Goal: Task Accomplishment & Management: Manage account settings

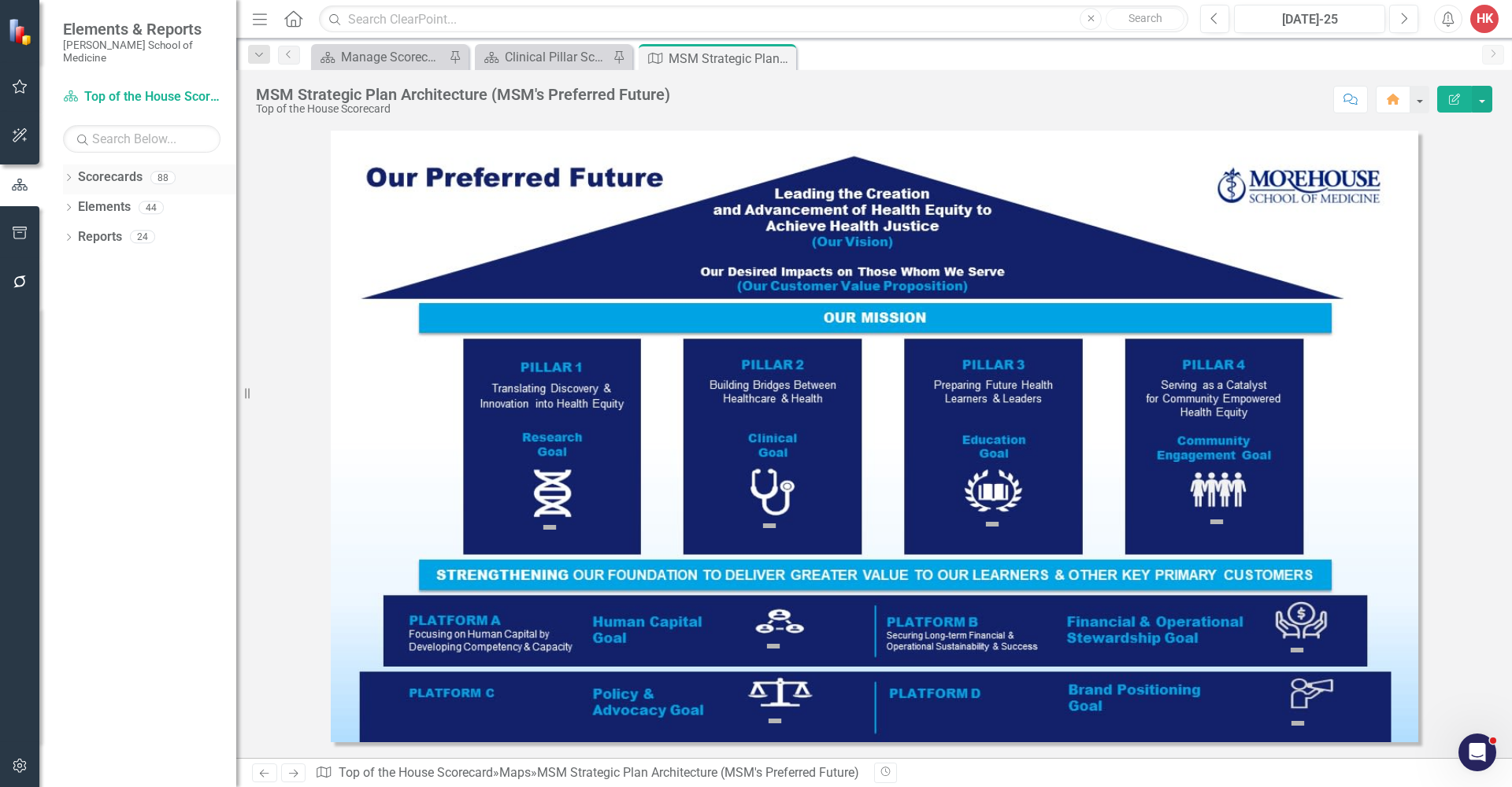
click at [127, 169] on link "Scorecards" at bounding box center [110, 177] width 65 height 18
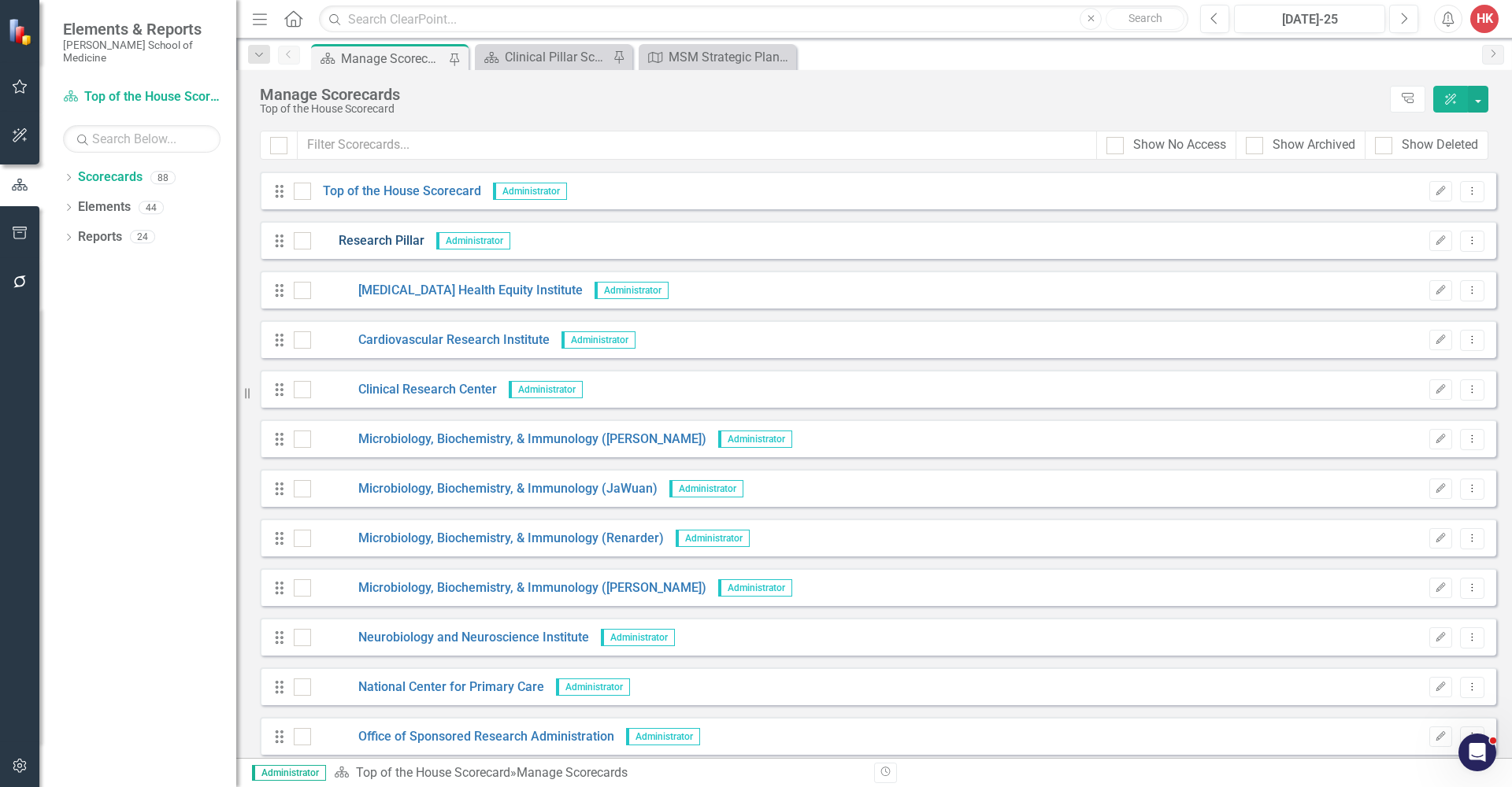
click at [403, 239] on link "Research Pillar" at bounding box center [367, 241] width 114 height 18
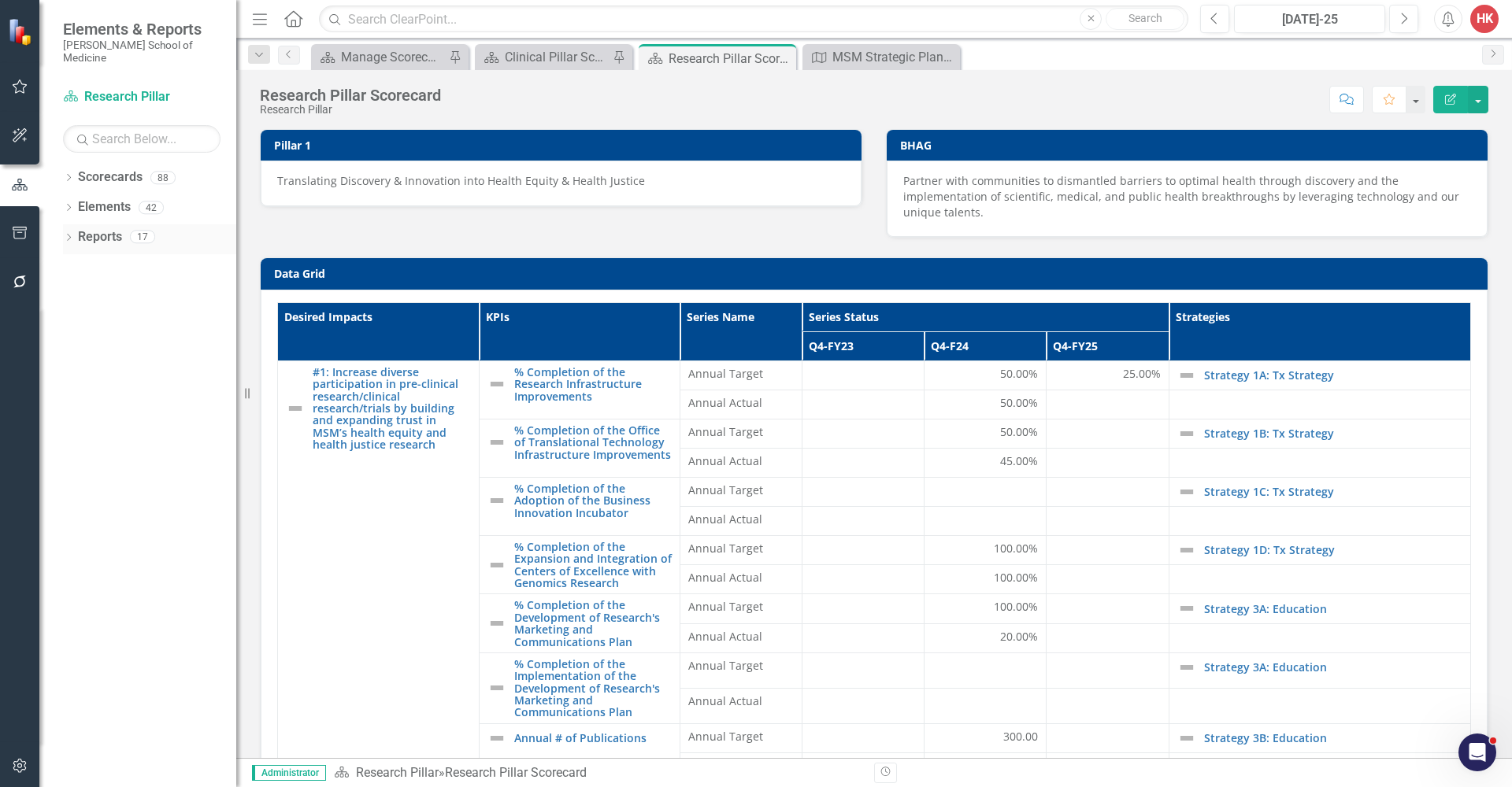
click at [106, 228] on link "Reports" at bounding box center [100, 237] width 44 height 18
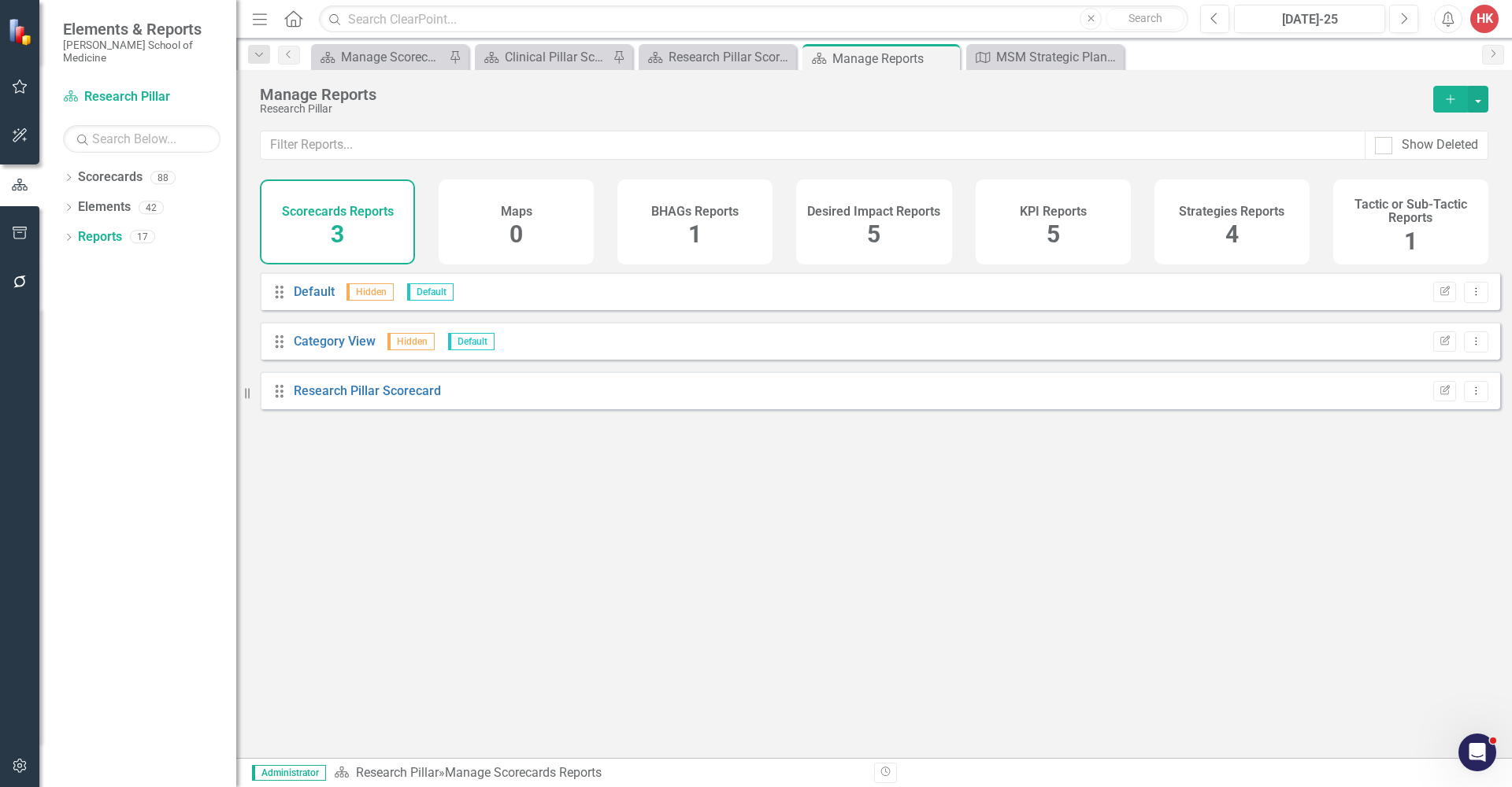
click at [1003, 212] on div "KPI Reports 5" at bounding box center [1053, 222] width 155 height 85
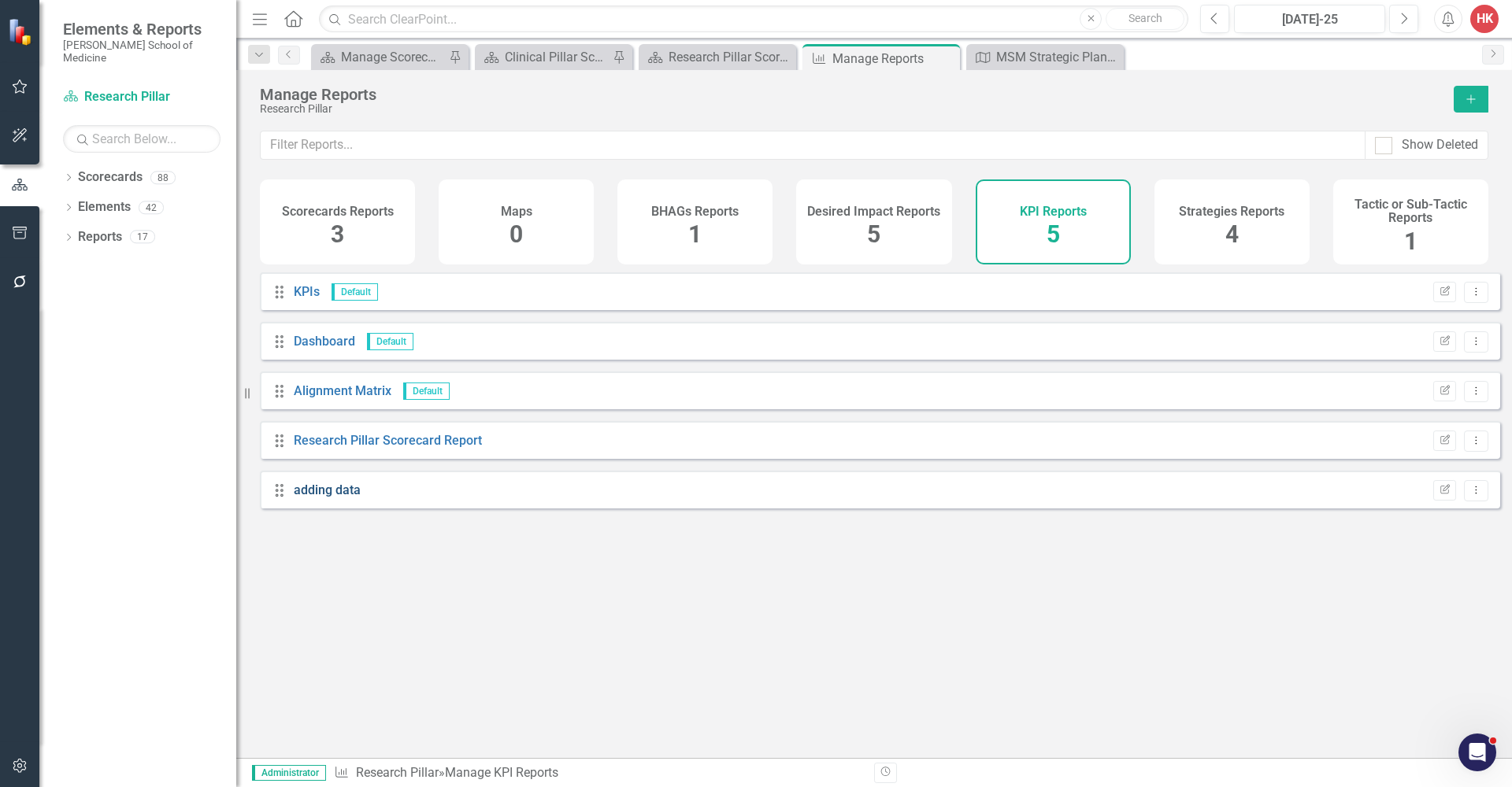
click at [329, 497] on link "adding data" at bounding box center [327, 489] width 67 height 15
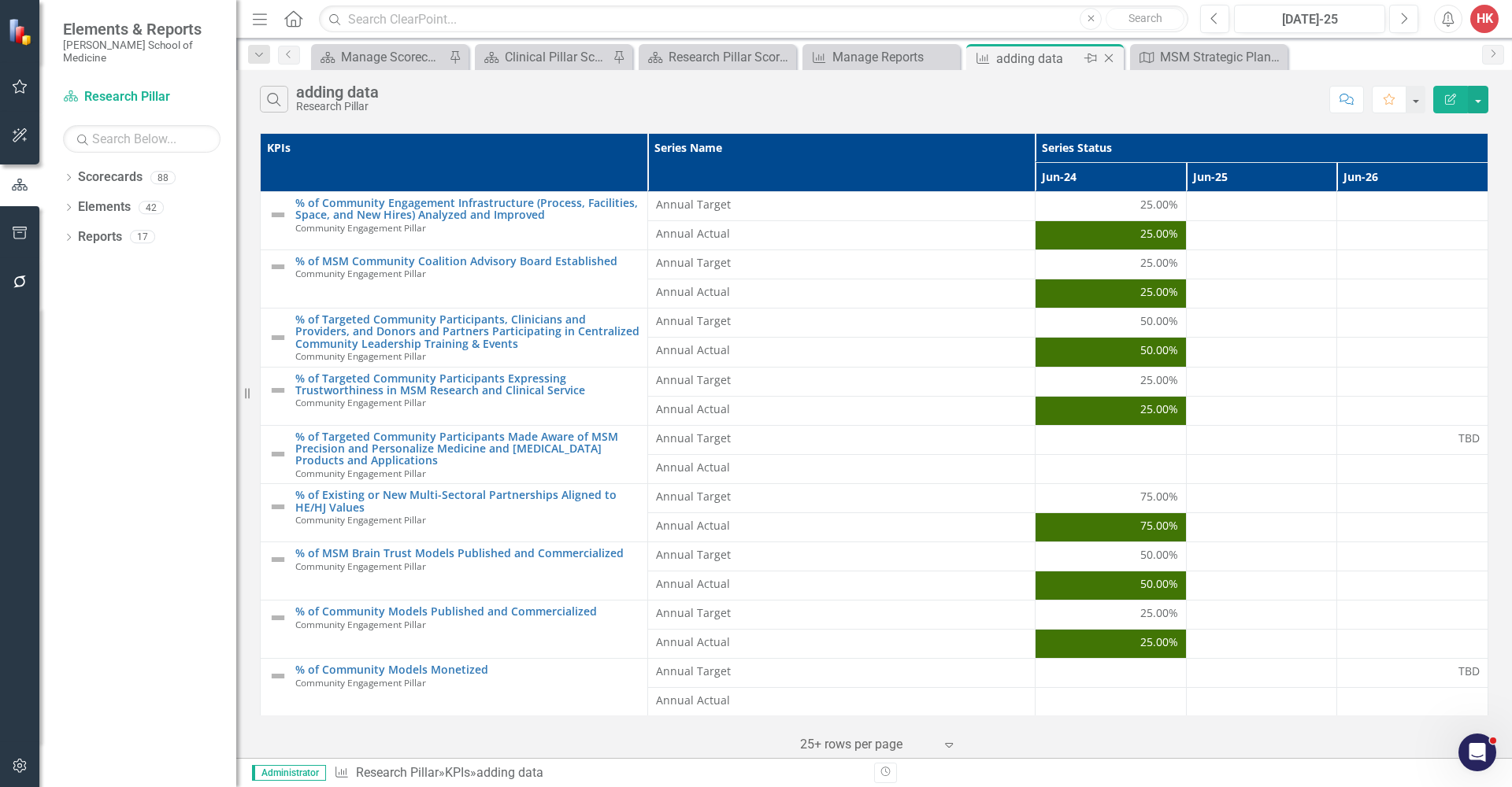
click at [1104, 59] on icon "Close" at bounding box center [1108, 58] width 15 height 13
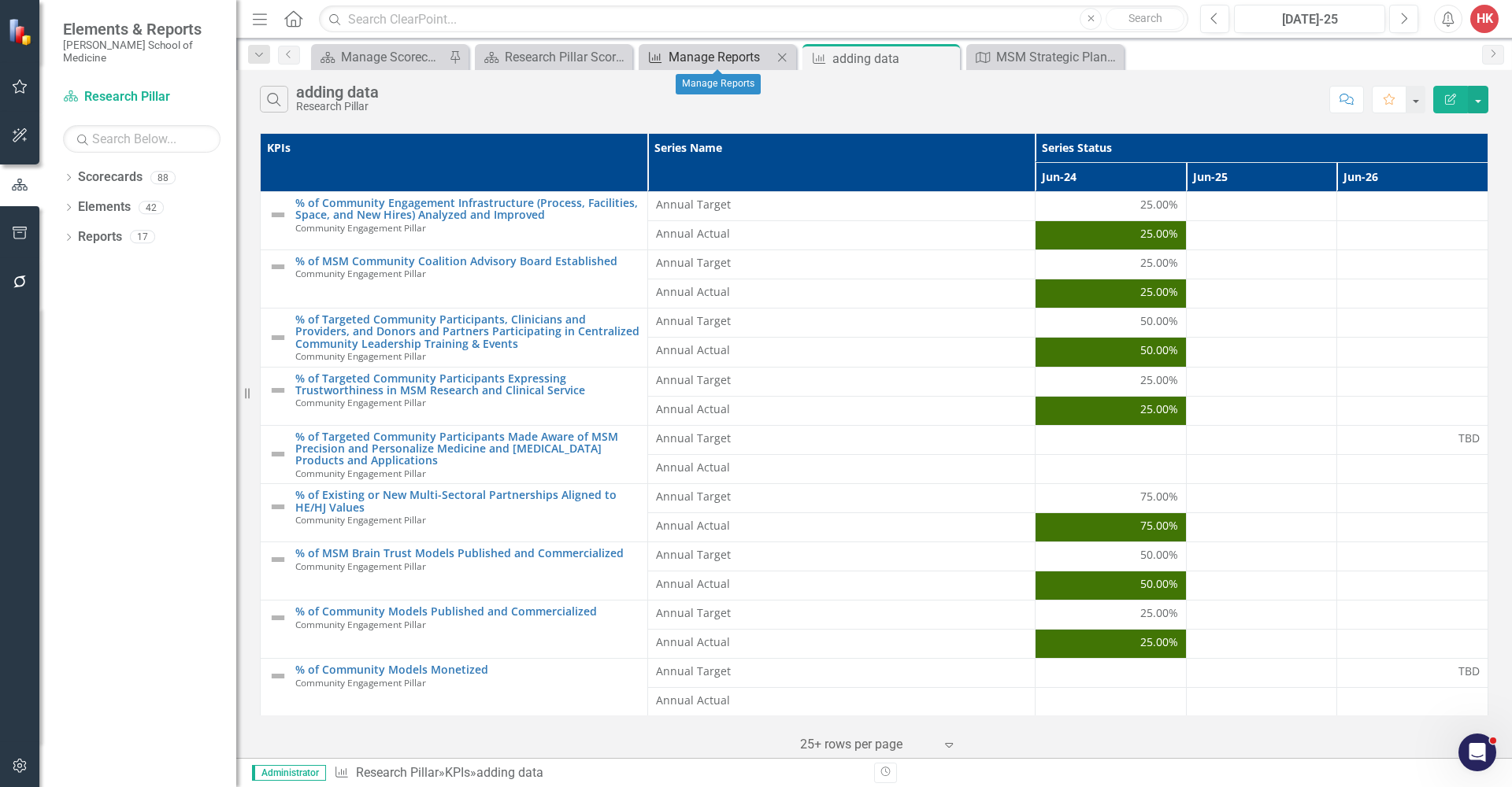
click at [681, 53] on div "Manage Reports" at bounding box center [720, 57] width 104 height 20
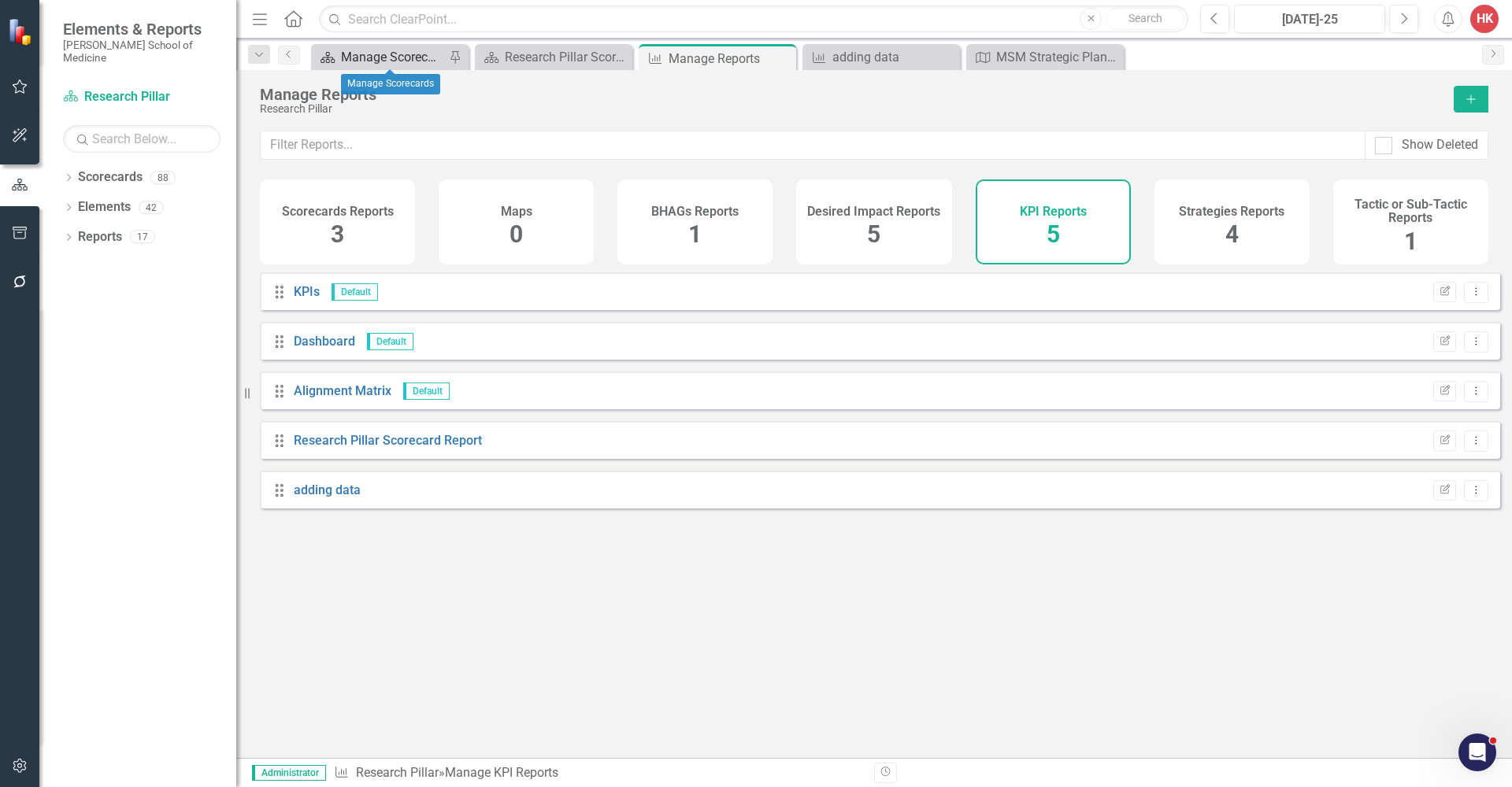
click at [395, 51] on div "Manage Scorecards" at bounding box center [392, 57] width 104 height 20
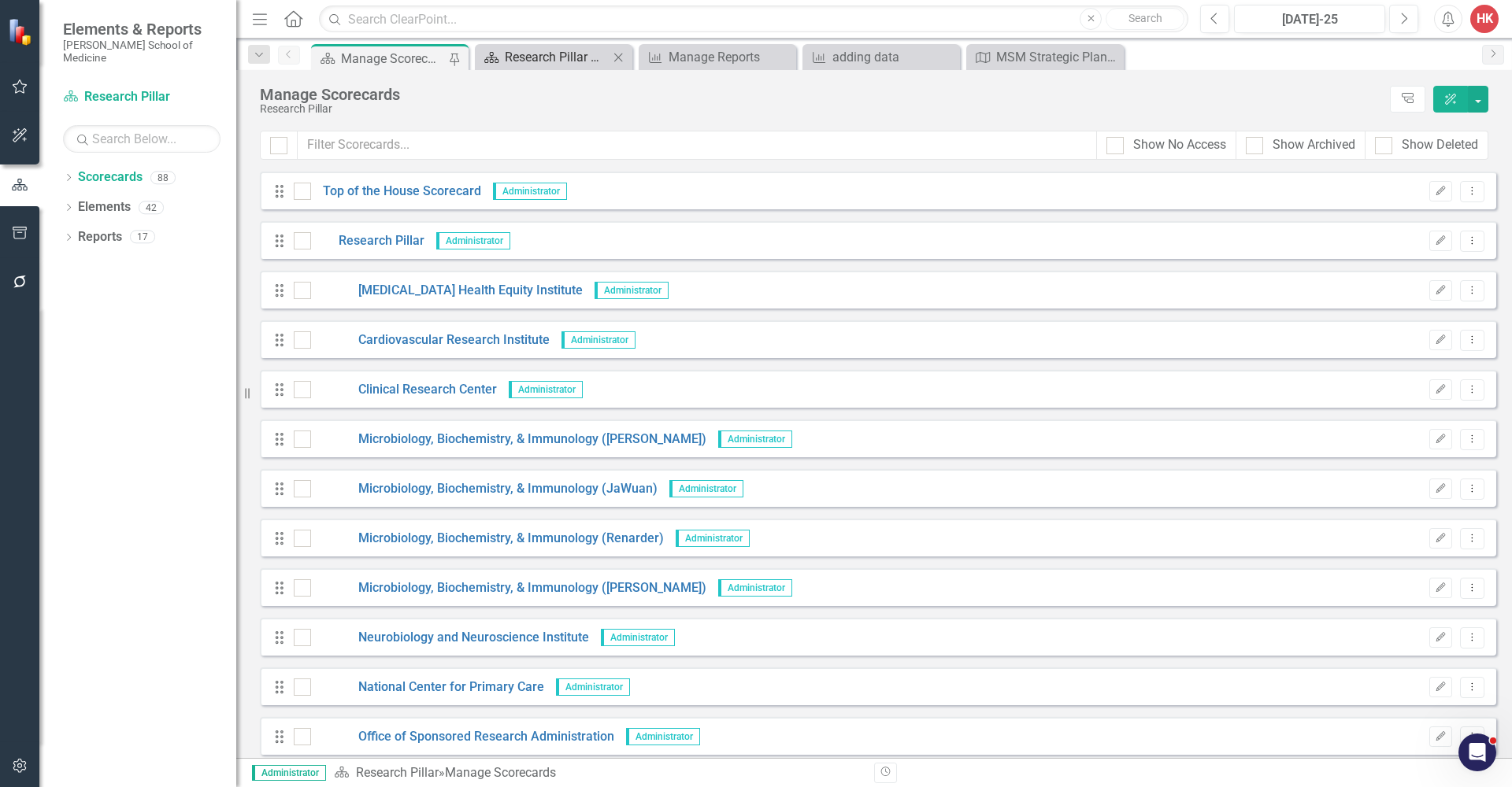
click at [572, 51] on div "Research Pillar Scorecard" at bounding box center [557, 57] width 104 height 20
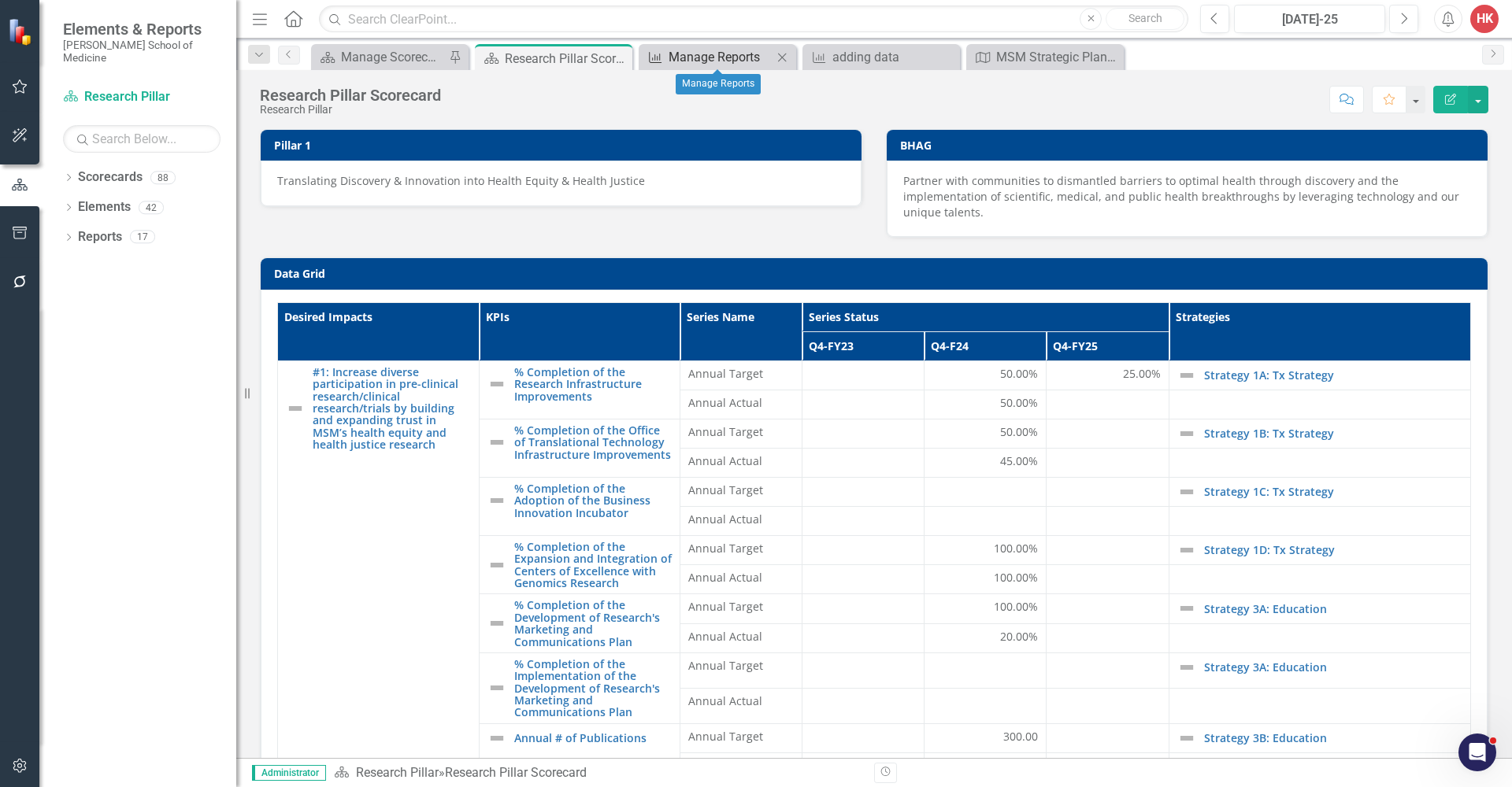
click at [682, 56] on div "Manage Reports" at bounding box center [720, 57] width 104 height 20
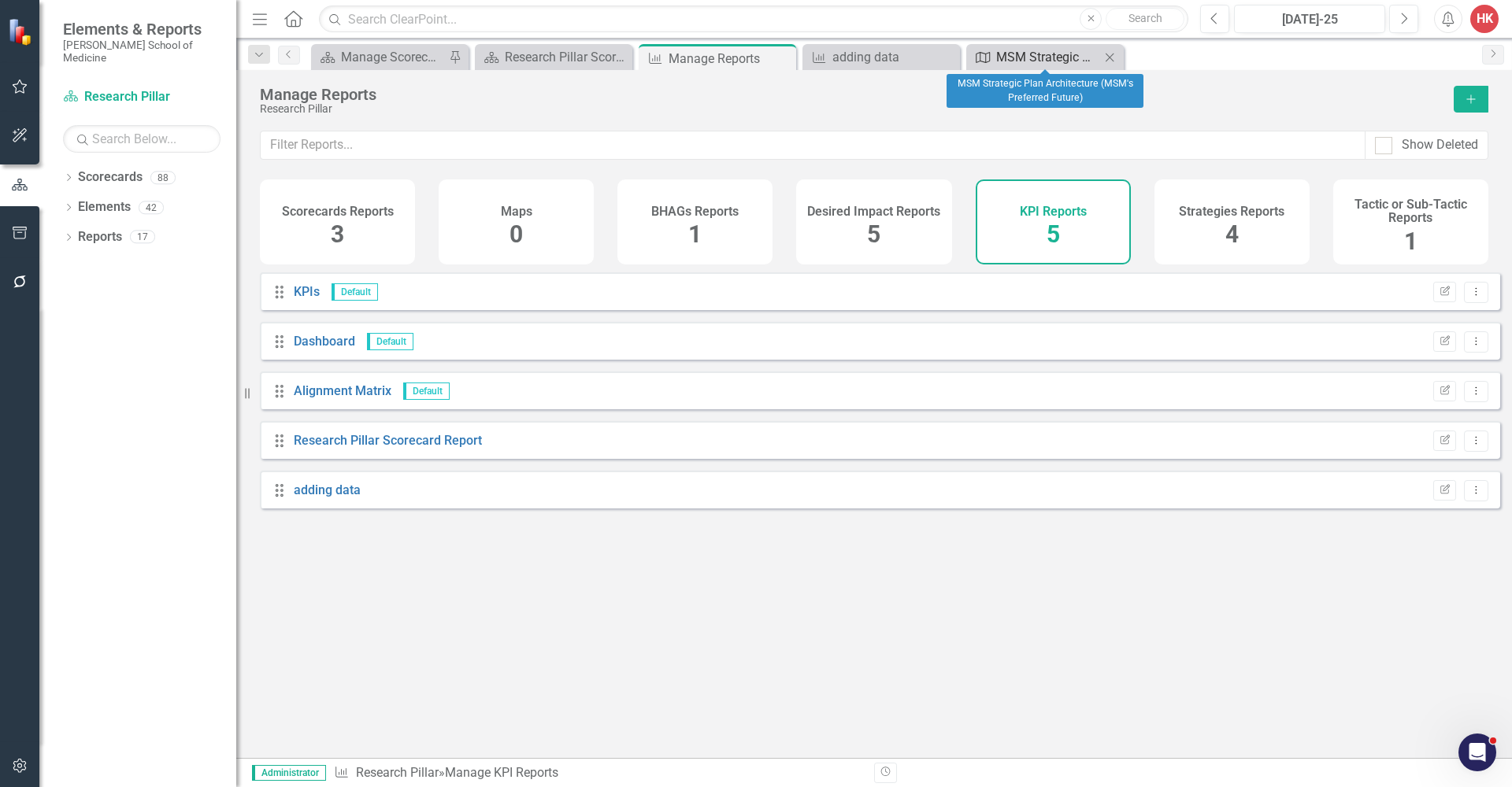
click at [1028, 58] on div "MSM Strategic Plan Architecture (MSM's Preferred Future)" at bounding box center [1048, 57] width 104 height 20
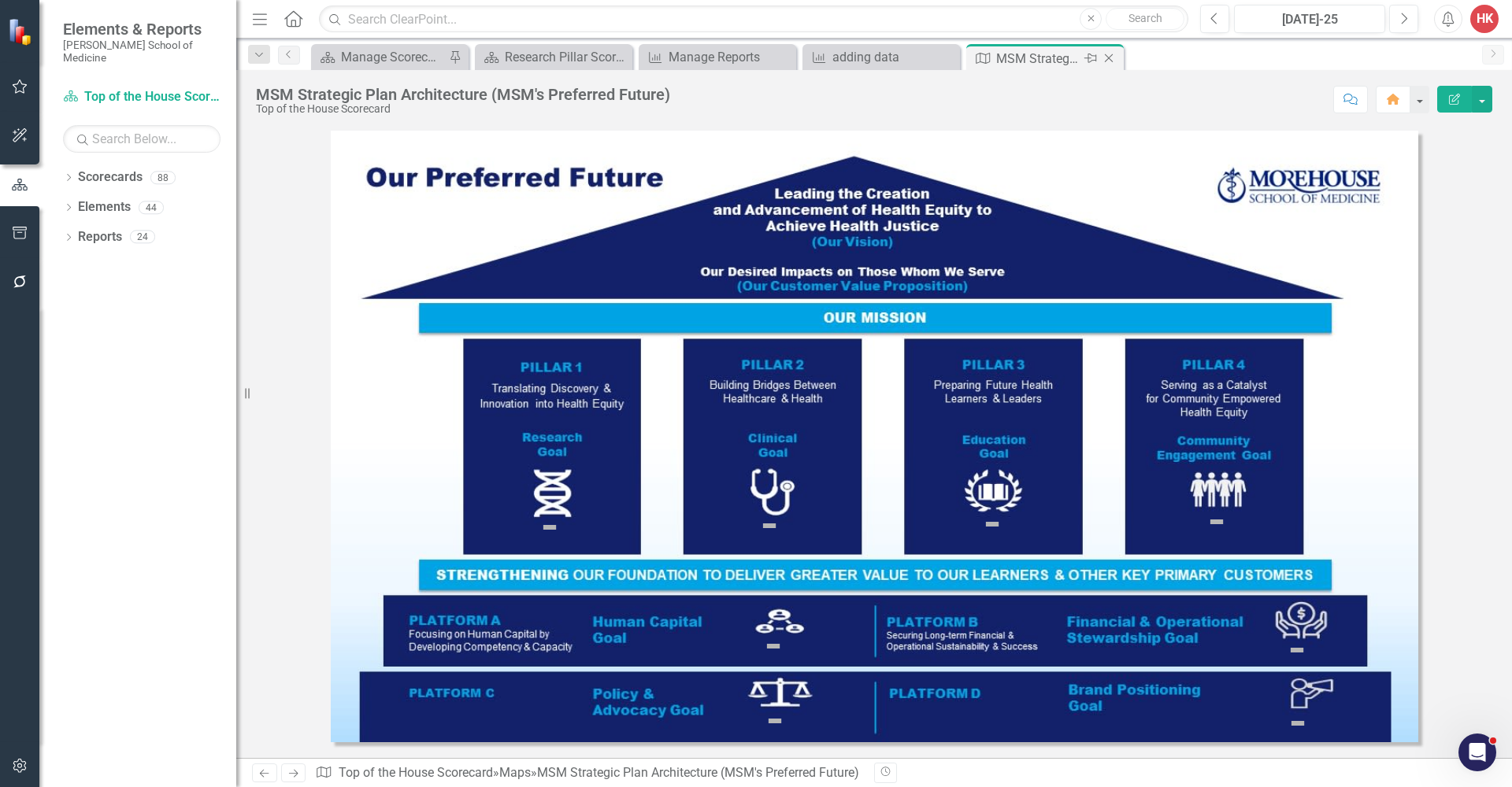
click at [1108, 55] on icon "Close" at bounding box center [1108, 58] width 15 height 13
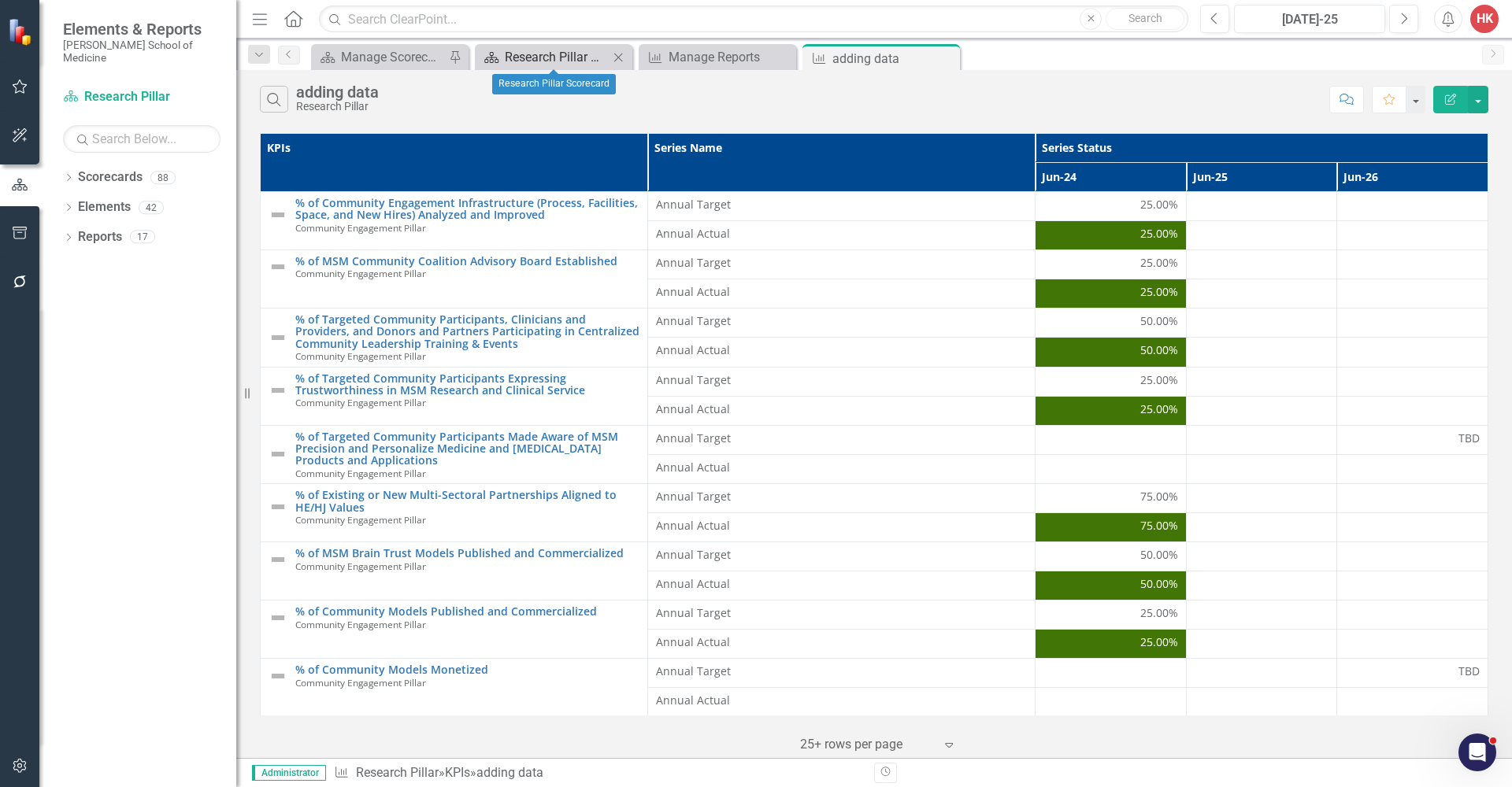
click at [553, 51] on div "Research Pillar Scorecard" at bounding box center [557, 57] width 104 height 20
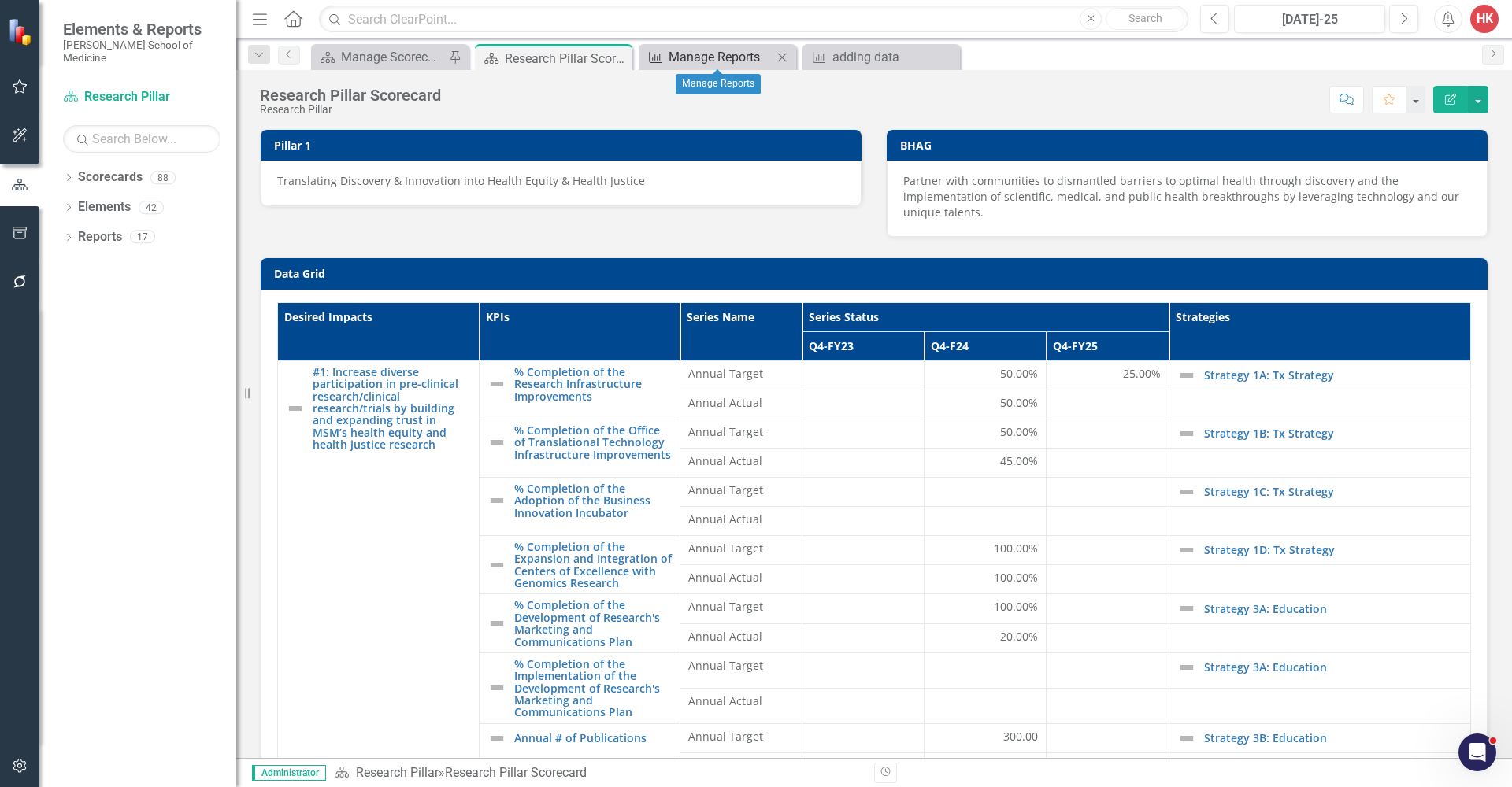
click at [704, 58] on div "Manage Reports" at bounding box center [720, 57] width 104 height 20
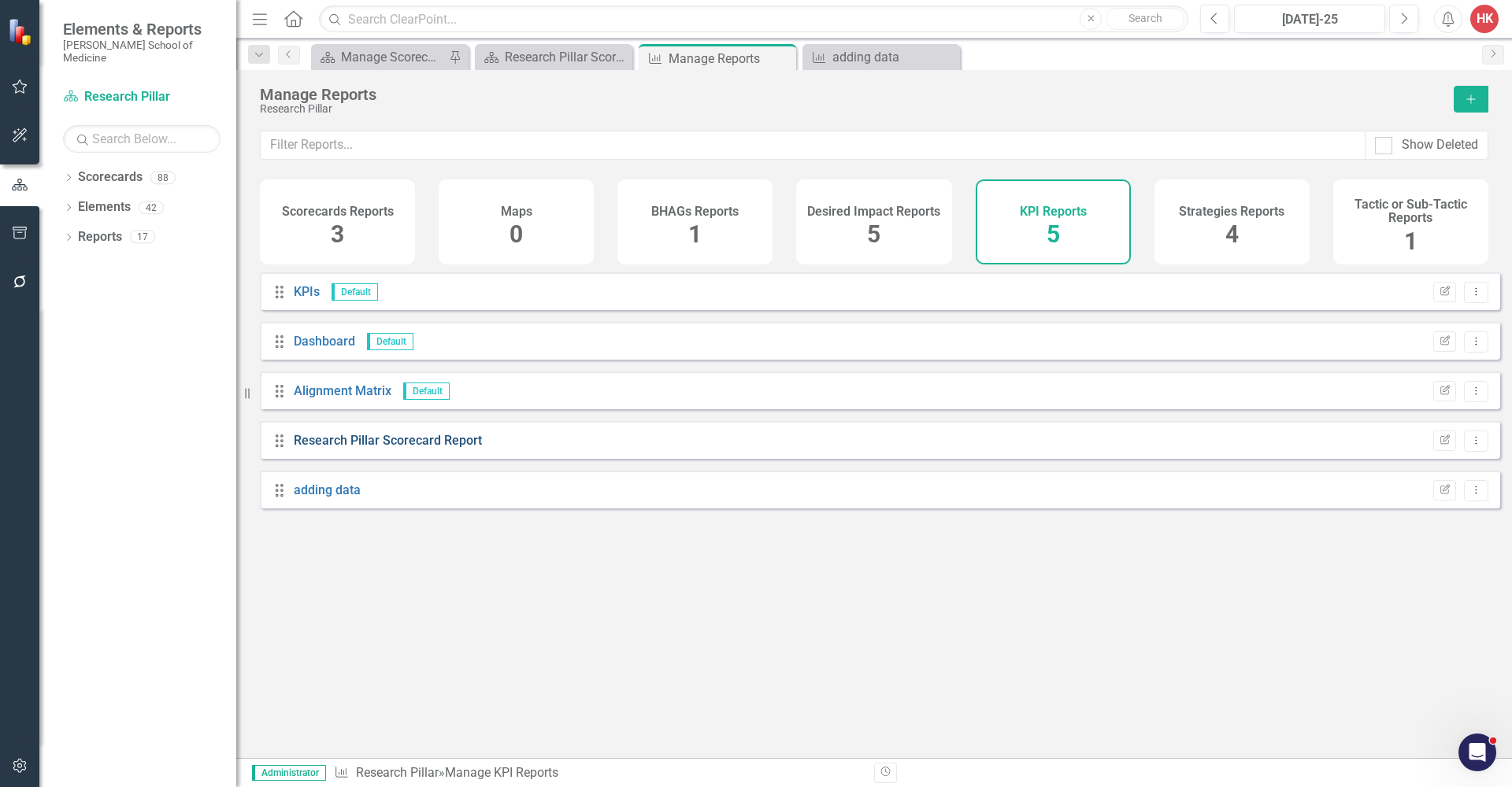
click at [423, 448] on link "Research Pillar Scorecard Report" at bounding box center [387, 440] width 188 height 15
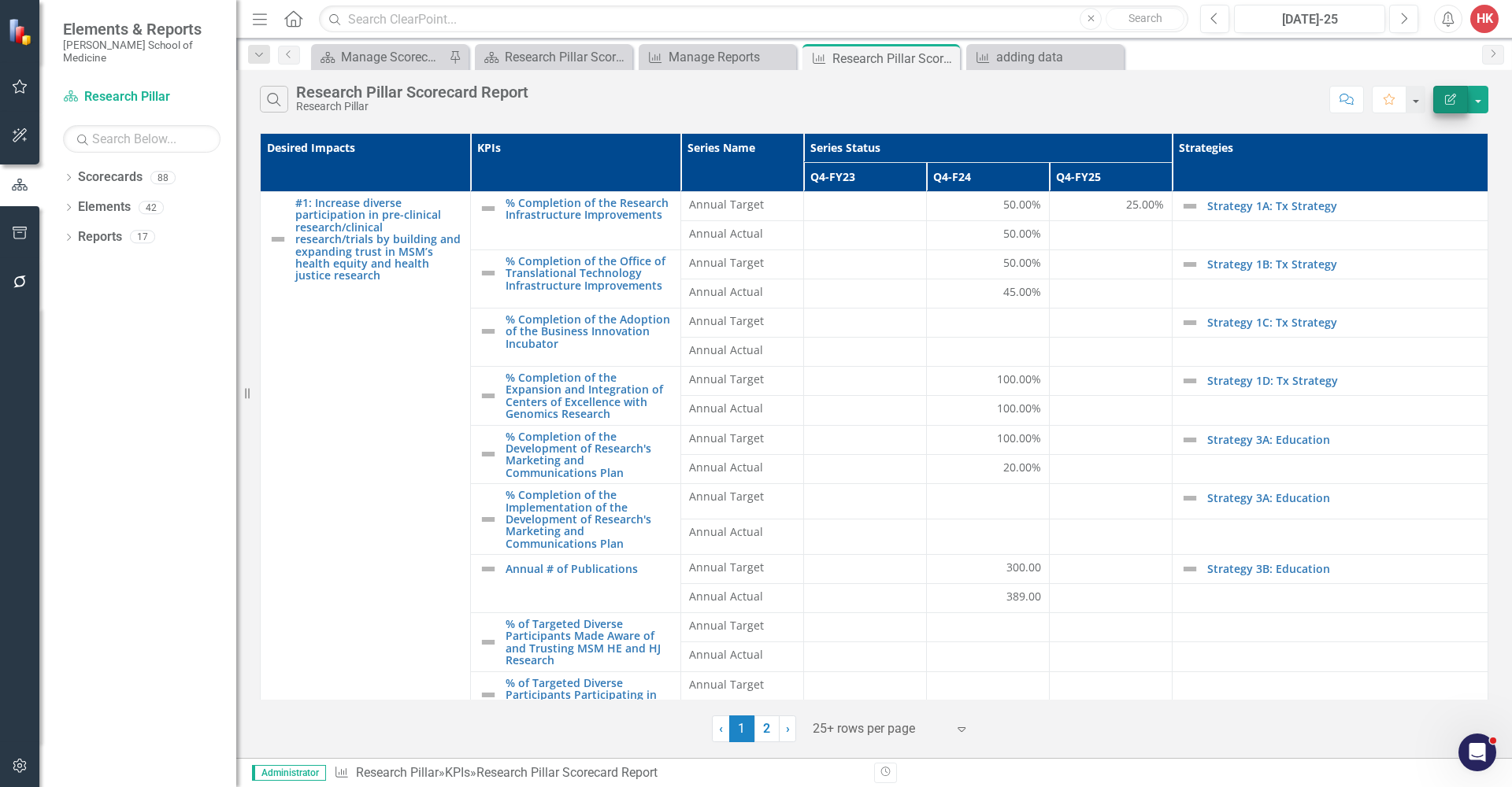
click at [1452, 105] on button "Edit Report" at bounding box center [1451, 100] width 34 height 28
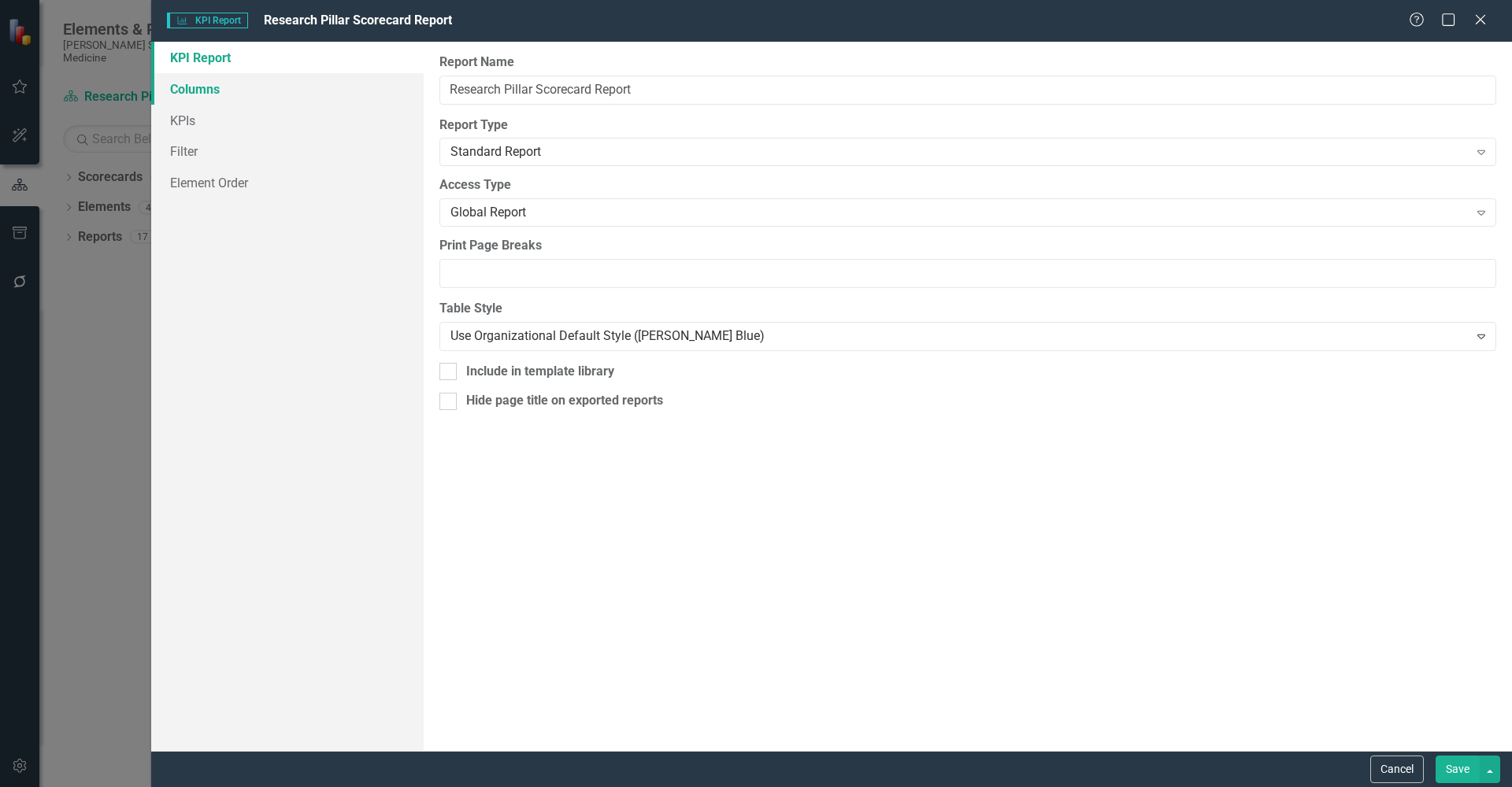
click at [199, 90] on link "Columns" at bounding box center [287, 89] width 273 height 32
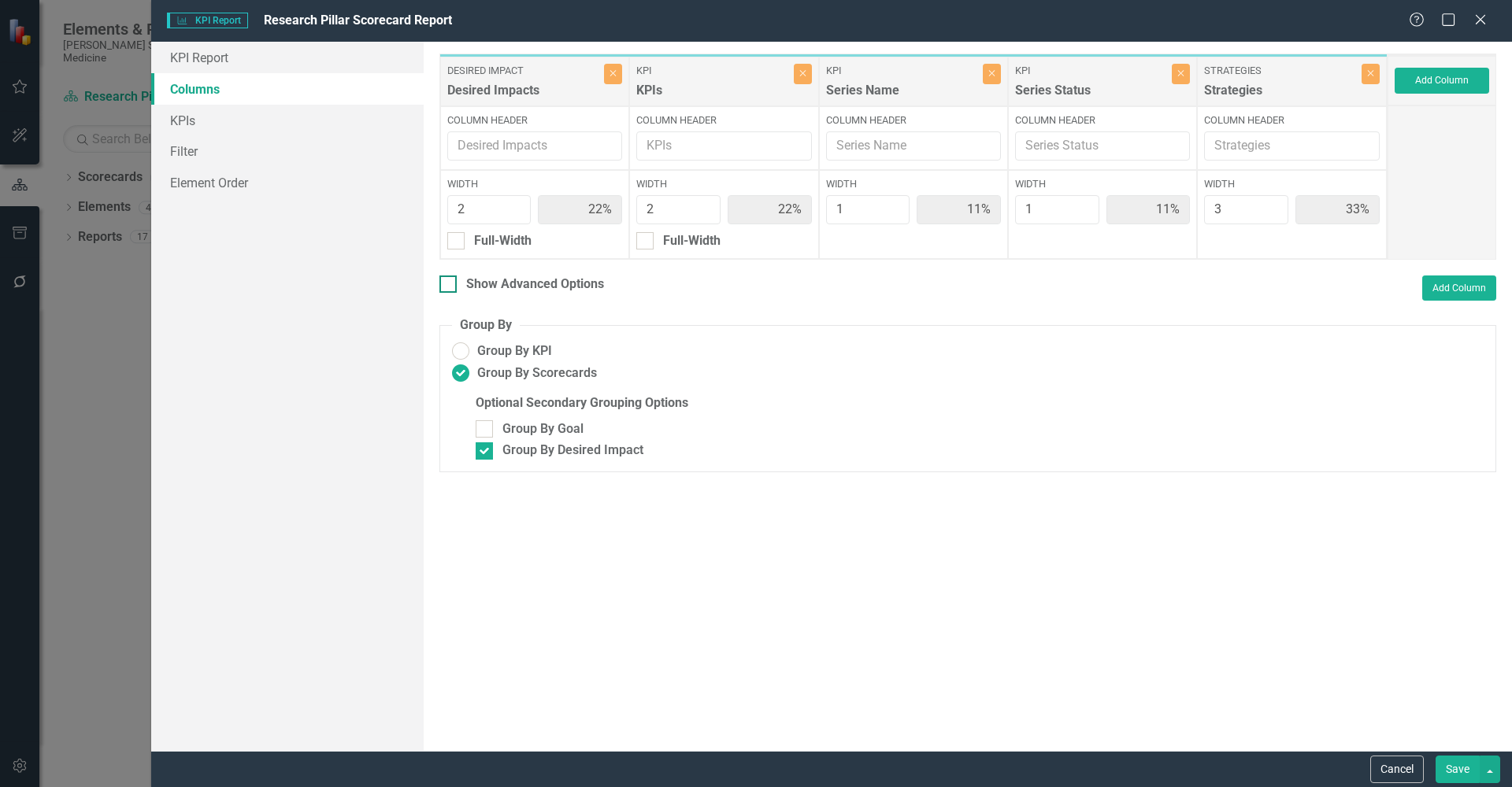
click at [513, 283] on div "Show Advanced Options" at bounding box center [535, 284] width 138 height 18
click at [450, 283] on input "Show Advanced Options" at bounding box center [445, 280] width 10 height 10
checkbox input "true"
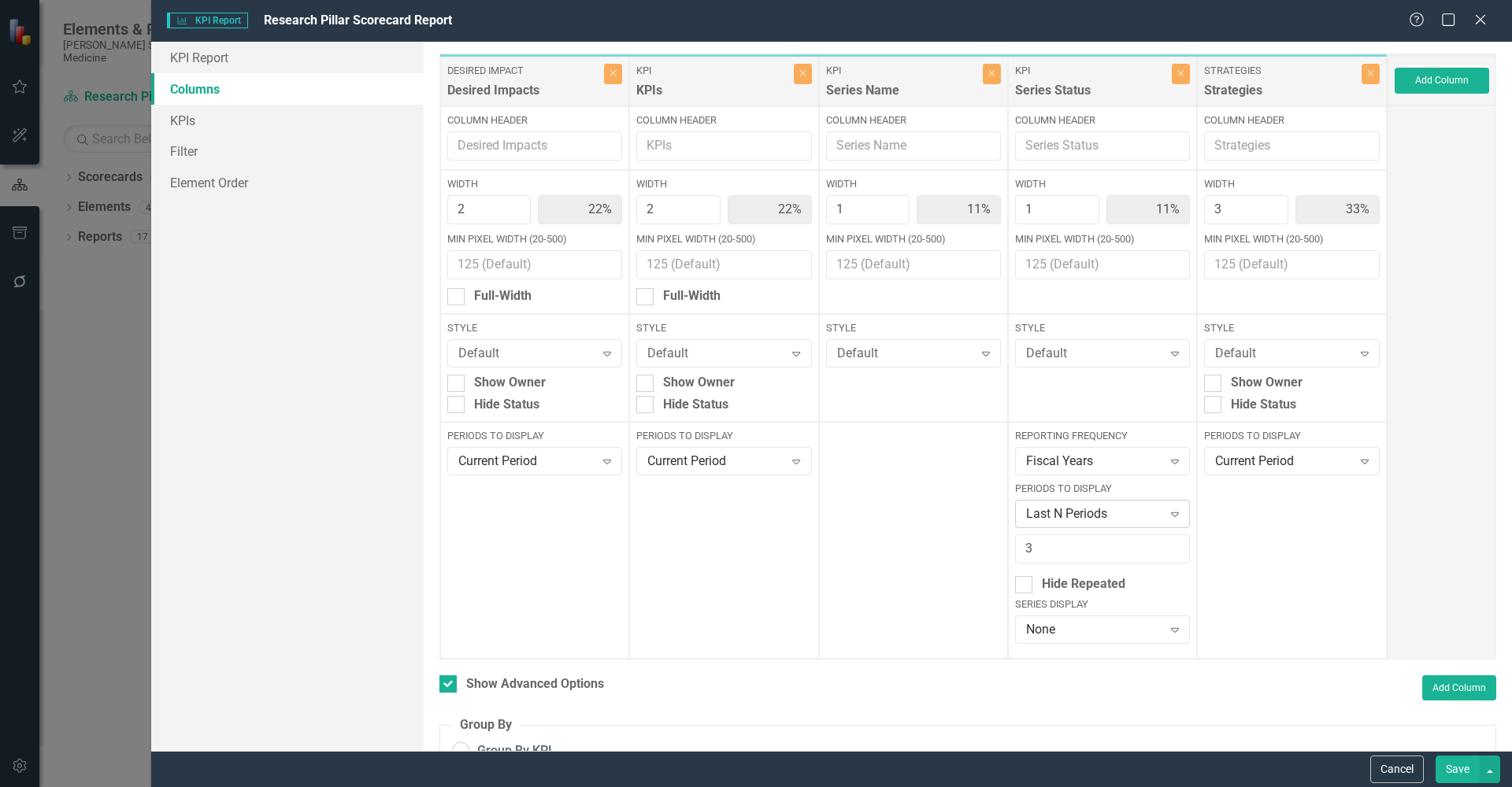
click at [1169, 510] on icon "Expand" at bounding box center [1175, 513] width 15 height 13
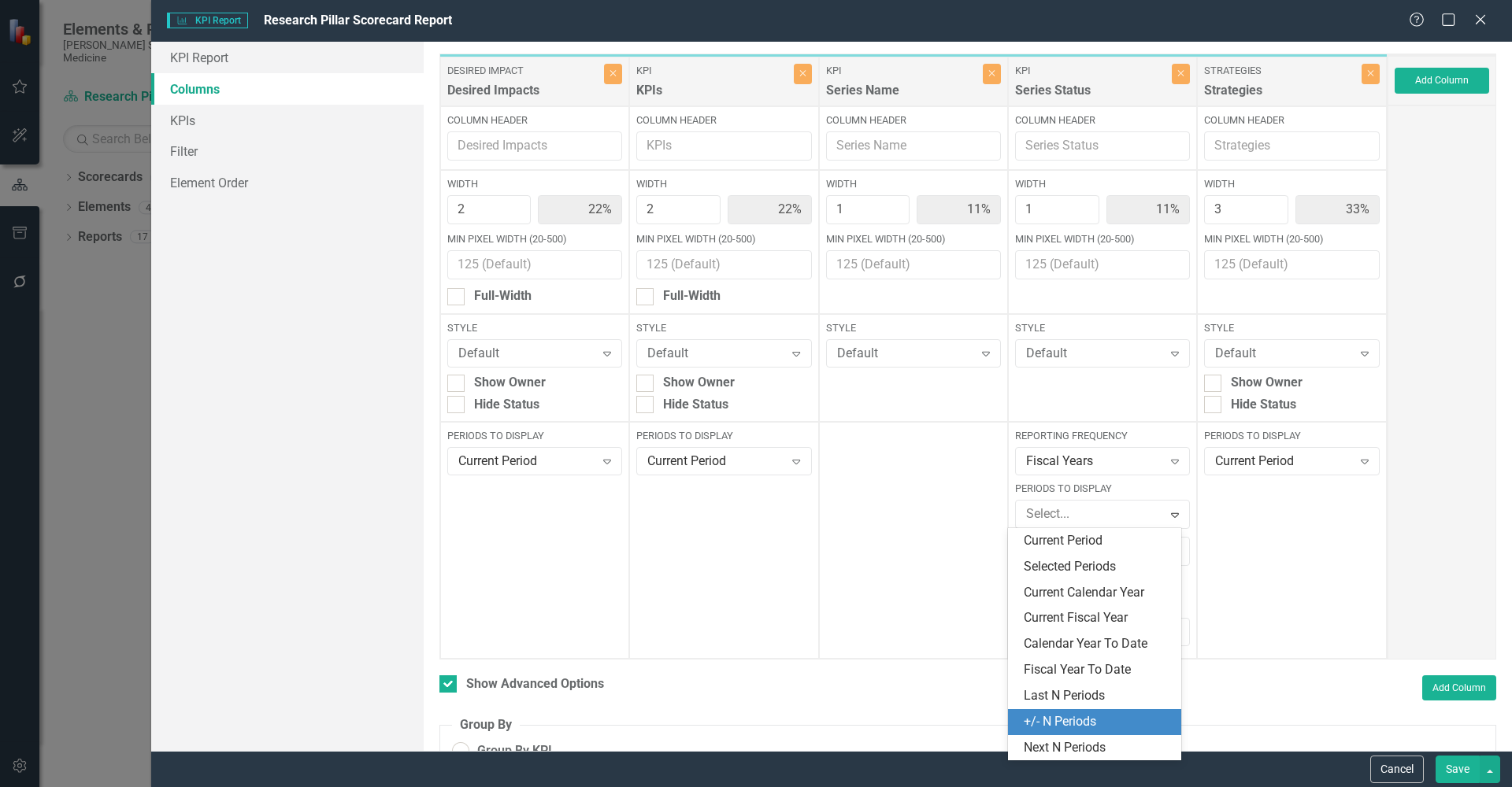
click at [1071, 713] on div "+/- N Periods" at bounding box center [1097, 722] width 147 height 18
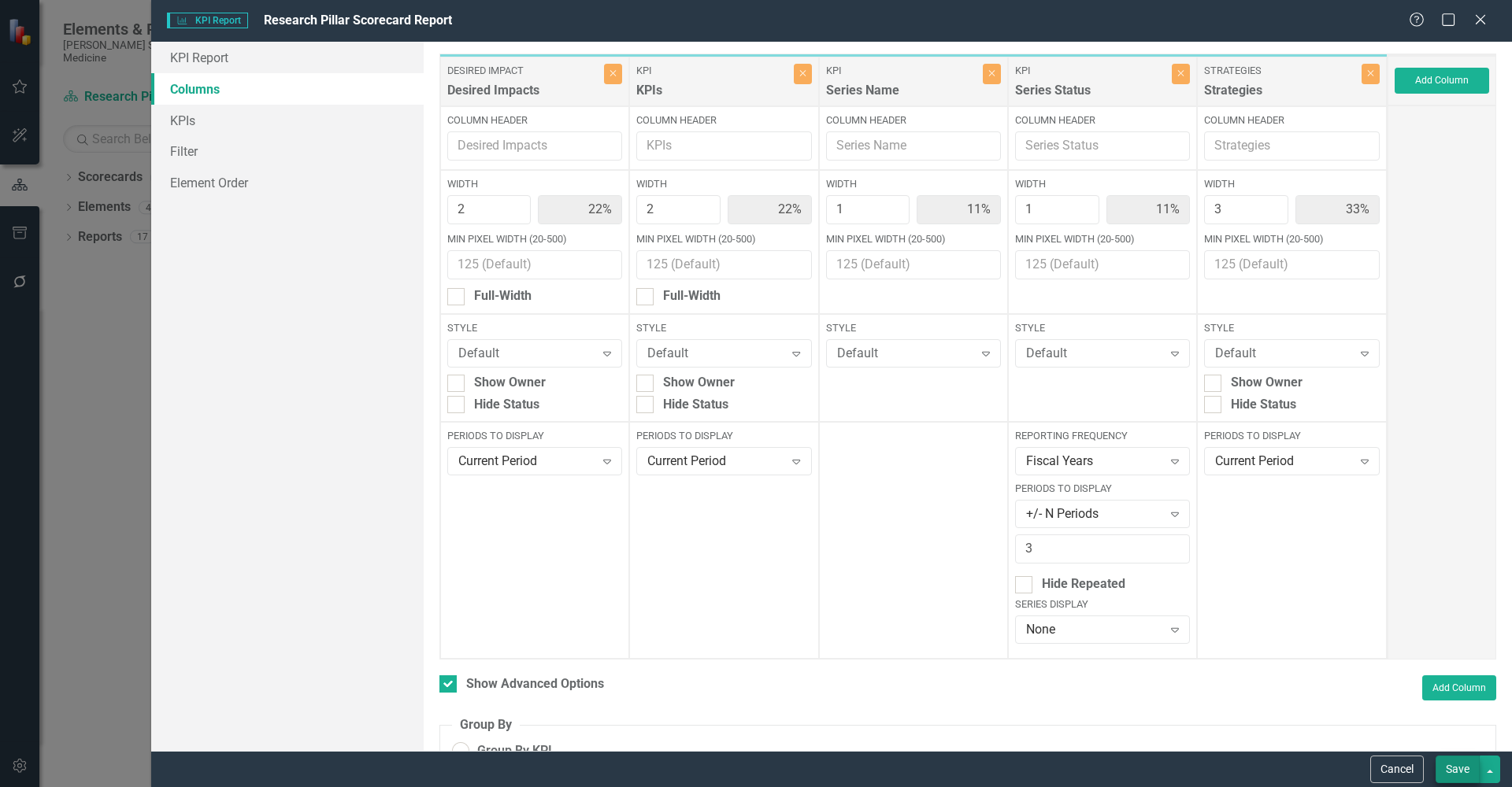
click at [1453, 765] on button "Save" at bounding box center [1457, 770] width 44 height 28
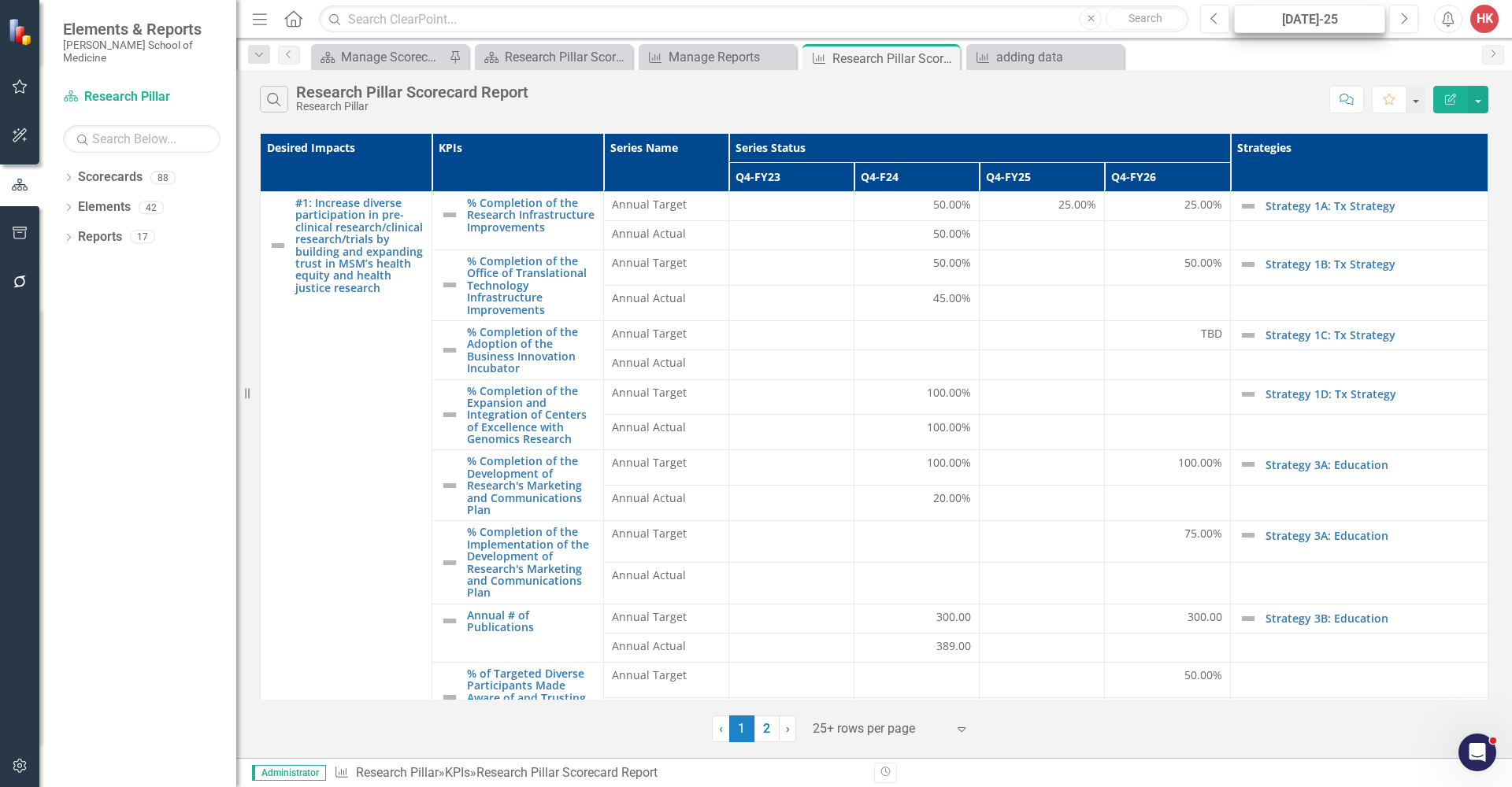
click at [1353, 24] on div "Jul-25" at bounding box center [1309, 20] width 140 height 19
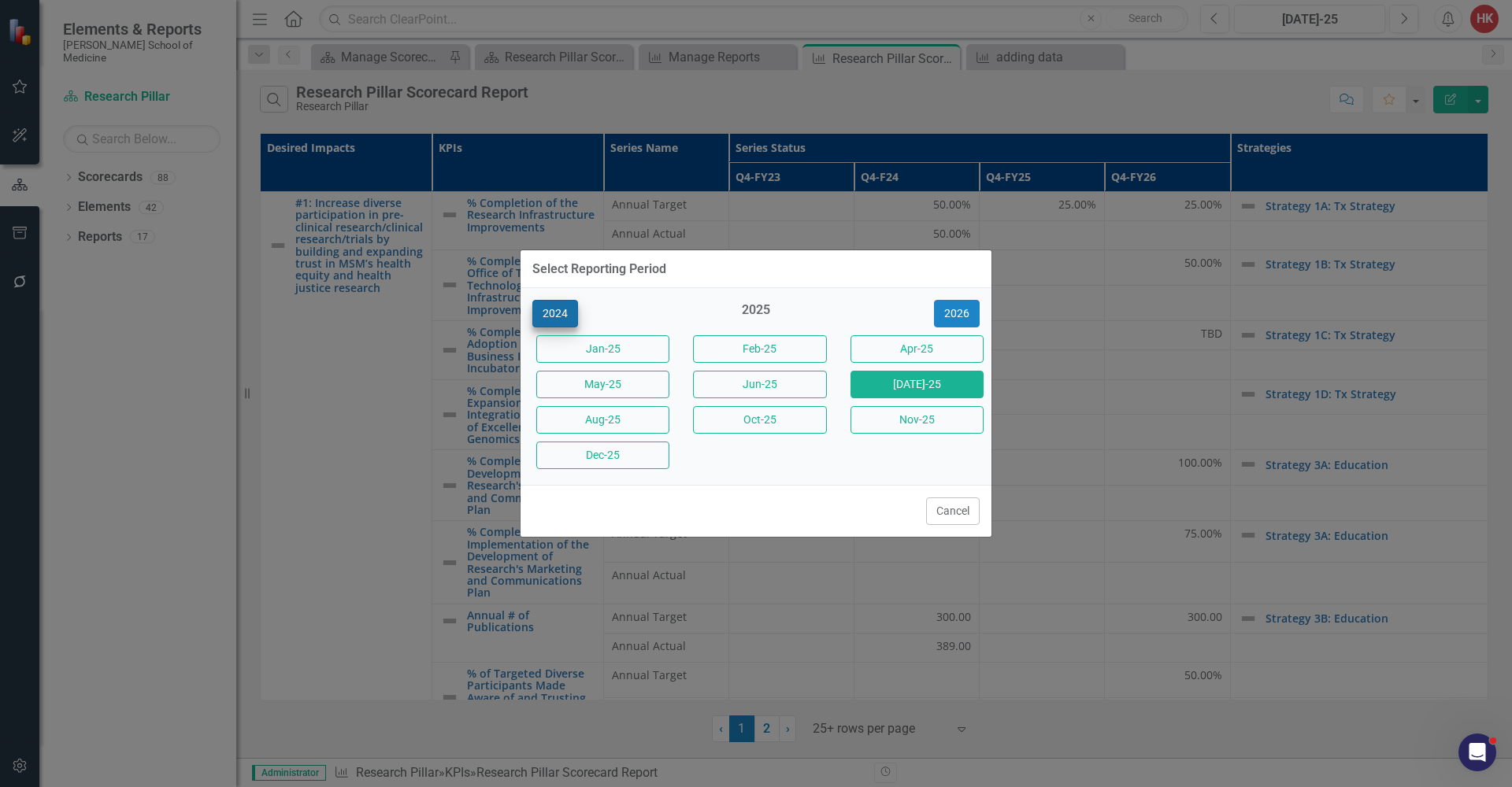
click at [554, 314] on button "2024" at bounding box center [555, 314] width 46 height 28
click at [908, 386] on button "Jun-24" at bounding box center [916, 384] width 133 height 28
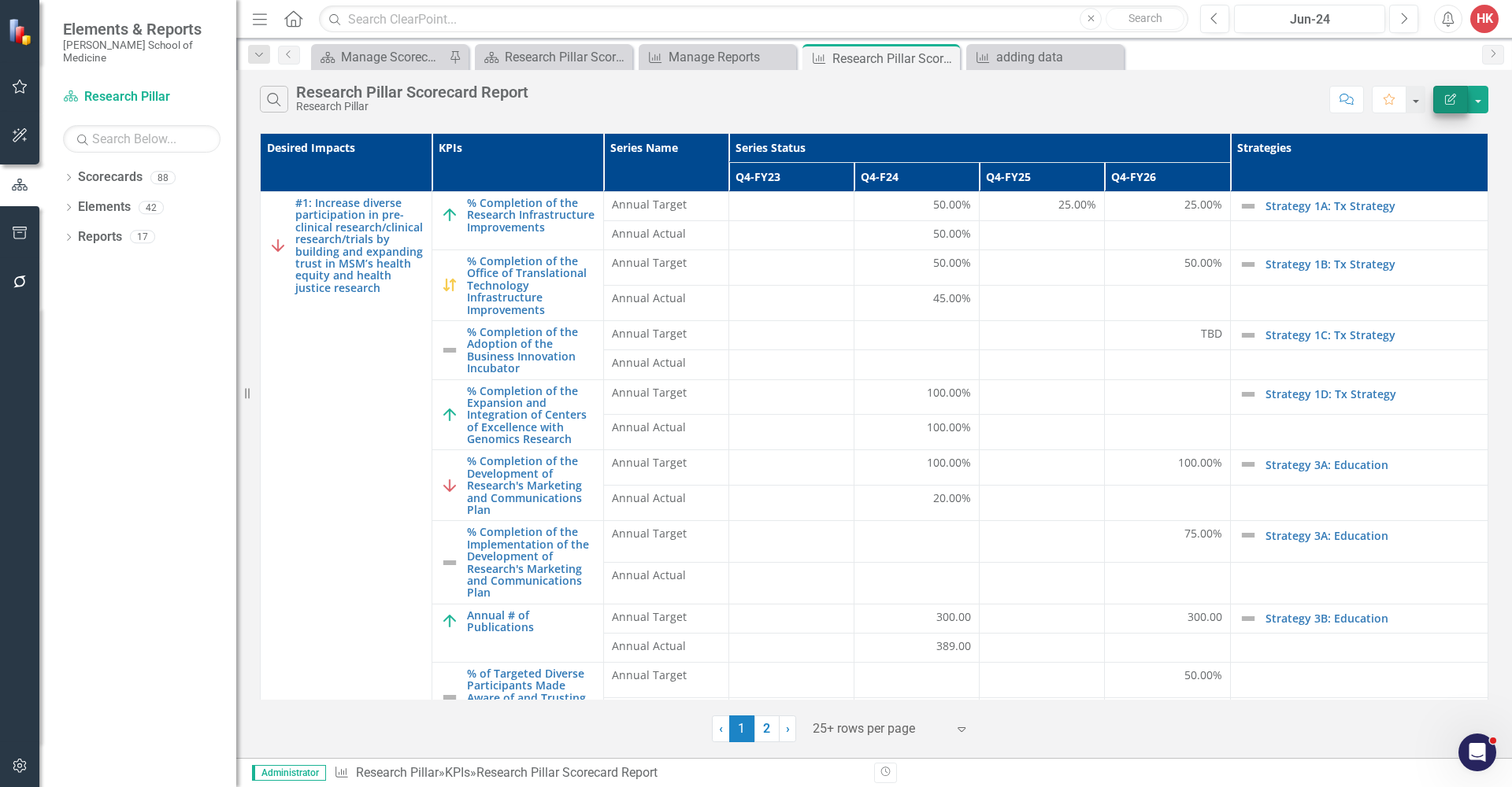
click at [1453, 102] on icon "Edit Report" at bounding box center [1450, 99] width 14 height 11
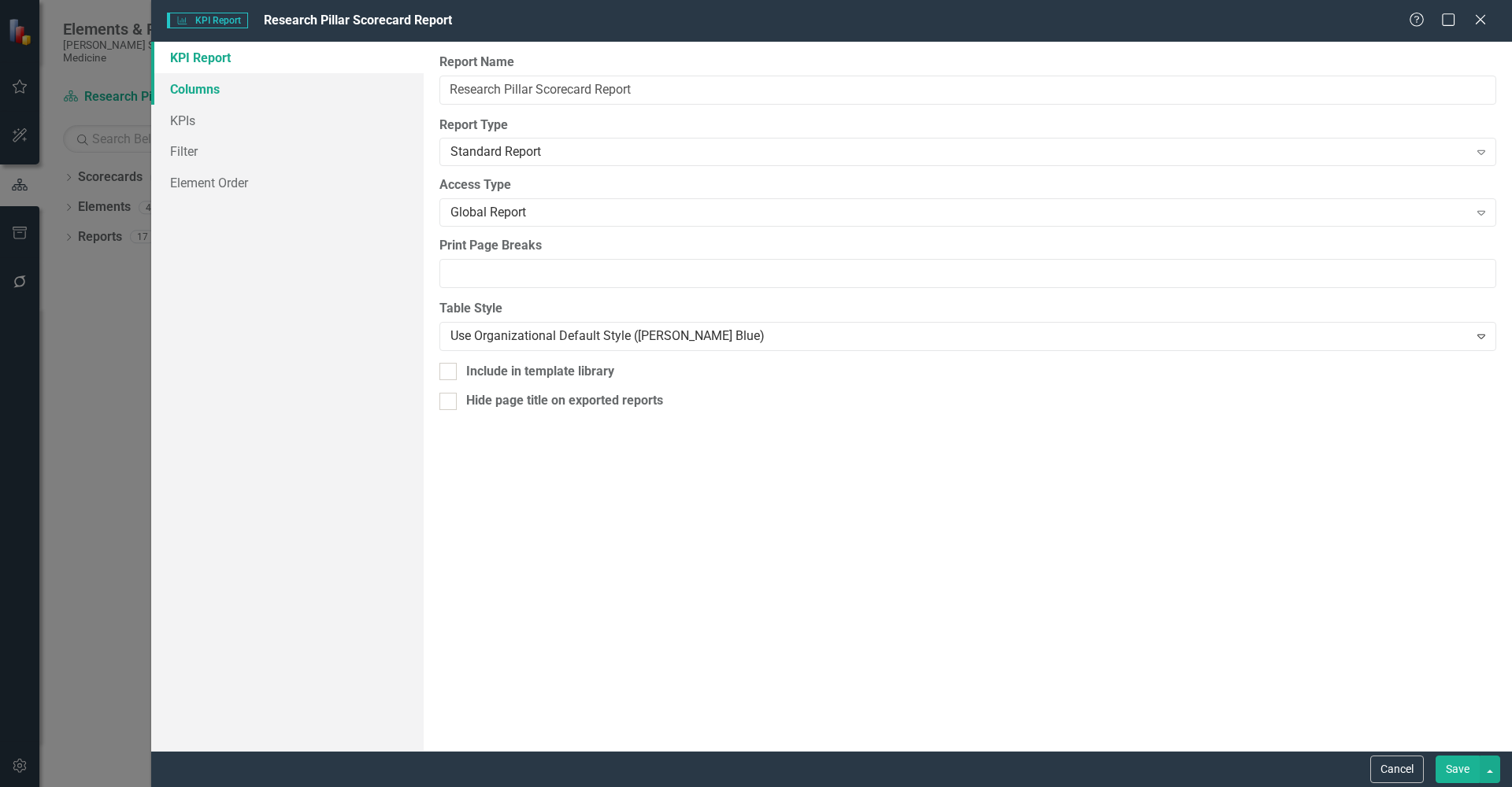
click at [200, 90] on link "Columns" at bounding box center [287, 89] width 273 height 32
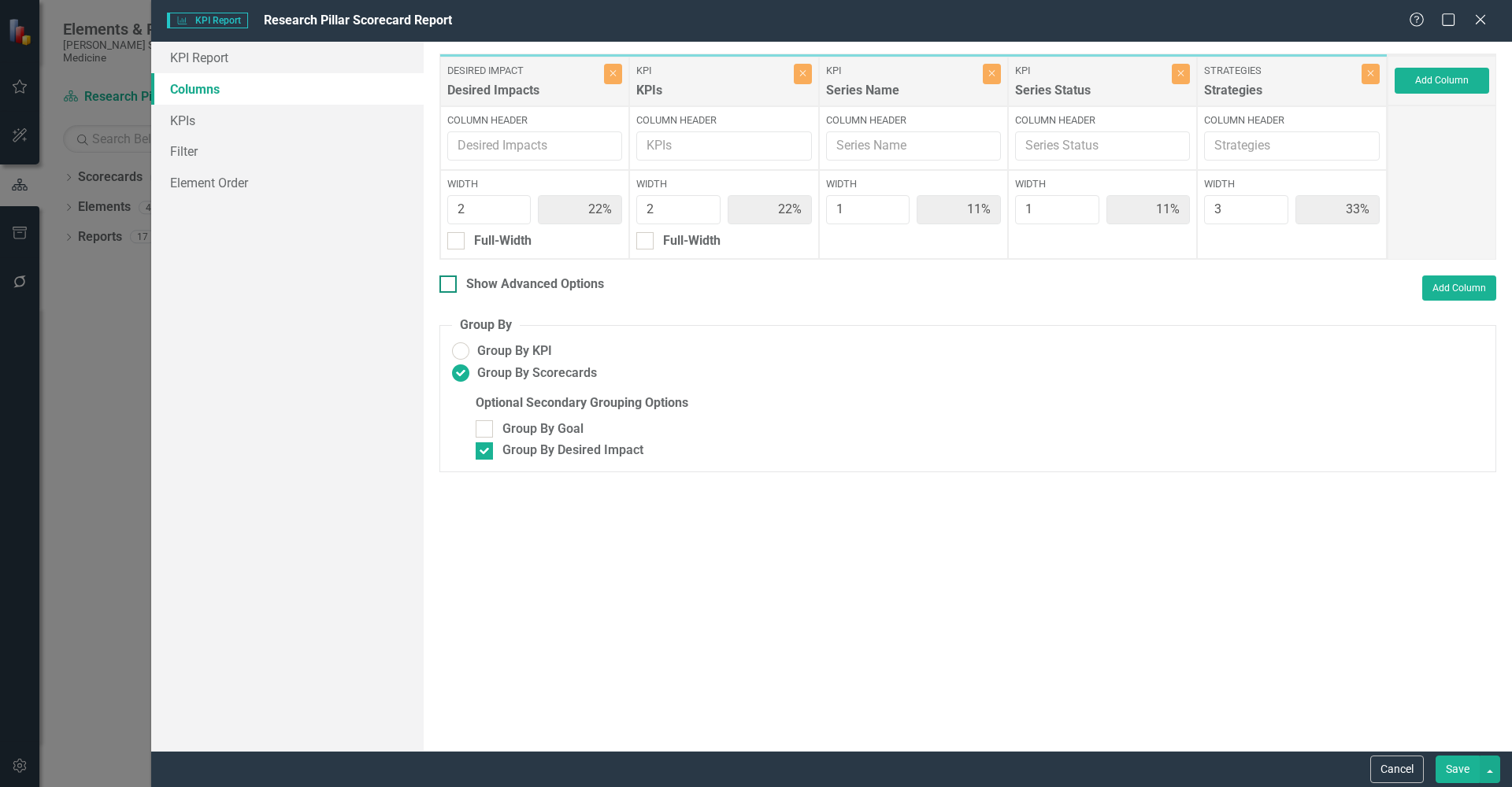
click at [445, 285] on div at bounding box center [448, 284] width 17 height 17
click at [445, 285] on input "Show Advanced Options" at bounding box center [445, 280] width 10 height 10
checkbox input "true"
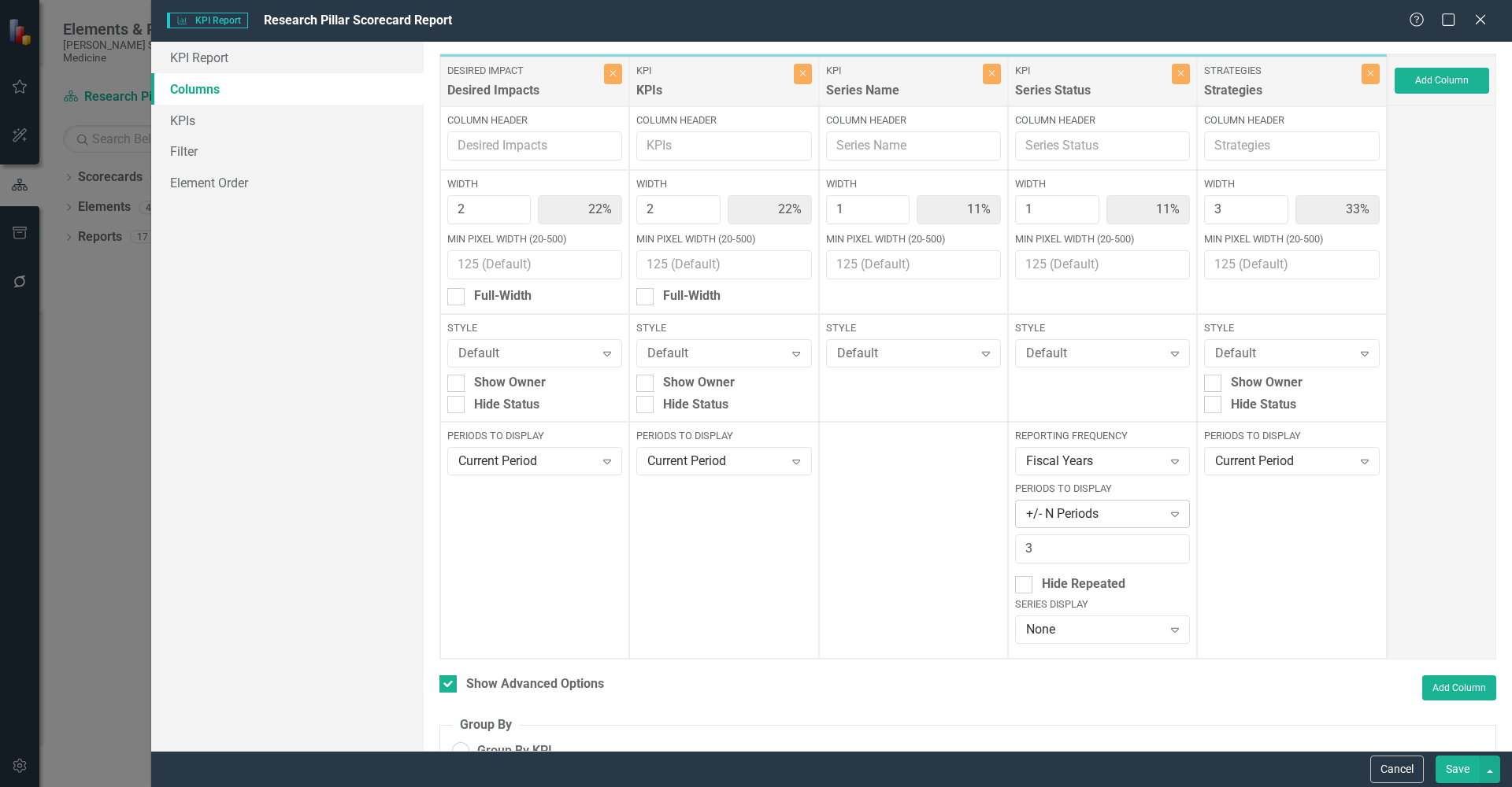
click at [1167, 513] on icon "Expand" at bounding box center [1175, 513] width 15 height 13
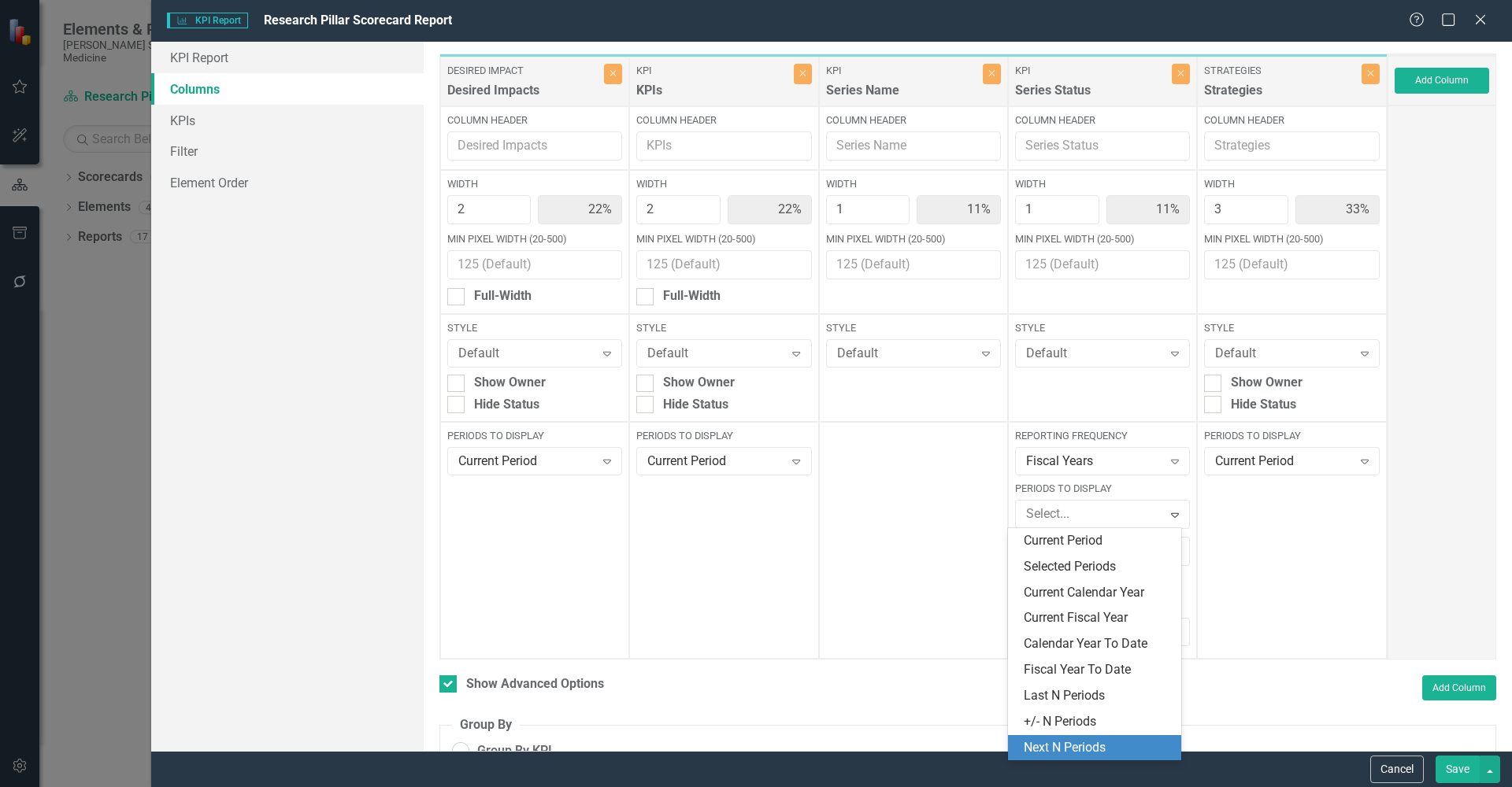
click at [1072, 739] on div "Next N Periods" at bounding box center [1097, 747] width 147 height 18
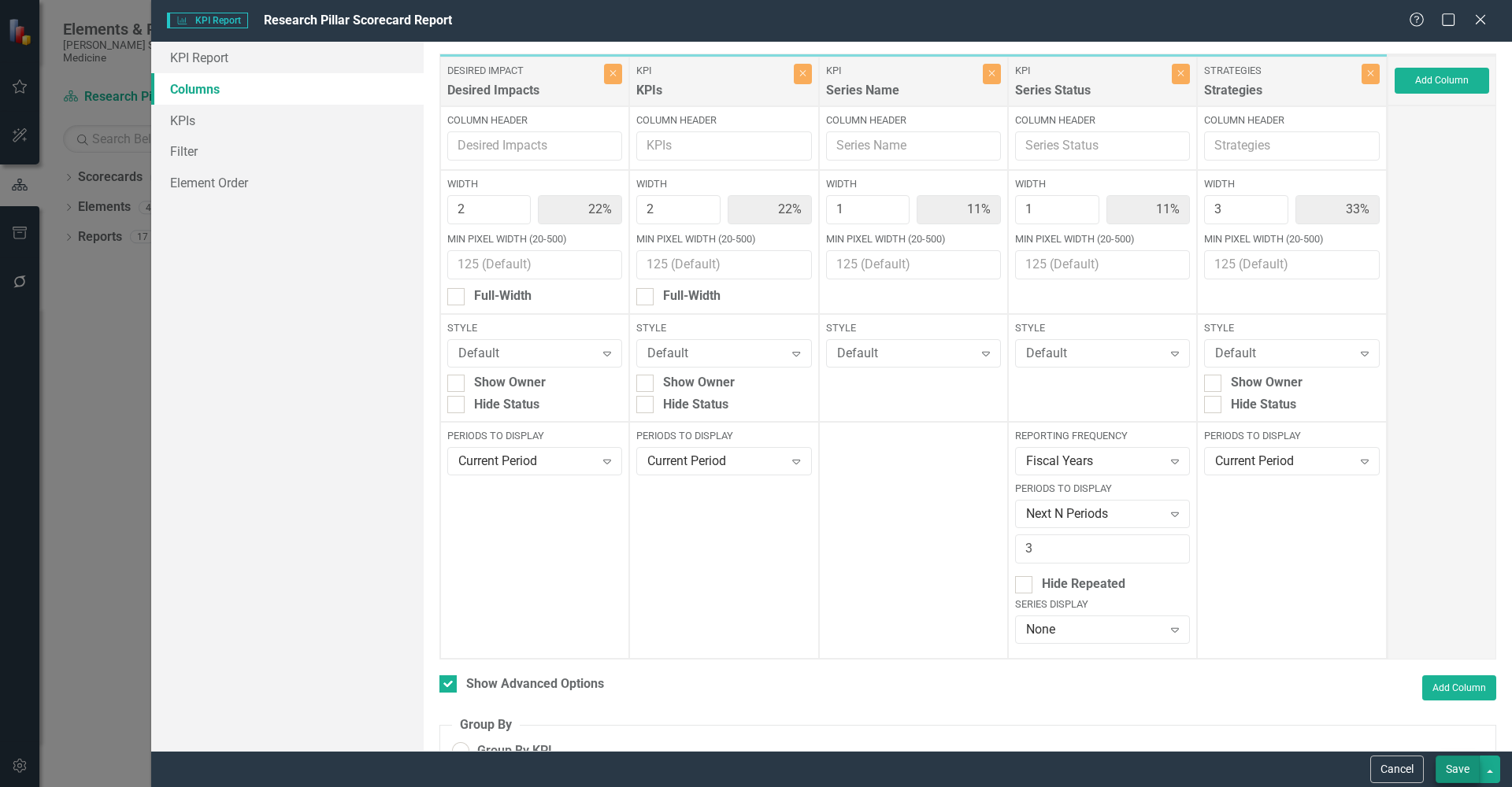
click at [1464, 765] on button "Save" at bounding box center [1457, 770] width 44 height 28
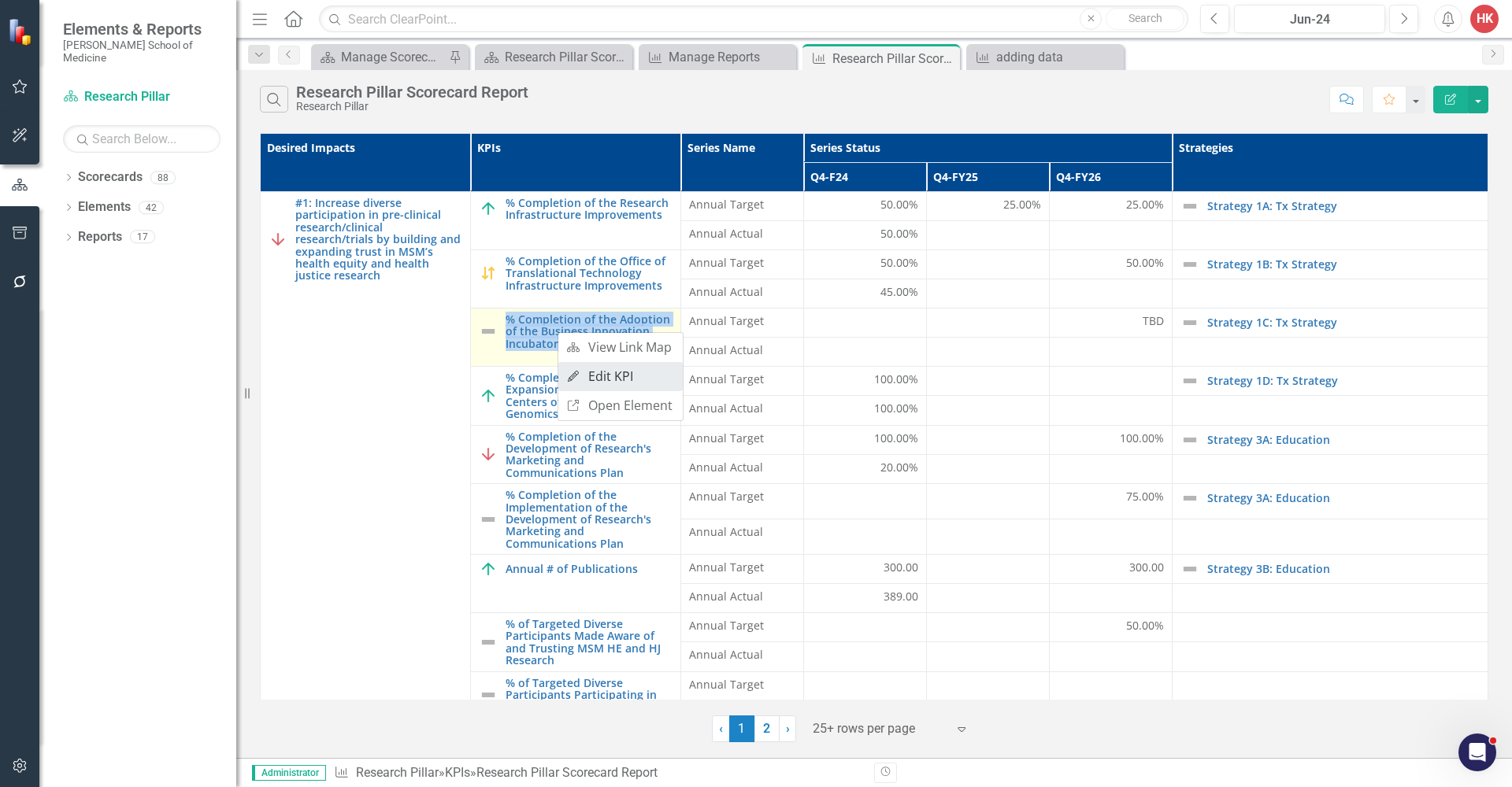
click at [590, 375] on link "Edit Edit KPI" at bounding box center [620, 377] width 125 height 29
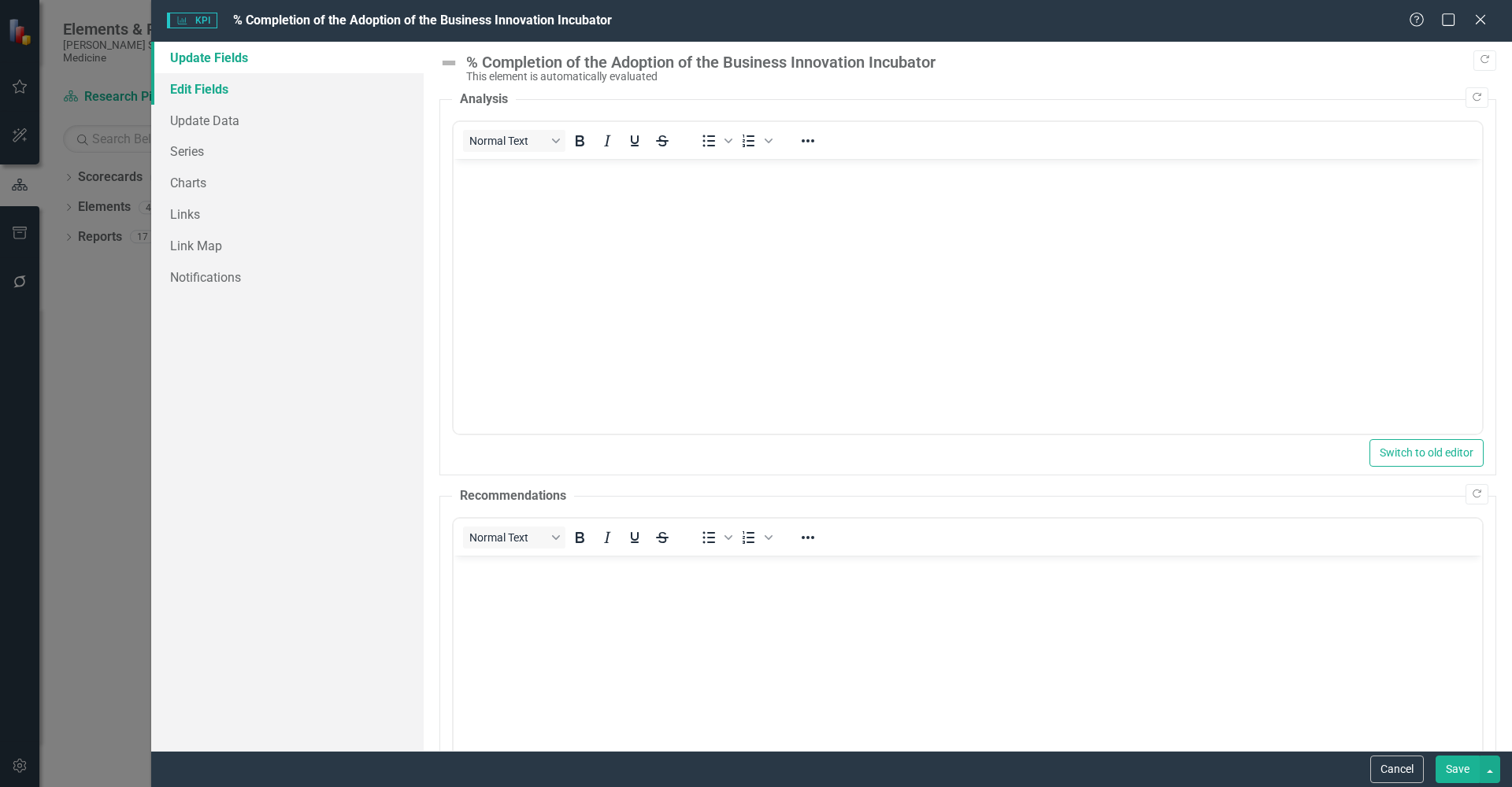
click at [232, 85] on link "Edit Fields" at bounding box center [287, 89] width 273 height 32
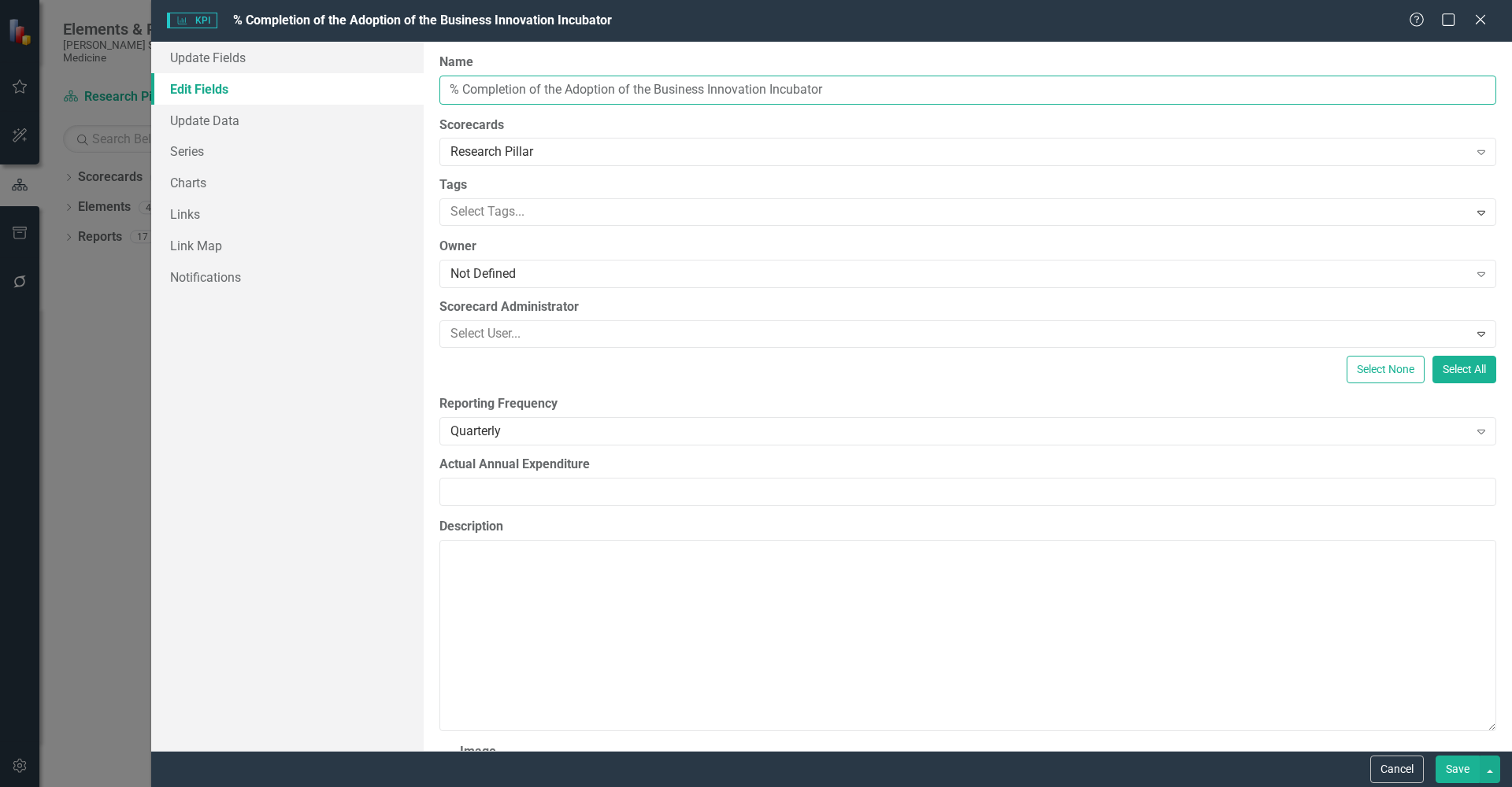
drag, startPoint x: 655, startPoint y: 87, endPoint x: 632, endPoint y: 84, distance: 23.2
click at [632, 84] on input "% Completion of the Adoption of the Business Innovation Incubator" at bounding box center [968, 90] width 1057 height 29
click at [875, 88] on input "% Completion of the Adoption of a Business Innovation Incubator" at bounding box center [968, 90] width 1057 height 29
drag, startPoint x: 645, startPoint y: 88, endPoint x: 546, endPoint y: 83, distance: 99.1
click at [546, 83] on input "% Completion of the Adoption of a Business Innovation Incubator Development and…" at bounding box center [968, 90] width 1057 height 29
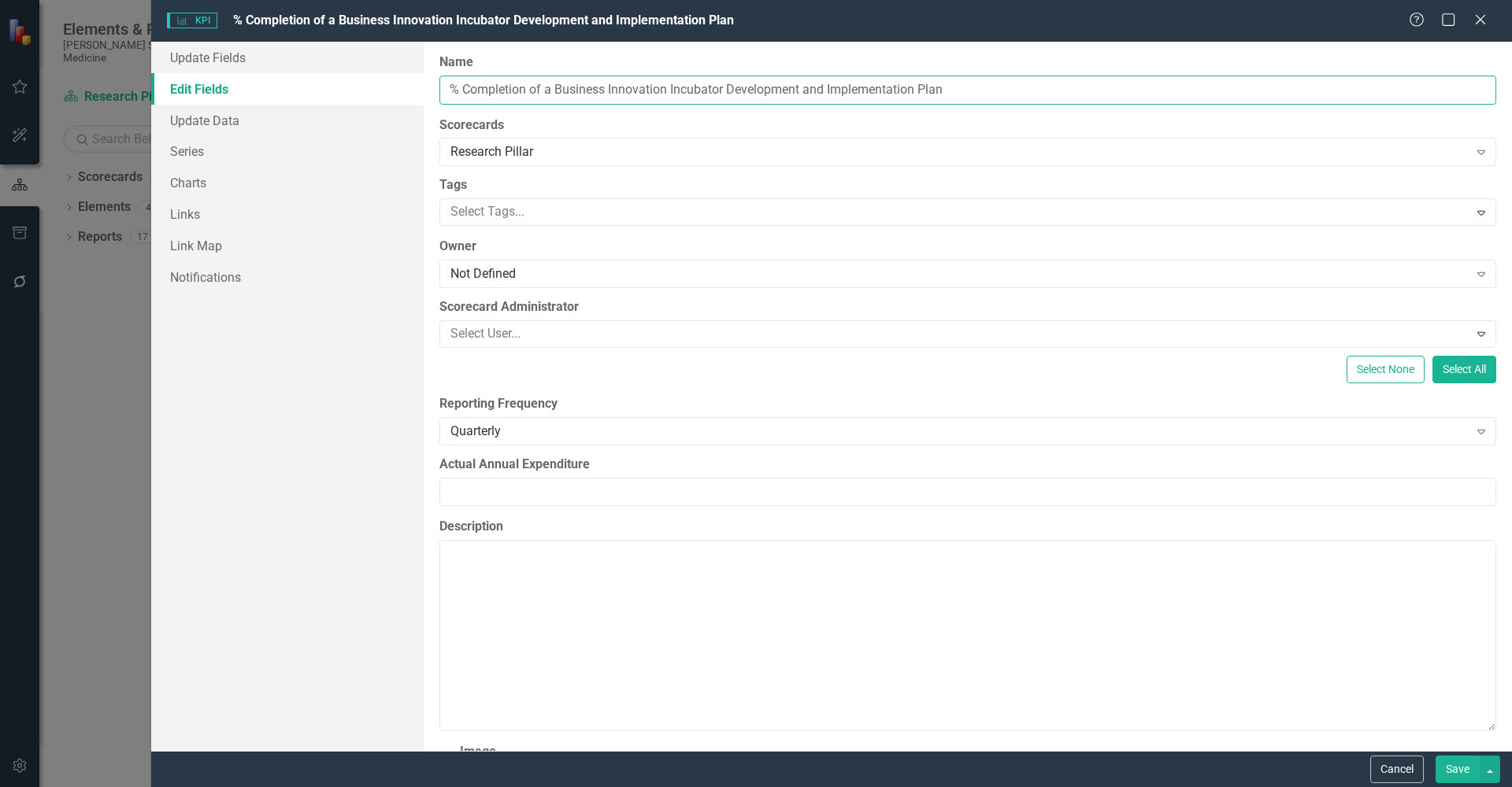
drag, startPoint x: 960, startPoint y: 93, endPoint x: 522, endPoint y: 78, distance: 438.3
click at [522, 78] on input "% Completion of a Business Innovation Incubator Development and Implementation …" at bounding box center [968, 90] width 1057 height 29
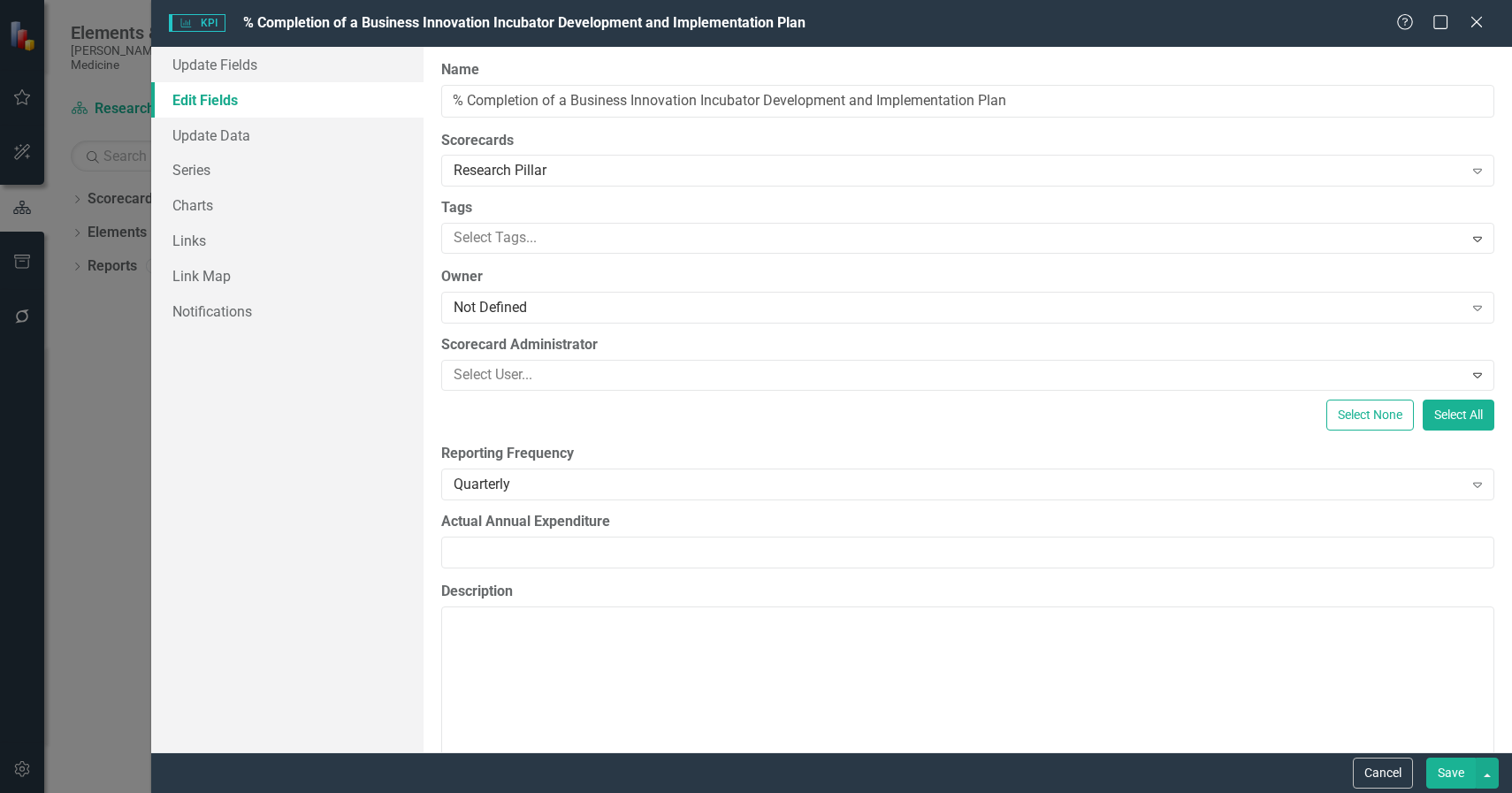
drag, startPoint x: 510, startPoint y: 8, endPoint x: 567, endPoint y: 98, distance: 106.5
click at [567, 98] on input "% Completion of a Business Innovation Incubator Development and Implementation …" at bounding box center [968, 101] width 1053 height 33
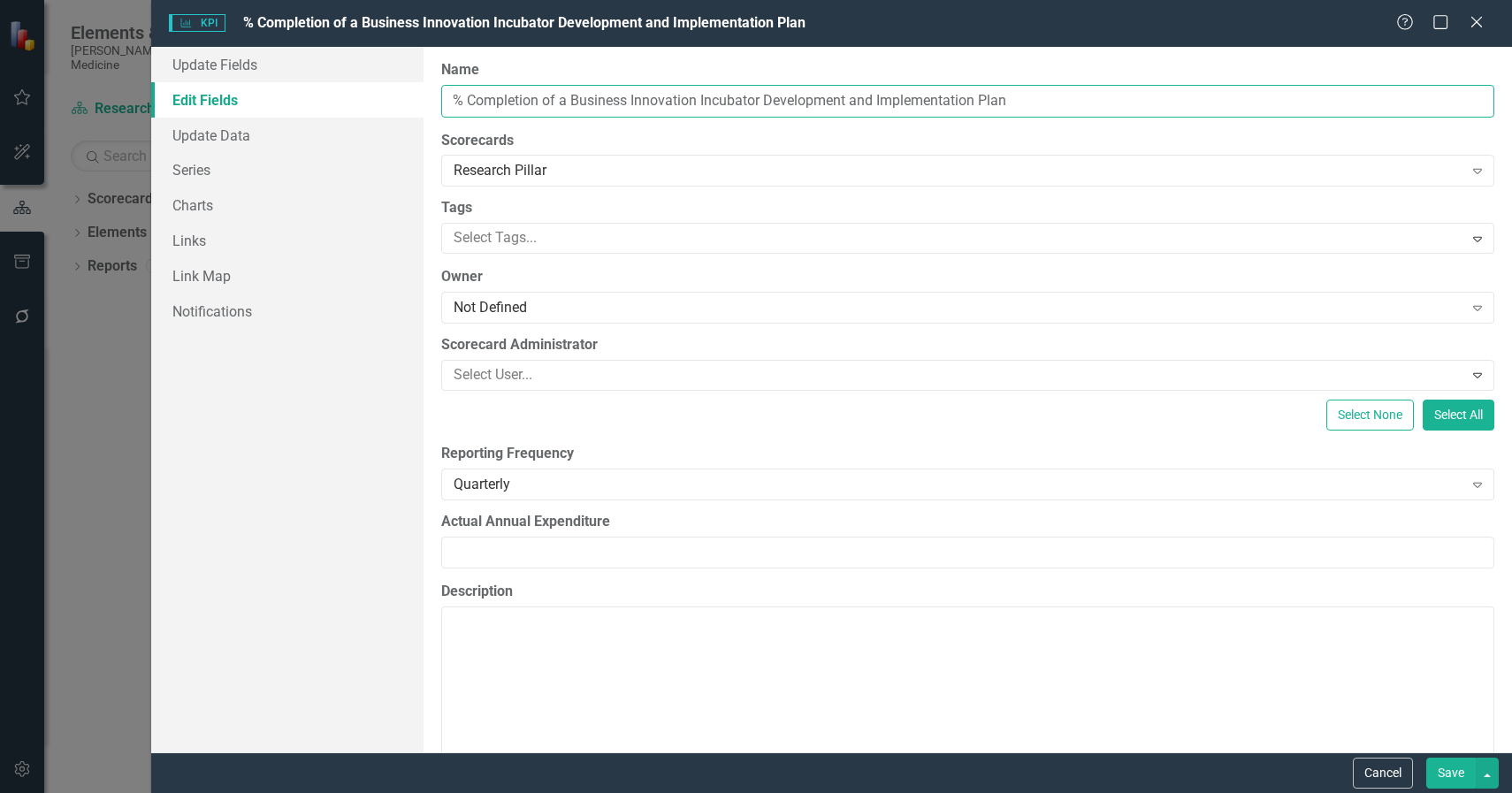
click at [565, 99] on input "% Completion of a Business Innovation Incubator Development and Implementation …" at bounding box center [968, 101] width 1053 height 33
drag, startPoint x: 992, startPoint y: 94, endPoint x: 940, endPoint y: 94, distance: 52.0
click at [968, 105] on input "% Completion of the Business Innovation Incubator Development and Implementatio…" at bounding box center [968, 101] width 1053 height 33
drag, startPoint x: 993, startPoint y: 99, endPoint x: 776, endPoint y: 95, distance: 217.0
click at [776, 95] on input "% Completion of the Business Innovation Incubator Development and Implementatio…" at bounding box center [968, 101] width 1053 height 33
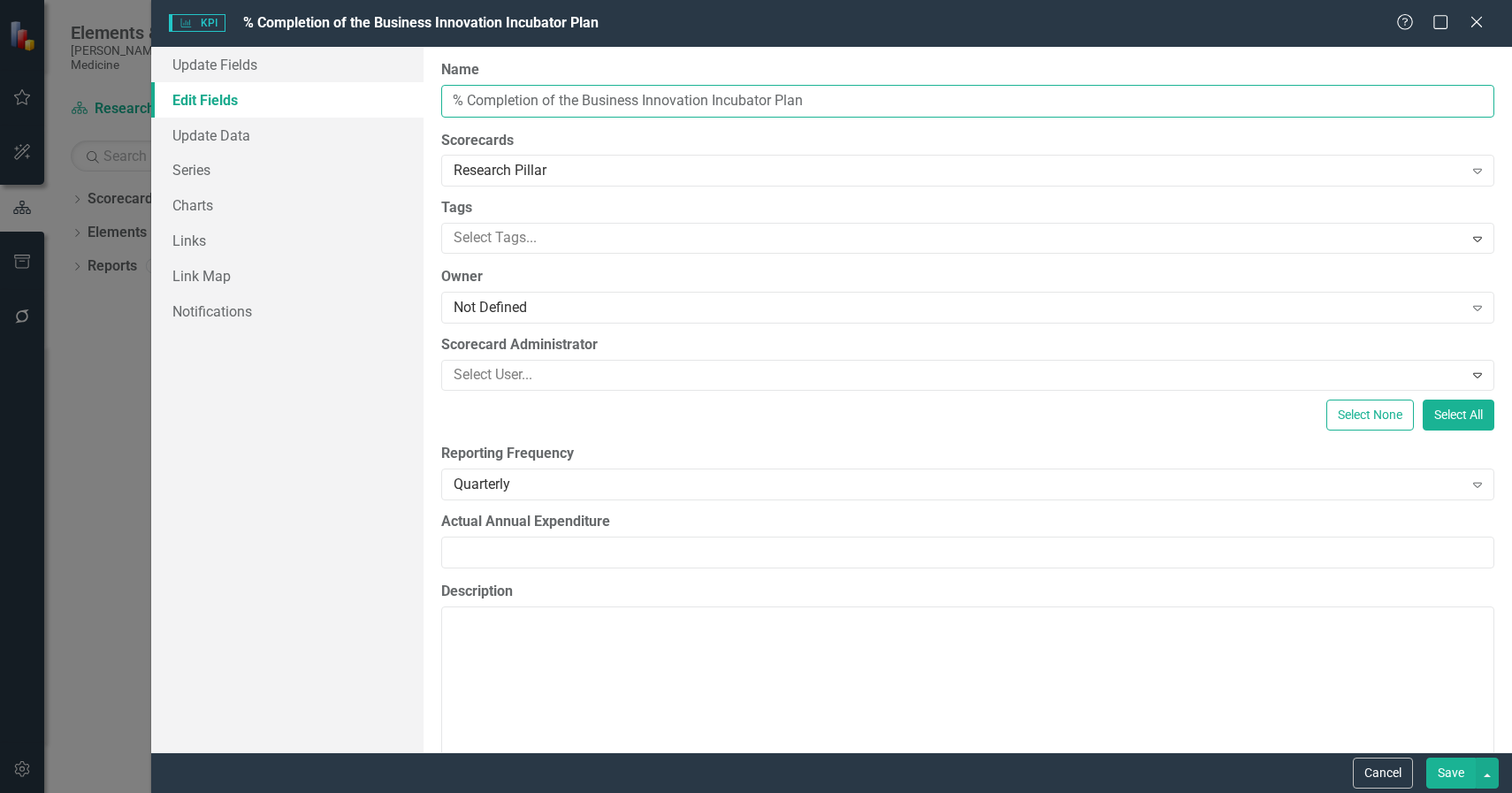
click at [811, 103] on input "% Completion of the Business Innovation Incubator Plan" at bounding box center [968, 101] width 1053 height 33
click at [585, 97] on input "% Completion of the Business Innovation Incubator Plan" at bounding box center [968, 101] width 1053 height 33
drag, startPoint x: 950, startPoint y: 101, endPoint x: 377, endPoint y: 90, distance: 573.1
click at [377, 90] on div "Update Fields Edit Fields Update Data Series Charts Links Link Map Notification…" at bounding box center [831, 400] width 1360 height 705
type input "% Completion toward Development of the Business Innovation Incubator Plan"
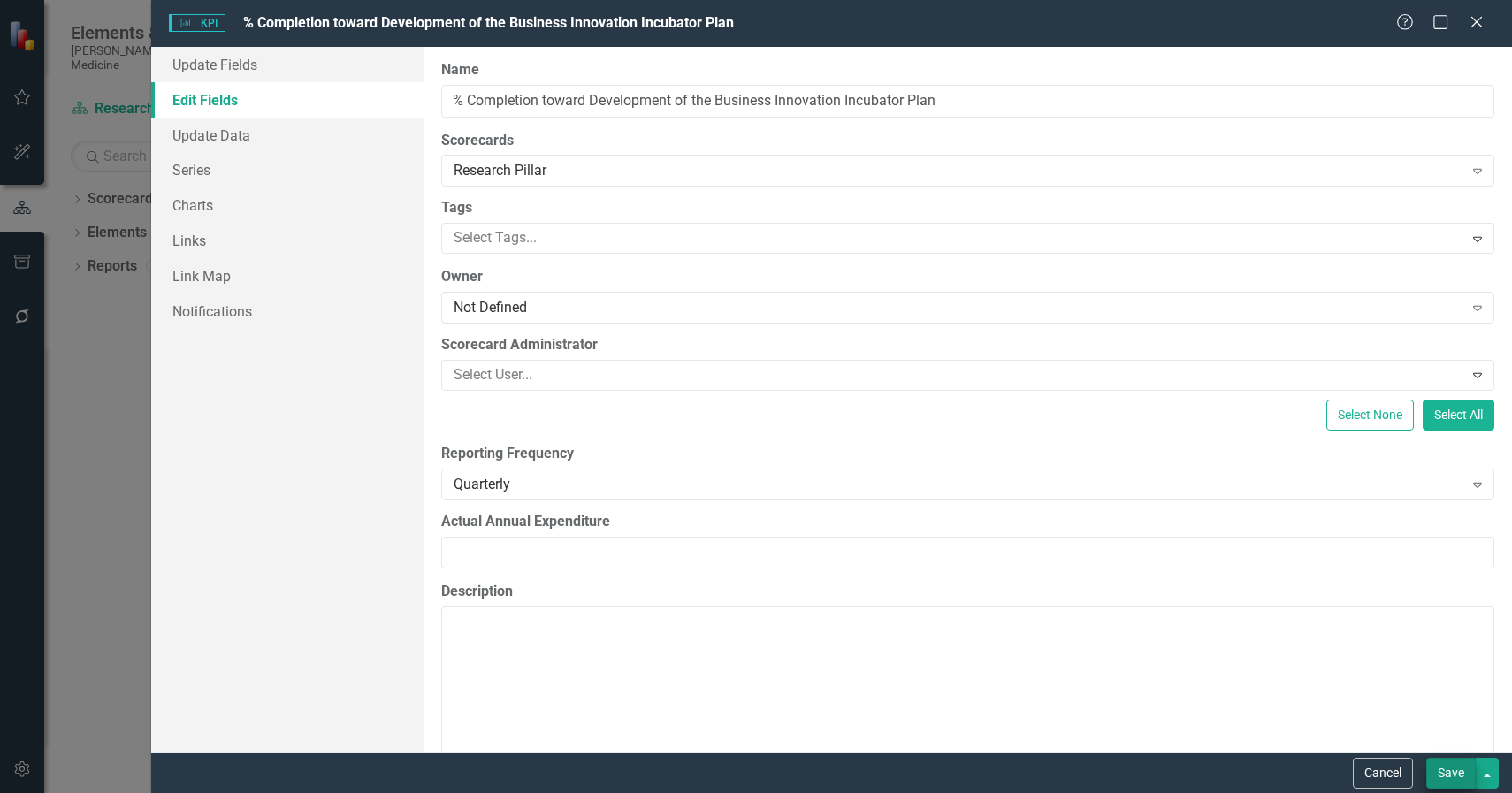
click at [1440, 778] on button "Save" at bounding box center [1450, 773] width 49 height 31
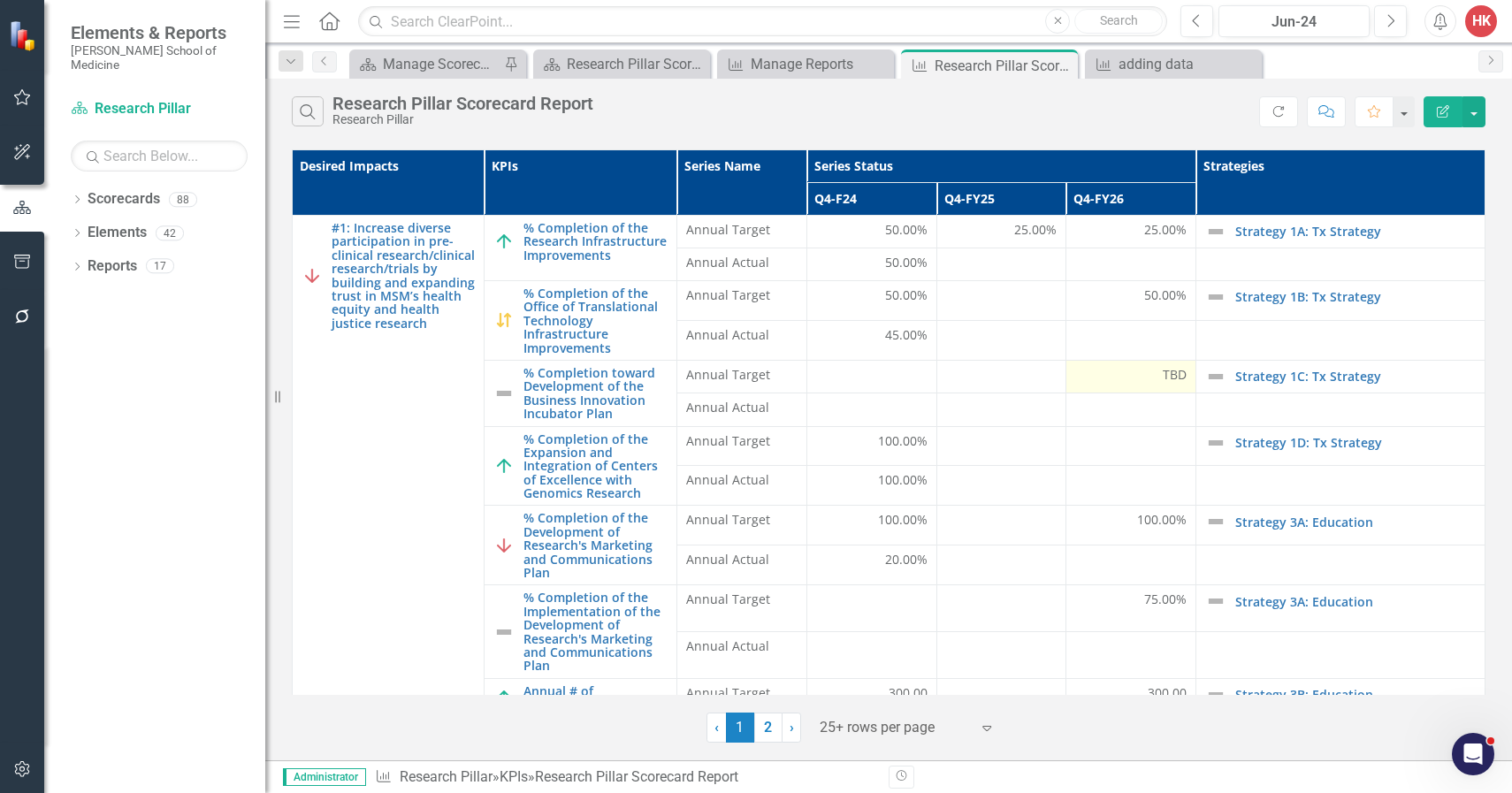
click at [1172, 371] on span "TBD" at bounding box center [1174, 375] width 24 height 17
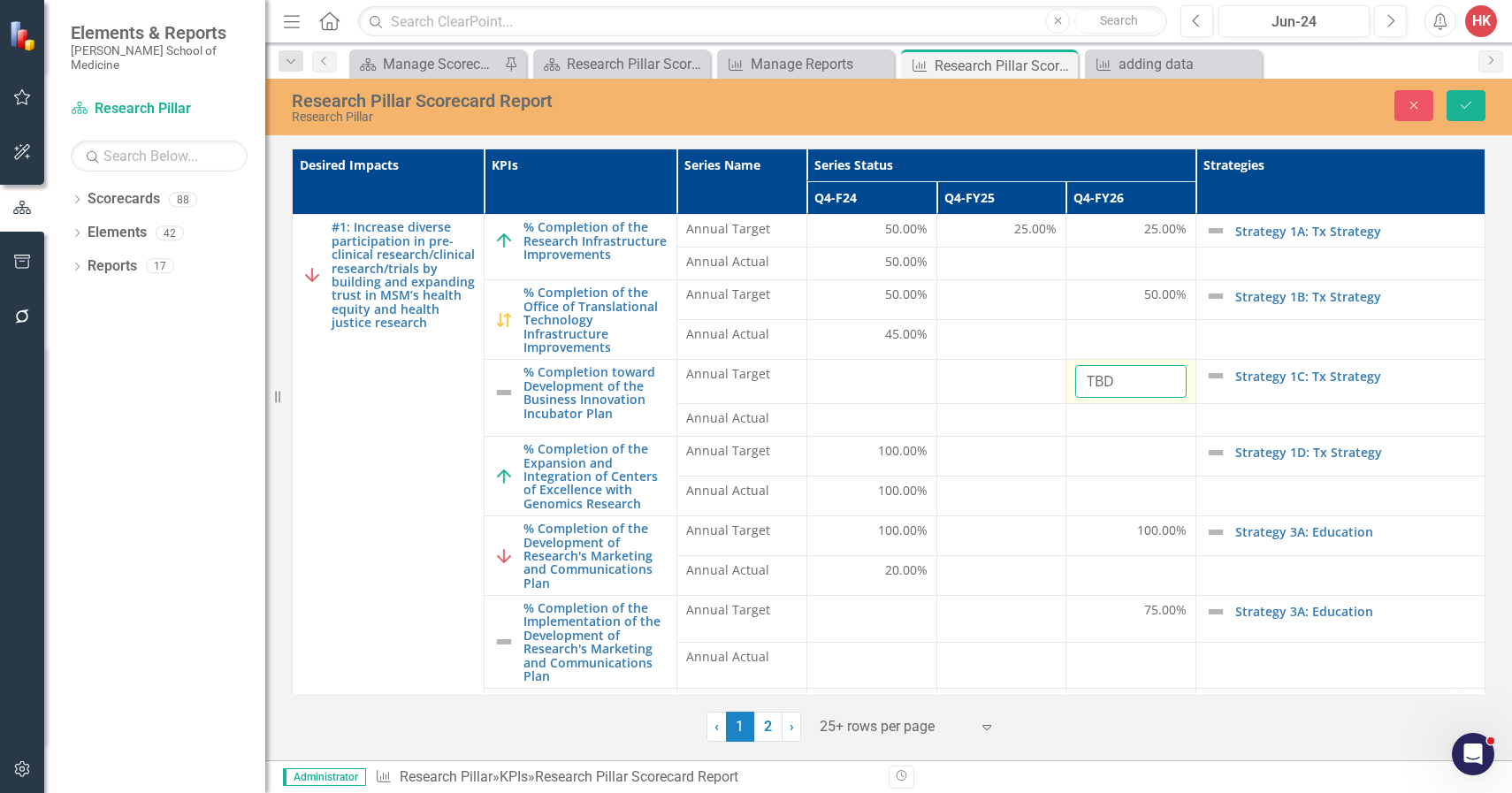
click at [1149, 381] on input "TBD" at bounding box center [1130, 382] width 111 height 33
click at [796, 383] on td "Annual Target" at bounding box center [741, 382] width 130 height 44
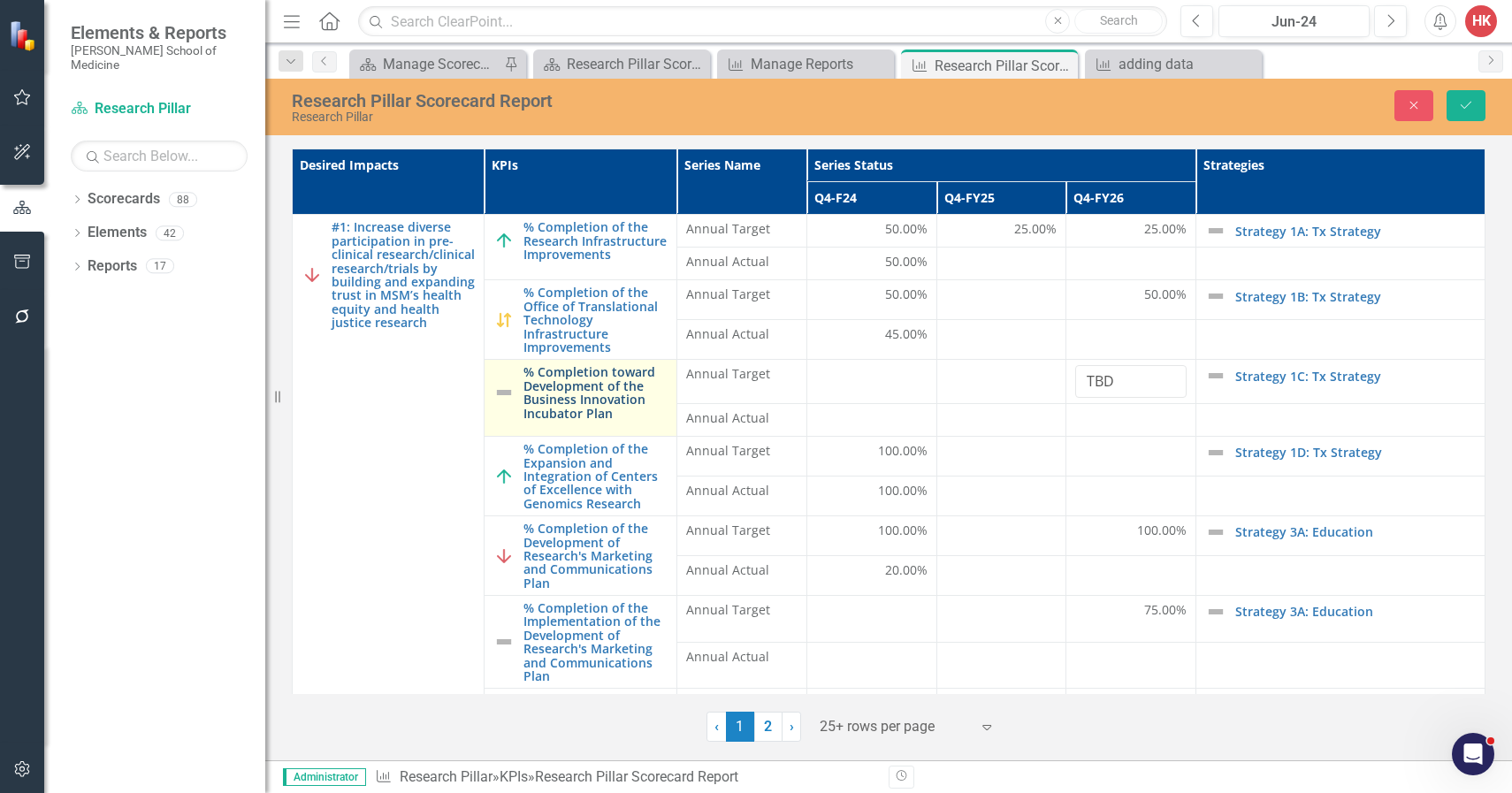
click at [630, 382] on link "% Completion toward Development of the Business Innovation Incubator Plan" at bounding box center [595, 392] width 143 height 55
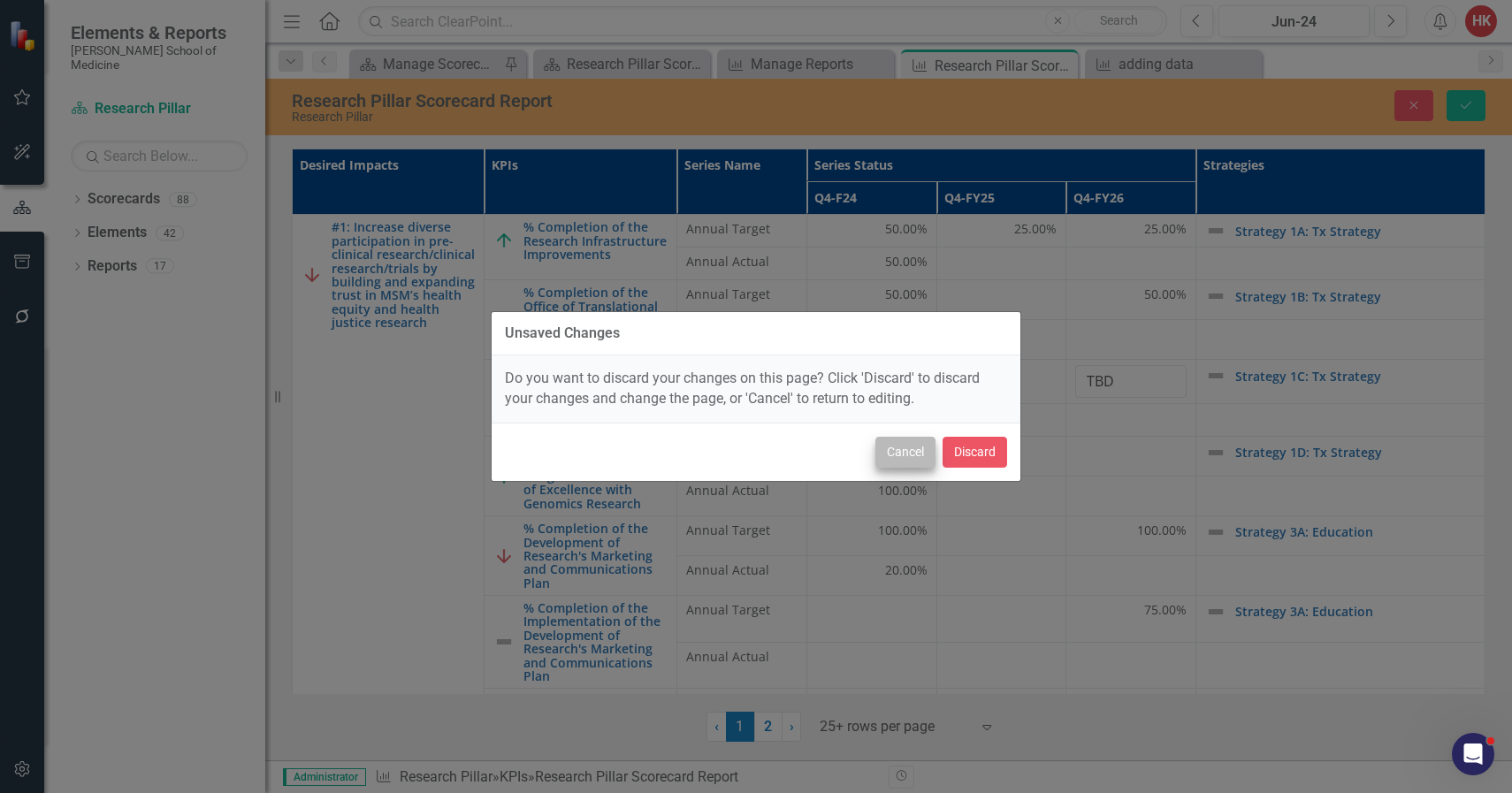
click at [911, 446] on button "Cancel" at bounding box center [905, 452] width 60 height 31
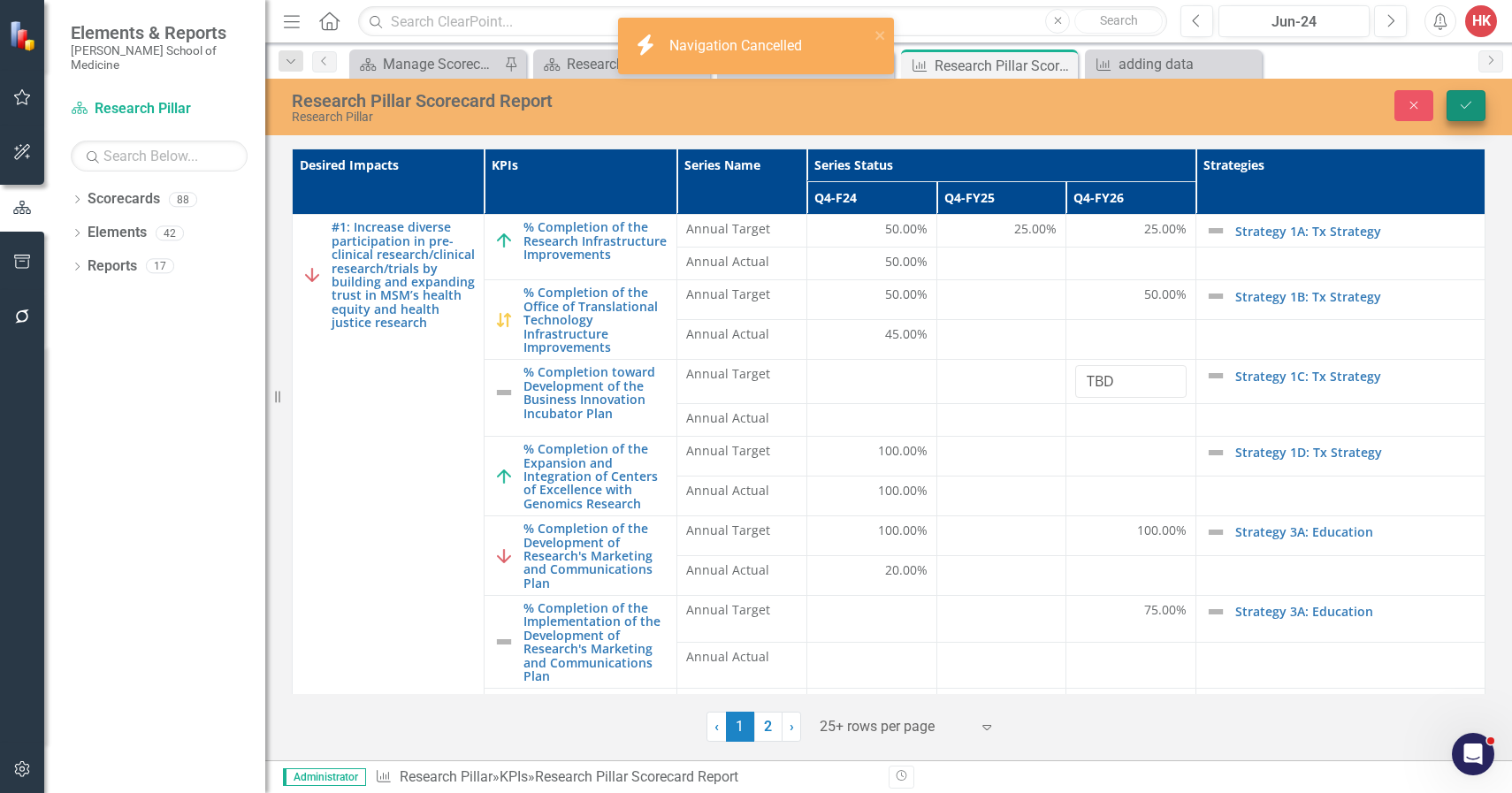
click at [1475, 99] on button "Save" at bounding box center [1466, 105] width 39 height 31
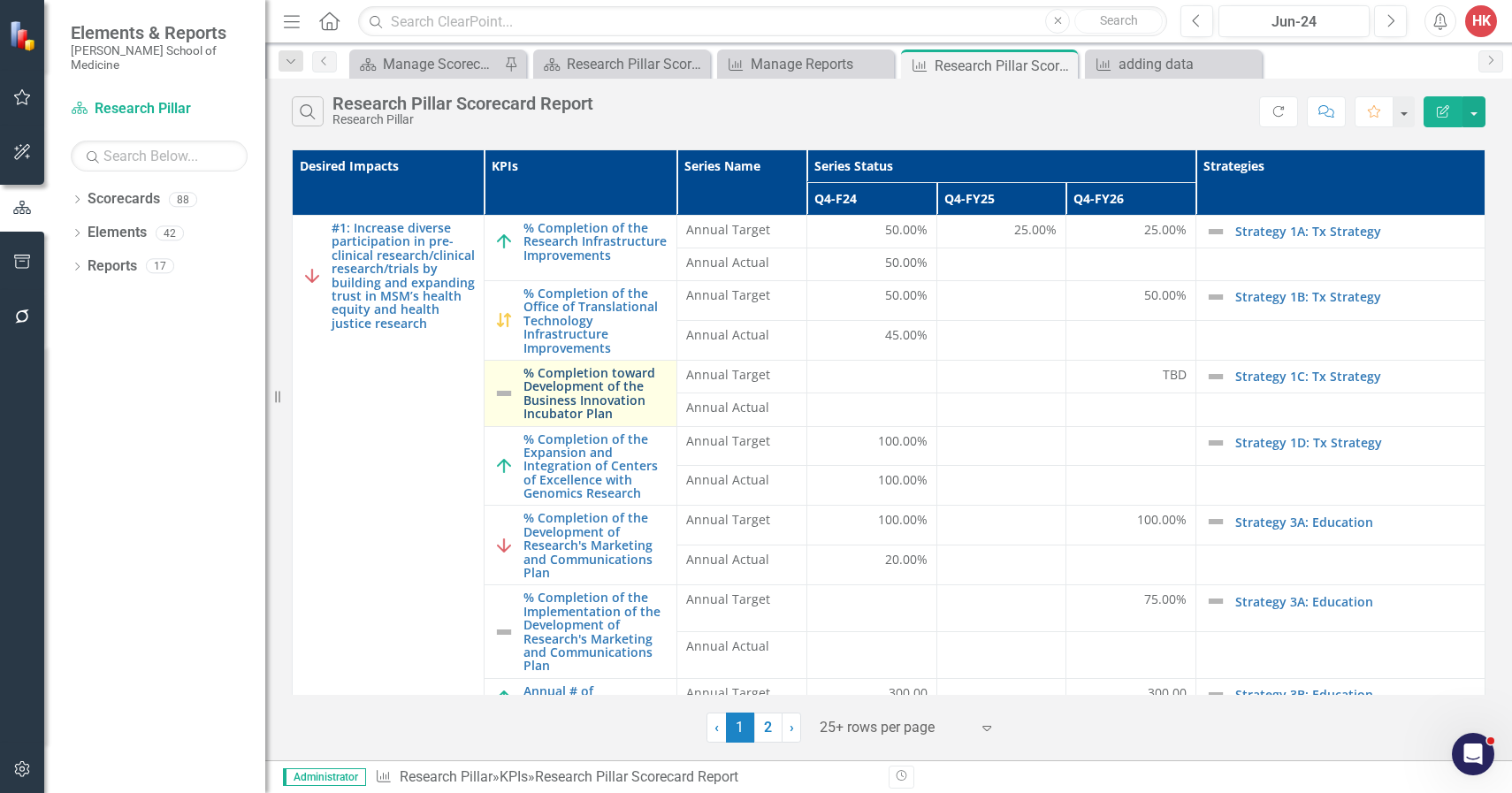
click at [586, 390] on link "% Completion toward Development of the Business Innovation Incubator Plan" at bounding box center [595, 393] width 143 height 55
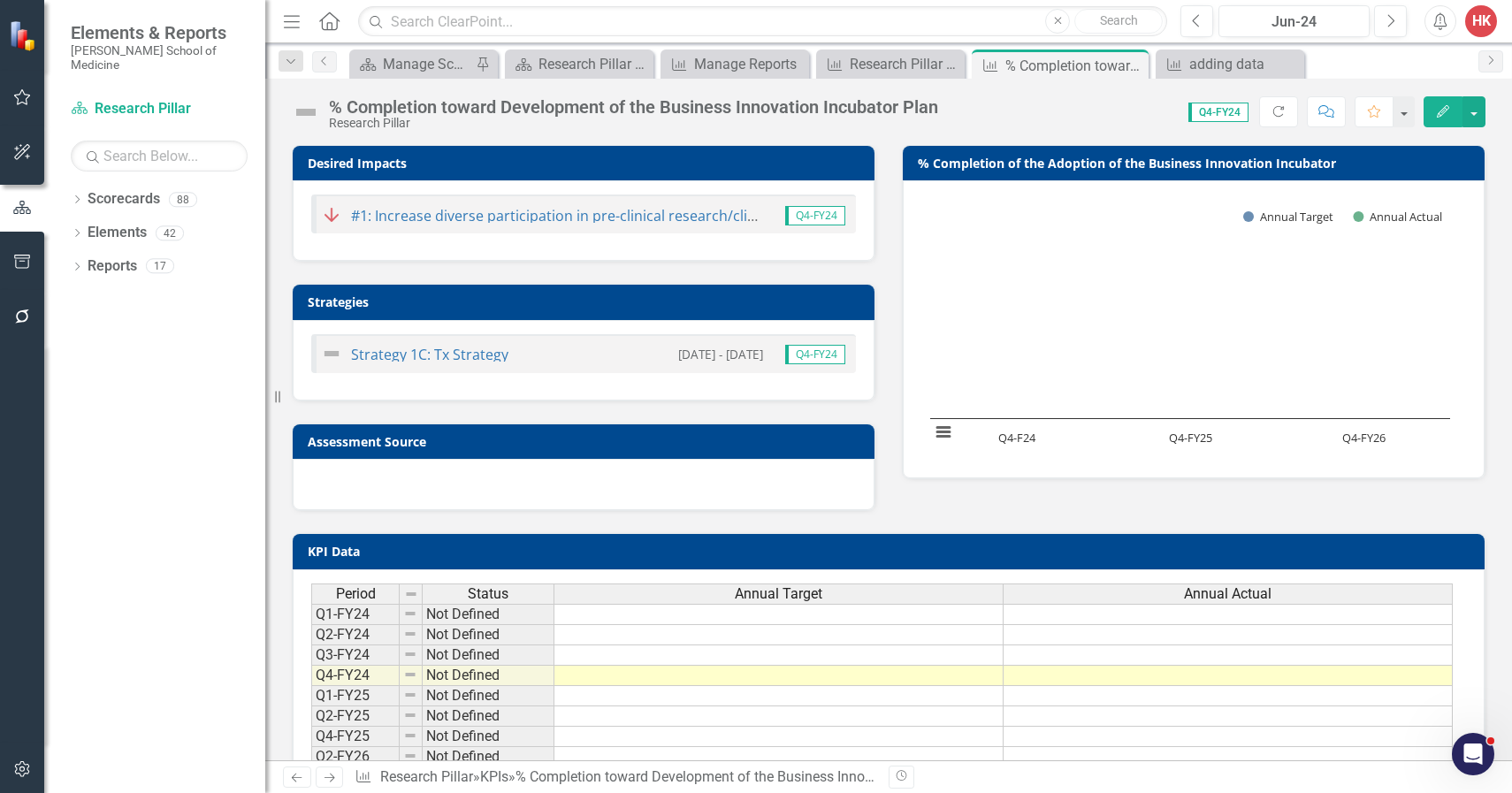
click at [863, 593] on div "Annual Target" at bounding box center [779, 594] width 448 height 19
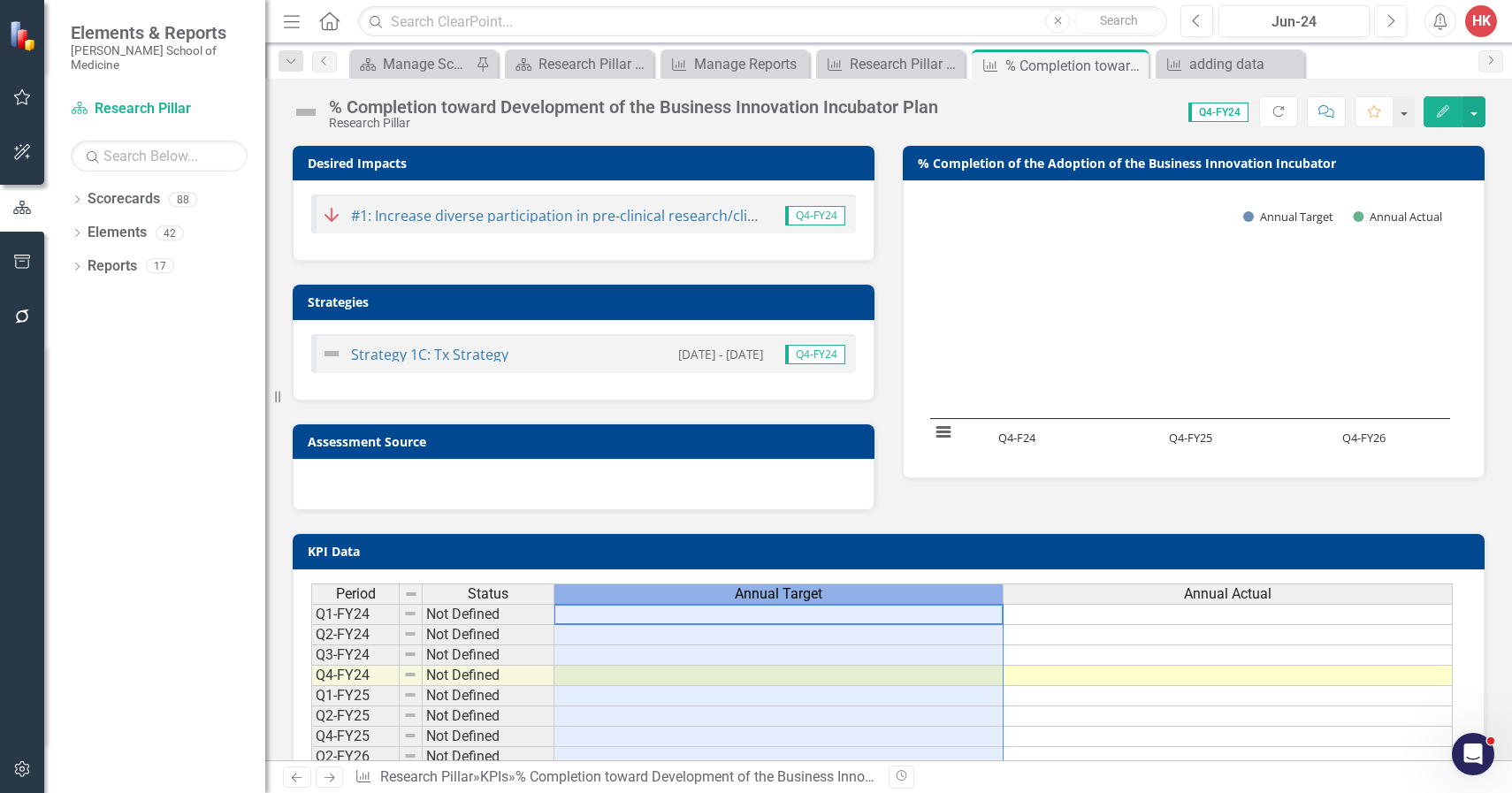
click at [863, 593] on div "Annual Target" at bounding box center [779, 594] width 448 height 19
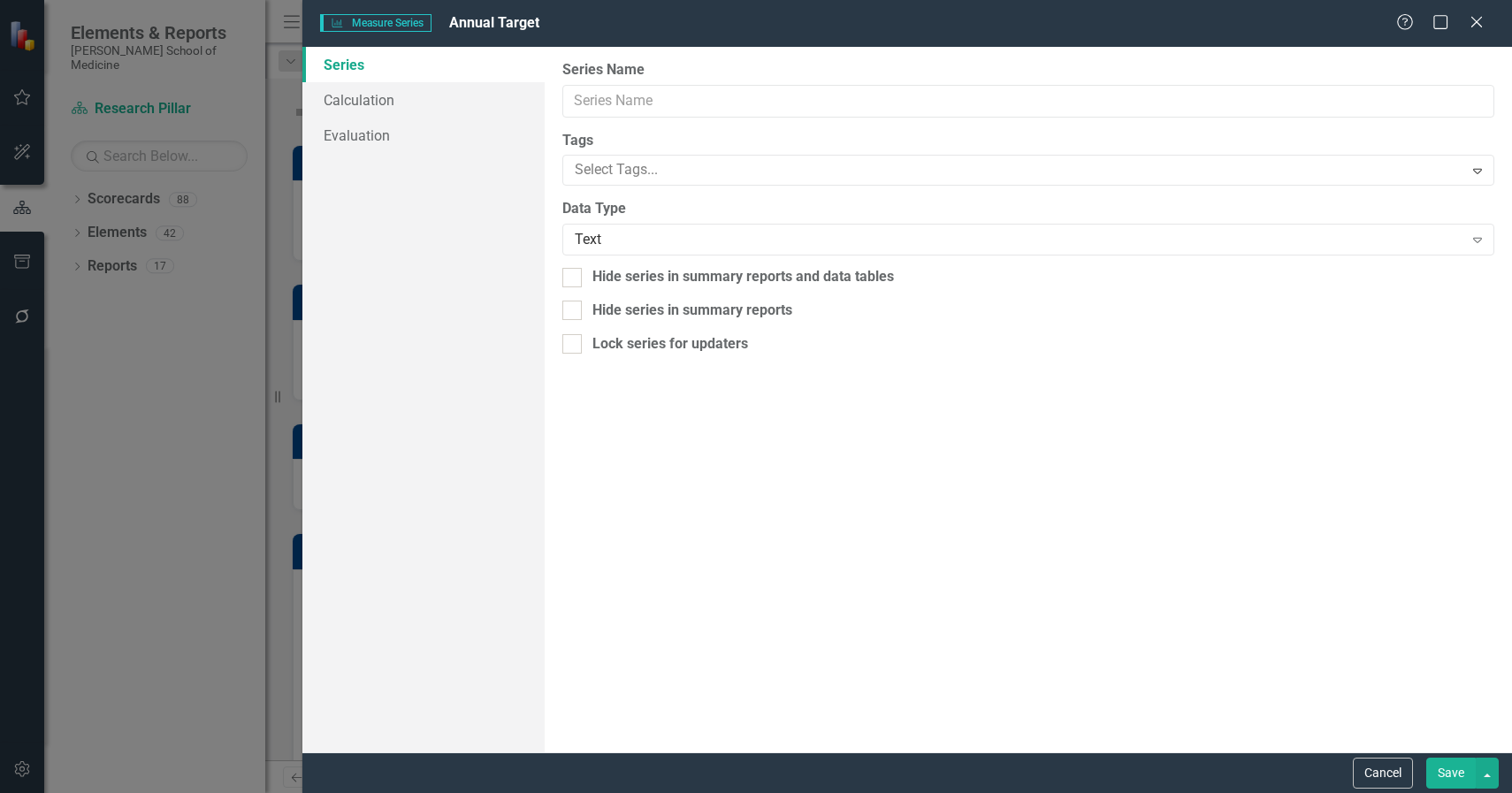
type input "Annual Target"
click at [626, 240] on div "Text" at bounding box center [1019, 240] width 889 height 20
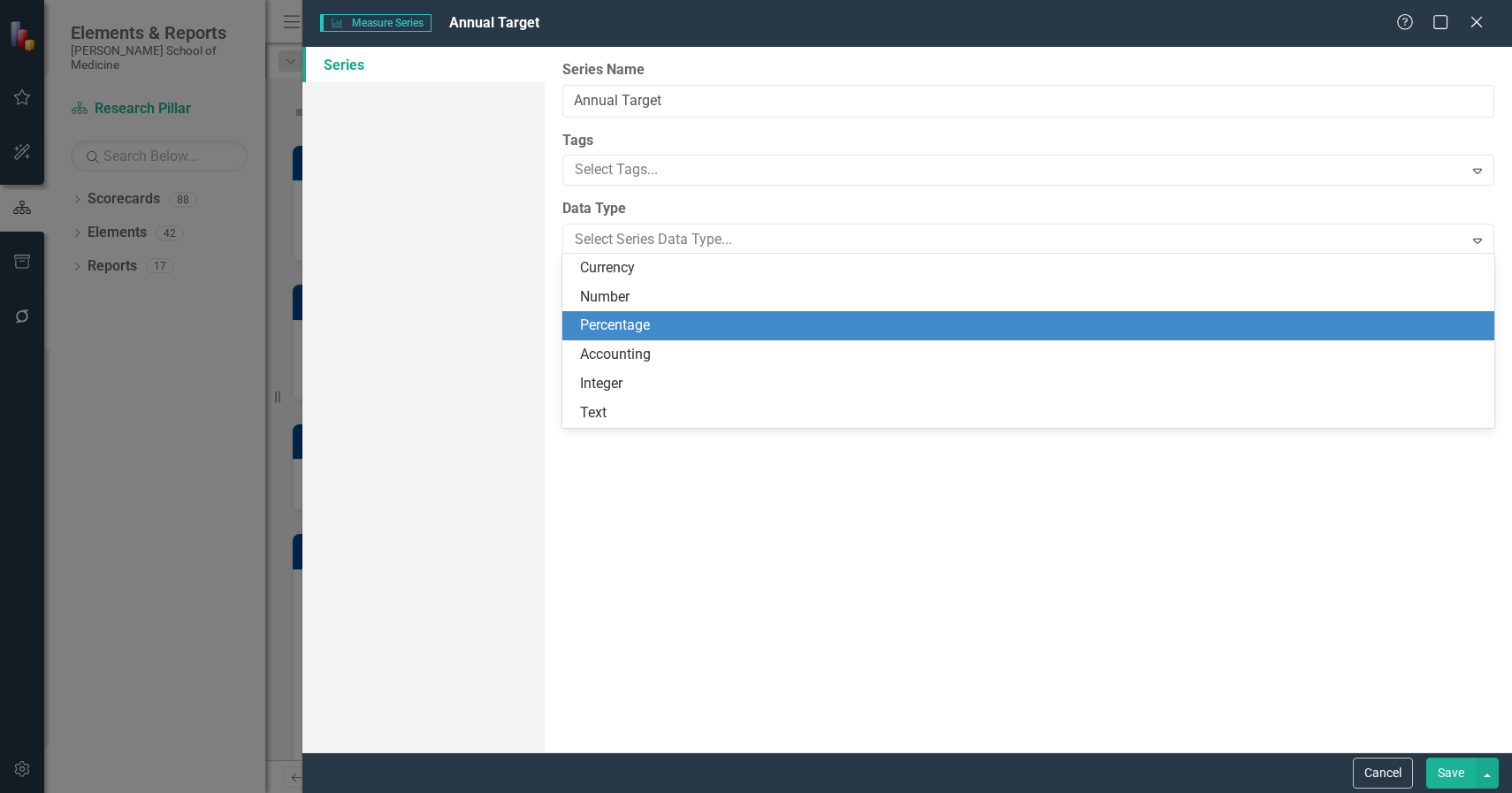
click at [628, 333] on div "Percentage" at bounding box center [1031, 326] width 903 height 20
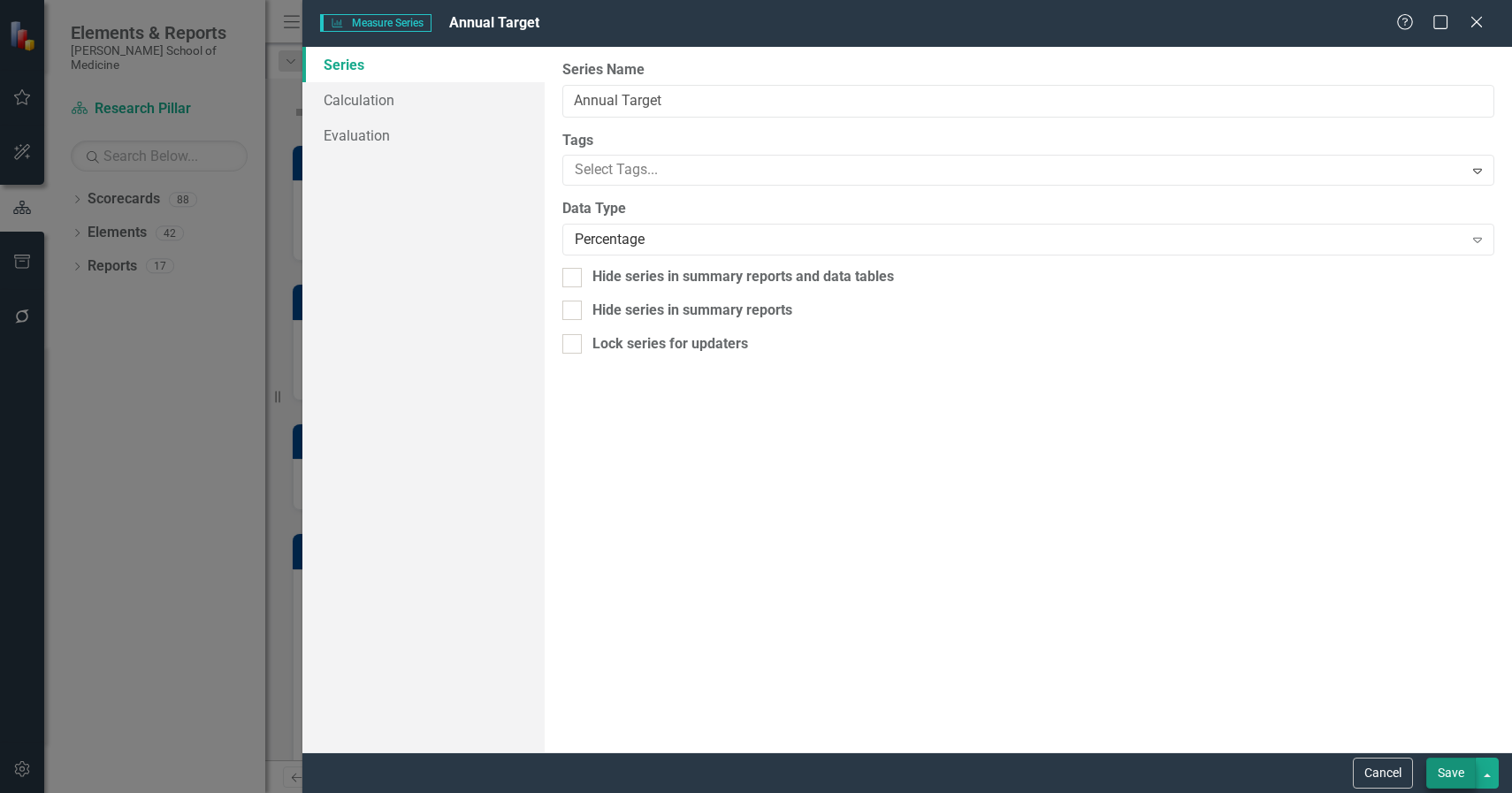
click at [1444, 777] on button "Save" at bounding box center [1450, 773] width 49 height 31
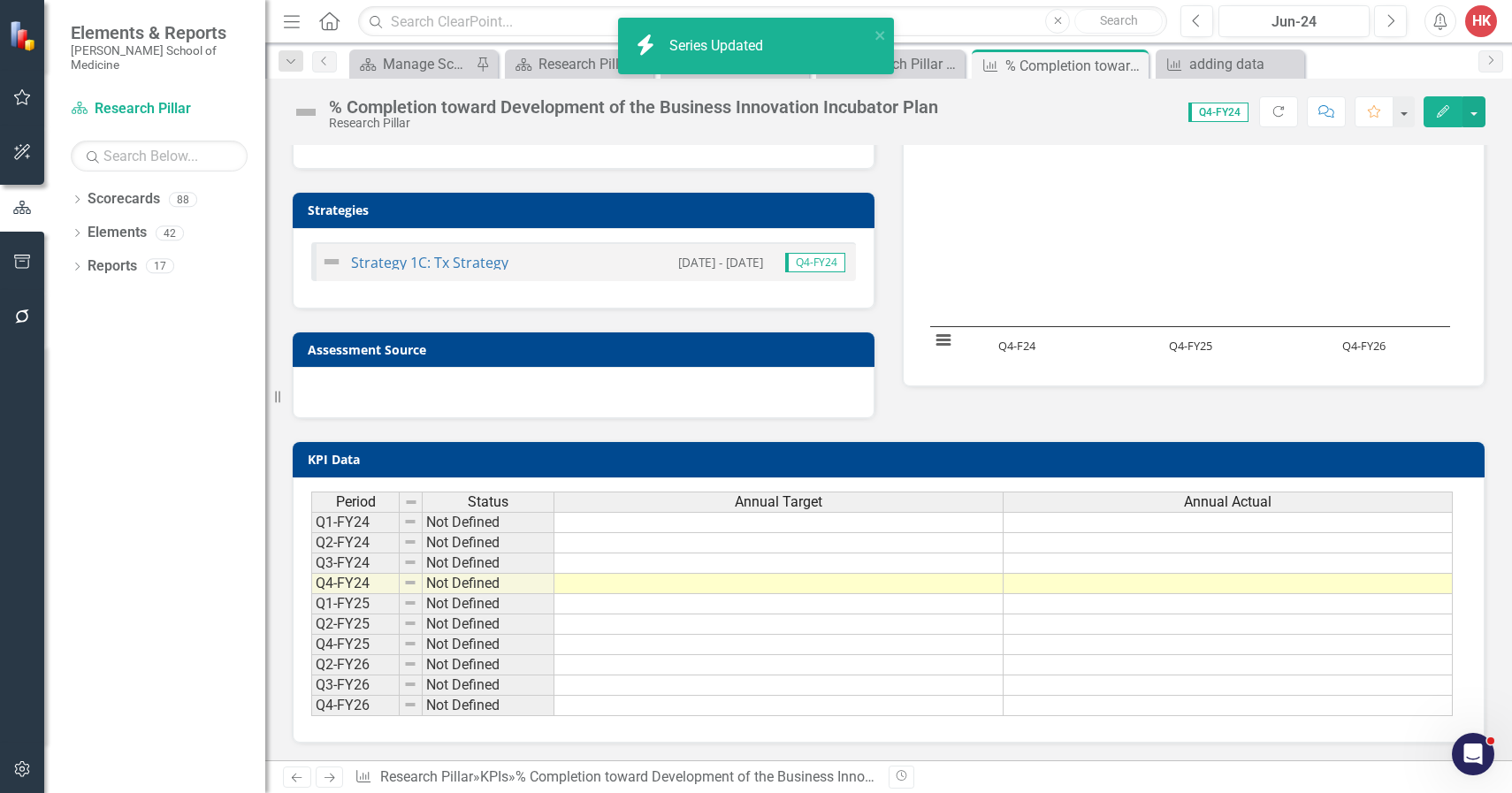
scroll to position [91, 0]
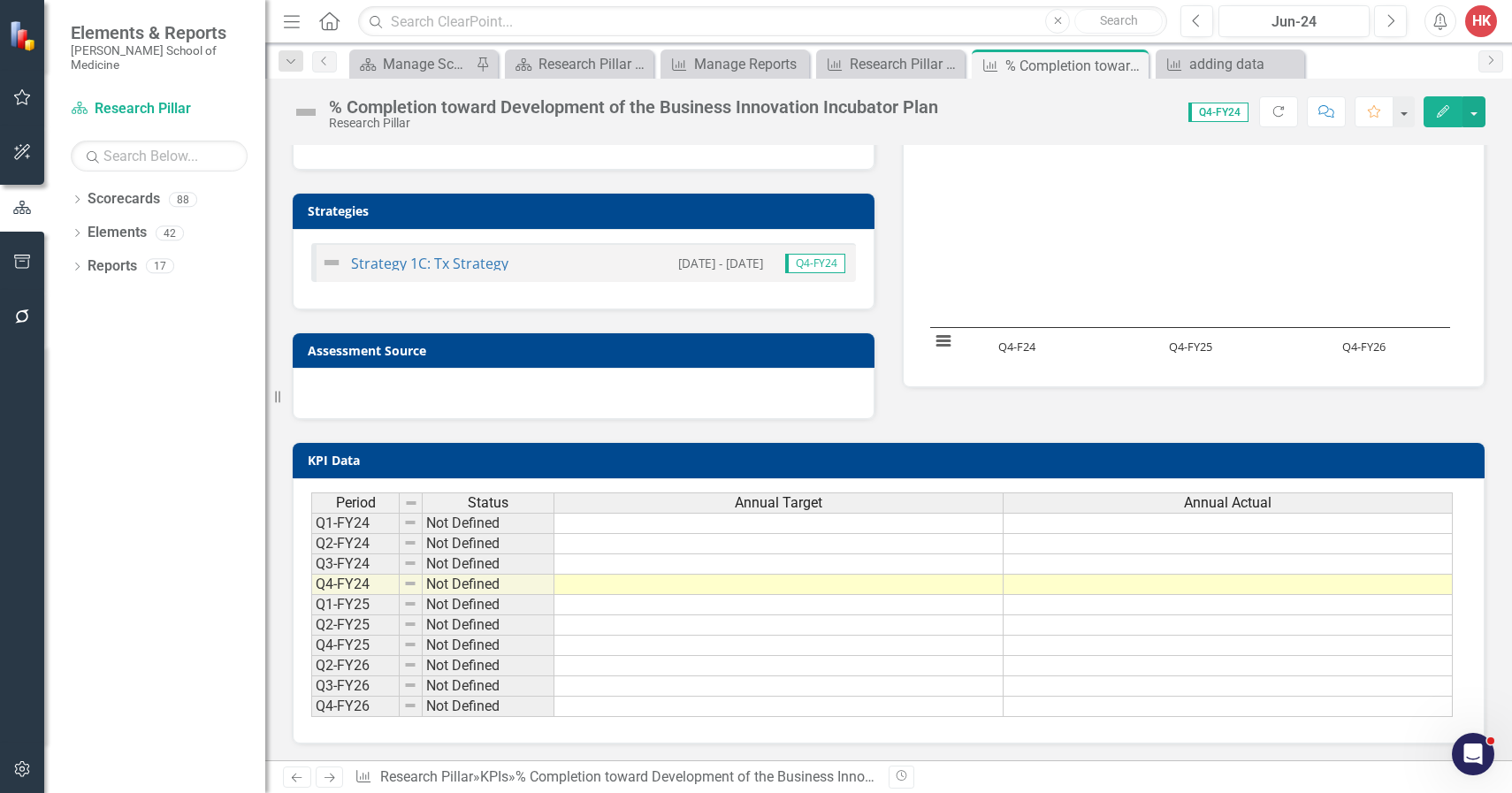
click at [940, 702] on td at bounding box center [779, 706] width 449 height 20
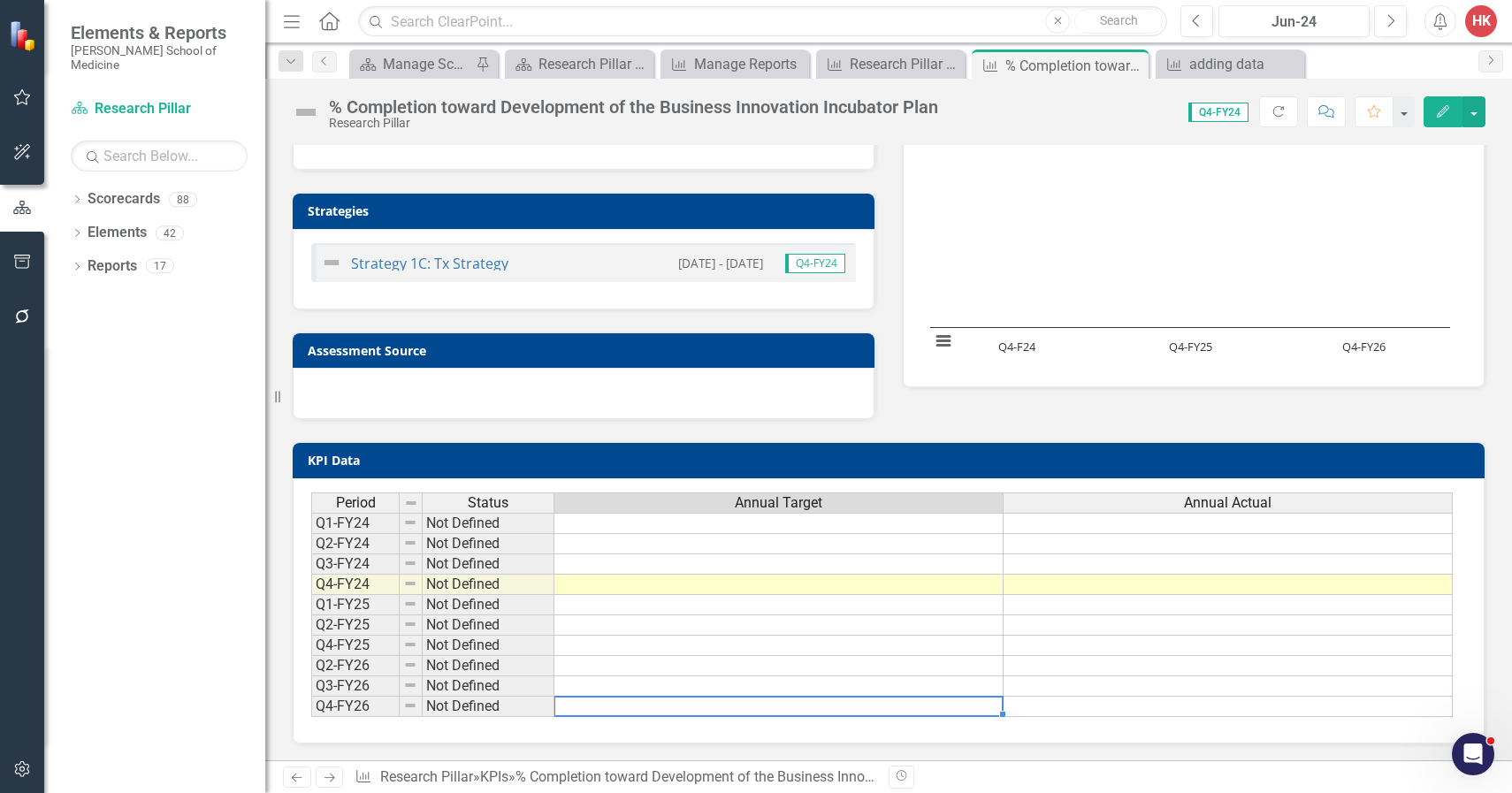
click at [940, 702] on td at bounding box center [779, 706] width 449 height 20
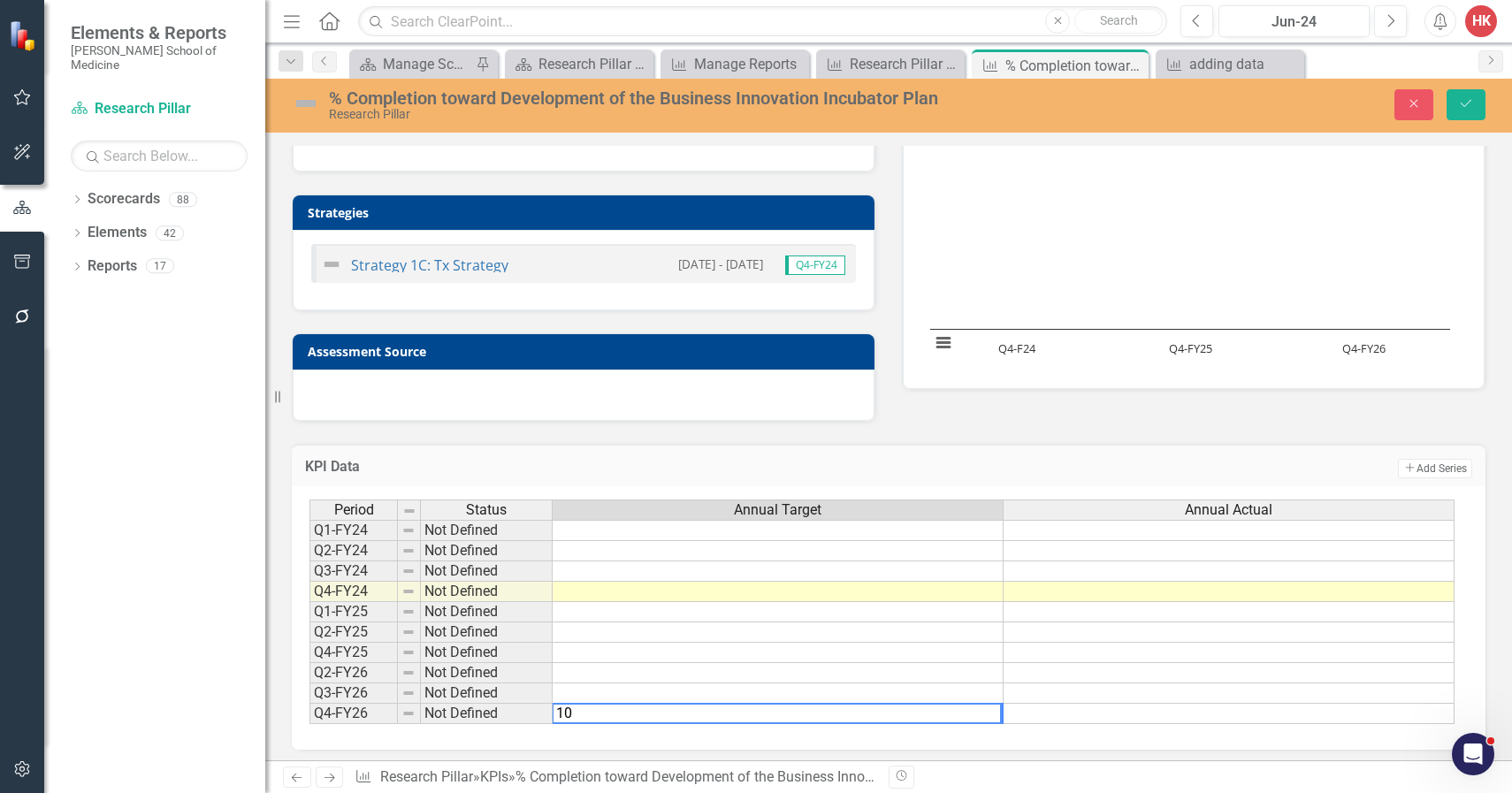
type textarea "100"
click at [1155, 506] on div "Annual Actual" at bounding box center [1229, 510] width 450 height 19
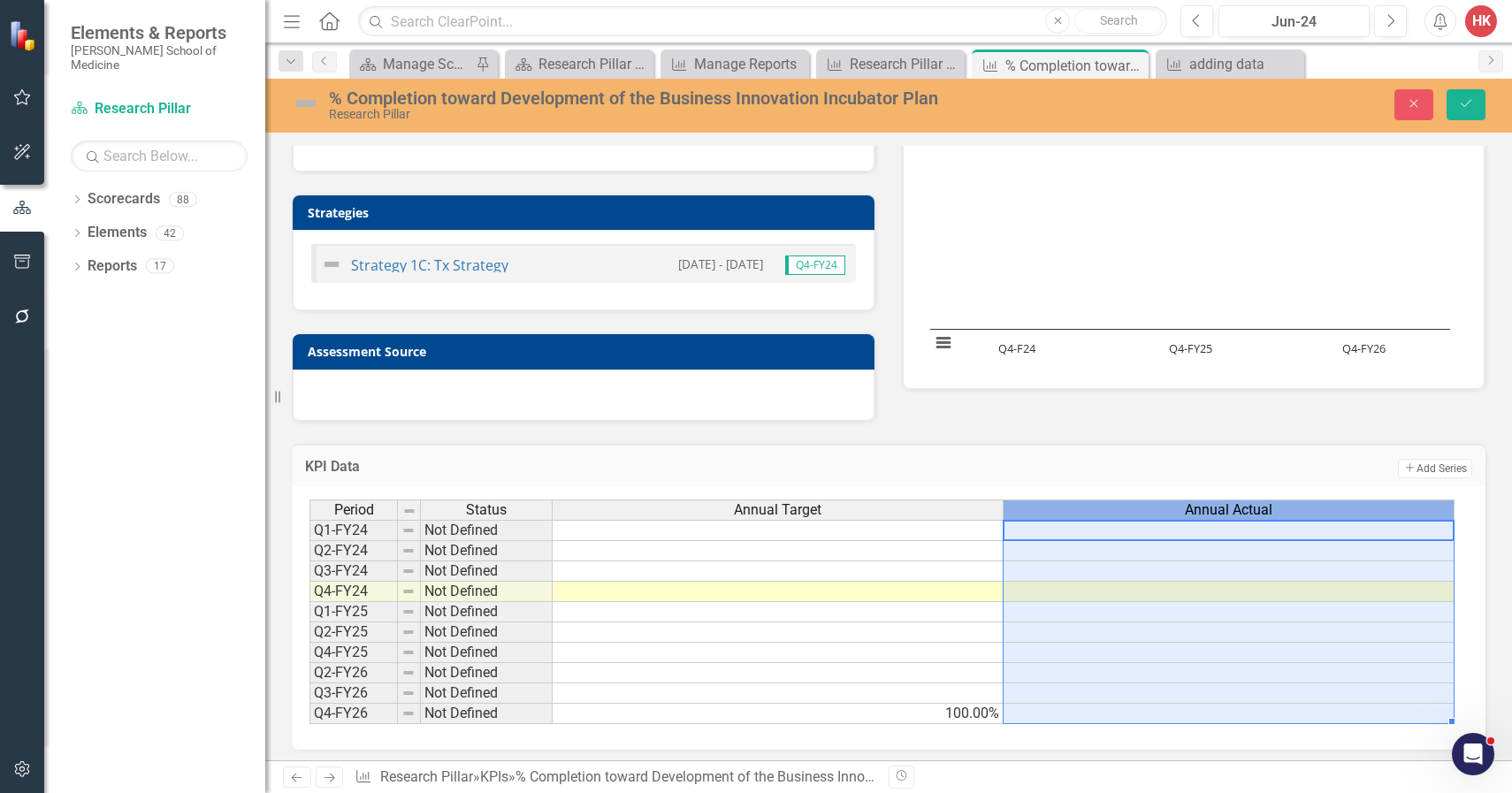
click at [1155, 506] on div "Annual Actual" at bounding box center [1229, 510] width 450 height 19
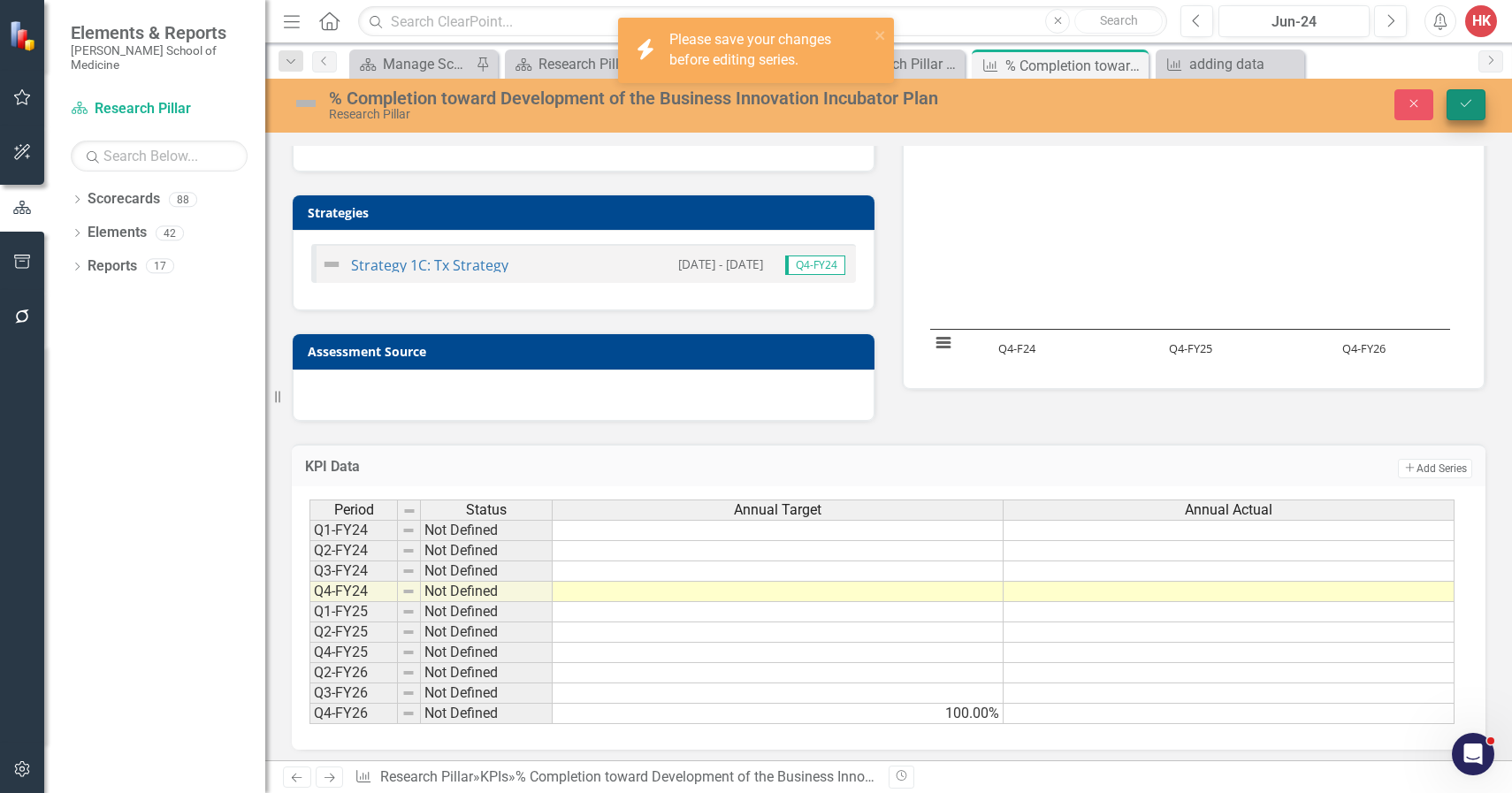
click at [1462, 113] on button "Save" at bounding box center [1466, 104] width 39 height 31
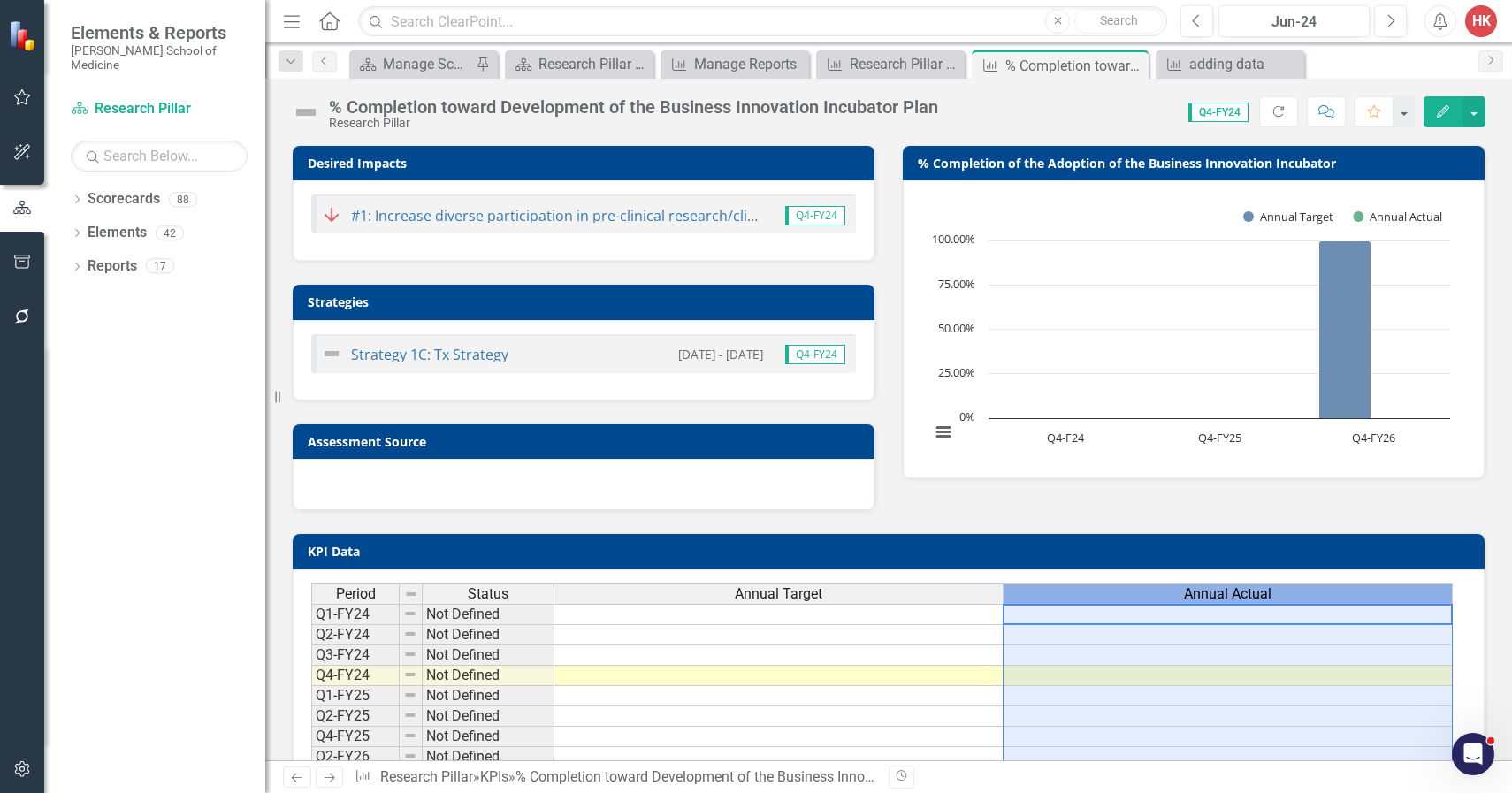
click at [1216, 589] on span "Annual Actual" at bounding box center [1227, 594] width 88 height 15
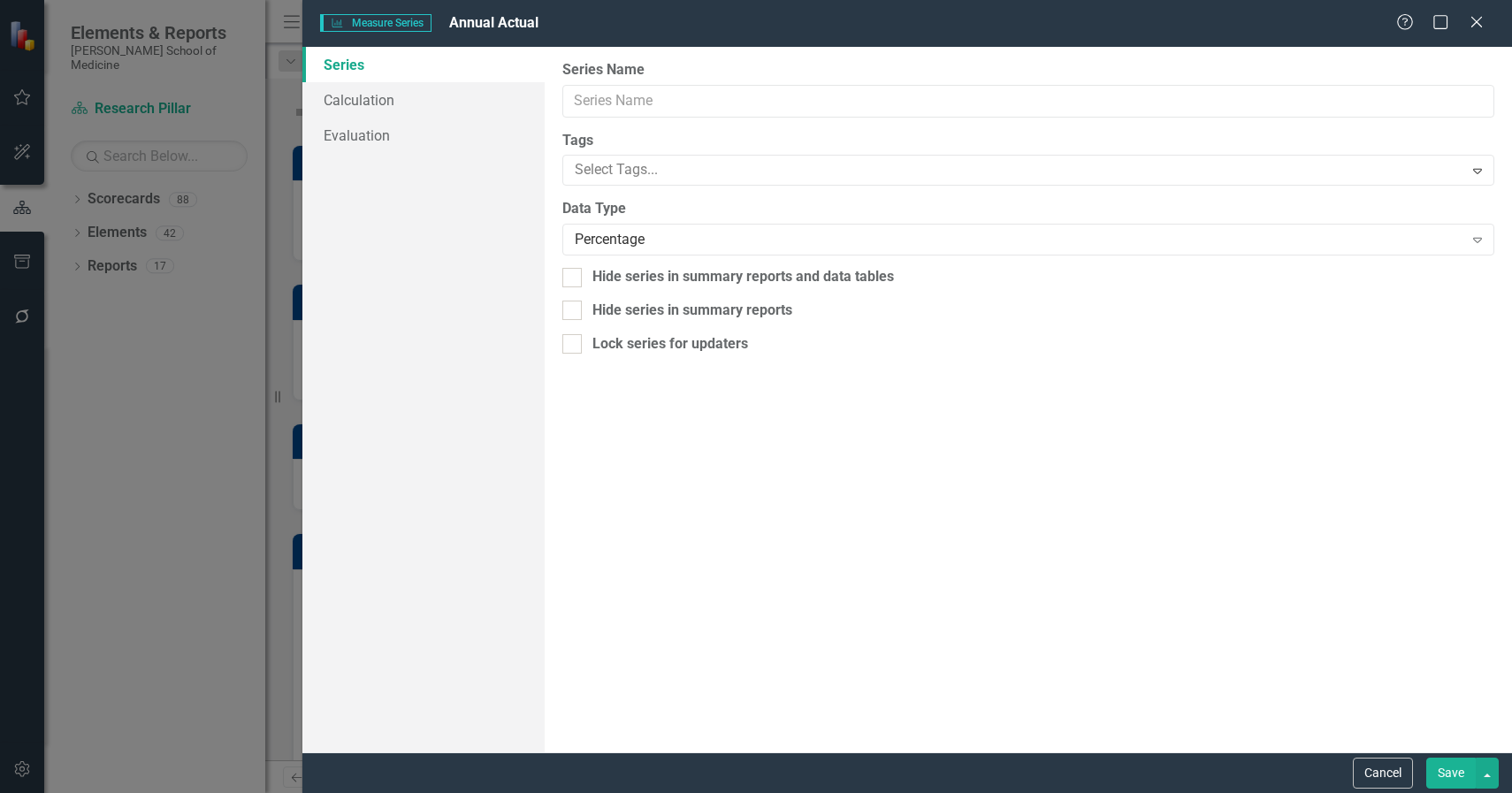
type input "Annual Actual"
click at [1453, 779] on button "Save" at bounding box center [1450, 773] width 49 height 31
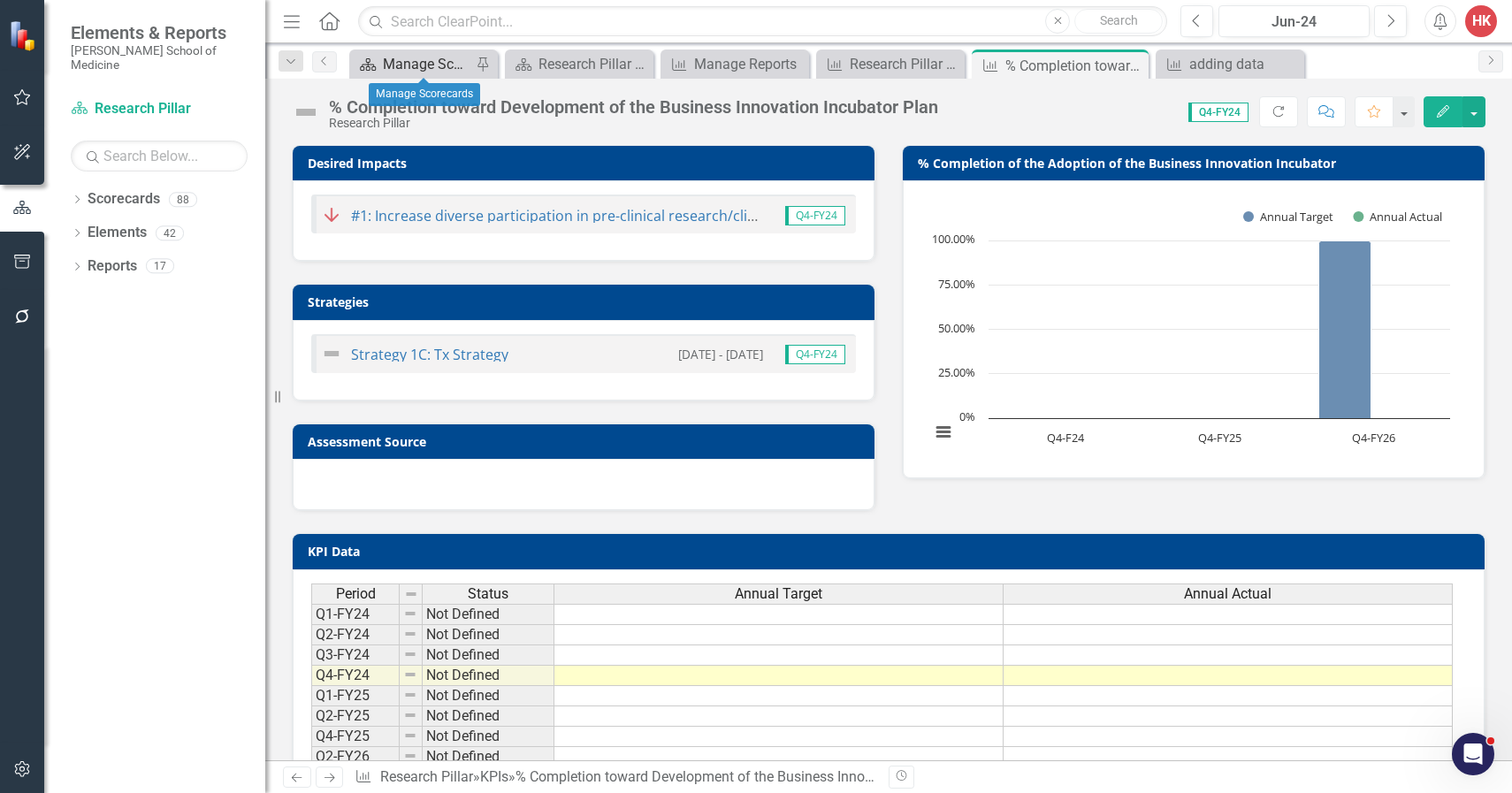
click at [436, 56] on div "Manage Scorecards" at bounding box center [427, 64] width 89 height 22
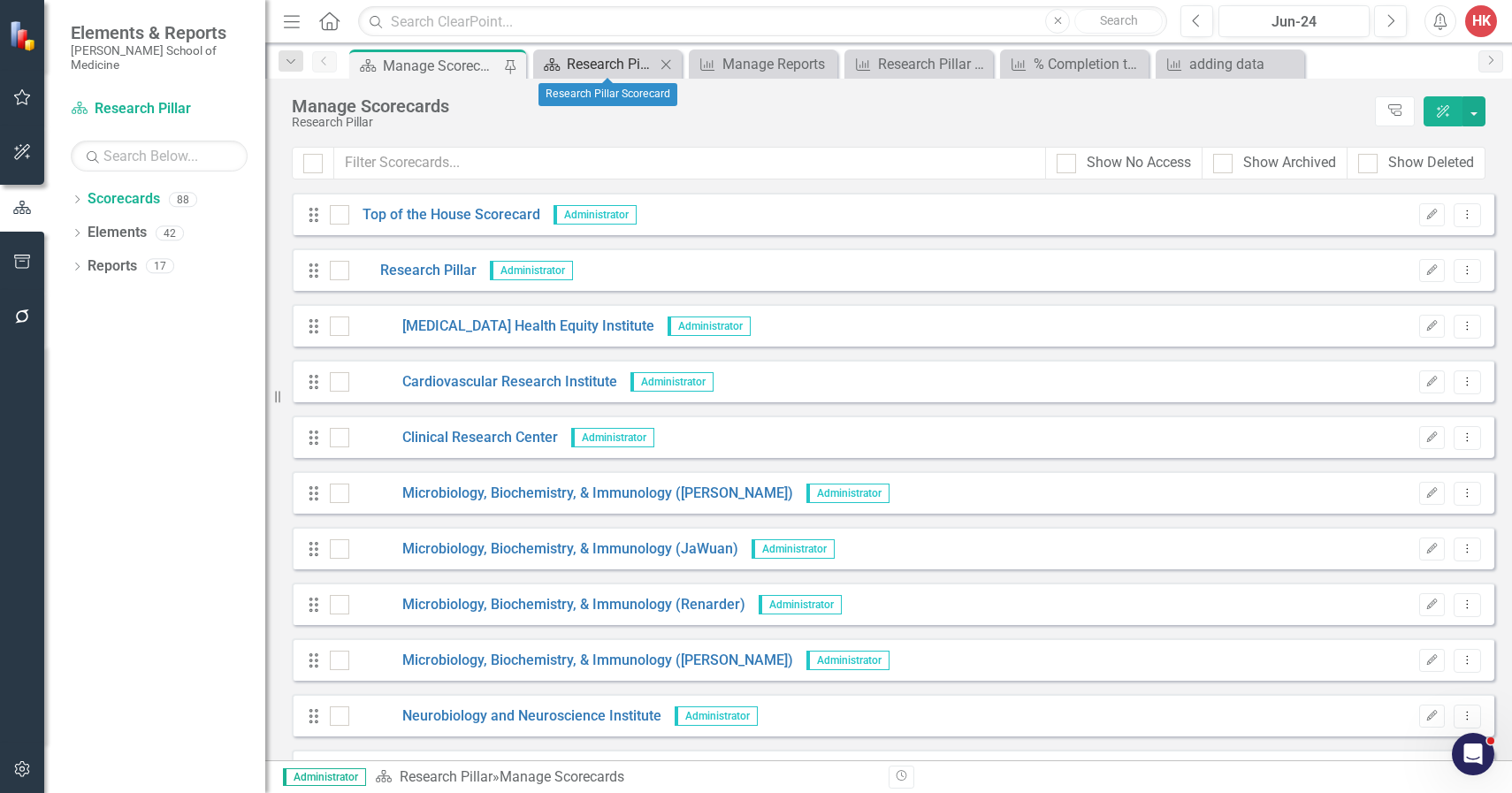
click at [585, 66] on div "Research Pillar Scorecard" at bounding box center [612, 64] width 89 height 22
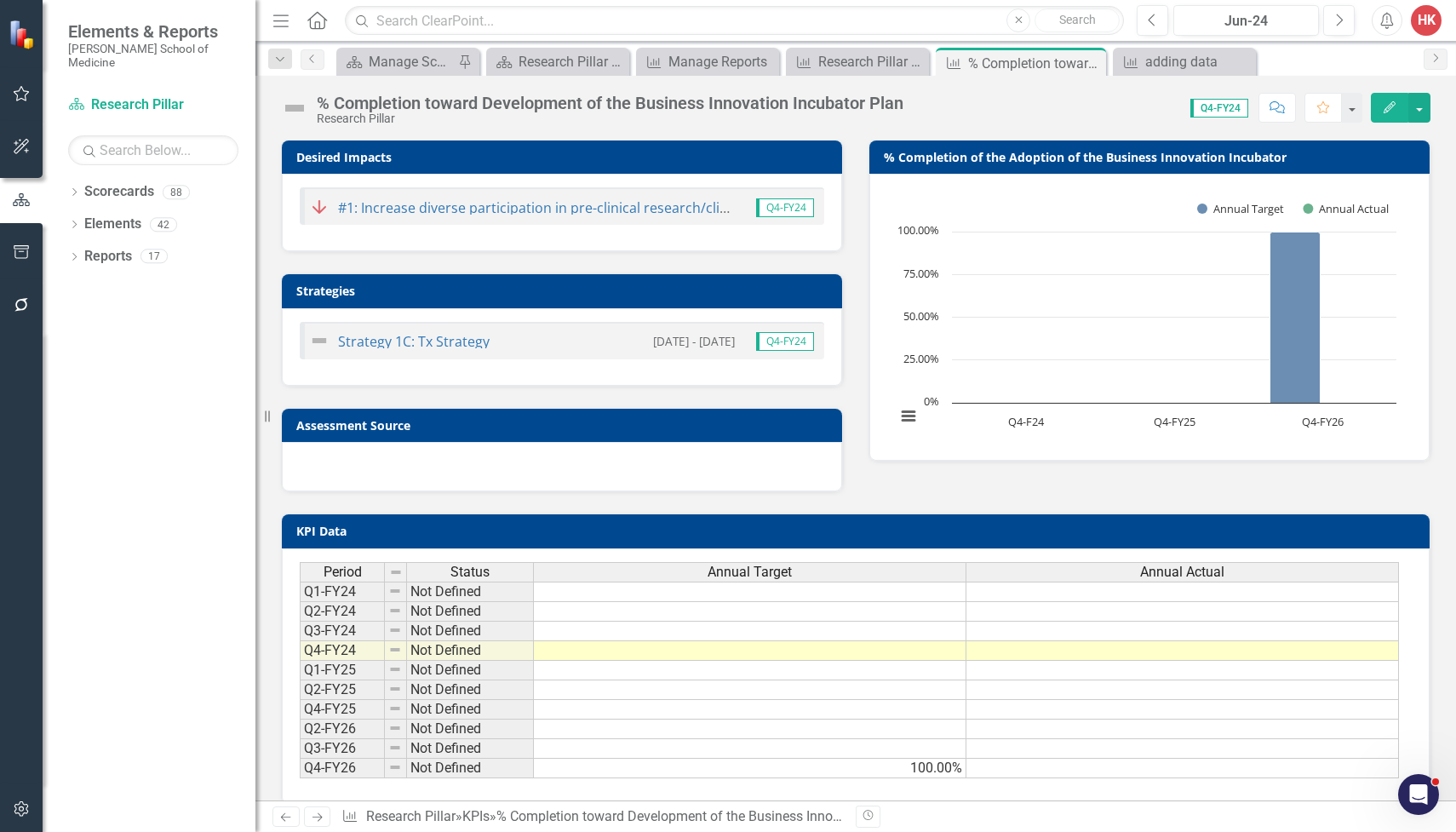
click at [683, 98] on div "% Completion toward Development of the Business Innovation Incubator Plan" at bounding box center [609, 103] width 587 height 19
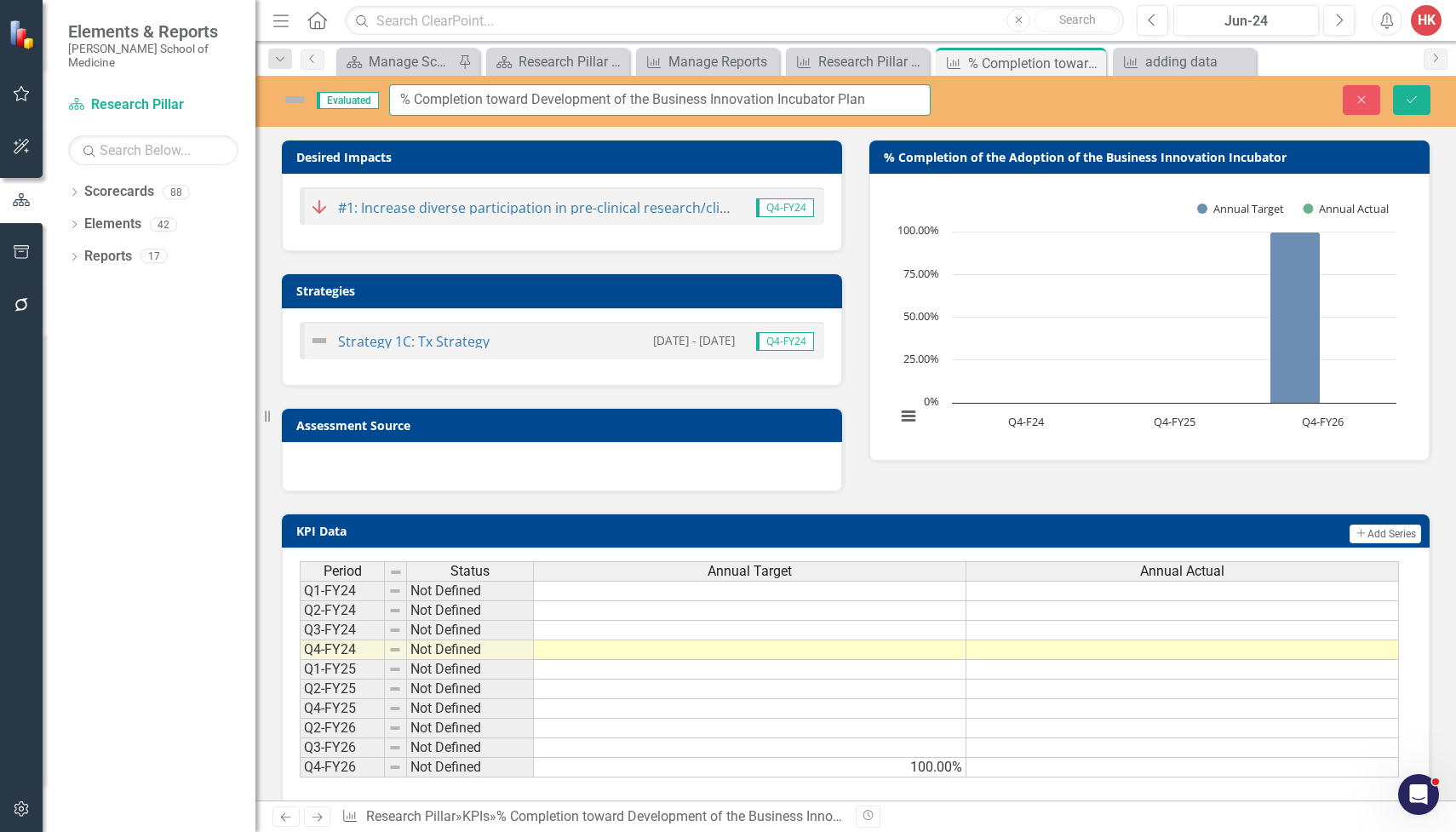
drag, startPoint x: 488, startPoint y: 98, endPoint x: 529, endPoint y: 101, distance: 41.1
click at [529, 101] on input "% Completion toward Development of the Business Innovation Incubator Plan" at bounding box center [660, 101] width 541 height 32
type input "% Completion of the Development of the Business Innovation Incubator Plan"
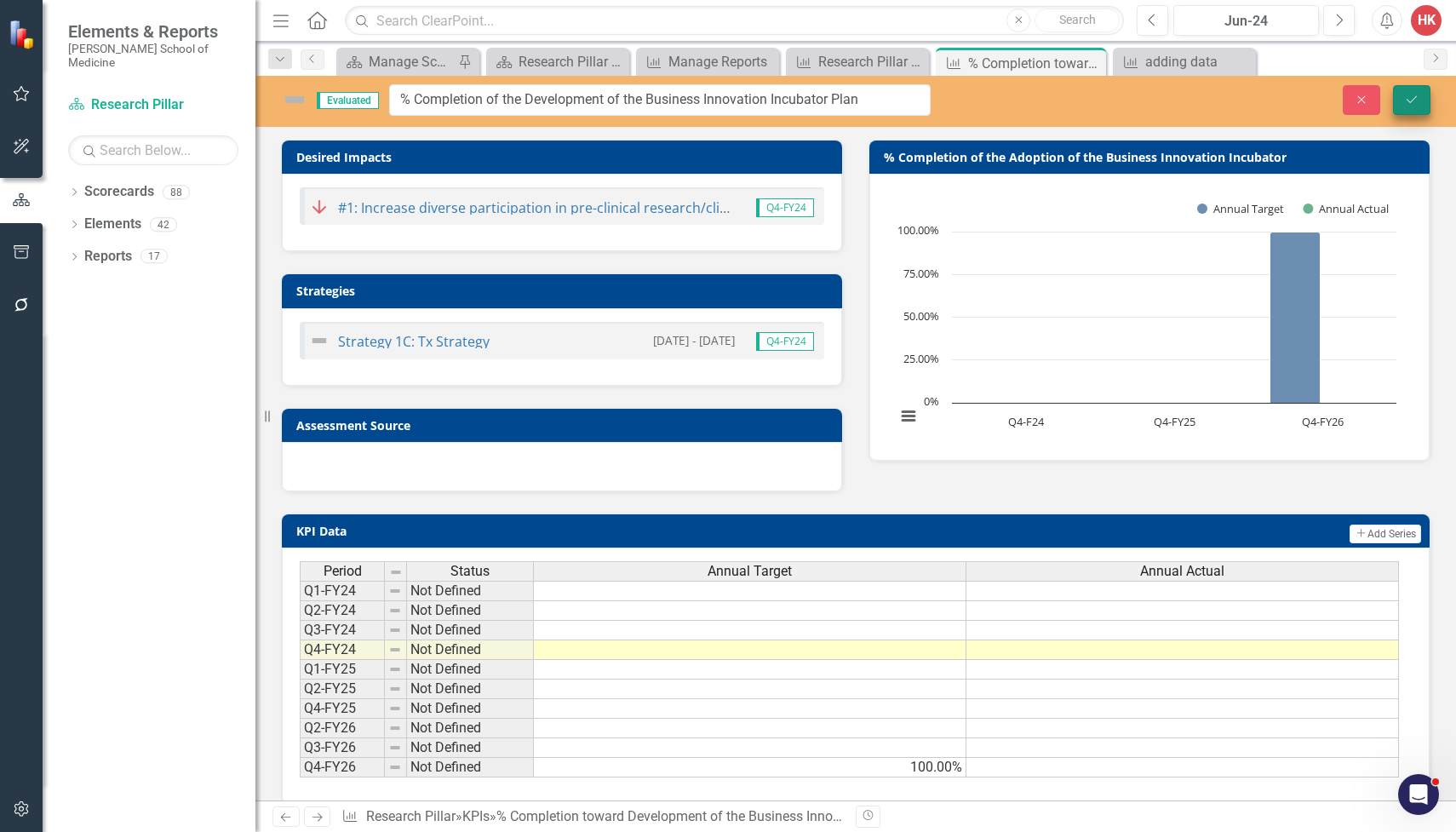
click at [1428, 96] on button "Save" at bounding box center [1411, 101] width 37 height 30
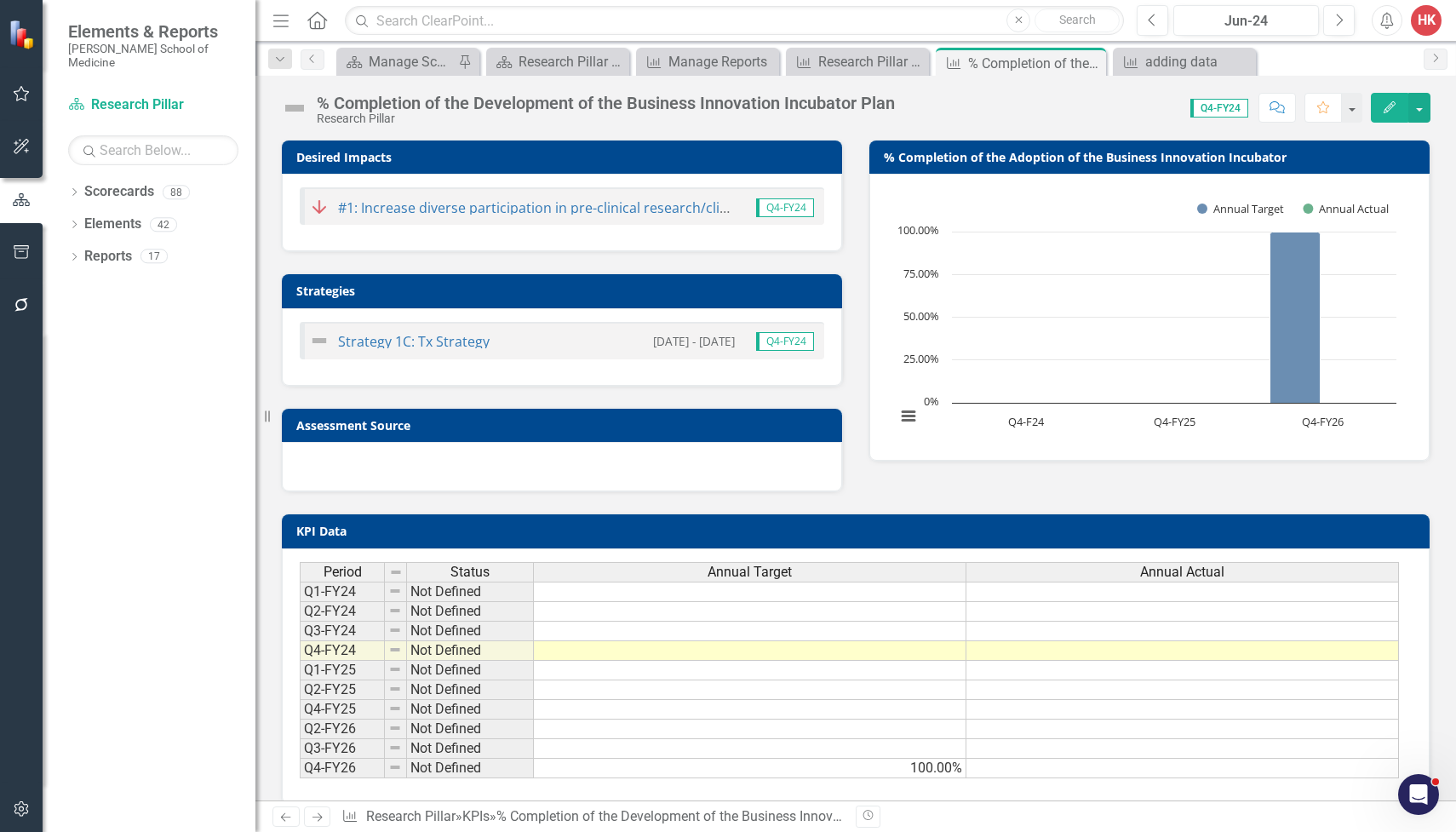
click at [1075, 157] on h3 "% Completion of the Adoption of the Business Innovation Incubator" at bounding box center [1152, 157] width 537 height 13
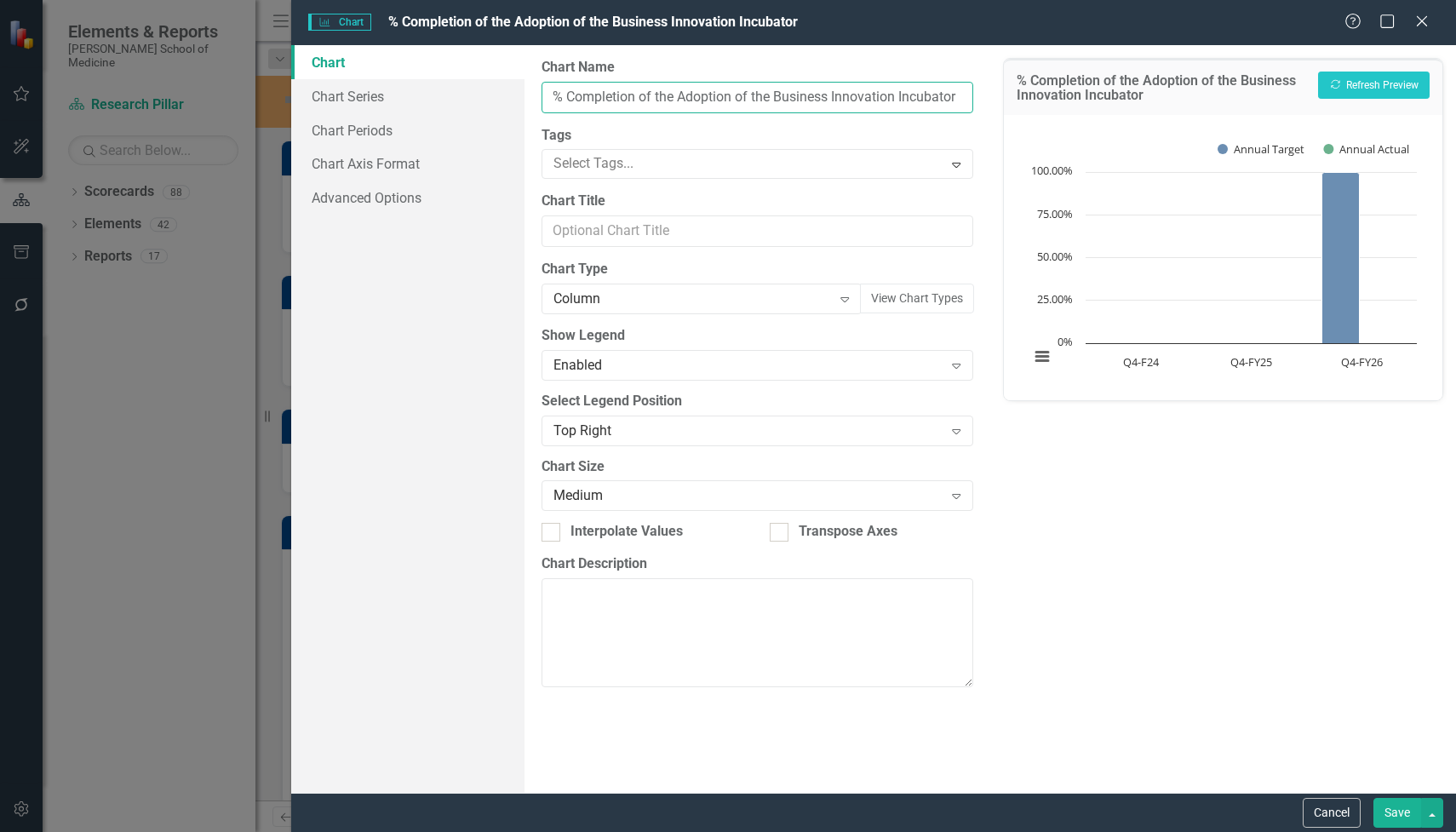
drag, startPoint x: 679, startPoint y: 93, endPoint x: 732, endPoint y: 95, distance: 53.0
click at [732, 95] on input "% Completion of the Adoption of the Business Innovation Incubator" at bounding box center [757, 98] width 432 height 32
type input "% Completion of the Development of the Business Innovation Incubator"
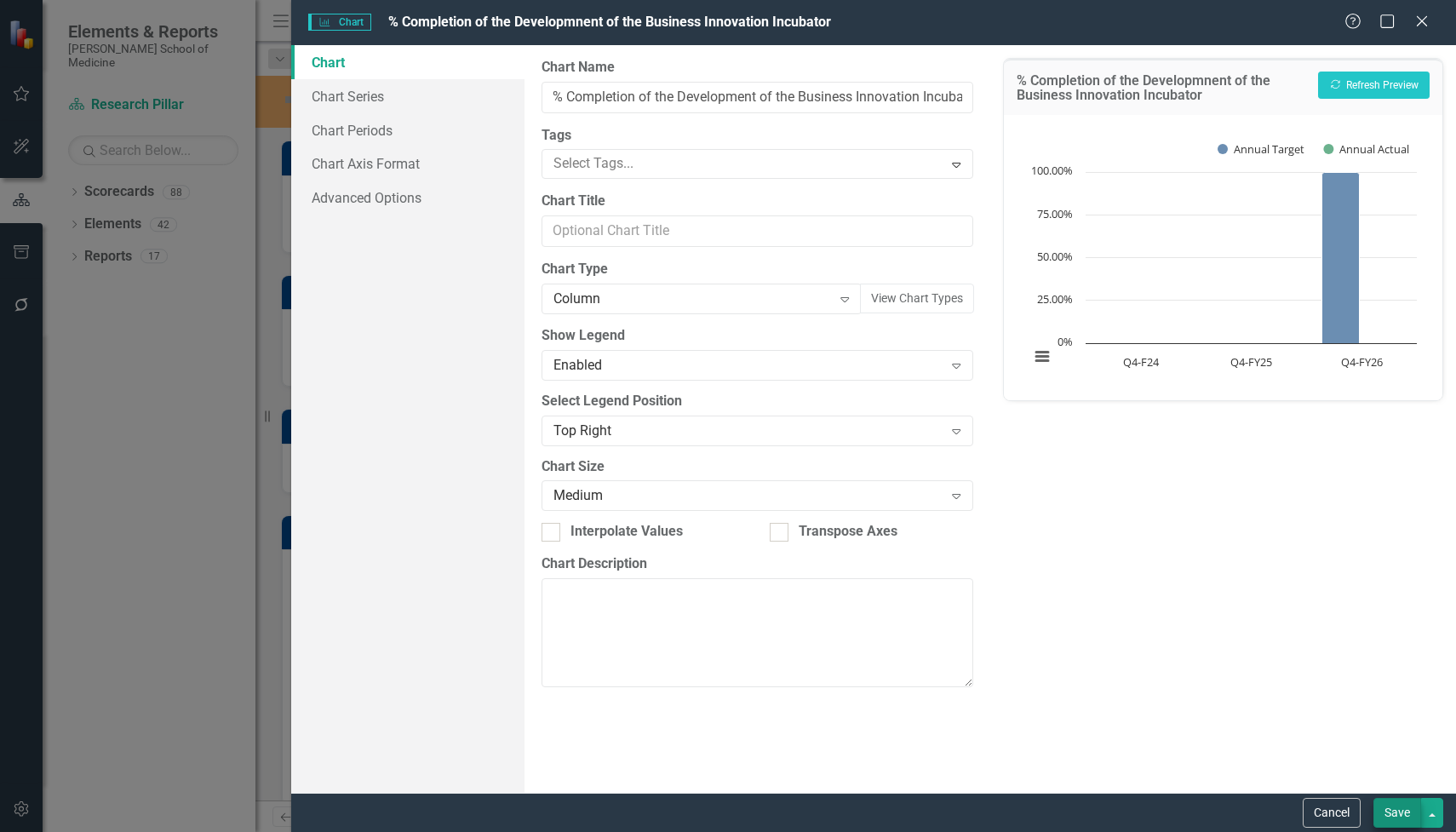
drag, startPoint x: 783, startPoint y: 115, endPoint x: 1393, endPoint y: 744, distance: 876.2
click at [1393, 798] on button "Save" at bounding box center [1396, 812] width 47 height 30
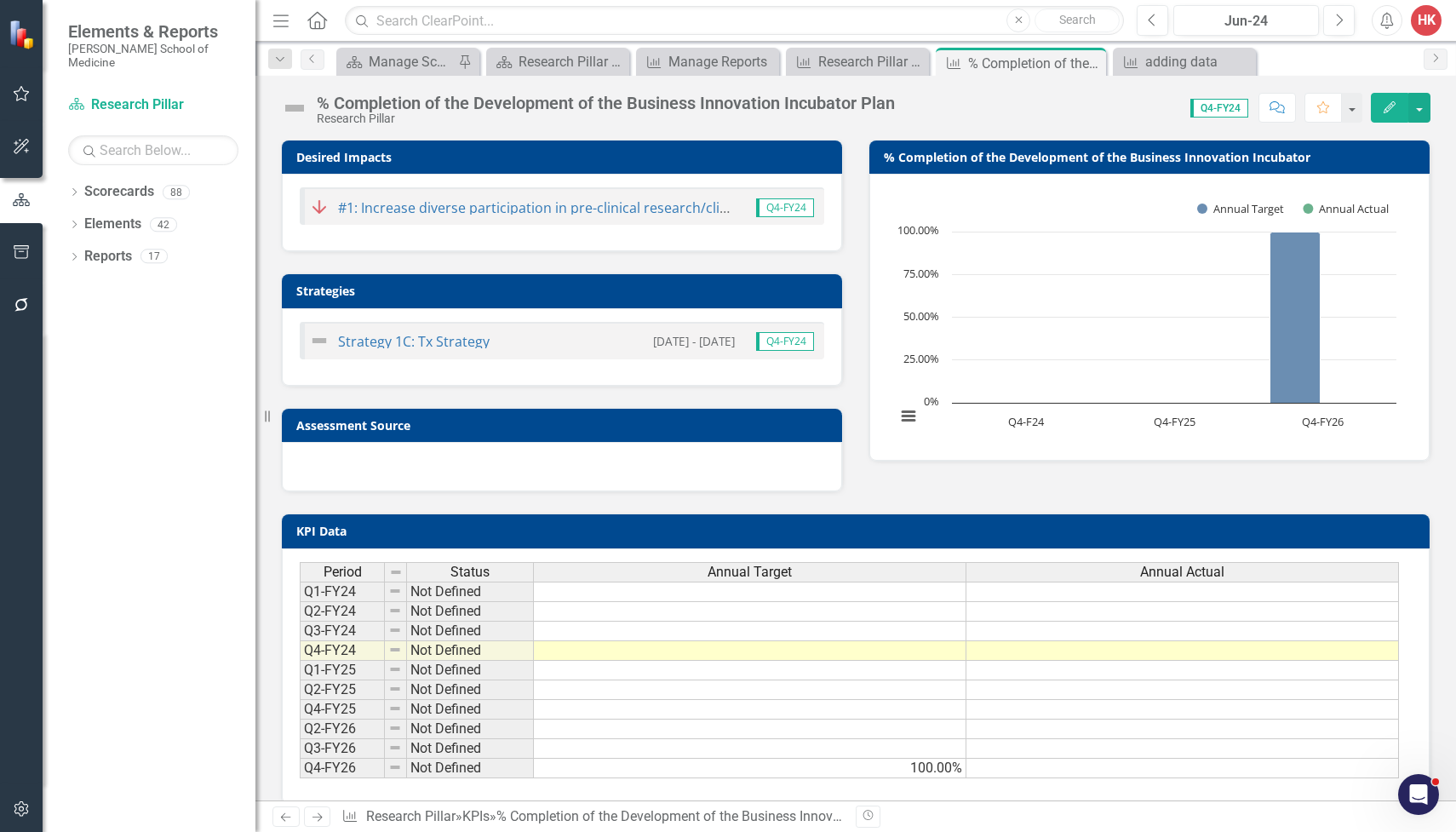
click at [881, 105] on div "% Completion of the Development of the Business Innovation Incubator Plan" at bounding box center [605, 103] width 578 height 19
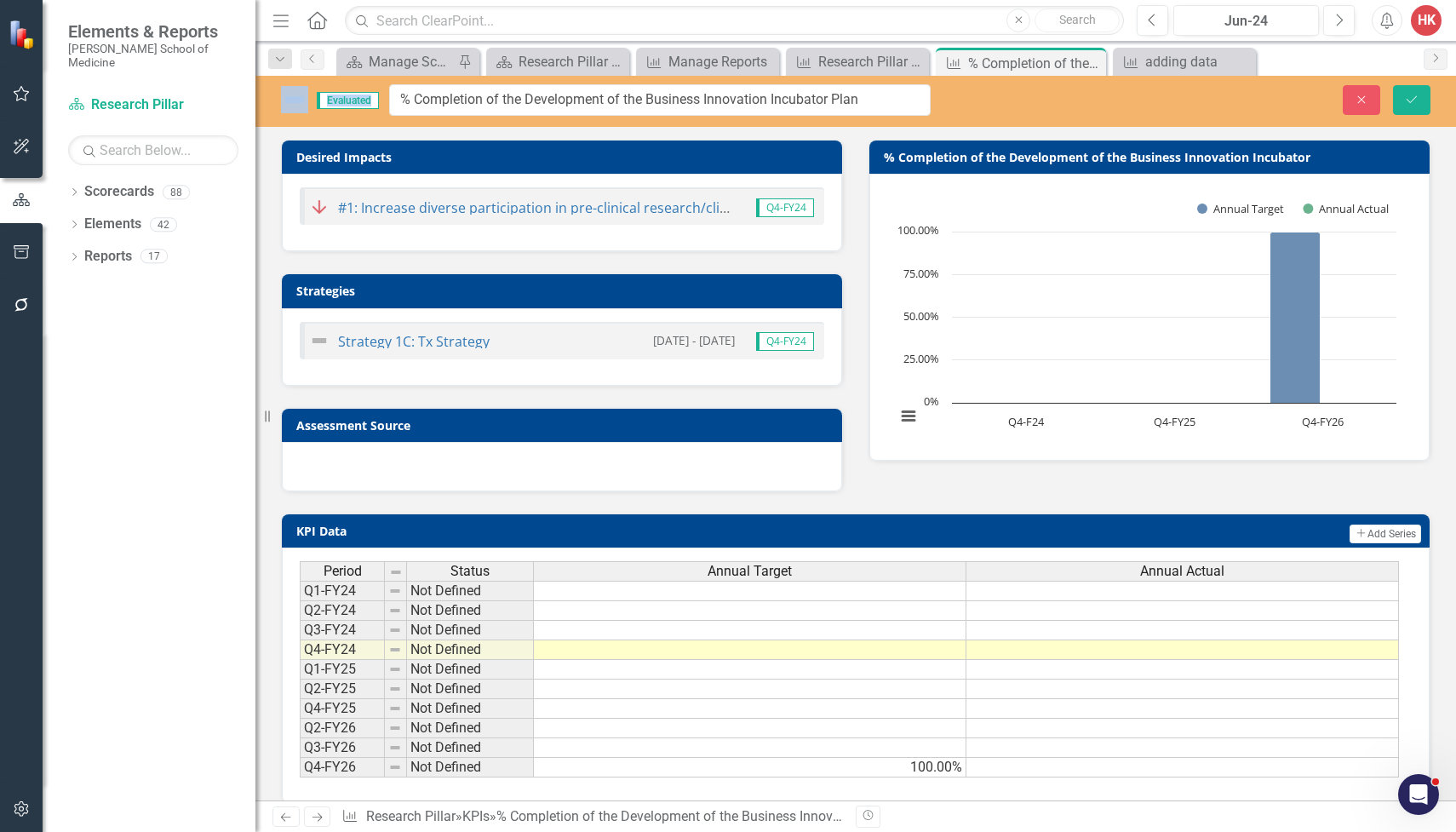
drag, startPoint x: 897, startPoint y: 103, endPoint x: 453, endPoint y: 87, distance: 444.3
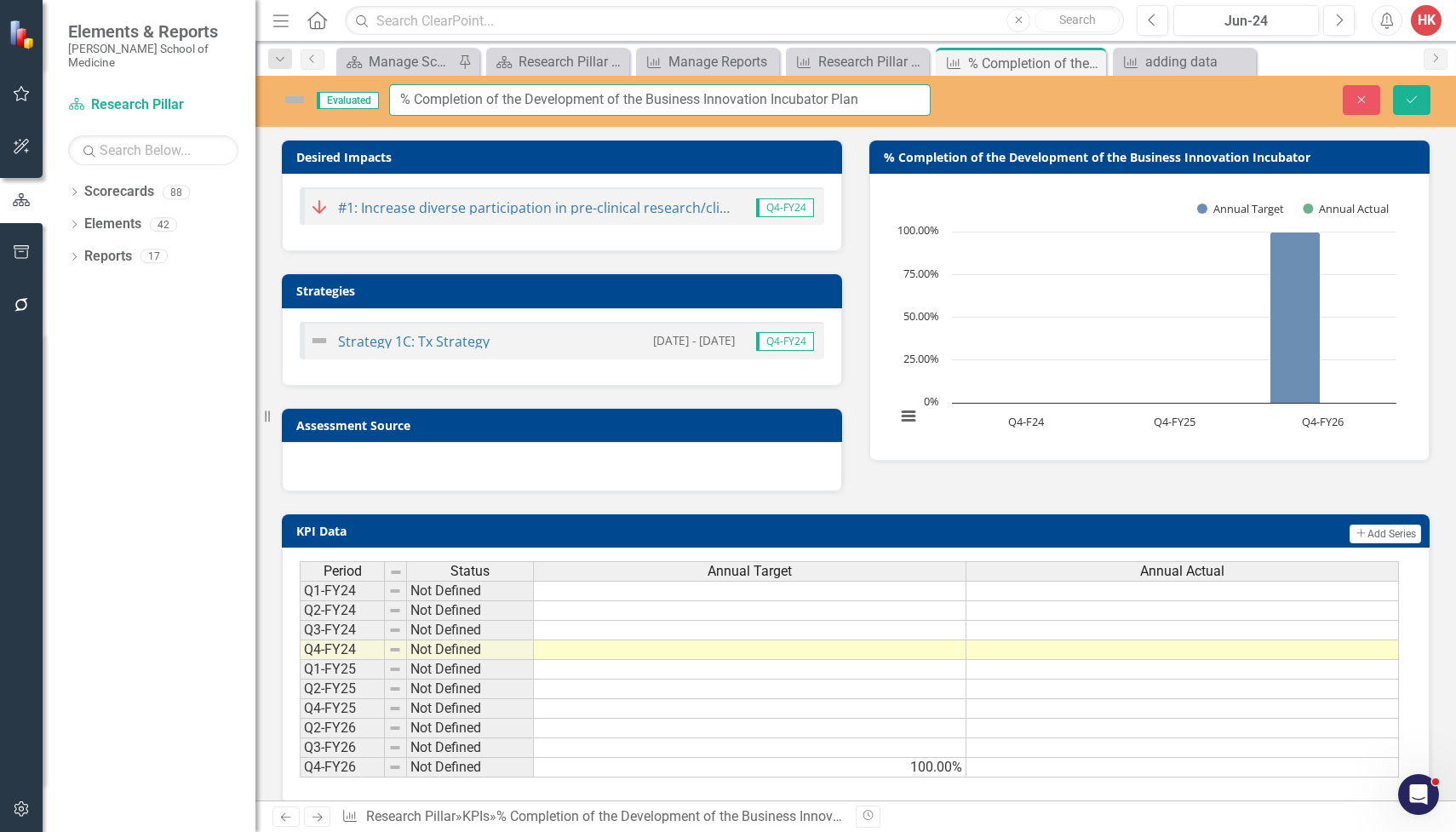
drag, startPoint x: 881, startPoint y: 106, endPoint x: 384, endPoint y: 103, distance: 497.0
click at [384, 103] on div "Evaluated % Completion of the Development of the Business Innovation Incubator …" at bounding box center [606, 101] width 649 height 32
click at [527, 102] on input "% Completion of the Development of the Business Innovation Incubator Plan" at bounding box center [660, 101] width 541 height 32
drag, startPoint x: 822, startPoint y: 101, endPoint x: 703, endPoint y: 96, distance: 119.1
click at [703, 96] on input "% Completion of the Plan to Establish and Launch Development of the Business In…" at bounding box center [660, 101] width 541 height 32
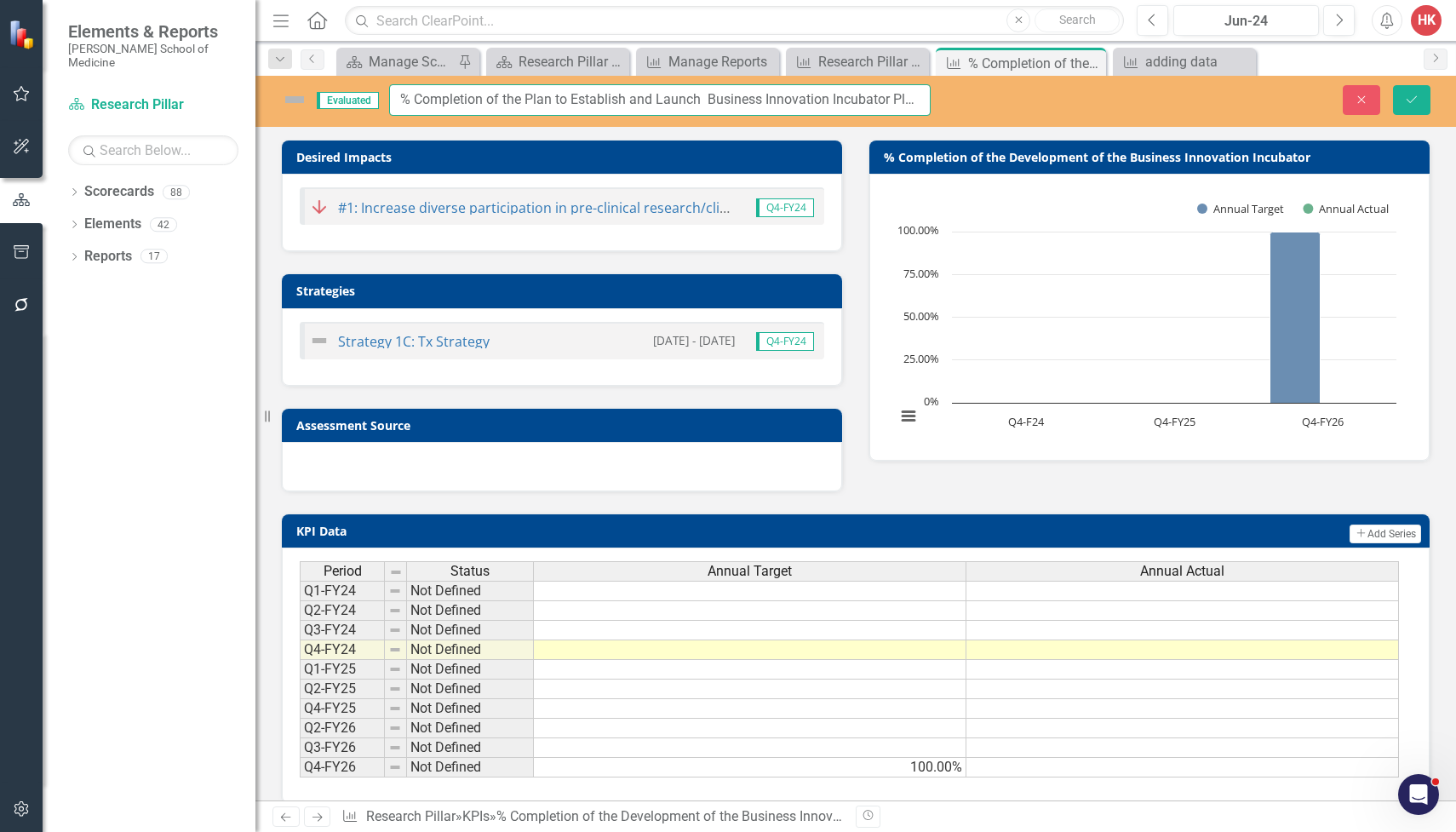
click at [627, 100] on input "% Completion of the Plan to Establish and Launch Business Innovation Incubator …" at bounding box center [660, 101] width 541 height 32
drag, startPoint x: 822, startPoint y: 101, endPoint x: 736, endPoint y: 101, distance: 86.0
click at [736, 101] on input "% Completion of the Plan to Establish, Pilot, and Launch and Launch Business In…" at bounding box center [660, 101] width 541 height 32
drag, startPoint x: 855, startPoint y: 101, endPoint x: 997, endPoint y: 109, distance: 142.2
click at [997, 109] on div "Evaluated % Completion of the Plan to Establish, Pilot, and Launch the MSM Busi…" at bounding box center [856, 101] width 1200 height 32
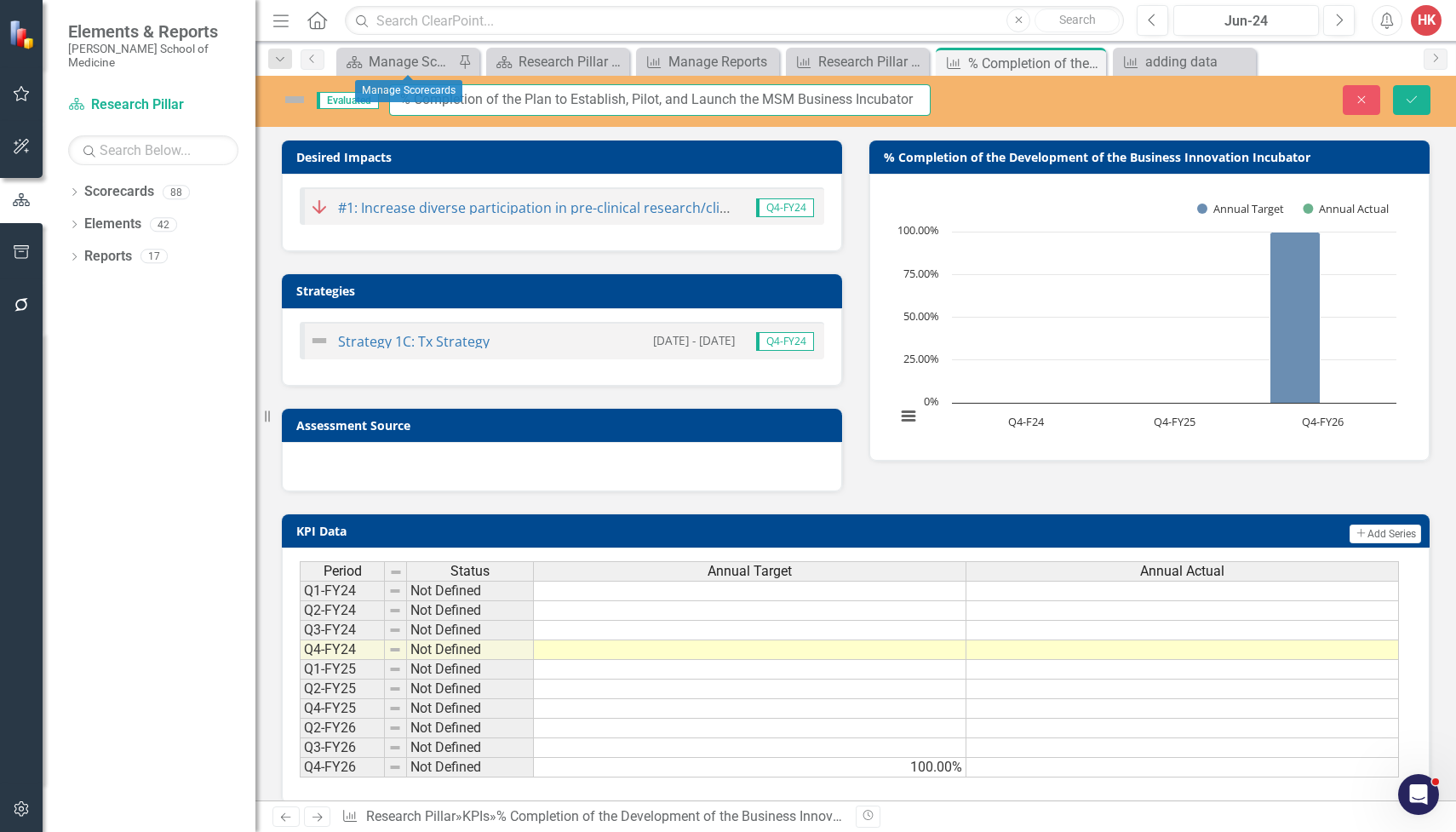
drag, startPoint x: 921, startPoint y: 101, endPoint x: 390, endPoint y: 73, distance: 531.7
click at [390, 73] on div "Menu Home Search Close Search Previous Jun-24 Next Alerts HK User Edit Profile …" at bounding box center [856, 416] width 1200 height 832
type input "% Completion of the Plan to Establish, Pilot, and Launch the MSM Business Incub…"
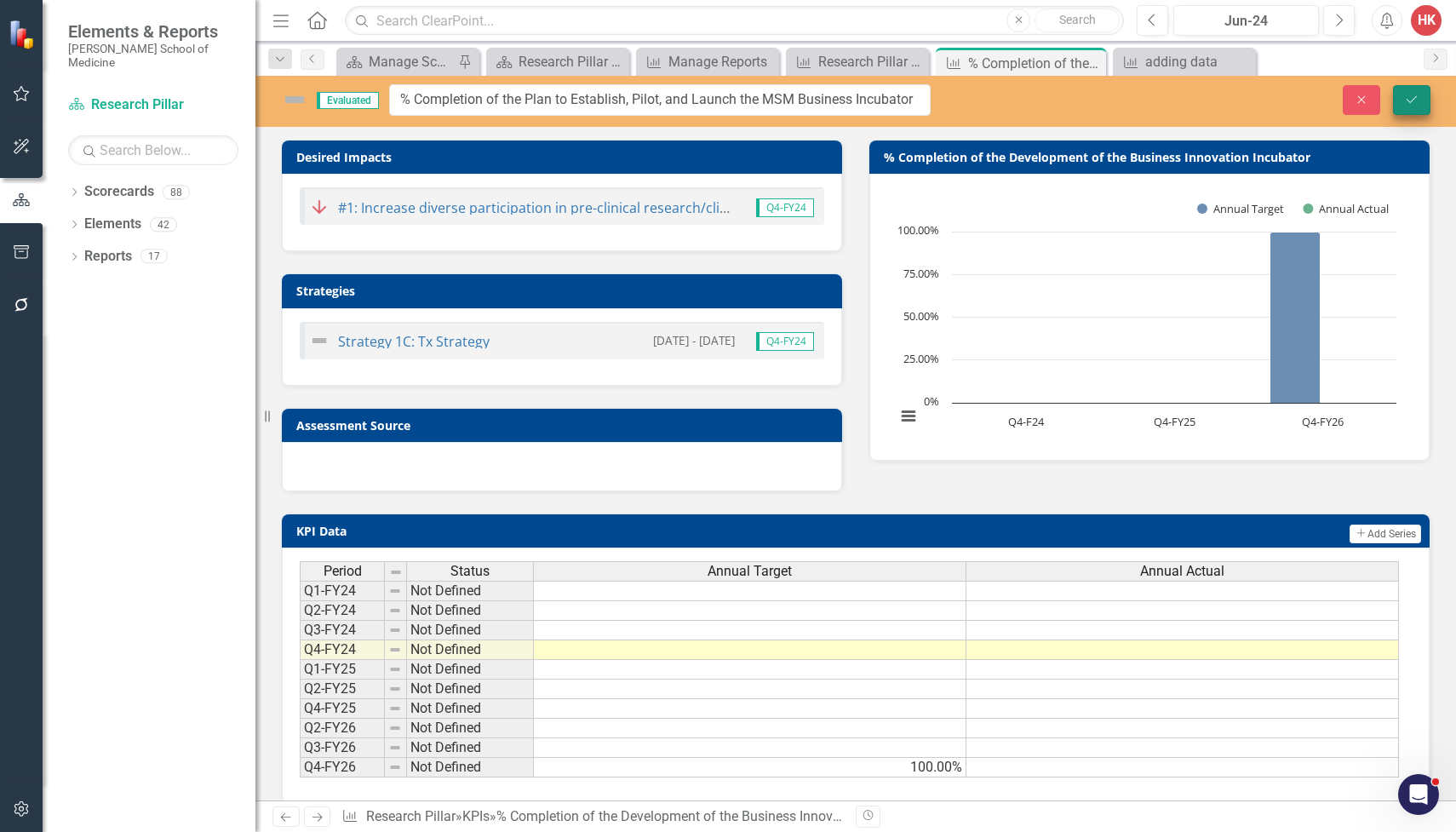
click at [1409, 101] on icon "Save" at bounding box center [1411, 100] width 15 height 12
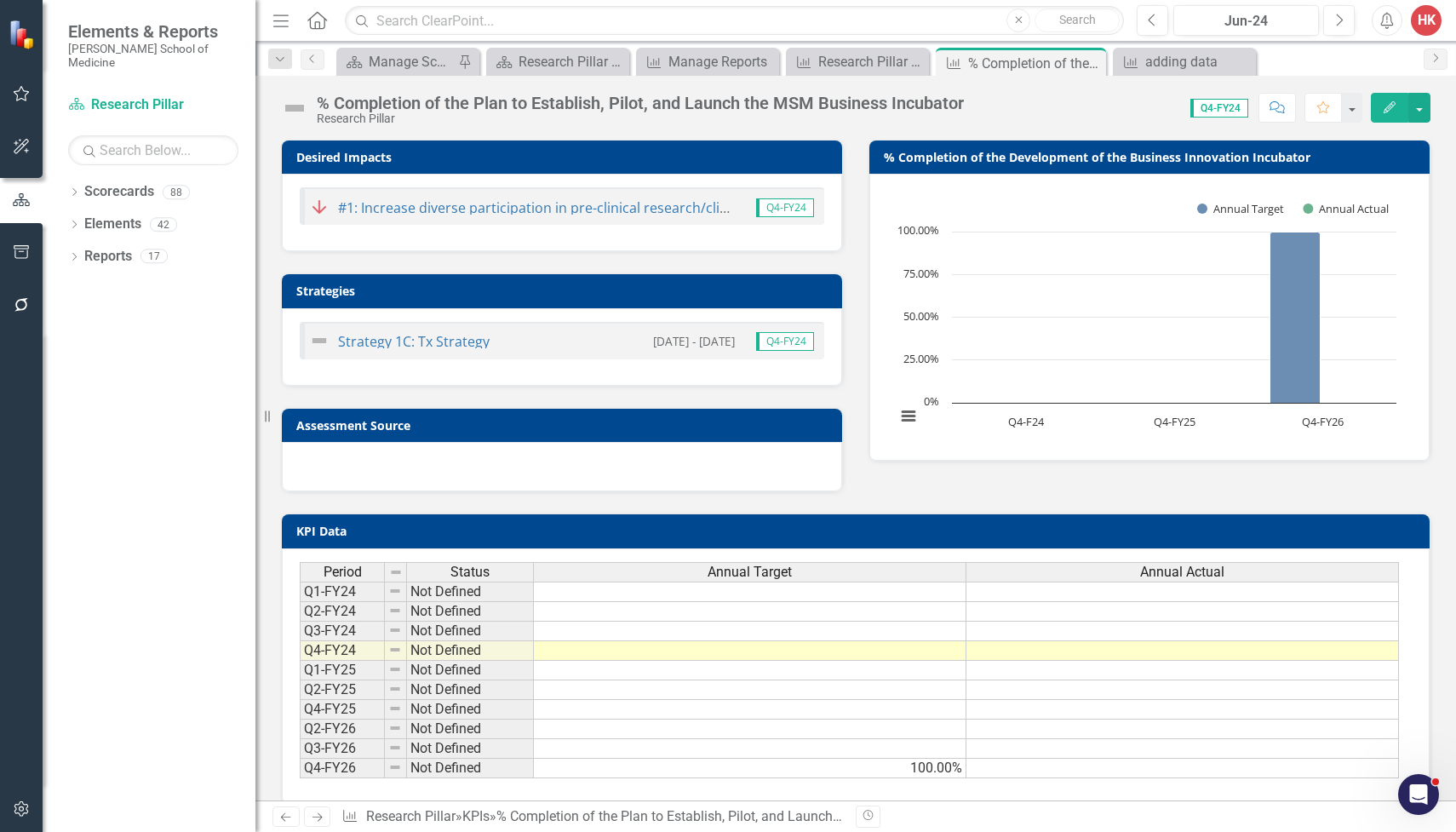
click at [1294, 164] on h3 "% Completion of the Development of the Business Innovation Incubator" at bounding box center [1152, 157] width 537 height 13
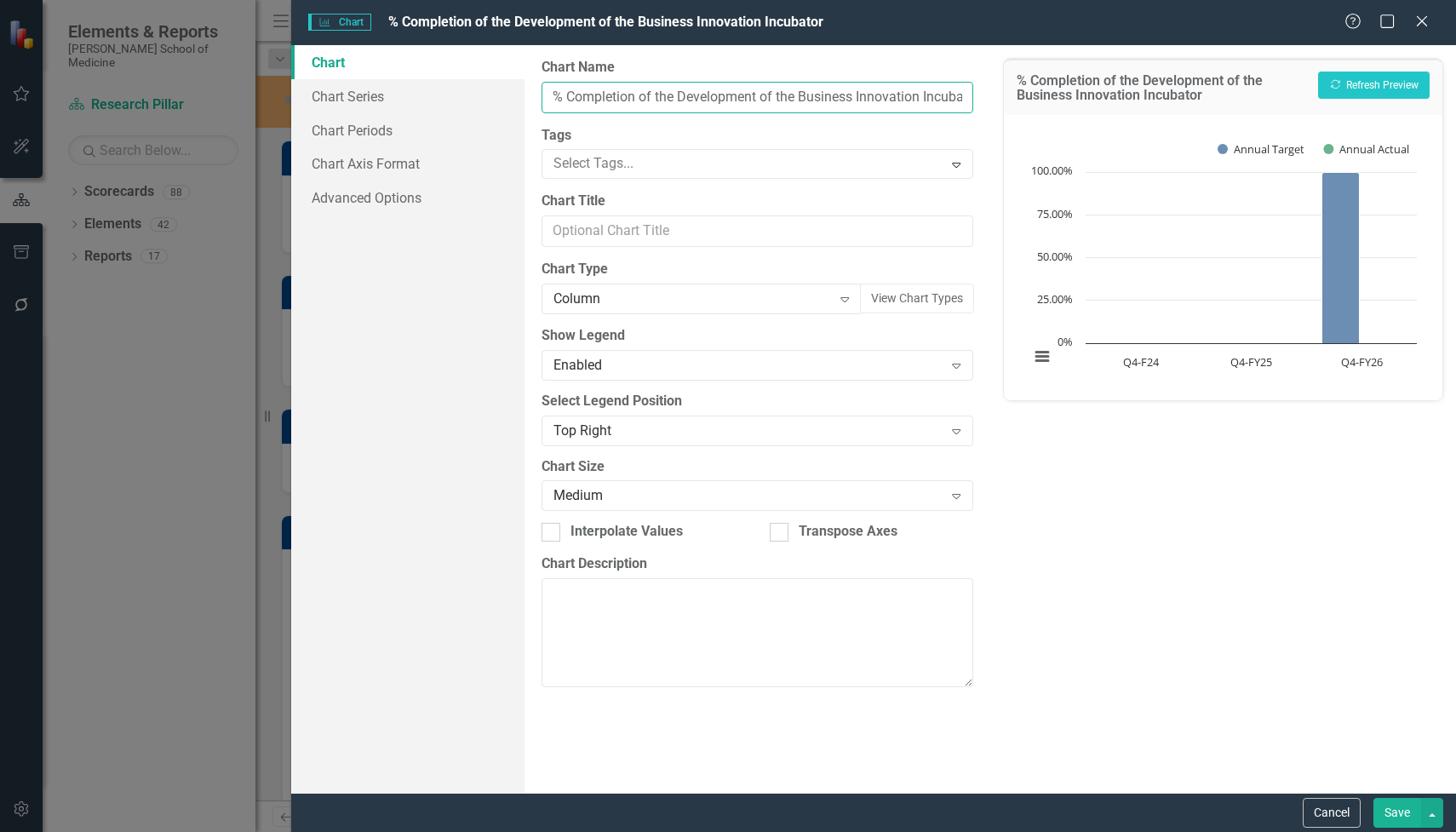
drag, startPoint x: 553, startPoint y: 95, endPoint x: 1229, endPoint y: 111, distance: 676.2
click at [1229, 111] on div "Chart Chart Series Chart Periods Chart Axis Format Advanced Options From this p…" at bounding box center [874, 419] width 1165 height 747
paste input "Plan to Establish, Pilot, and Launch the MSM Business"
type input "% Completion of the Plan to Establish, Pilot, and Launch the MSM Business Incub…"
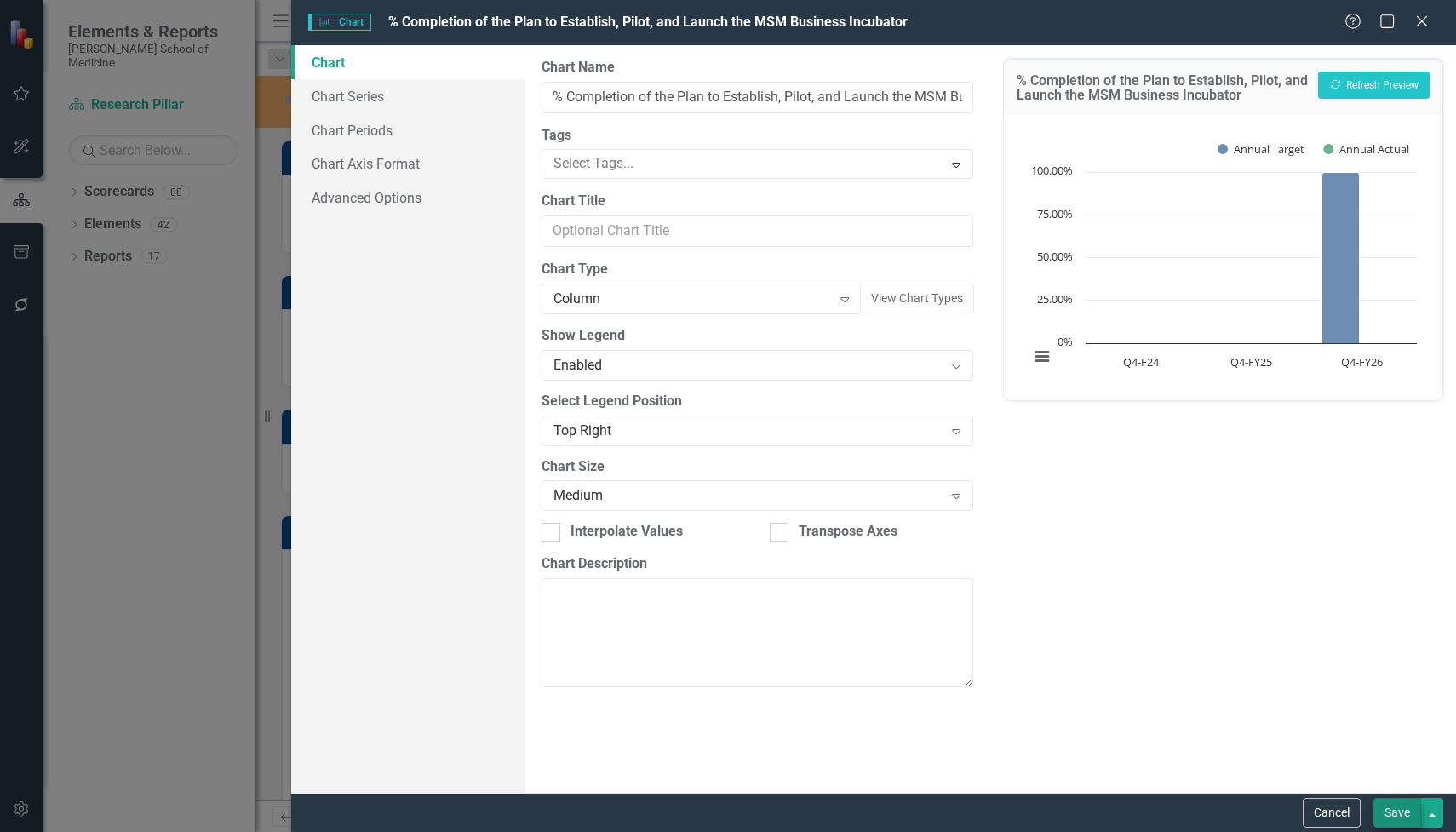
click at [1389, 798] on button "Save" at bounding box center [1396, 812] width 47 height 30
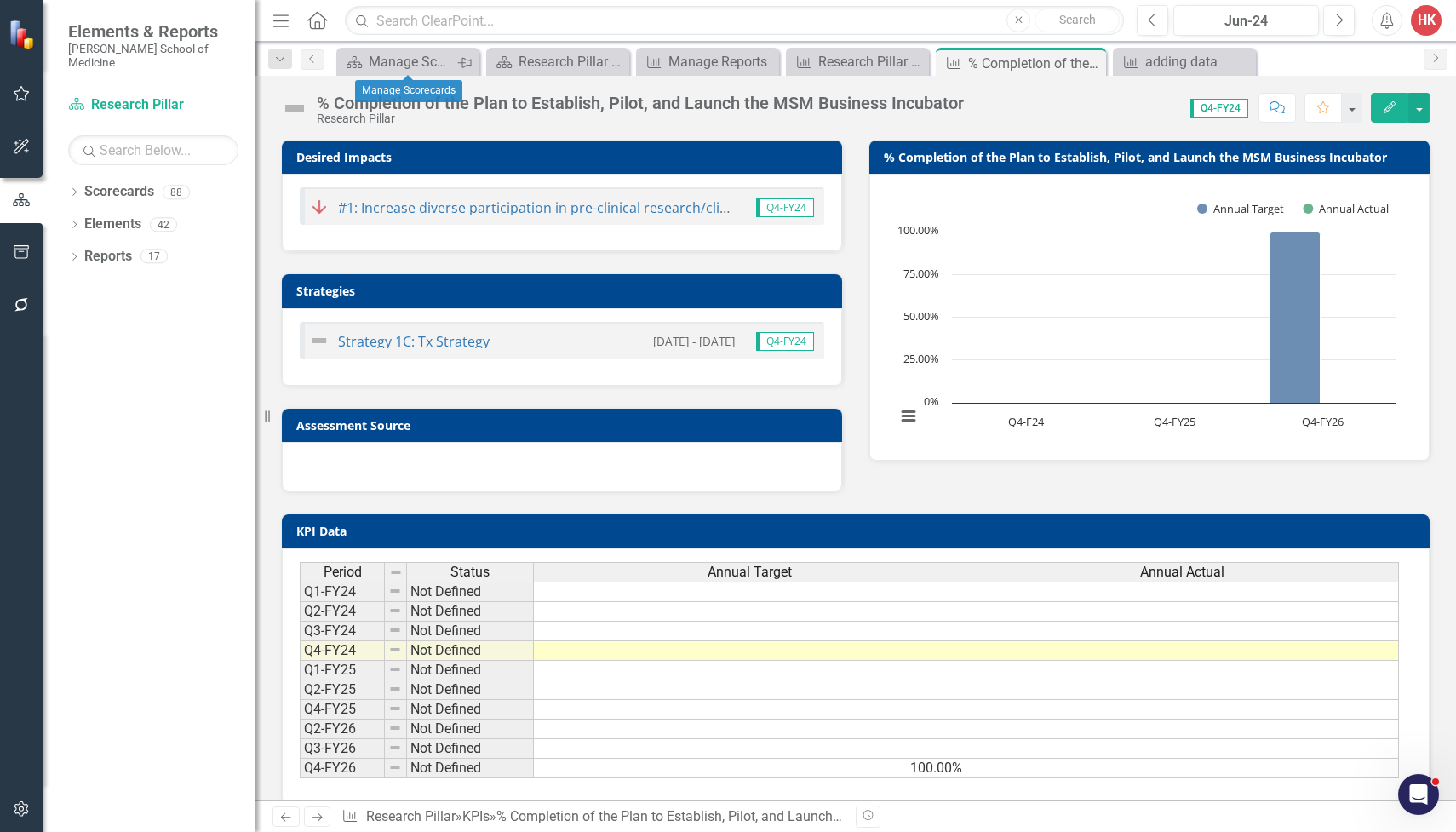
click at [457, 68] on div "Pin" at bounding box center [463, 62] width 14 height 21
click at [545, 59] on div "Research Pillar Scorecard" at bounding box center [561, 61] width 86 height 21
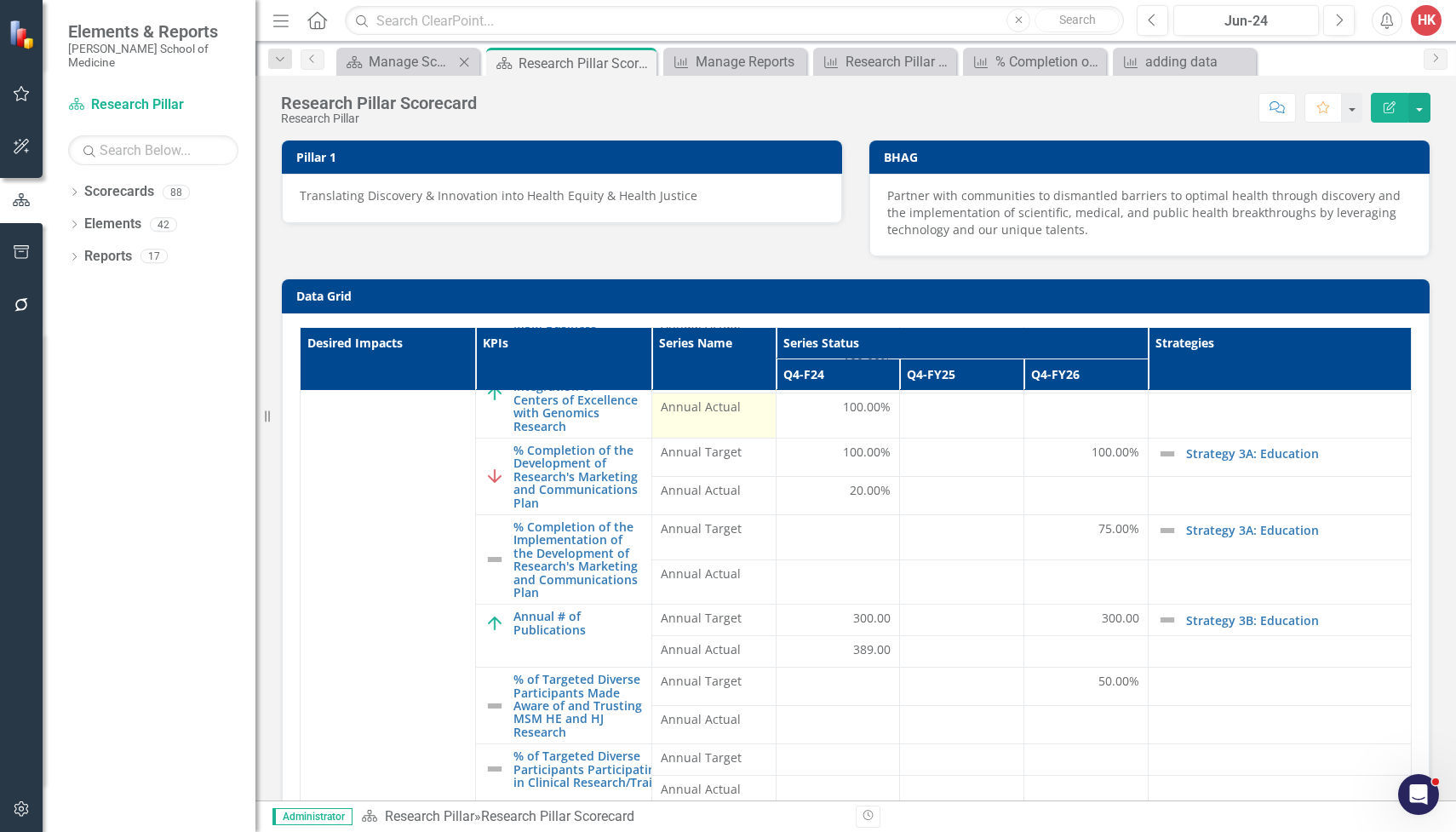
scroll to position [273, 0]
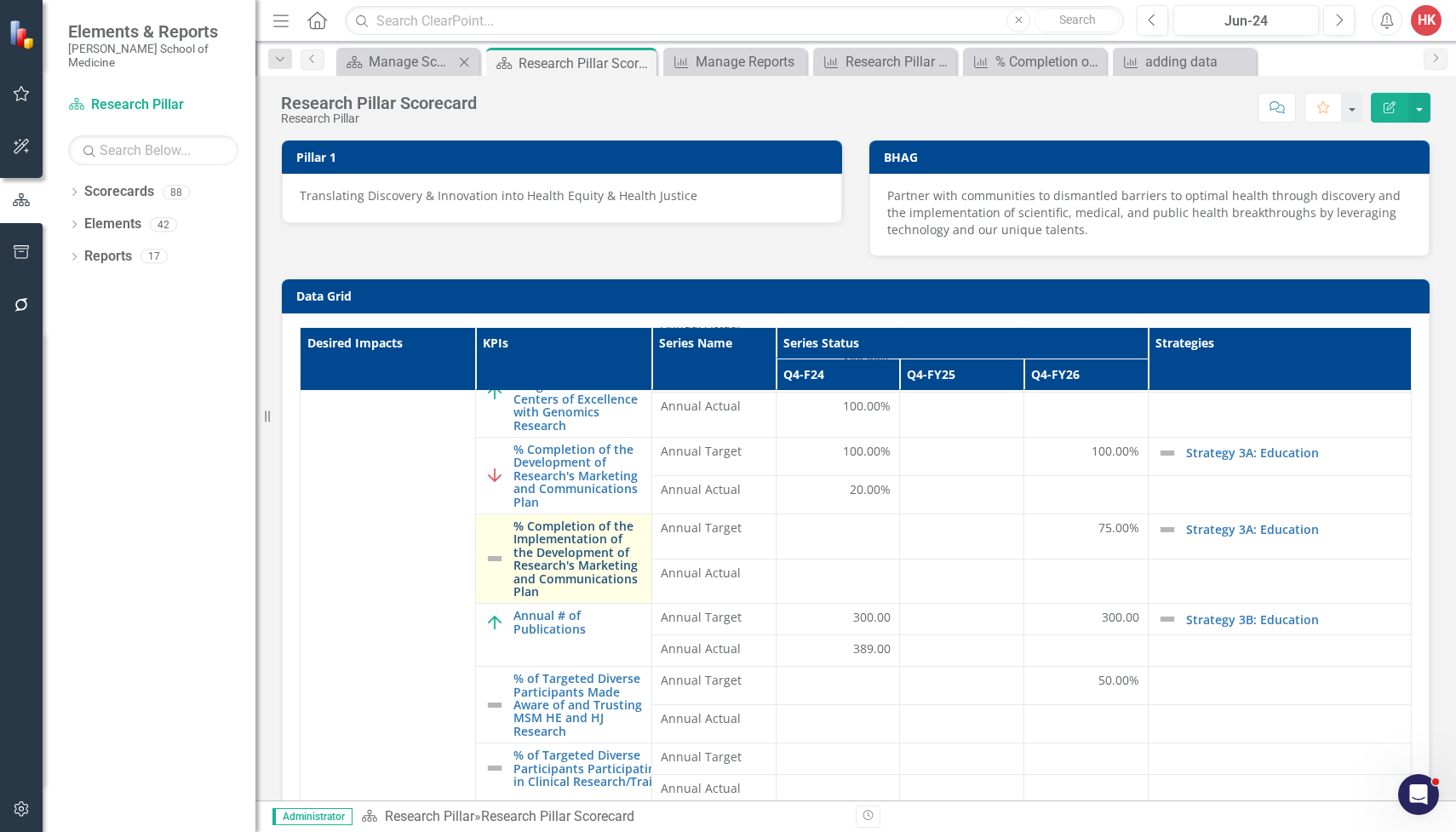
click at [594, 559] on link "% Completion of the Implementation of the Development of Research's Marketing a…" at bounding box center [578, 558] width 128 height 78
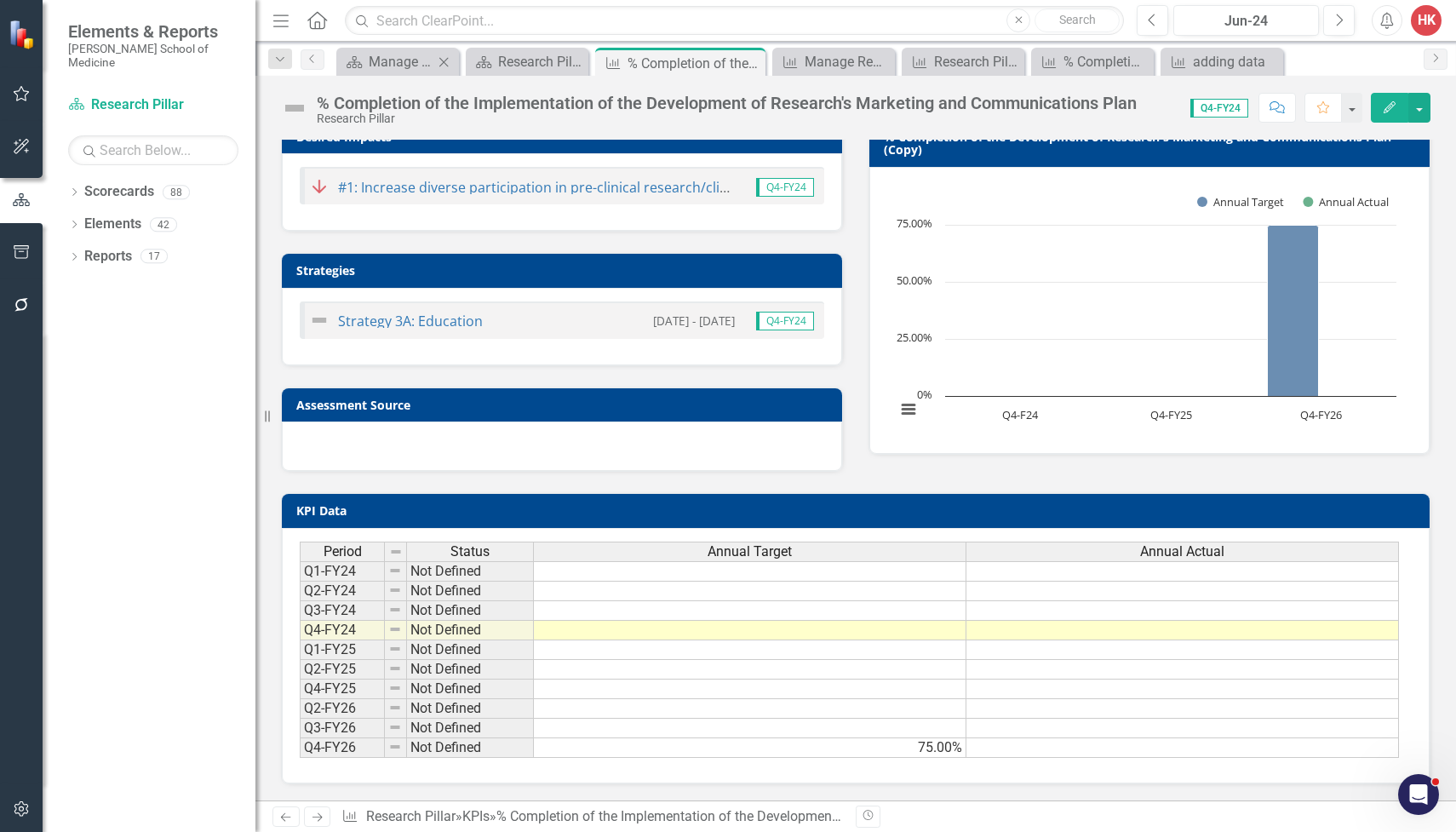
scroll to position [20, 0]
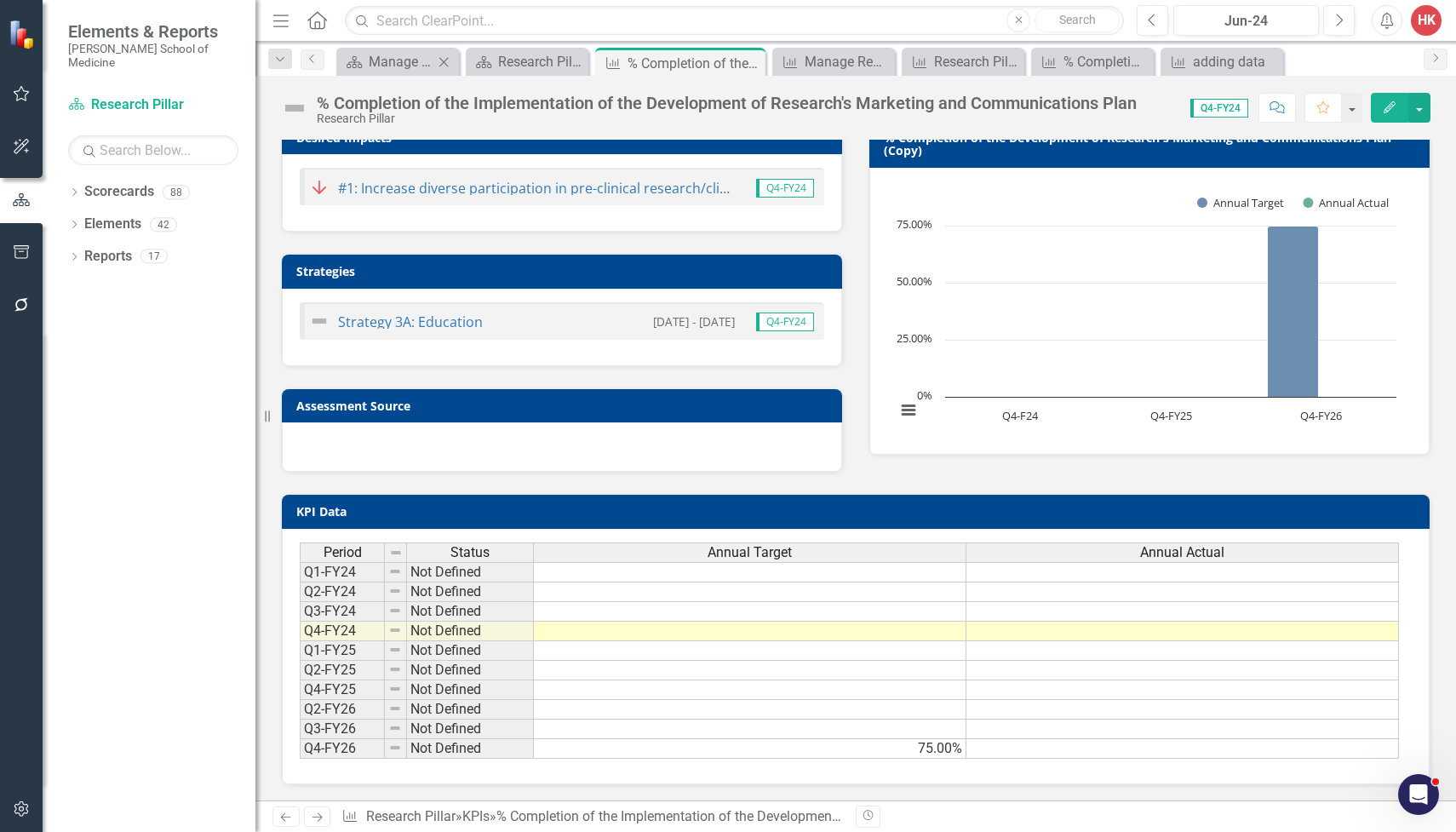
click at [818, 100] on div "% Completion of the Implementation of the Development of Research's Marketing a…" at bounding box center [726, 103] width 820 height 19
click at [817, 104] on div "% Completion of the Implementation of the Development of Research's Marketing a…" at bounding box center [726, 103] width 820 height 19
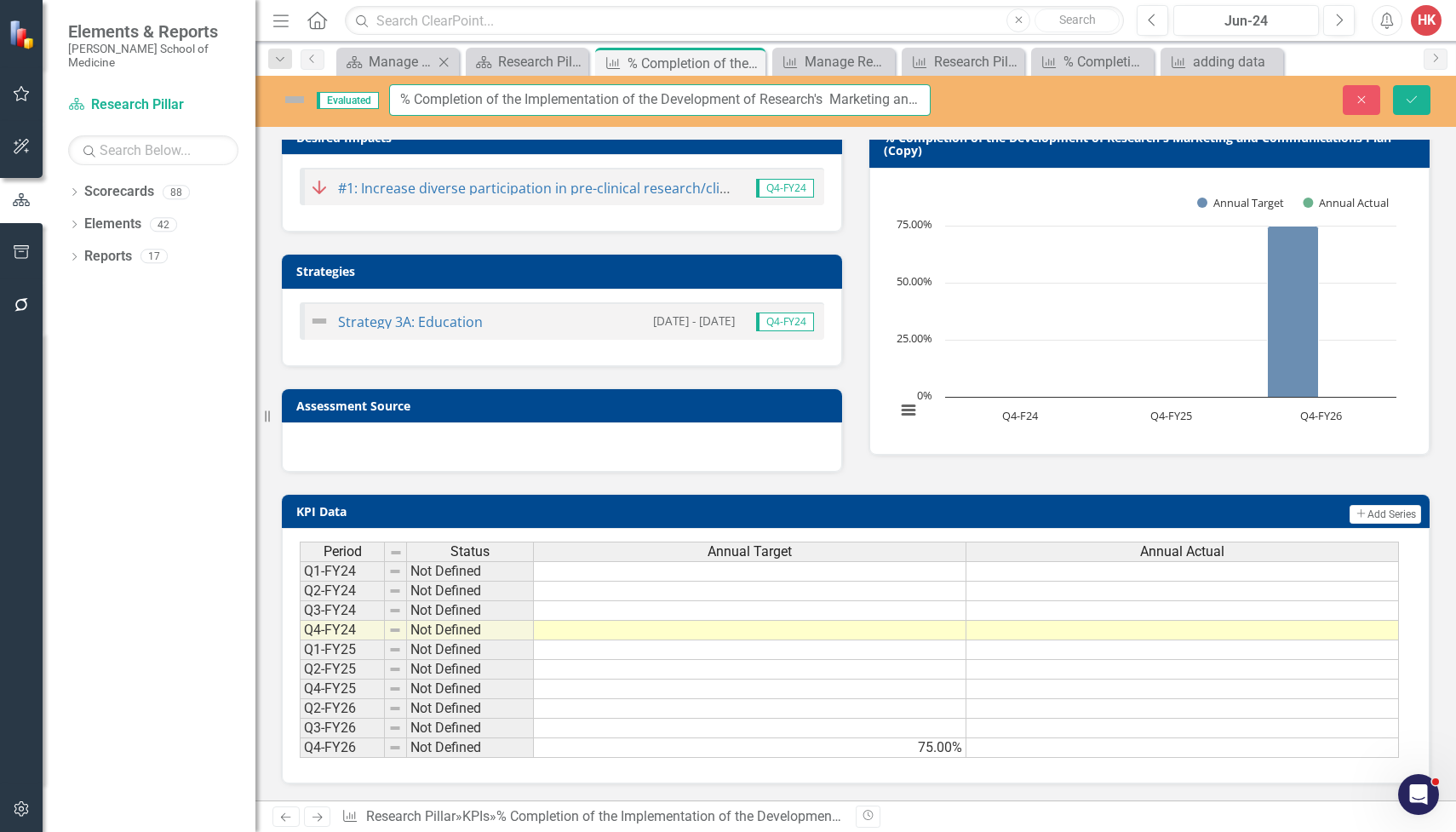
click at [761, 100] on input "% Completion of the Implementation of the Development of Research's Marketing a…" at bounding box center [660, 101] width 541 height 32
type input "% Completion of the Implementation of Research's Marketing and Communications P…"
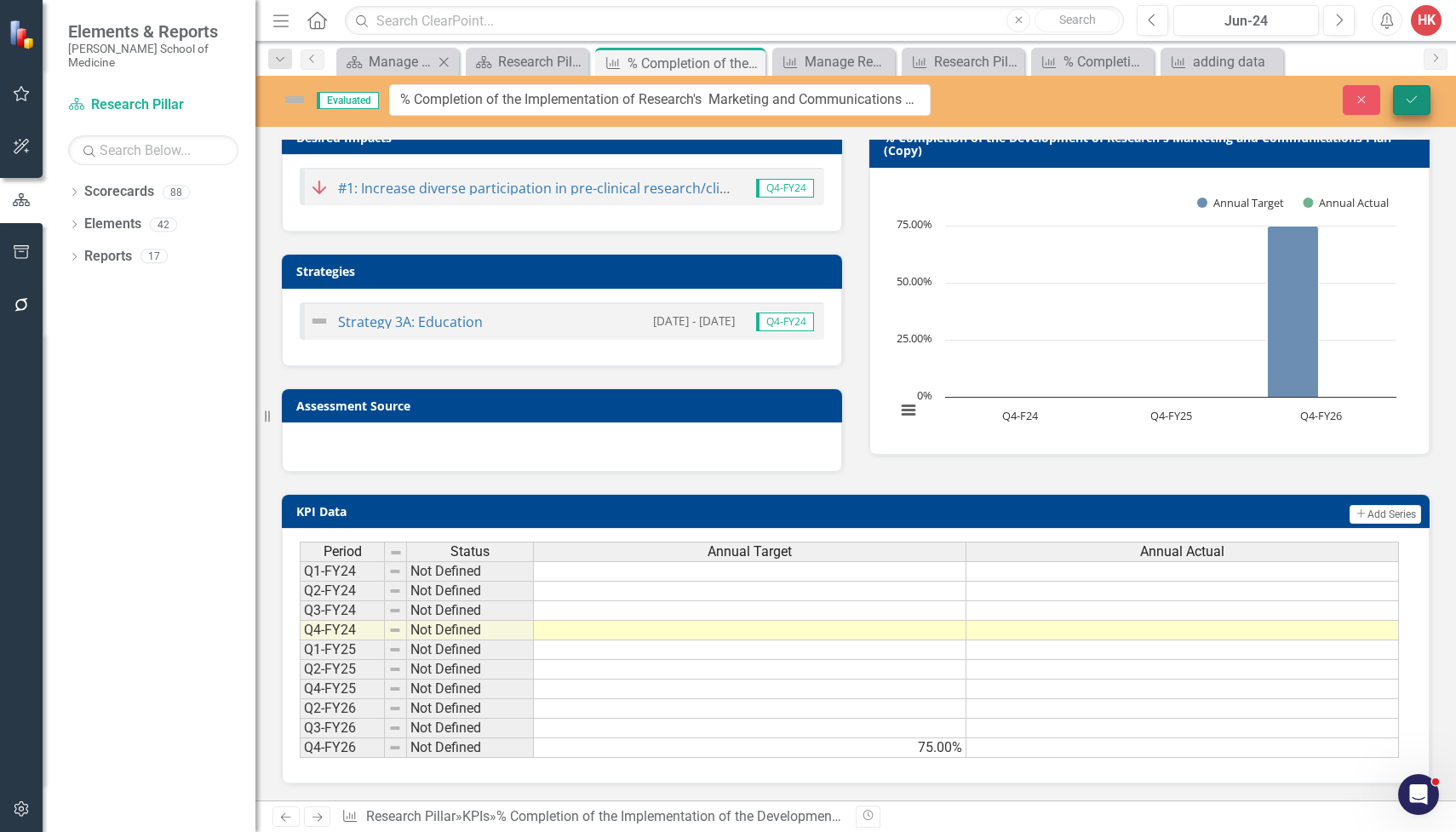
click at [1423, 106] on button "Save" at bounding box center [1411, 101] width 37 height 30
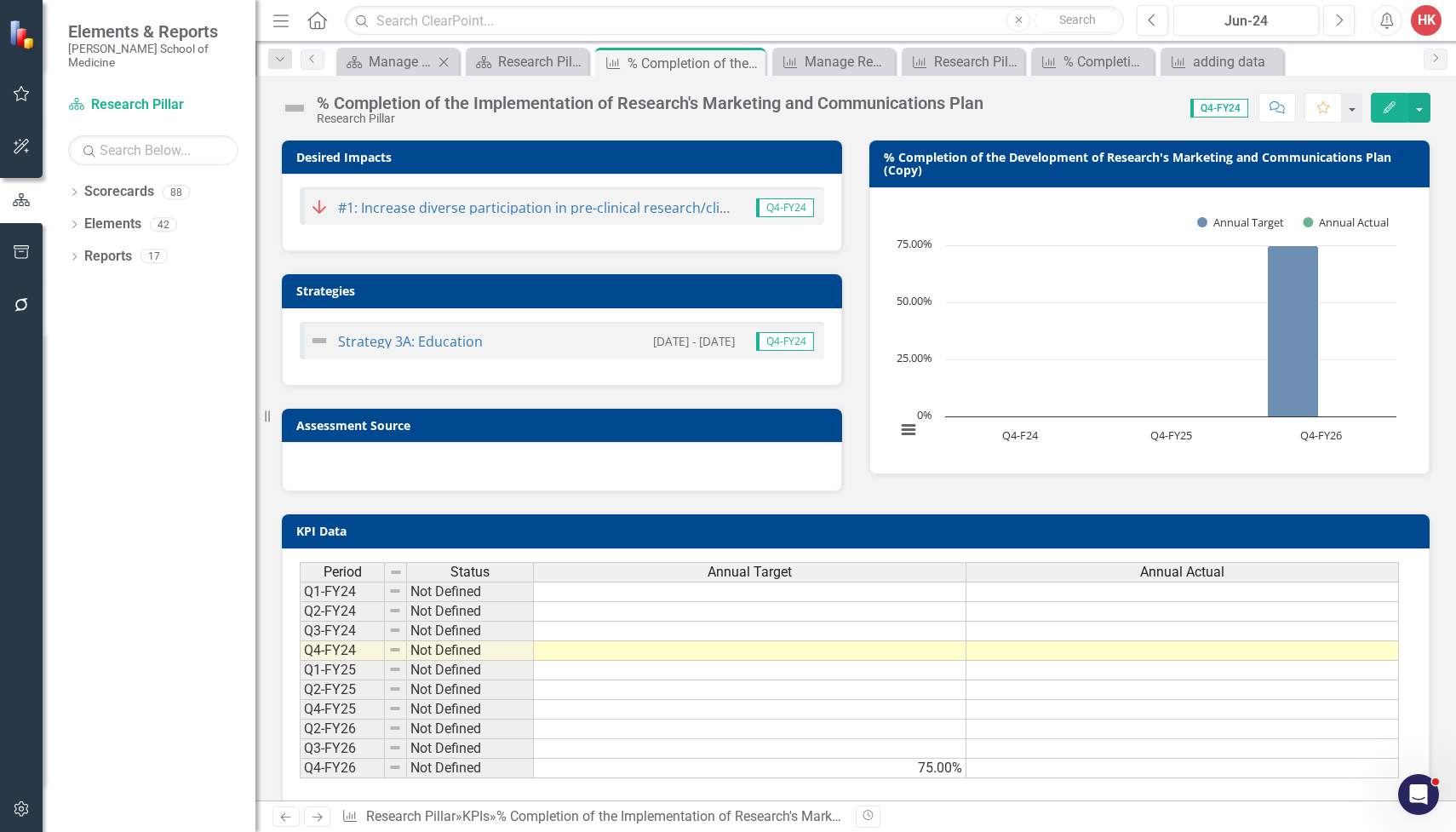
click at [1319, 155] on h3 "% Completion of the Development of Research's Marketing and Communications Plan…" at bounding box center [1152, 164] width 537 height 26
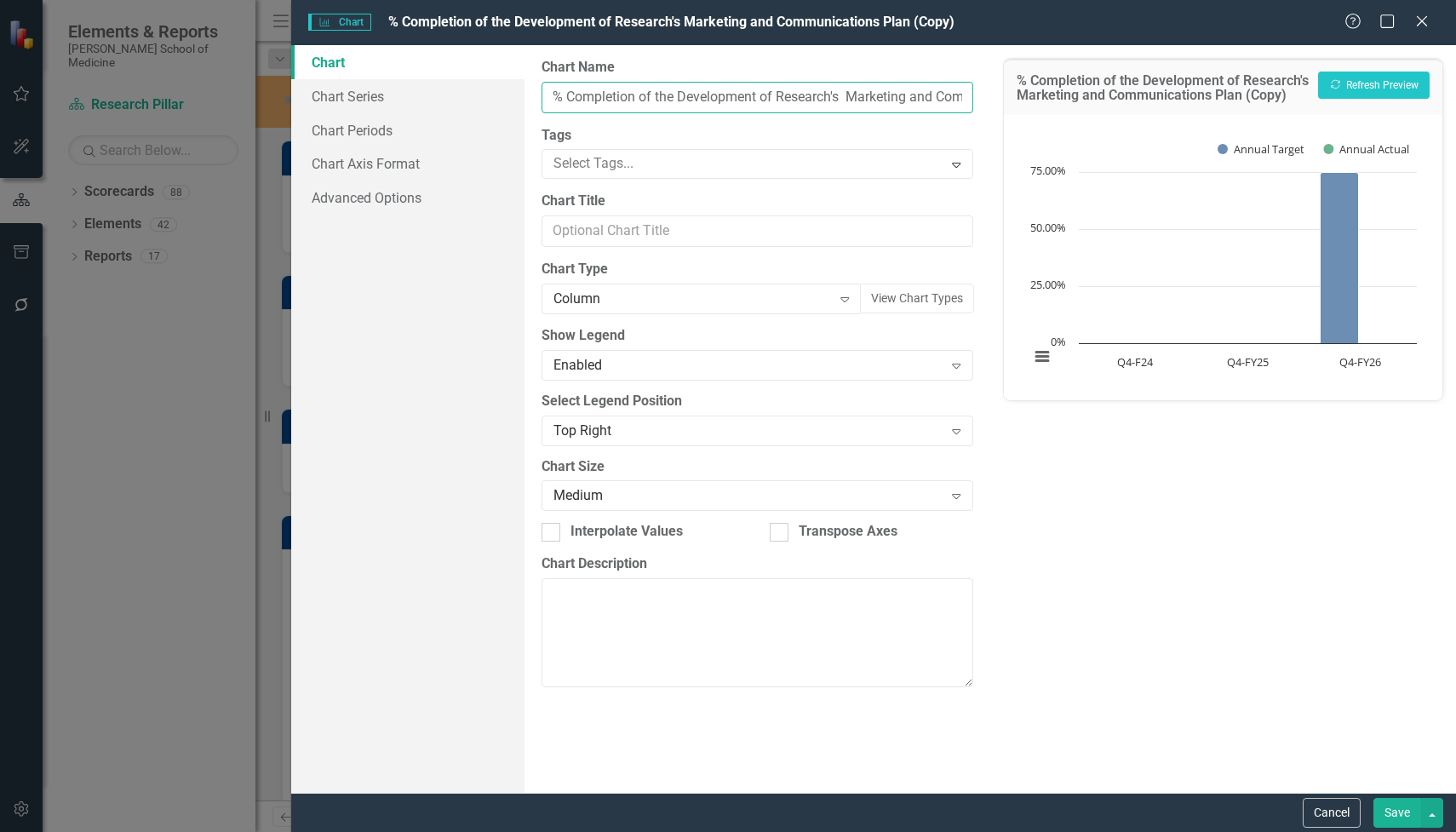
drag, startPoint x: 680, startPoint y: 95, endPoint x: 760, endPoint y: 99, distance: 80.1
click at [760, 99] on input "% Completion of the Development of Research's Marketing and Communications Plan…" at bounding box center [757, 98] width 432 height 32
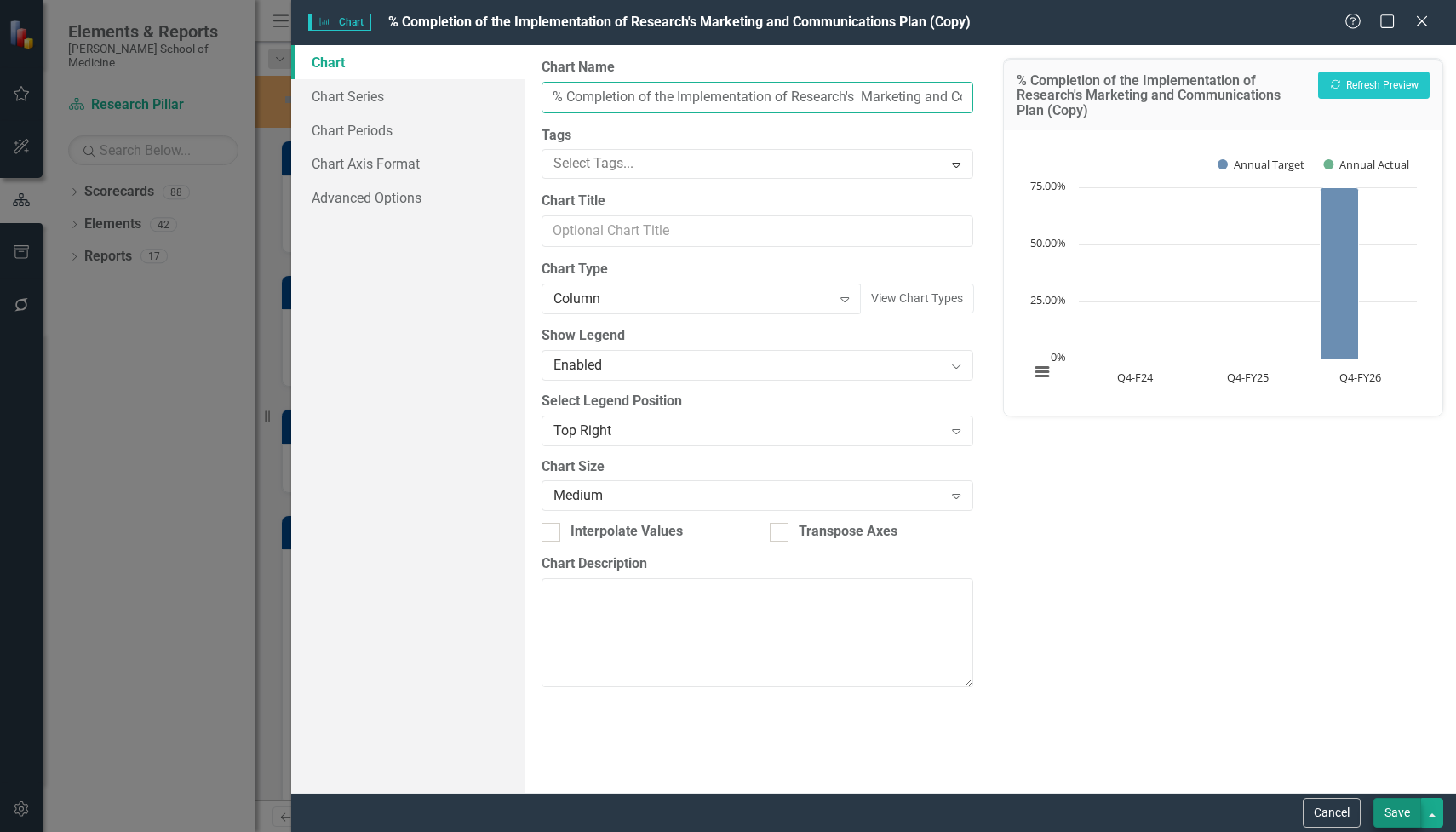
type input "% Completion of the Implementation of Research's Marketing and Communications P…"
click at [1398, 798] on button "Save" at bounding box center [1396, 812] width 47 height 30
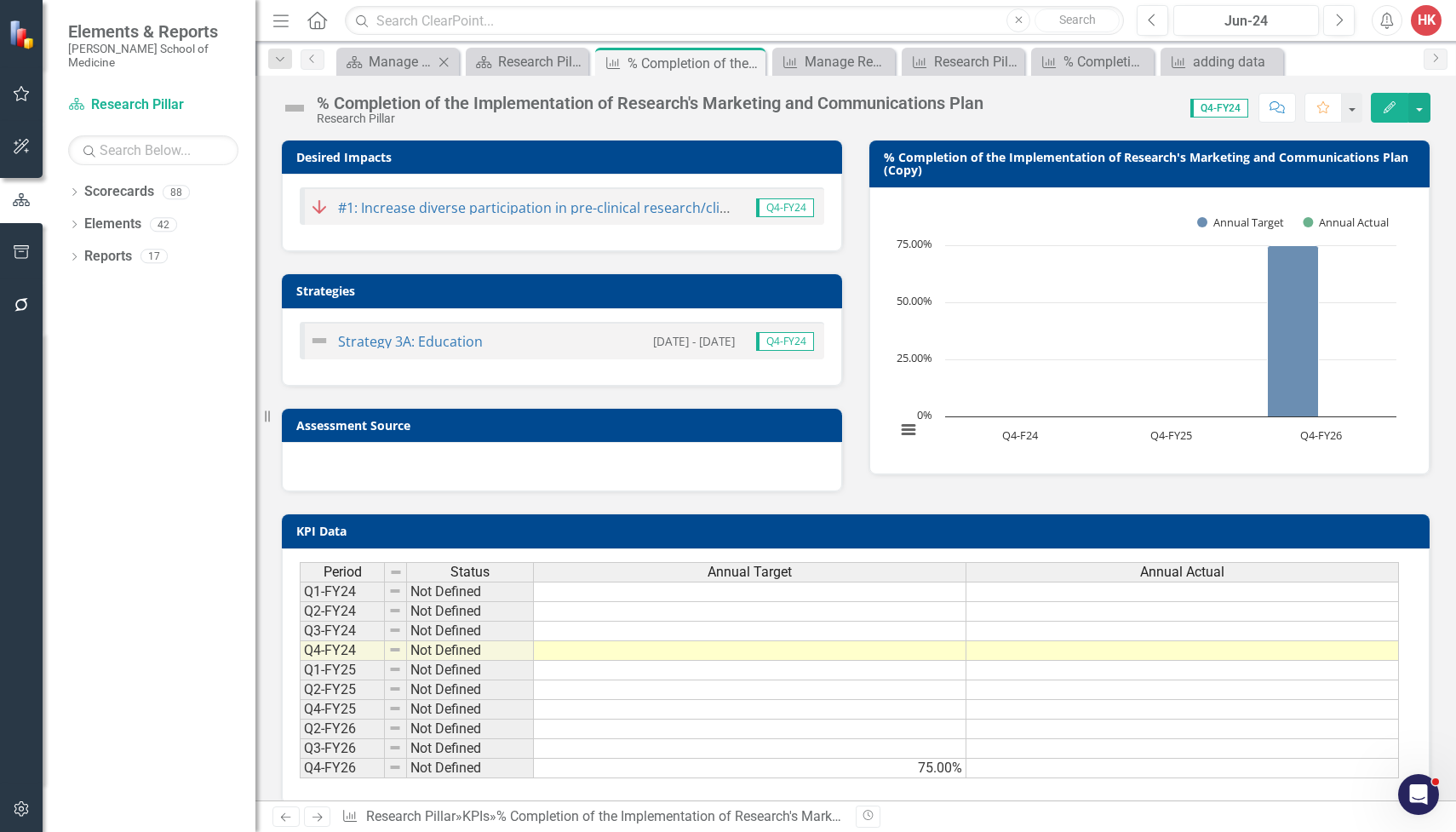
click at [1128, 157] on h3 "% Completion of the Implementation of Research's Marketing and Communications P…" at bounding box center [1152, 164] width 537 height 26
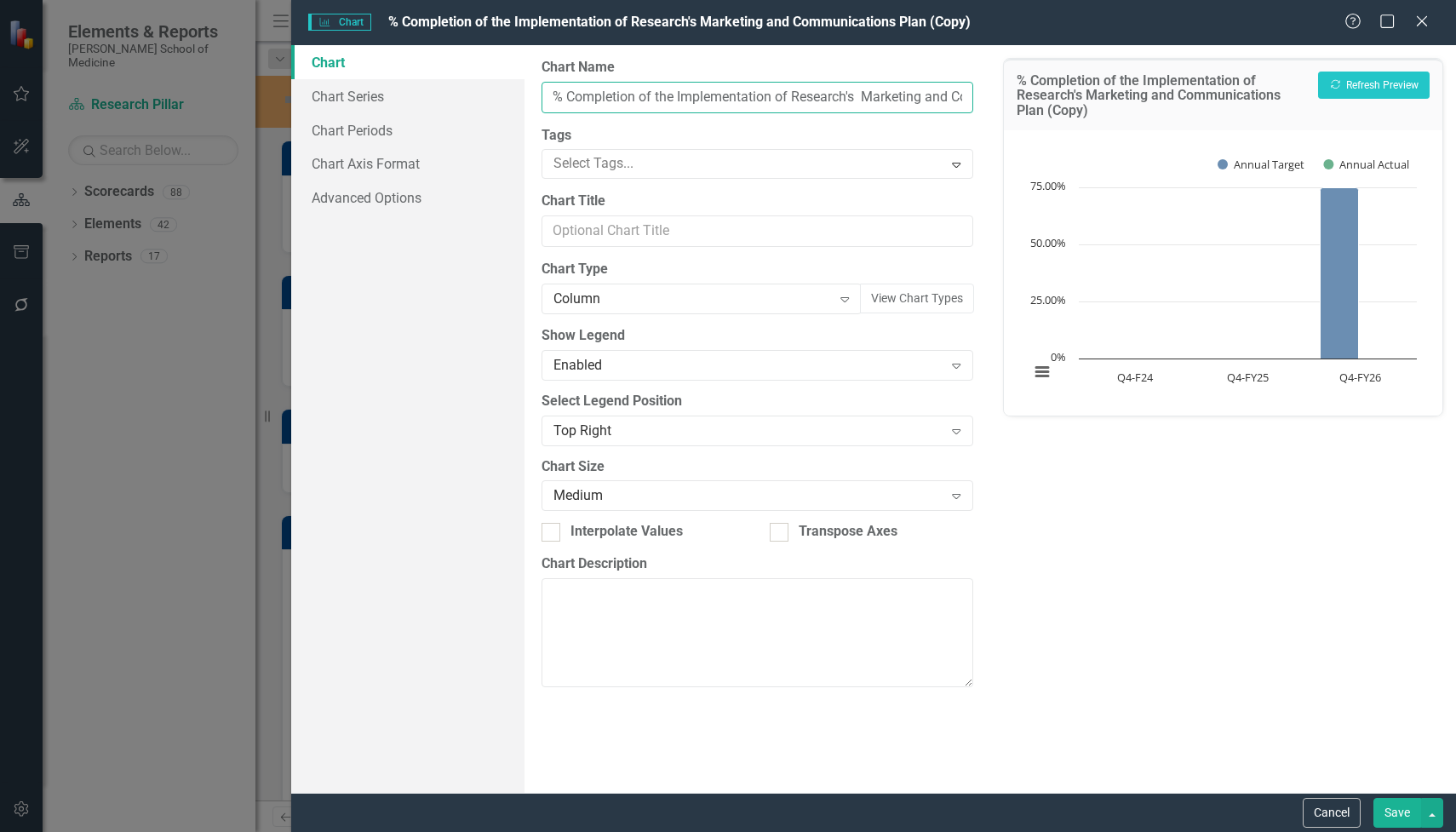
click at [951, 95] on input "% Completion of the Implementation of Research's Marketing and Communications P…" at bounding box center [757, 98] width 432 height 32
type input "% Completion of the Implementation of Research's Marketing and Communications P…"
click at [1390, 798] on button "Save" at bounding box center [1396, 812] width 47 height 30
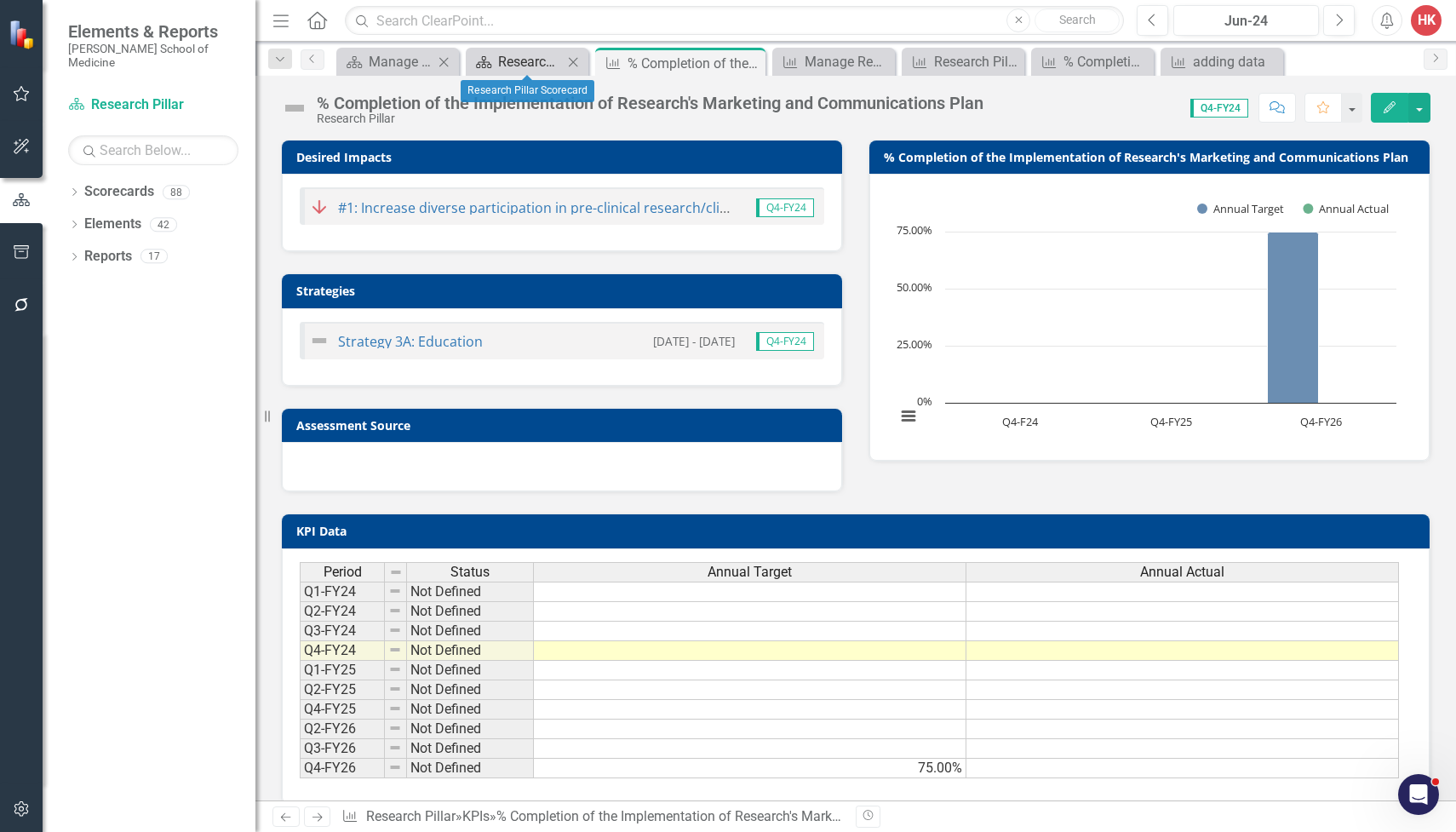
click at [530, 72] on div "Research Pillar Scorecard" at bounding box center [530, 61] width 65 height 21
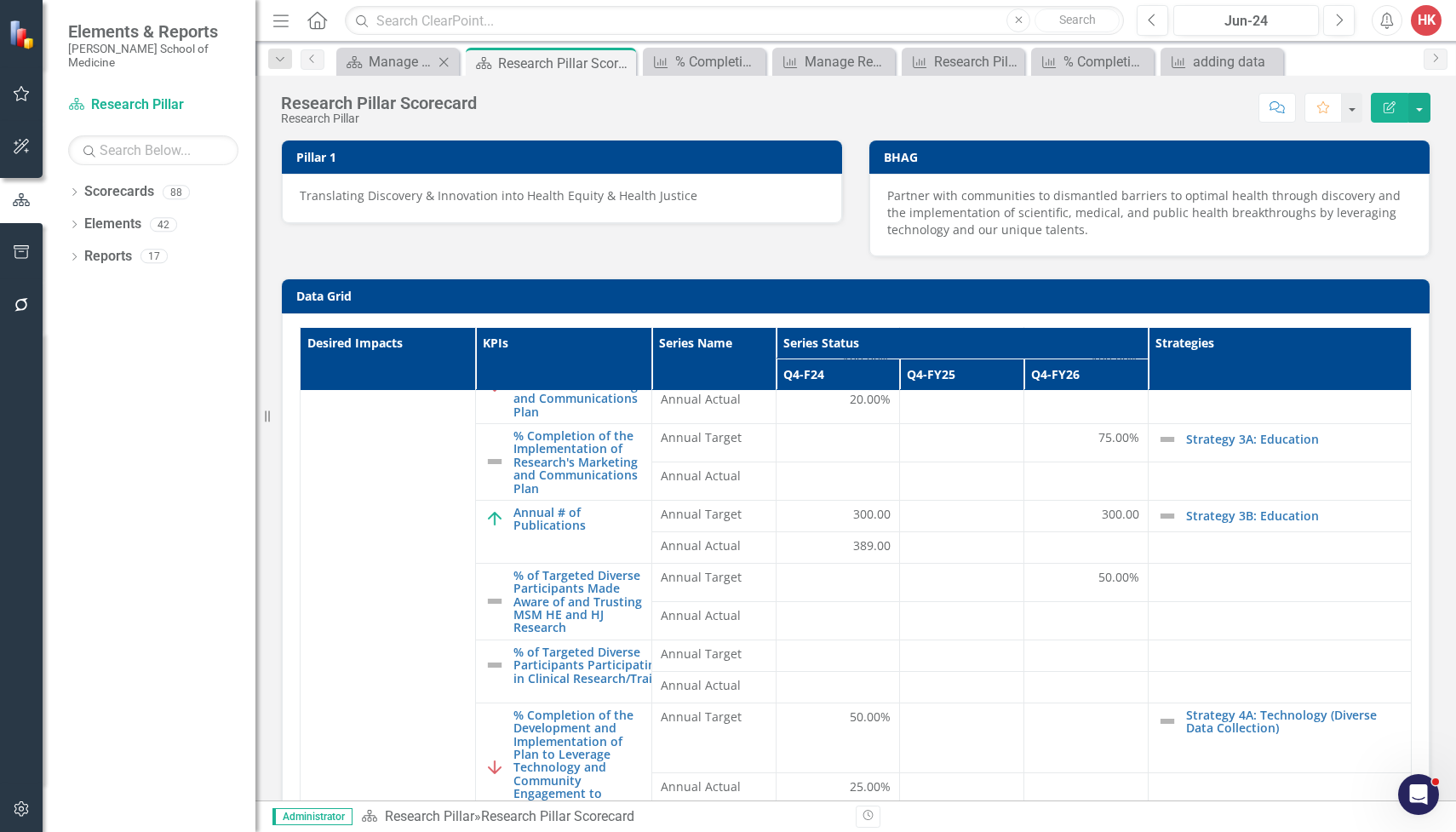
scroll to position [367, 0]
click at [928, 506] on div at bounding box center [961, 513] width 106 height 20
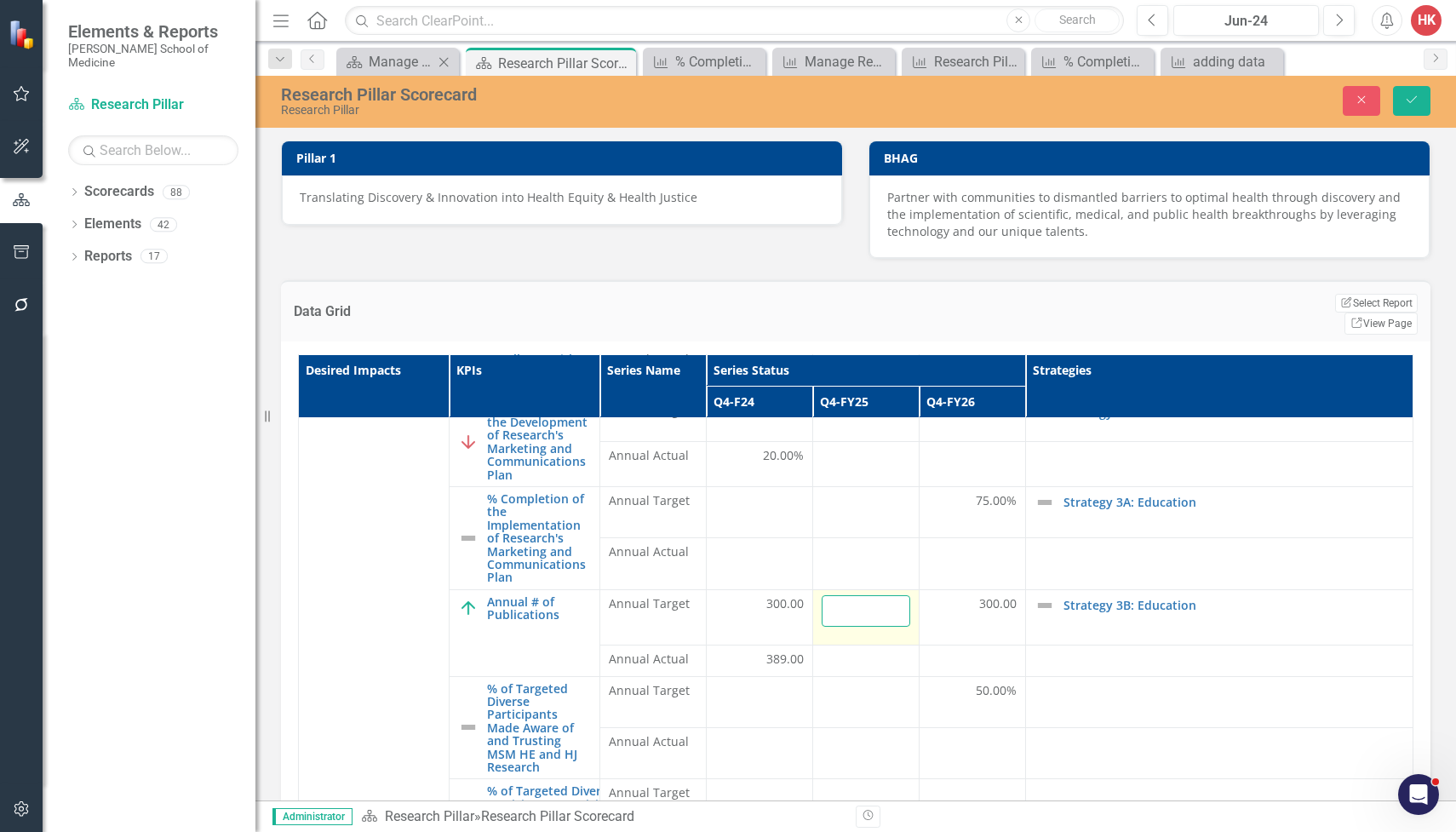
click at [910, 596] on input "number" at bounding box center [865, 611] width 88 height 32
type input "300"
click at [910, 651] on div at bounding box center [865, 661] width 88 height 20
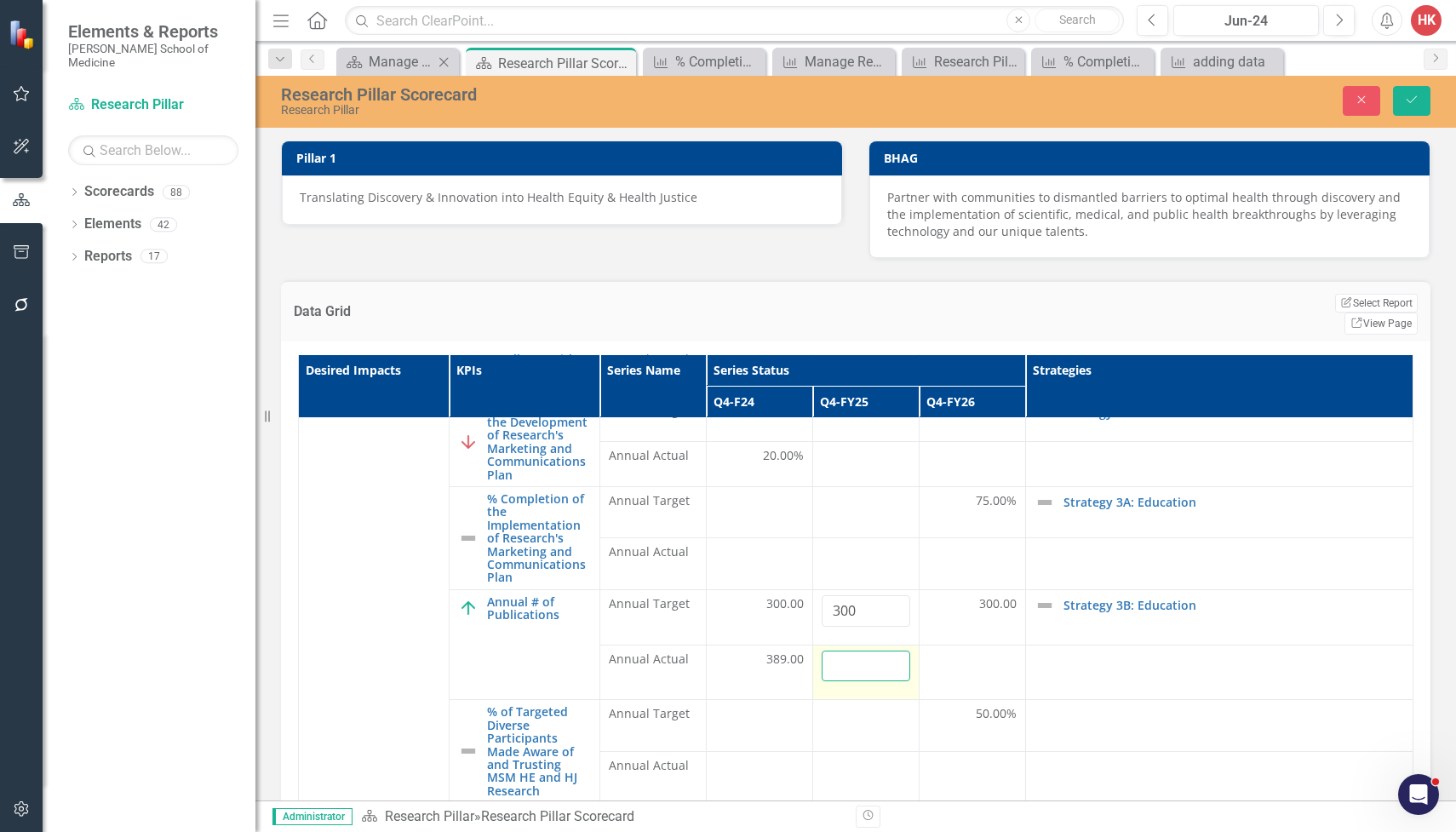
click at [910, 651] on input "number" at bounding box center [865, 666] width 88 height 32
type input "300"
click at [1415, 108] on button "Save" at bounding box center [1411, 101] width 37 height 30
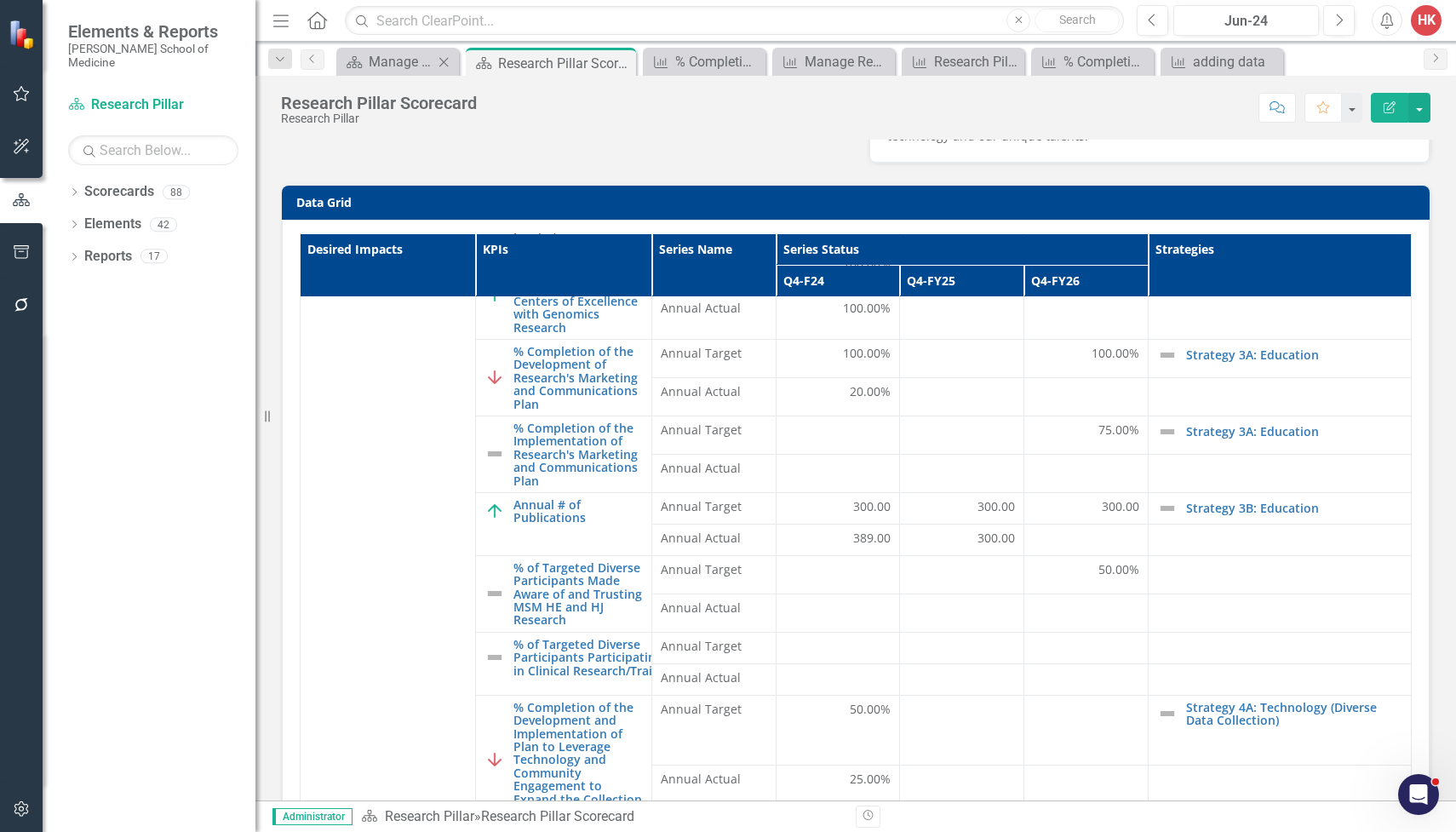
scroll to position [95, 0]
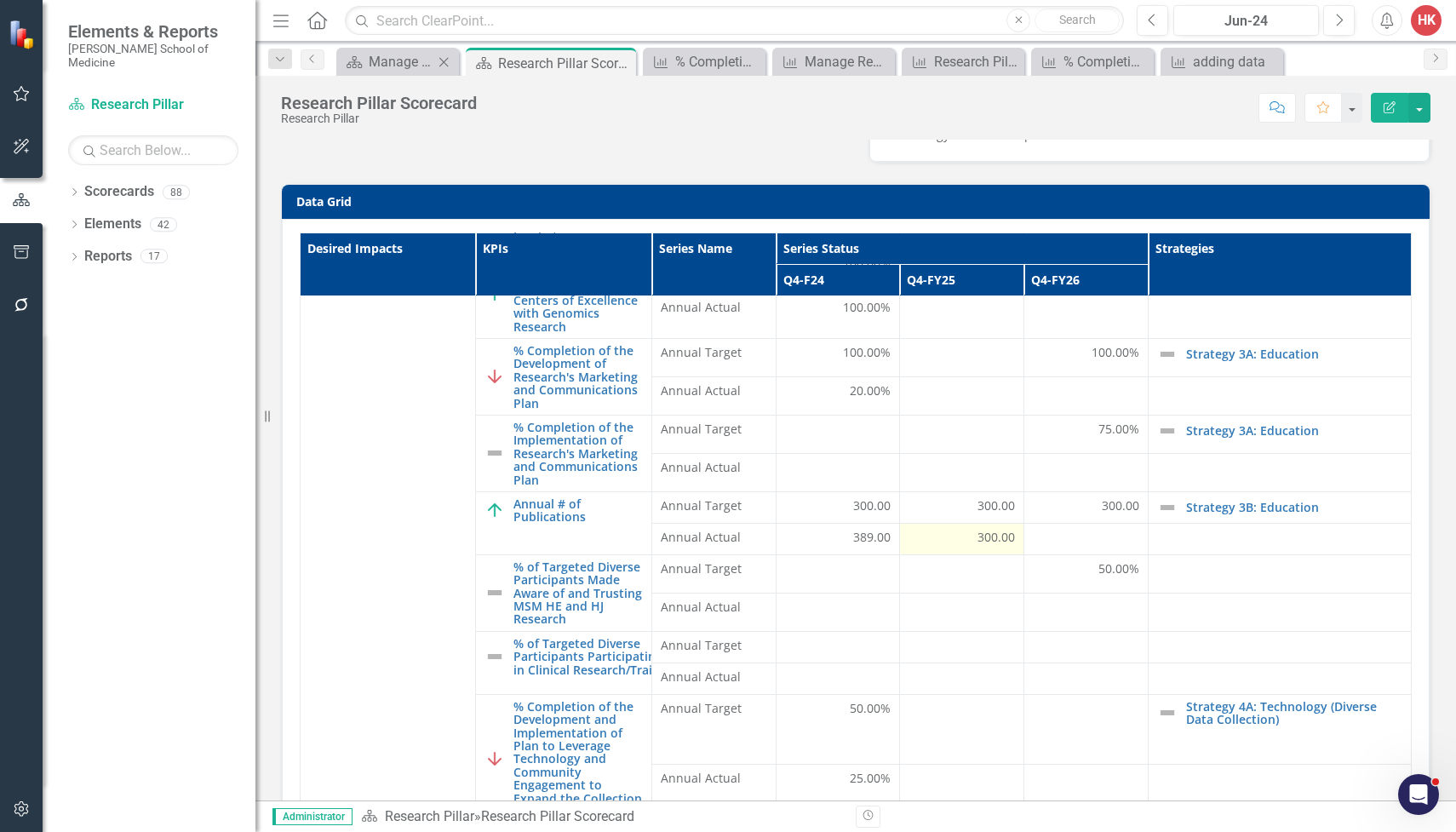
drag, startPoint x: 996, startPoint y: 529, endPoint x: 948, endPoint y: 530, distance: 48.0
click at [948, 530] on div "300.00" at bounding box center [961, 537] width 106 height 17
click at [978, 529] on span "300.00" at bounding box center [996, 537] width 37 height 17
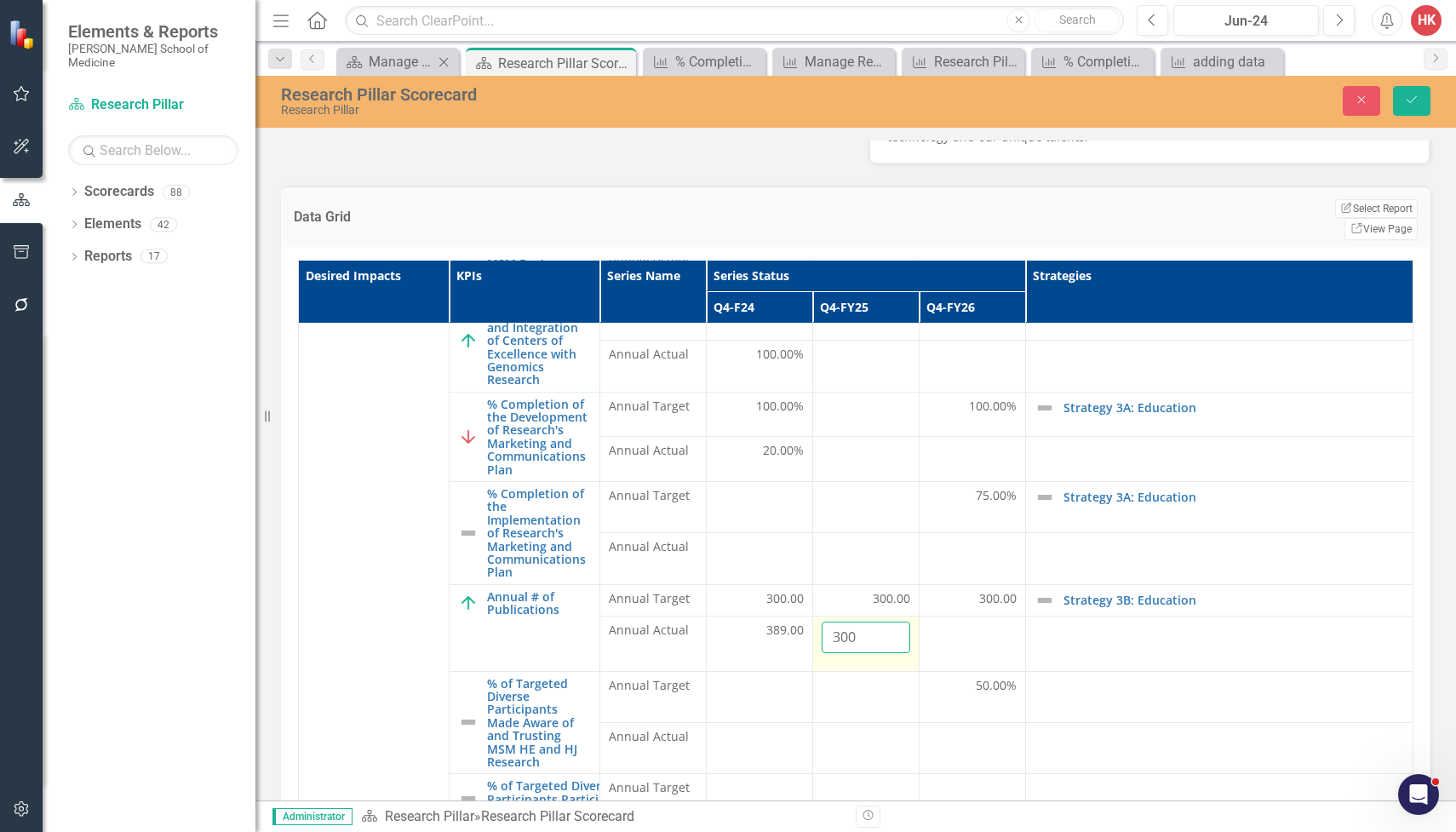
click at [910, 622] on input "300" at bounding box center [865, 637] width 88 height 32
type input "3"
click at [1409, 101] on icon "Save" at bounding box center [1411, 100] width 15 height 12
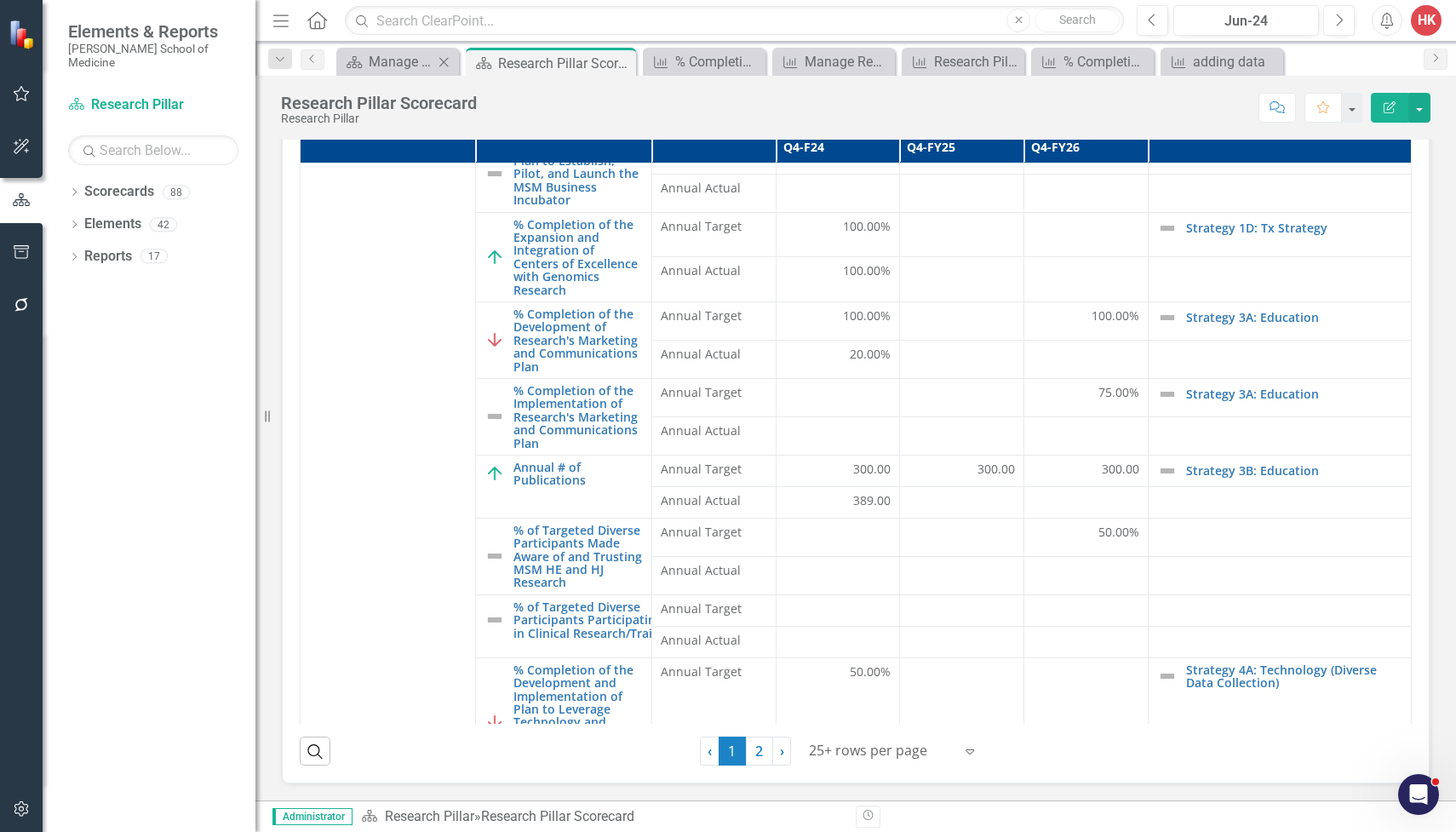
scroll to position [182, 0]
click at [1120, 519] on td "50.00%" at bounding box center [1087, 535] width 125 height 38
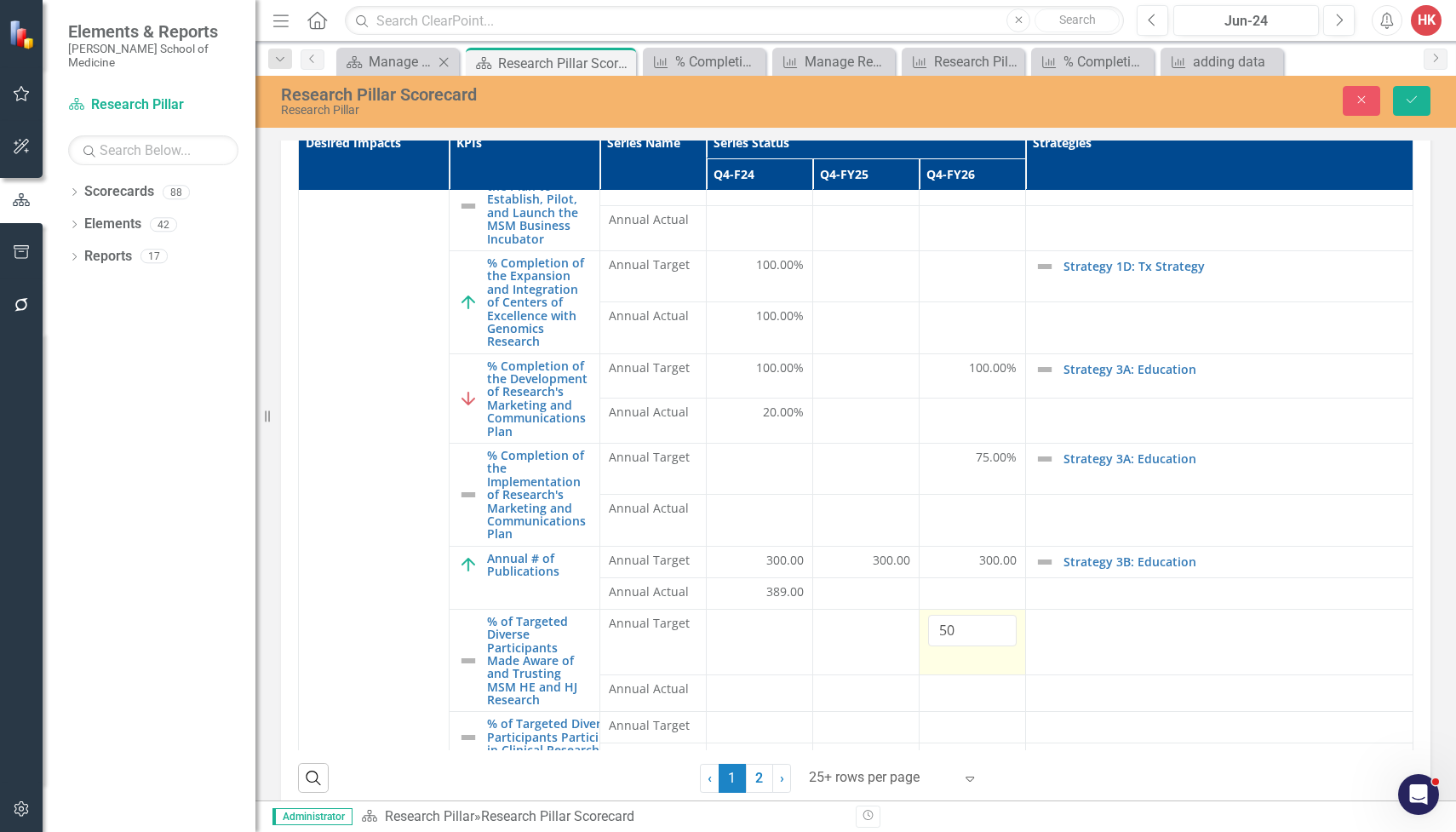
click at [1026, 609] on td "50" at bounding box center [972, 641] width 106 height 65
drag, startPoint x: 1056, startPoint y: 538, endPoint x: 1002, endPoint y: 535, distance: 54.1
click at [1002, 609] on tr "% of Targeted Diverse Participants Made Aware of and Trusting MSM HE and HJ Res…" at bounding box center [856, 641] width 1115 height 65
click at [1026, 712] on td at bounding box center [972, 728] width 106 height 32
click at [1201, 609] on td at bounding box center [1220, 641] width 387 height 65
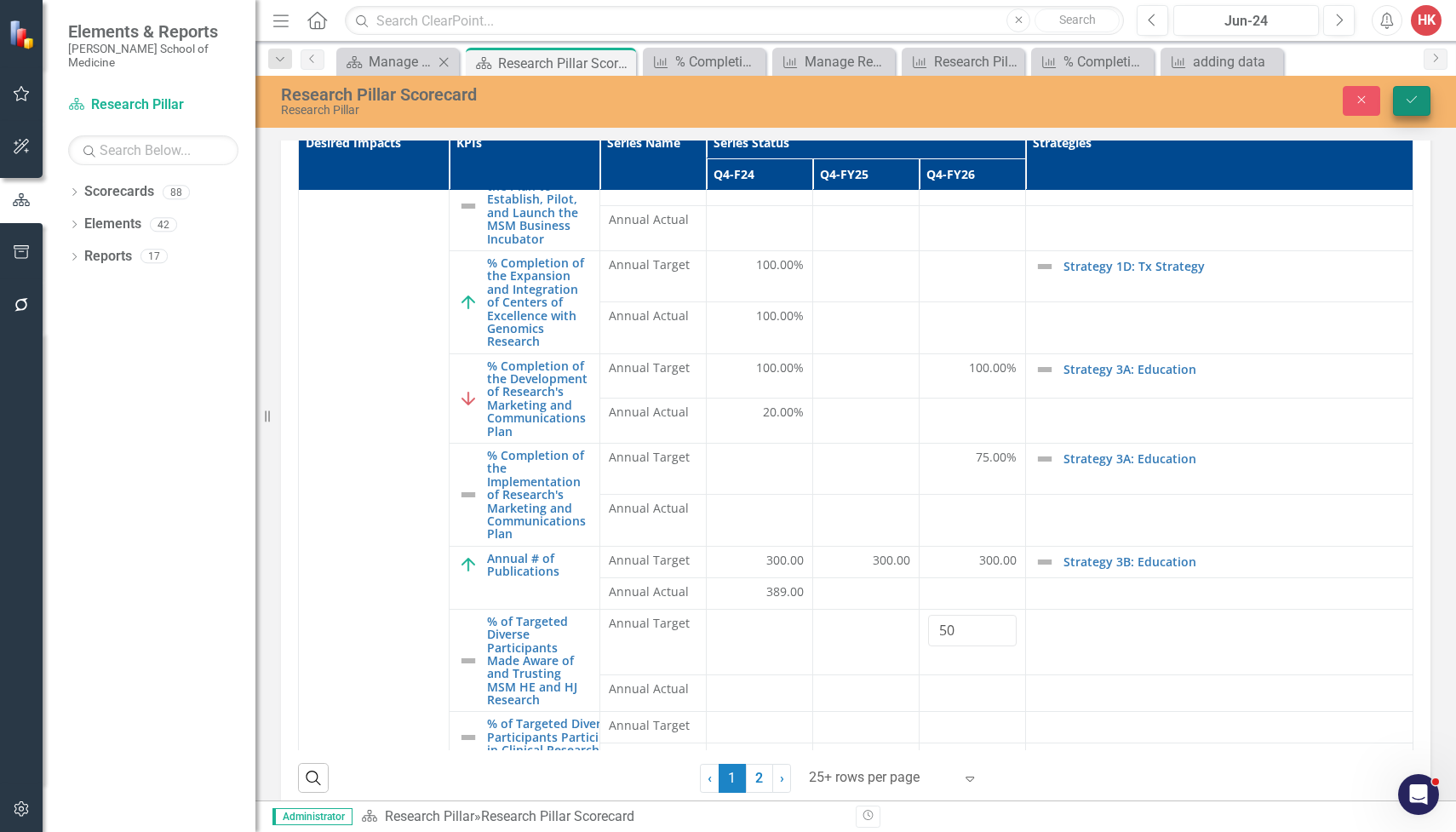
click at [1413, 109] on button "Save" at bounding box center [1411, 101] width 37 height 30
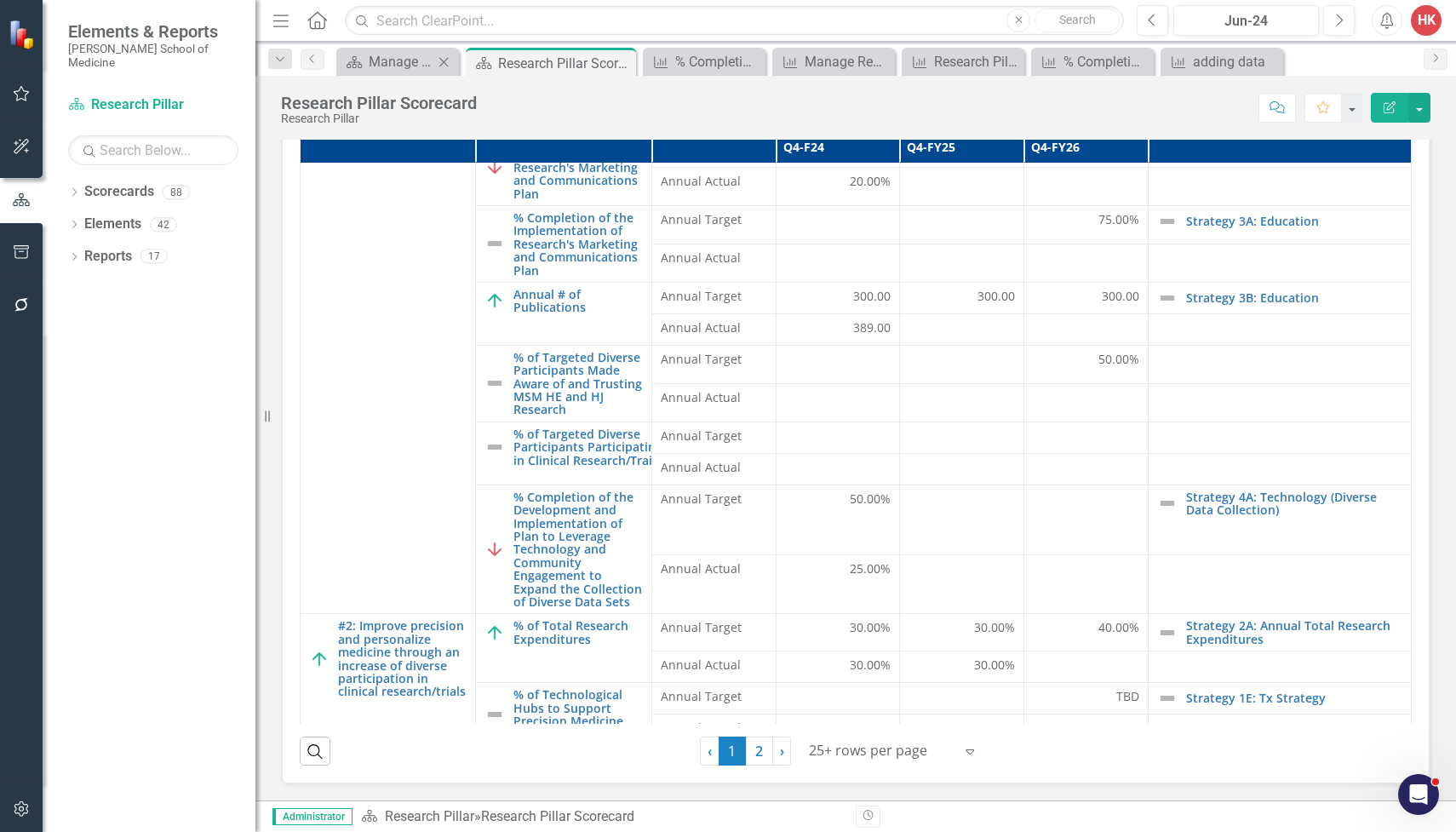
scroll to position [356, 0]
click at [996, 661] on span "30.00%" at bounding box center [995, 664] width 41 height 17
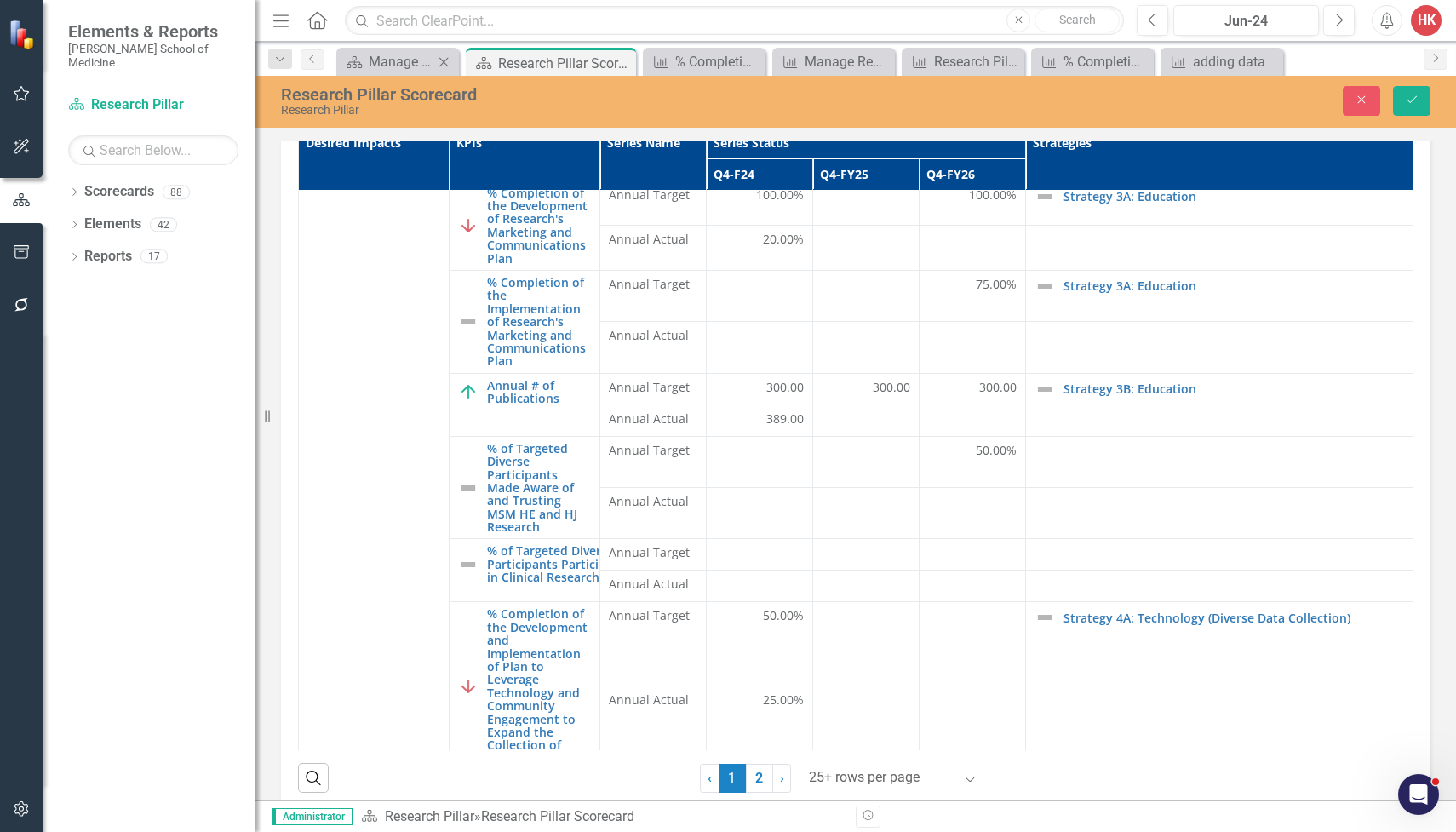
drag, startPoint x: 950, startPoint y: 661, endPoint x: 890, endPoint y: 657, distance: 60.1
click at [890, 802] on td "30" at bounding box center [866, 829] width 106 height 55
click at [1420, 102] on button "Save" at bounding box center [1411, 101] width 37 height 30
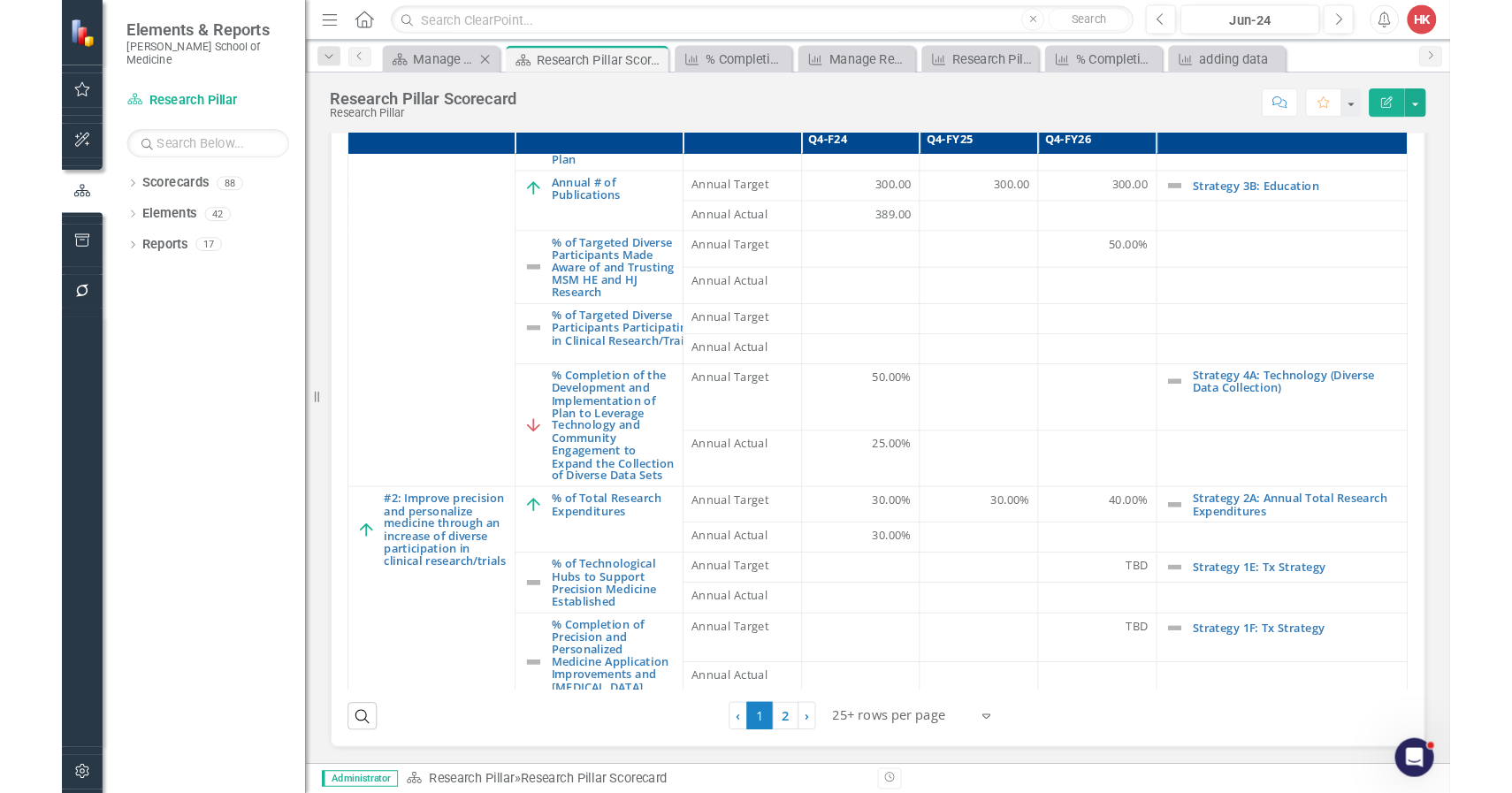
scroll to position [477, 0]
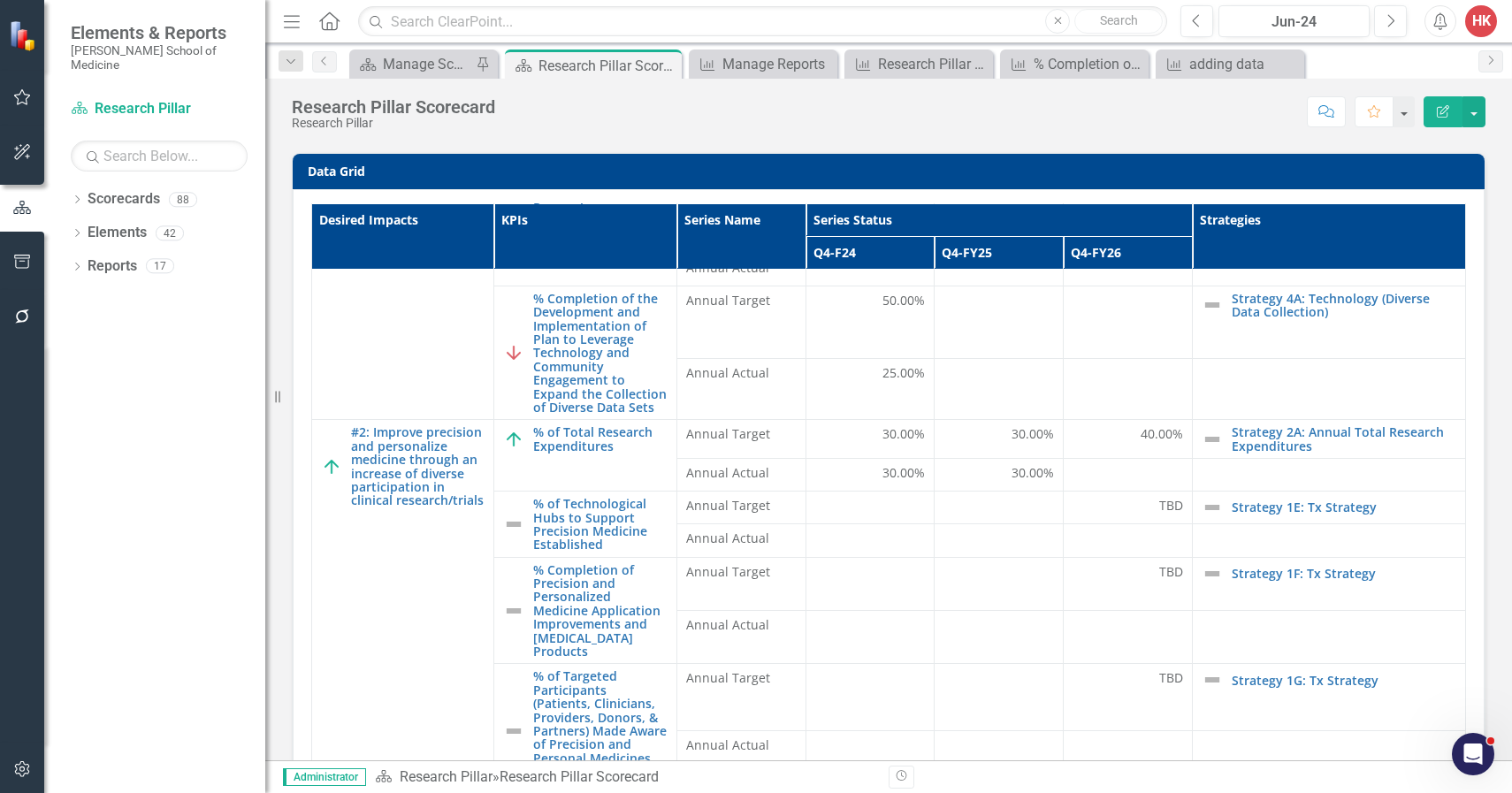
scroll to position [690, 0]
click at [1023, 468] on span "30.00%" at bounding box center [1033, 472] width 43 height 17
click at [1023, 469] on span "30.00%" at bounding box center [1033, 472] width 43 height 17
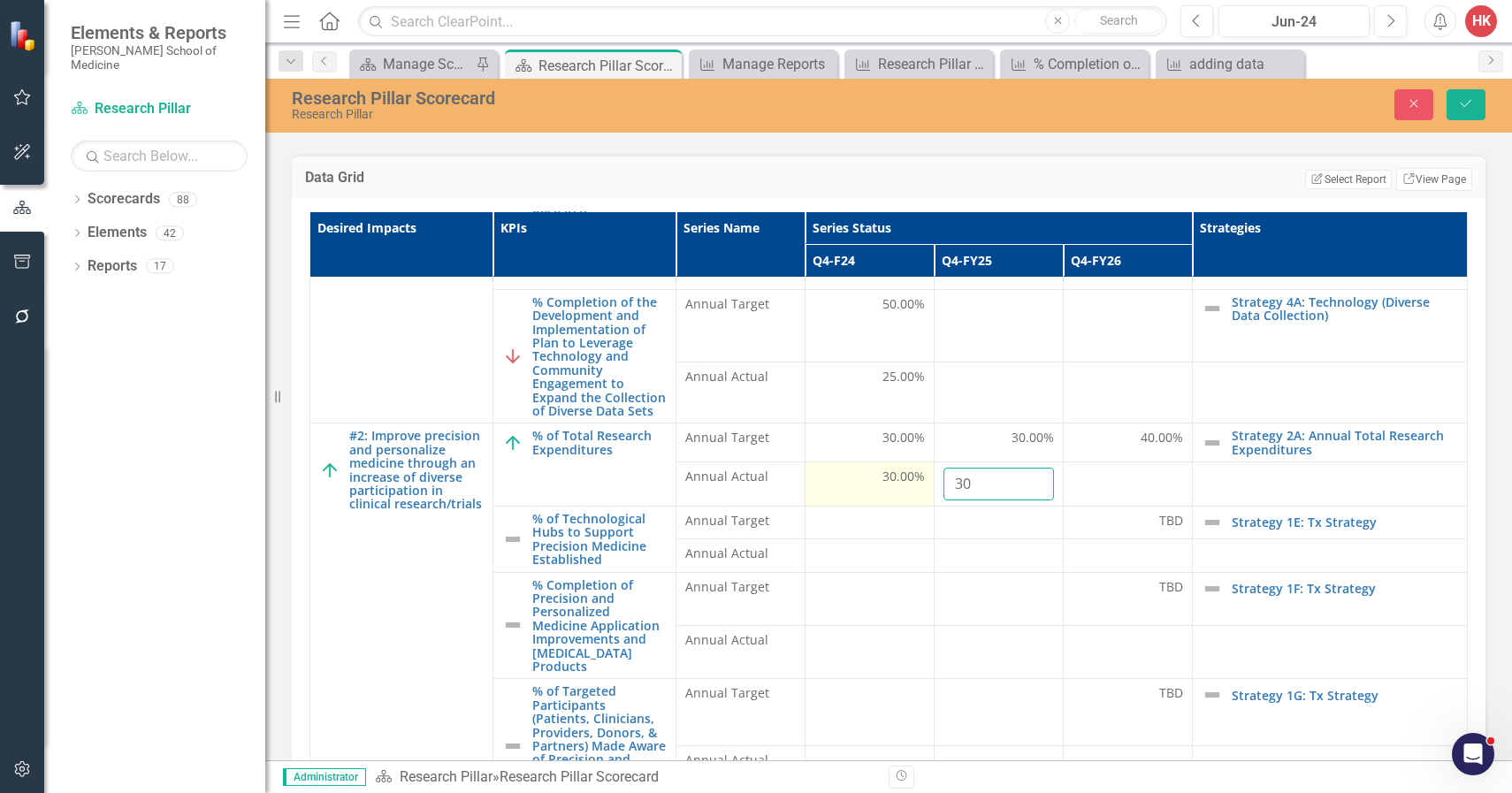
scroll to position [688, 0]
drag, startPoint x: 988, startPoint y: 474, endPoint x: 907, endPoint y: 465, distance: 81.5
click at [911, 468] on tr "Annual Actual 30.00% 30" at bounding box center [889, 486] width 1157 height 44
click at [1457, 101] on button "Save" at bounding box center [1466, 104] width 39 height 31
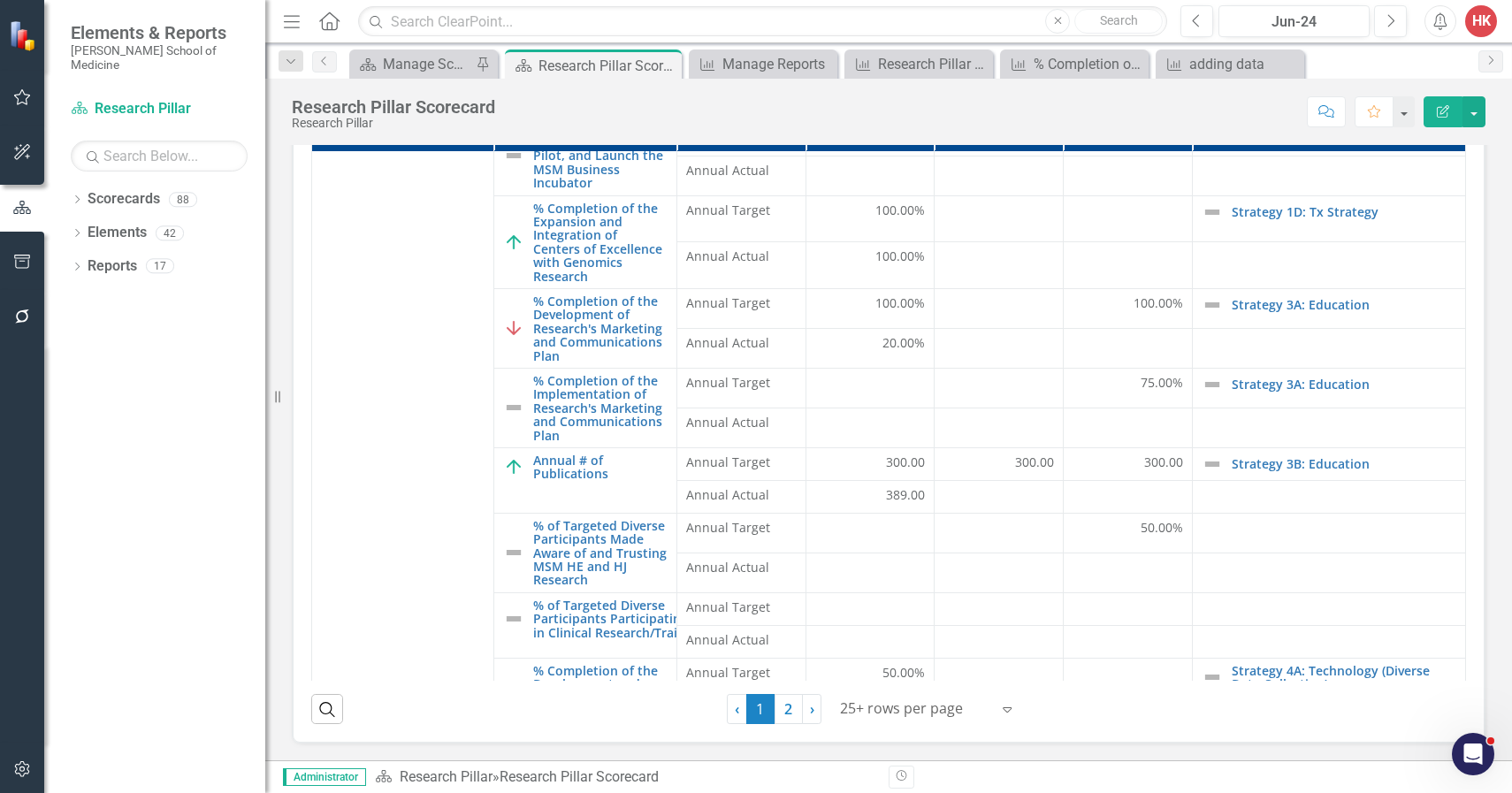
scroll to position [197, 0]
click at [1153, 596] on div at bounding box center [1127, 607] width 110 height 21
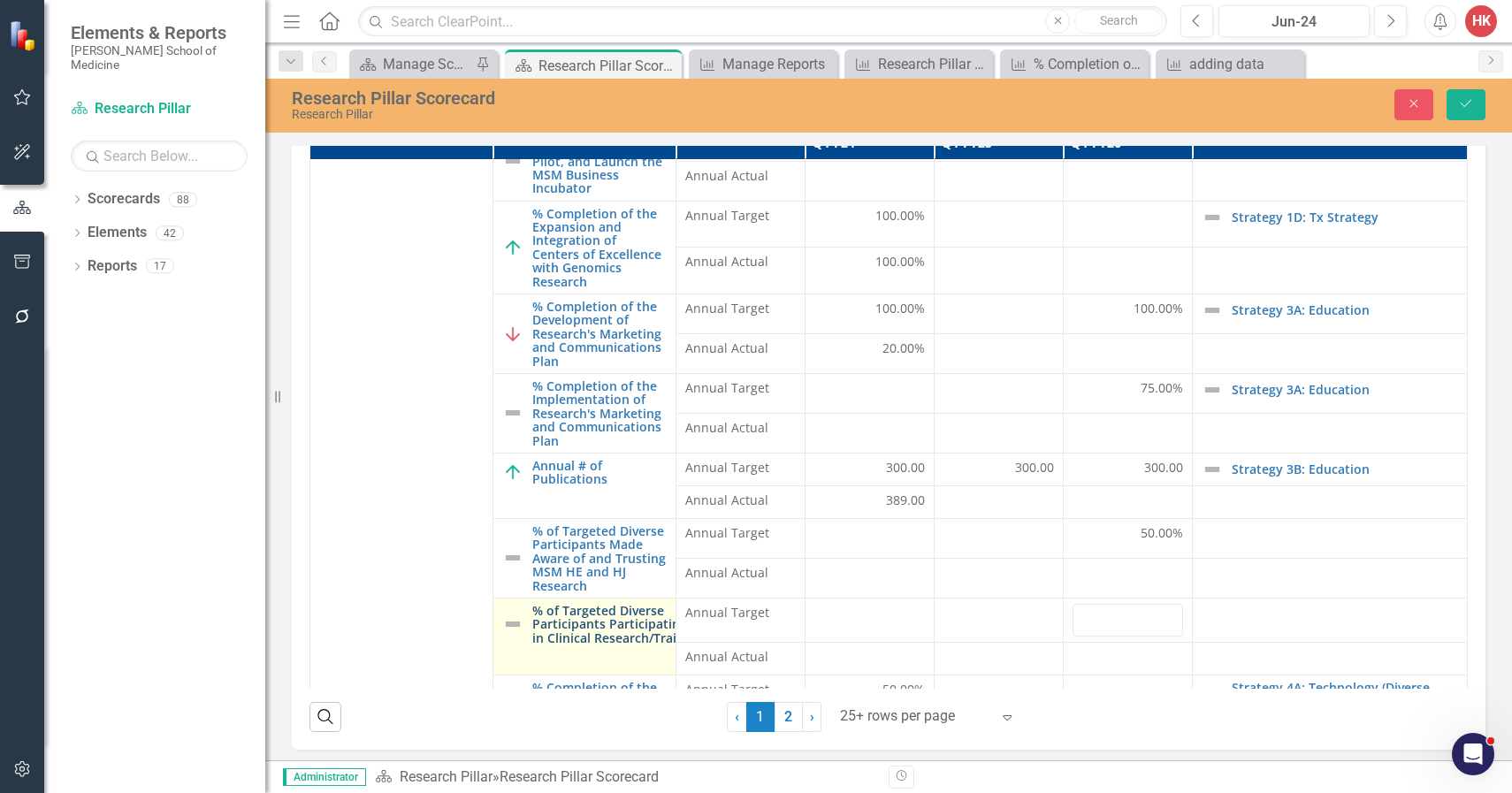
click at [612, 609] on link "% of Targeted Diverse Participants Participating in Clinical Research/Trails" at bounding box center [610, 624] width 155 height 41
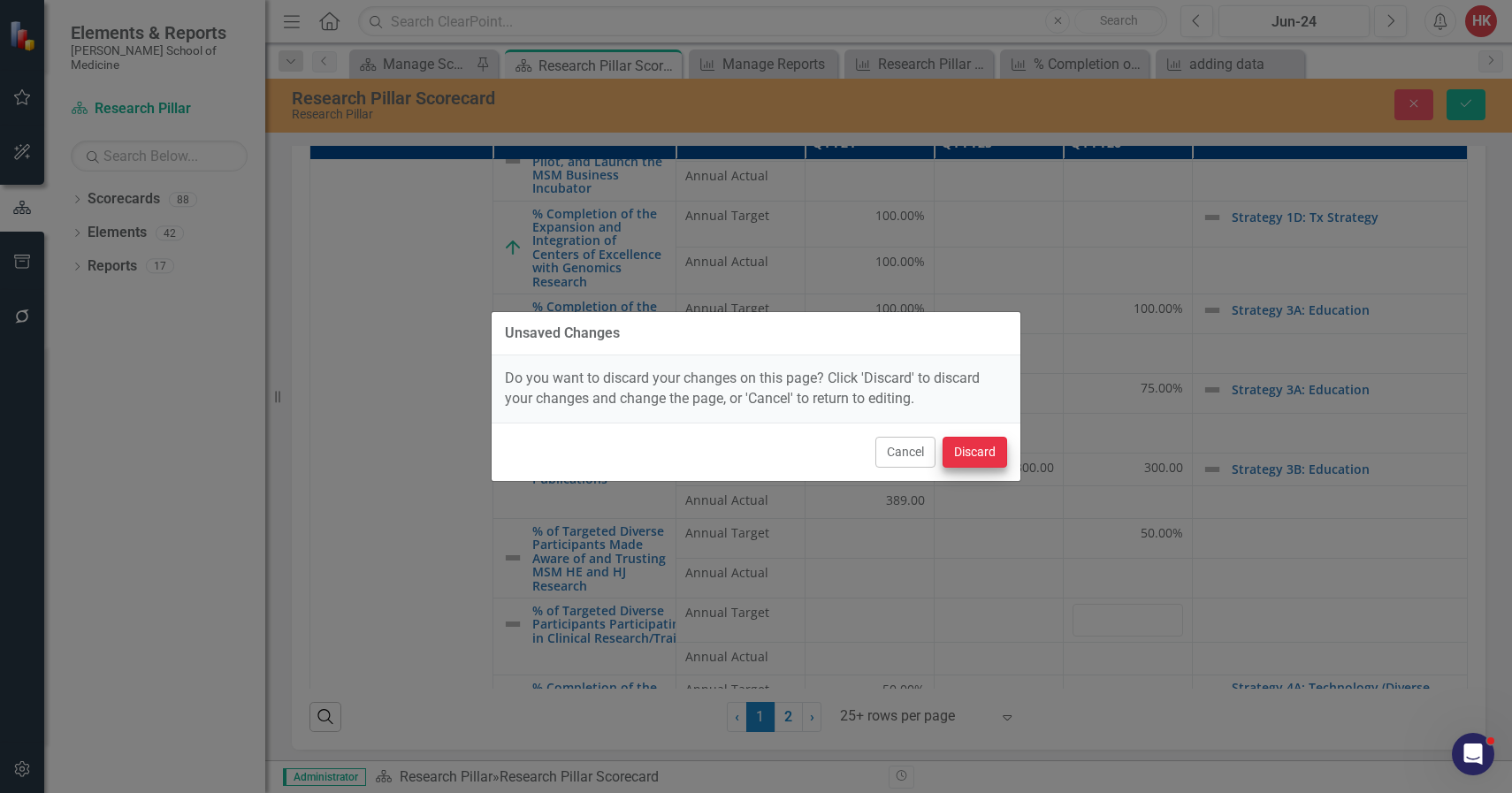
click at [970, 454] on button "Discard" at bounding box center [975, 452] width 65 height 31
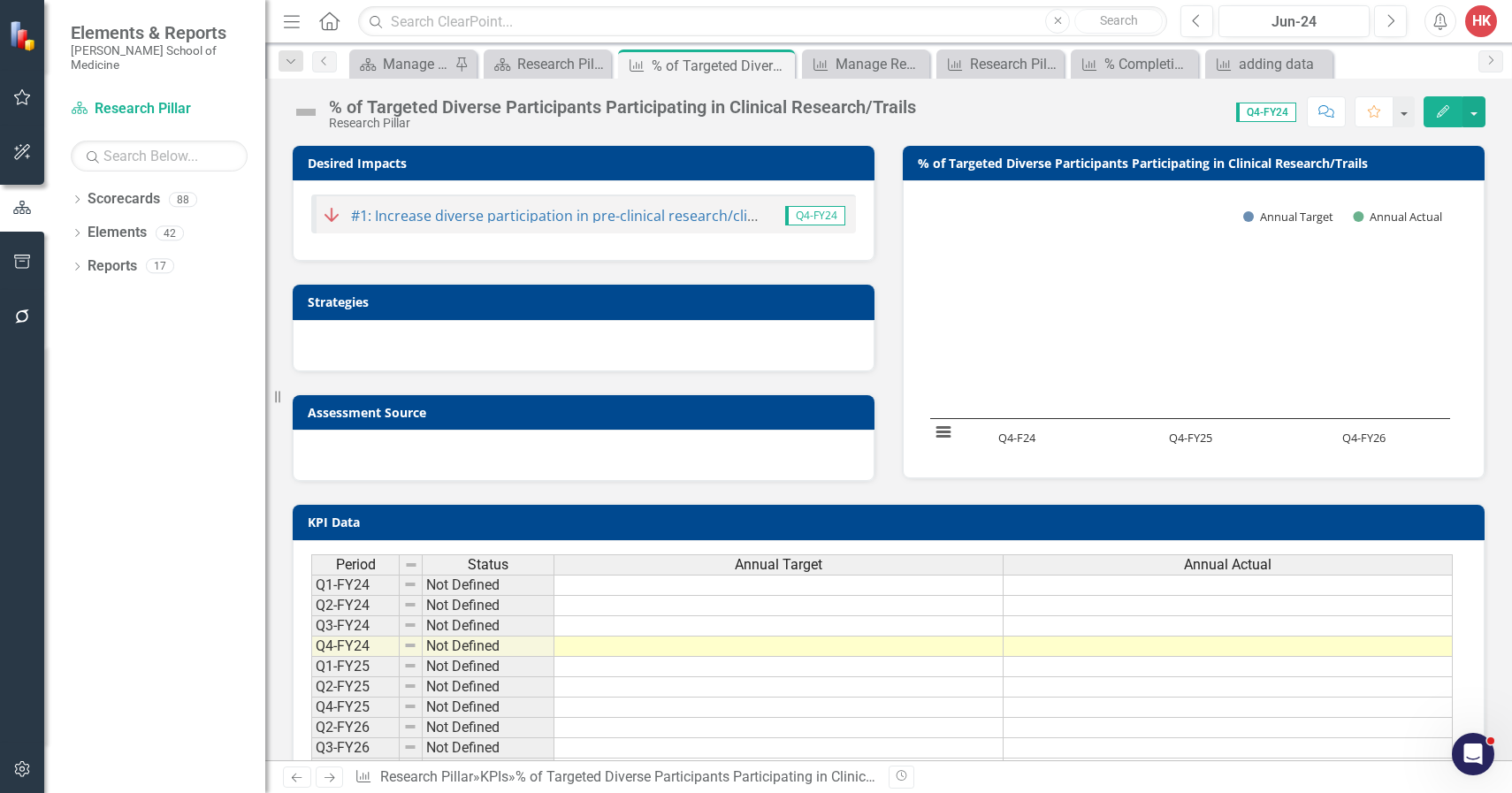
click at [862, 560] on div "Annual Target" at bounding box center [779, 565] width 448 height 19
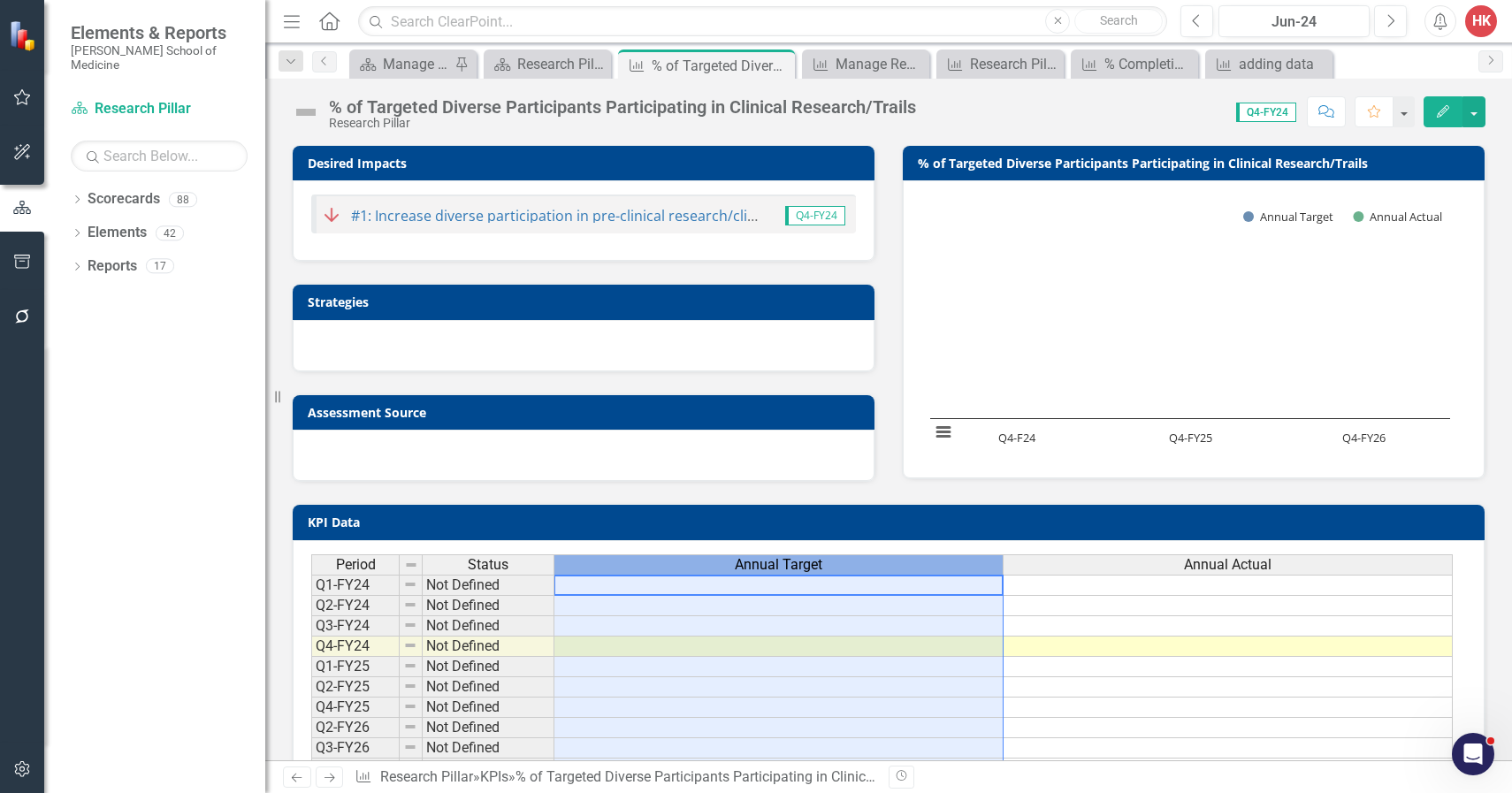
click at [862, 560] on div "Annual Target" at bounding box center [779, 565] width 448 height 19
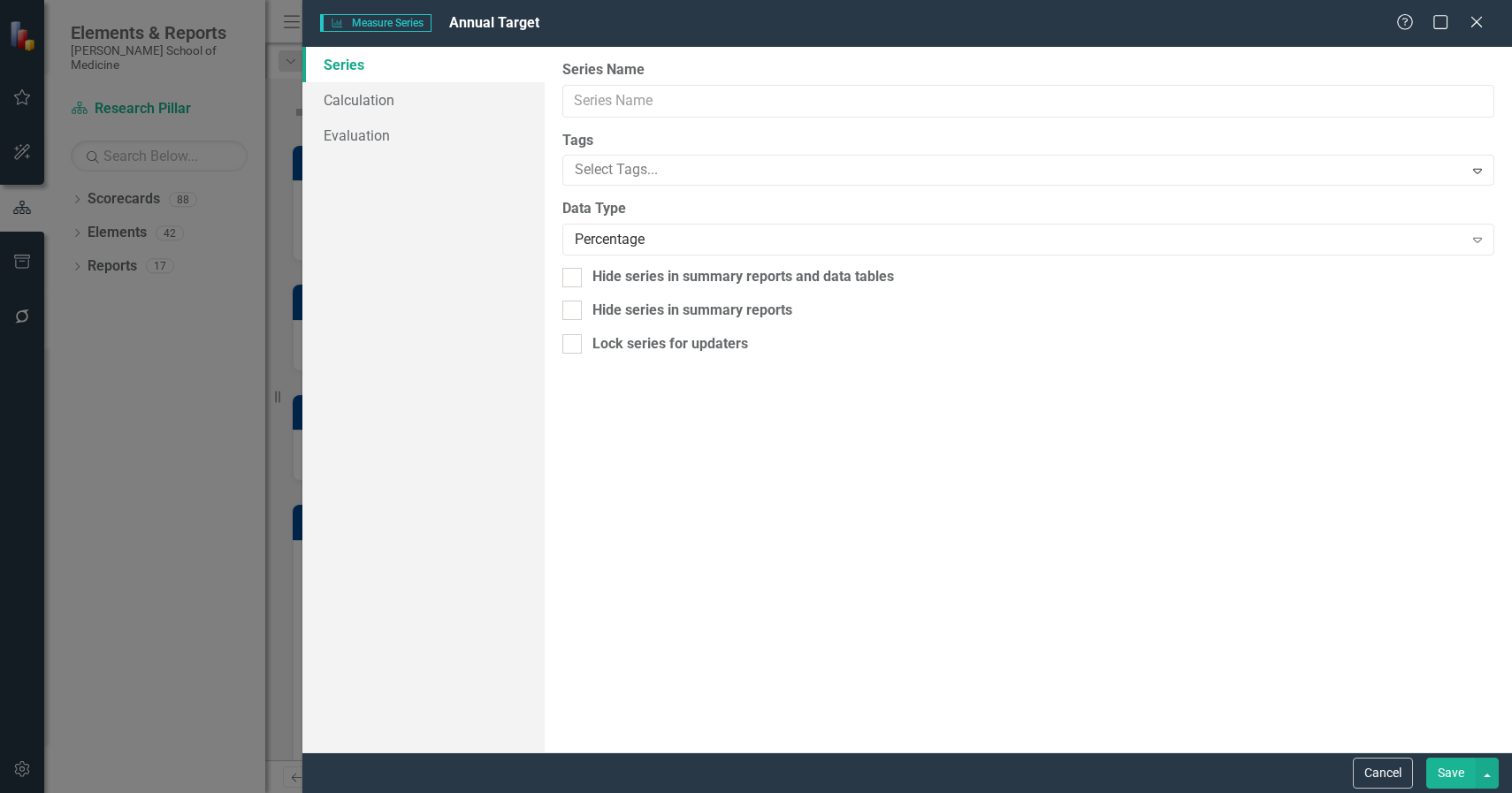
type input "Annual Target"
click at [625, 231] on div "Percentage" at bounding box center [1019, 240] width 889 height 20
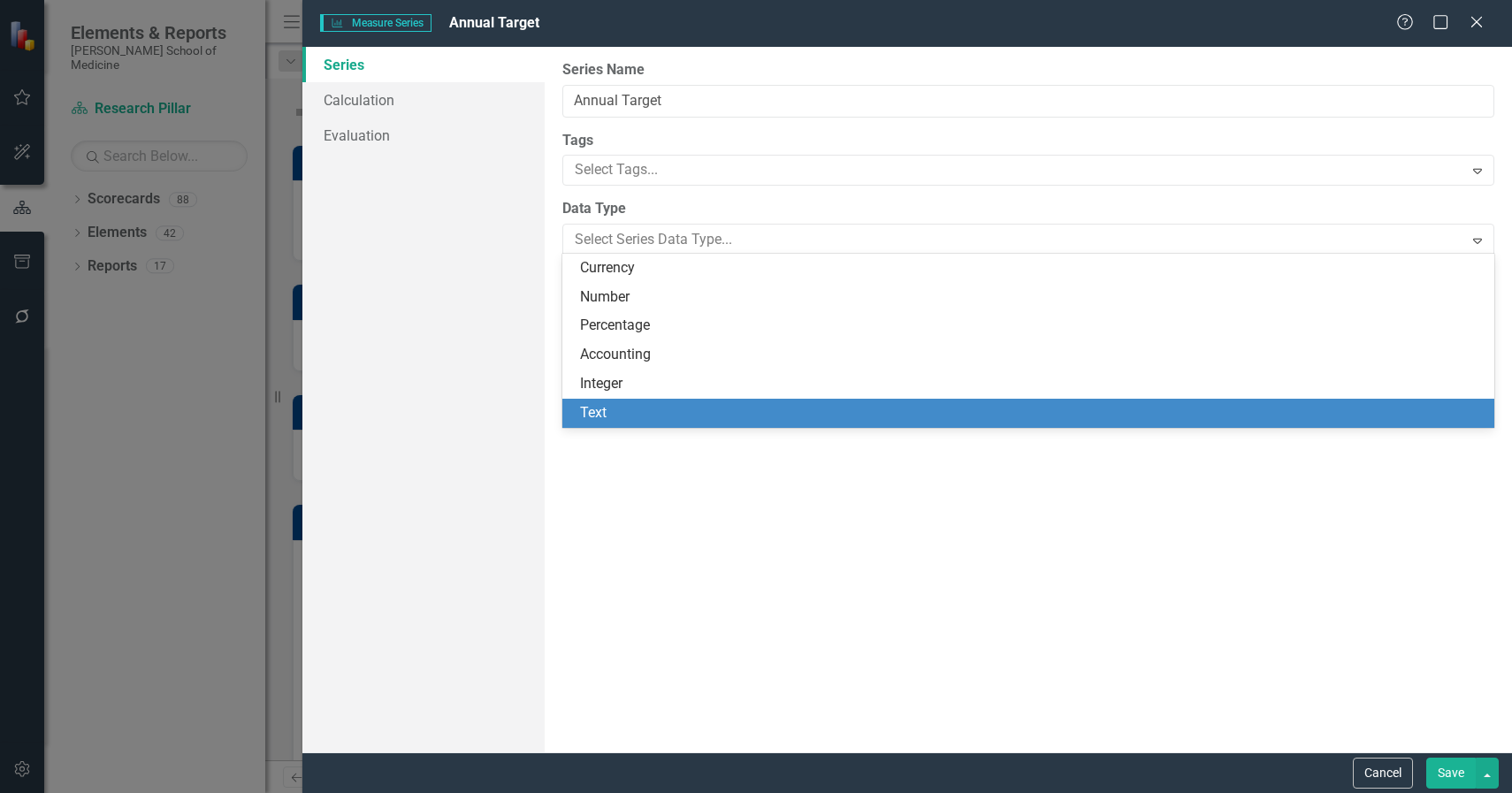
click at [619, 414] on div "Text" at bounding box center [1031, 412] width 903 height 20
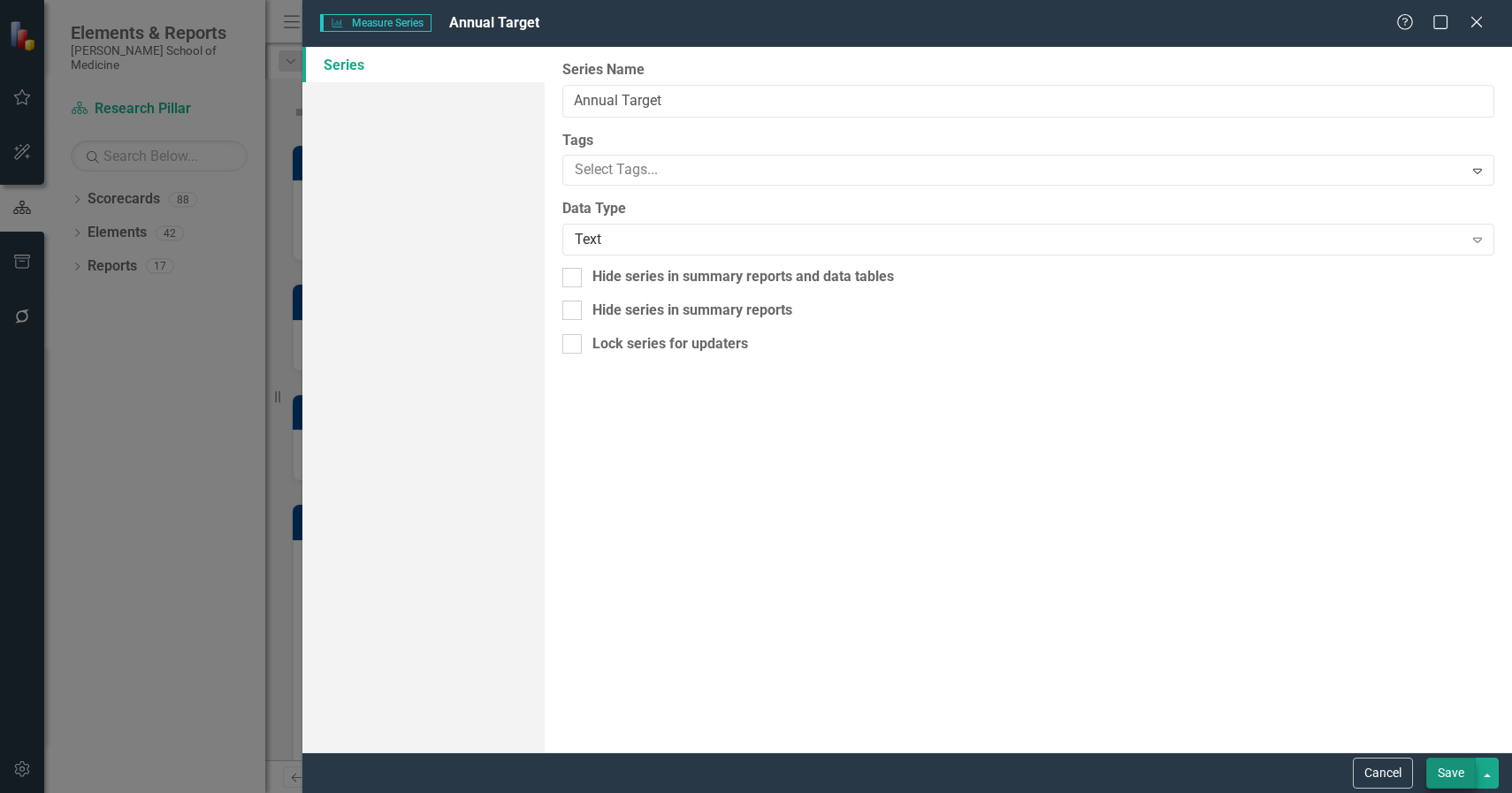
click at [1451, 779] on button "Save" at bounding box center [1450, 773] width 49 height 31
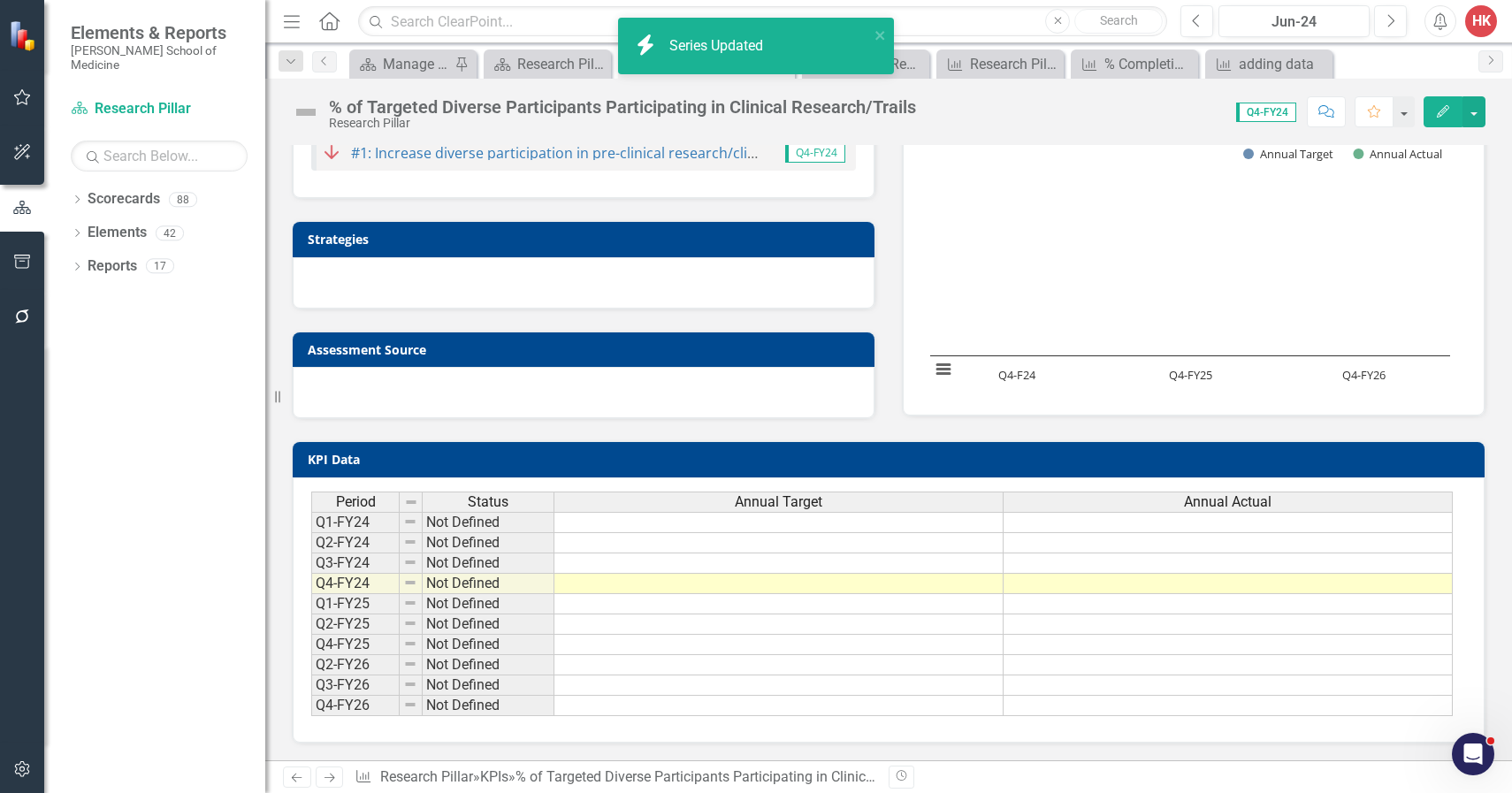
scroll to position [62, 0]
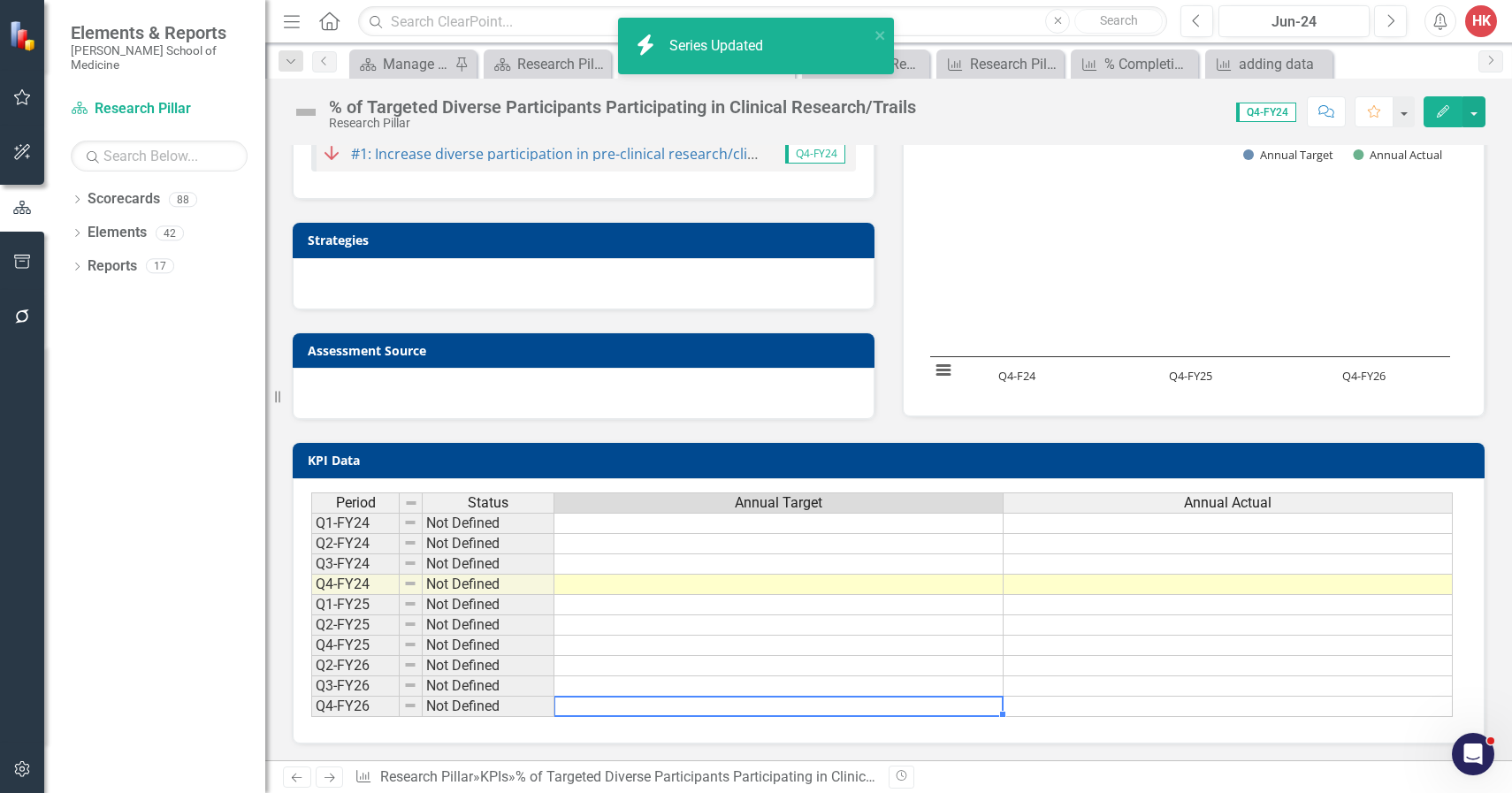
click at [880, 710] on td at bounding box center [779, 706] width 449 height 20
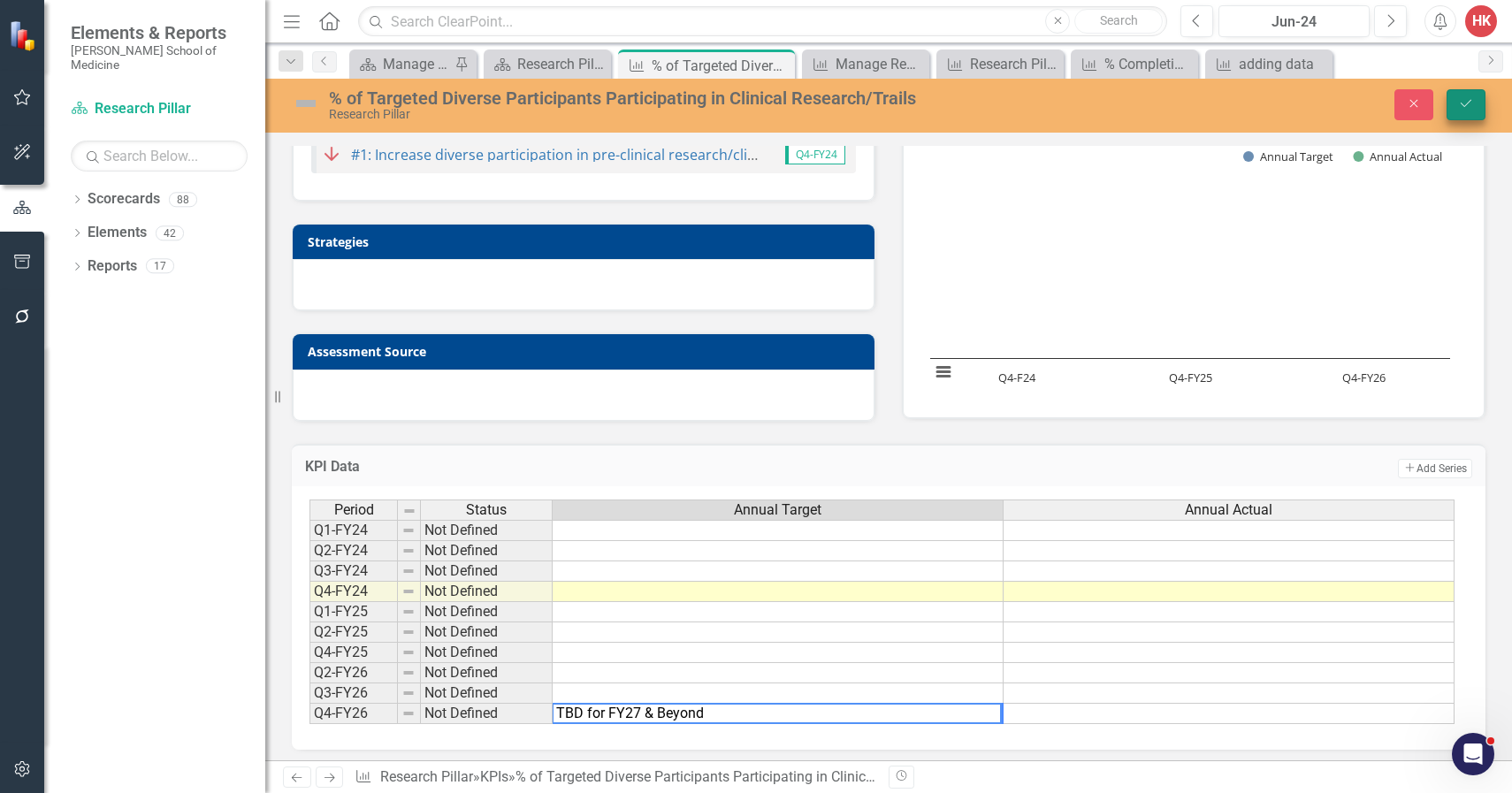
type textarea "TBD for FY27 & Beyond"
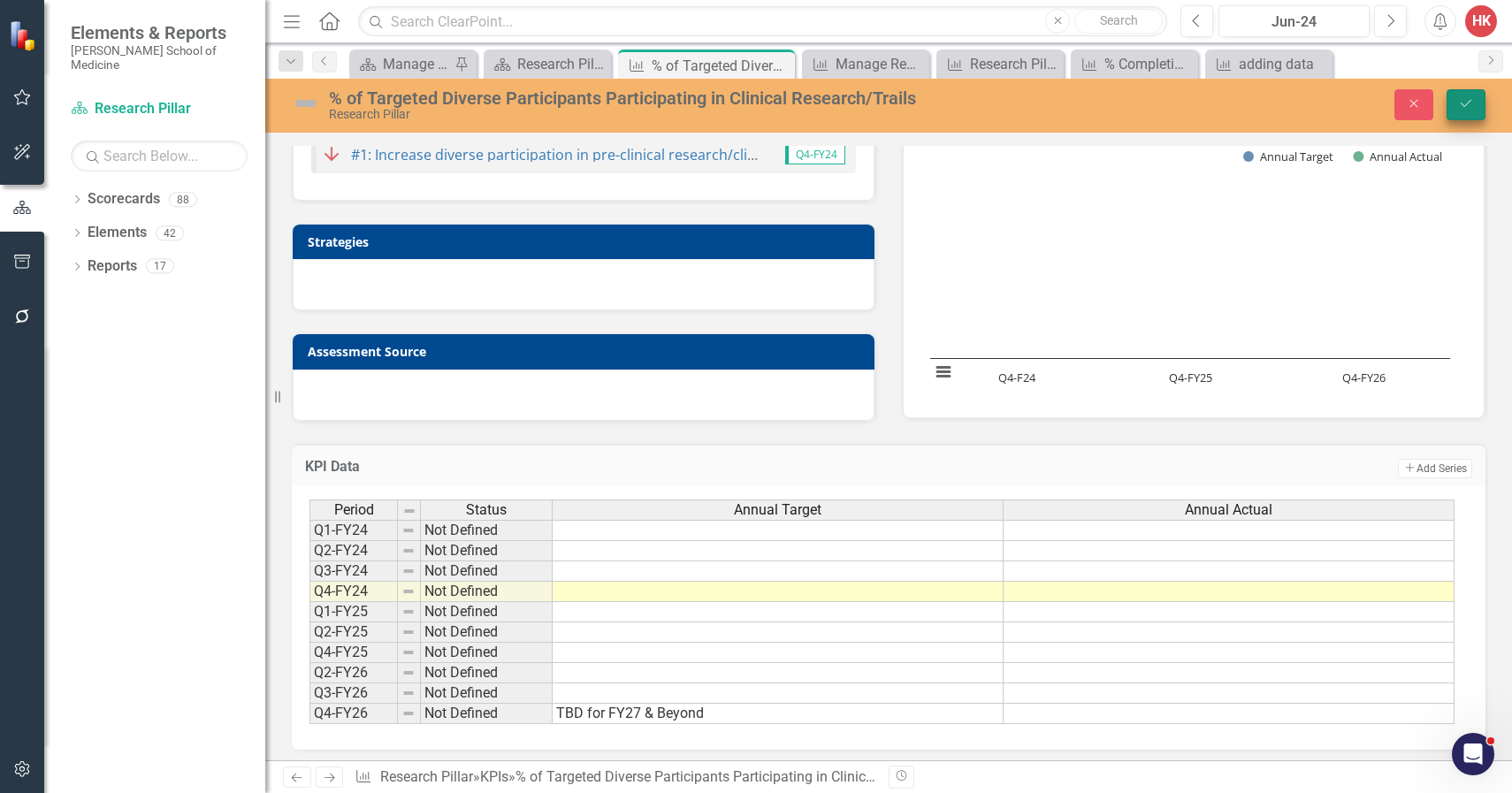
click at [1456, 113] on button "Save" at bounding box center [1466, 104] width 39 height 31
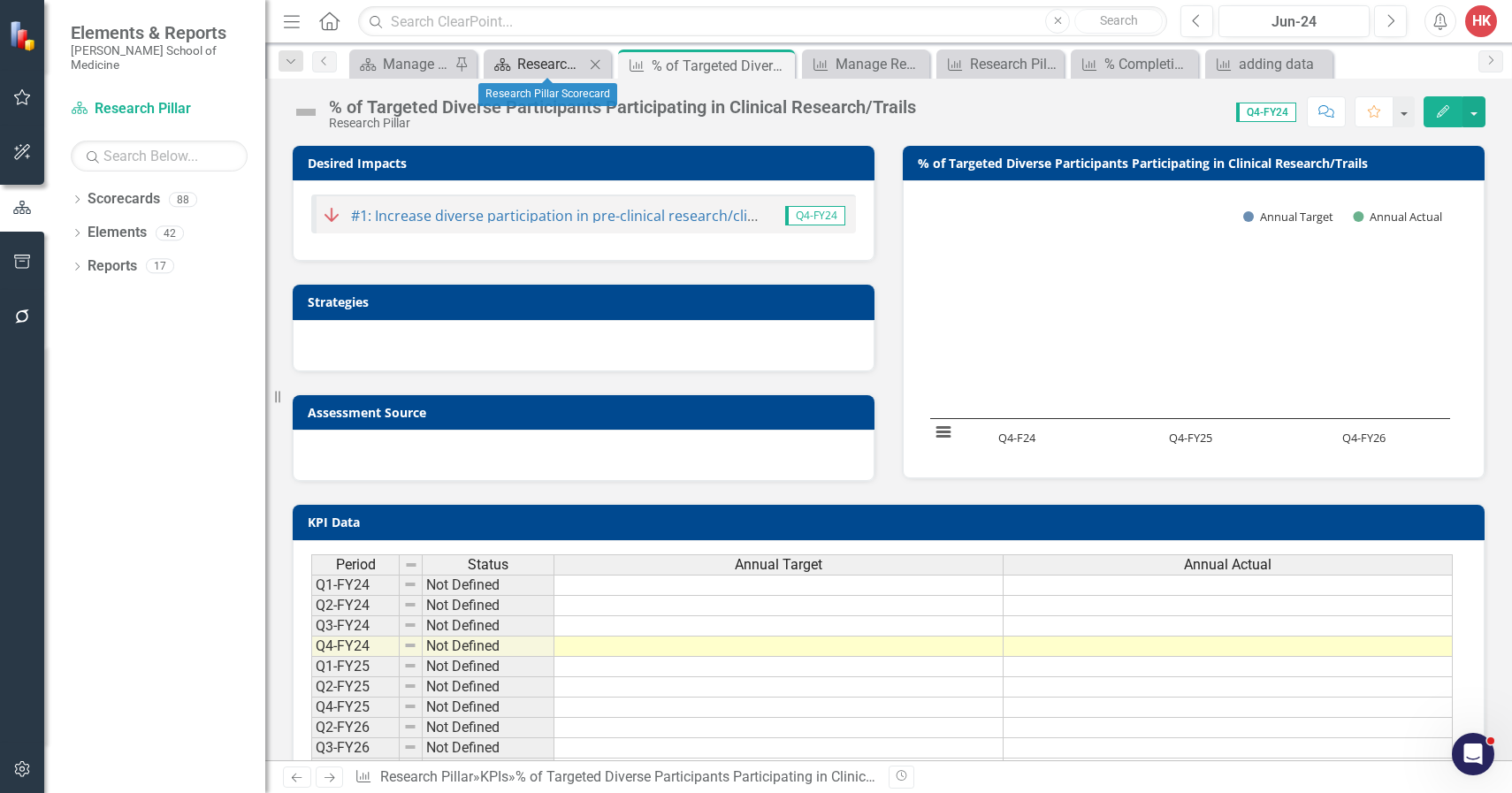
click at [557, 67] on div "Research Pillar Scorecard" at bounding box center [551, 64] width 68 height 22
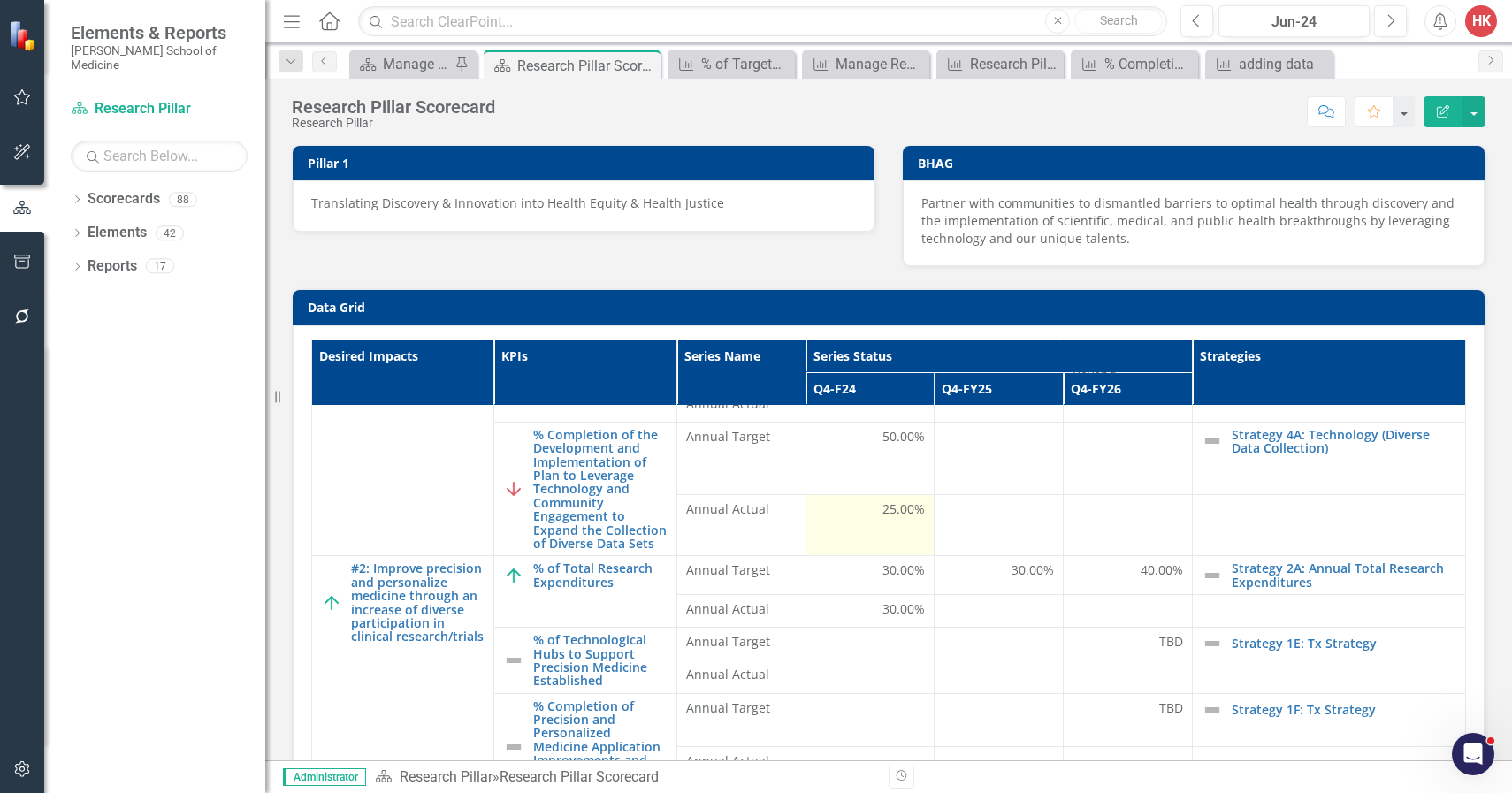
scroll to position [703, 0]
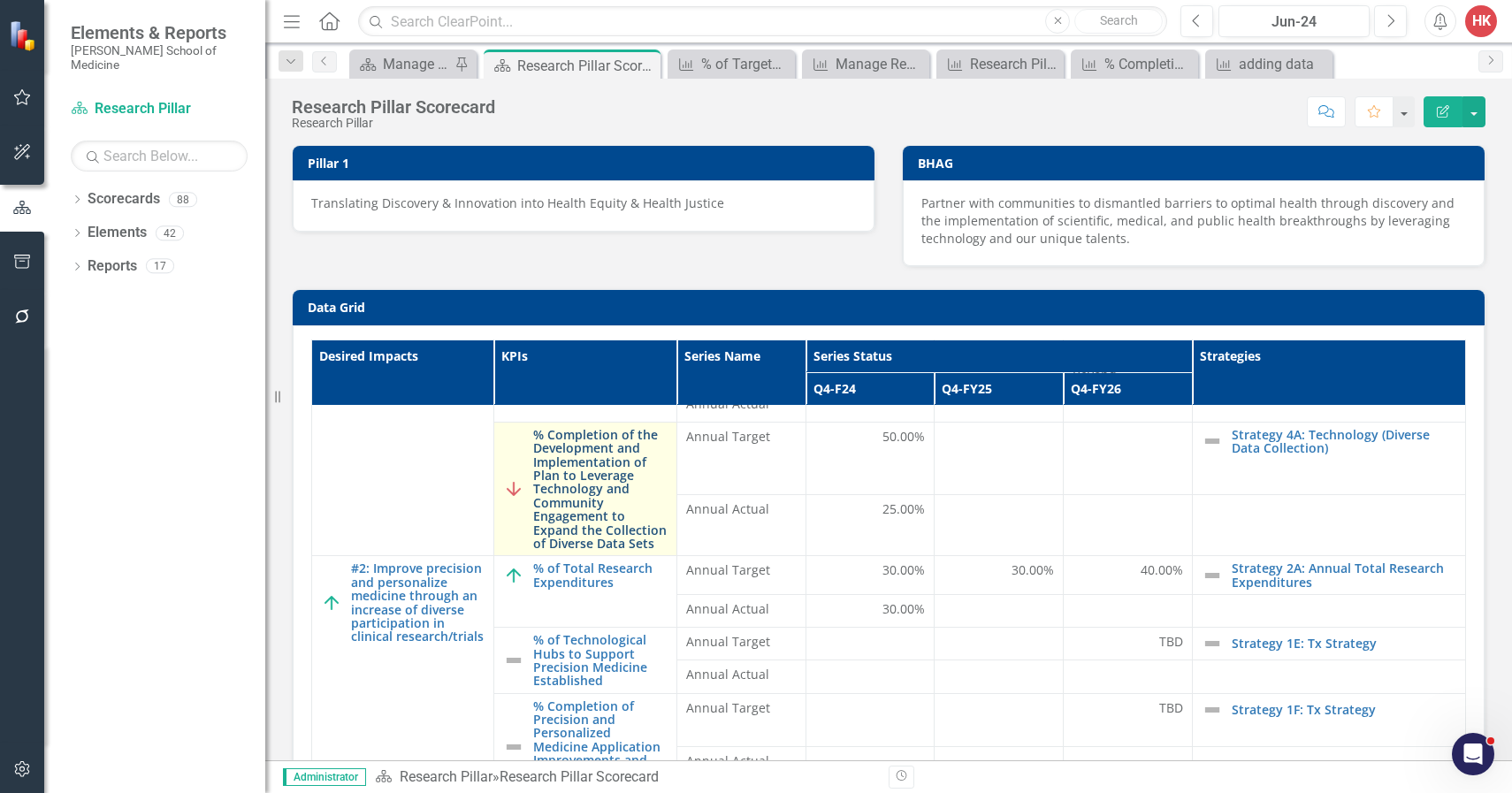
click at [550, 428] on link "% Completion of the Development and Implementation of Plan to Leverage Technolo…" at bounding box center [600, 489] width 133 height 123
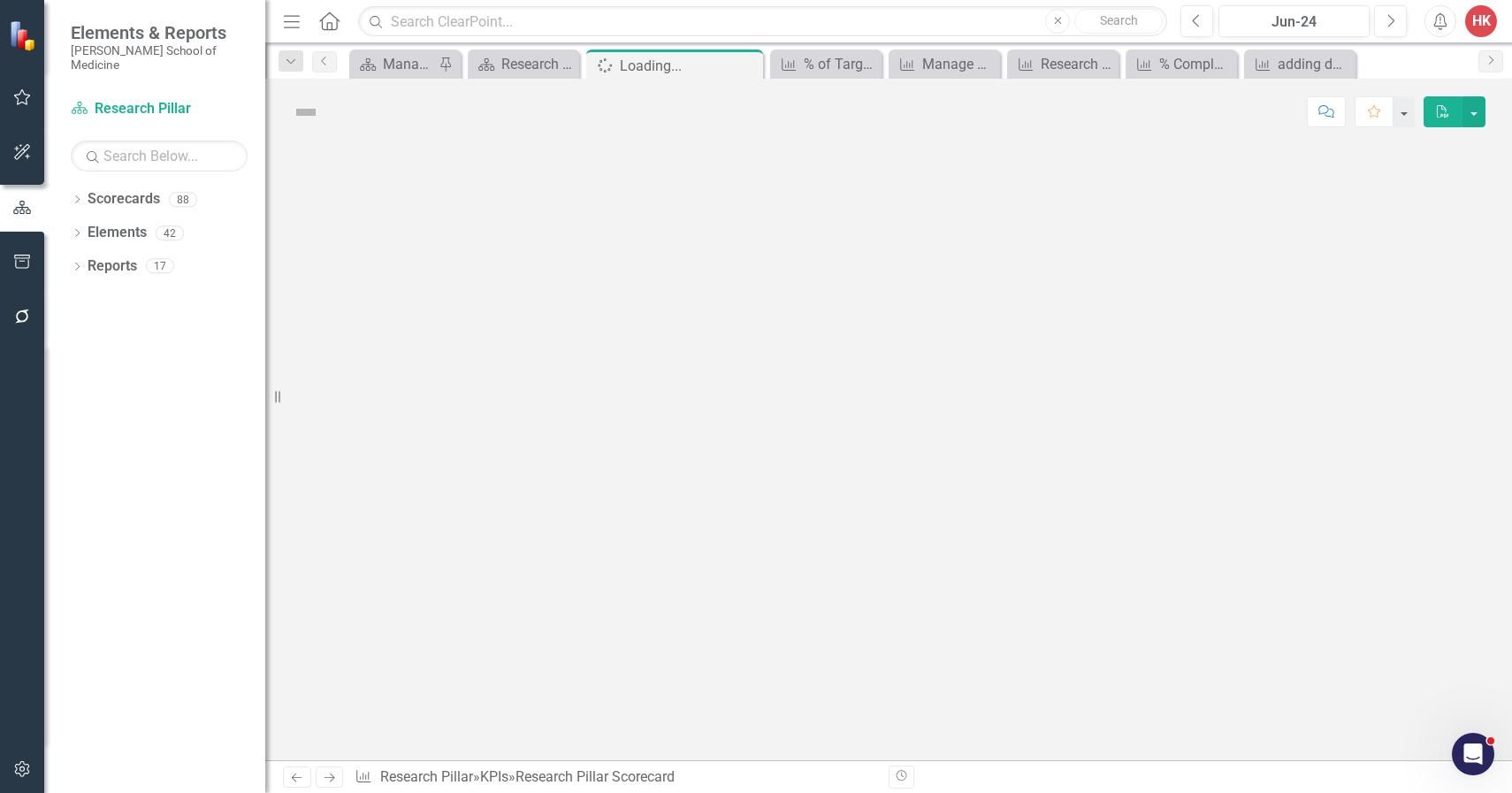
click at [550, 417] on div at bounding box center [889, 452] width 1246 height 615
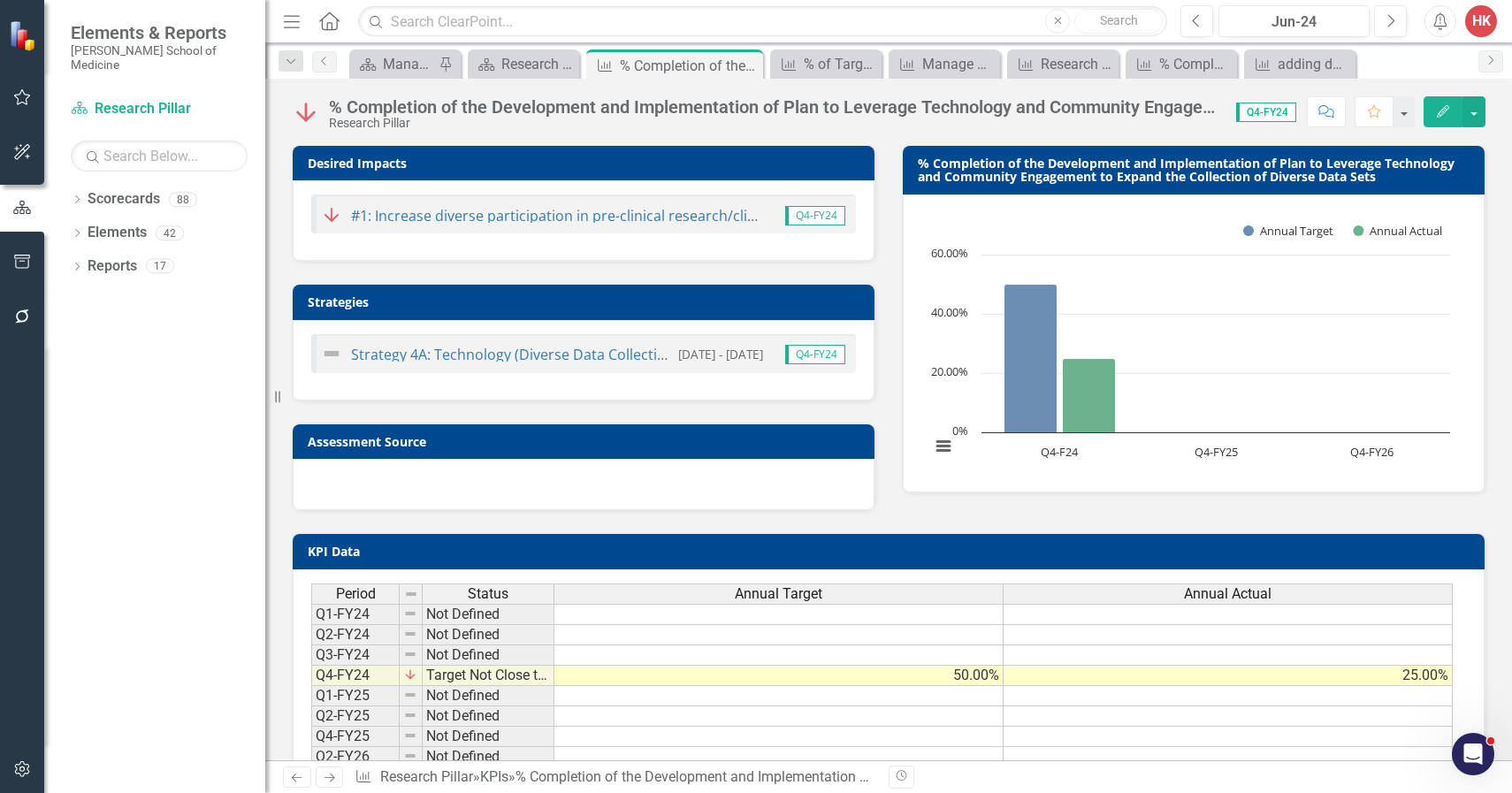
click at [438, 109] on div "% Completion of the Development and Implementation of Plan to Leverage Technolo…" at bounding box center [773, 107] width 890 height 19
click at [465, 109] on div "% Completion of the Development and Implementation of Plan to Leverage Technolo…" at bounding box center [773, 107] width 890 height 19
click at [471, 109] on div "% Completion of the Development and Implementation of Plan to Leverage Technolo…" at bounding box center [773, 107] width 890 height 19
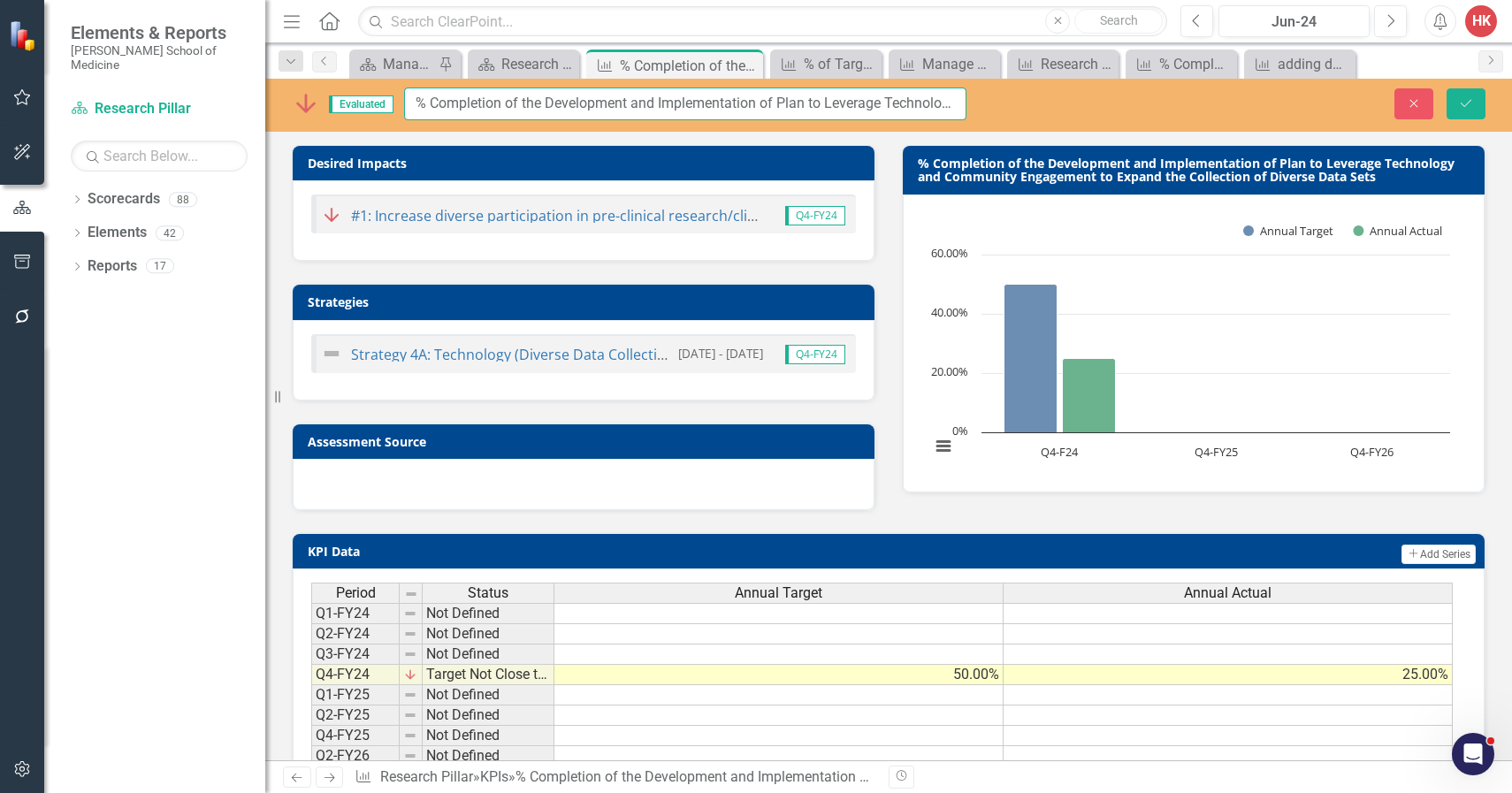
drag, startPoint x: 549, startPoint y: 103, endPoint x: 776, endPoint y: 102, distance: 227.0
click at [776, 102] on input "% Completion of the Development and Implementation of Plan to Leverage Technolo…" at bounding box center [685, 104] width 562 height 33
click at [724, 103] on input "% Completion of the Plan to Leverage Technology and Community Engagement to Exp…" at bounding box center [685, 104] width 562 height 33
drag, startPoint x: 599, startPoint y: 106, endPoint x: 932, endPoint y: 110, distance: 333.0
click at [932, 110] on input "% Completion of the Plan to Leverage Technology and Community Engagement to Exp…" at bounding box center [685, 104] width 562 height 33
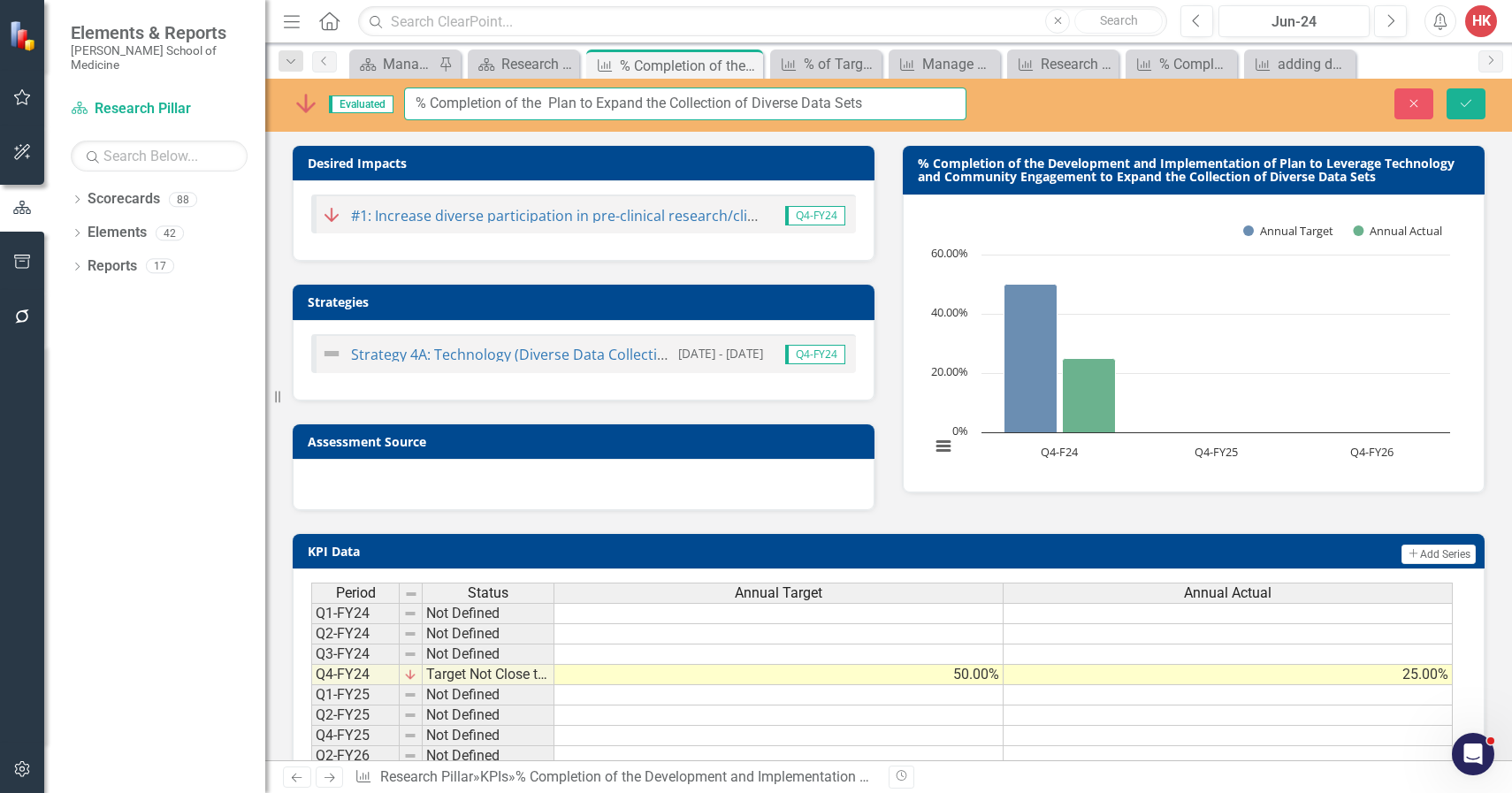
drag, startPoint x: 895, startPoint y: 104, endPoint x: 386, endPoint y: 80, distance: 509.6
click at [389, 81] on div "Evaluated % Completion of the Plan to Expand the Collection of Diverse Data Set…" at bounding box center [889, 104] width 1246 height 53
type input "% Completion of the Plan to Expand the Collection of Diverse Data Sets"
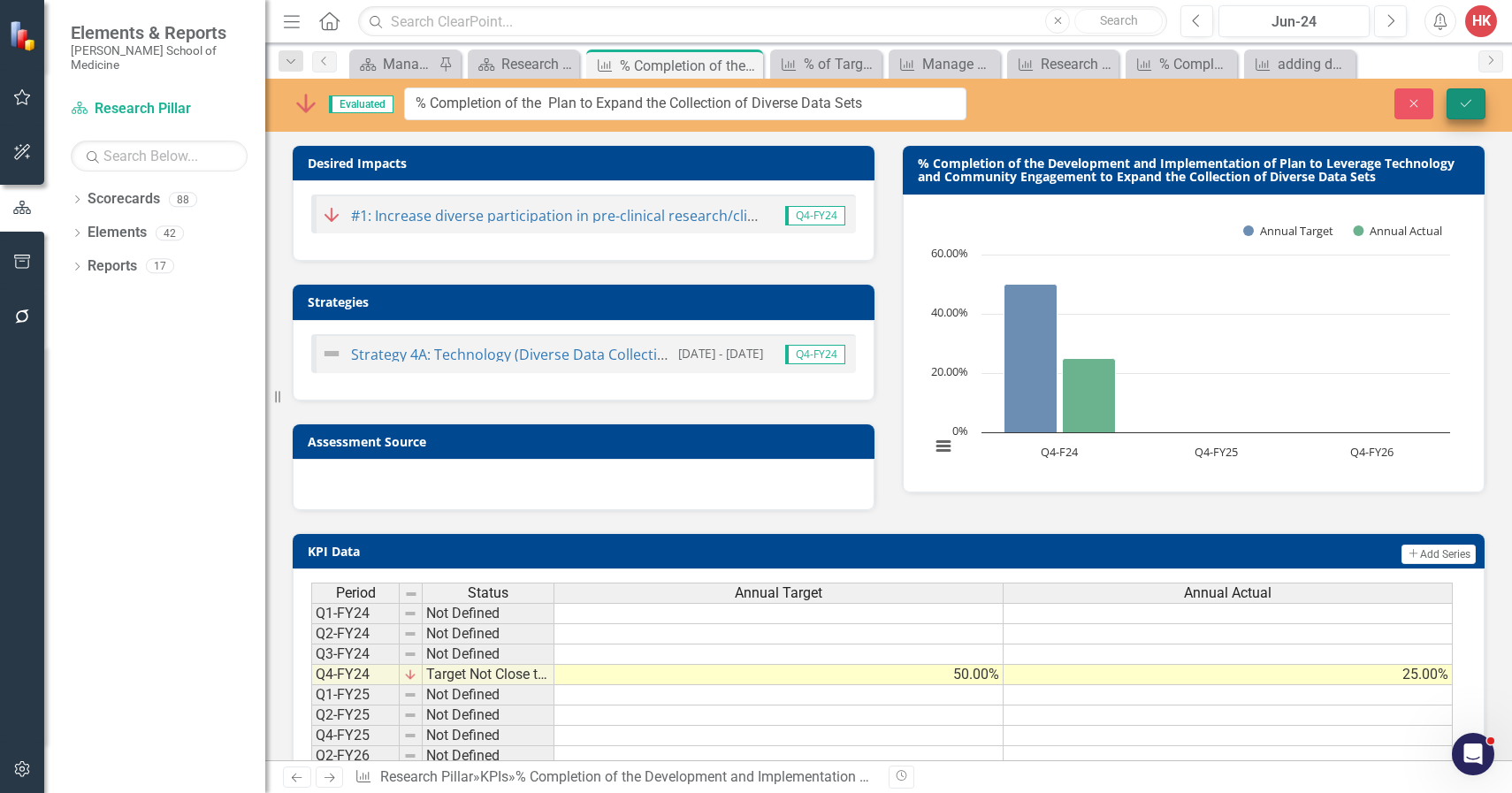
click at [1479, 108] on button "Save" at bounding box center [1466, 104] width 39 height 31
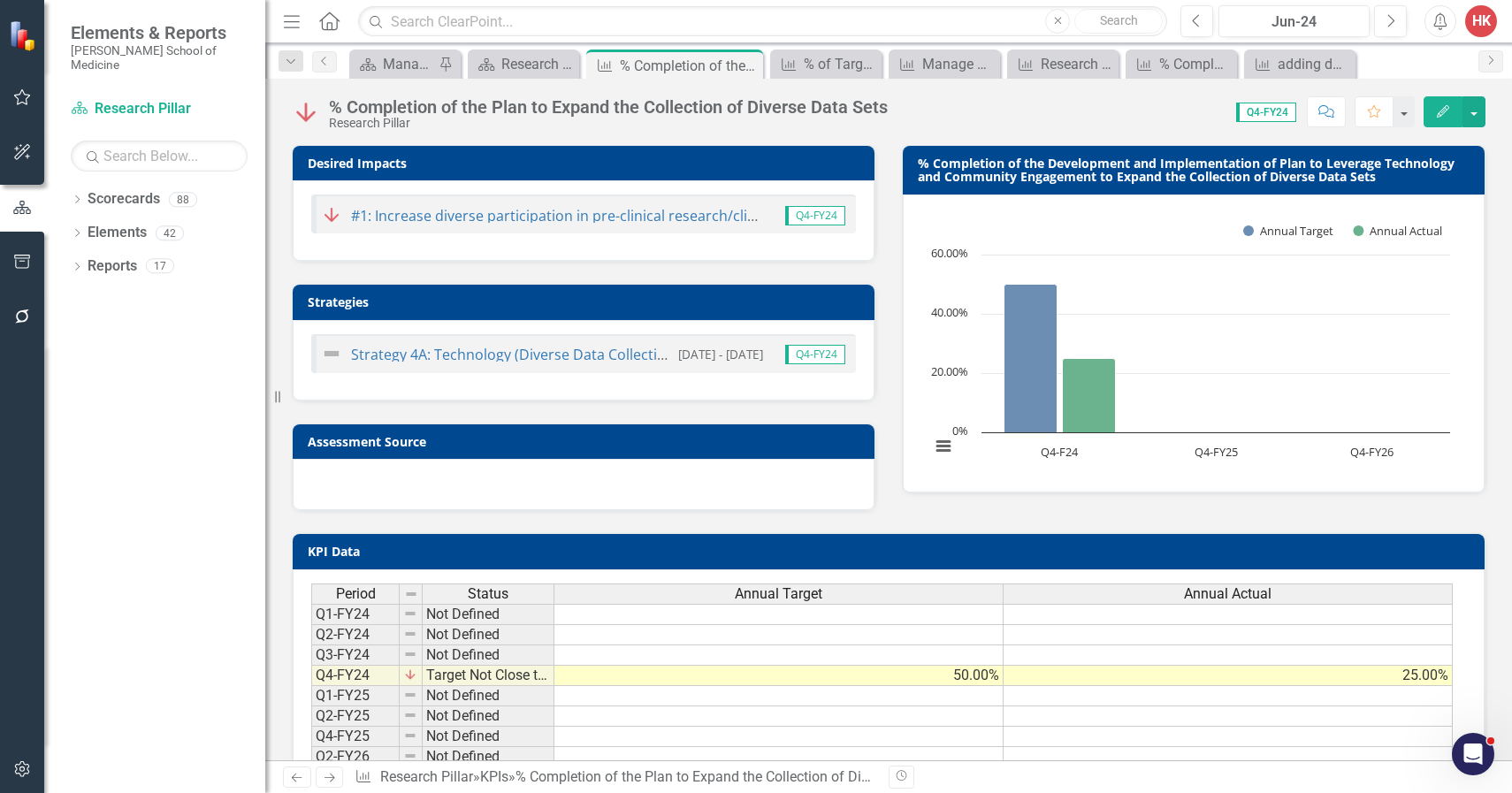
click at [1366, 180] on h3 "% Completion of the Development and Implementation of Plan to Leverage Technolo…" at bounding box center [1196, 170] width 557 height 27
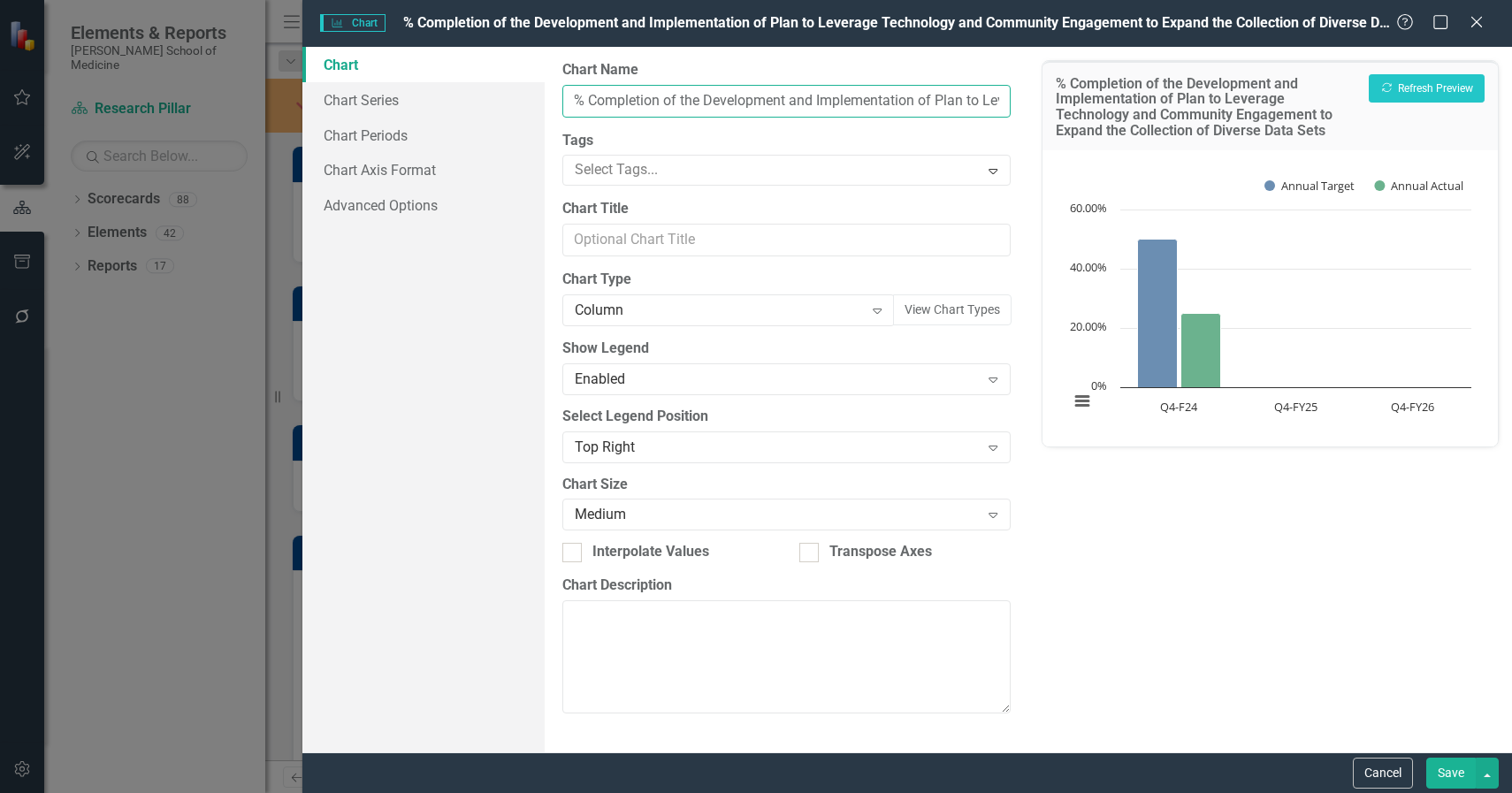
drag, startPoint x: 578, startPoint y: 99, endPoint x: 1110, endPoint y: 109, distance: 532.1
click at [1110, 109] on div "Chart Chart Series Chart Periods Chart Axis Format Advanced Options From this p…" at bounding box center [907, 400] width 1210 height 705
paste input "Plan to Expand the Collection of Diverse Data Sets"
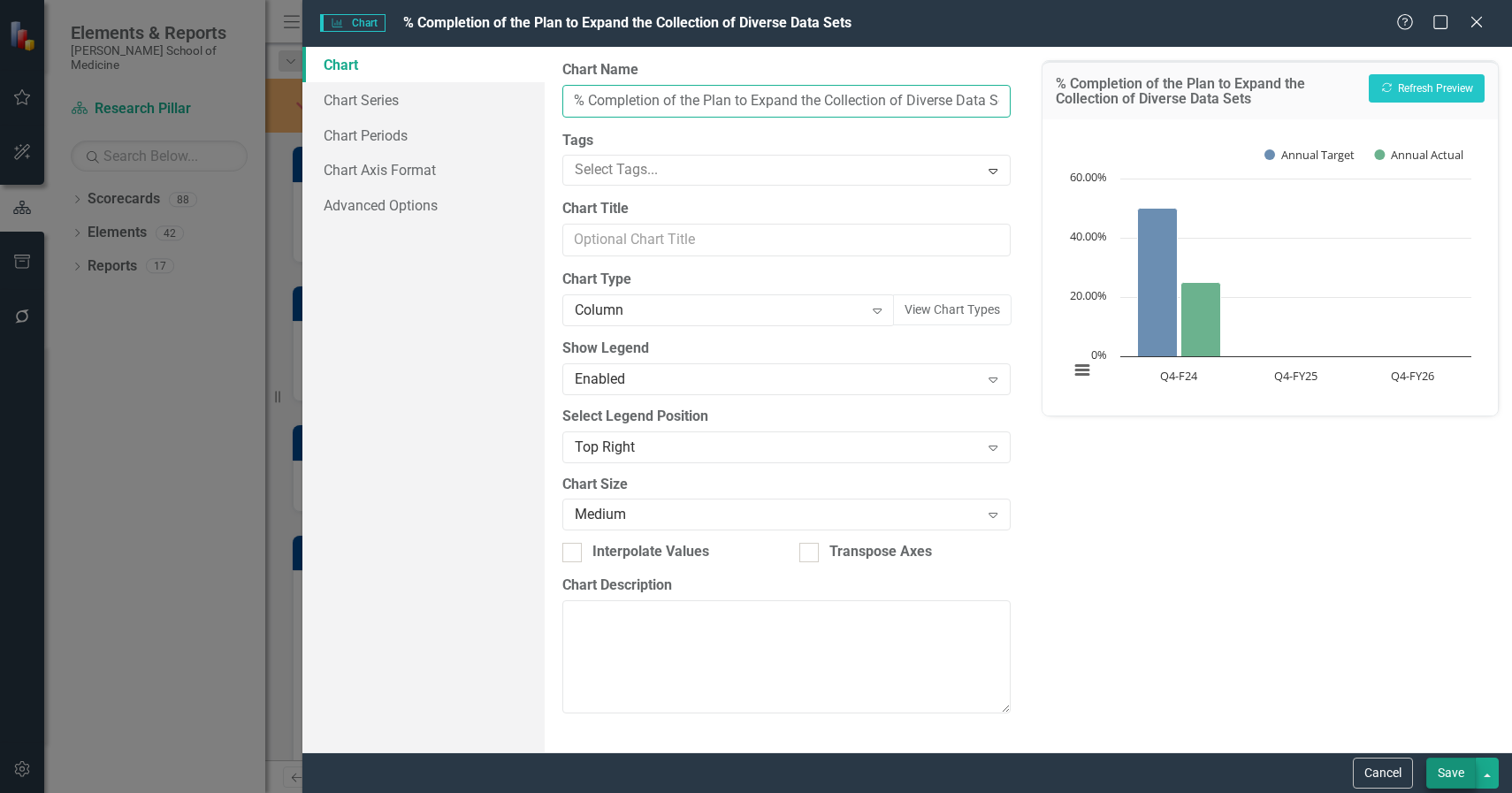
type input "% Completion of the Plan to Expand the Collection of Diverse Data Sets"
click at [1443, 774] on button "Save" at bounding box center [1450, 773] width 49 height 31
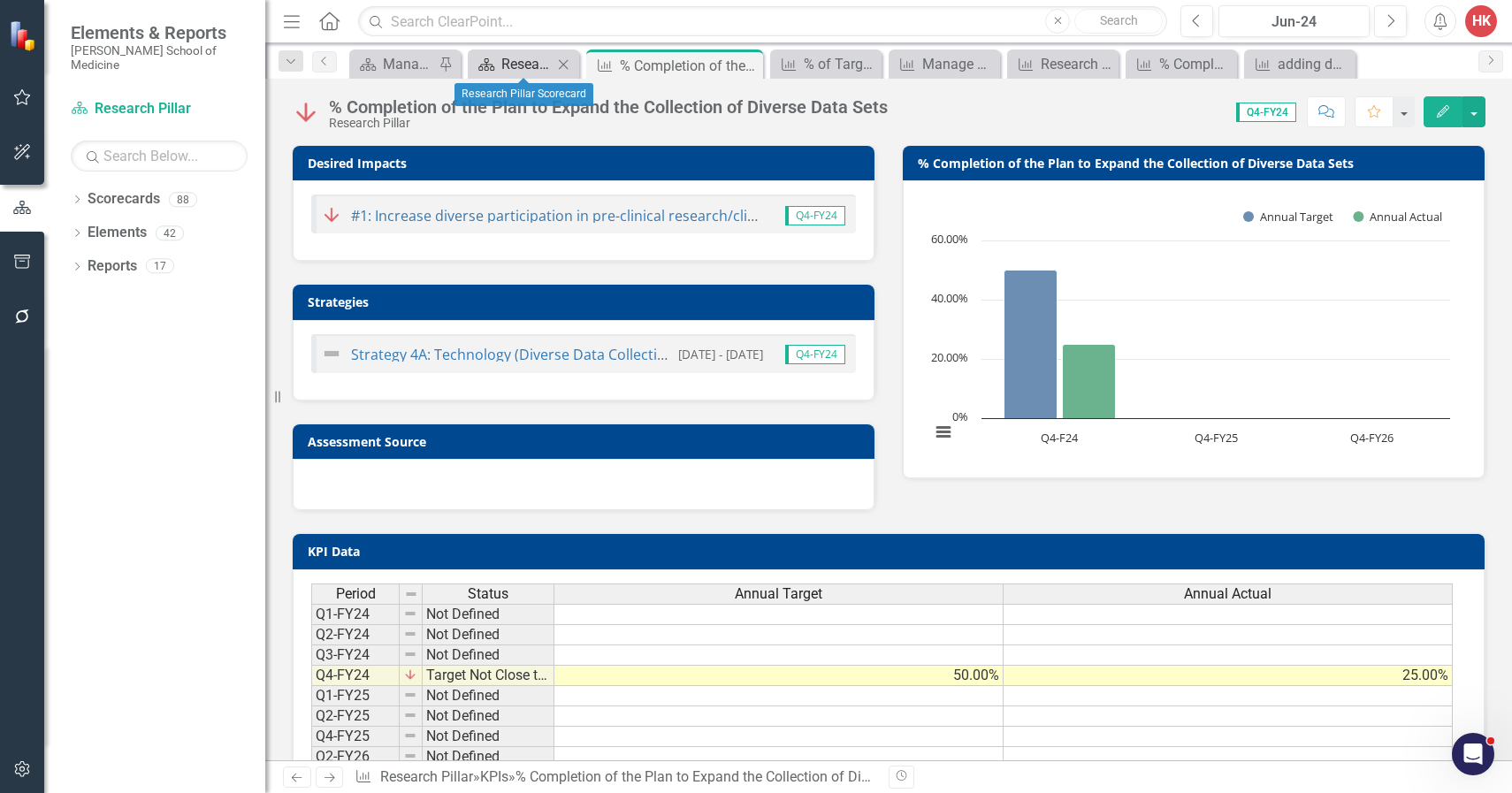
click at [526, 68] on div "Research Pillar Scorecard" at bounding box center [527, 64] width 51 height 22
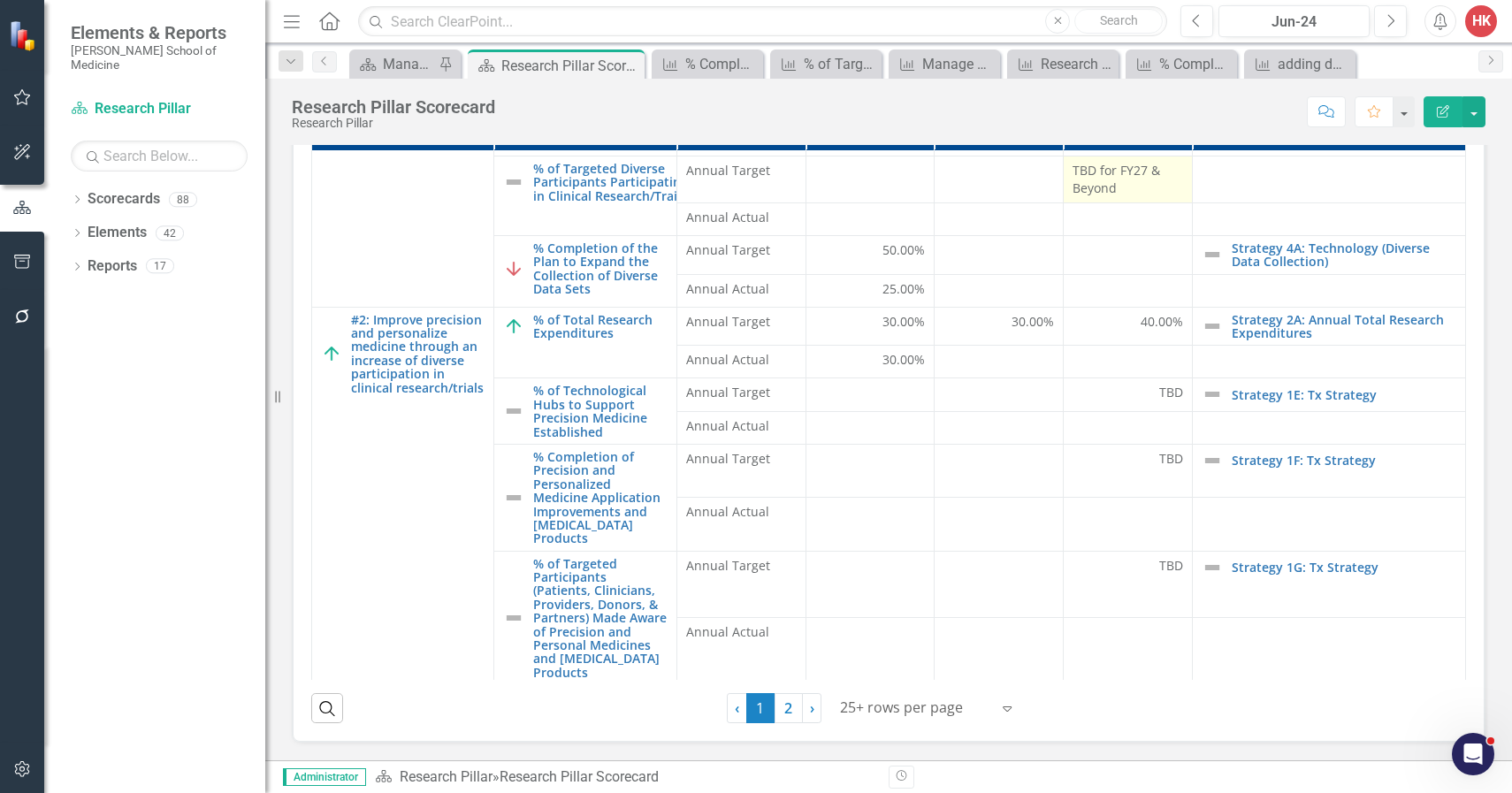
scroll to position [254, 0]
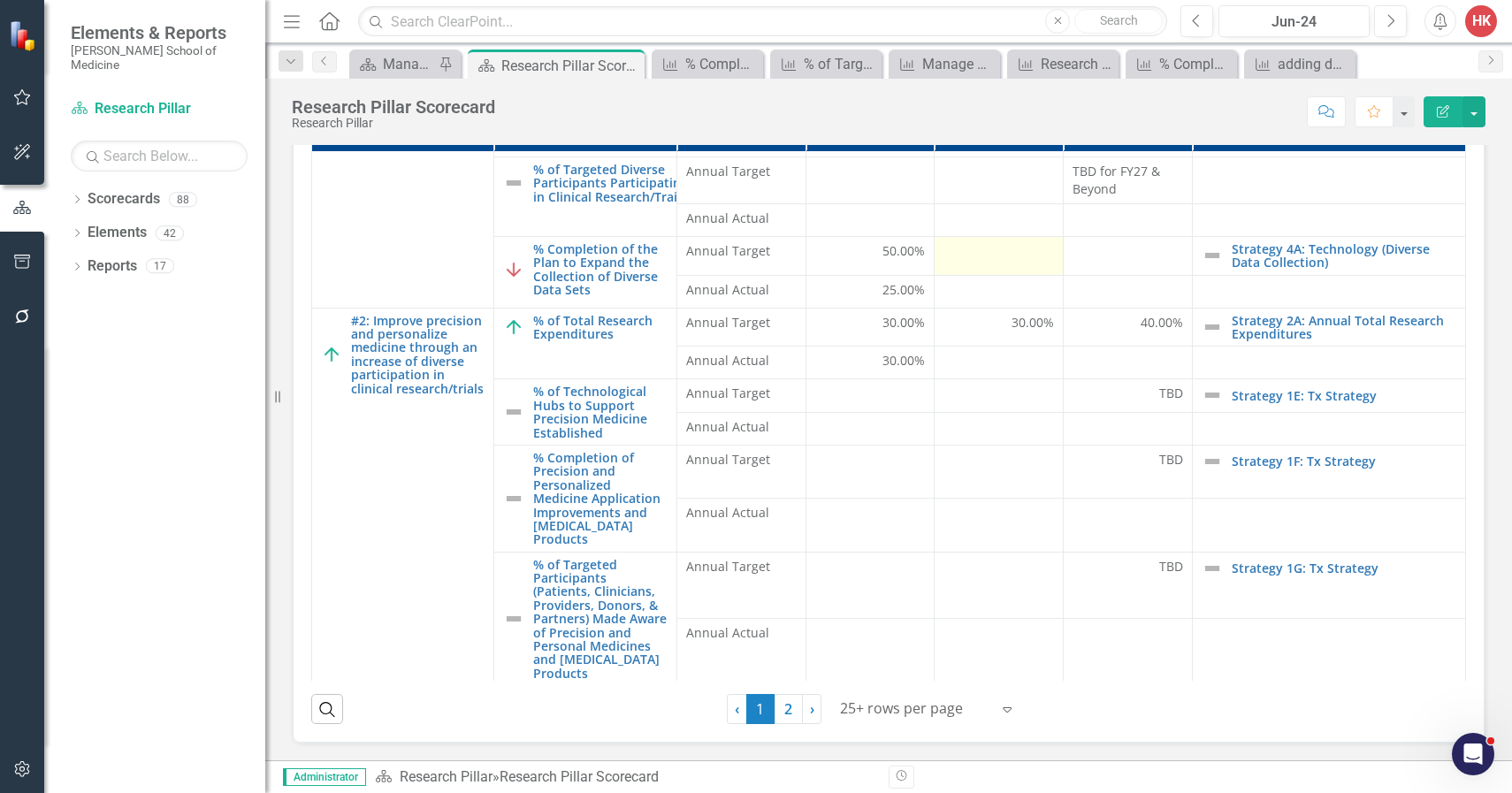
click at [1028, 242] on div at bounding box center [998, 253] width 110 height 21
click at [1012, 245] on div at bounding box center [998, 253] width 110 height 21
drag, startPoint x: 1012, startPoint y: 247, endPoint x: 995, endPoint y: 241, distance: 18.0
click at [1006, 245] on div at bounding box center [998, 253] width 110 height 21
click at [991, 244] on div at bounding box center [998, 253] width 110 height 21
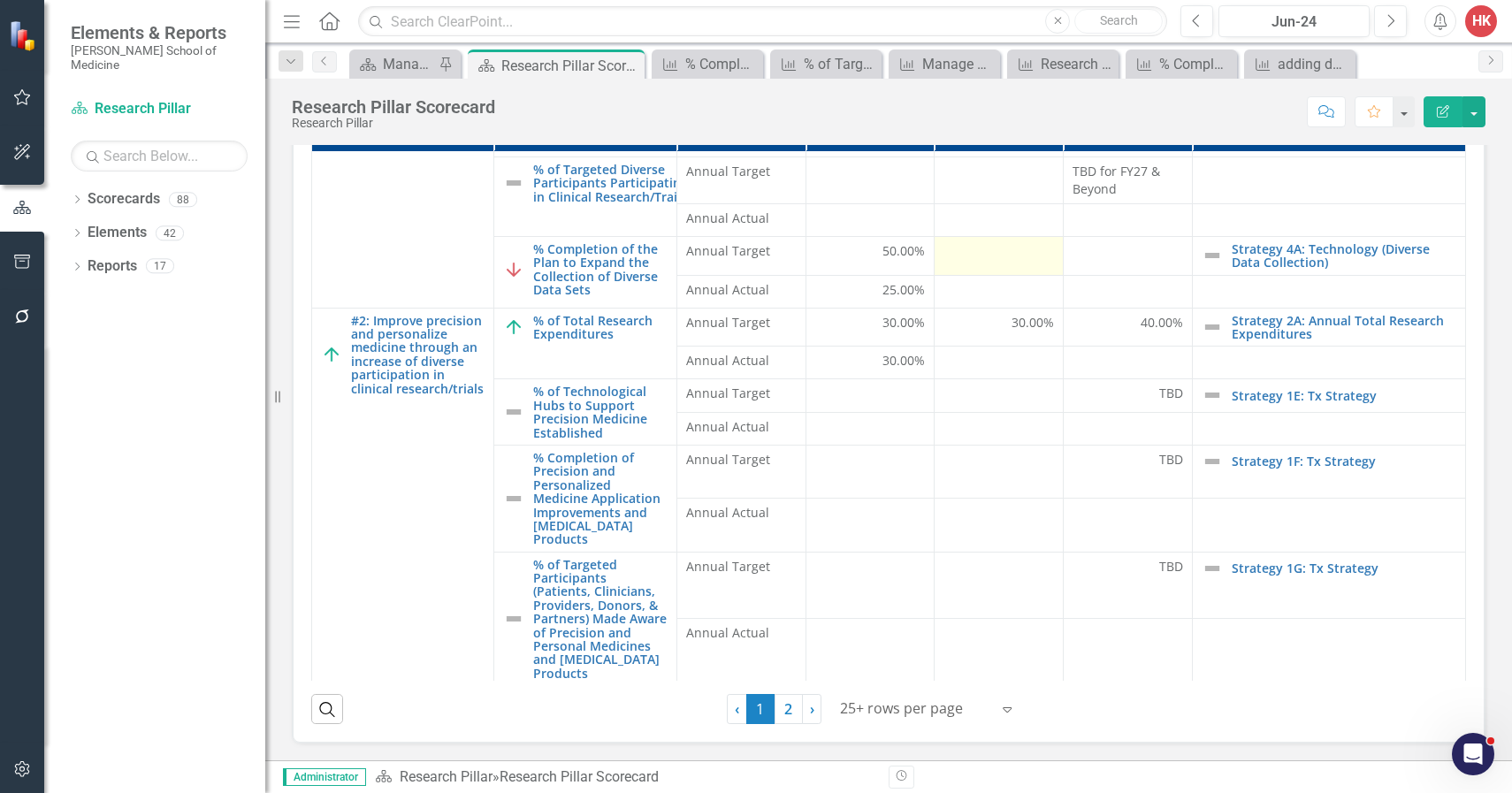
click at [991, 244] on div at bounding box center [998, 253] width 110 height 21
drag, startPoint x: 991, startPoint y: 244, endPoint x: 990, endPoint y: 212, distance: 32.0
click at [990, 212] on tbody "#1: Increase diverse participation in pre-clinical research/clinical research/t…" at bounding box center [889, 102] width 1154 height 1164
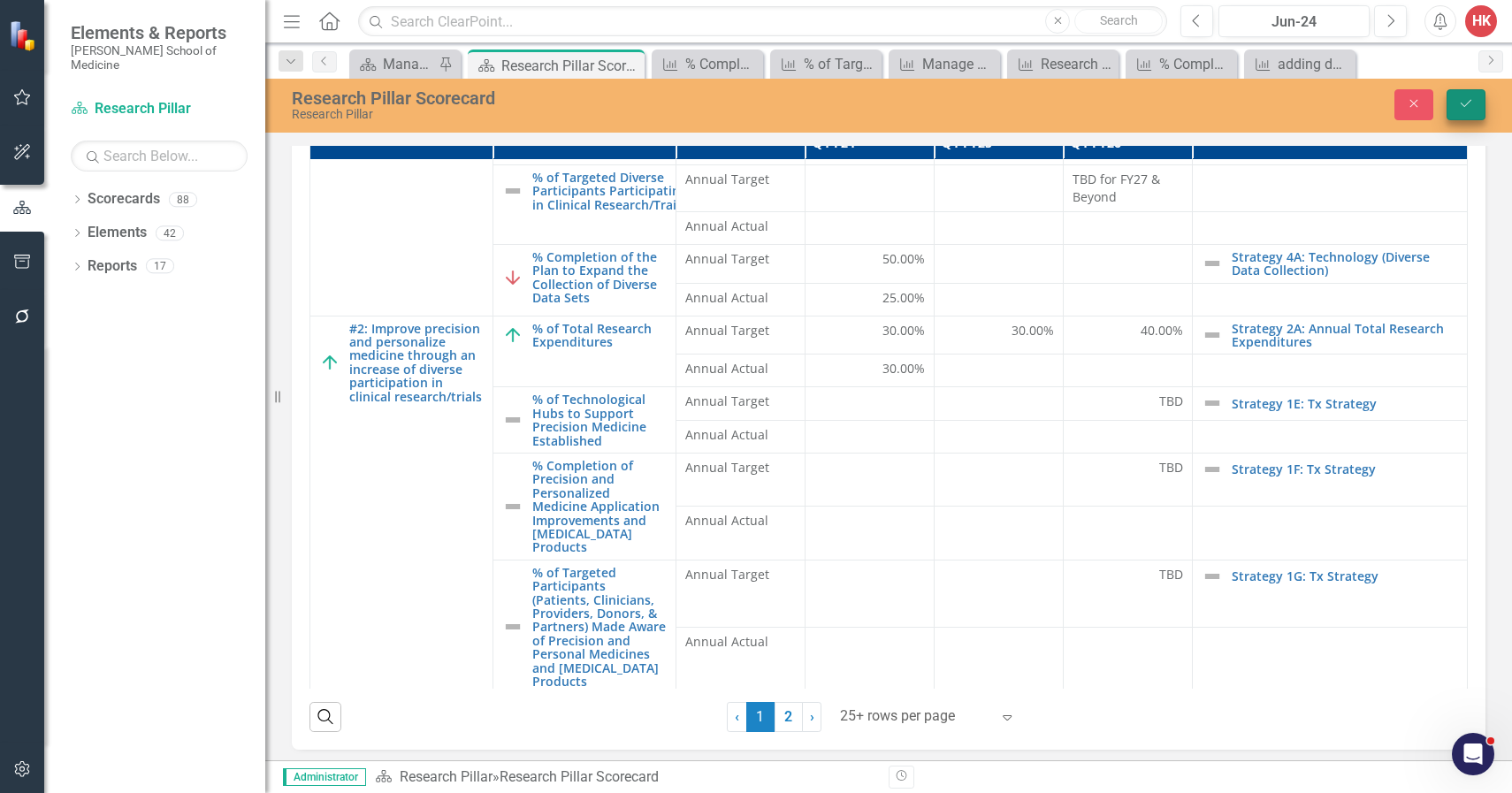
click at [1471, 106] on icon "Save" at bounding box center [1466, 103] width 15 height 13
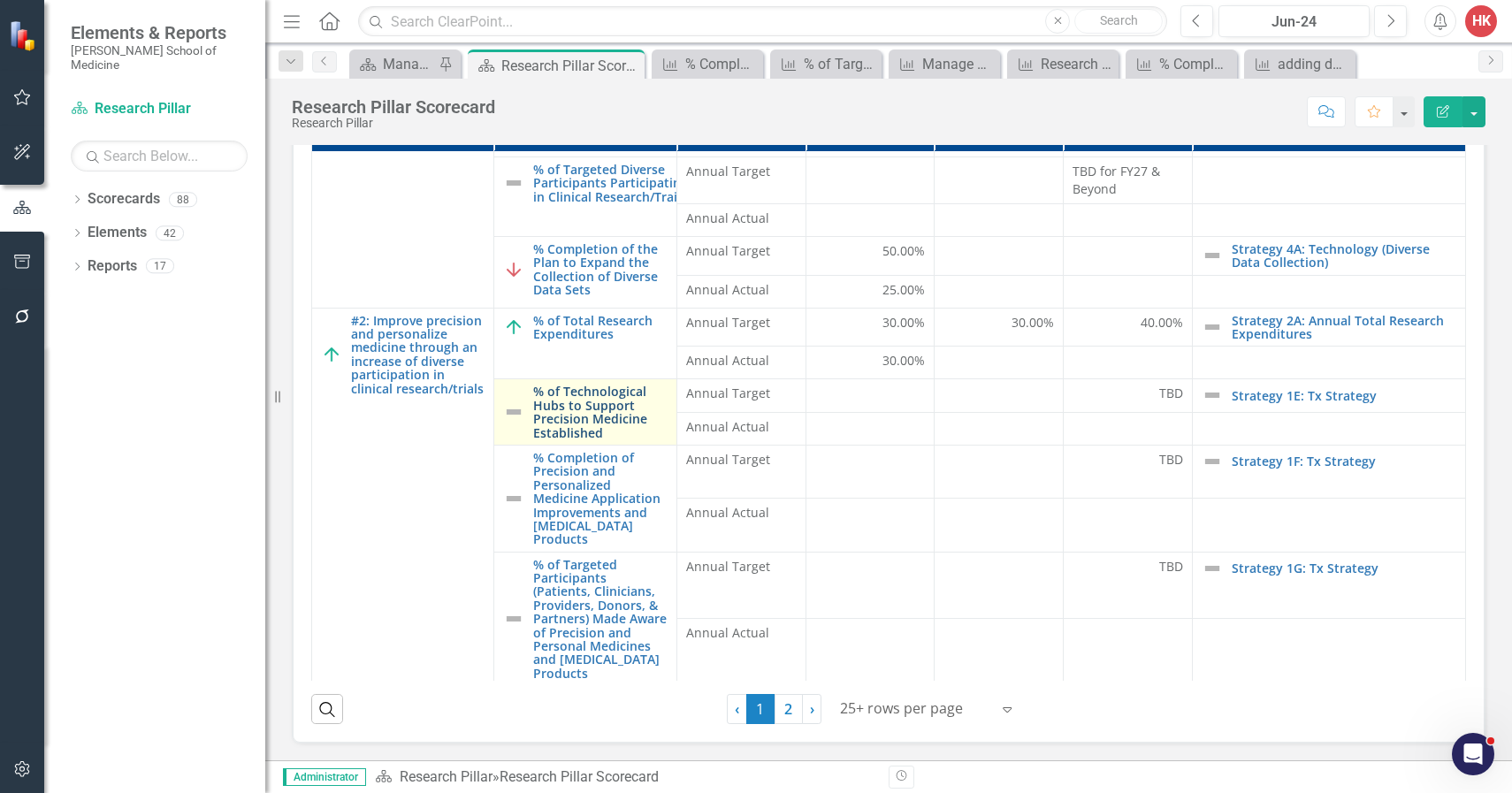
click at [584, 404] on link "% of Technological Hubs to Support Precision Medicine Established" at bounding box center [600, 411] width 133 height 55
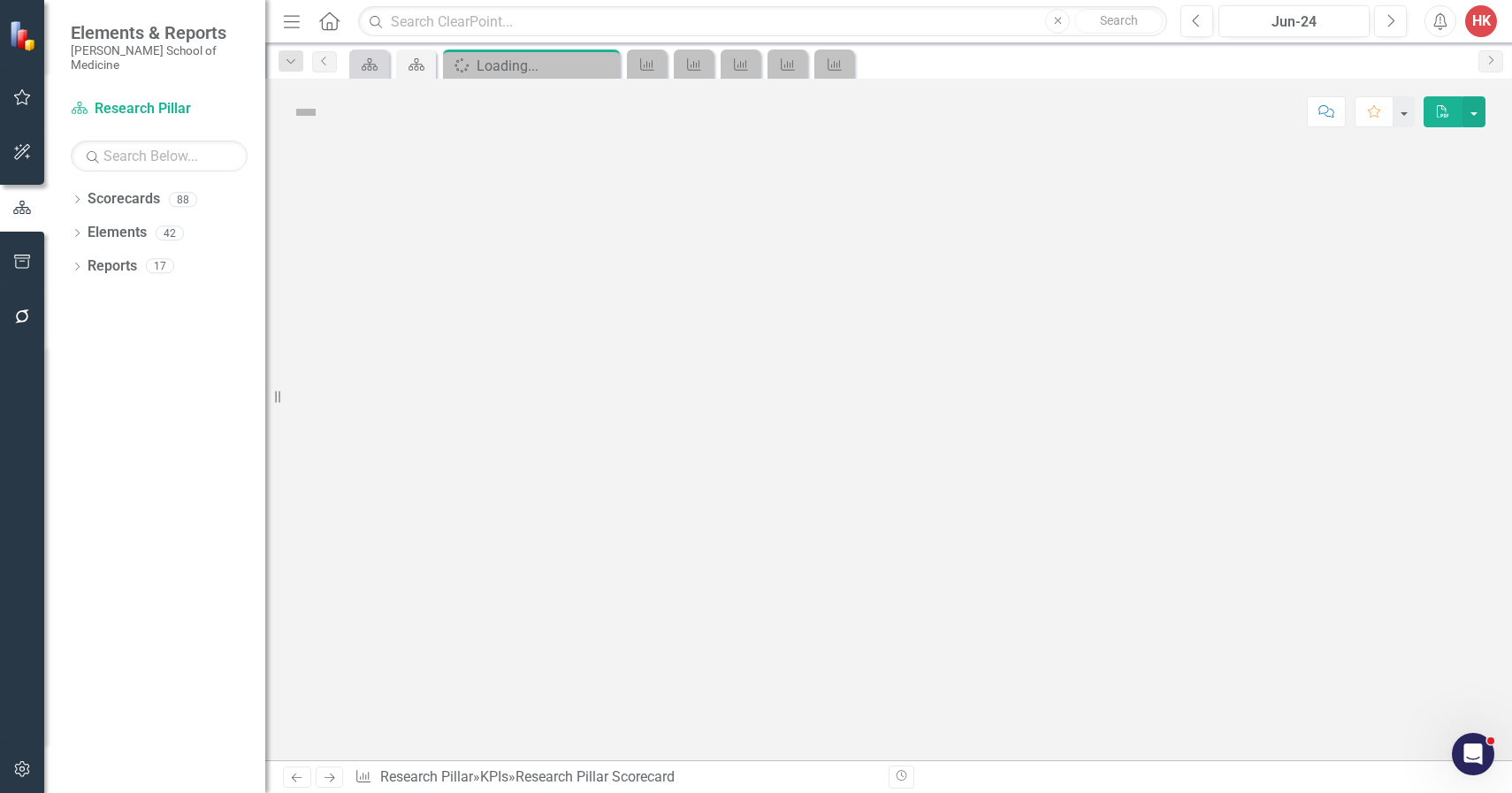
click at [584, 404] on div at bounding box center [889, 452] width 1246 height 615
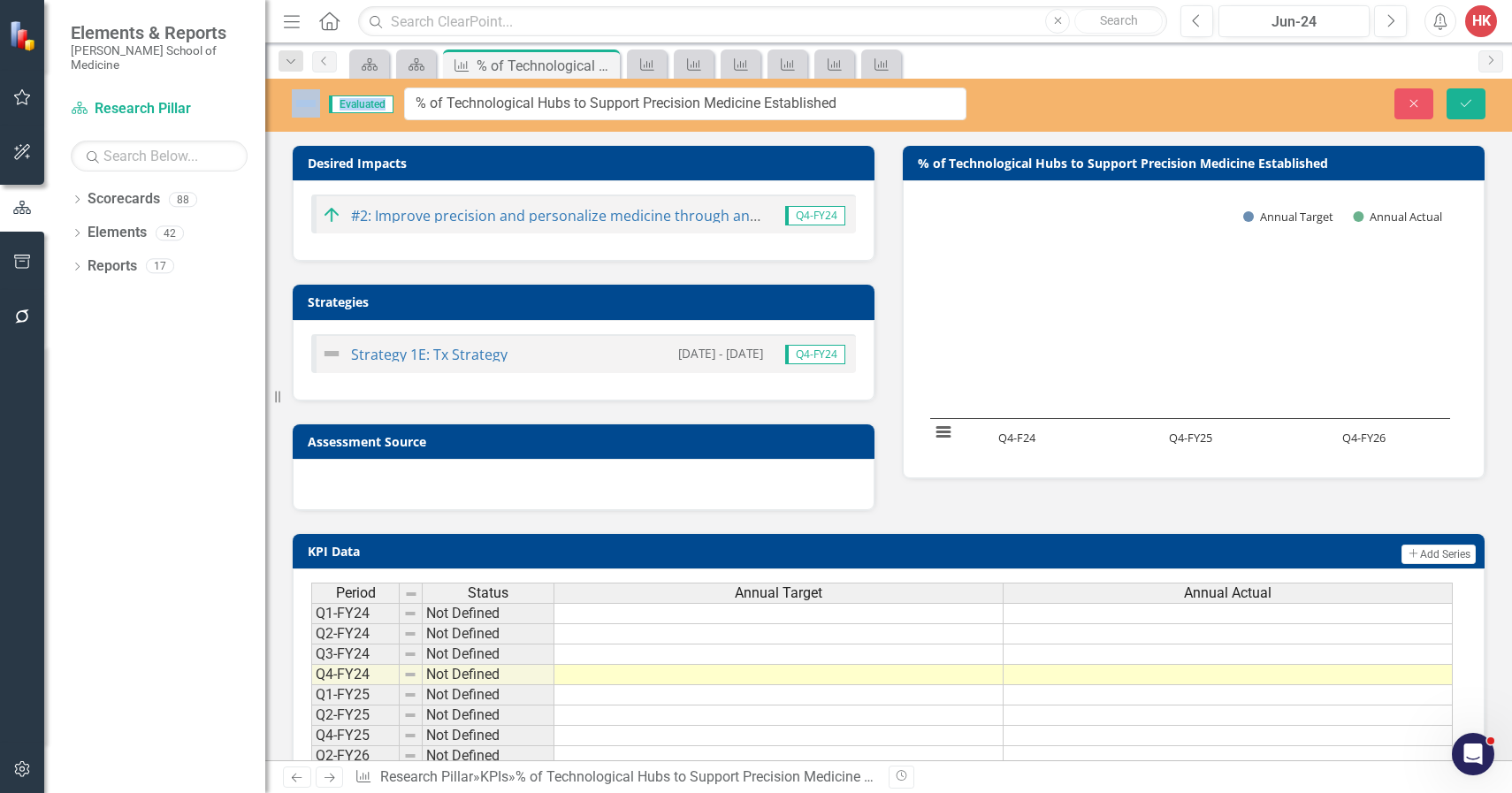
drag, startPoint x: 863, startPoint y: 105, endPoint x: 423, endPoint y: 103, distance: 440.0
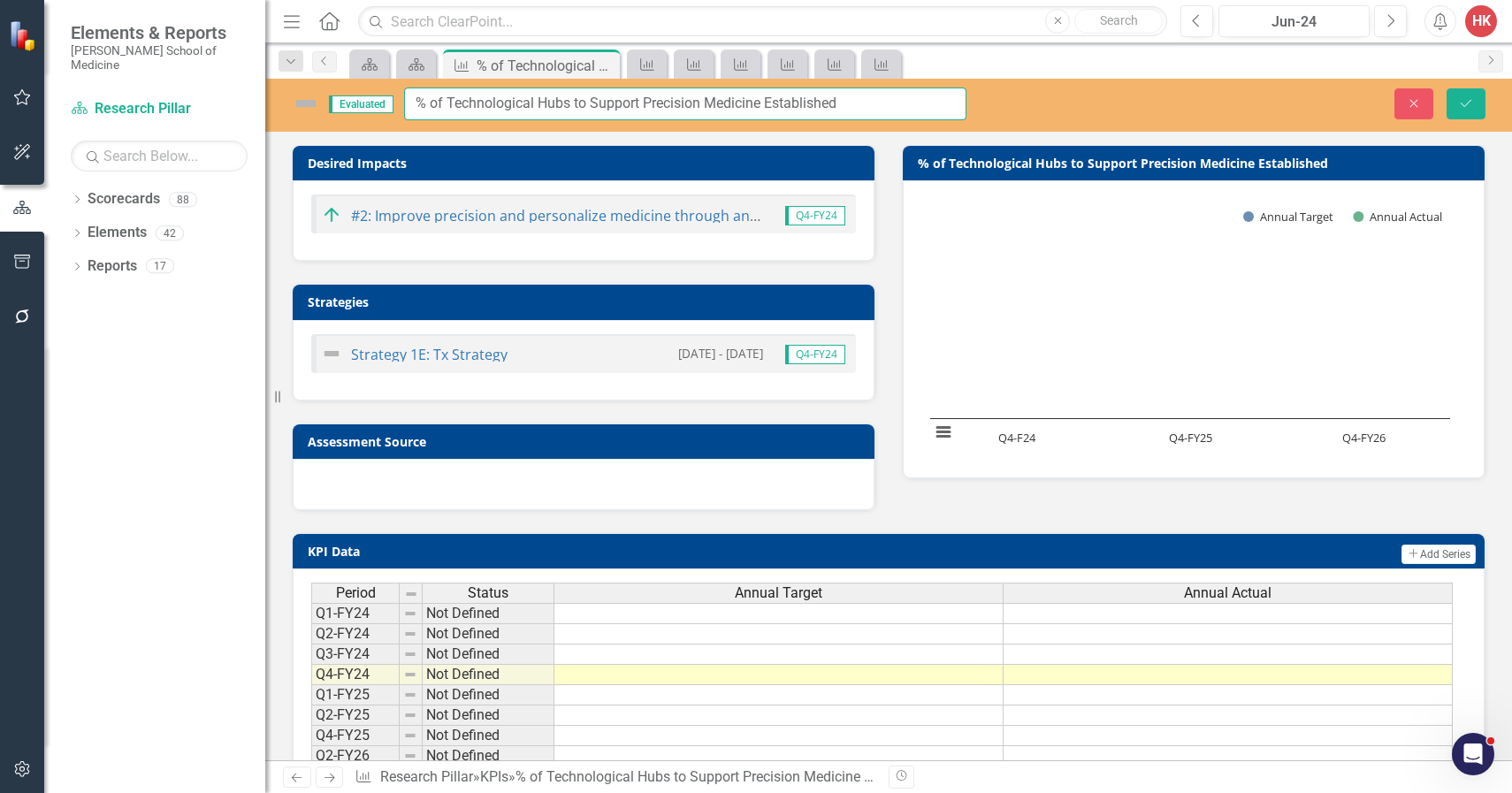
drag, startPoint x: 859, startPoint y: 109, endPoint x: 372, endPoint y: 94, distance: 487.2
click at [372, 94] on div "Evaluated % of Technological Hubs to Support Precision Medicine Established" at bounding box center [629, 104] width 674 height 33
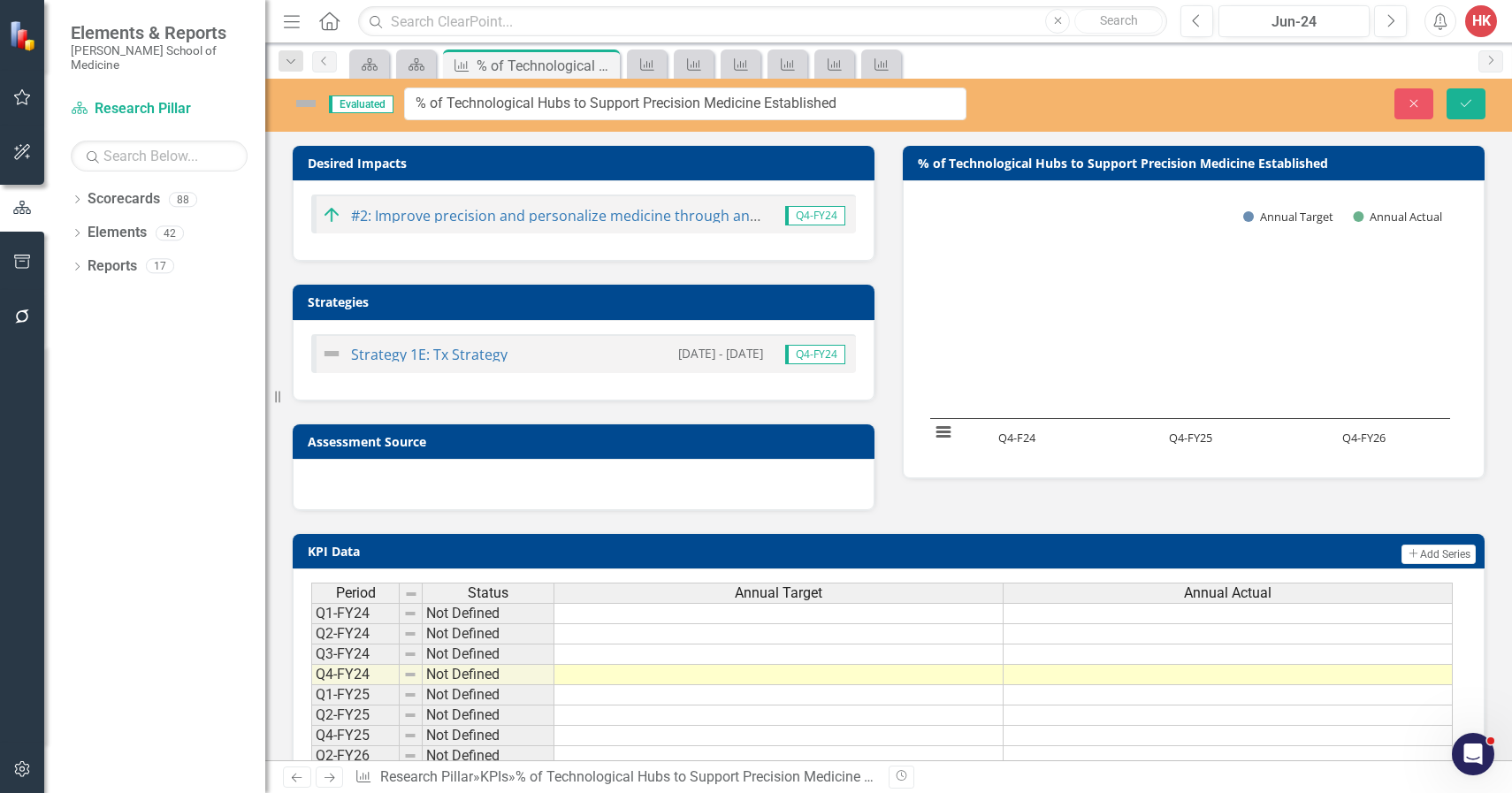
drag, startPoint x: 300, startPoint y: 713, endPoint x: 561, endPoint y: 101, distance: 665.3
click at [561, 101] on input "% of Technological Hubs to Support Precision Medicine Established" at bounding box center [685, 104] width 562 height 33
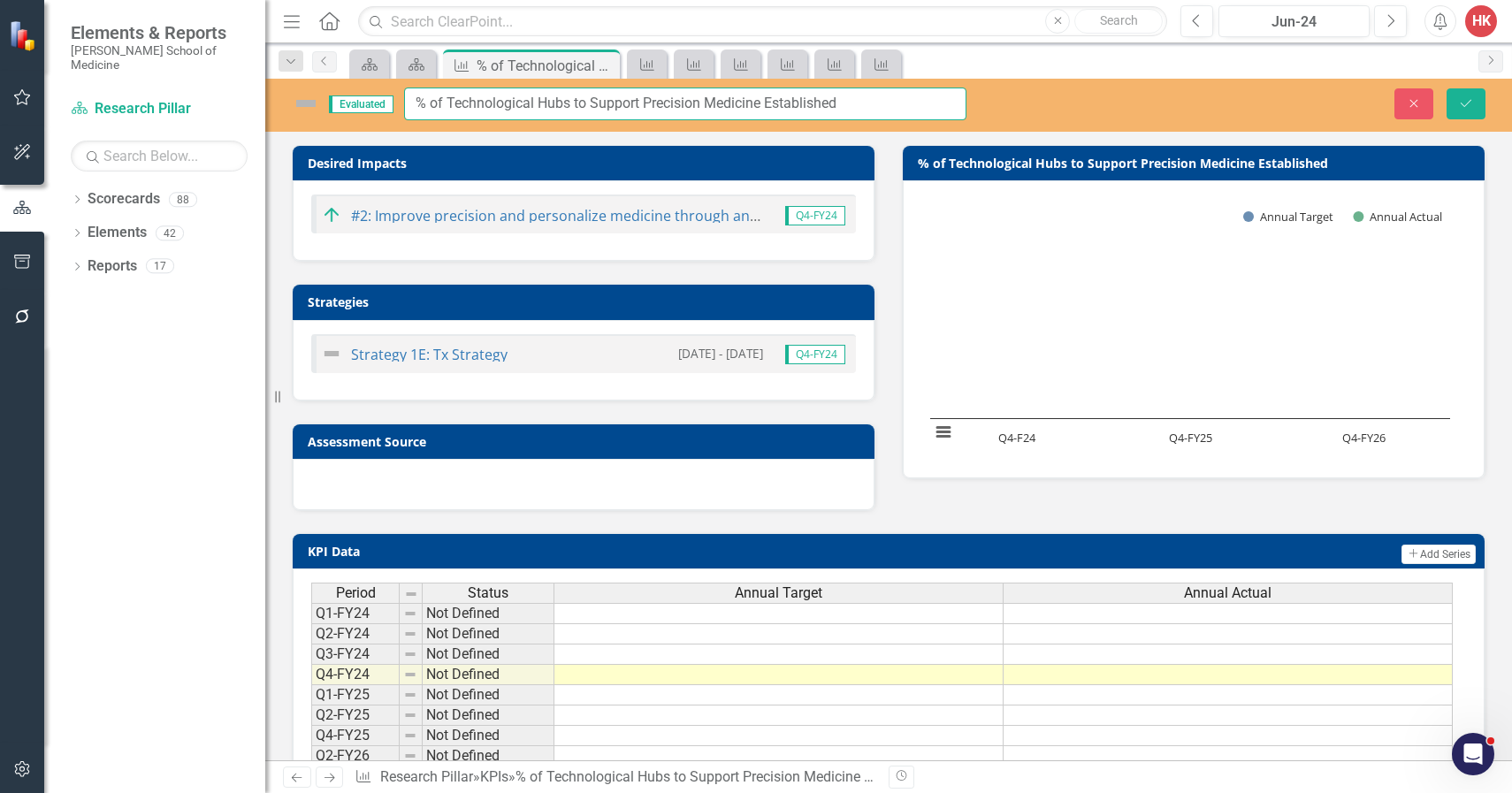
click at [576, 104] on input "% of Technological Hubs to Support Precision Medicine Established" at bounding box center [685, 104] width 562 height 33
drag, startPoint x: 938, startPoint y: 100, endPoint x: 839, endPoint y: 102, distance: 99.0
click at [839, 102] on input "% of Technological Hubs Established to Support Precision Medicine Established" at bounding box center [685, 104] width 562 height 33
type input "% of Technological Hubs Established to Support Precision Medicine"
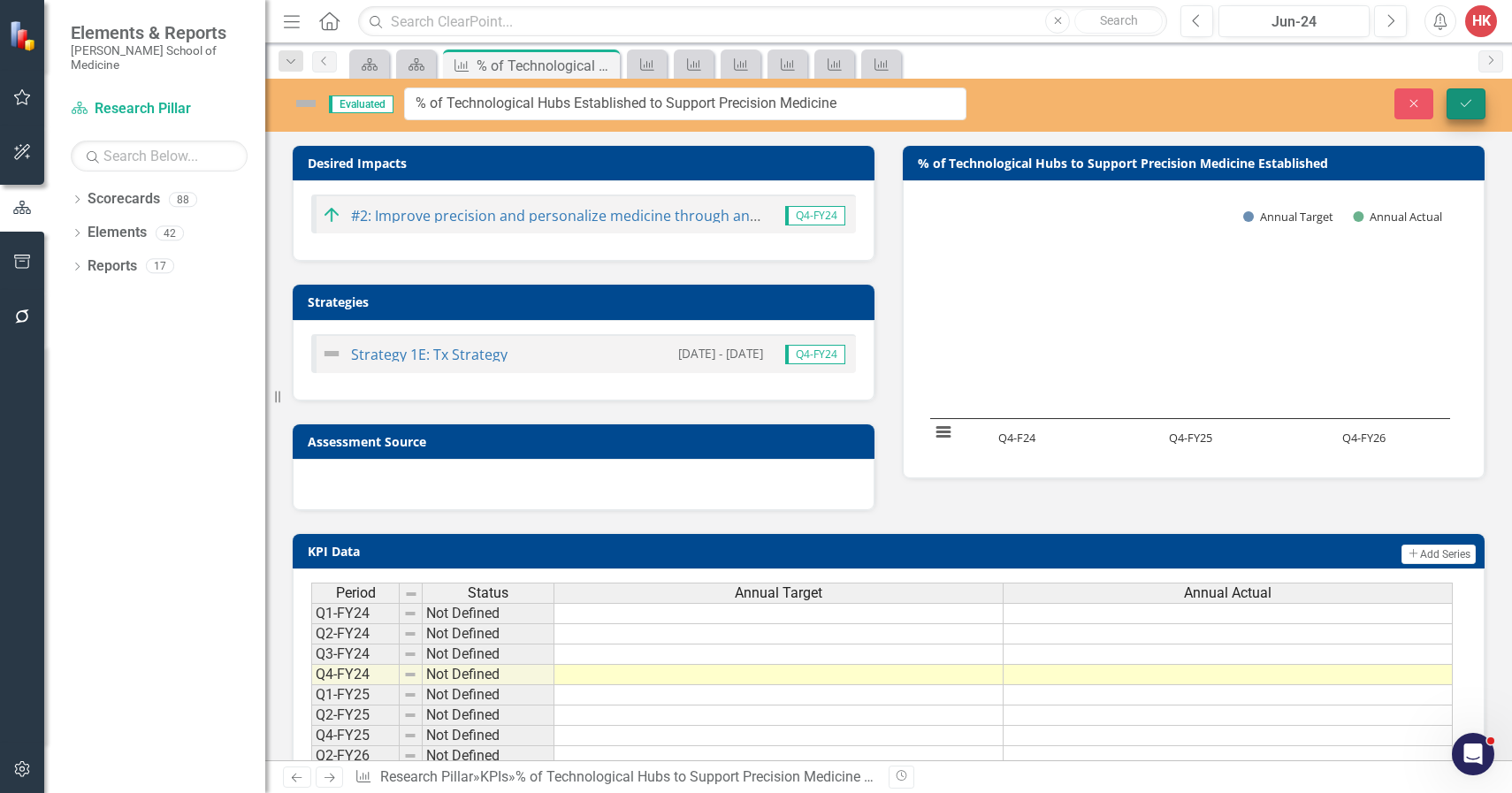
click at [1464, 102] on icon "Save" at bounding box center [1466, 103] width 15 height 13
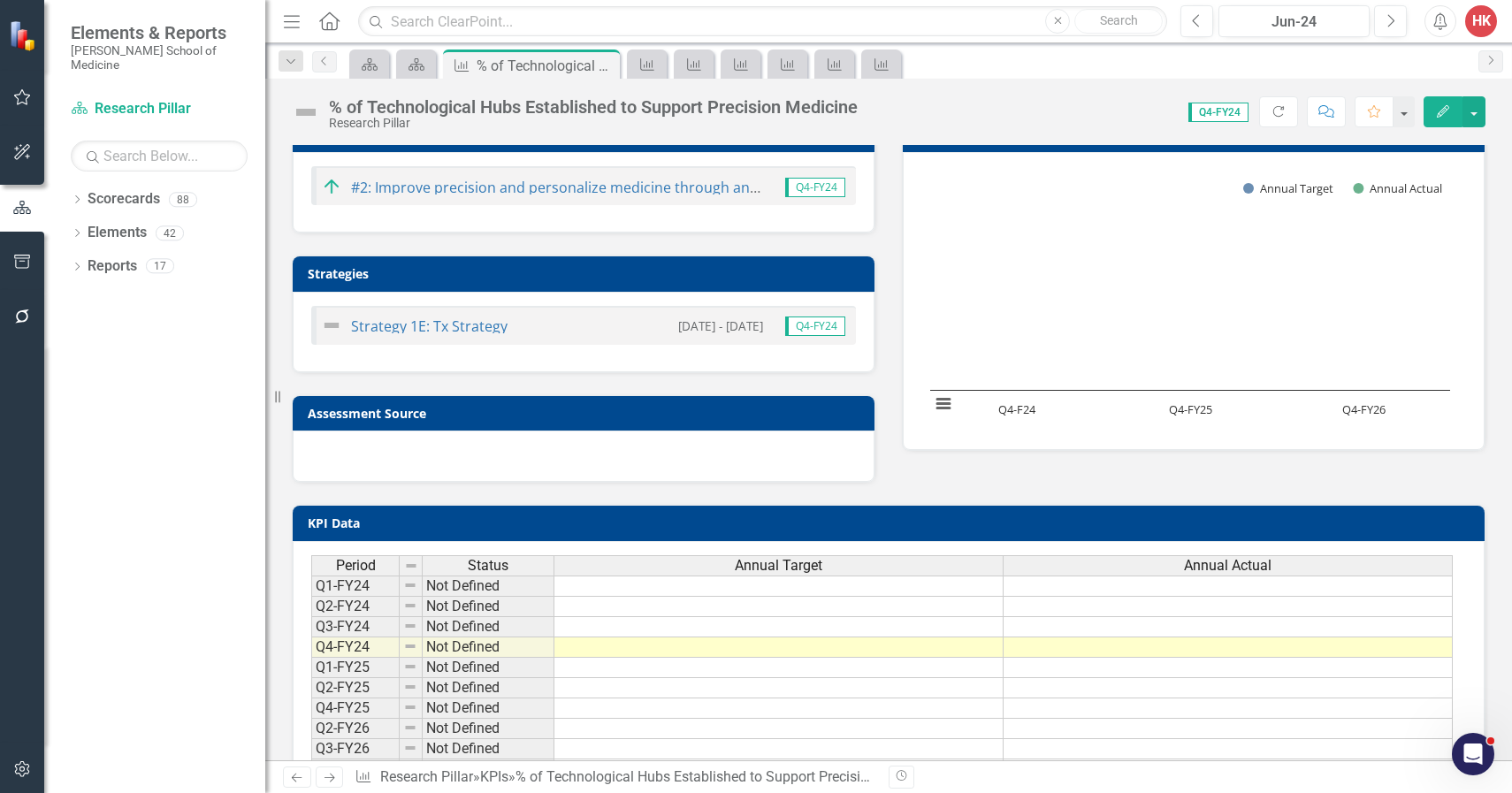
scroll to position [91, 0]
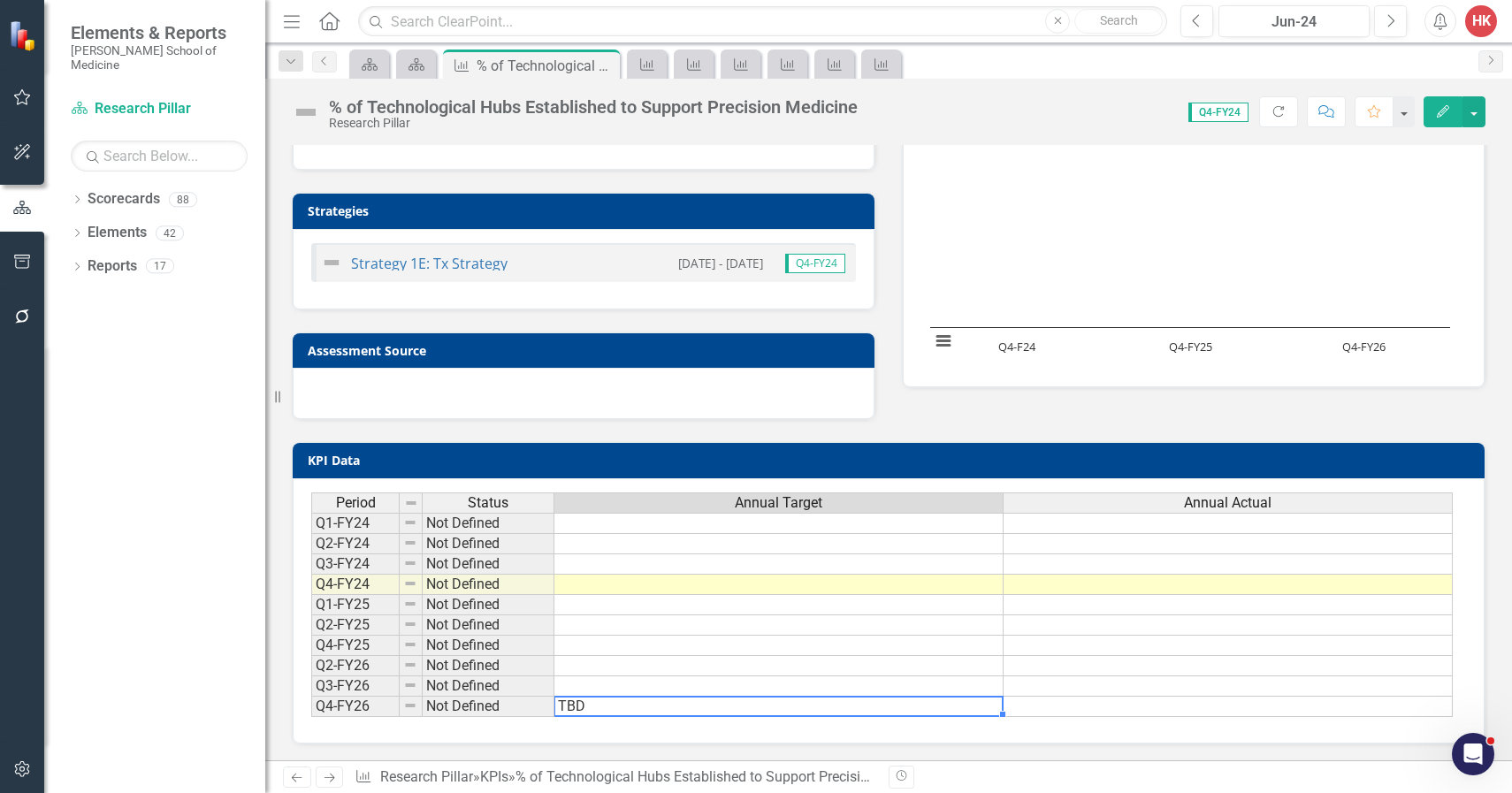
click at [684, 700] on td "TBD" at bounding box center [779, 706] width 449 height 20
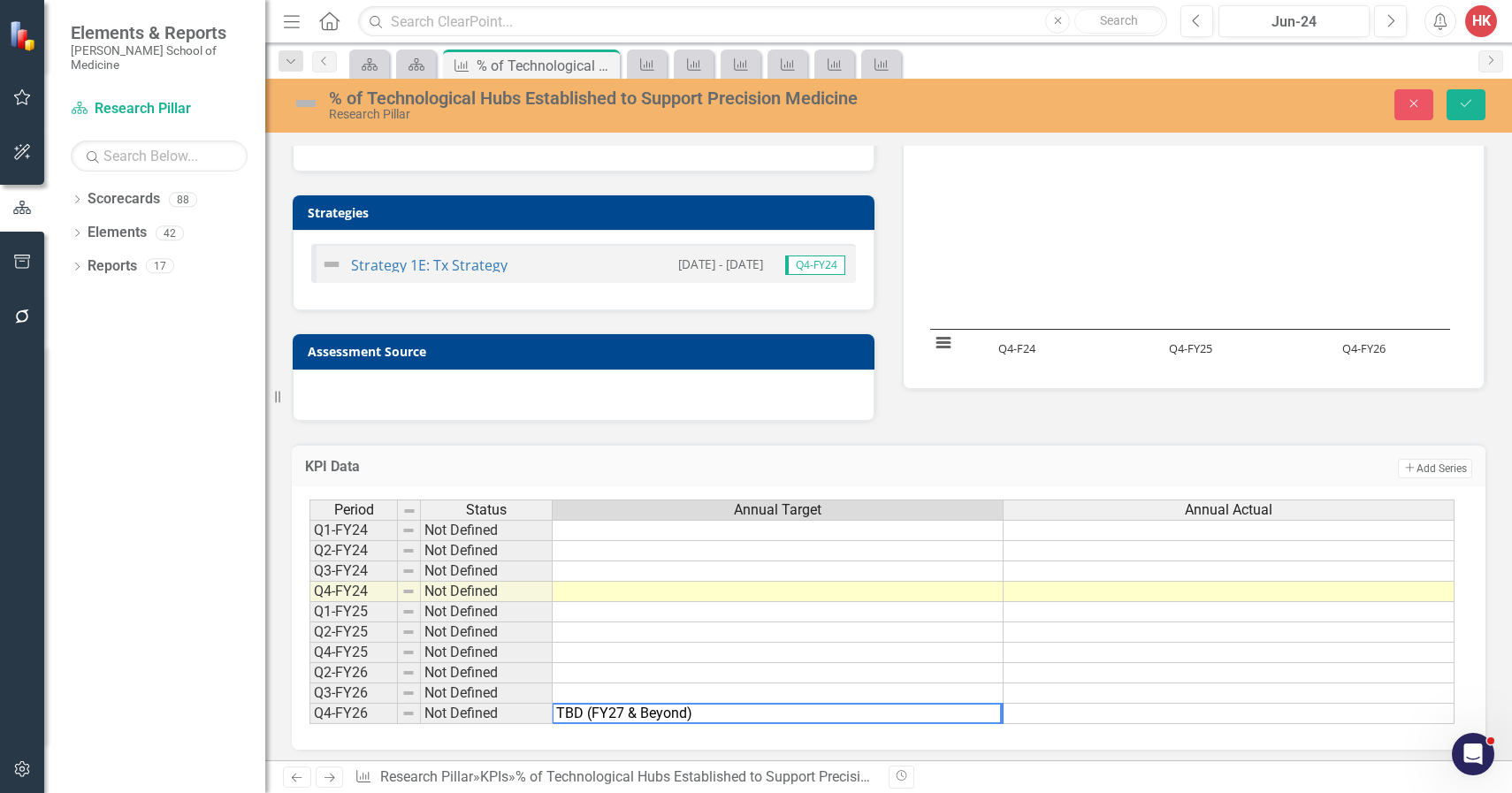
drag, startPoint x: 701, startPoint y: 708, endPoint x: 501, endPoint y: 709, distance: 200.0
click at [504, 709] on div "Period Status Annual Target Annual Actual Q1-FY24 Not Defined Q2-FY24 Not Defin…" at bounding box center [881, 611] width 1145 height 224
type textarea "TBD (FY27 & Beyond)"
click at [1469, 116] on button "Save" at bounding box center [1466, 104] width 39 height 31
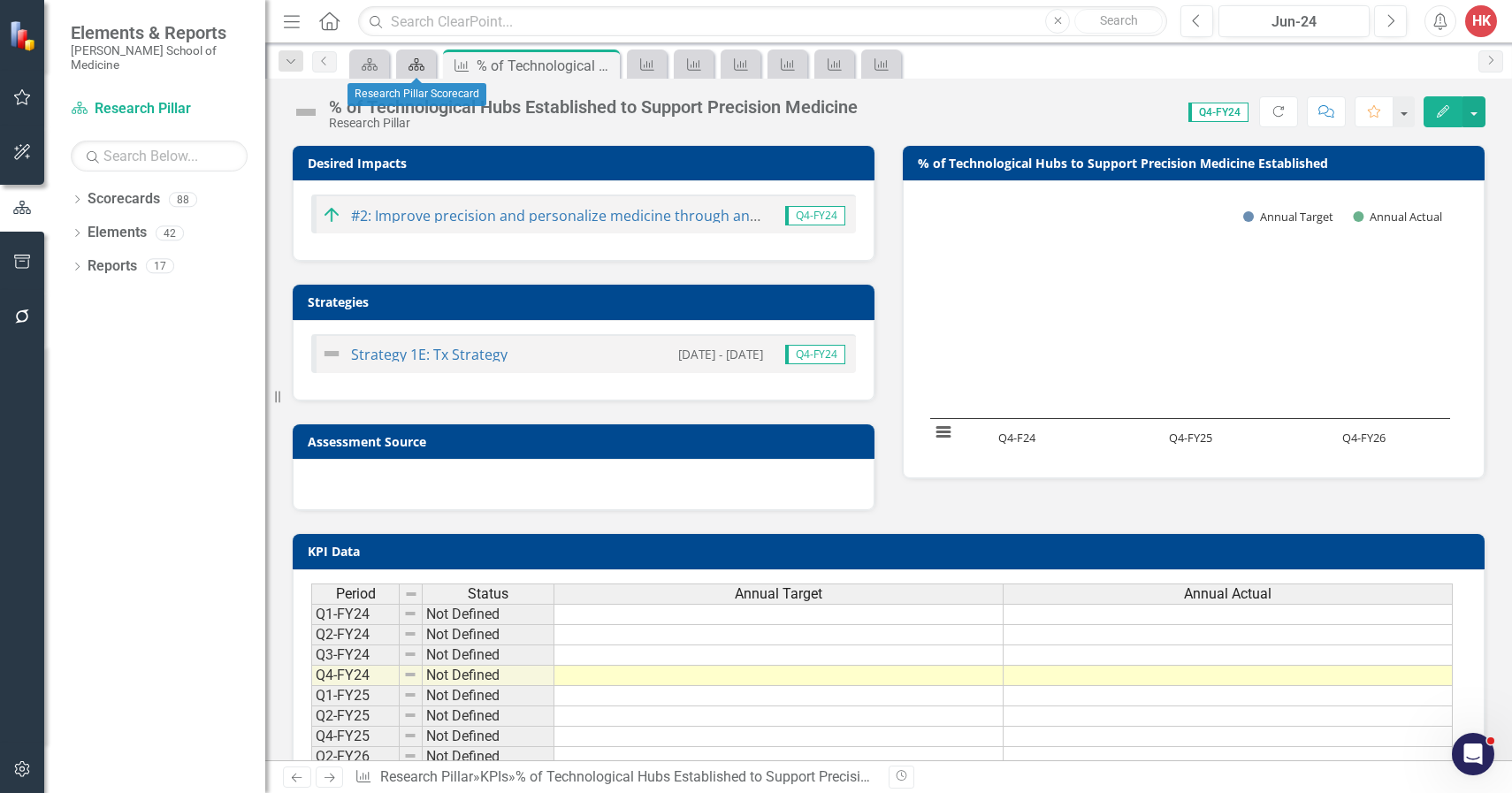
click at [418, 60] on icon at bounding box center [416, 64] width 15 height 13
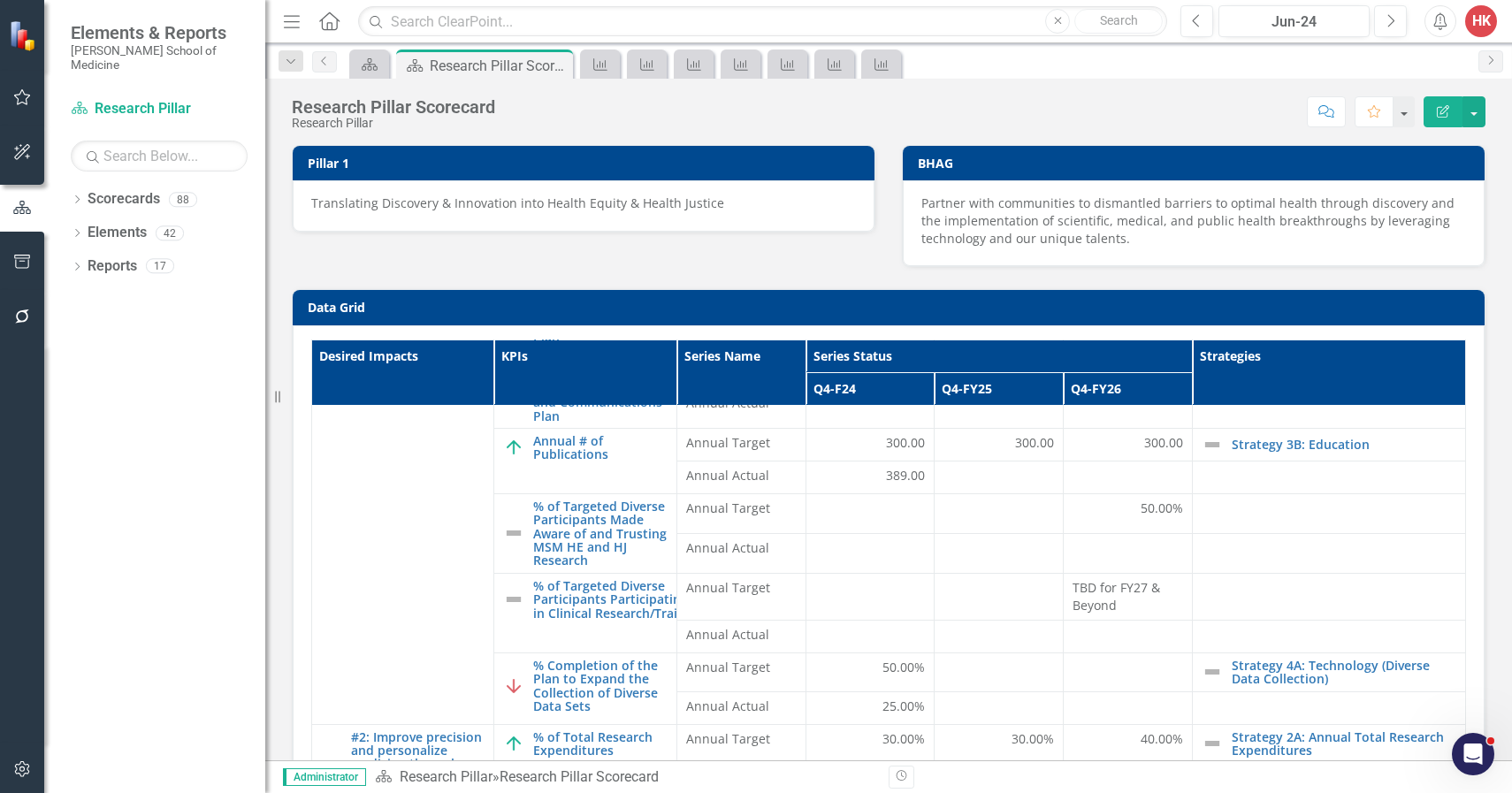
scroll to position [476, 0]
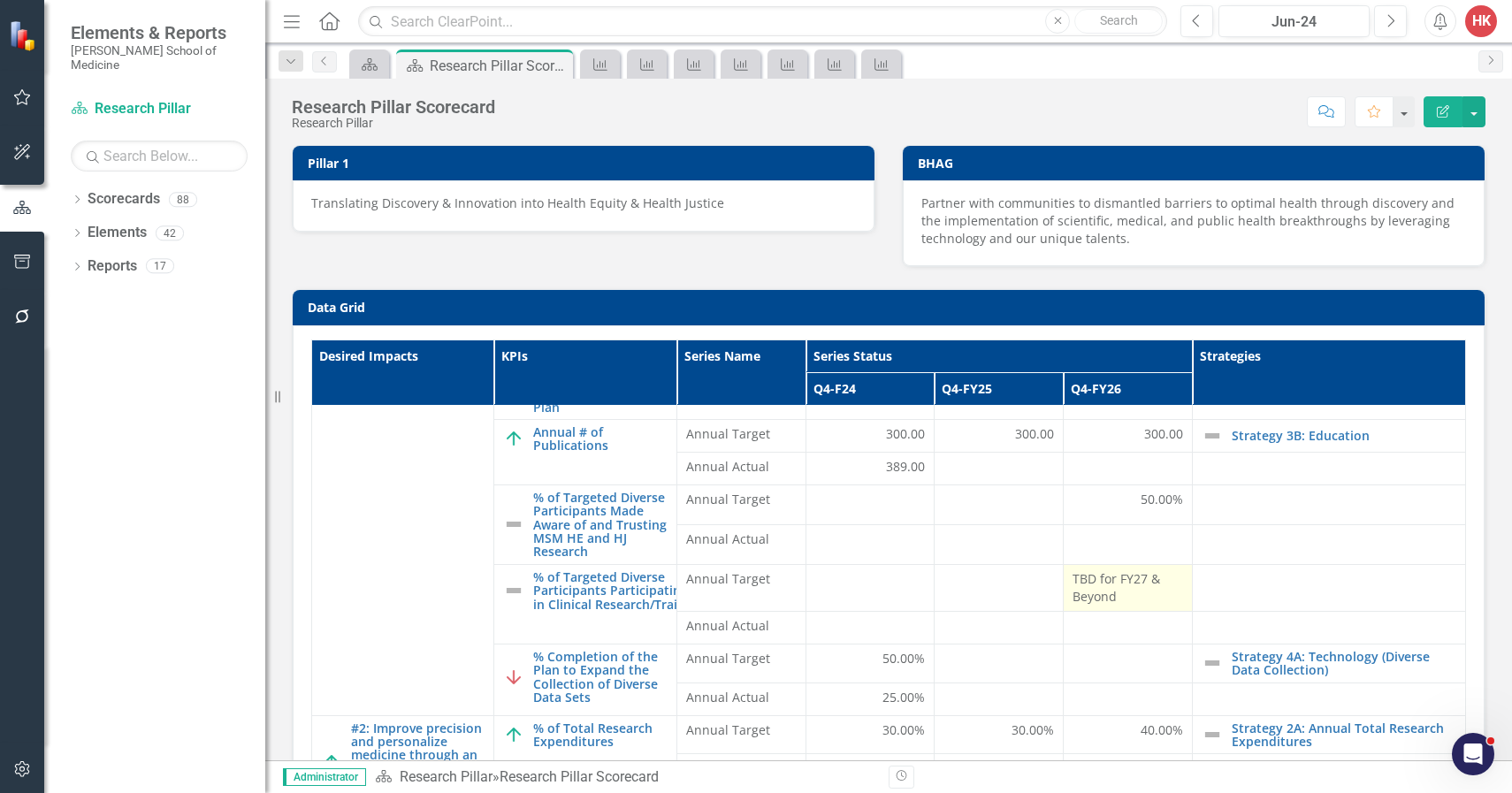
click at [1094, 587] on span "TBD for FY27 & Beyond" at bounding box center [1127, 587] width 110 height 36
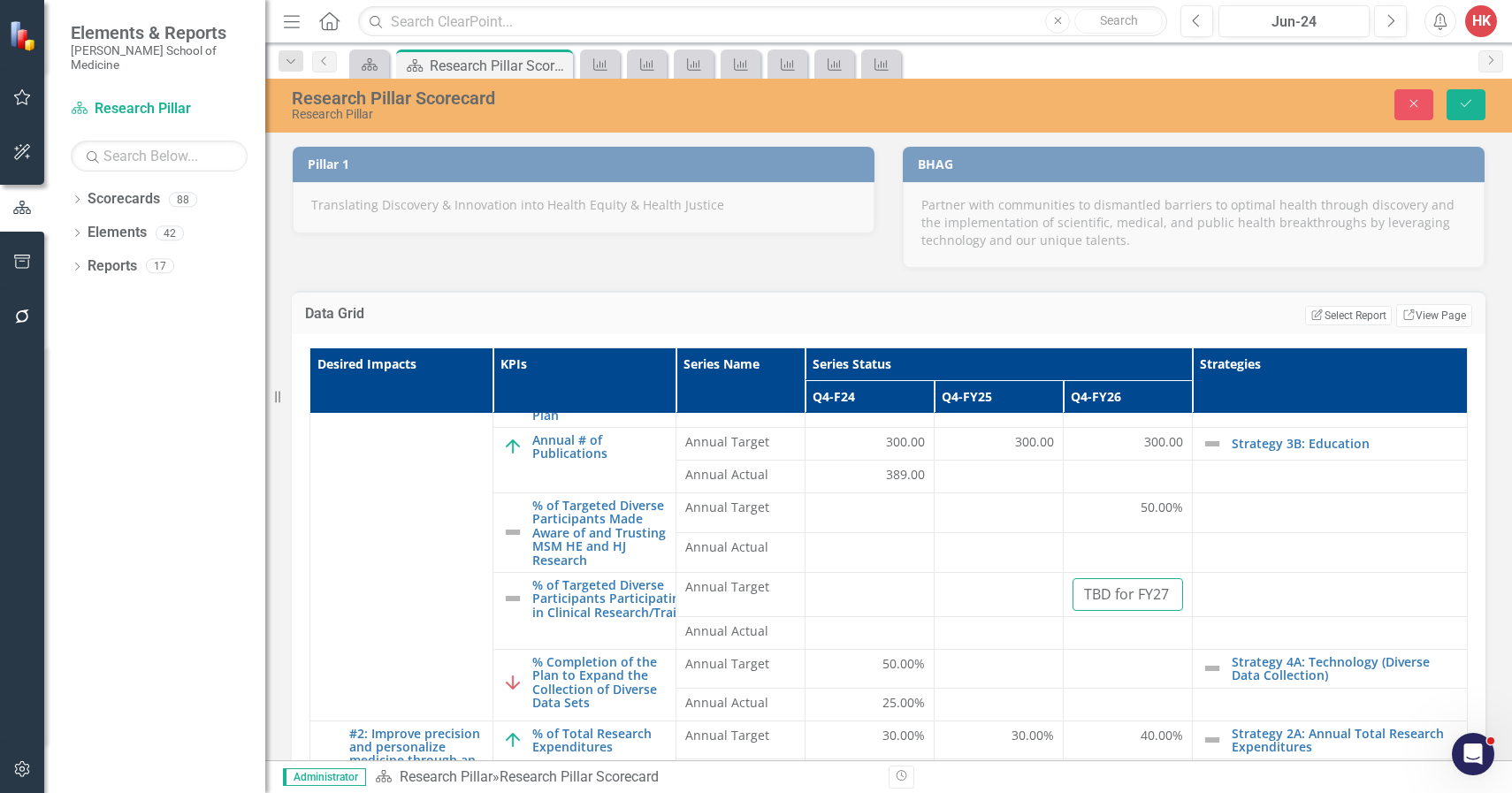
drag, startPoint x: 1069, startPoint y: 578, endPoint x: 1229, endPoint y: 597, distance: 161.1
click at [1229, 597] on tr "% of Targeted Diverse Participants Participating in Clinical Research/Trails Li…" at bounding box center [889, 594] width 1157 height 44
paste input "(FY27 & Beyond)"
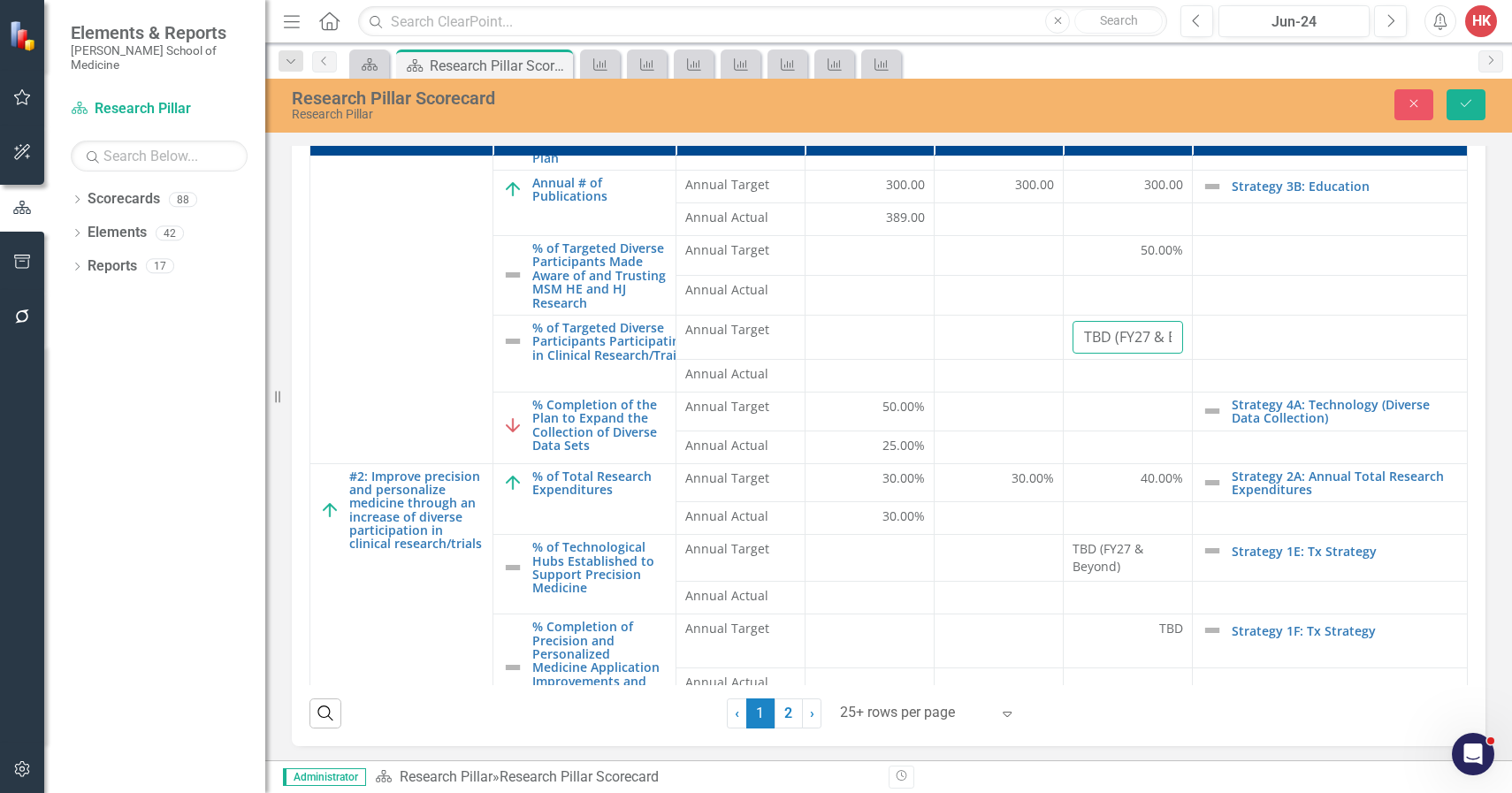
scroll to position [260, 0]
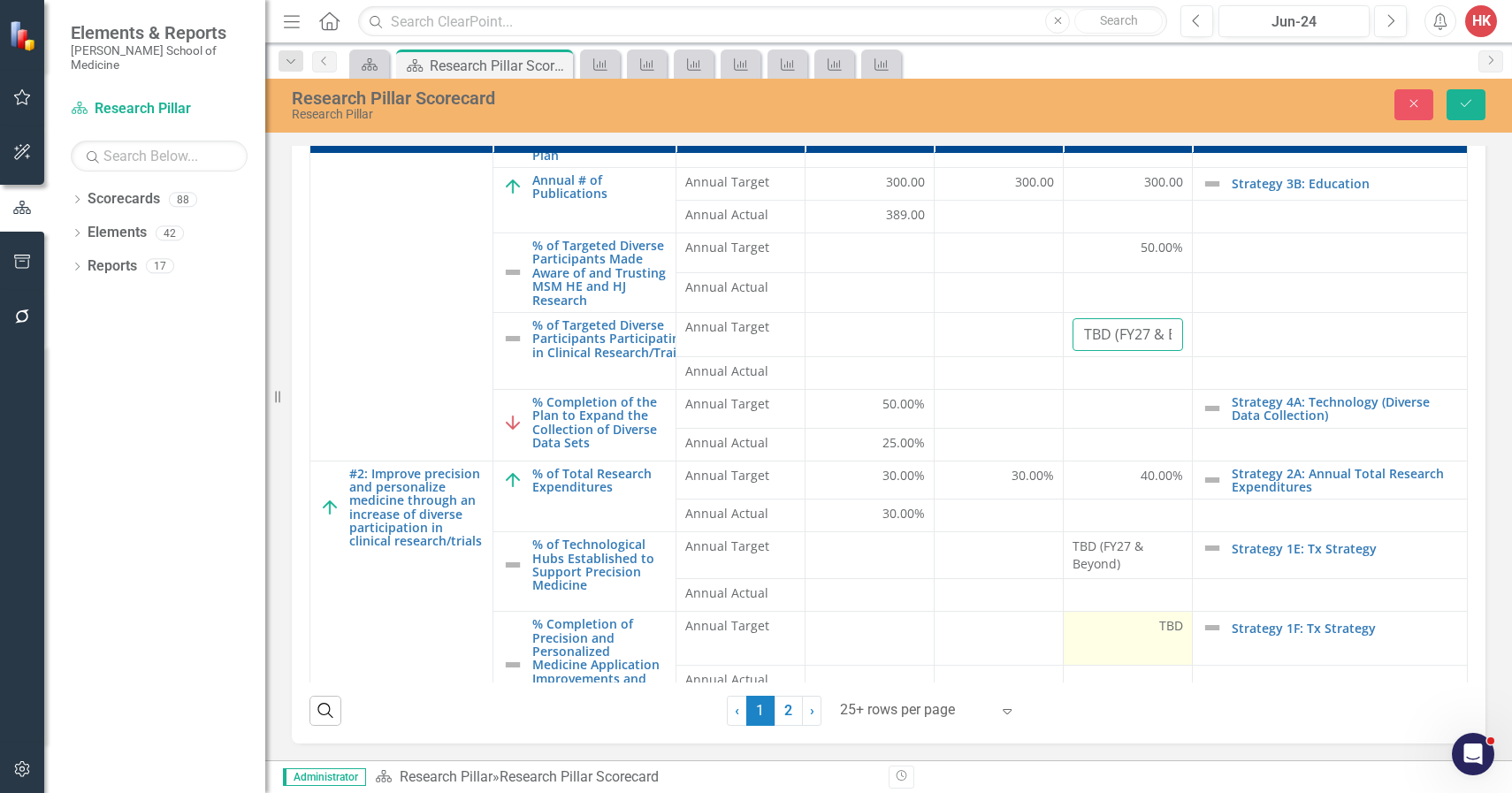
type input "TBD (FY27 & Beyond)"
click at [1159, 618] on span "TBD" at bounding box center [1171, 626] width 24 height 17
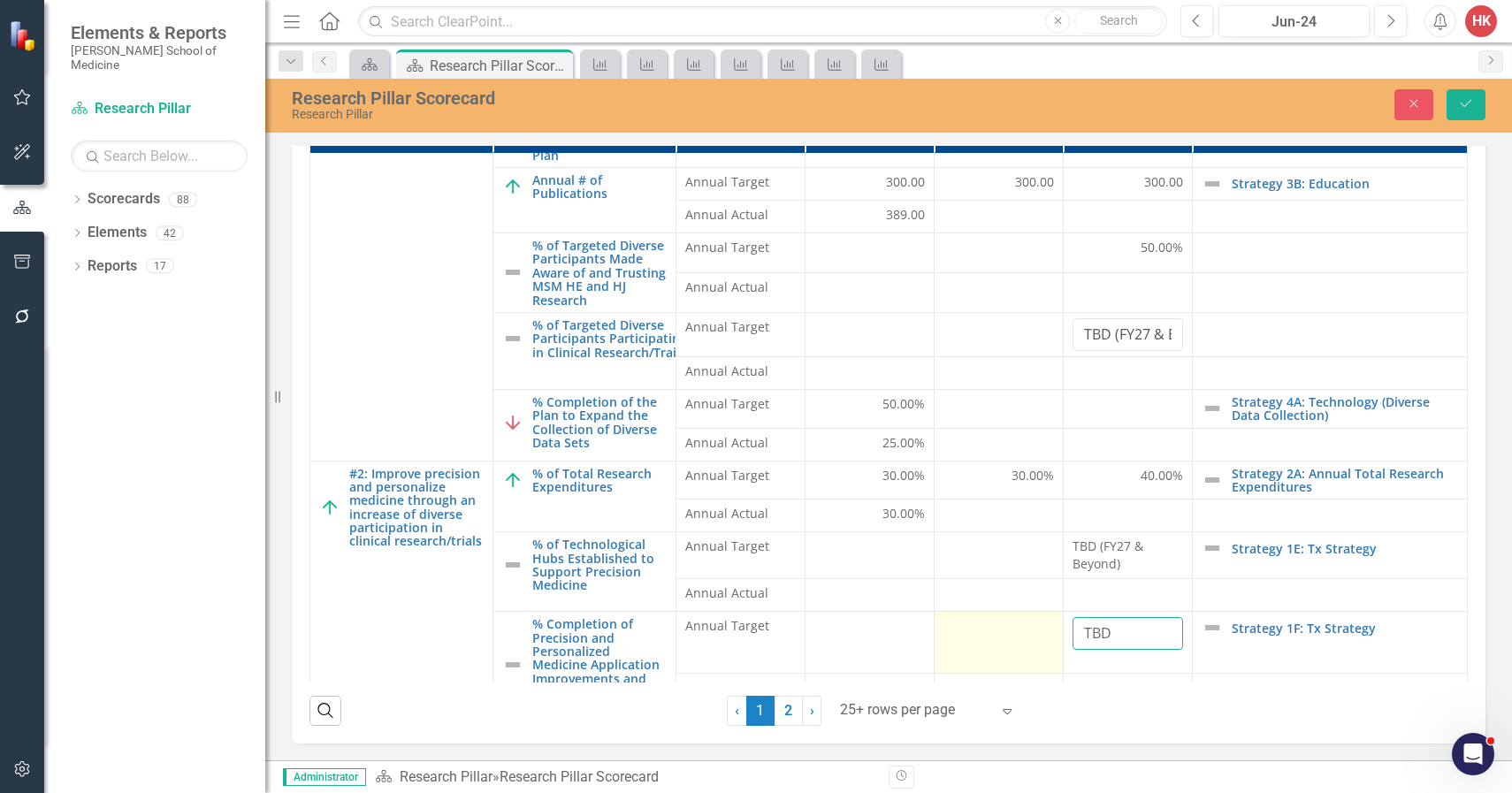
drag, startPoint x: 1103, startPoint y: 618, endPoint x: 1034, endPoint y: 613, distance: 69.2
click at [1034, 613] on tr "% Completion of Precision and Personalized Medicine Application Improvements an…" at bounding box center [889, 641] width 1157 height 61
paste input "(FY27 & Beyond)"
type input "TBD (FY27 & Beyond)"
click at [1467, 109] on icon "Save" at bounding box center [1466, 103] width 15 height 13
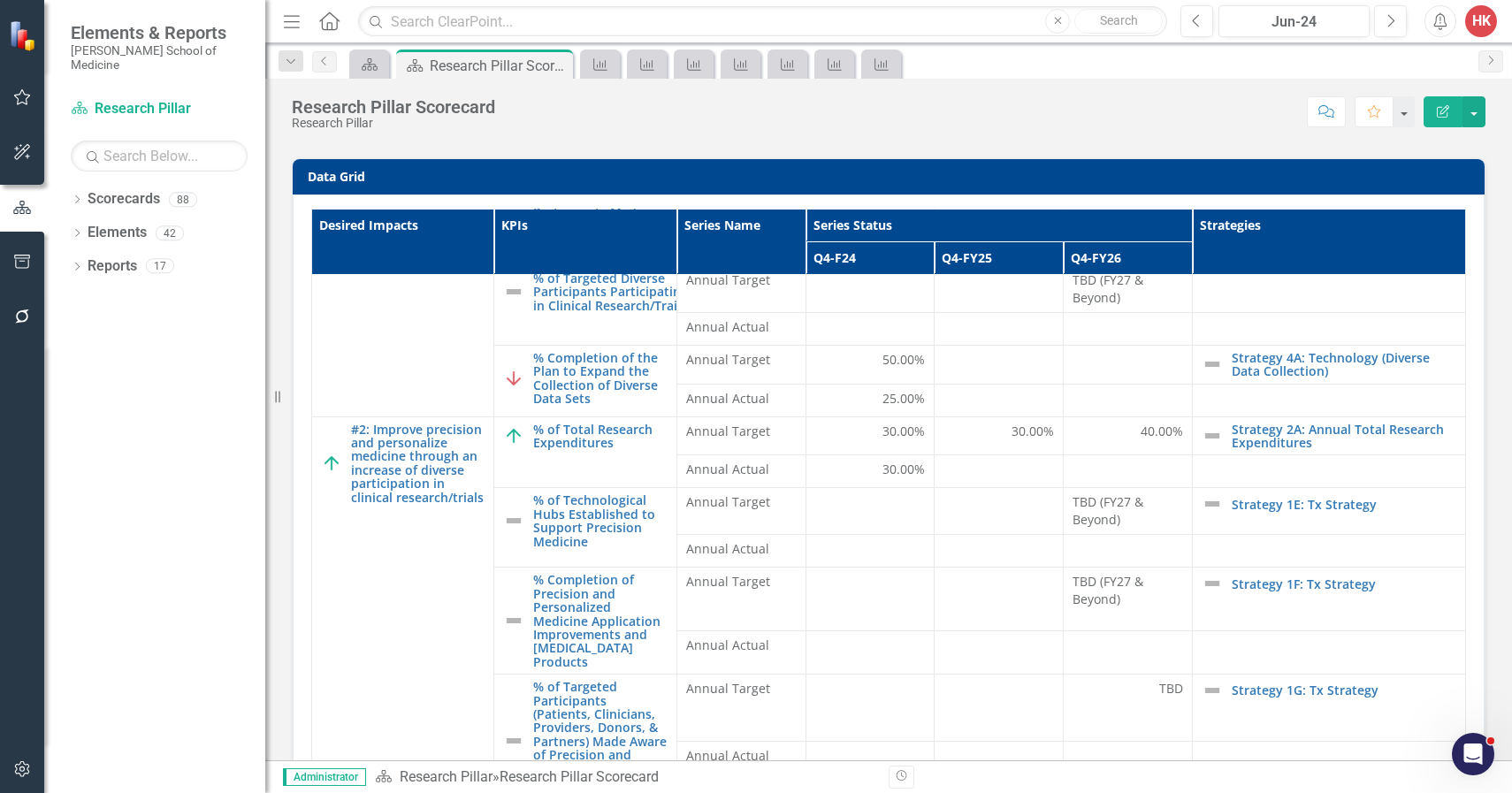
scroll to position [254, 0]
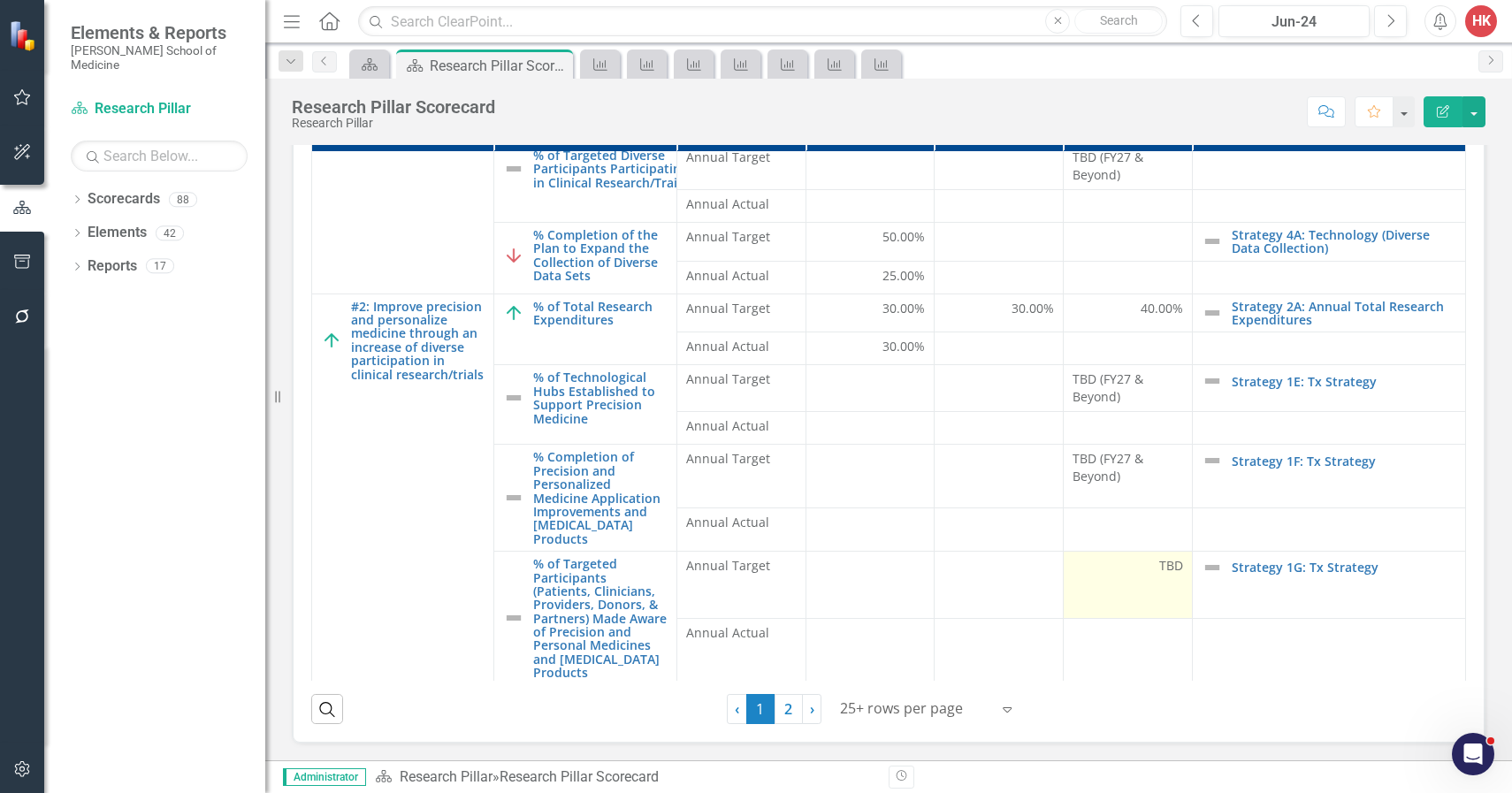
click at [1159, 557] on span "TBD" at bounding box center [1171, 566] width 24 height 17
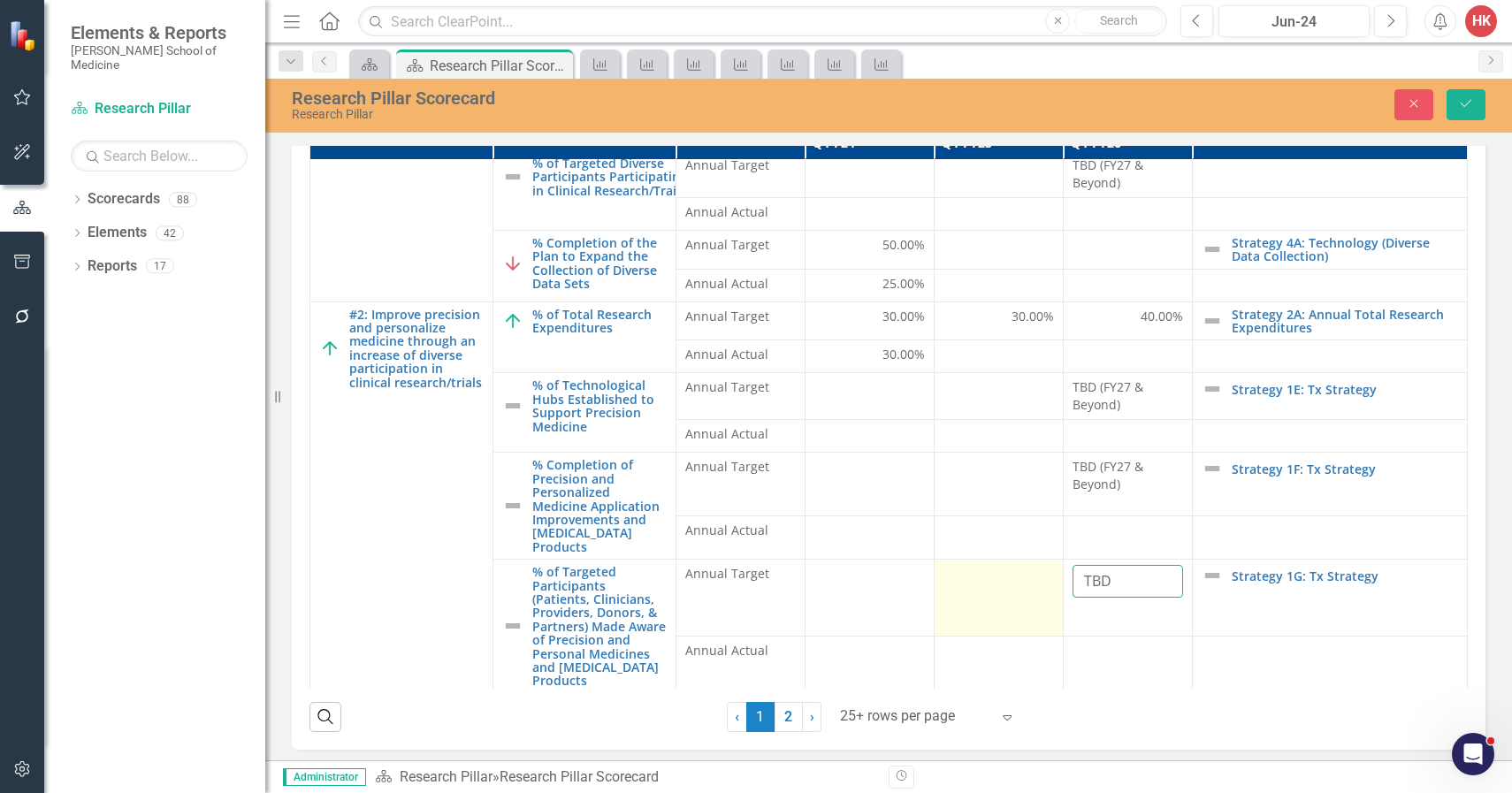
drag, startPoint x: 1122, startPoint y: 571, endPoint x: 1041, endPoint y: 563, distance: 81.4
click at [1041, 563] on tr "% of Targeted Participants (Patients, Clinicians, Providers, Donors, & Partners…" at bounding box center [889, 598] width 1157 height 77
paste input "(FY27 & Beyond)"
type input "TBD (FY27 & Beyond)"
click at [1464, 105] on icon "Save" at bounding box center [1466, 103] width 15 height 13
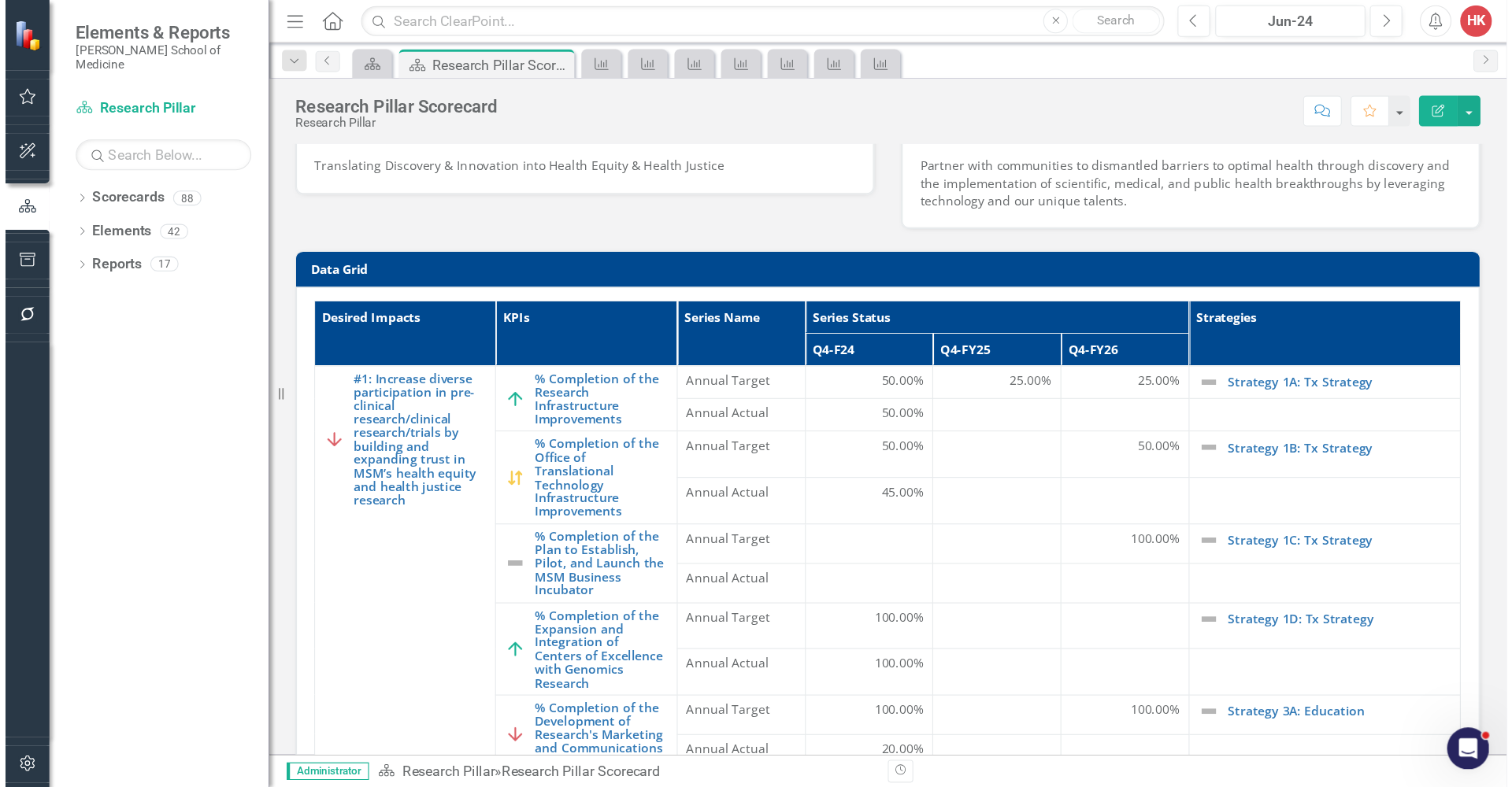
scroll to position [30, 0]
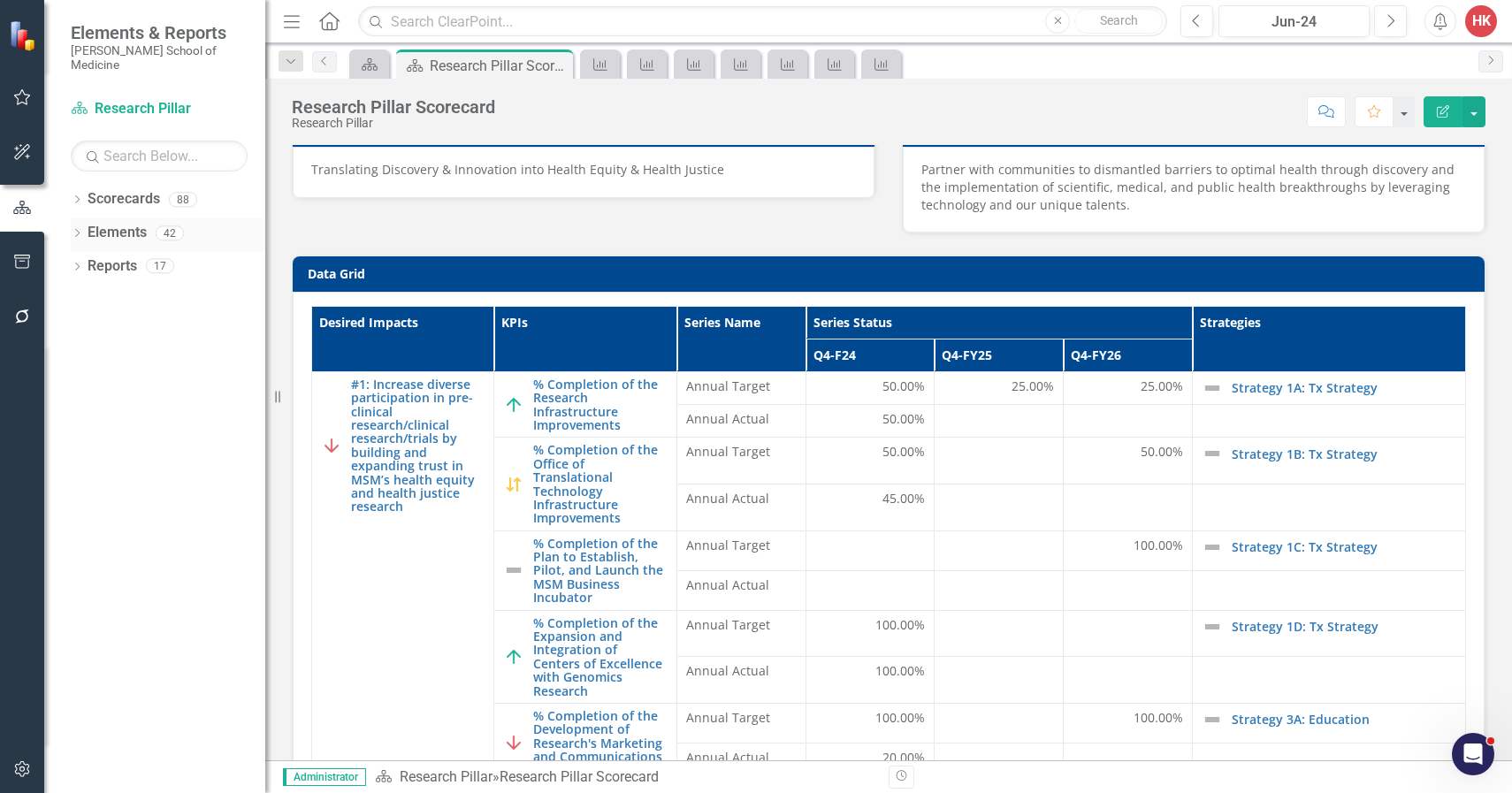
click at [127, 223] on link "Elements" at bounding box center [117, 233] width 59 height 20
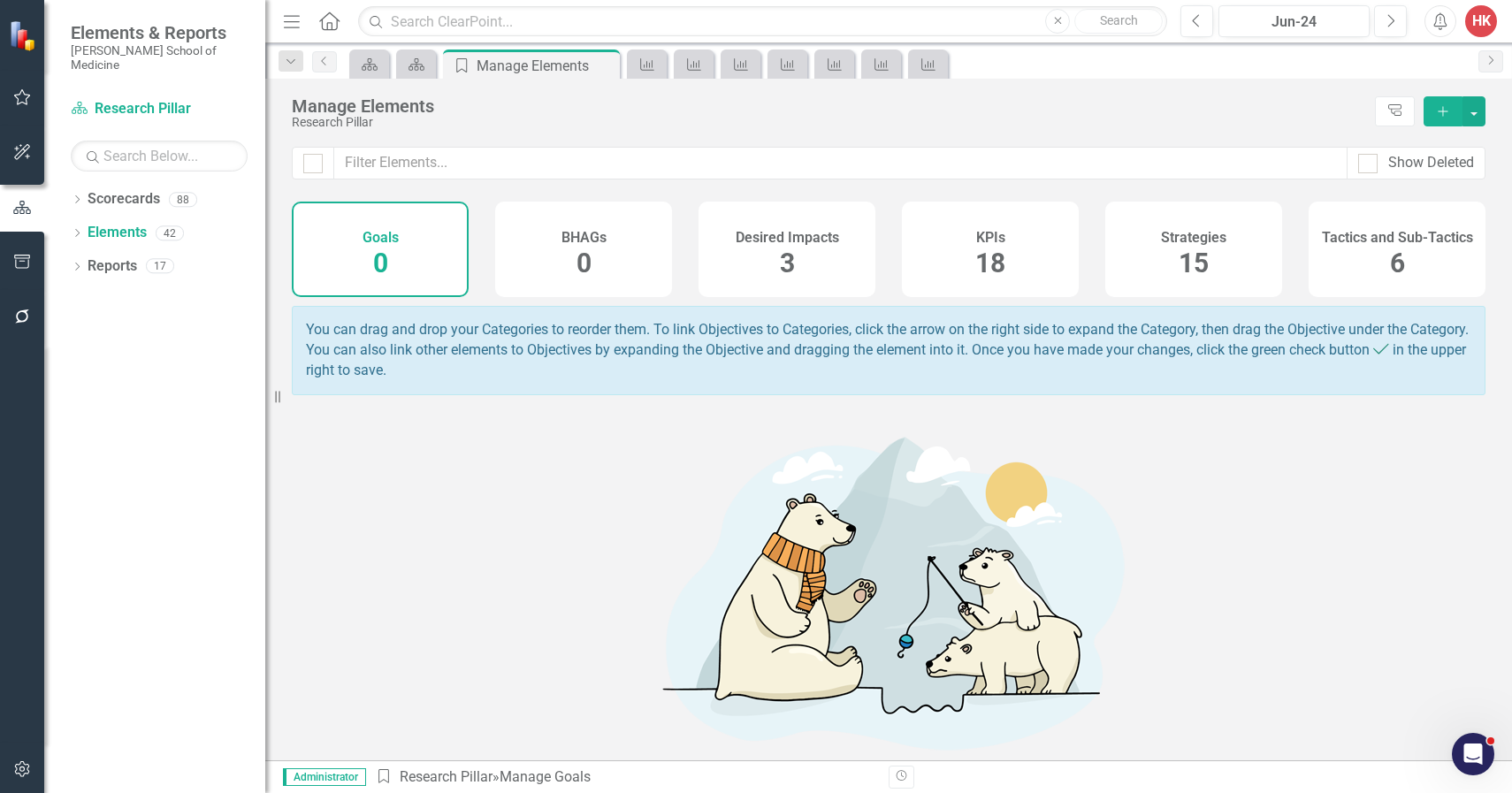
click at [958, 254] on div "KPIs 18" at bounding box center [989, 249] width 177 height 96
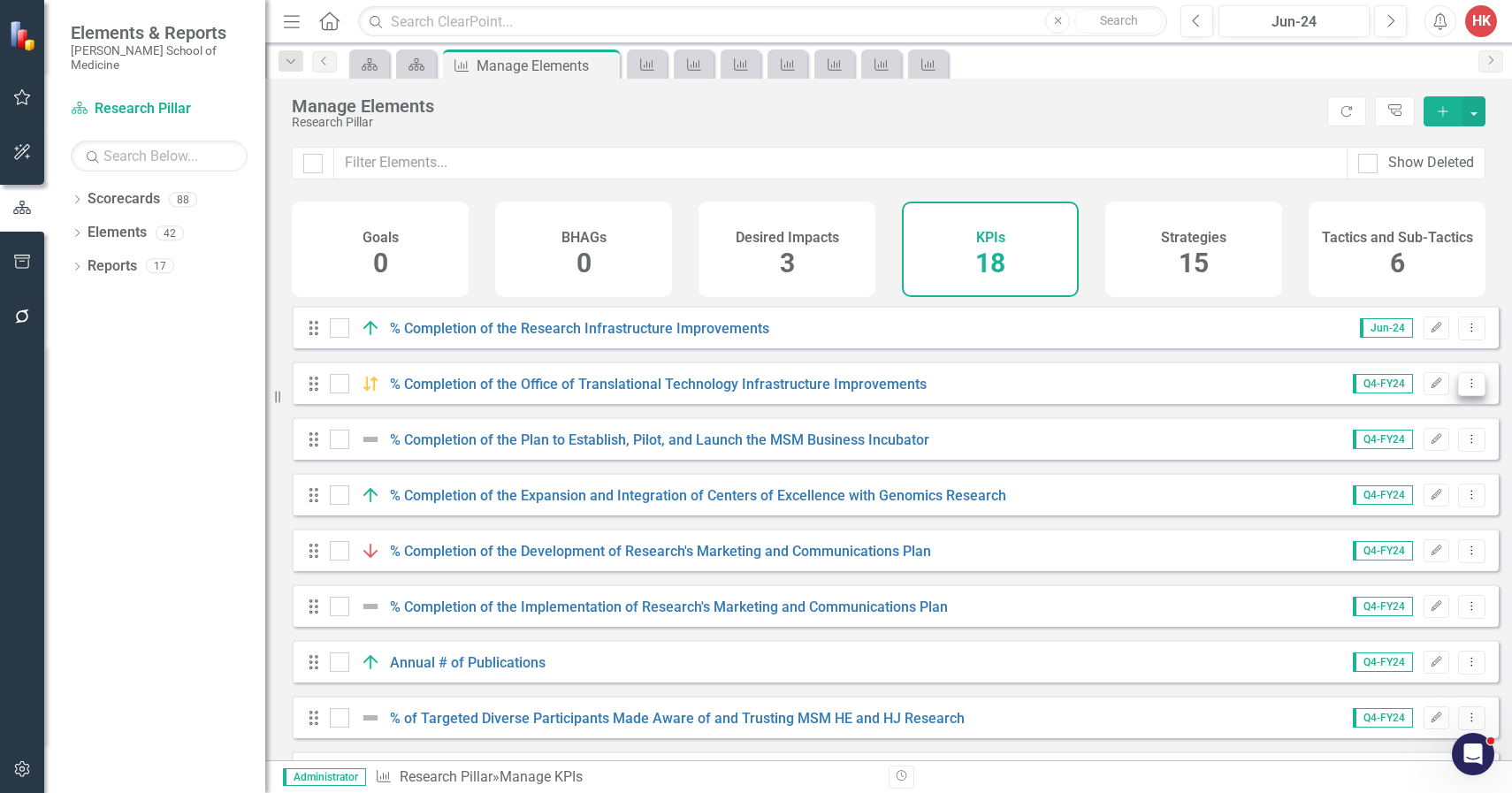
click at [1464, 389] on icon "Dropdown Menu" at bounding box center [1471, 383] width 15 height 12
click at [1401, 488] on link "Copy Duplicate KPI" at bounding box center [1401, 491] width 140 height 33
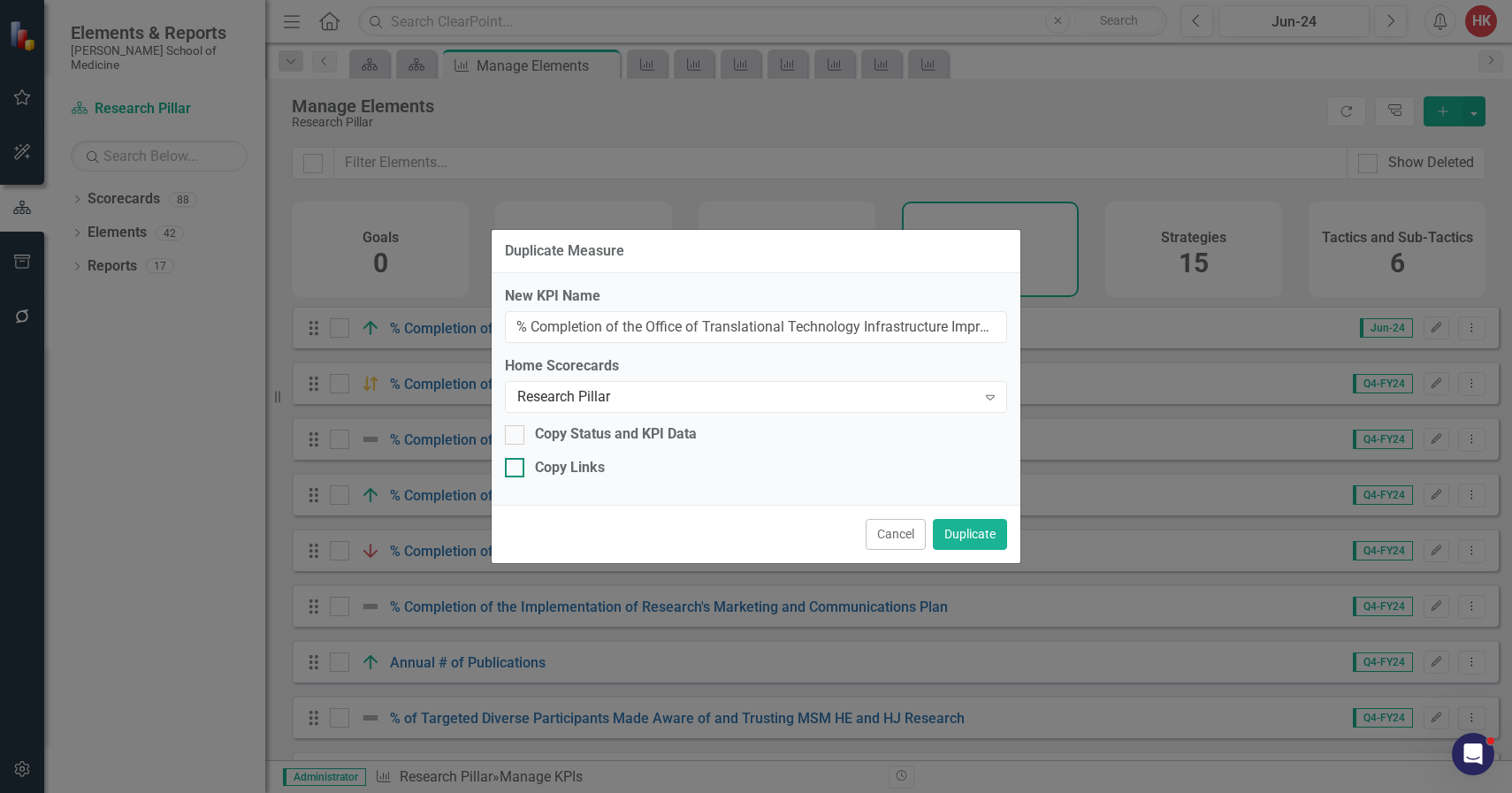
click at [566, 462] on div "Copy Links" at bounding box center [570, 467] width 70 height 20
click at [516, 462] on input "Copy Links" at bounding box center [511, 464] width 12 height 12
checkbox input "true"
drag, startPoint x: 650, startPoint y: 326, endPoint x: 1187, endPoint y: 337, distance: 537.1
click at [1187, 337] on div "Duplicate Measure New KPI Name % Completion of the Office of Translational Tech…" at bounding box center [756, 396] width 1512 height 793
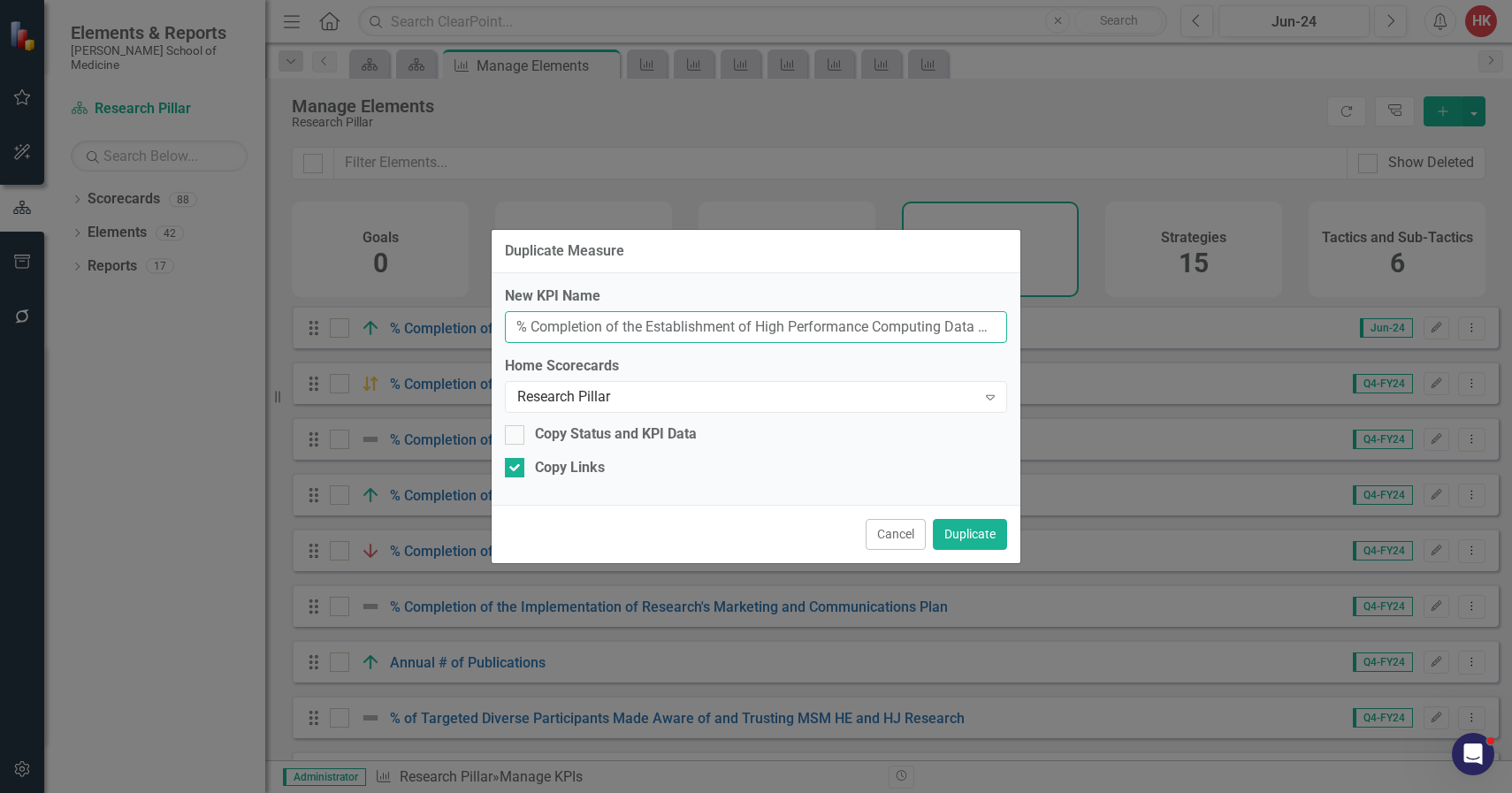
drag, startPoint x: 995, startPoint y: 331, endPoint x: 624, endPoint y: 330, distance: 371.0
click at [624, 330] on input "% Completion of the Establishment of High Performance Computing Data Science Sy…" at bounding box center [756, 327] width 502 height 33
type input "% Completion of the Establishment of High Performance Computing Data Science Sy…"
click at [967, 536] on button "Duplicate" at bounding box center [969, 534] width 74 height 31
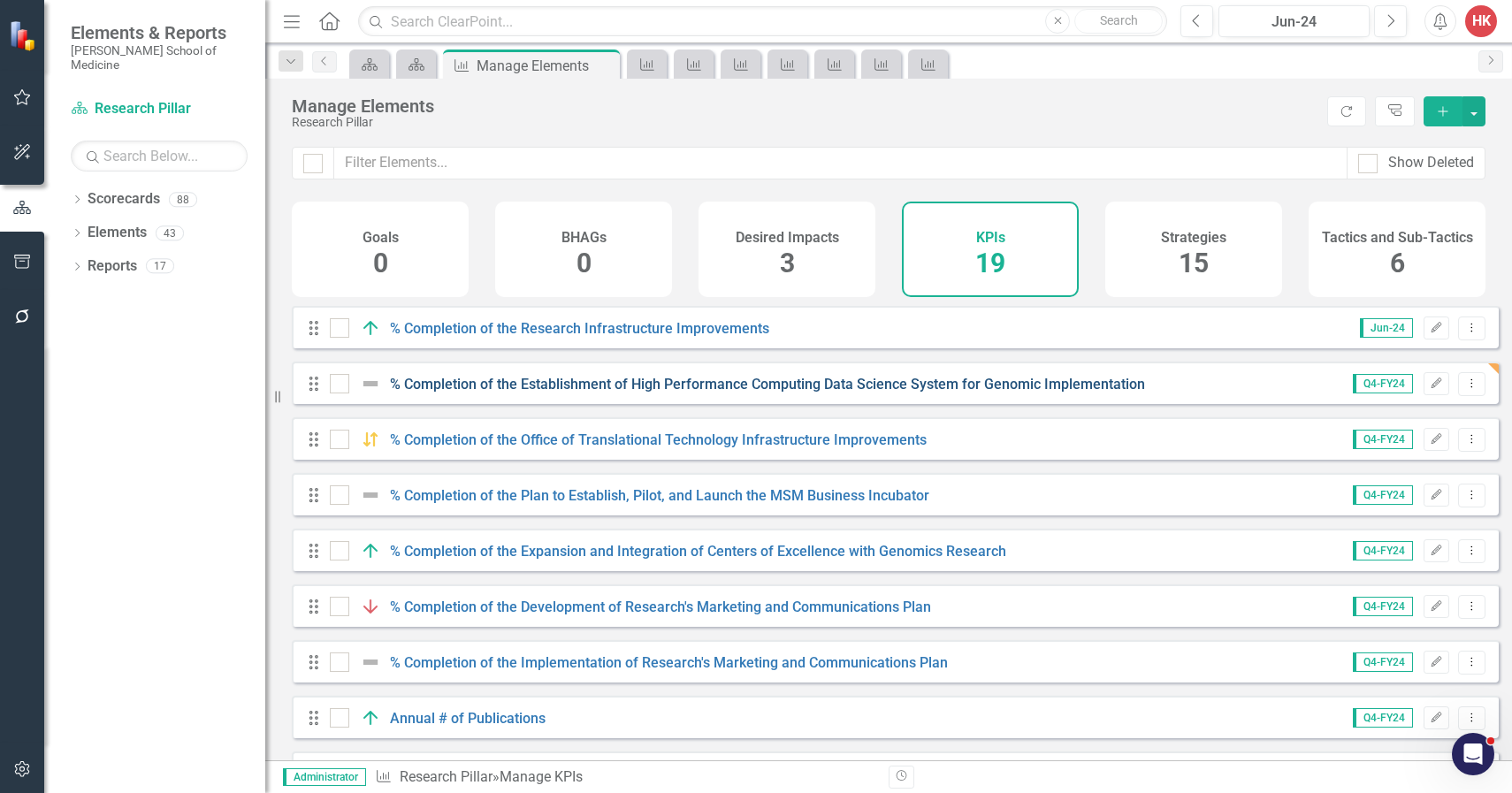
click at [887, 392] on link "% Completion of the Establishment of High Performance Computing Data Science Sy…" at bounding box center [768, 383] width 756 height 16
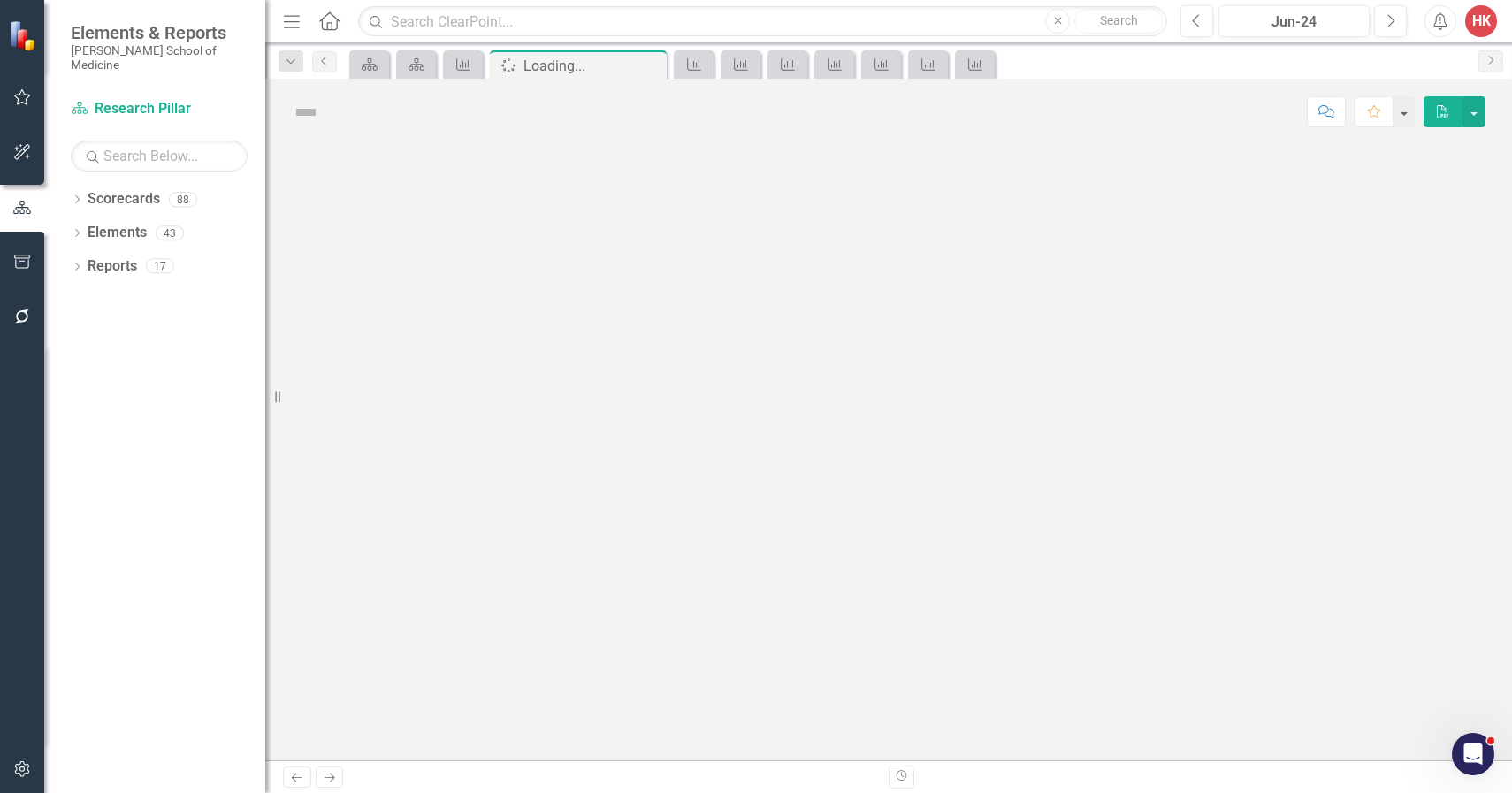
click at [887, 398] on div at bounding box center [889, 452] width 1246 height 615
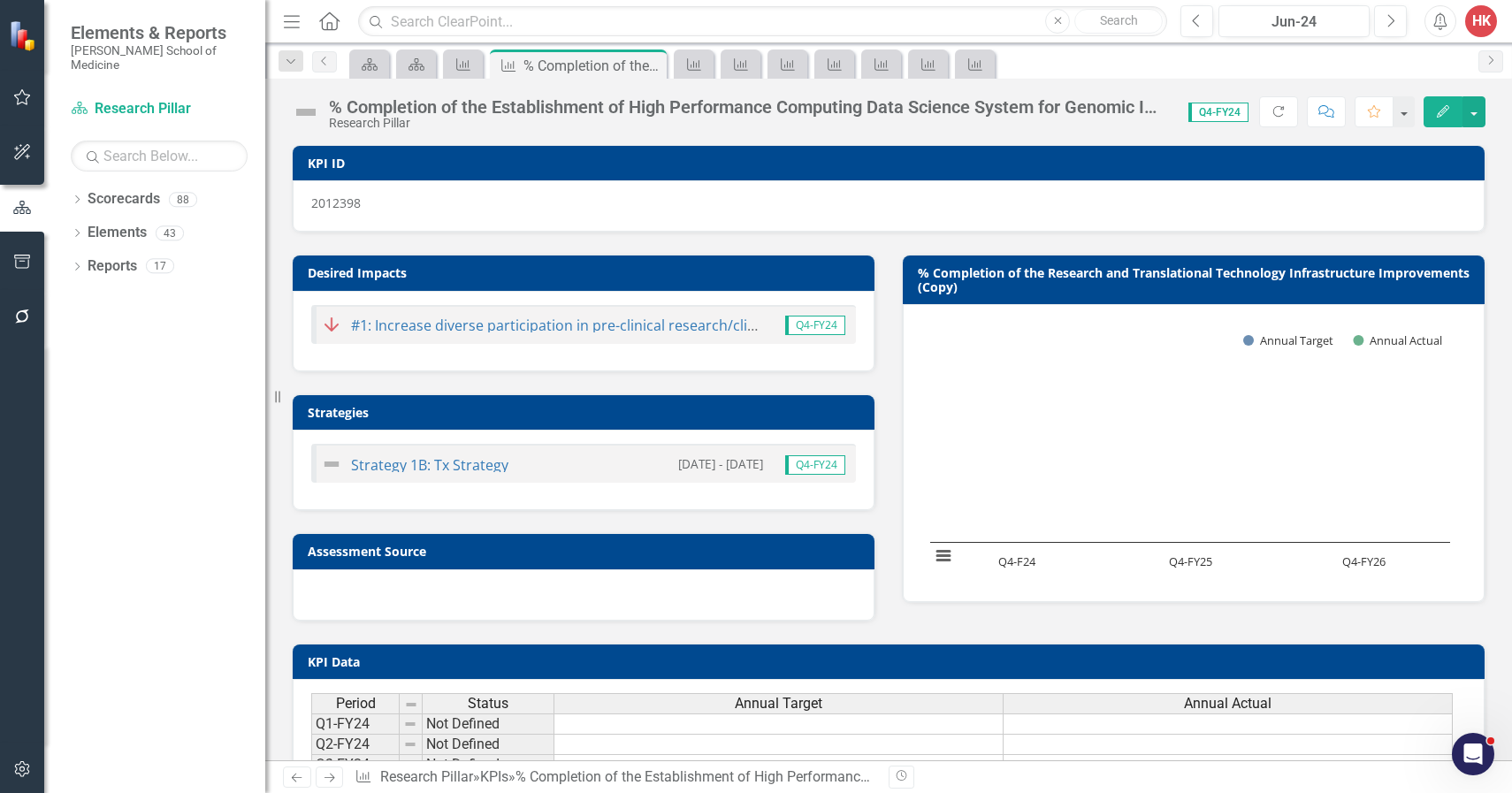
click at [581, 118] on div "Research Pillar" at bounding box center [749, 124] width 842 height 14
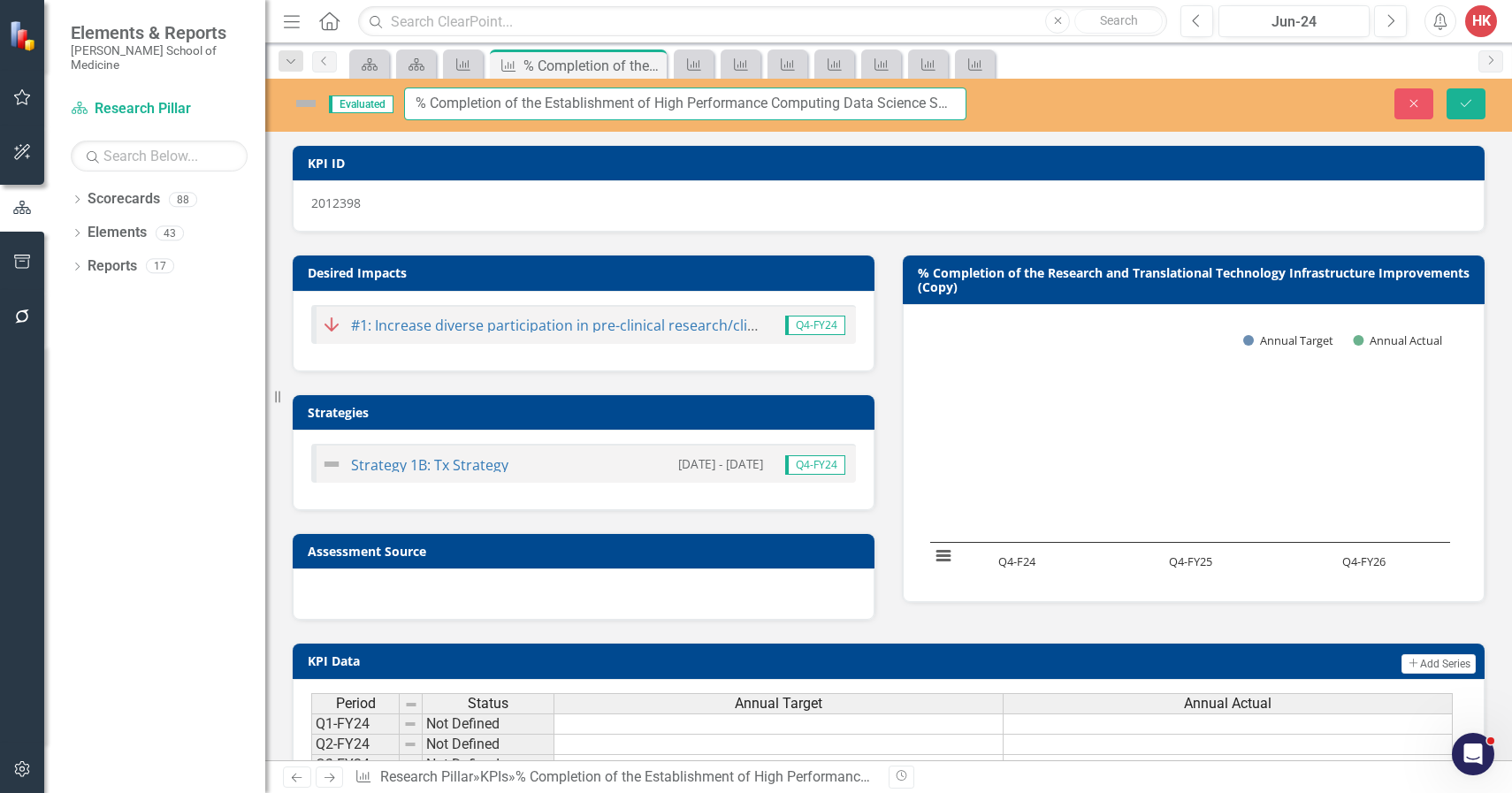
click at [659, 100] on input "% Completion of the Establishment of High Performance Computing Data Science Sy…" at bounding box center [685, 104] width 562 height 33
drag, startPoint x: 416, startPoint y: 101, endPoint x: 1209, endPoint y: 119, distance: 793.2
click at [1209, 119] on div "Evaluated % Completion of the Establishment of the High Performance Computing D…" at bounding box center [889, 104] width 1246 height 33
type input "% Completion of the Establishment of the High Performance Computing Data Scienc…"
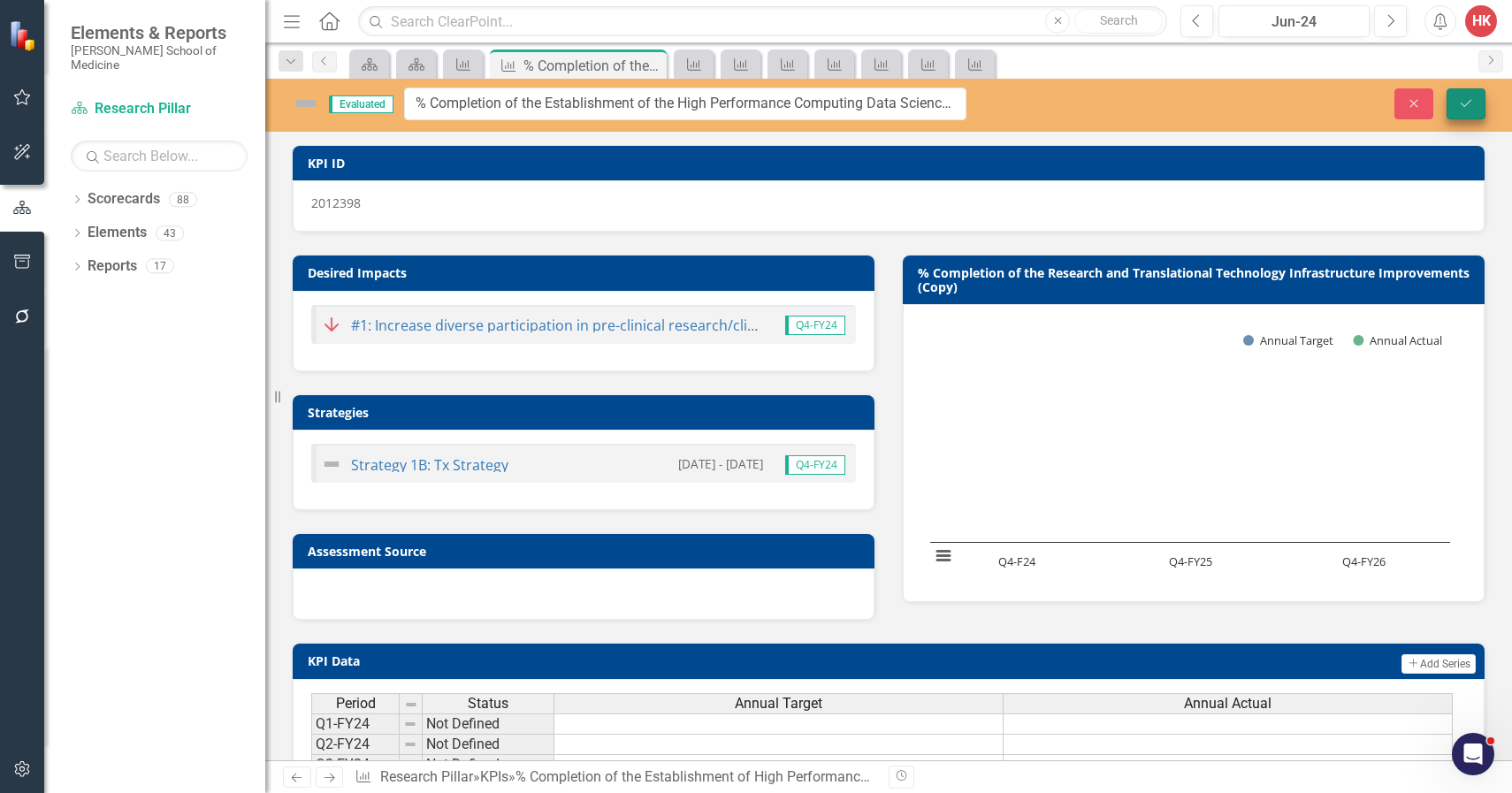
click at [1459, 103] on icon "Save" at bounding box center [1466, 103] width 15 height 13
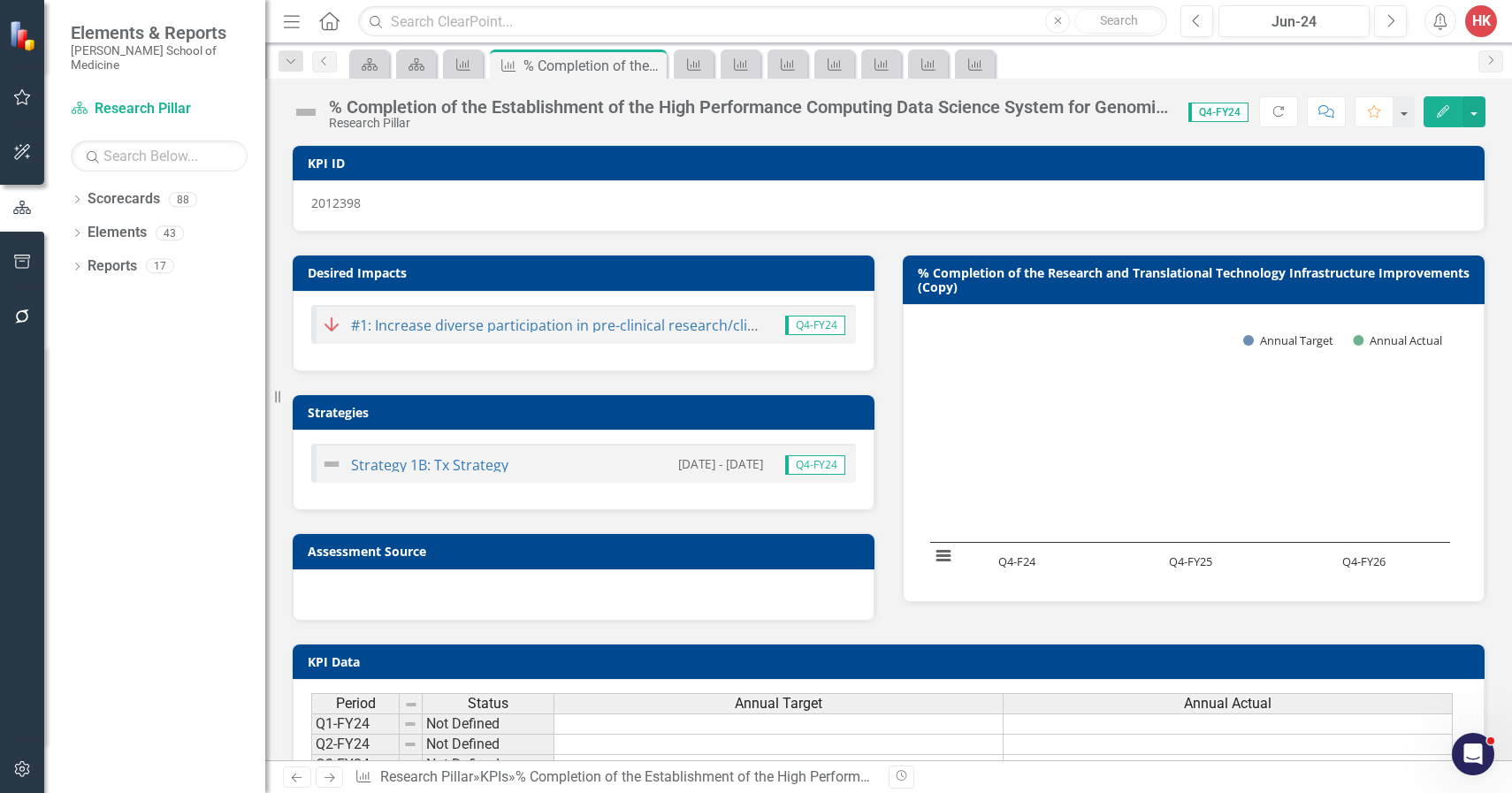
click at [1255, 279] on h3 "% Completion of the Research and Translational Technology Infrastructure Improv…" at bounding box center [1196, 279] width 557 height 27
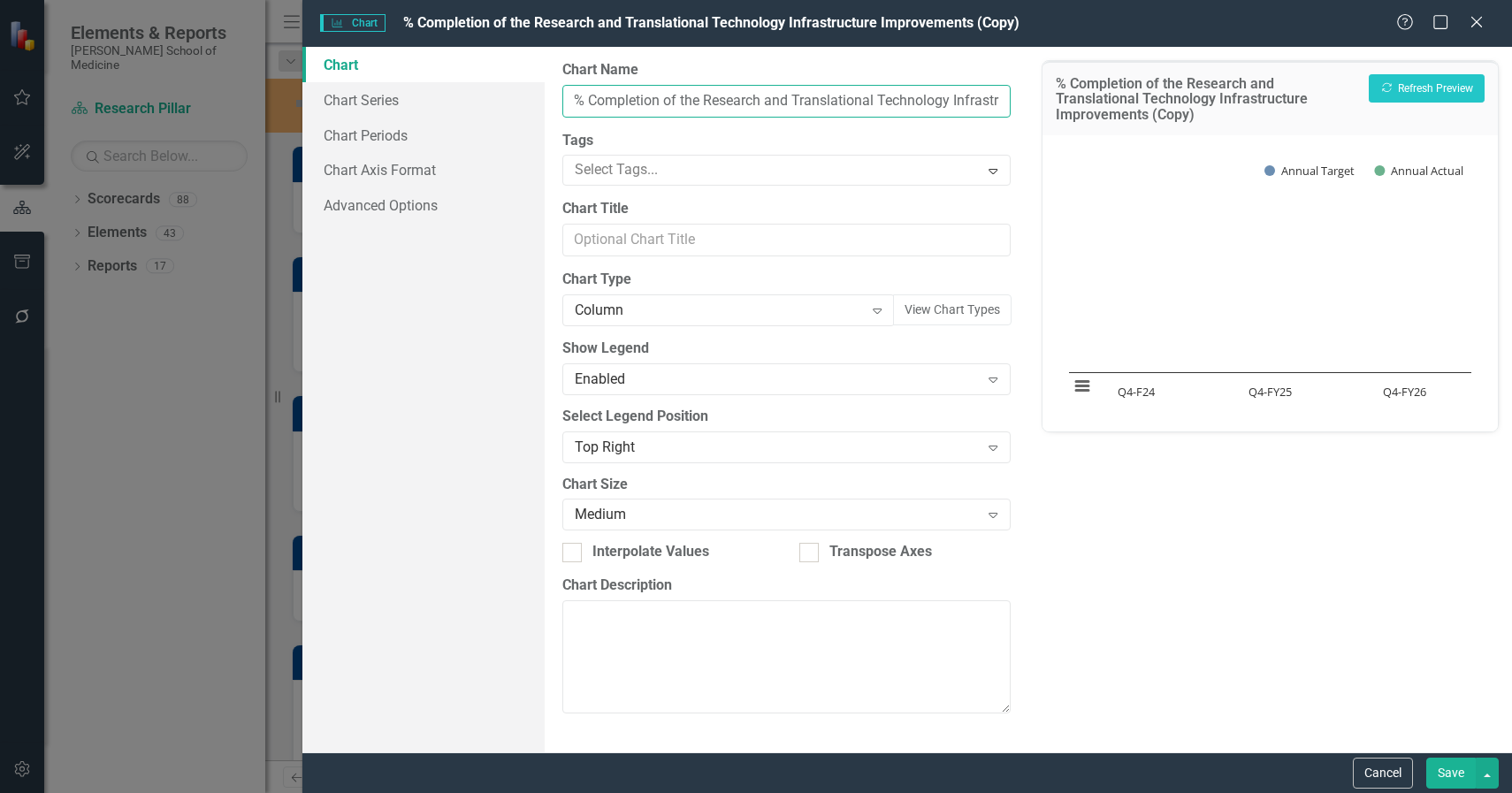
drag, startPoint x: 574, startPoint y: 98, endPoint x: 1283, endPoint y: 116, distance: 709.2
click at [1283, 116] on div "Chart Chart Series Chart Periods Chart Axis Format Advanced Options From this p…" at bounding box center [907, 400] width 1210 height 705
paste input "Establishment of the High Performance Computing Data Science System for Genomic…"
type input "% Completion of the Establishment of the High Performance Computing Data Scienc…"
click at [1309, 167] on button "Show Annual Target" at bounding box center [1309, 170] width 90 height 15
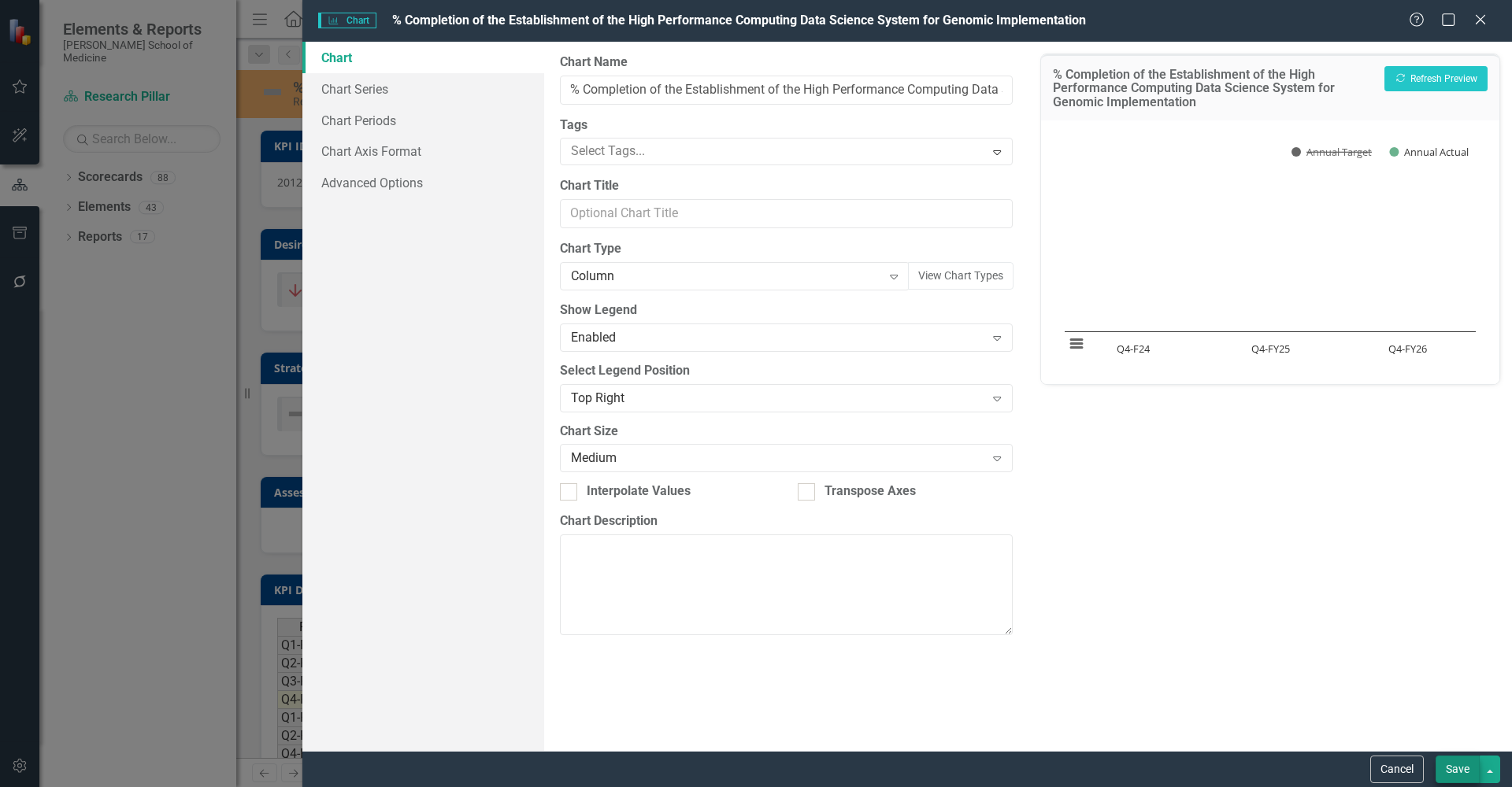
click at [1346, 705] on button "Save" at bounding box center [1457, 770] width 44 height 28
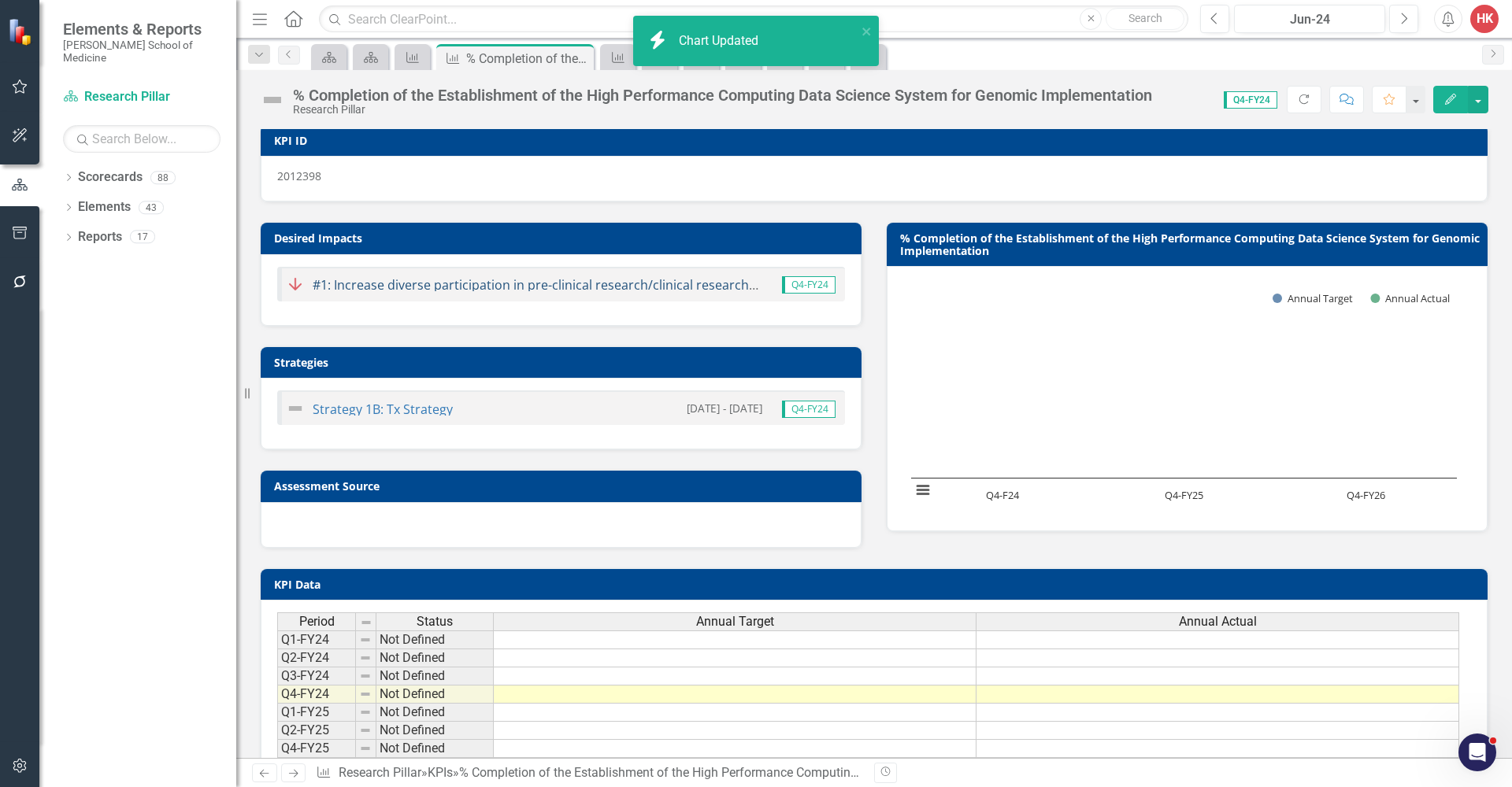
scroll to position [6, 0]
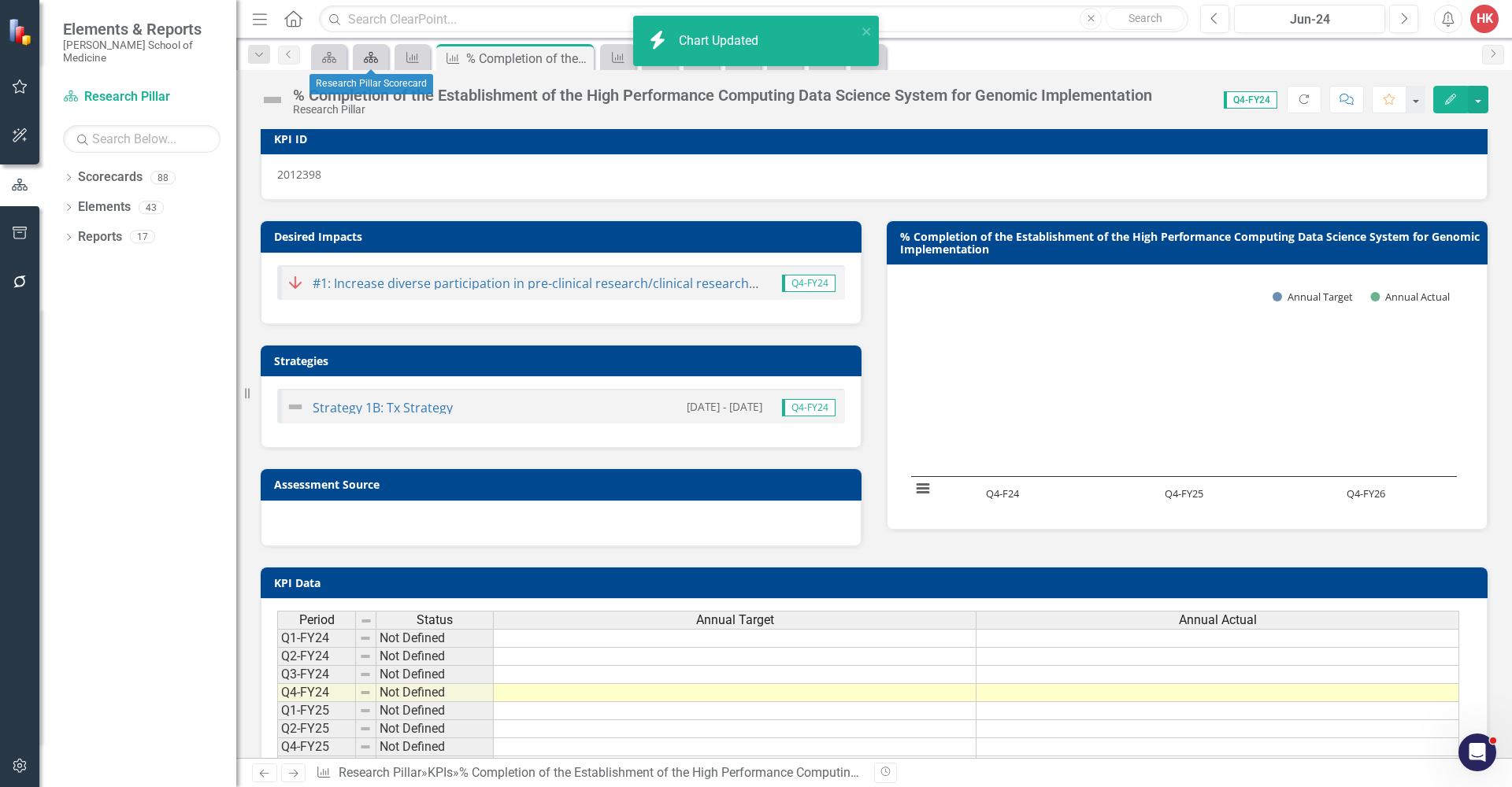
click at [380, 55] on link "Scorecards" at bounding box center [371, 57] width 28 height 20
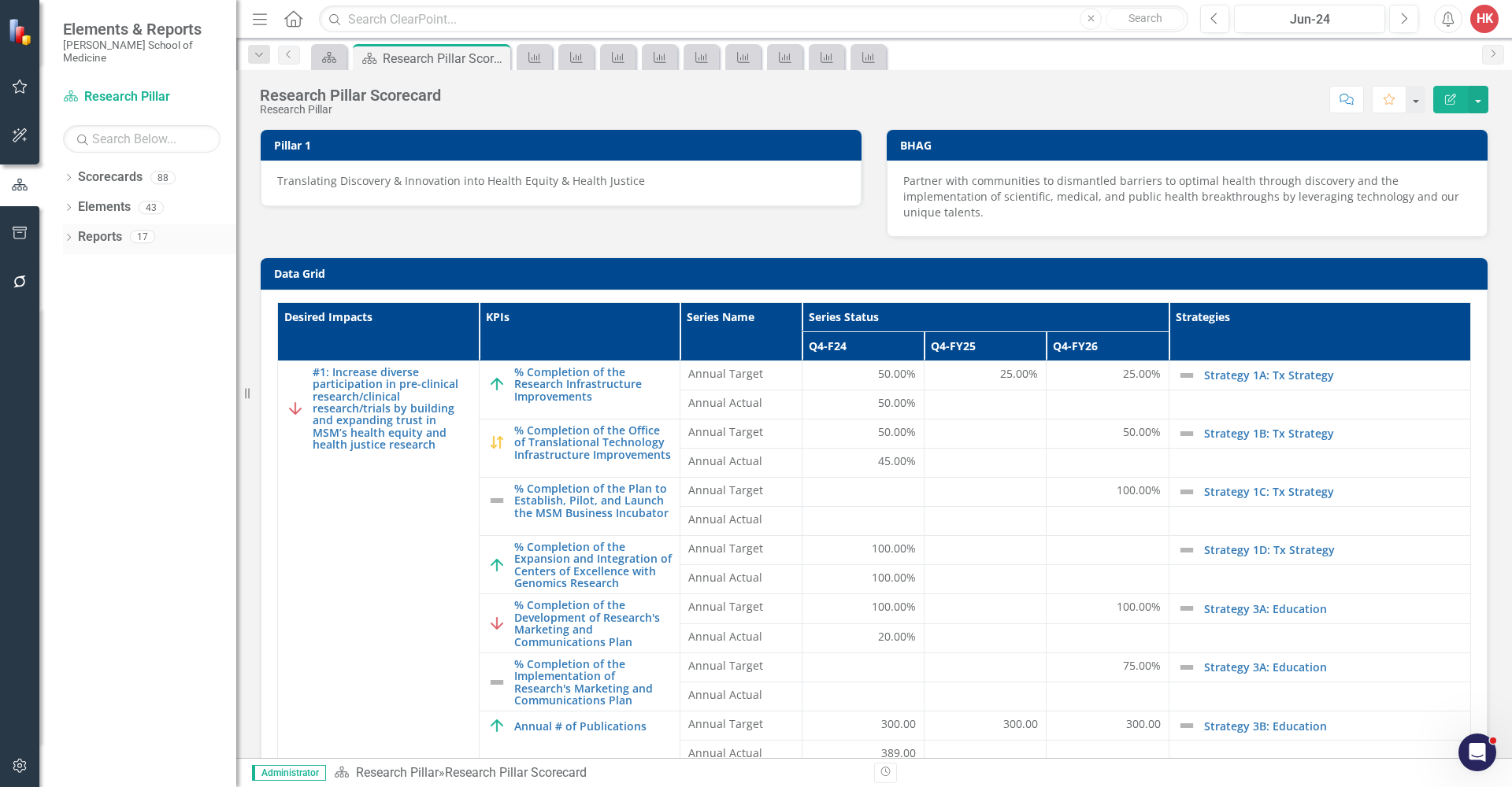
click at [111, 228] on link "Reports" at bounding box center [100, 237] width 44 height 18
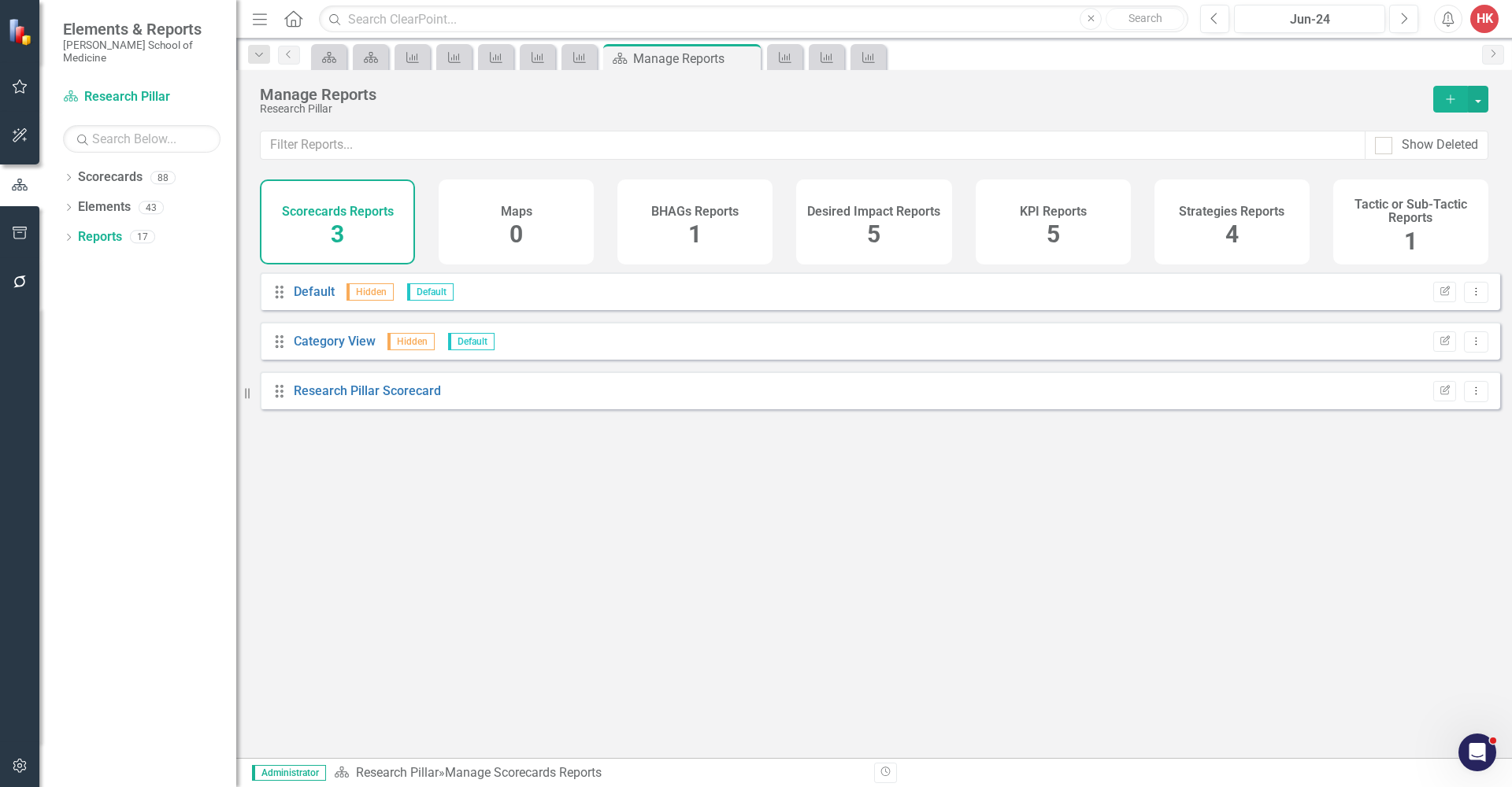
click at [1015, 240] on div "KPI Reports 5" at bounding box center [1053, 222] width 155 height 85
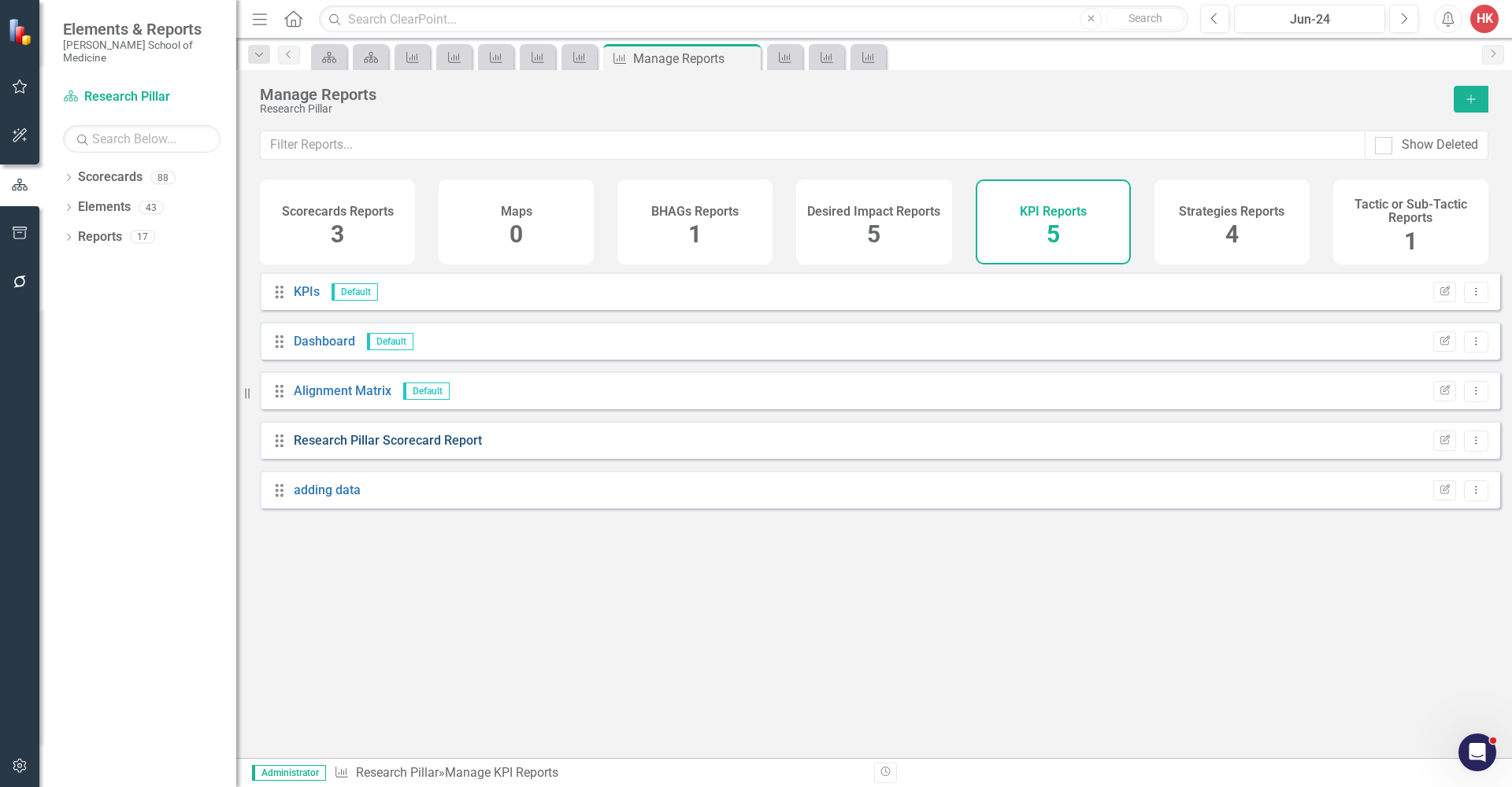
click at [429, 448] on link "Research Pillar Scorecard Report" at bounding box center [387, 440] width 188 height 15
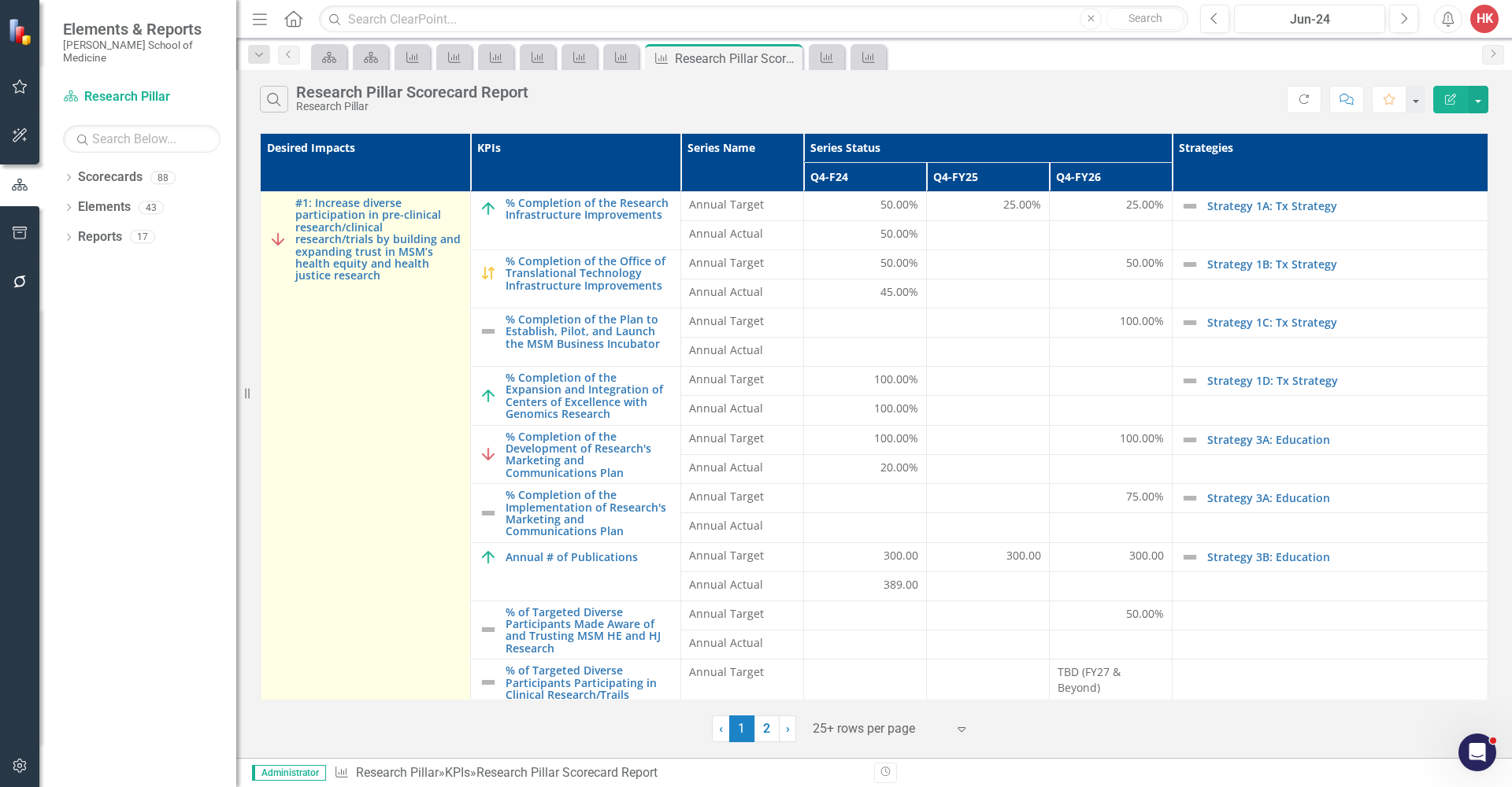
scroll to position [3, 0]
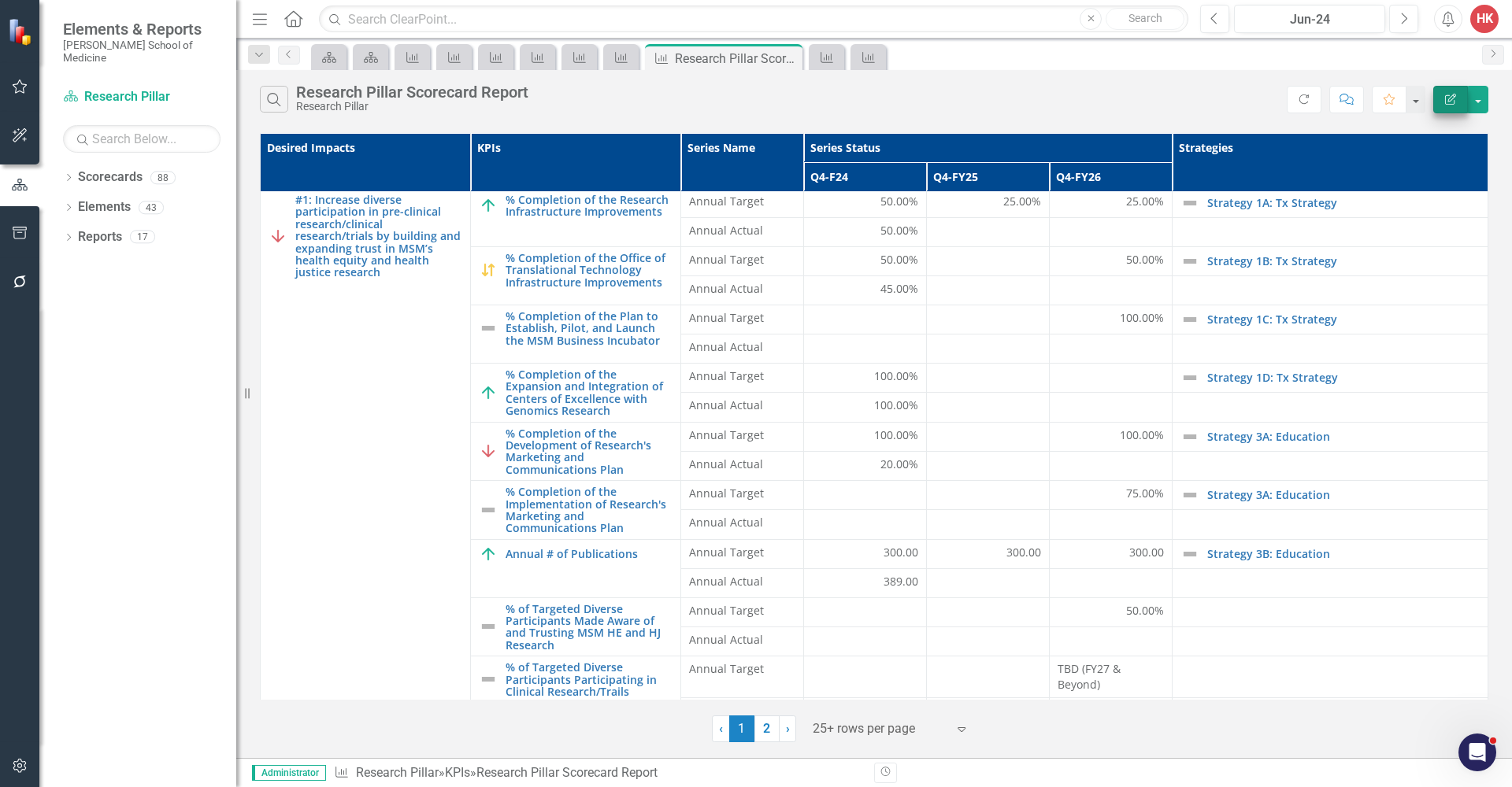
click at [1346, 95] on icon "Edit Report" at bounding box center [1450, 99] width 14 height 11
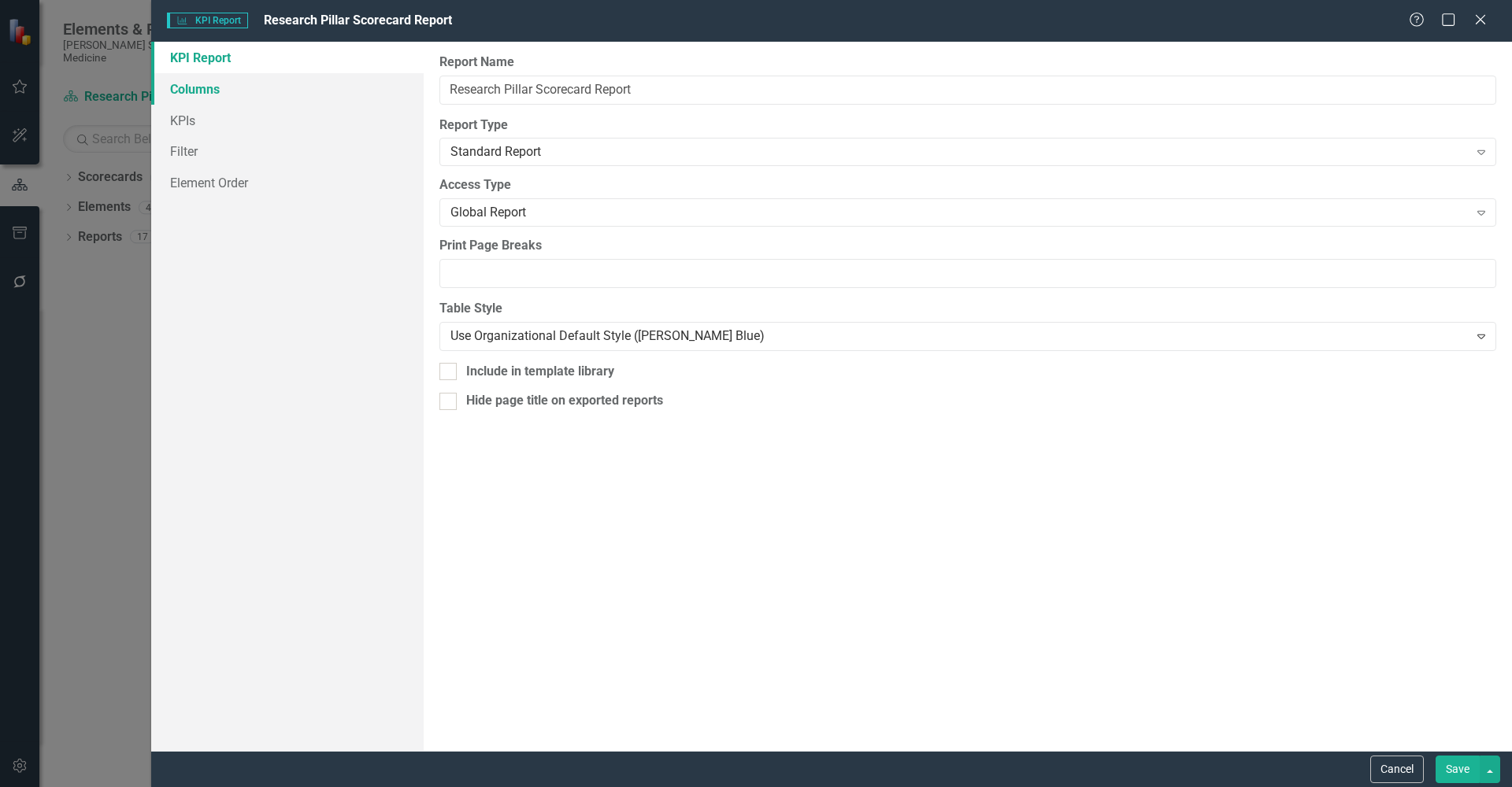
click at [202, 92] on link "Columns" at bounding box center [287, 89] width 273 height 32
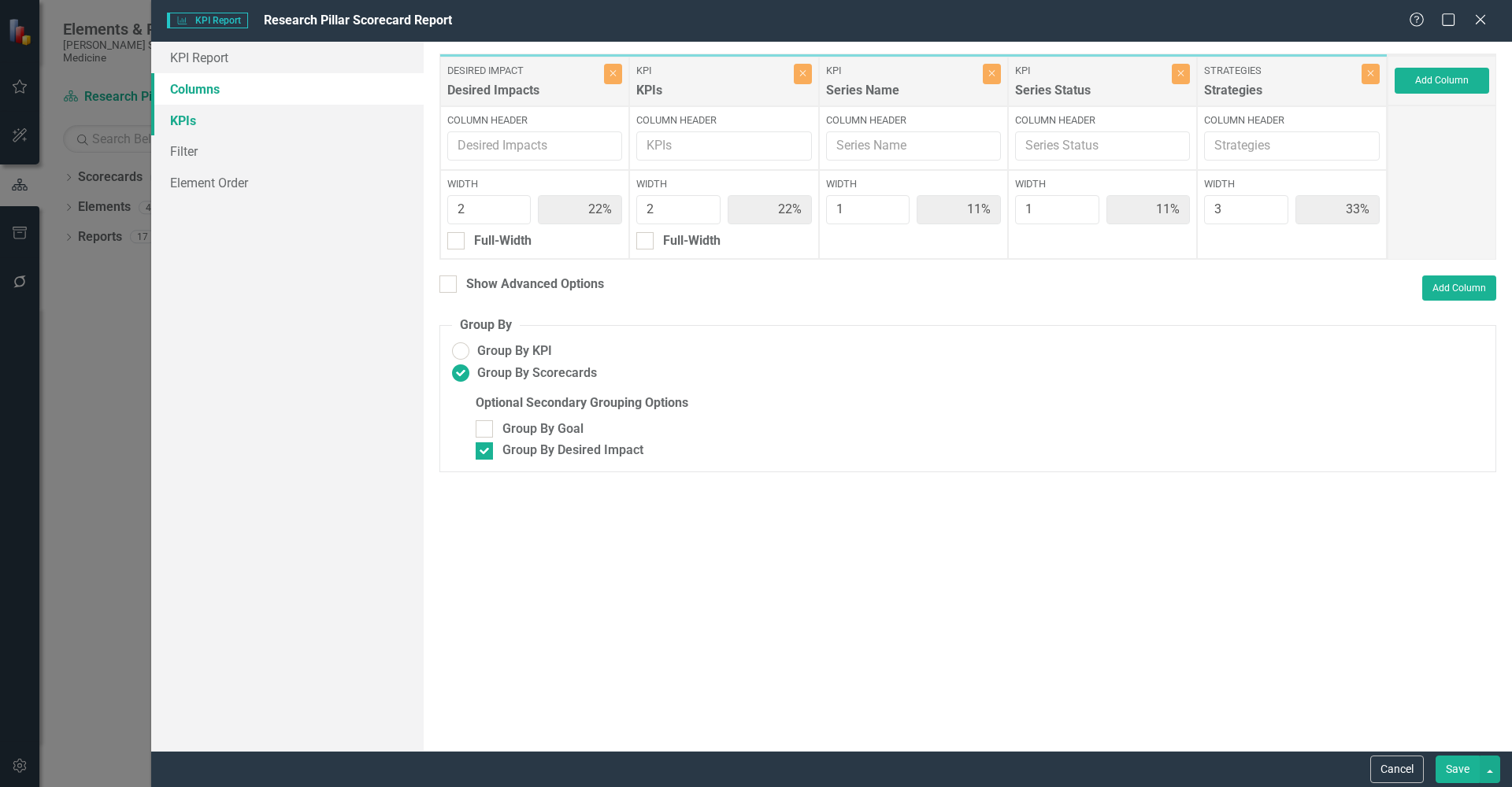
click at [184, 115] on link "KPIs" at bounding box center [287, 120] width 273 height 32
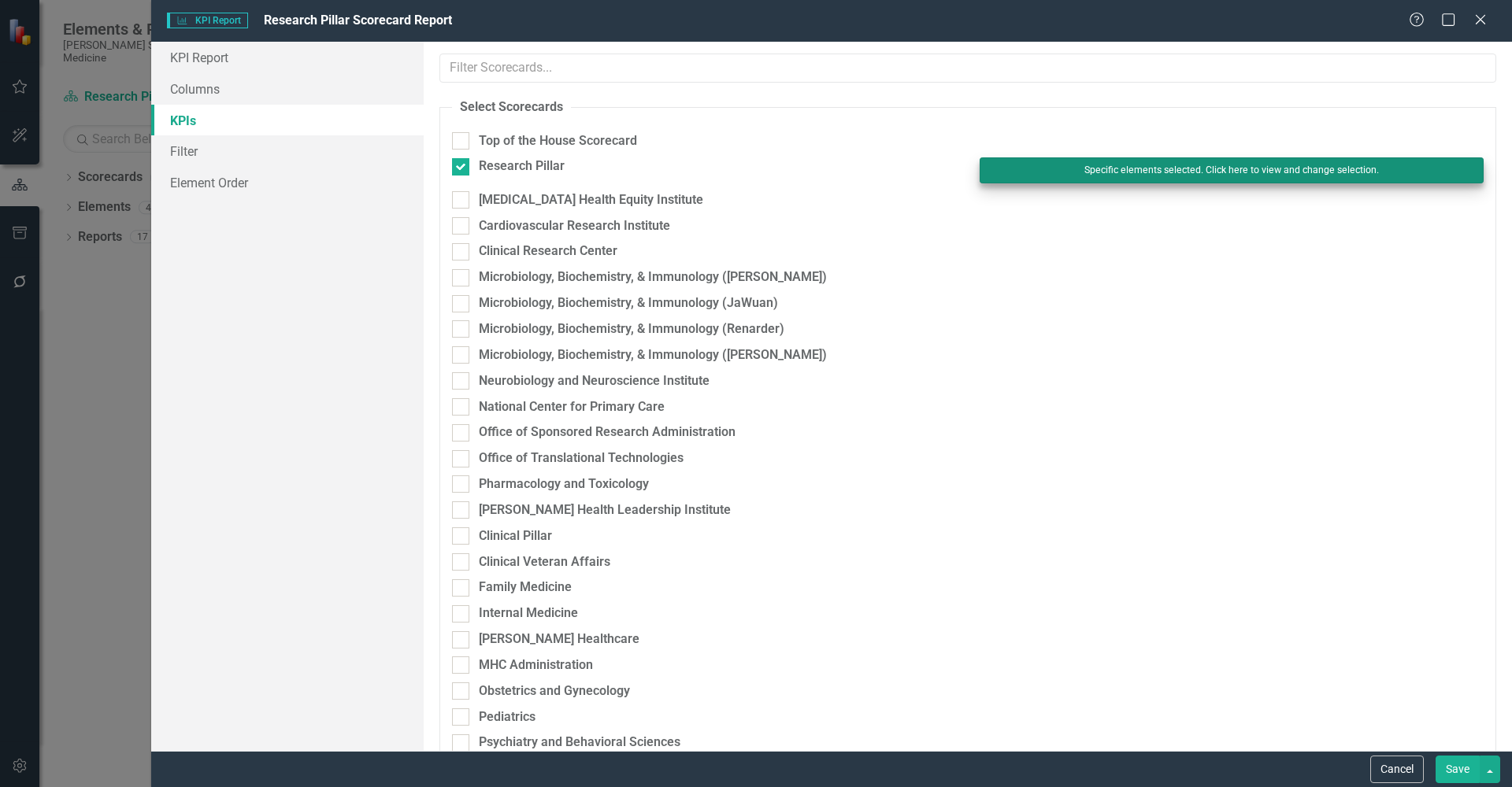
click at [1195, 174] on button "Specific elements selected. Click here to view and change selection." at bounding box center [1231, 169] width 504 height 25
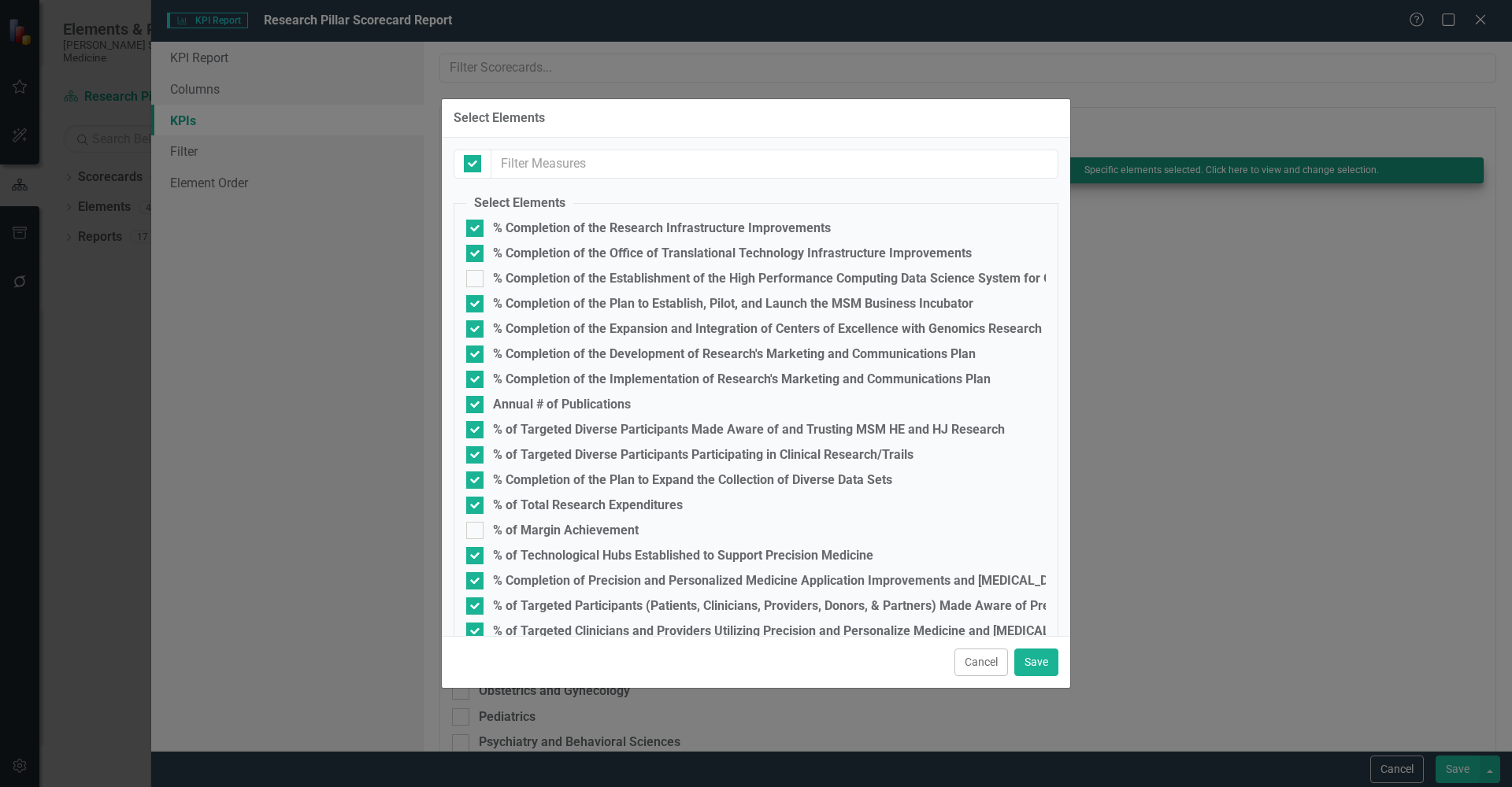
checkbox input "false"
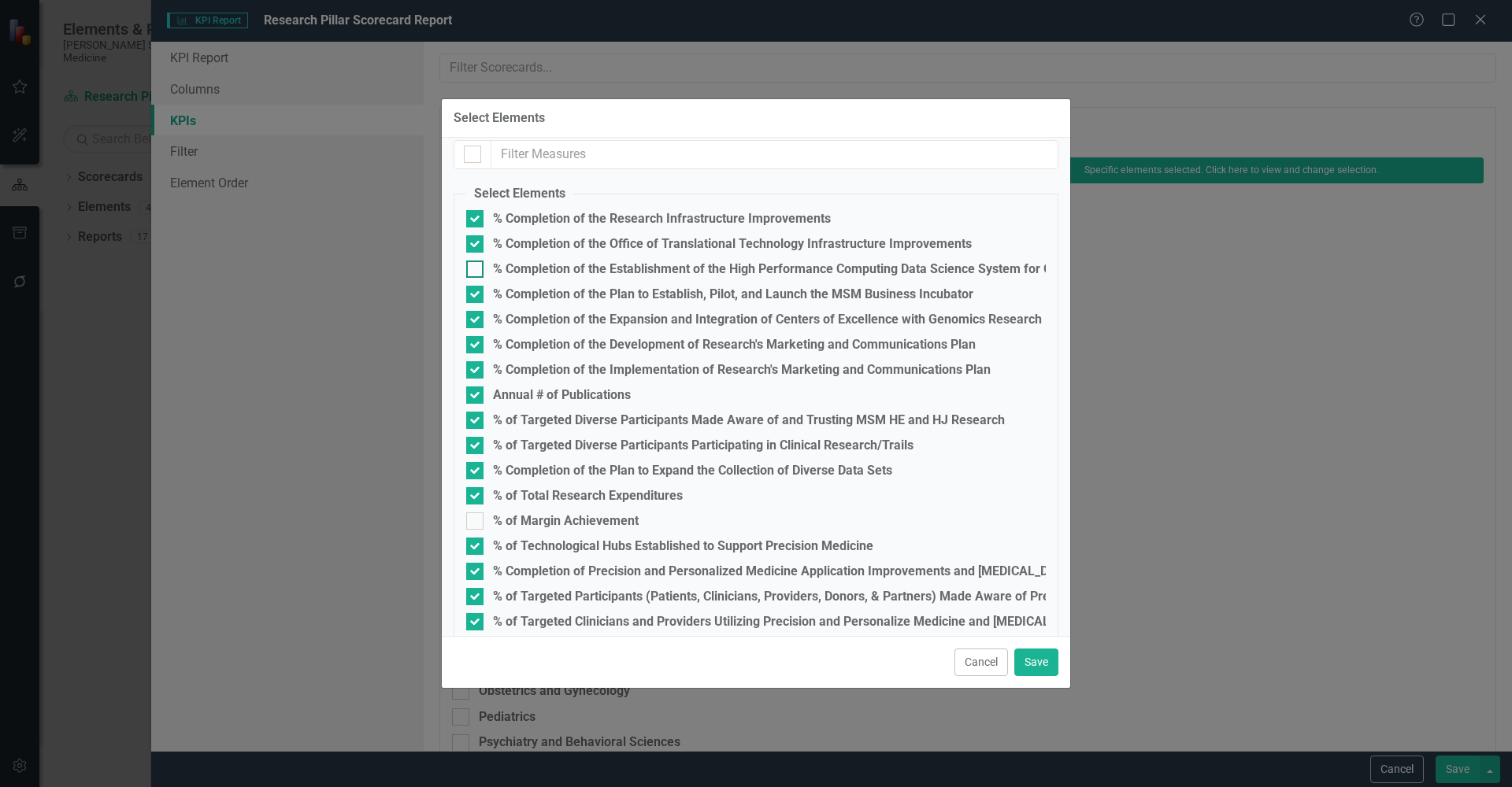
click at [478, 283] on fieldset "Select Elements % Completion of the Research Infrastructure Improvements % Comp…" at bounding box center [756, 438] width 605 height 506
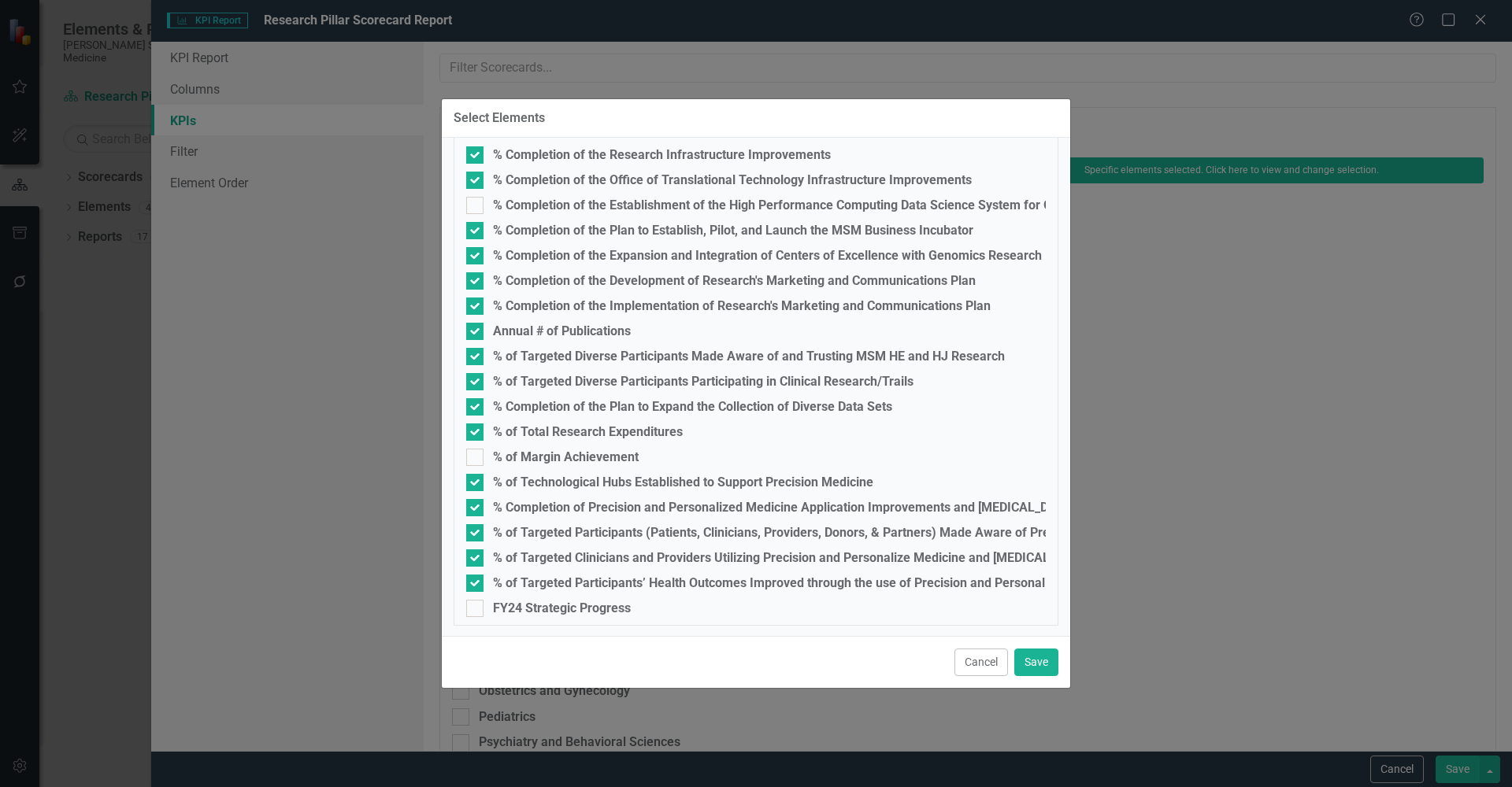
scroll to position [75, 0]
click at [1034, 659] on button "Save" at bounding box center [1036, 662] width 44 height 28
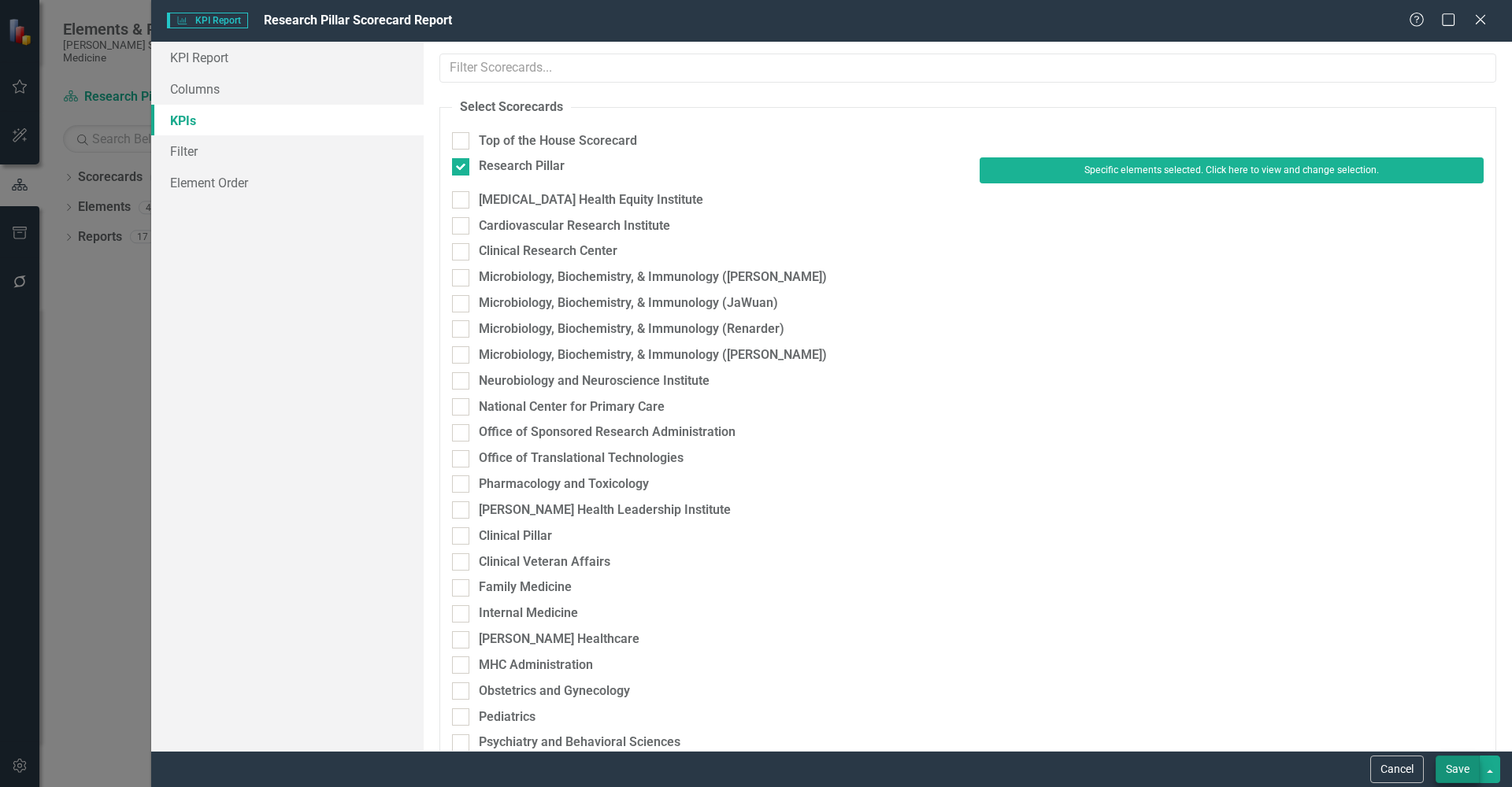
click at [1346, 705] on button "Save" at bounding box center [1457, 770] width 44 height 28
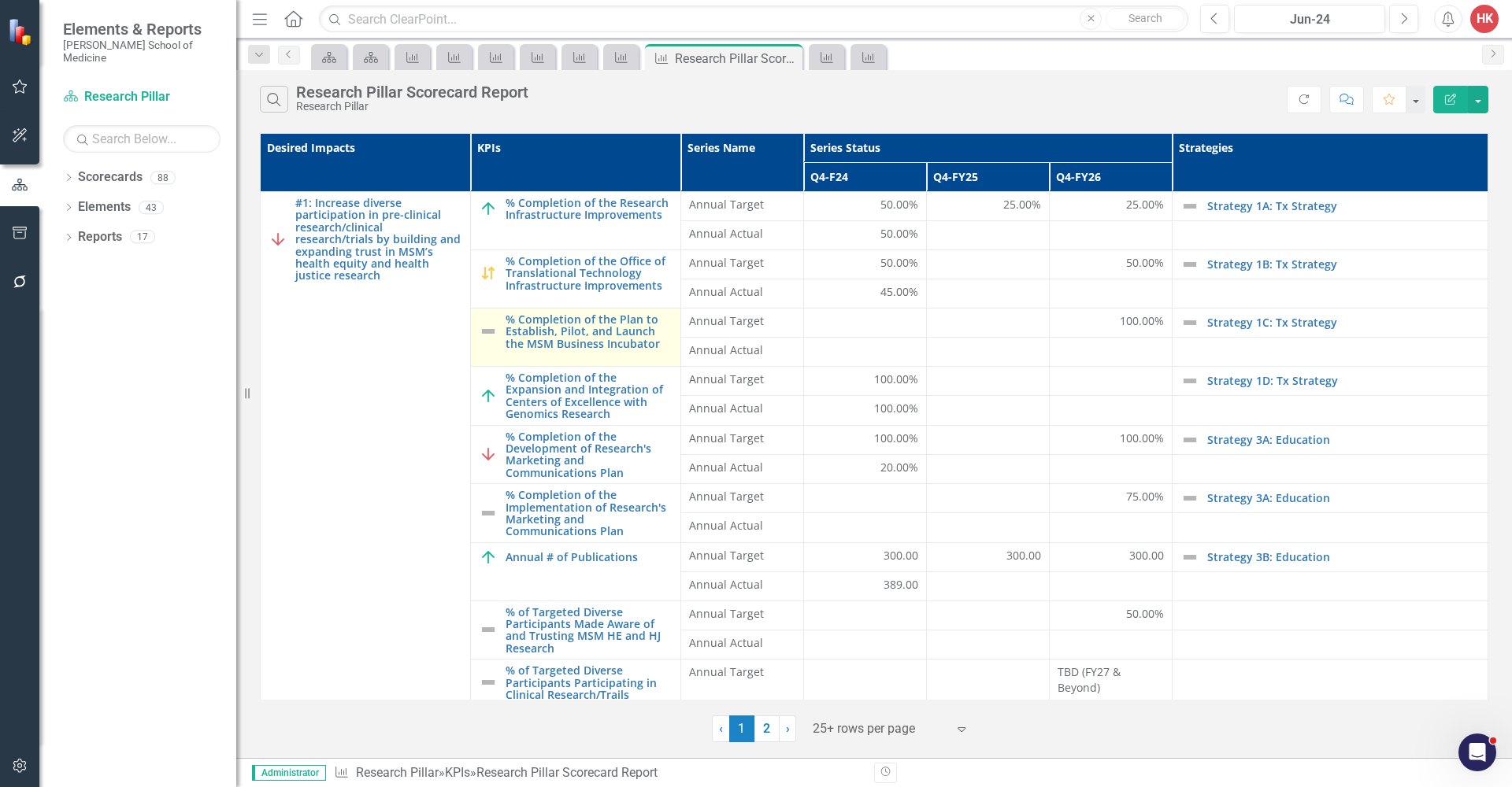
scroll to position [2, 0]
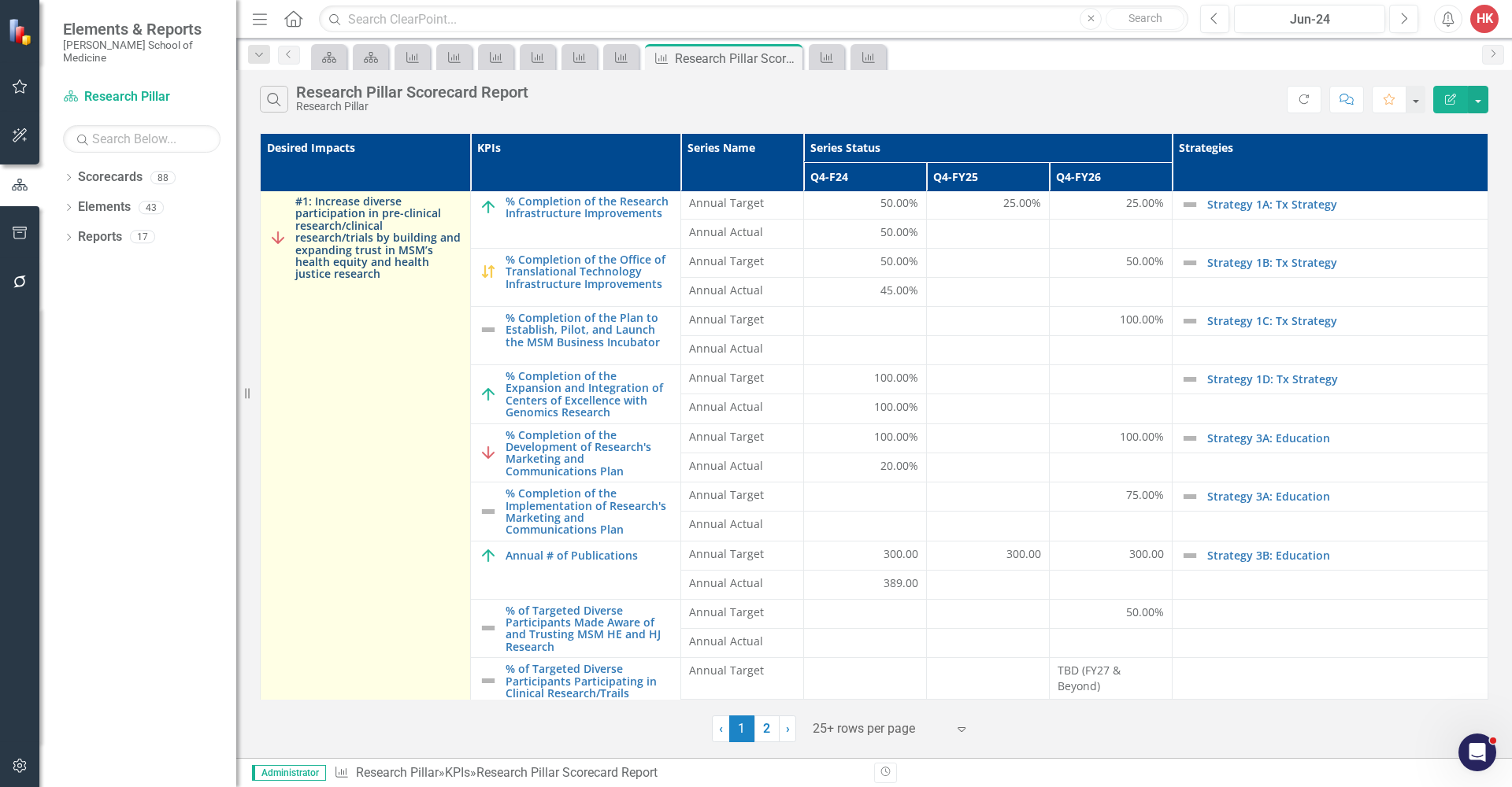
click at [371, 252] on link "#1: Increase diverse participation in pre-clinical research/clinical research/t…" at bounding box center [379, 237] width 167 height 85
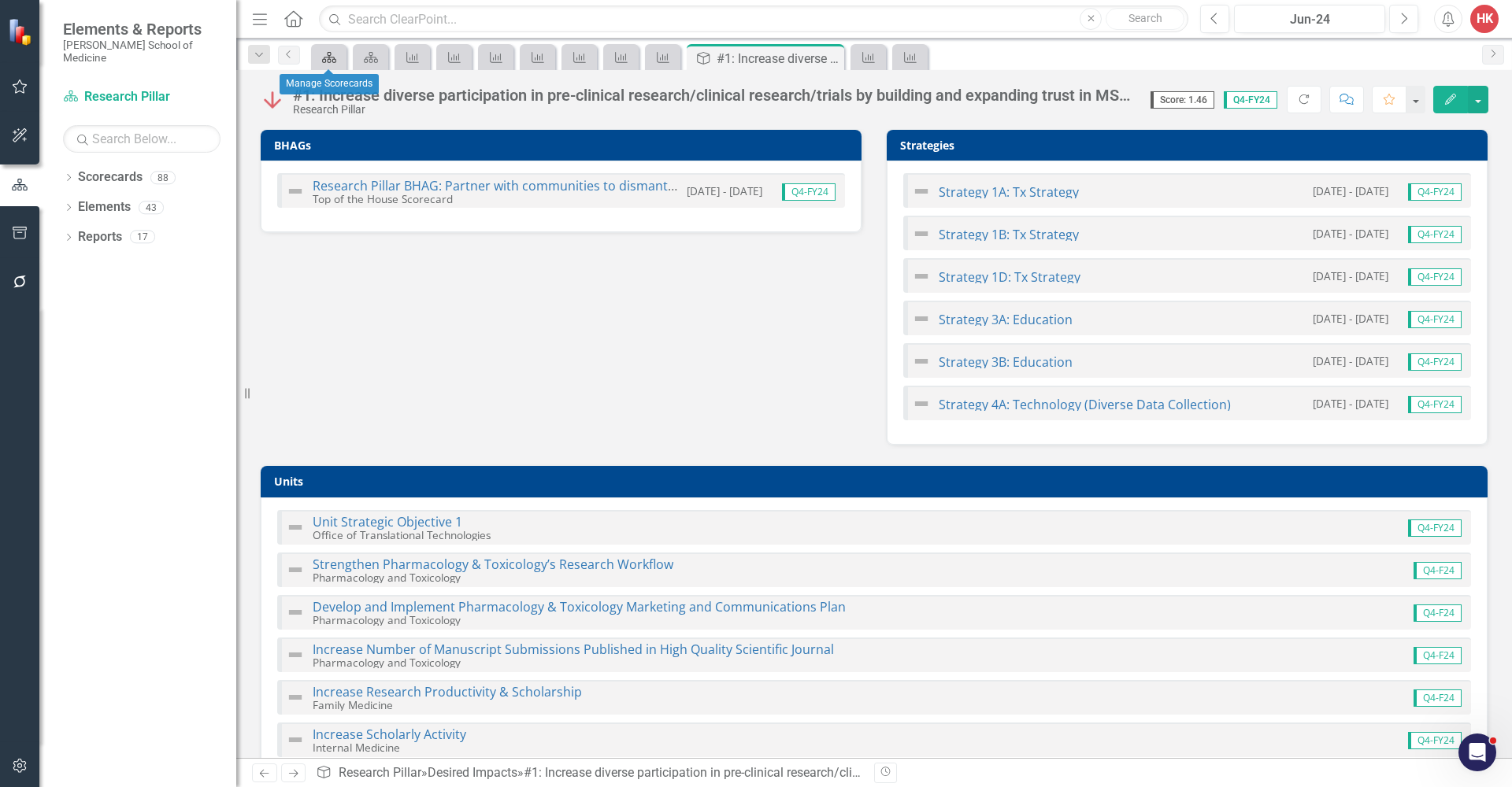
click at [331, 58] on icon at bounding box center [329, 57] width 14 height 11
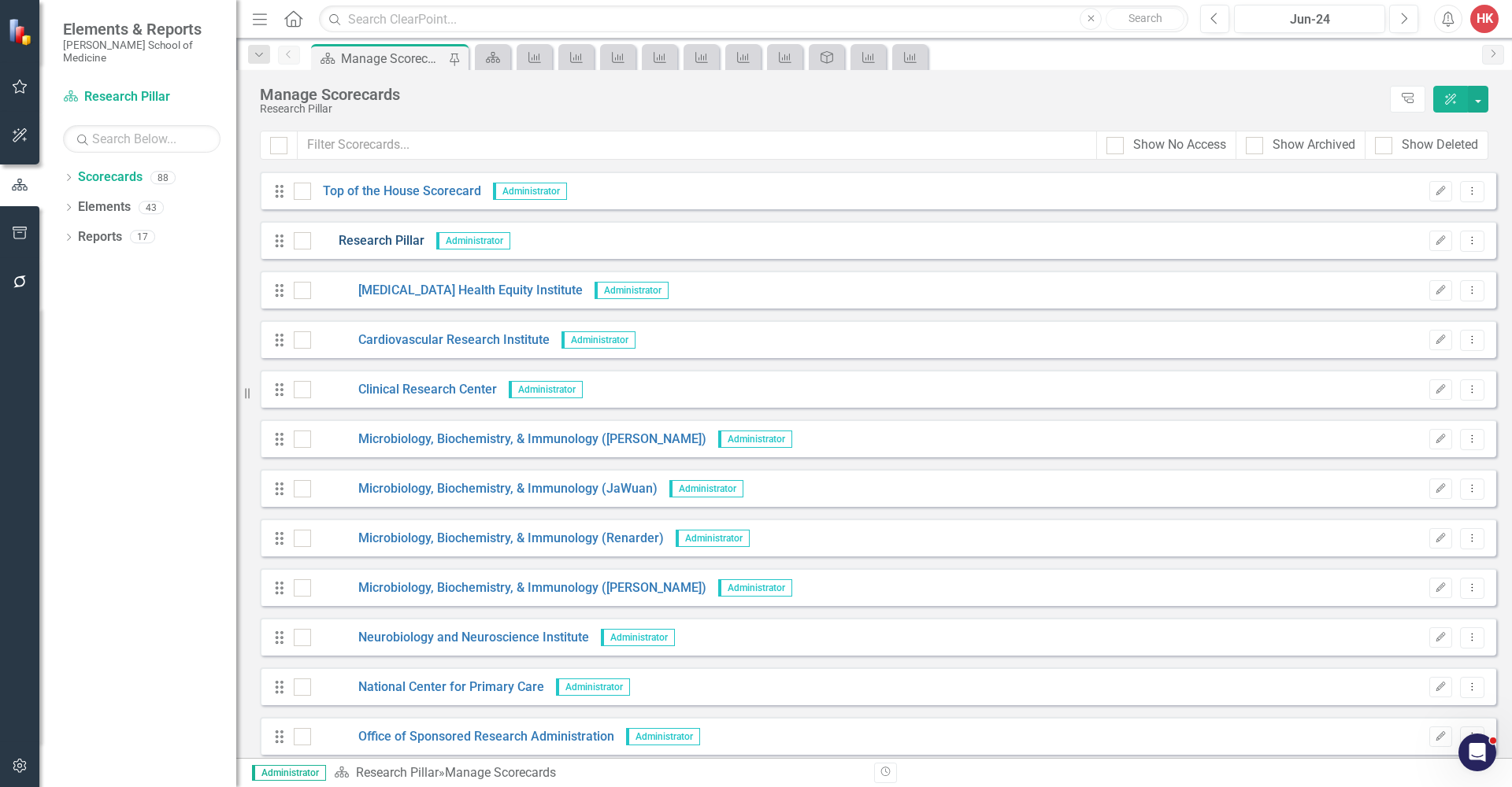
click at [398, 238] on link "Research Pillar" at bounding box center [367, 241] width 114 height 18
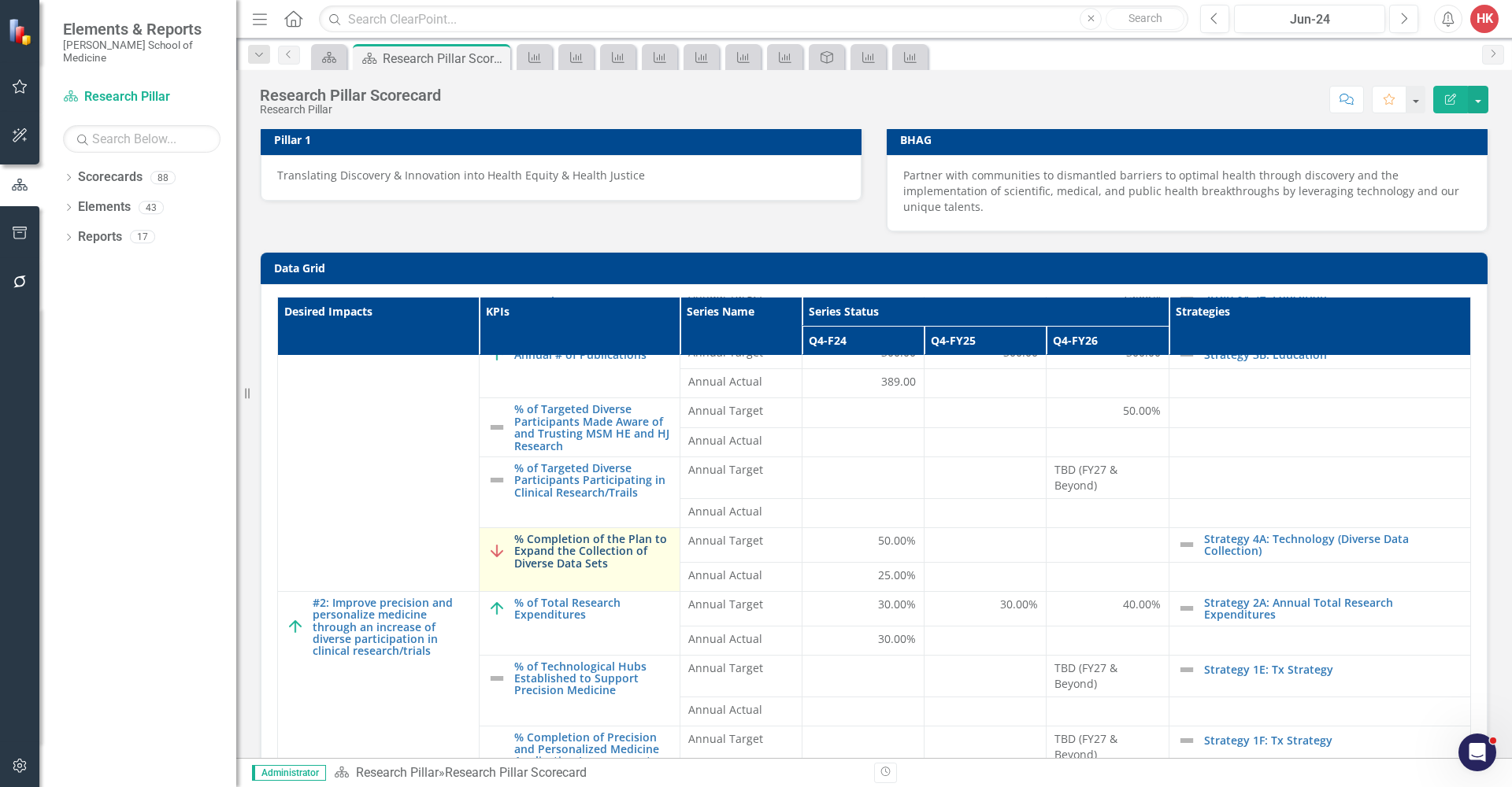
scroll to position [9, 0]
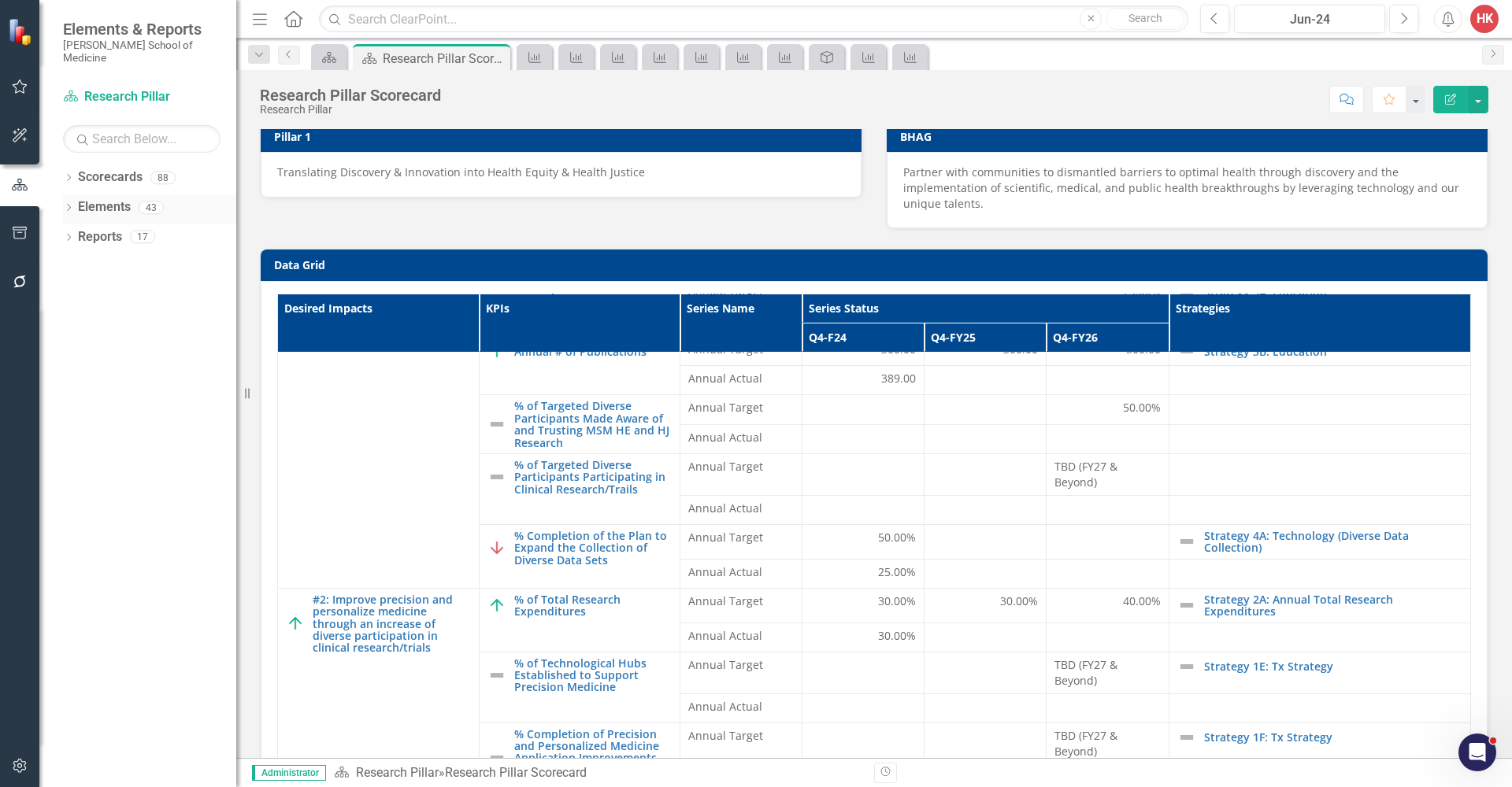
click at [96, 199] on link "Elements" at bounding box center [104, 207] width 52 height 18
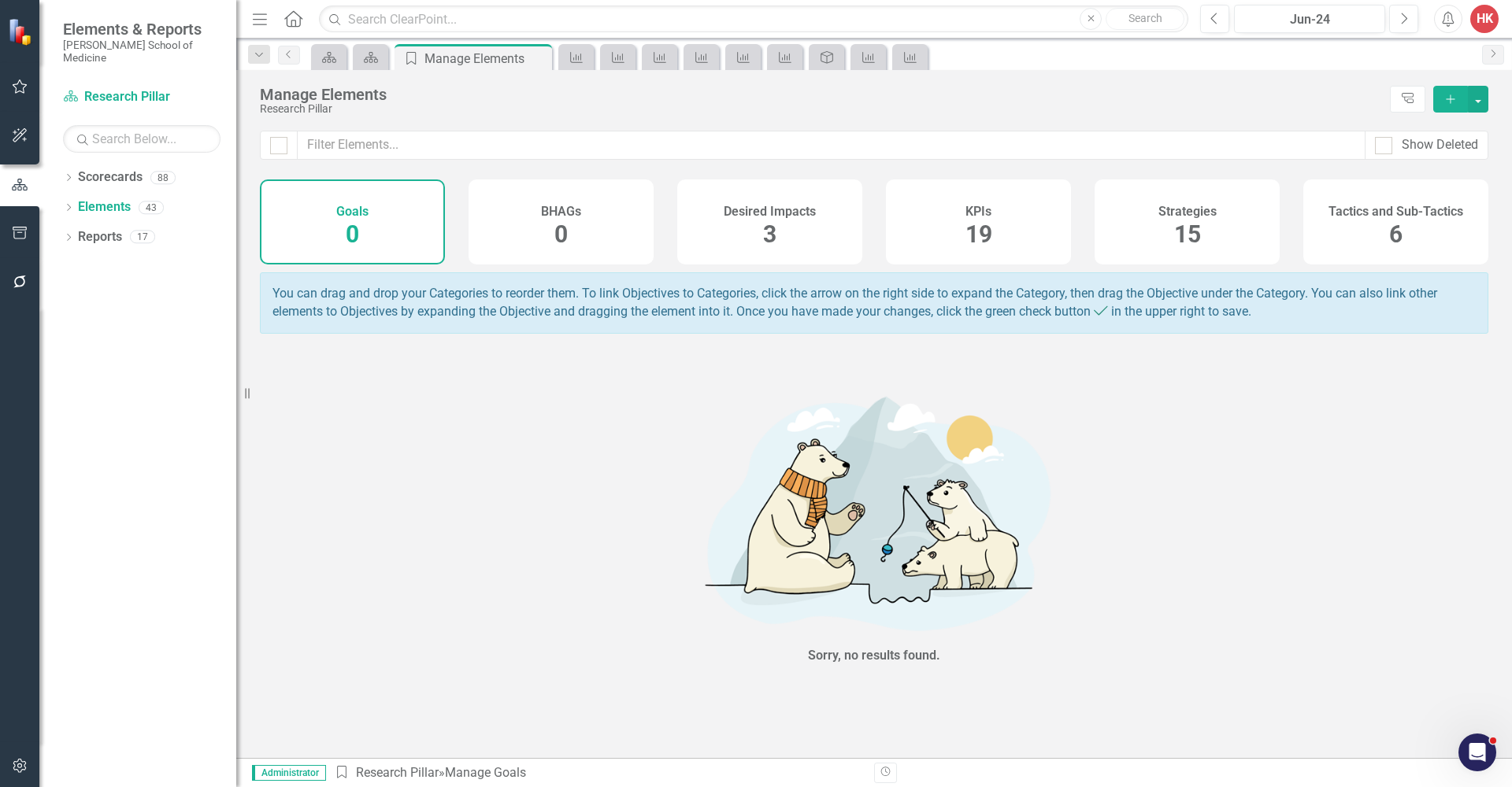
click at [1024, 231] on div "KPIs 19" at bounding box center [978, 222] width 185 height 85
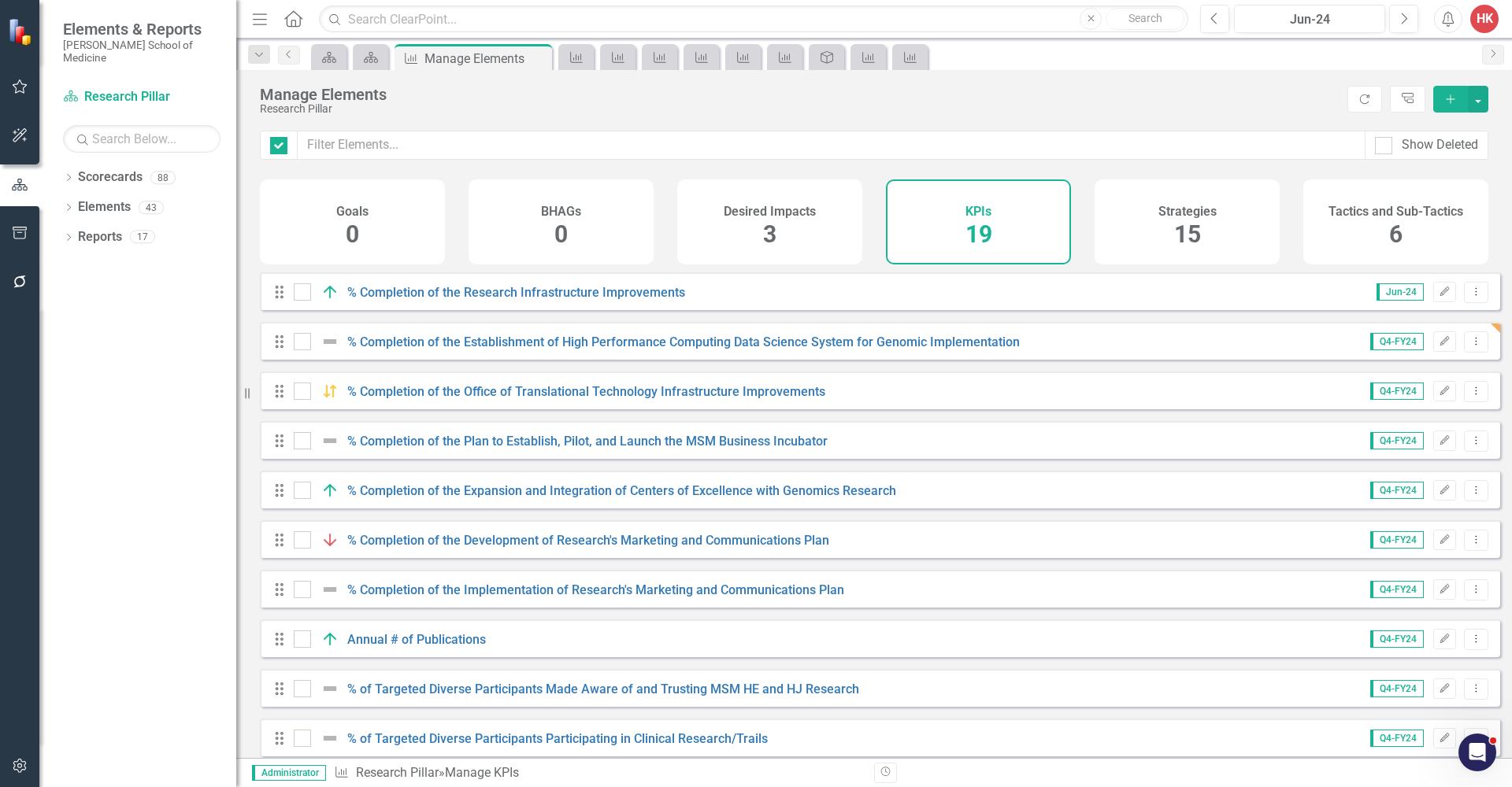
checkbox input "false"
click at [691, 349] on link "% Completion of the Establishment of the High Performance Computing Data Scienc…" at bounding box center [694, 341] width 694 height 15
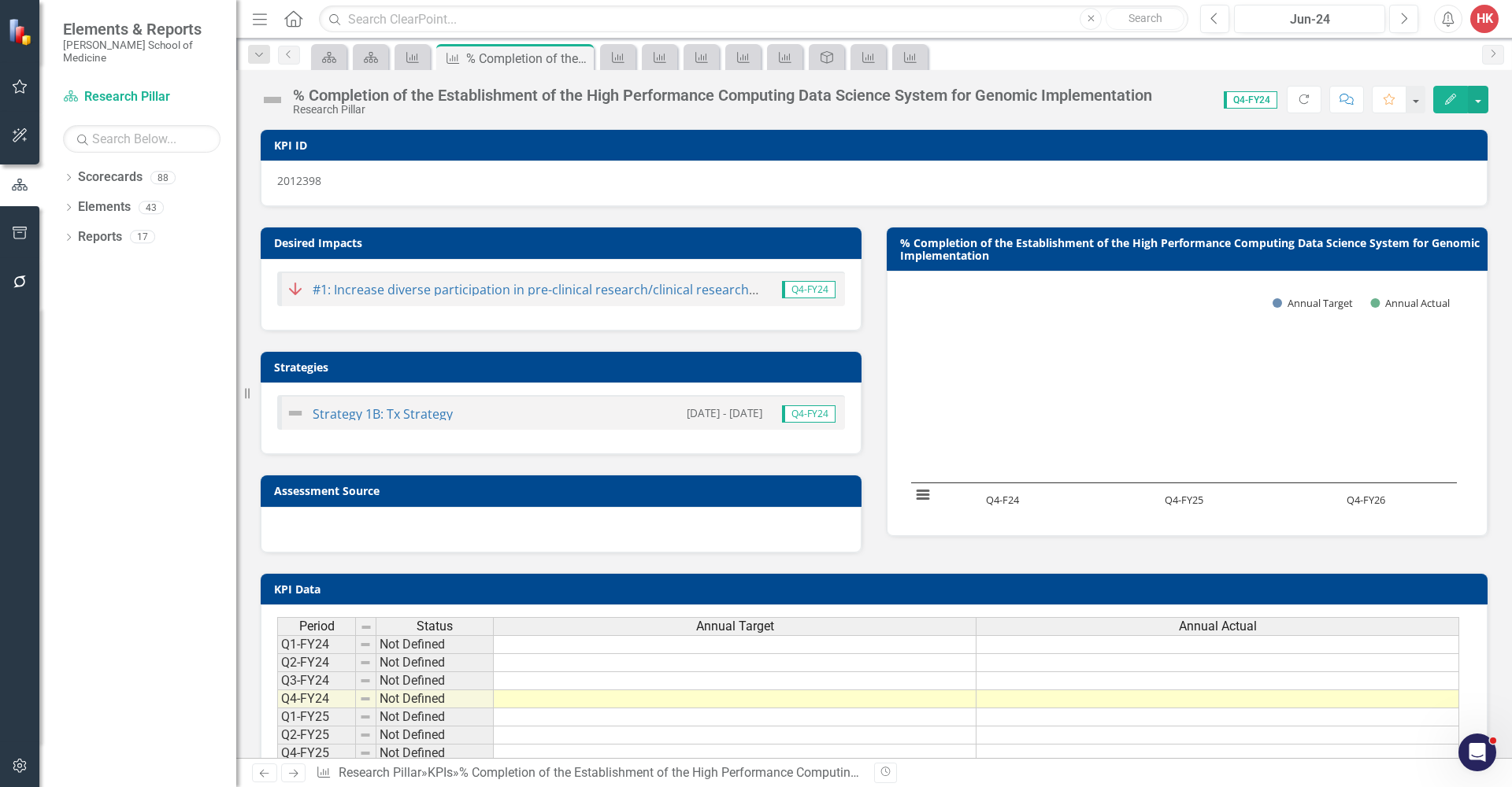
click at [1346, 144] on h3 "KPI ID" at bounding box center [876, 145] width 1206 height 12
click at [1346, 101] on button "button" at bounding box center [1478, 100] width 21 height 28
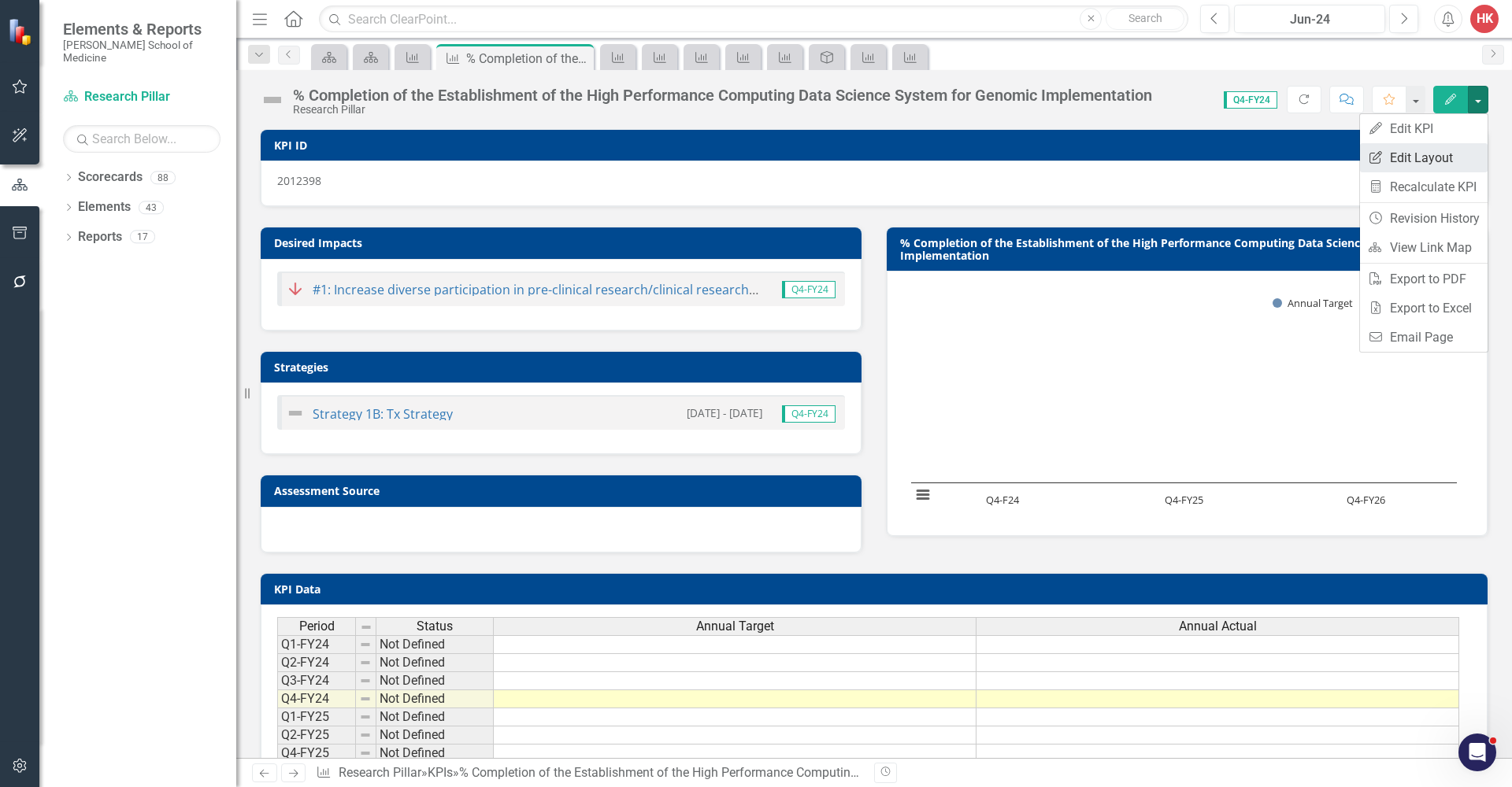
click at [1346, 152] on link "Edit Report Edit Layout" at bounding box center [1423, 158] width 127 height 29
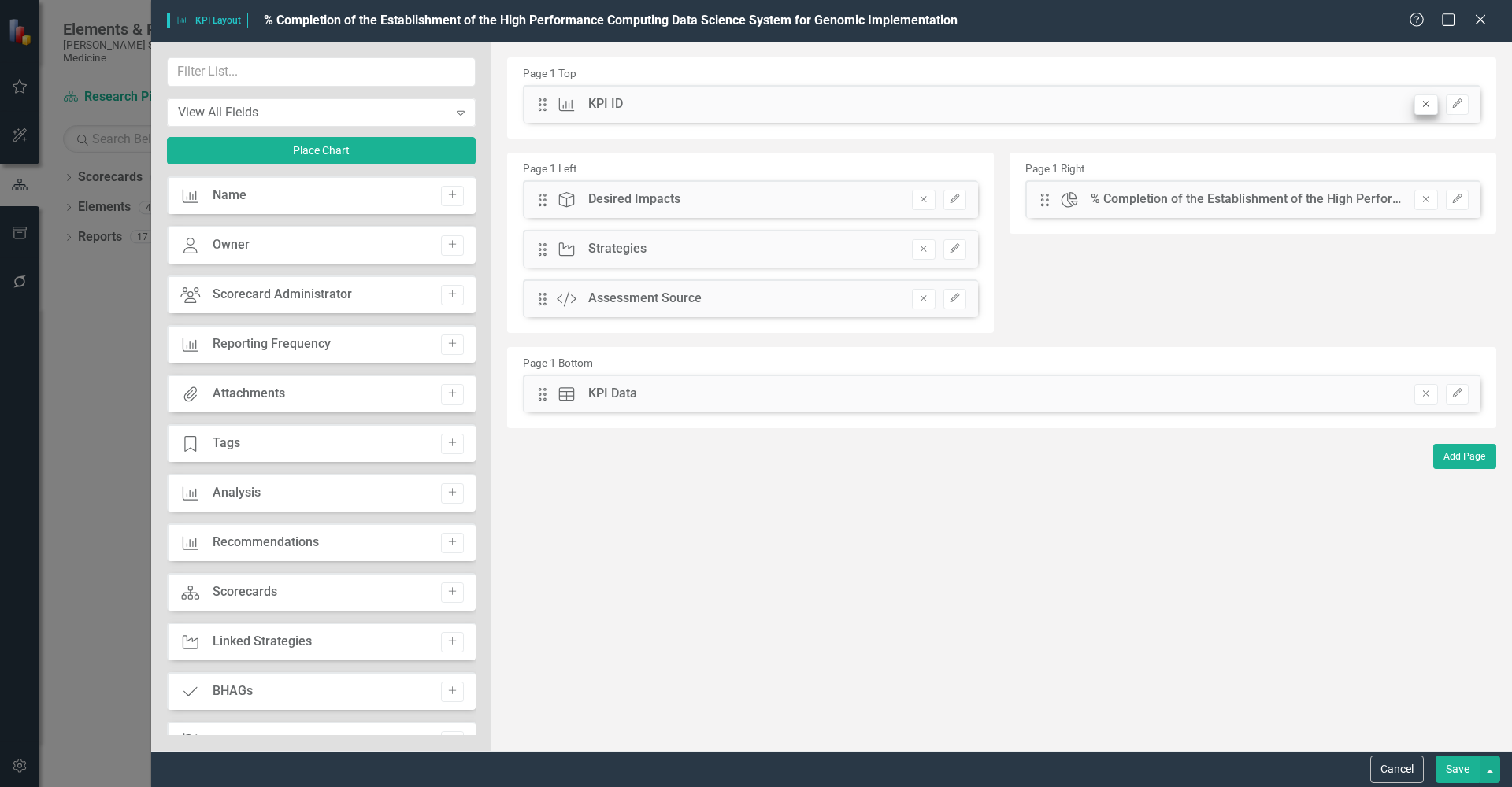
click at [1346, 110] on button "Remove" at bounding box center [1426, 105] width 23 height 21
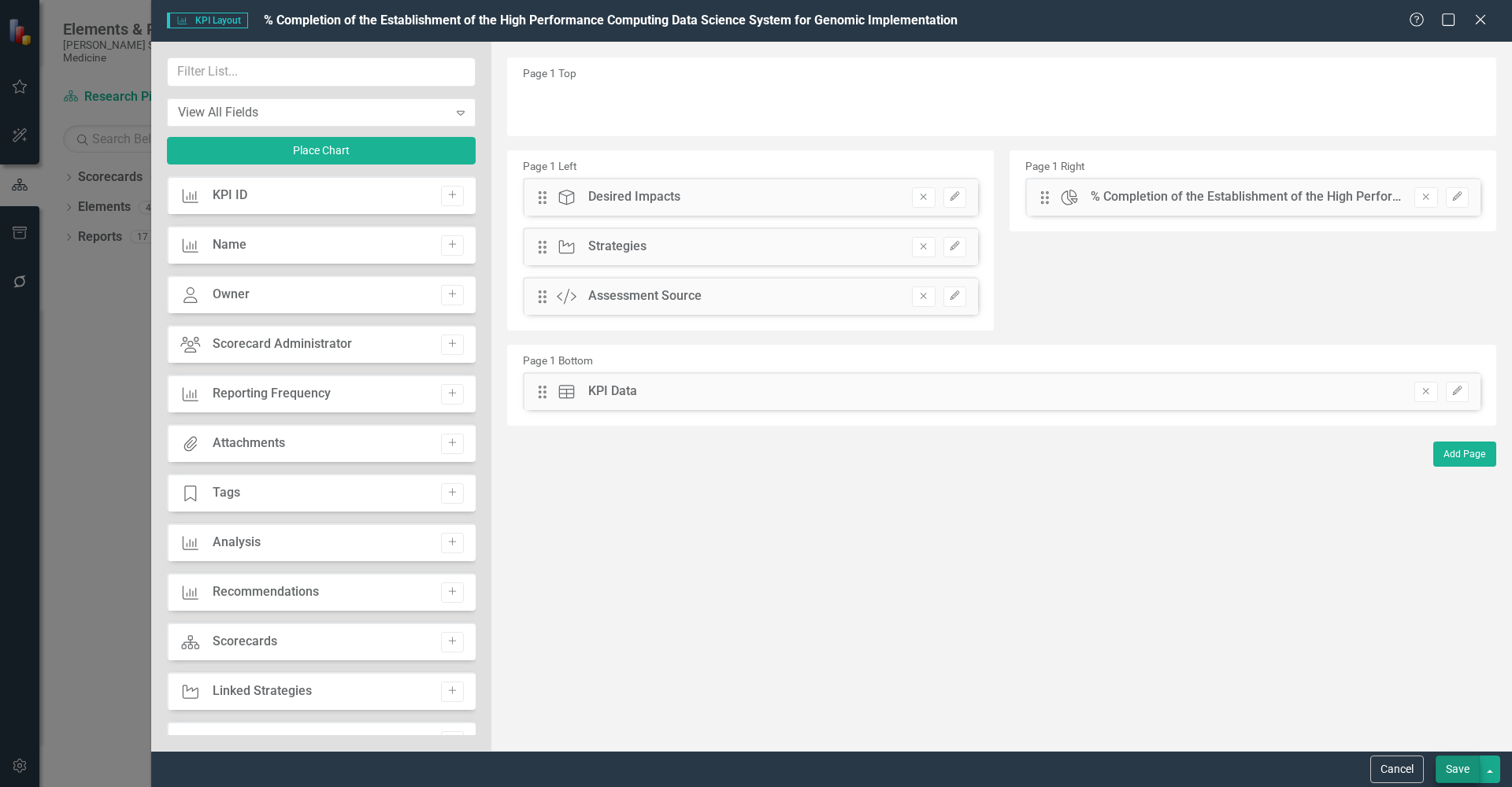
click at [1346, 705] on button "Save" at bounding box center [1457, 770] width 44 height 28
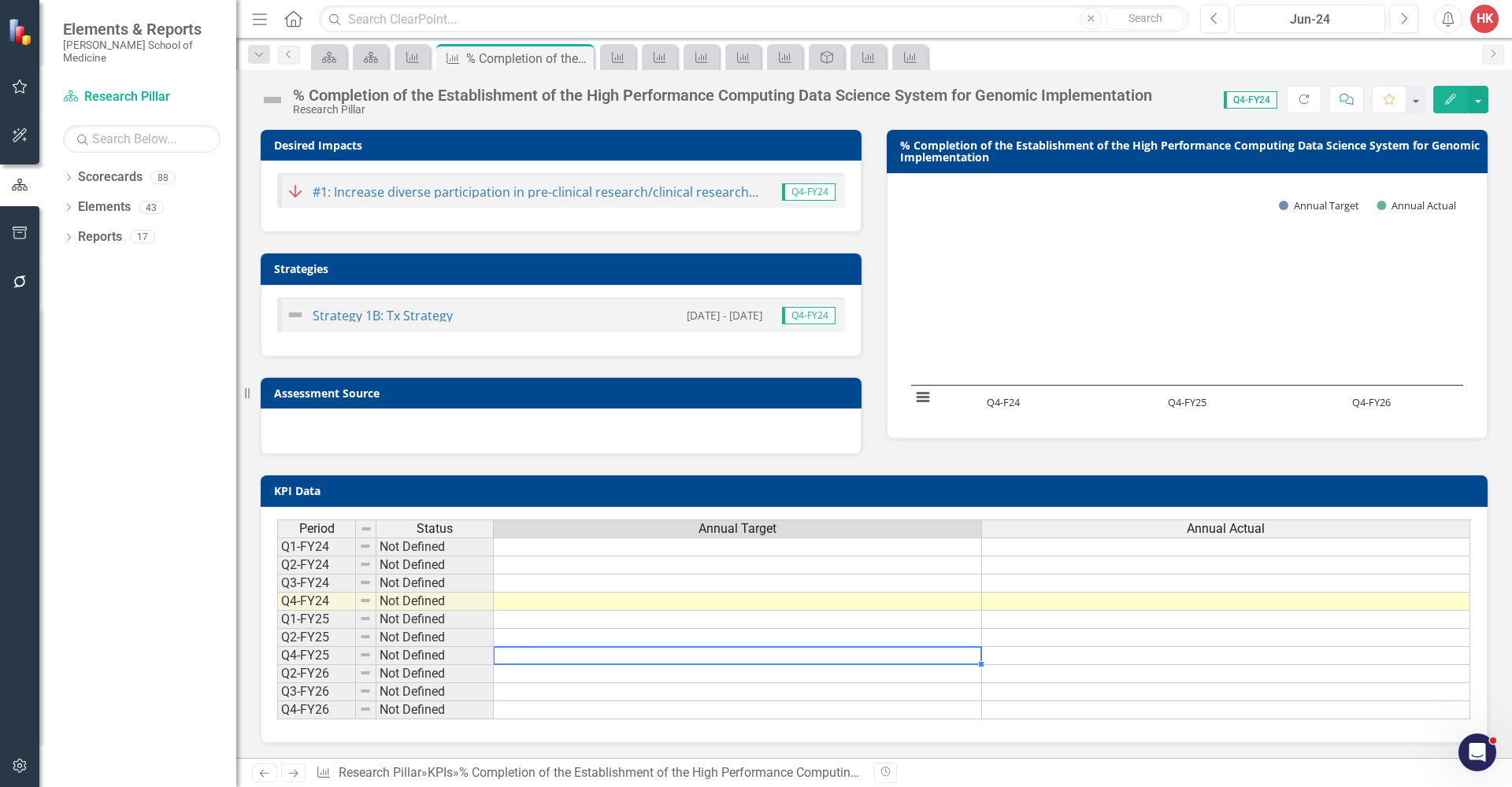
click at [854, 653] on td at bounding box center [737, 655] width 488 height 18
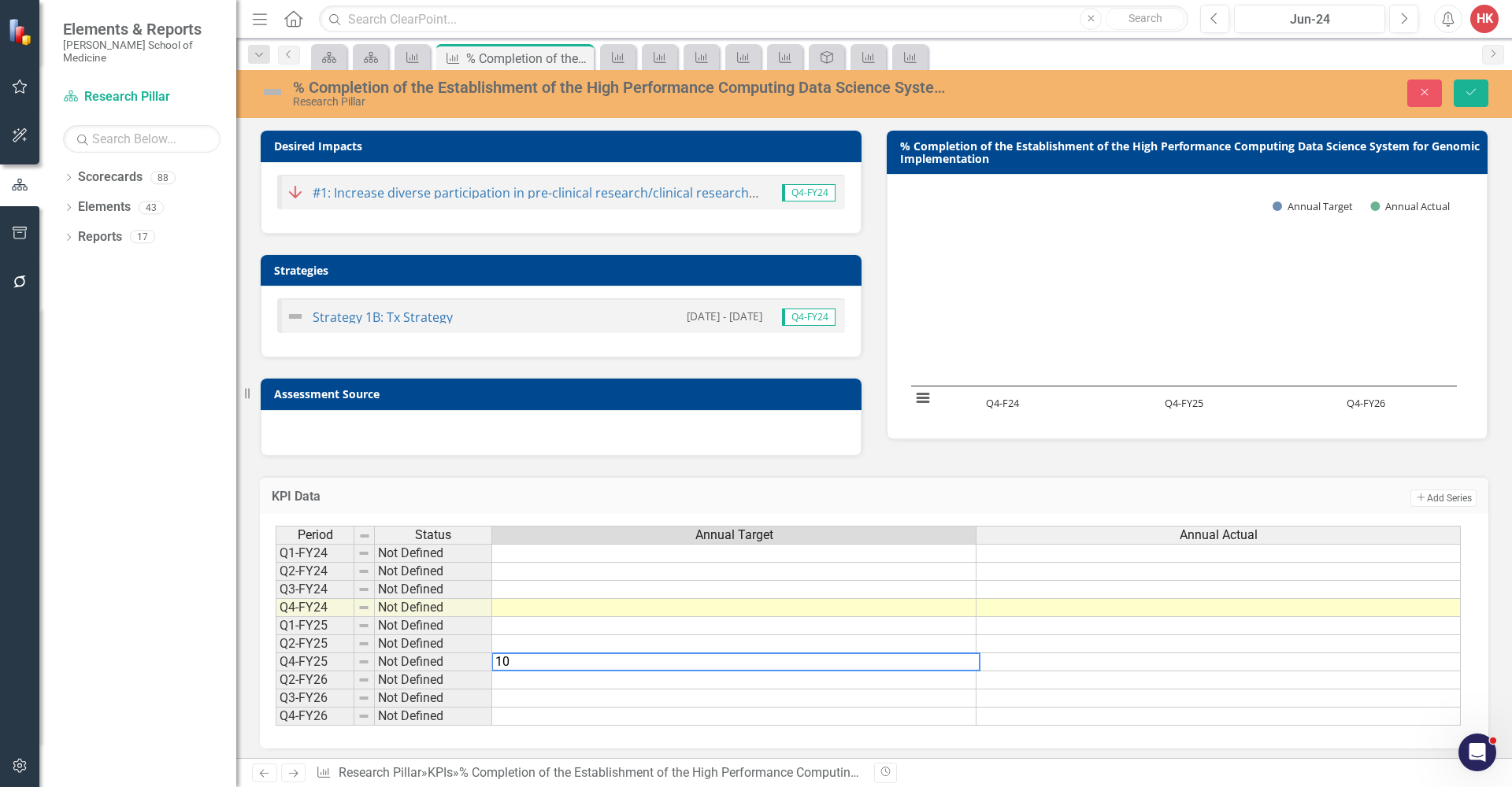
type textarea "100"
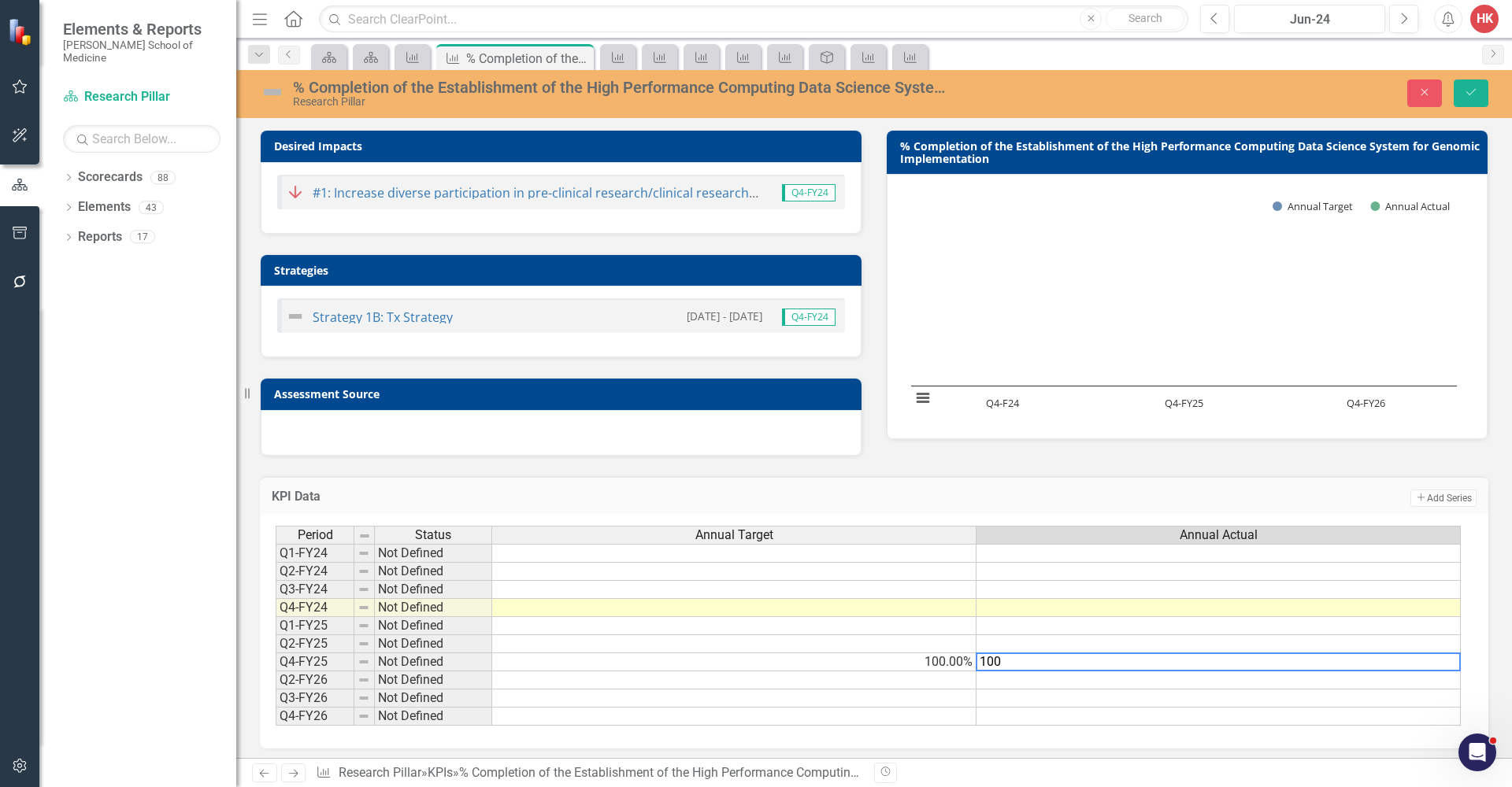
type textarea "100"
click at [1346, 87] on button "Save" at bounding box center [1471, 93] width 34 height 28
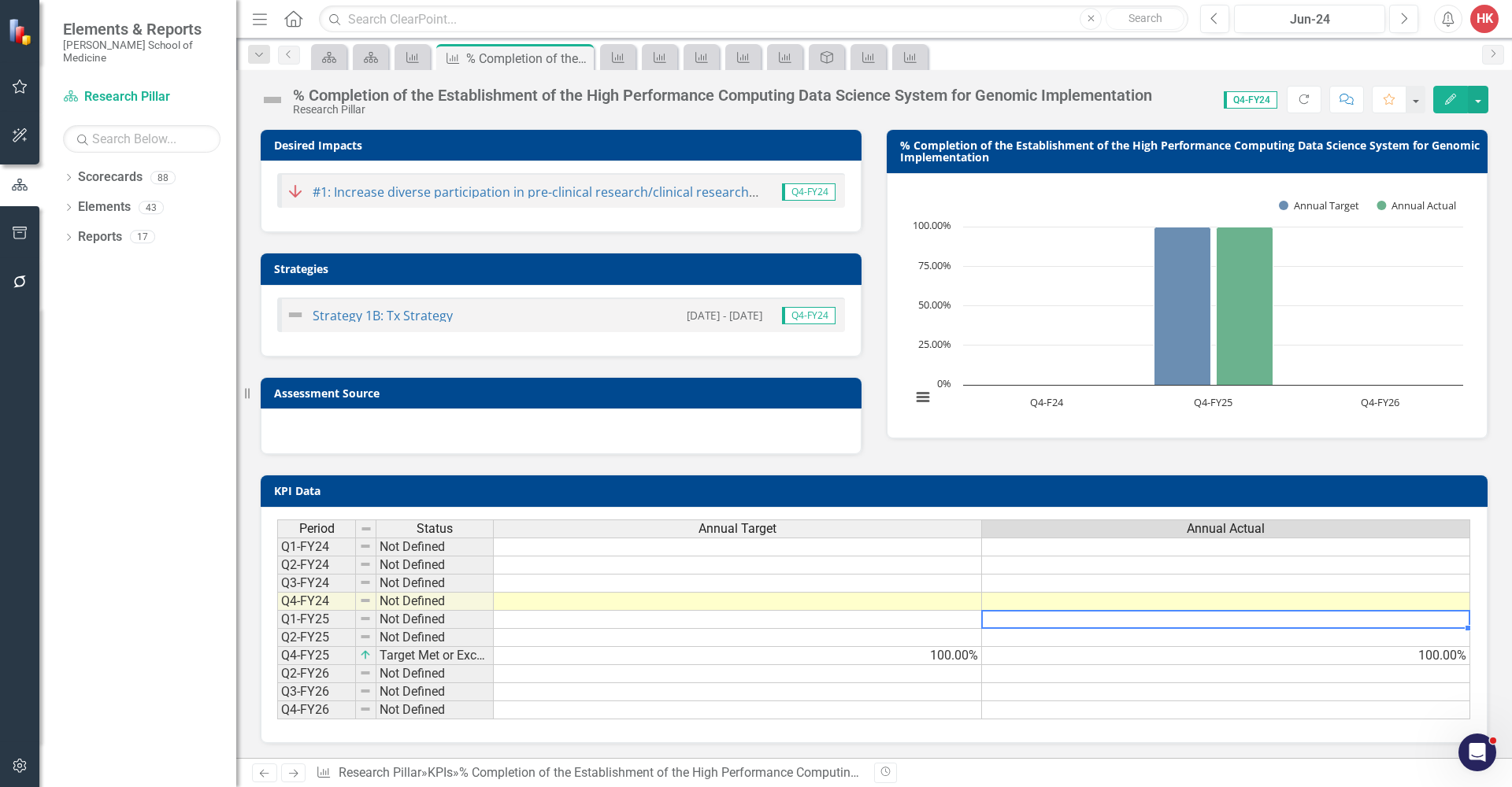
click at [1011, 619] on td at bounding box center [1225, 619] width 488 height 18
click at [969, 653] on td "100.00%" at bounding box center [737, 655] width 488 height 18
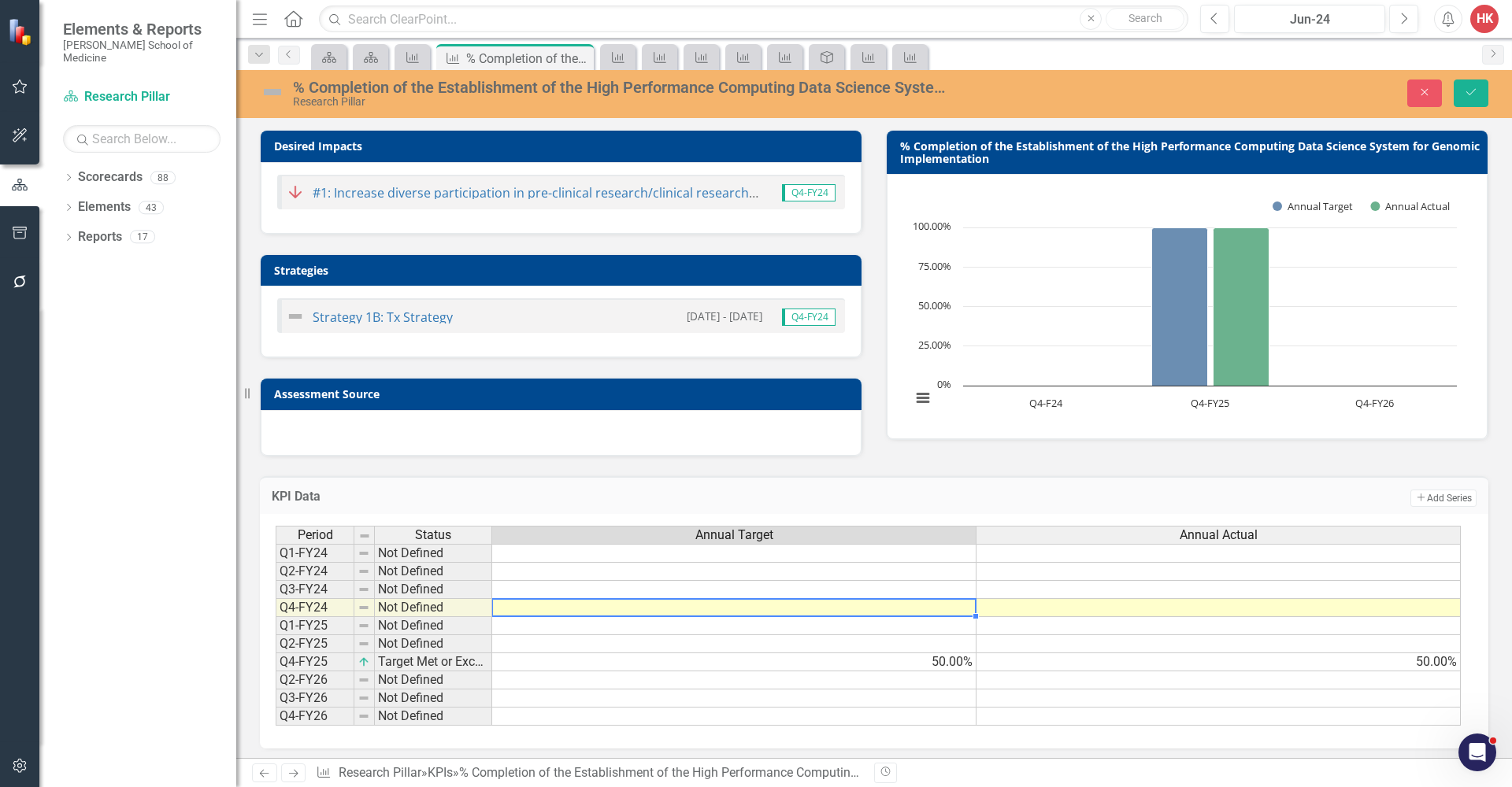
click at [928, 605] on td at bounding box center [734, 607] width 484 height 18
type textarea "50"
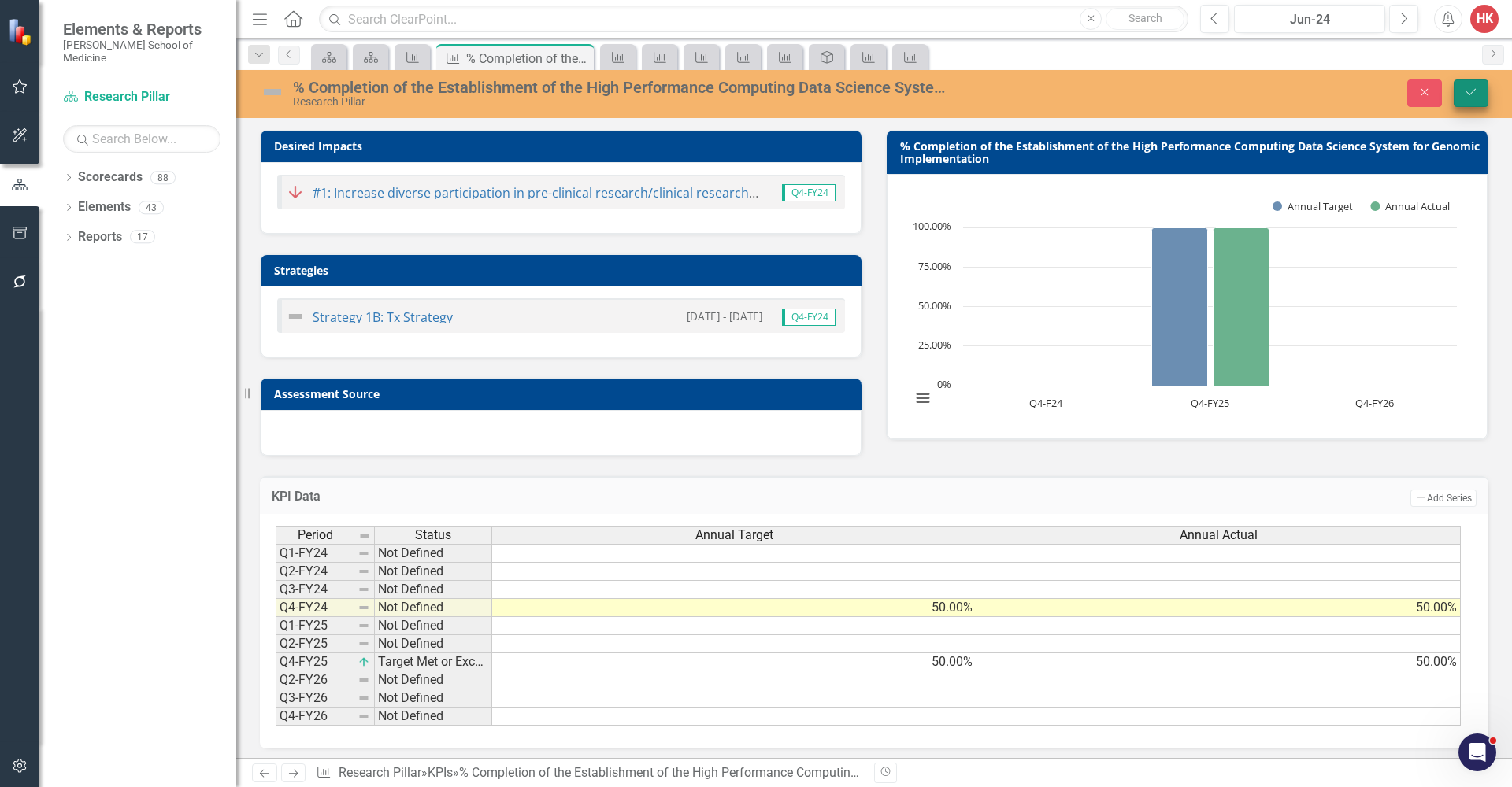
type textarea "50"
click at [1346, 95] on icon "Save" at bounding box center [1471, 92] width 14 height 11
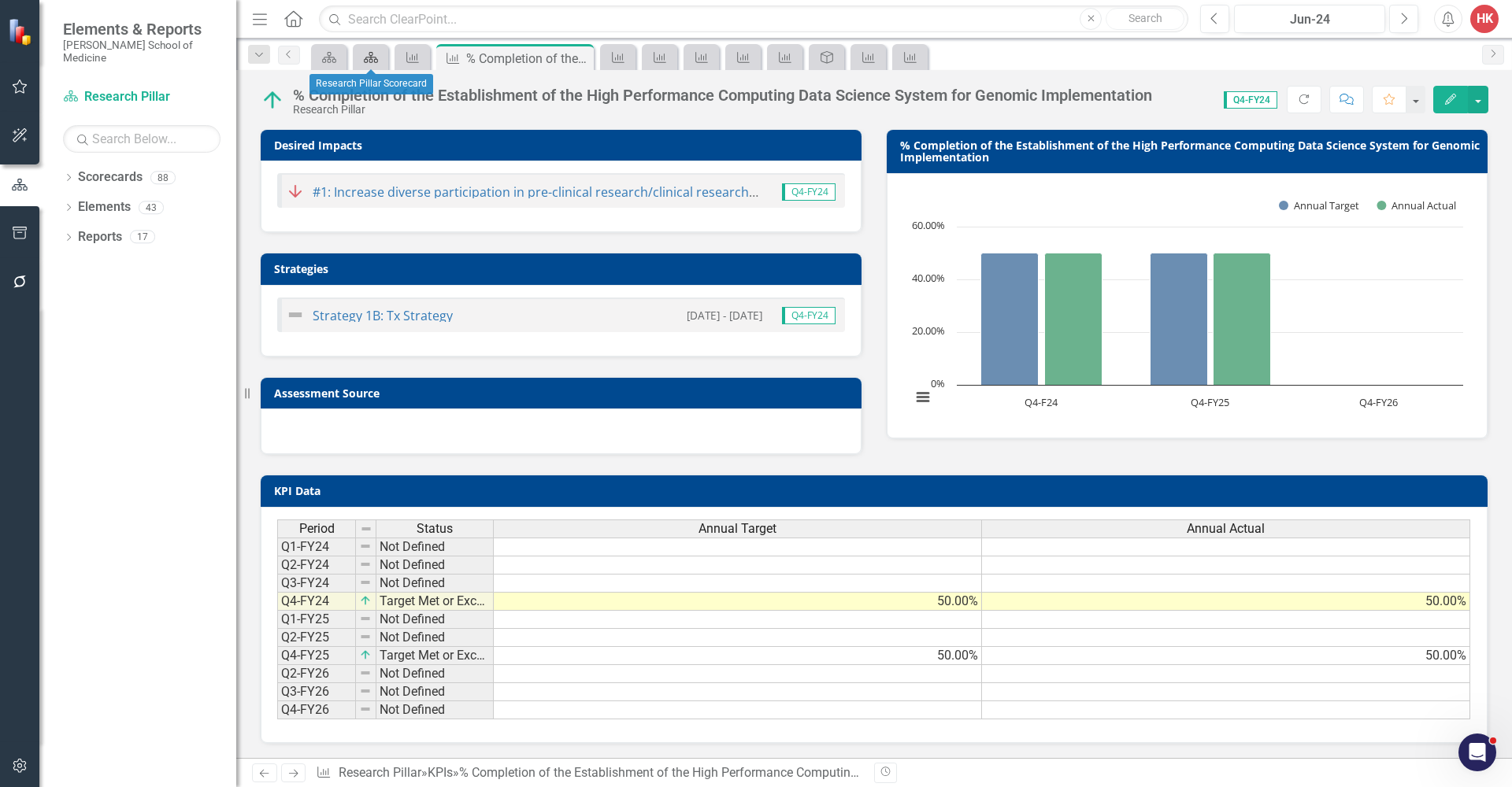
click at [376, 59] on icon "Scorecards" at bounding box center [371, 57] width 15 height 13
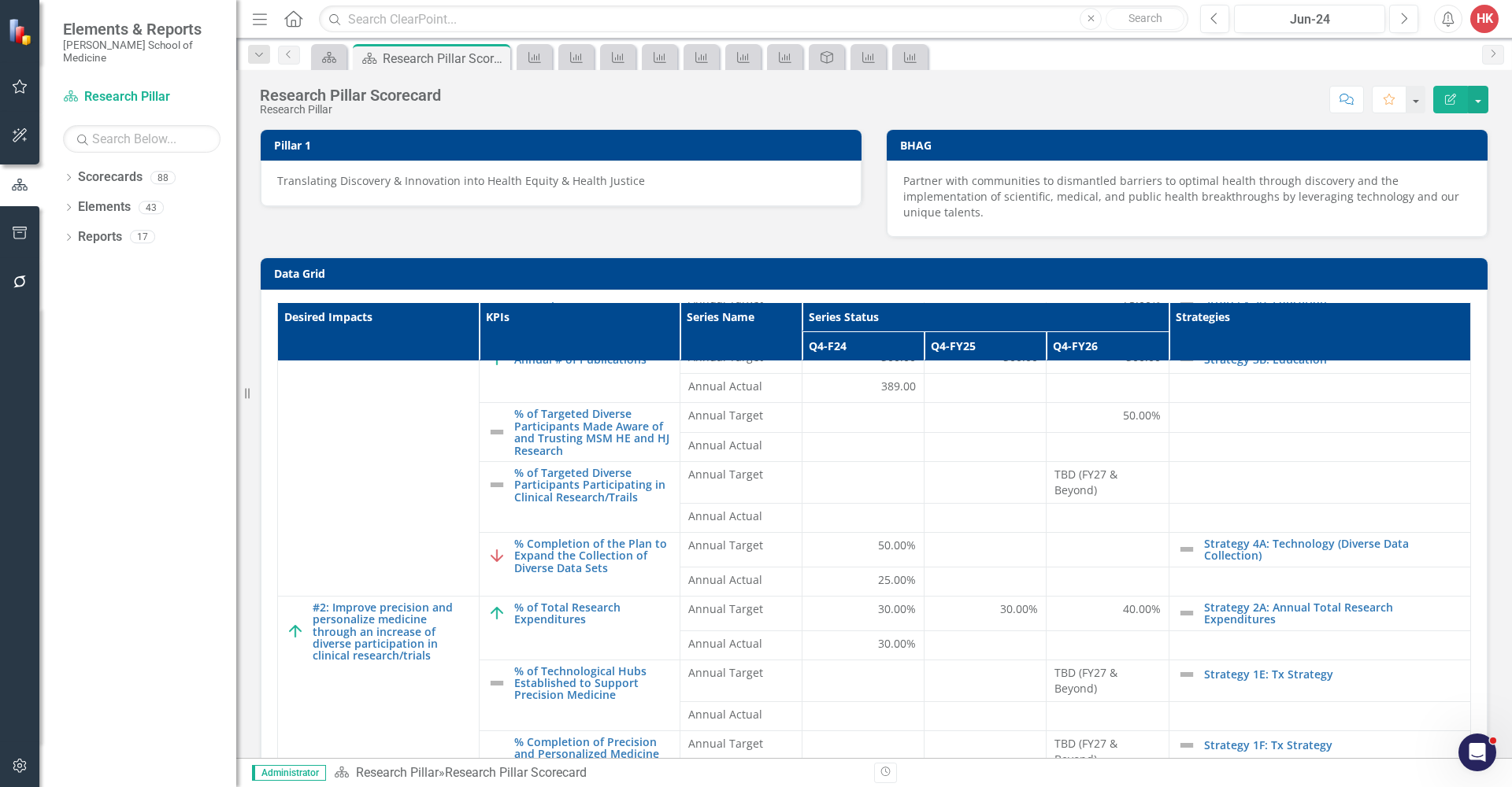
scroll to position [366, 0]
click at [1021, 558] on td at bounding box center [985, 550] width 122 height 34
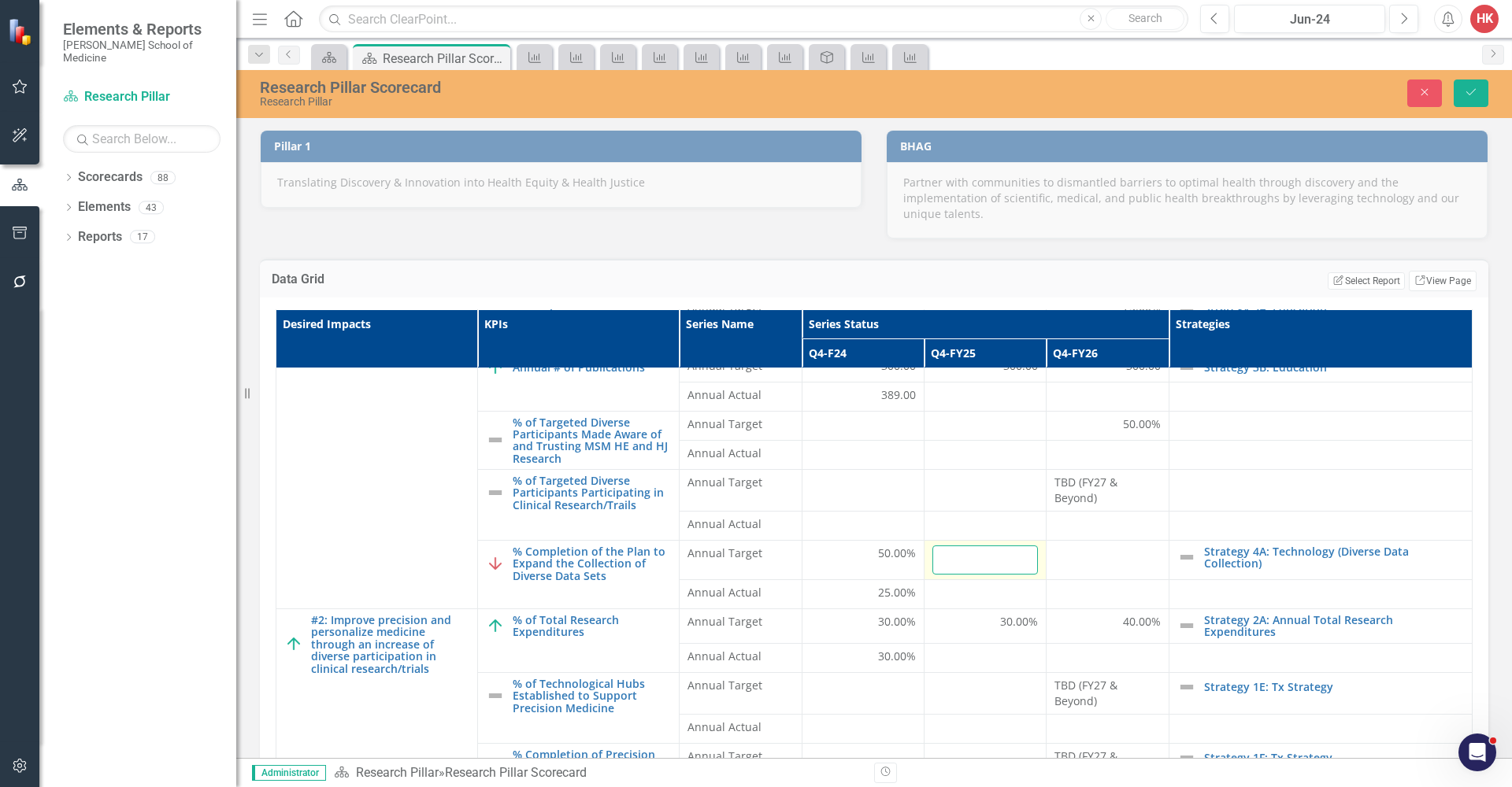
click at [979, 563] on input "number" at bounding box center [985, 560] width 106 height 29
type input "25"
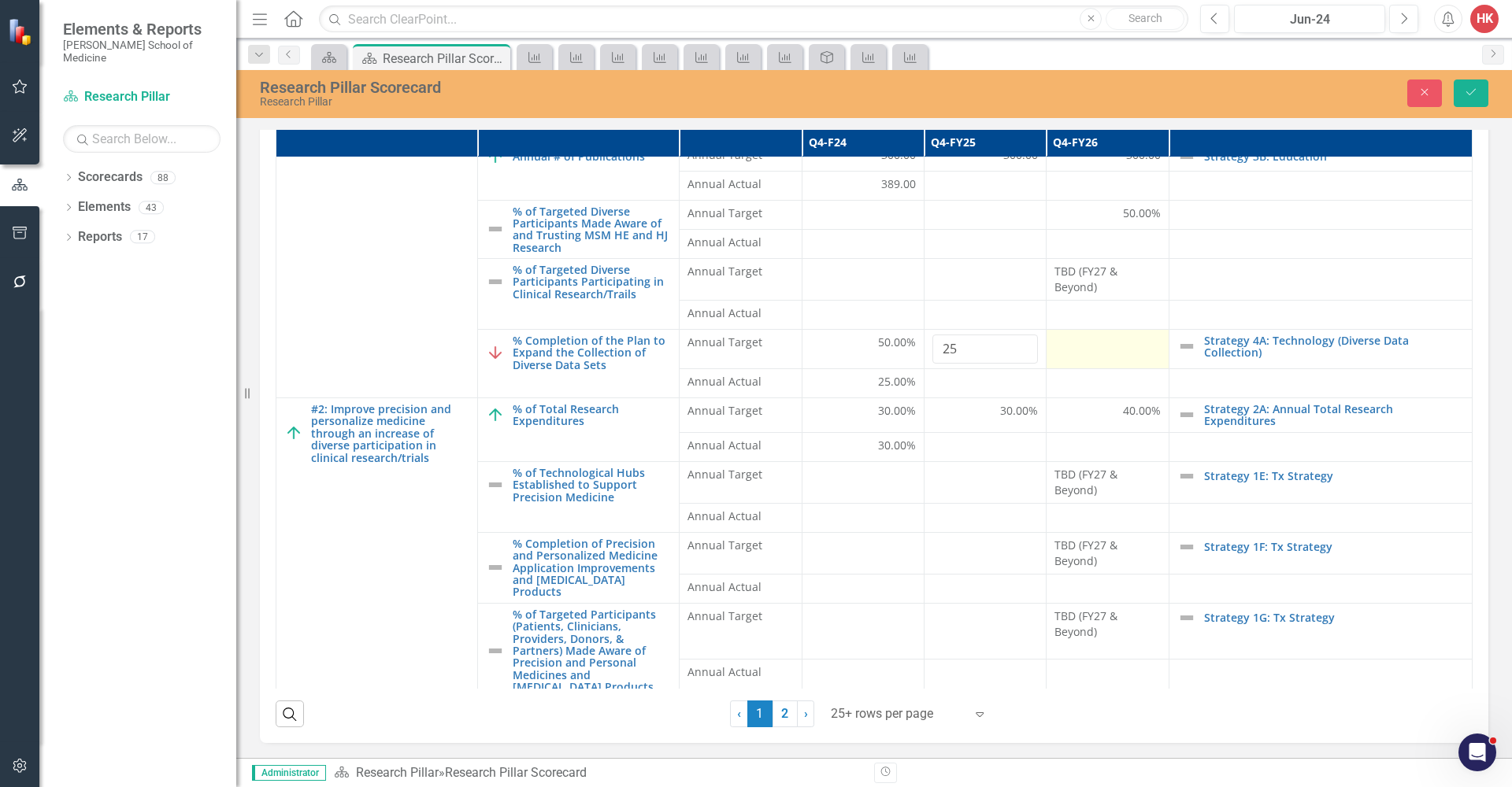
click at [1098, 340] on div at bounding box center [1107, 344] width 106 height 19
click at [1093, 342] on input "number" at bounding box center [1107, 349] width 106 height 29
type input "25"
click at [1346, 99] on button "Save" at bounding box center [1471, 93] width 34 height 28
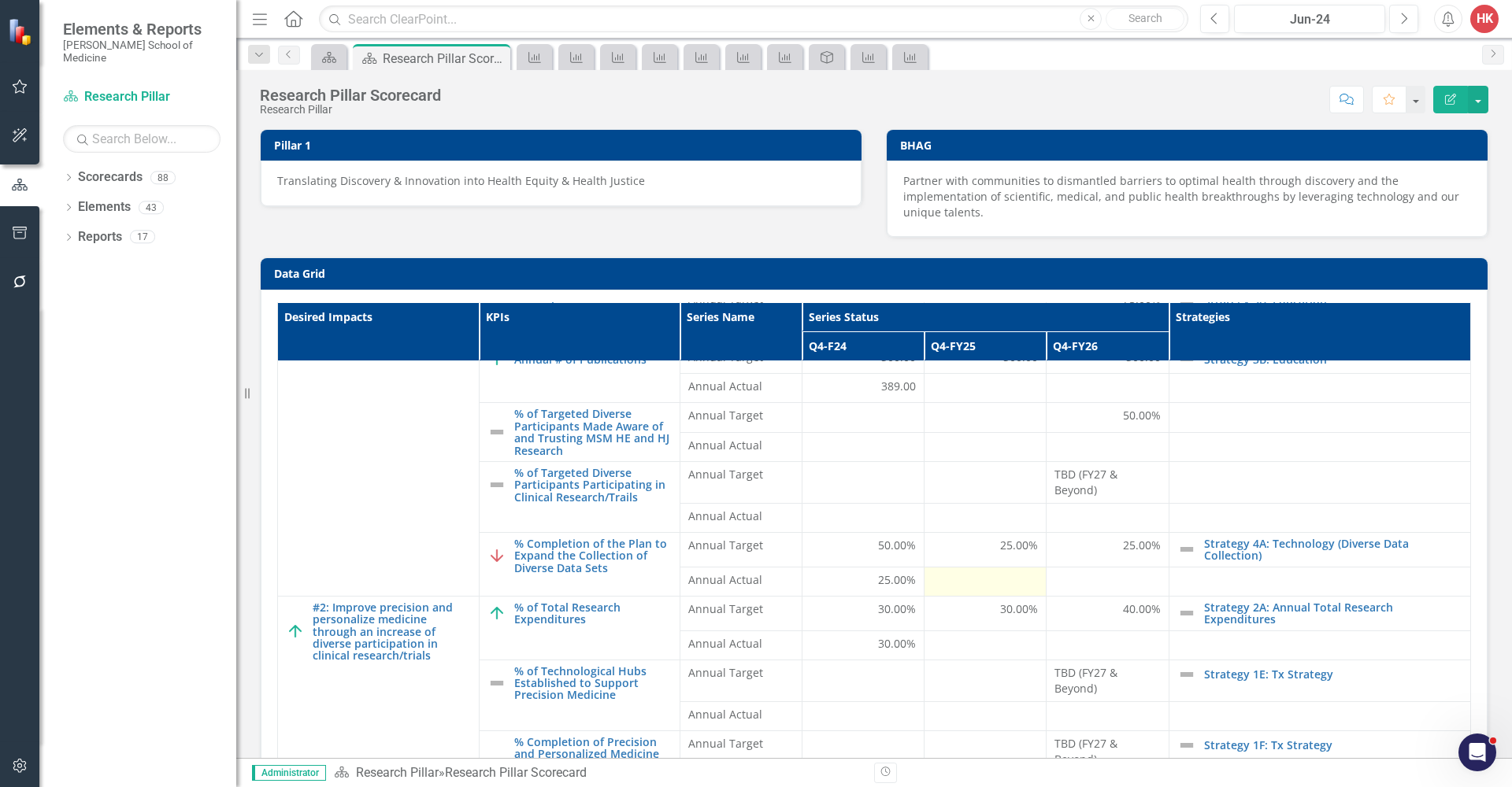
scroll to position [366, 0]
click at [1008, 580] on div at bounding box center [985, 582] width 106 height 19
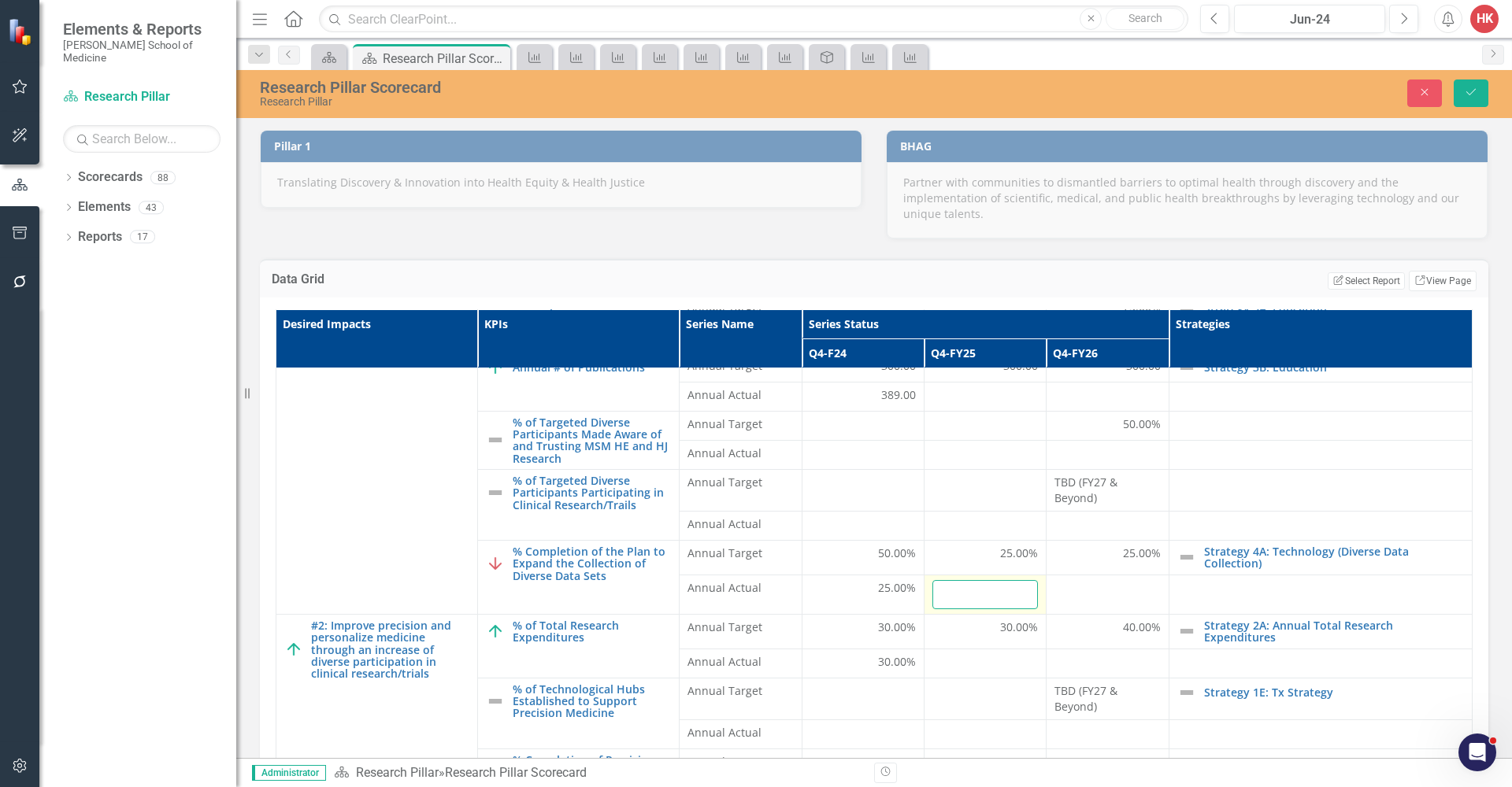
click at [980, 590] on input "number" at bounding box center [985, 594] width 106 height 29
type input "25"
click at [1346, 97] on icon "Save" at bounding box center [1471, 92] width 14 height 11
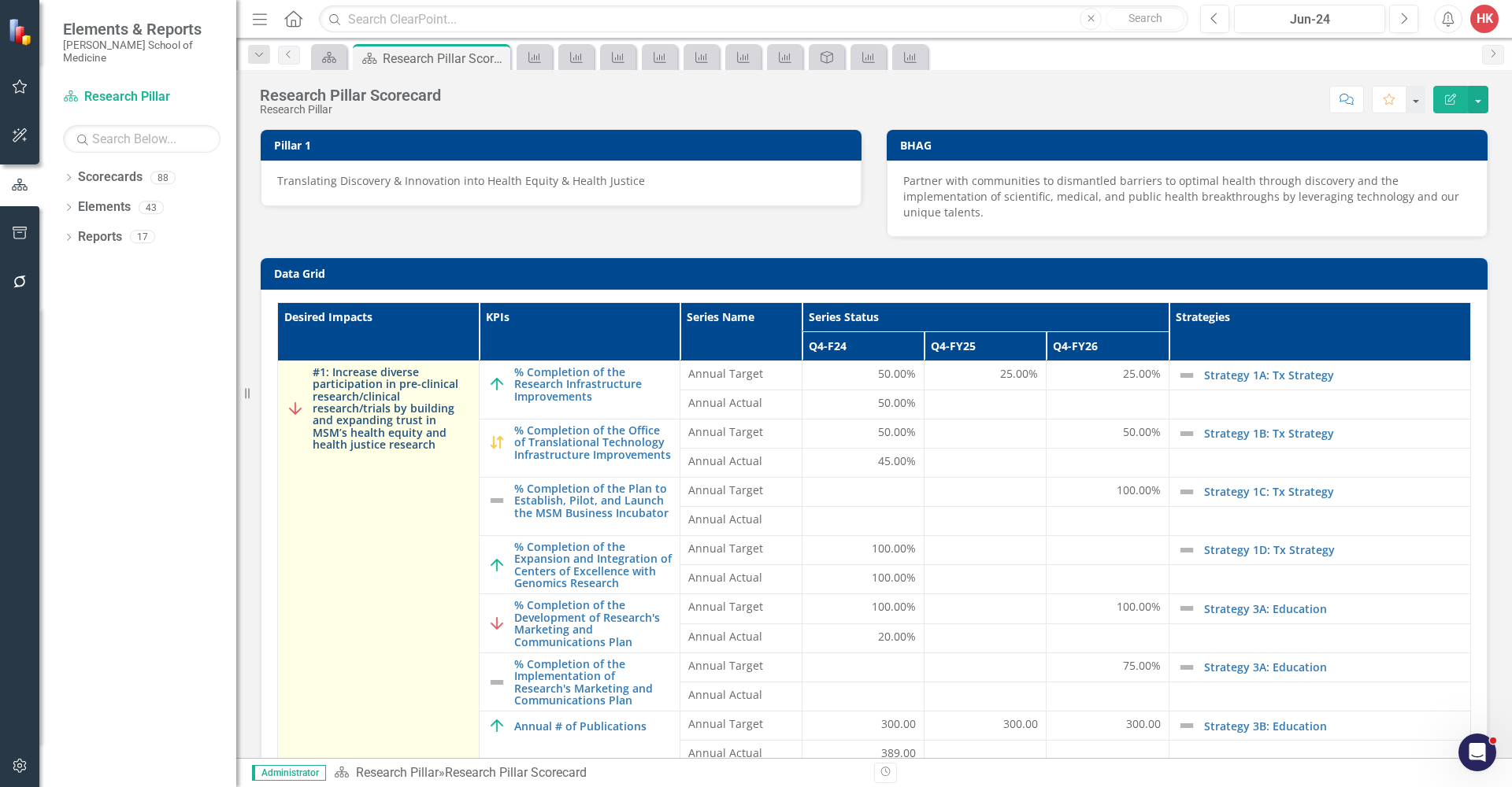
click at [333, 389] on link "#1: Increase diverse participation in pre-clinical research/clinical research/t…" at bounding box center [392, 409] width 158 height 85
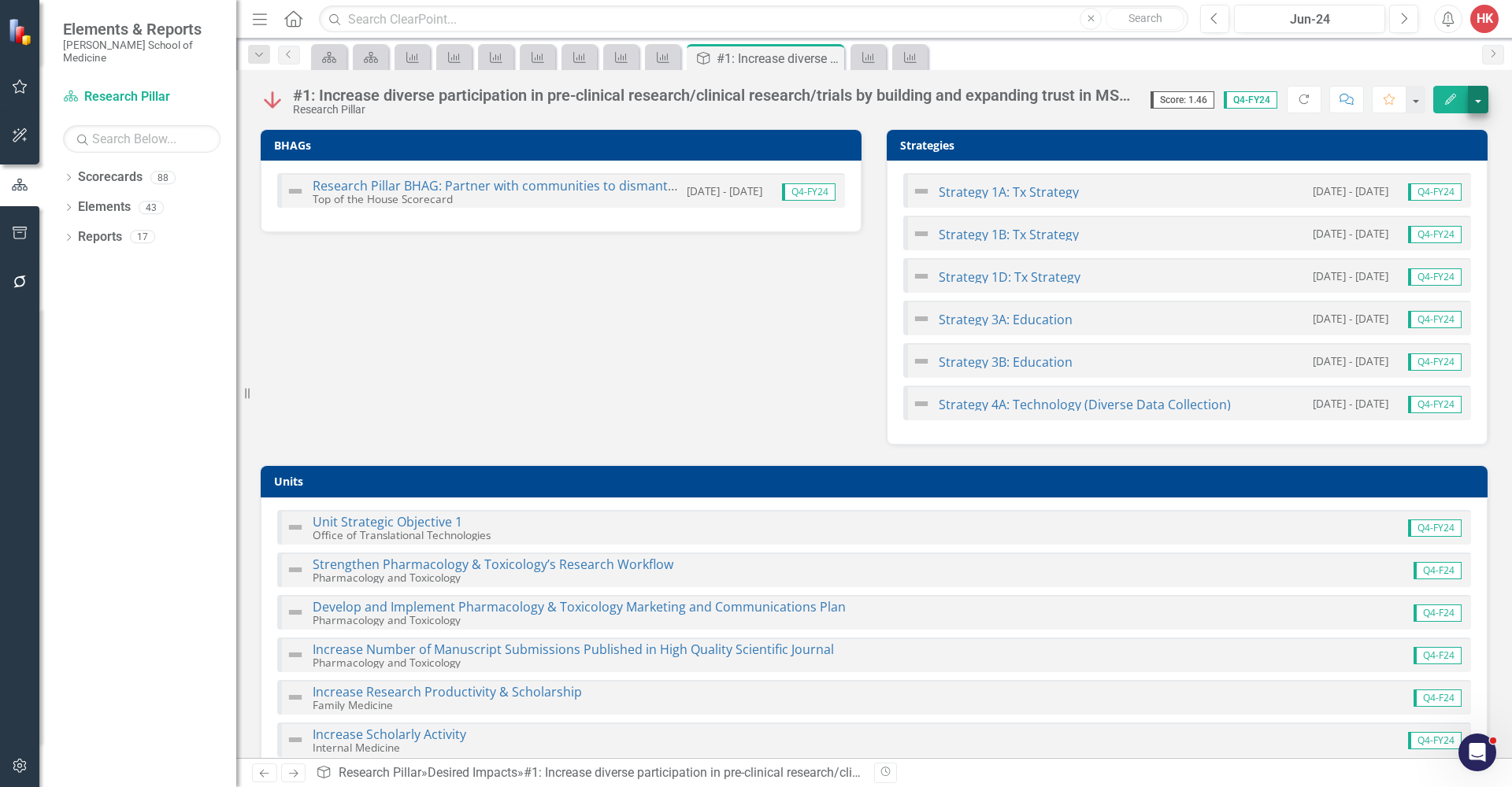
click at [1346, 101] on button "button" at bounding box center [1478, 100] width 21 height 28
click at [1346, 156] on link "Edit Report Edit Layout" at bounding box center [1414, 158] width 145 height 29
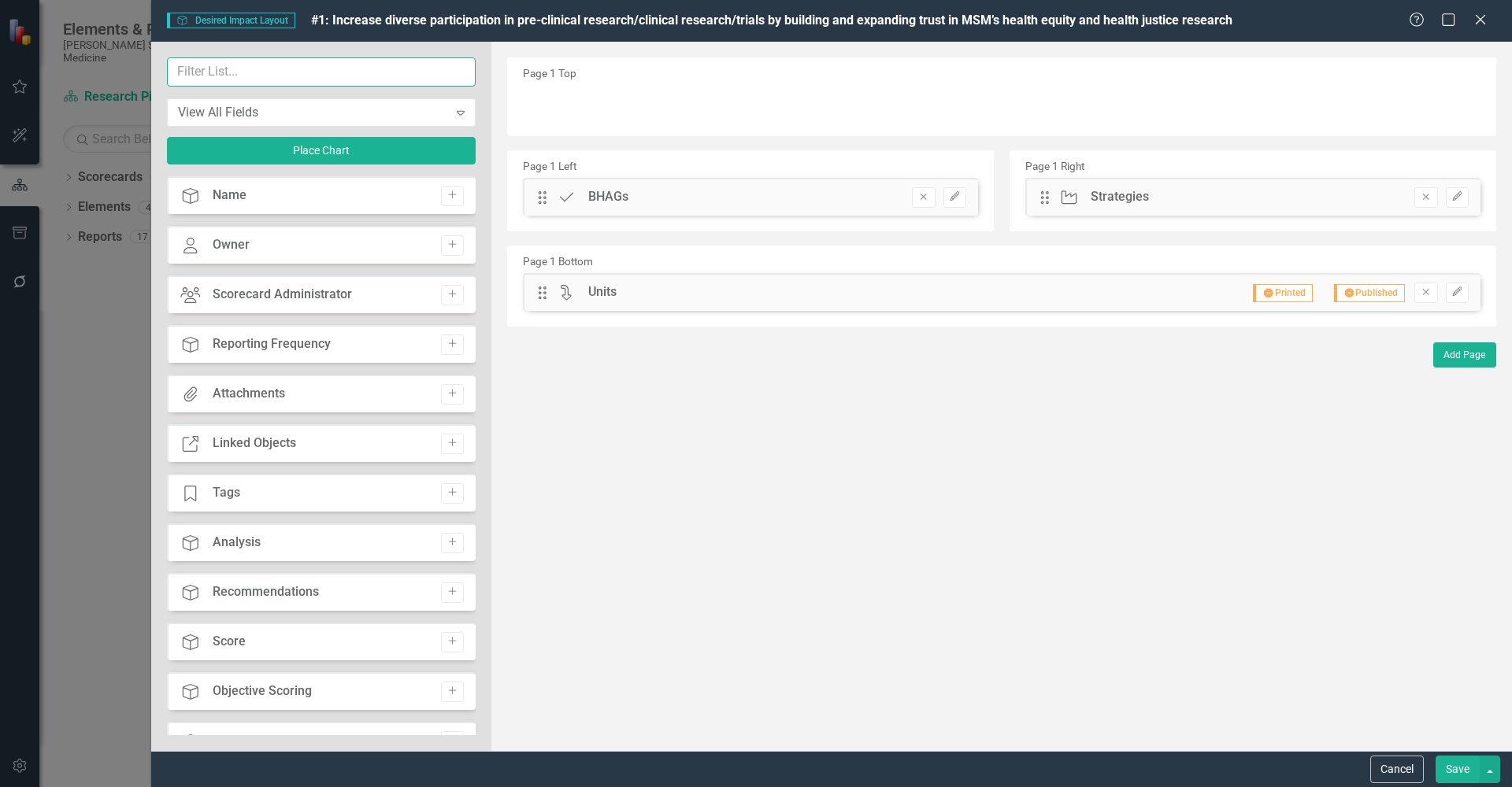
click at [327, 78] on input "text" at bounding box center [321, 72] width 309 height 29
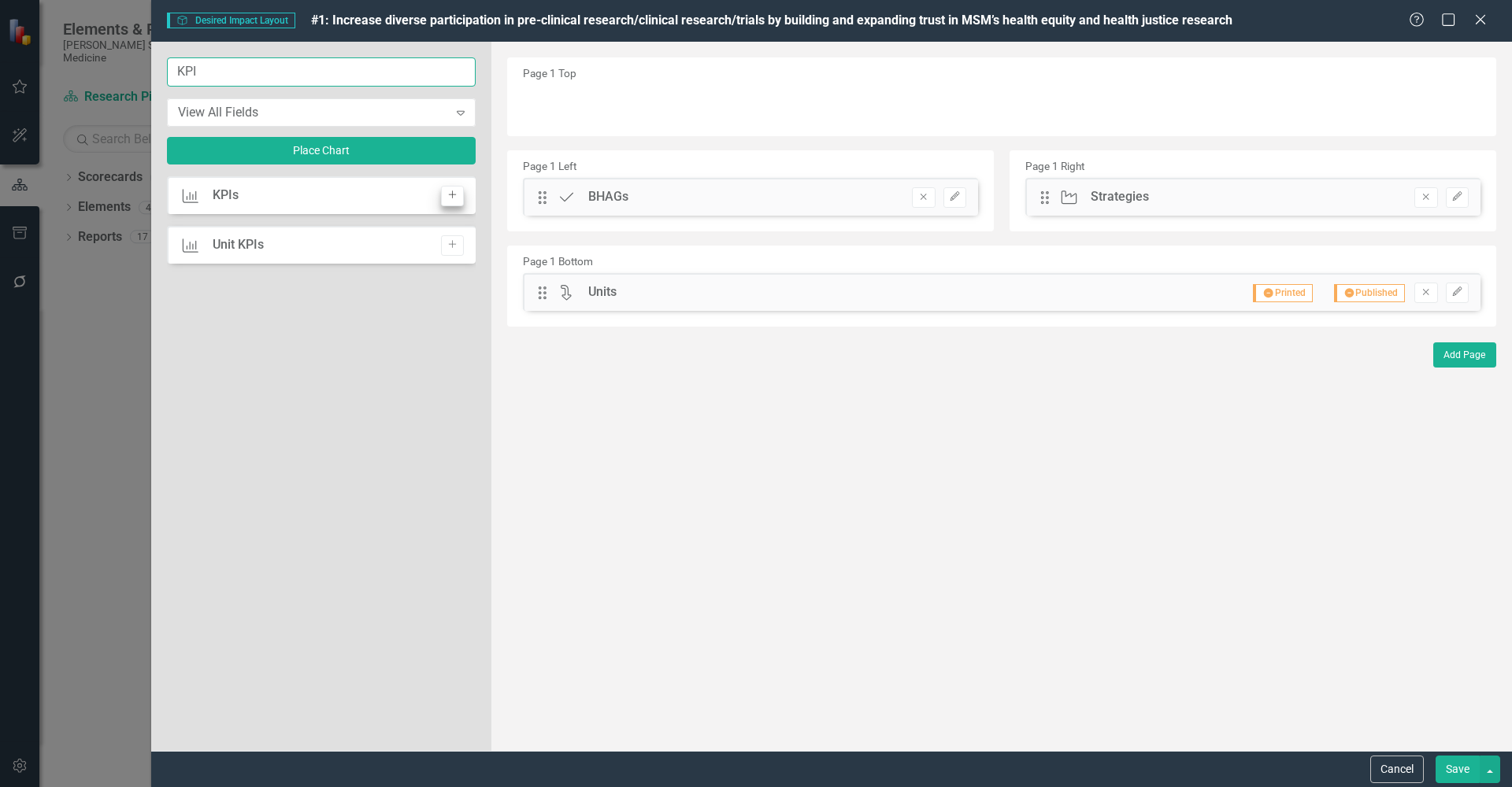
type input "KPI"
click at [454, 200] on button "Add" at bounding box center [452, 196] width 23 height 21
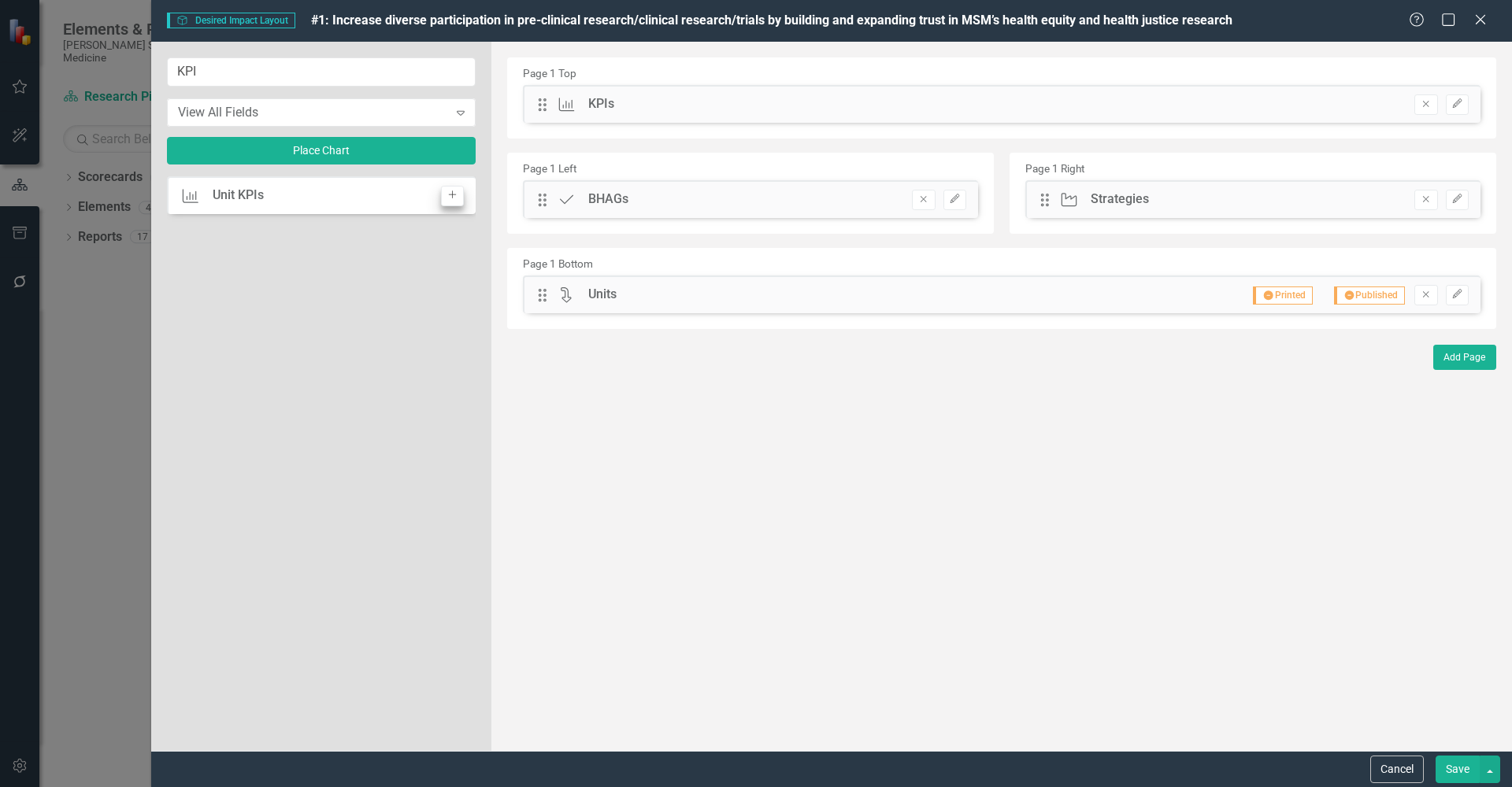
click at [454, 200] on button "Add" at bounding box center [452, 196] width 23 height 21
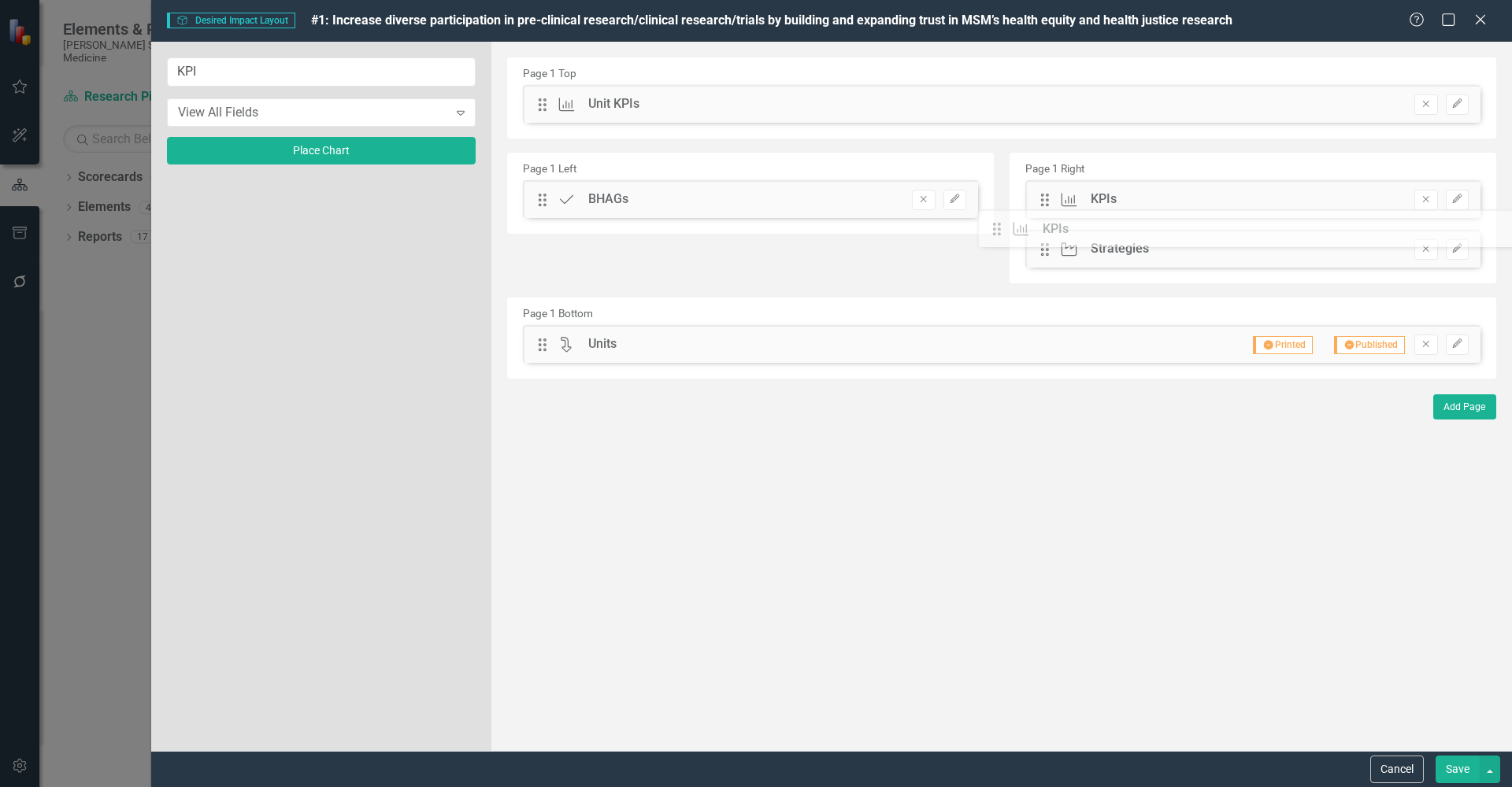
drag, startPoint x: 542, startPoint y: 157, endPoint x: 1008, endPoint y: 232, distance: 472.0
click at [1346, 105] on icon "Remove" at bounding box center [1426, 103] width 12 height 9
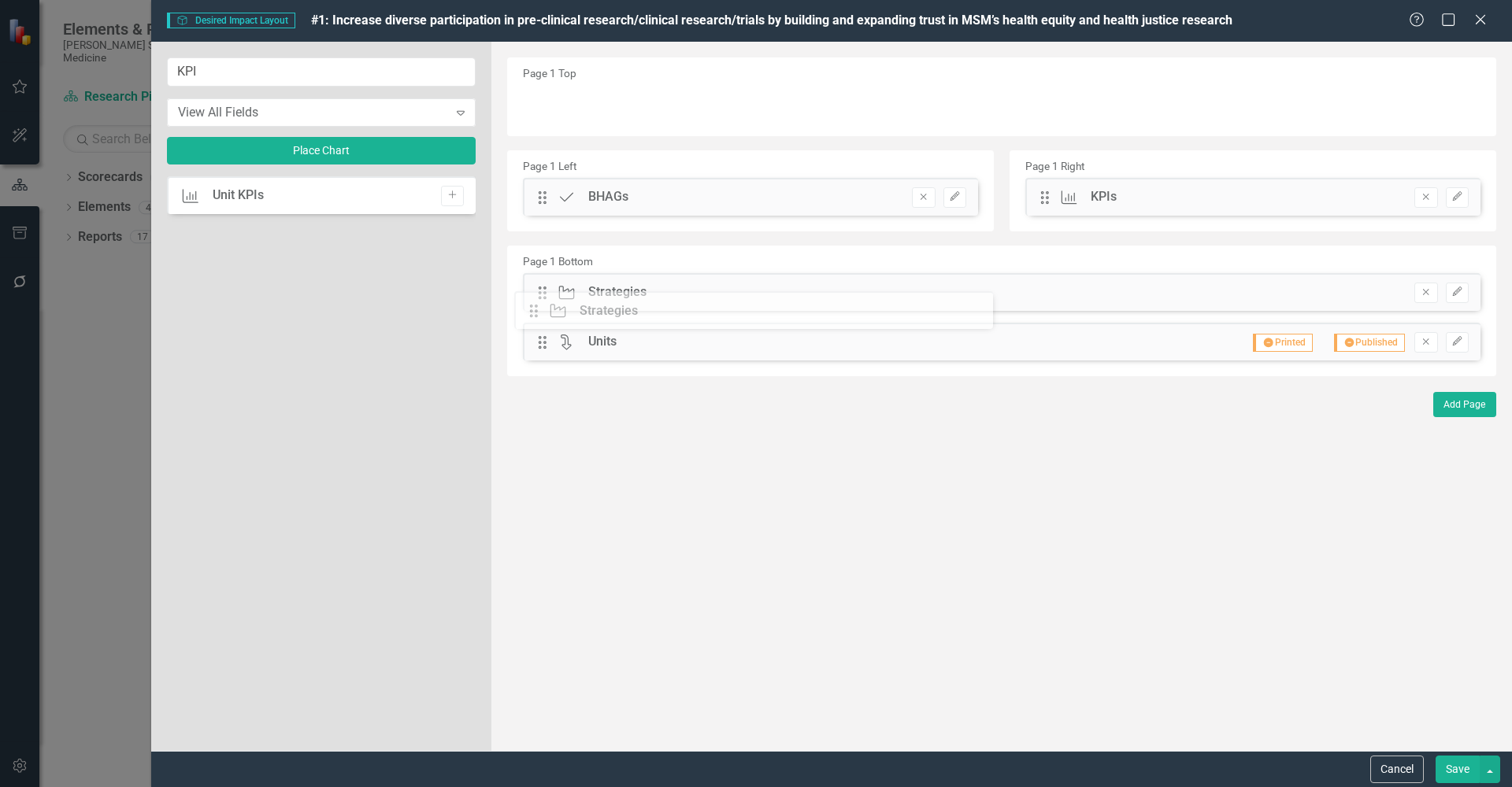
drag, startPoint x: 1045, startPoint y: 249, endPoint x: 546, endPoint y: 314, distance: 503.2
click at [1346, 705] on button "Save" at bounding box center [1457, 770] width 44 height 28
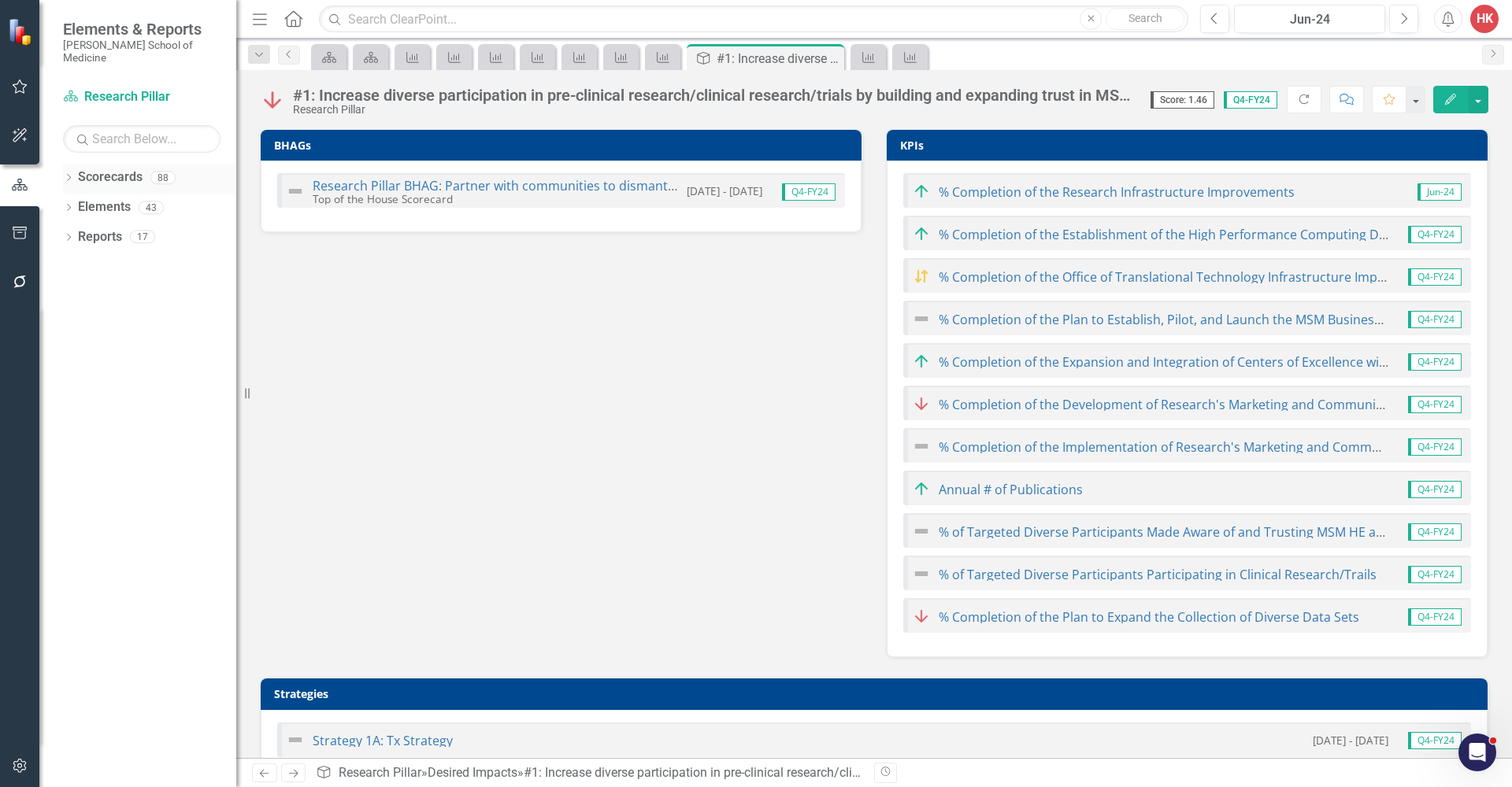
click at [120, 169] on link "Scorecards" at bounding box center [110, 177] width 65 height 18
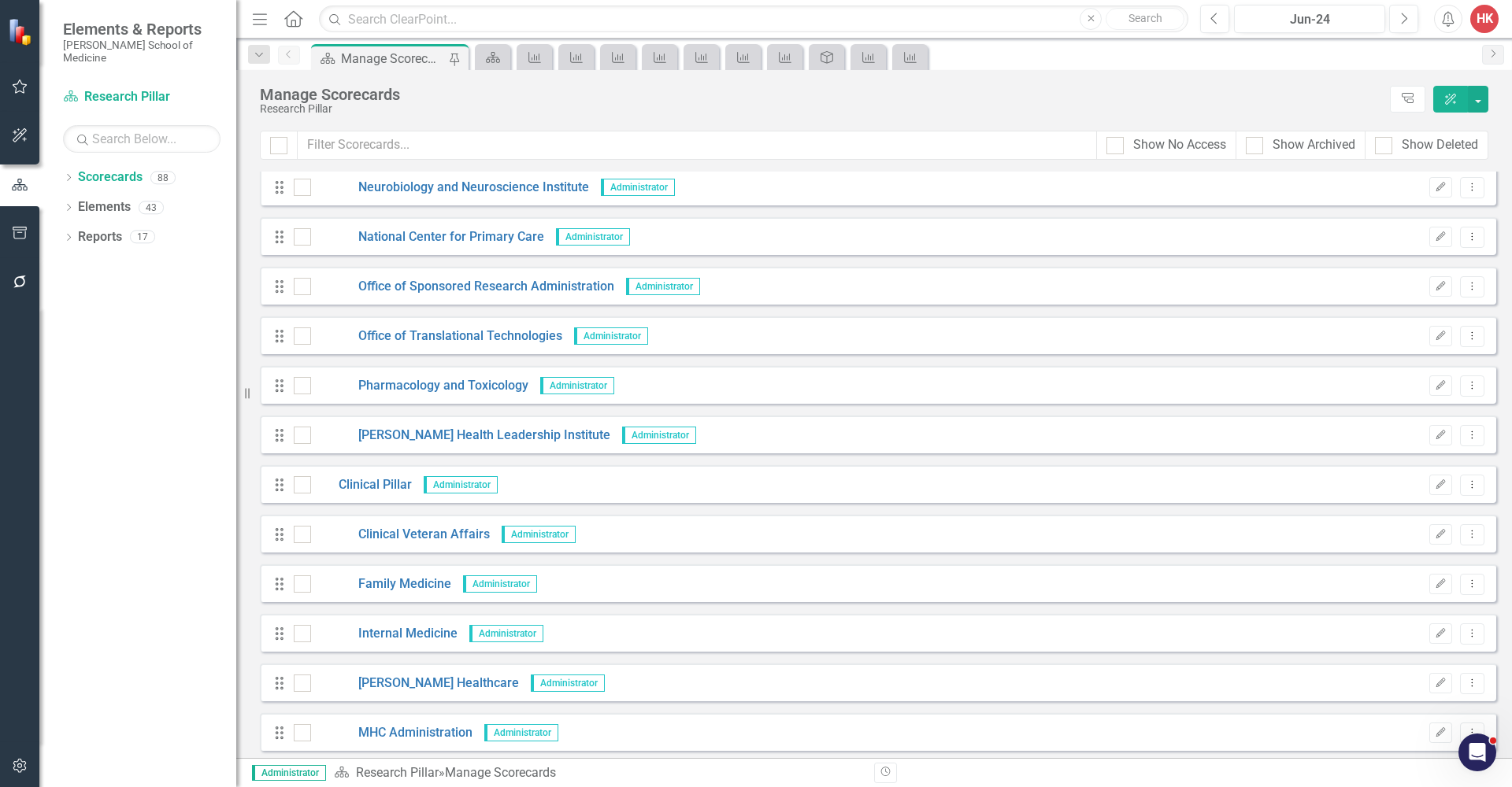
scroll to position [456, 0]
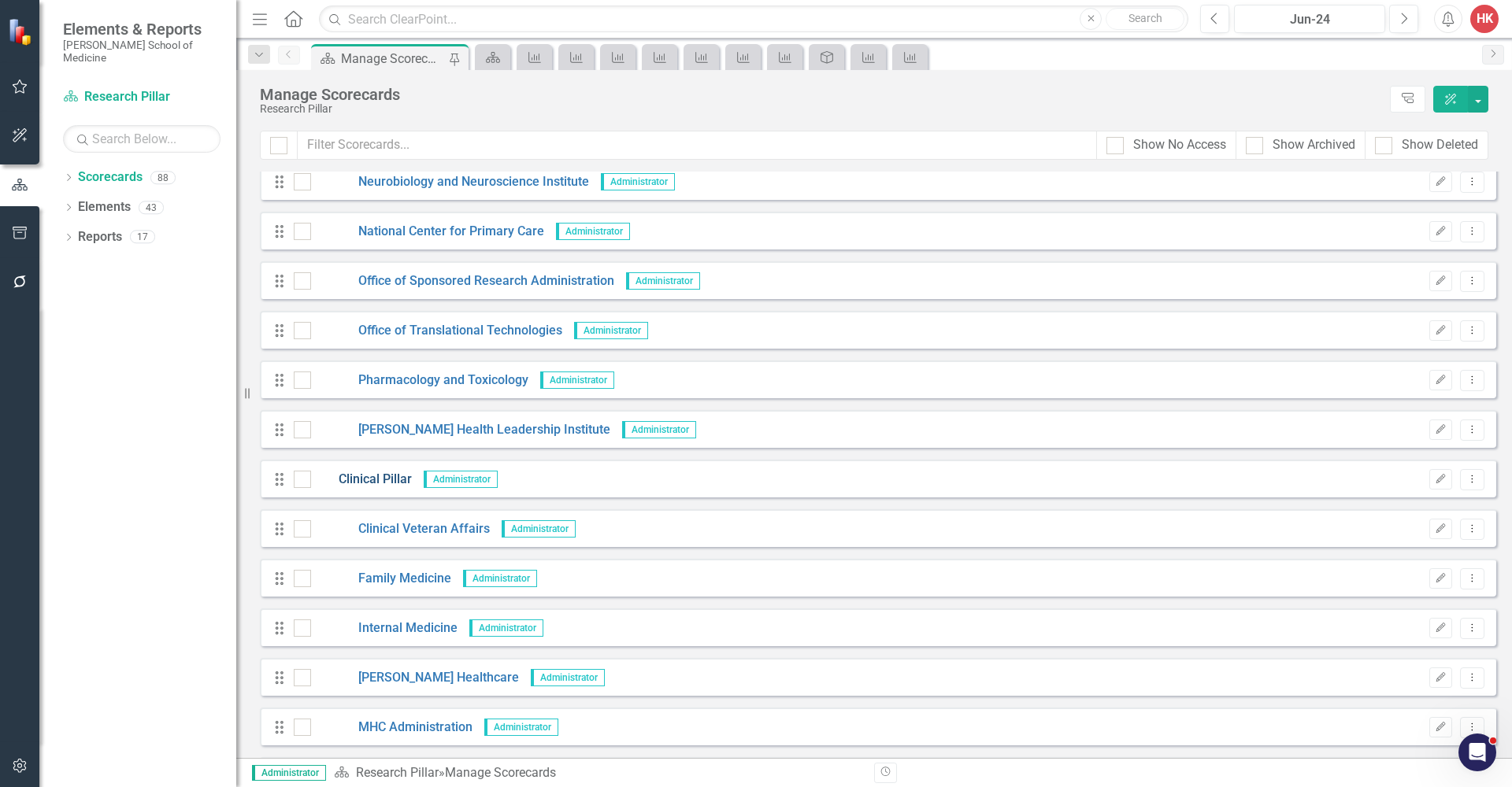
click at [388, 476] on link "Clinical Pillar" at bounding box center [361, 479] width 101 height 18
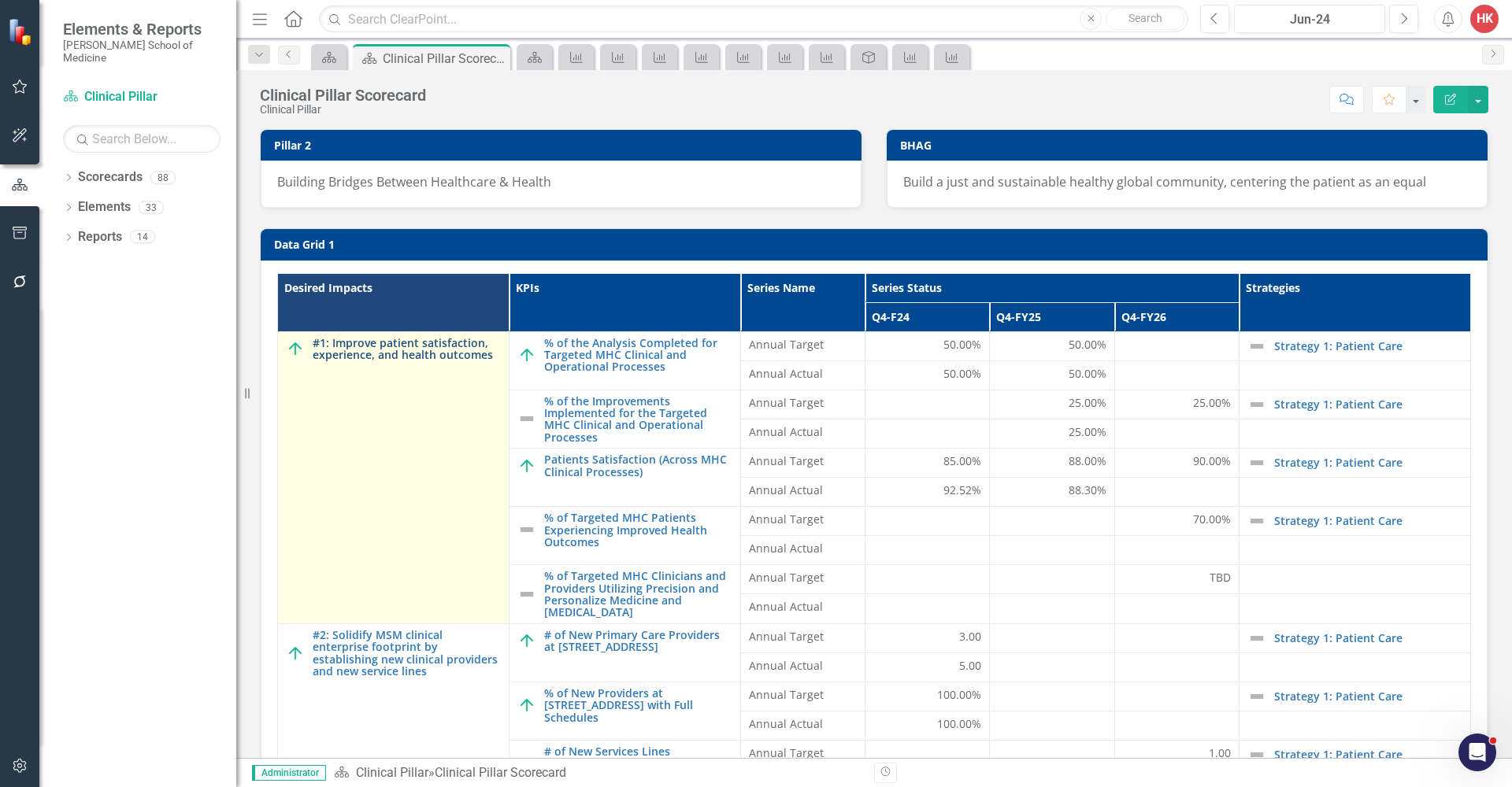
click at [429, 354] on link "#1: Improve patient satisfaction, experience, and health outcomes" at bounding box center [406, 349] width 188 height 24
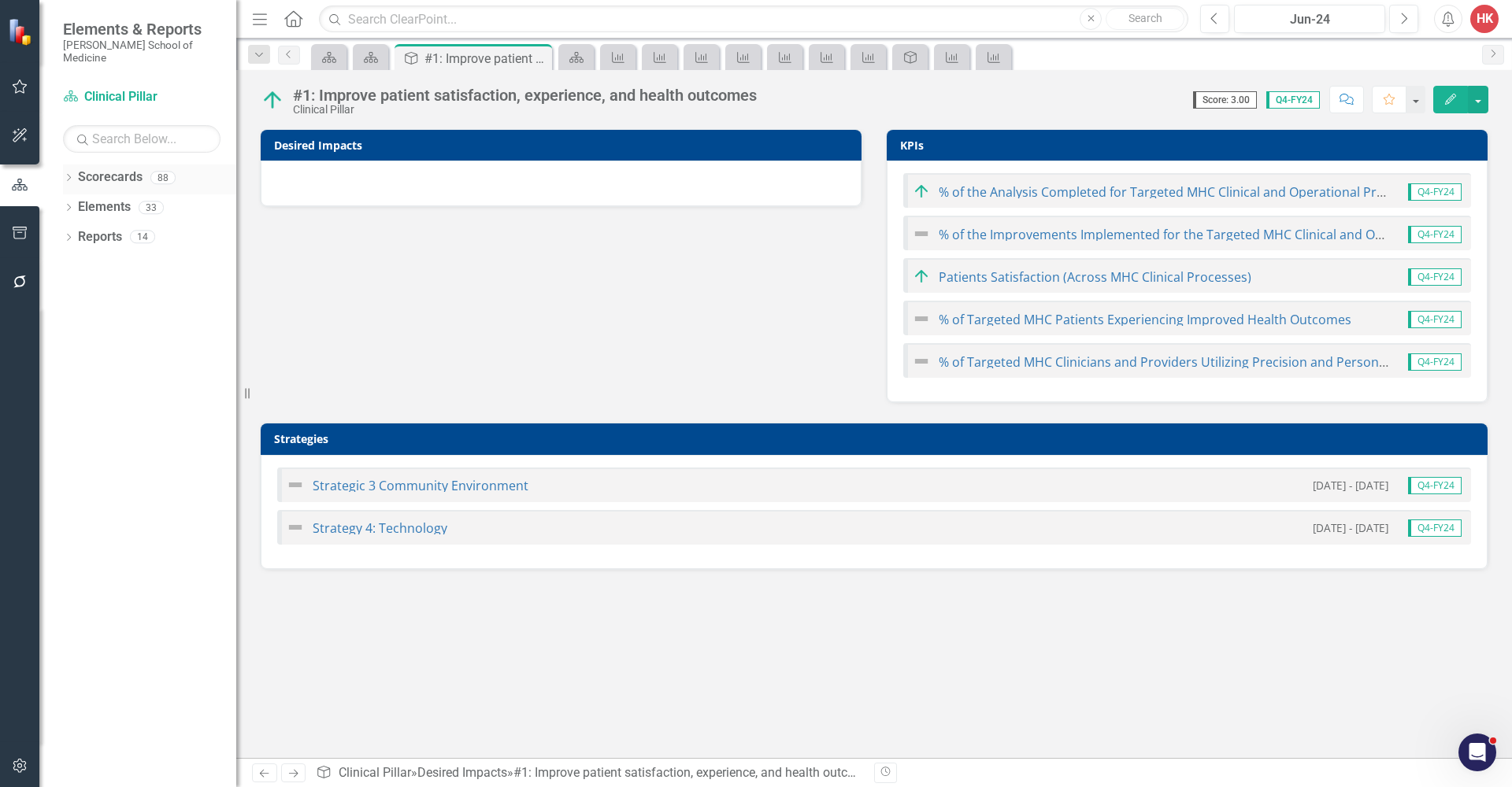
click at [112, 169] on link "Scorecards" at bounding box center [110, 177] width 65 height 18
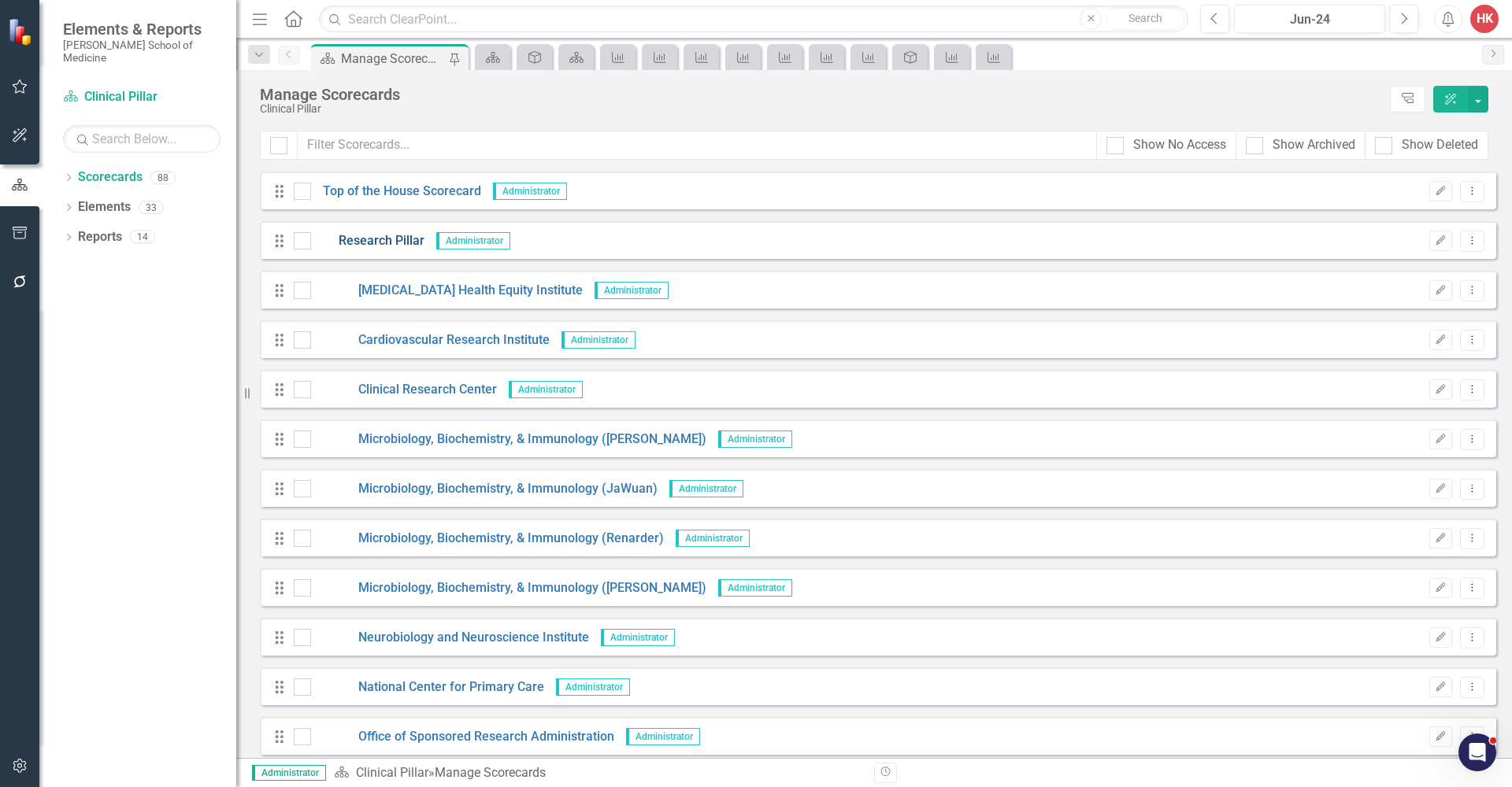
click at [386, 242] on link "Research Pillar" at bounding box center [367, 241] width 114 height 18
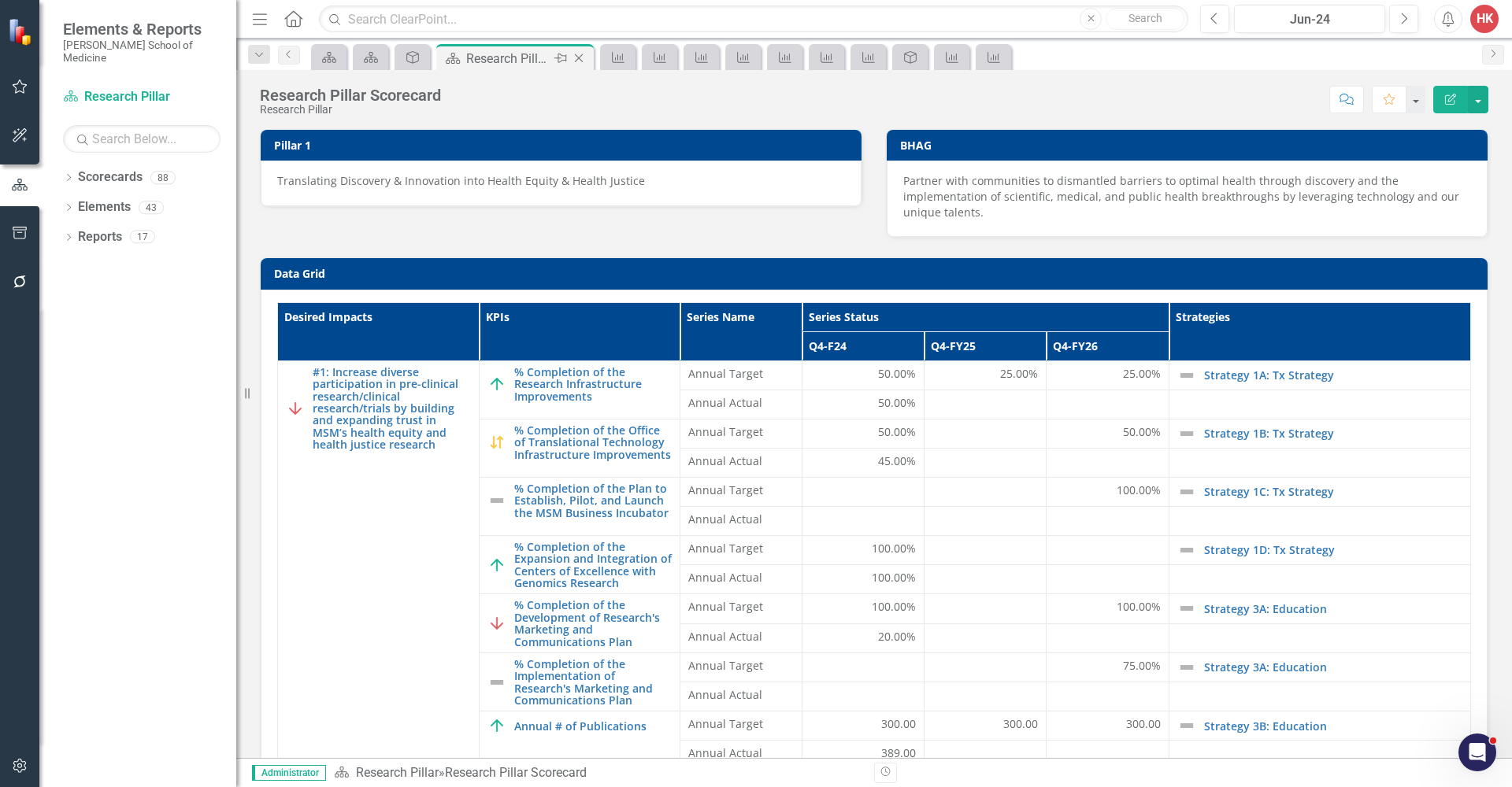
click at [583, 58] on icon "Close" at bounding box center [578, 58] width 15 height 13
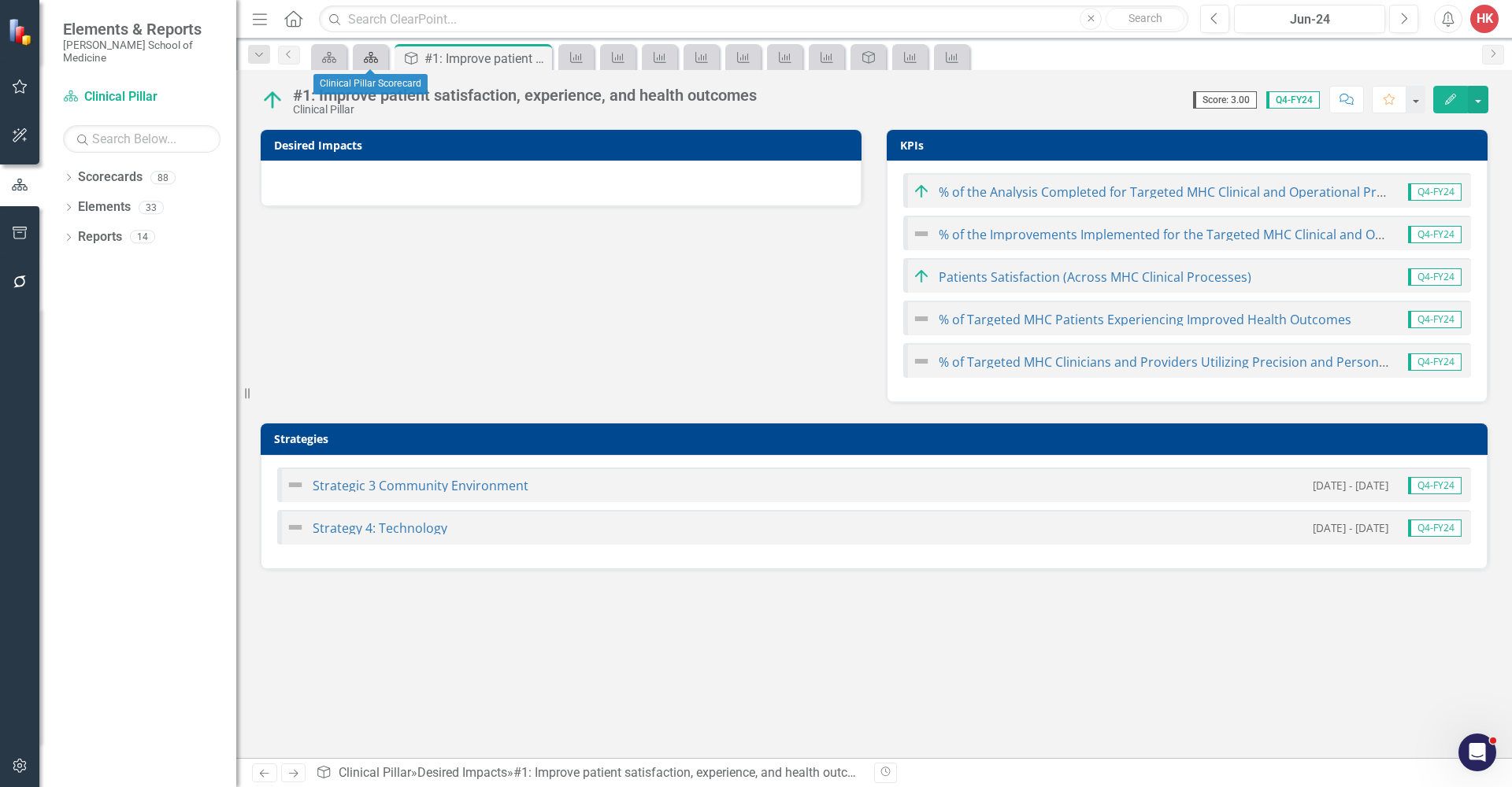
click at [370, 60] on icon "Scorecards" at bounding box center [371, 57] width 15 height 13
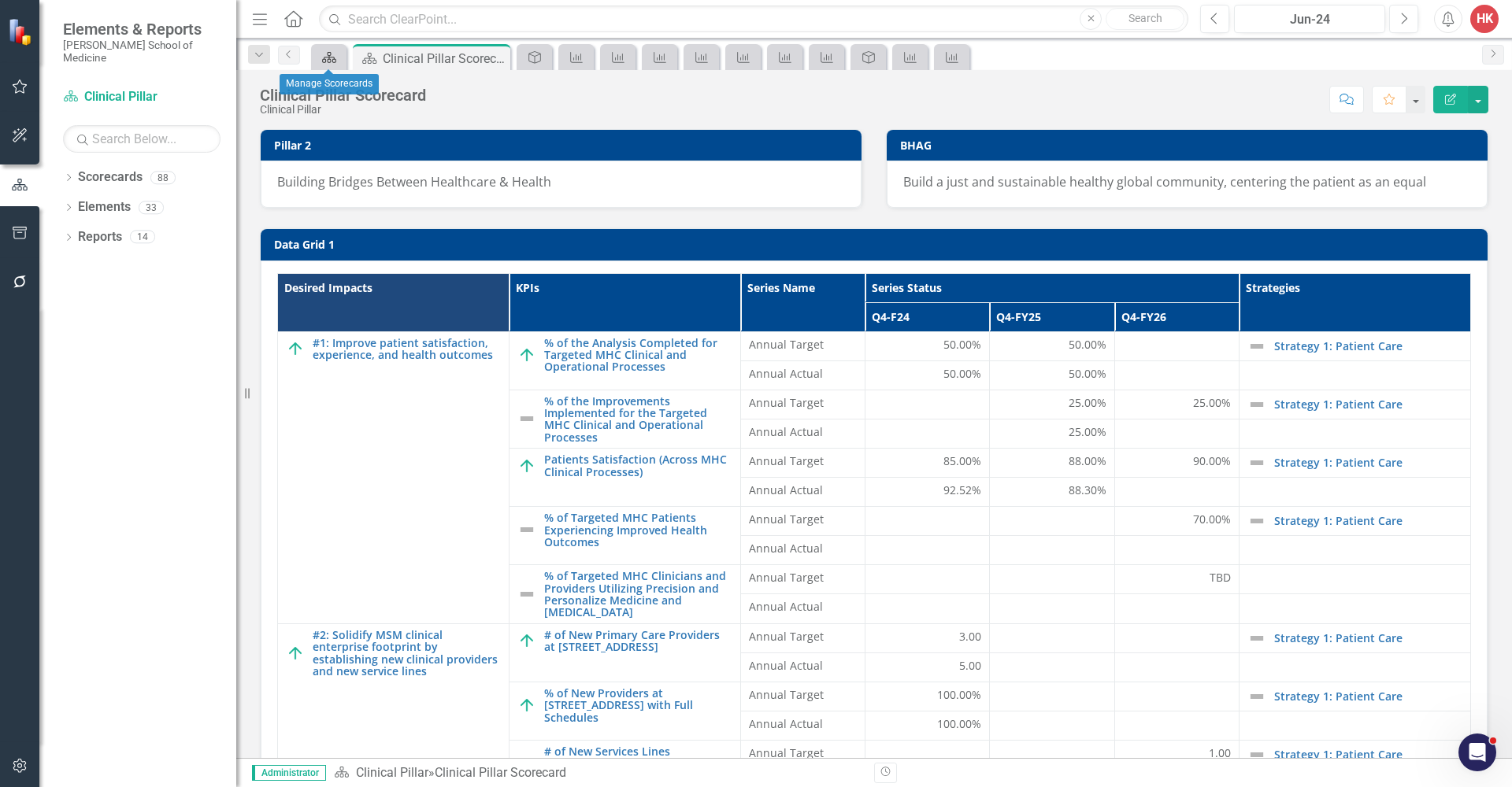
click at [333, 64] on div "Scorecards" at bounding box center [326, 57] width 22 height 20
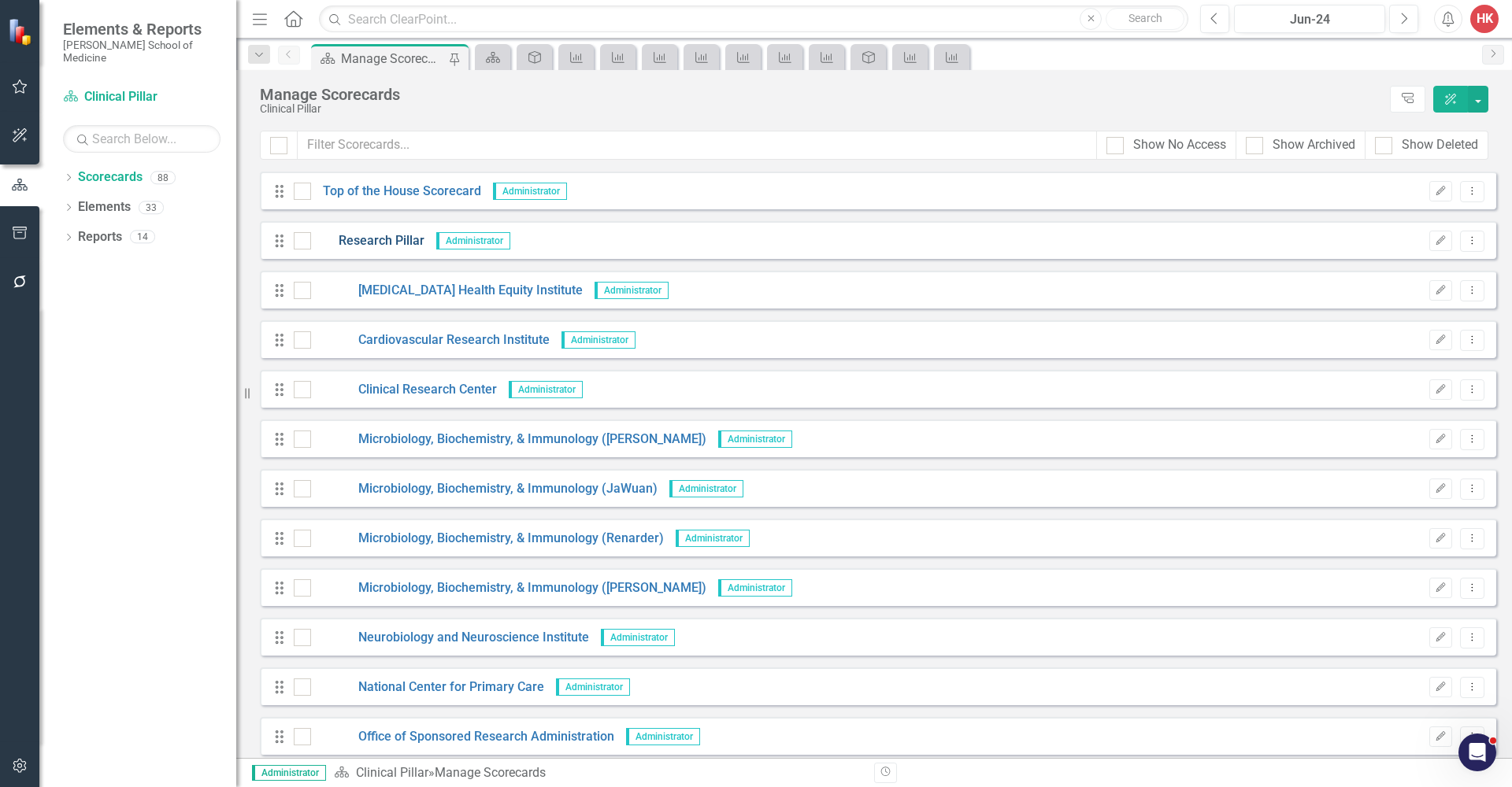
click at [378, 239] on link "Research Pillar" at bounding box center [367, 241] width 114 height 18
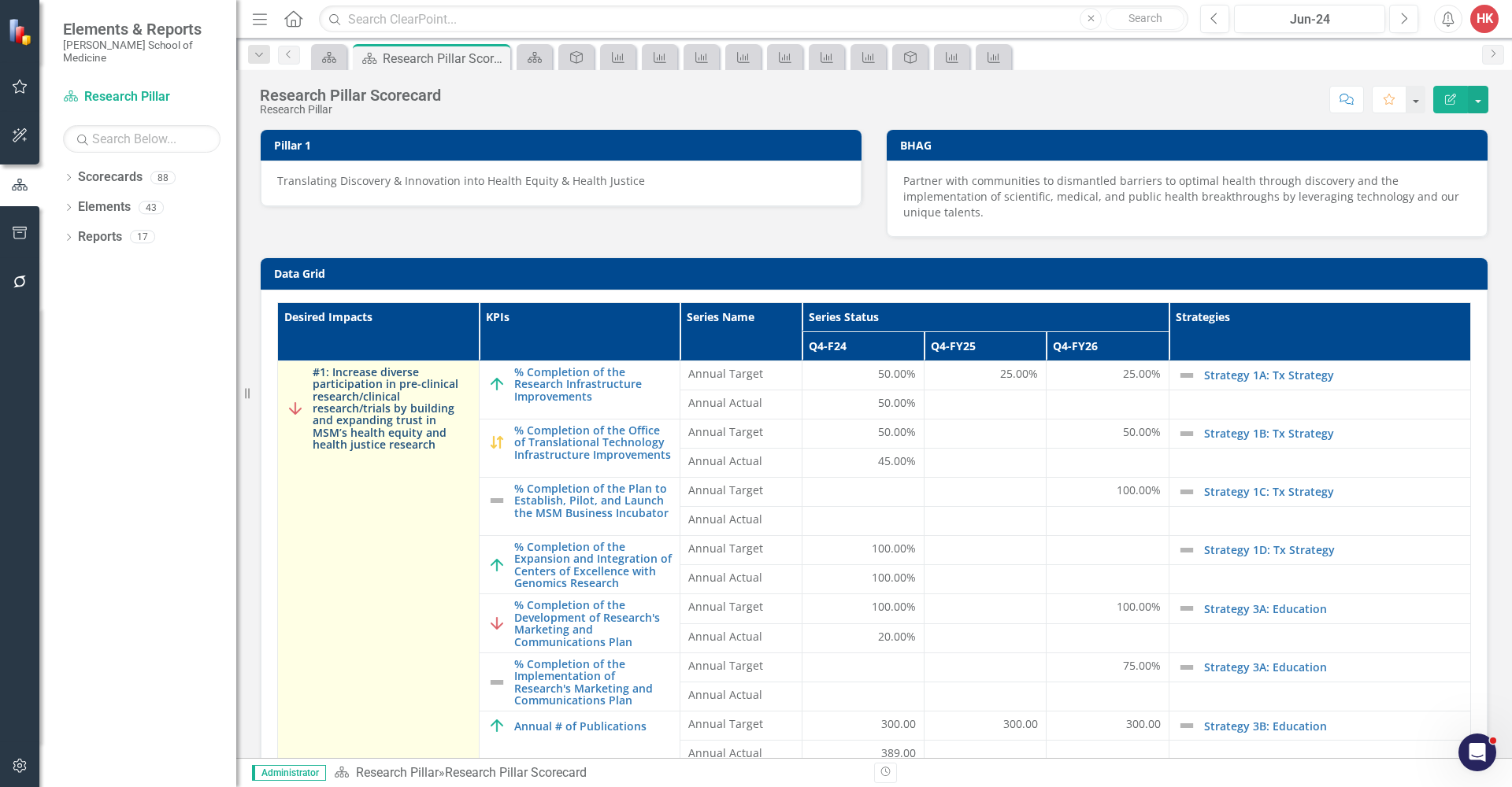
click at [421, 414] on link "#1: Increase diverse participation in pre-clinical research/clinical research/t…" at bounding box center [392, 409] width 158 height 85
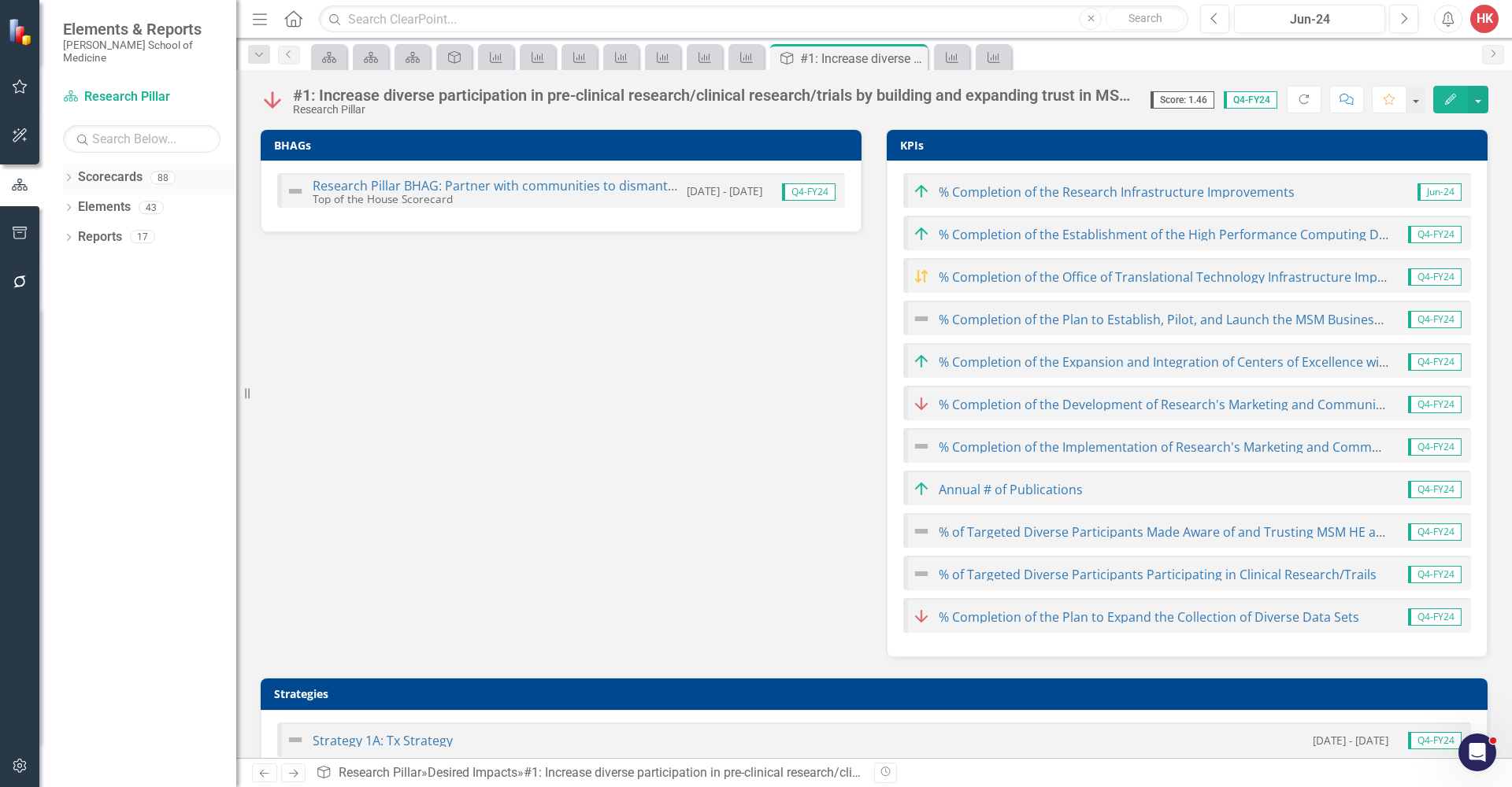
click at [117, 169] on link "Scorecards" at bounding box center [110, 177] width 65 height 18
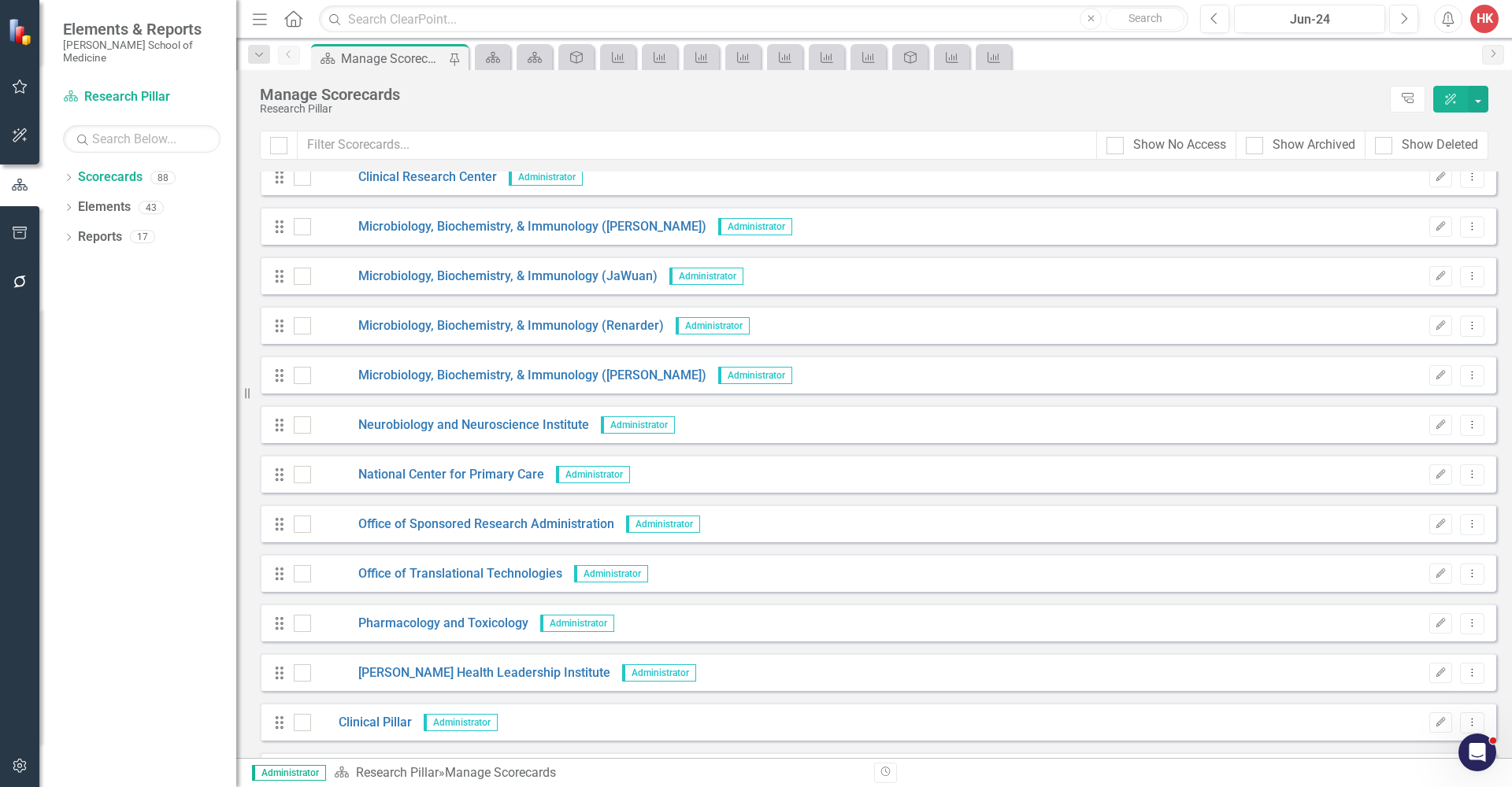
scroll to position [246, 0]
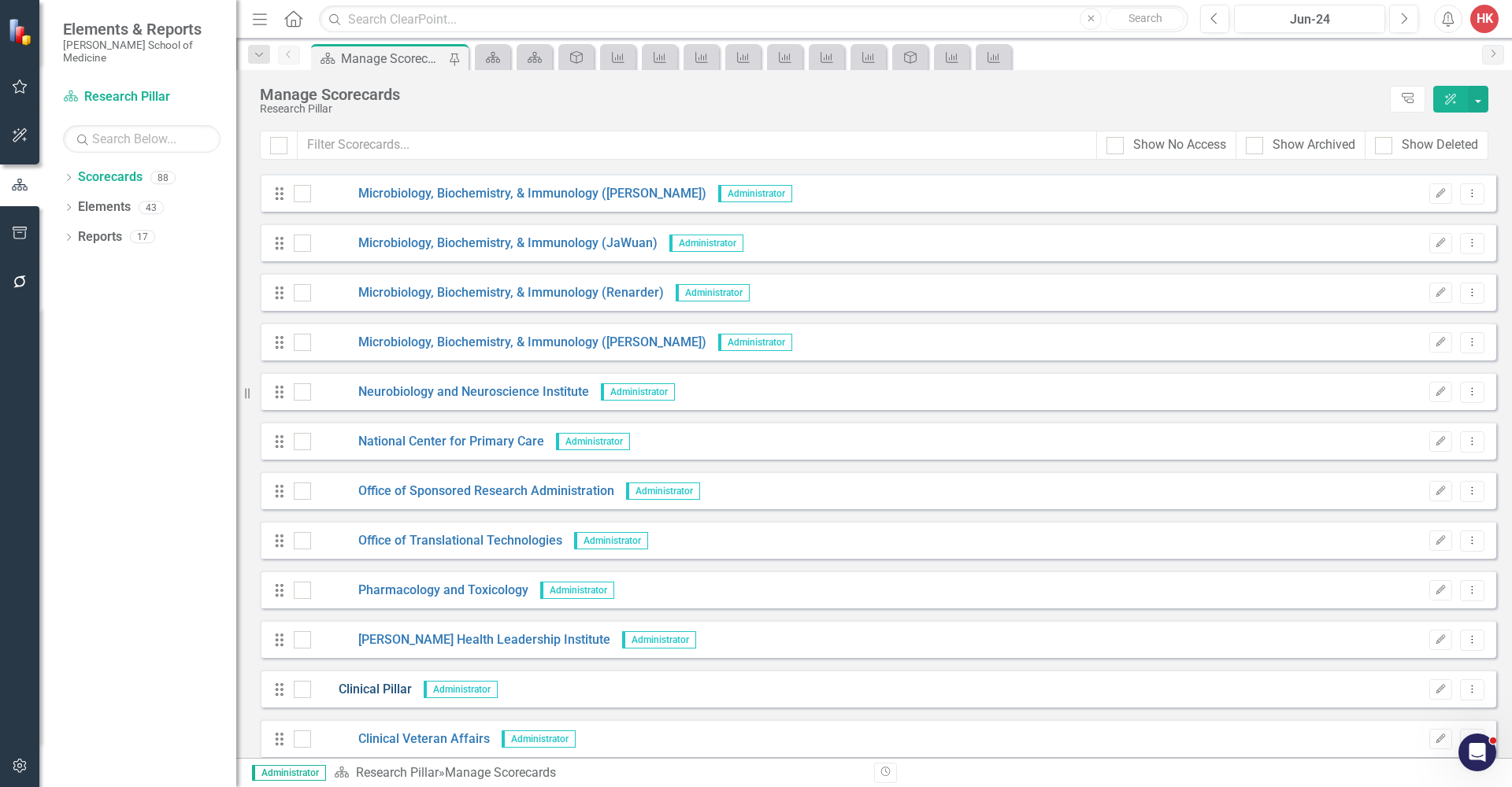
click at [373, 686] on link "Clinical Pillar" at bounding box center [361, 690] width 101 height 18
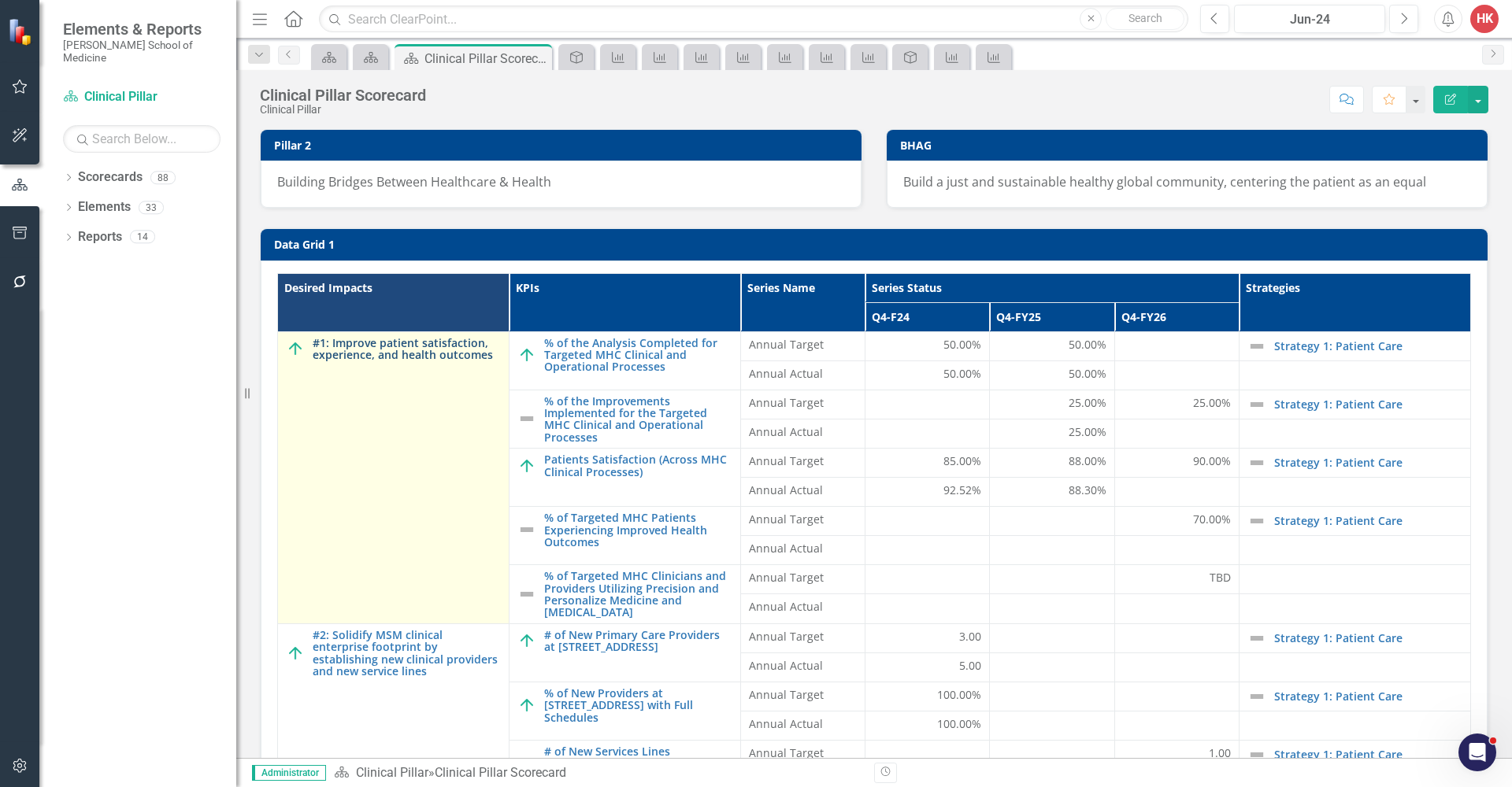
click at [403, 344] on link "#1: Improve patient satisfaction, experience, and health outcomes" at bounding box center [406, 349] width 188 height 24
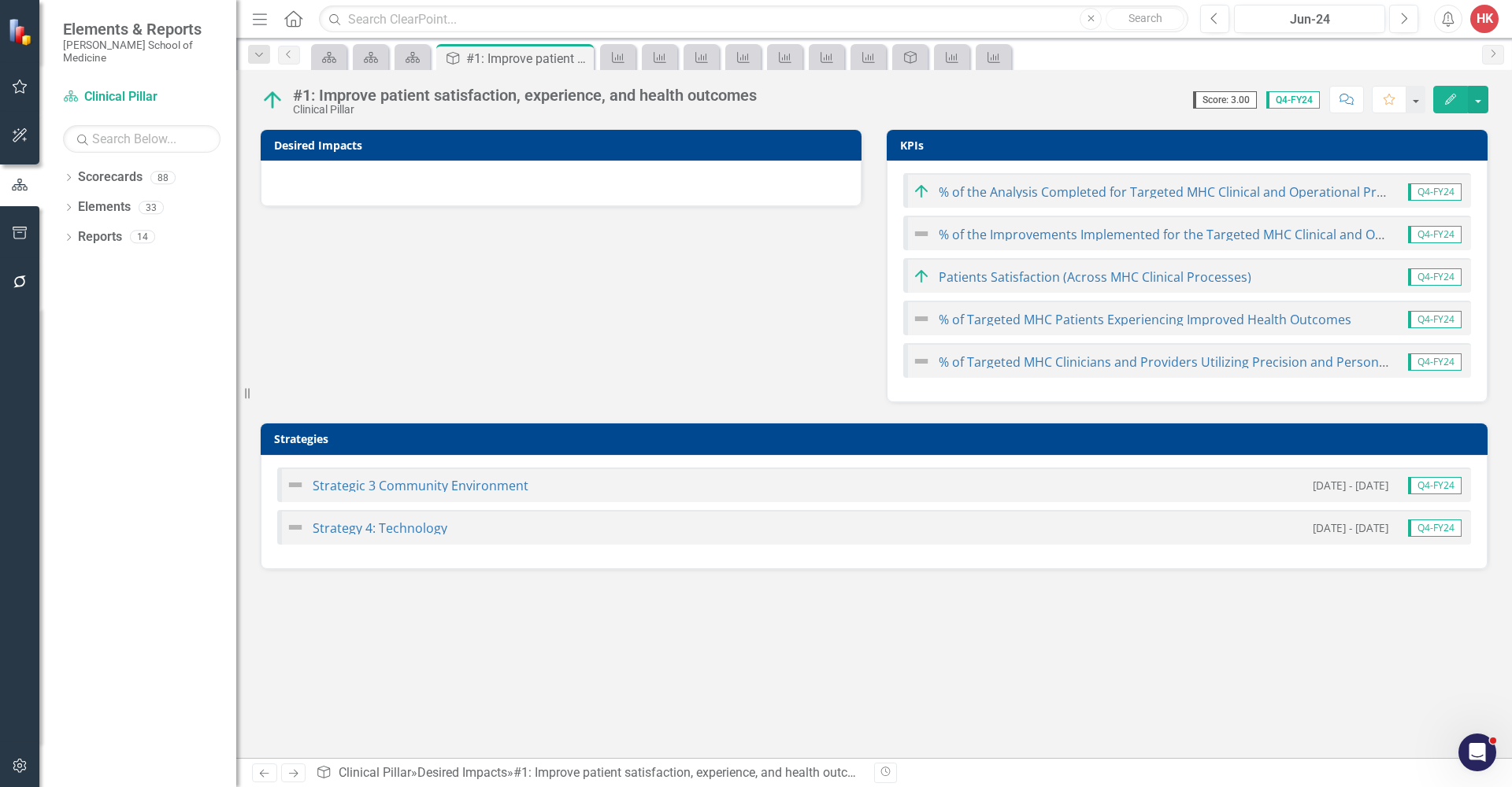
click at [827, 142] on h3 "Desired Impacts" at bounding box center [564, 145] width 580 height 12
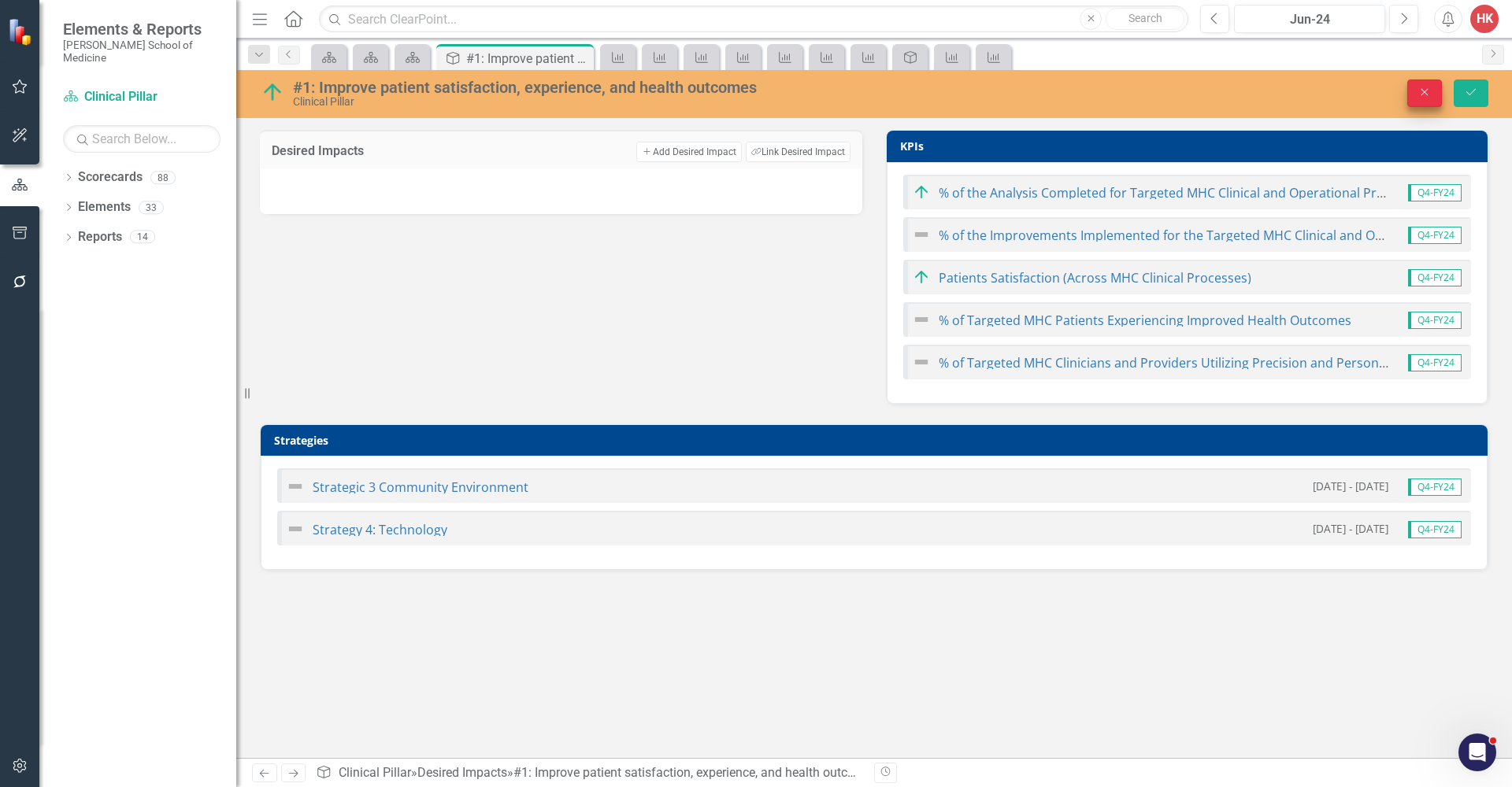
click at [1346, 93] on icon "Close" at bounding box center [1424, 92] width 14 height 11
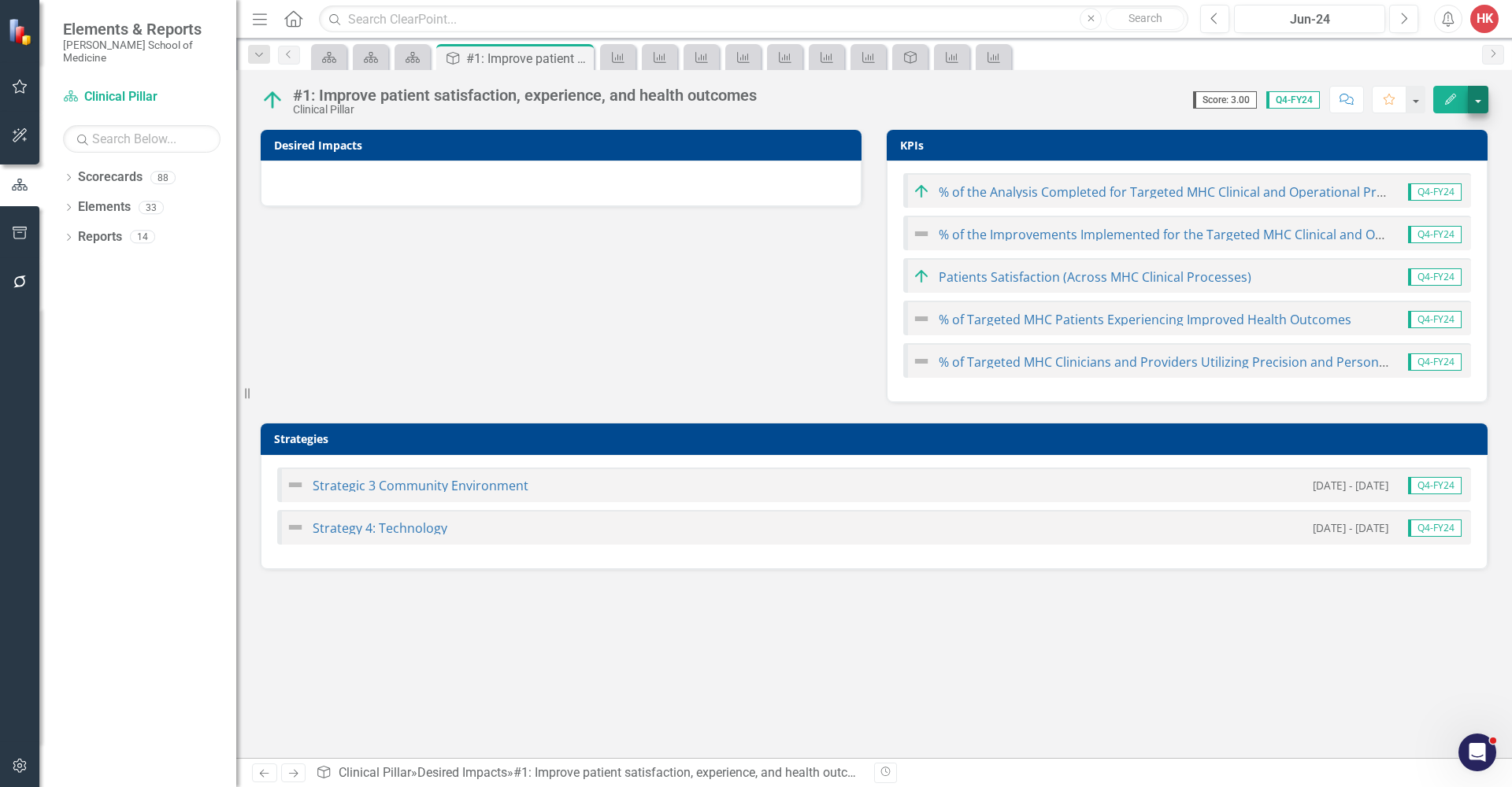
click at [1346, 107] on button "button" at bounding box center [1478, 100] width 21 height 28
click at [1346, 156] on link "Edit Report Edit Layout" at bounding box center [1414, 158] width 145 height 29
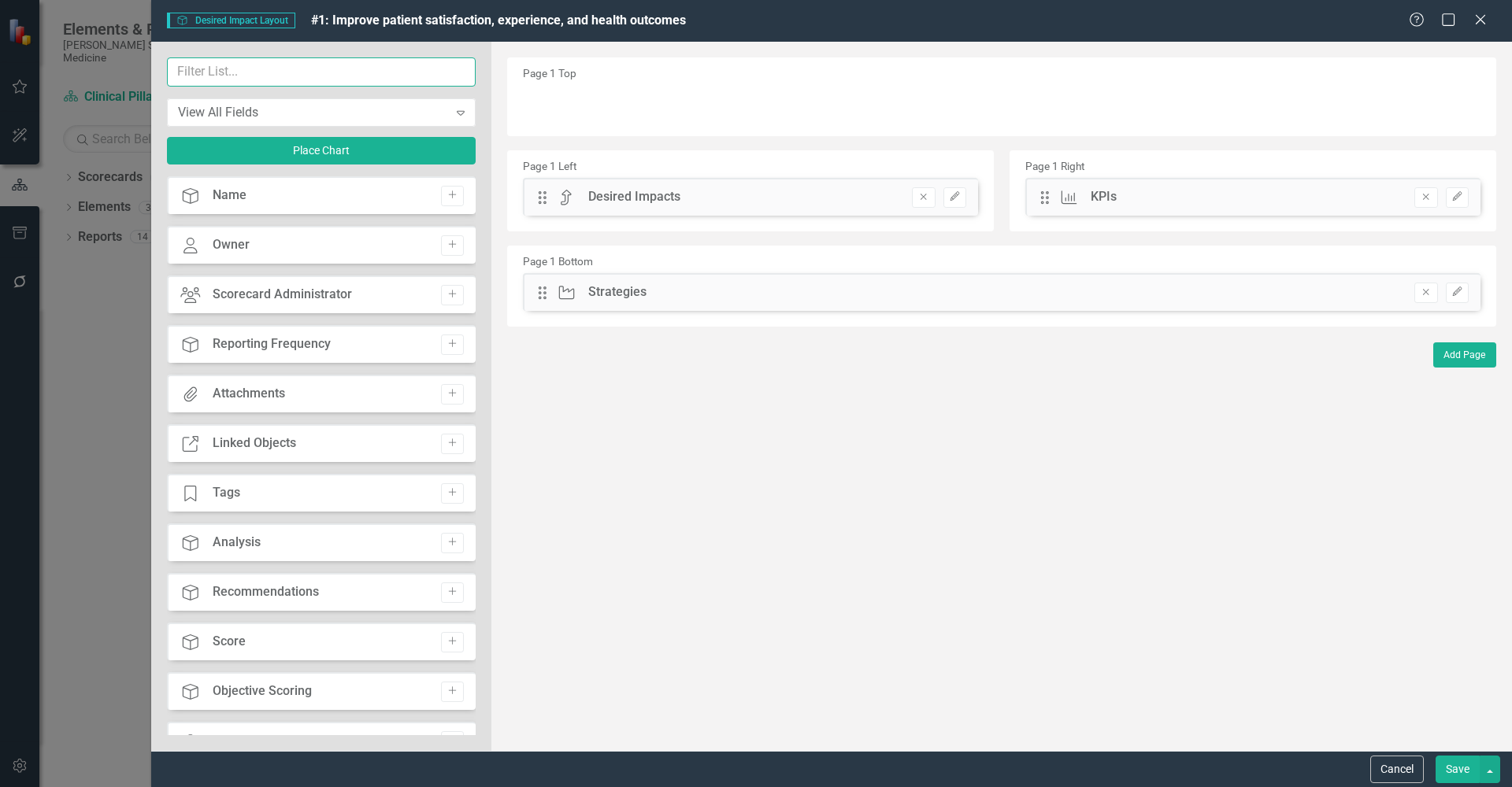
click at [293, 70] on input "text" at bounding box center [321, 72] width 309 height 29
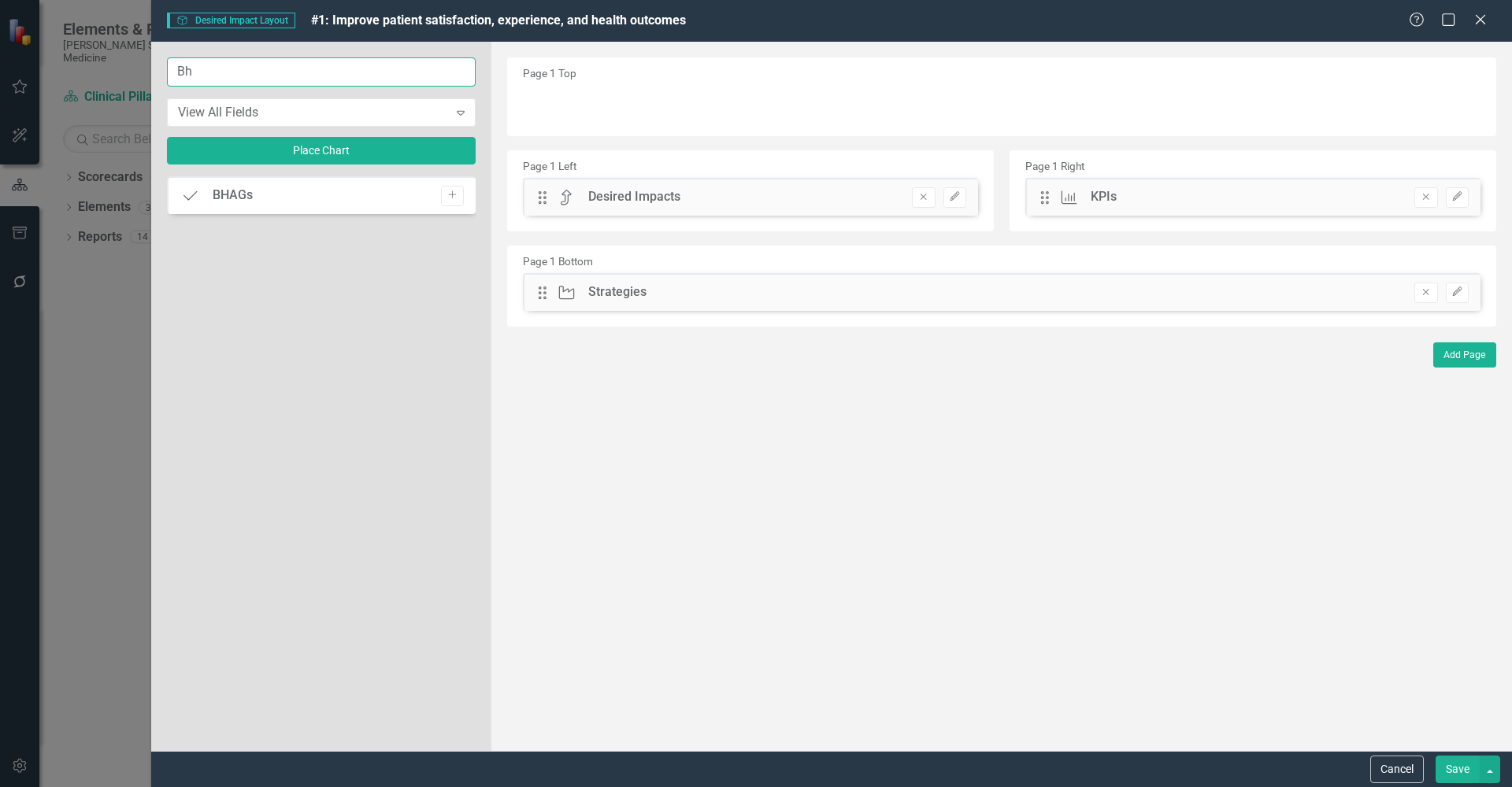
type input "Bh"
click at [368, 200] on div "BHAGs BHAGs Add" at bounding box center [321, 195] width 309 height 38
click at [457, 196] on icon "Add" at bounding box center [453, 194] width 12 height 9
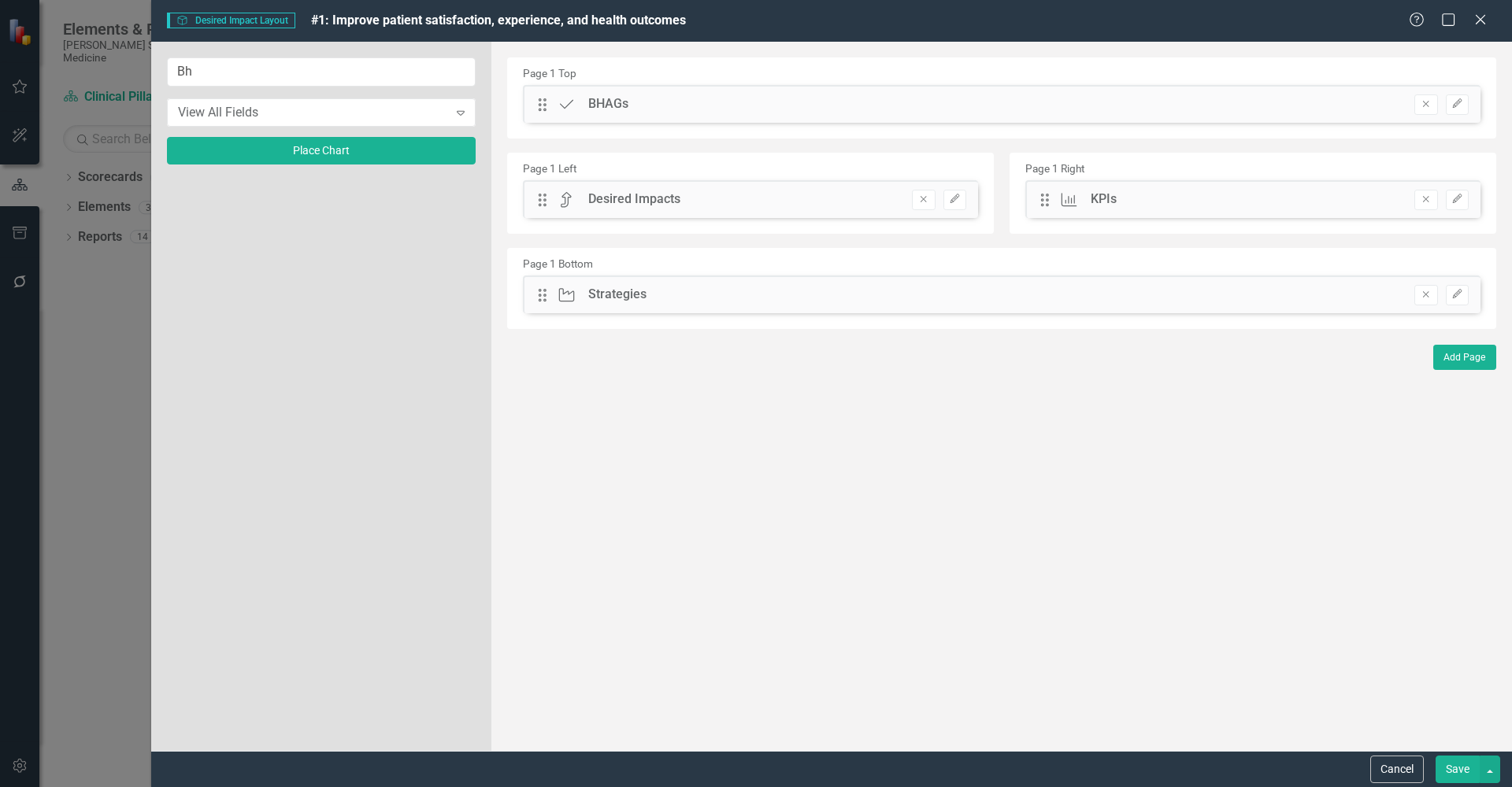
click at [457, 196] on div at bounding box center [321, 456] width 309 height 559
click at [924, 200] on icon "Remove" at bounding box center [923, 199] width 12 height 9
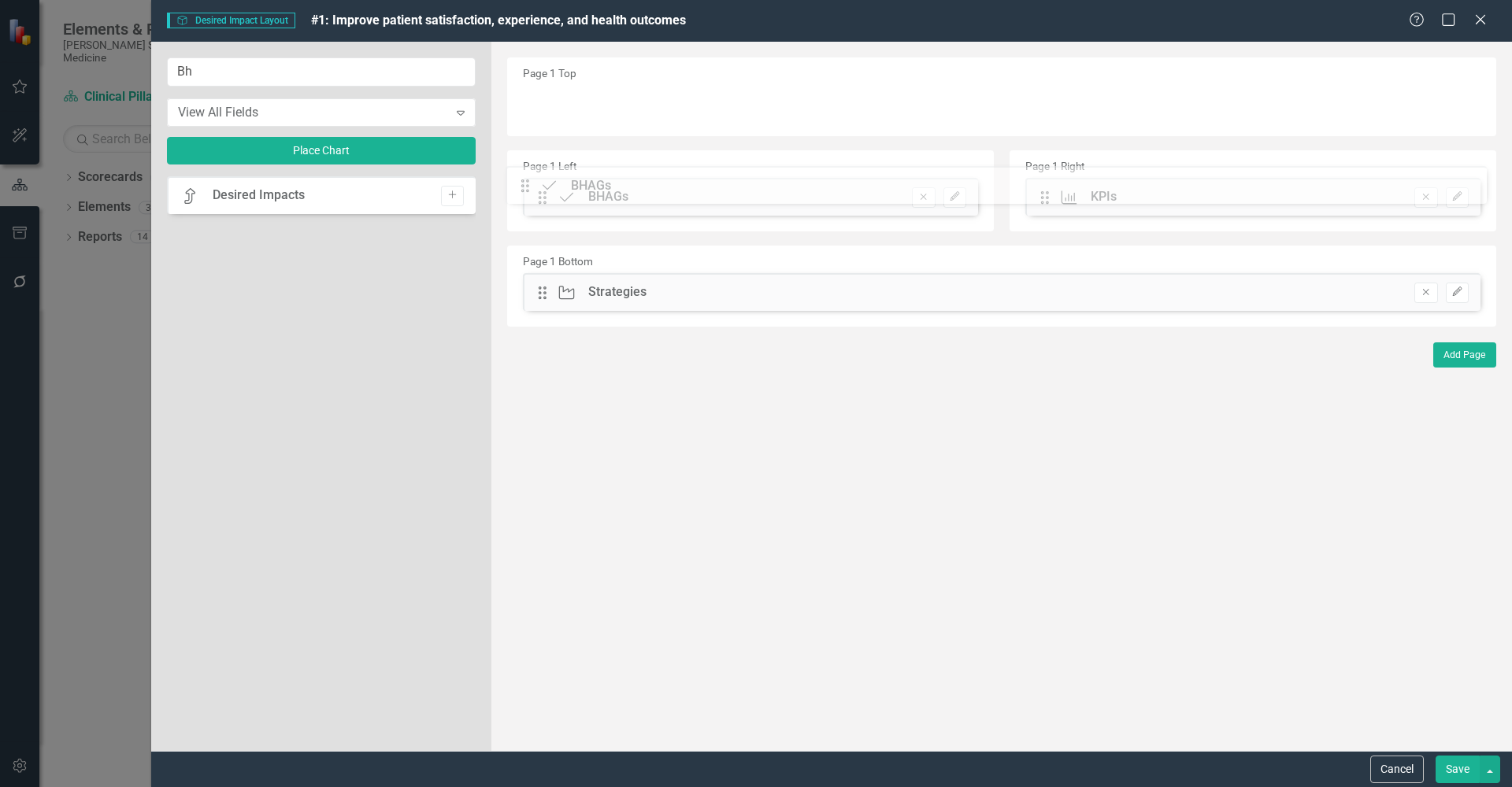
drag, startPoint x: 546, startPoint y: 103, endPoint x: 540, endPoint y: 188, distance: 85.2
click at [1346, 705] on button "Save" at bounding box center [1457, 770] width 44 height 28
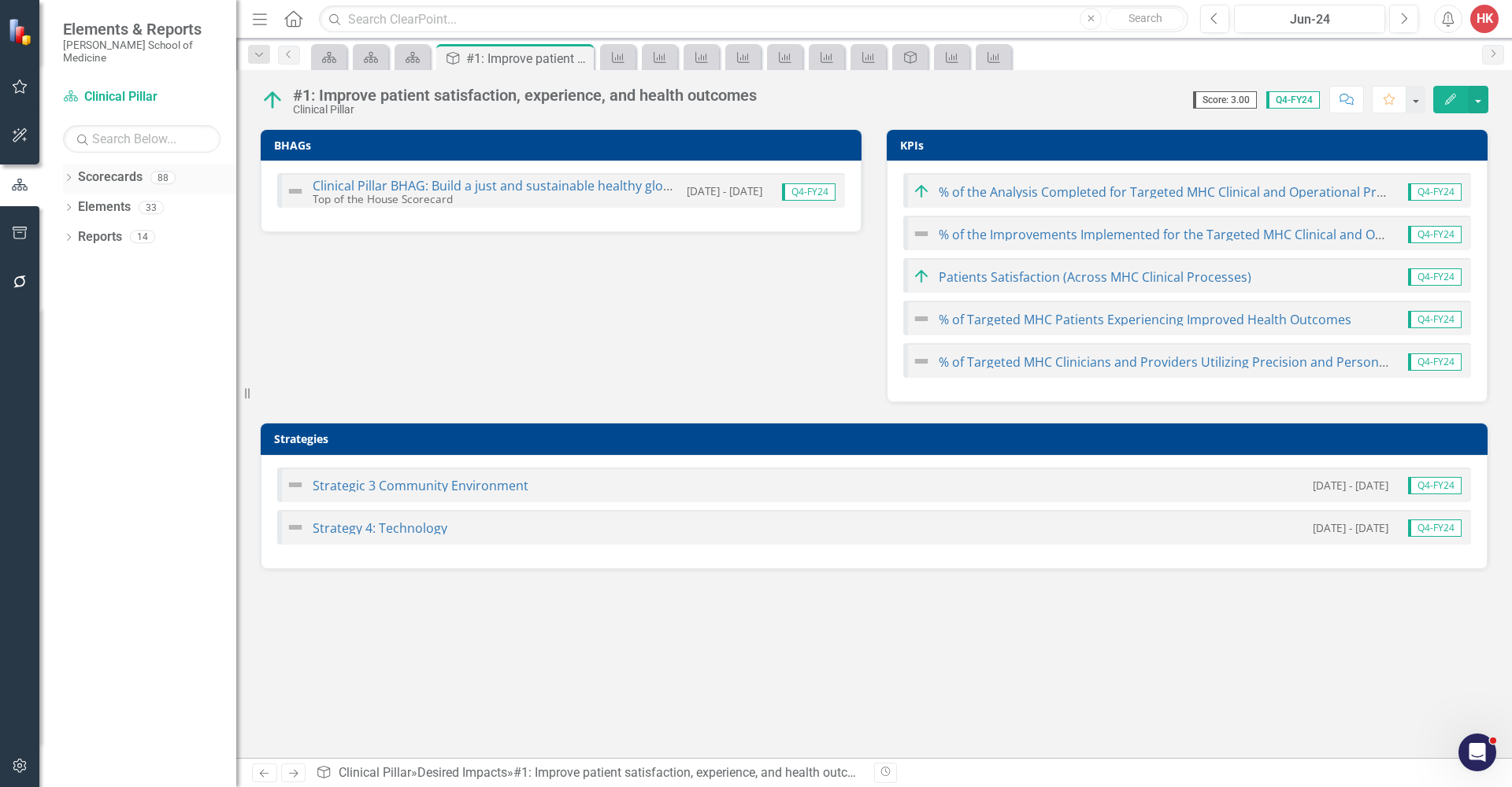
click at [119, 169] on link "Scorecards" at bounding box center [110, 177] width 65 height 18
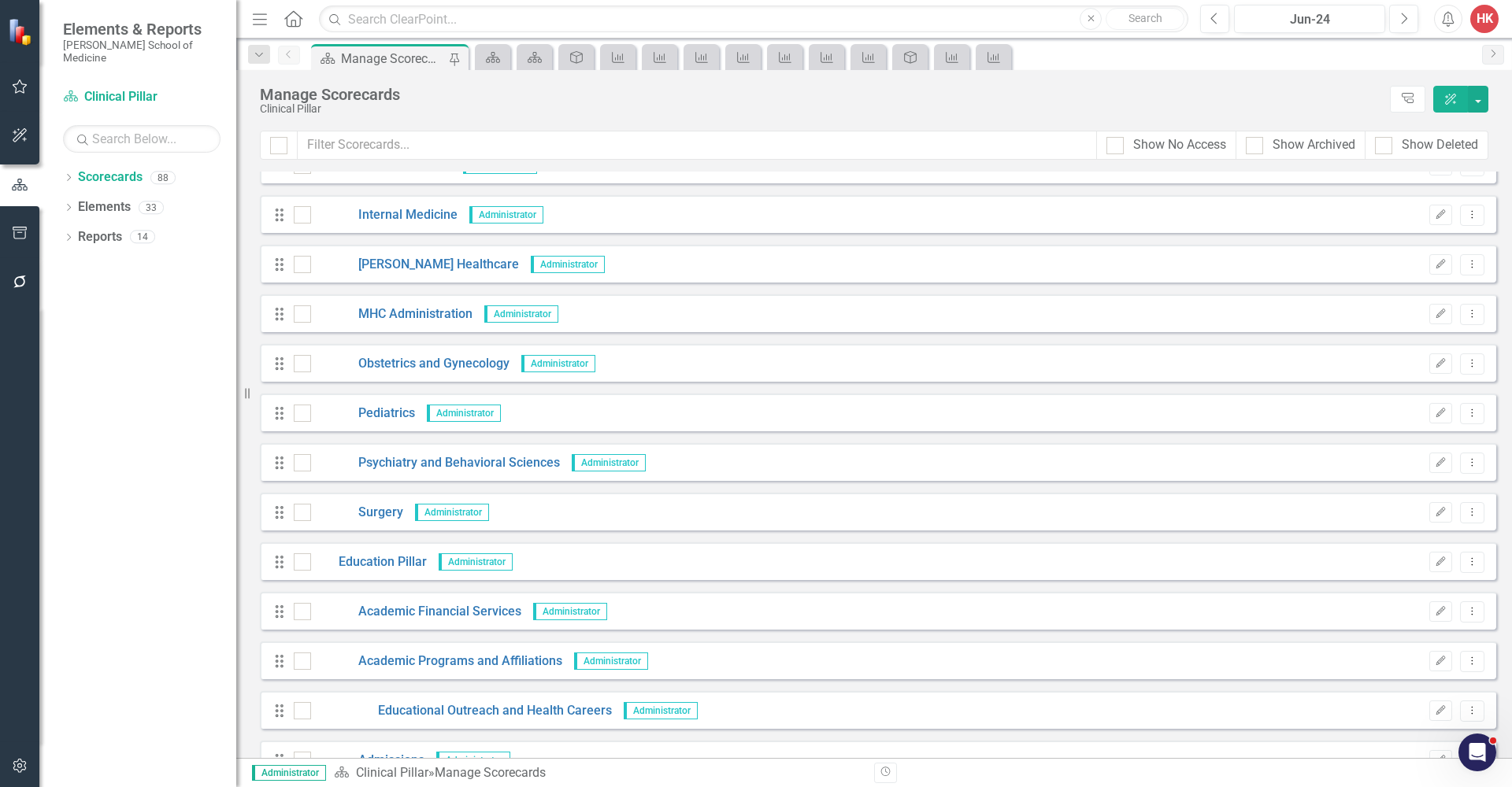
scroll to position [877, 0]
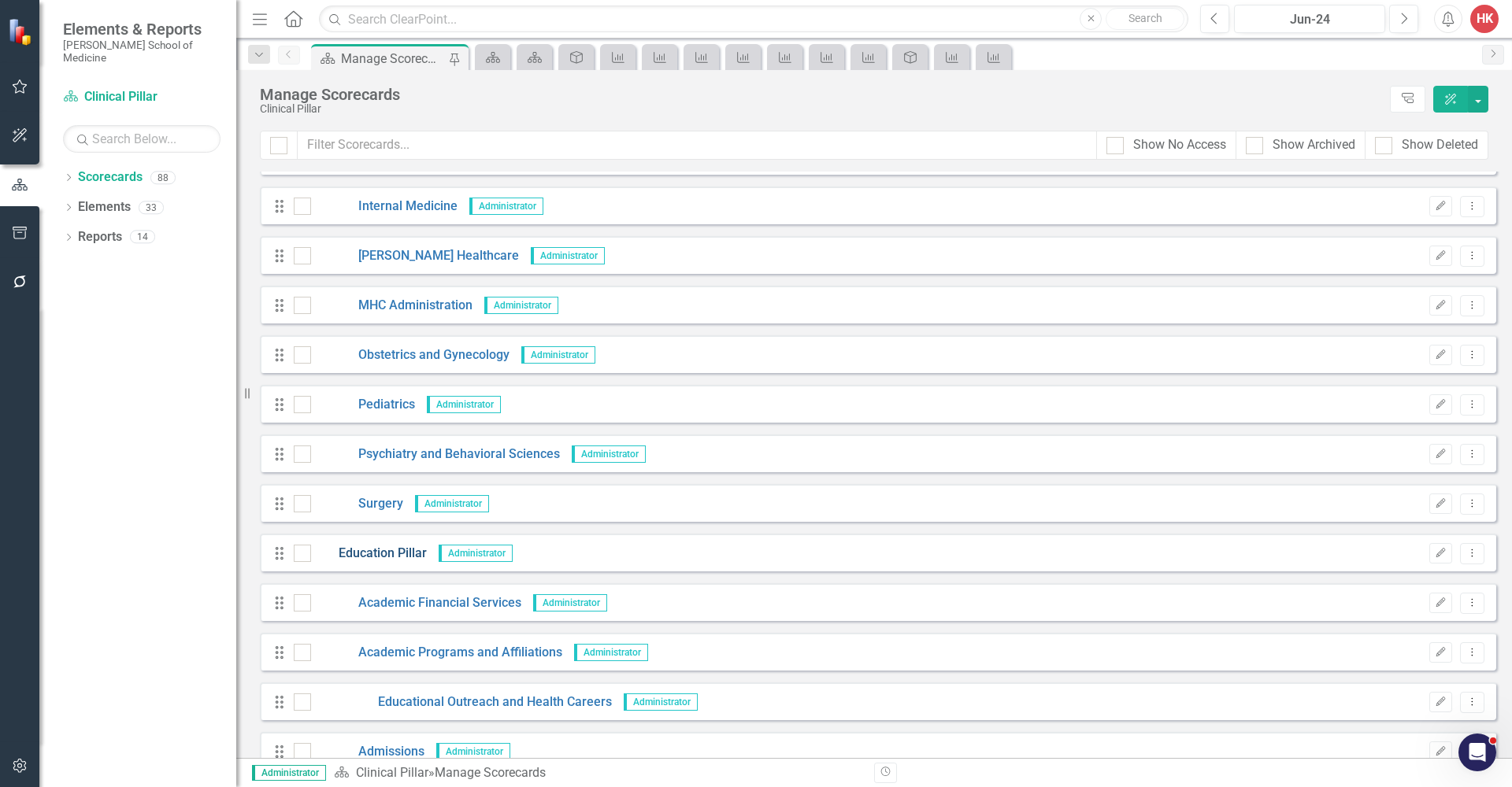
click at [395, 554] on link "Education Pillar" at bounding box center [368, 553] width 116 height 18
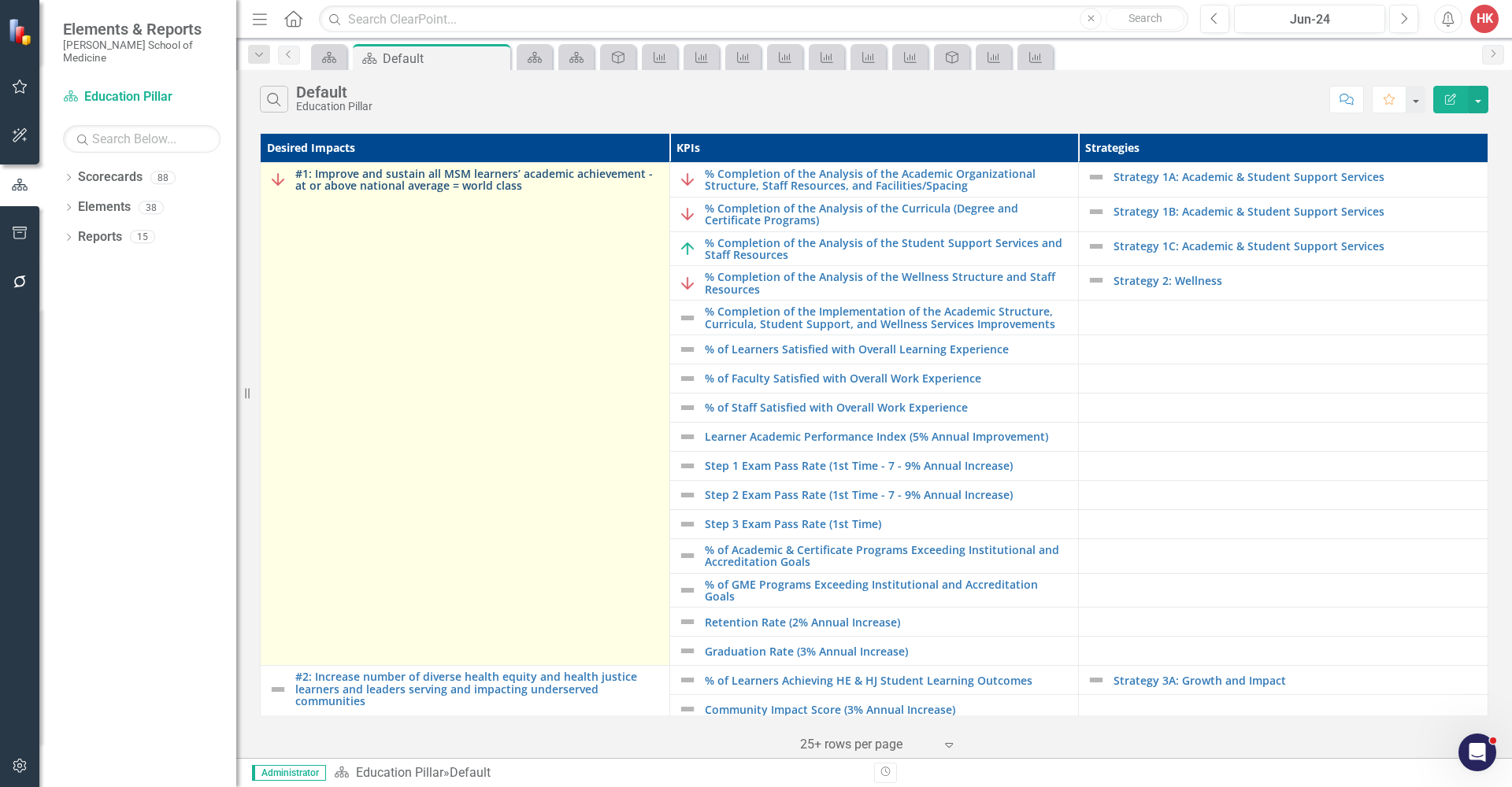
click at [399, 186] on link "#1: Improve and sustain all MSM learners’ academic achievement - at or above na…" at bounding box center [478, 180] width 367 height 24
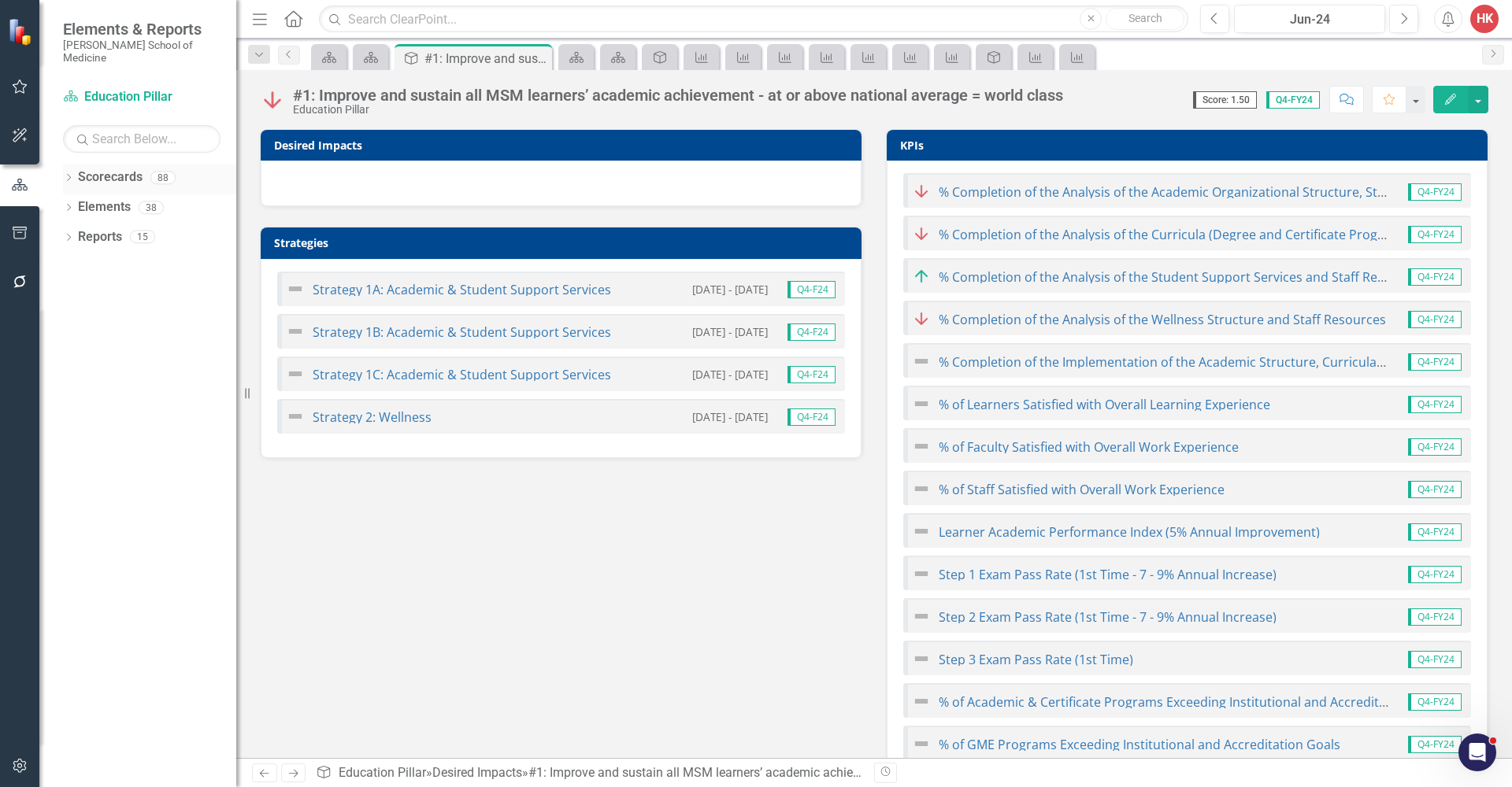
click at [132, 169] on link "Scorecards" at bounding box center [110, 177] width 65 height 18
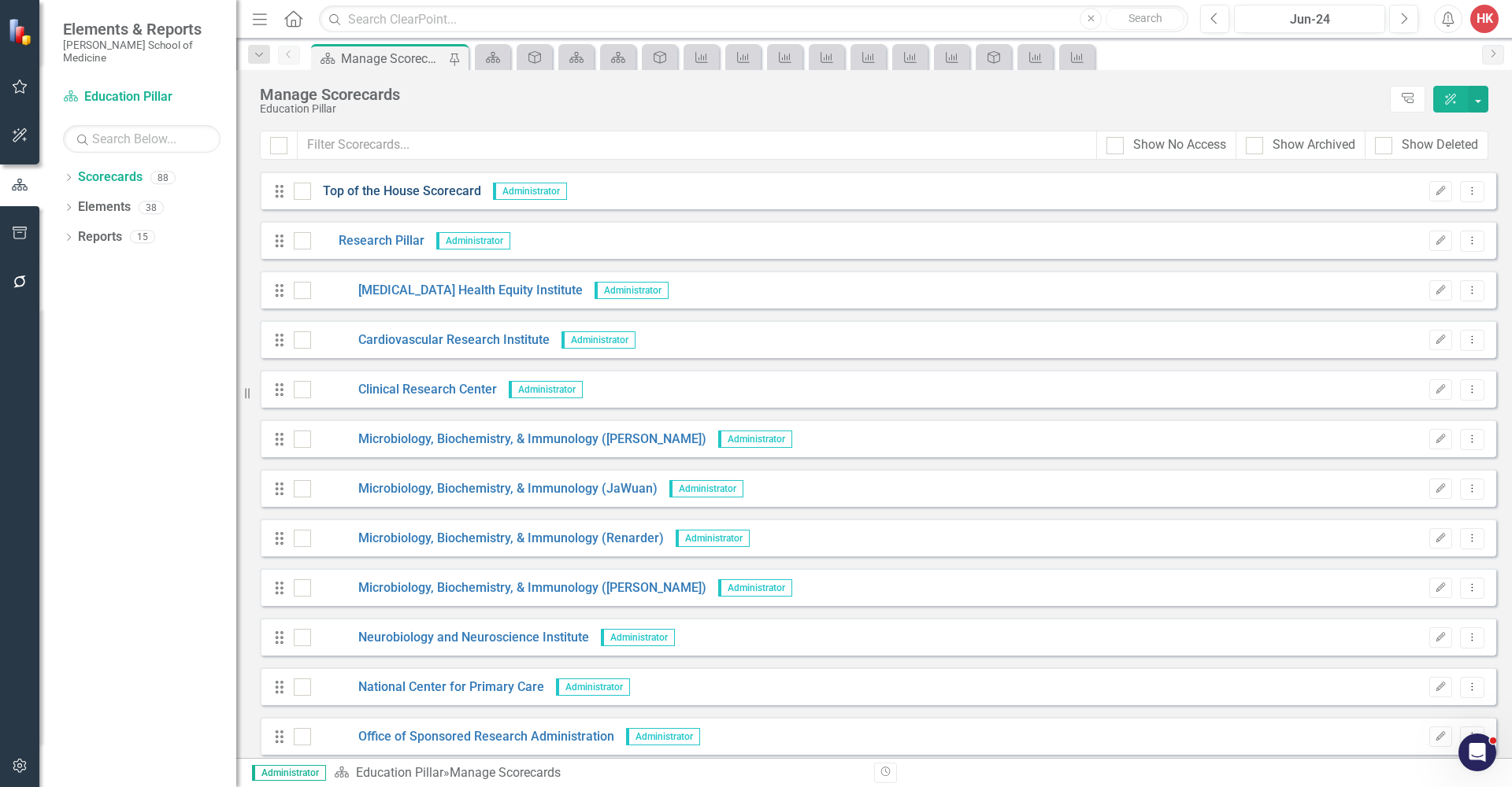
click at [398, 185] on link "Top of the House Scorecard" at bounding box center [396, 191] width 170 height 18
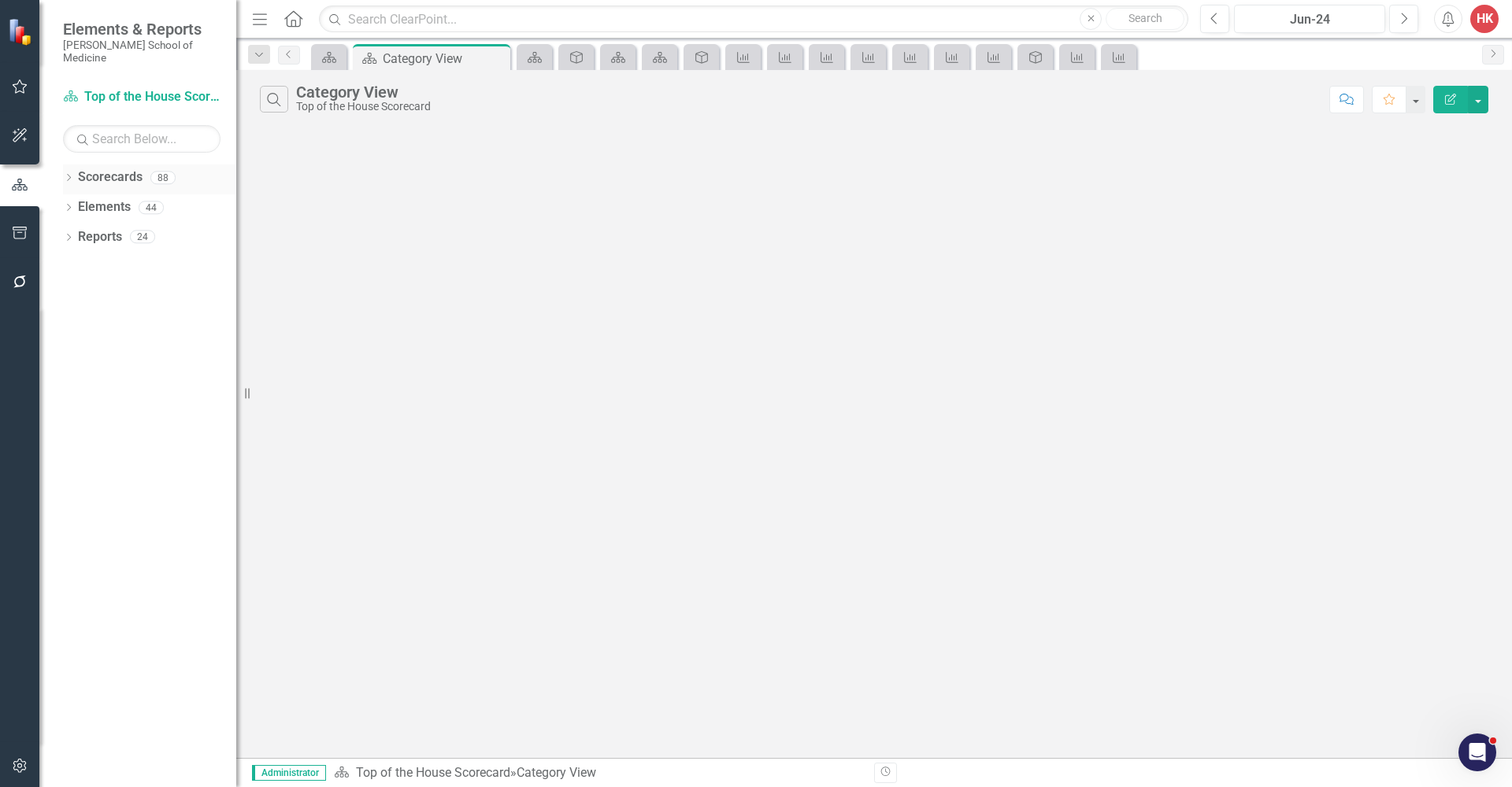
click at [134, 169] on link "Scorecards" at bounding box center [110, 177] width 65 height 18
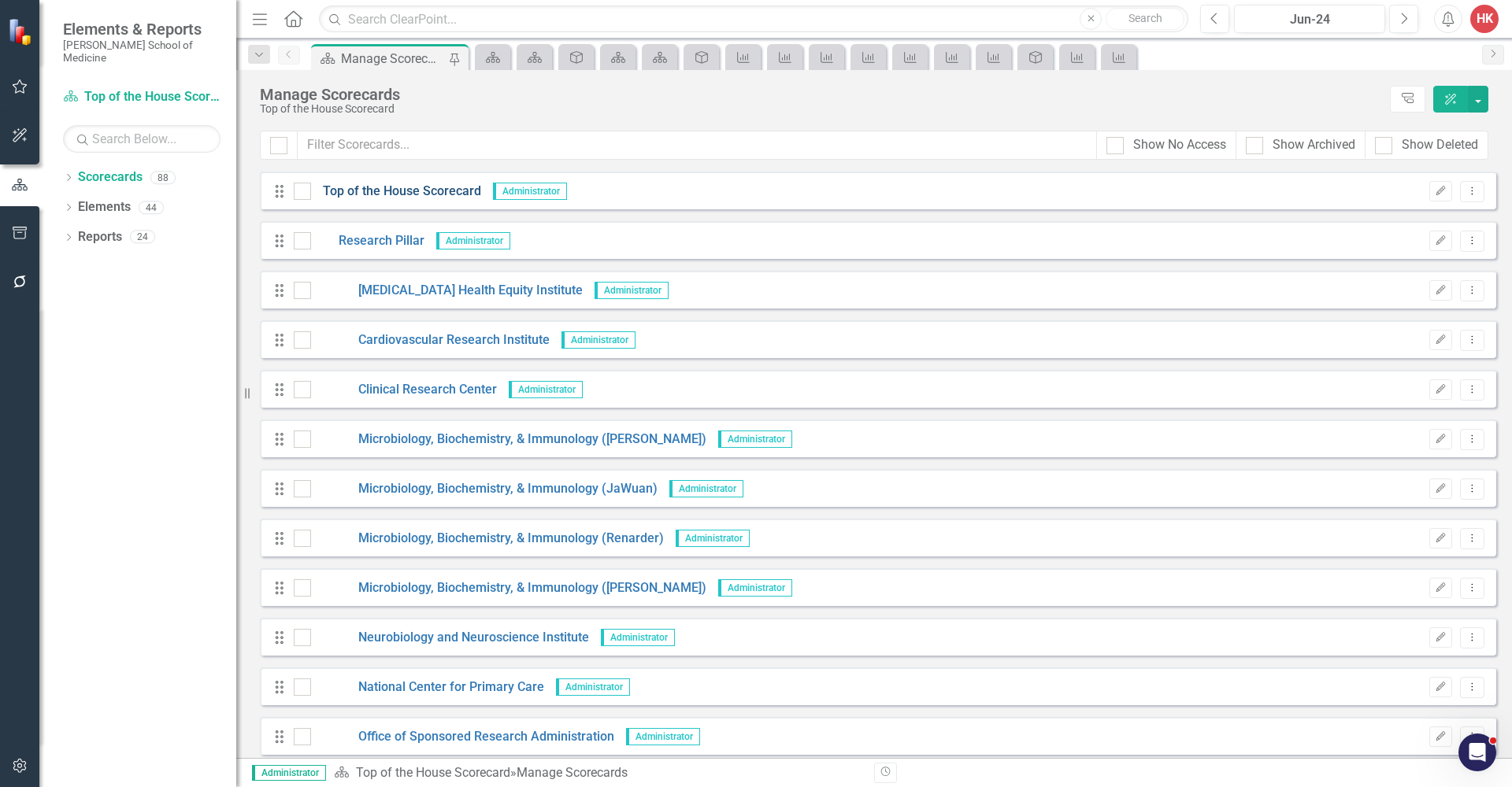
click at [398, 188] on link "Top of the House Scorecard" at bounding box center [396, 191] width 170 height 18
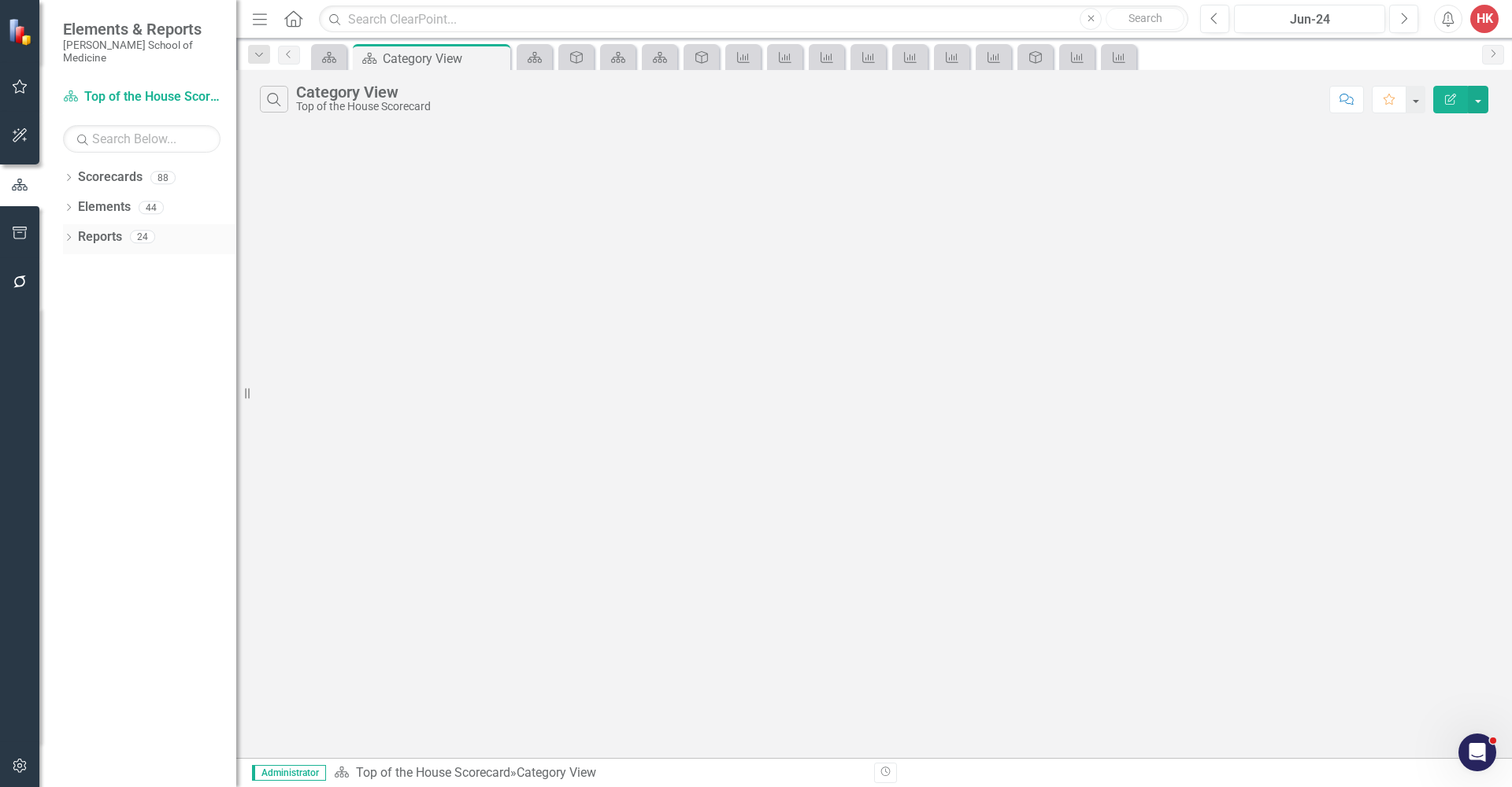
click at [103, 228] on link "Reports" at bounding box center [100, 237] width 44 height 18
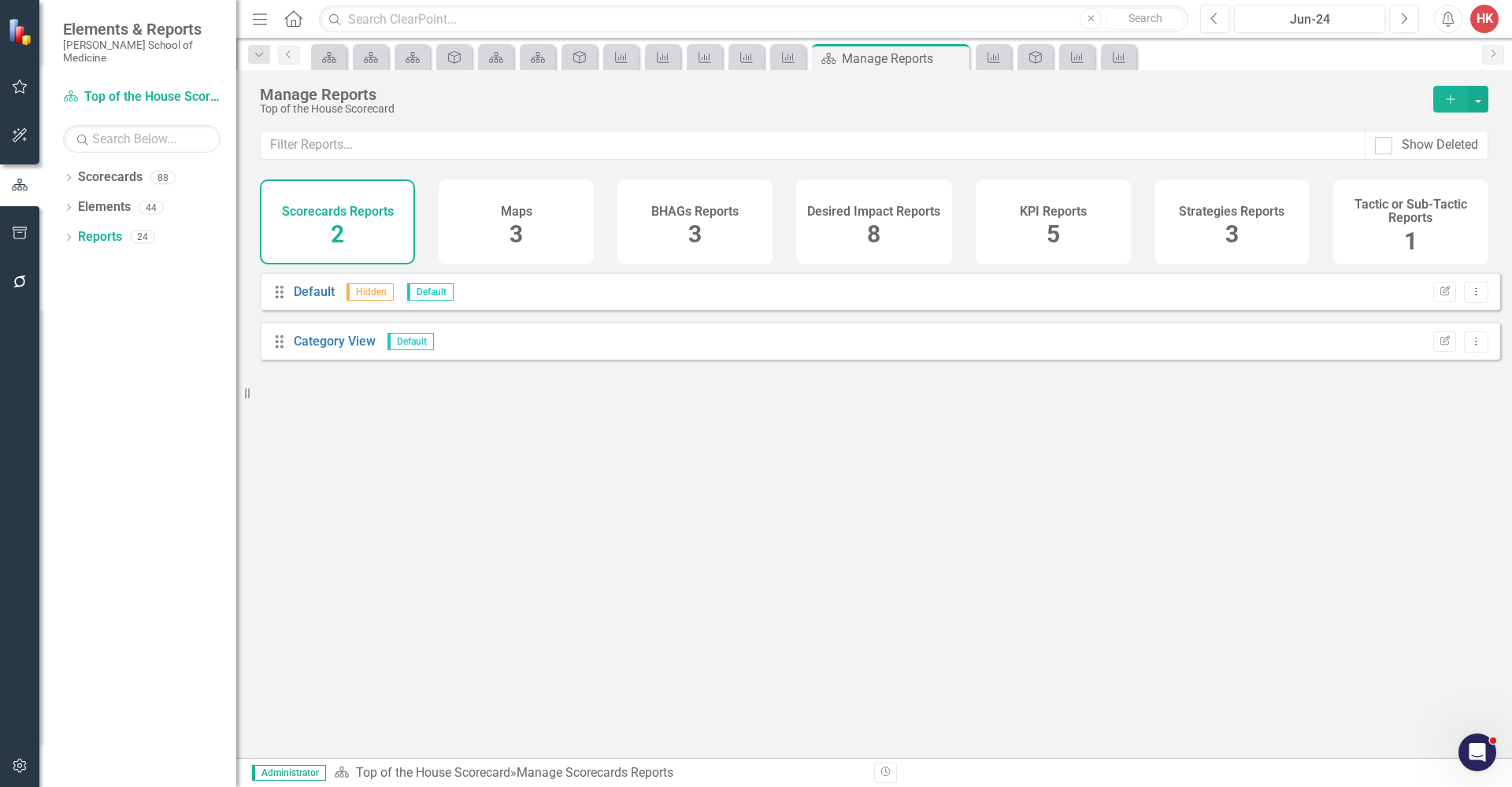
click at [504, 211] on h4 "Maps" at bounding box center [516, 212] width 32 height 14
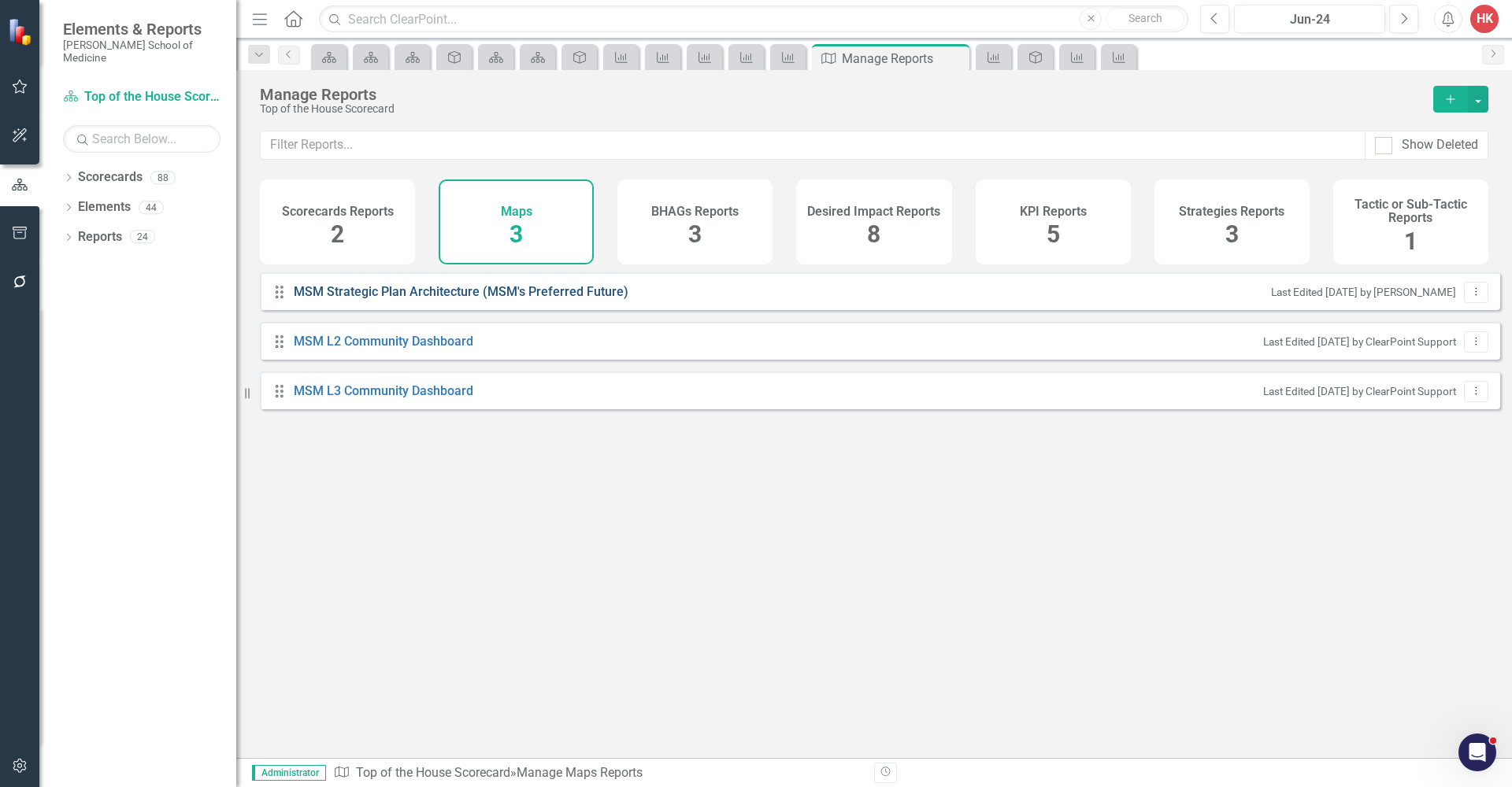
click at [493, 301] on link "MSM Strategic Plan Architecture (MSM's Preferred Future)" at bounding box center [463, 292] width 339 height 18
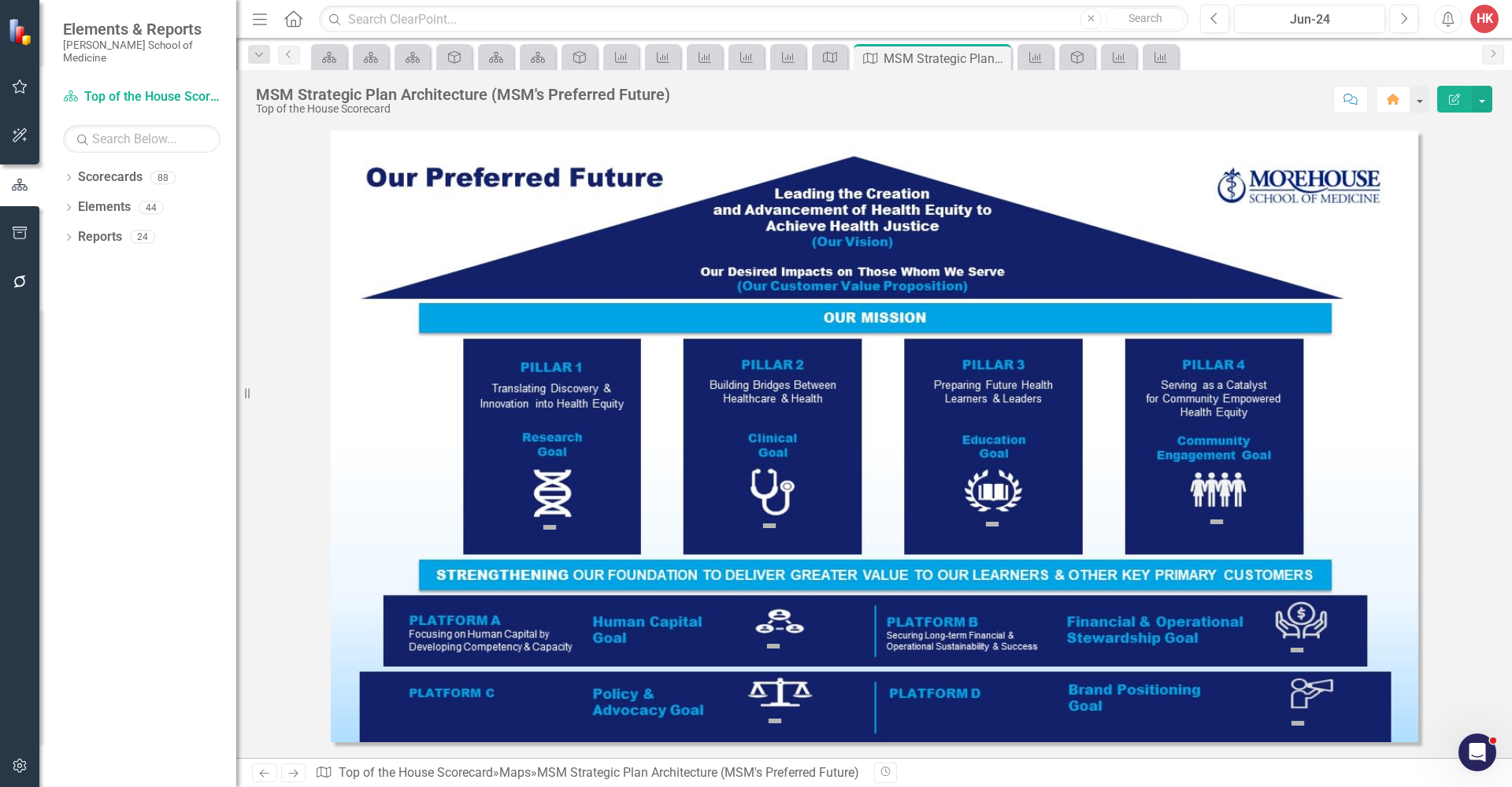
click at [551, 526] on img at bounding box center [550, 527] width 19 height 19
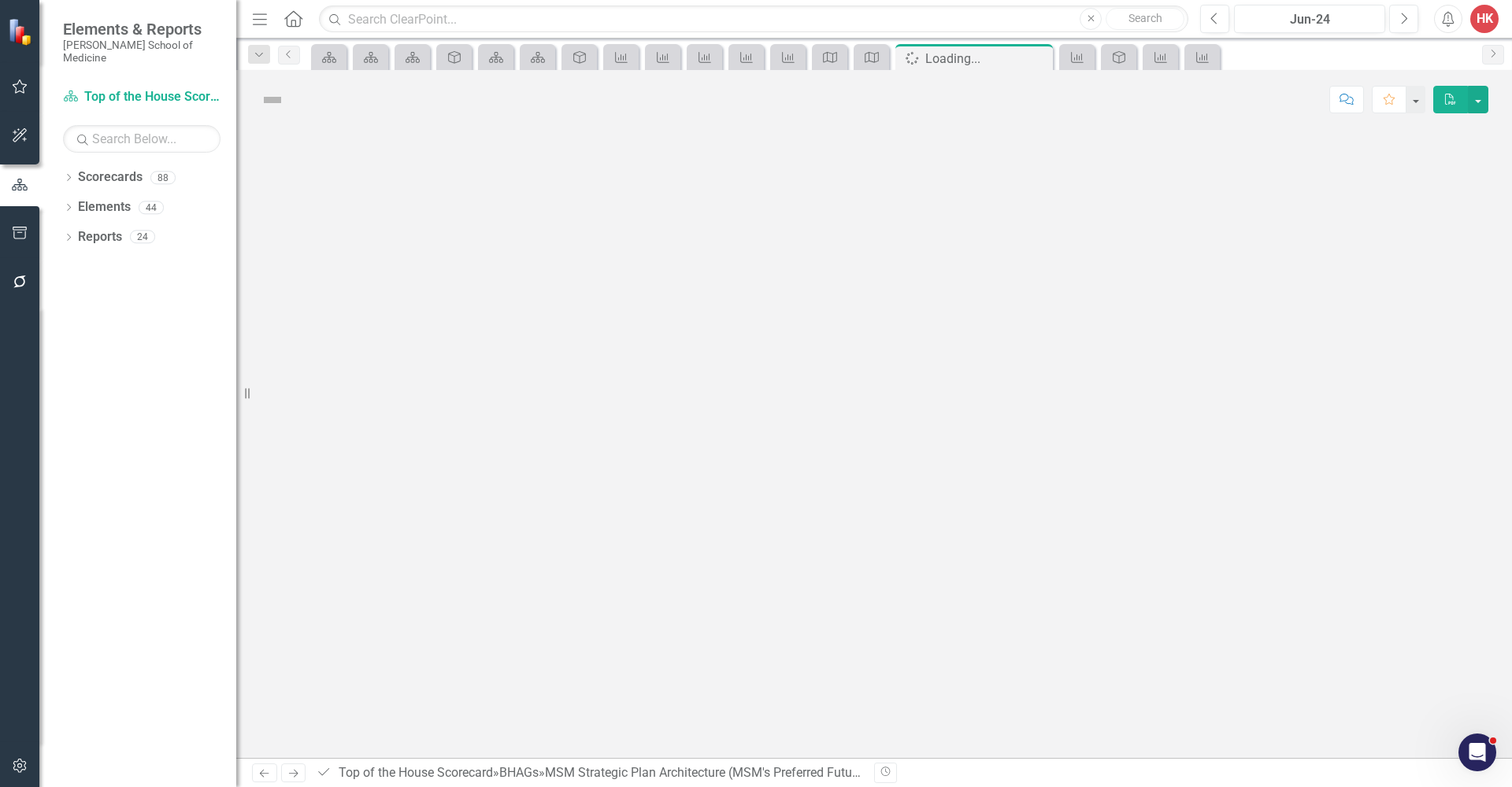
click at [551, 526] on div at bounding box center [874, 443] width 1275 height 629
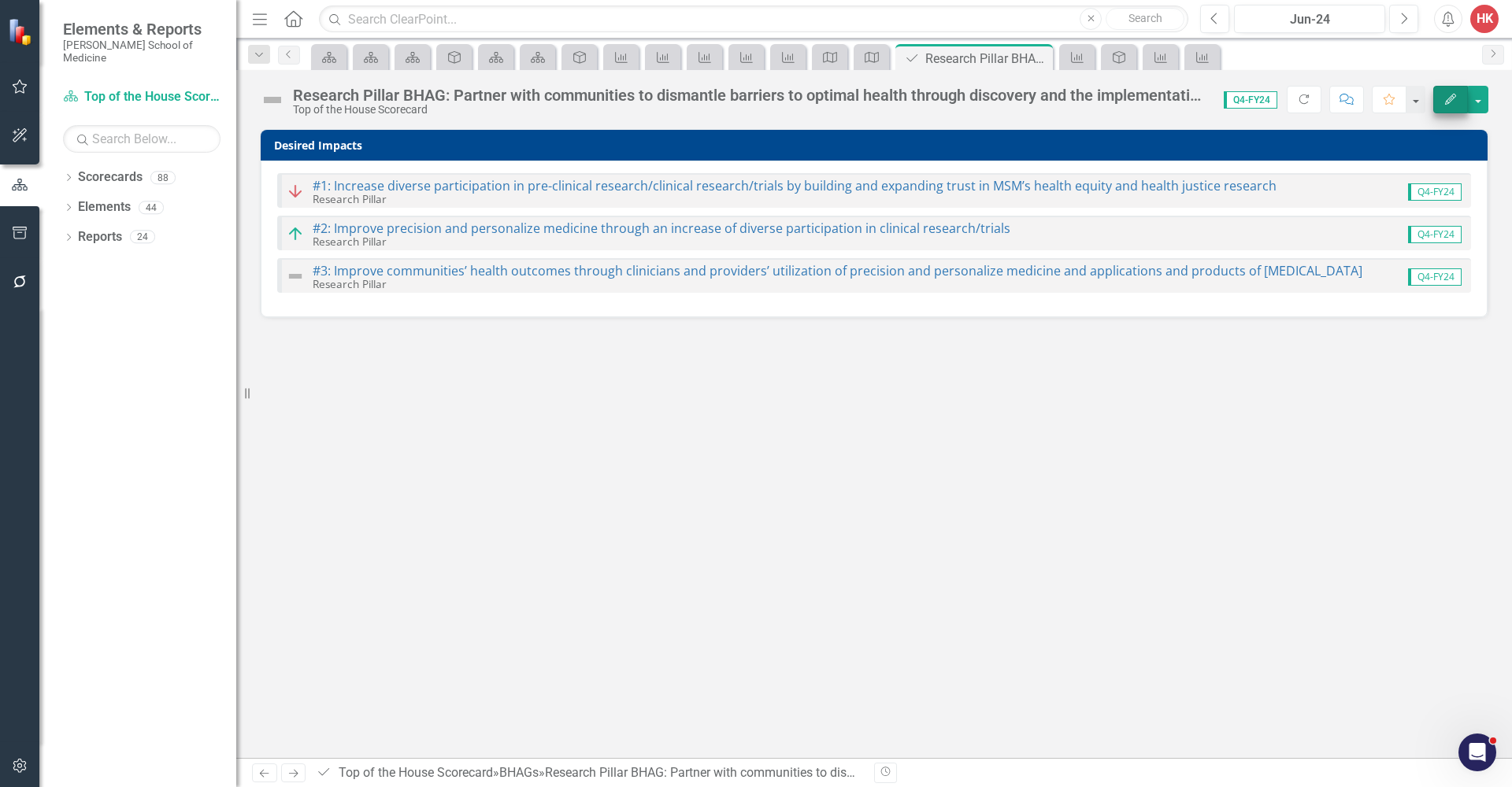
click at [1457, 107] on button "Edit" at bounding box center [1451, 100] width 34 height 28
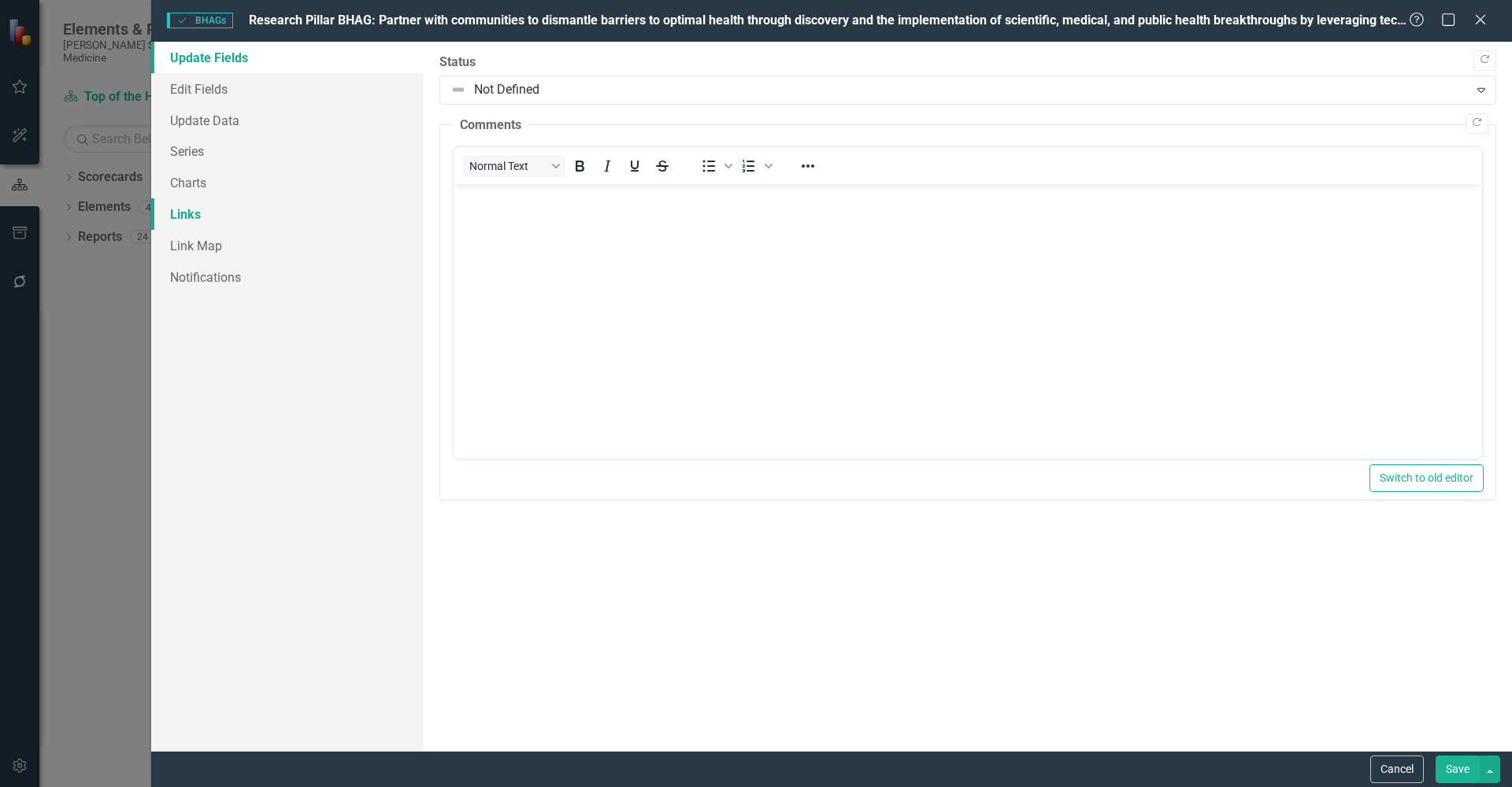
click at [182, 212] on link "Links" at bounding box center [287, 214] width 273 height 32
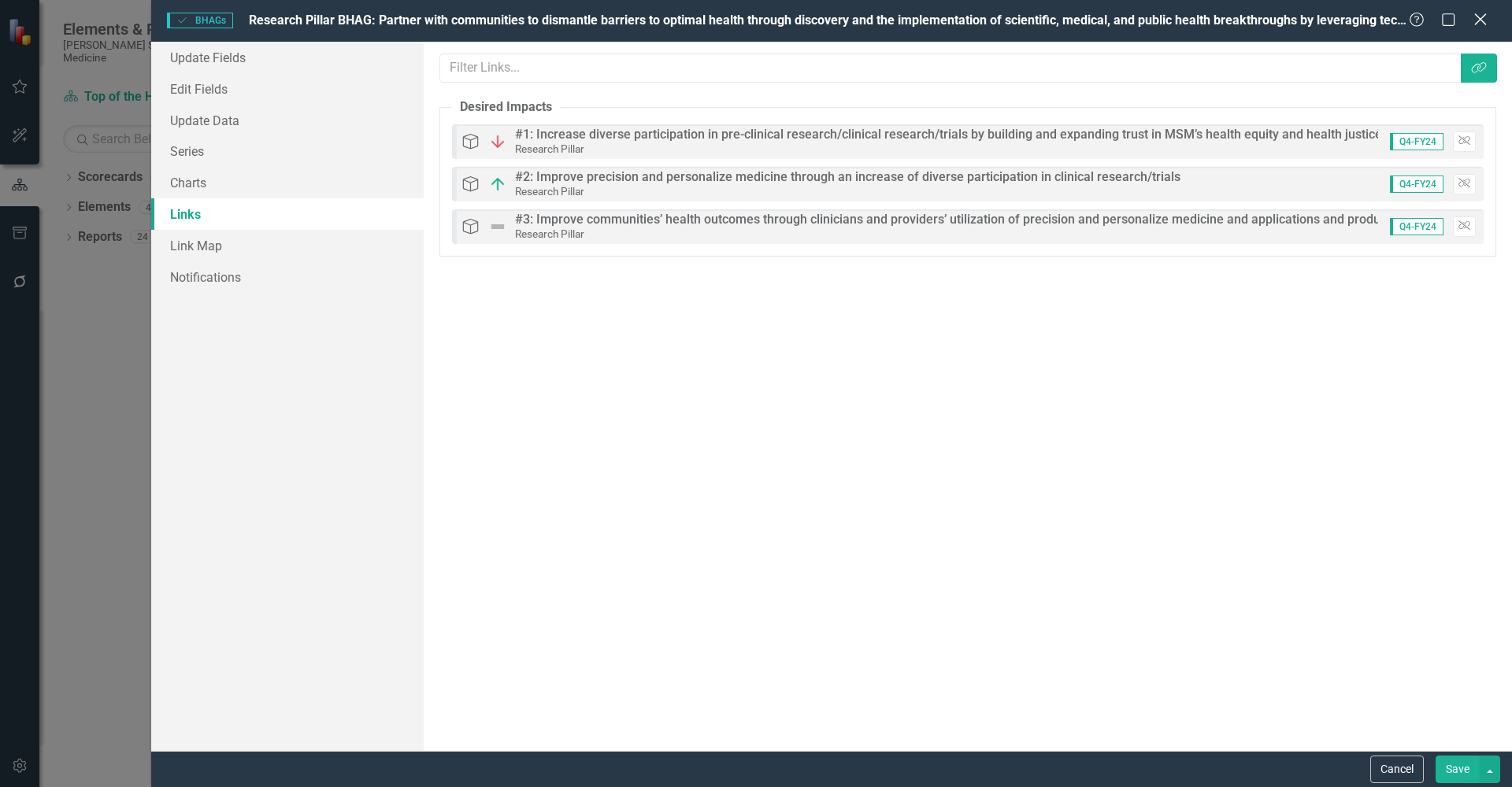
click at [1485, 15] on icon at bounding box center [1480, 20] width 12 height 12
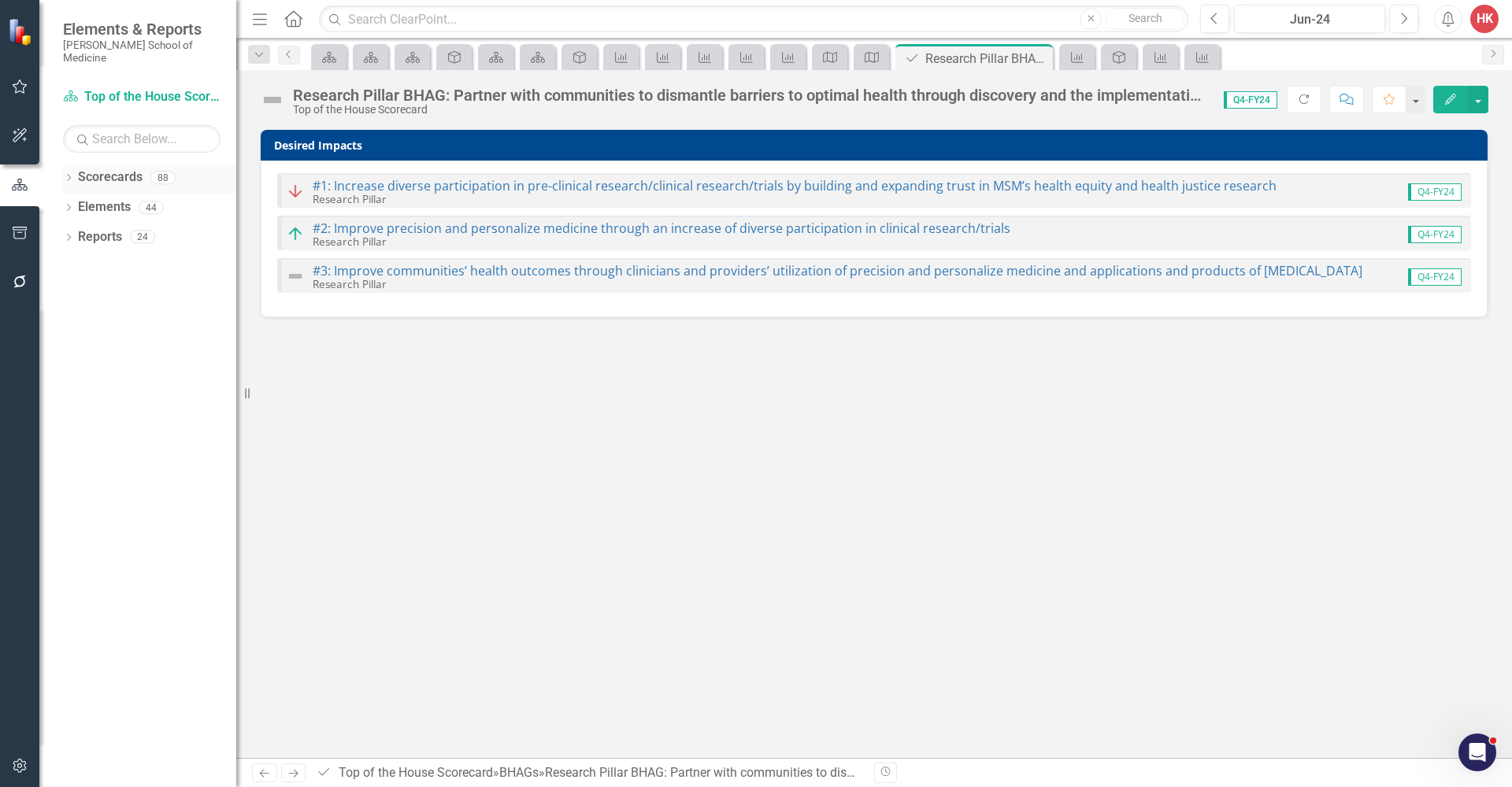
click at [131, 169] on link "Scorecards" at bounding box center [110, 177] width 65 height 18
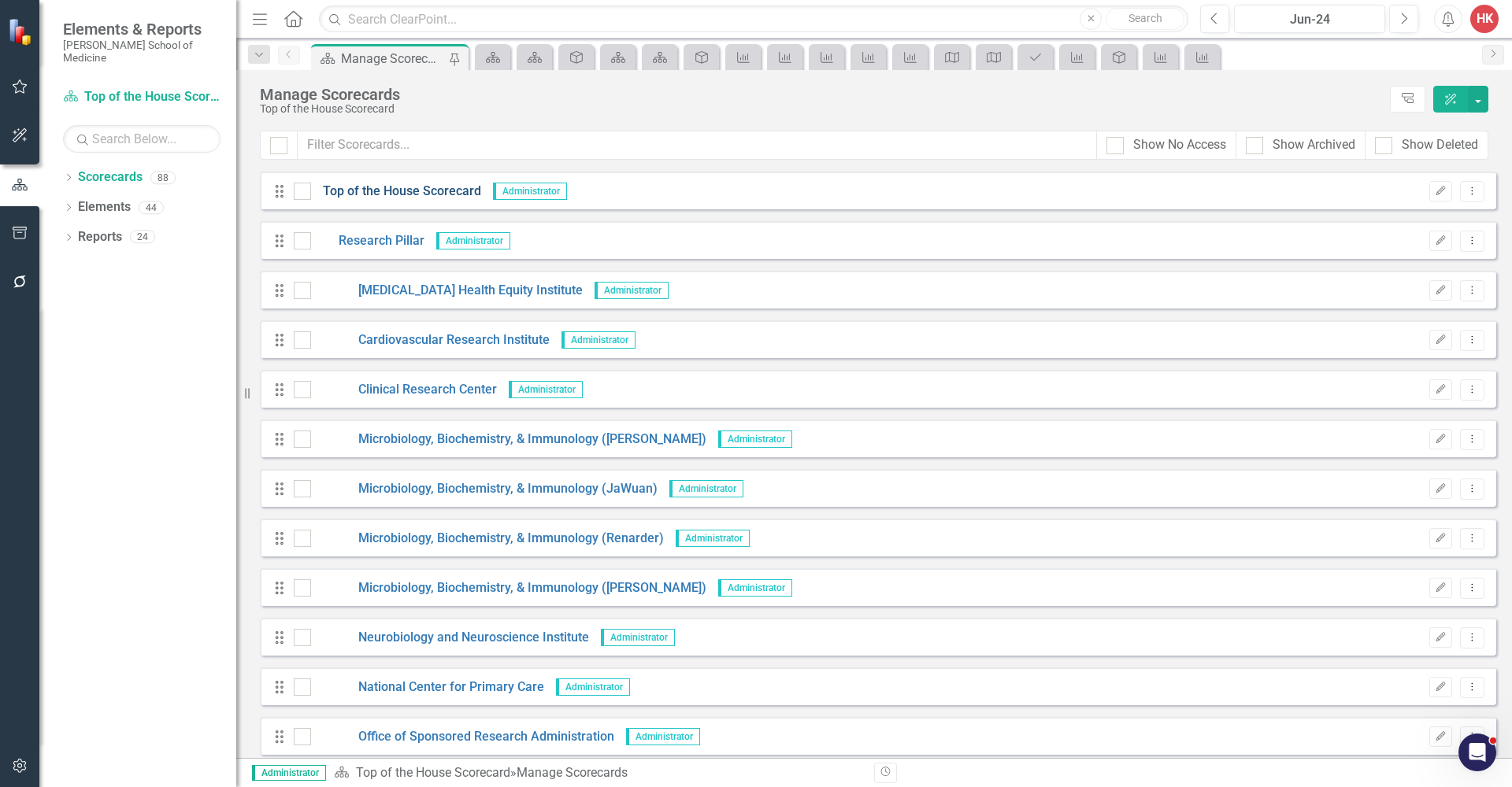
click at [413, 193] on link "Top of the House Scorecard" at bounding box center [396, 191] width 170 height 18
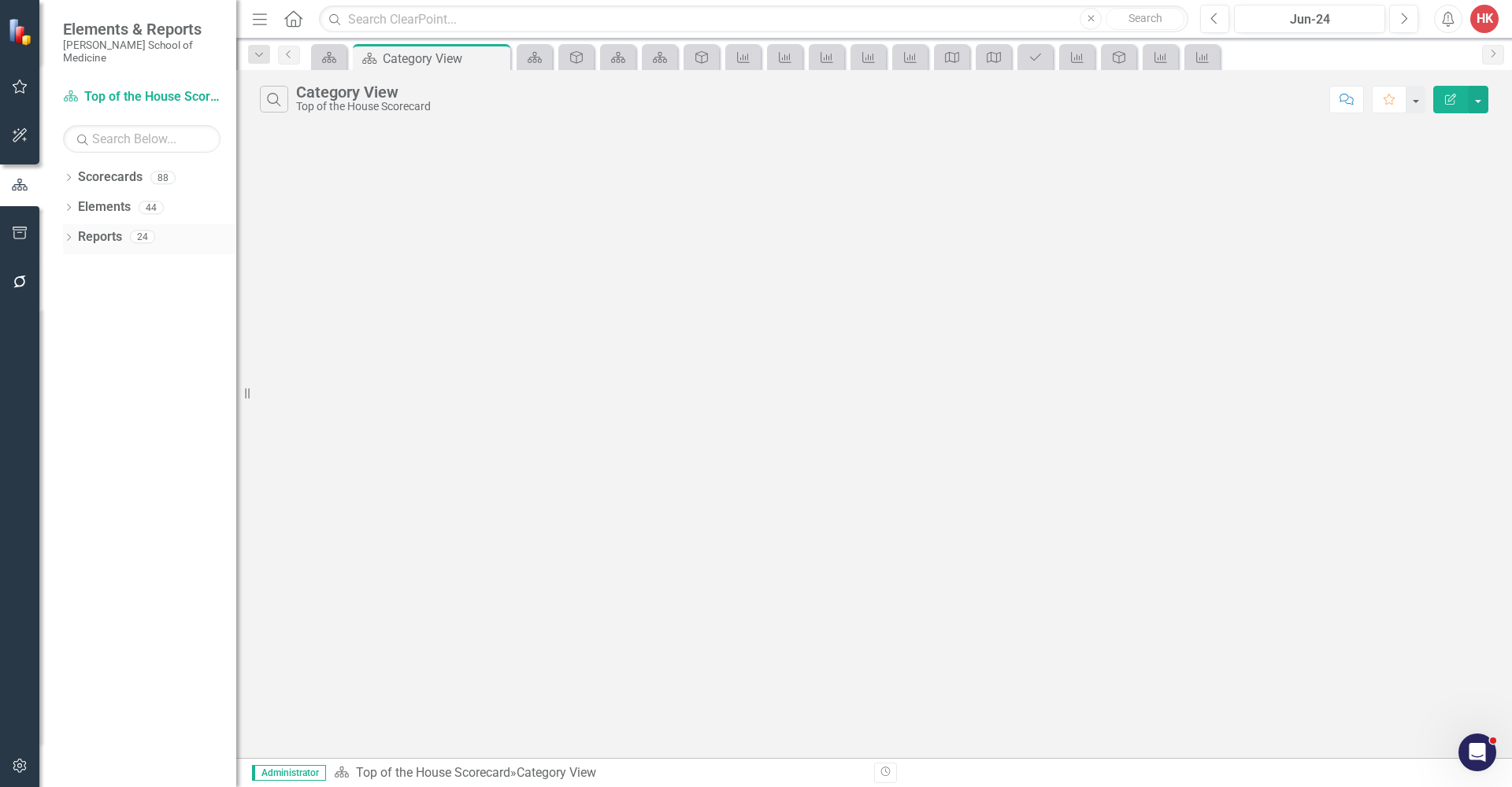
click at [104, 228] on link "Reports" at bounding box center [100, 237] width 44 height 18
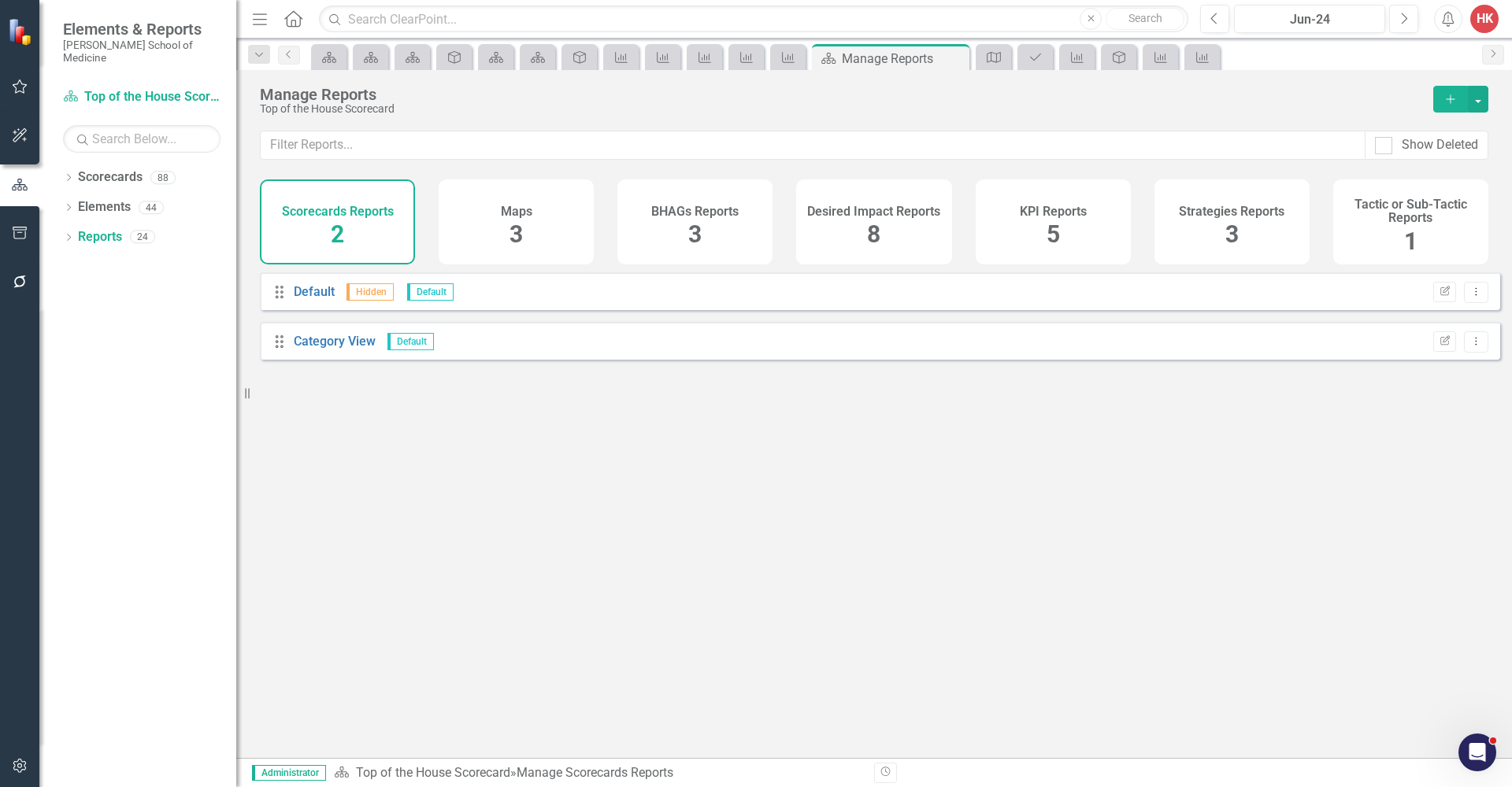
click at [524, 227] on div "Maps 3" at bounding box center [516, 222] width 155 height 85
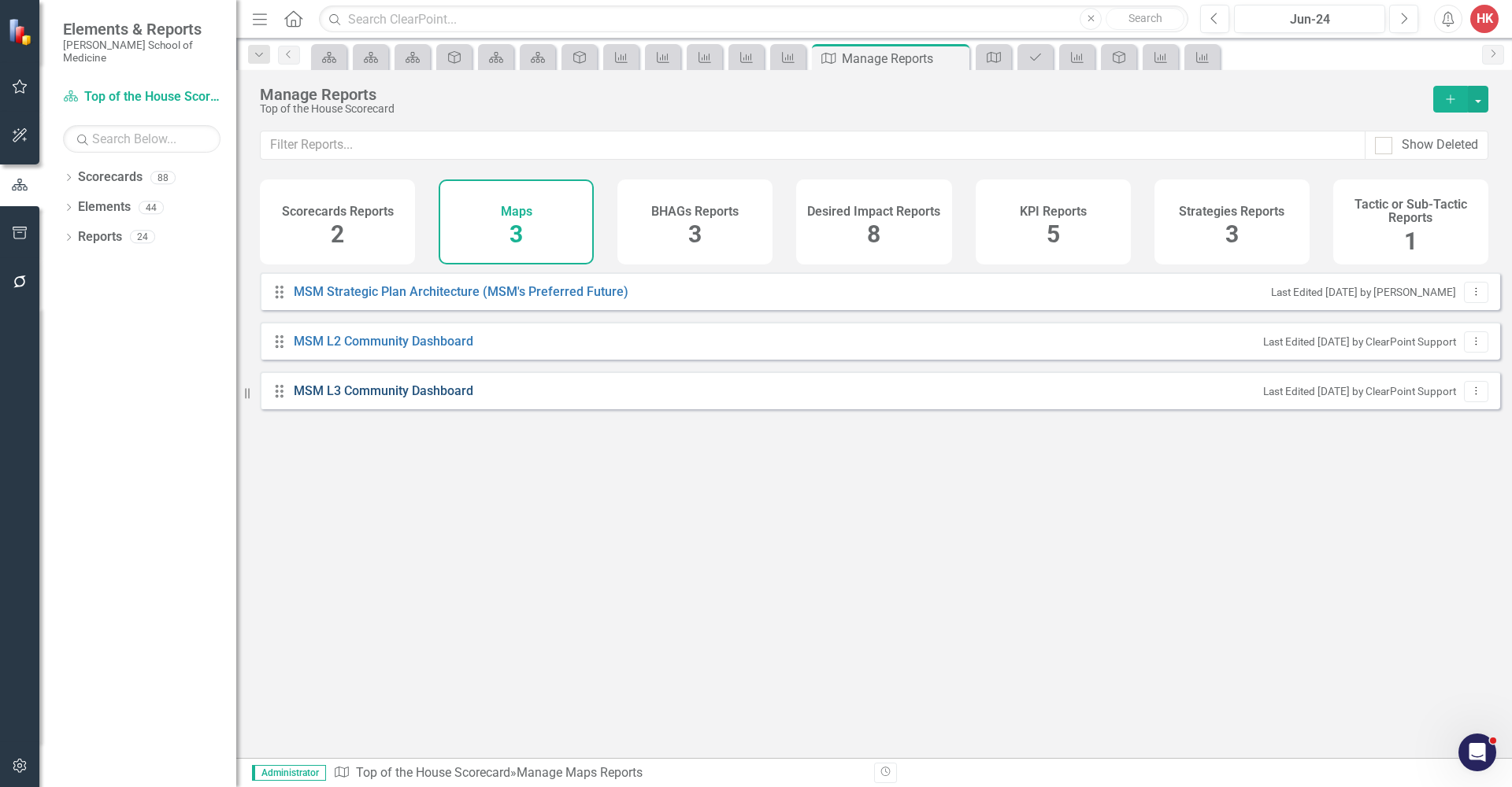
click at [426, 401] on link "MSM L3 Community Dashboard" at bounding box center [385, 391] width 183 height 18
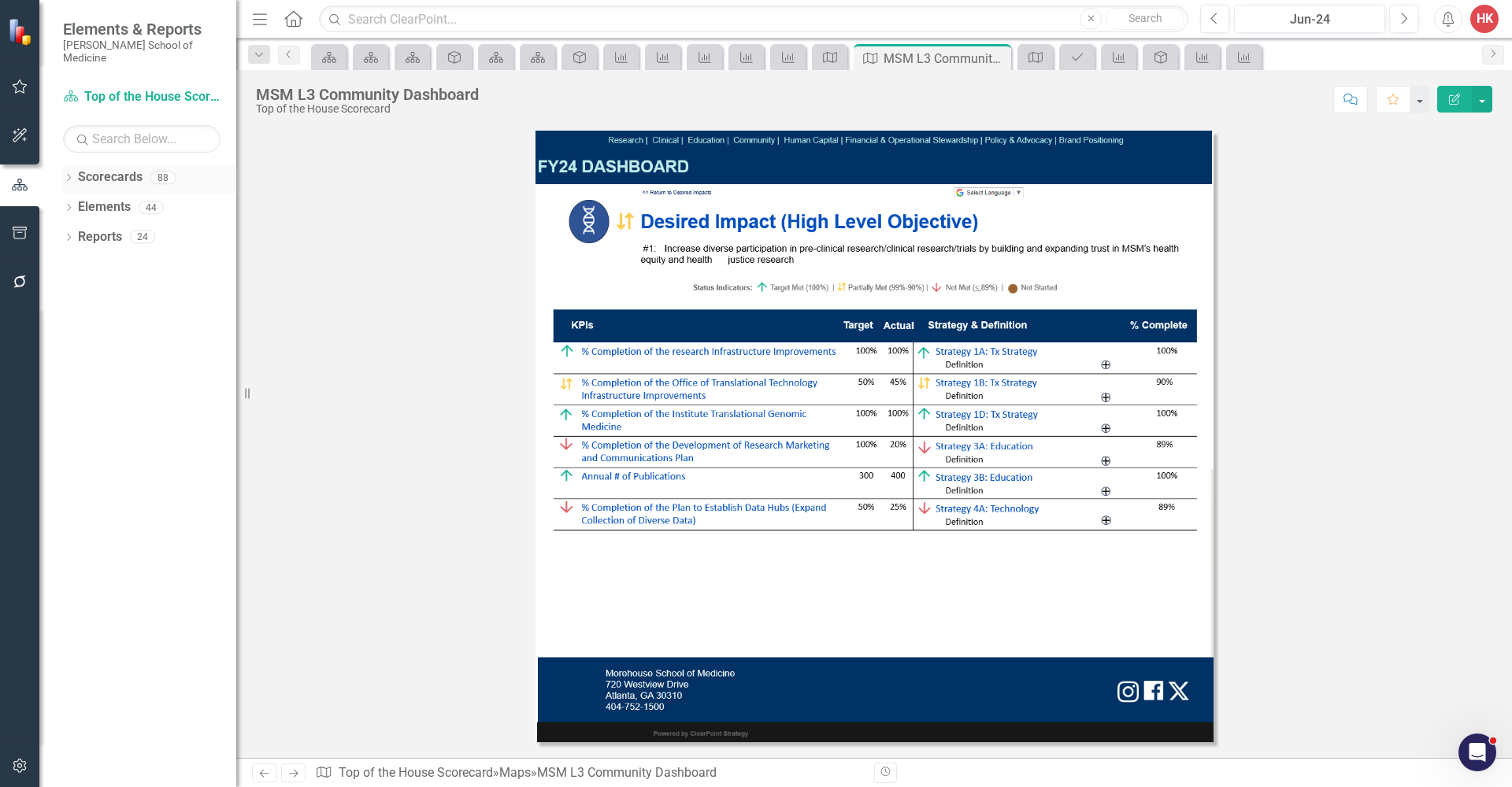
click at [107, 169] on link "Scorecards" at bounding box center [110, 177] width 65 height 18
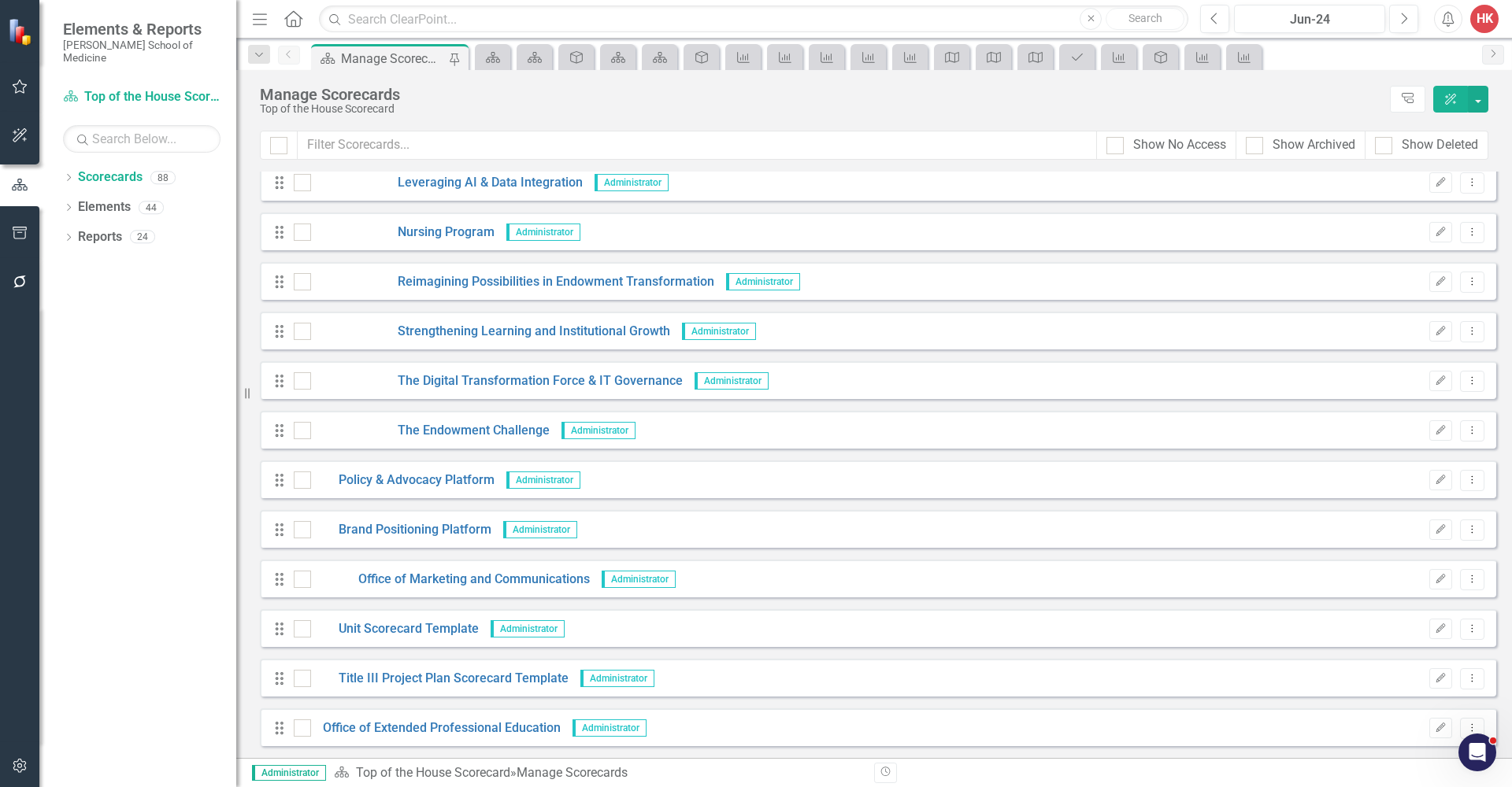
scroll to position [3778, 0]
click at [397, 531] on link "Brand Positioning Platform" at bounding box center [401, 530] width 181 height 18
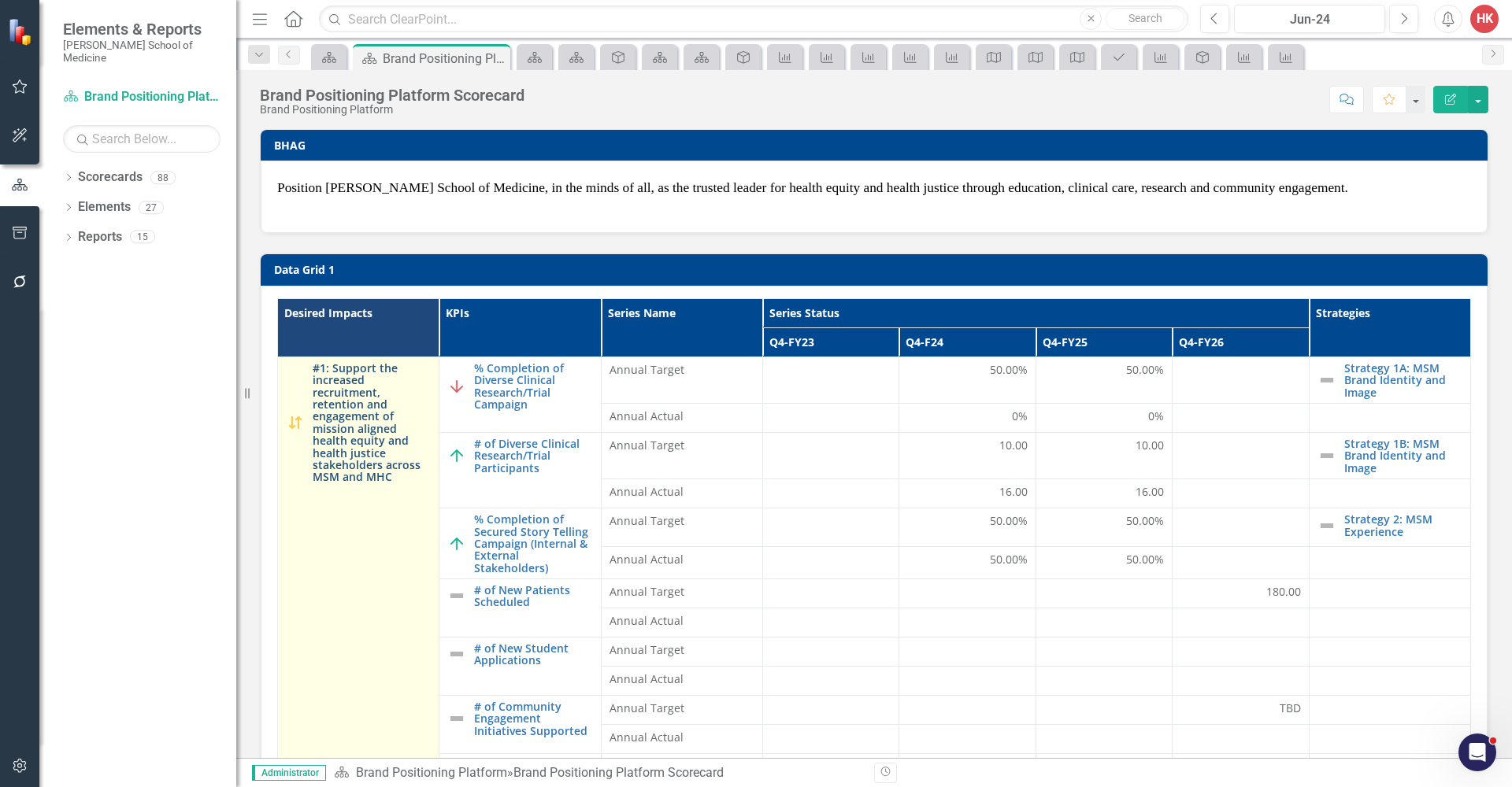
click at [357, 388] on link "#1: Support the increased recruitment, retention and engagement of mission alig…" at bounding box center [371, 422] width 118 height 121
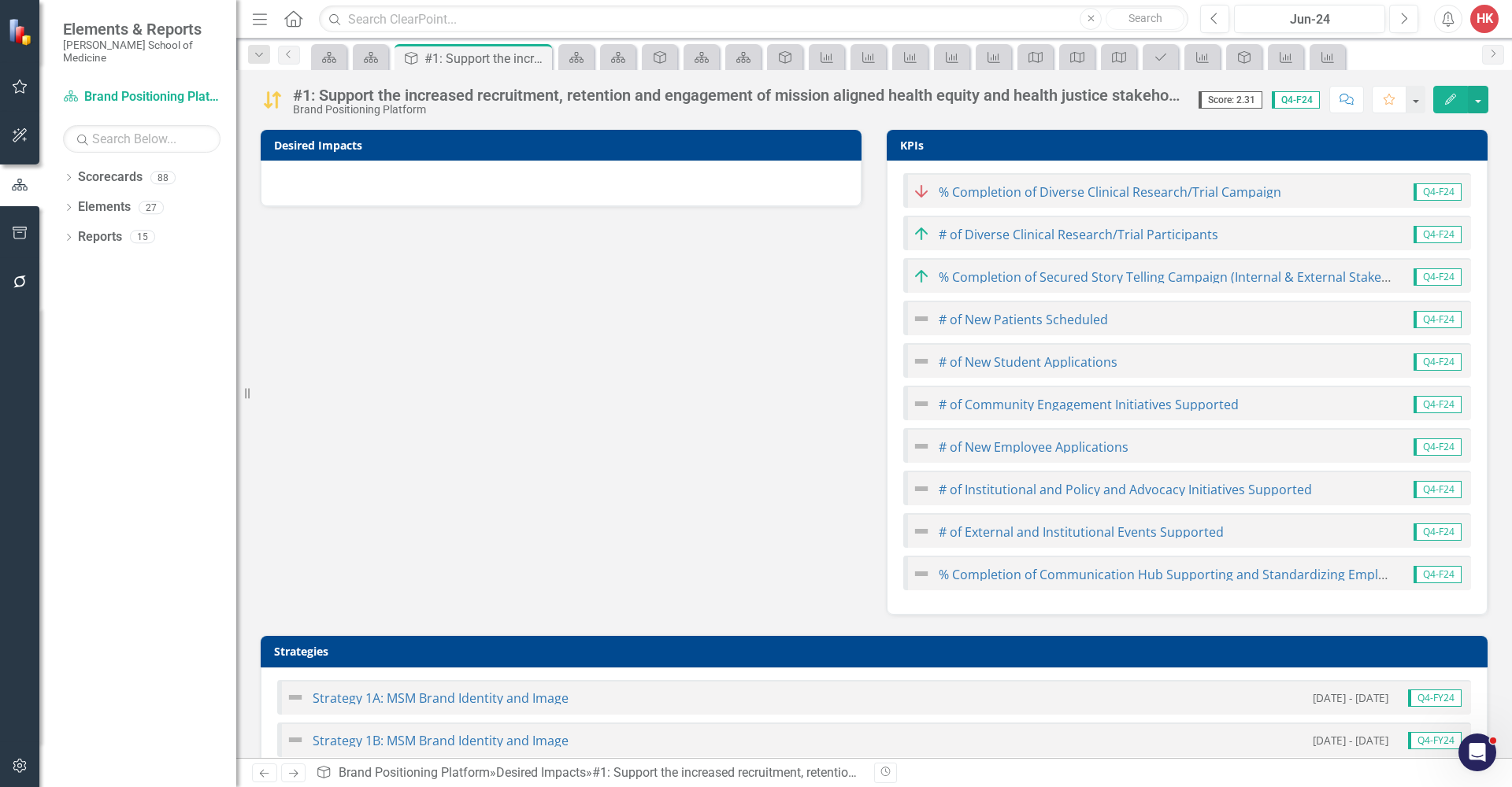
click at [800, 145] on h3 "Desired Impacts" at bounding box center [564, 145] width 580 height 12
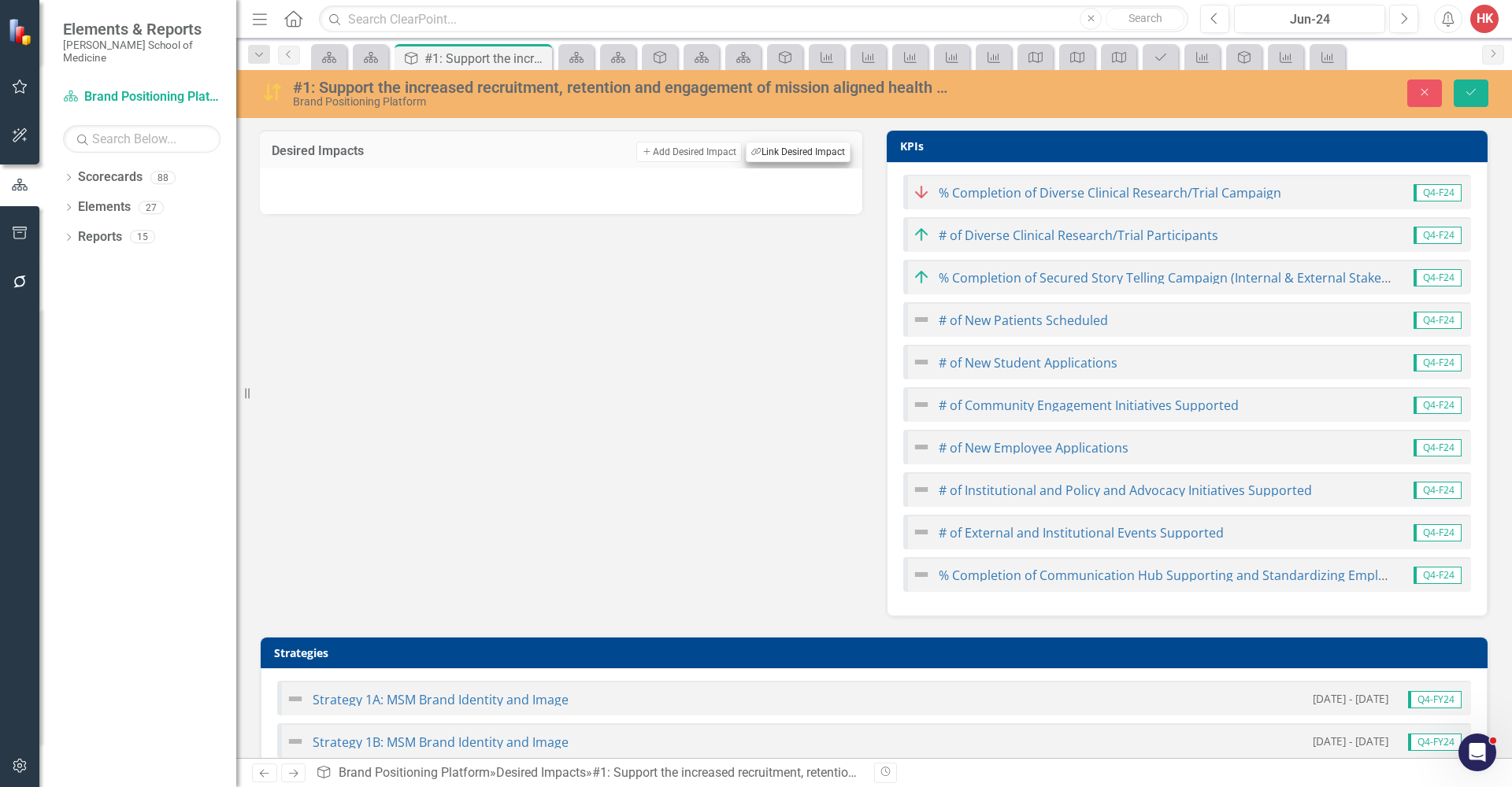
click at [799, 153] on button "Link Tag Link Desired Impact" at bounding box center [799, 152] width 105 height 21
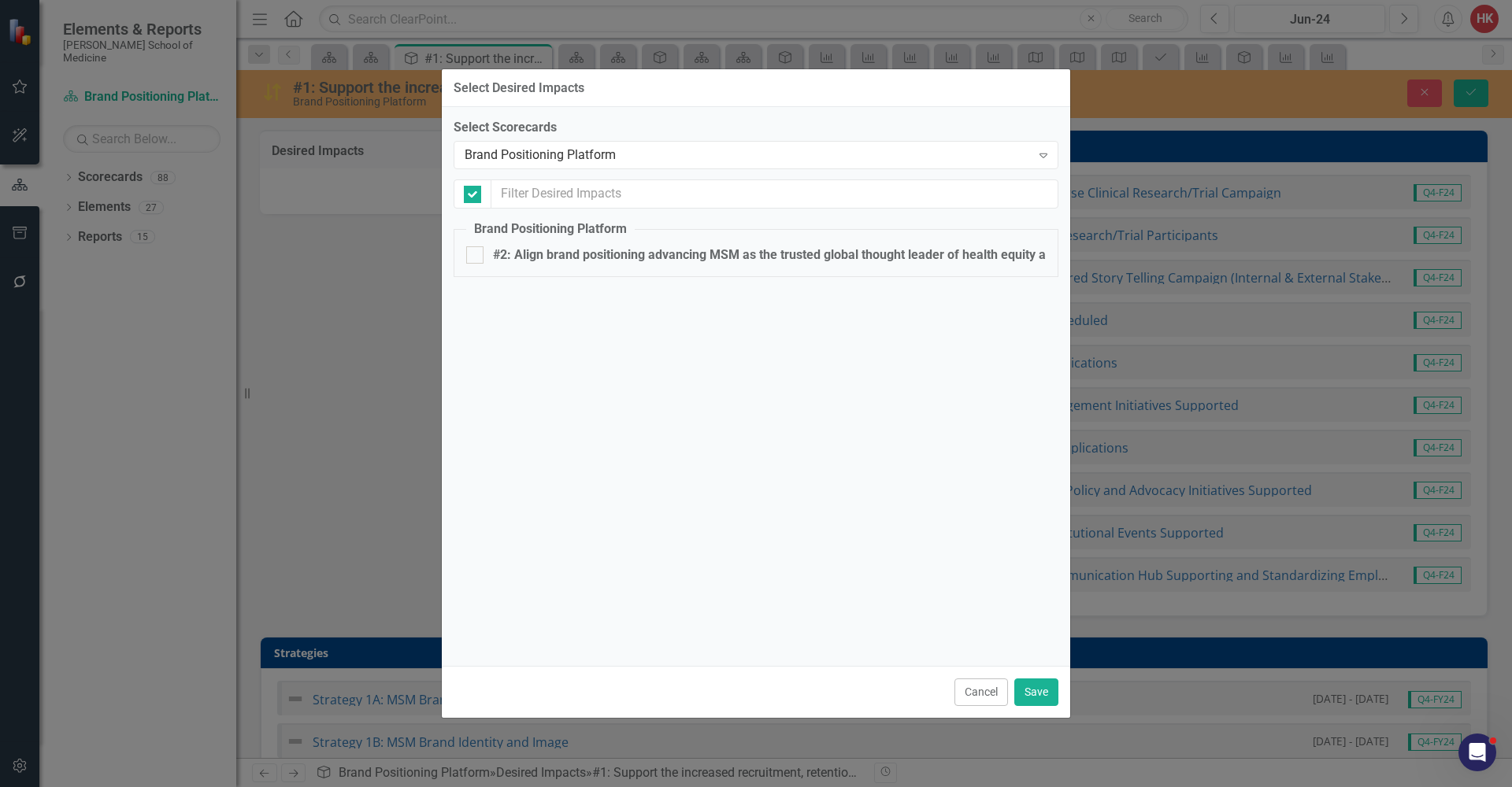
checkbox input "false"
click at [980, 690] on button "Cancel" at bounding box center [981, 692] width 53 height 28
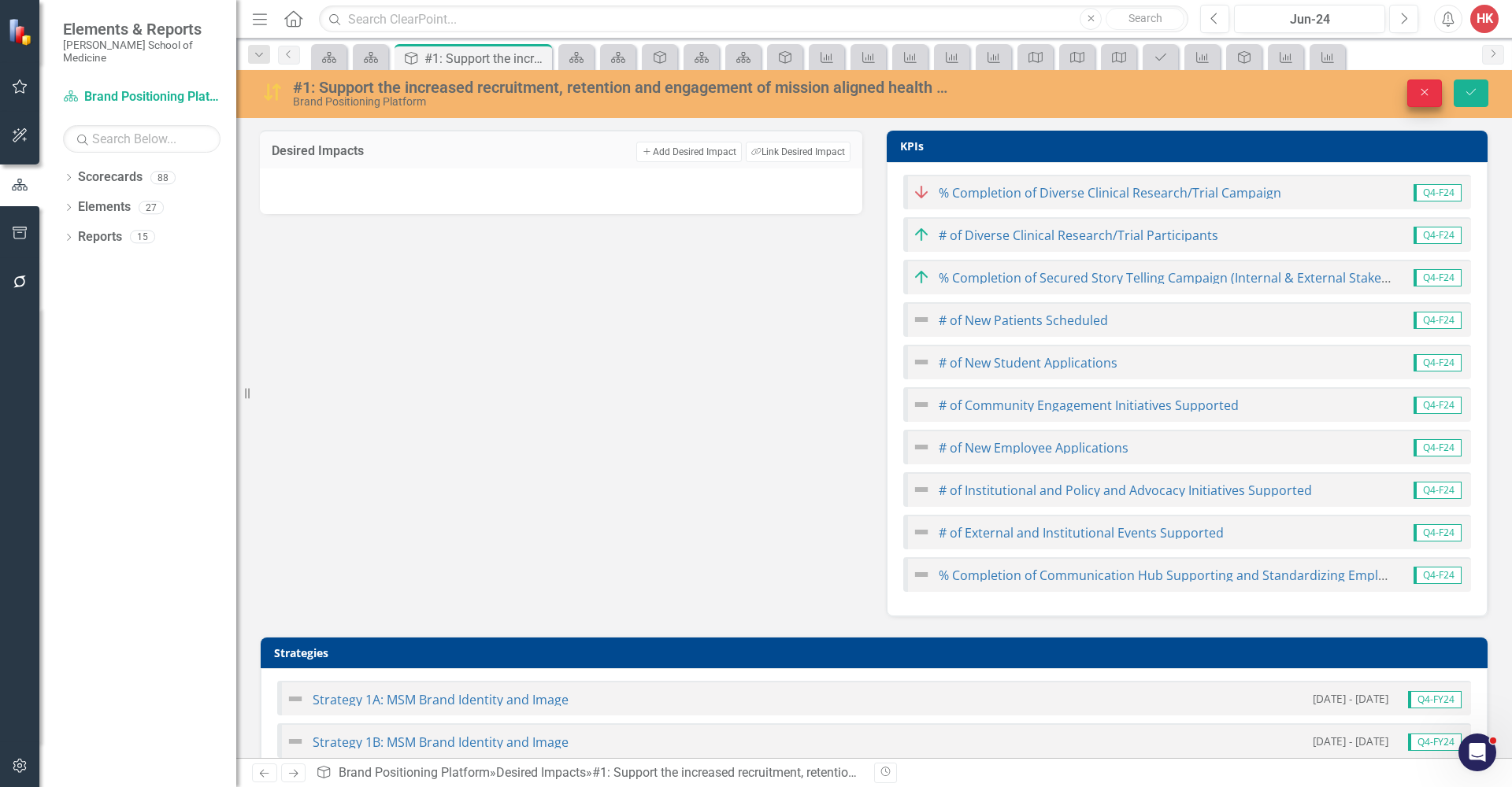
click at [1428, 93] on icon "Close" at bounding box center [1424, 92] width 14 height 11
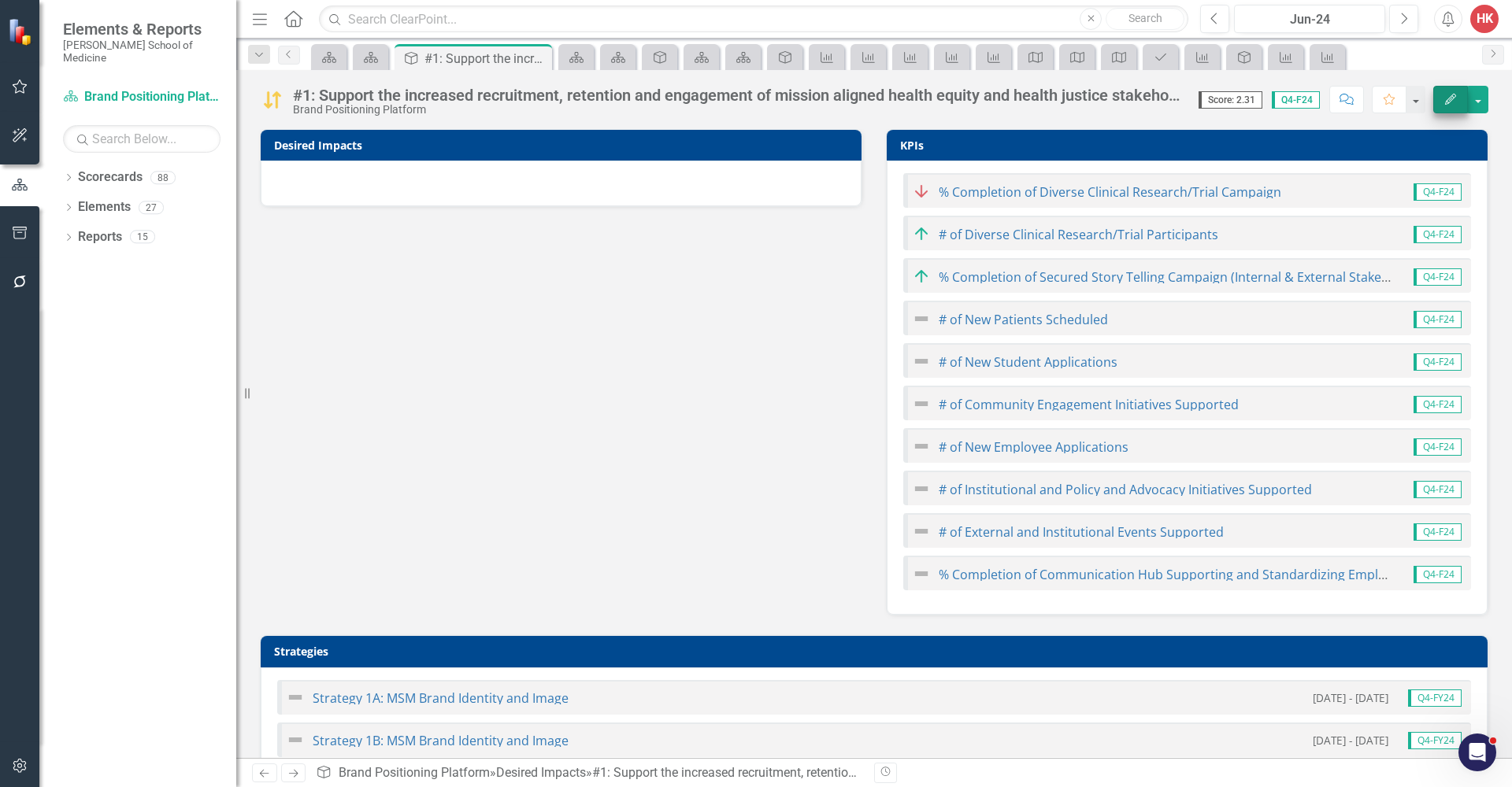
click at [1452, 101] on icon "Edit" at bounding box center [1450, 99] width 14 height 11
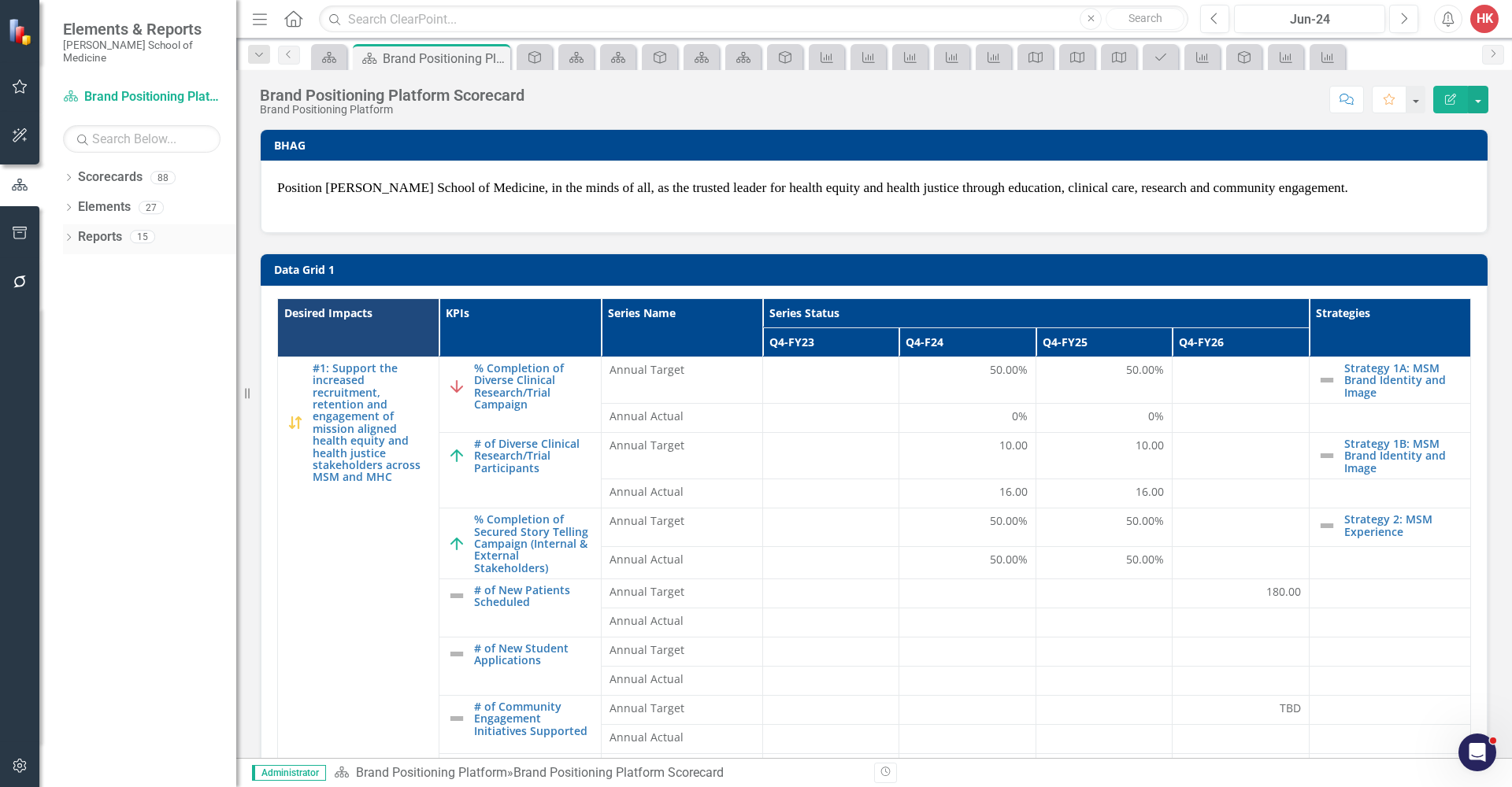
click at [97, 228] on link "Reports" at bounding box center [100, 237] width 44 height 18
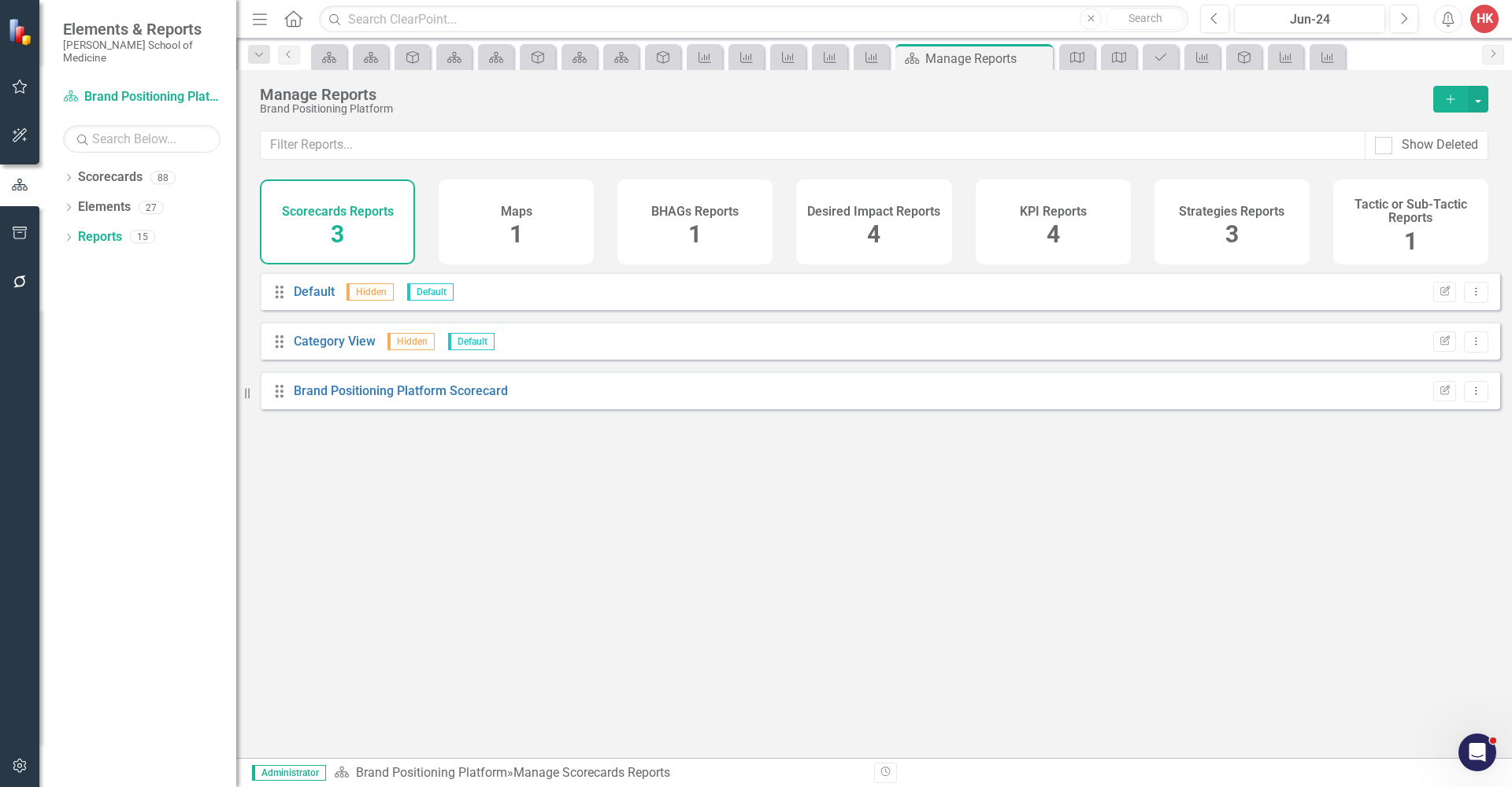
click at [1037, 219] on div "KPI Reports 4" at bounding box center [1053, 222] width 155 height 85
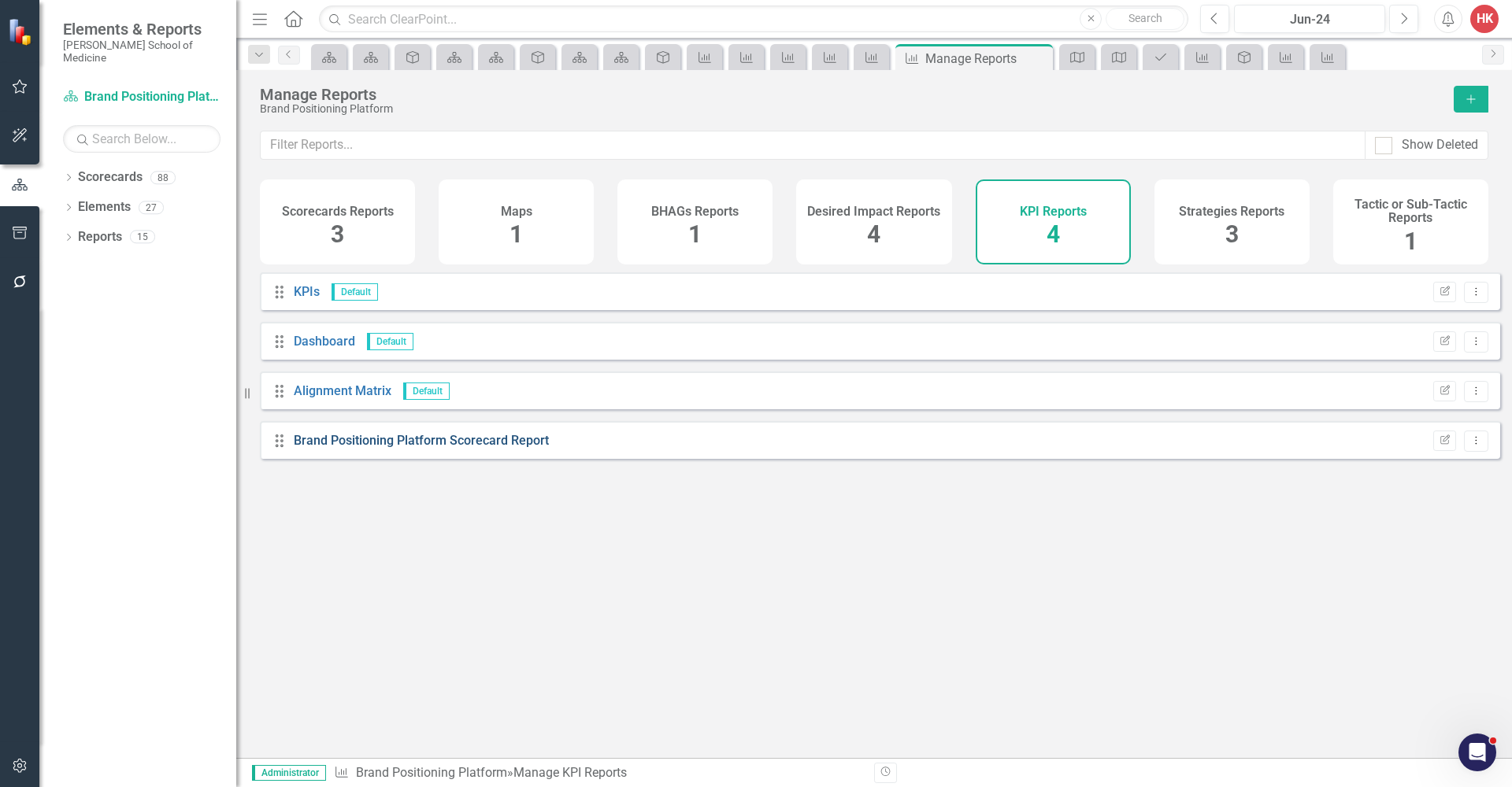
click at [518, 448] on link "Brand Positioning Platform Scorecard Report" at bounding box center [421, 440] width 255 height 15
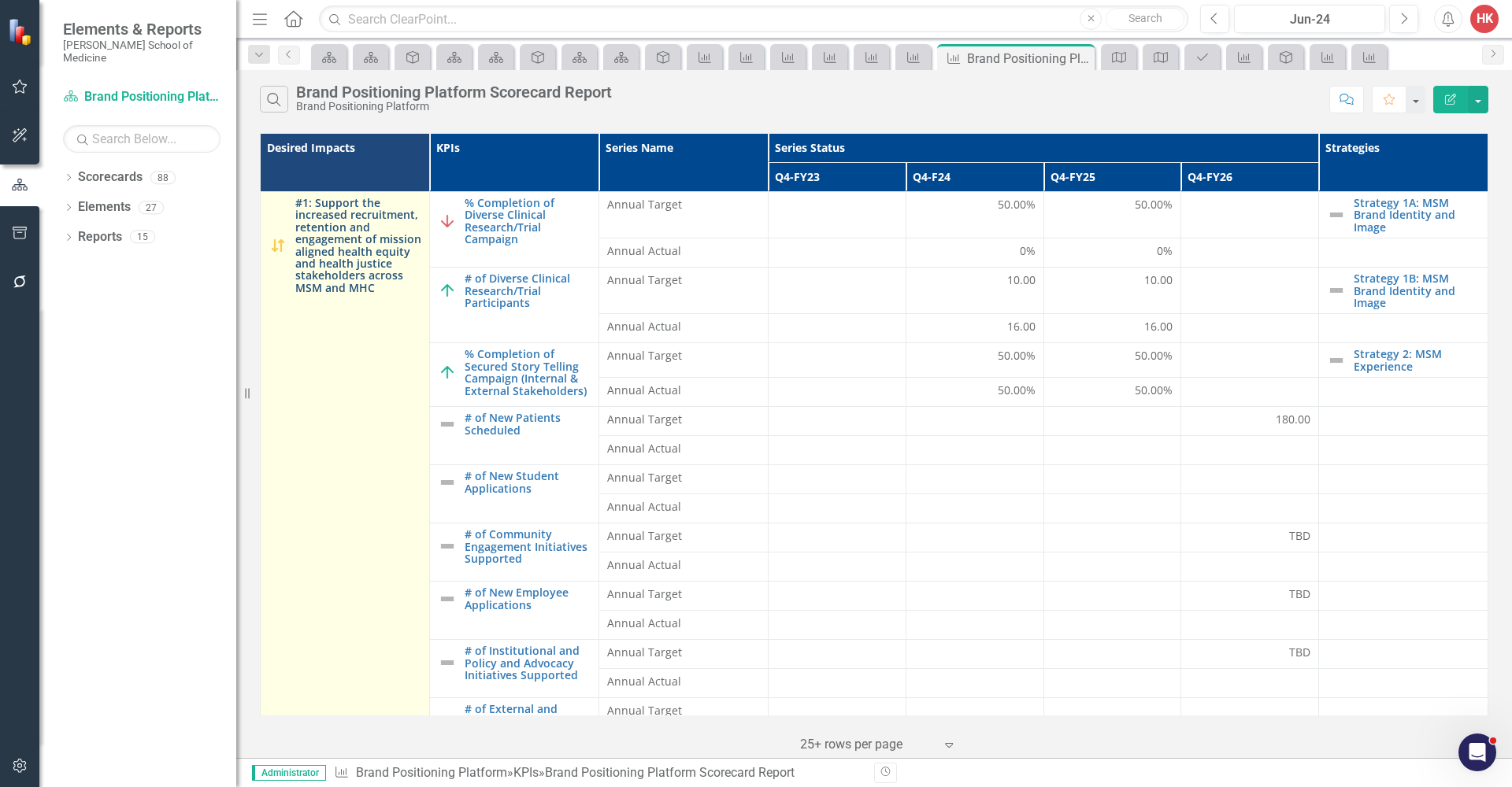
click at [369, 276] on link "#1: Support the increased recruitment, retention and engagement of mission alig…" at bounding box center [358, 245] width 126 height 97
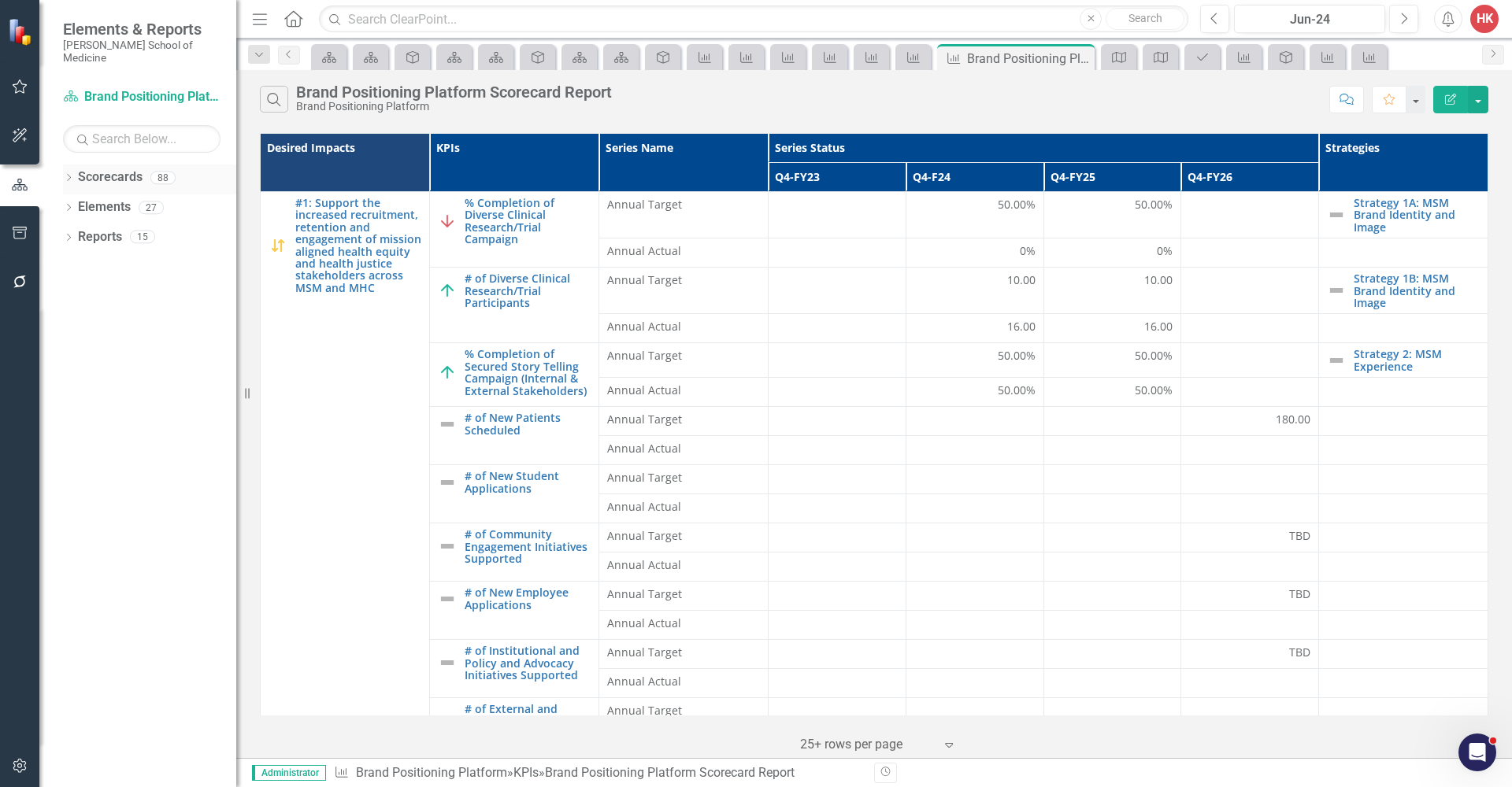
click at [110, 169] on link "Scorecards" at bounding box center [110, 177] width 65 height 18
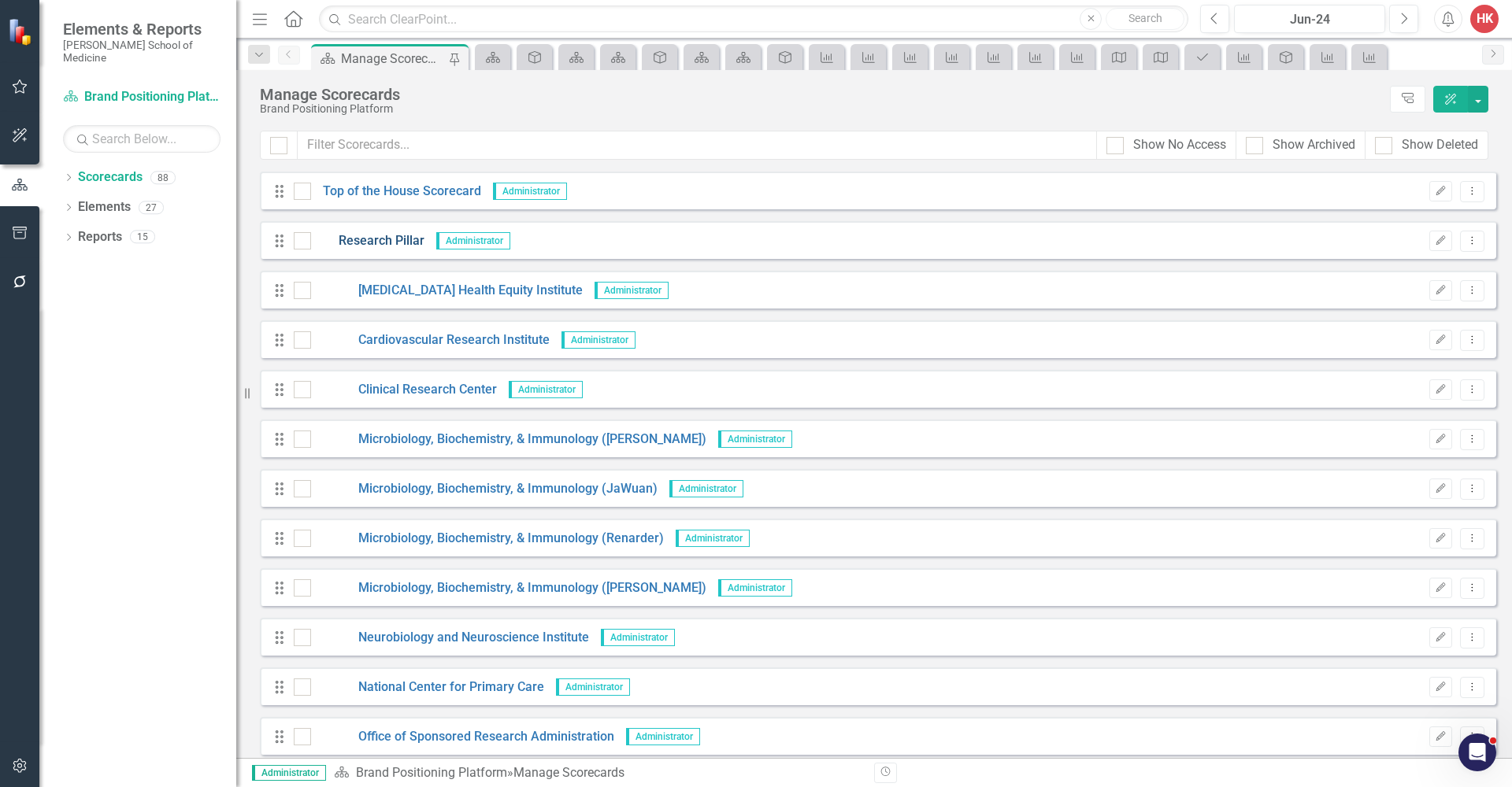
click at [395, 237] on link "Research Pillar" at bounding box center [367, 241] width 114 height 18
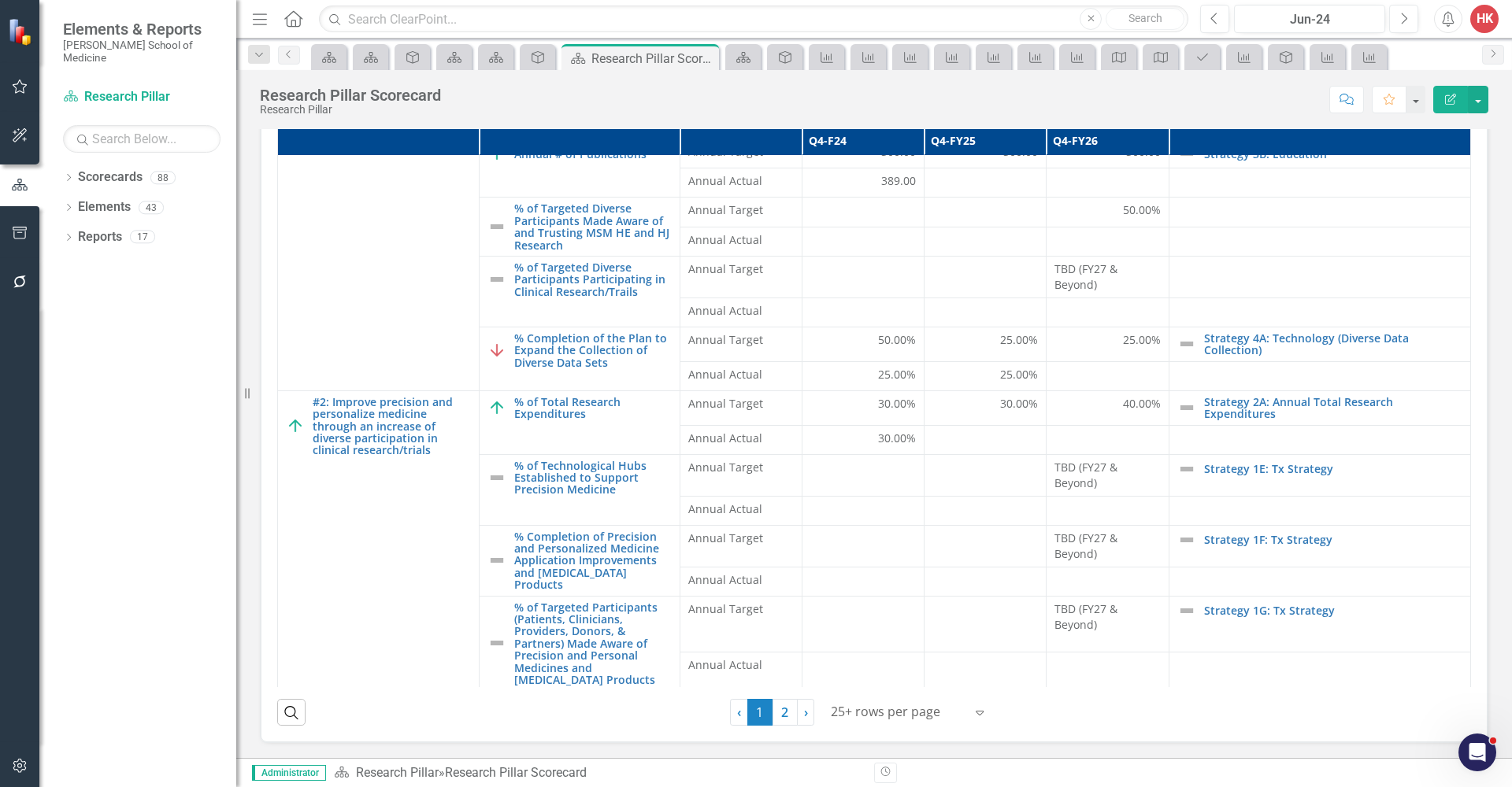
scroll to position [366, 0]
click at [977, 716] on icon "Expand" at bounding box center [979, 712] width 15 height 13
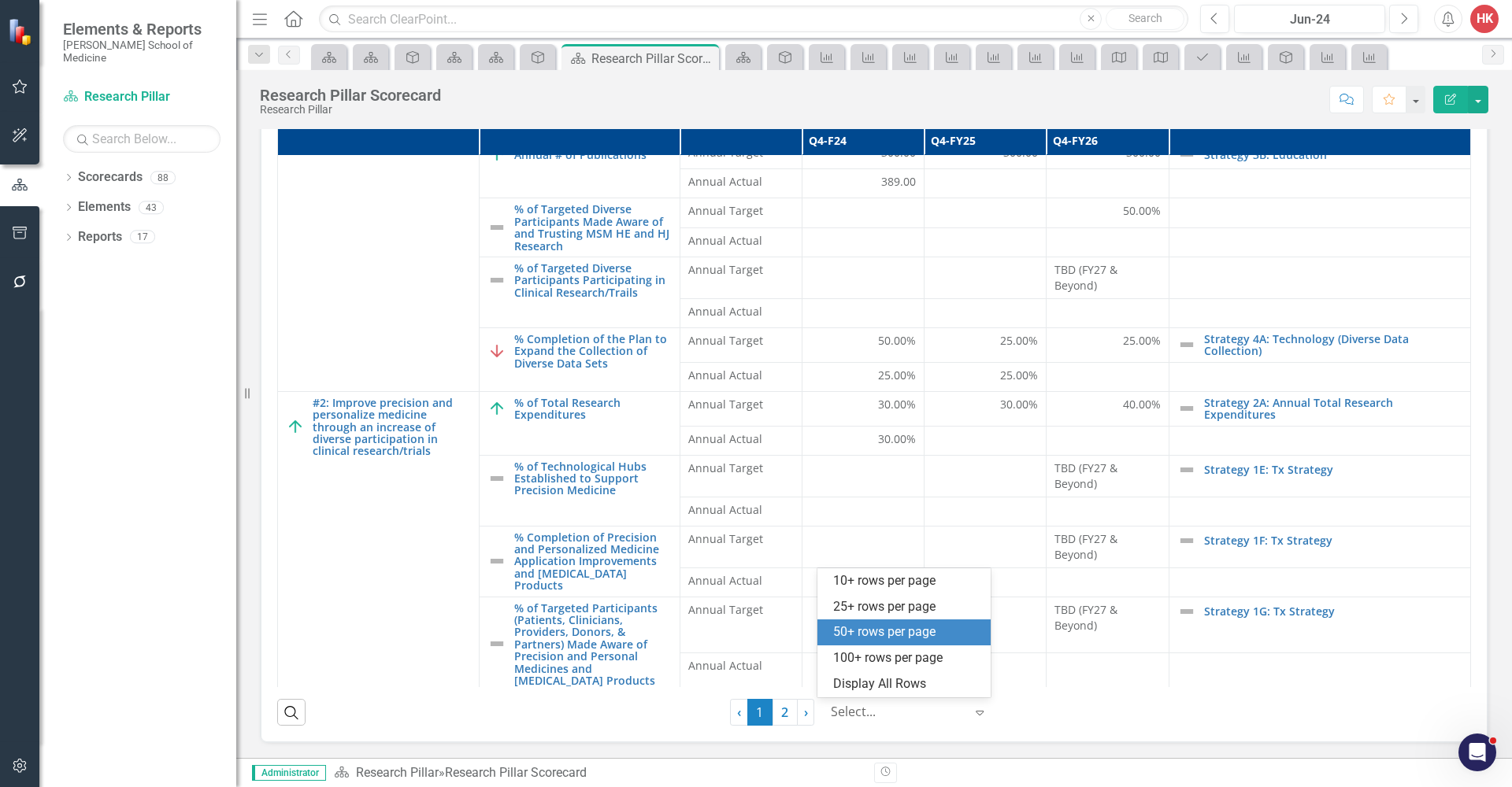
click at [908, 640] on div "50+ rows per page" at bounding box center [907, 632] width 148 height 18
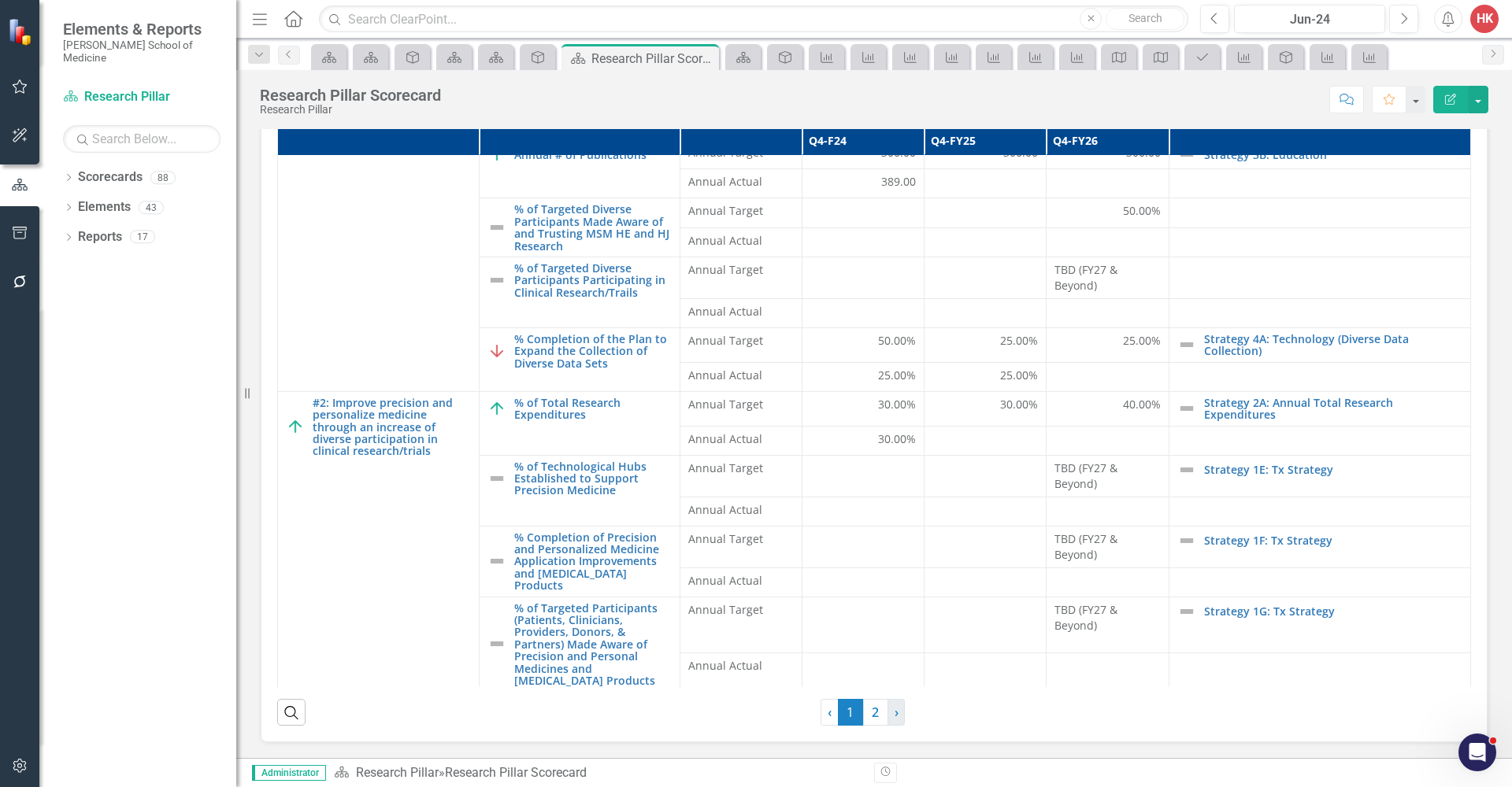
click at [887, 714] on link "› Next" at bounding box center [896, 712] width 17 height 27
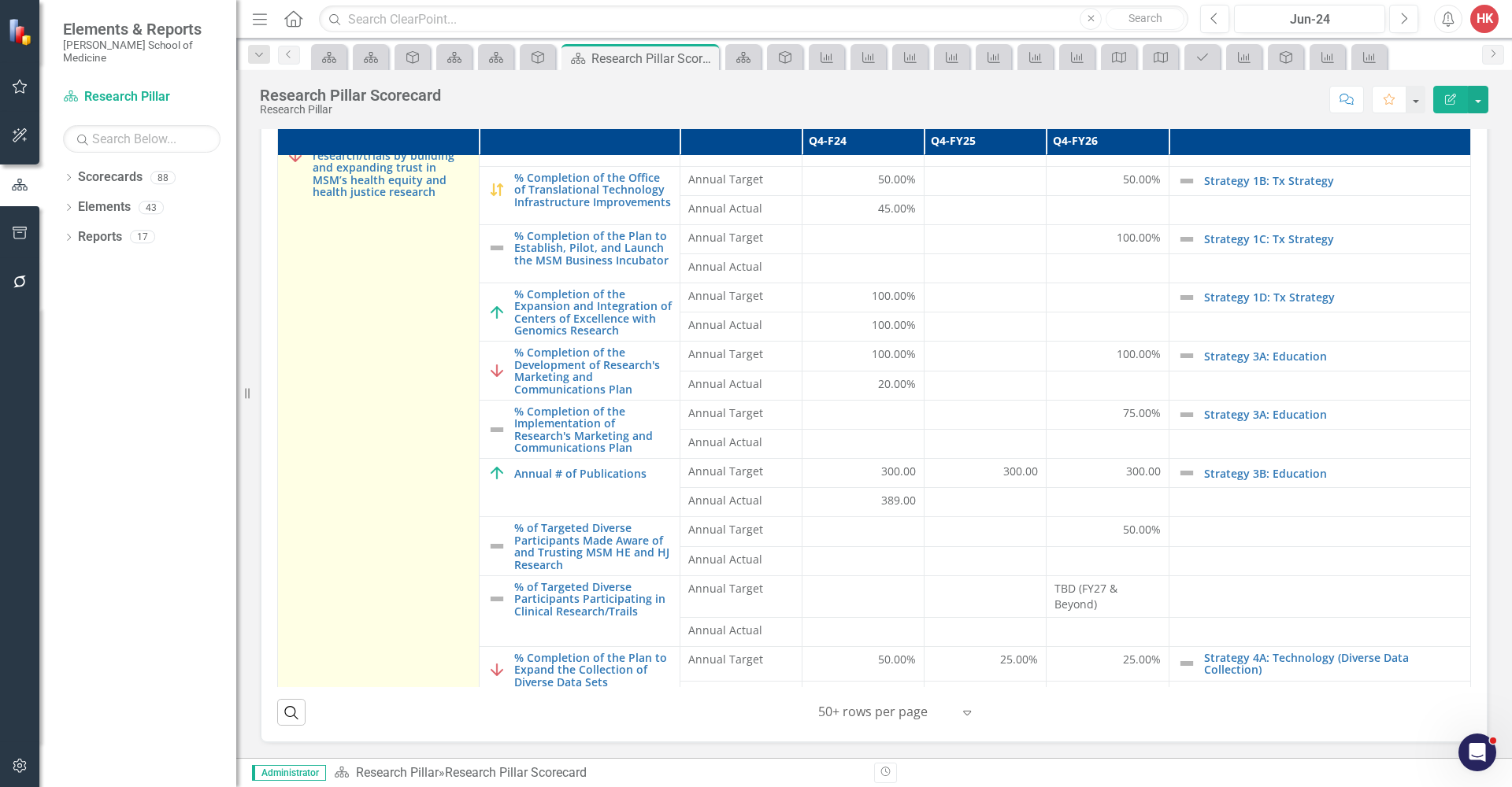
scroll to position [45, 0]
click at [384, 193] on link "#1: Increase diverse participation in pre-clinical research/clinical research/t…" at bounding box center [392, 158] width 158 height 85
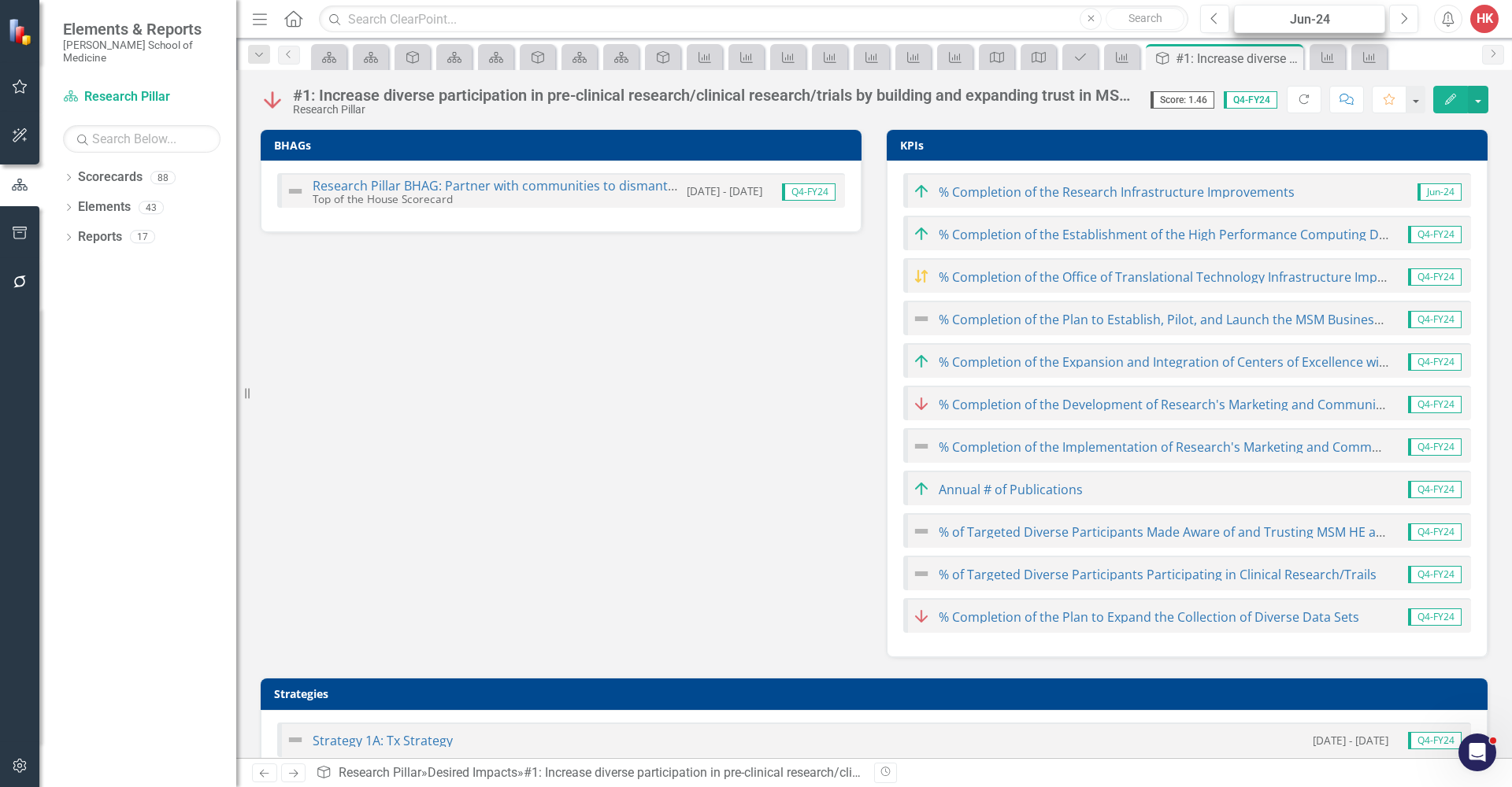
click at [1318, 14] on div "Jun-24" at bounding box center [1309, 20] width 140 height 19
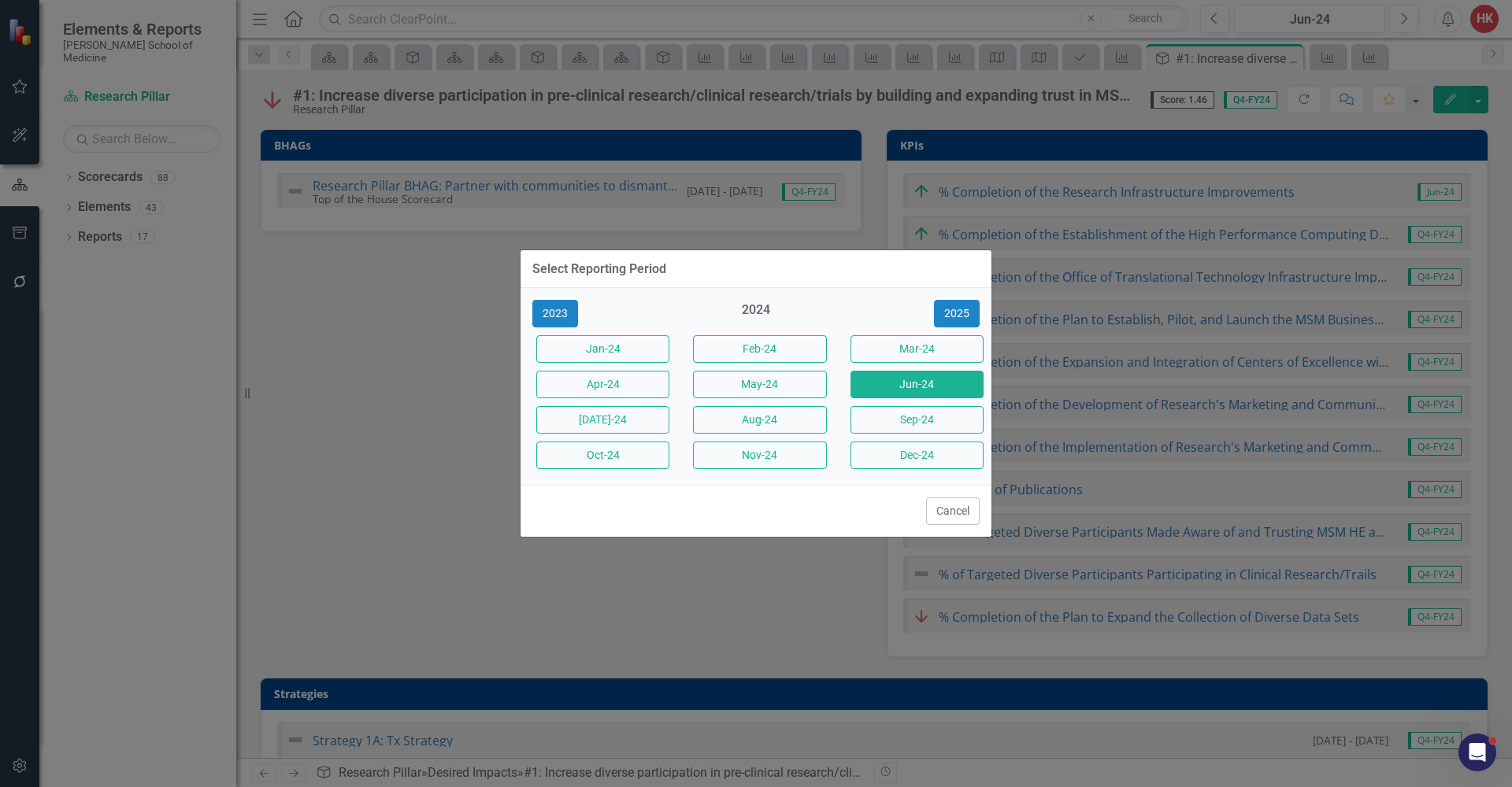
click at [904, 384] on button "Jun-24" at bounding box center [916, 384] width 133 height 28
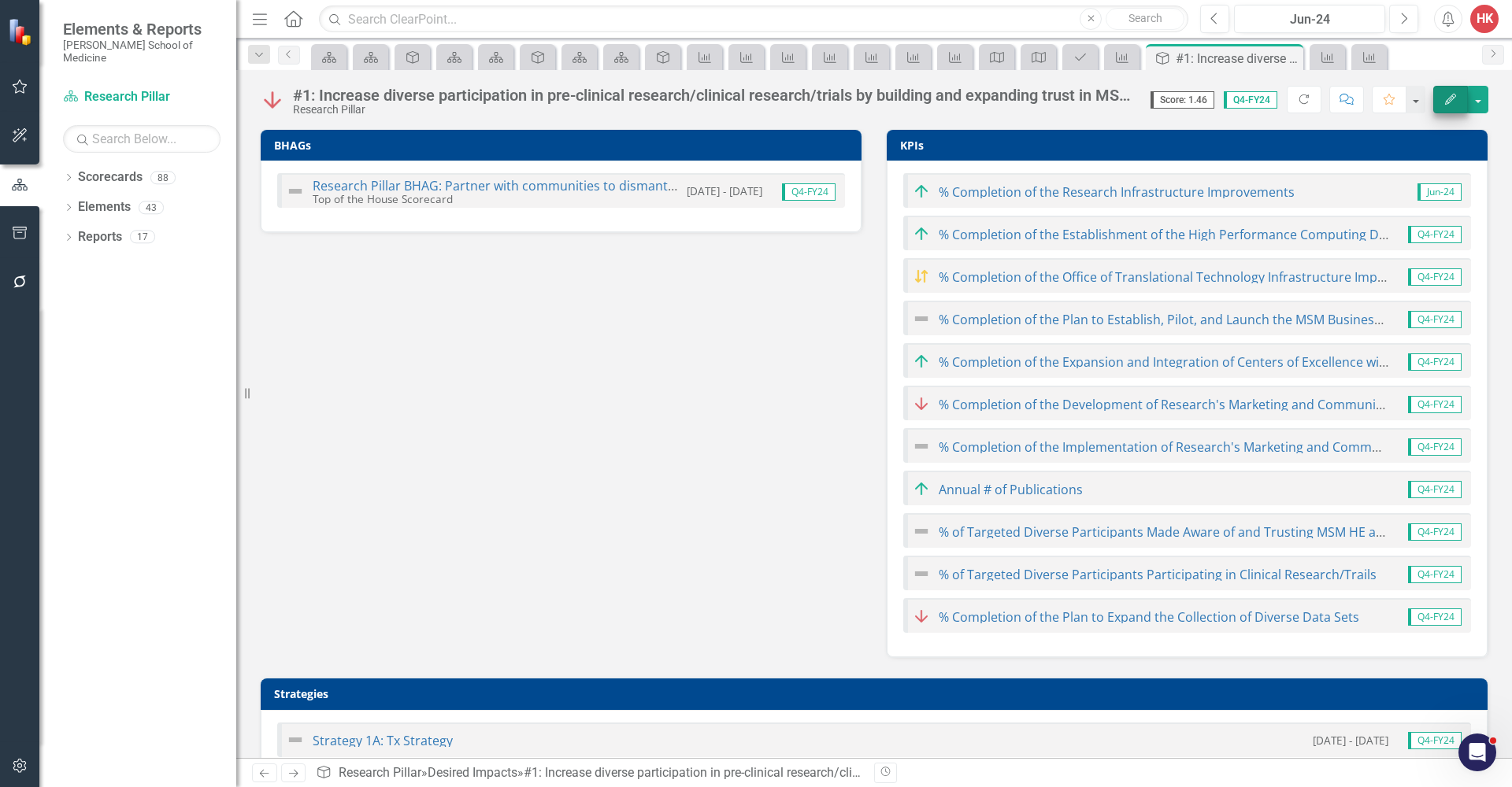
click at [1453, 95] on icon "button" at bounding box center [1450, 99] width 11 height 11
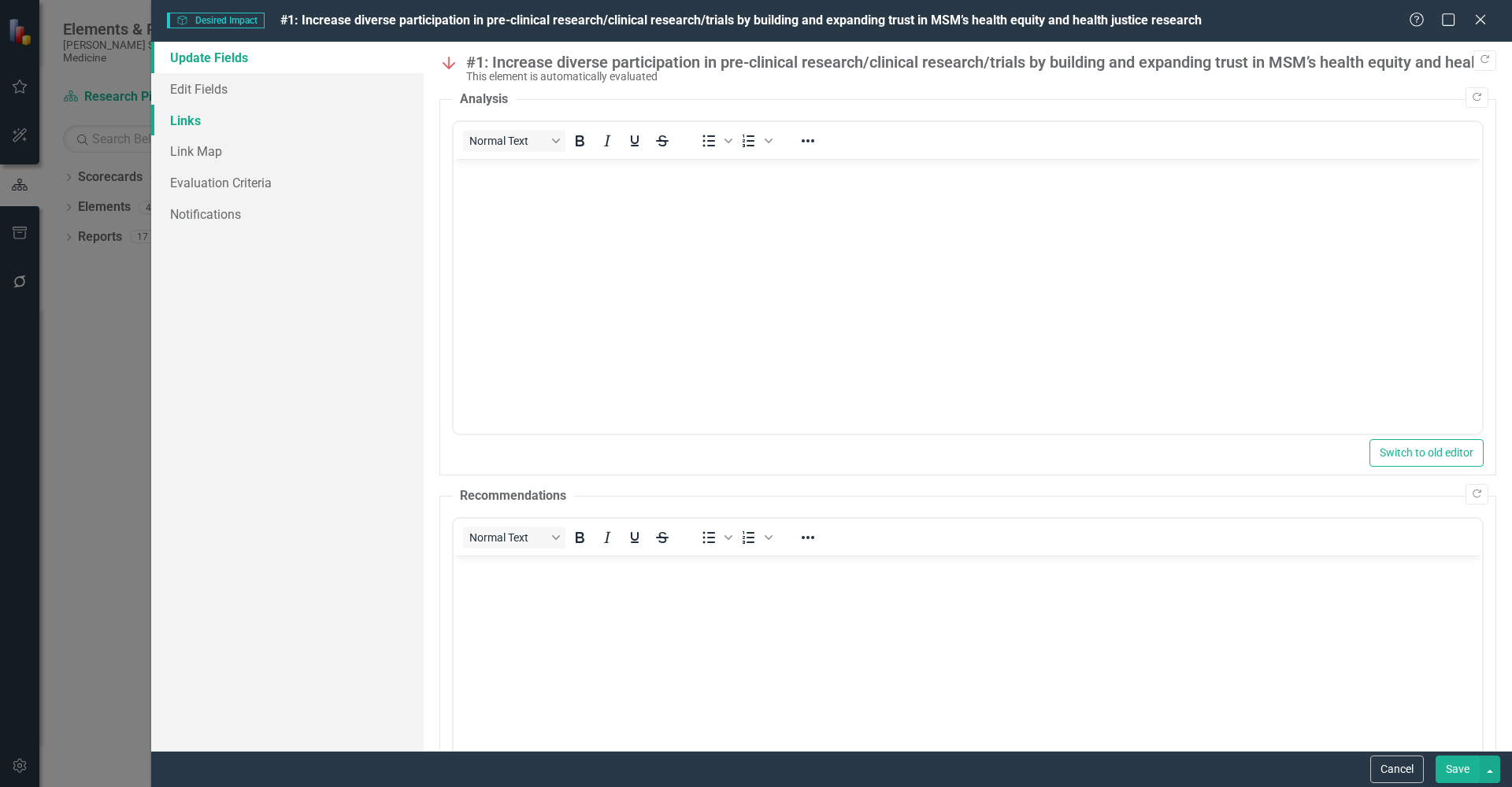
click at [173, 117] on link "Links" at bounding box center [287, 120] width 273 height 32
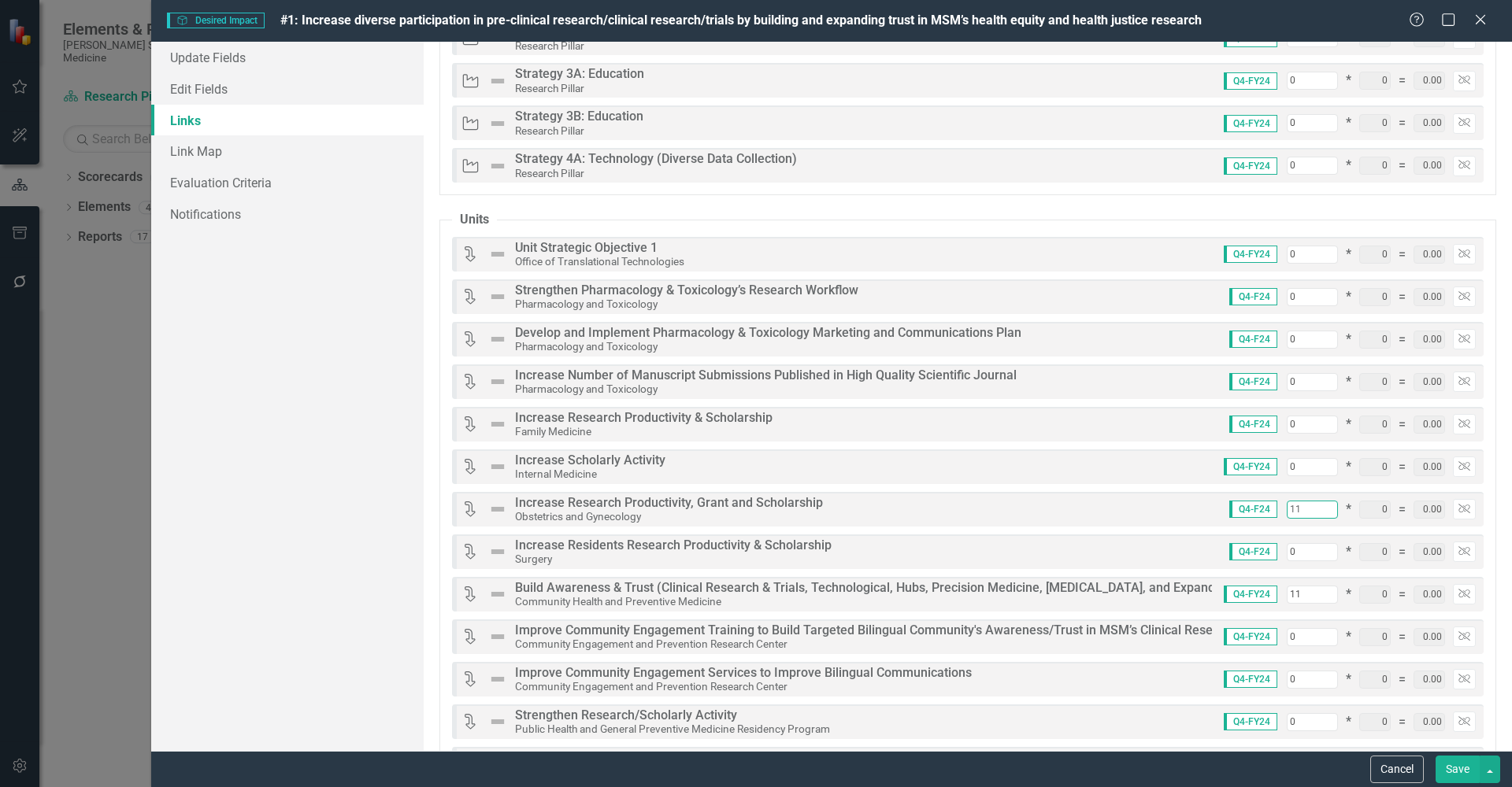
scroll to position [784, 0]
drag, startPoint x: 1294, startPoint y: 504, endPoint x: 1250, endPoint y: 501, distance: 44.1
click at [1250, 501] on div "Q4-F24 11 * 0 = 0.00 Unlink" at bounding box center [1347, 507] width 258 height 21
type input "0"
type input "89"
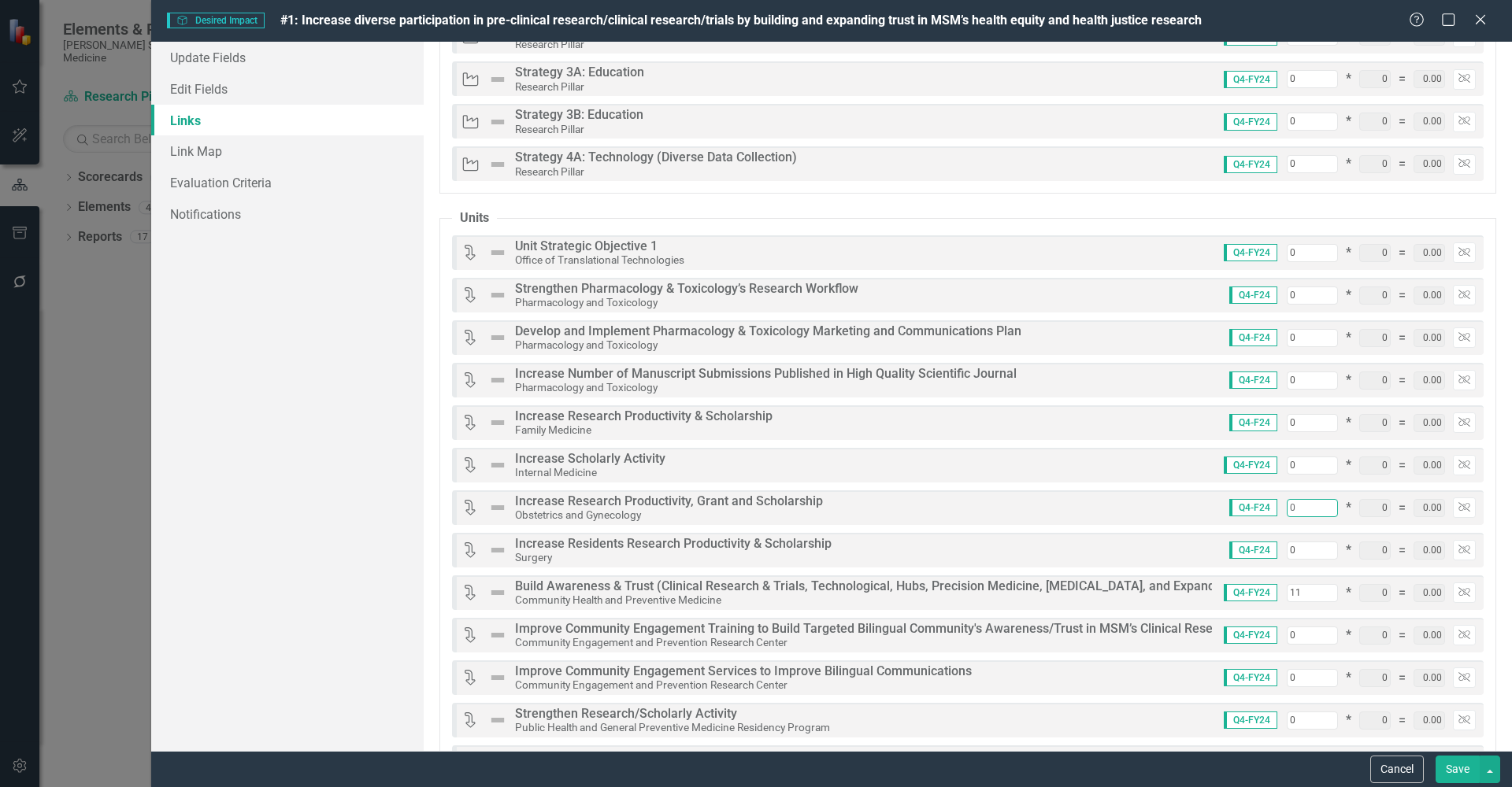
type input "0"
drag, startPoint x: 1300, startPoint y: 593, endPoint x: 1258, endPoint y: 585, distance: 42.8
click at [1258, 585] on div "Q4-FY24 11 * 0 = 0.00 Unlink" at bounding box center [1343, 593] width 264 height 21
type input "0"
type input "78"
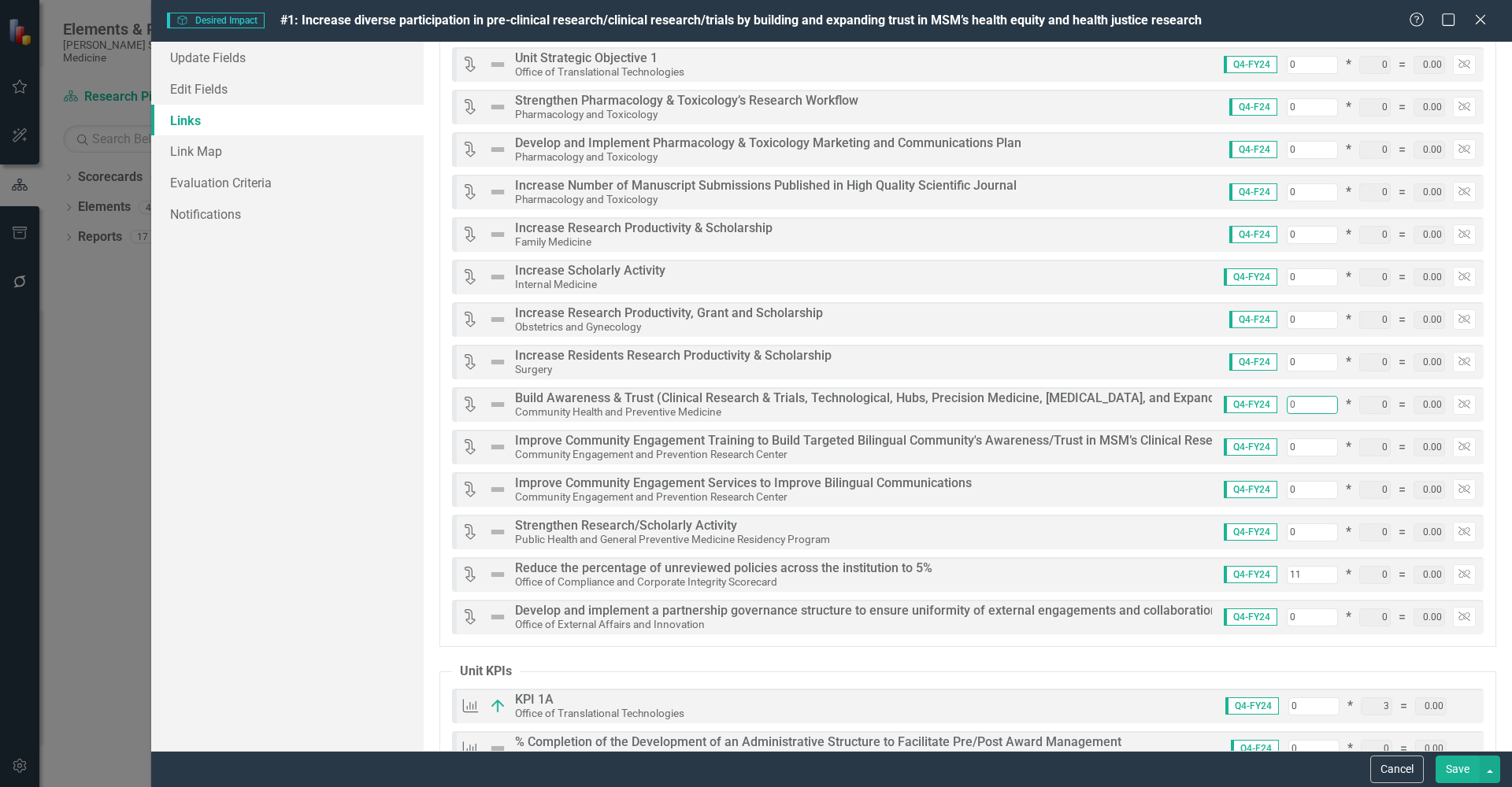
scroll to position [1018, 0]
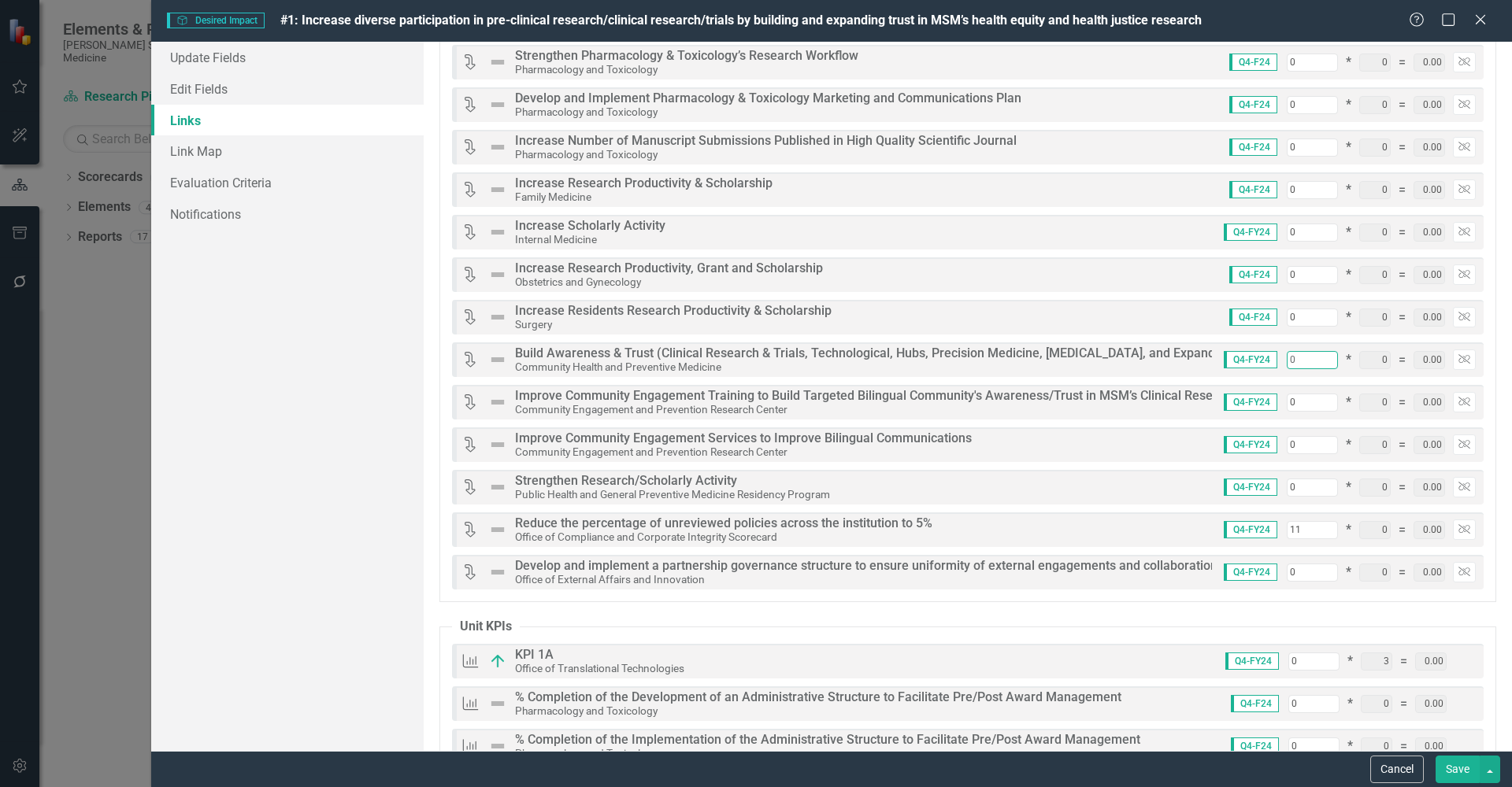
type input "0"
drag, startPoint x: 1296, startPoint y: 529, endPoint x: 1270, endPoint y: 529, distance: 26.0
click at [1271, 529] on div "Q4-FY24 11 * 0 = 0.00 Unlink" at bounding box center [1343, 530] width 264 height 21
type input "0"
type input "67"
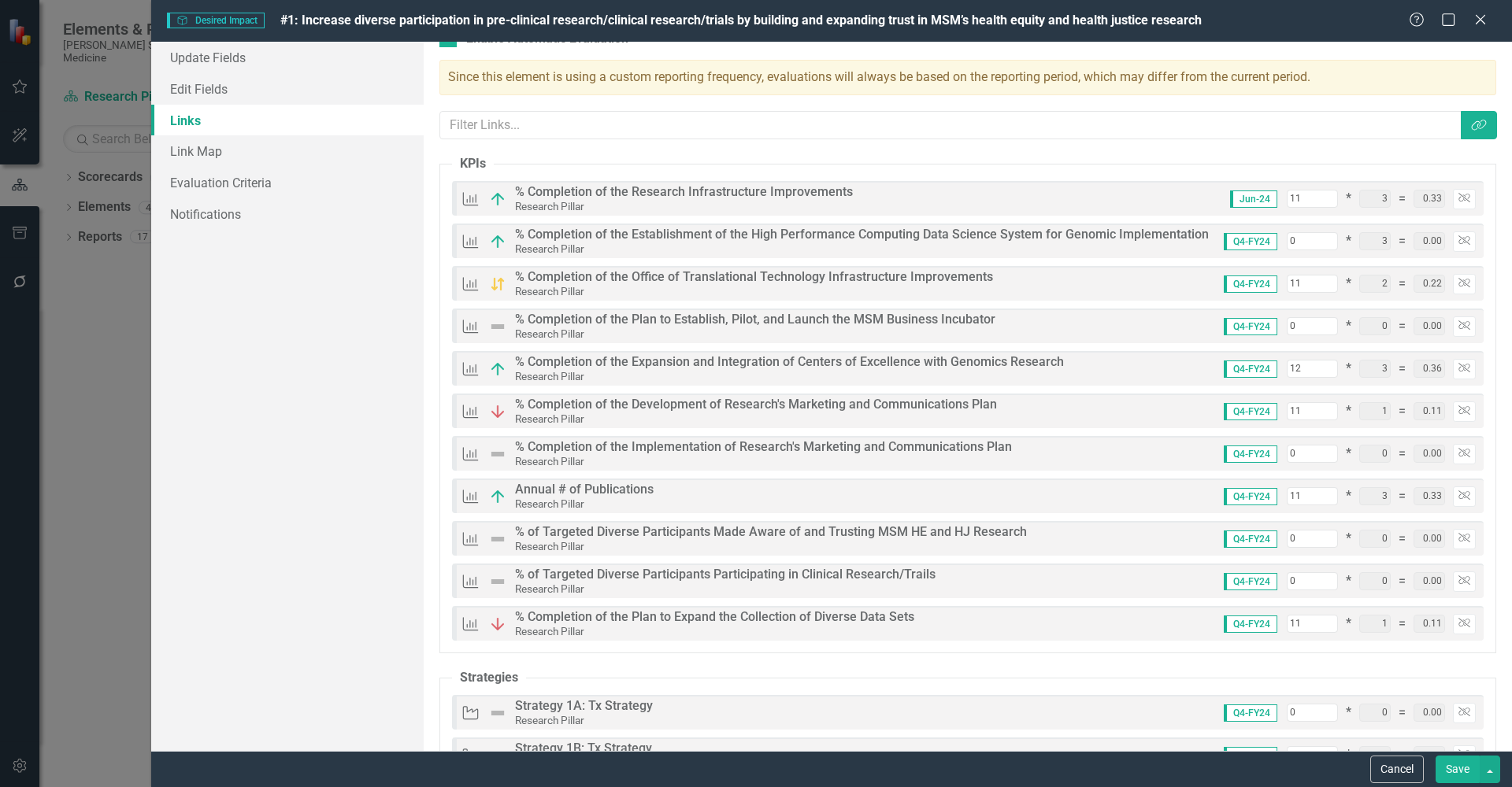
scroll to position [25, 0]
type input "0"
drag, startPoint x: 1294, startPoint y: 195, endPoint x: 1264, endPoint y: 194, distance: 30.0
click at [1264, 194] on div "Jun-24 11 * 3 = 0.33 Unlink" at bounding box center [1347, 198] width 257 height 21
click at [1298, 190] on input "11" at bounding box center [1311, 197] width 51 height 18
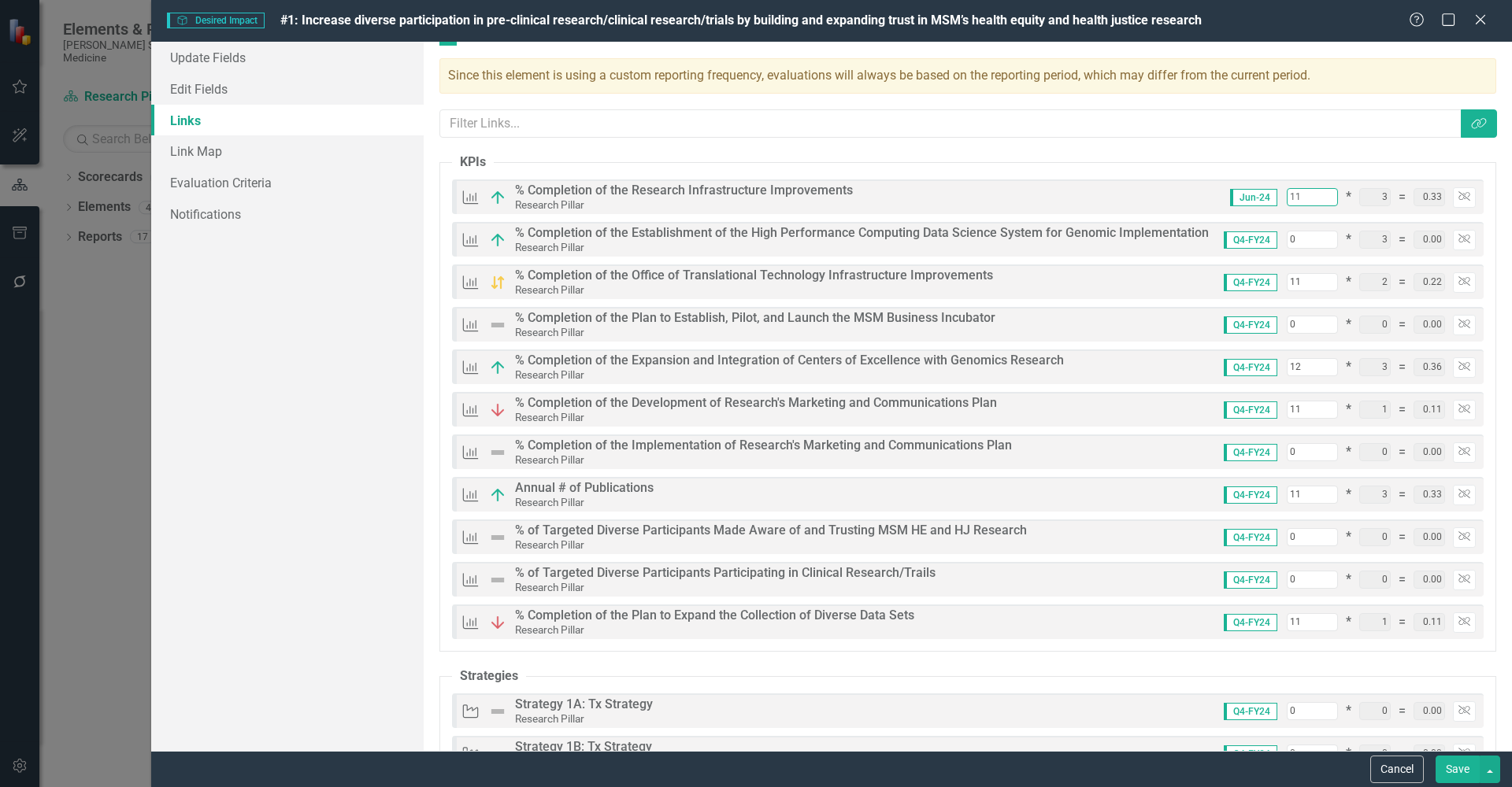
type input "1"
type input "57"
type input "1.16"
type input "0.03"
type input "16"
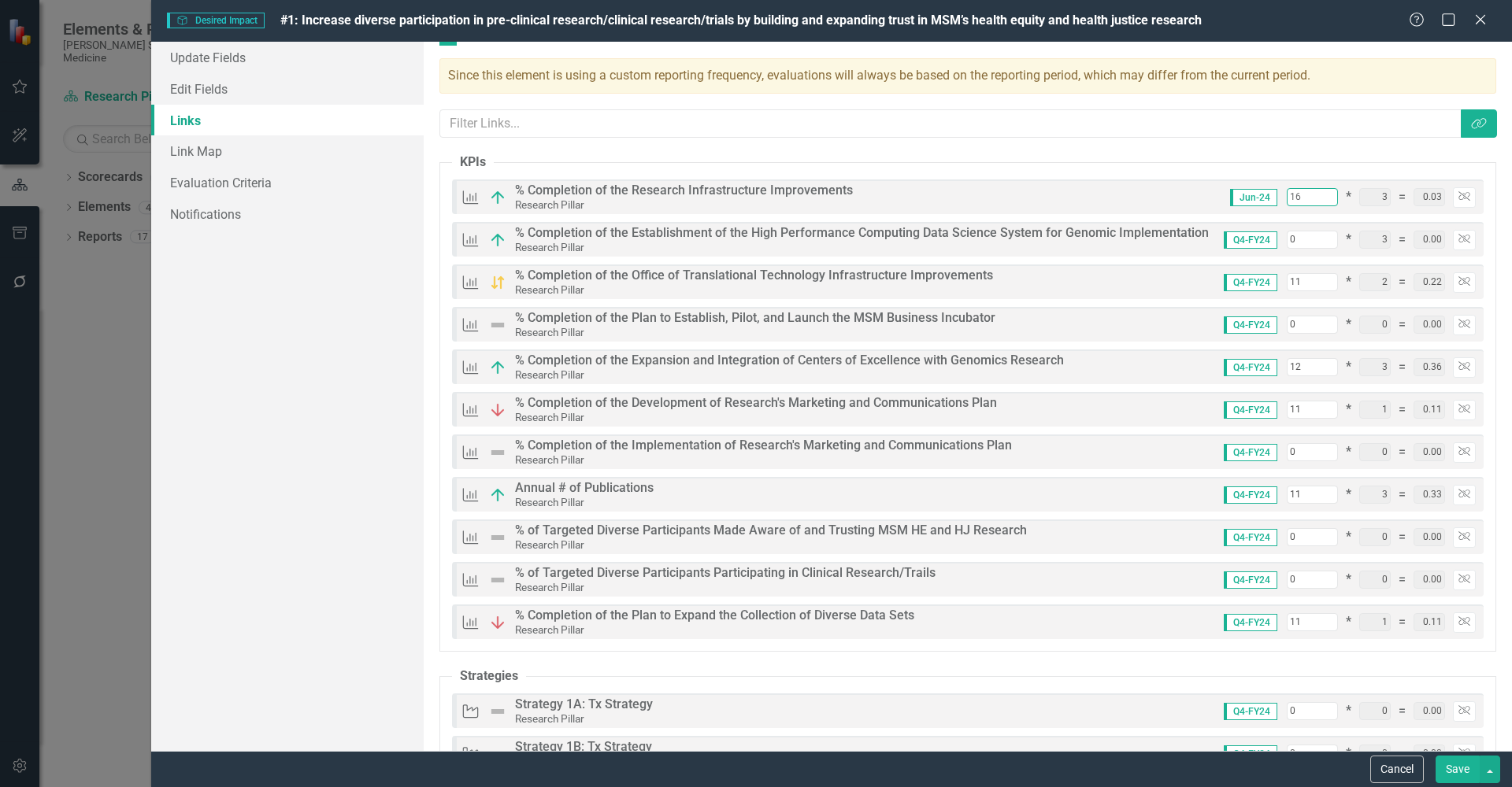
type input "0.48"
type input "72"
type input "1.61"
type input "16"
drag, startPoint x: 1296, startPoint y: 232, endPoint x: 1275, endPoint y: 233, distance: 21.0
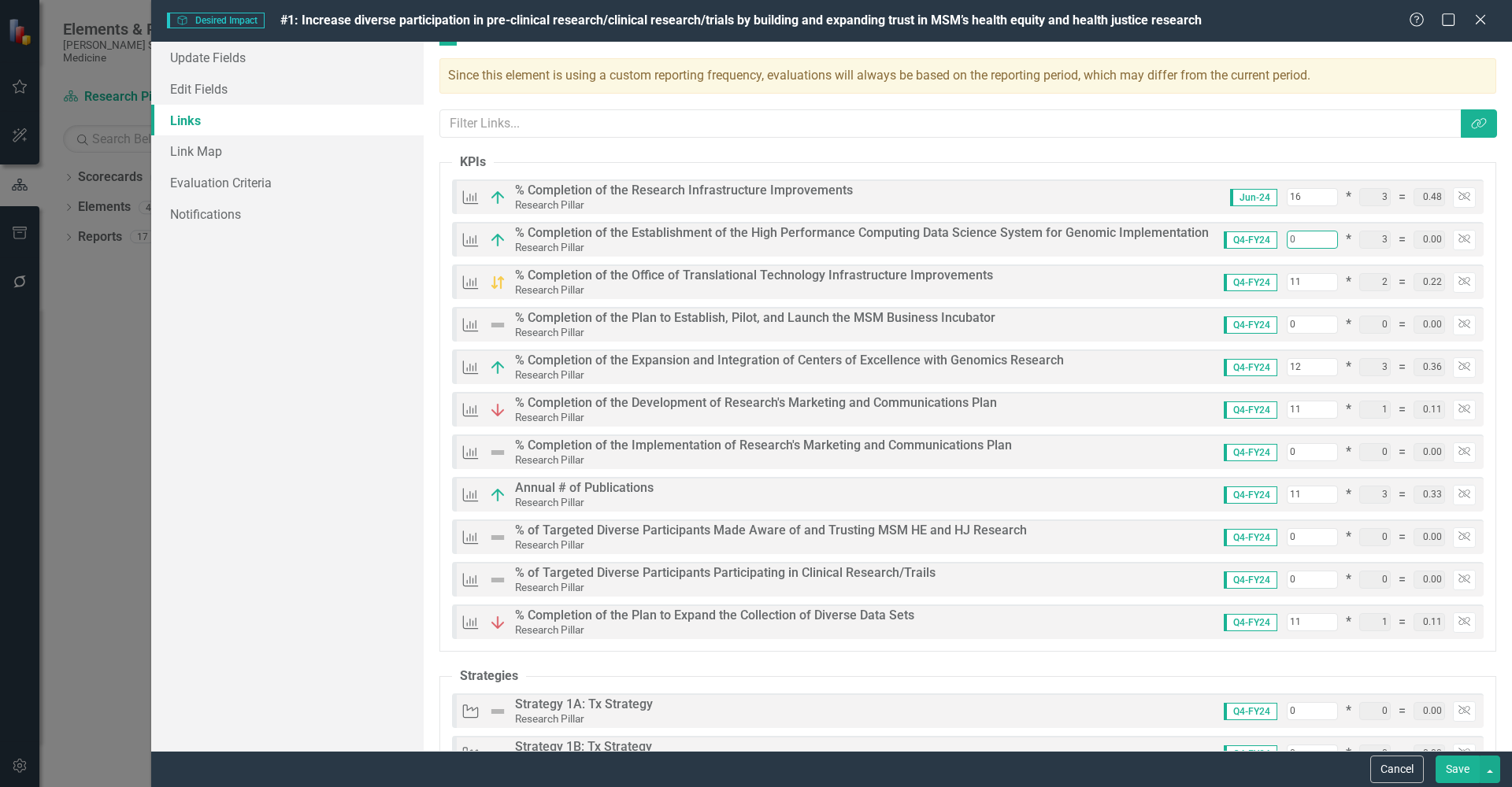
click at [1287, 233] on input "0" at bounding box center [1311, 239] width 51 height 18
type input "1"
type input "0.03"
type input "73"
type input "1.64"
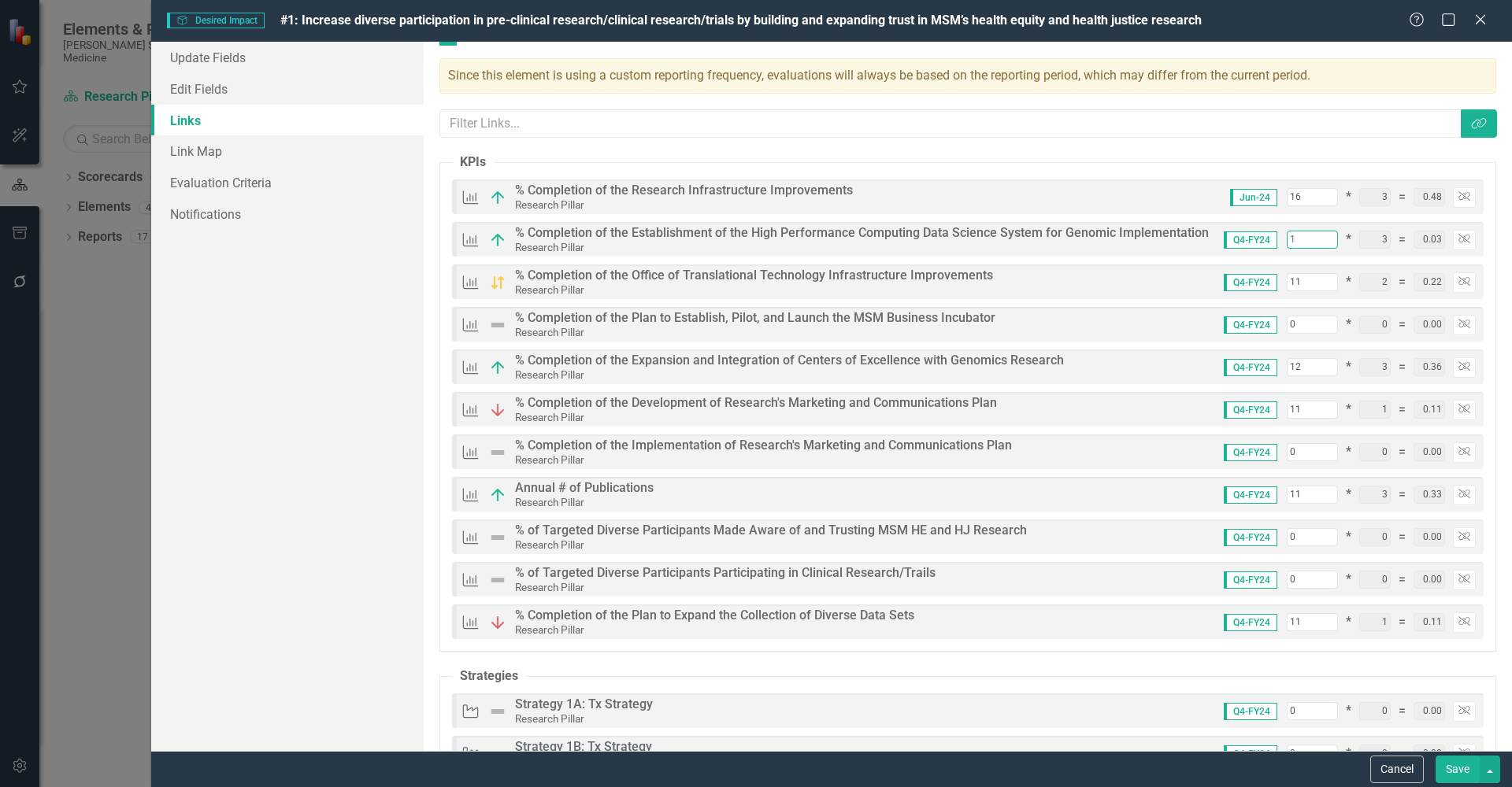
type input "12"
type input "0.36"
type input "84"
type input "1.97"
type input "12"
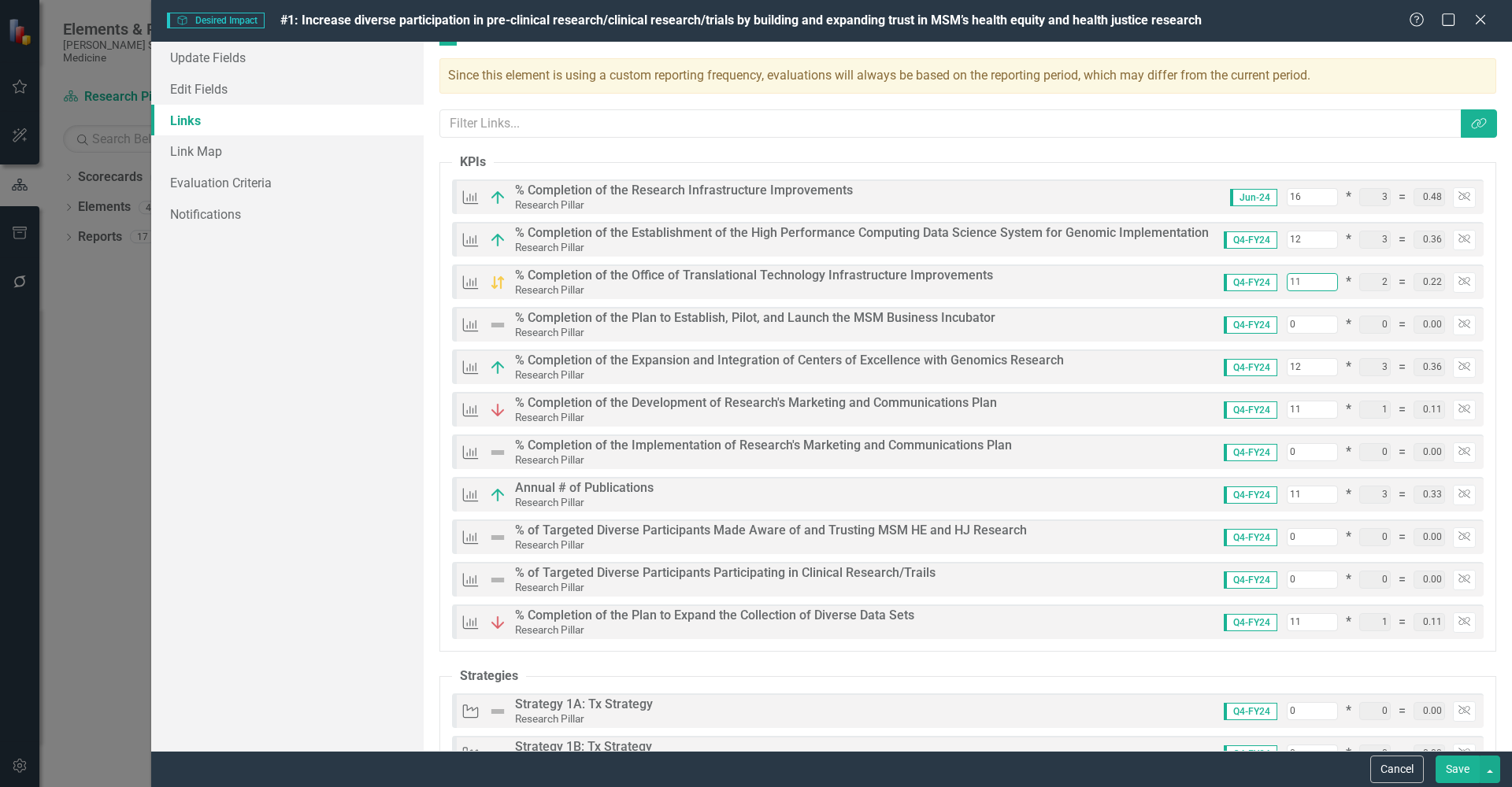
drag, startPoint x: 1292, startPoint y: 280, endPoint x: 1267, endPoint y: 281, distance: 25.0
click at [1267, 281] on div "Q4-FY24 11 * 2 = 0.22 Unlink" at bounding box center [1343, 283] width 264 height 21
type input "1"
type input "74"
type input "1.77"
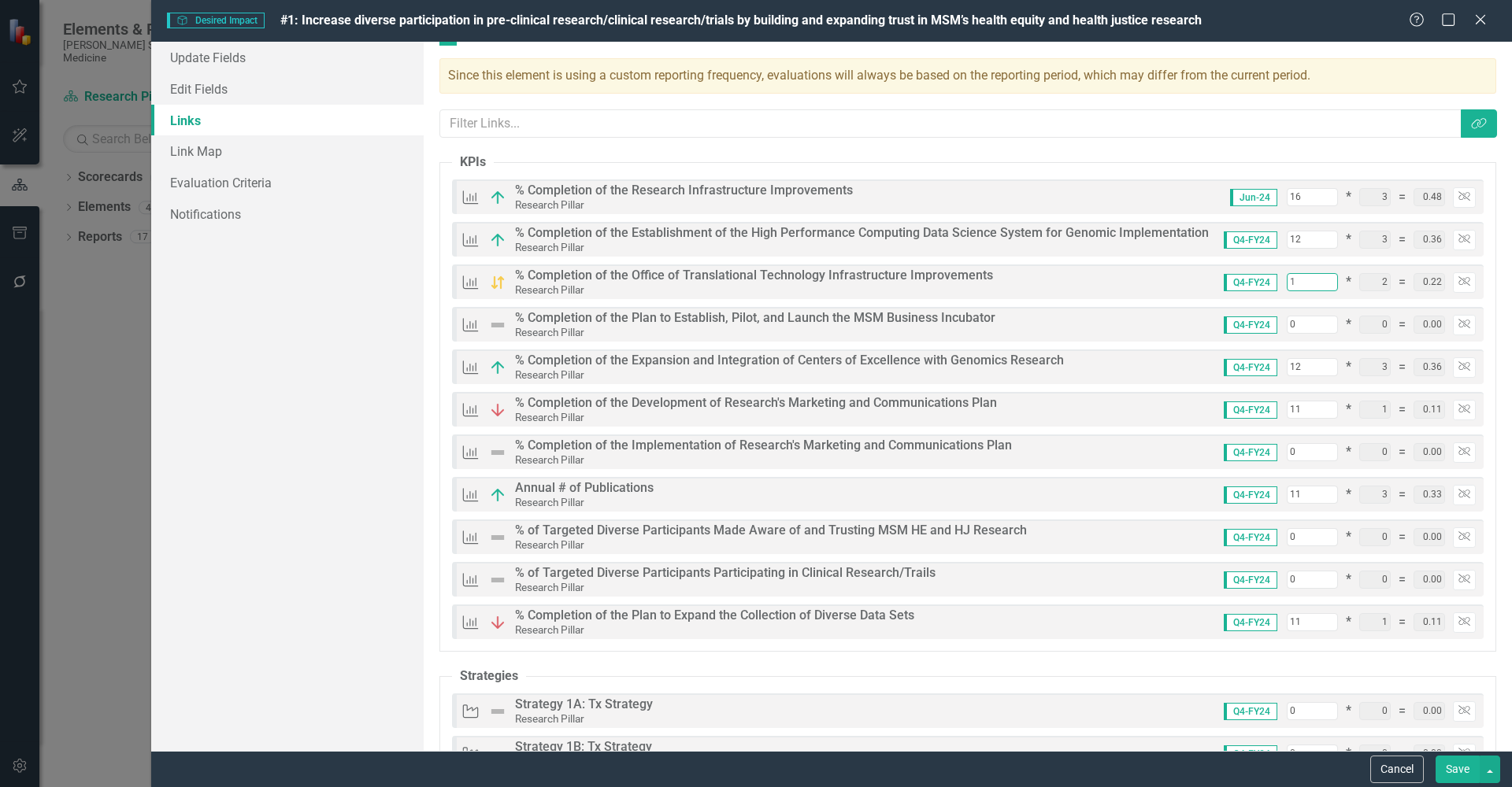
type input "0.02"
type input "12"
type input "0.24"
type input "85"
type input "1.99"
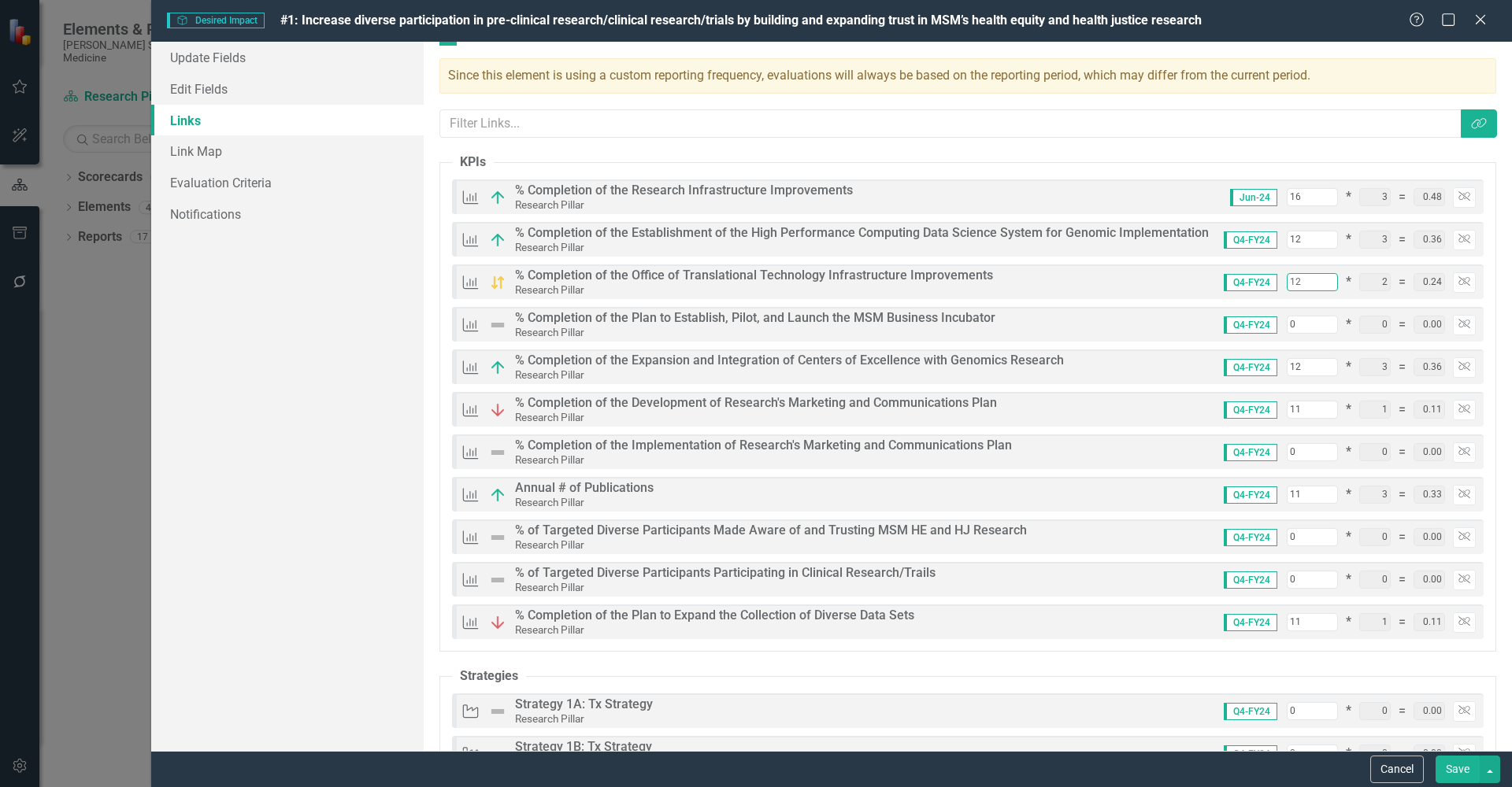
type input "12"
drag, startPoint x: 1291, startPoint y: 409, endPoint x: 1266, endPoint y: 408, distance: 25.0
click at [1266, 408] on div "Q4-FY24 11 * 1 = 0.11 Unlink" at bounding box center [1343, 410] width 264 height 21
type input "1"
type input "75"
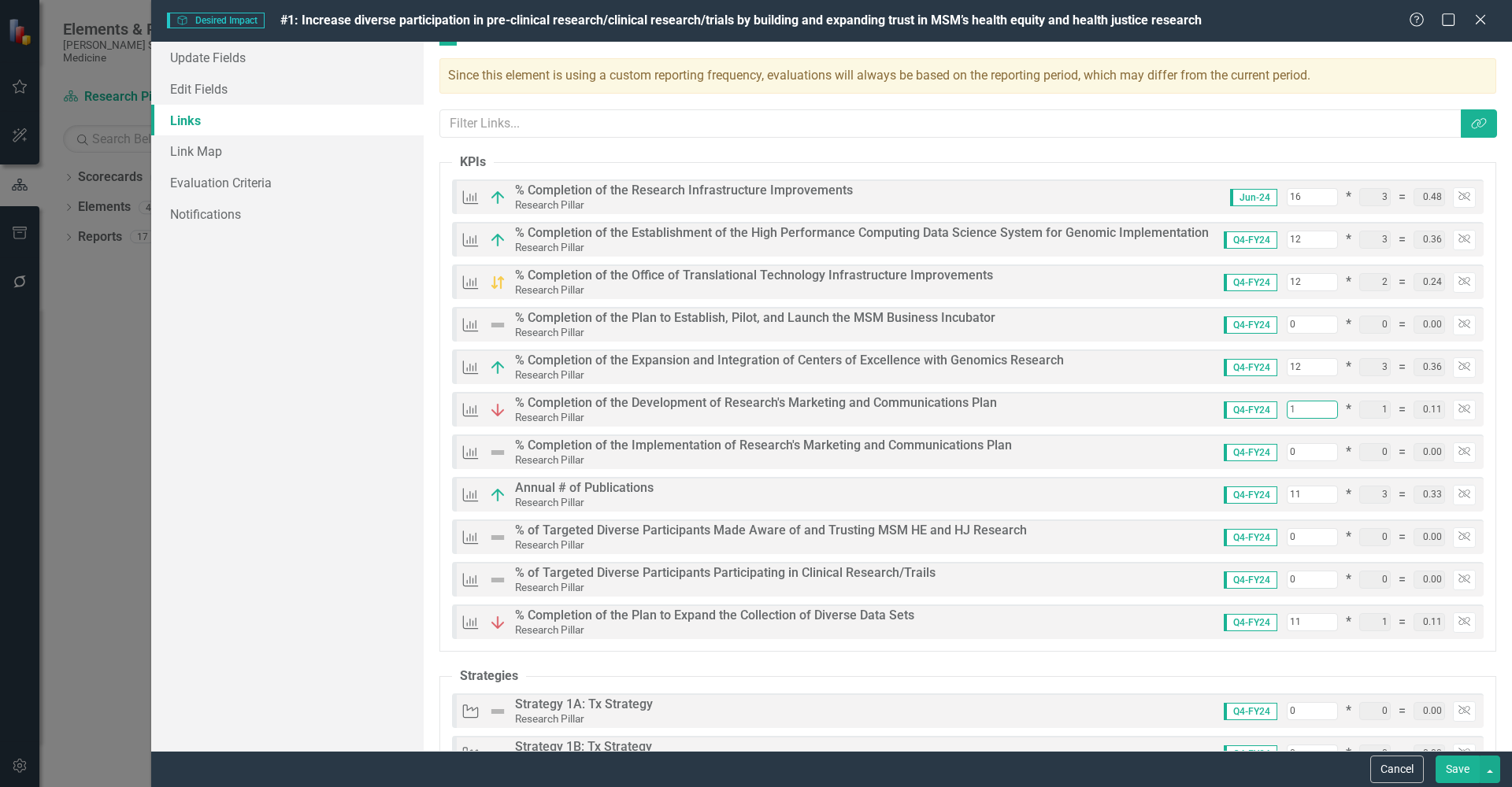
type input "1.89"
type input "0.01"
type input "12"
type input "0.12"
type input "86"
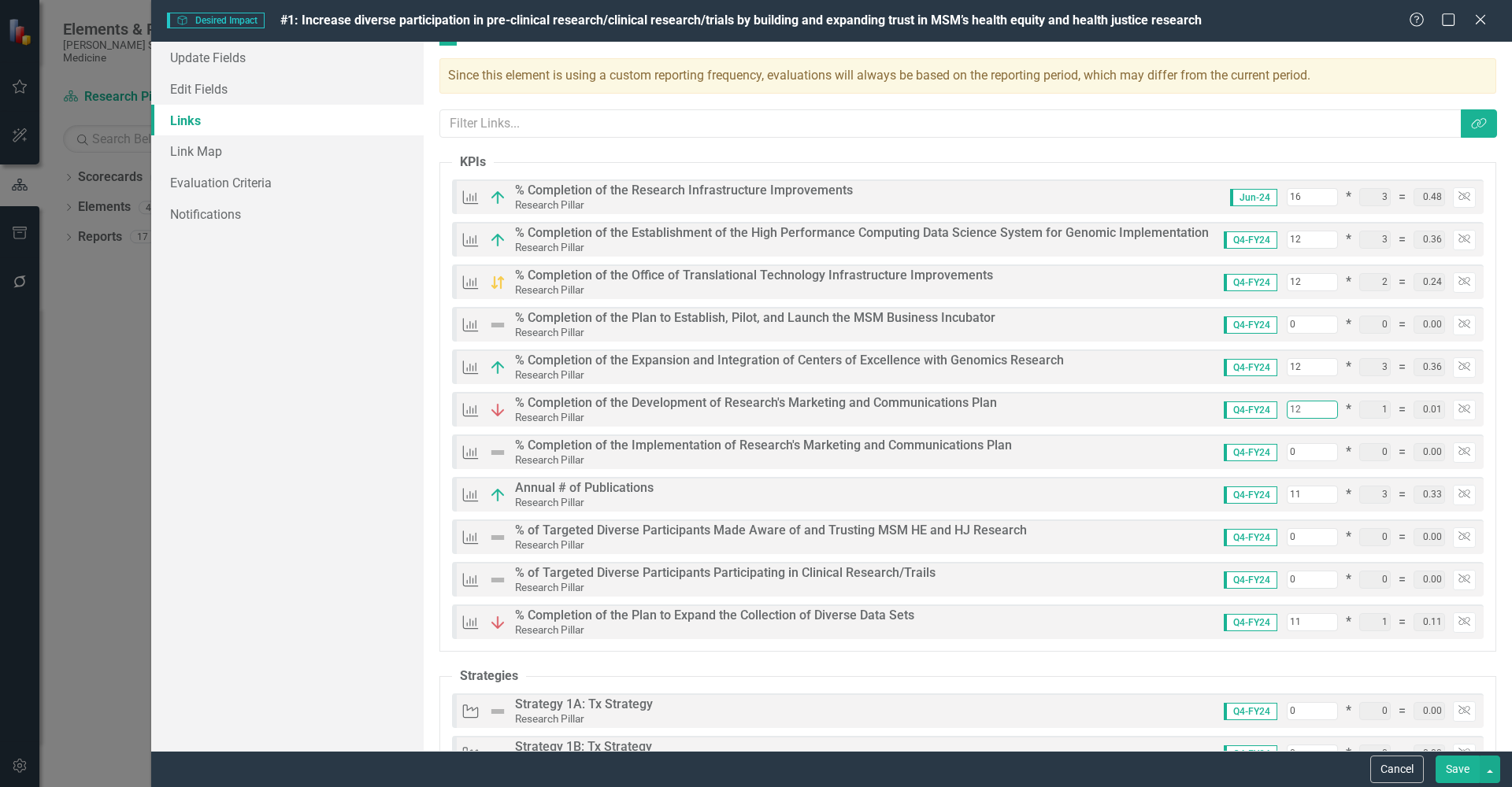
type input "2.00"
type input "12"
drag, startPoint x: 1285, startPoint y: 492, endPoint x: 1268, endPoint y: 490, distance: 17.1
click at [1267, 490] on div "Q4-FY24 11 * 3 = 0.33 Unlink" at bounding box center [1343, 495] width 264 height 21
type input "1"
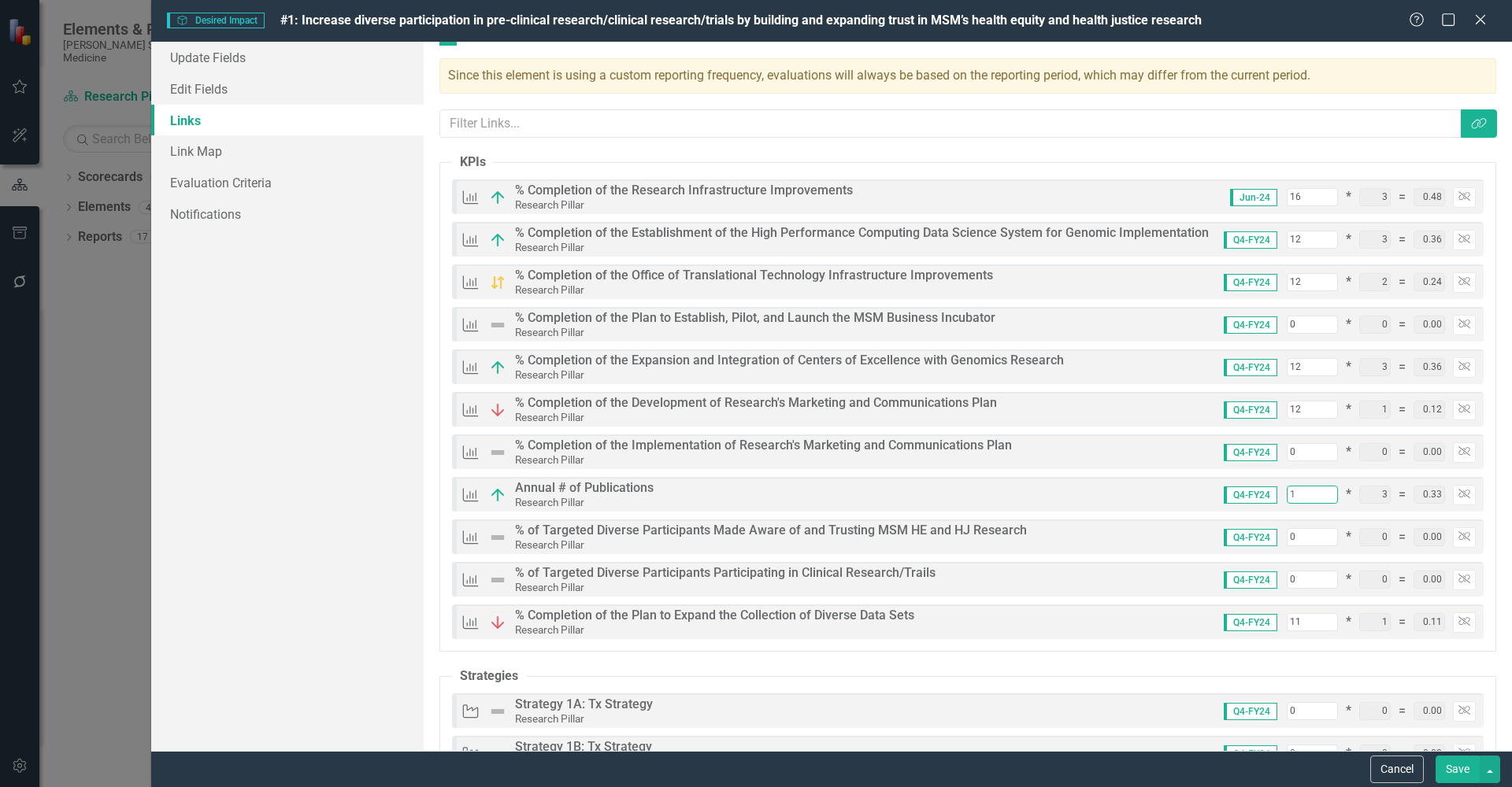
type input "76"
type input "1.70"
type input "0.03"
type input "12"
type input "0.36"
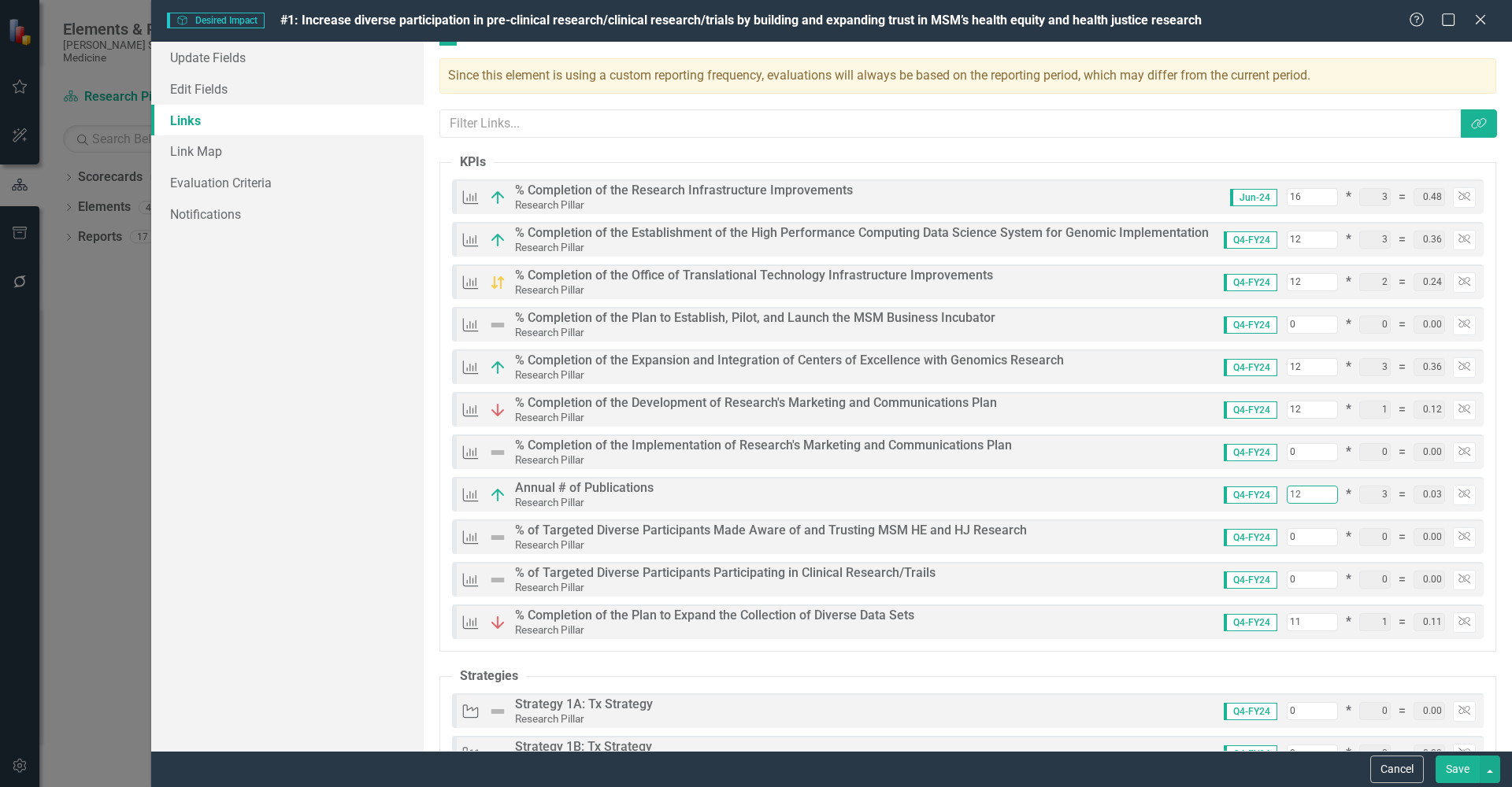
type input "87"
type input "2.03"
type input "12"
drag, startPoint x: 1281, startPoint y: 618, endPoint x: 1266, endPoint y: 617, distance: 15.0
click at [1266, 617] on div "Q4-FY24 11 * 1 = 0.11 Unlink" at bounding box center [1343, 623] width 264 height 21
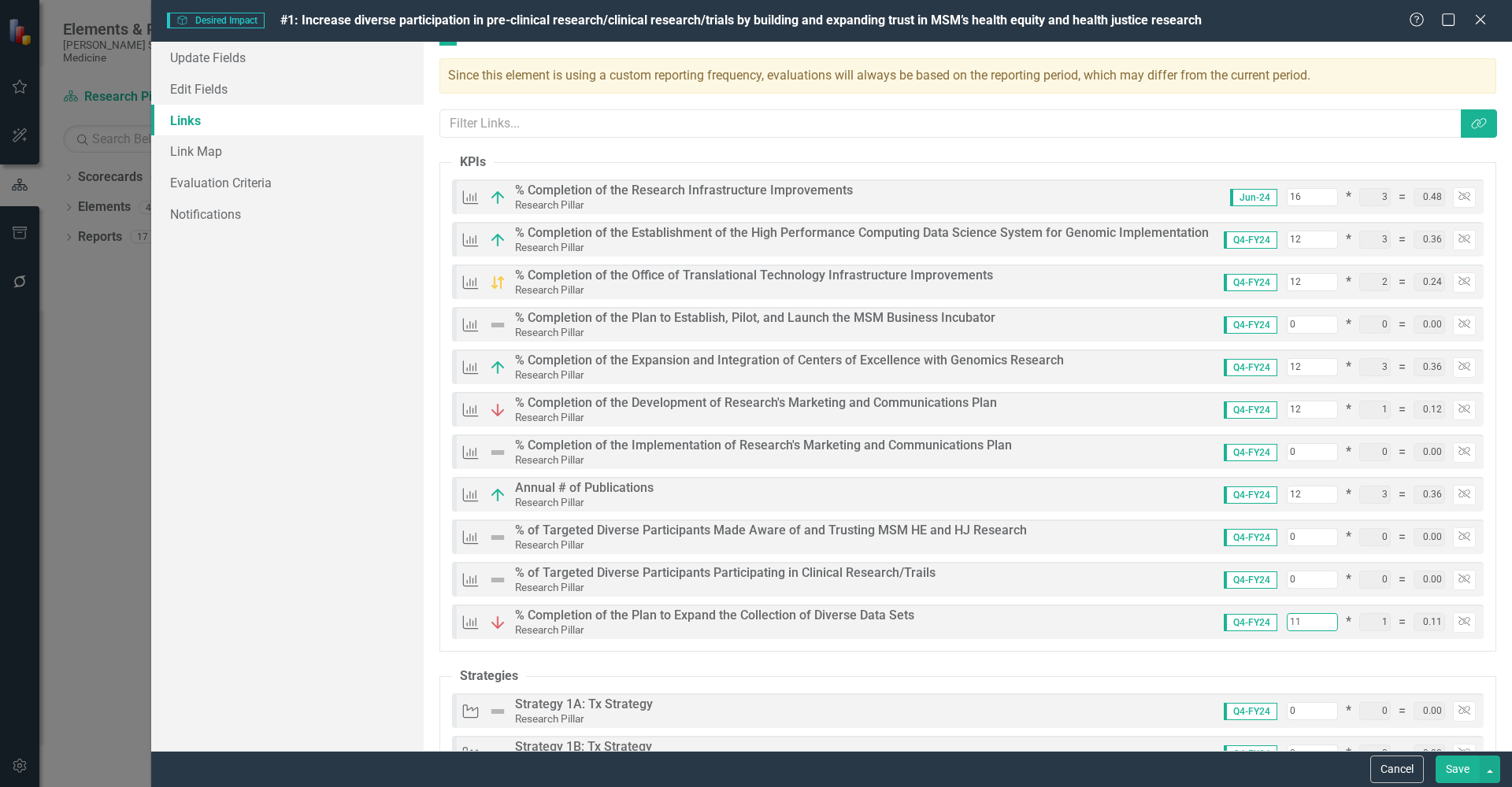
type input "1"
type input "0.01"
type input "77"
type input "1.93"
type input "12"
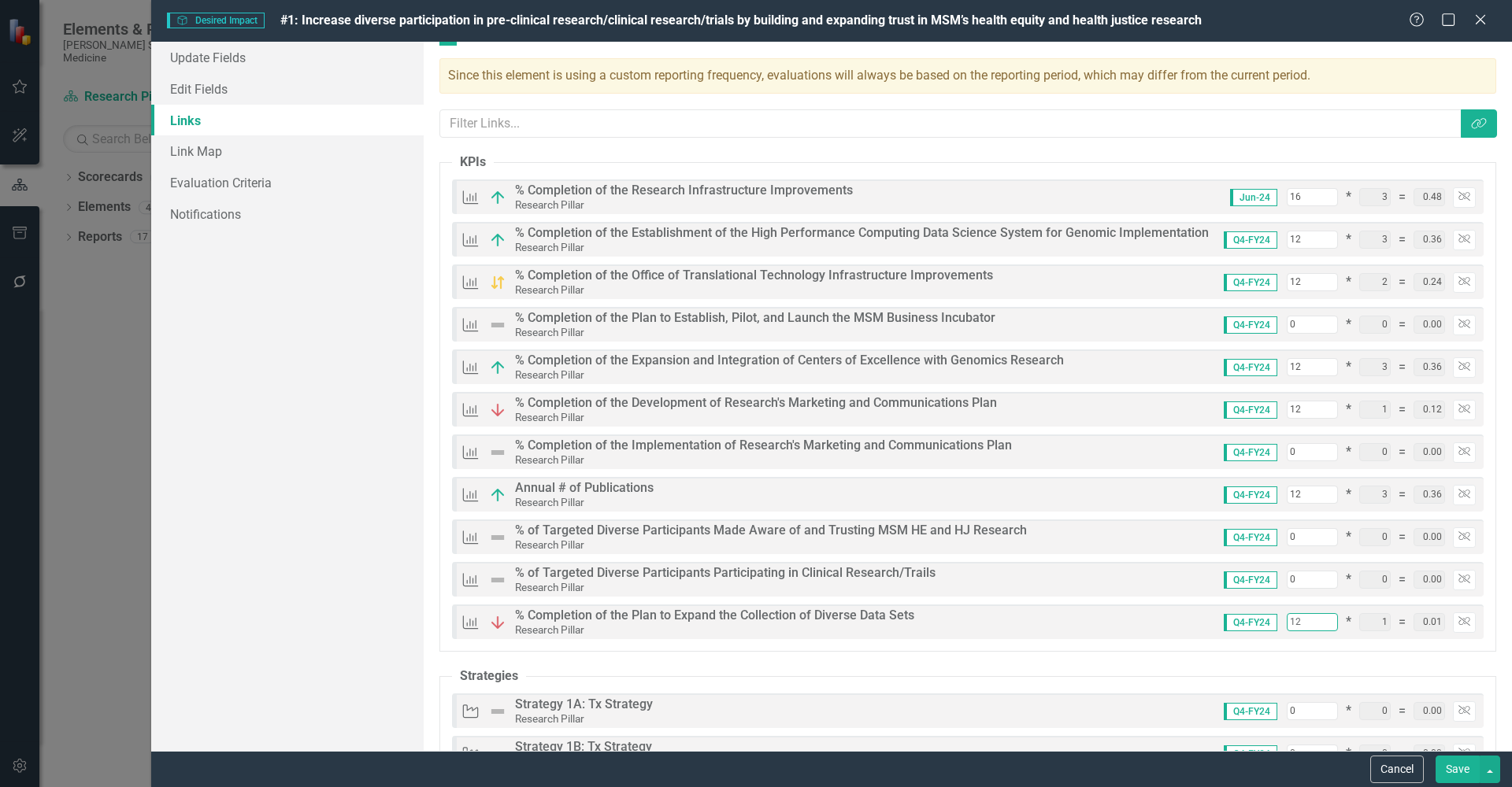
type input "0.12"
type input "88"
type input "2.04"
type input "12"
click at [1458, 769] on button "Save" at bounding box center [1457, 770] width 44 height 28
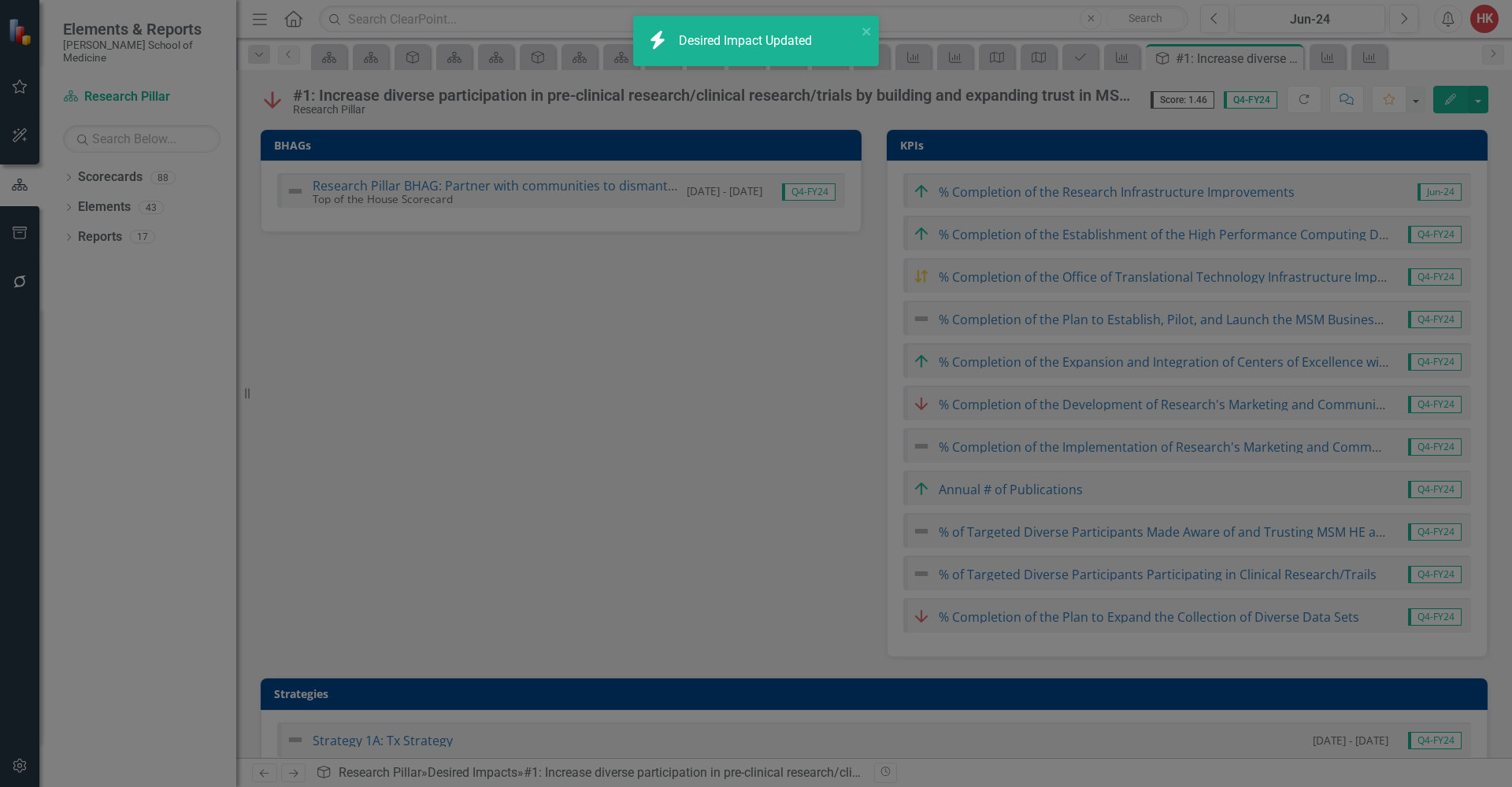
scroll to position [34, 0]
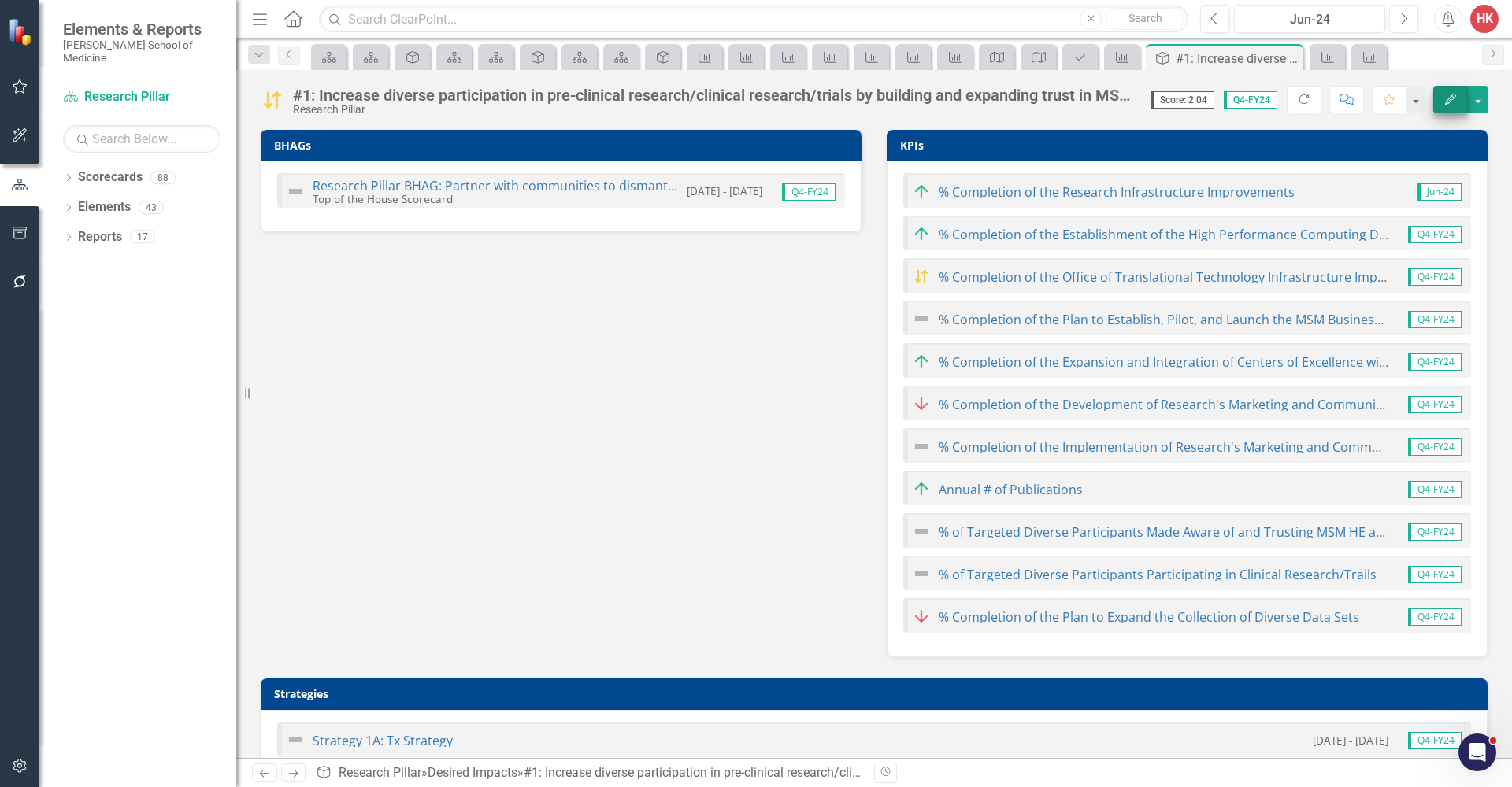
click at [1453, 102] on icon "Edit" at bounding box center [1450, 99] width 14 height 11
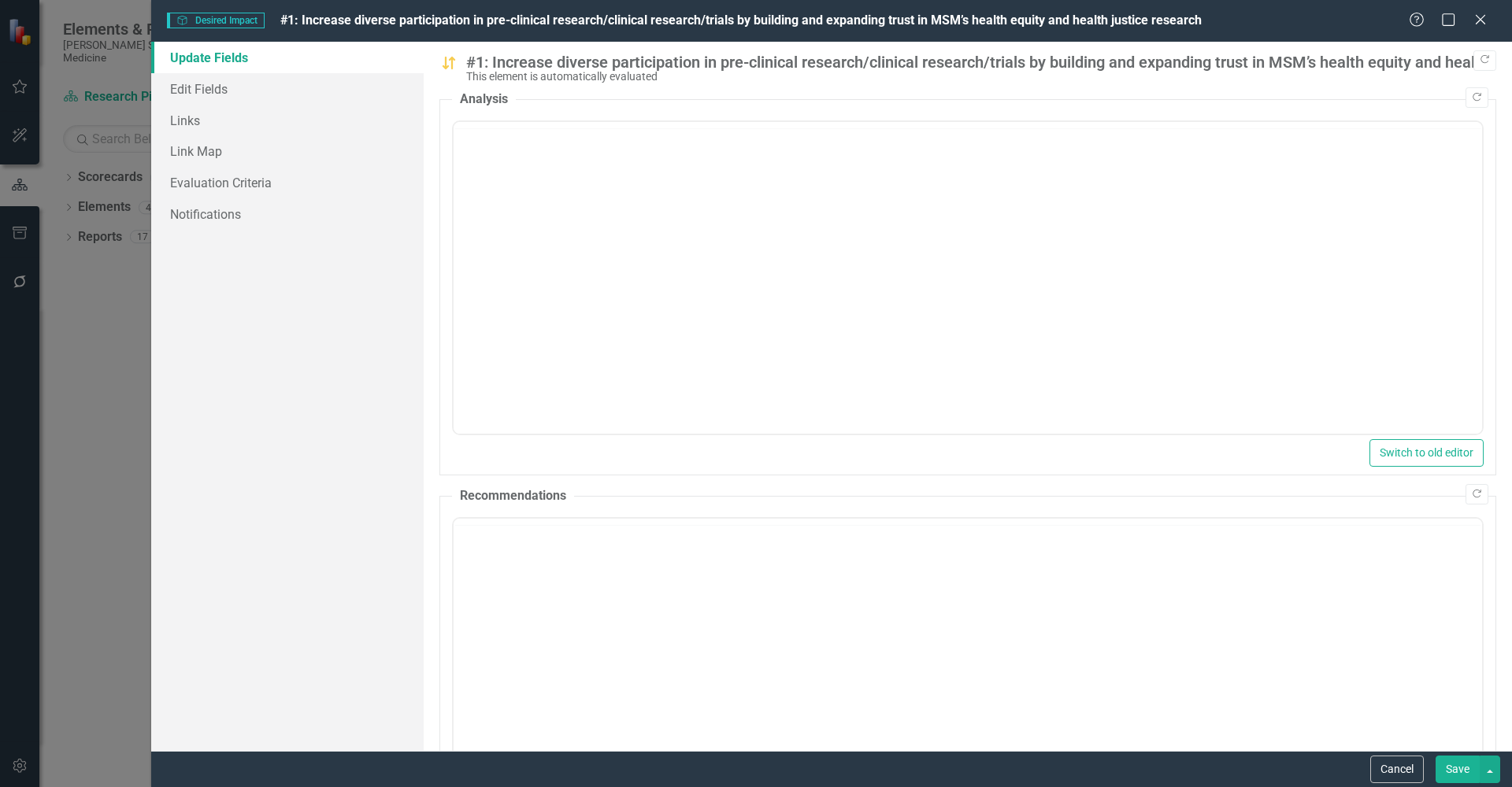
scroll to position [0, 0]
click at [233, 122] on link "Links" at bounding box center [287, 120] width 273 height 32
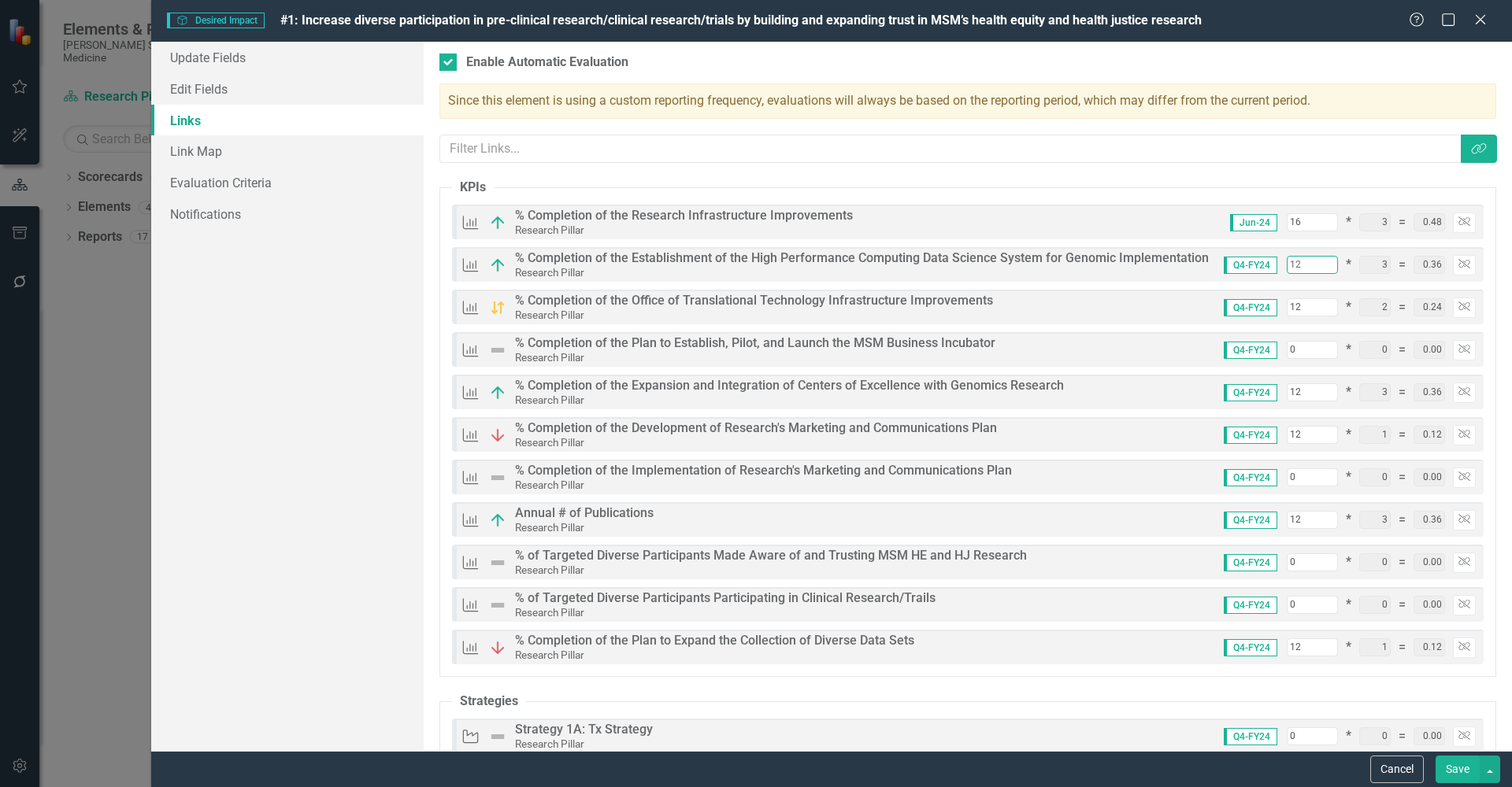
drag, startPoint x: 1294, startPoint y: 263, endPoint x: 1257, endPoint y: 262, distance: 37.0
click at [1258, 262] on div "Q4-FY24 12 * 3 = 0.36 Unlink" at bounding box center [1343, 265] width 264 height 21
type input "1"
type input "77"
type input "1.71"
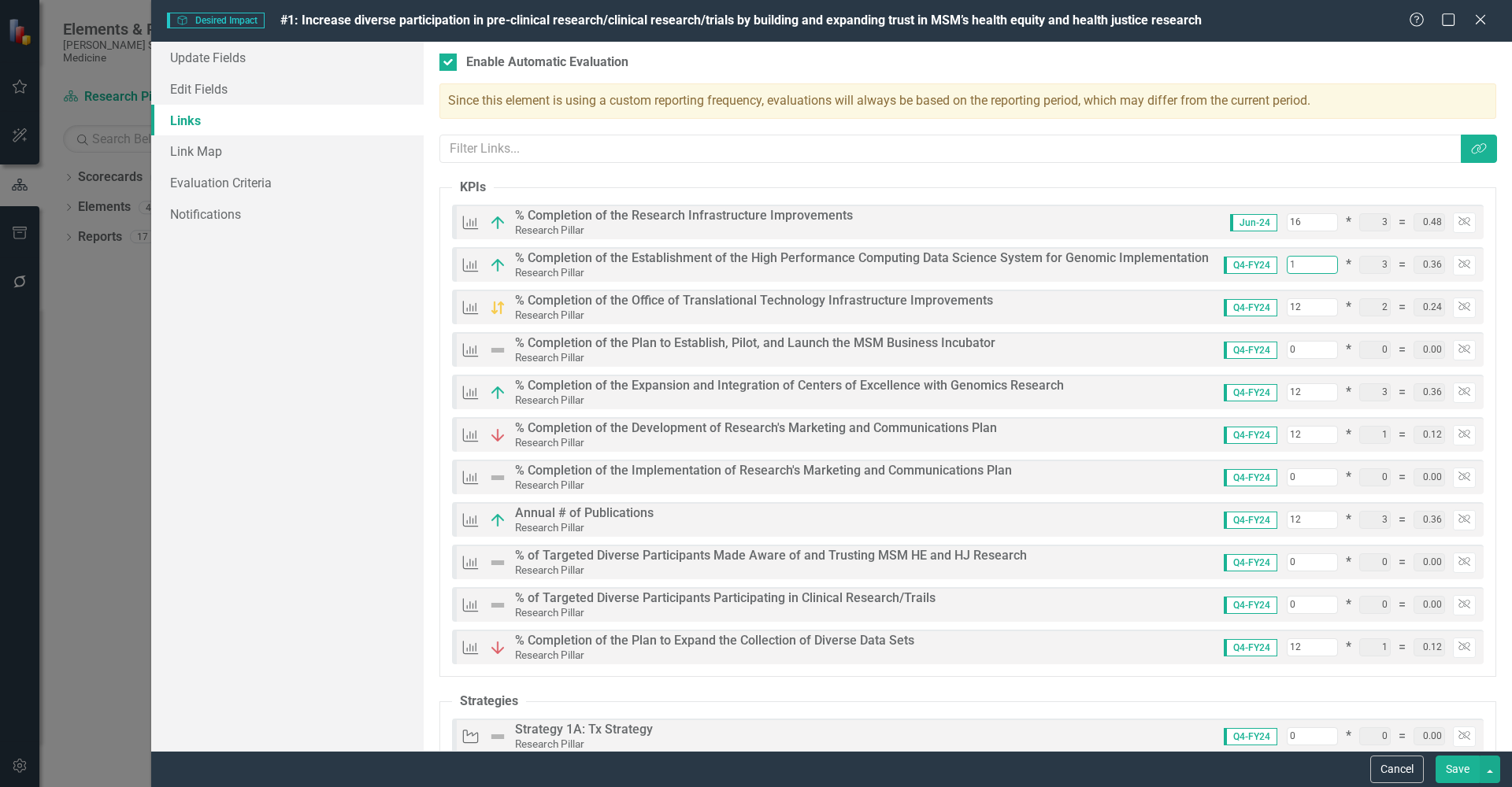
type input "0.03"
type input "14"
type input "0.42"
type input "90"
type input "2.10"
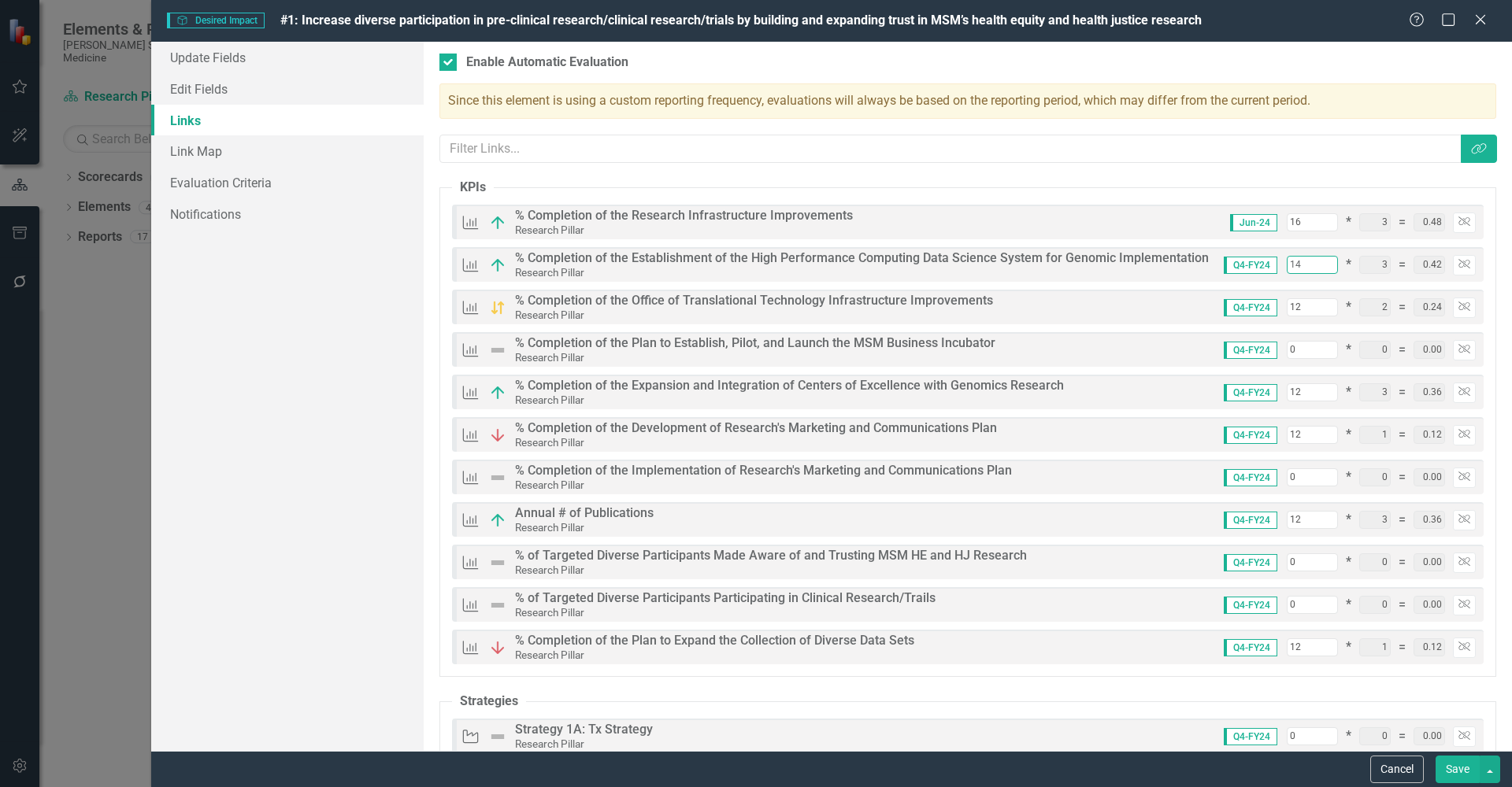
type input "14"
drag, startPoint x: 1298, startPoint y: 308, endPoint x: 1266, endPoint y: 307, distance: 32.0
click at [1266, 307] on div "Q4-FY24 12 * 2 = 0.24 Unlink" at bounding box center [1343, 308] width 264 height 21
type input "78"
type input "1.86"
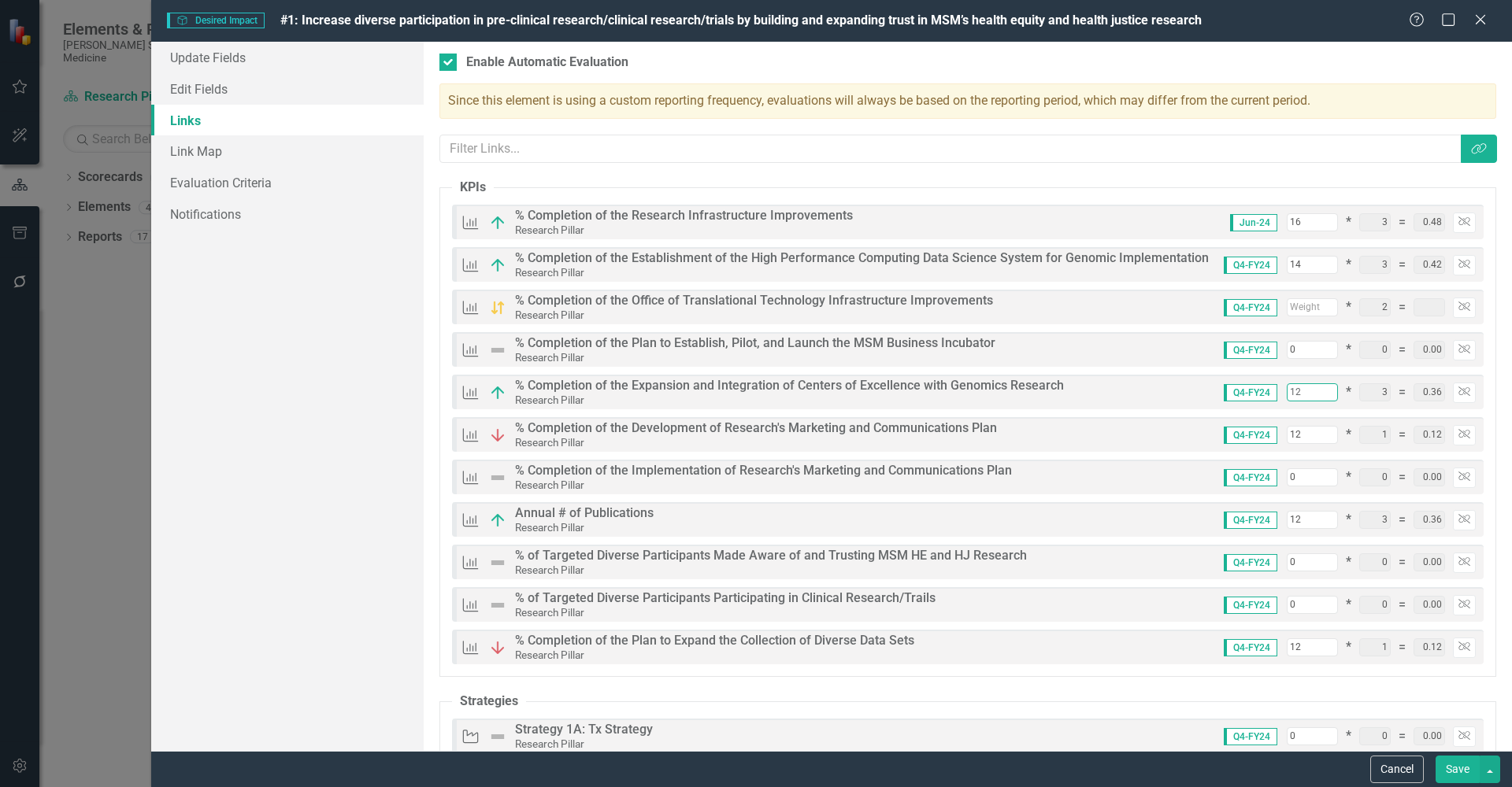
drag, startPoint x: 1297, startPoint y: 386, endPoint x: 1269, endPoint y: 387, distance: 28.0
click at [1269, 387] on div "Q4-FY24 12 * 3 = 0.36 Unlink" at bounding box center [1343, 393] width 264 height 21
type input "1"
type input "0.03"
type input "67"
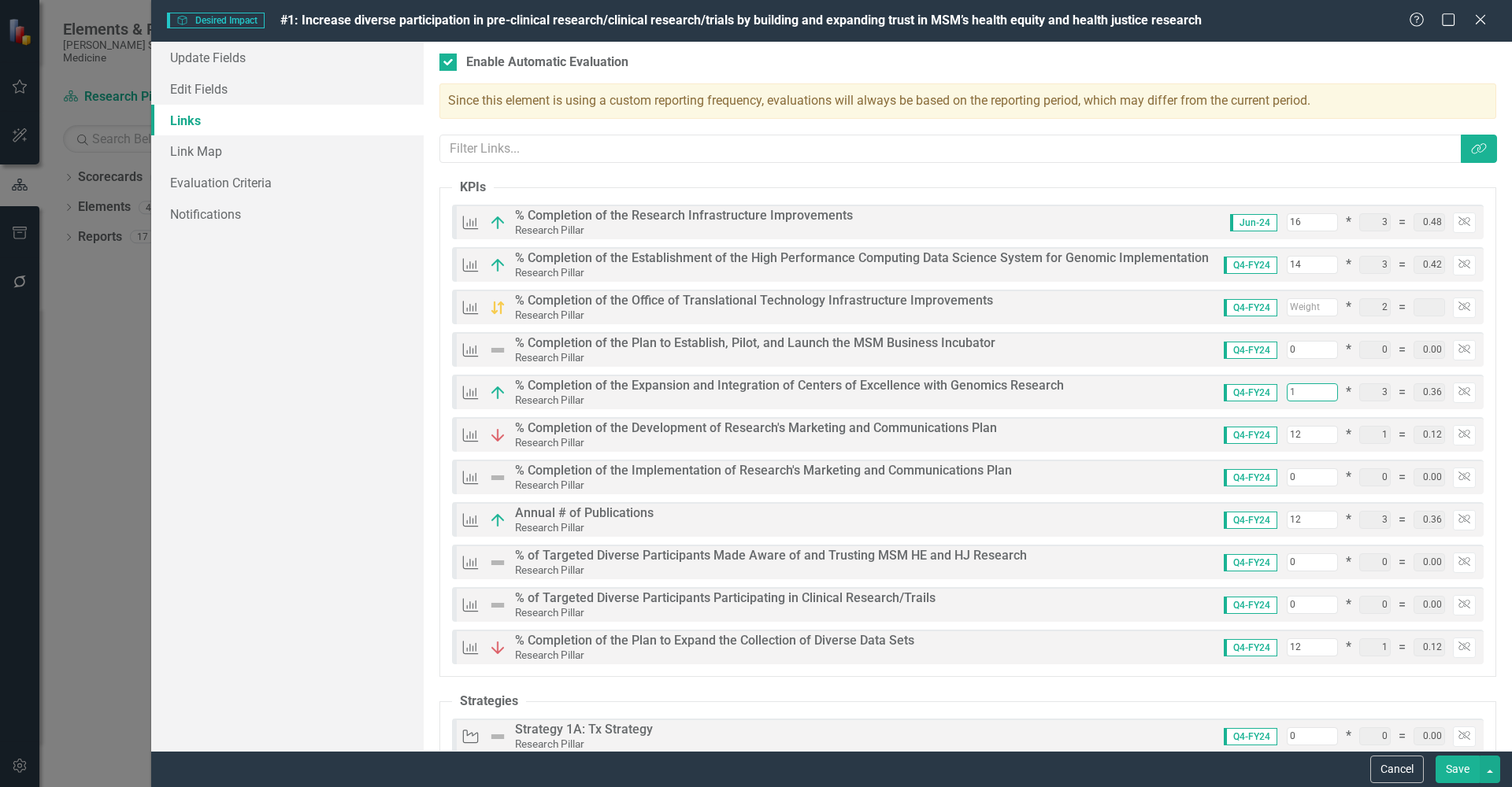
type input "1.53"
type input "14"
type input "0.42"
type input "80"
type input "1.92"
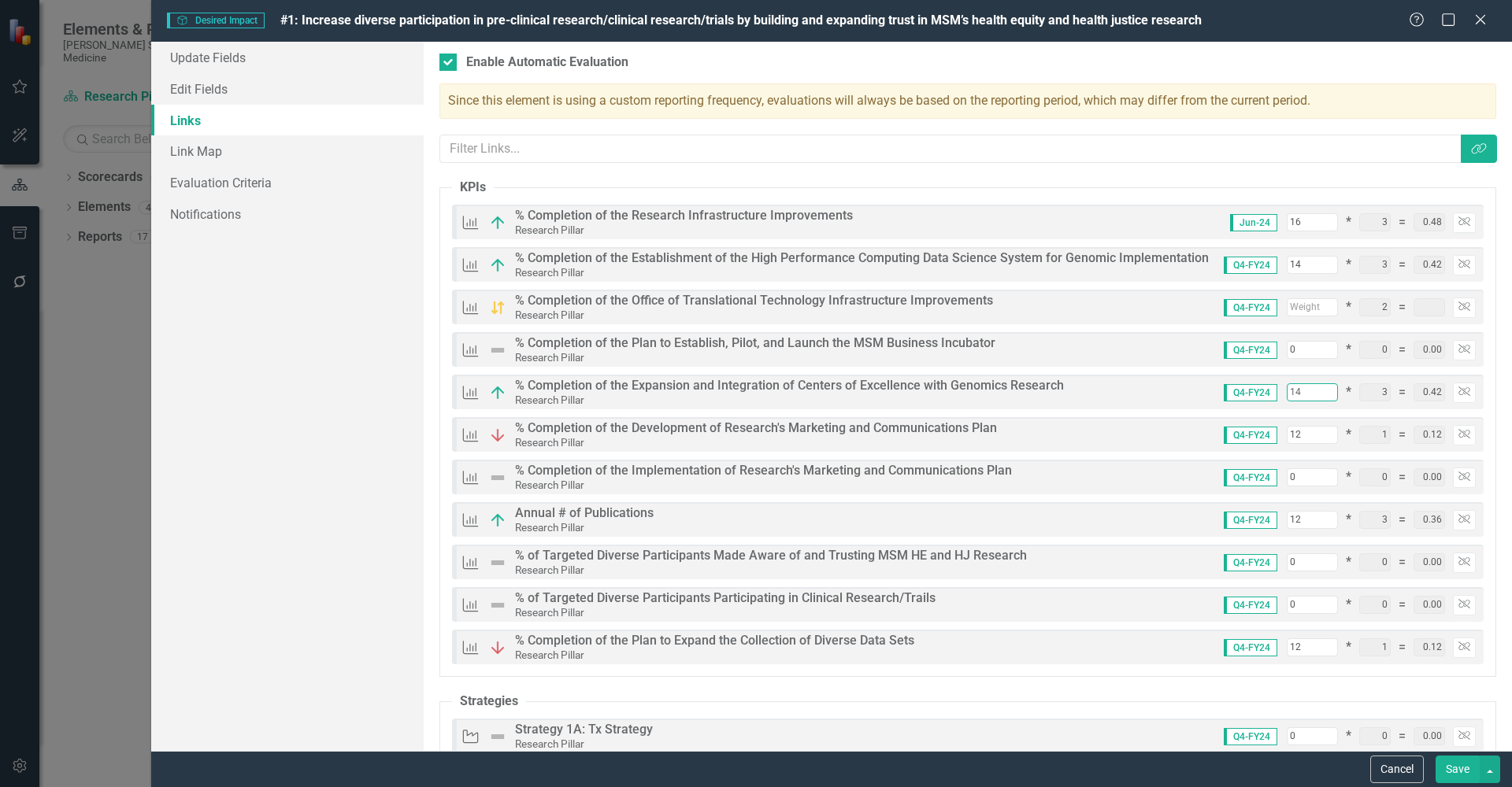
type input "14"
drag, startPoint x: 1293, startPoint y: 435, endPoint x: 1271, endPoint y: 432, distance: 22.2
click at [1271, 432] on div "Q4-FY24 12 * 1 = 0.12 Unlink" at bounding box center [1343, 435] width 264 height 21
type input "1"
type input "0.01"
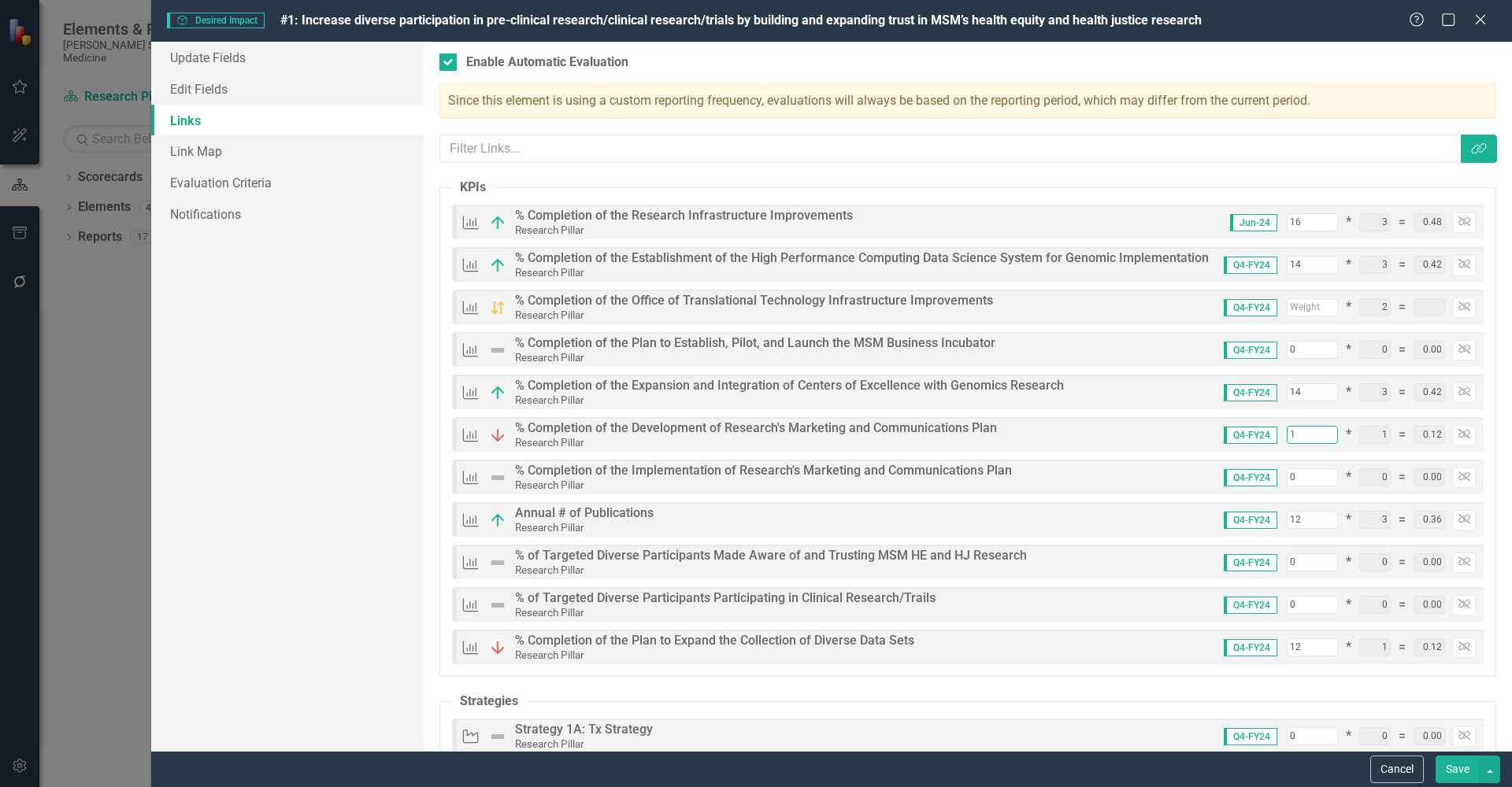
type input "69"
type input "1.81"
type input "14"
type input "0.14"
type input "82"
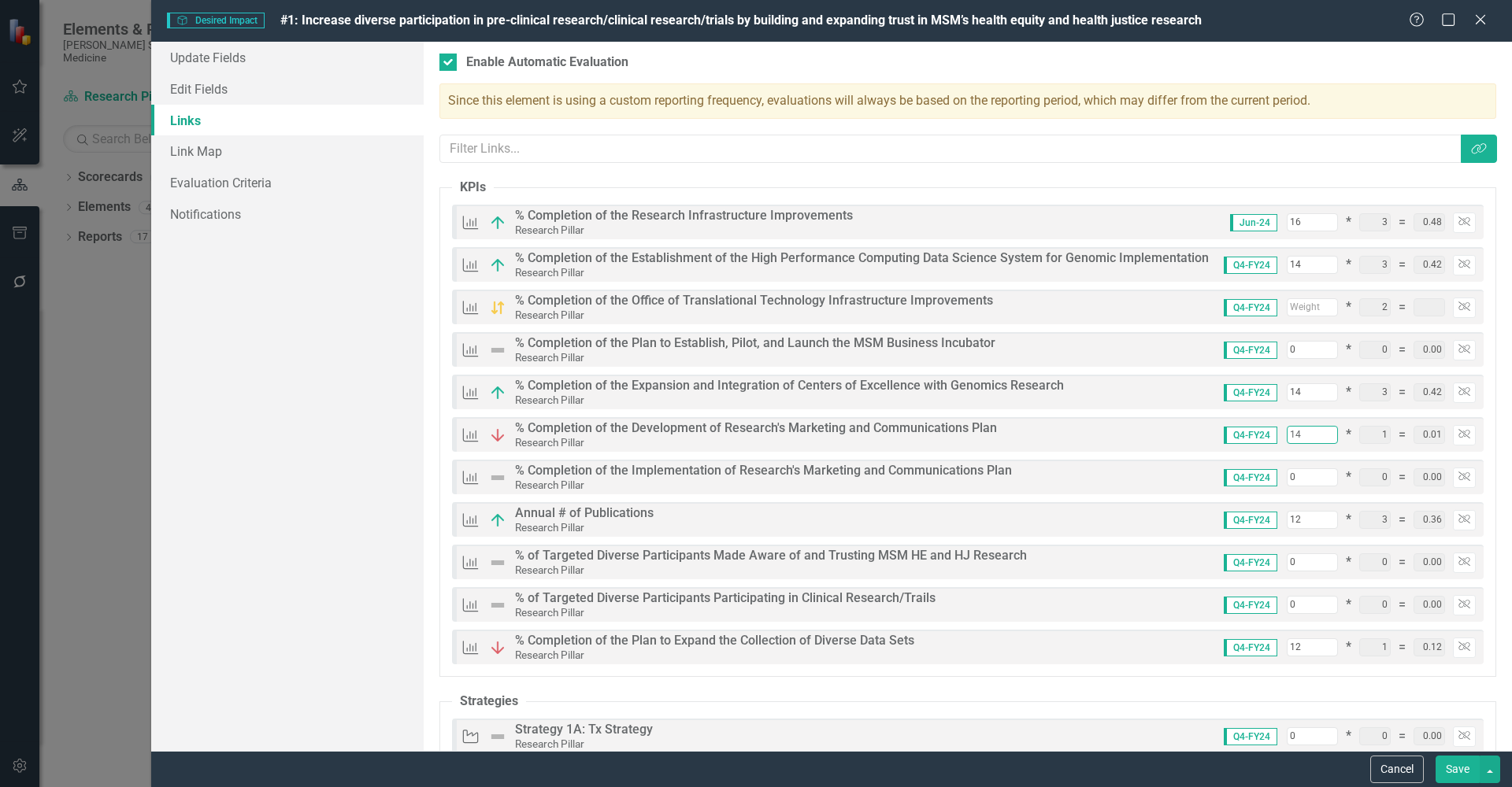
type input "1.94"
type input "14"
drag, startPoint x: 1299, startPoint y: 519, endPoint x: 1269, endPoint y: 520, distance: 30.0
click at [1269, 520] on div "Q4-FY24 12 * 3 = 0.36 Unlink" at bounding box center [1343, 520] width 264 height 21
type input "1"
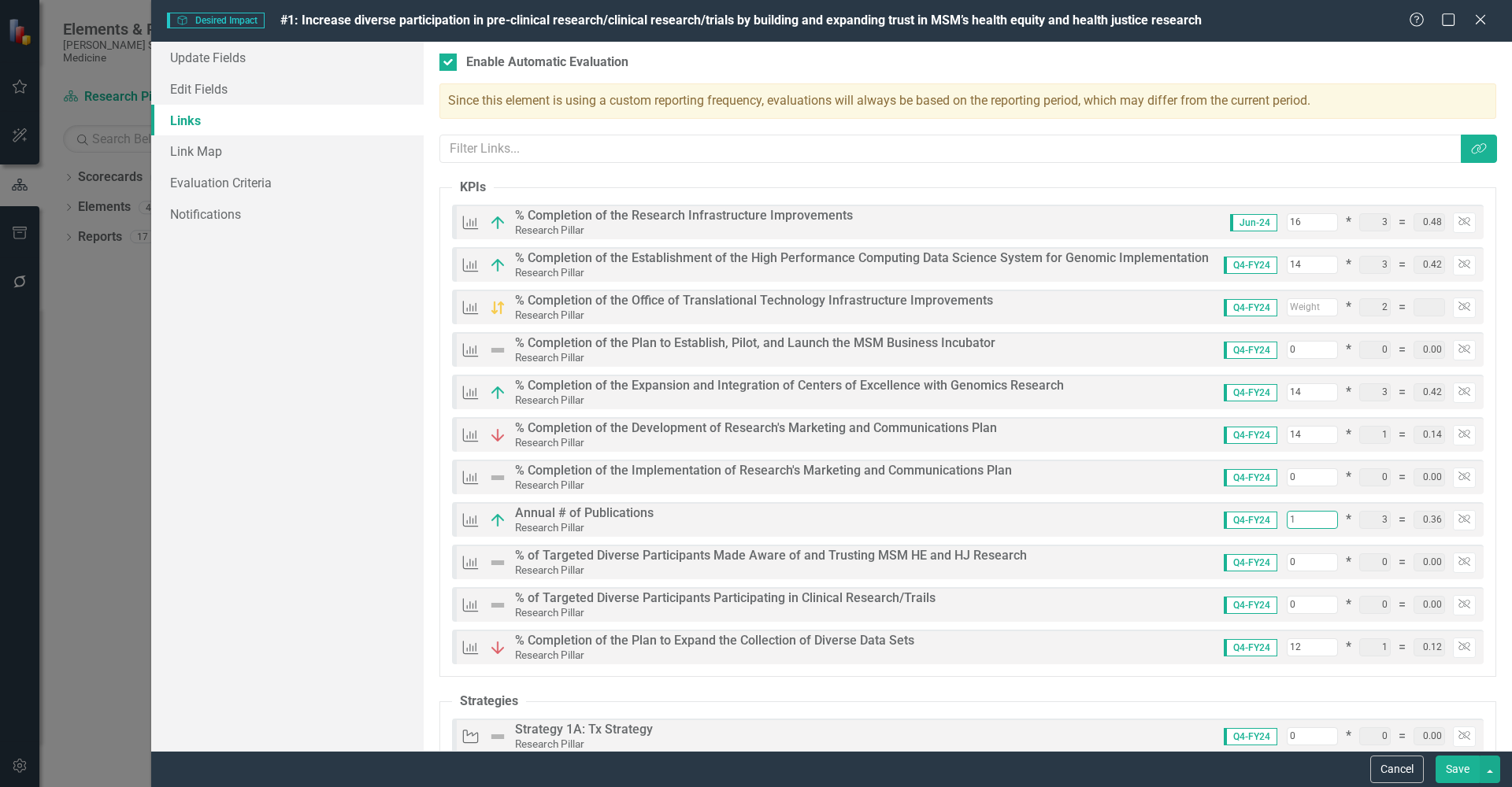
type input "71"
type input "1.61"
type input "0.03"
type input "14"
type input "0.42"
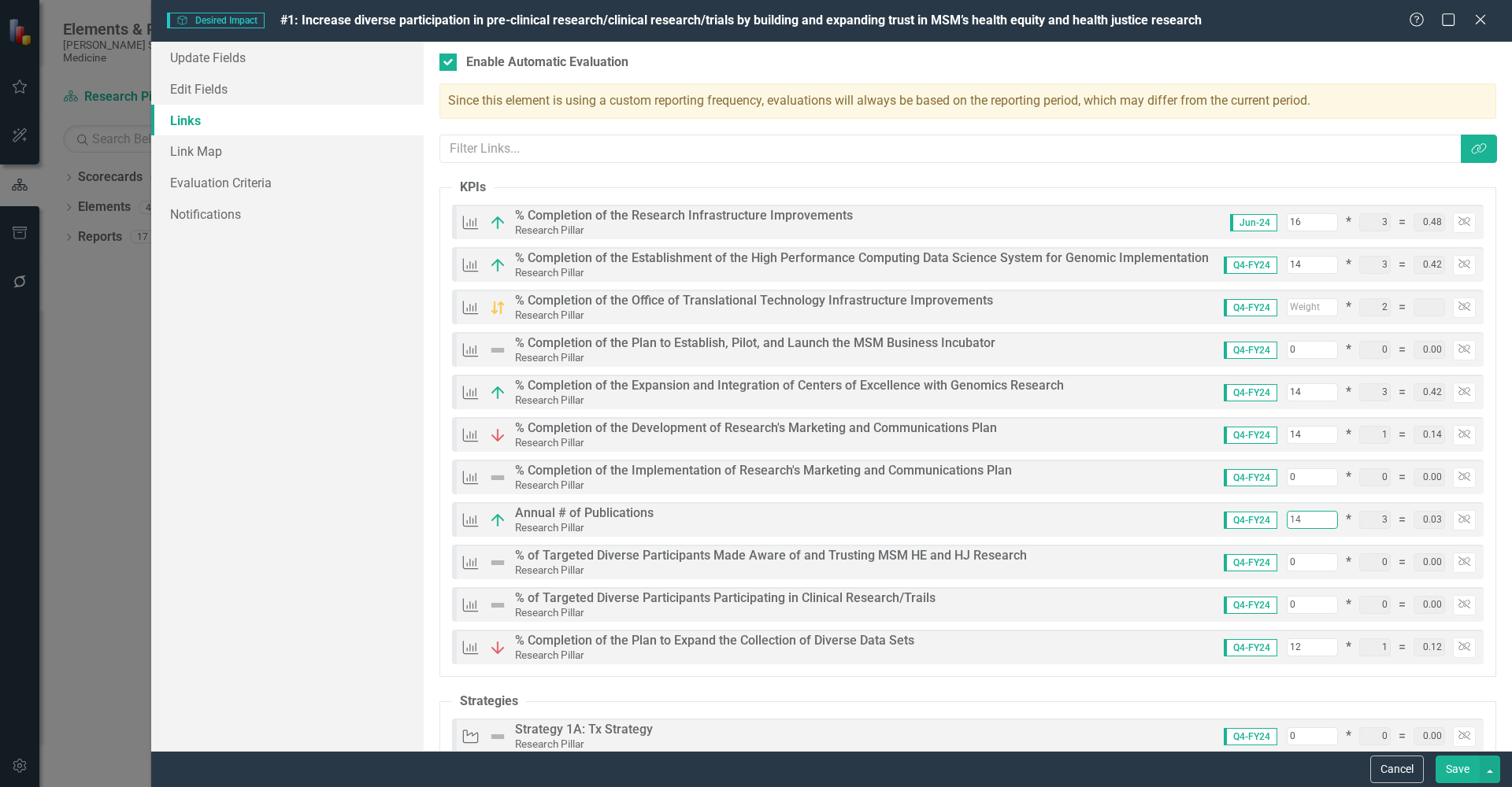
type input "84"
type input "2.00"
type input "14"
drag, startPoint x: 1290, startPoint y: 645, endPoint x: 1259, endPoint y: 642, distance: 31.1
click at [1263, 643] on div "Q4-FY24 12 * 1 = 0.12 Unlink" at bounding box center [1343, 648] width 264 height 21
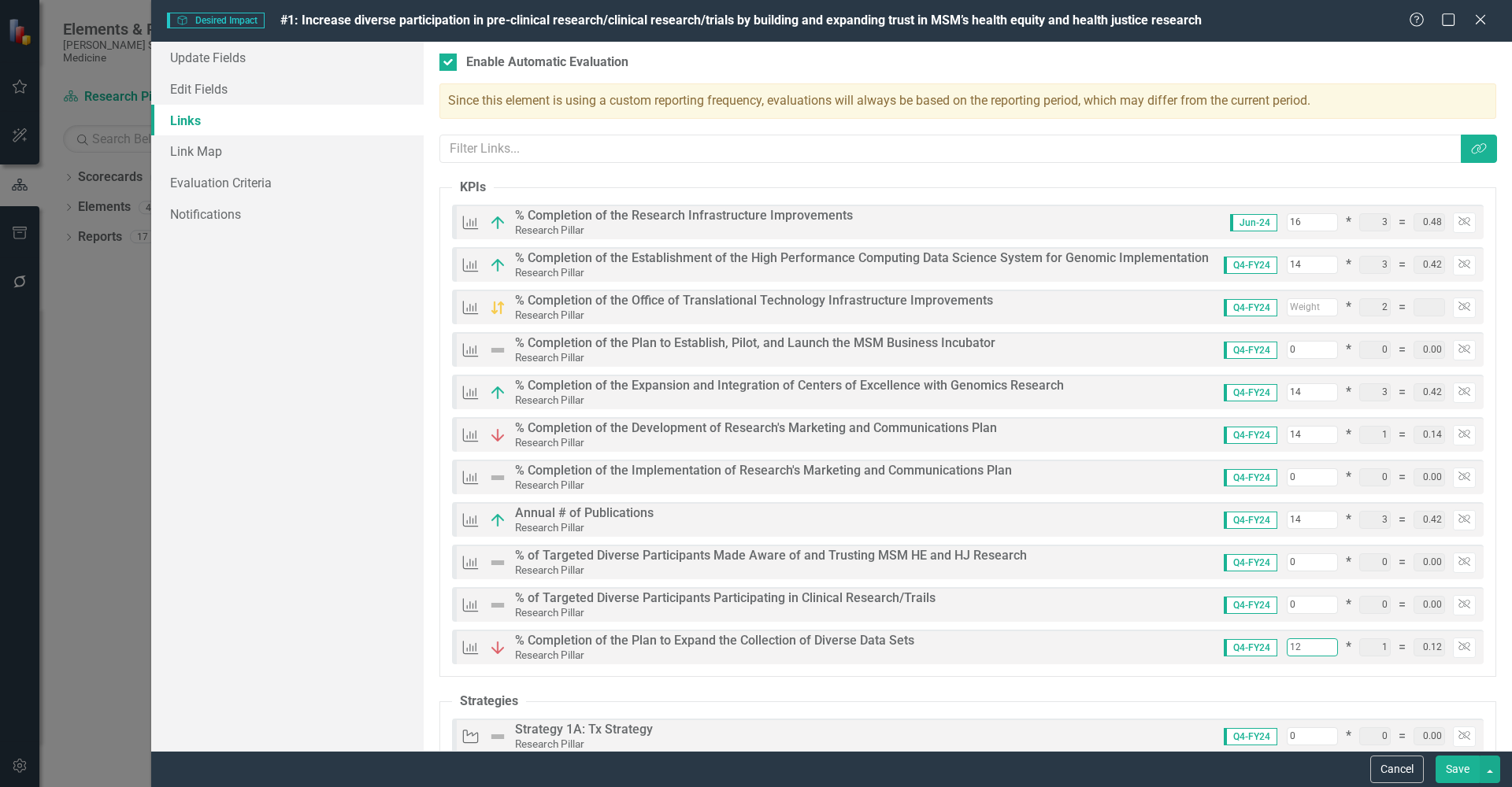
type input "1"
type input "0.01"
type input "73"
type input "1.89"
type input "14"
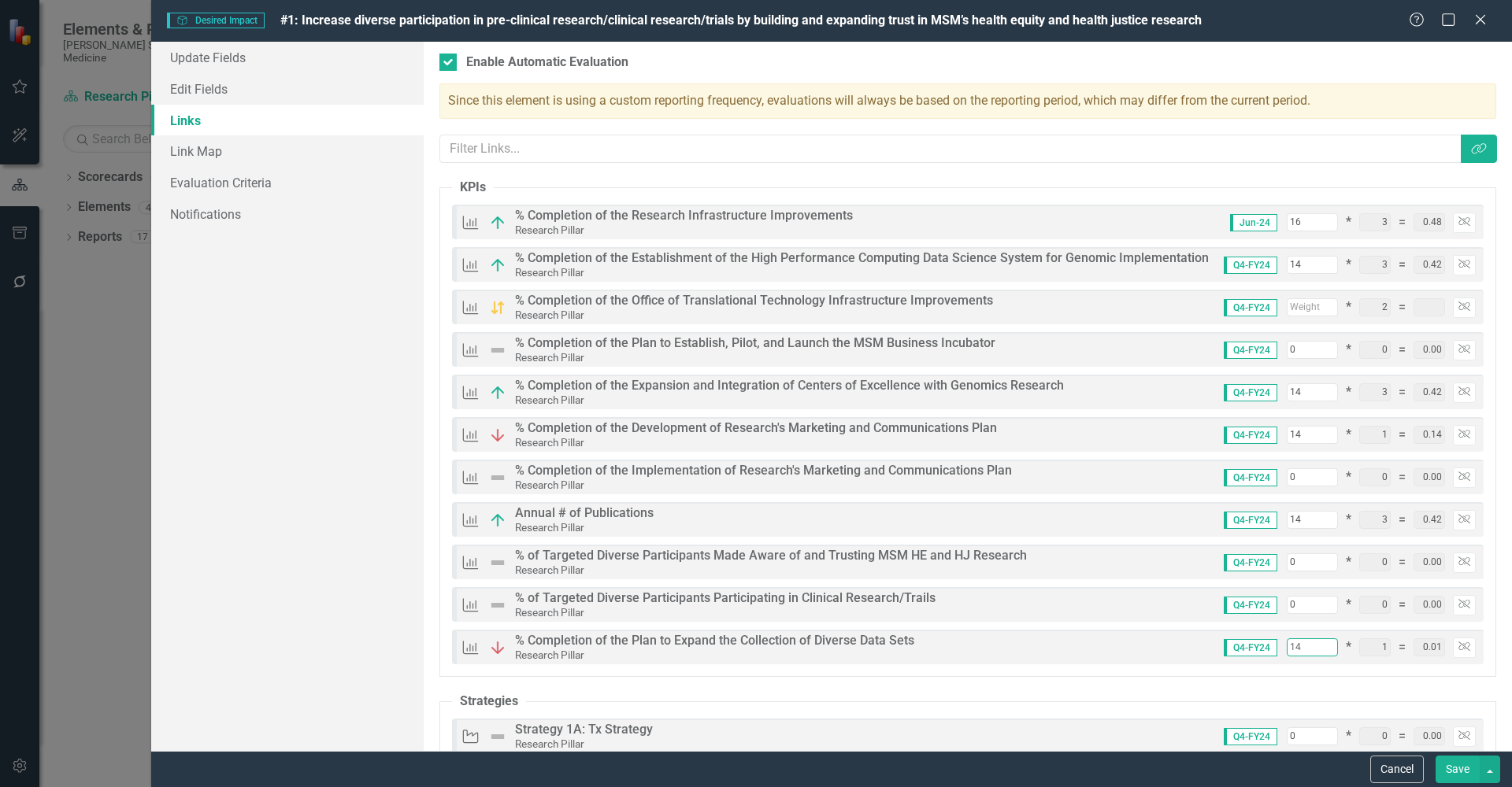
type input "0.14"
type input "86"
type input "2.02"
type input "14"
click at [1458, 769] on button "Save" at bounding box center [1457, 770] width 44 height 28
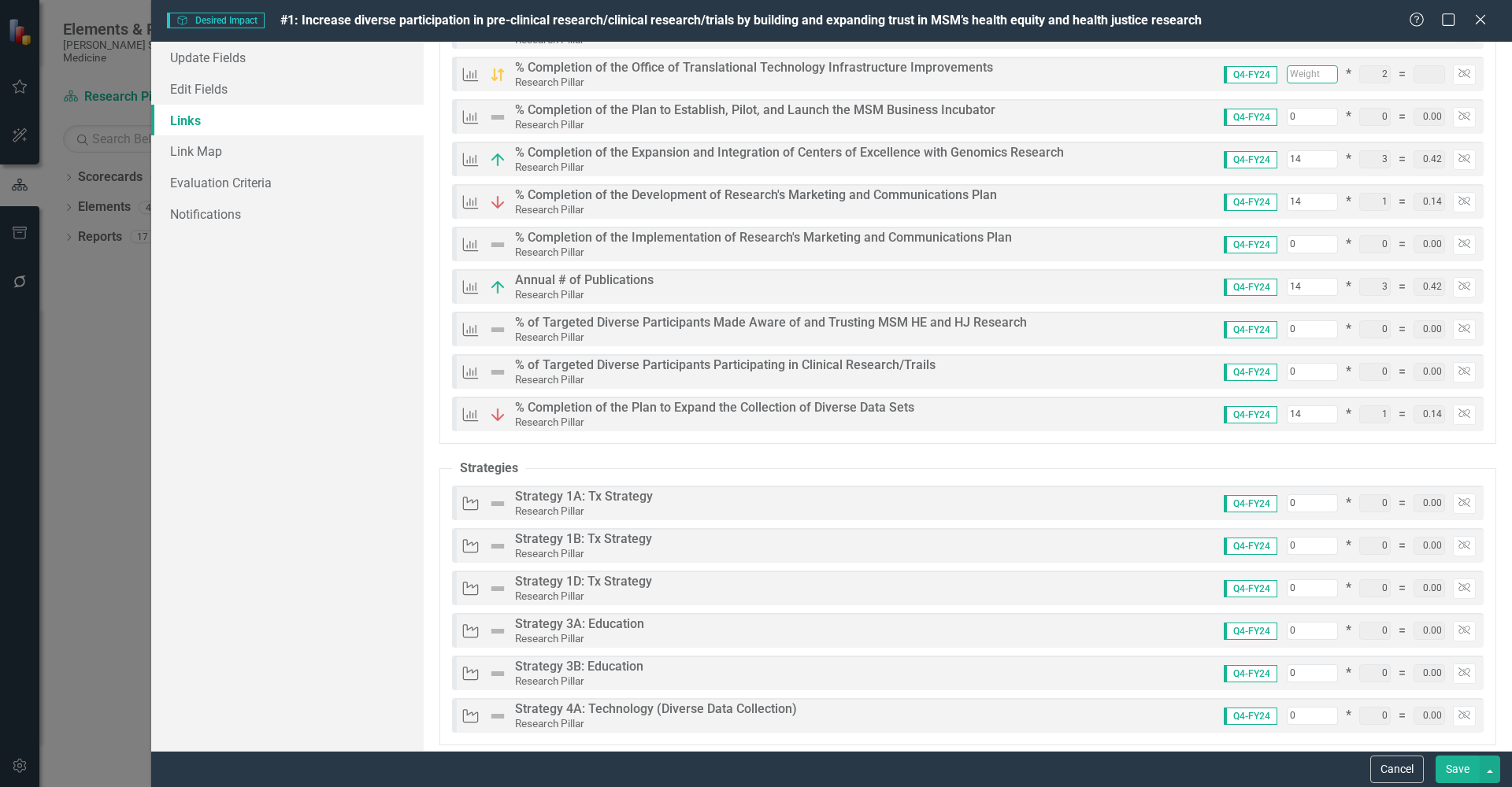
scroll to position [227, 0]
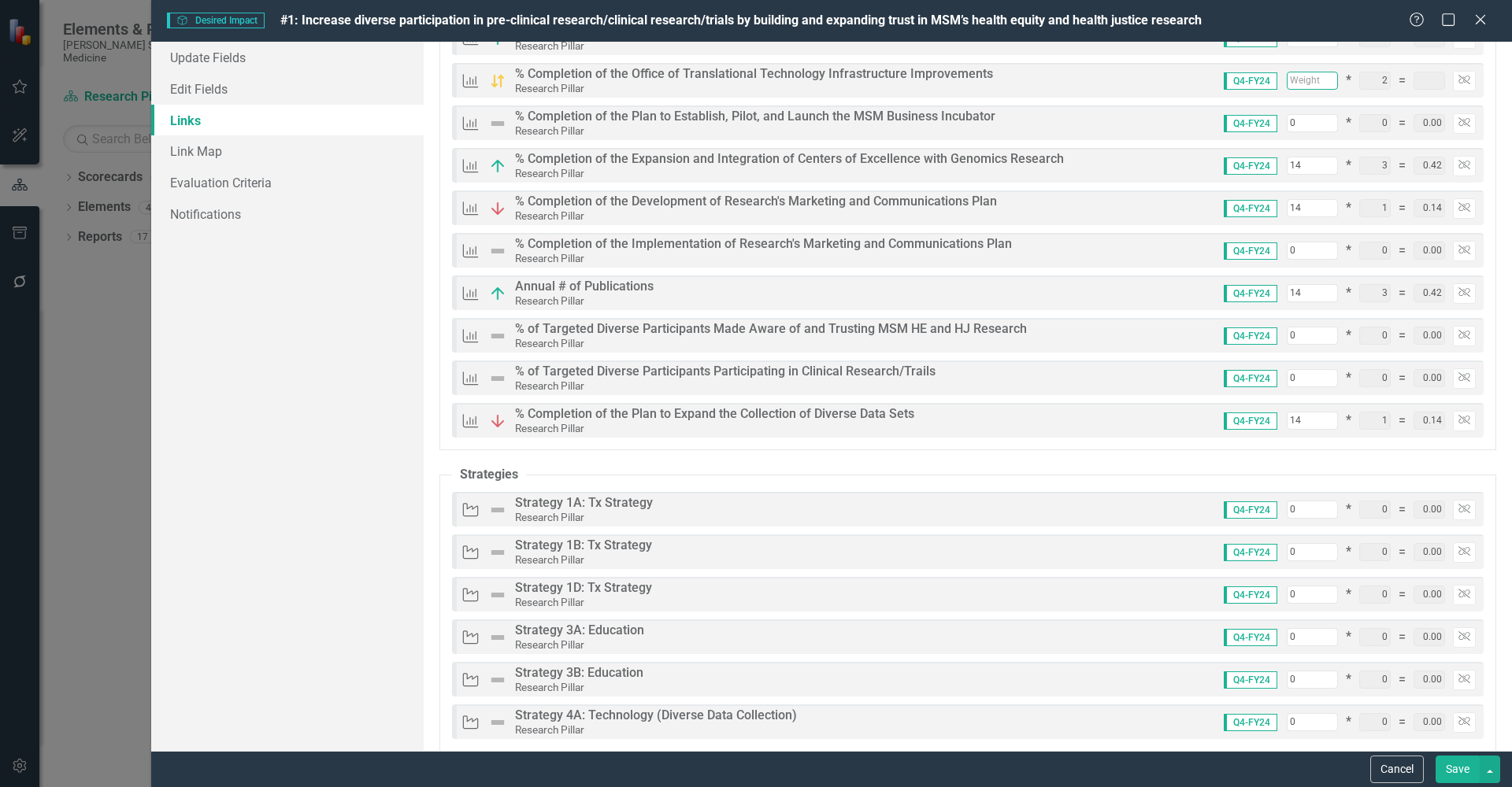
type input "1"
type input "0.02"
type input "87"
type input "2.04"
type input "14"
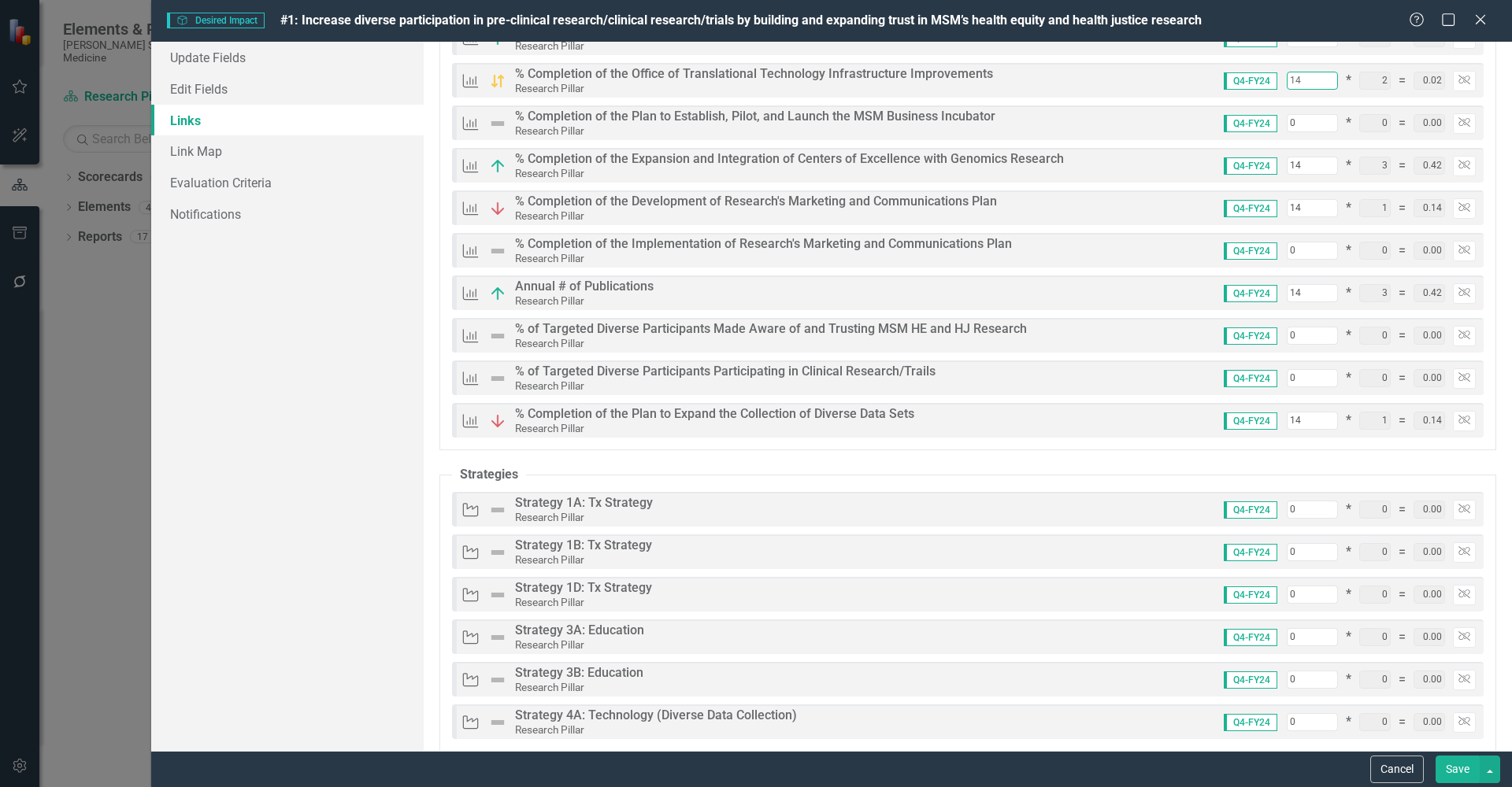
type input "0.28"
type input "100"
type input "2.30"
type input "14"
click at [1046, 347] on div "KPIs % of Targeted Diverse Participants Made Aware of and Trusting MSM HE and H…" at bounding box center [967, 335] width 1032 height 34
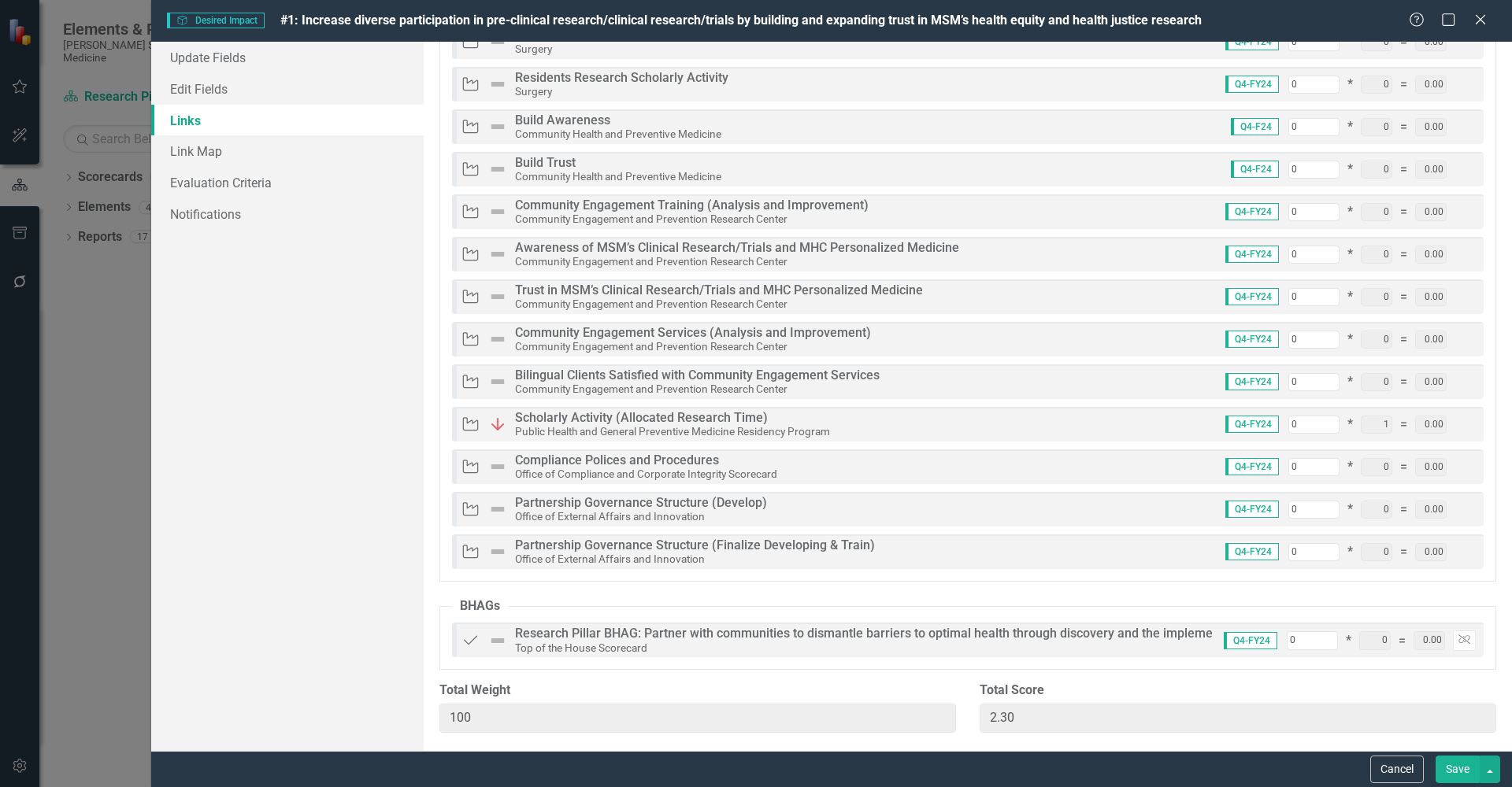
scroll to position [3128, 0]
click at [1445, 767] on button "Save" at bounding box center [1457, 770] width 44 height 28
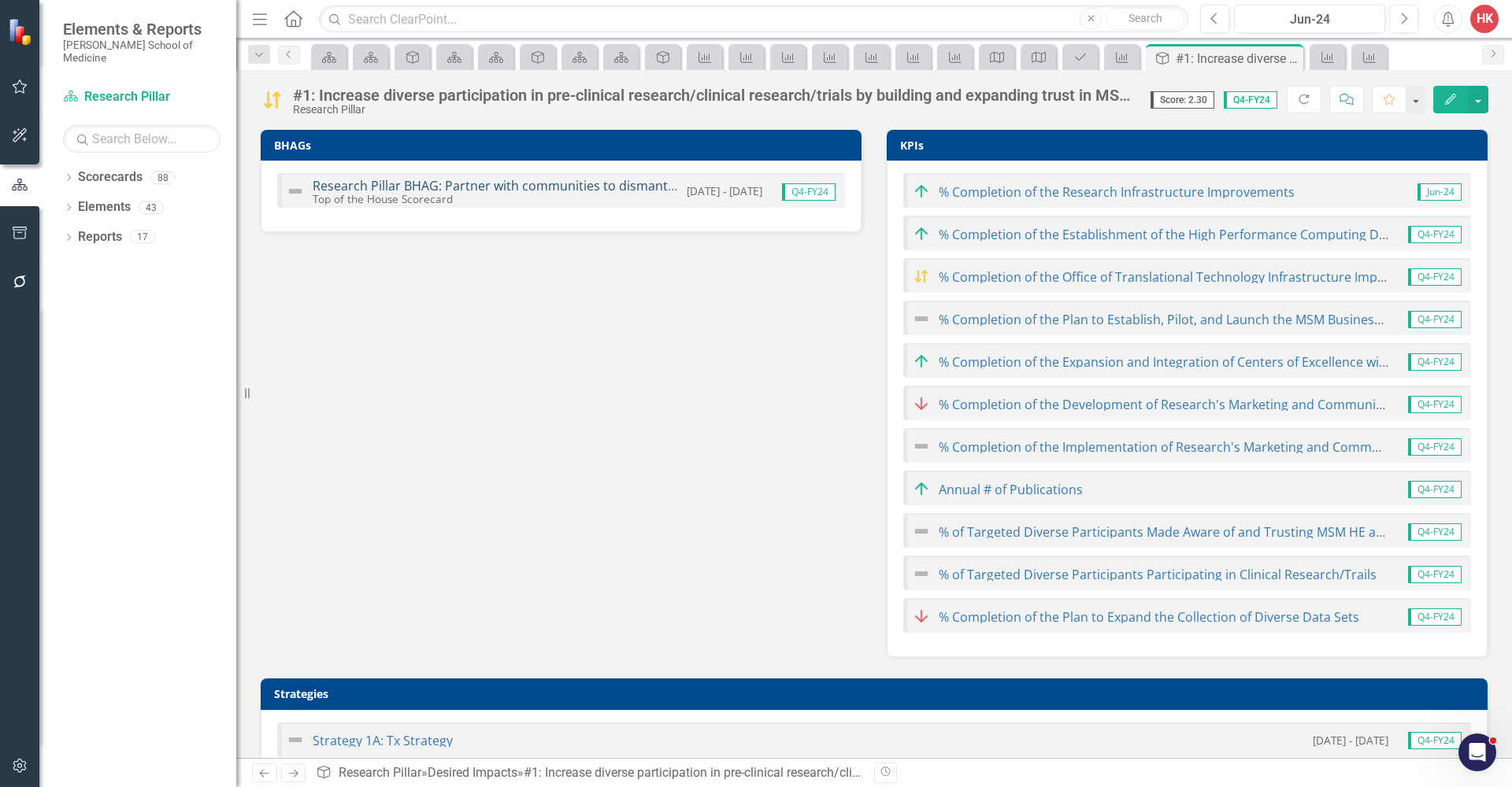
click at [355, 188] on link "Research Pillar BHAG: Partner with communities to dismantle barriers to optimal…" at bounding box center [1012, 186] width 1399 height 17
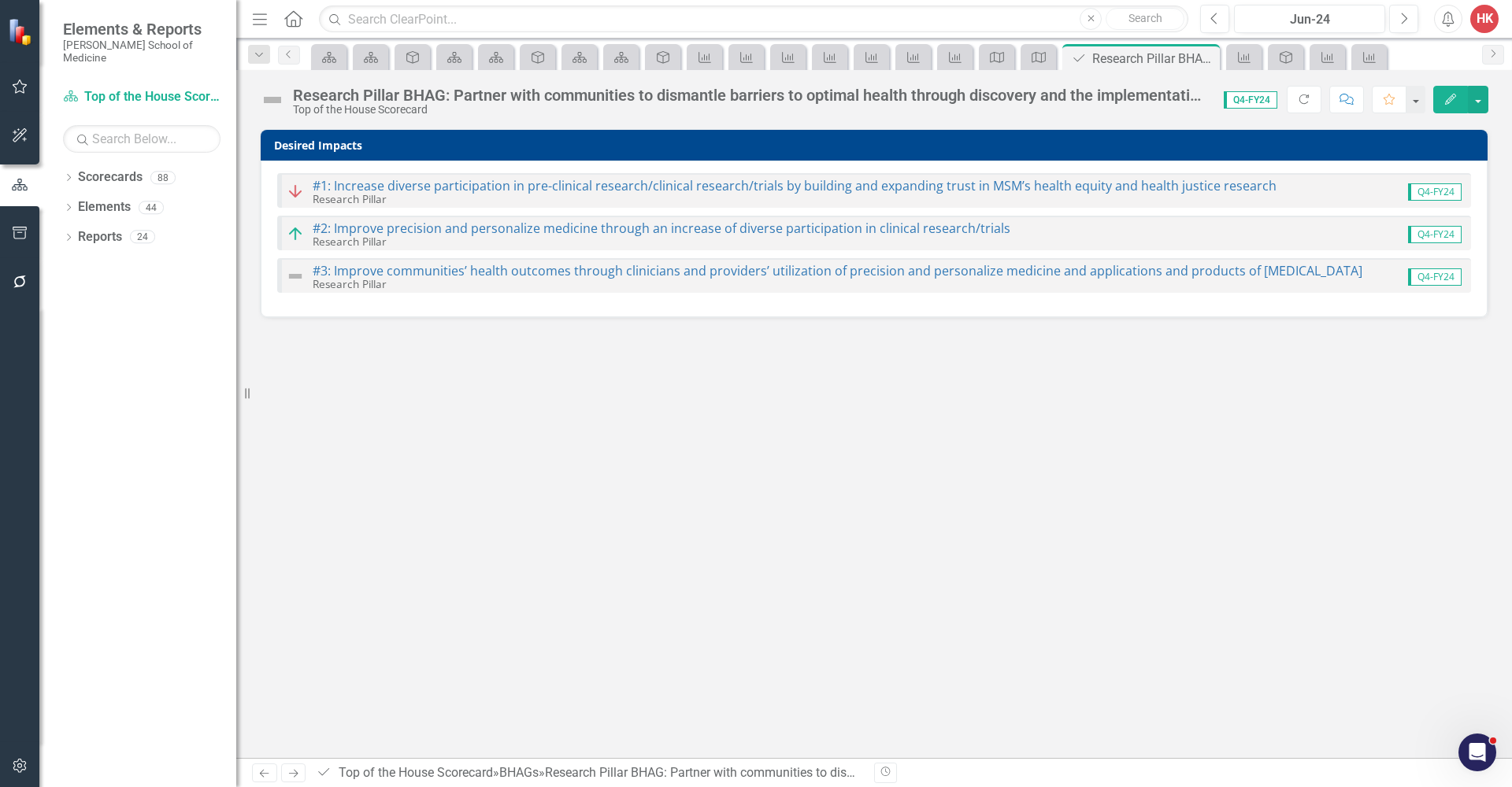
click at [297, 194] on img at bounding box center [295, 191] width 19 height 19
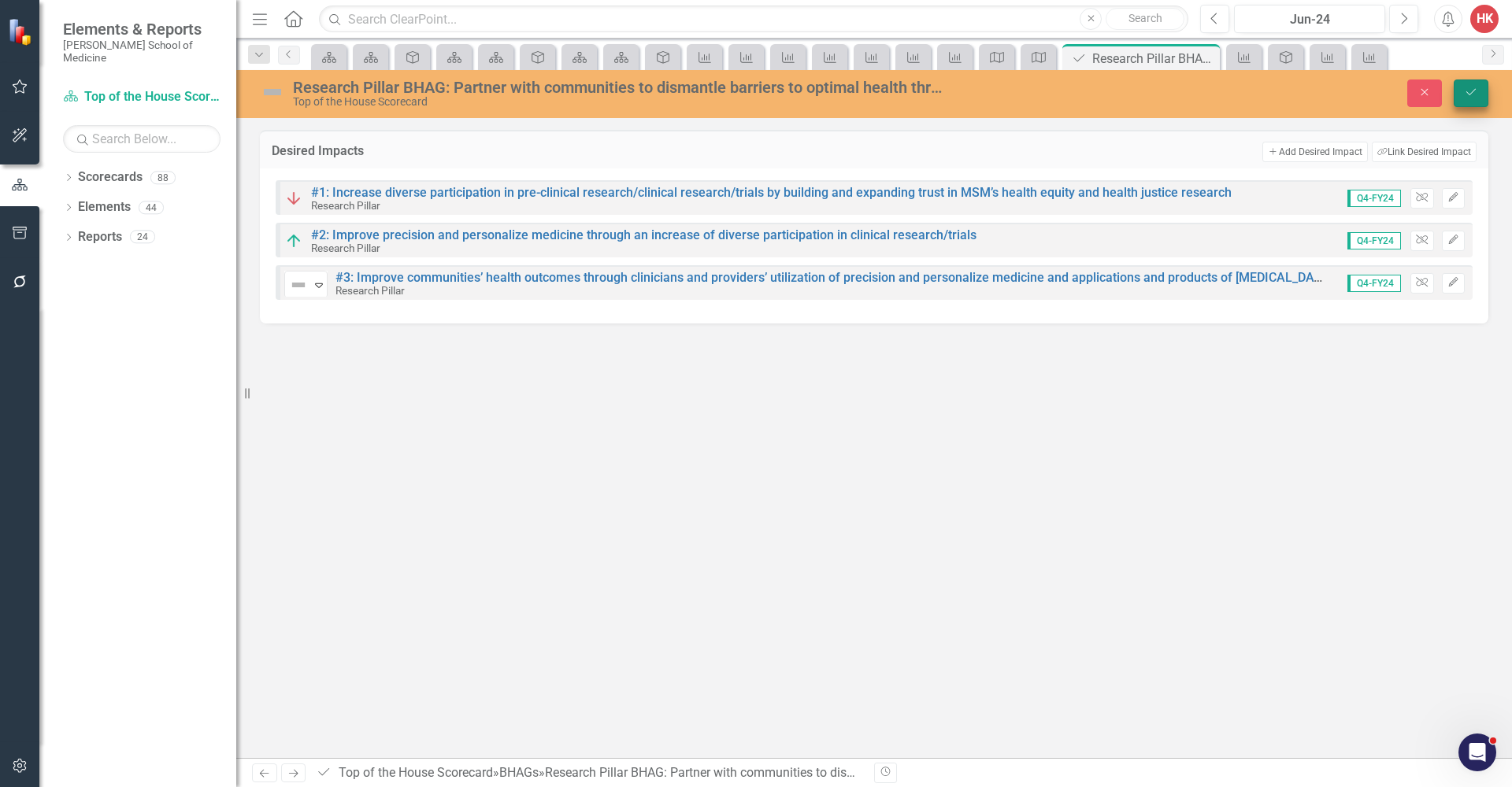
click at [1472, 98] on button "Save" at bounding box center [1471, 93] width 34 height 28
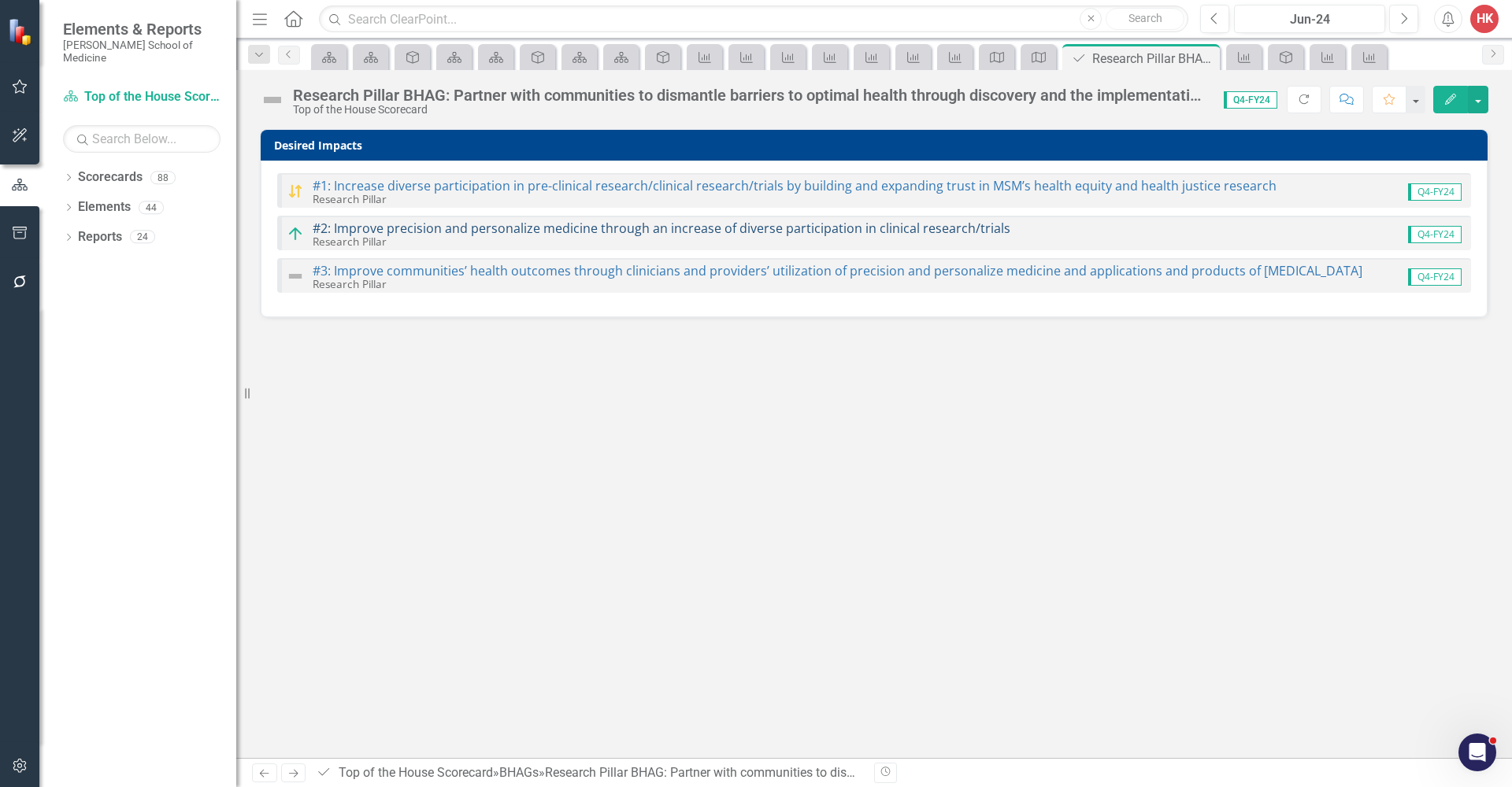
click at [386, 231] on link "#2: Improve precision and personalize medicine through an increase of diverse p…" at bounding box center [661, 228] width 698 height 17
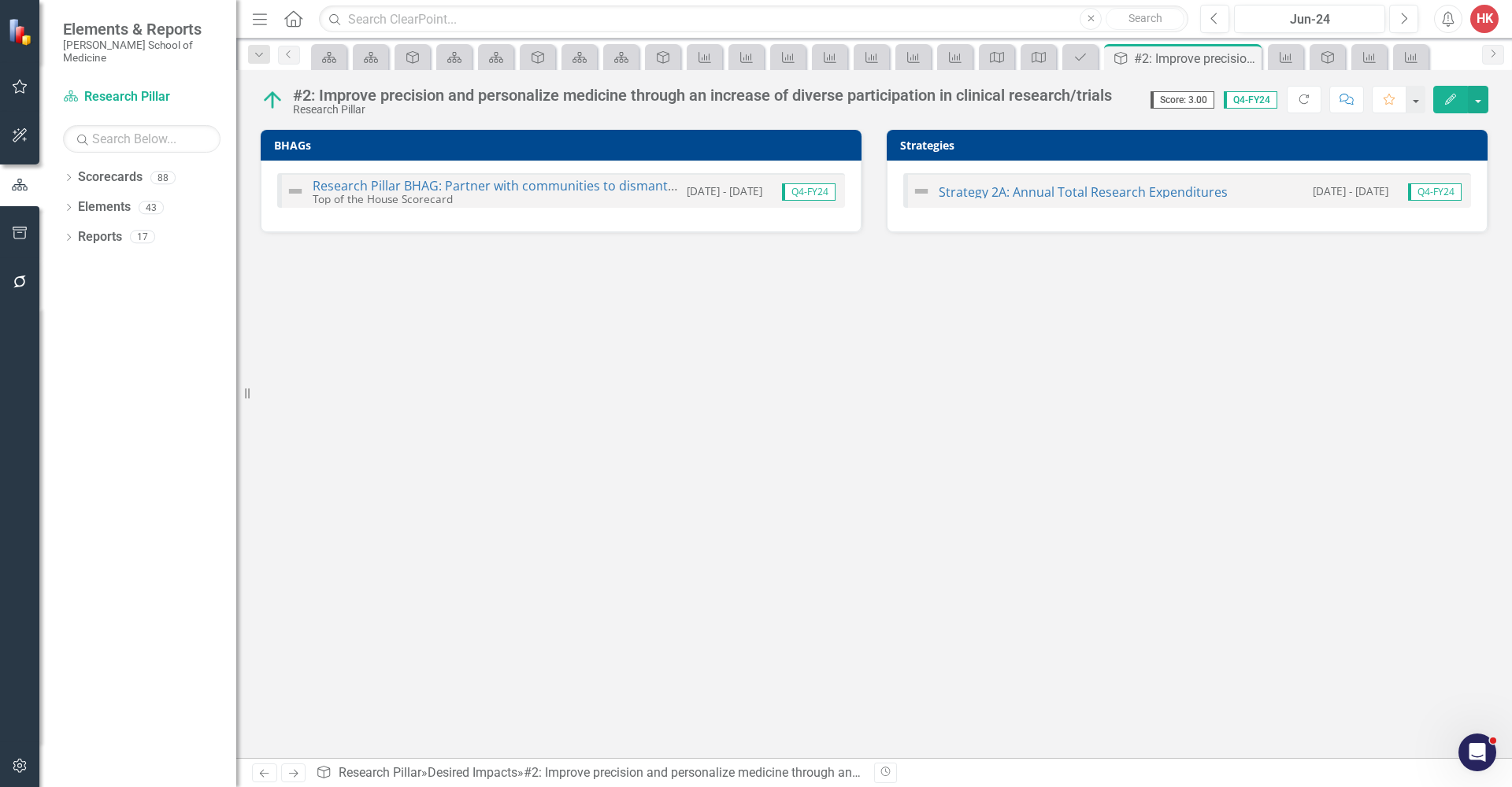
click at [386, 231] on div "Research Pillar BHAG: Partner with communities to dismantle barriers to optimal…" at bounding box center [561, 196] width 601 height 71
click at [339, 55] on link "Scorecards" at bounding box center [329, 57] width 28 height 20
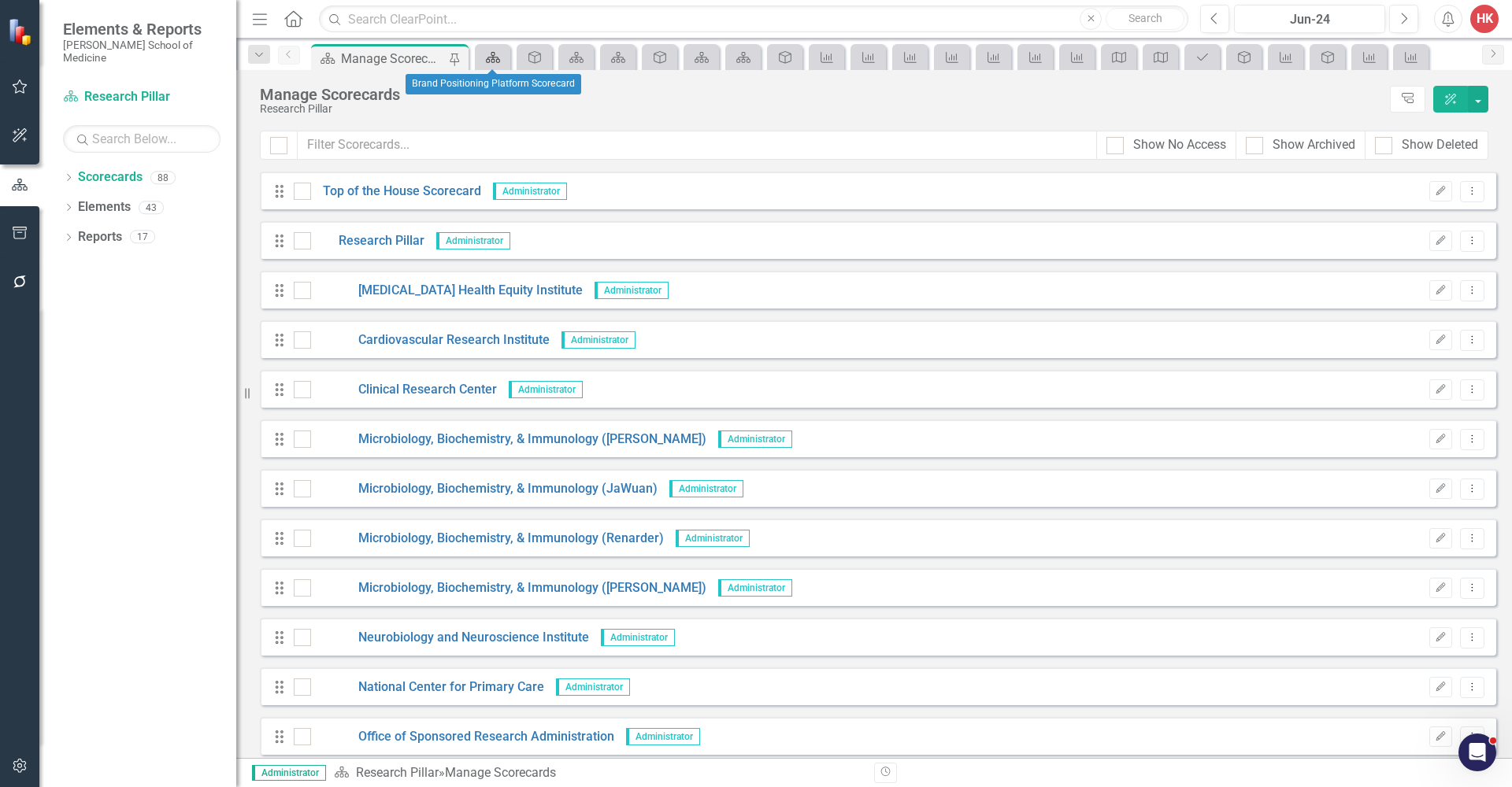
click at [490, 52] on icon "Scorecards" at bounding box center [493, 57] width 15 height 13
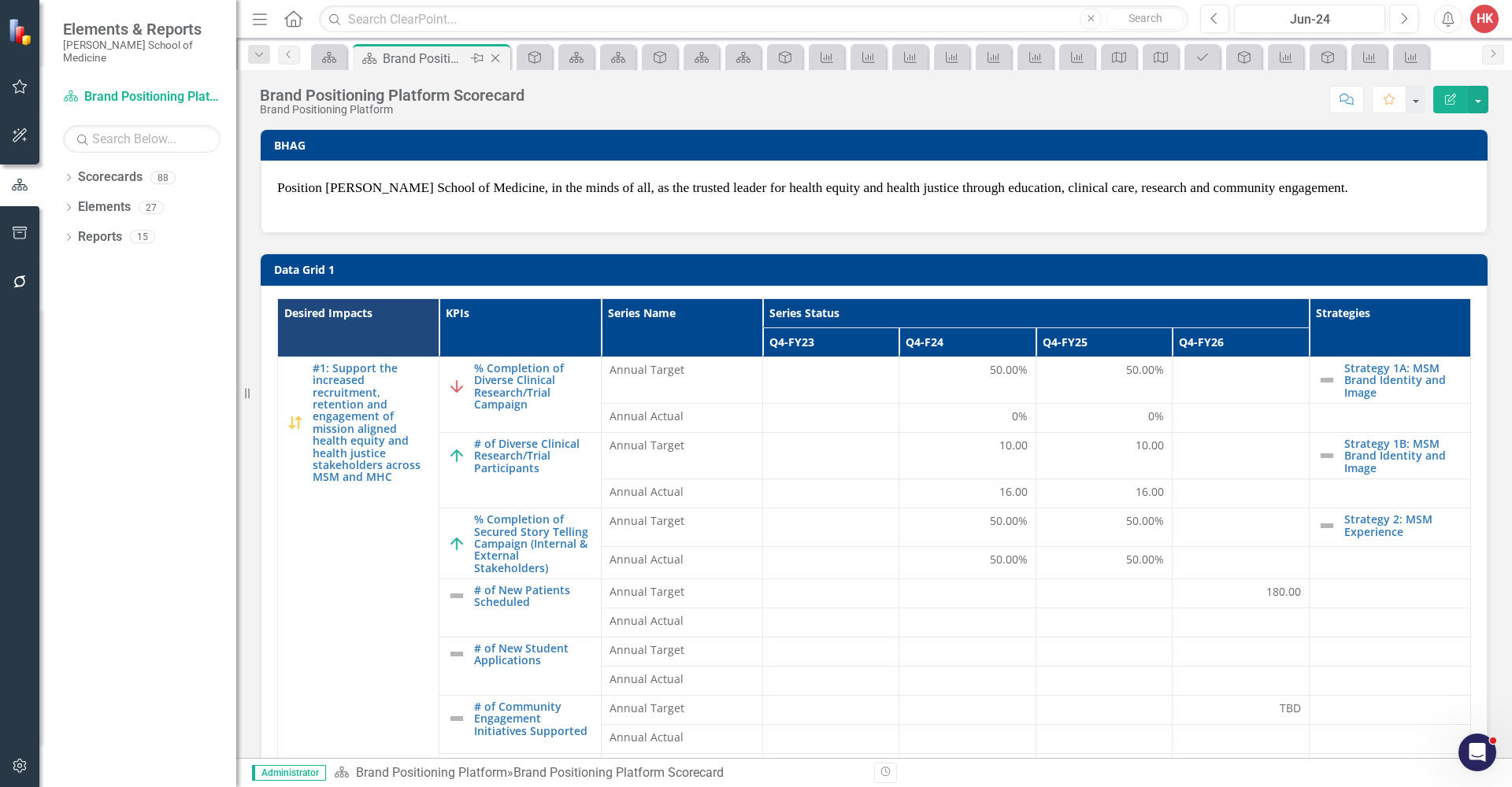
click at [499, 58] on icon "Close" at bounding box center [495, 58] width 15 height 13
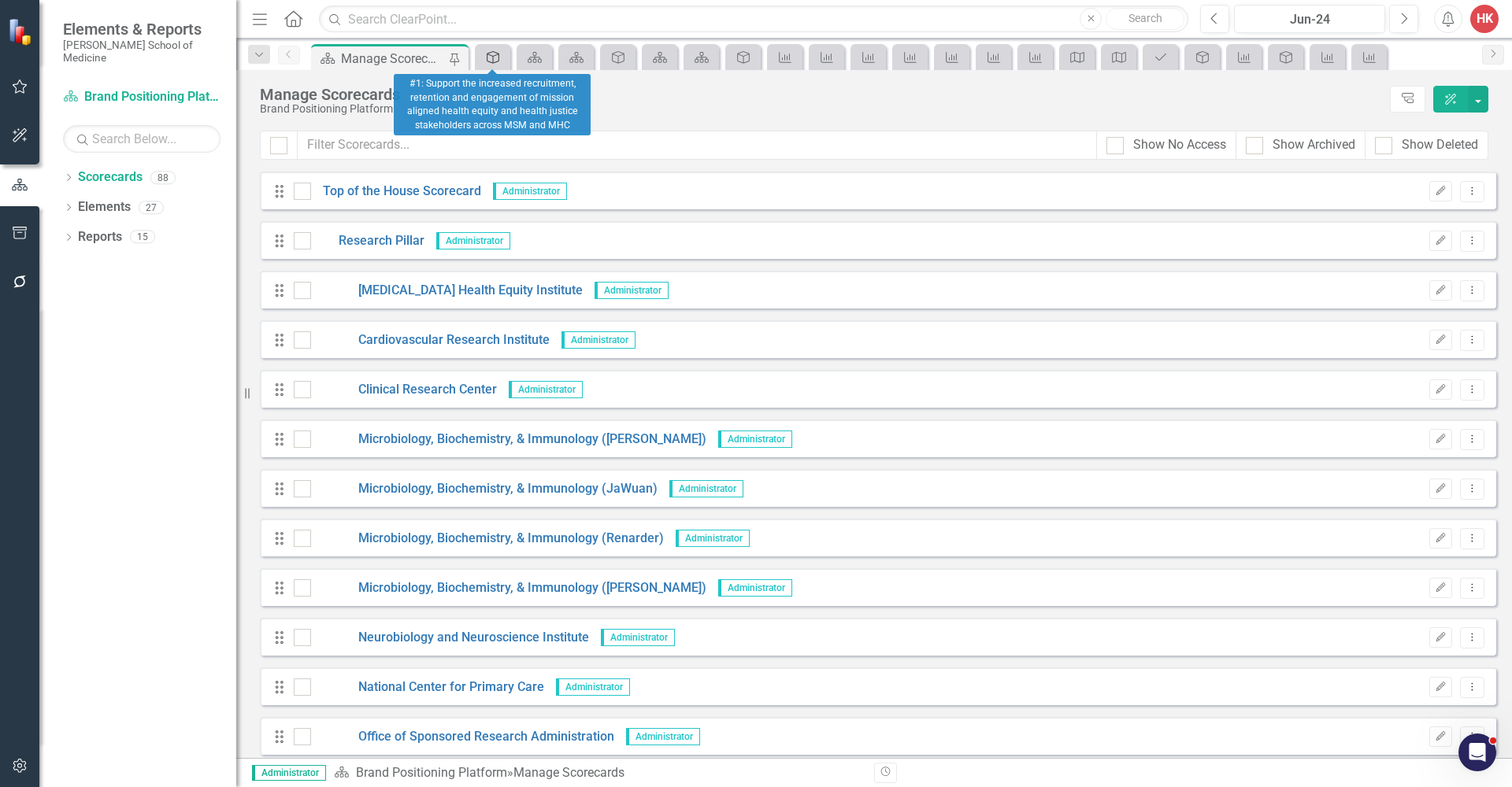
click at [497, 56] on icon "Desired Impact" at bounding box center [493, 57] width 15 height 13
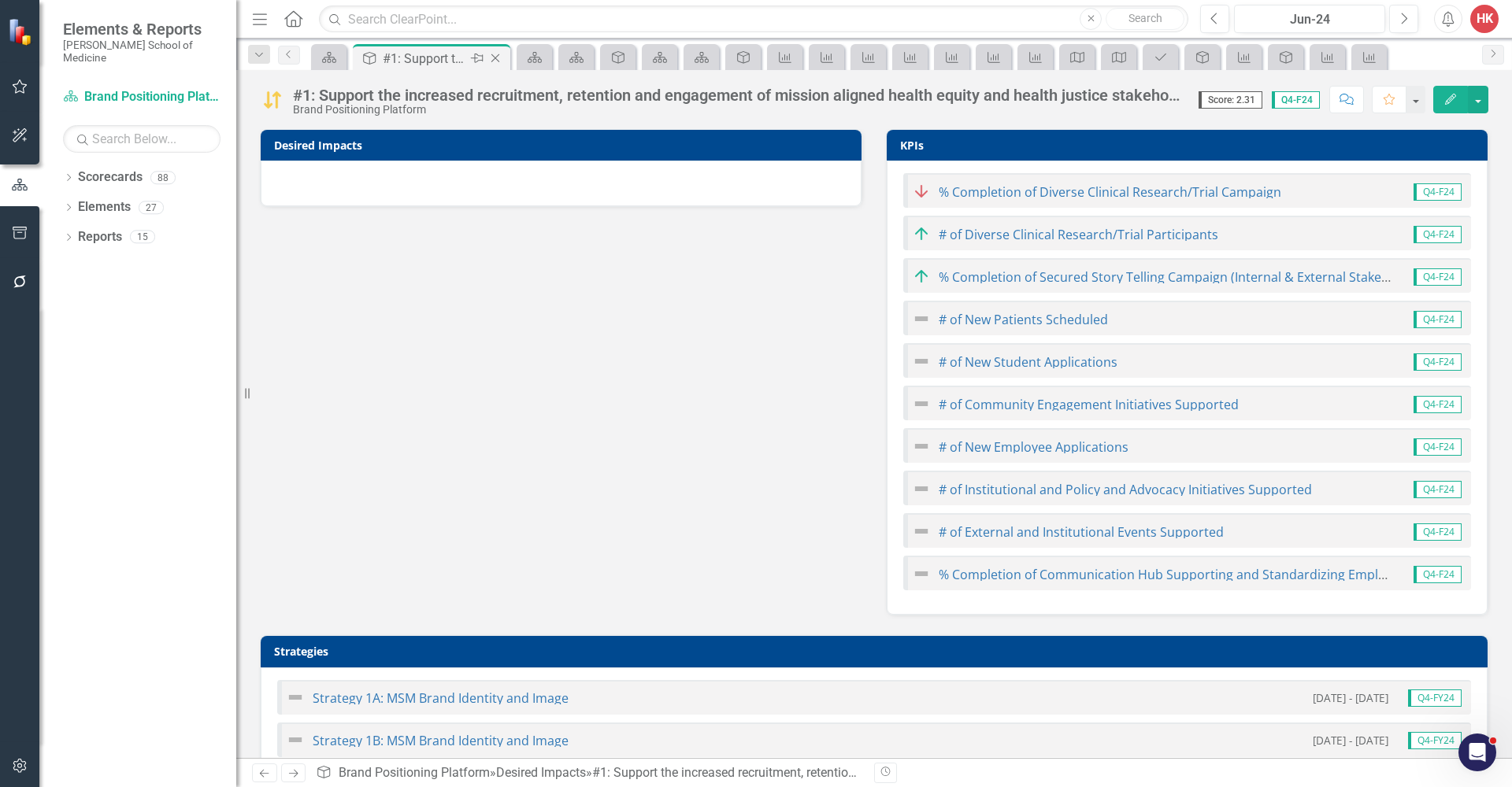
click at [498, 60] on icon "Close" at bounding box center [495, 58] width 15 height 13
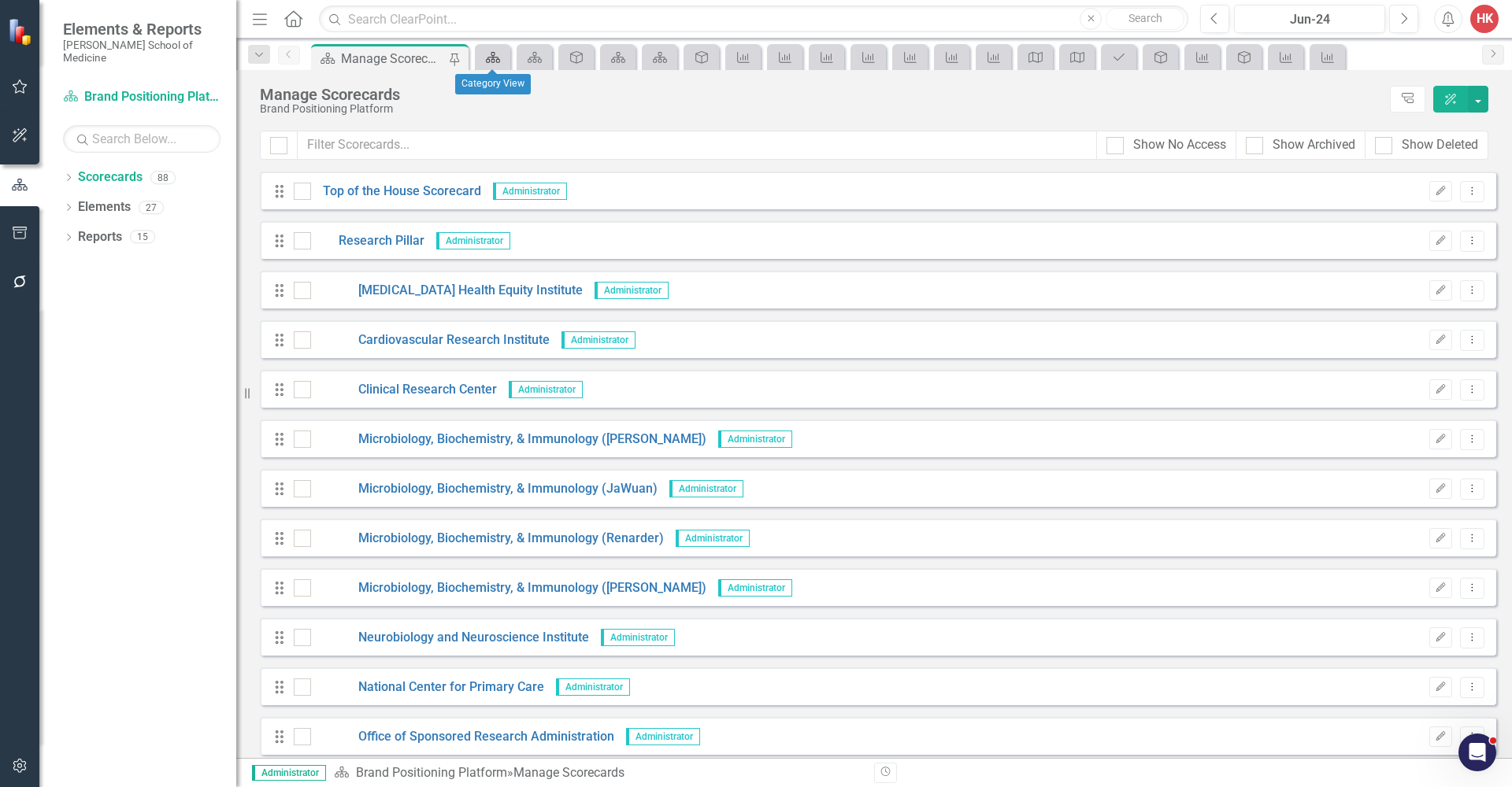
click at [501, 60] on icon "Scorecards" at bounding box center [493, 57] width 15 height 13
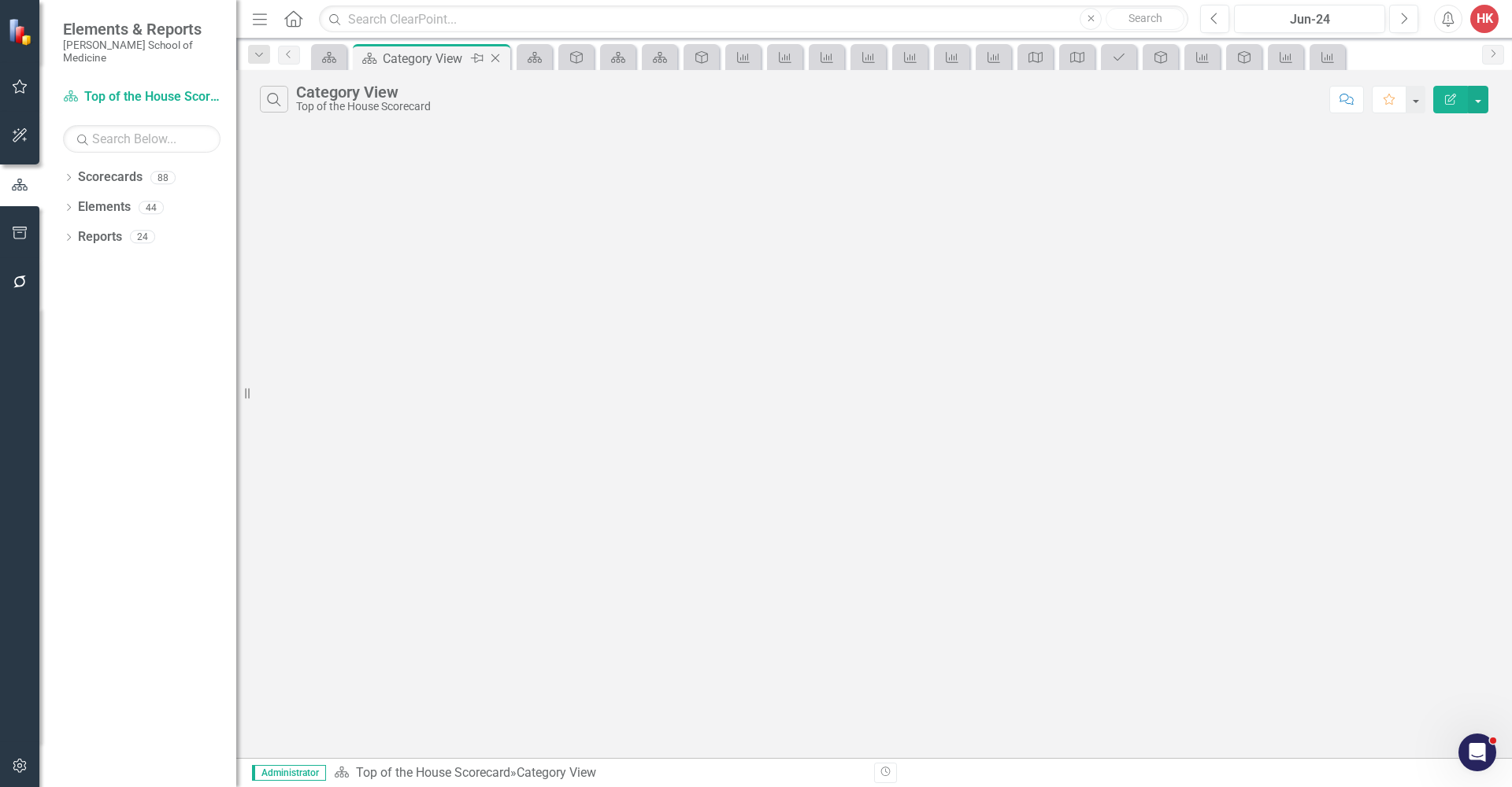
click at [500, 60] on icon "Close" at bounding box center [495, 58] width 15 height 13
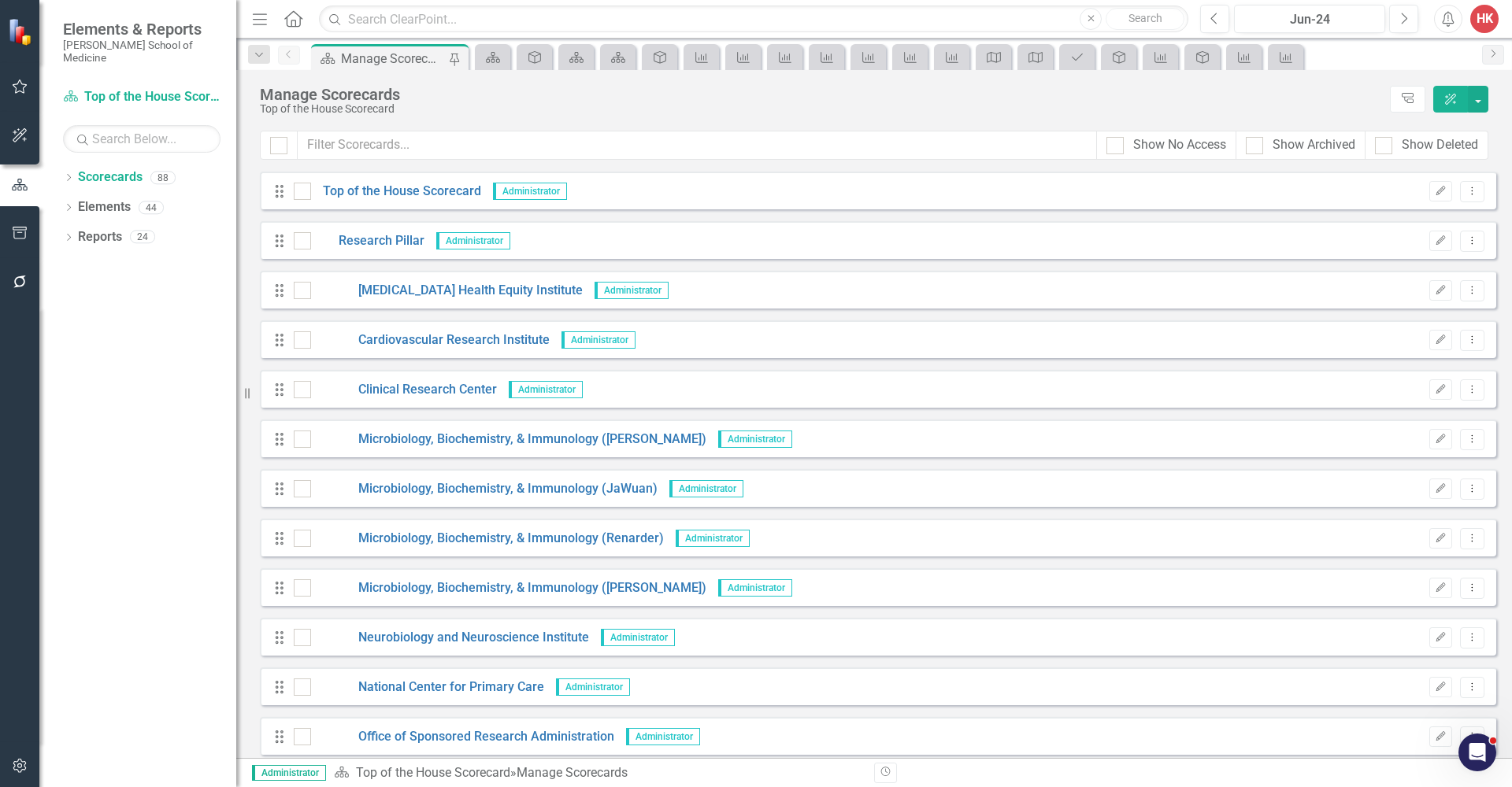
click at [500, 60] on icon at bounding box center [493, 57] width 14 height 11
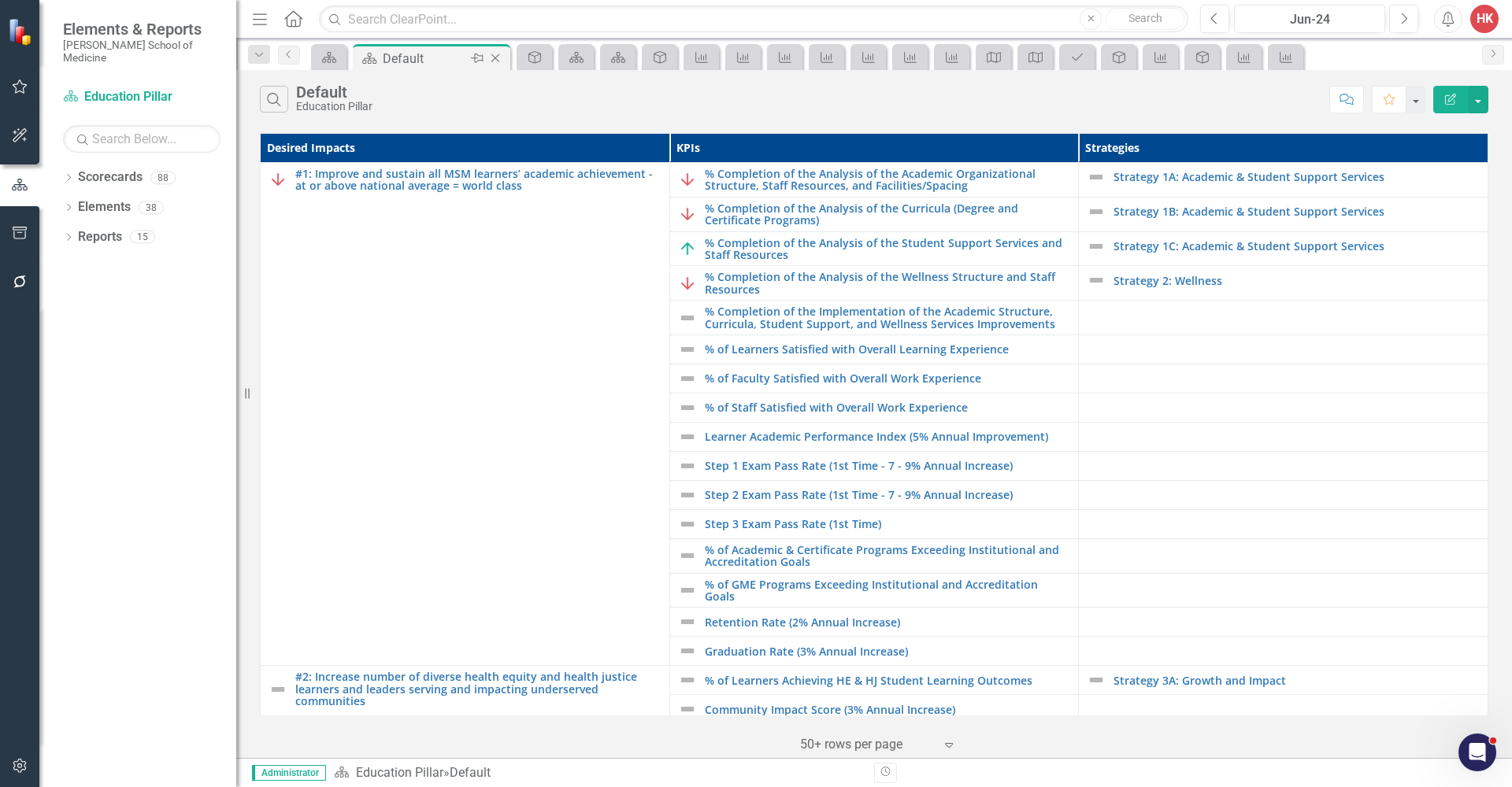
click at [497, 60] on icon at bounding box center [496, 58] width 9 height 9
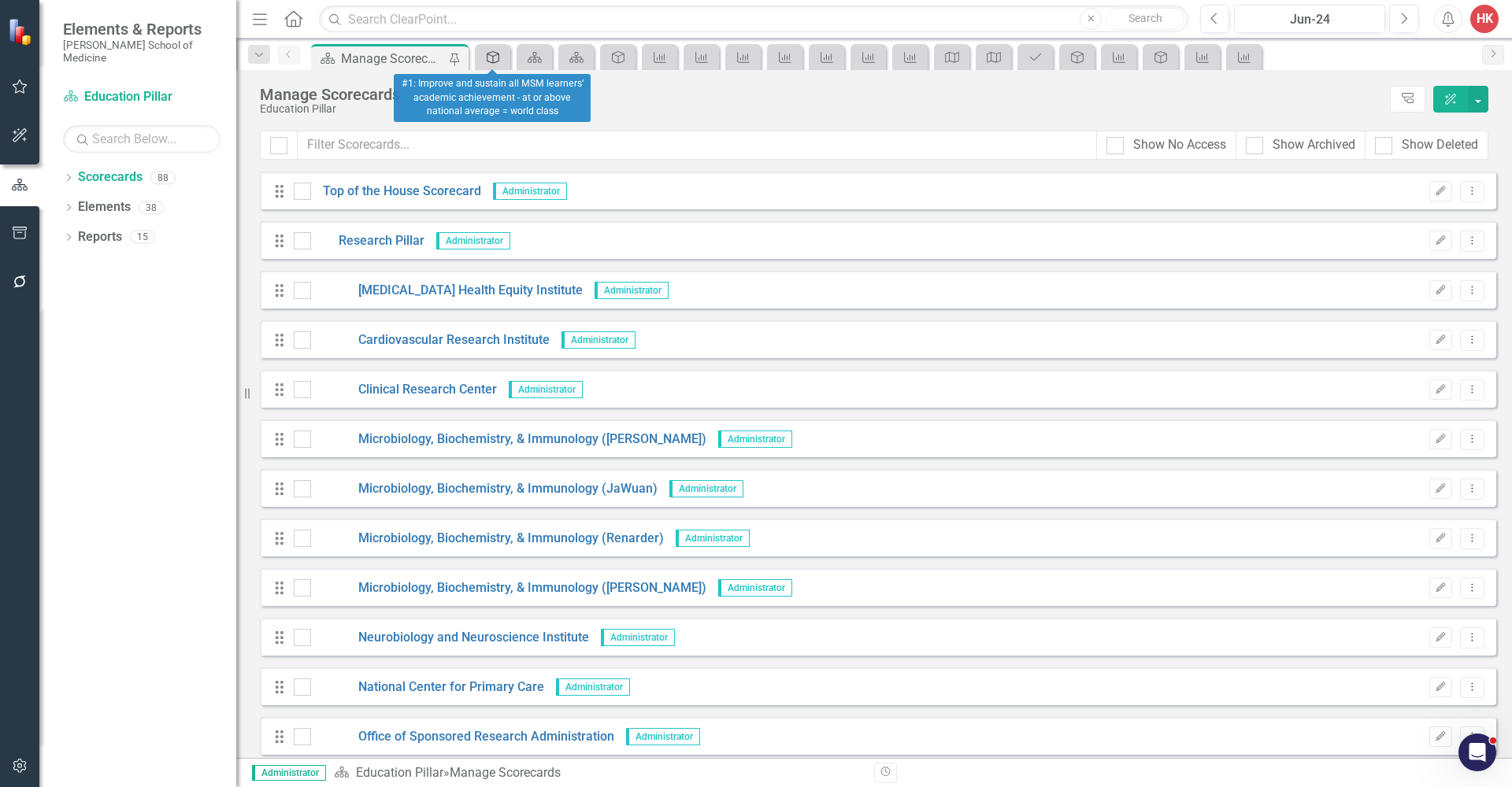
click at [502, 60] on link "Desired Impact" at bounding box center [492, 57] width 28 height 20
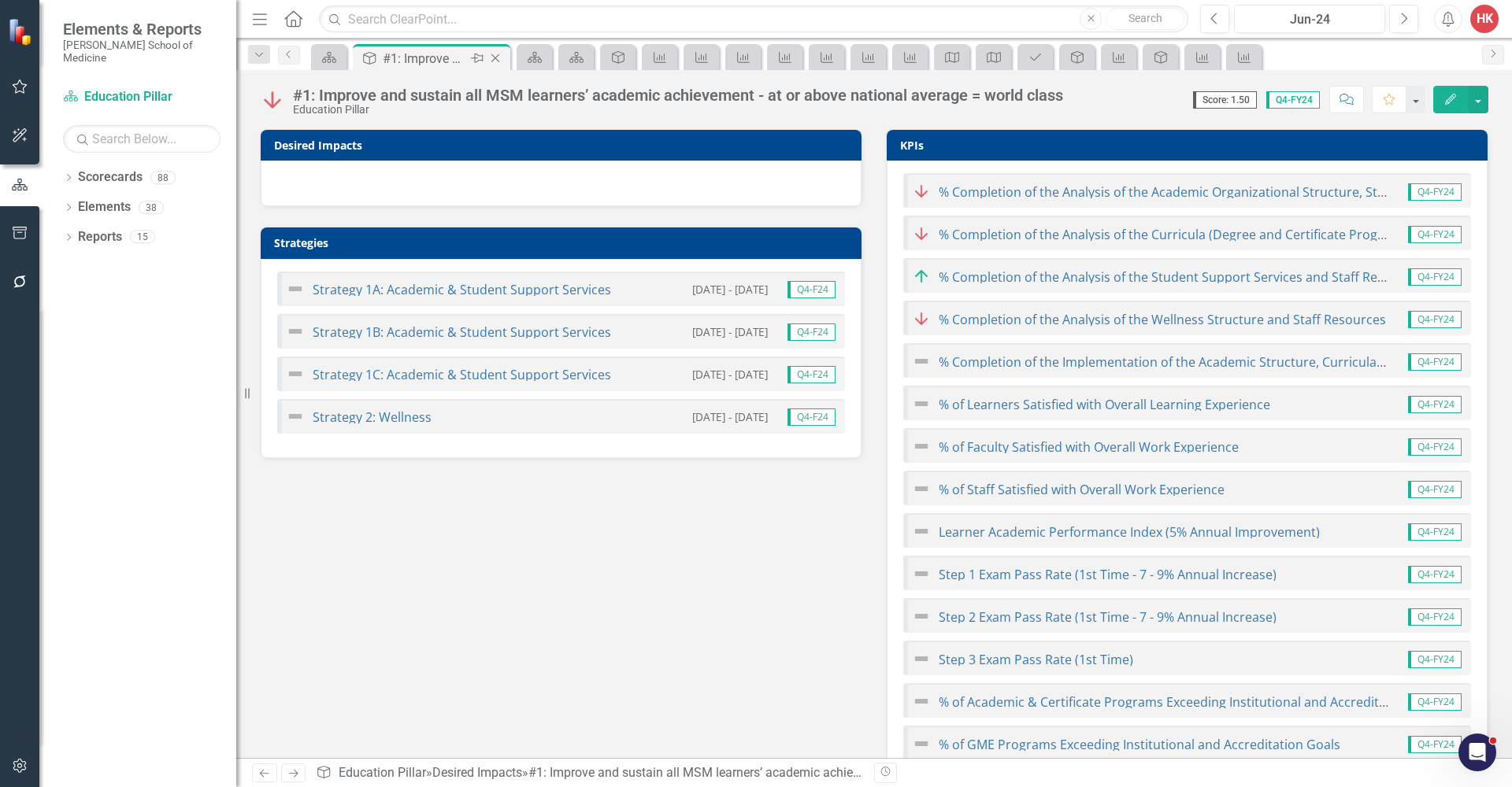
click at [497, 60] on icon at bounding box center [496, 58] width 9 height 9
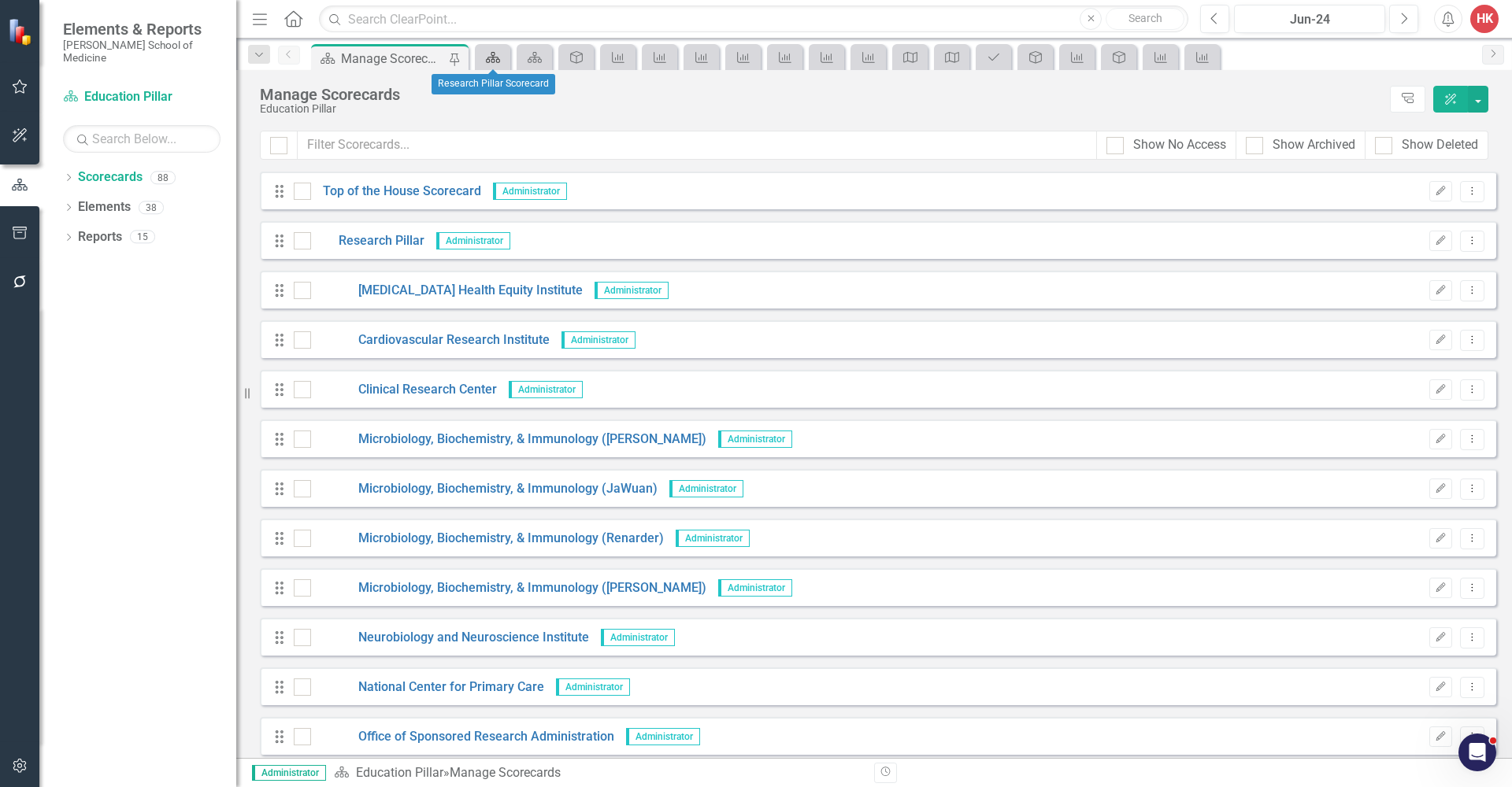
click at [505, 59] on link "Scorecards" at bounding box center [492, 57] width 28 height 20
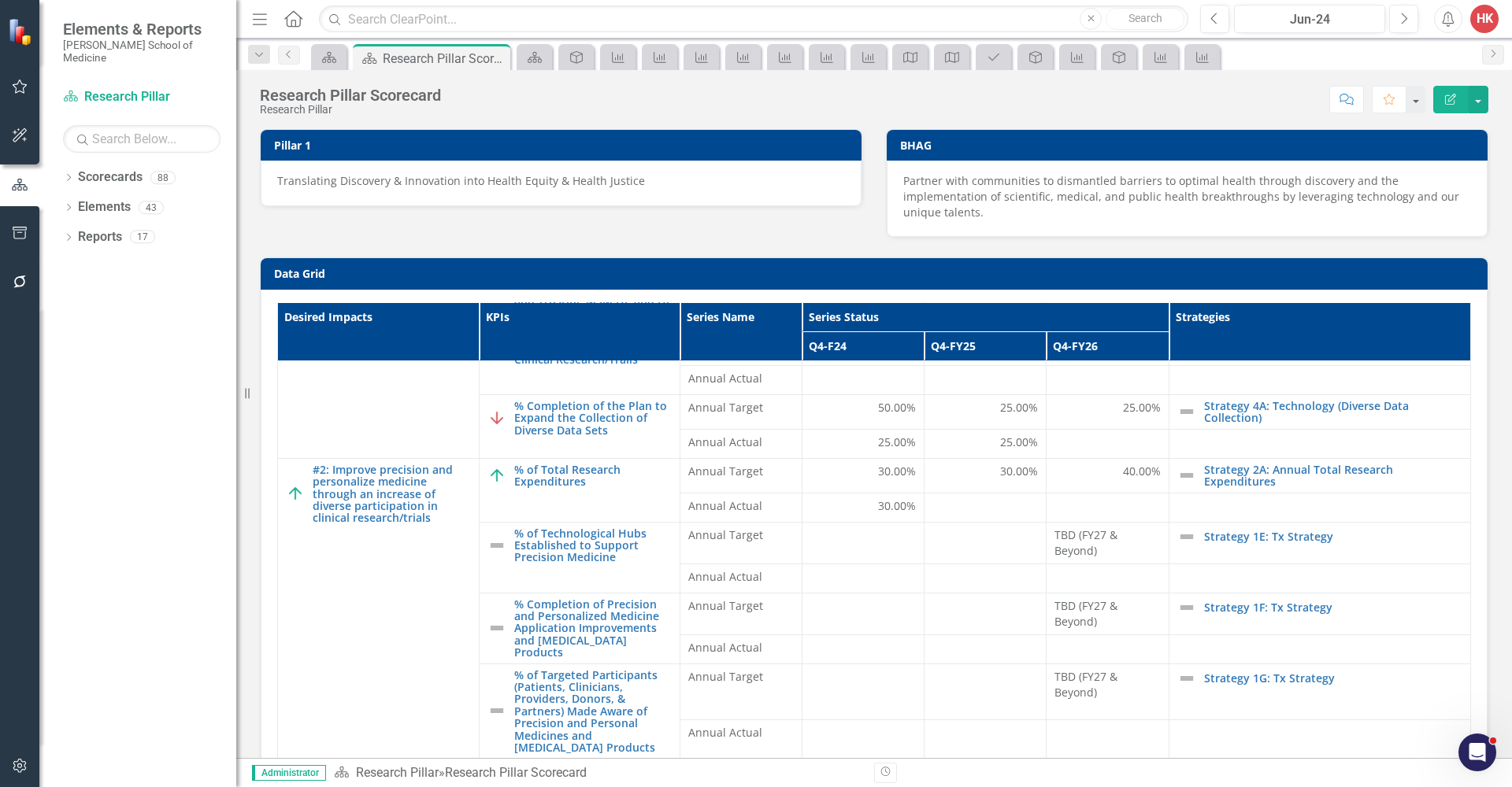
scroll to position [33, 0]
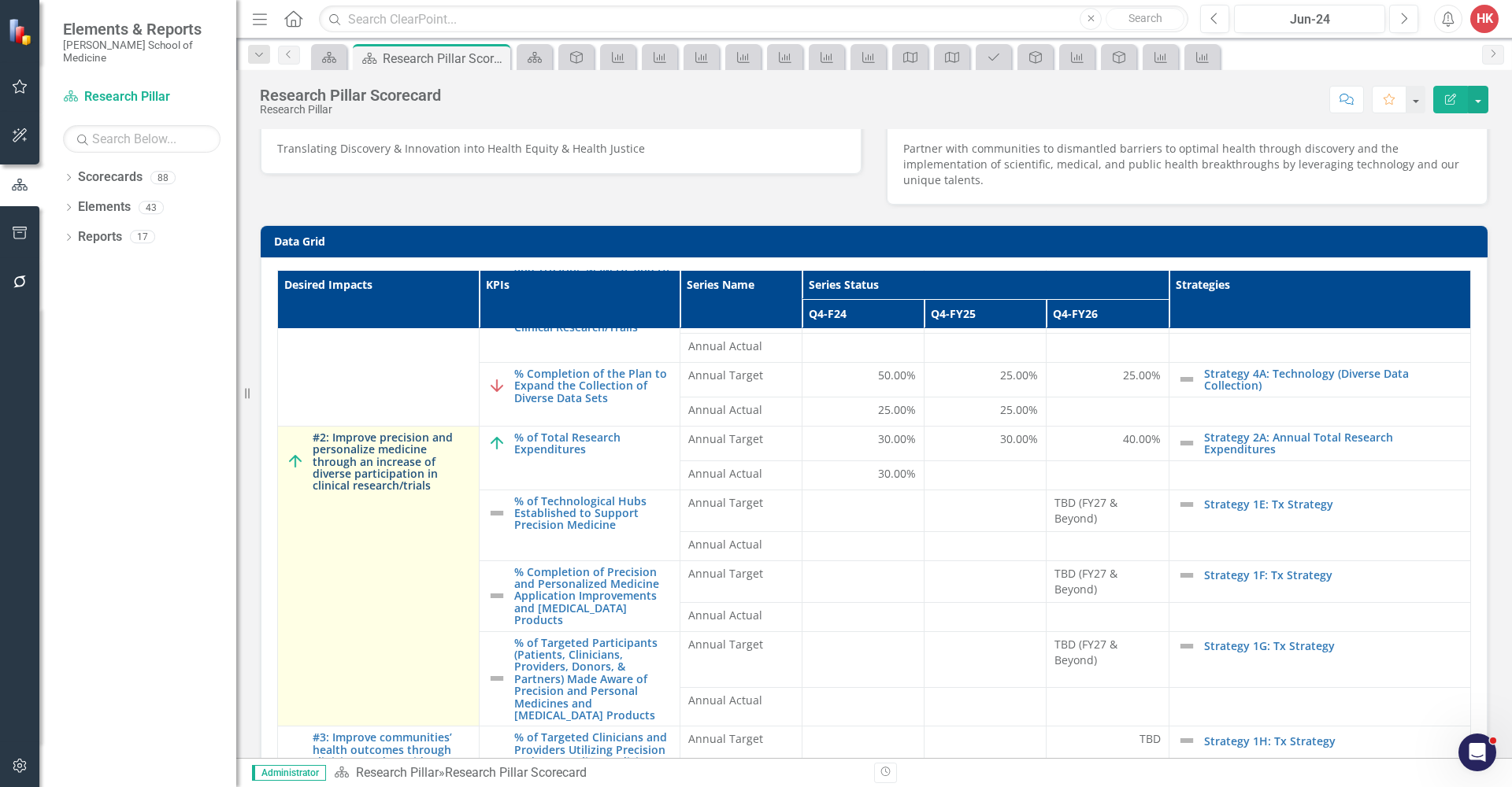
click at [406, 447] on link "#2: Improve precision and personalize medicine through an increase of diverse p…" at bounding box center [392, 461] width 158 height 60
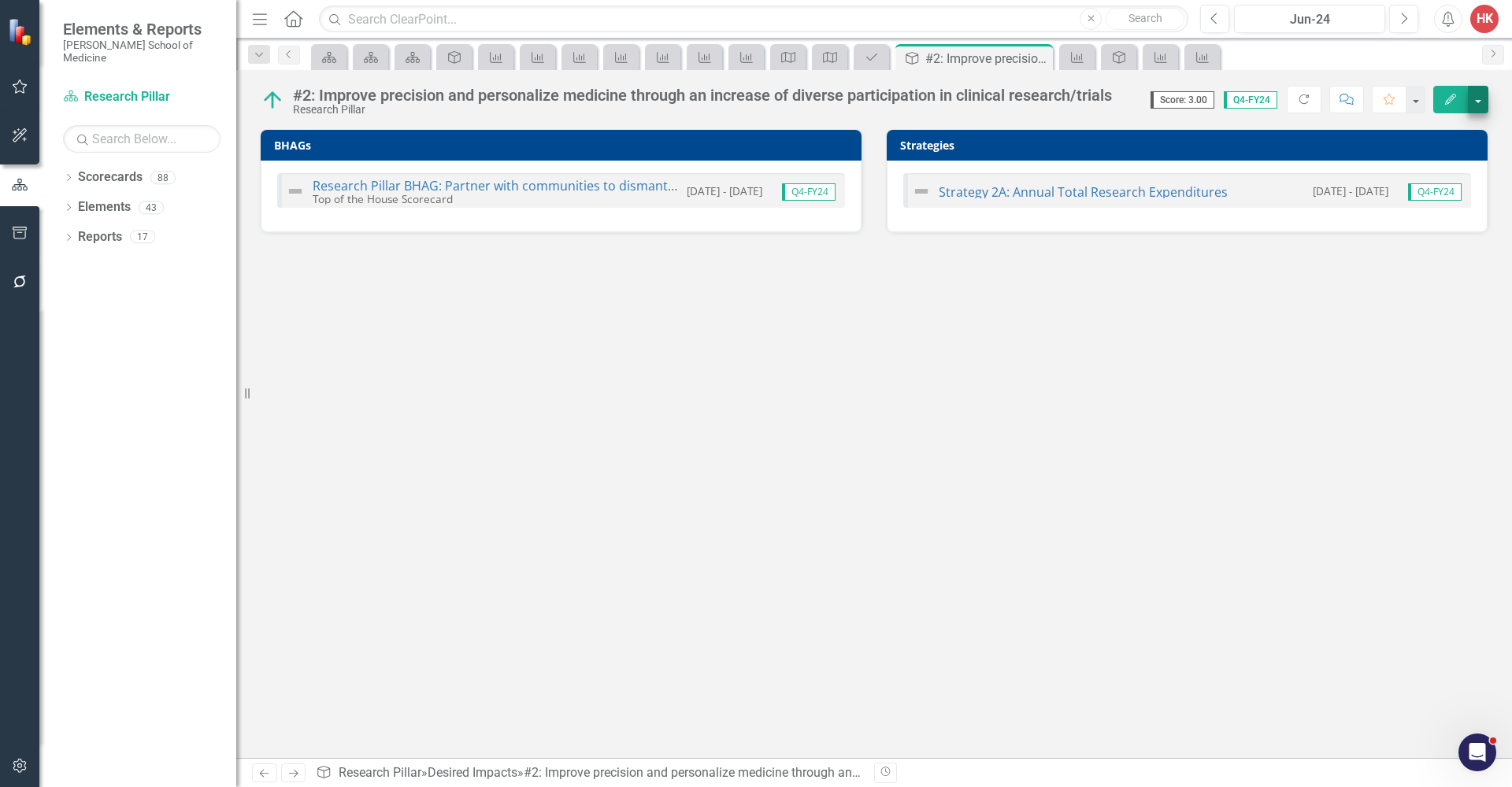
click at [1480, 97] on button "button" at bounding box center [1478, 100] width 21 height 28
click at [1418, 151] on link "Edit Report Edit Layout" at bounding box center [1414, 158] width 145 height 29
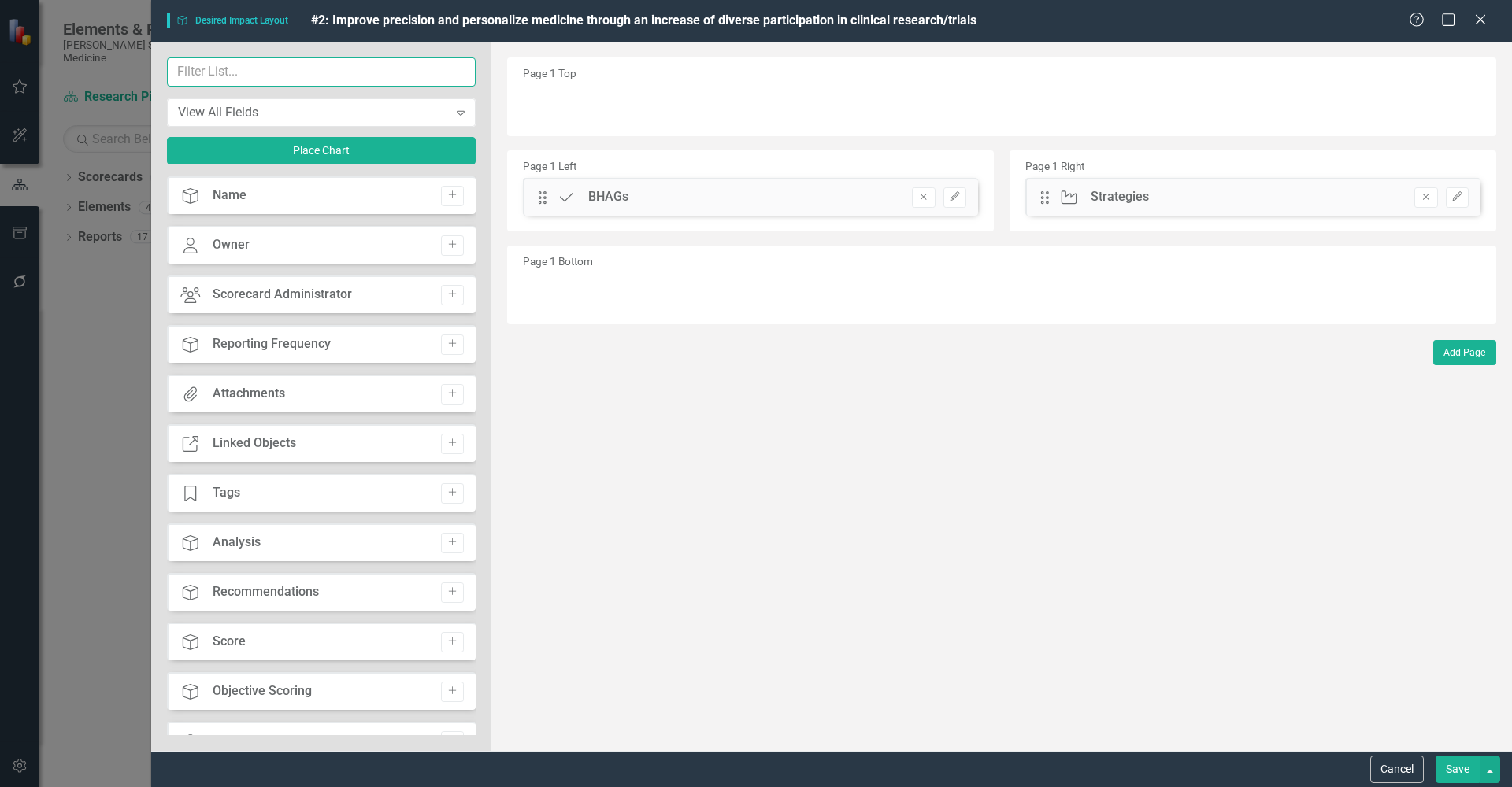
click at [367, 70] on input "text" at bounding box center [321, 72] width 309 height 29
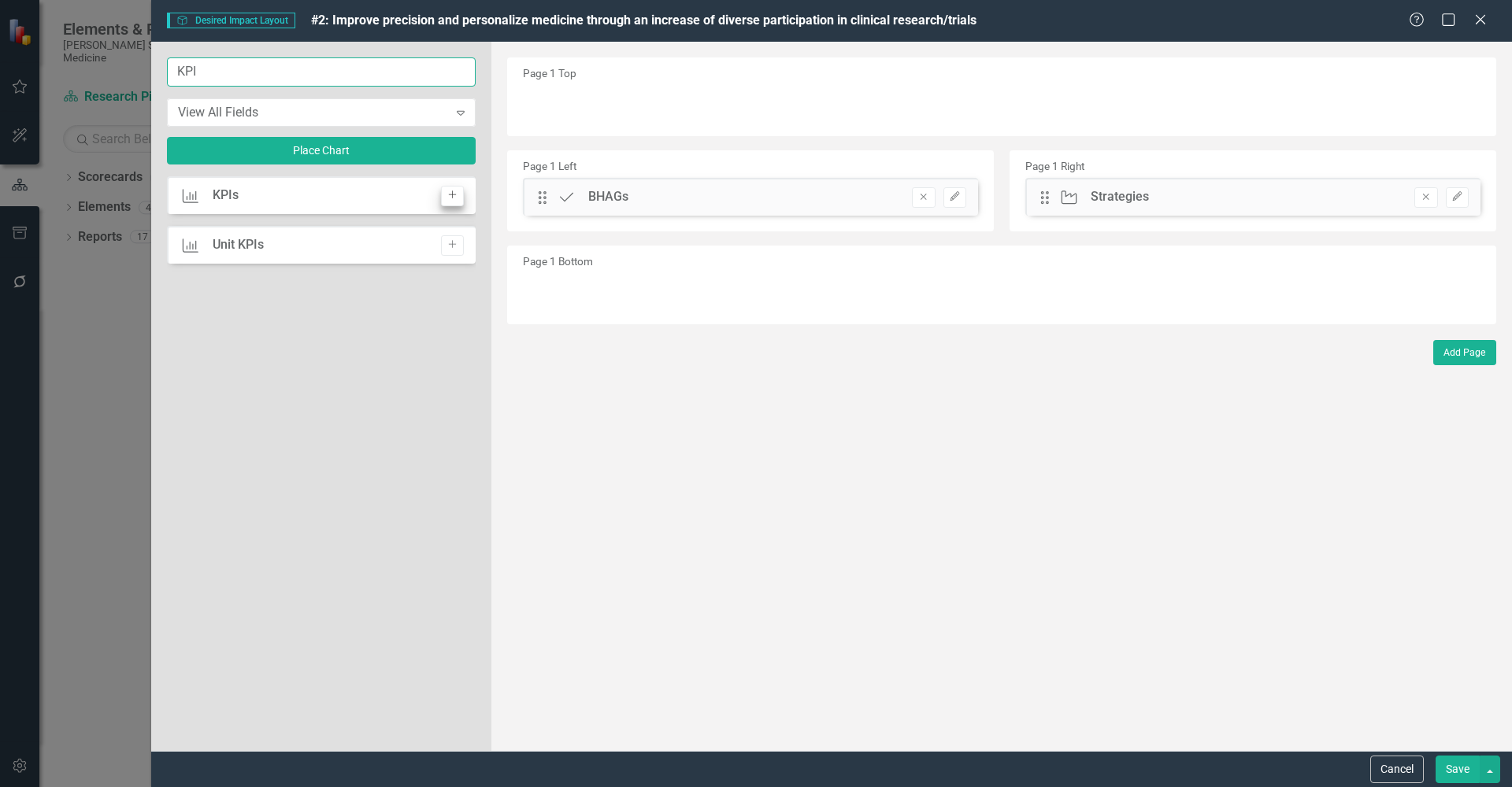
type input "KPI"
click at [450, 196] on icon "Add" at bounding box center [453, 194] width 12 height 9
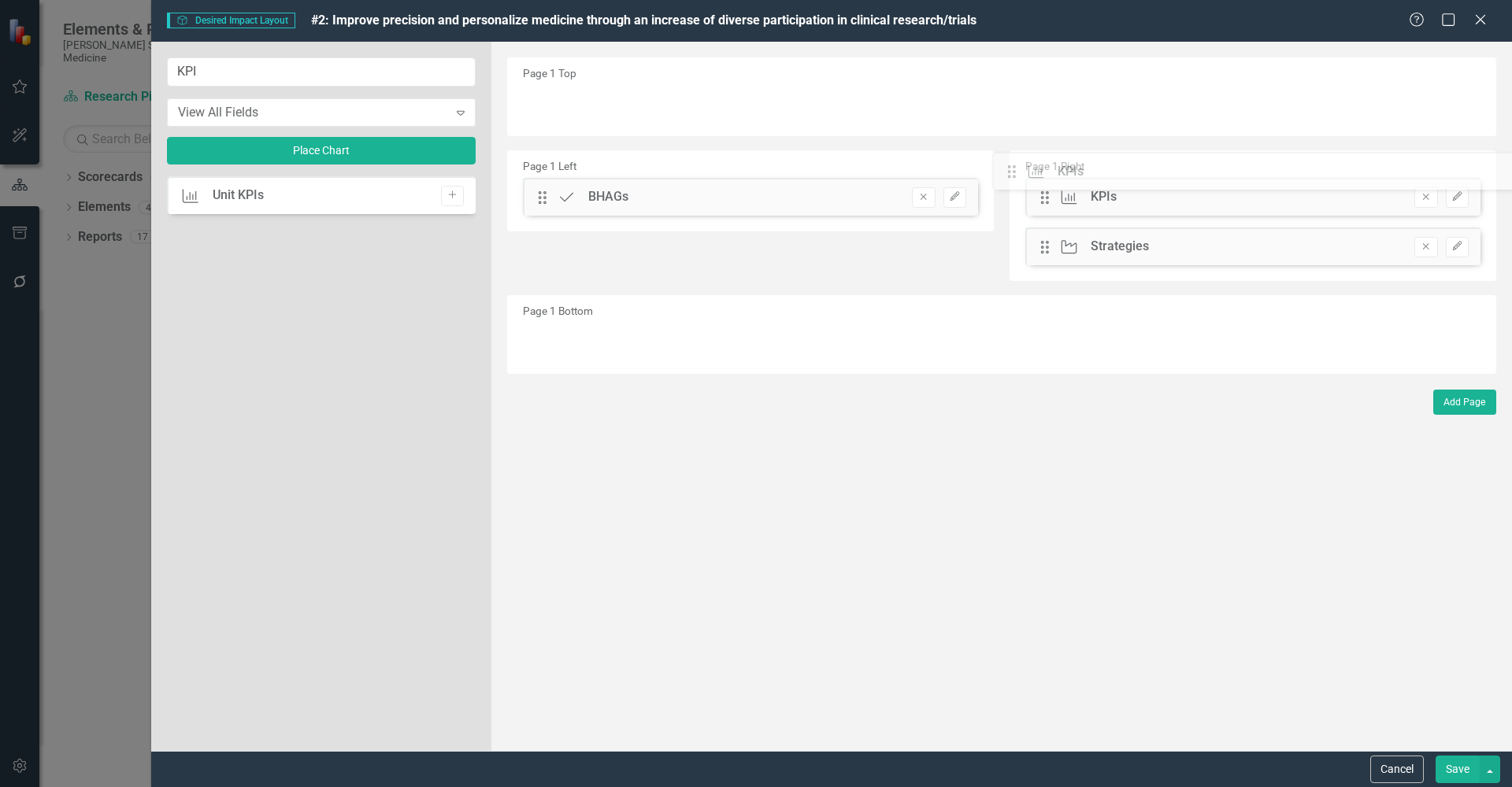
drag, startPoint x: 546, startPoint y: 107, endPoint x: 1037, endPoint y: 176, distance: 495.8
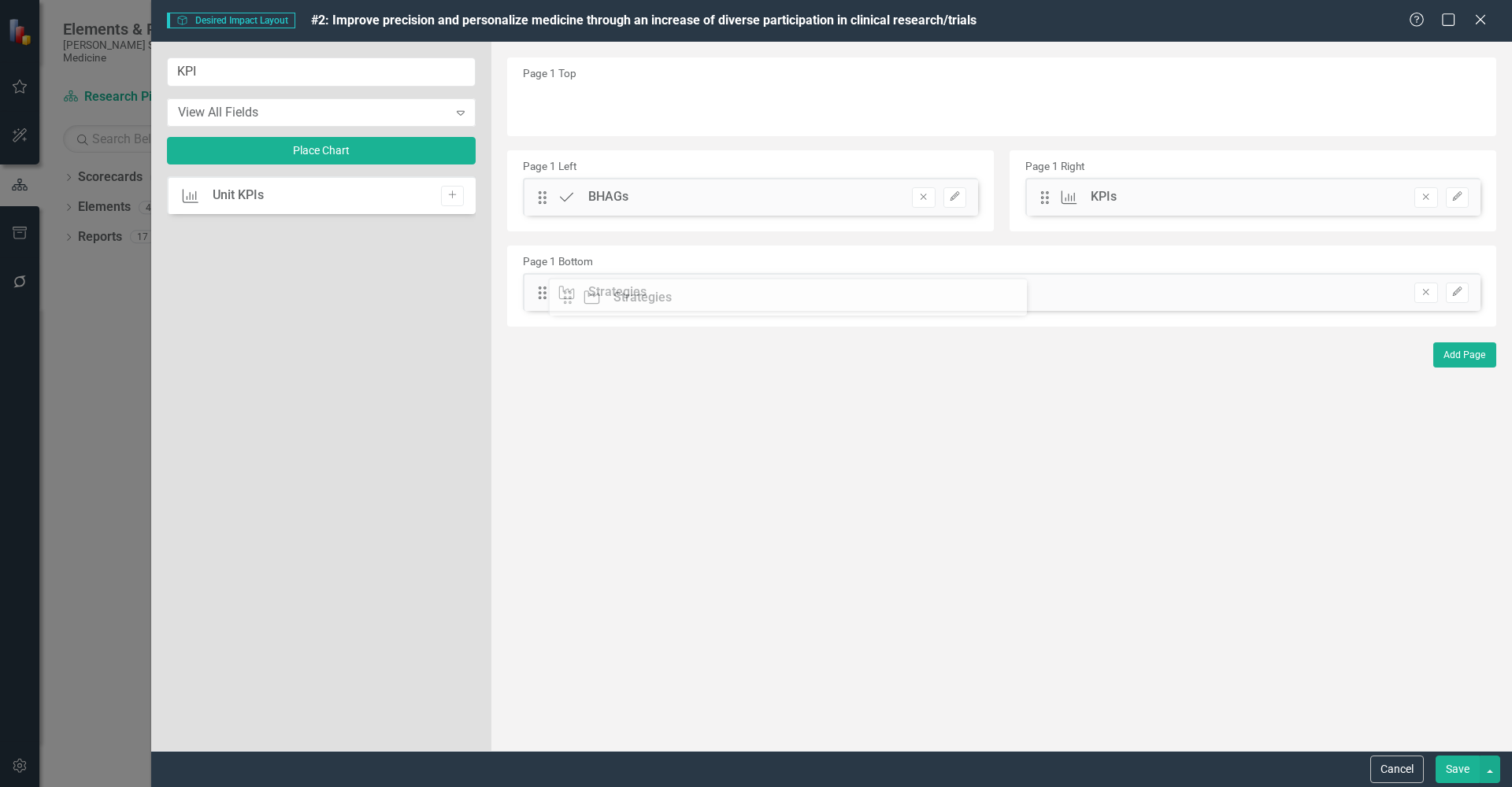
drag, startPoint x: 1046, startPoint y: 245, endPoint x: 580, endPoint y: 296, distance: 468.8
drag, startPoint x: 1452, startPoint y: 772, endPoint x: 1446, endPoint y: 765, distance: 9.2
click at [1451, 771] on button "Save" at bounding box center [1457, 770] width 44 height 28
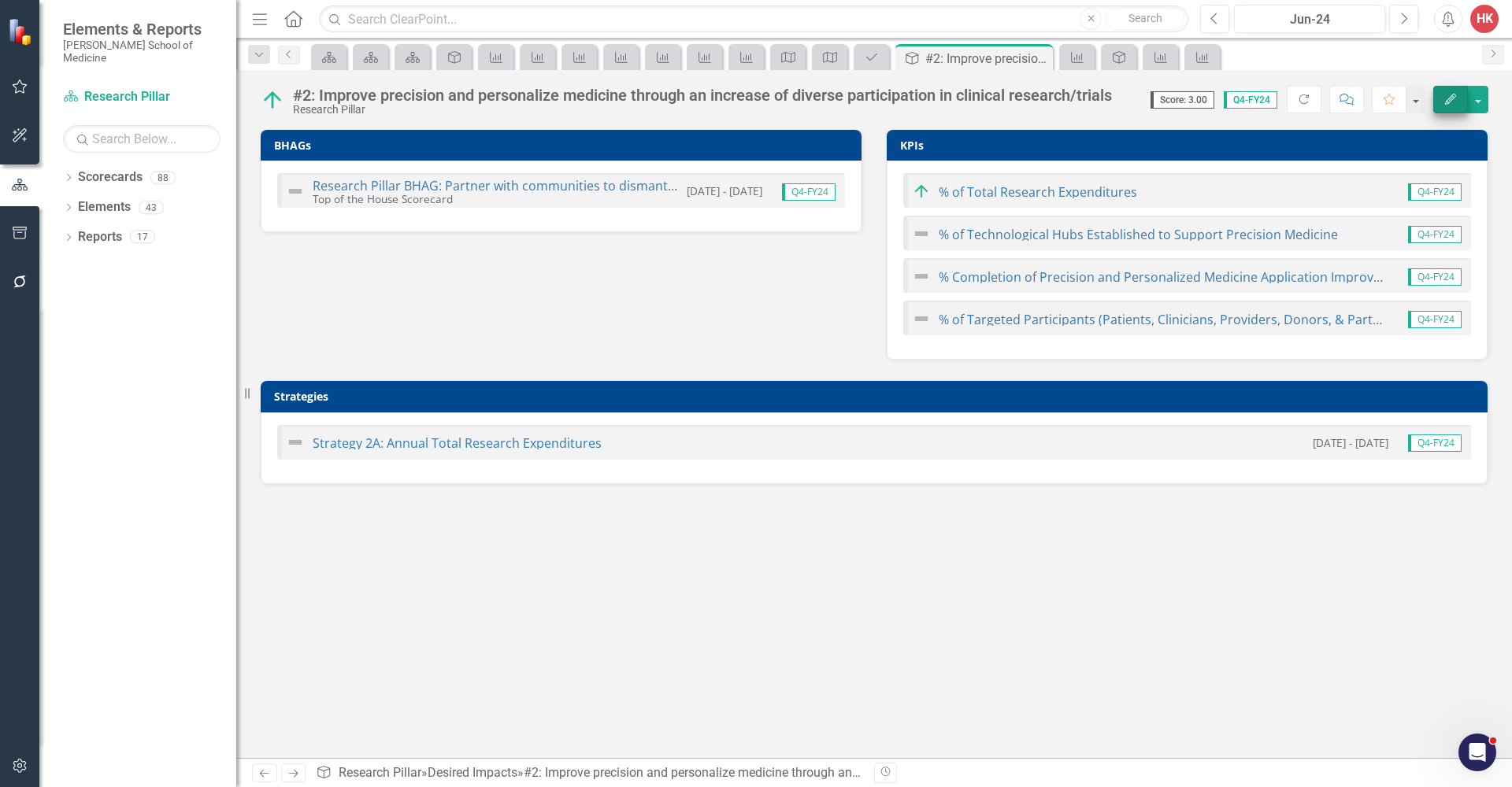
click at [1451, 100] on icon "Edit" at bounding box center [1450, 99] width 14 height 11
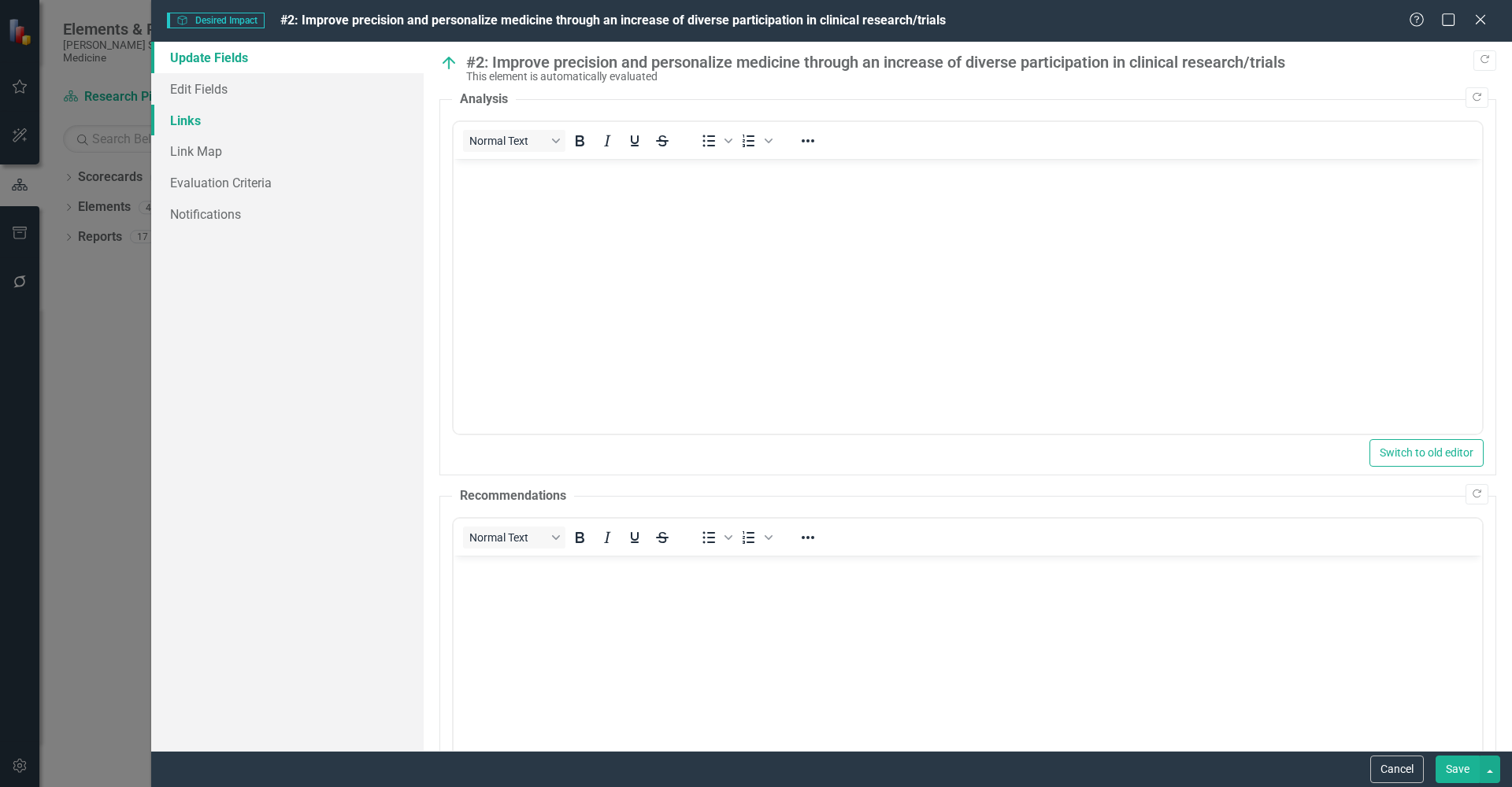
click at [190, 123] on link "Links" at bounding box center [287, 120] width 273 height 32
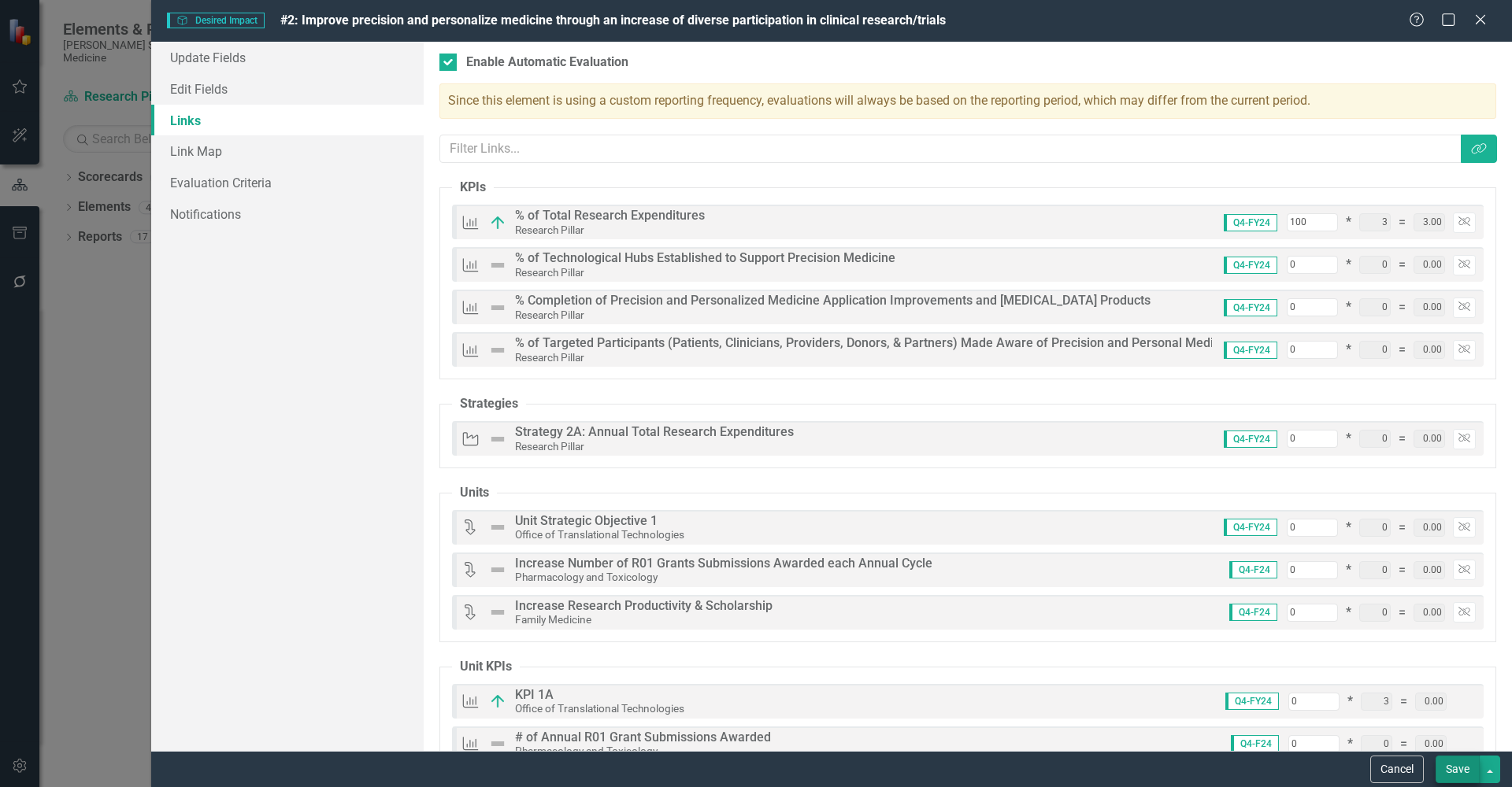
click at [1447, 768] on button "Save" at bounding box center [1457, 770] width 44 height 28
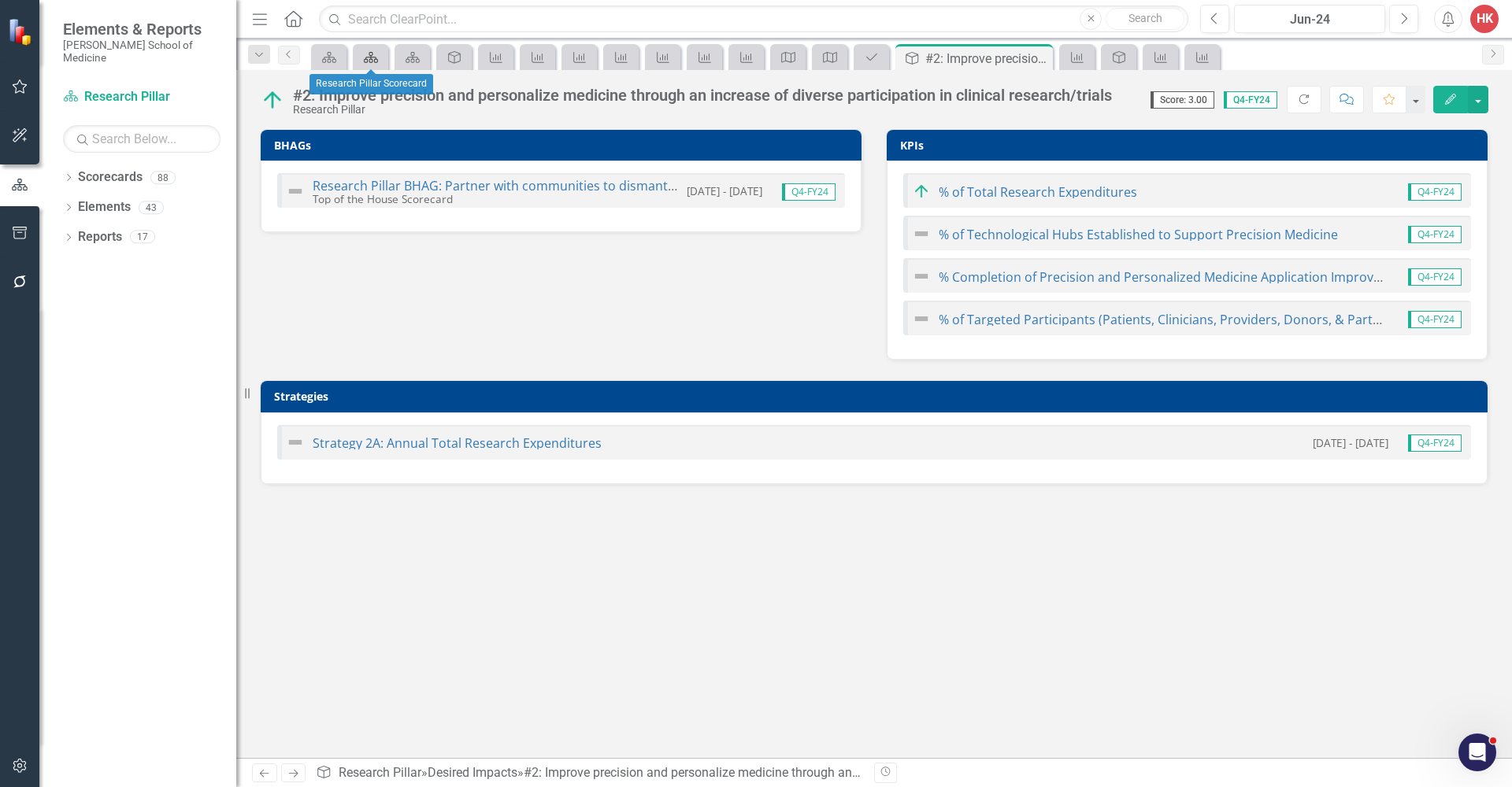
click at [376, 56] on icon "Scorecards" at bounding box center [371, 57] width 15 height 13
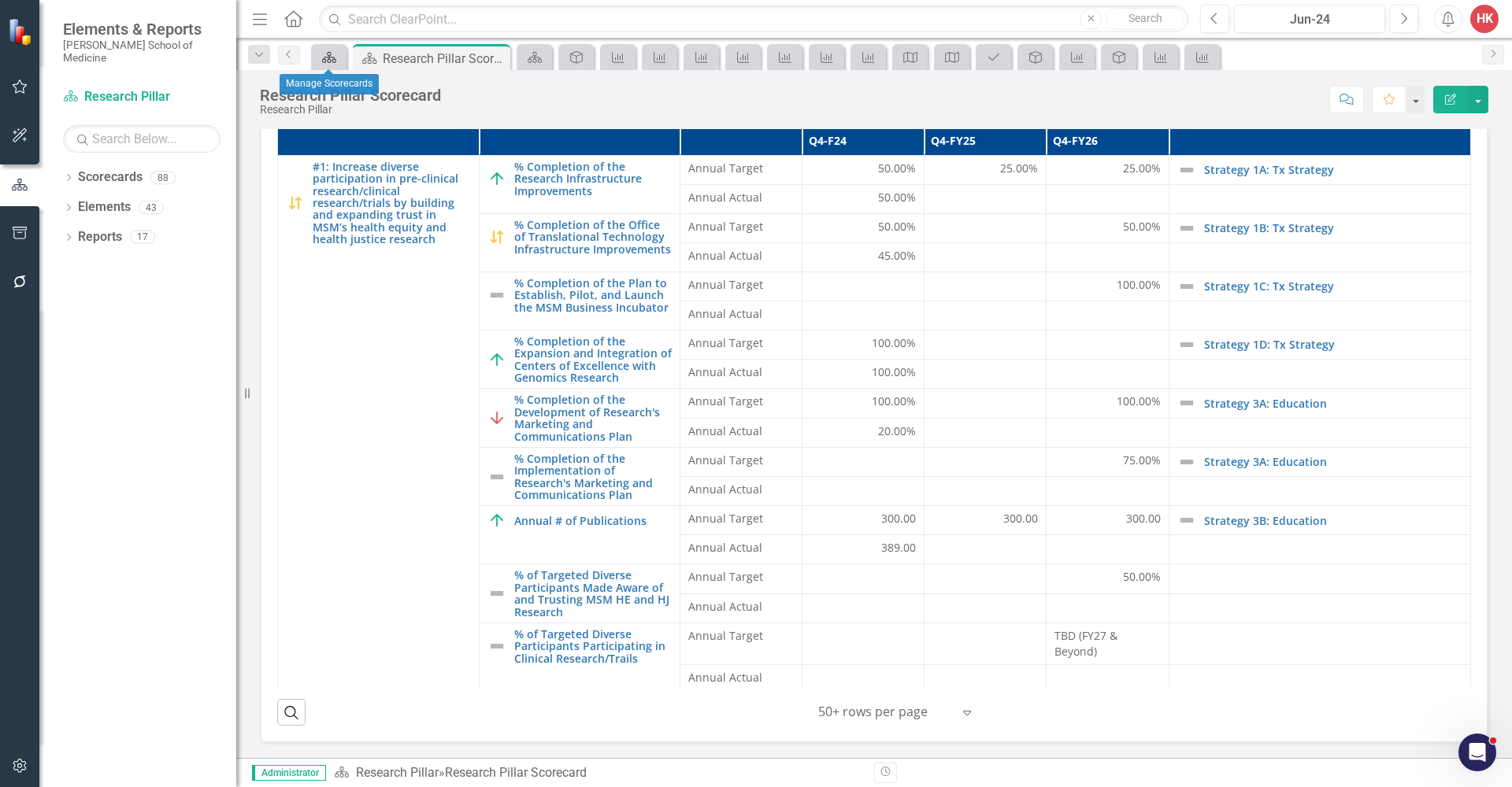
click at [335, 55] on icon "Scorecards" at bounding box center [329, 57] width 15 height 13
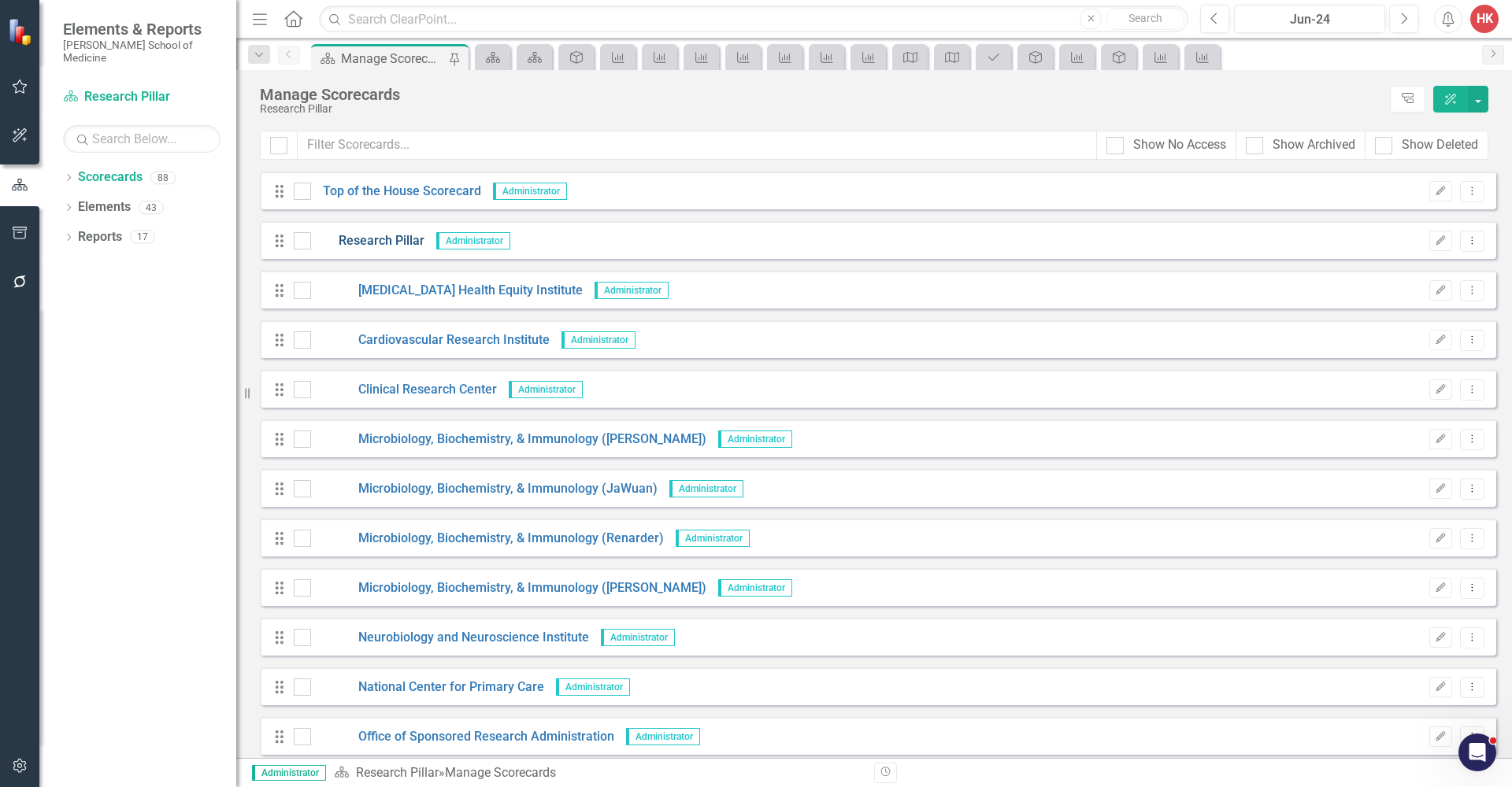
click at [381, 237] on link "Research Pillar" at bounding box center [367, 241] width 114 height 18
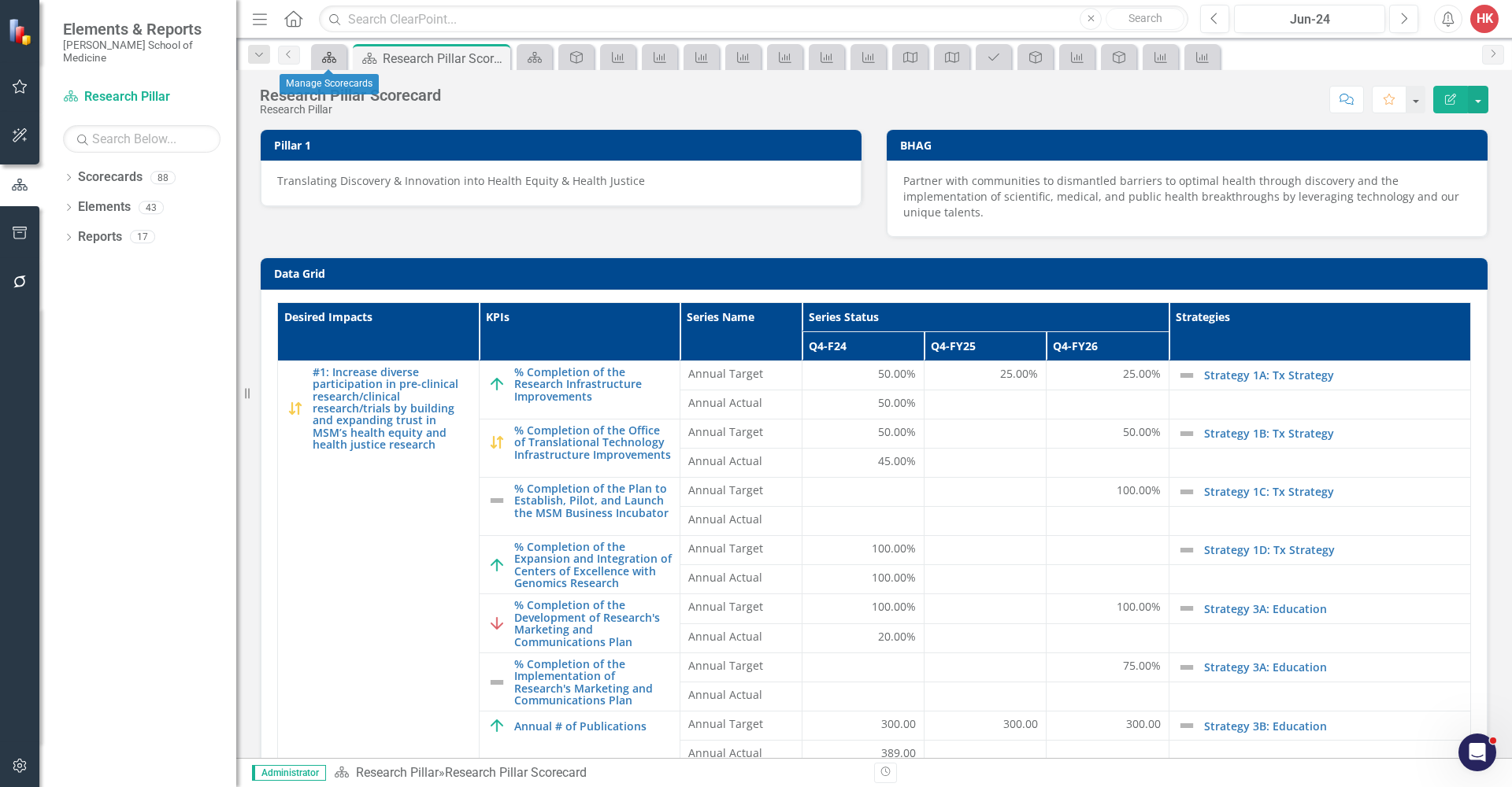
click at [332, 61] on icon "Scorecards" at bounding box center [329, 57] width 15 height 13
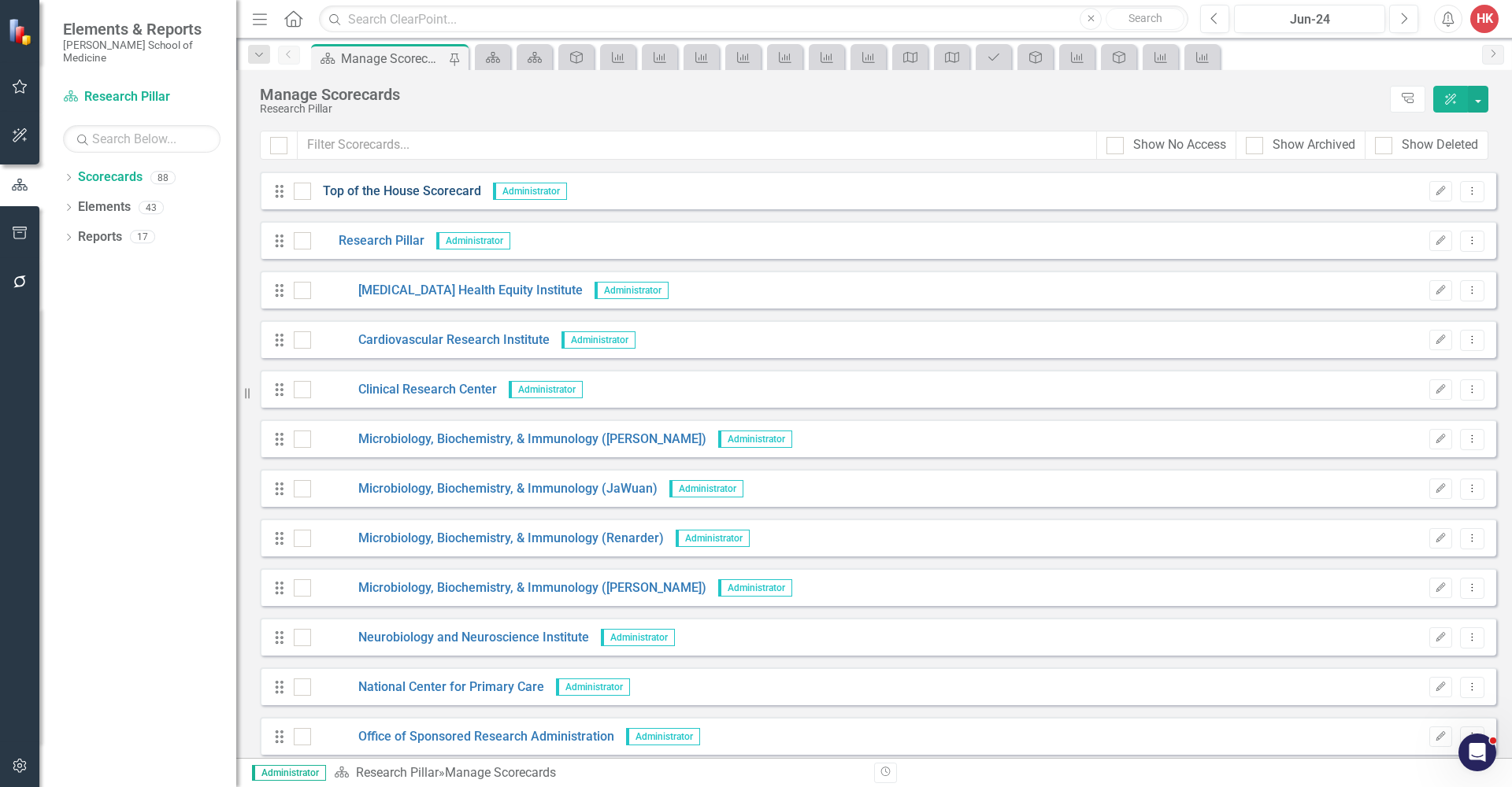
click at [385, 196] on link "Top of the House Scorecard" at bounding box center [396, 191] width 170 height 18
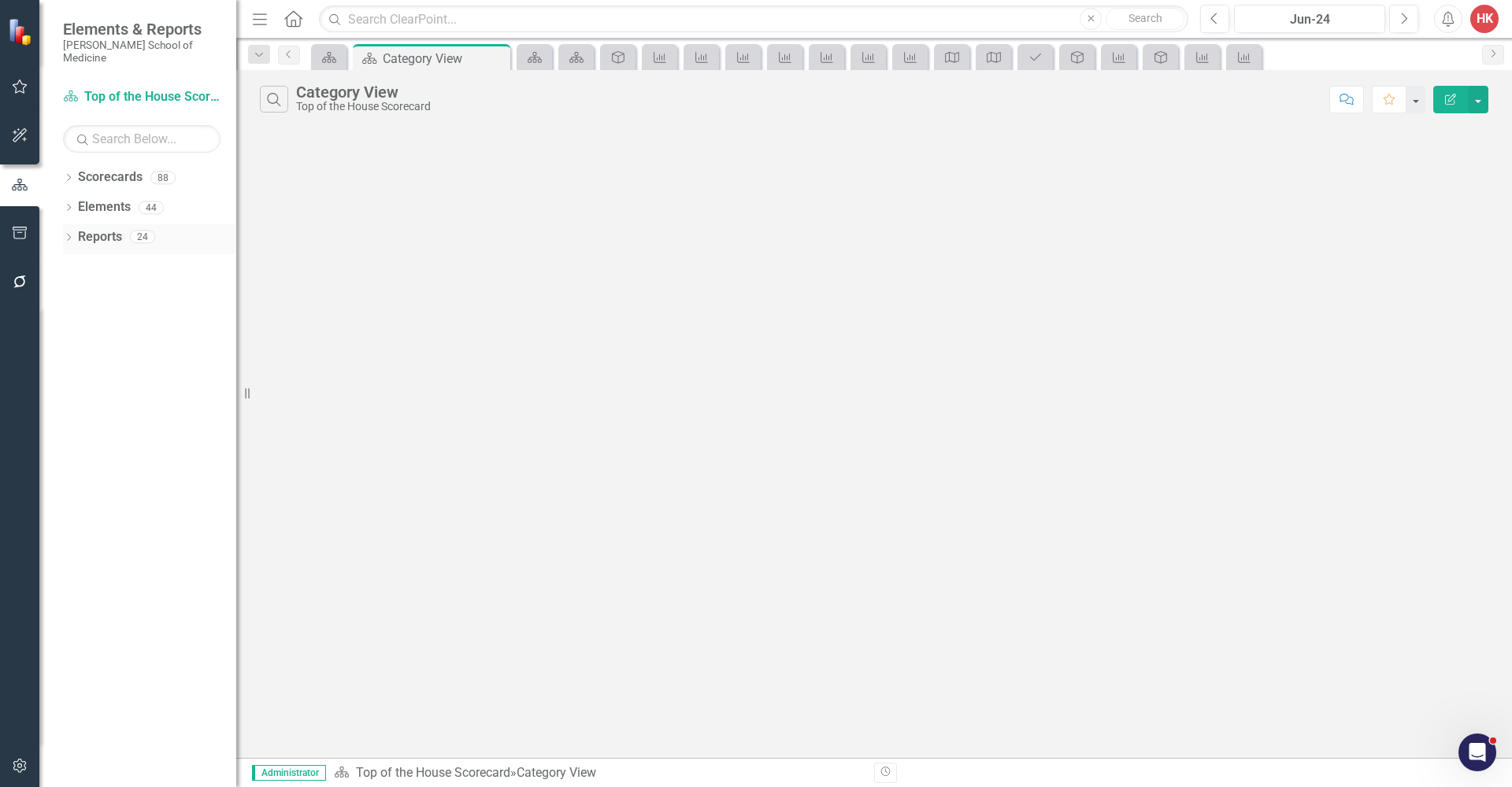
click at [97, 228] on link "Reports" at bounding box center [100, 237] width 44 height 18
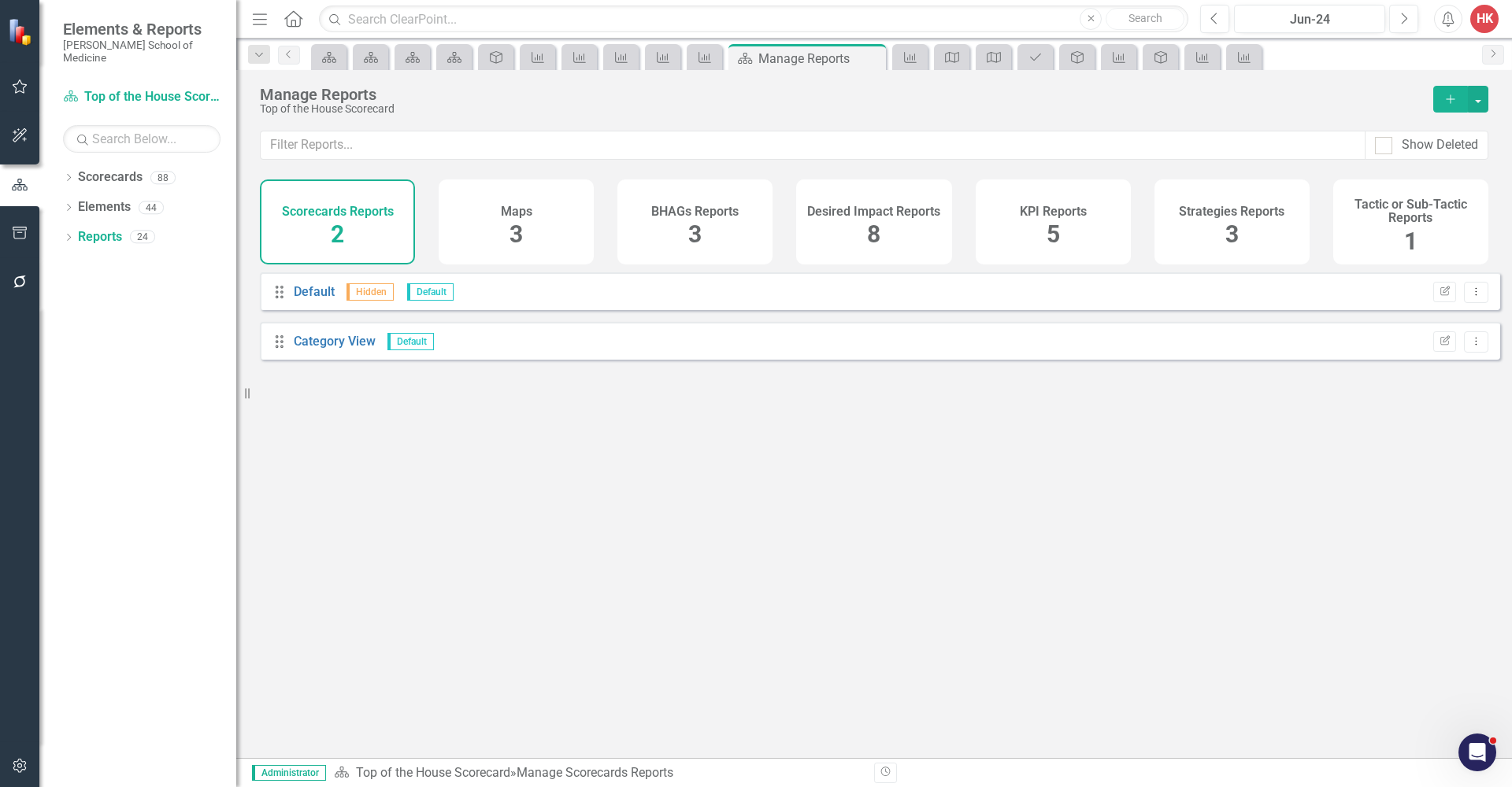
click at [495, 229] on div "Maps 3" at bounding box center [516, 222] width 155 height 85
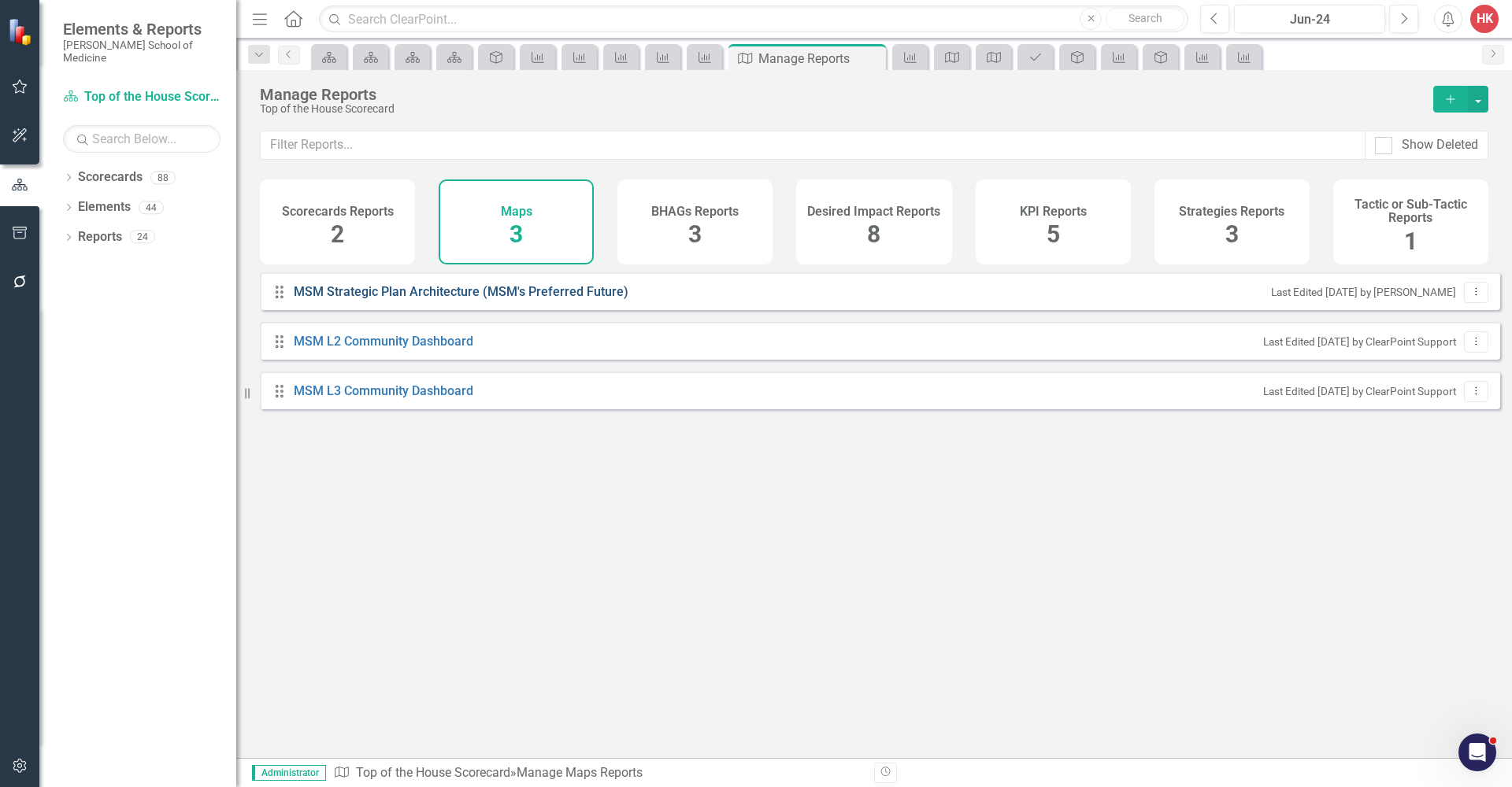
click at [407, 301] on link "MSM Strategic Plan Architecture (MSM's Preferred Future)" at bounding box center [463, 292] width 339 height 18
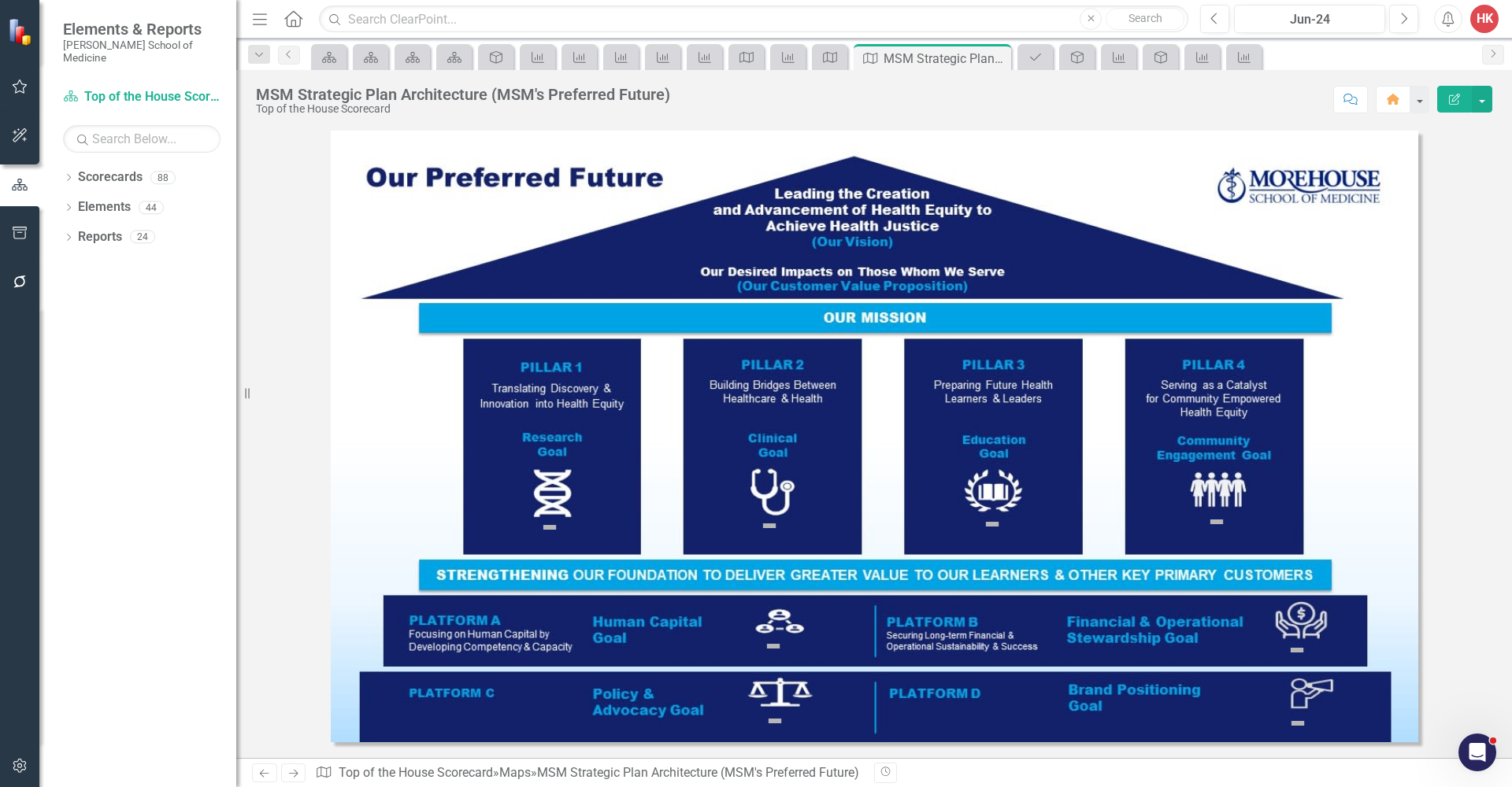
click at [561, 508] on img at bounding box center [874, 436] width 1088 height 612
click at [552, 524] on img at bounding box center [550, 527] width 19 height 19
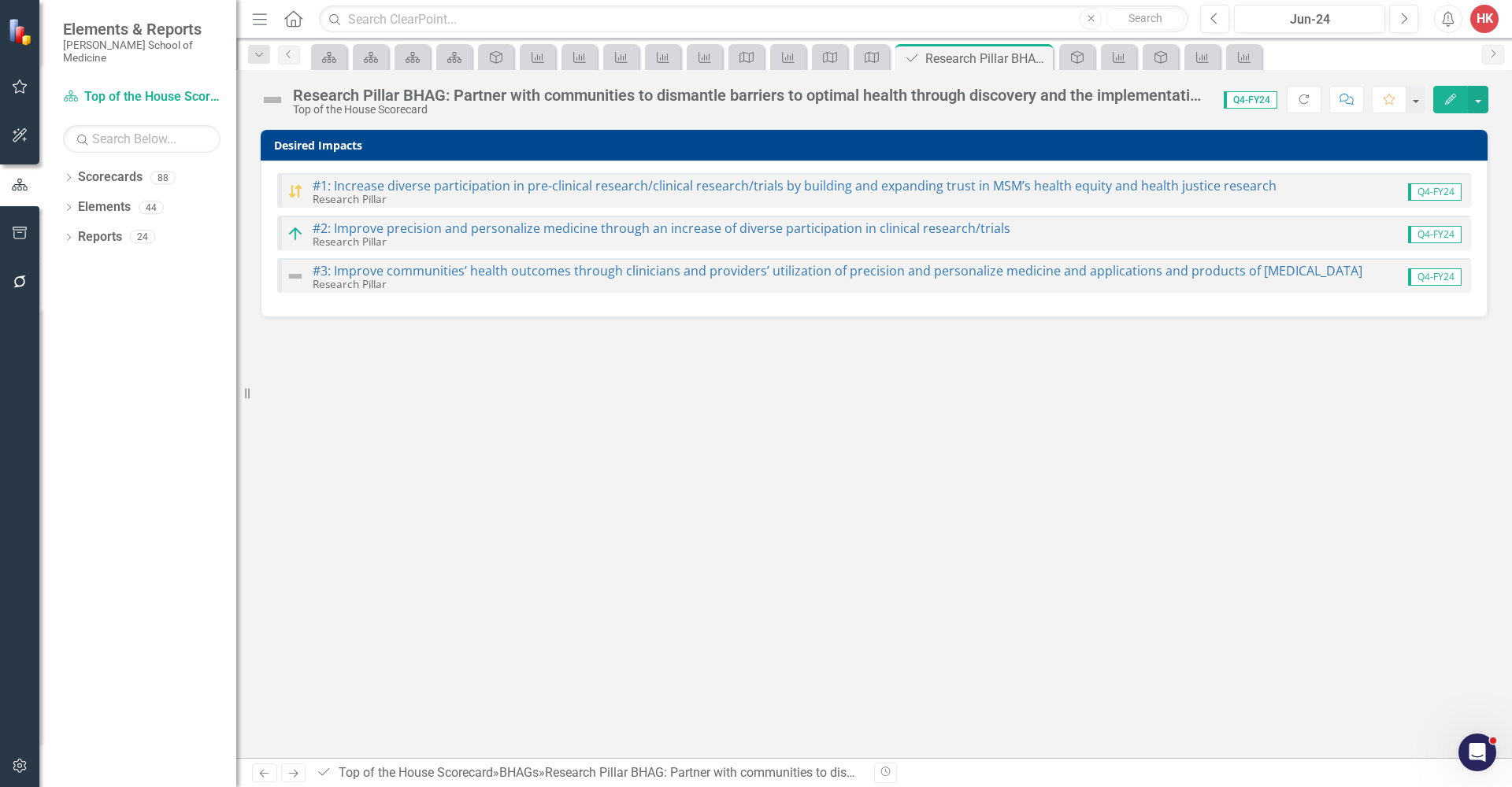
click at [272, 103] on img at bounding box center [272, 100] width 25 height 25
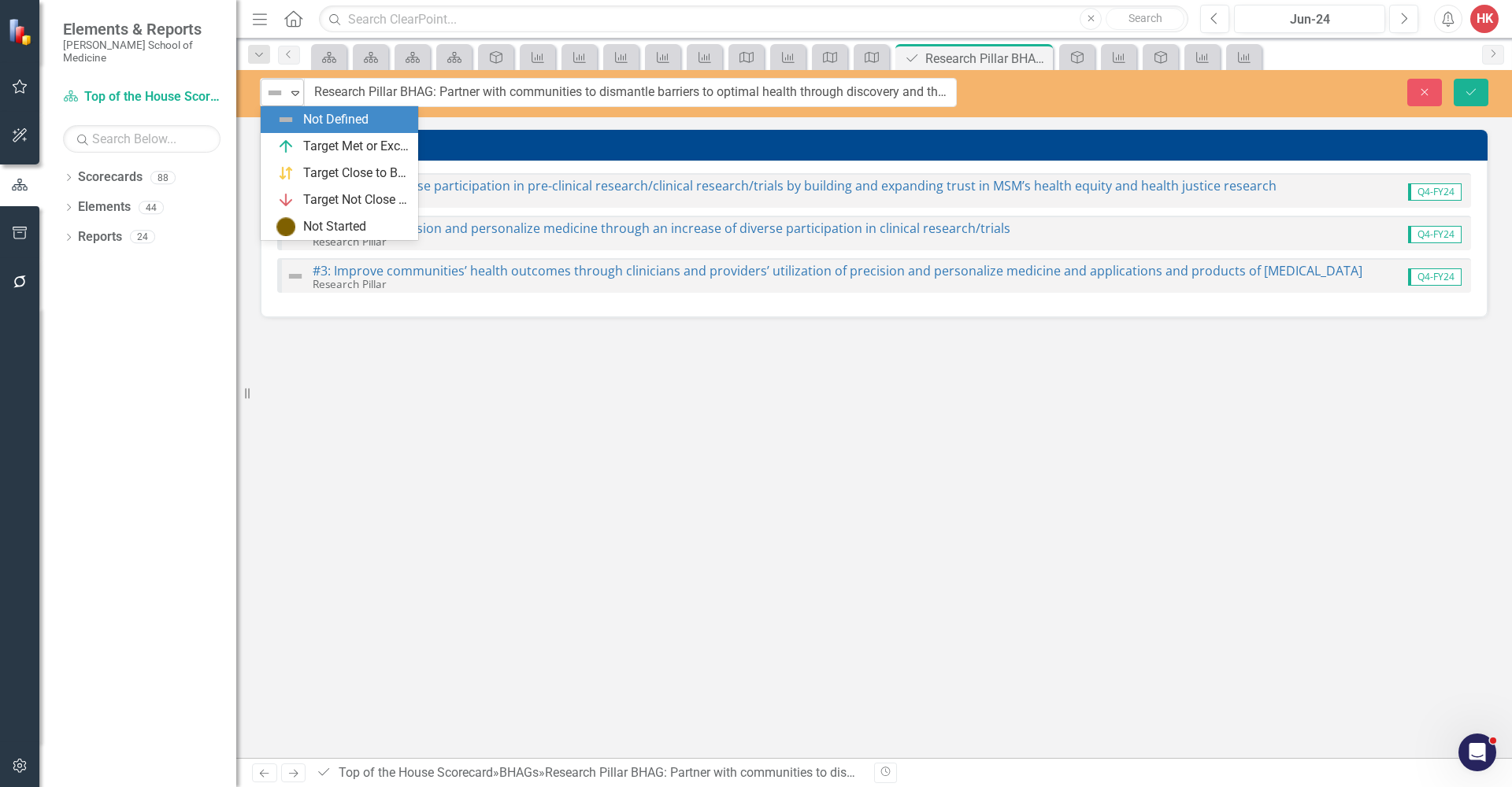
click at [294, 95] on icon at bounding box center [295, 93] width 8 height 4
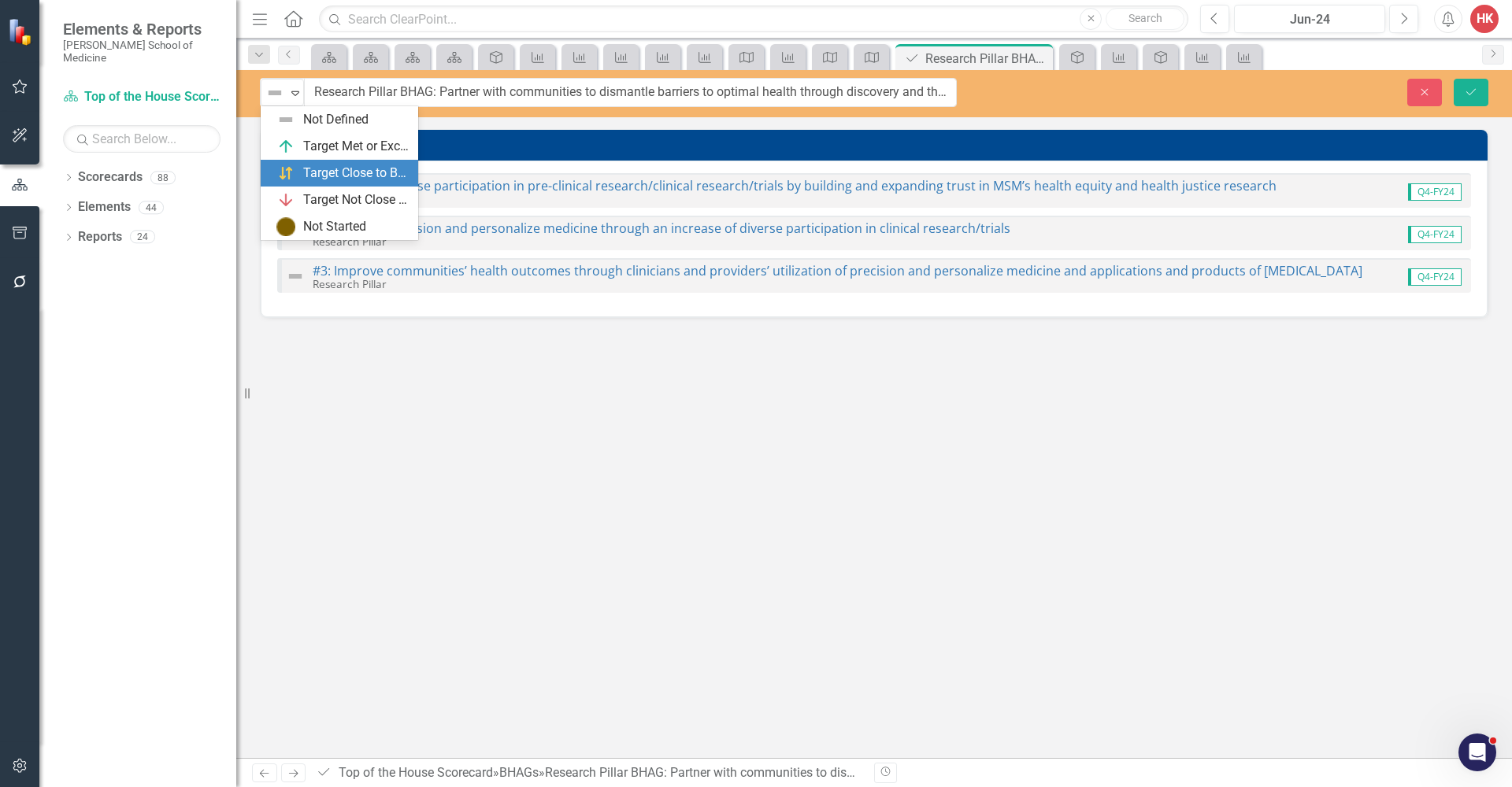
click at [292, 166] on img at bounding box center [286, 173] width 19 height 19
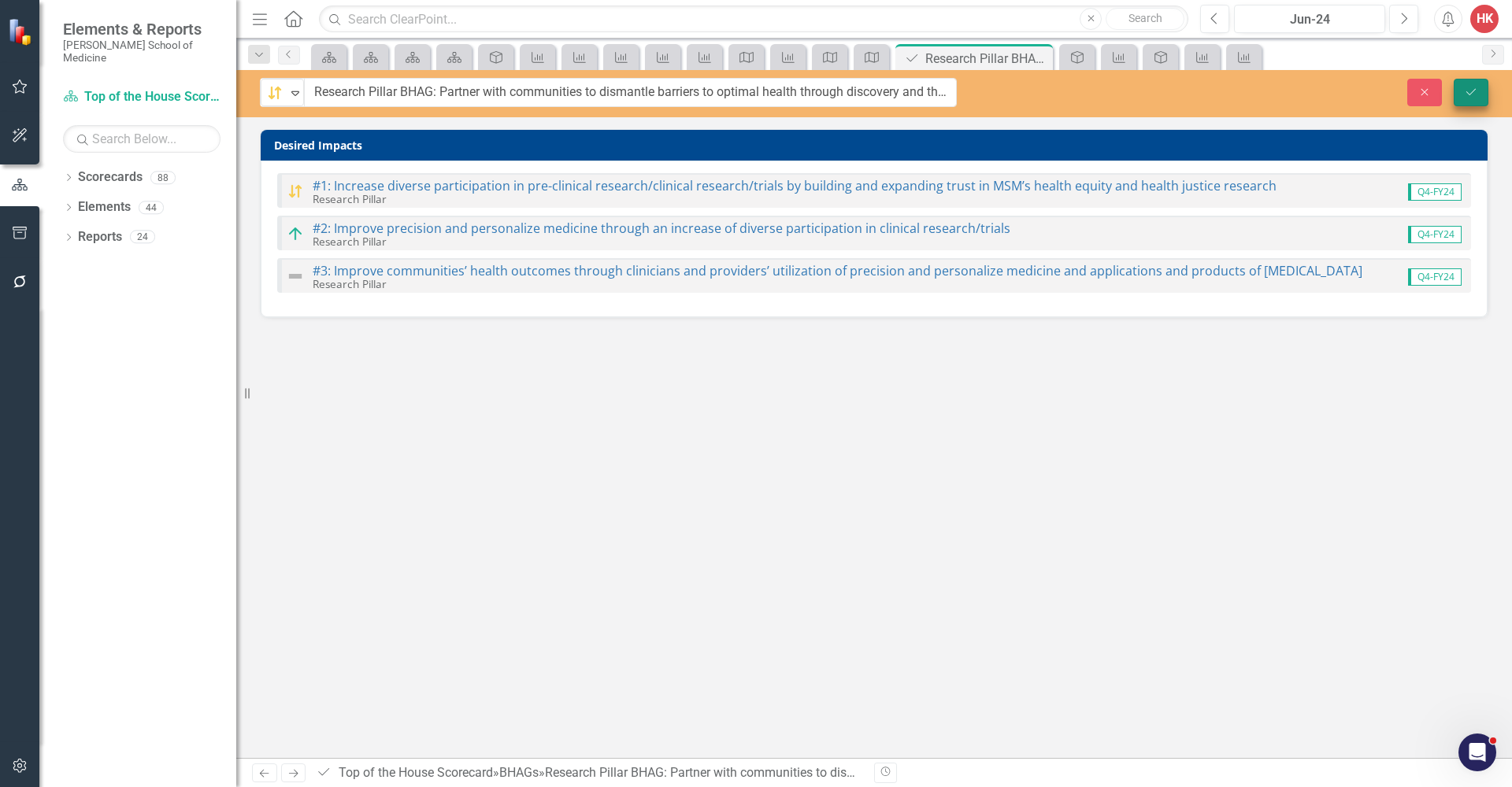
click at [1475, 89] on icon "submit" at bounding box center [1471, 90] width 9 height 6
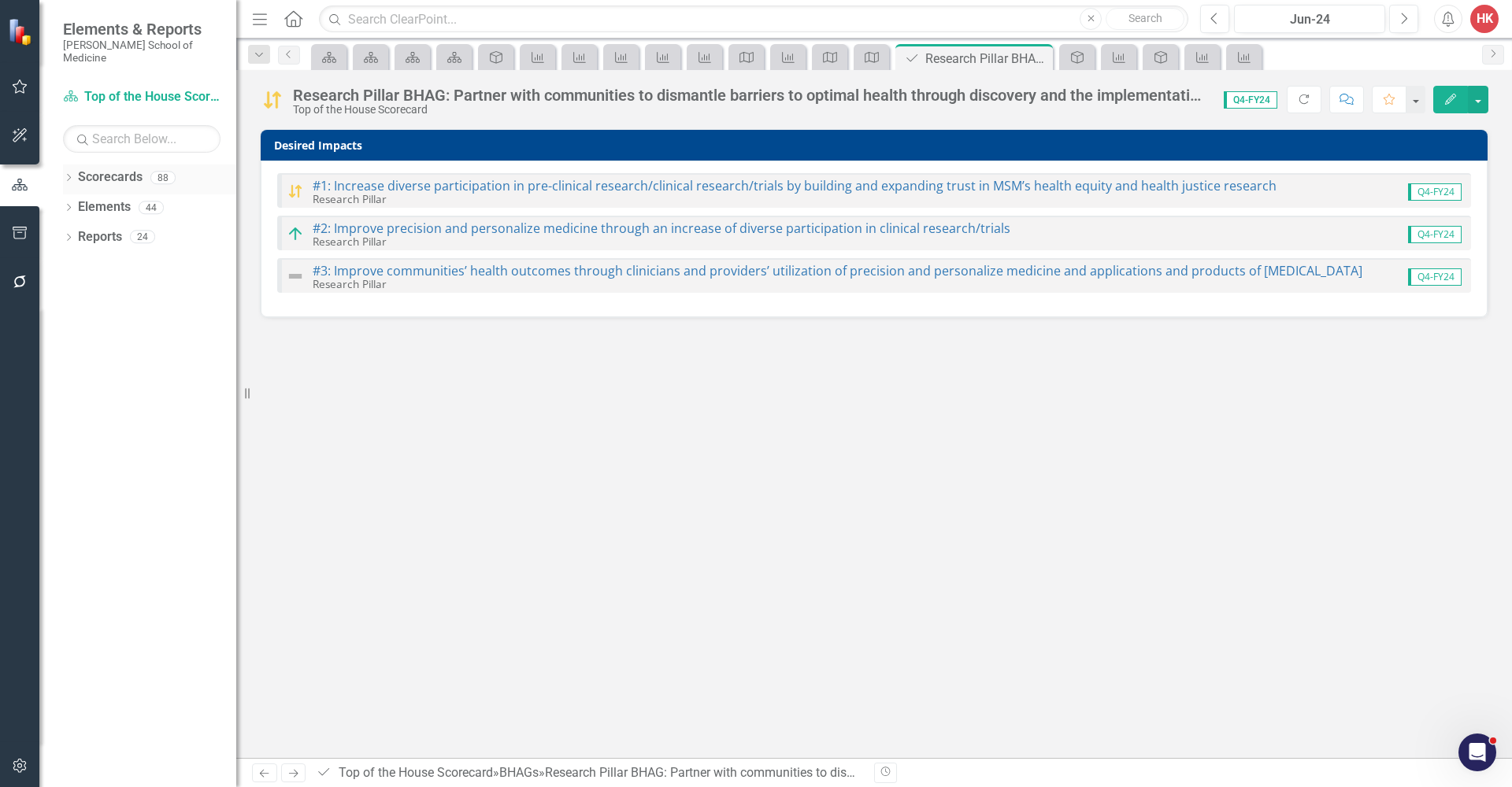
click at [107, 169] on link "Scorecards" at bounding box center [110, 177] width 65 height 18
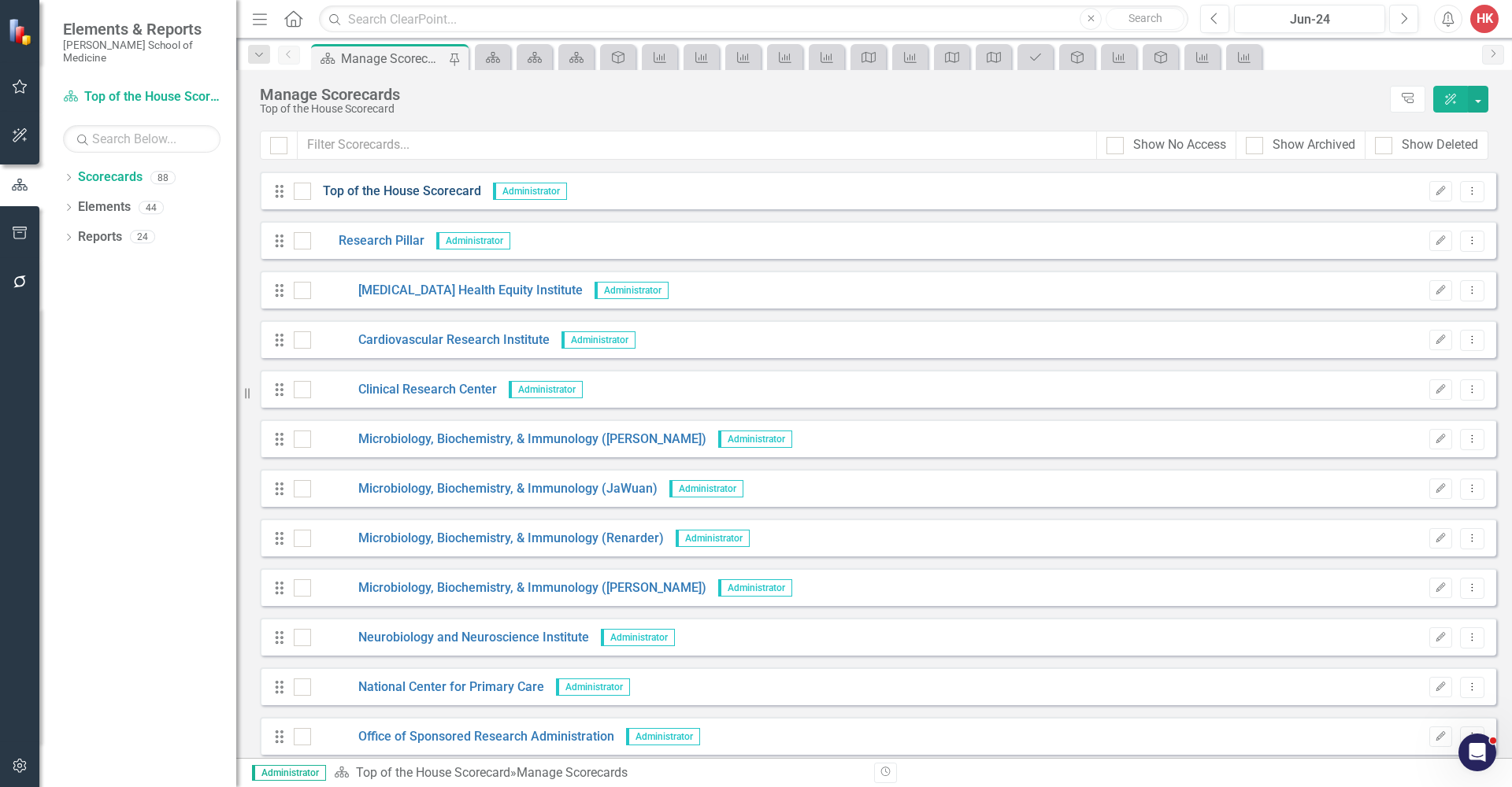
click at [381, 191] on link "Top of the House Scorecard" at bounding box center [396, 191] width 170 height 18
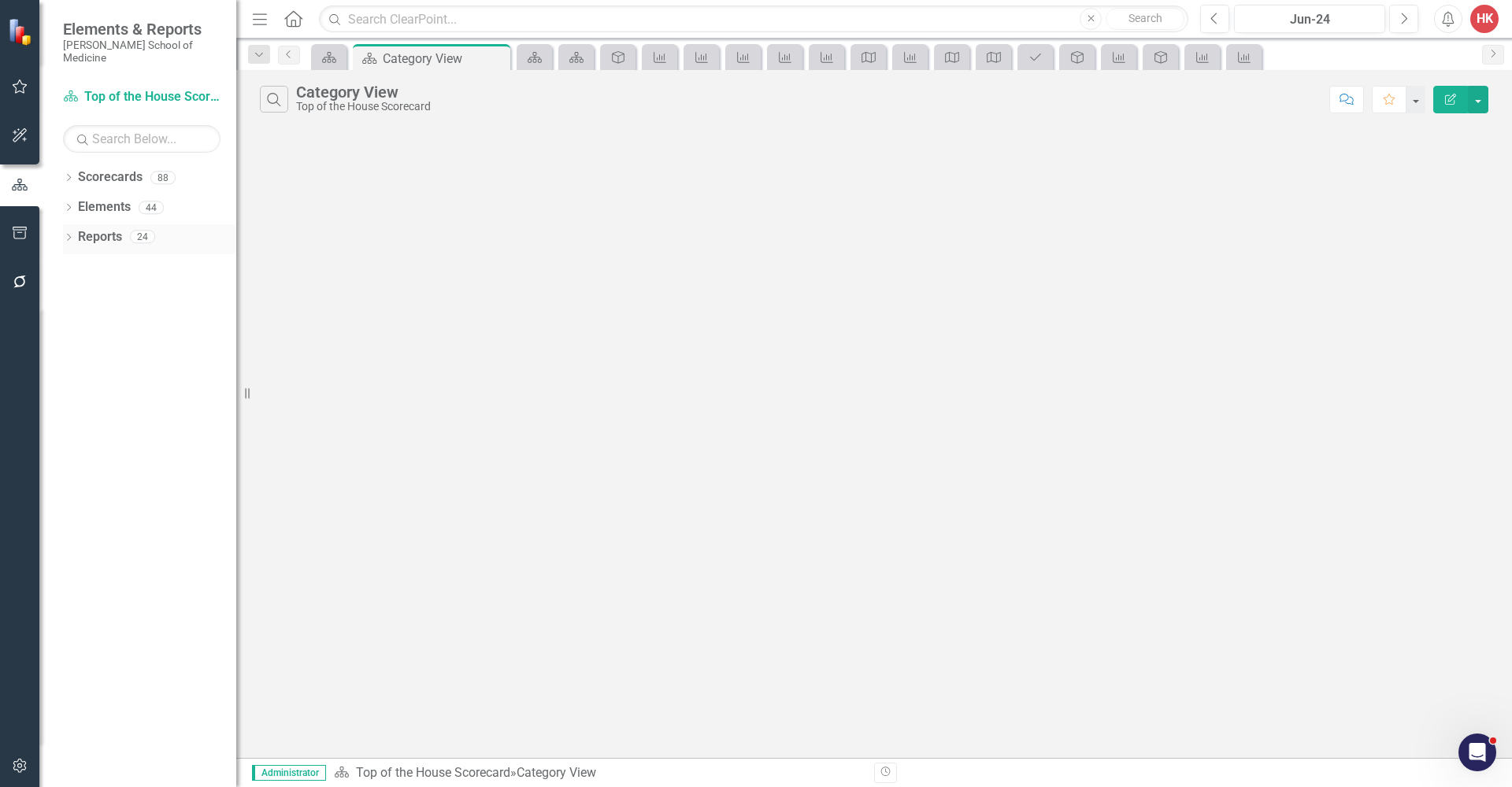
drag, startPoint x: 96, startPoint y: 224, endPoint x: 107, endPoint y: 218, distance: 12.5
click at [97, 228] on link "Reports" at bounding box center [100, 237] width 44 height 18
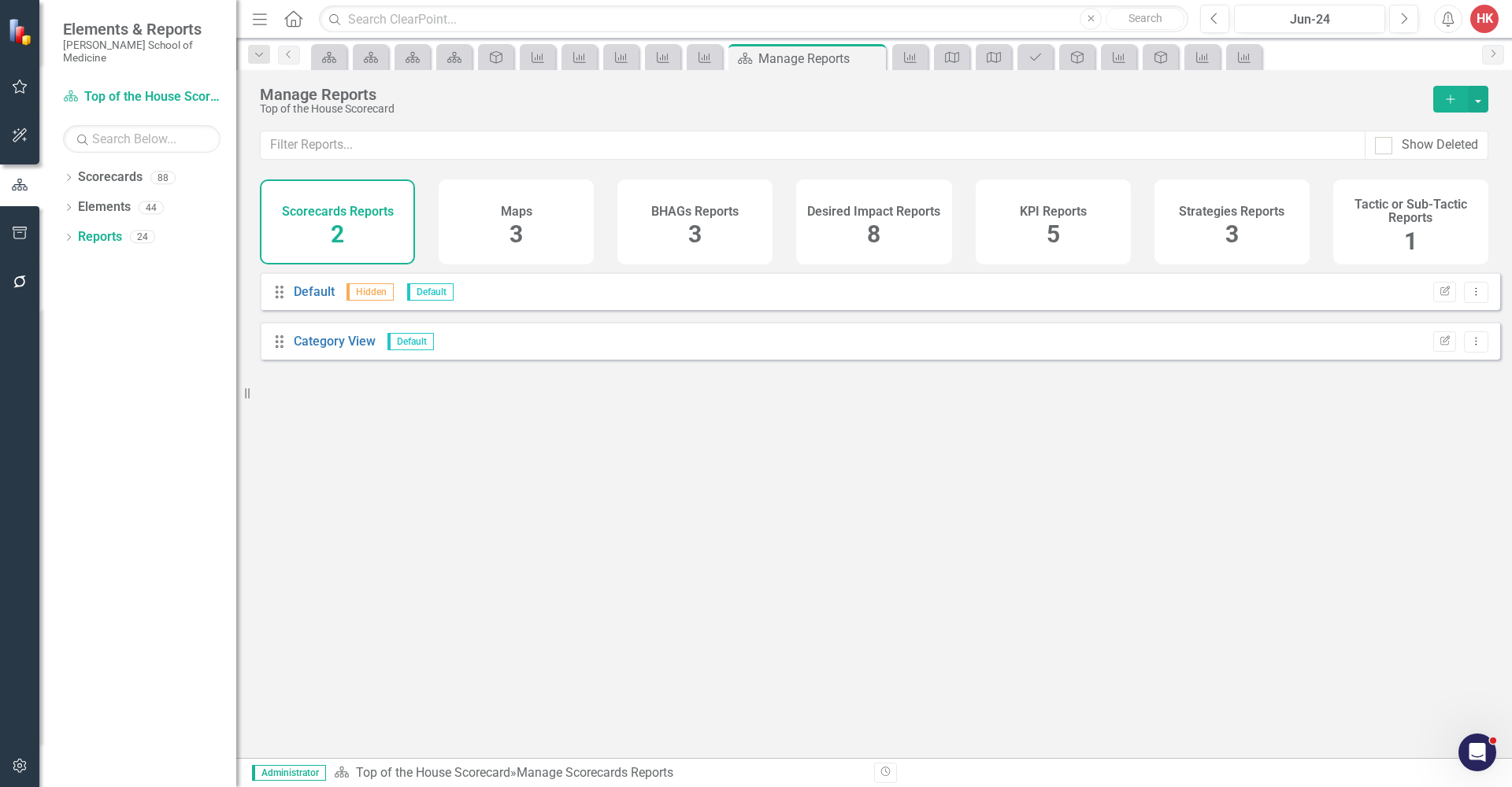
click at [515, 218] on div "3" at bounding box center [516, 234] width 14 height 34
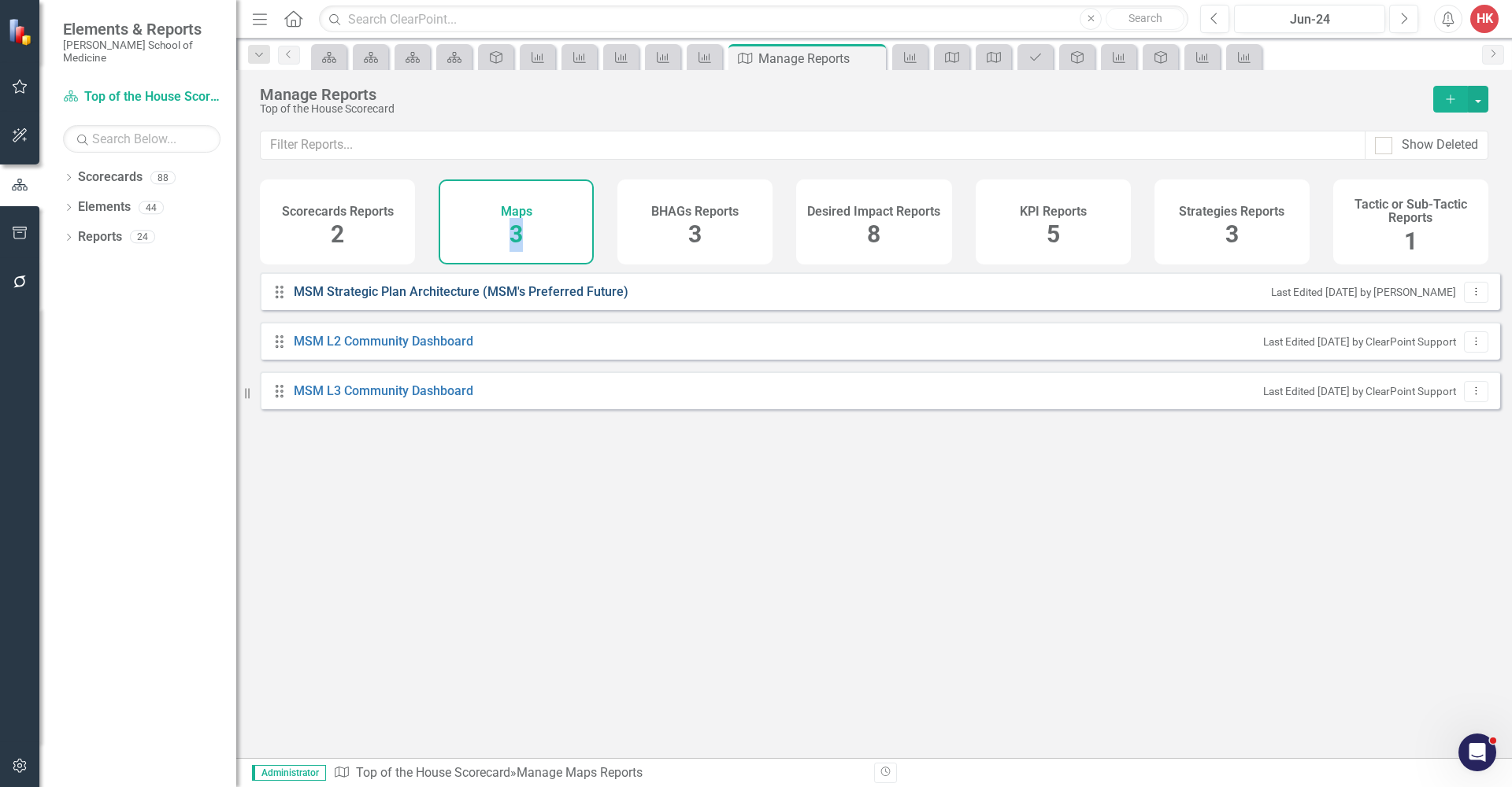
click at [510, 299] on link "MSM Strategic Plan Architecture (MSM's Preferred Future)" at bounding box center [463, 292] width 339 height 18
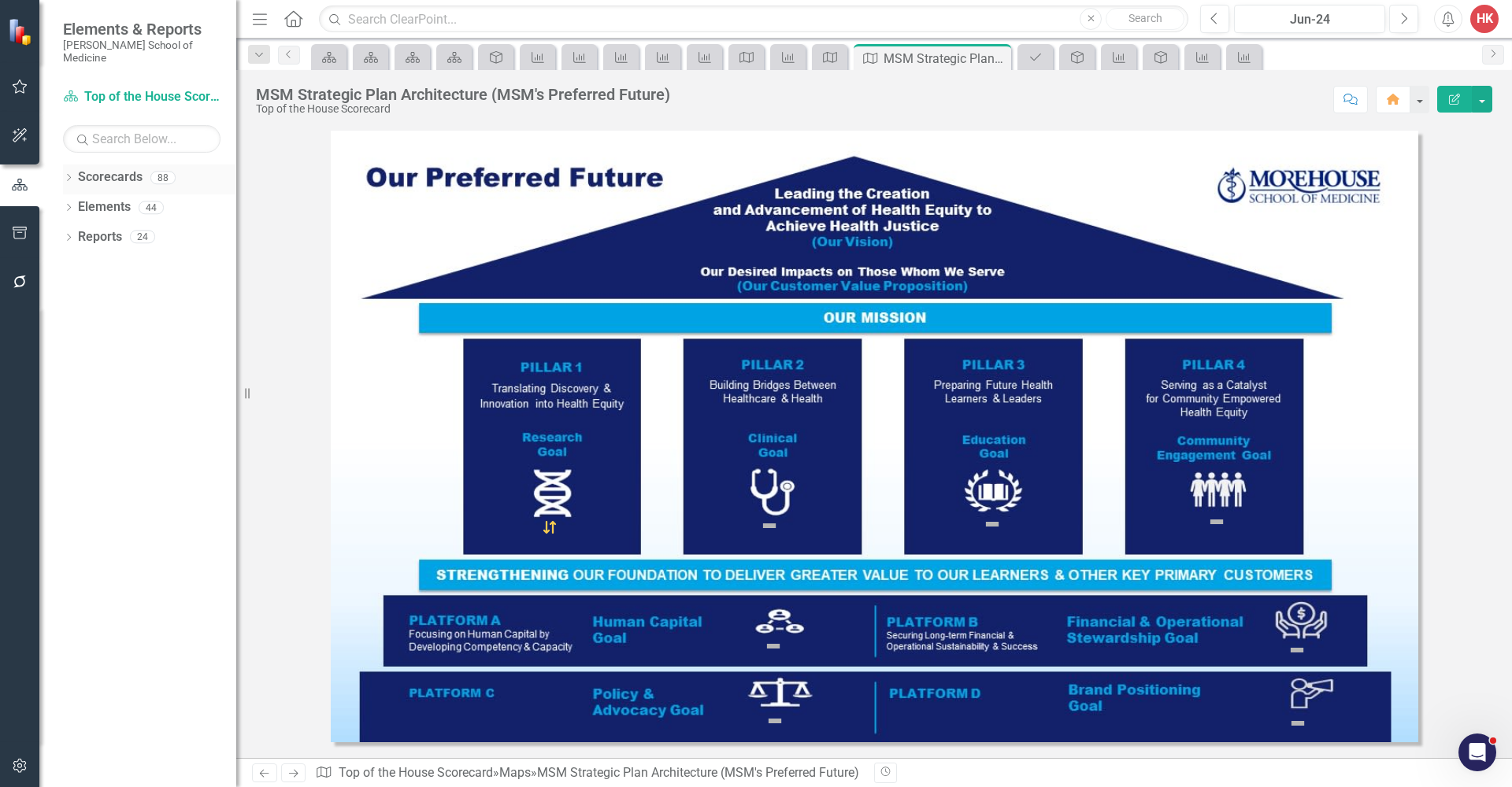
click at [127, 169] on link "Scorecards" at bounding box center [110, 177] width 65 height 18
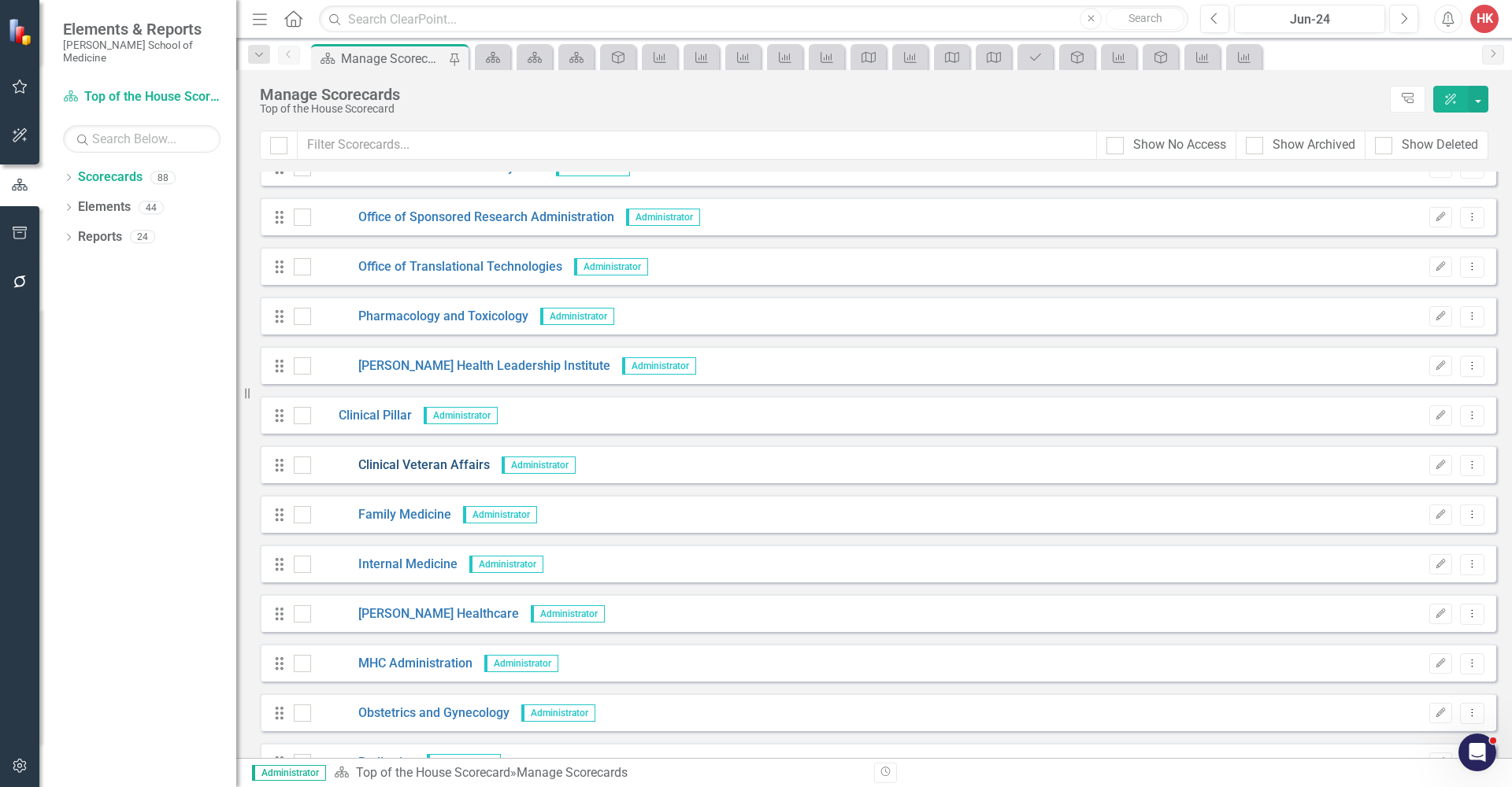
scroll to position [546, 0]
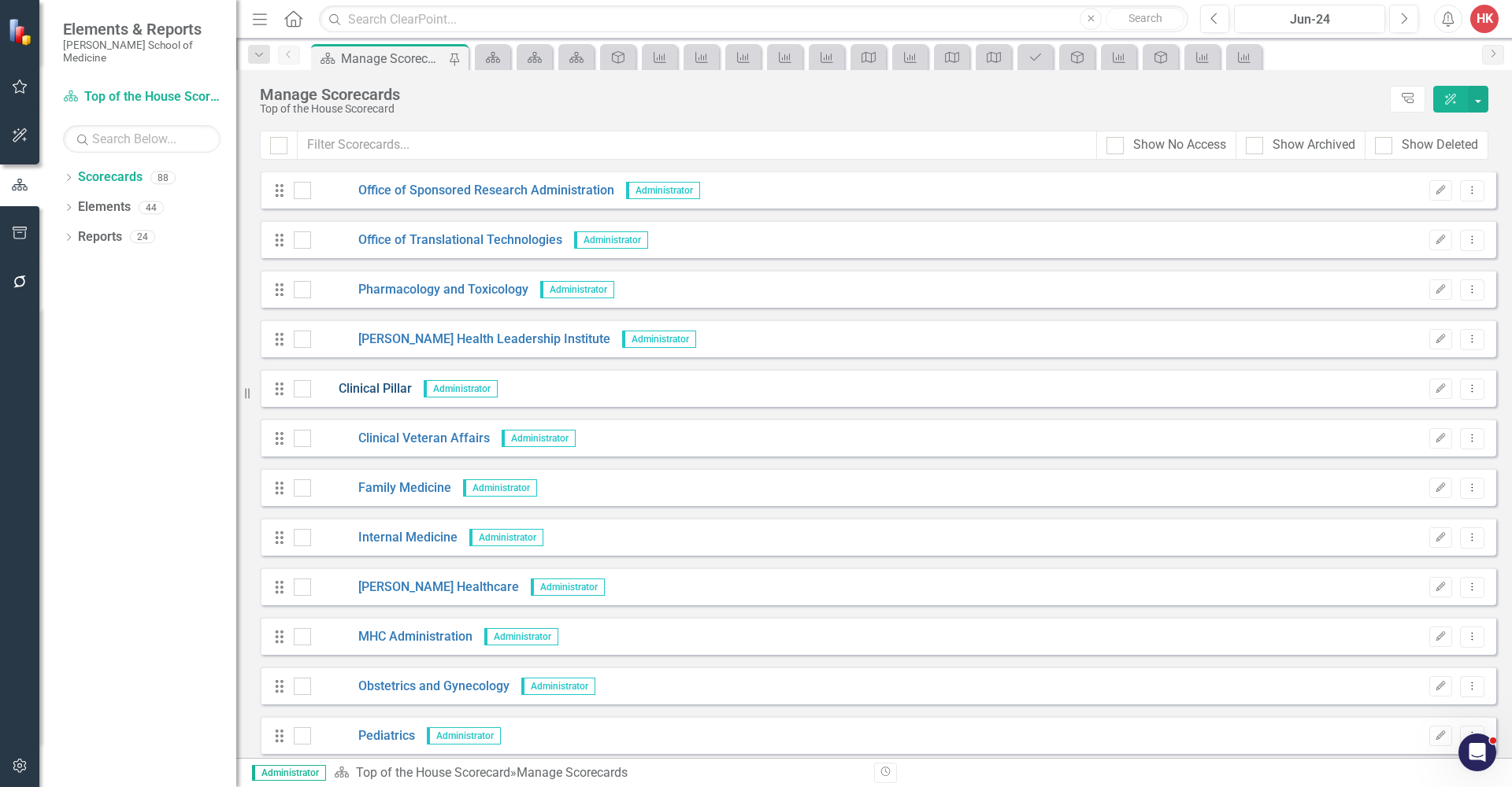
click at [385, 390] on link "Clinical Pillar" at bounding box center [361, 389] width 101 height 18
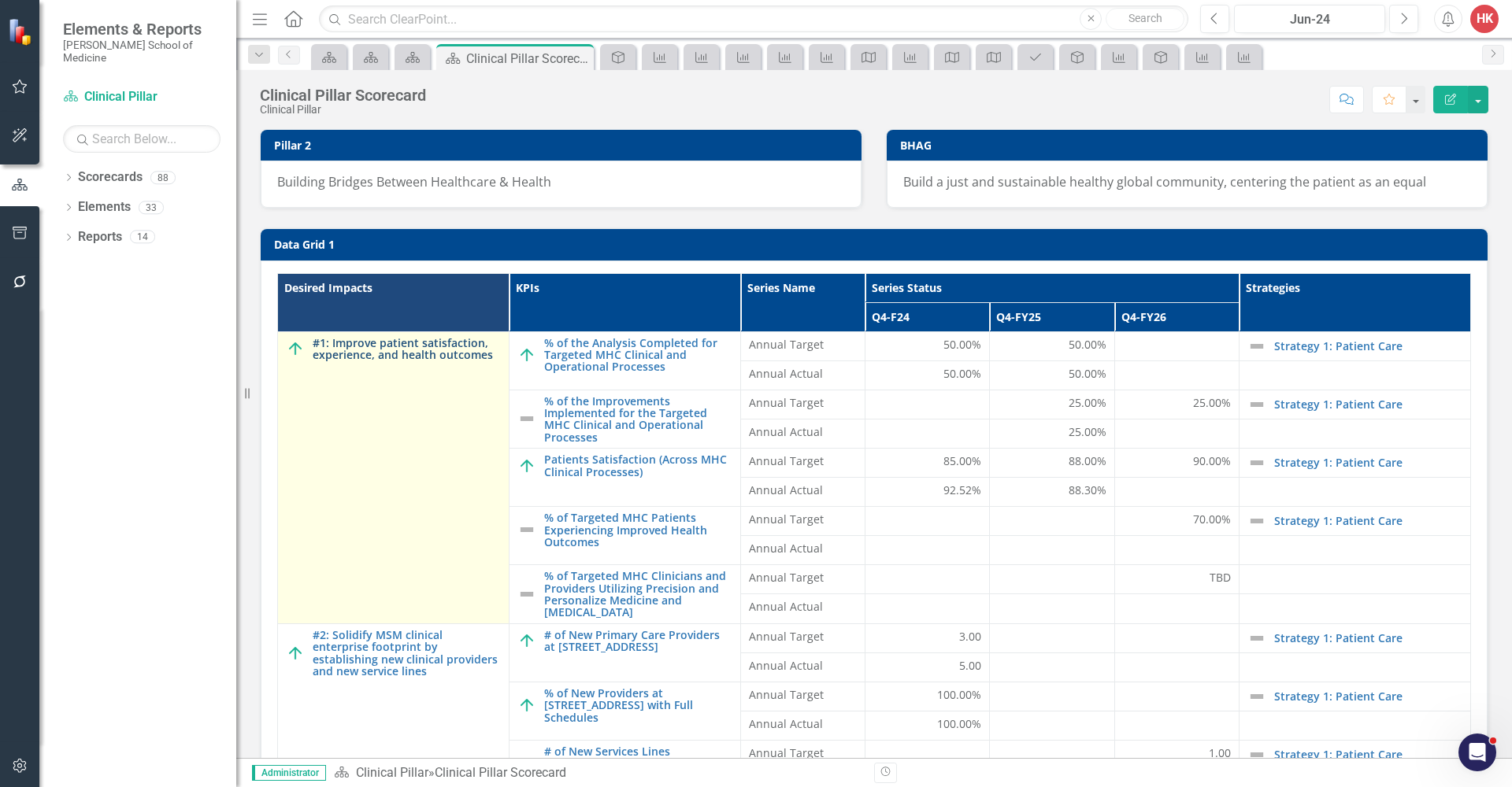
click at [391, 349] on link "#1: Improve patient satisfaction, experience, and health outcomes" at bounding box center [406, 349] width 188 height 24
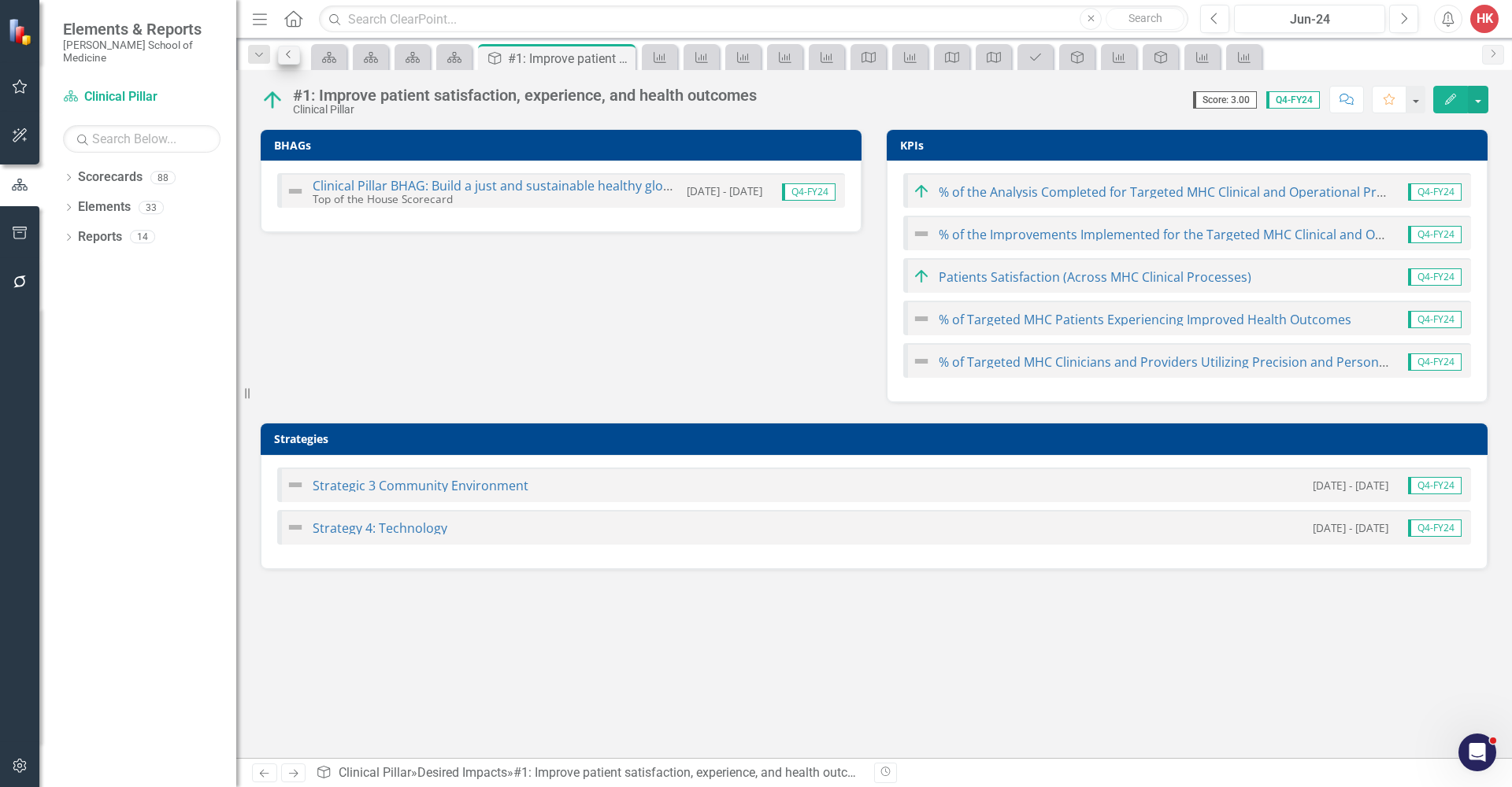
click at [289, 57] on icon at bounding box center [287, 54] width 4 height 8
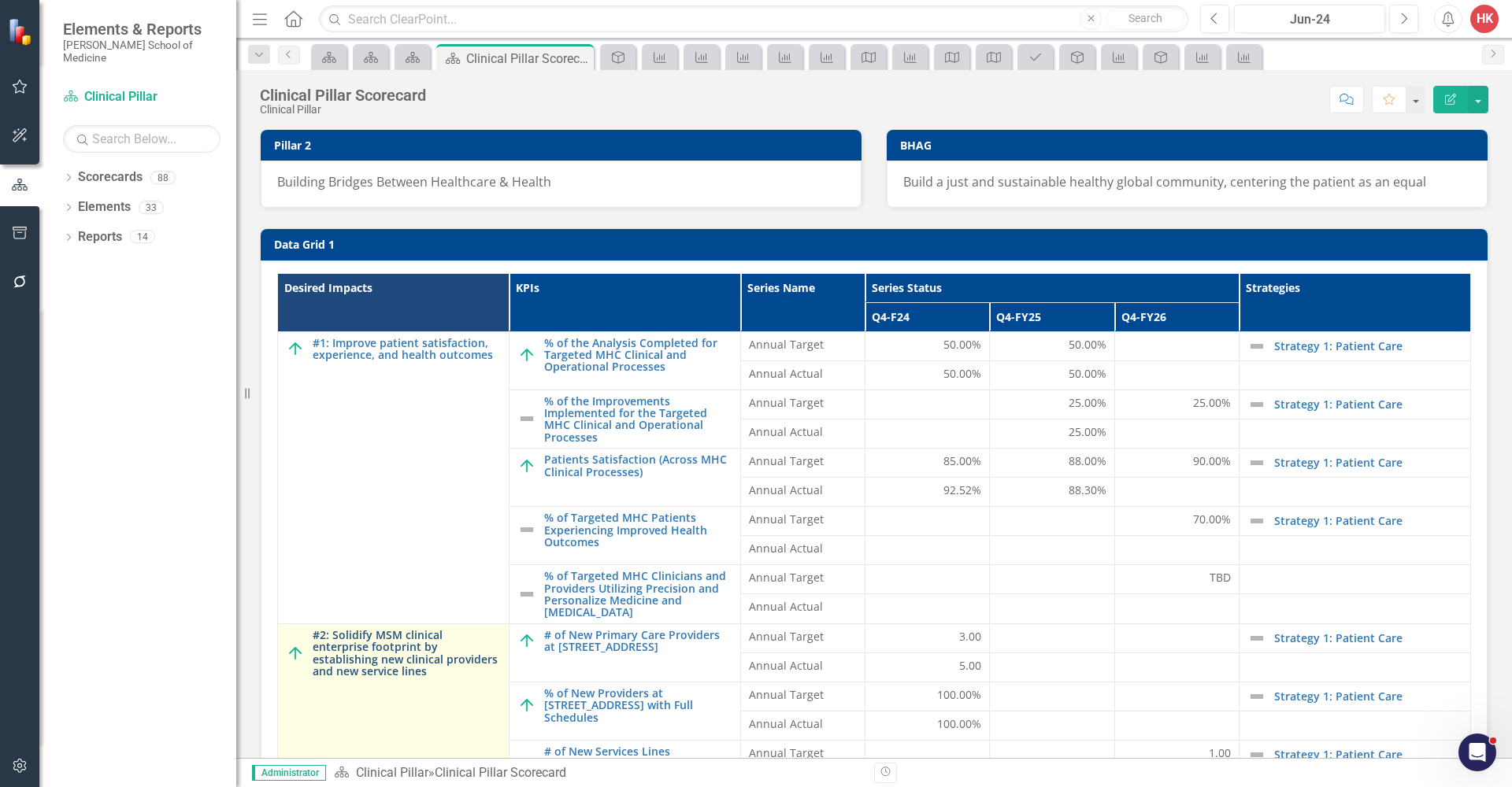
click at [405, 665] on link "#2: Solidify MSM clinical enterprise footprint by establishing new clinical pro…" at bounding box center [406, 653] width 188 height 49
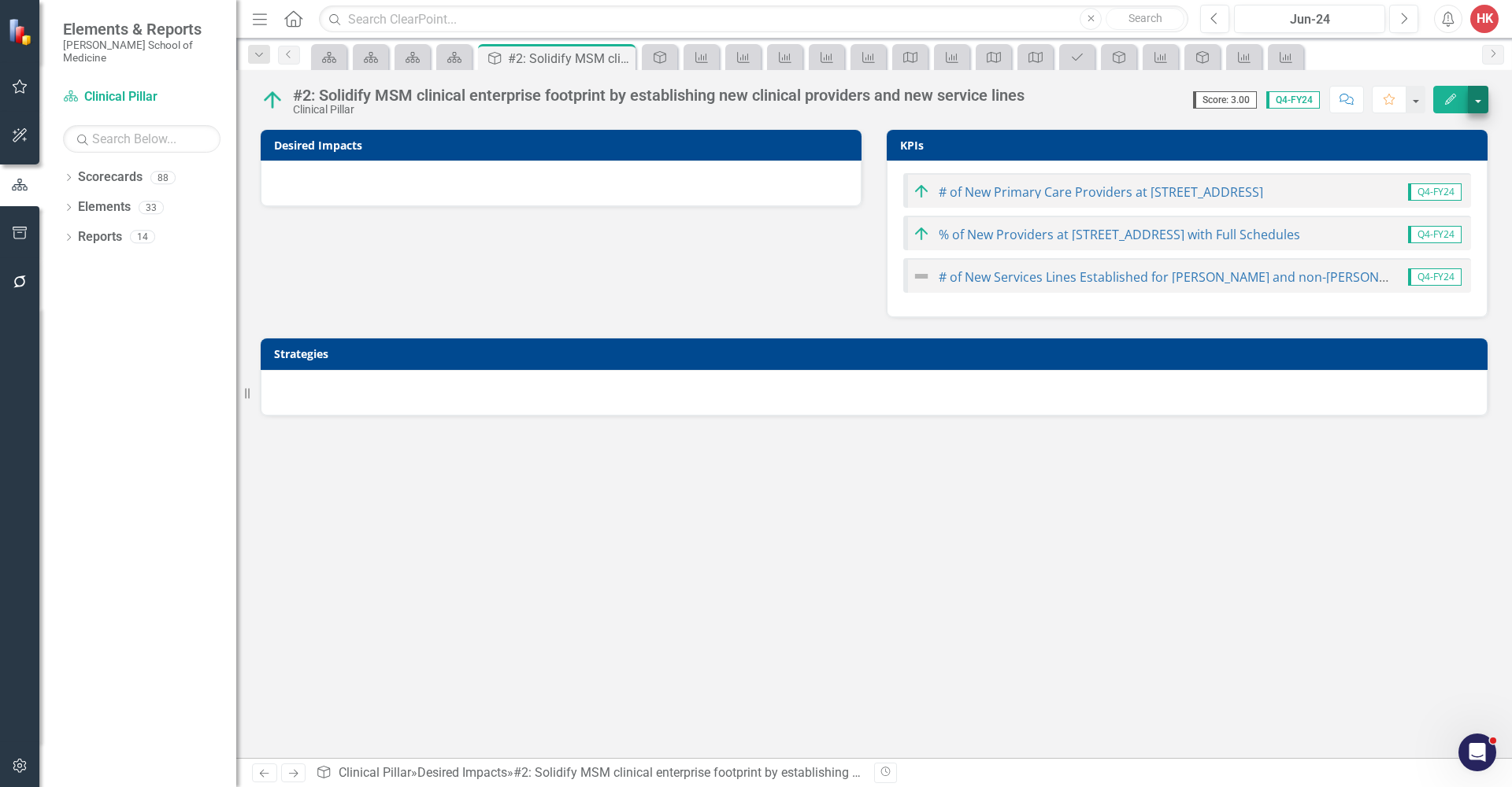
click at [1481, 100] on button "button" at bounding box center [1478, 100] width 21 height 28
click at [1409, 153] on link "Edit Report Edit Layout" at bounding box center [1414, 158] width 145 height 29
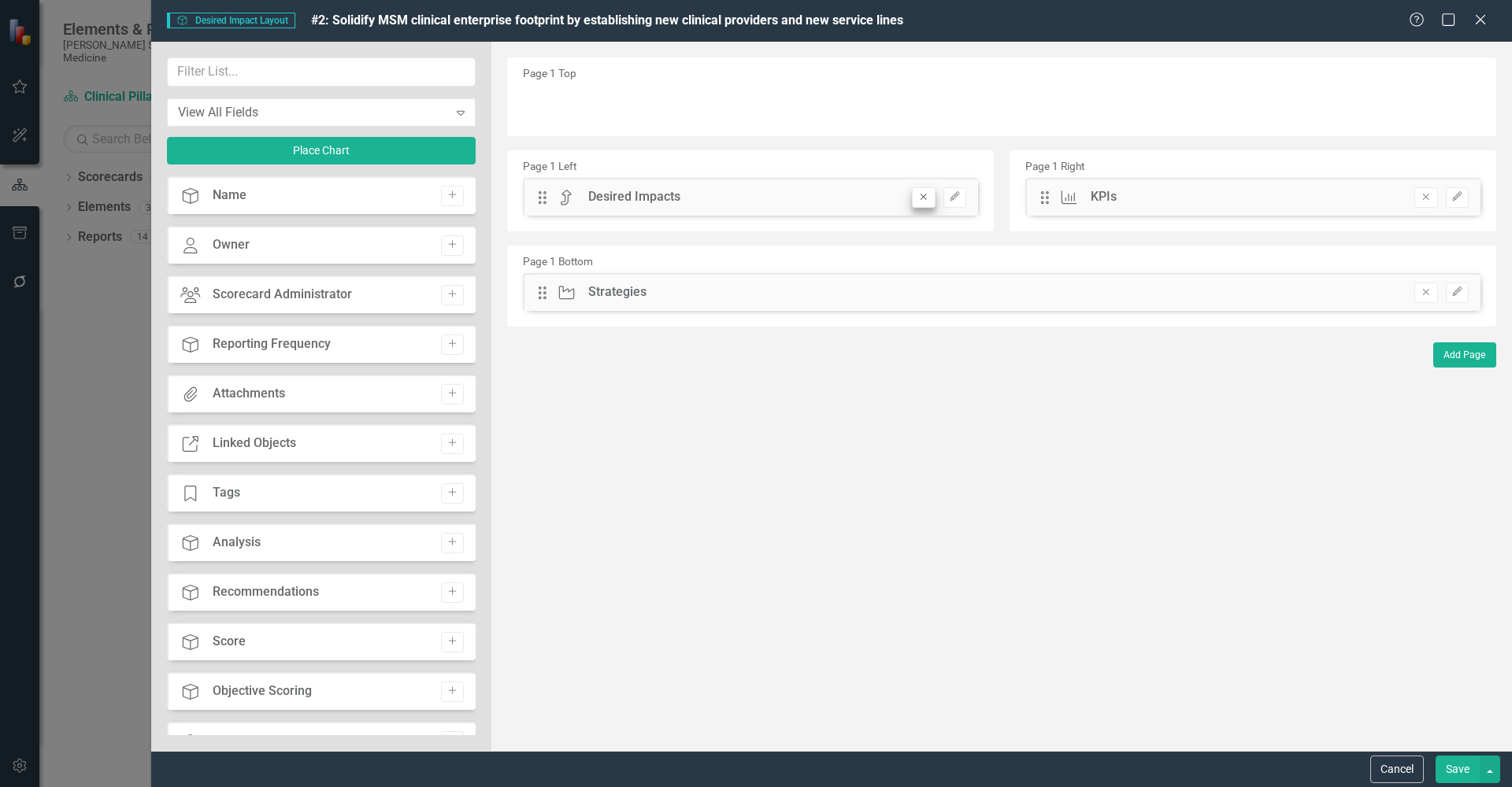
click at [928, 200] on icon "Remove" at bounding box center [923, 196] width 12 height 9
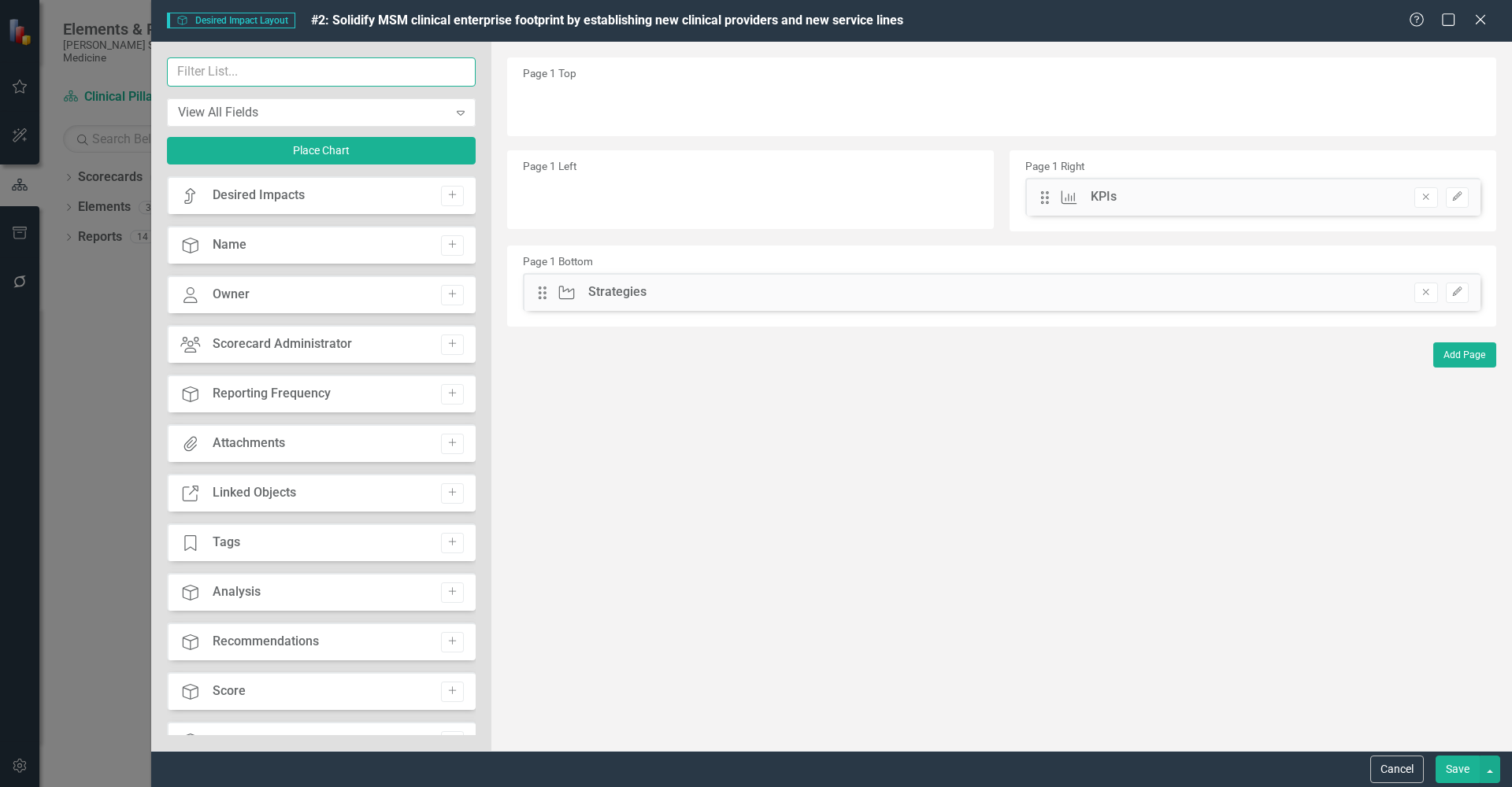
click at [291, 78] on input "text" at bounding box center [321, 72] width 309 height 29
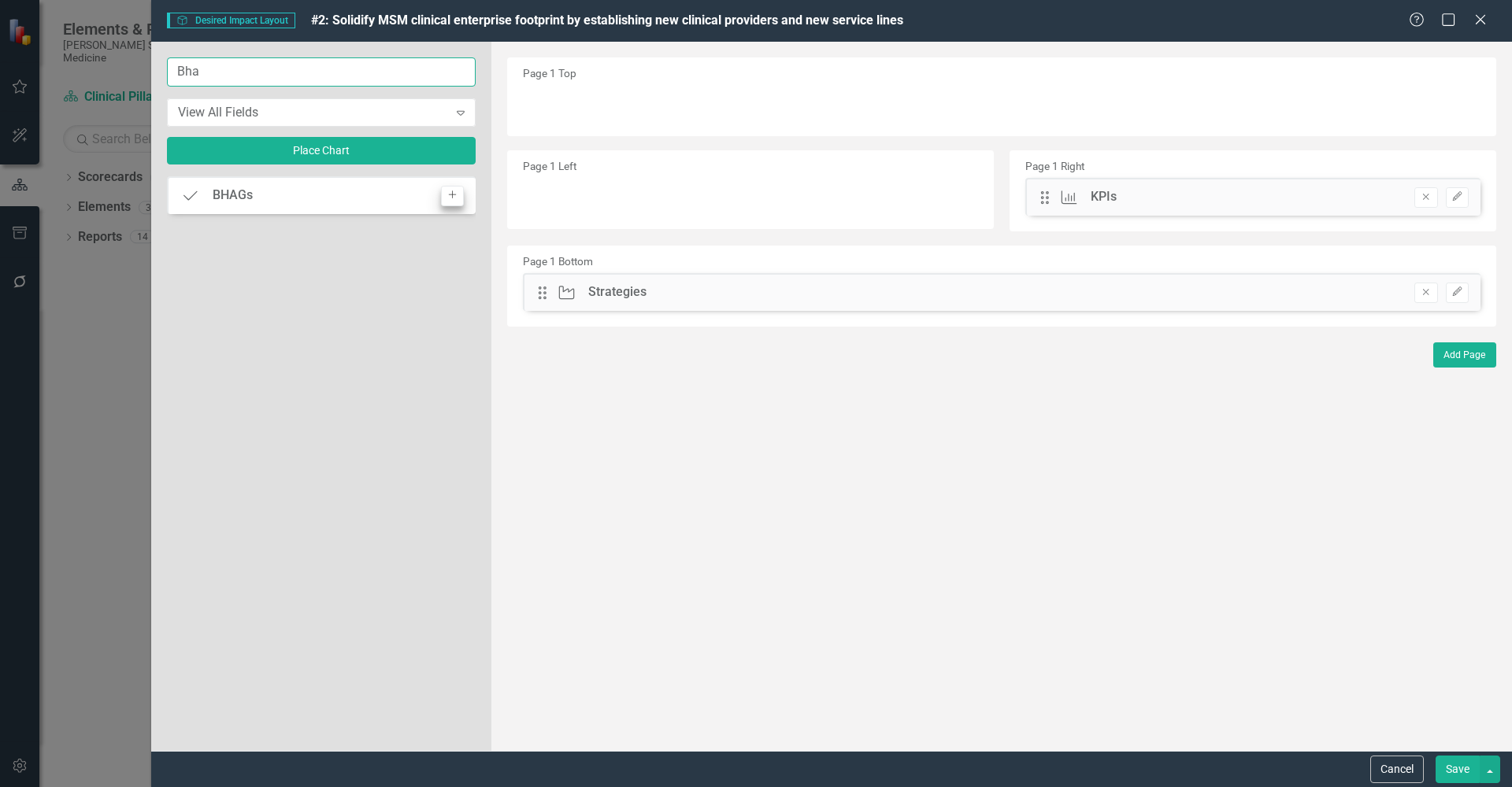
type input "Bha"
click at [457, 197] on icon "Add" at bounding box center [453, 194] width 12 height 9
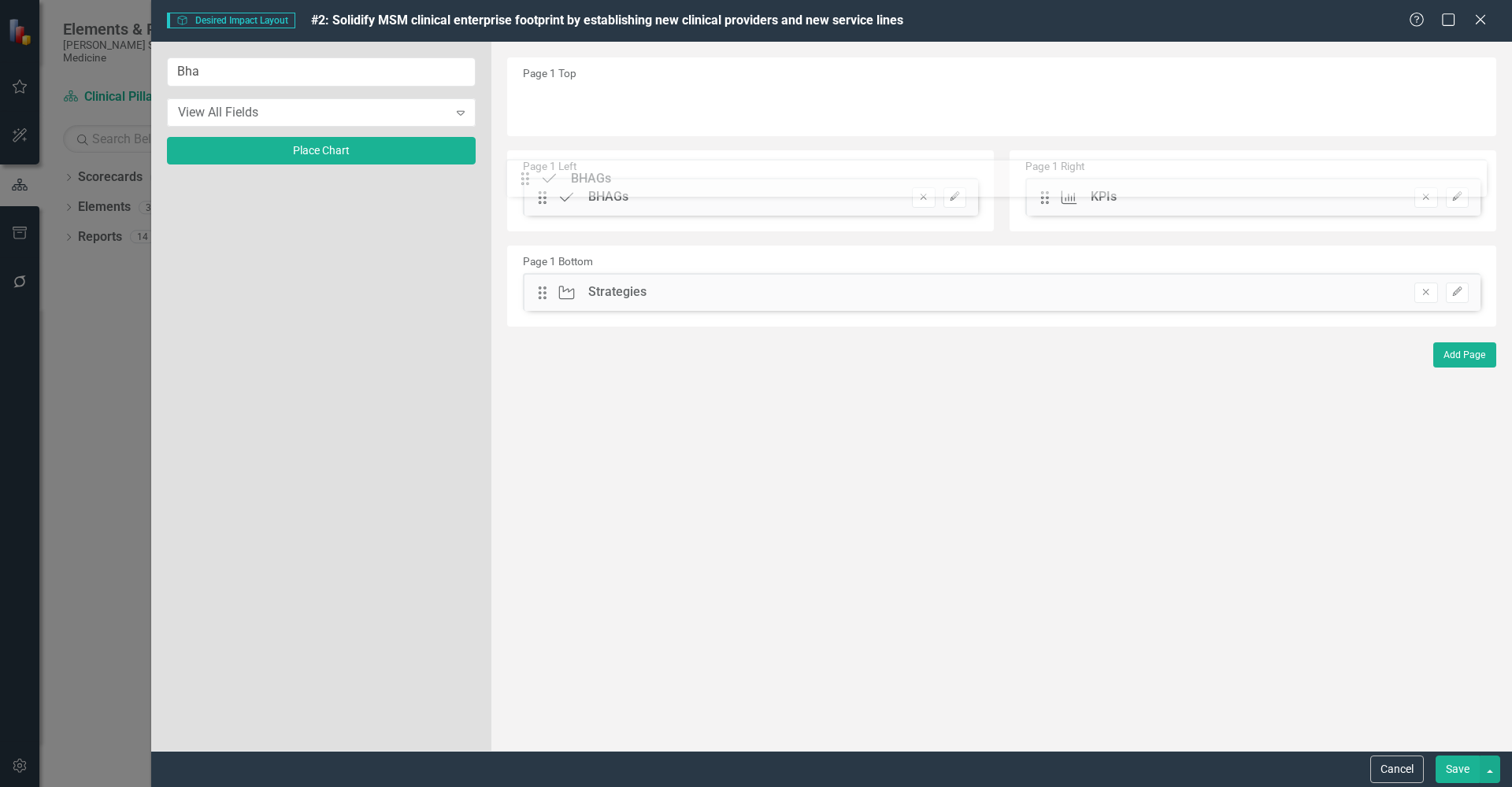
drag, startPoint x: 541, startPoint y: 106, endPoint x: 535, endPoint y: 181, distance: 75.2
click at [1462, 771] on button "Save" at bounding box center [1457, 770] width 44 height 28
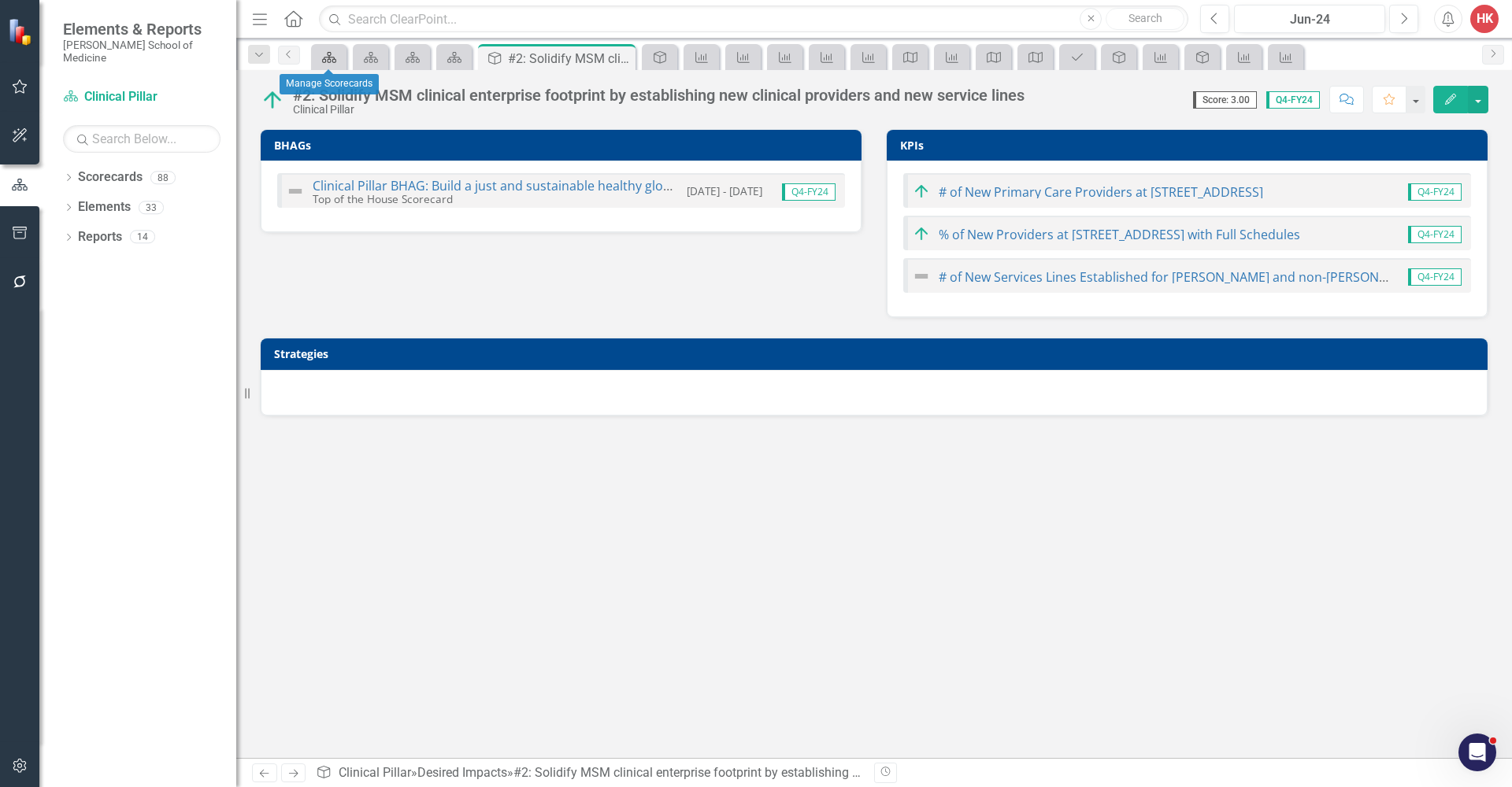
click at [327, 60] on icon "Scorecards" at bounding box center [329, 57] width 15 height 13
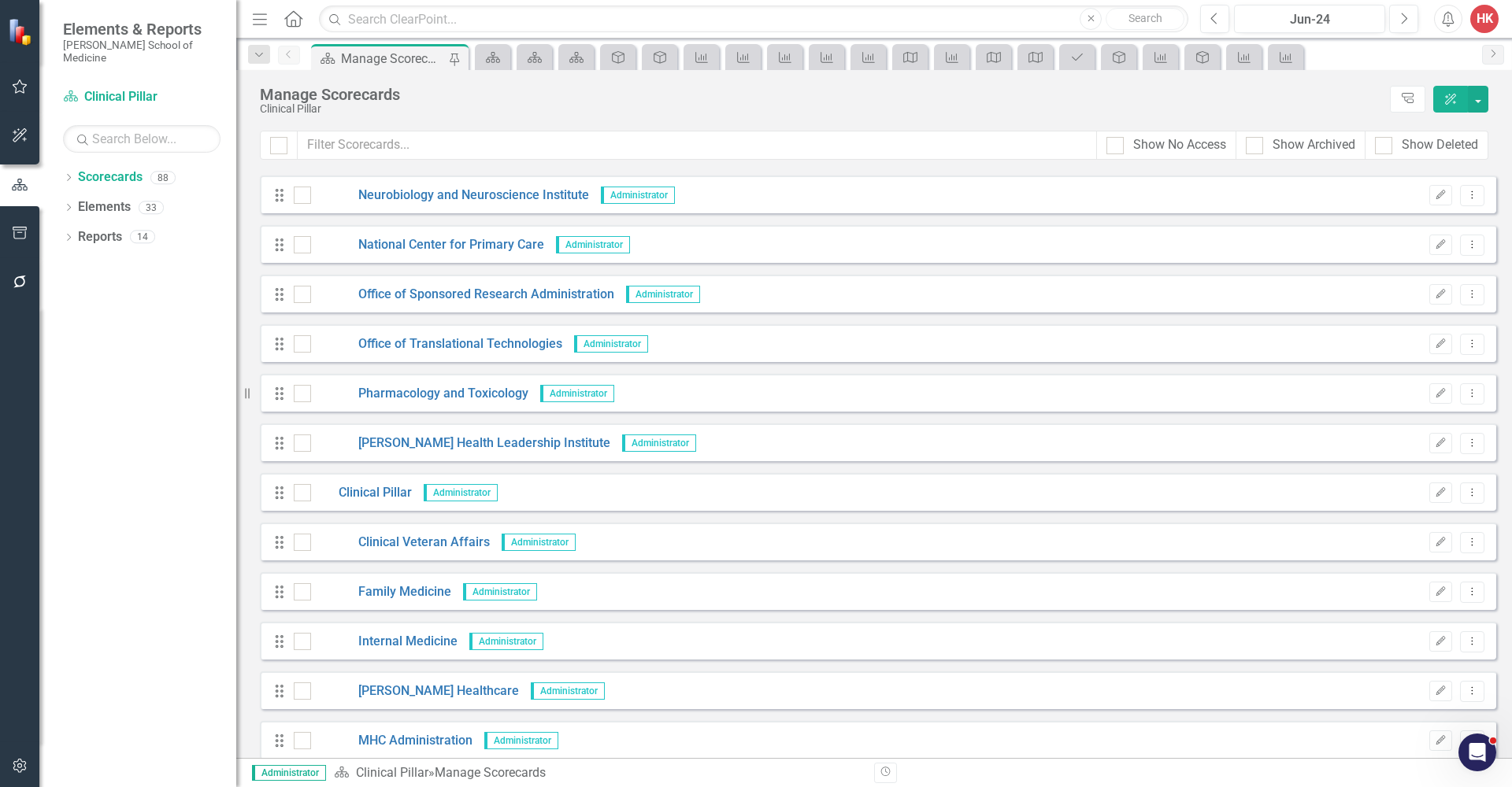
scroll to position [450, 0]
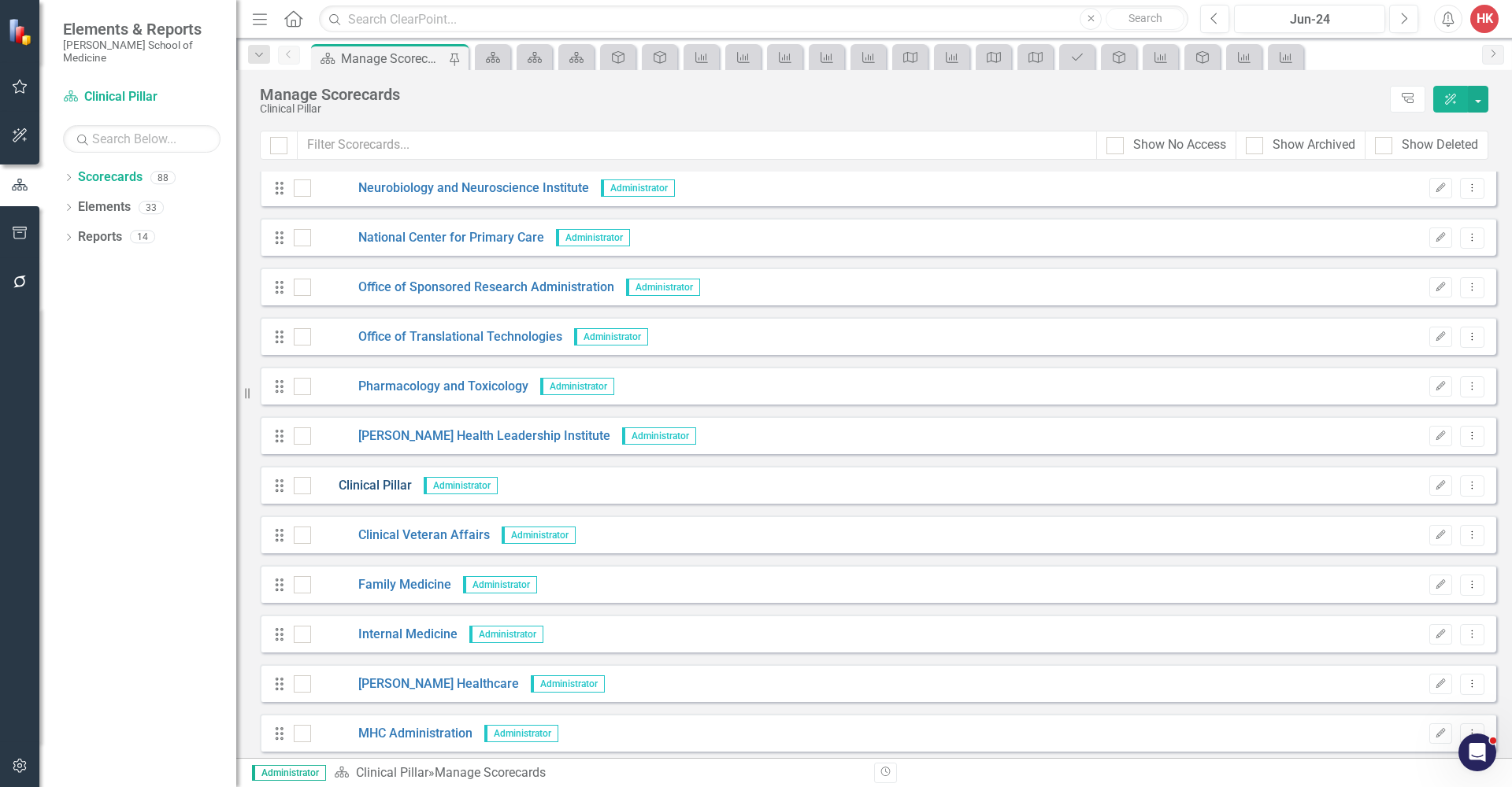
click at [392, 488] on link "Clinical Pillar" at bounding box center [361, 486] width 101 height 18
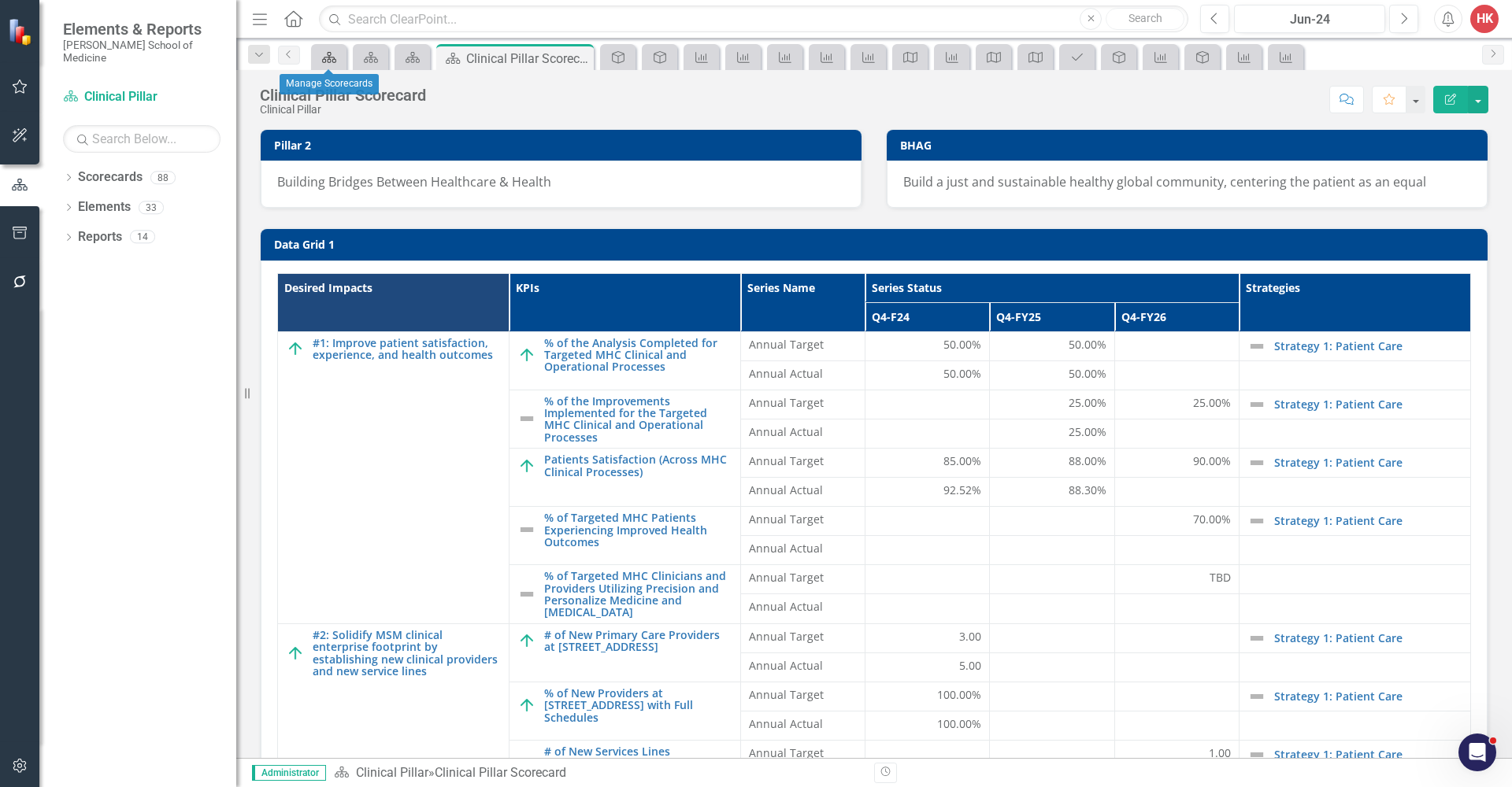
click at [330, 62] on icon at bounding box center [329, 57] width 14 height 11
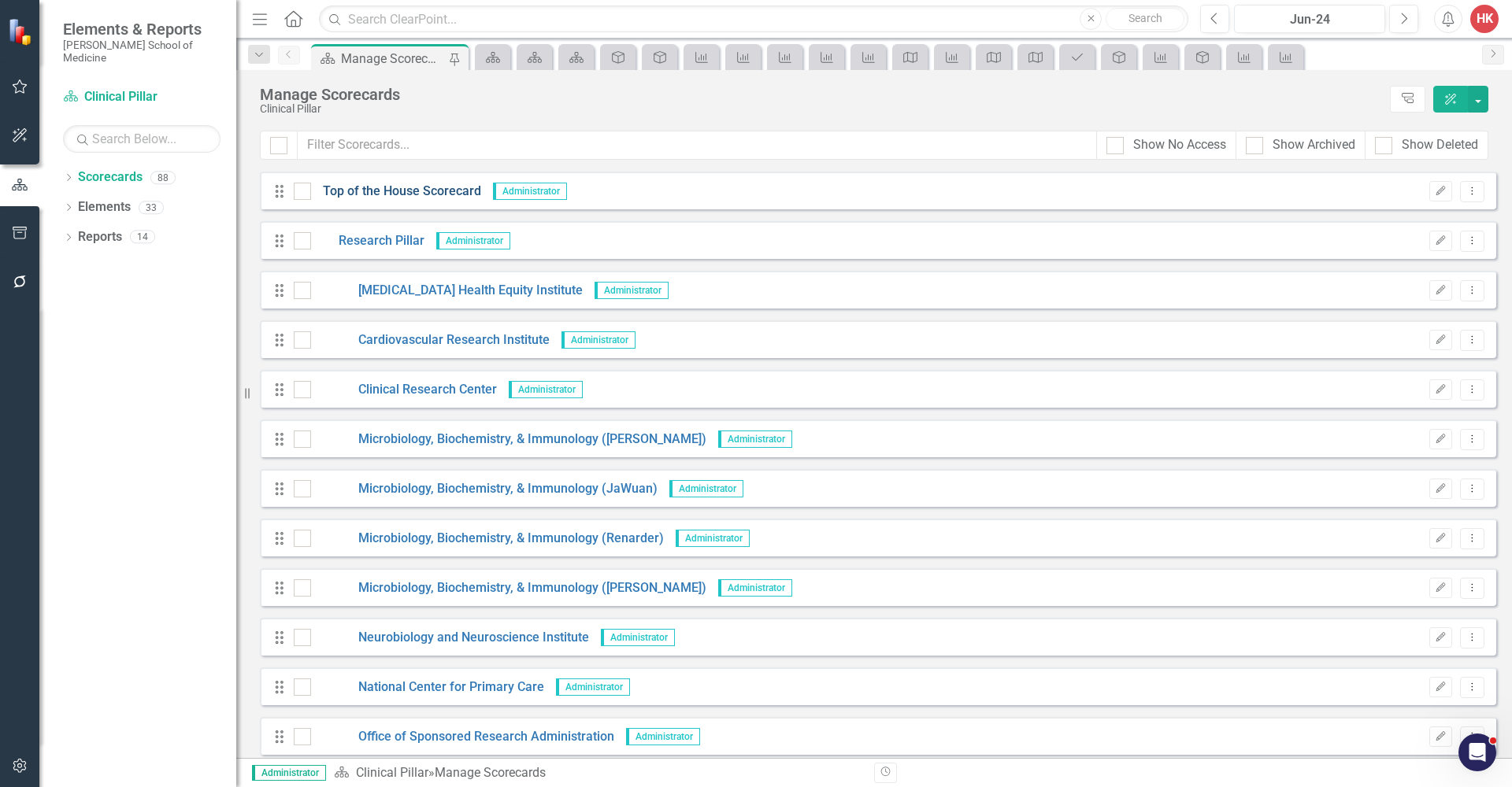
click at [361, 192] on link "Top of the House Scorecard" at bounding box center [396, 191] width 170 height 18
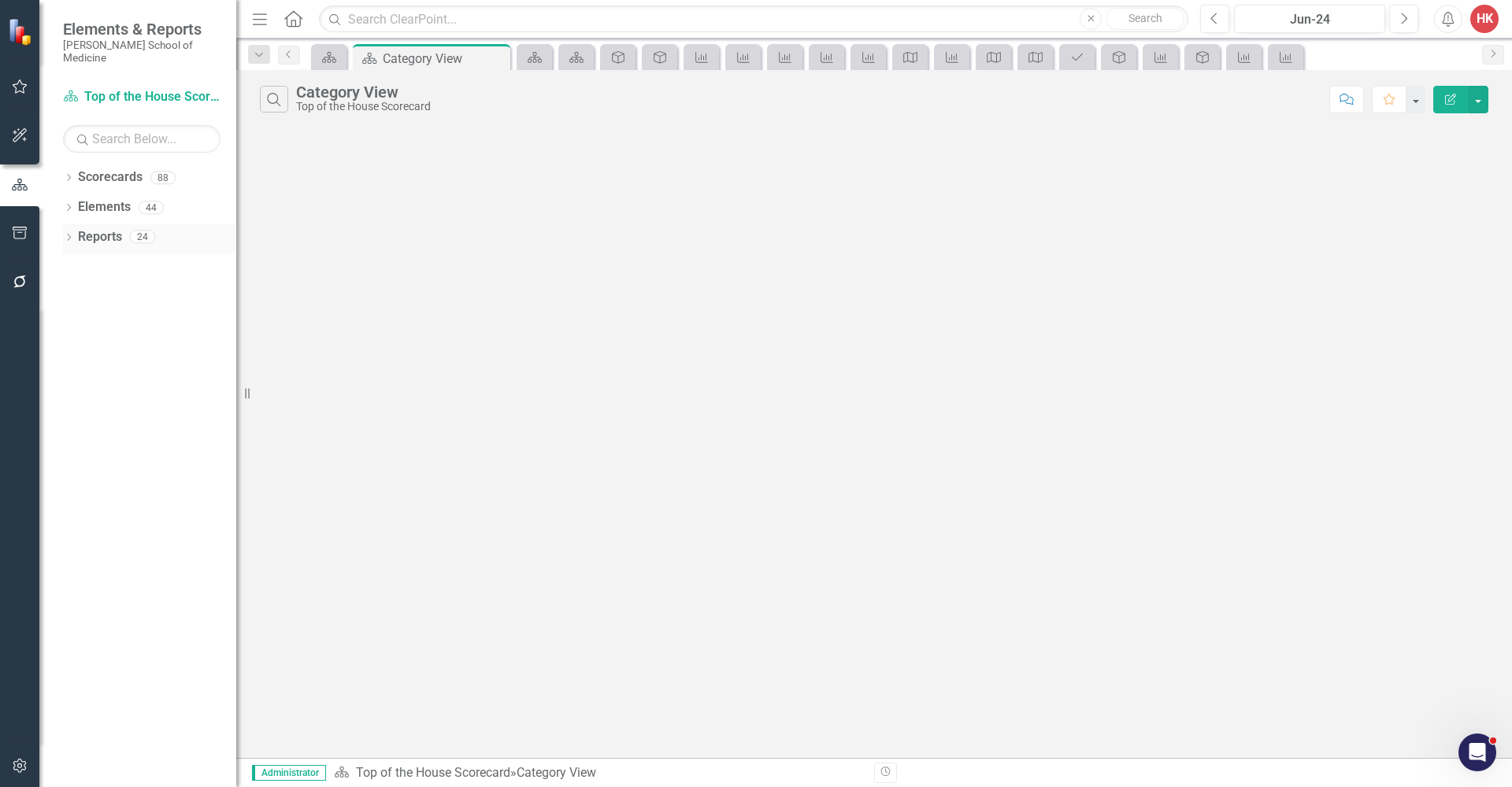
click at [107, 228] on link "Reports" at bounding box center [100, 237] width 44 height 18
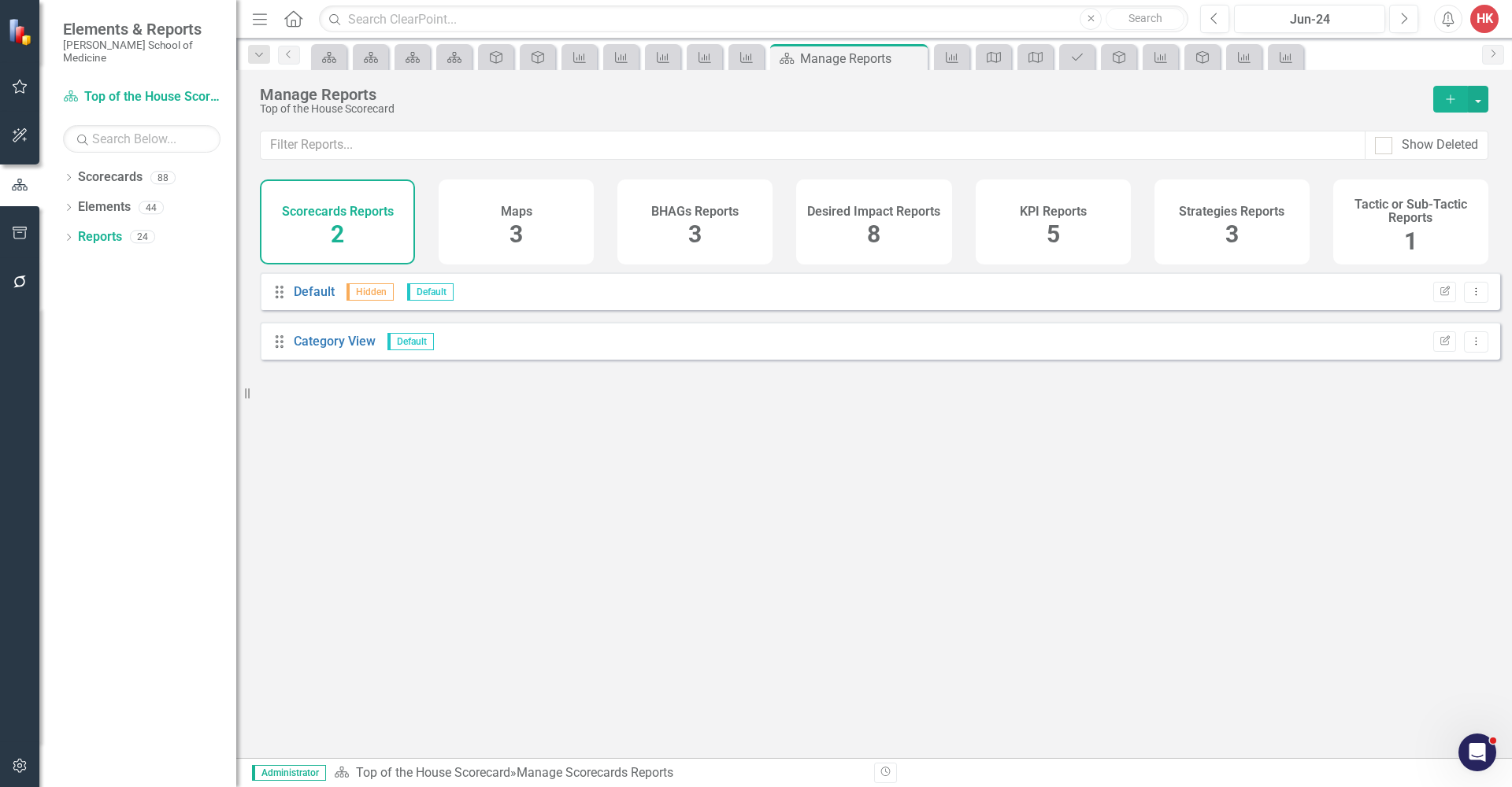
click at [543, 227] on div "Maps 3" at bounding box center [516, 222] width 155 height 85
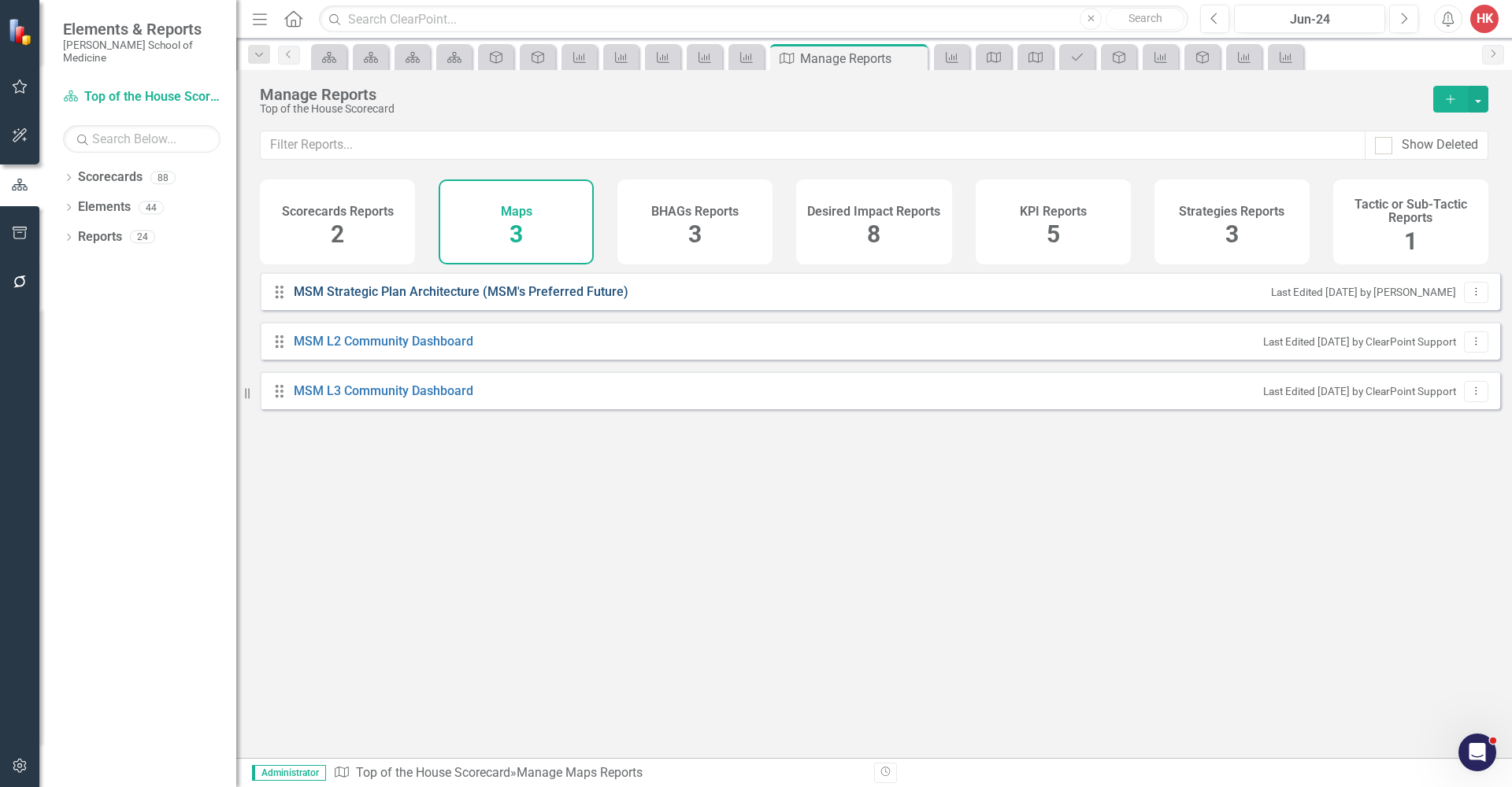
click at [495, 301] on link "MSM Strategic Plan Architecture (MSM's Preferred Future)" at bounding box center [463, 292] width 339 height 18
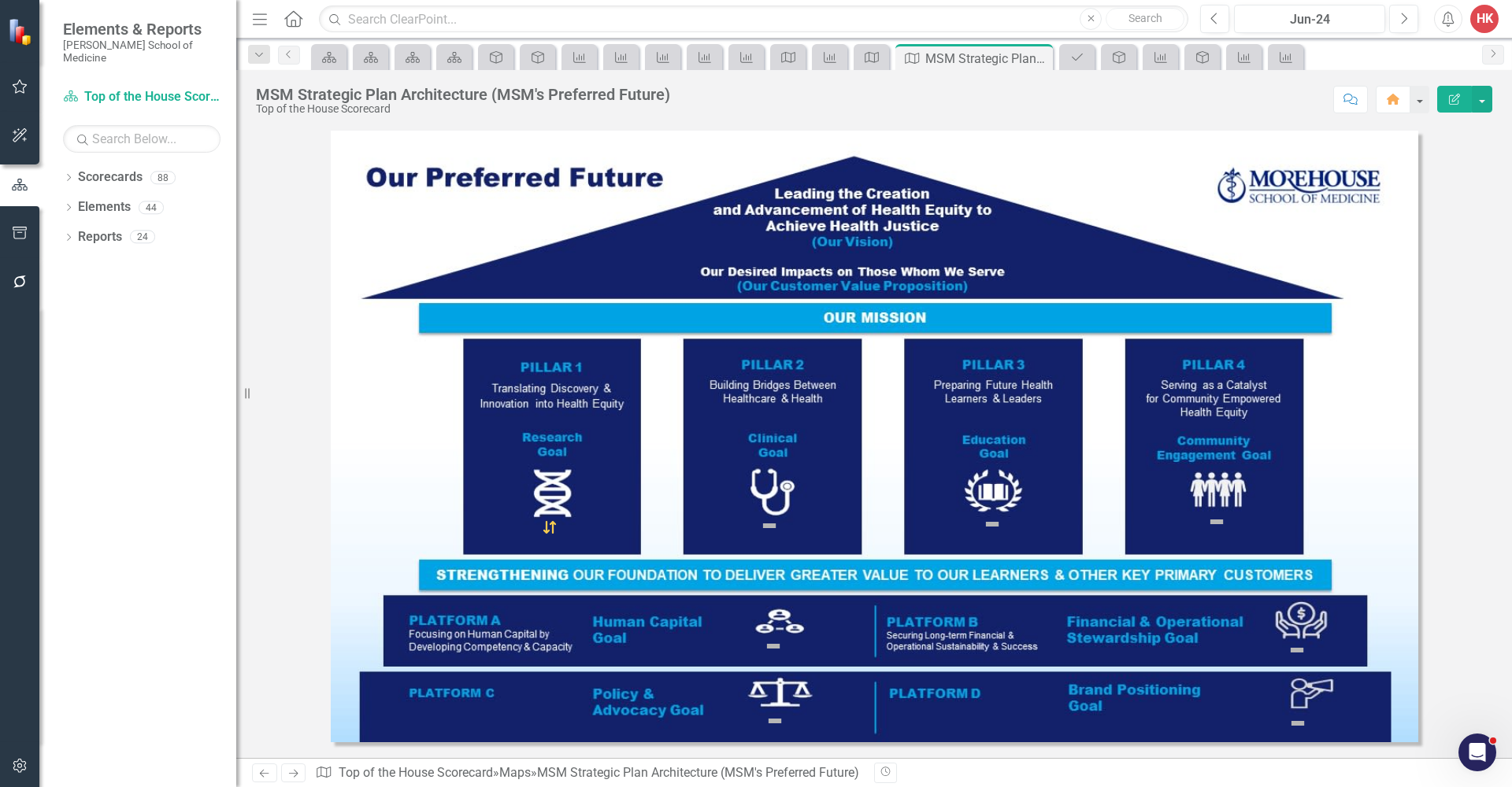
click at [772, 529] on img at bounding box center [769, 526] width 19 height 19
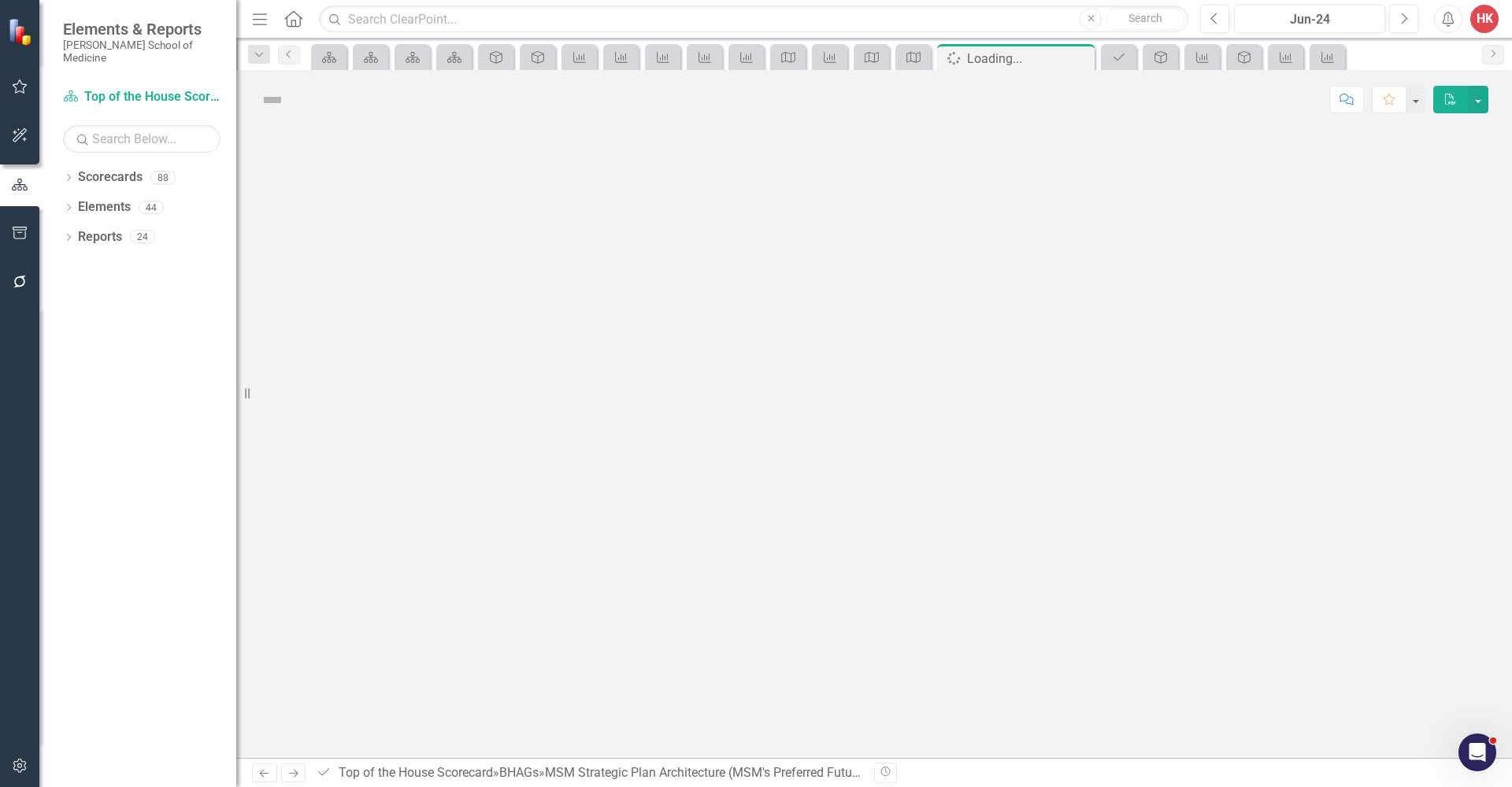
click at [772, 529] on div at bounding box center [874, 443] width 1275 height 629
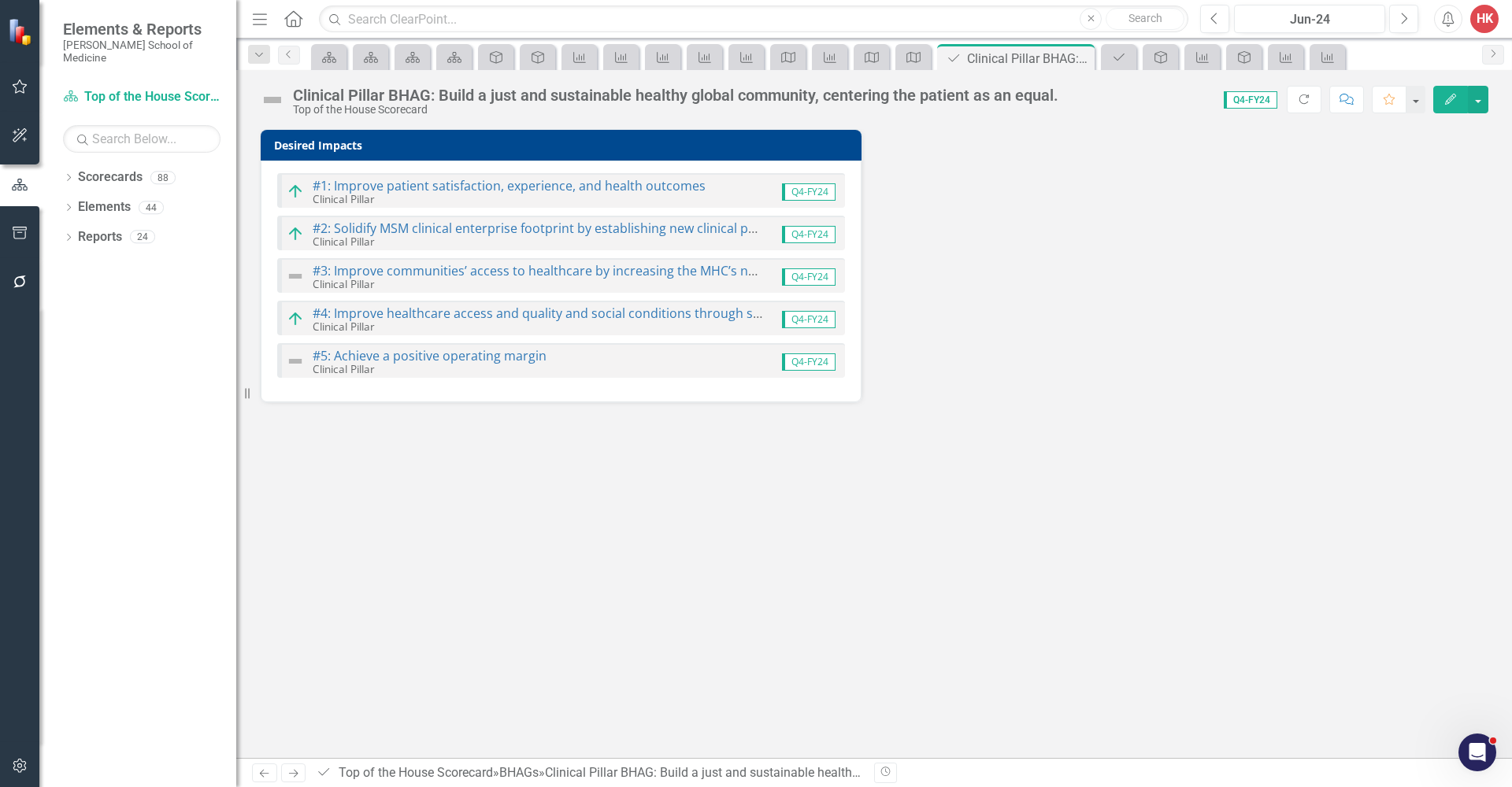
click at [276, 104] on img at bounding box center [272, 100] width 25 height 25
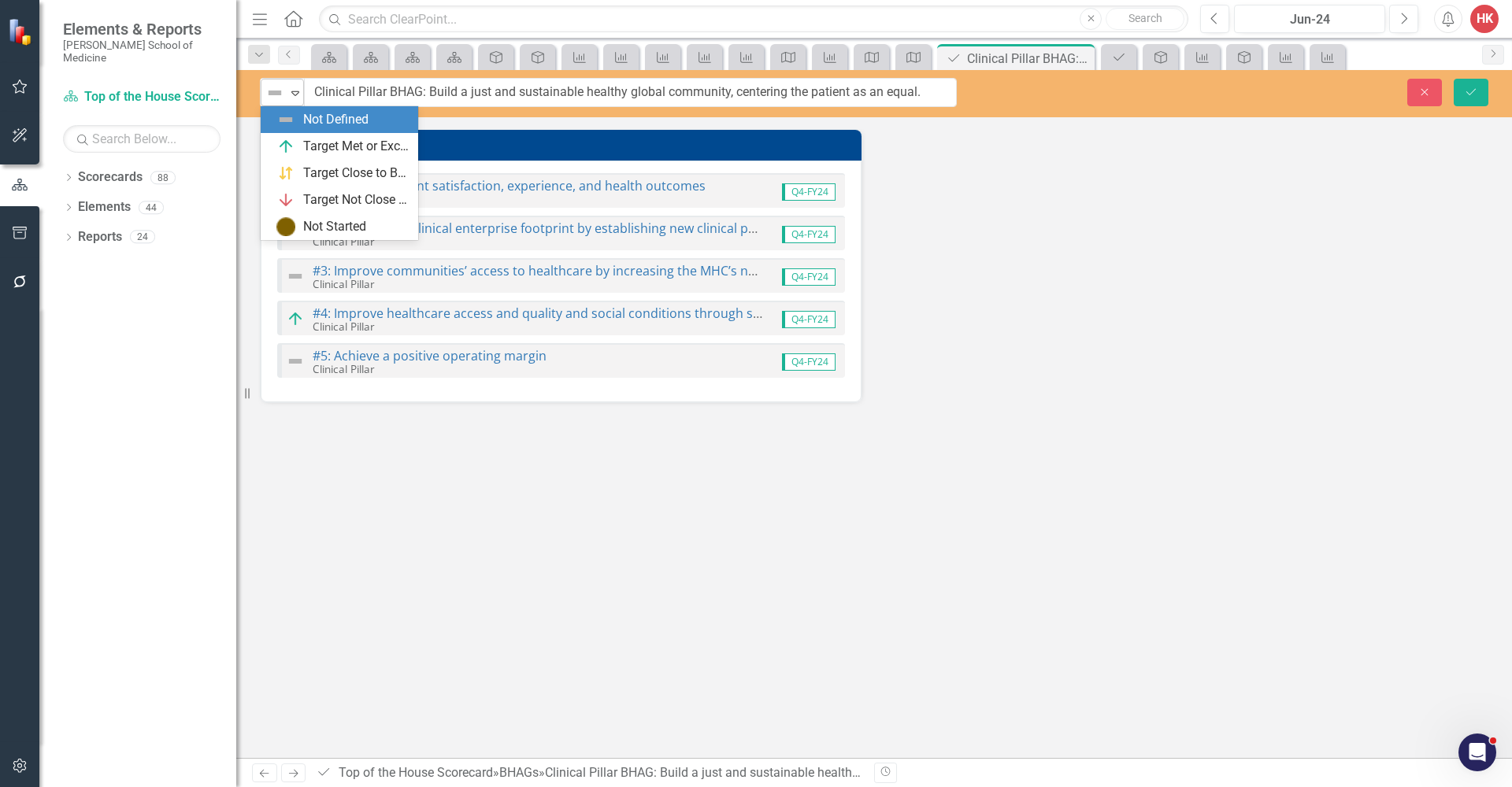
click at [295, 97] on icon "Expand" at bounding box center [295, 93] width 15 height 13
click at [293, 141] on img at bounding box center [286, 146] width 19 height 19
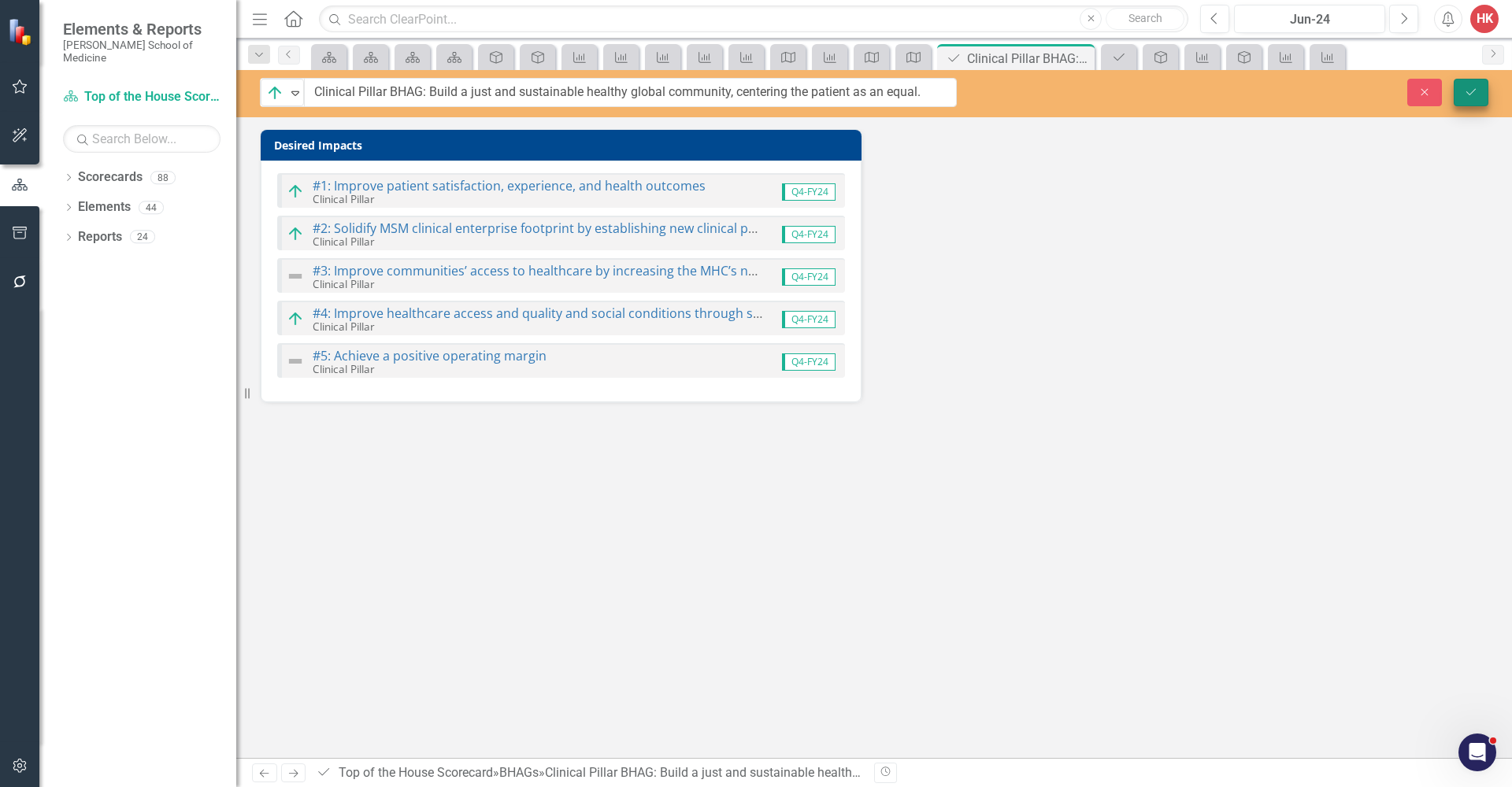
click at [1476, 95] on icon "Save" at bounding box center [1471, 92] width 14 height 11
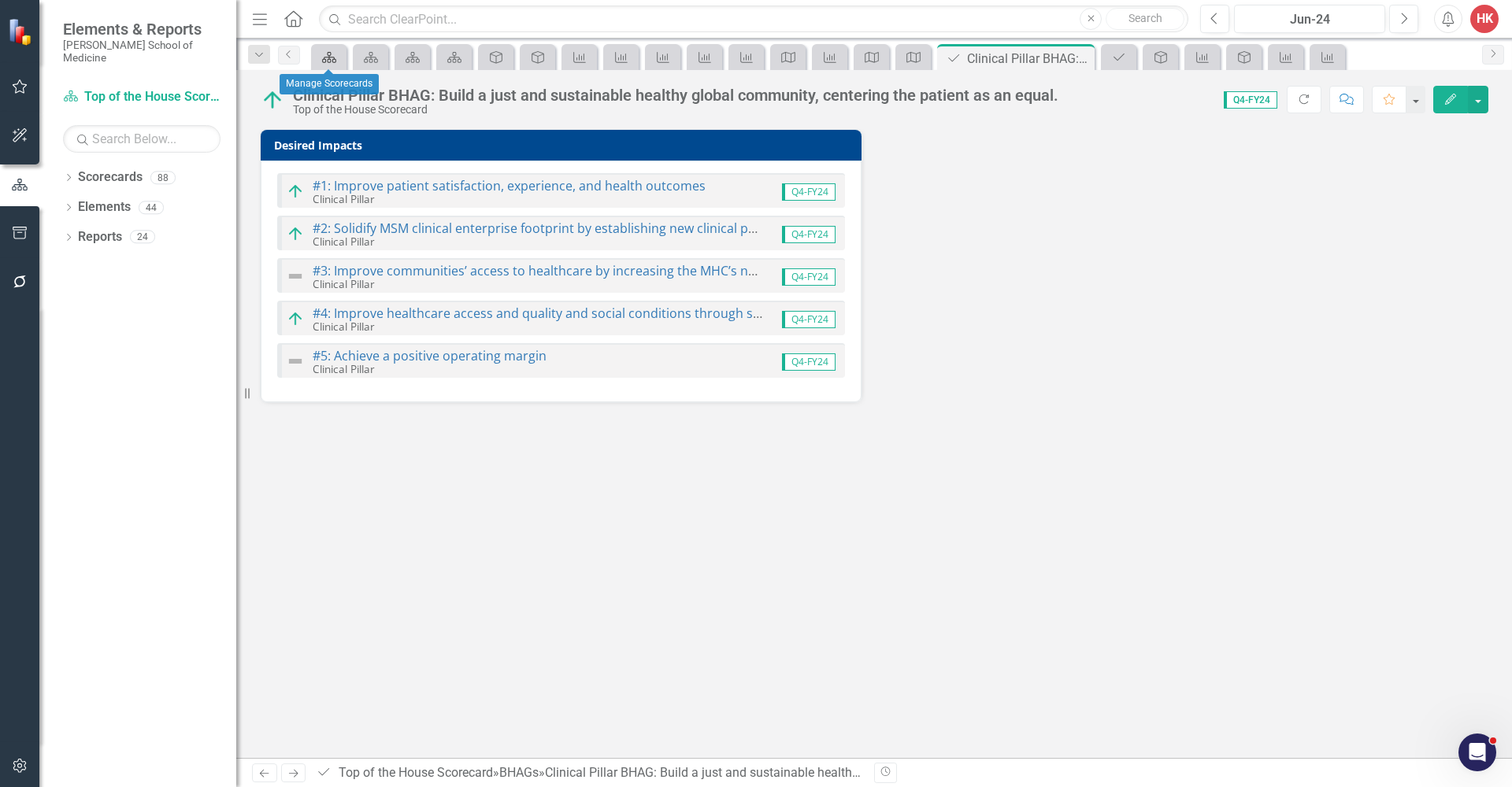
click at [334, 60] on icon at bounding box center [329, 57] width 14 height 11
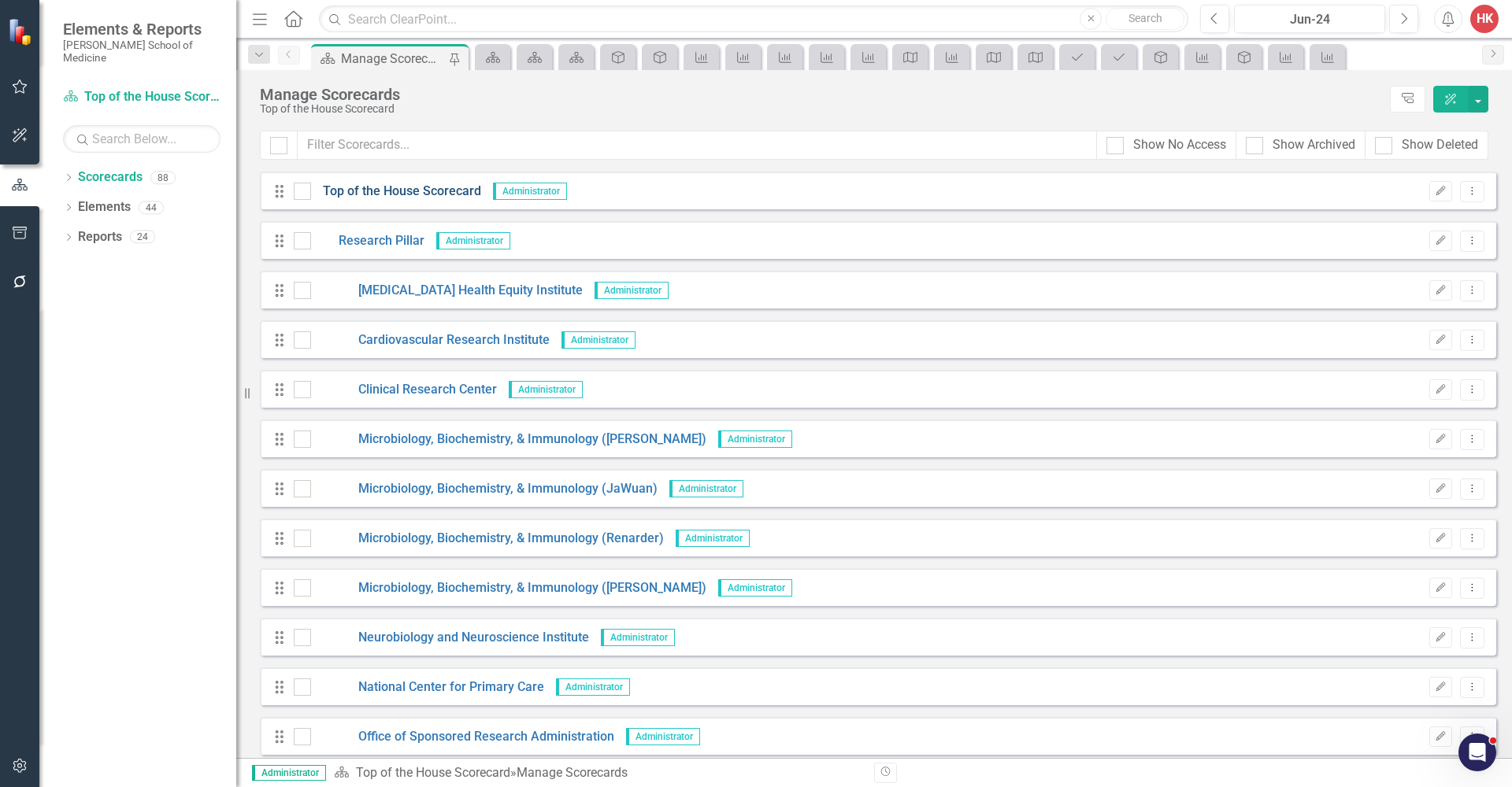
click at [411, 195] on link "Top of the House Scorecard" at bounding box center [396, 191] width 170 height 18
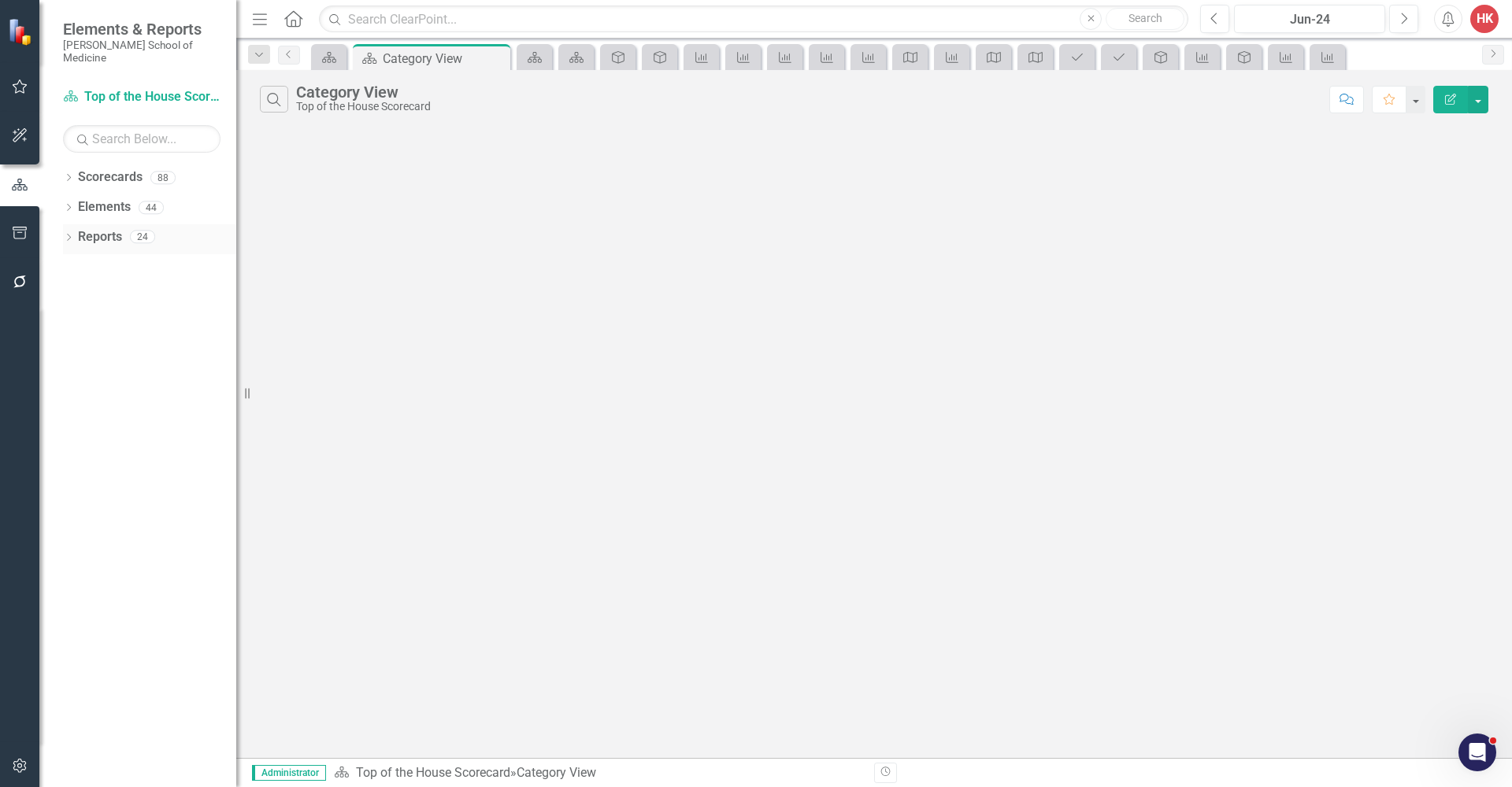
click at [91, 228] on link "Reports" at bounding box center [100, 237] width 44 height 18
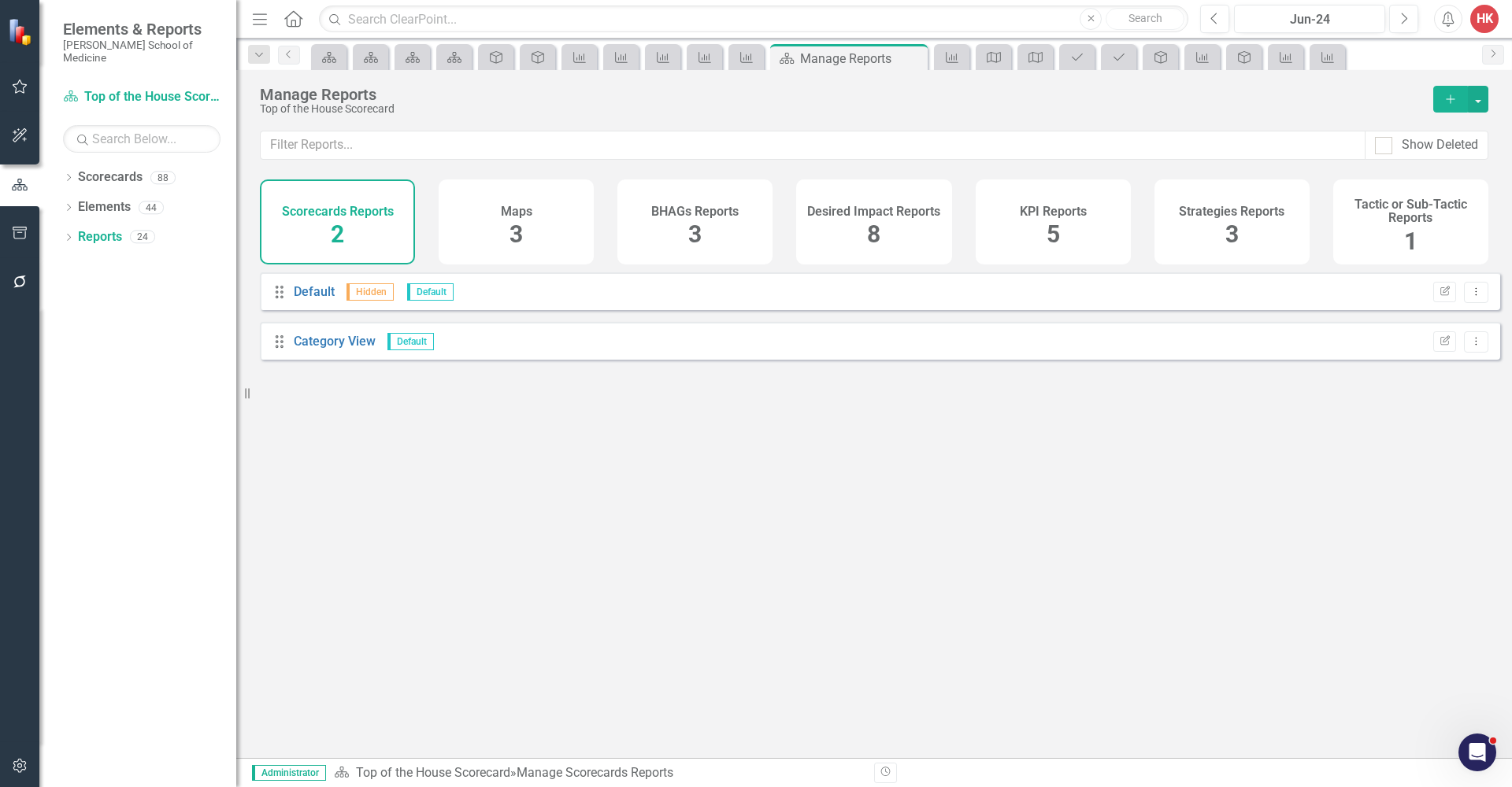
click at [584, 238] on div "Maps 3" at bounding box center [516, 222] width 155 height 85
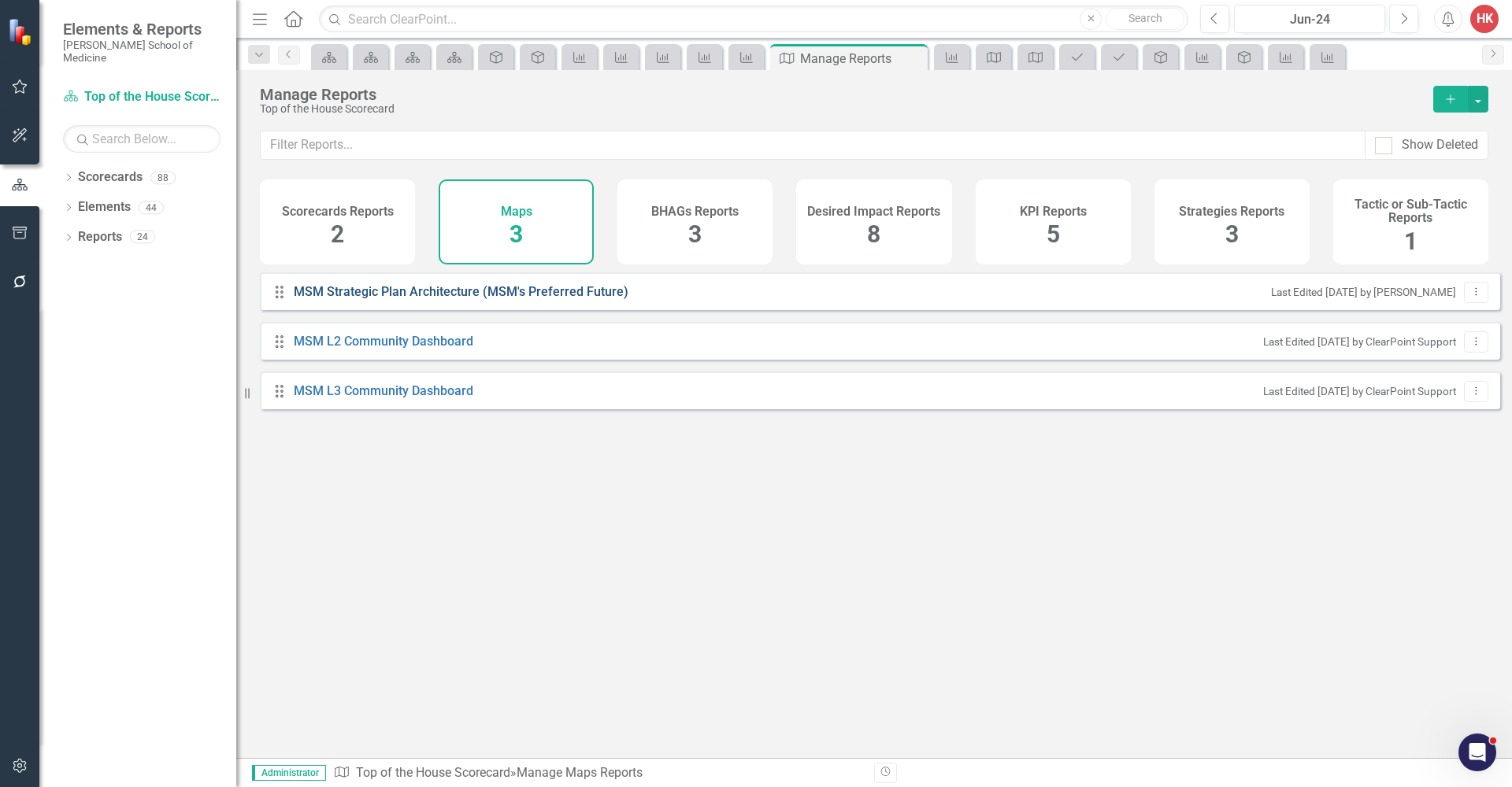
click at [446, 301] on link "MSM Strategic Plan Architecture (MSM's Preferred Future)" at bounding box center [463, 292] width 339 height 18
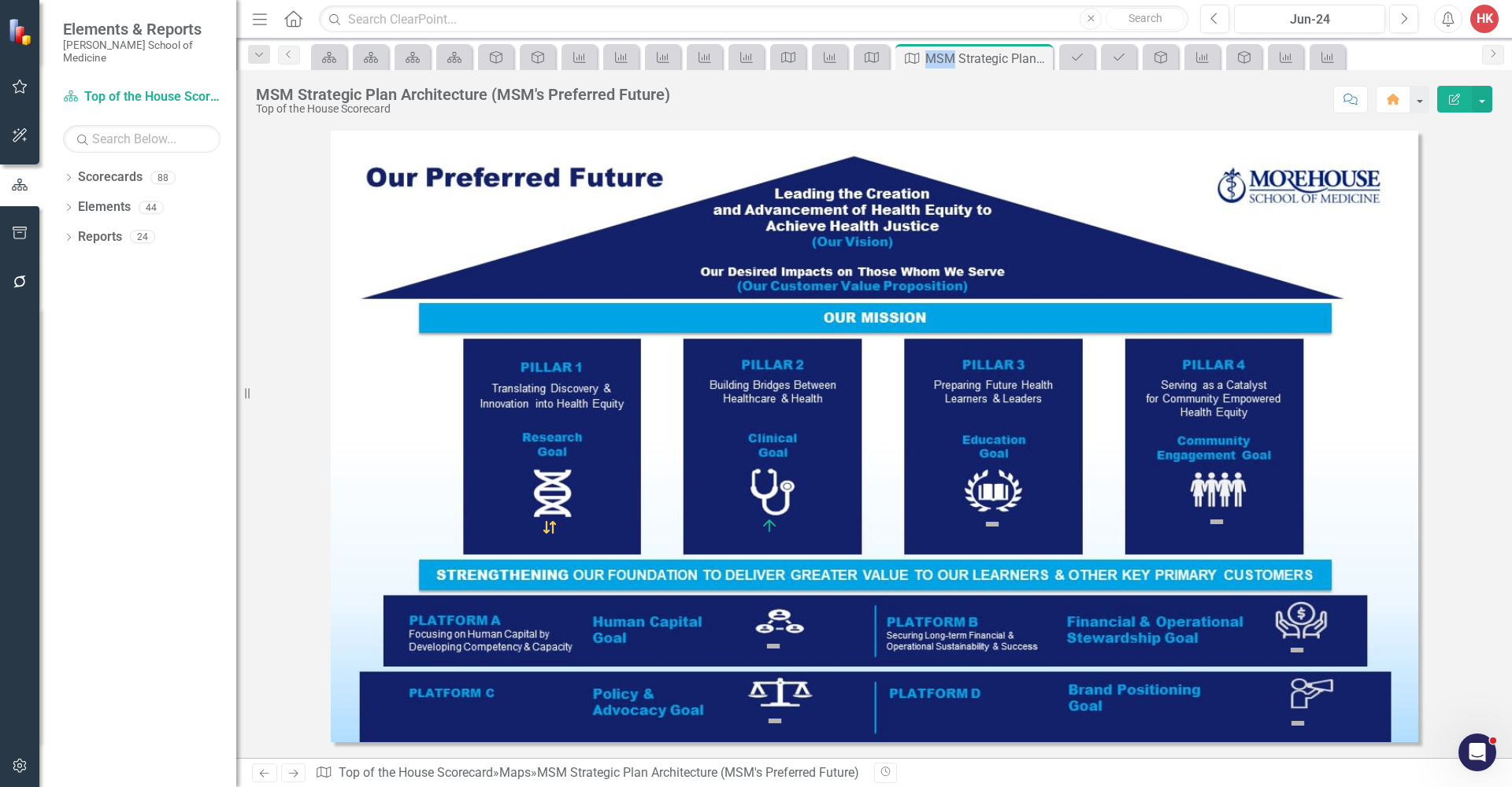
drag, startPoint x: 956, startPoint y: 55, endPoint x: 305, endPoint y: 64, distance: 651.1
click at [305, 64] on div "Dropdown Search Scorecards Manage Scorecards Pin Scorecards Category View Close…" at bounding box center [874, 54] width 1275 height 32
drag, startPoint x: 971, startPoint y: 55, endPoint x: 607, endPoint y: 56, distance: 364.0
click at [608, 57] on div "Scorecards Scorecards Scorecards Scorecards Desired Impact Desired Impact KPI K…" at bounding box center [891, 56] width 1166 height 25
click at [769, 526] on img at bounding box center [769, 526] width 19 height 19
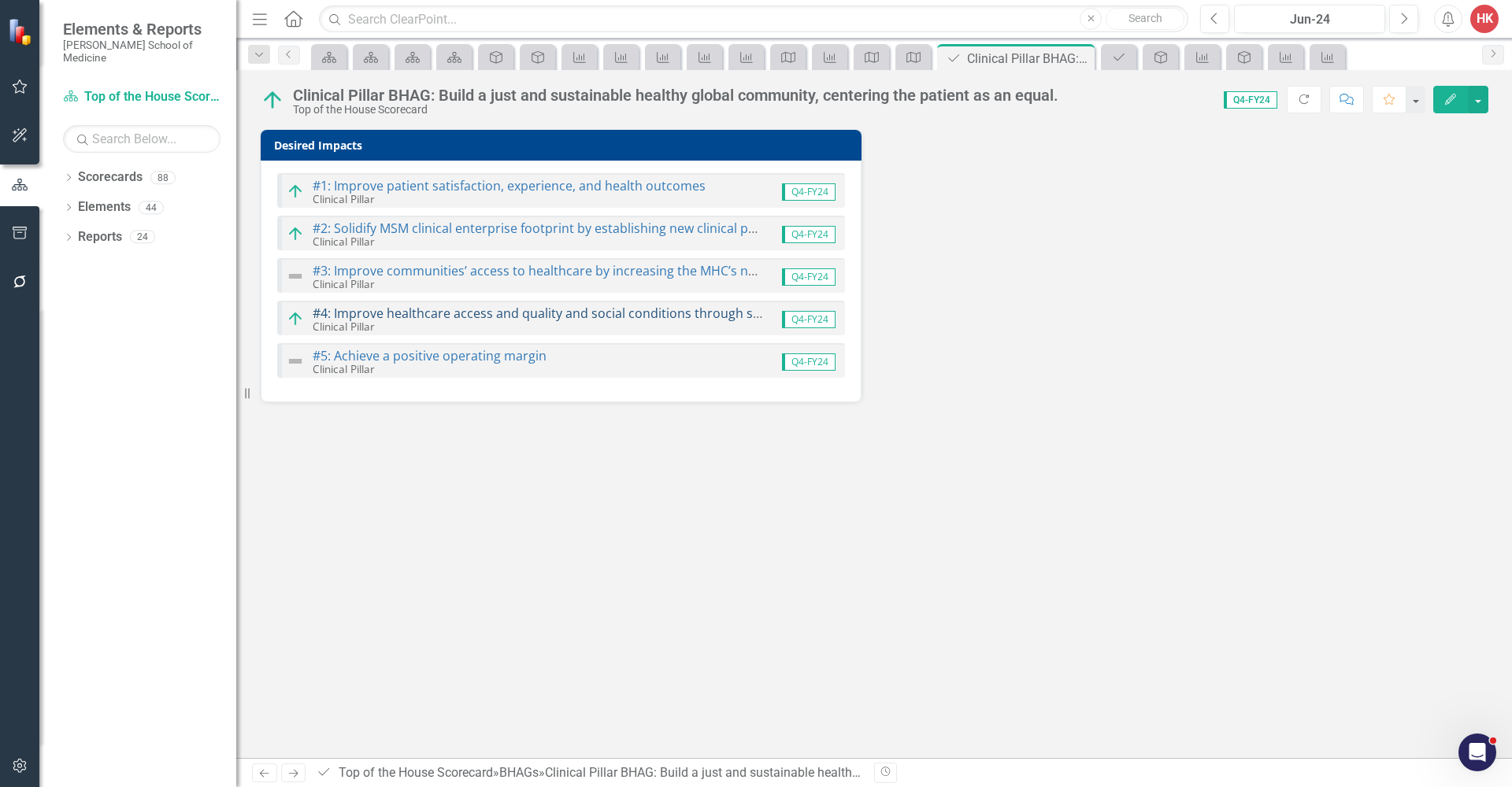
click at [455, 314] on link "#4: Improve healthcare access and quality and social conditions through strengt…" at bounding box center [737, 313] width 849 height 17
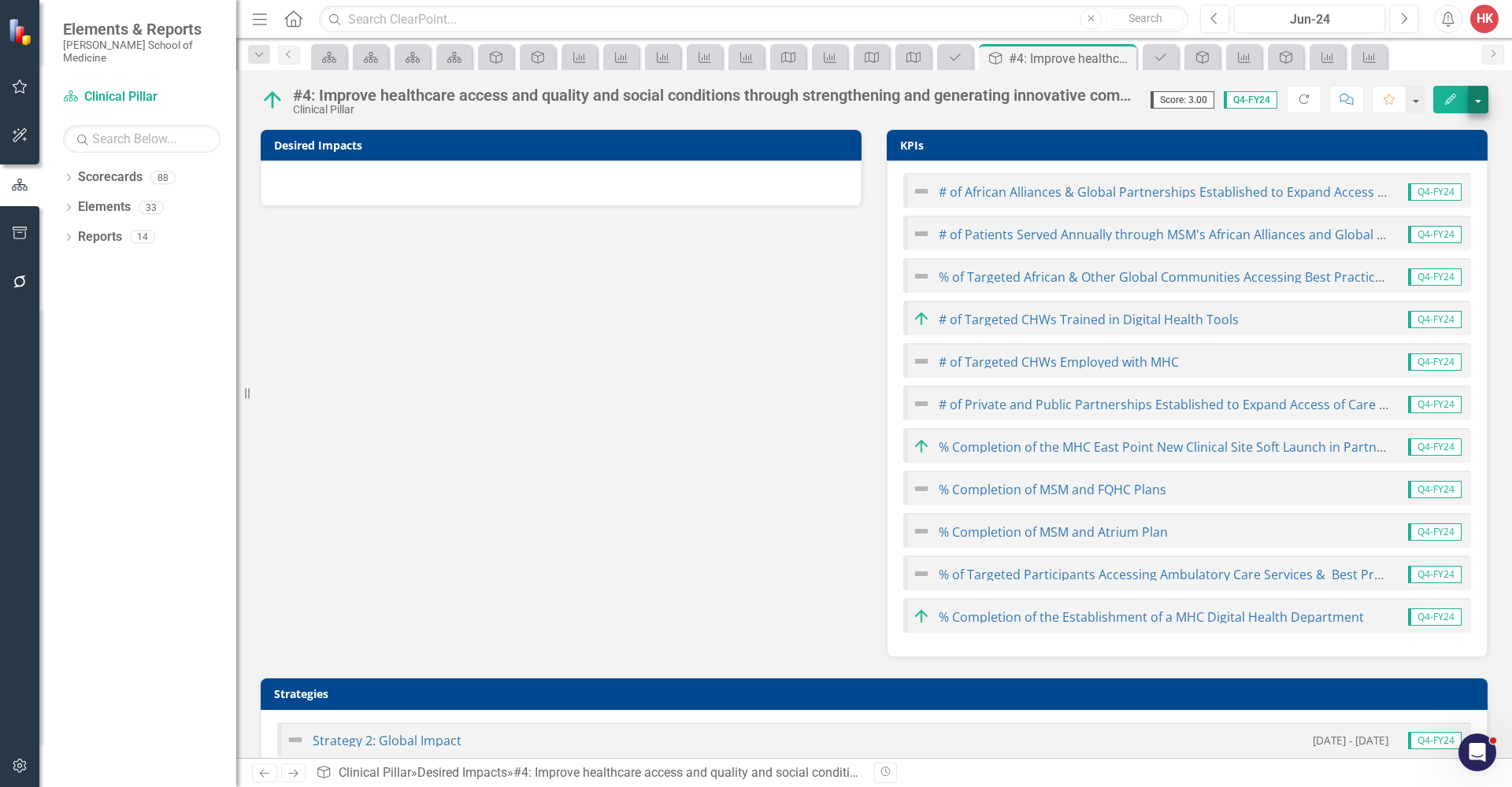
click at [1478, 108] on button "button" at bounding box center [1478, 100] width 21 height 28
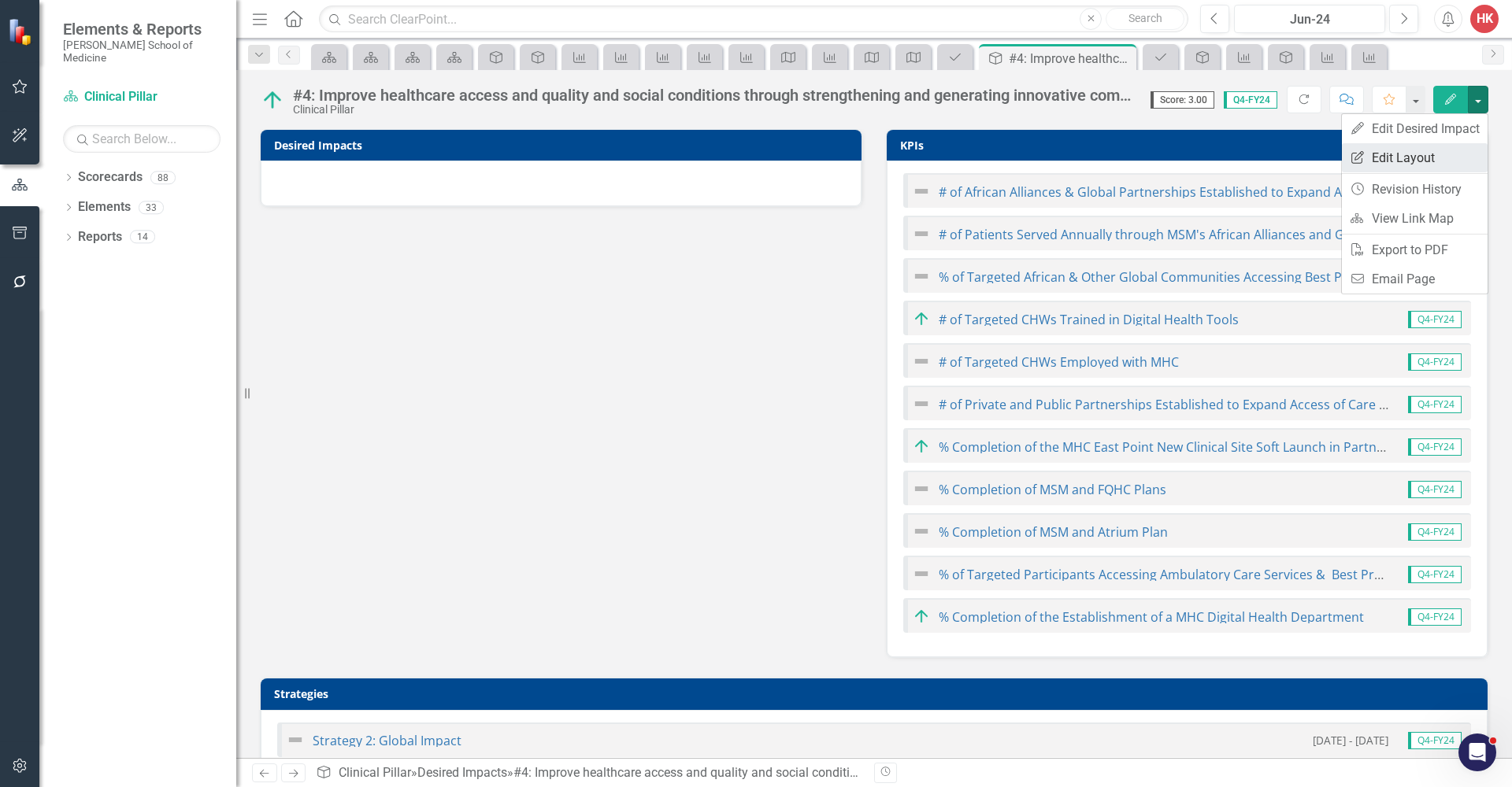
click at [1426, 163] on link "Edit Report Edit Layout" at bounding box center [1414, 158] width 145 height 29
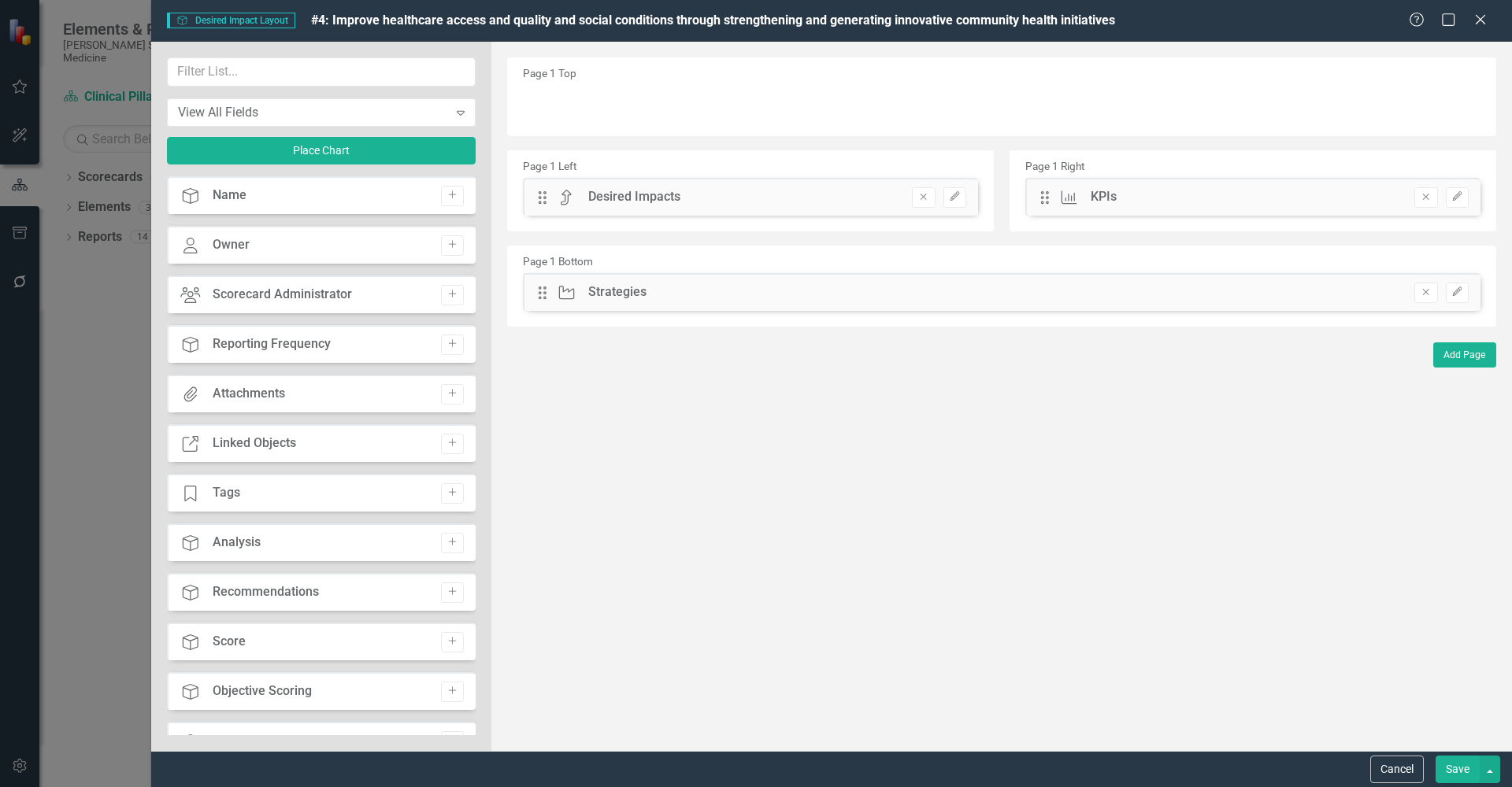
click at [921, 199] on icon "Remove" at bounding box center [923, 196] width 12 height 9
click at [336, 75] on input "text" at bounding box center [321, 72] width 309 height 29
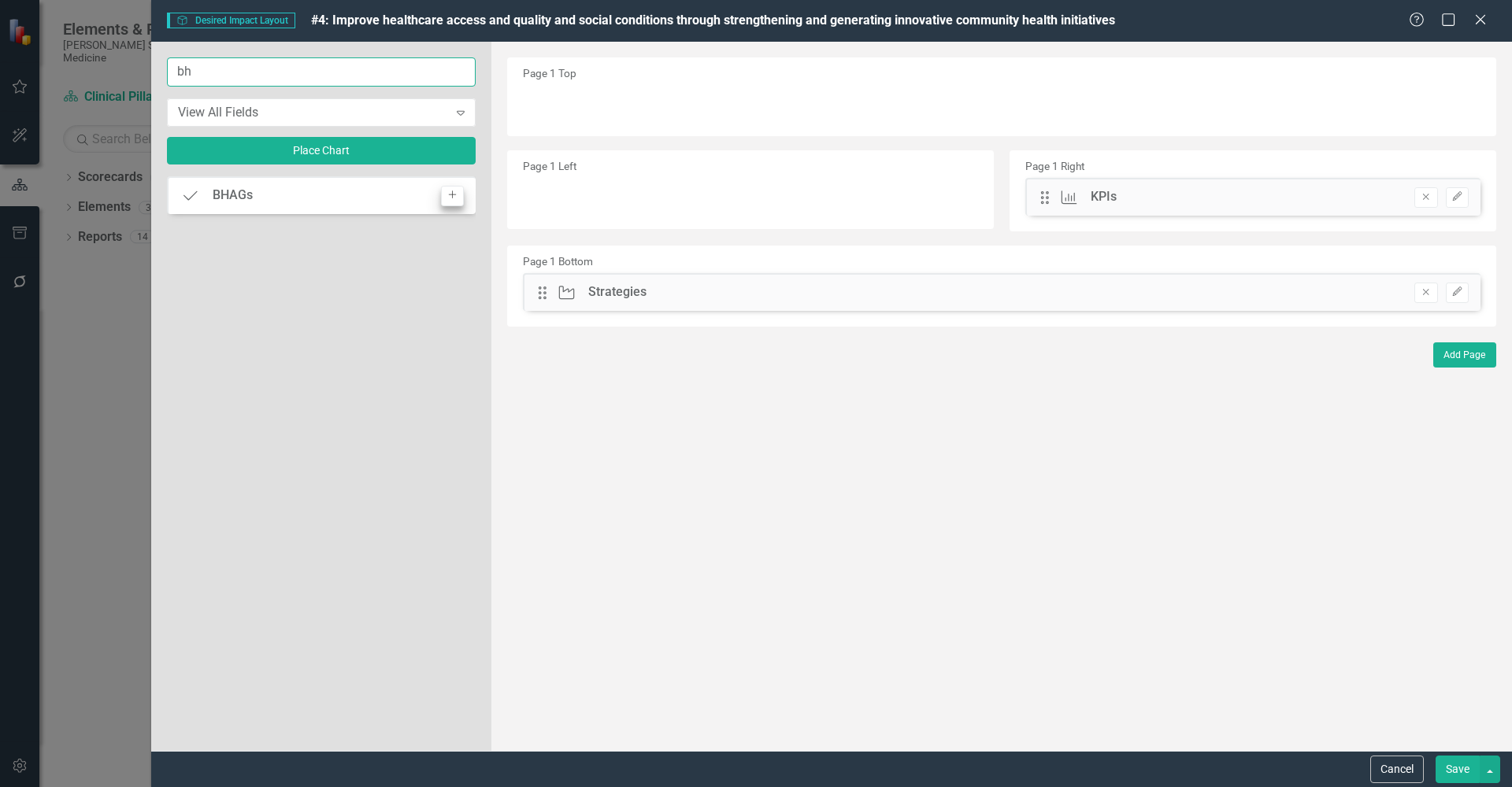
type input "bh"
click at [453, 195] on icon "Add" at bounding box center [453, 194] width 12 height 9
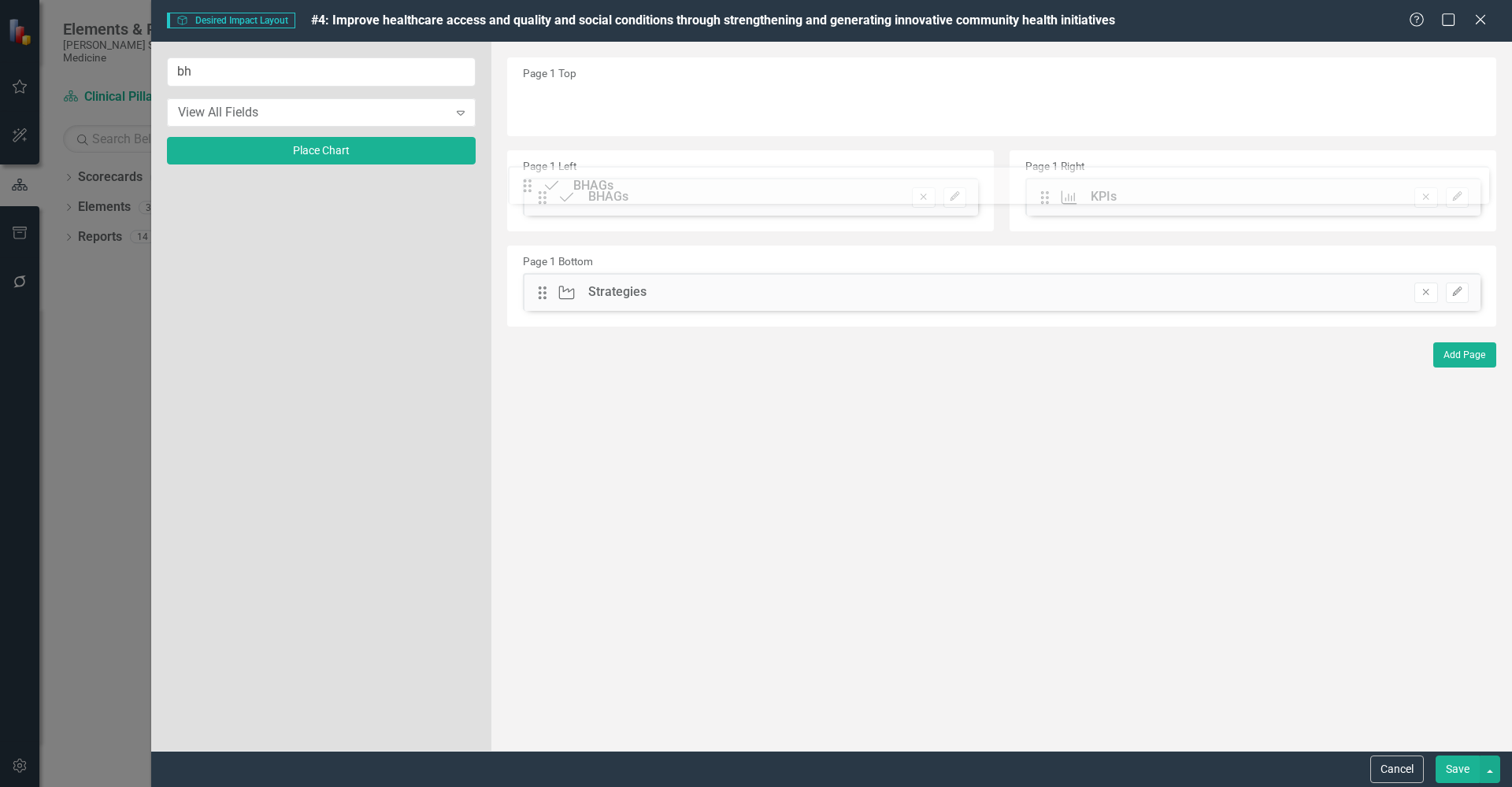
drag, startPoint x: 543, startPoint y: 106, endPoint x: 540, endPoint y: 188, distance: 82.1
click at [1461, 768] on button "Save" at bounding box center [1457, 770] width 44 height 28
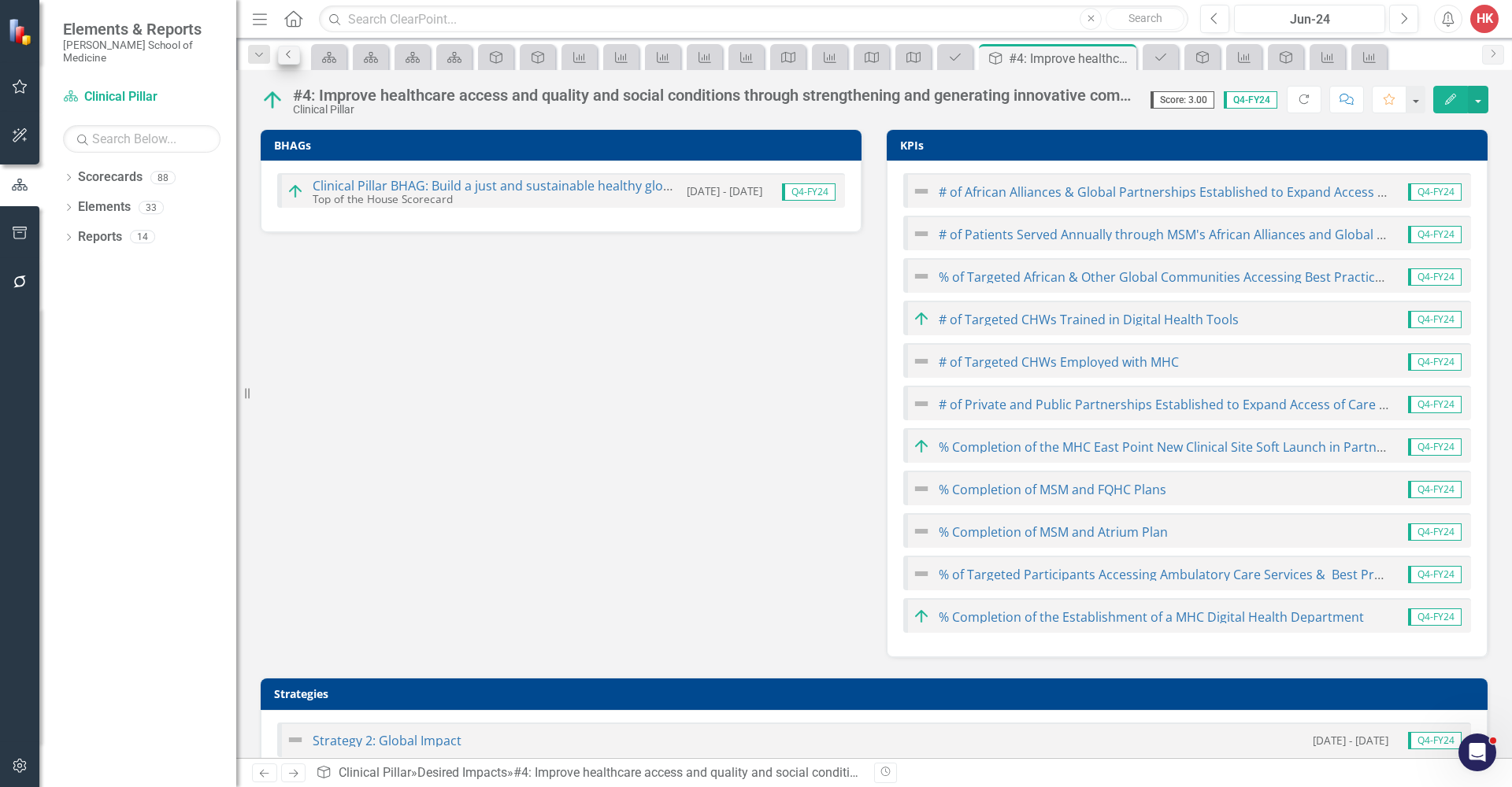
click at [296, 60] on link "Previous" at bounding box center [289, 55] width 22 height 19
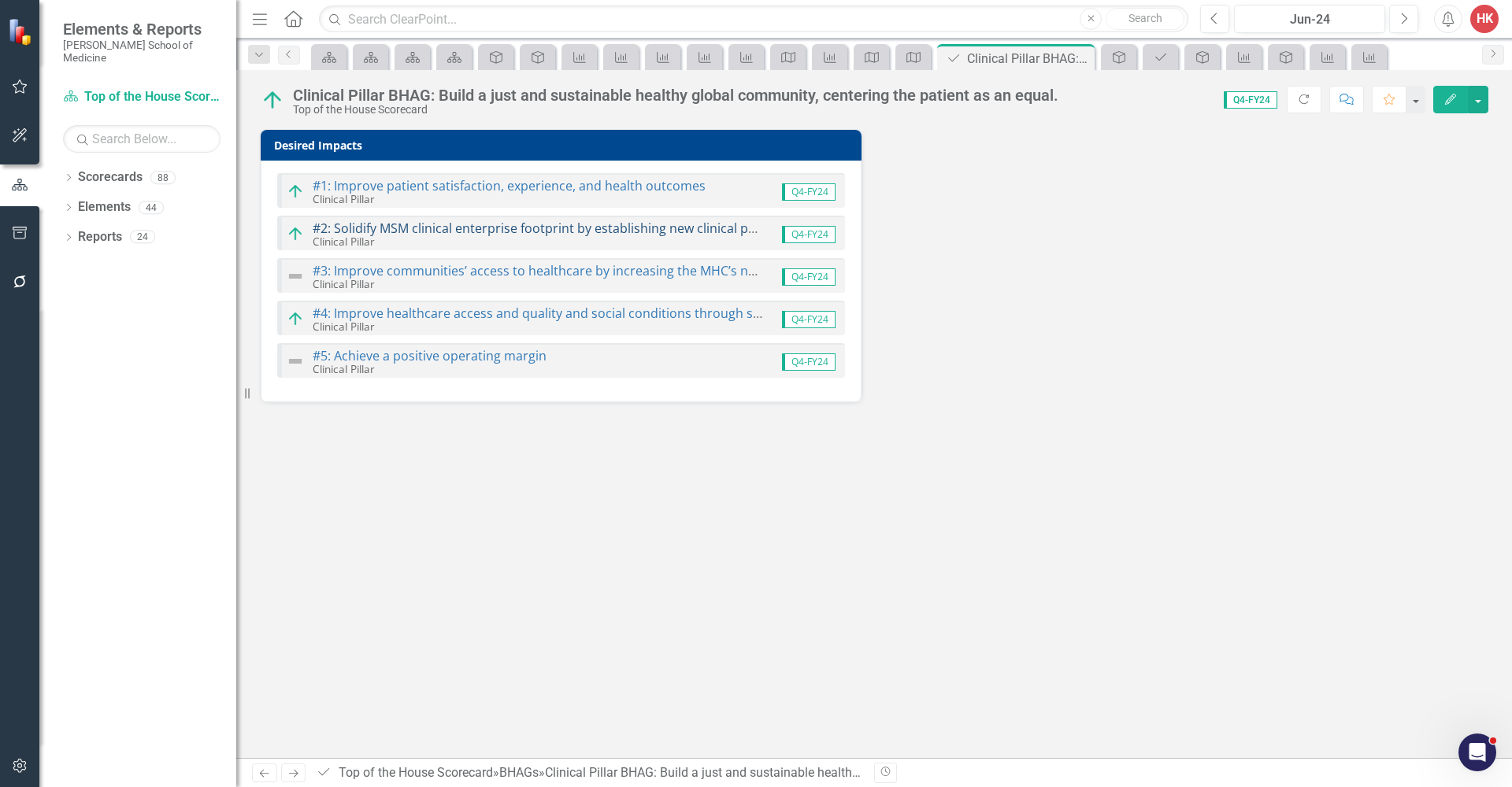
click at [400, 229] on link "#2: Solidify MSM clinical enterprise footprint by establishing new clinical pro…" at bounding box center [620, 228] width 614 height 17
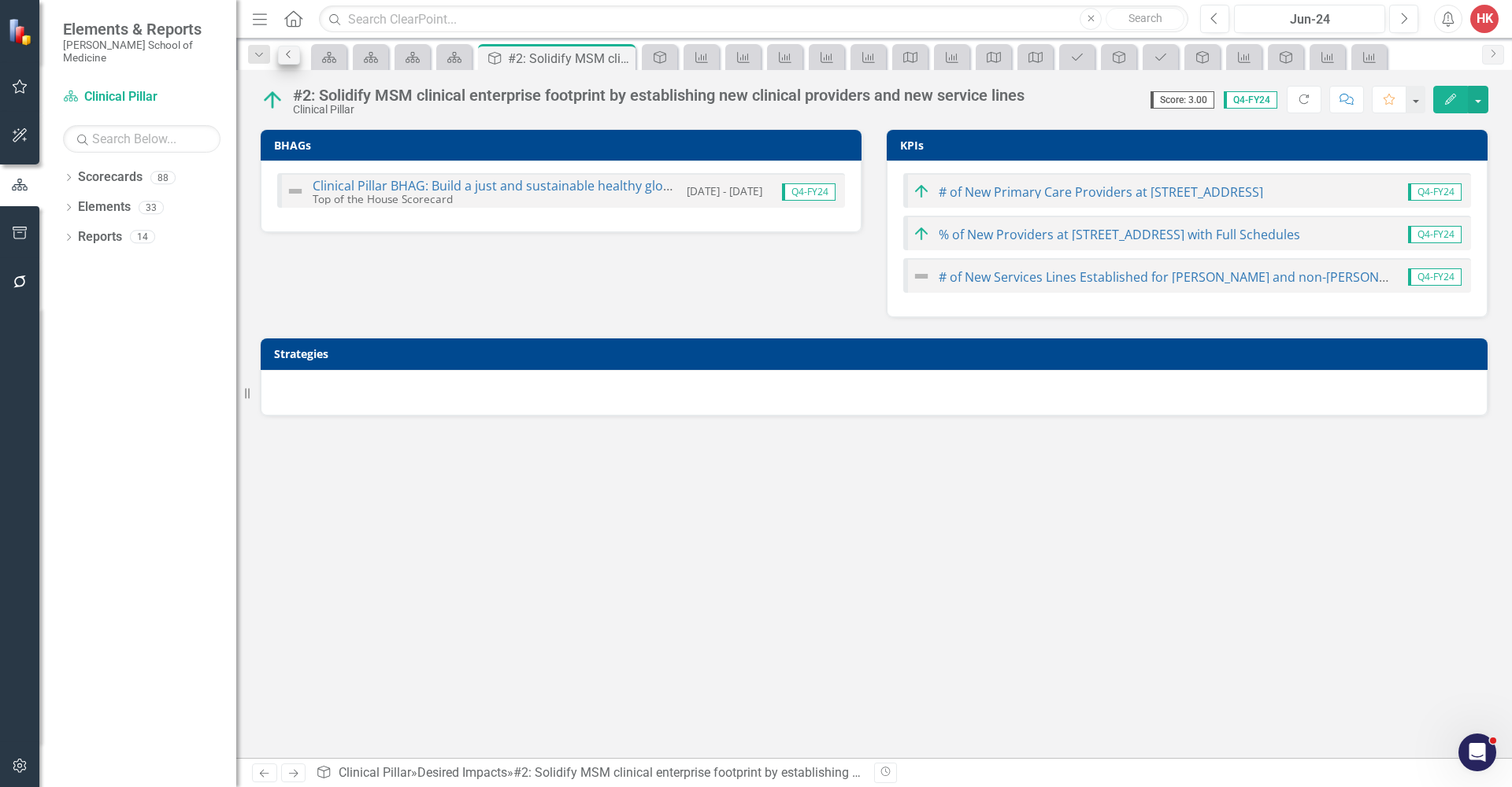
click at [290, 60] on link "Previous" at bounding box center [289, 55] width 22 height 19
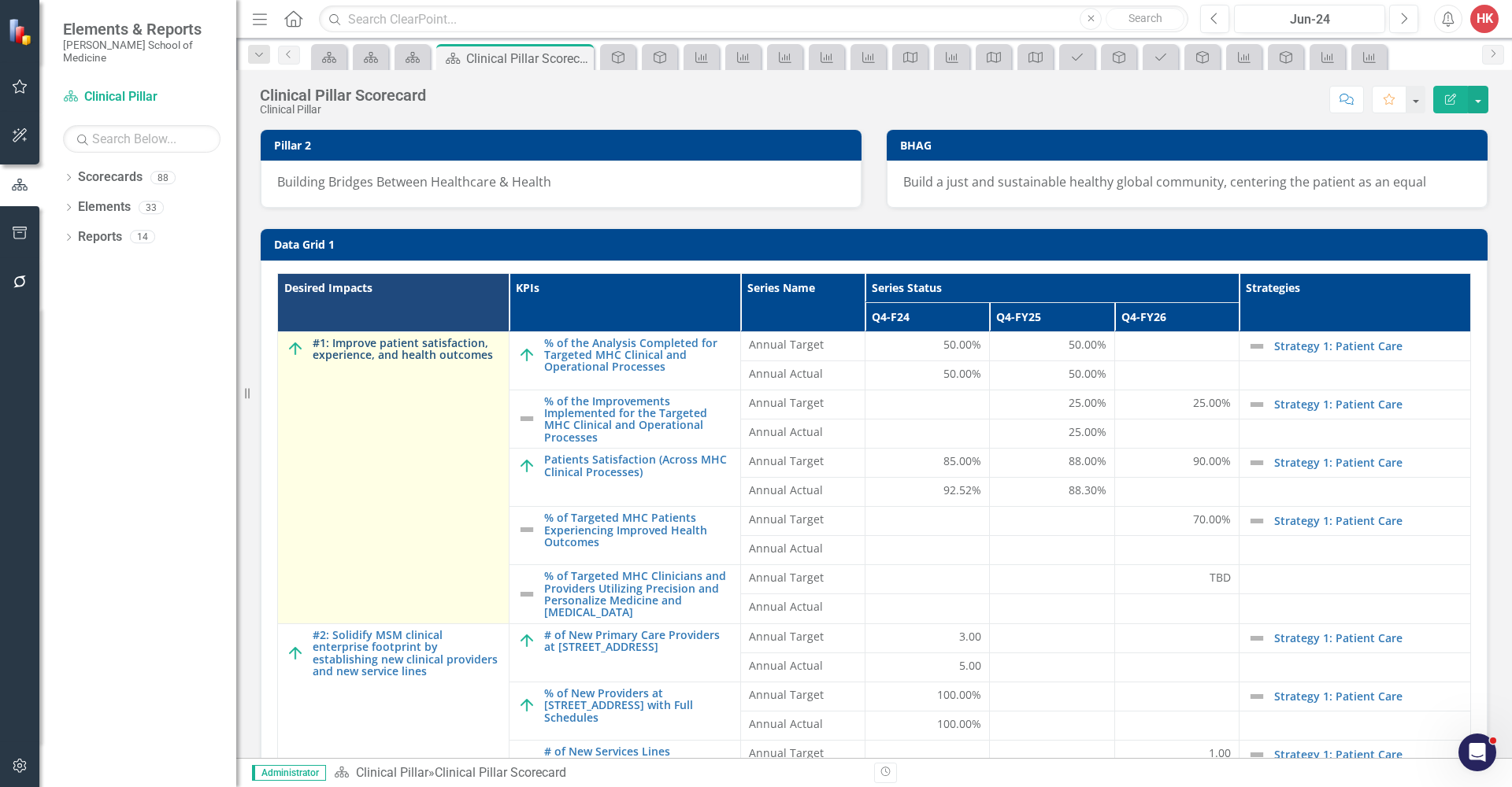
click at [394, 349] on link "#1: Improve patient satisfaction, experience, and health outcomes" at bounding box center [406, 349] width 188 height 24
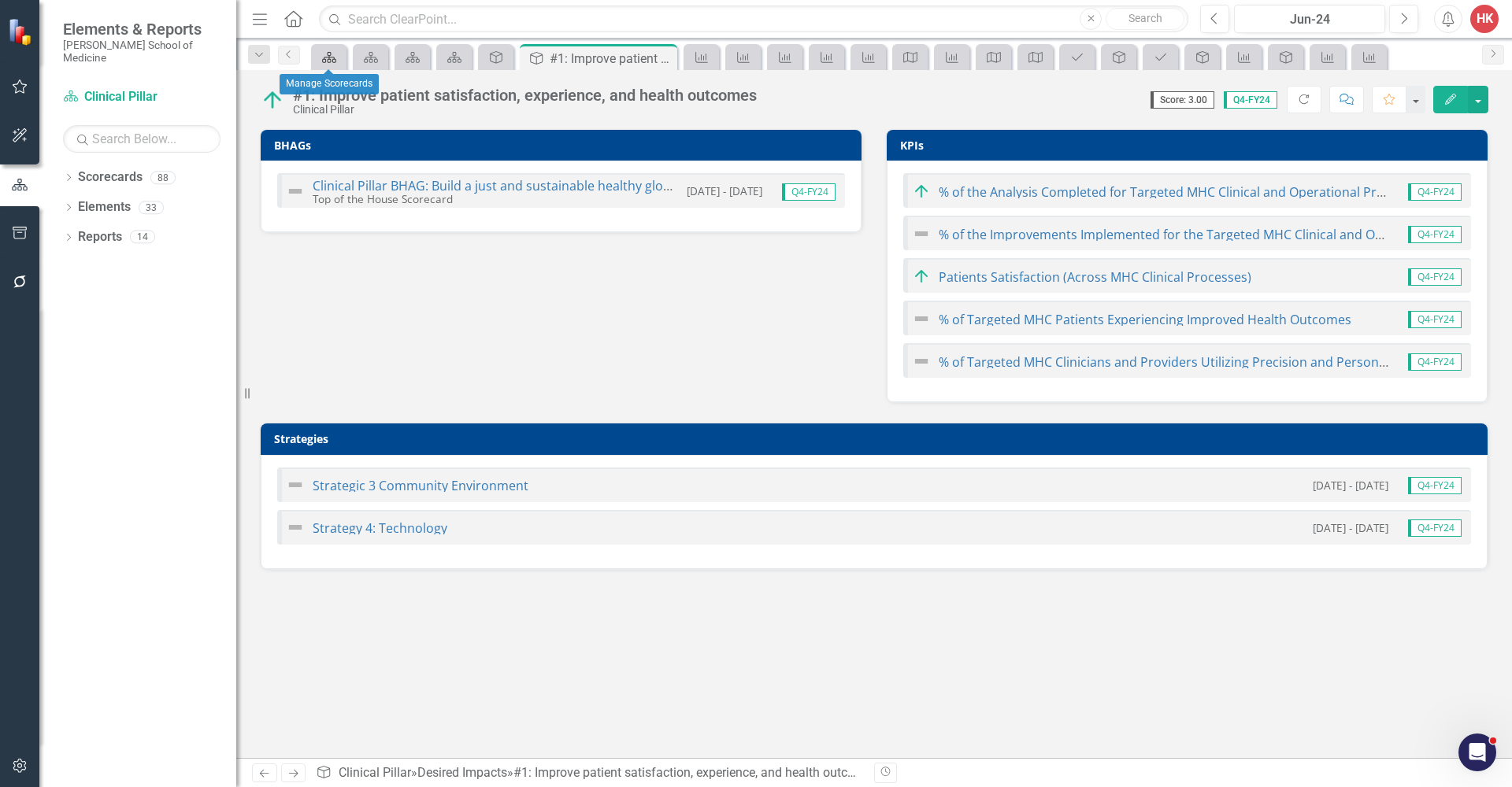
click at [326, 52] on icon "Scorecards" at bounding box center [329, 57] width 15 height 13
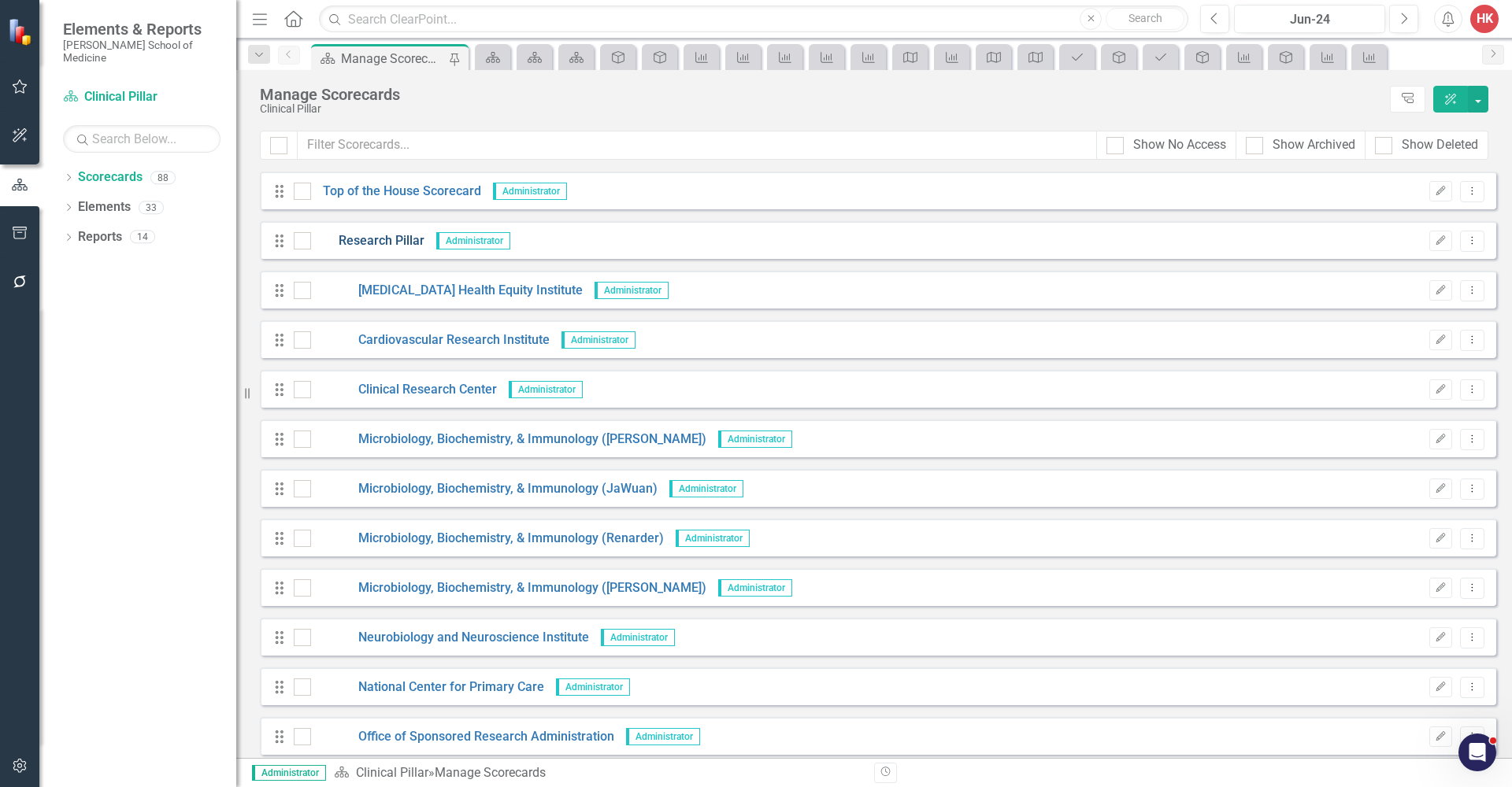
scroll to position [3, 0]
click at [380, 238] on link "Research Pillar" at bounding box center [367, 237] width 114 height 18
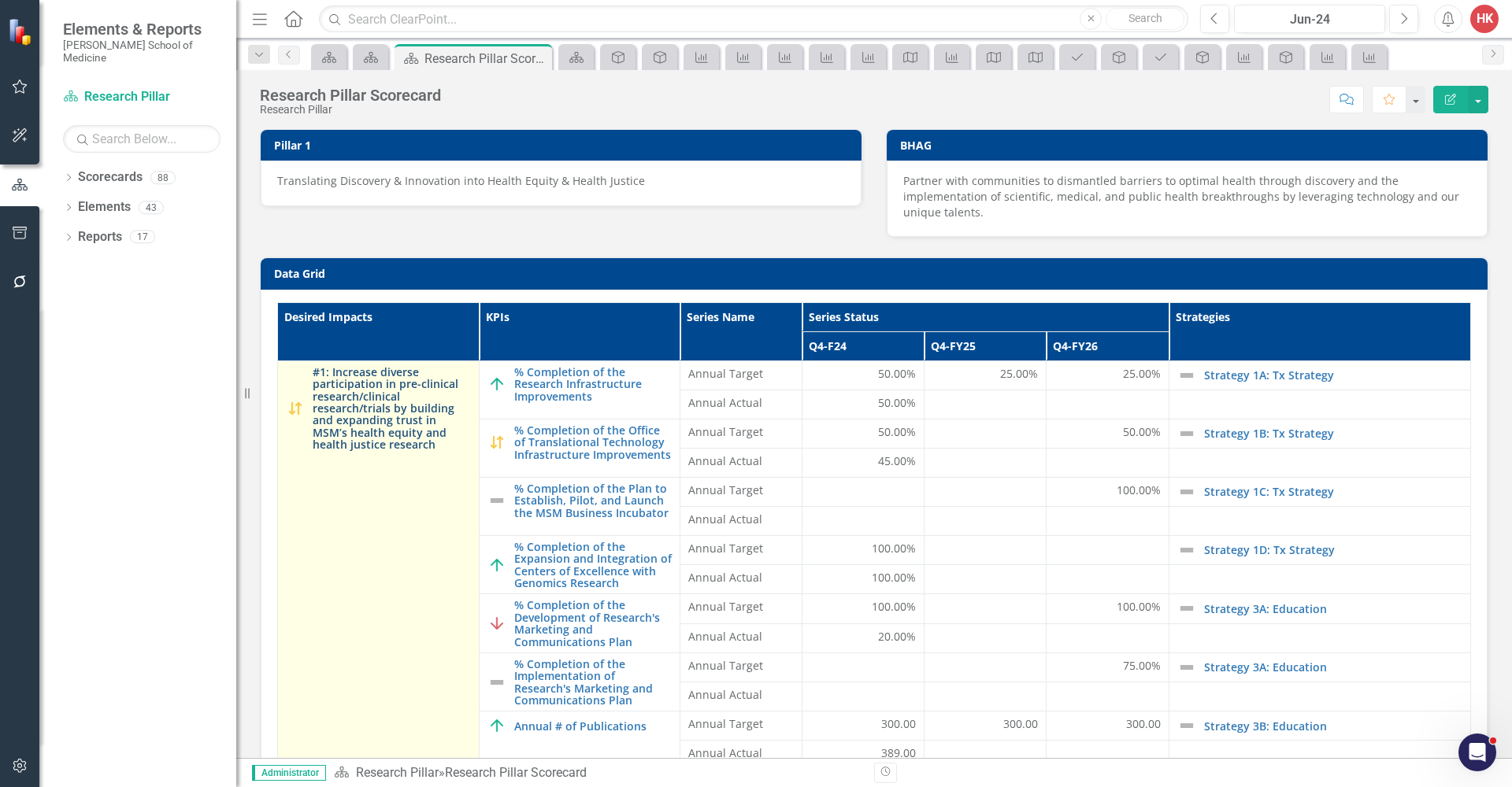
click at [368, 409] on link "#1: Increase diverse participation in pre-clinical research/clinical research/t…" at bounding box center [392, 409] width 158 height 85
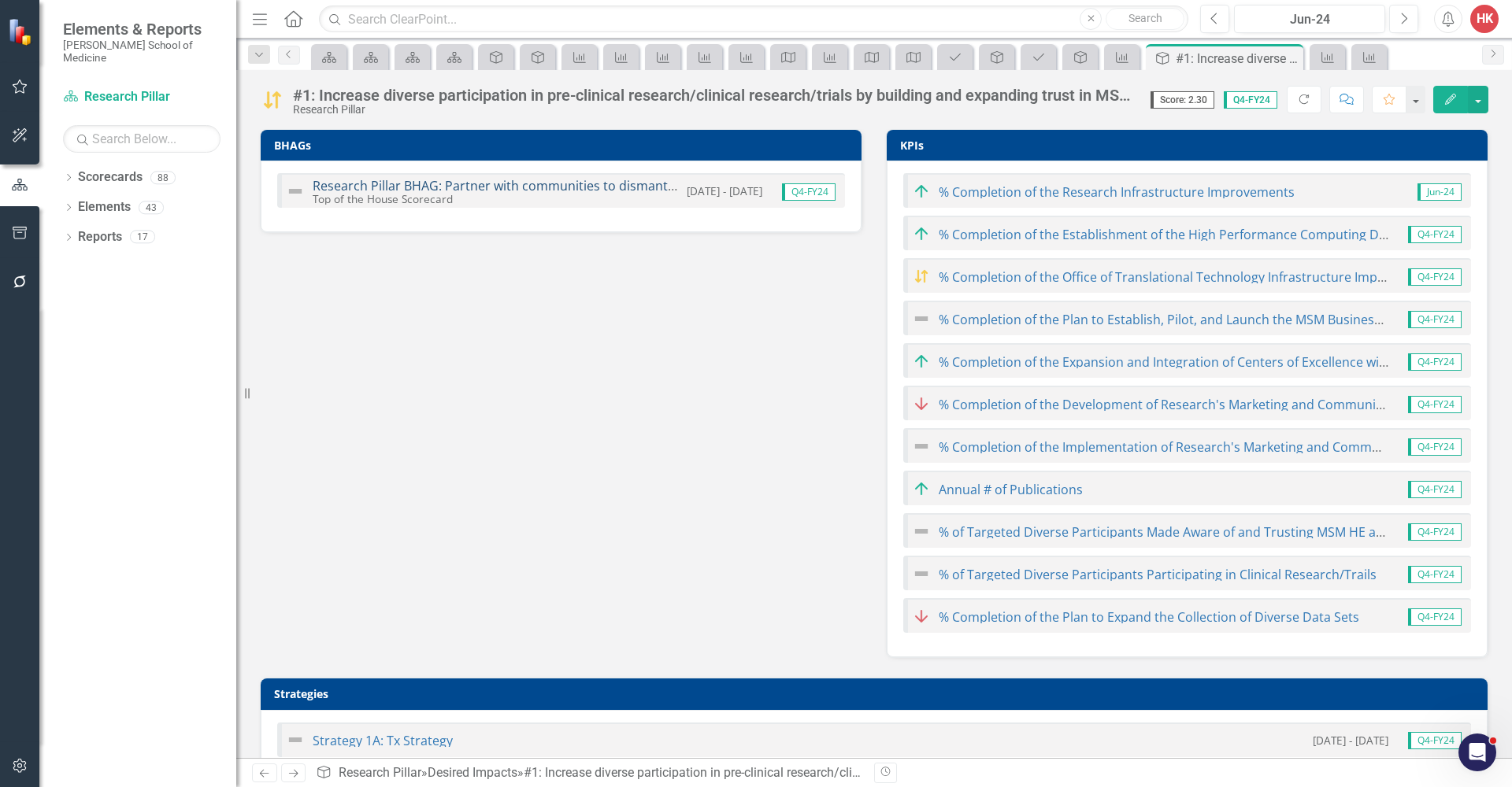
scroll to position [1, 0]
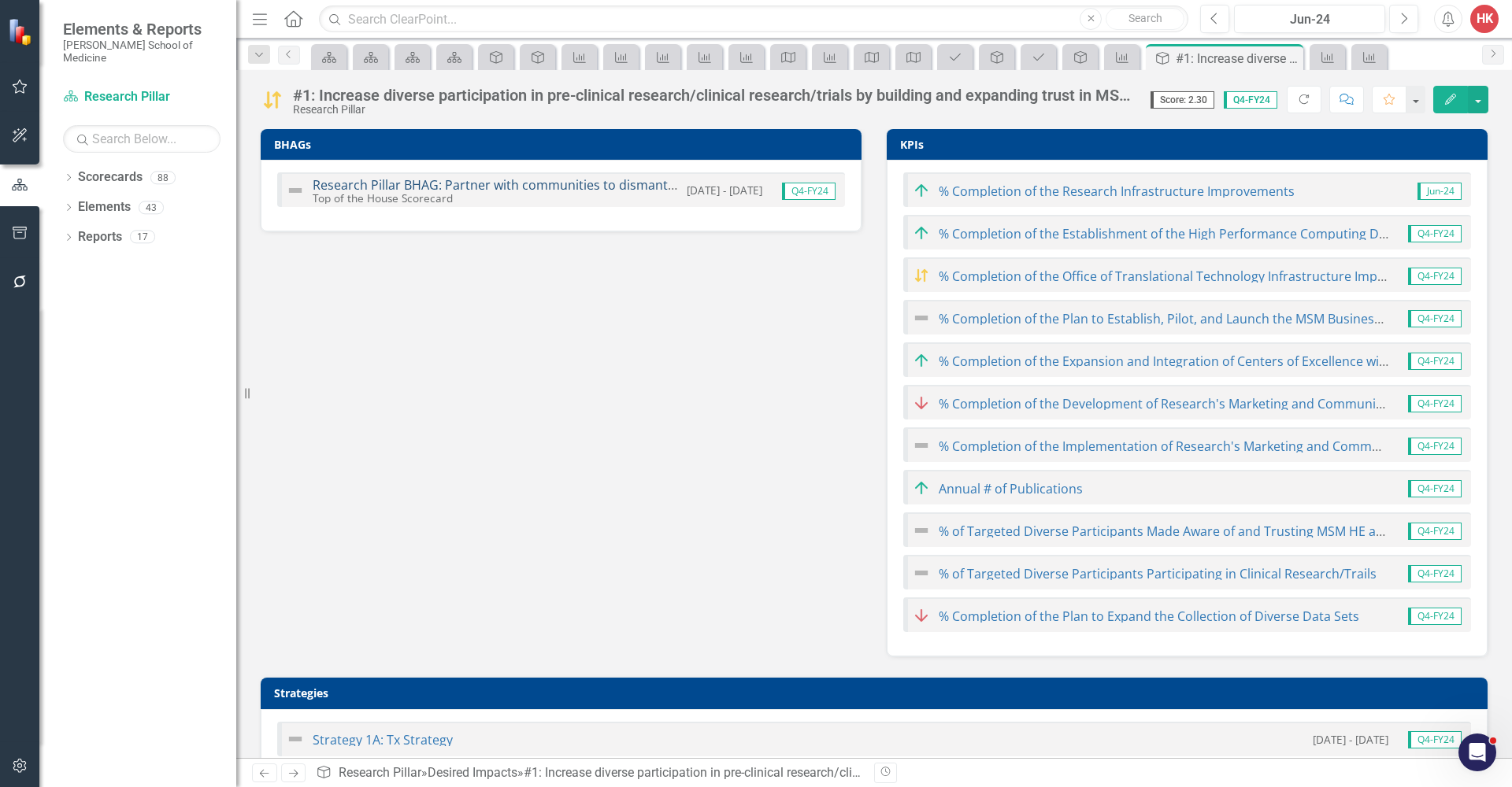
click at [422, 188] on link "Research Pillar BHAG: Partner with communities to dismantle barriers to optimal…" at bounding box center [1012, 185] width 1399 height 17
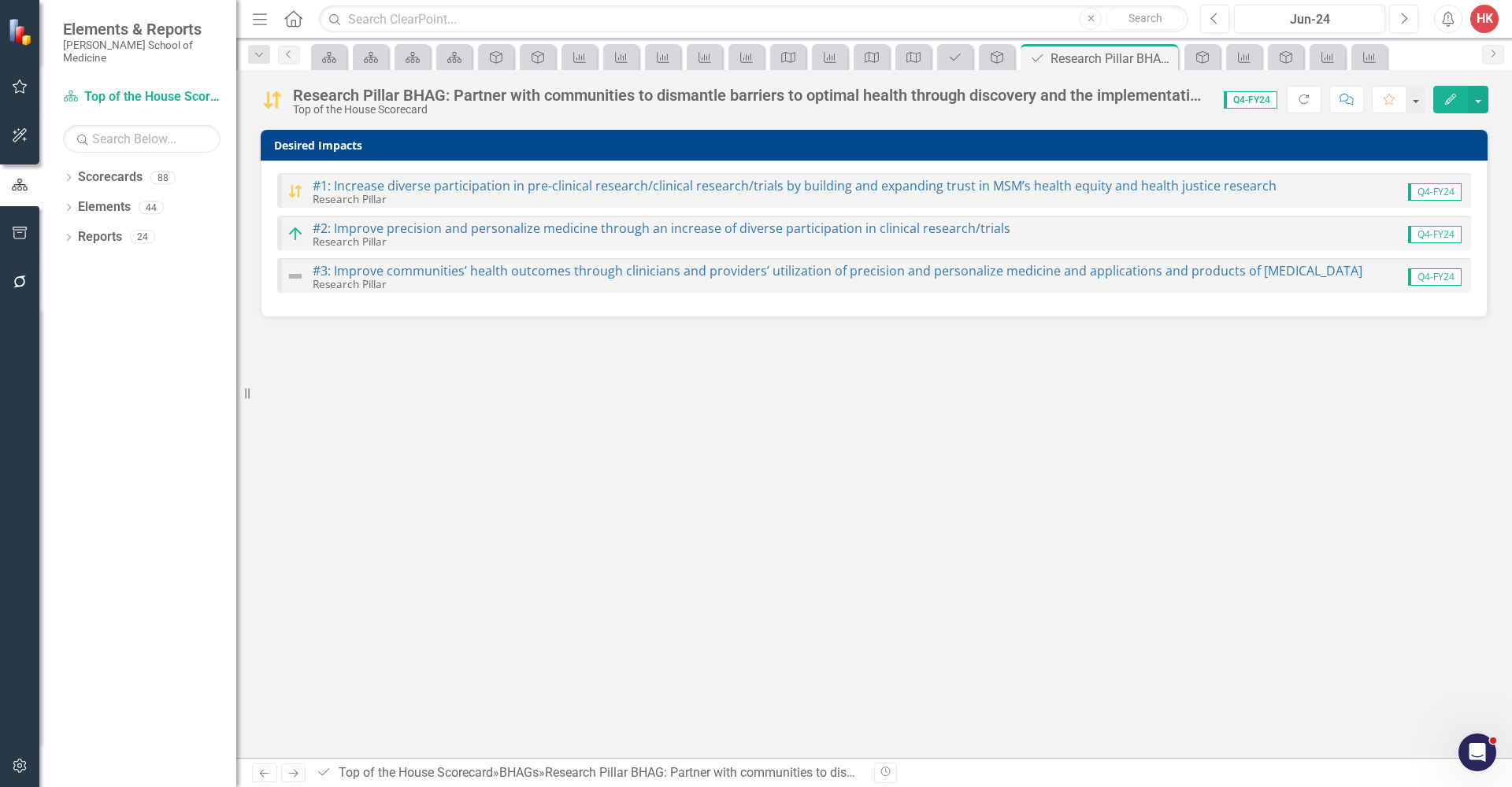
click at [422, 188] on link "#1: Increase diverse participation in pre-clinical research/clinical research/t…" at bounding box center [794, 186] width 964 height 17
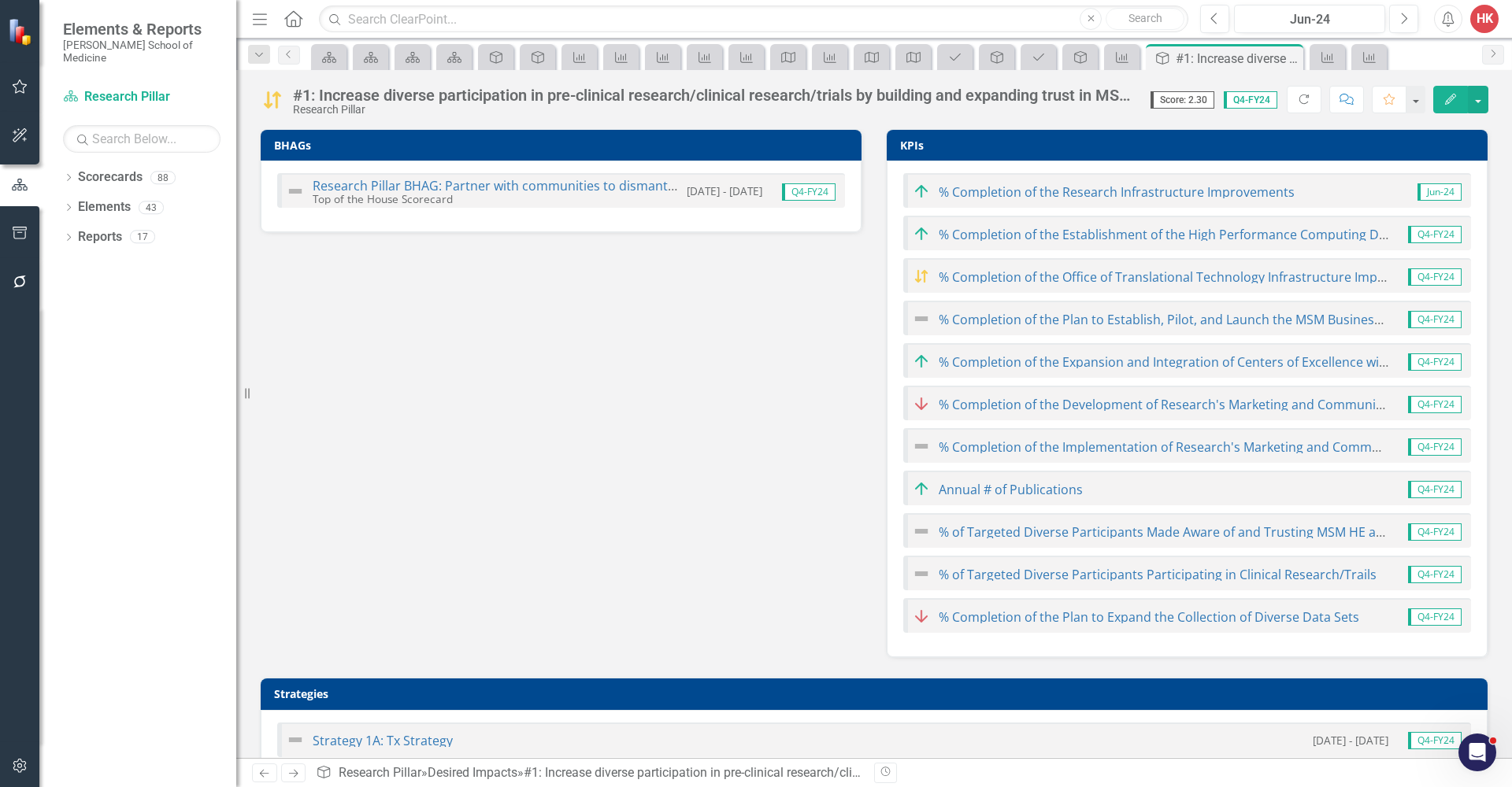
click at [297, 191] on img at bounding box center [295, 191] width 19 height 19
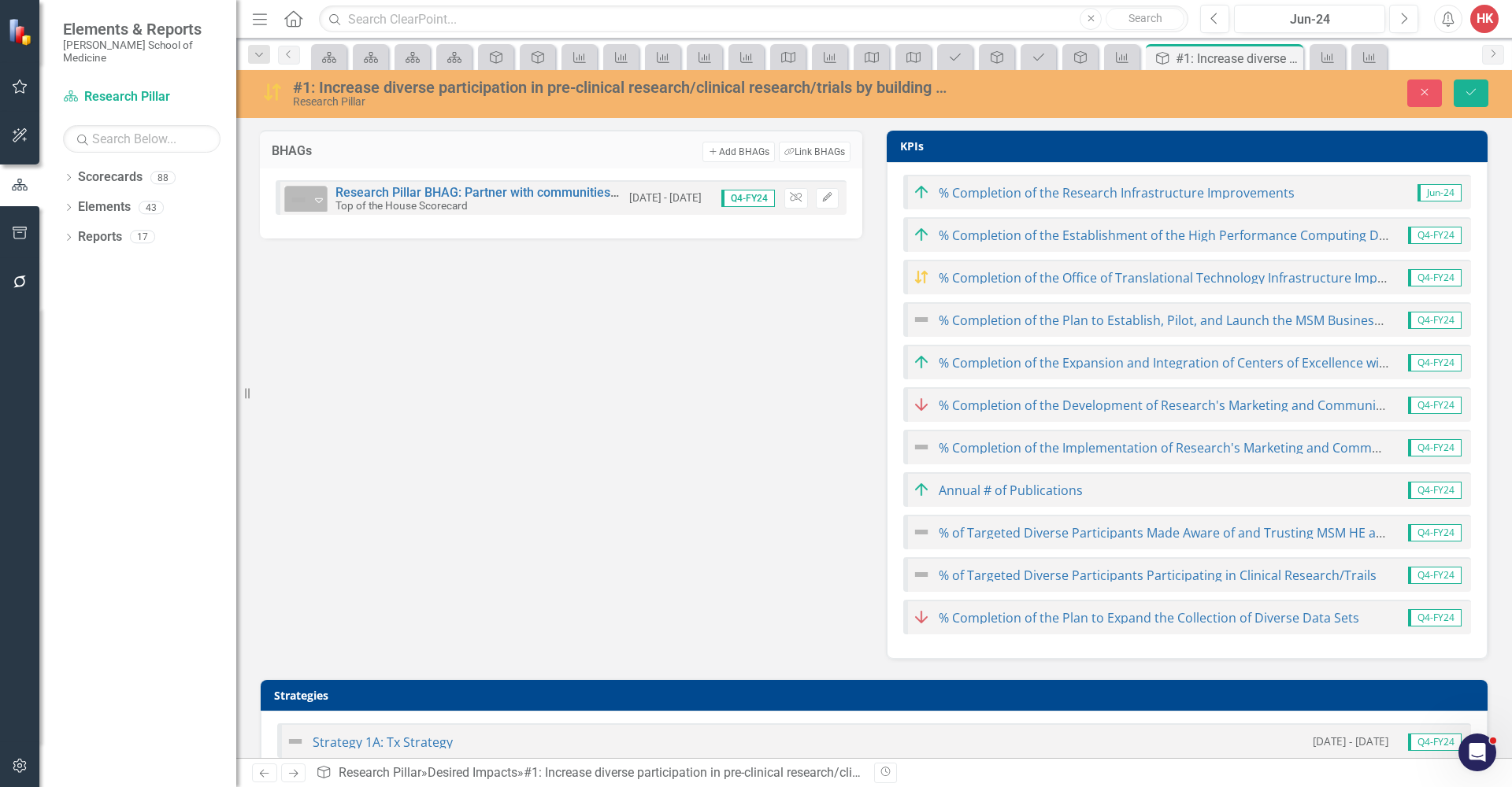
click at [321, 199] on icon at bounding box center [318, 200] width 8 height 4
click at [311, 276] on img at bounding box center [310, 280] width 19 height 19
click at [1471, 99] on button "Save" at bounding box center [1471, 93] width 34 height 28
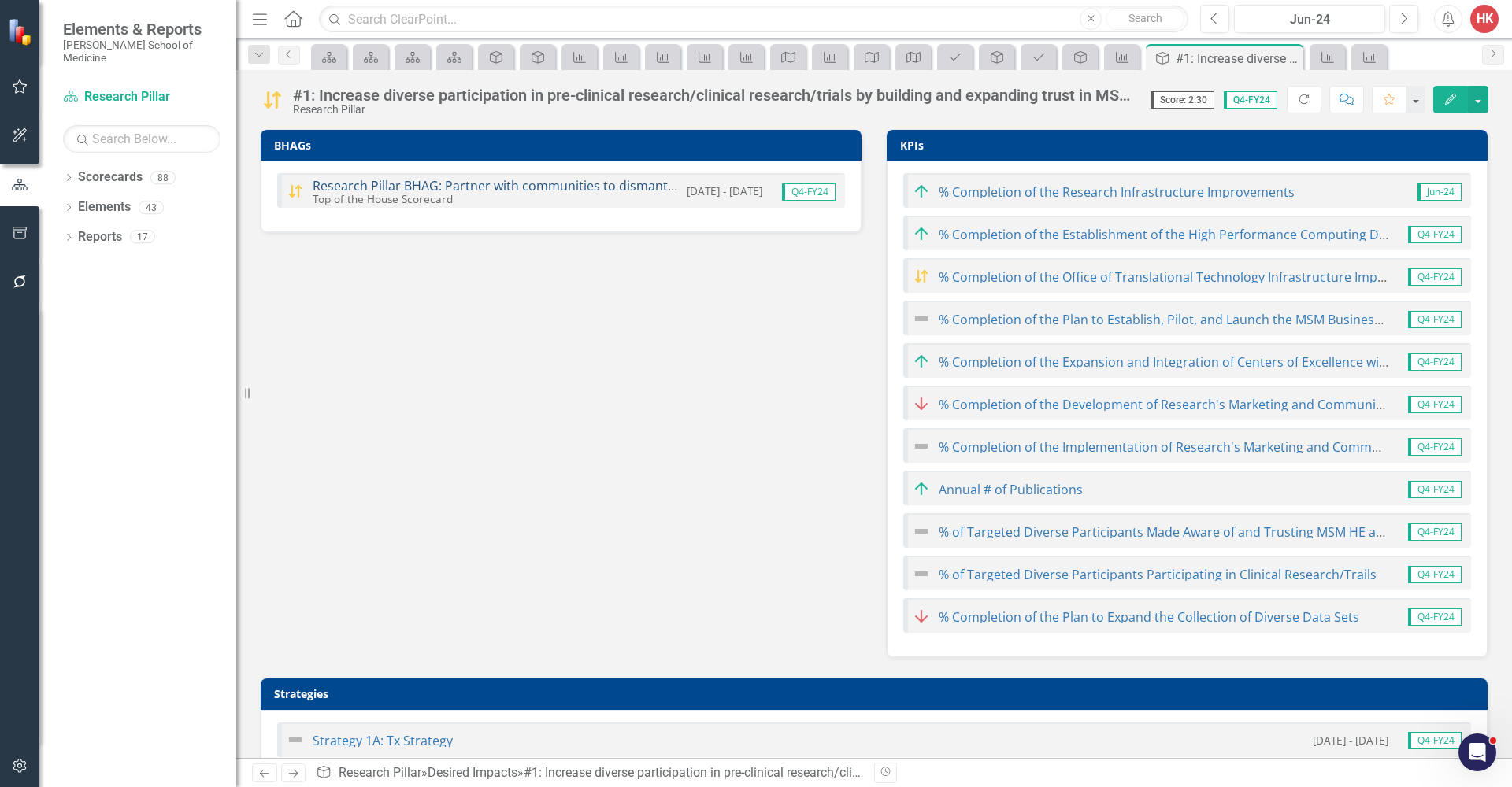
click at [348, 184] on link "Research Pillar BHAG: Partner with communities to dismantle barriers to optimal…" at bounding box center [1012, 186] width 1399 height 17
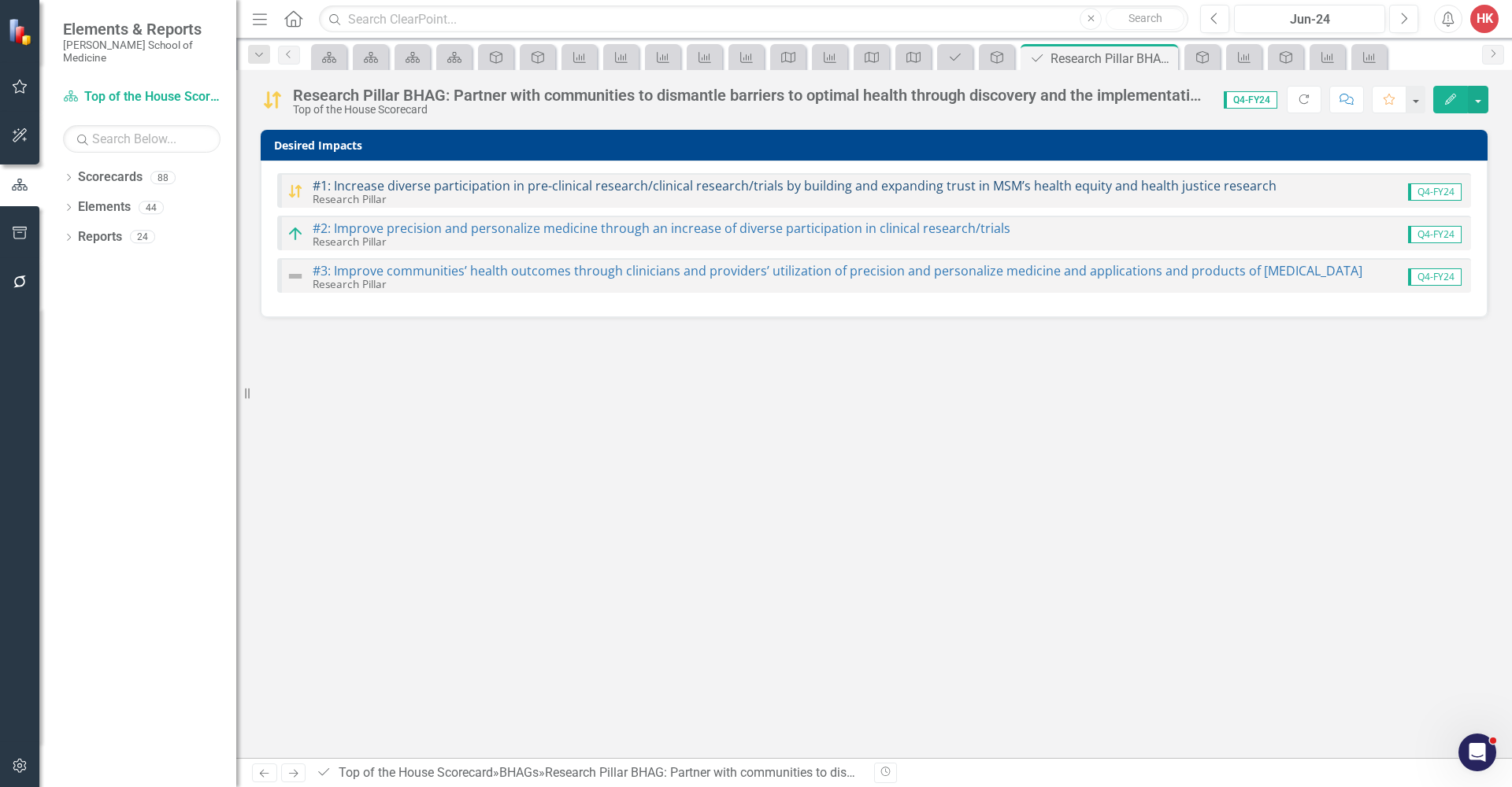
click at [342, 190] on link "#1: Increase diverse participation in pre-clinical research/clinical research/t…" at bounding box center [794, 186] width 964 height 17
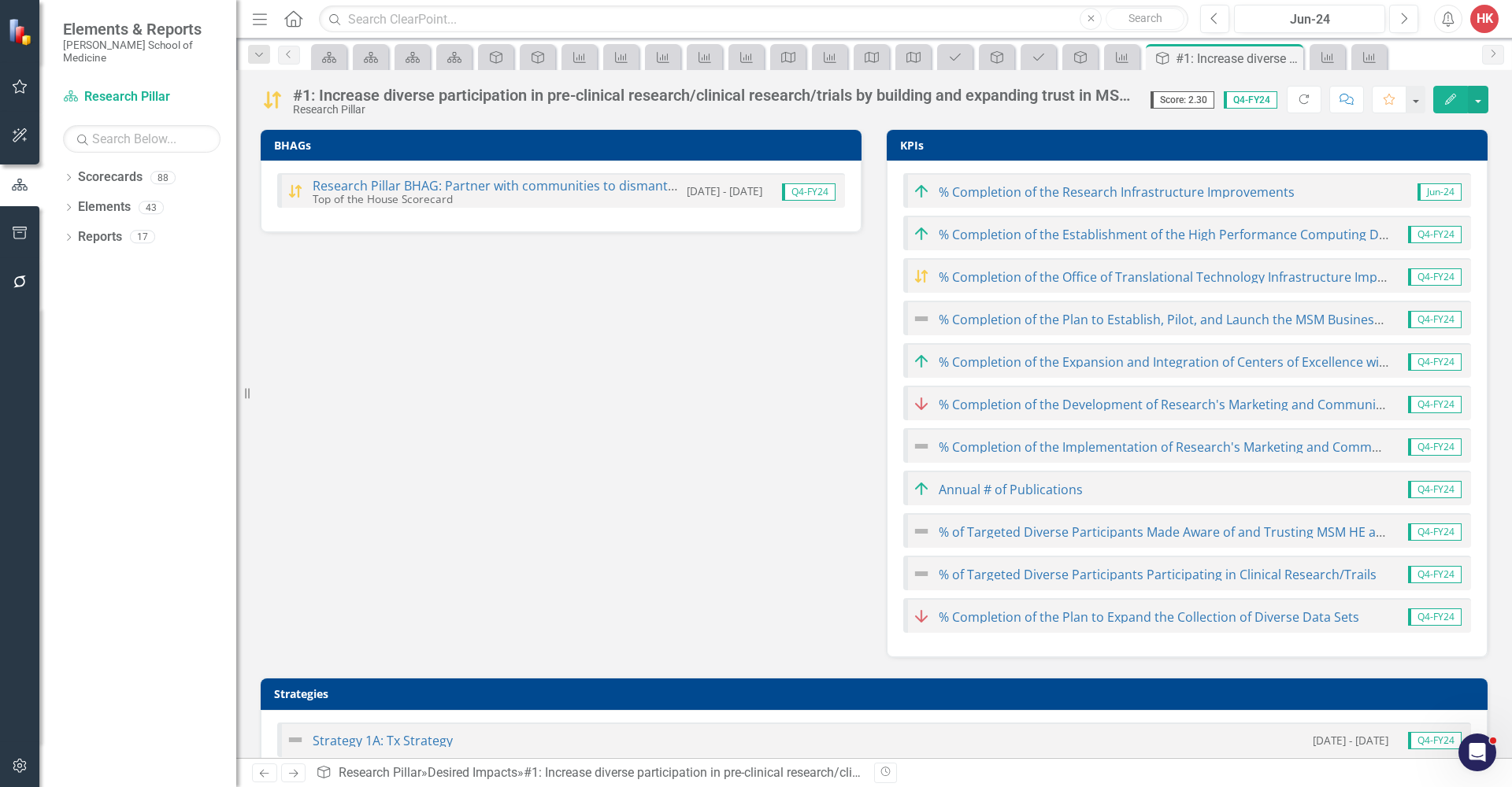
click at [342, 190] on link "Research Pillar BHAG: Partner with communities to dismantle barriers to optimal…" at bounding box center [1012, 186] width 1399 height 17
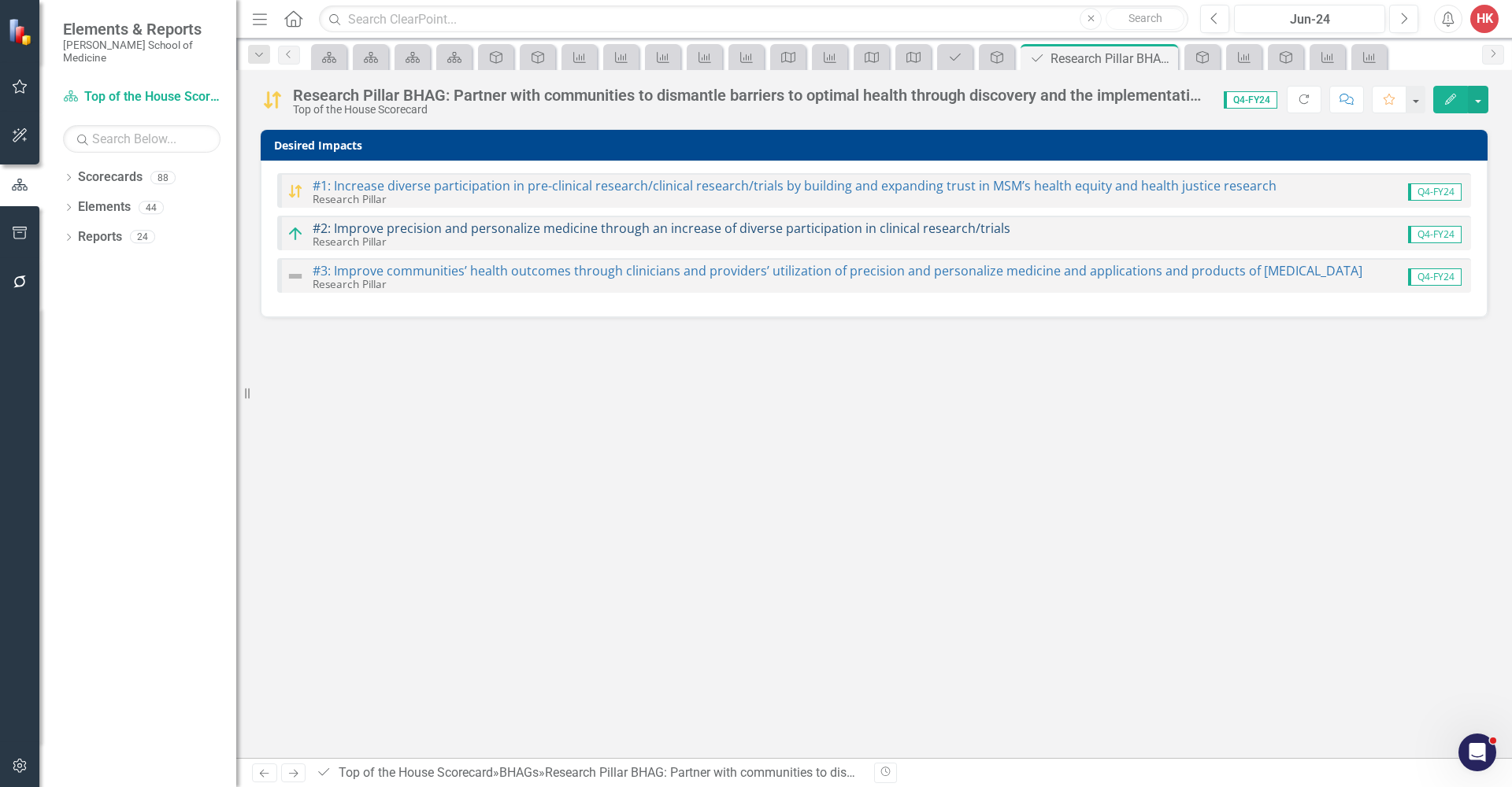
click at [343, 228] on link "#2: Improve precision and personalize medicine through an increase of diverse p…" at bounding box center [661, 228] width 698 height 17
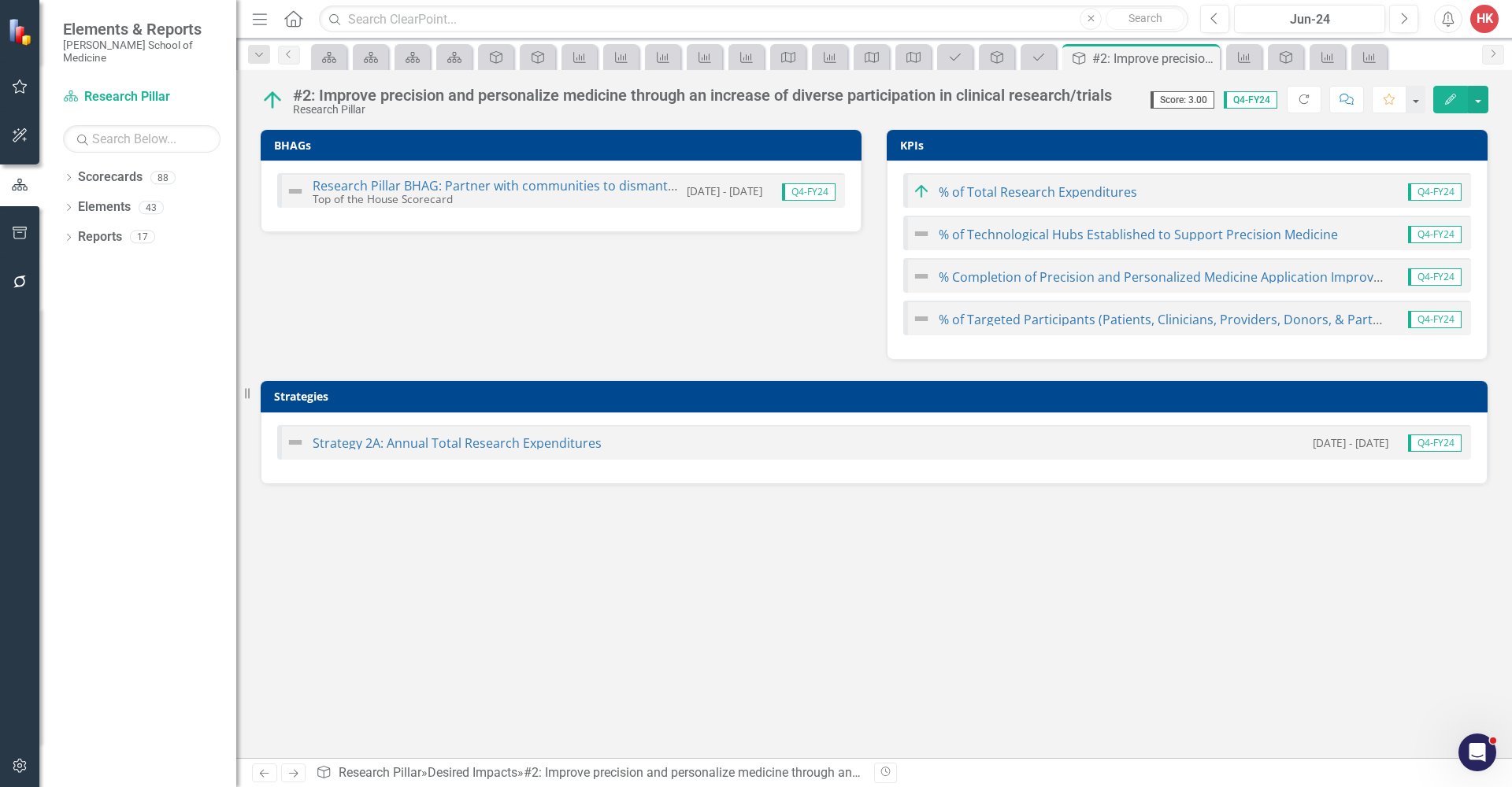
click at [293, 191] on img at bounding box center [295, 191] width 19 height 19
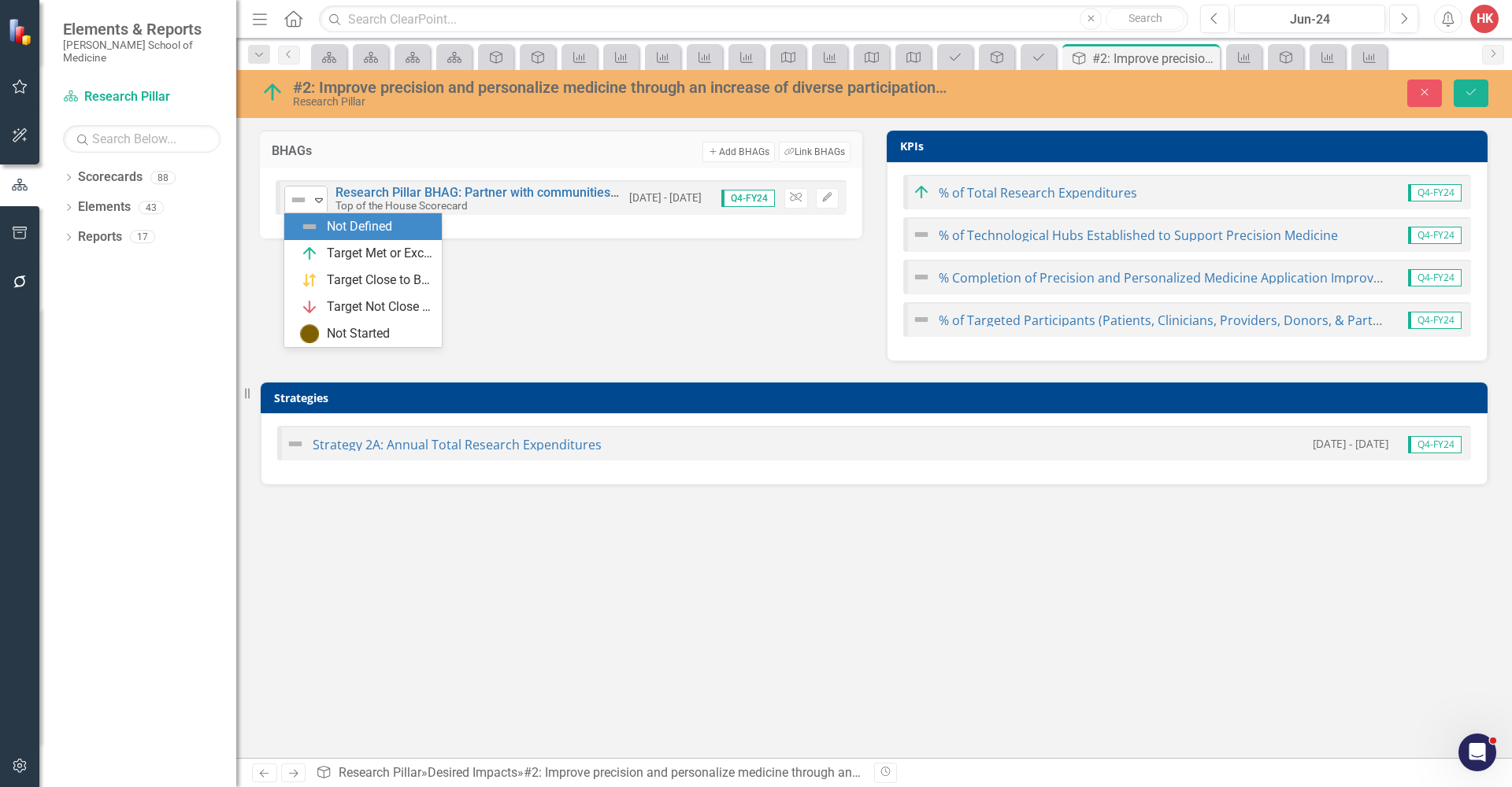
click at [322, 197] on icon "Expand" at bounding box center [318, 200] width 15 height 13
click at [318, 280] on img at bounding box center [310, 280] width 19 height 19
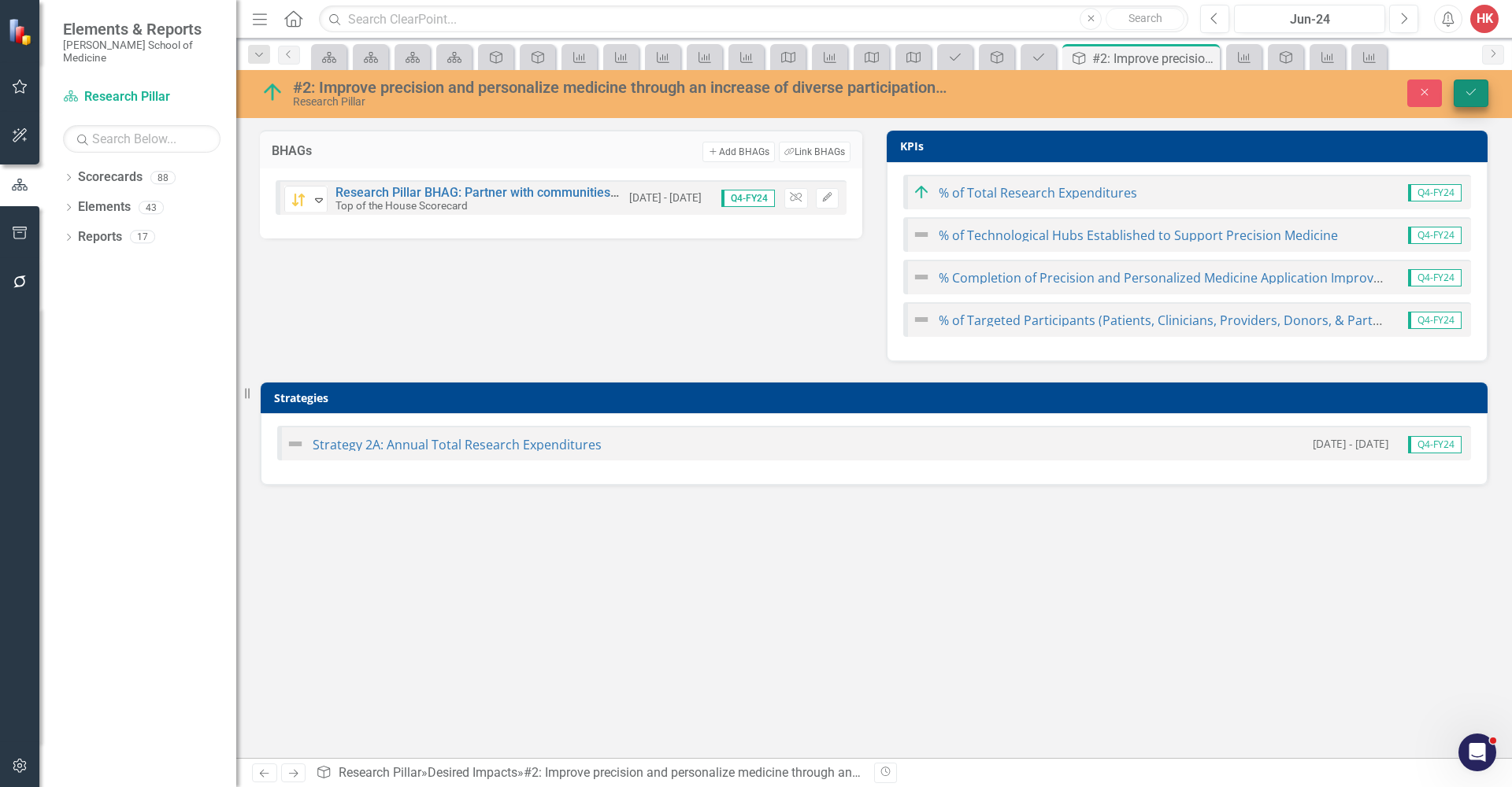
click at [1482, 86] on button "Save" at bounding box center [1471, 93] width 34 height 28
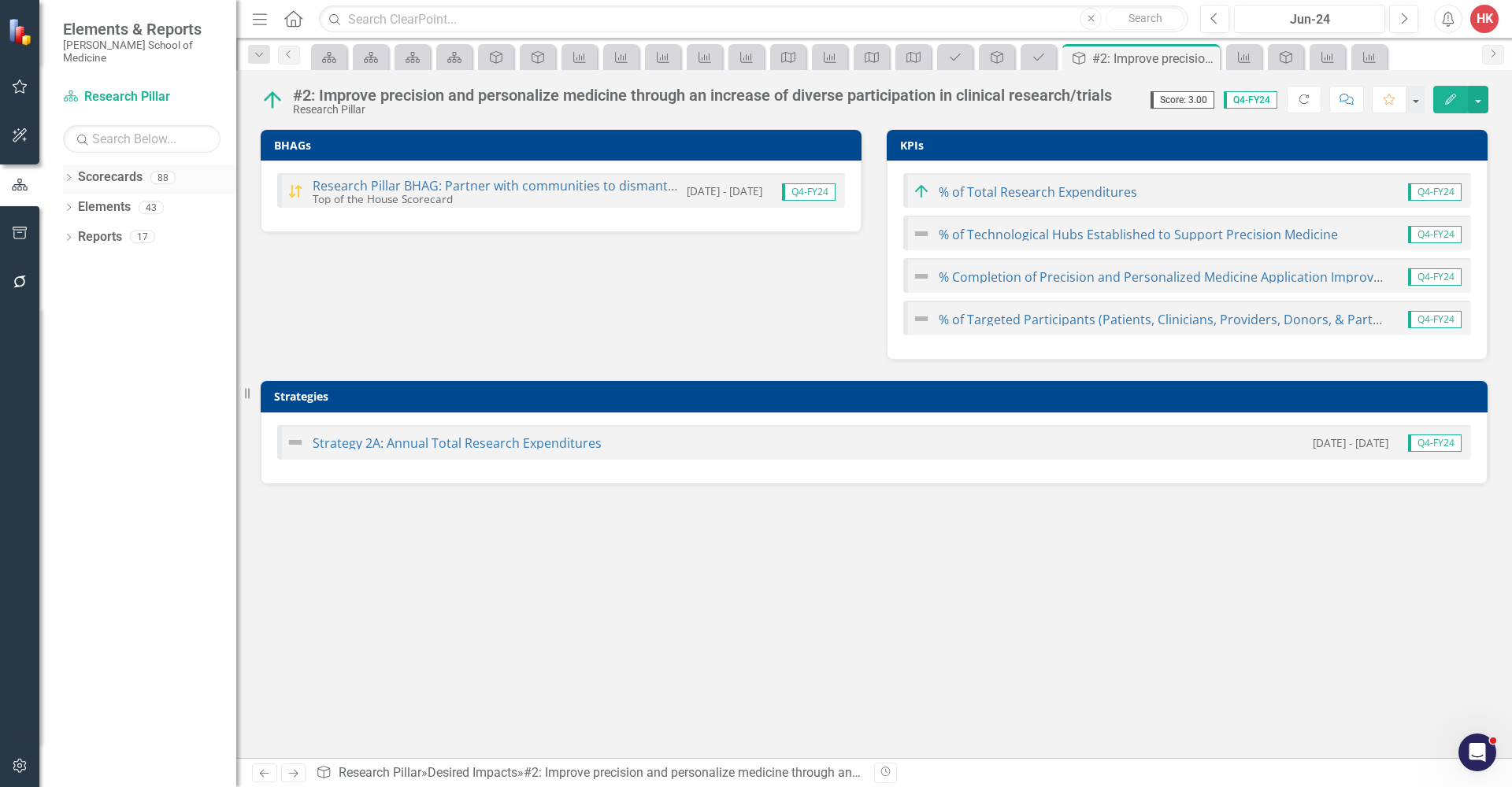
click at [112, 169] on link "Scorecards" at bounding box center [110, 177] width 65 height 18
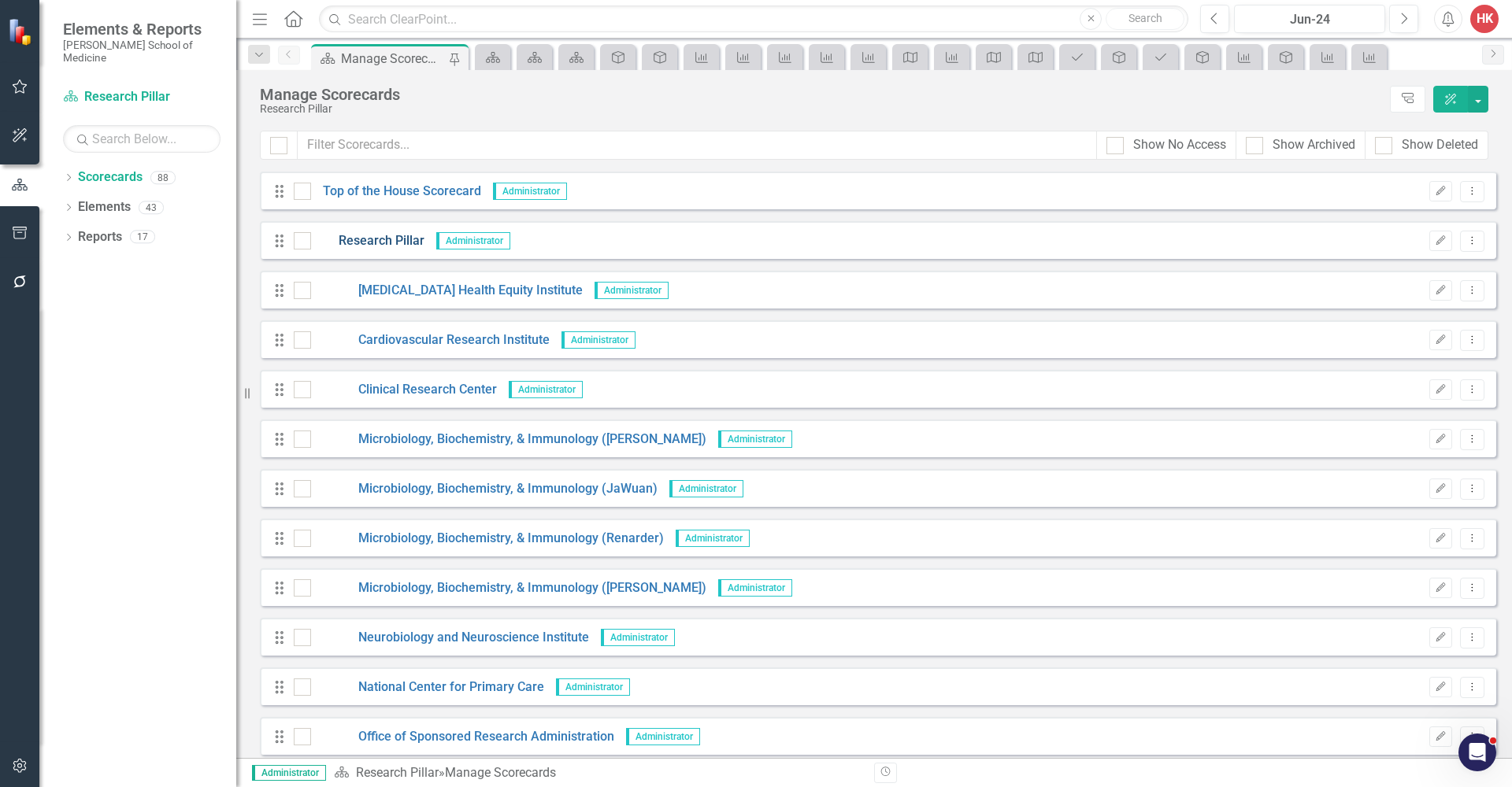
click at [369, 240] on link "Research Pillar" at bounding box center [367, 241] width 114 height 18
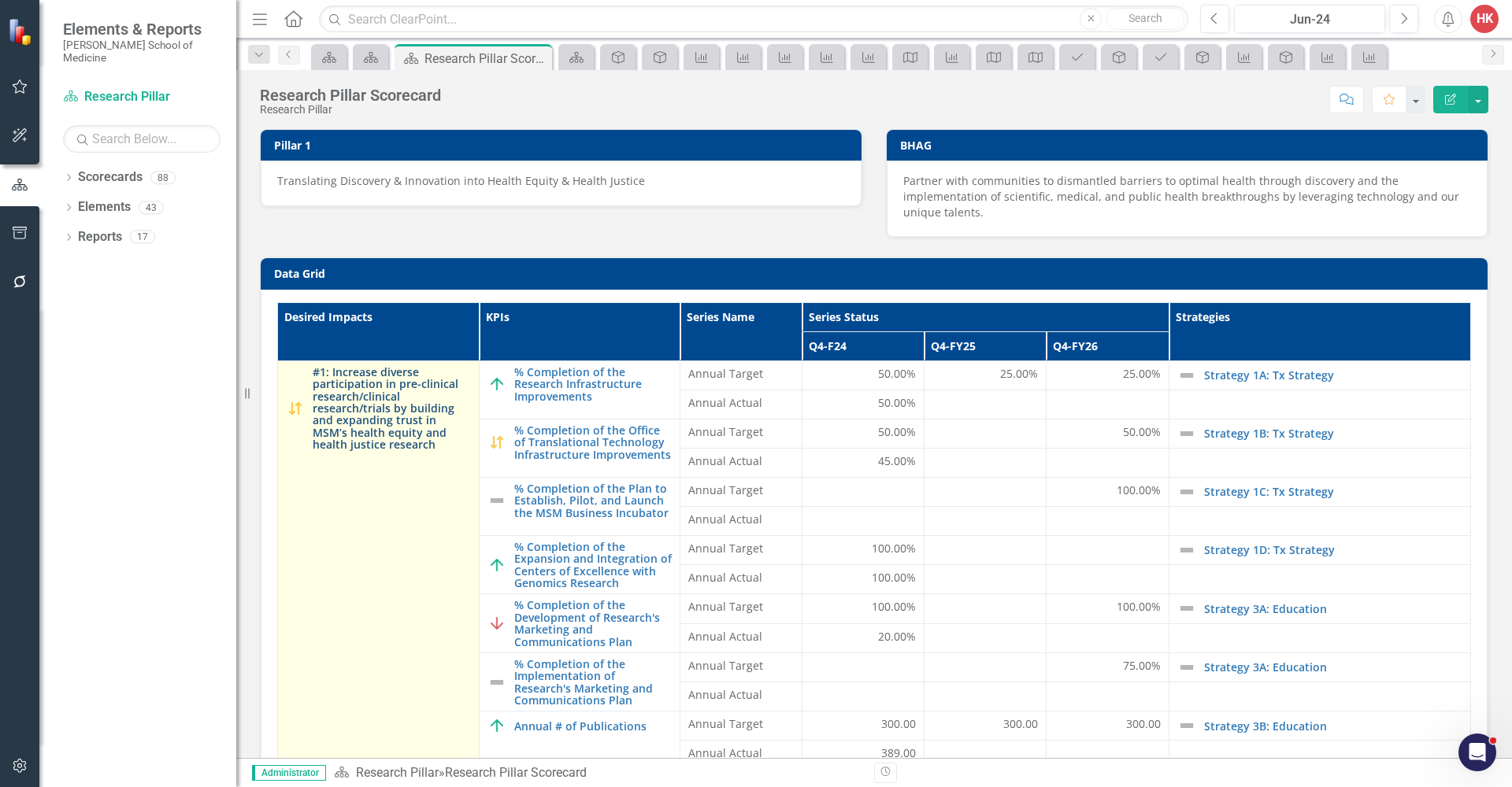
click at [355, 378] on link "#1: Increase diverse participation in pre-clinical research/clinical research/t…" at bounding box center [392, 409] width 158 height 85
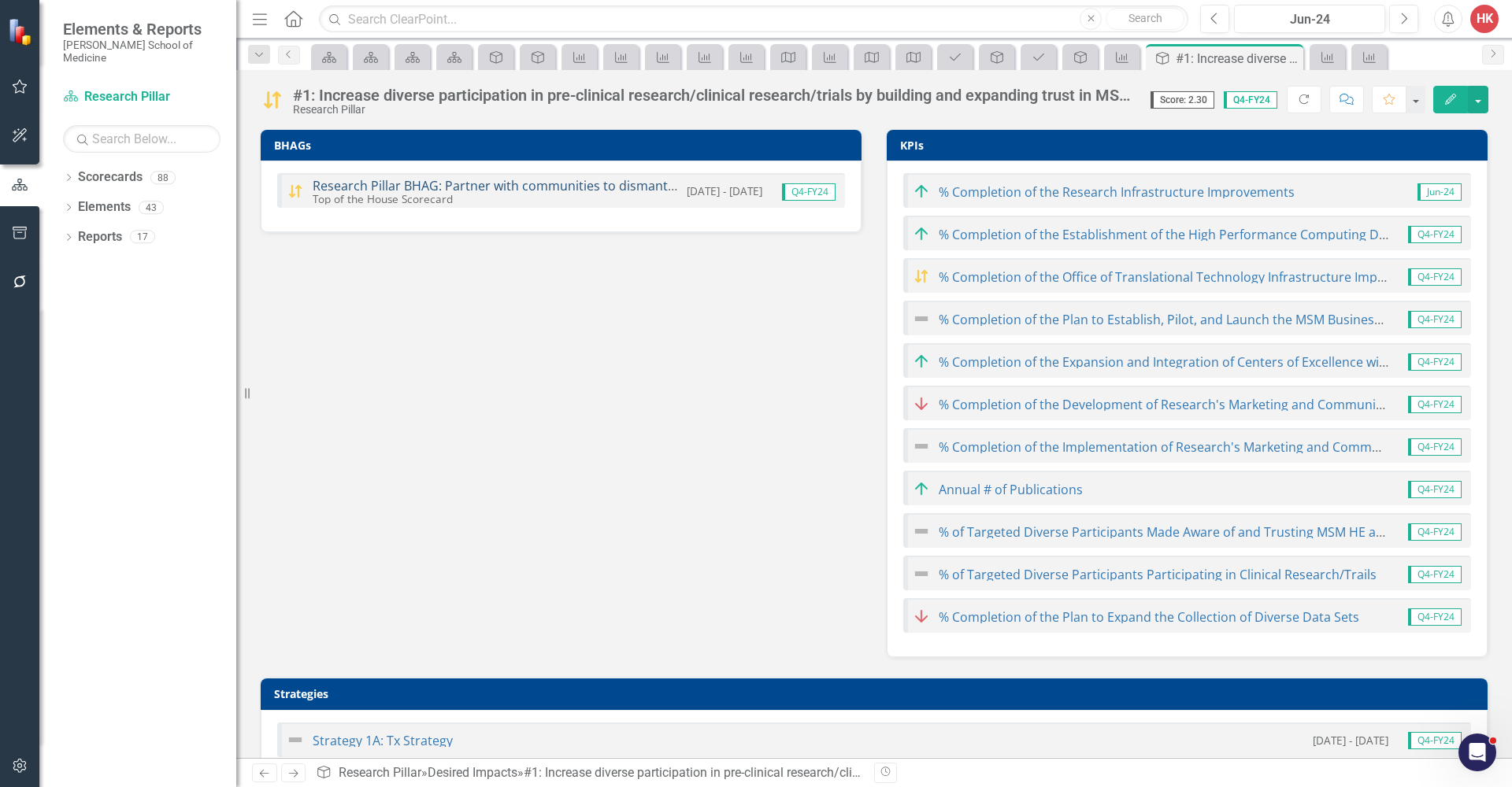
click at [472, 181] on link "Research Pillar BHAG: Partner with communities to dismantle barriers to optimal…" at bounding box center [1012, 186] width 1399 height 17
click at [339, 55] on link "Scorecards" at bounding box center [329, 57] width 28 height 20
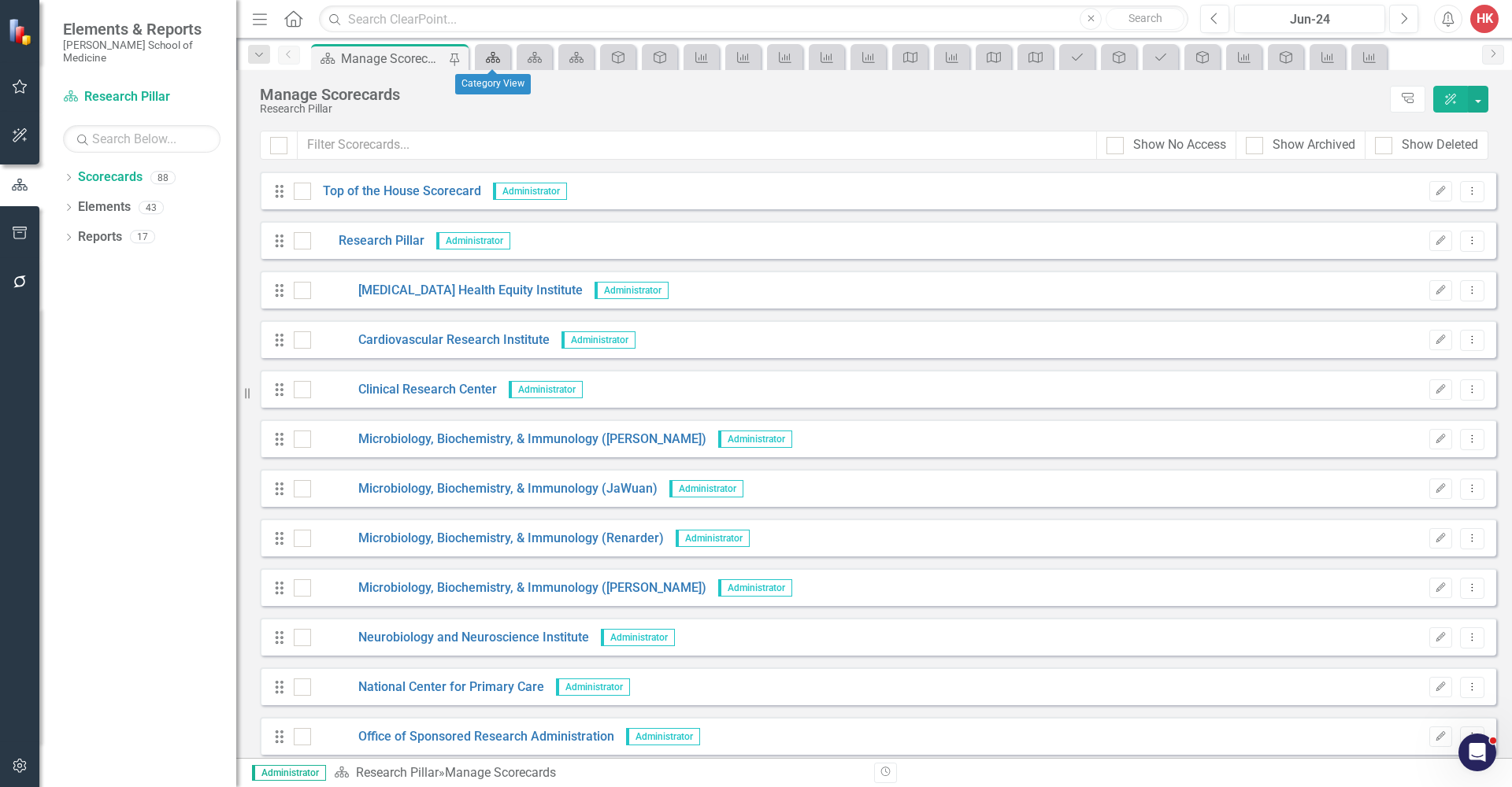
click at [503, 61] on link "Scorecards" at bounding box center [492, 57] width 28 height 20
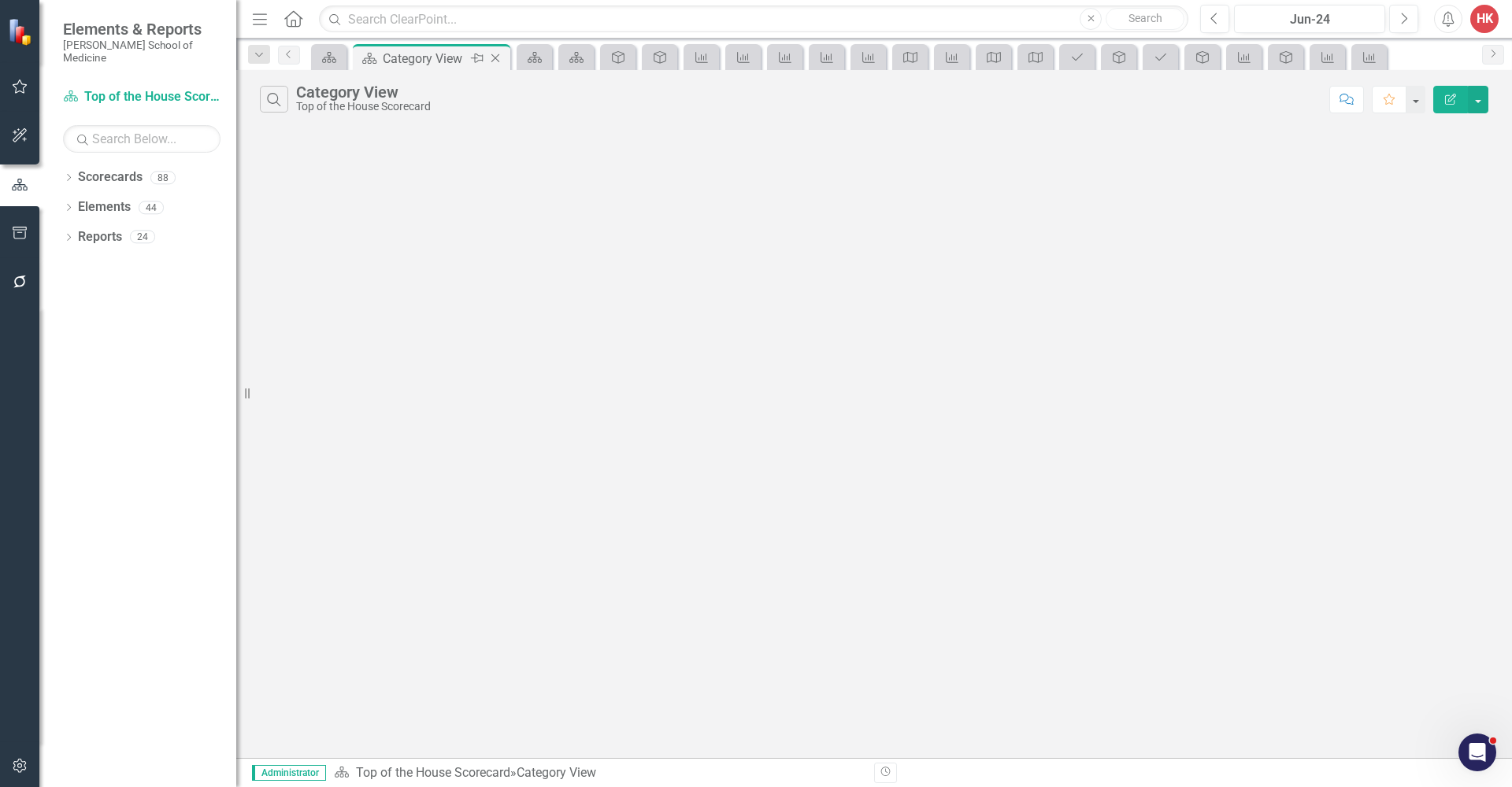
click at [502, 59] on icon "Close" at bounding box center [495, 58] width 15 height 13
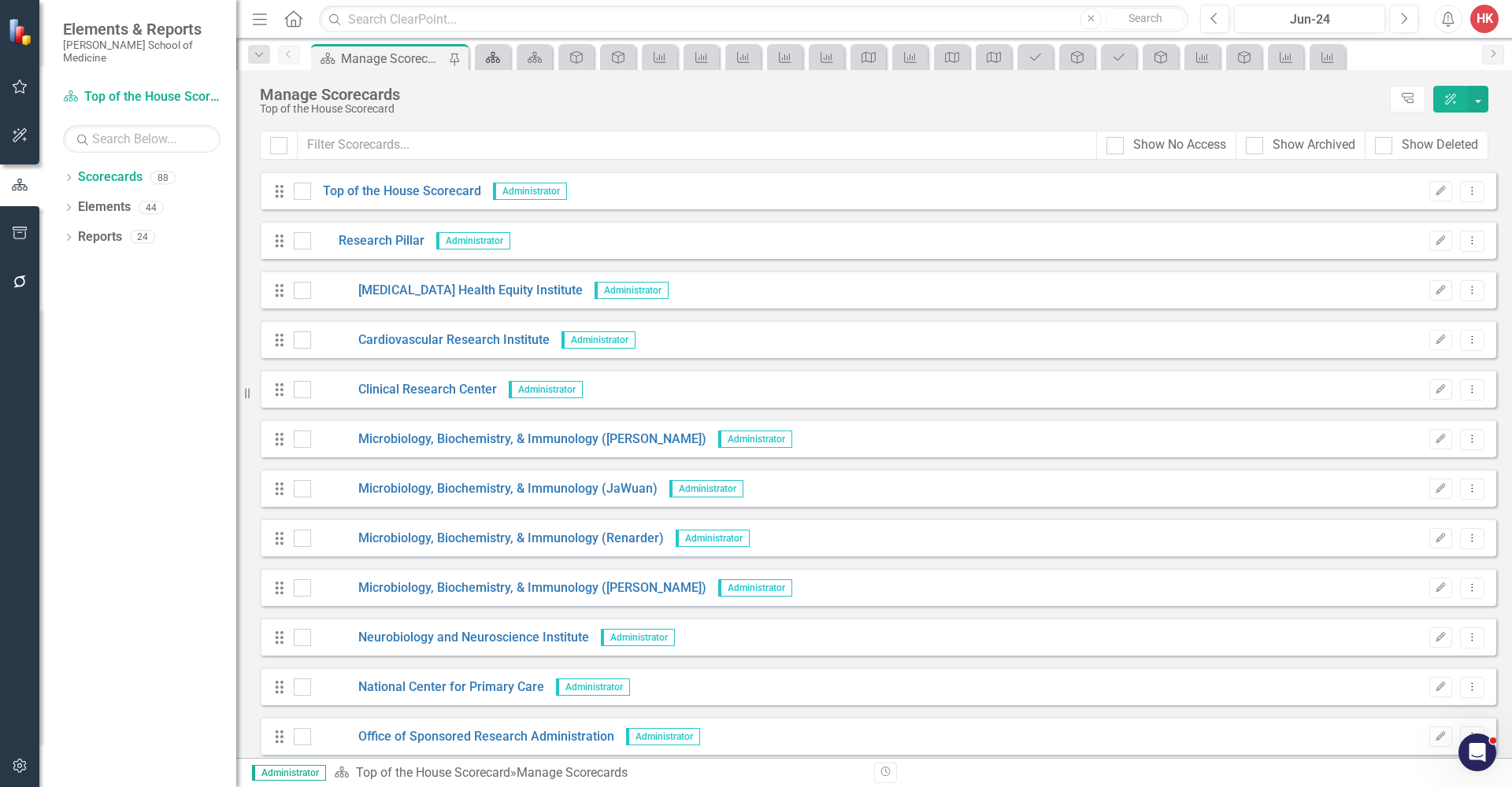
click at [502, 60] on link "Scorecards" at bounding box center [492, 57] width 28 height 20
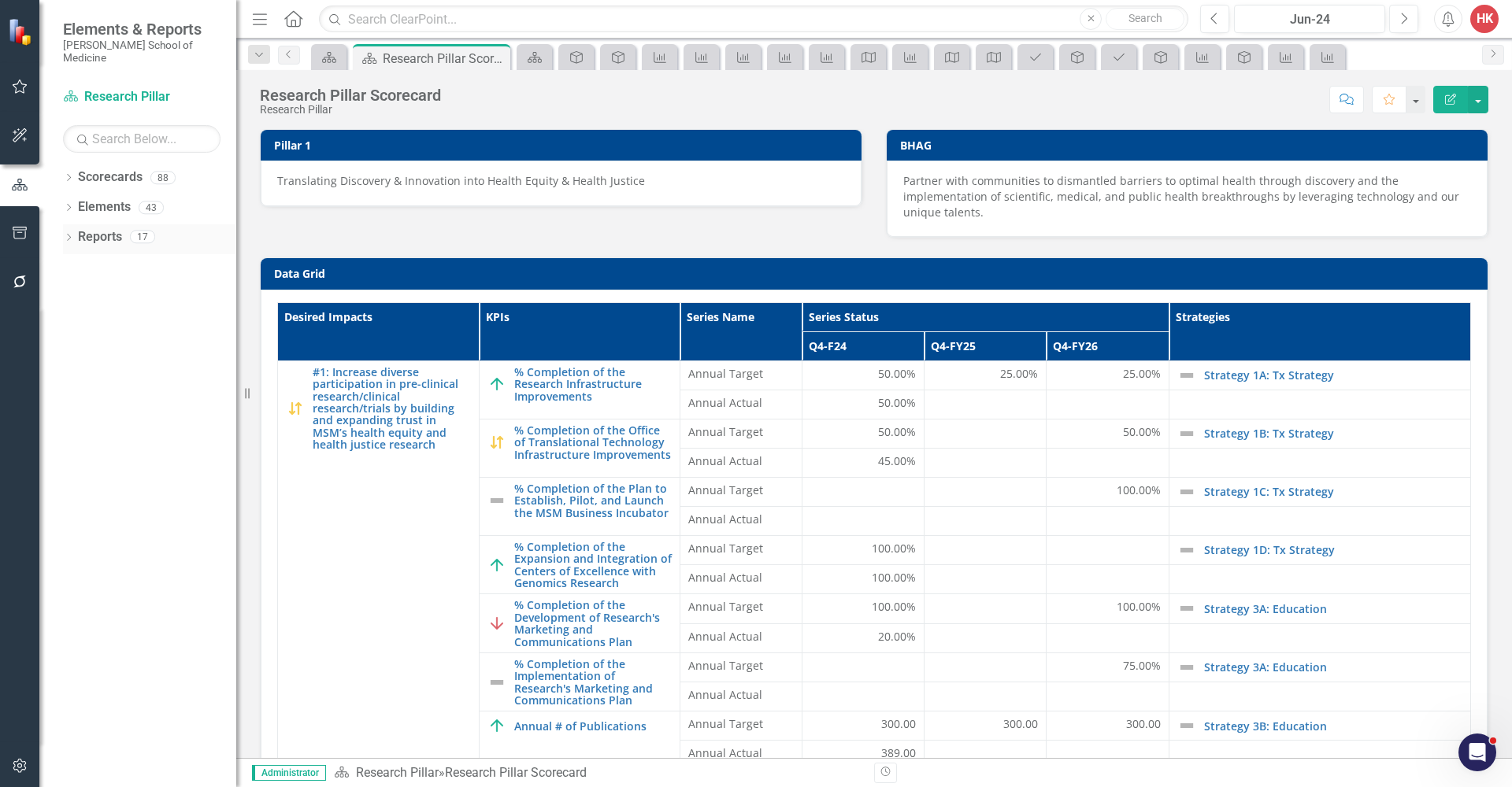
click at [111, 228] on link "Reports" at bounding box center [100, 237] width 44 height 18
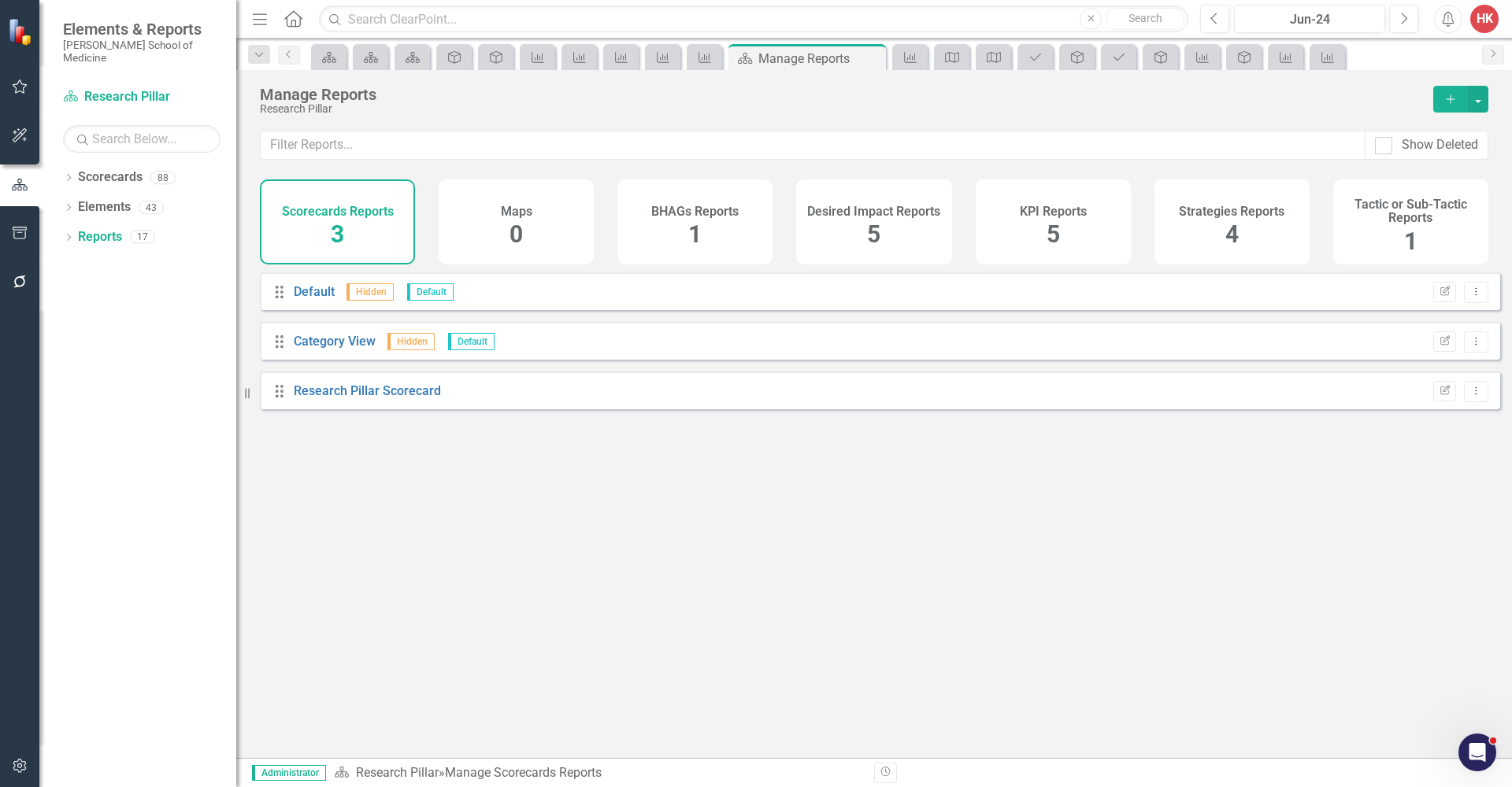
click at [1025, 216] on h4 "KPI Reports" at bounding box center [1053, 212] width 67 height 14
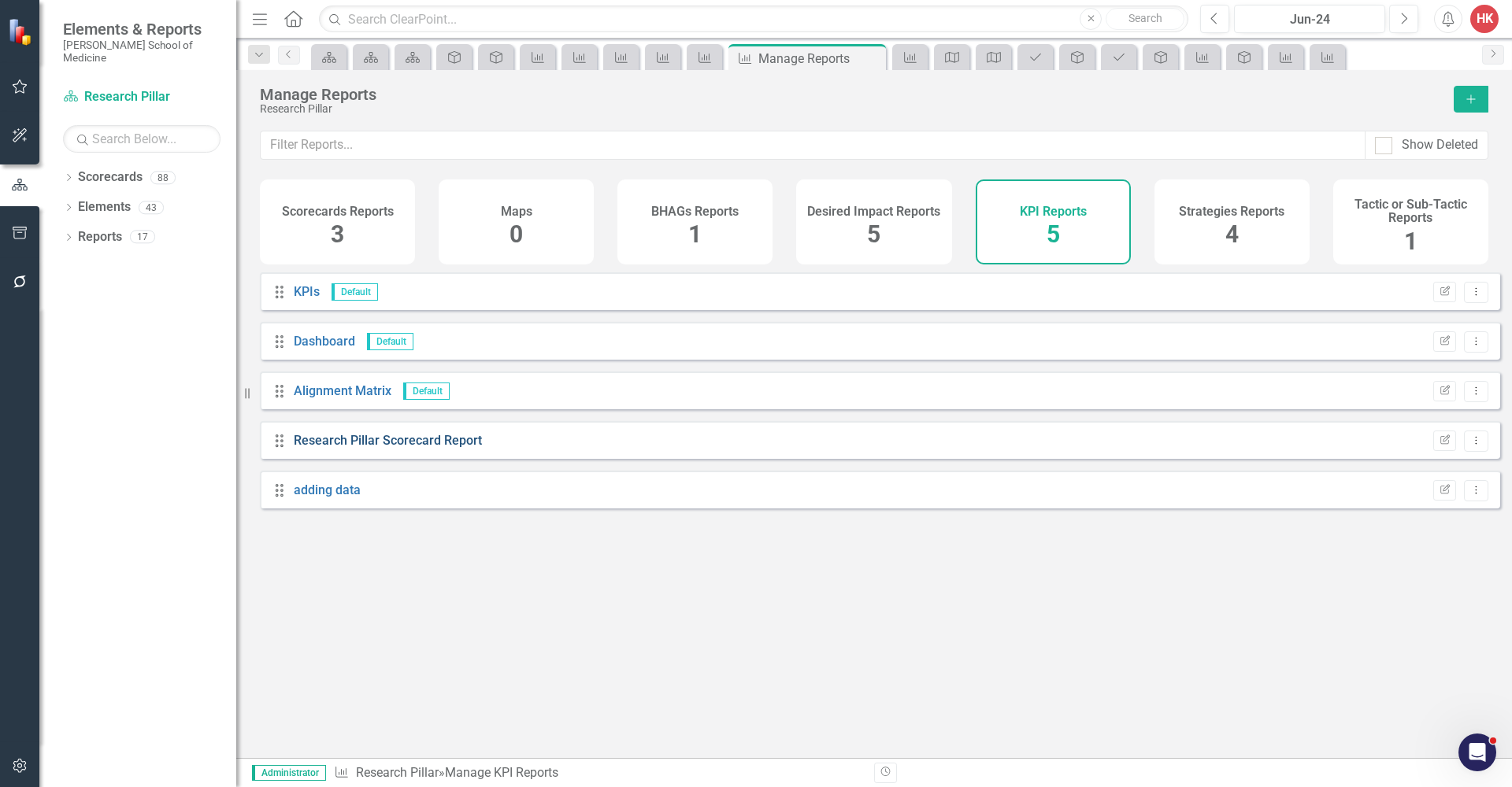
click at [453, 448] on link "Research Pillar Scorecard Report" at bounding box center [387, 440] width 188 height 15
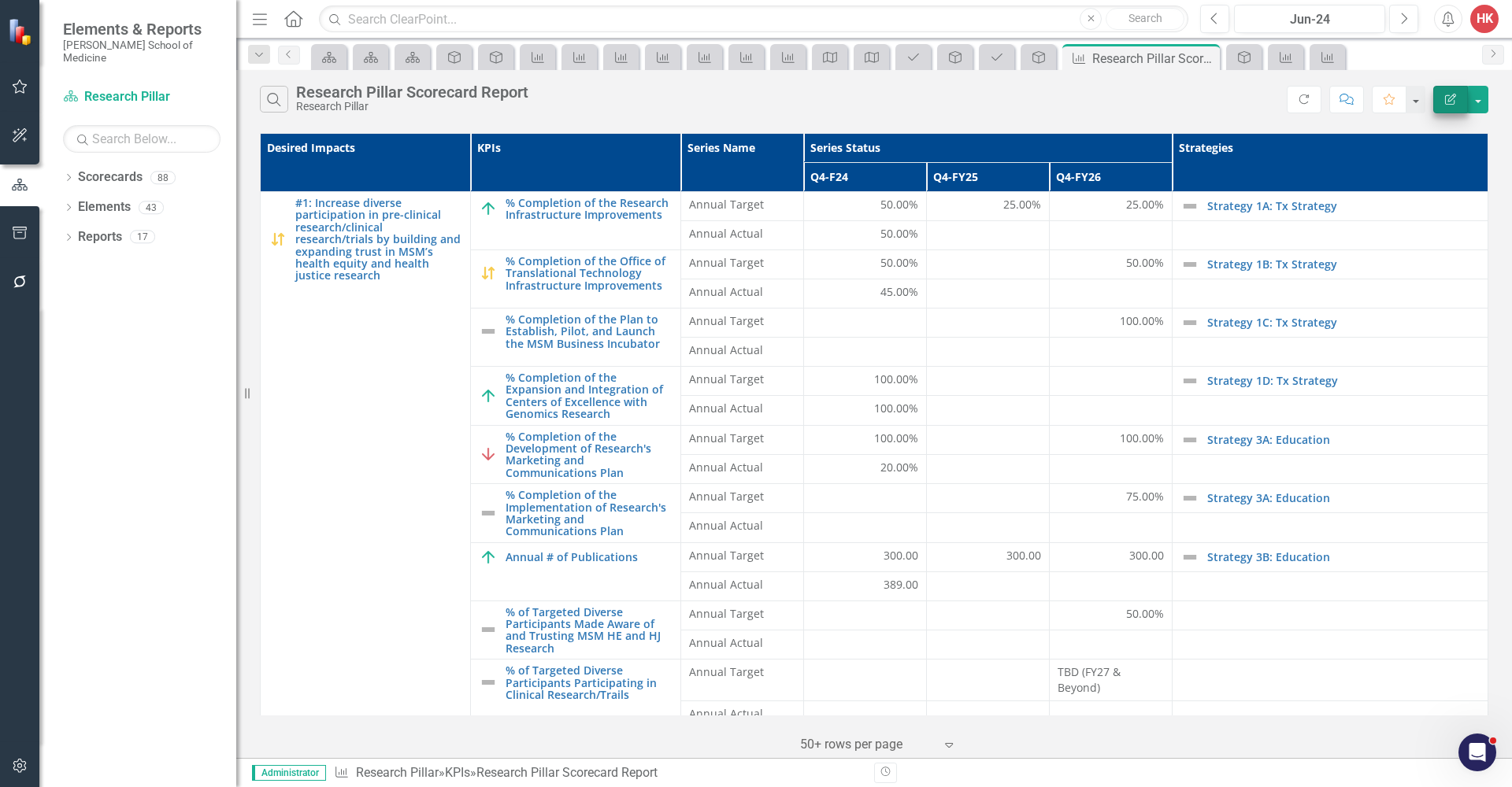
click at [1452, 100] on icon "button" at bounding box center [1450, 99] width 11 height 11
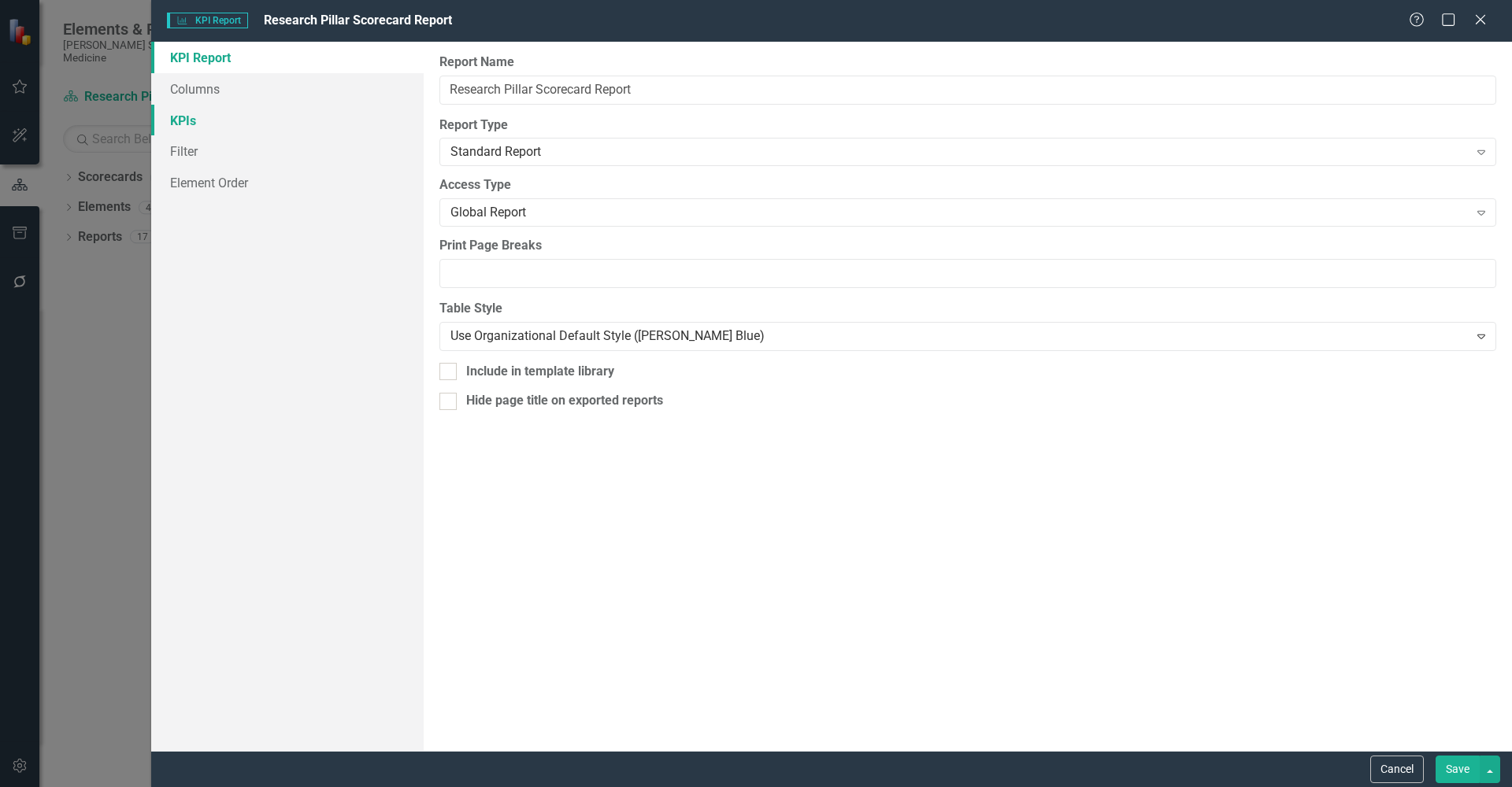
click at [193, 121] on link "KPIs" at bounding box center [287, 120] width 273 height 32
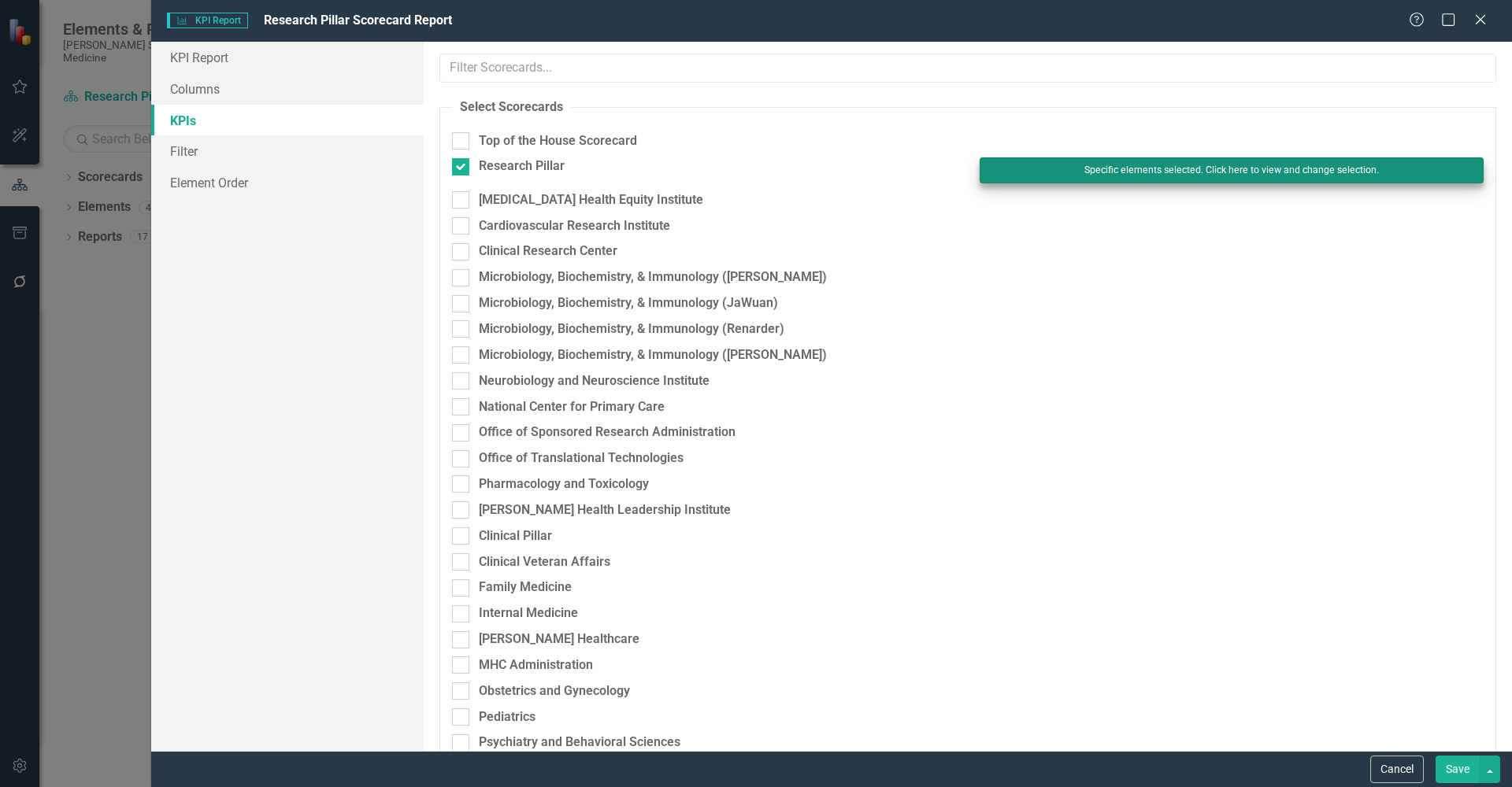
click at [1220, 173] on button "Specific elements selected. Click here to view and change selection." at bounding box center [1231, 169] width 504 height 25
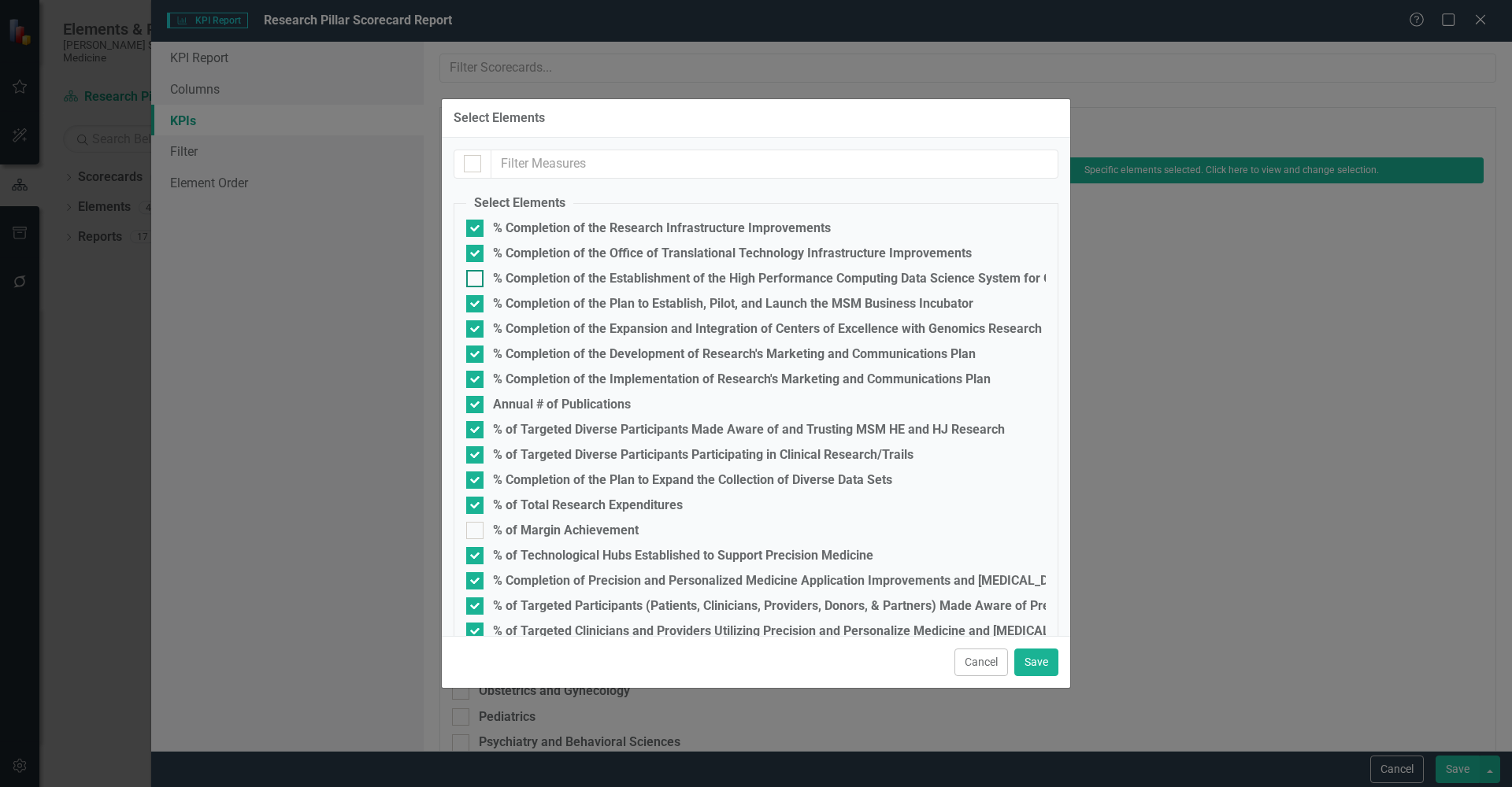
click at [478, 280] on div at bounding box center [475, 279] width 17 height 17
click at [477, 280] on input "% Completion of the Establishment of the High Performance Computing Data Scienc…" at bounding box center [472, 275] width 10 height 10
checkbox input "true"
click at [1042, 661] on button "Save" at bounding box center [1036, 662] width 44 height 28
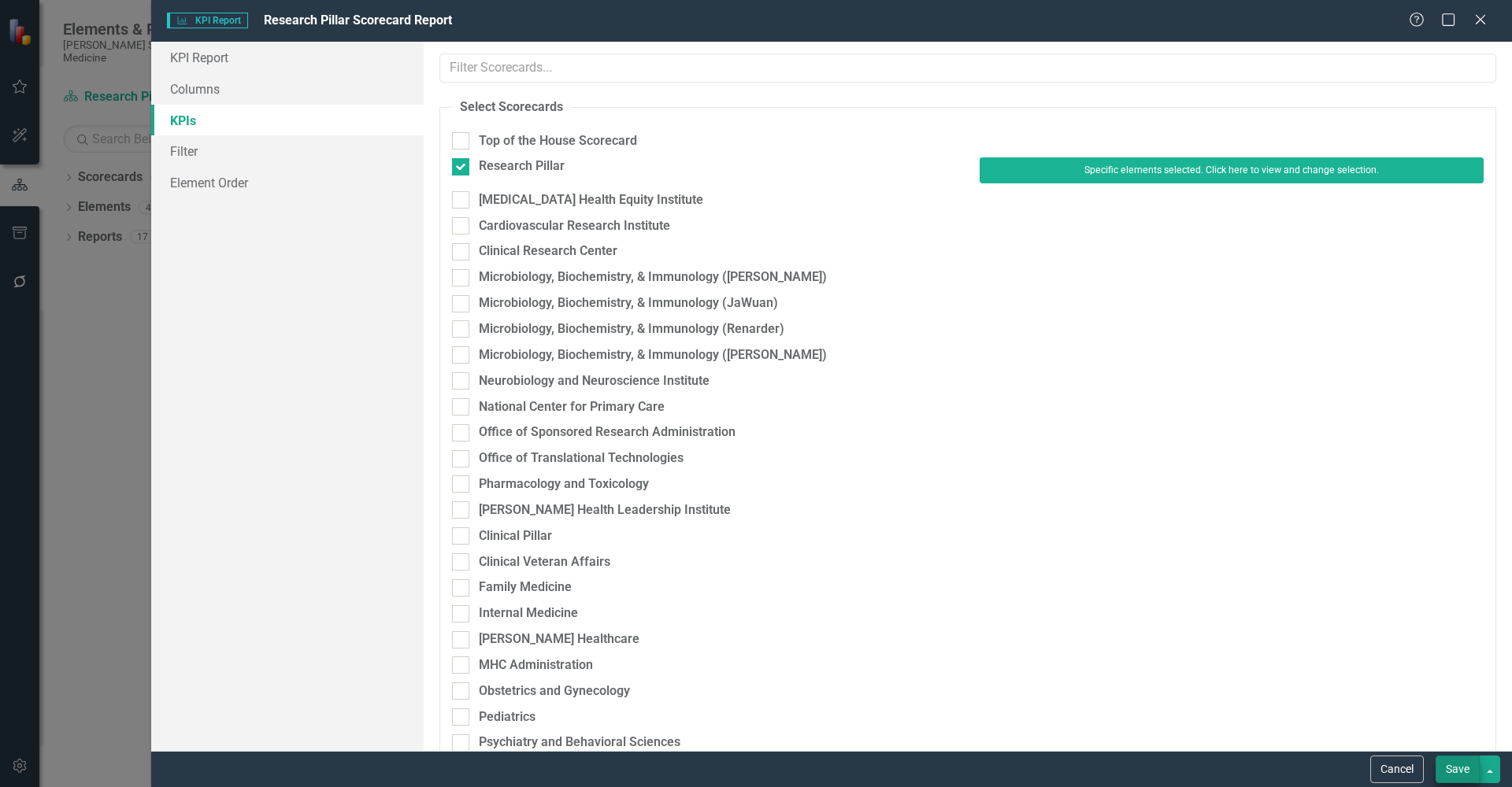
click at [1447, 768] on button "Save" at bounding box center [1457, 770] width 44 height 28
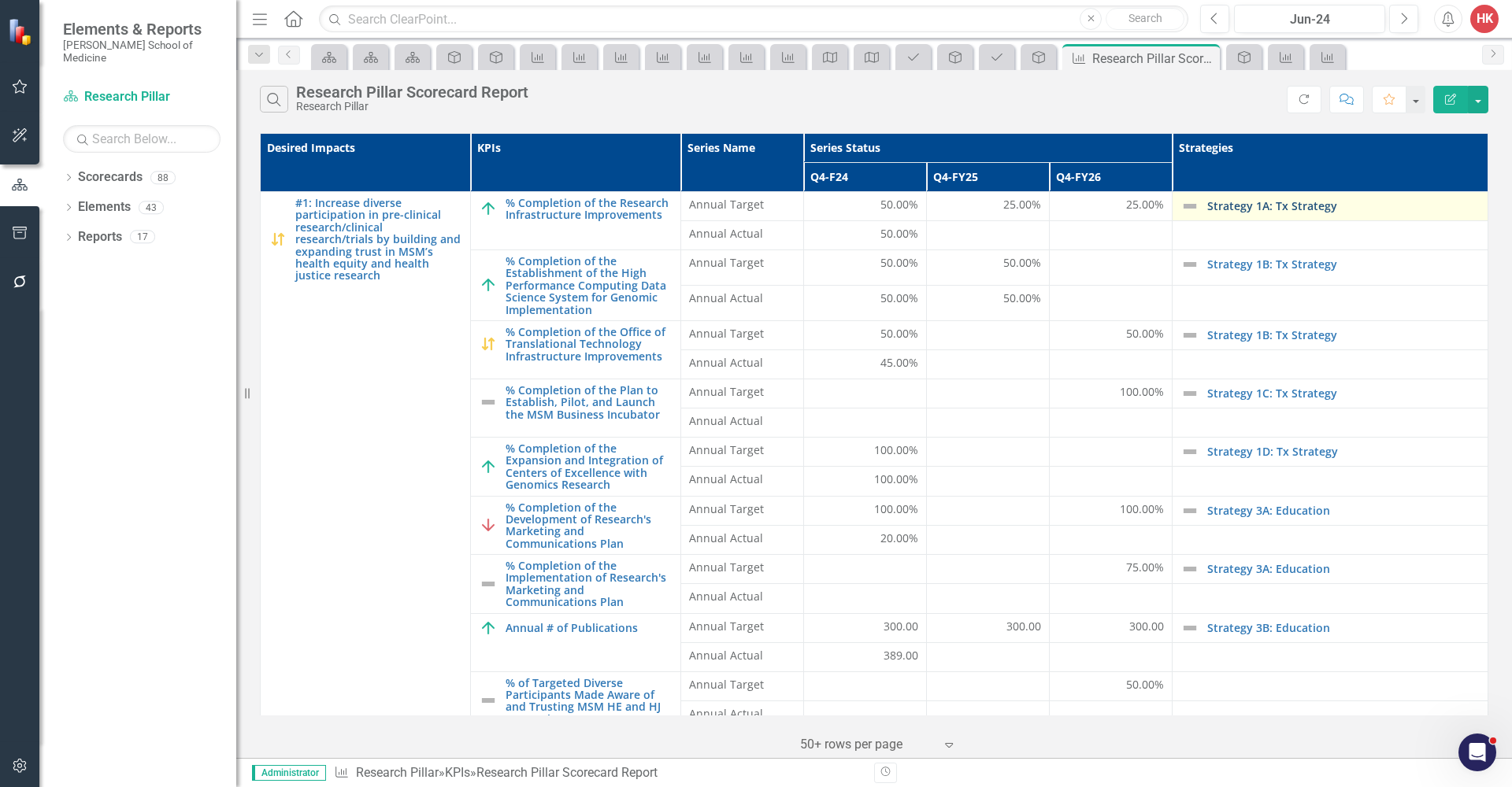
click at [1295, 203] on link "Strategy 1A: Tx Strategy" at bounding box center [1343, 206] width 273 height 12
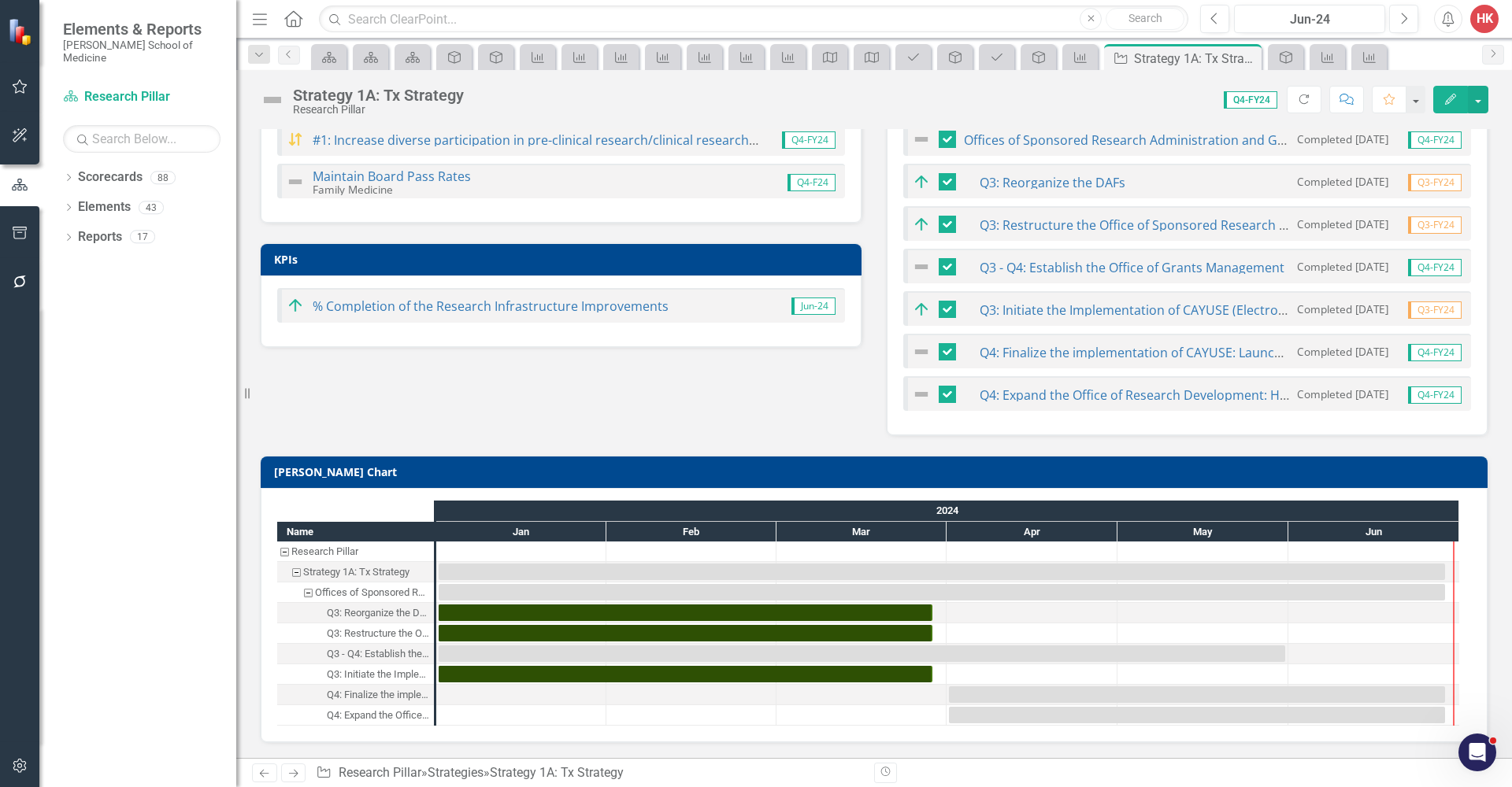
scroll to position [247, 0]
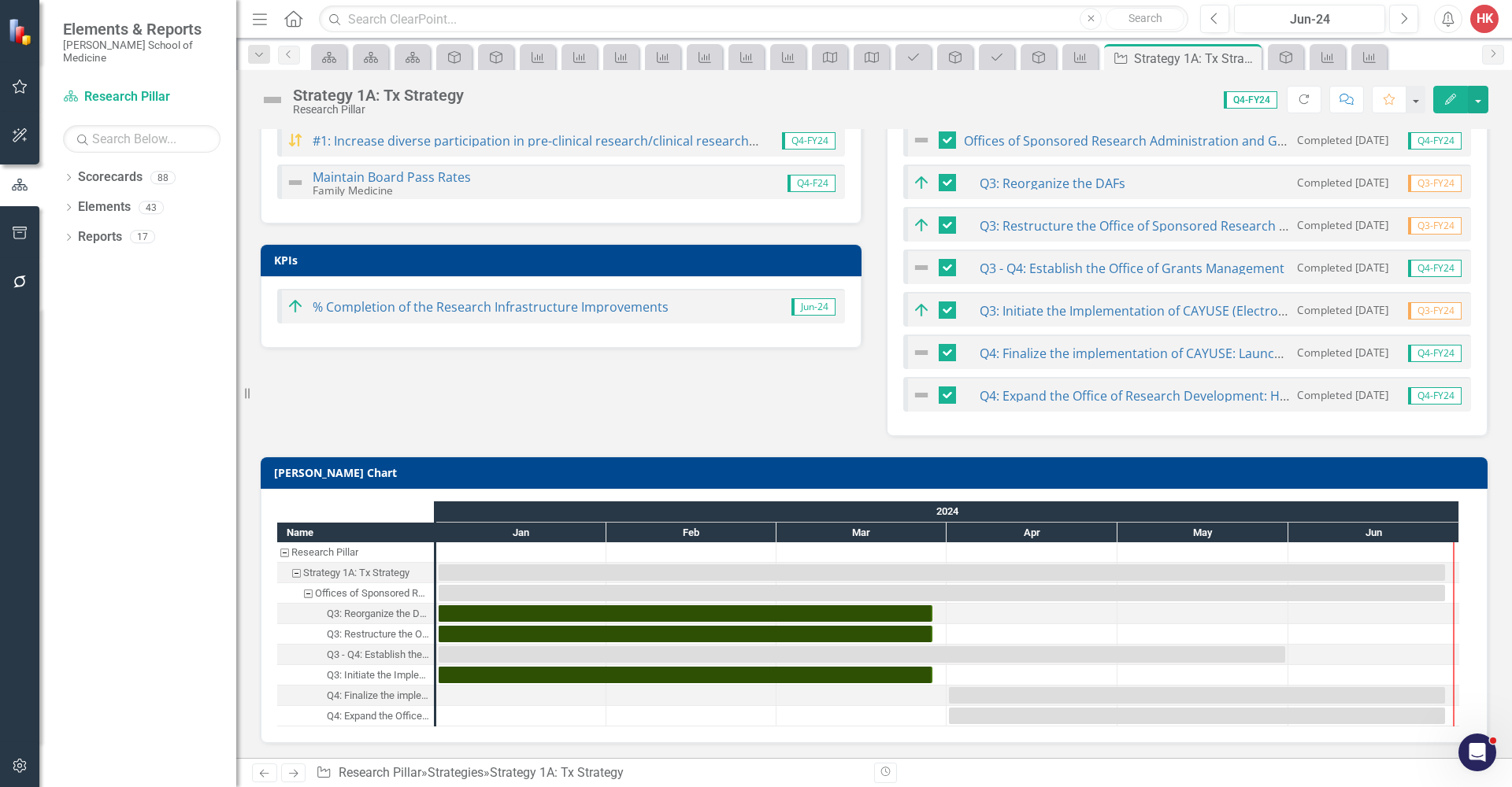
click at [348, 593] on div "Offices of Sponsored Research Administration and Grant Management" at bounding box center [372, 593] width 114 height 21
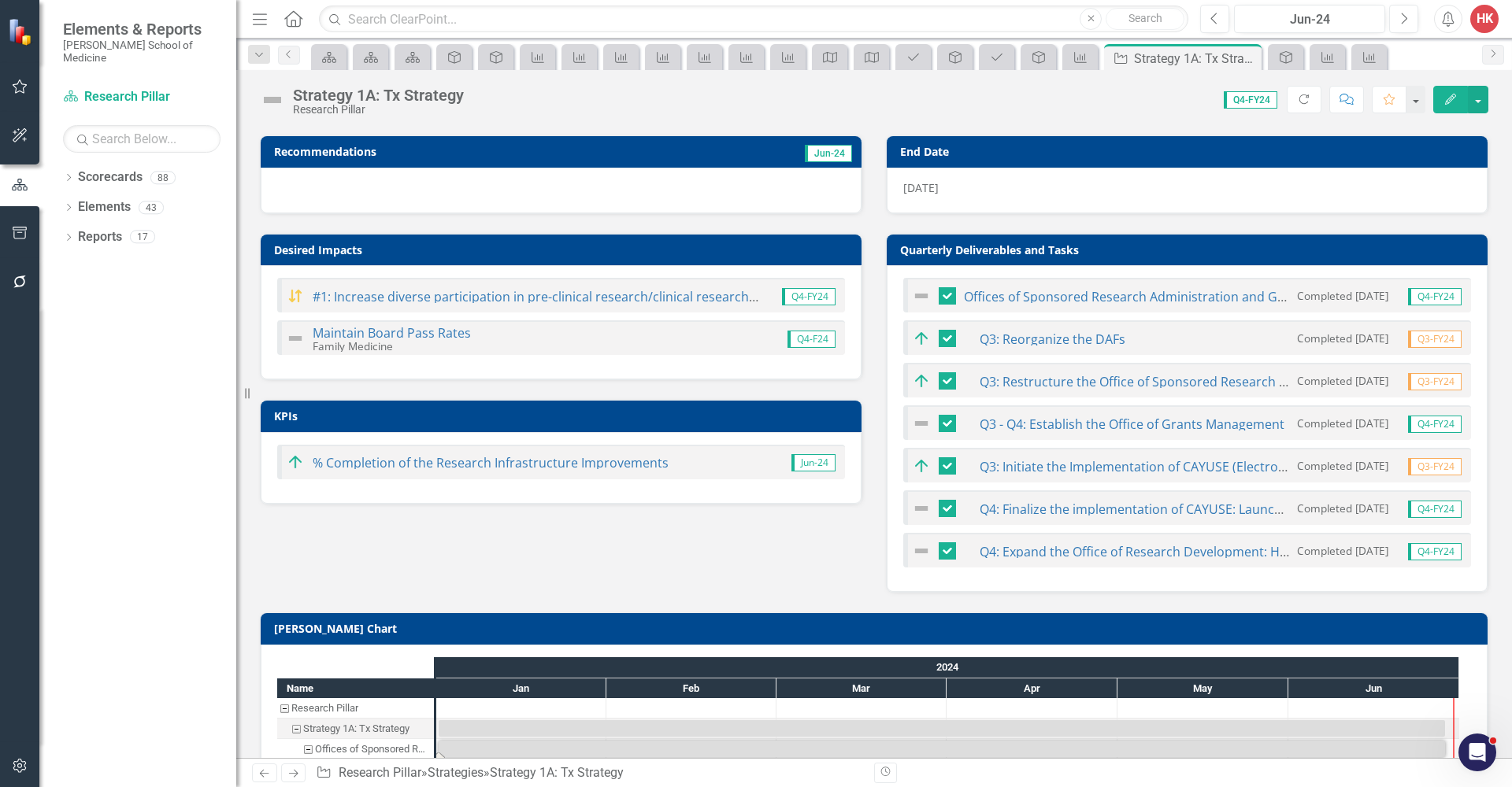
scroll to position [3, 0]
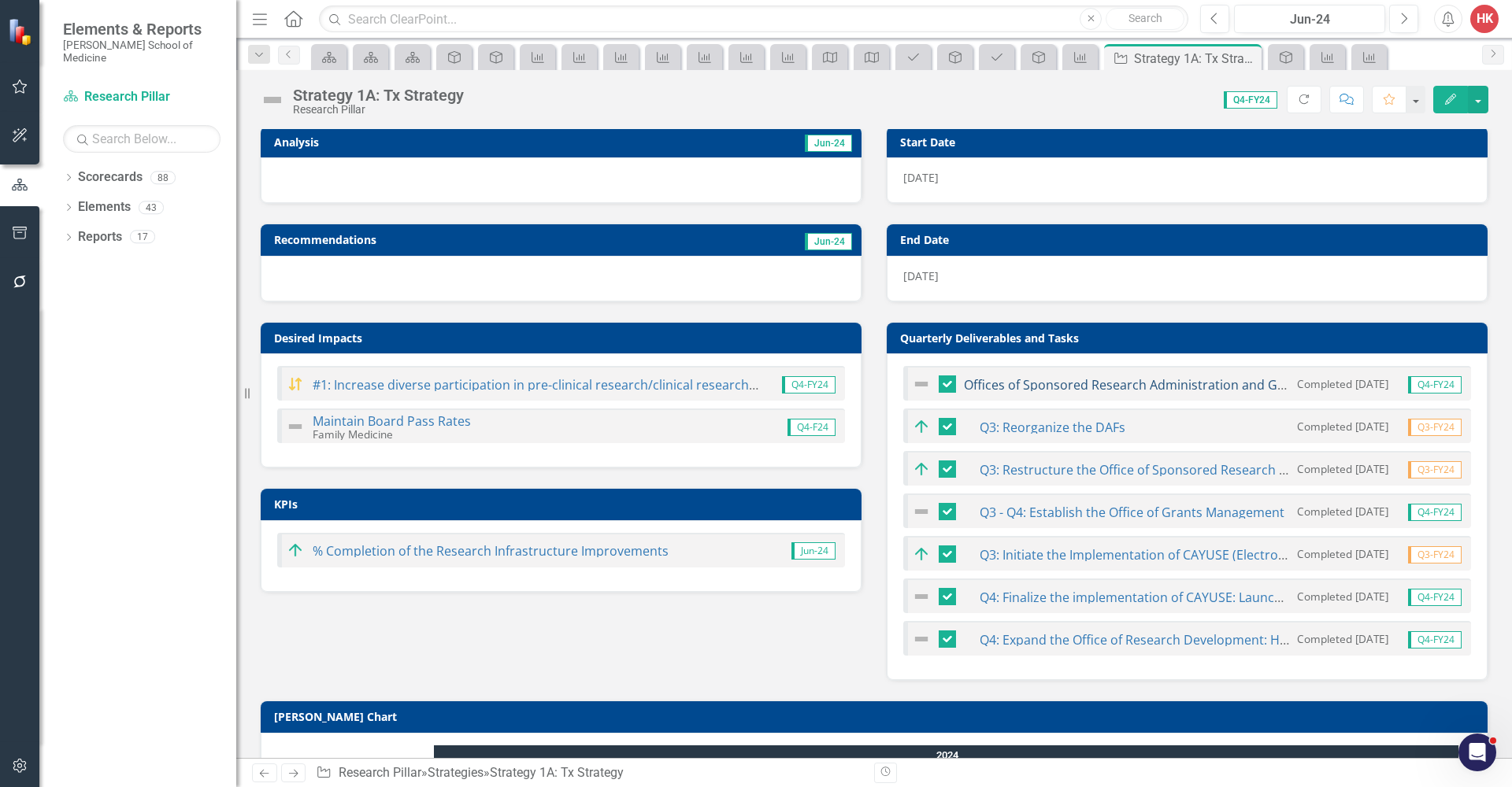
click at [1003, 384] on link "Offices of Sponsored Research Administration and Grant Management" at bounding box center [1174, 384] width 421 height 17
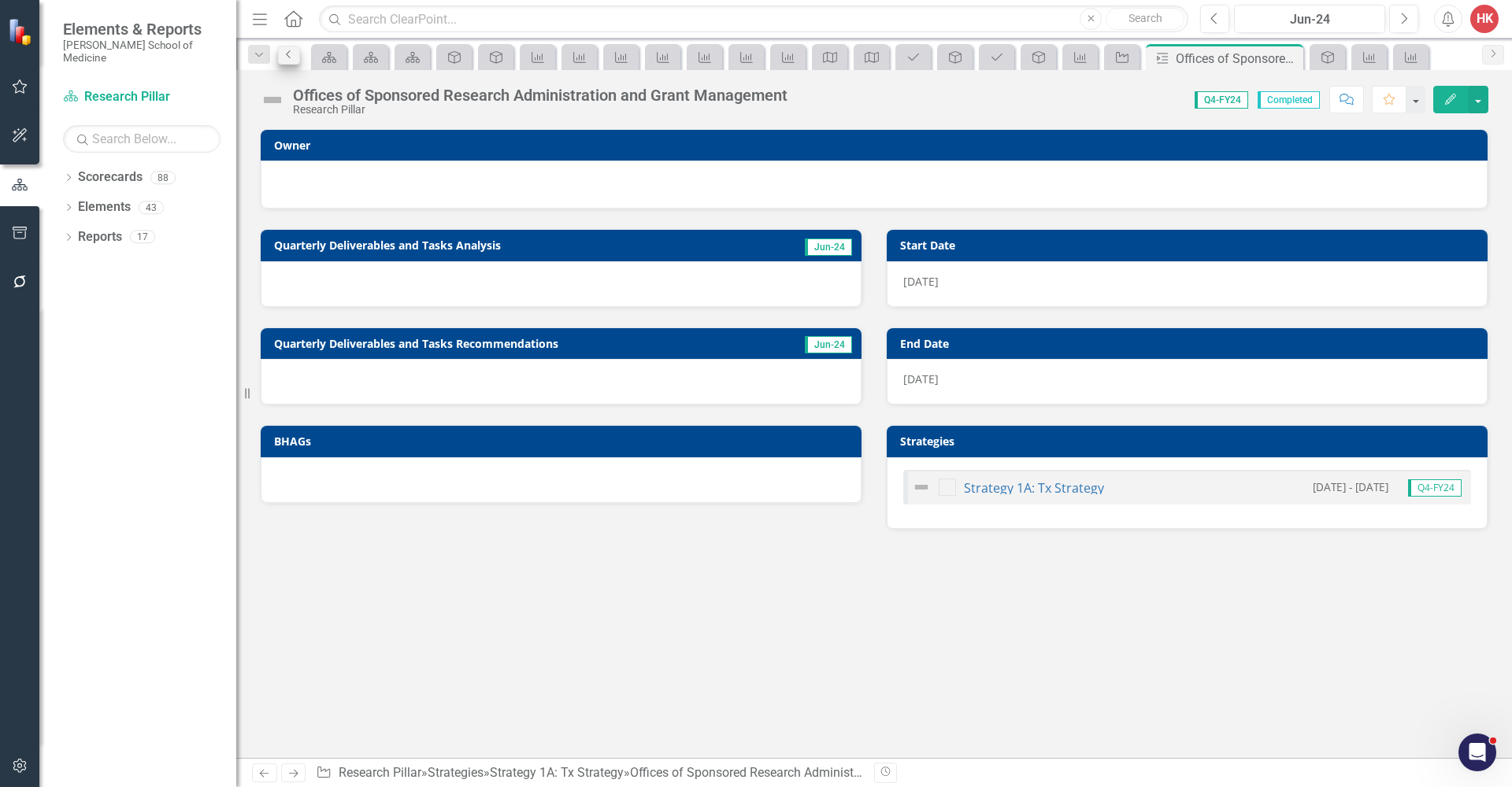
click at [290, 57] on icon "Previous" at bounding box center [289, 54] width 13 height 9
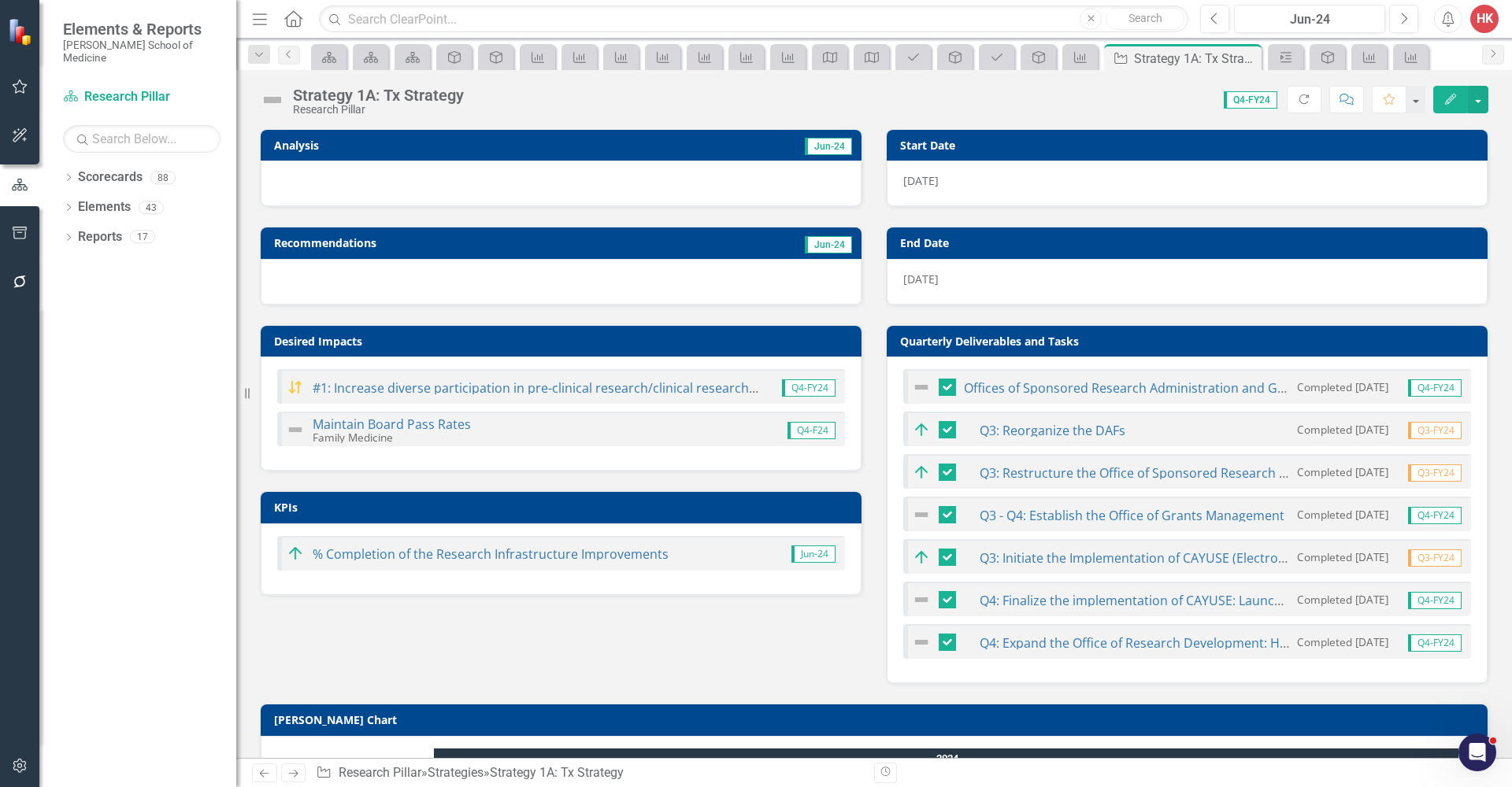
click at [1442, 346] on h3 "Quarterly Deliverables and Tasks" at bounding box center [1190, 341] width 580 height 12
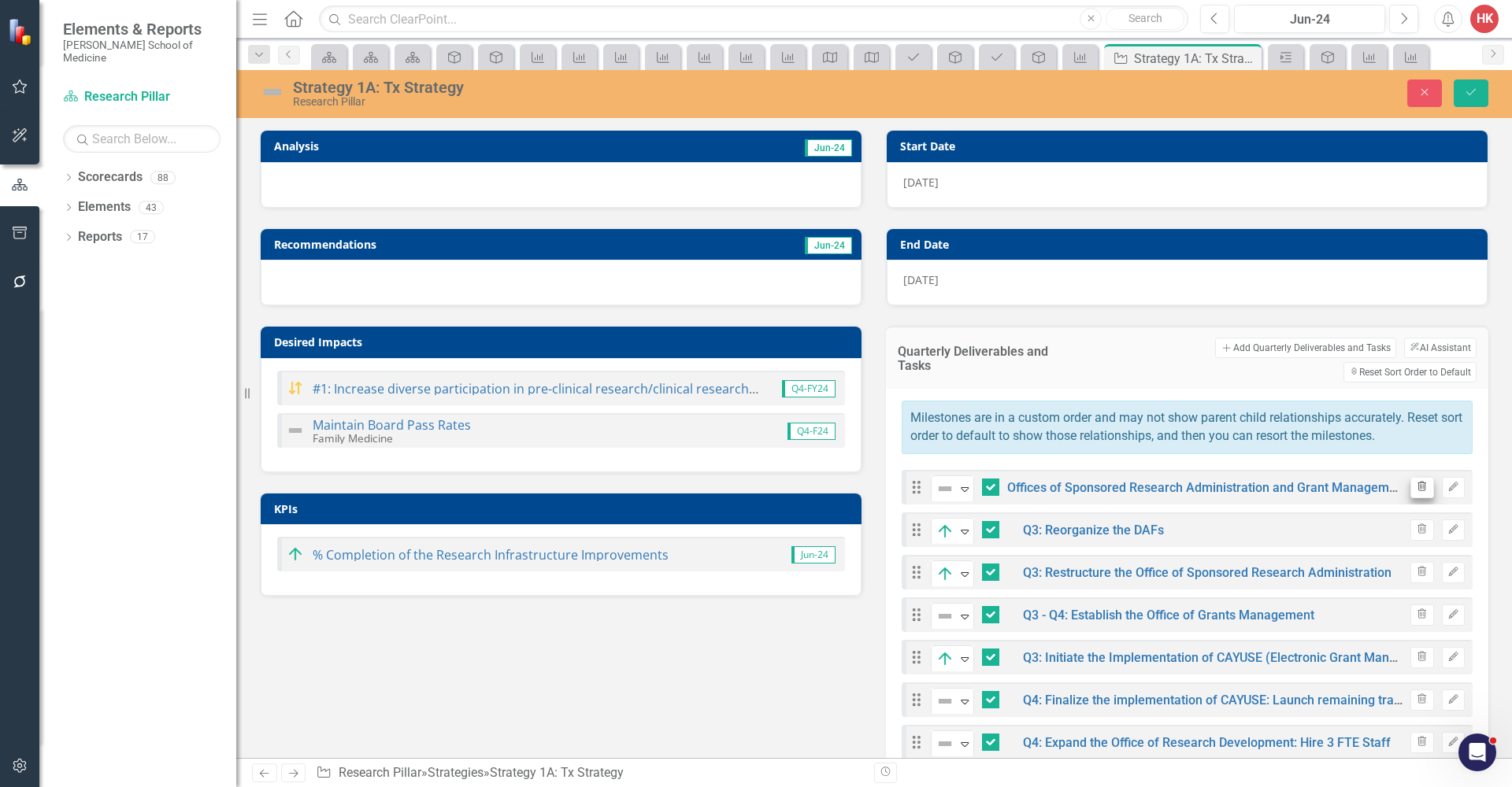
click at [1416, 487] on icon "Trash" at bounding box center [1422, 487] width 12 height 9
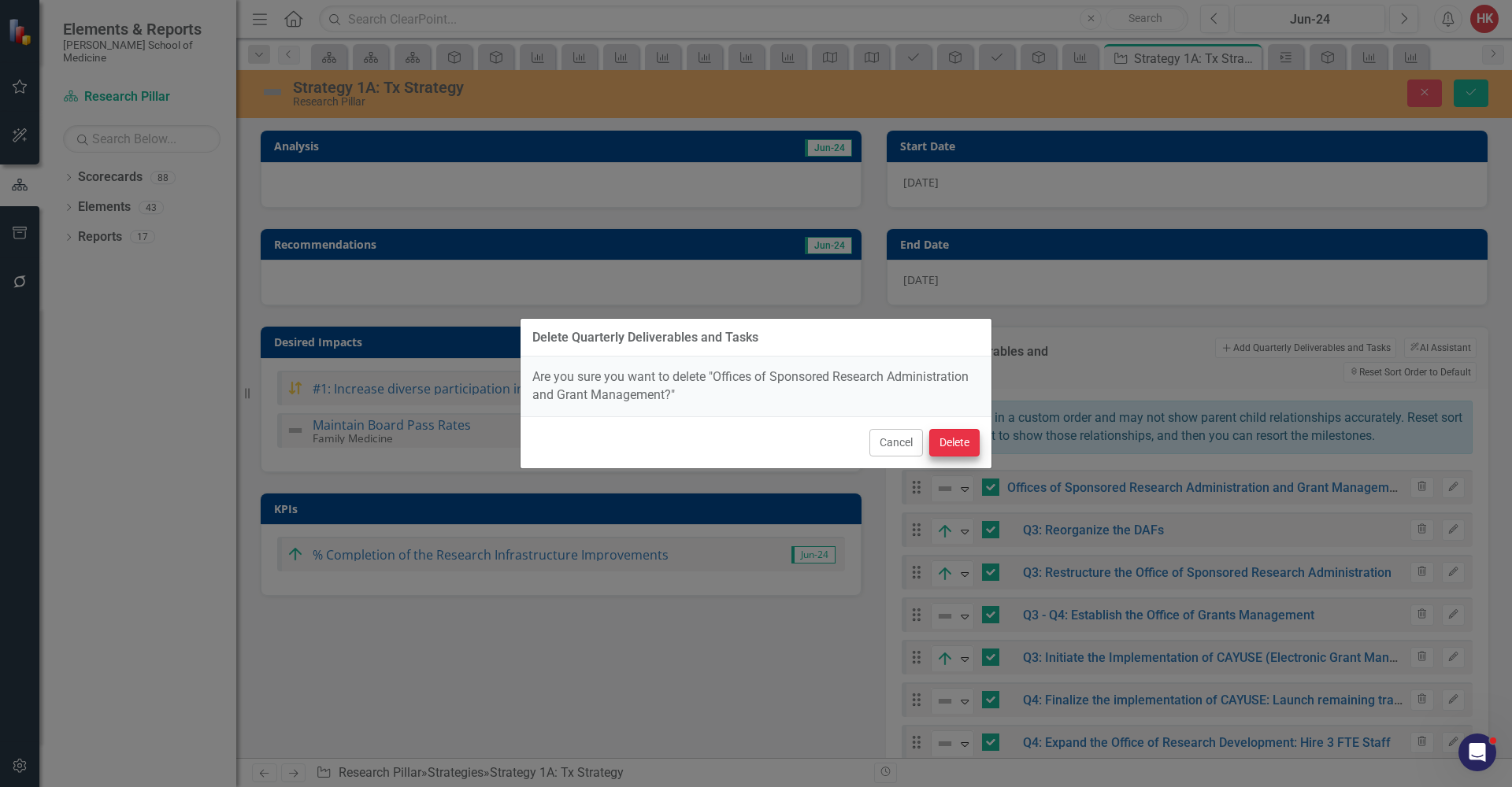
click at [950, 440] on button "Delete" at bounding box center [954, 443] width 51 height 28
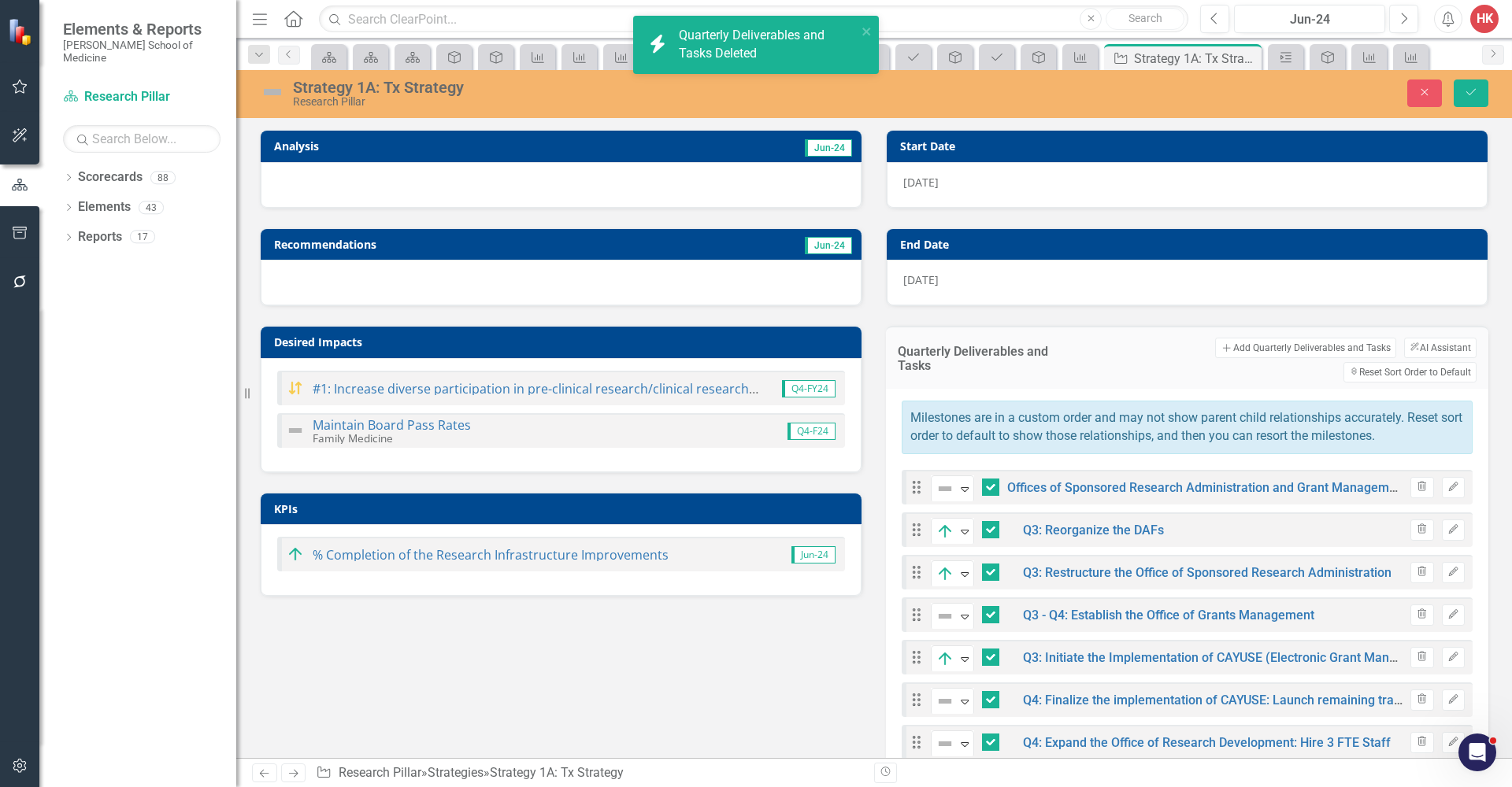
checkbox input "false"
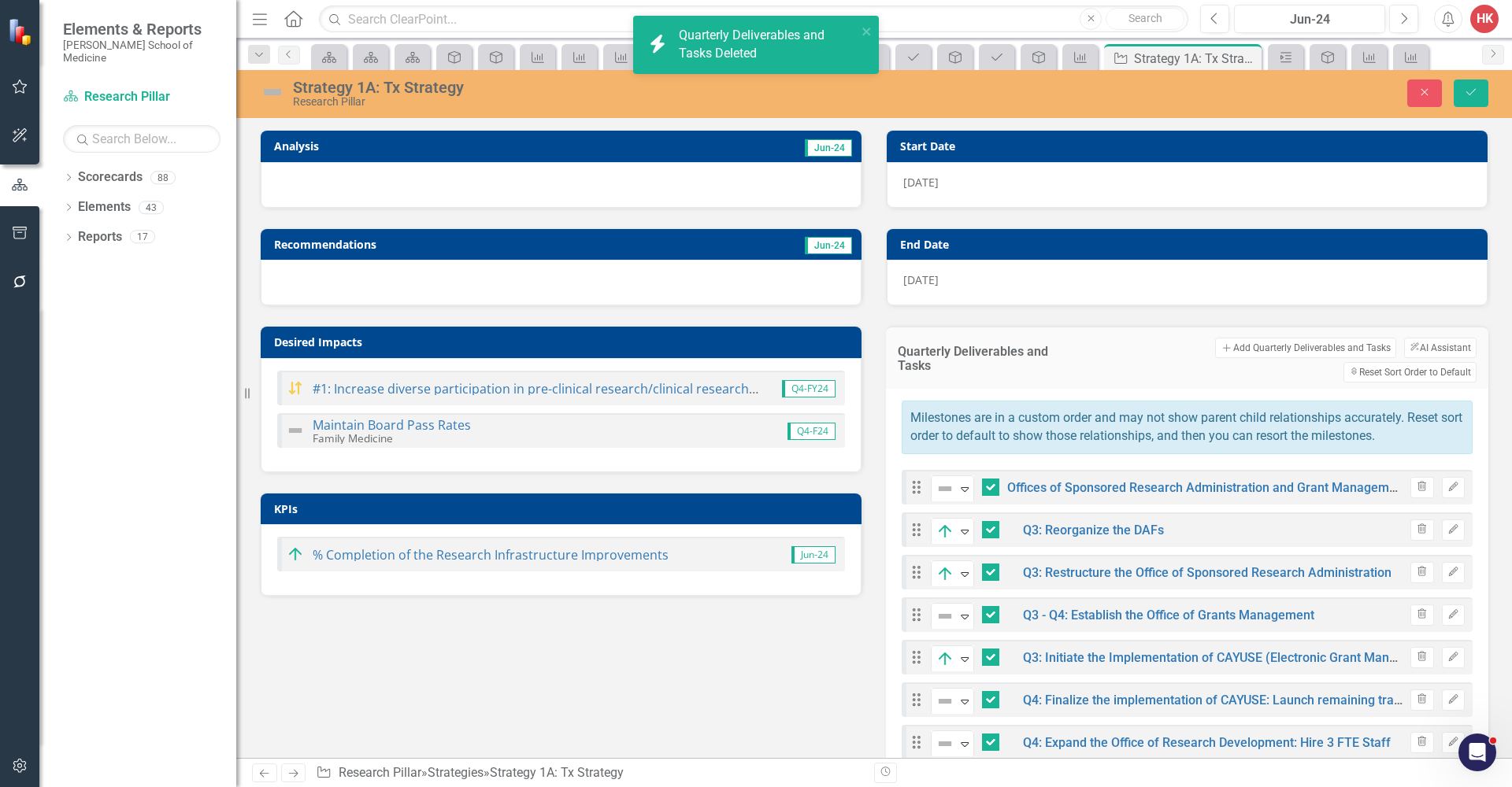
checkbox input "false"
checkbox input "true"
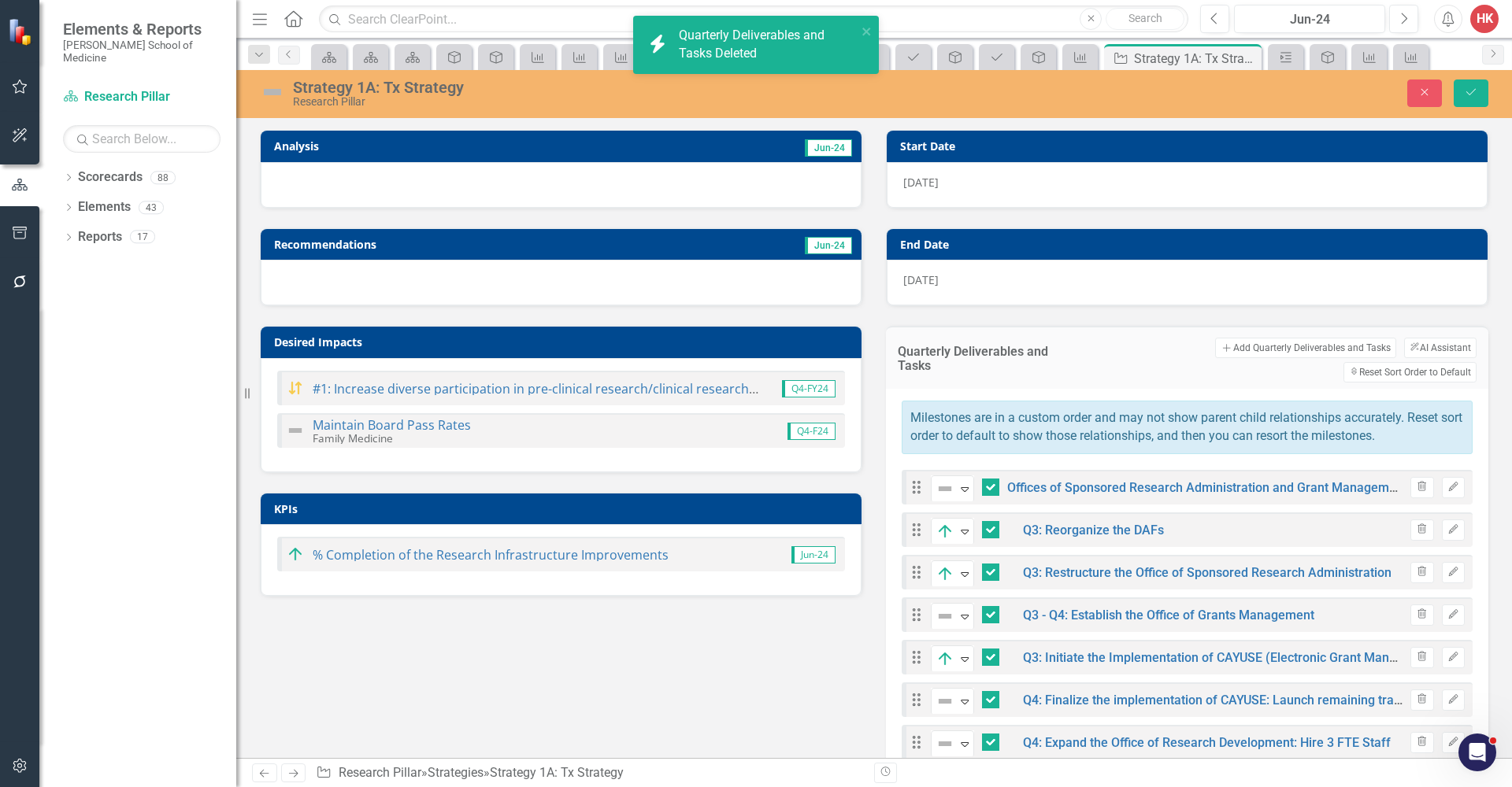
checkbox input "true"
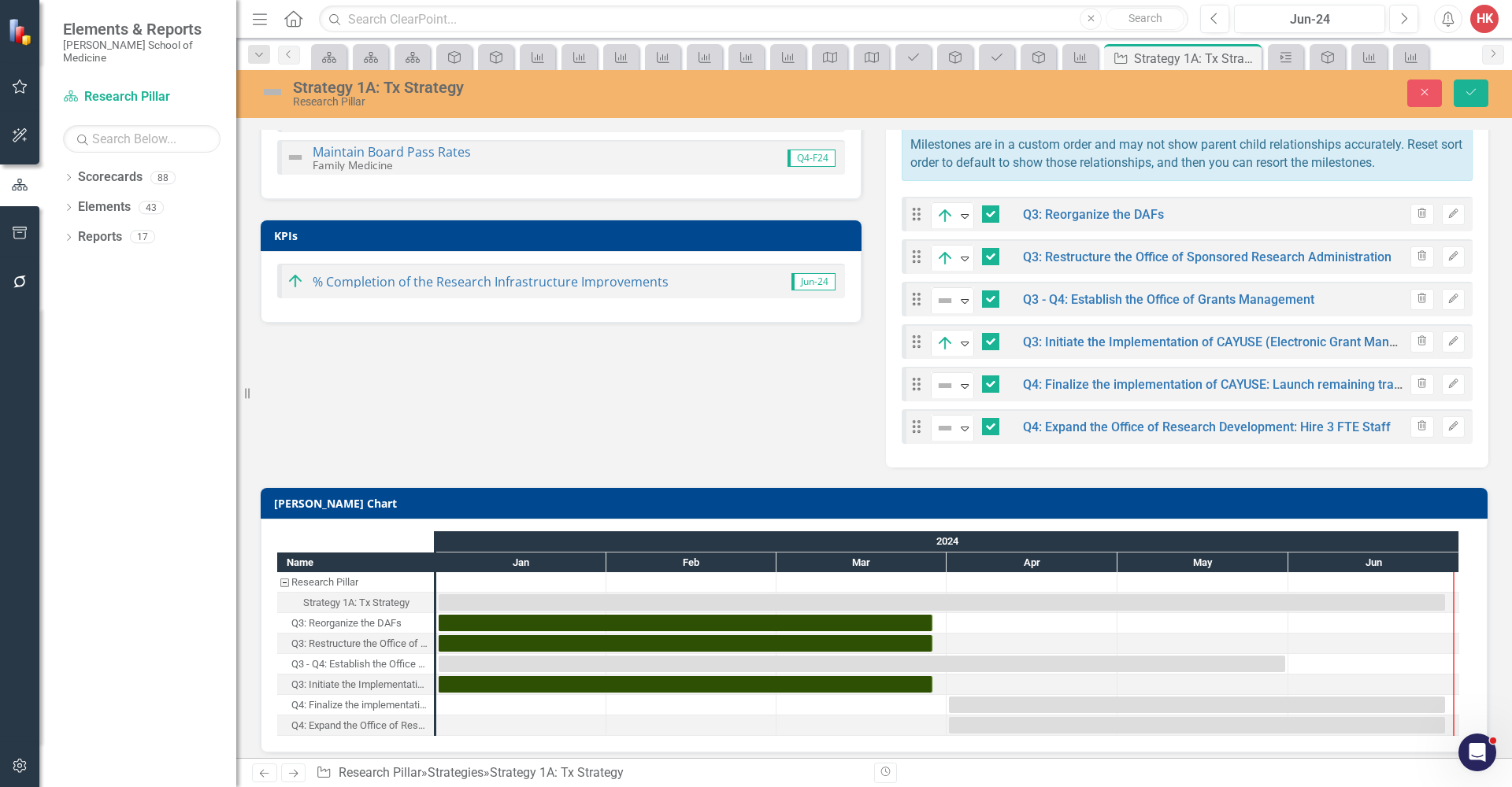
scroll to position [282, 0]
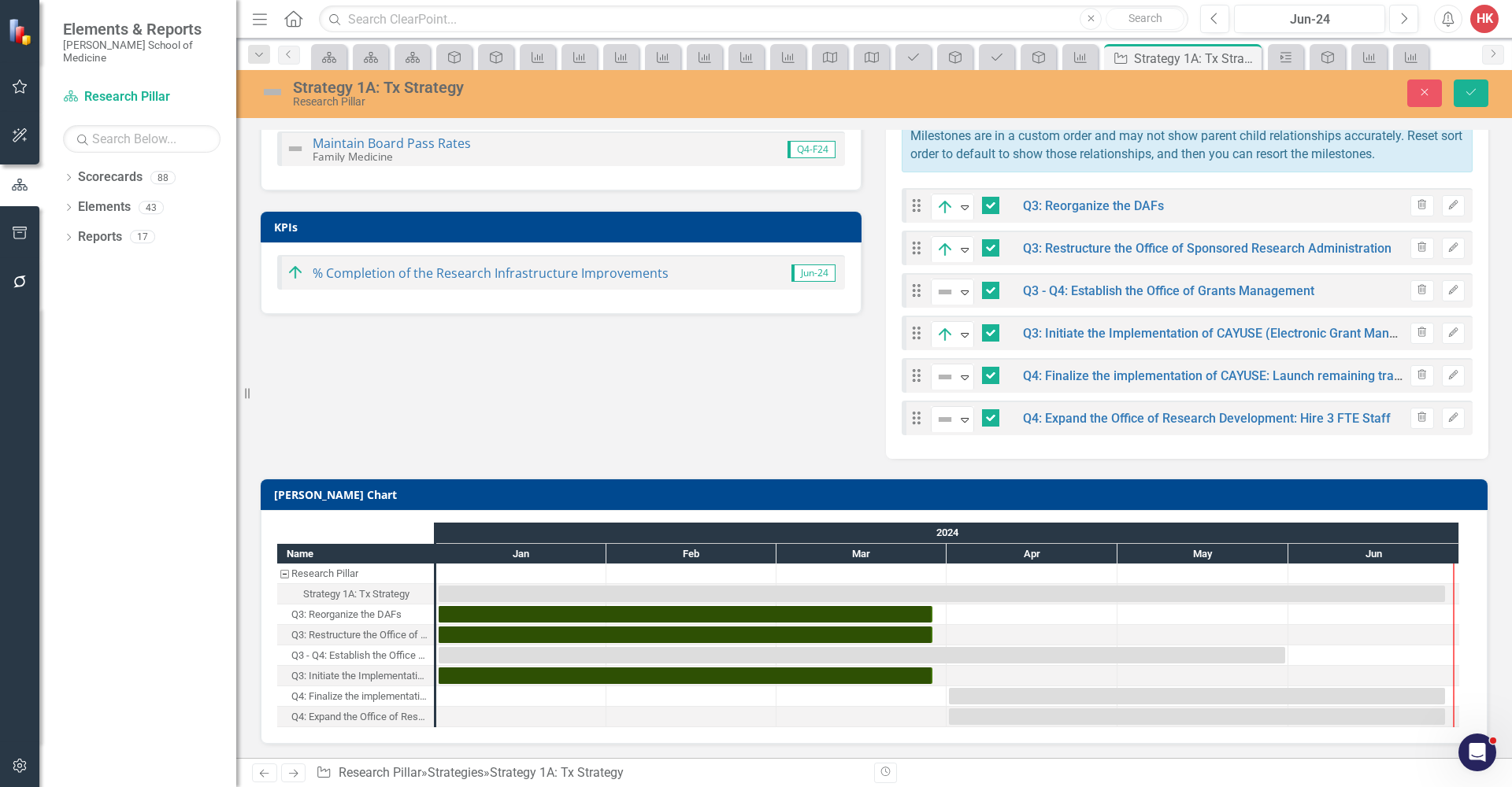
click at [372, 655] on div "Q3 - Q4: Establish the Office of Grants Management" at bounding box center [361, 655] width 138 height 21
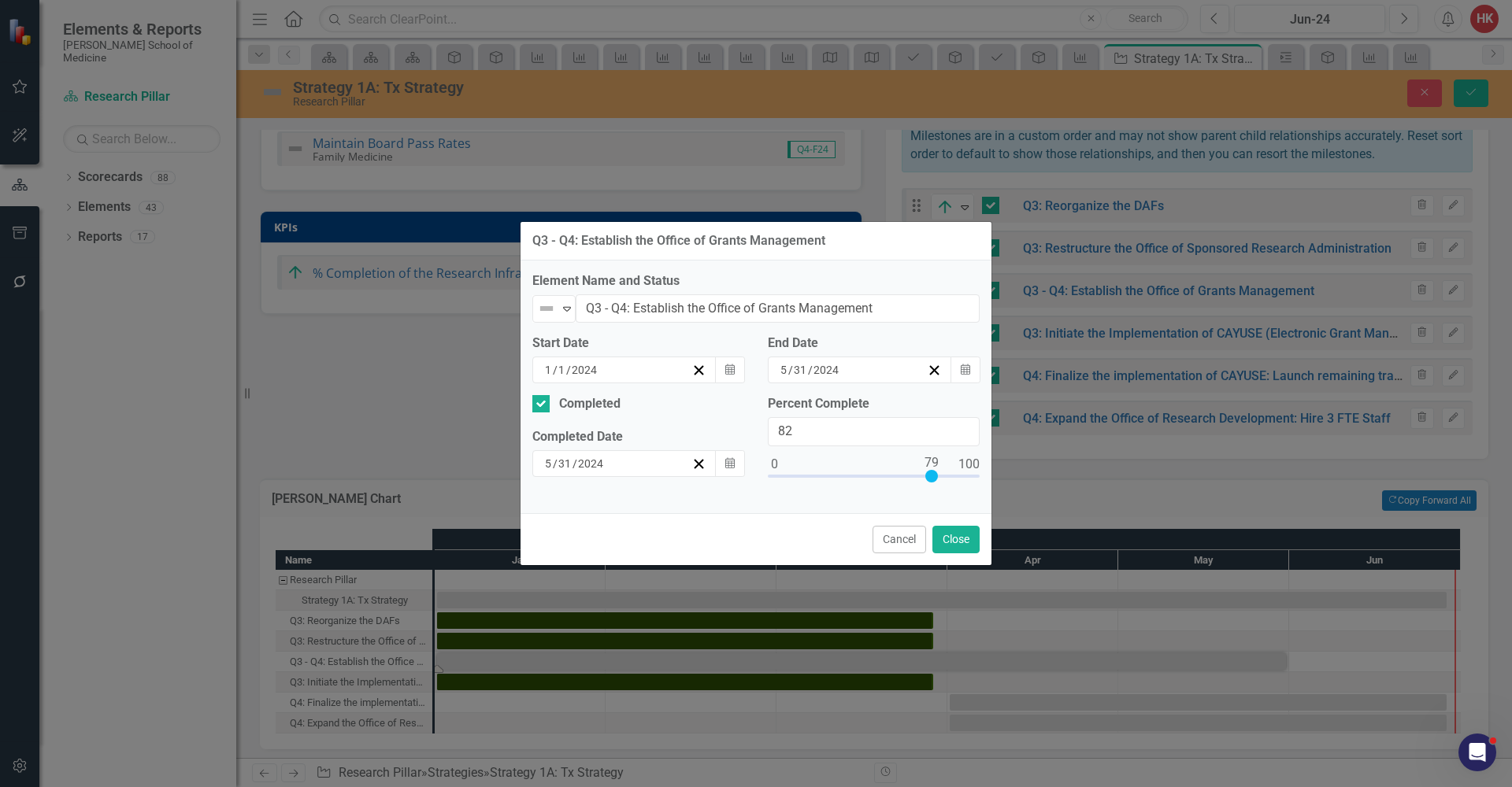
type input "100"
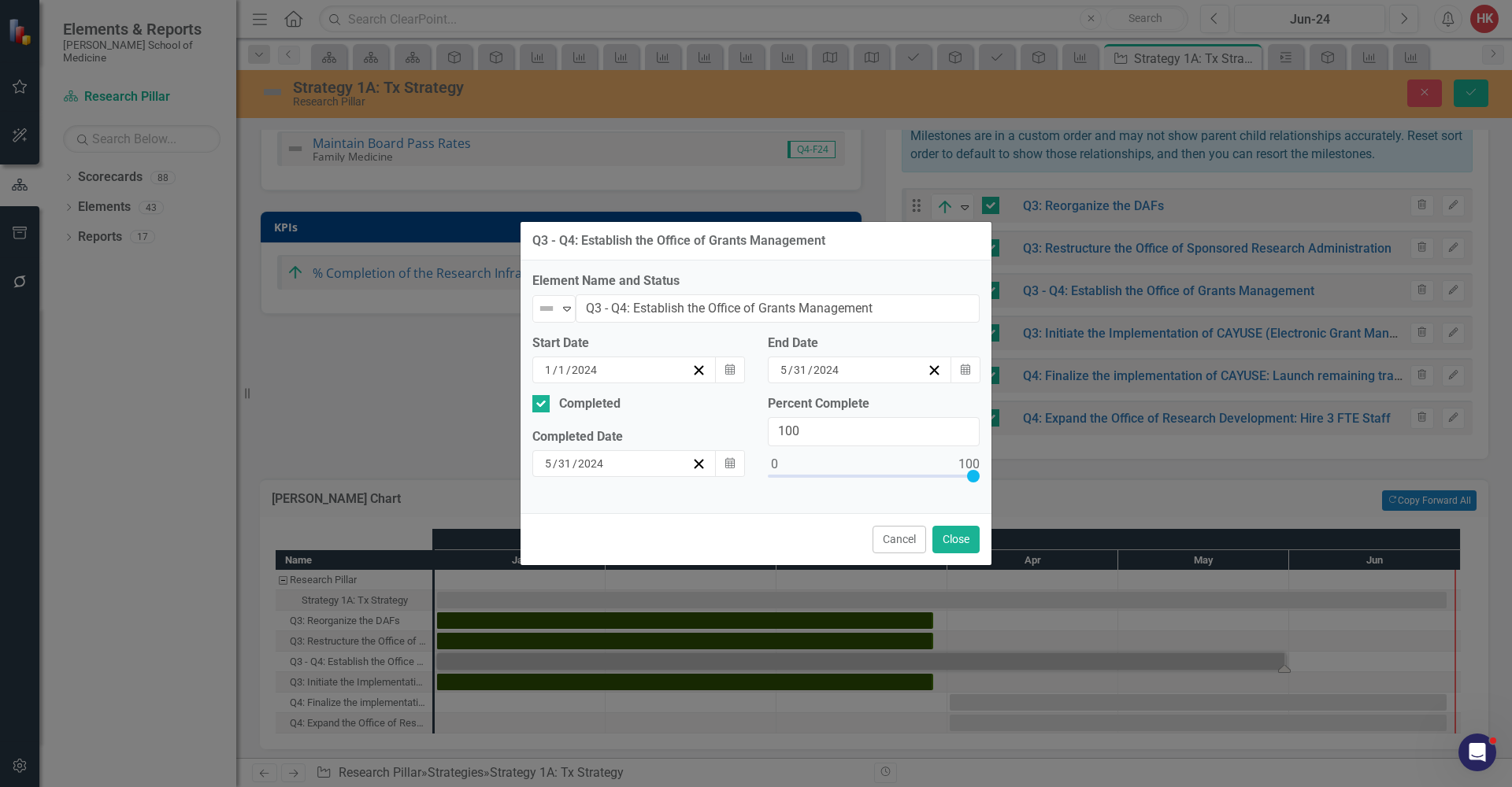
drag, startPoint x: 775, startPoint y: 477, endPoint x: 1001, endPoint y: 480, distance: 226.0
click at [1001, 480] on div "Q3 - Q4: Establish the Office of Grants Management Element Name and Status Not …" at bounding box center [756, 393] width 1512 height 787
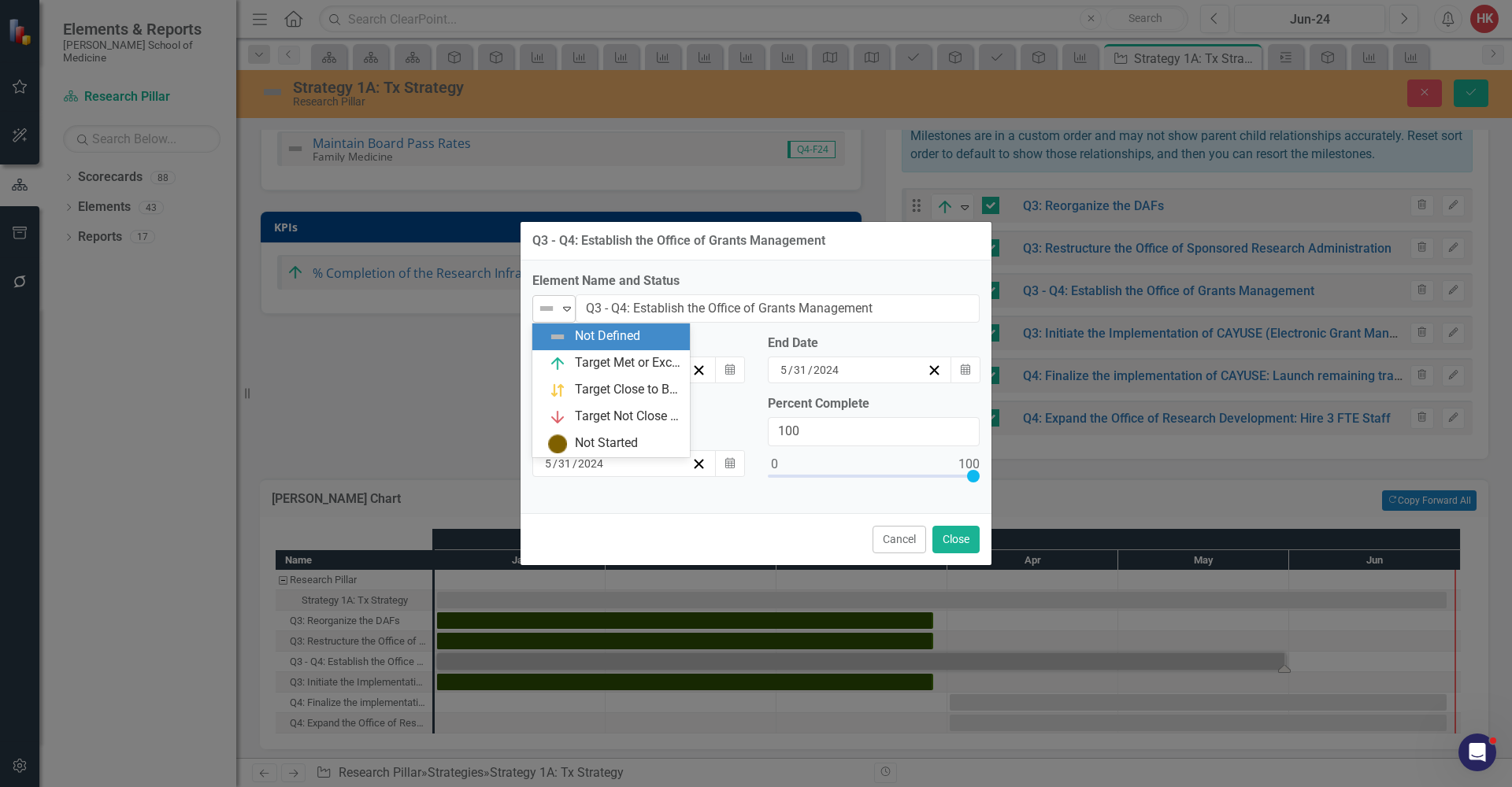
click at [572, 313] on icon "Expand" at bounding box center [567, 308] width 15 height 13
click at [575, 363] on div "Target Met or Exceeded" at bounding box center [627, 363] width 106 height 18
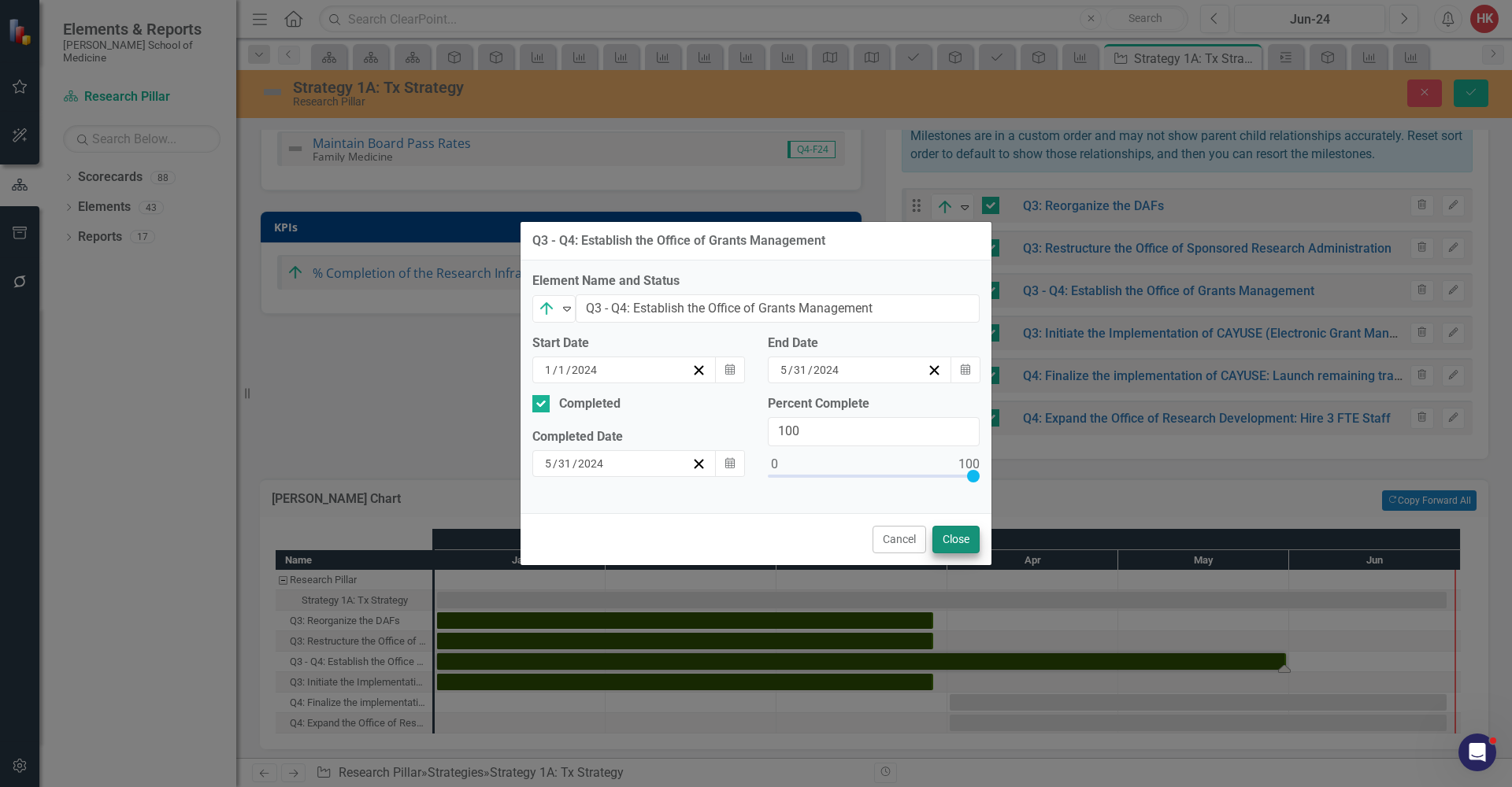
click at [960, 538] on button "Close" at bounding box center [956, 539] width 47 height 28
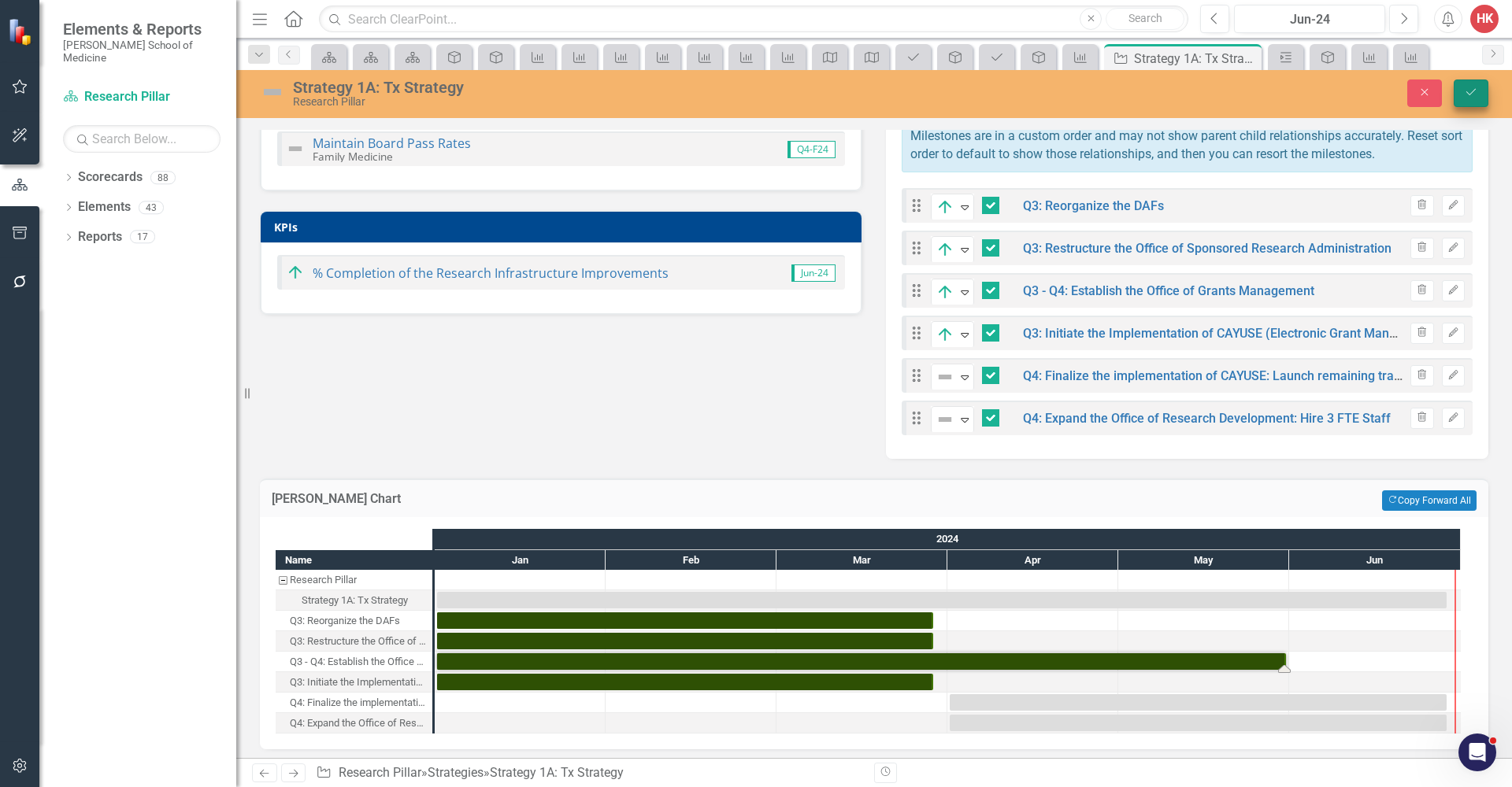
click at [1465, 99] on button "Save" at bounding box center [1471, 93] width 34 height 28
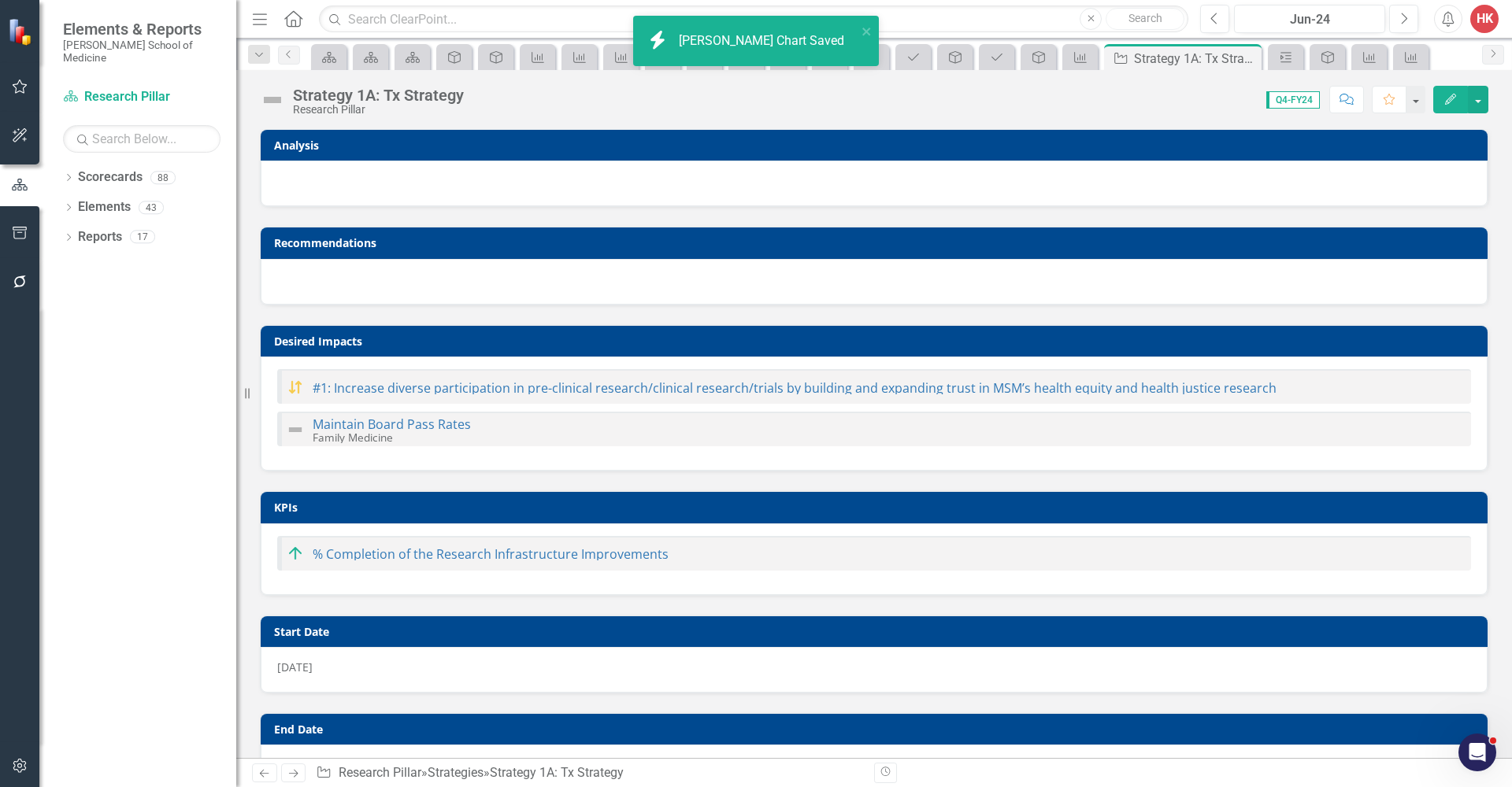
checkbox input "false"
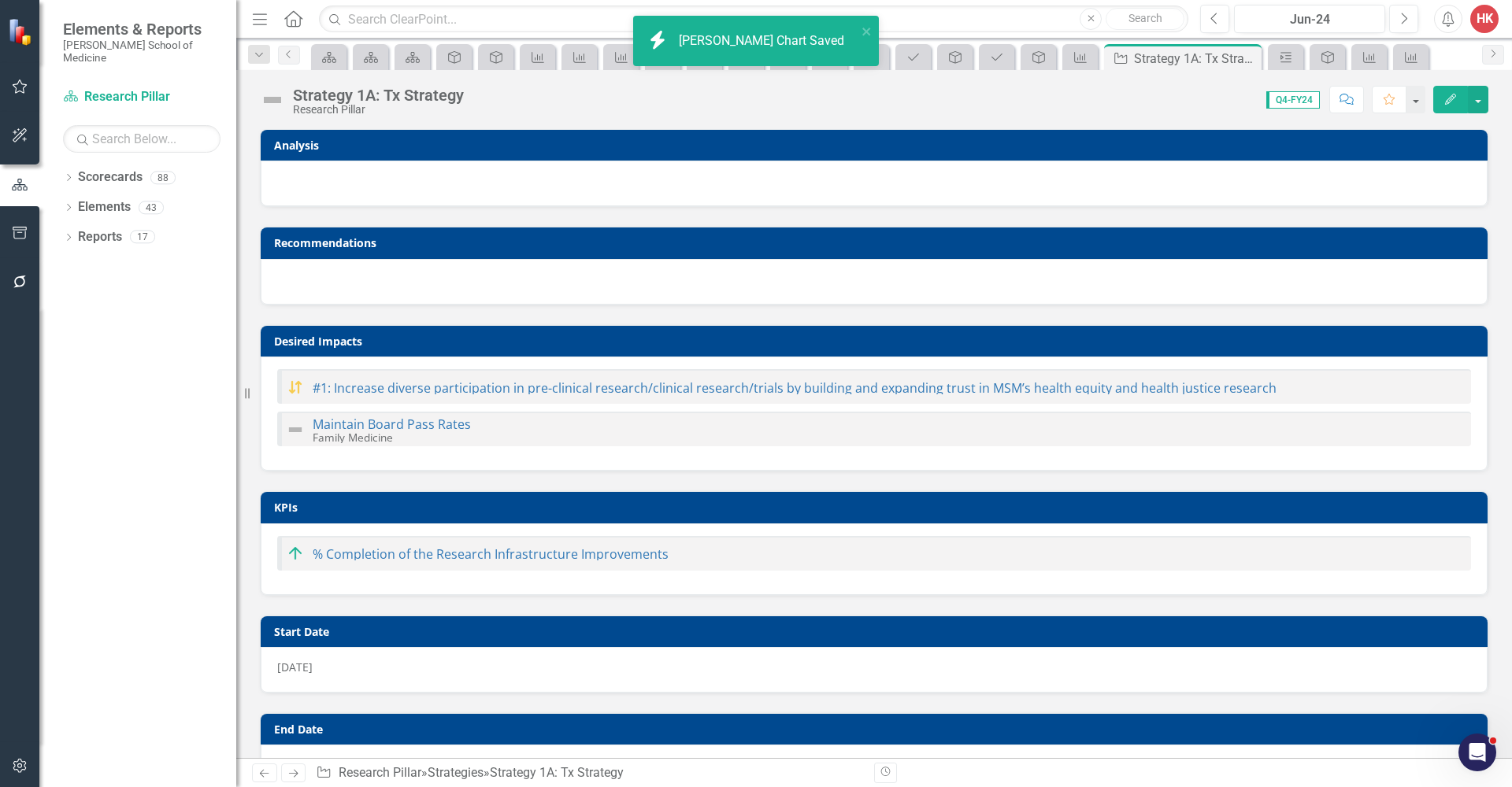
checkbox input "false"
checkbox input "true"
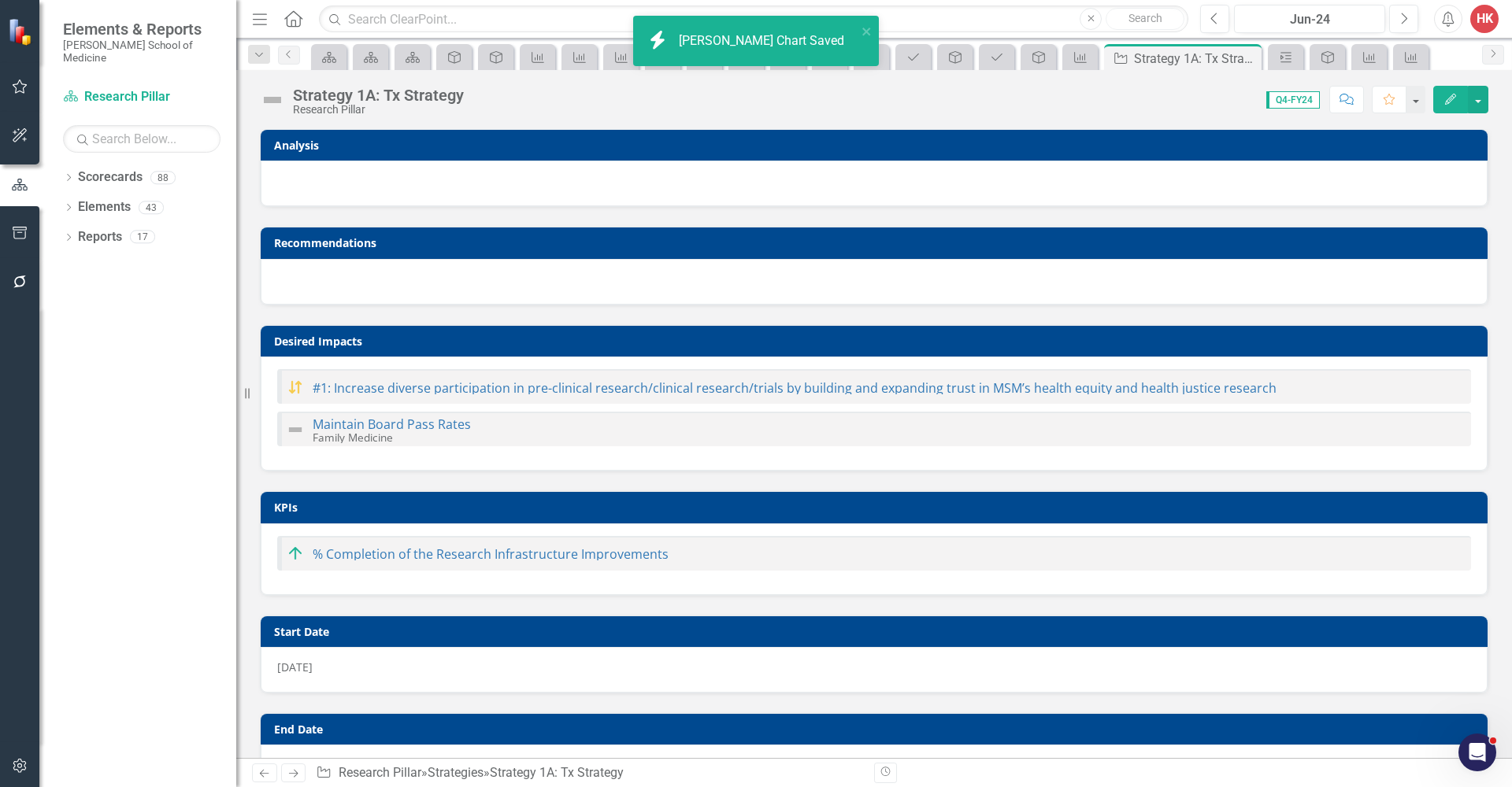
checkbox input "true"
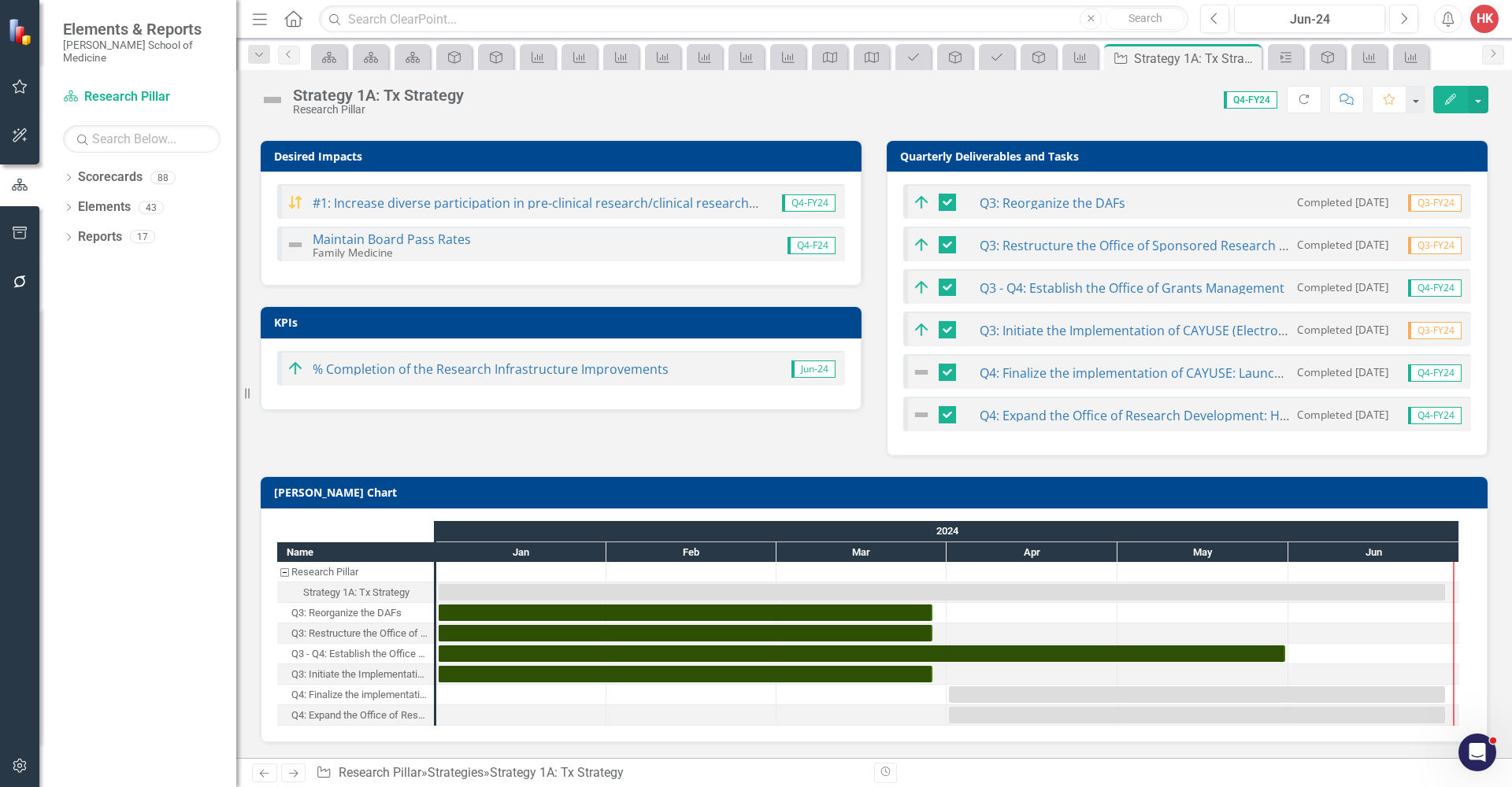
scroll to position [184, 0]
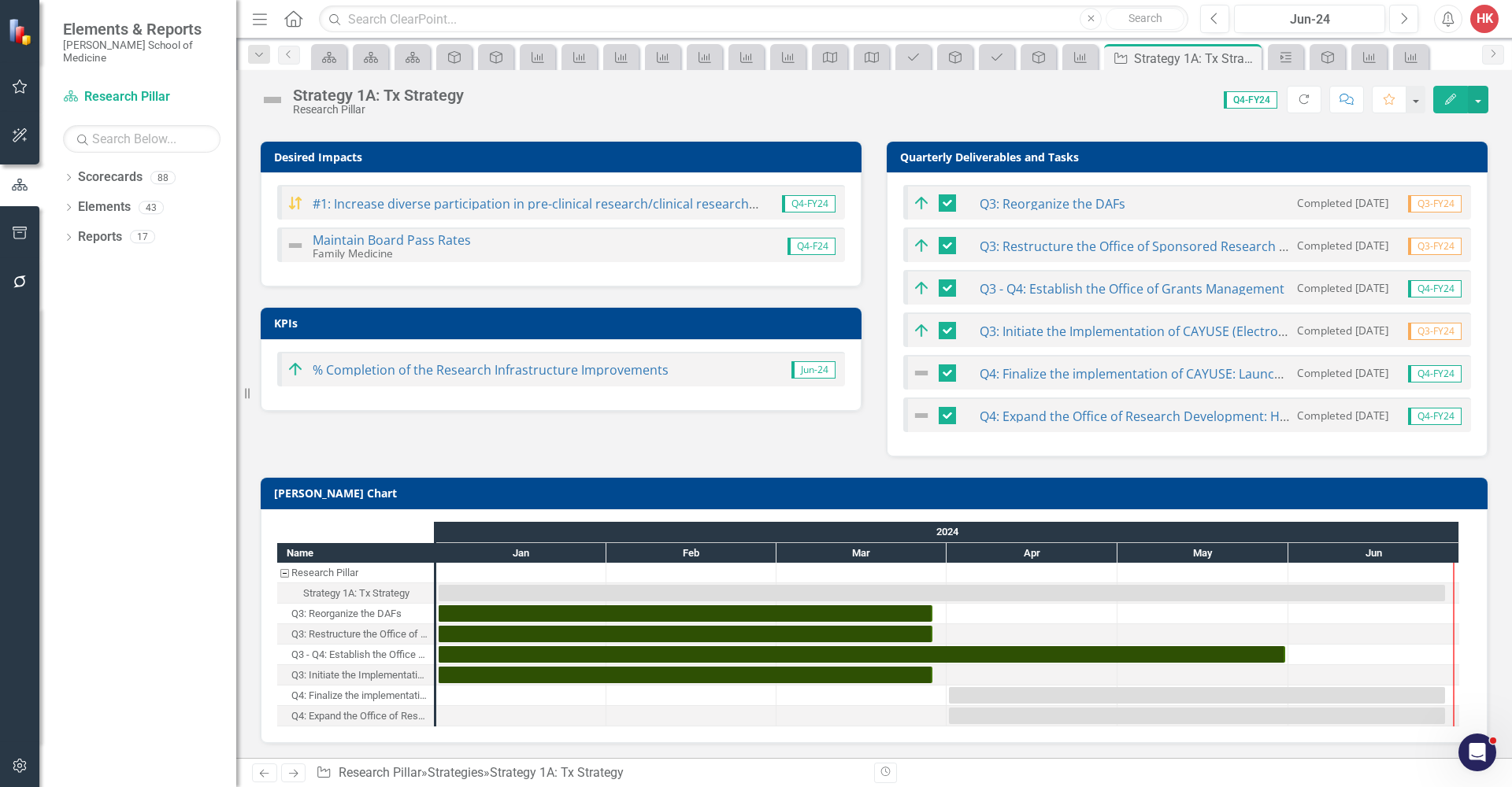
click at [315, 695] on div "Q4: Finalize the implementation of CAYUSE: Launch remaining training modules" at bounding box center [361, 696] width 138 height 21
click at [348, 697] on div "Q4: Finalize the implementation of CAYUSE: Launch remaining training modules" at bounding box center [361, 696] width 138 height 21
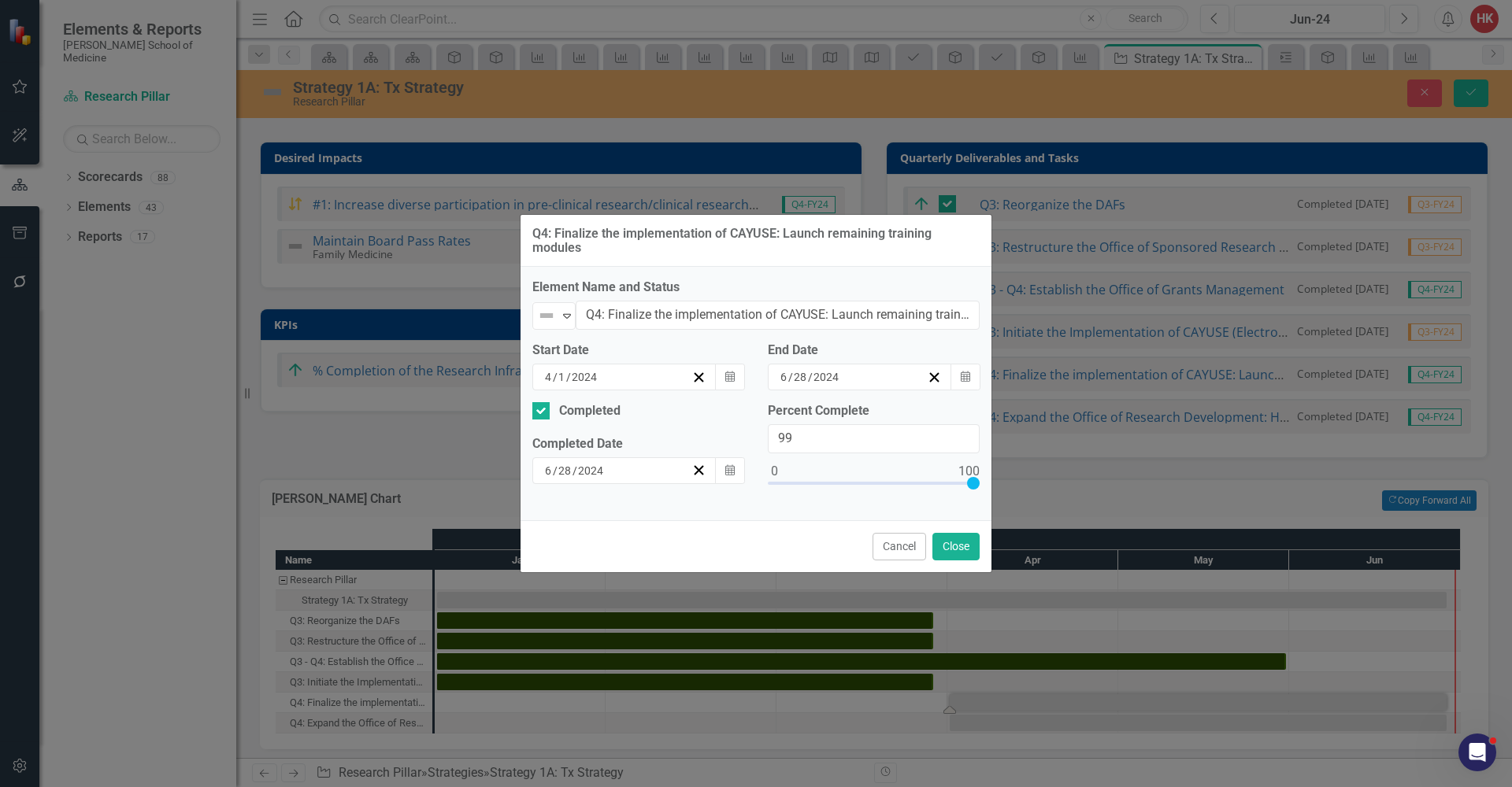
type input "100"
drag, startPoint x: 773, startPoint y: 483, endPoint x: 997, endPoint y: 483, distance: 224.0
click at [997, 483] on div "Q4: Finalize the implementation of CAYUSE: Launch remaining training modules El…" at bounding box center [756, 393] width 1512 height 787
click at [566, 316] on icon "Expand" at bounding box center [567, 316] width 15 height 13
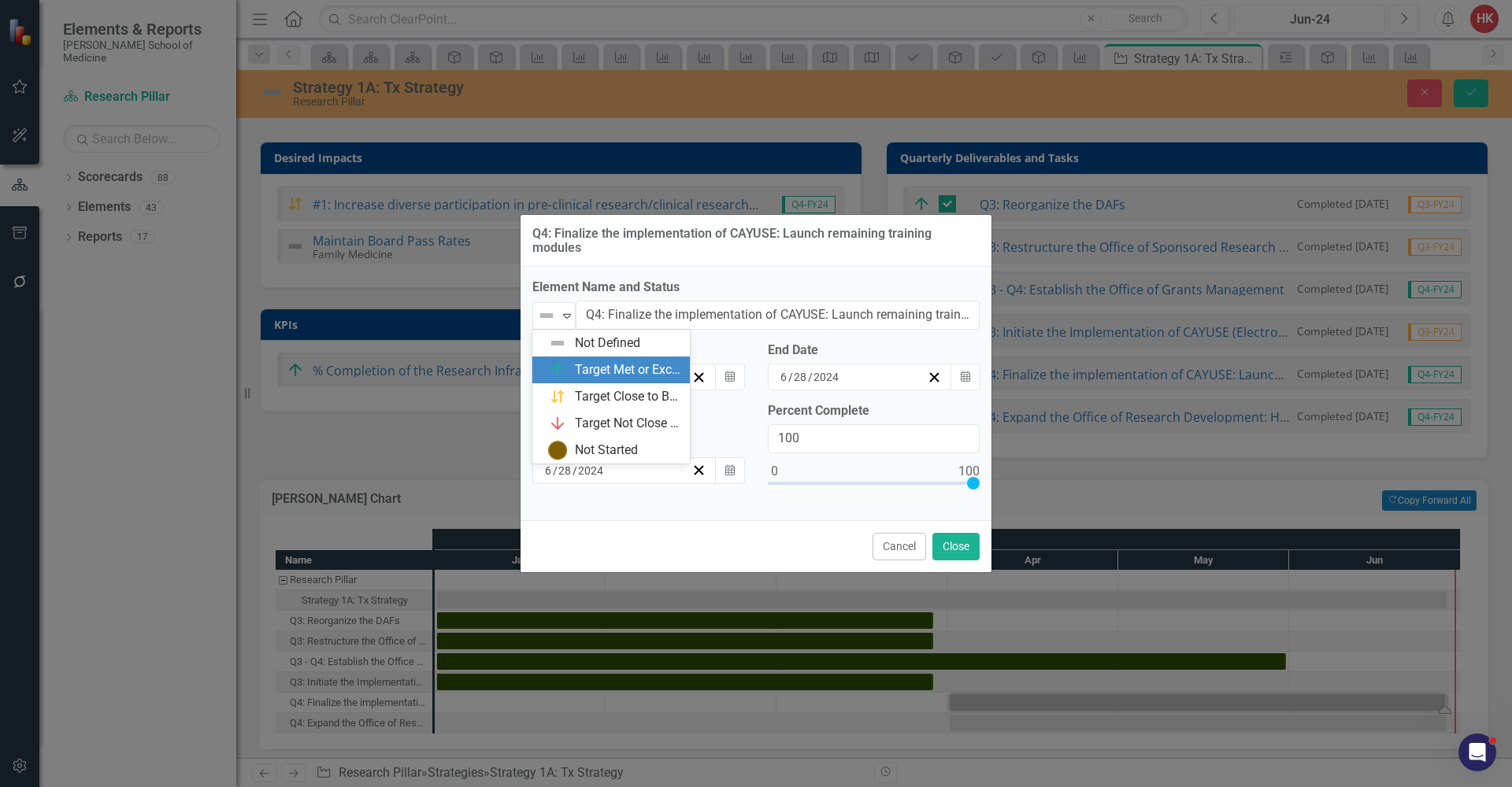
click at [579, 363] on div "Target Met or Exceeded" at bounding box center [627, 370] width 106 height 18
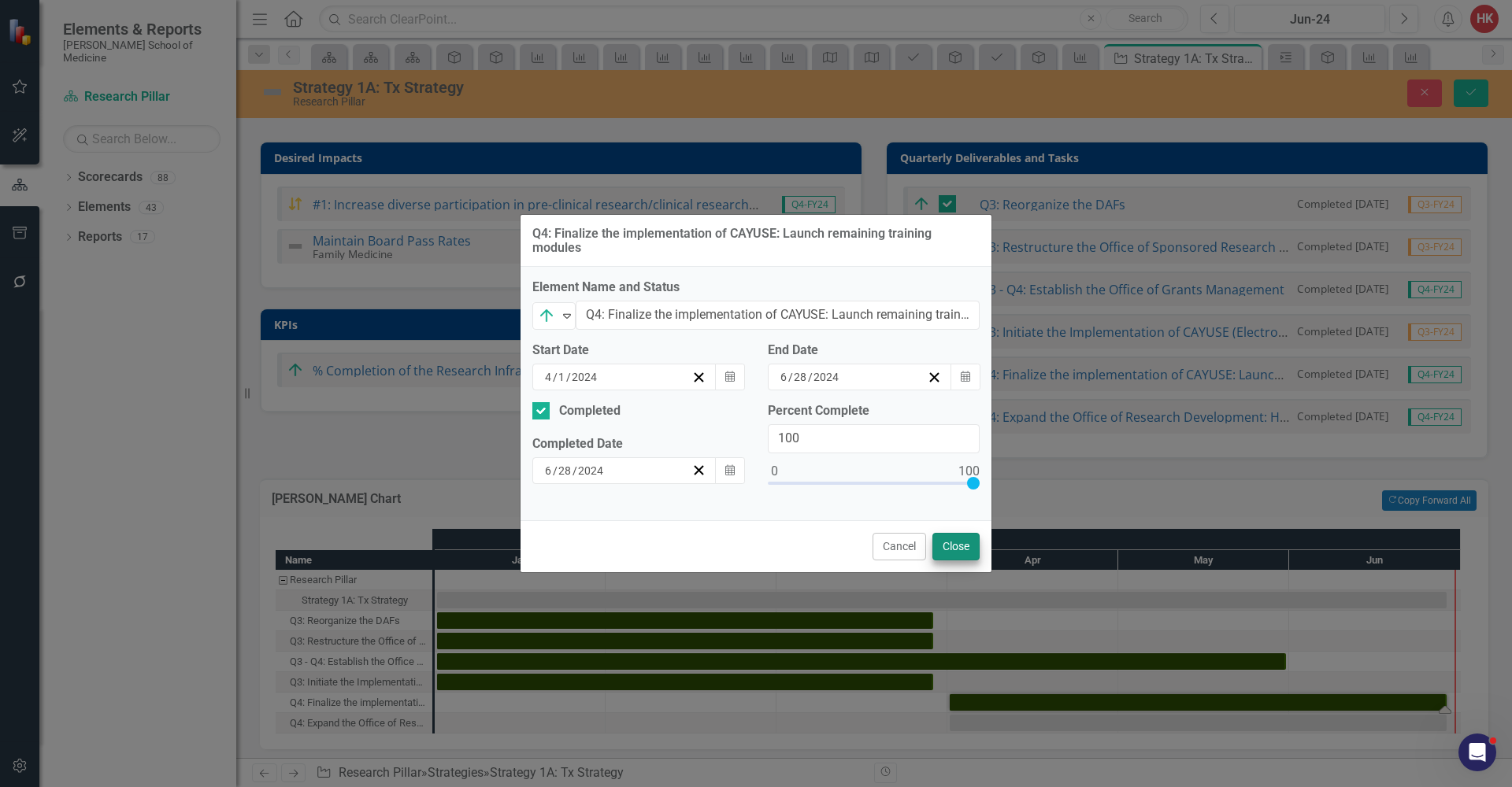
click at [956, 548] on button "Close" at bounding box center [956, 547] width 47 height 28
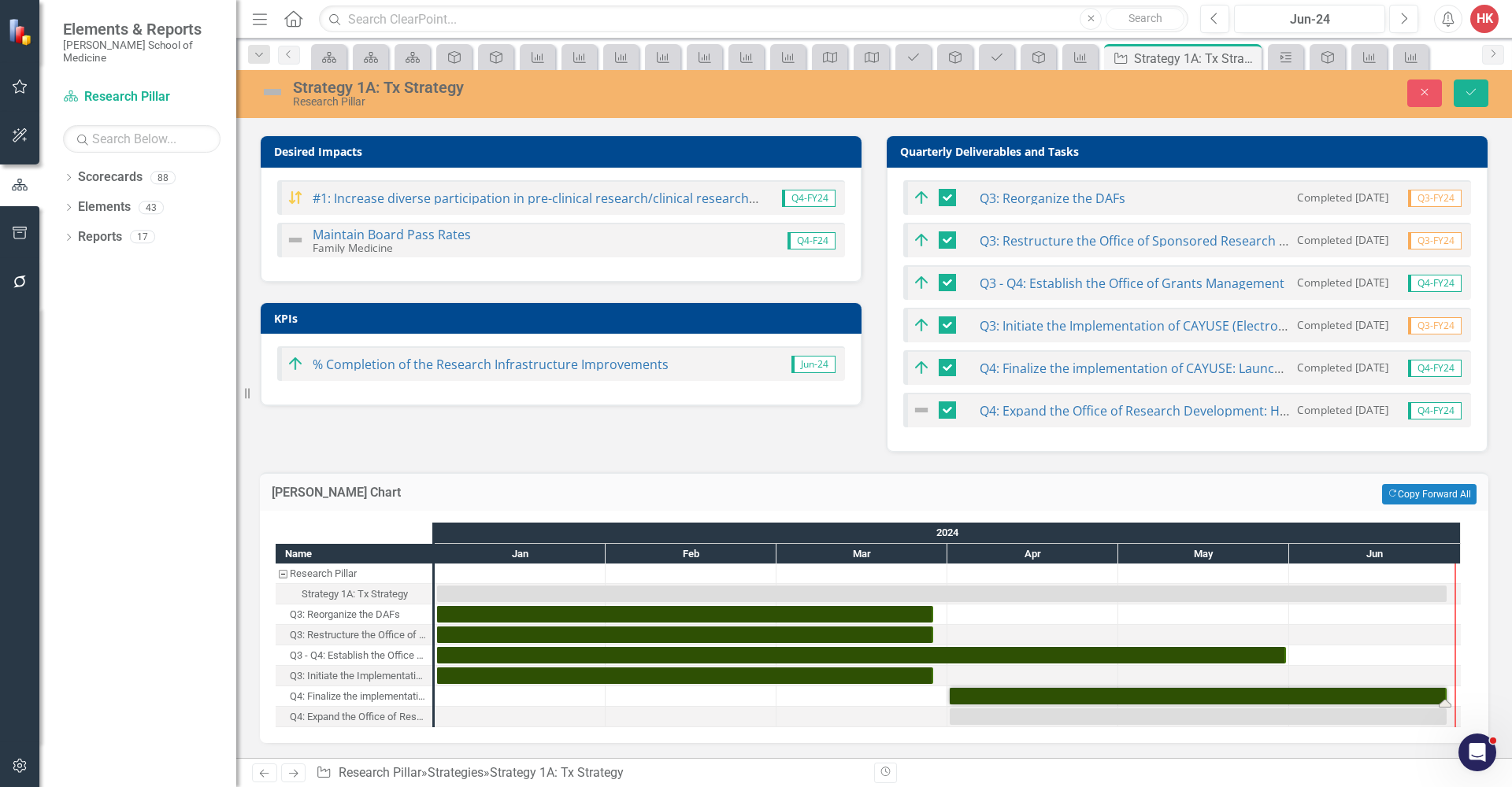
scroll to position [190, 0]
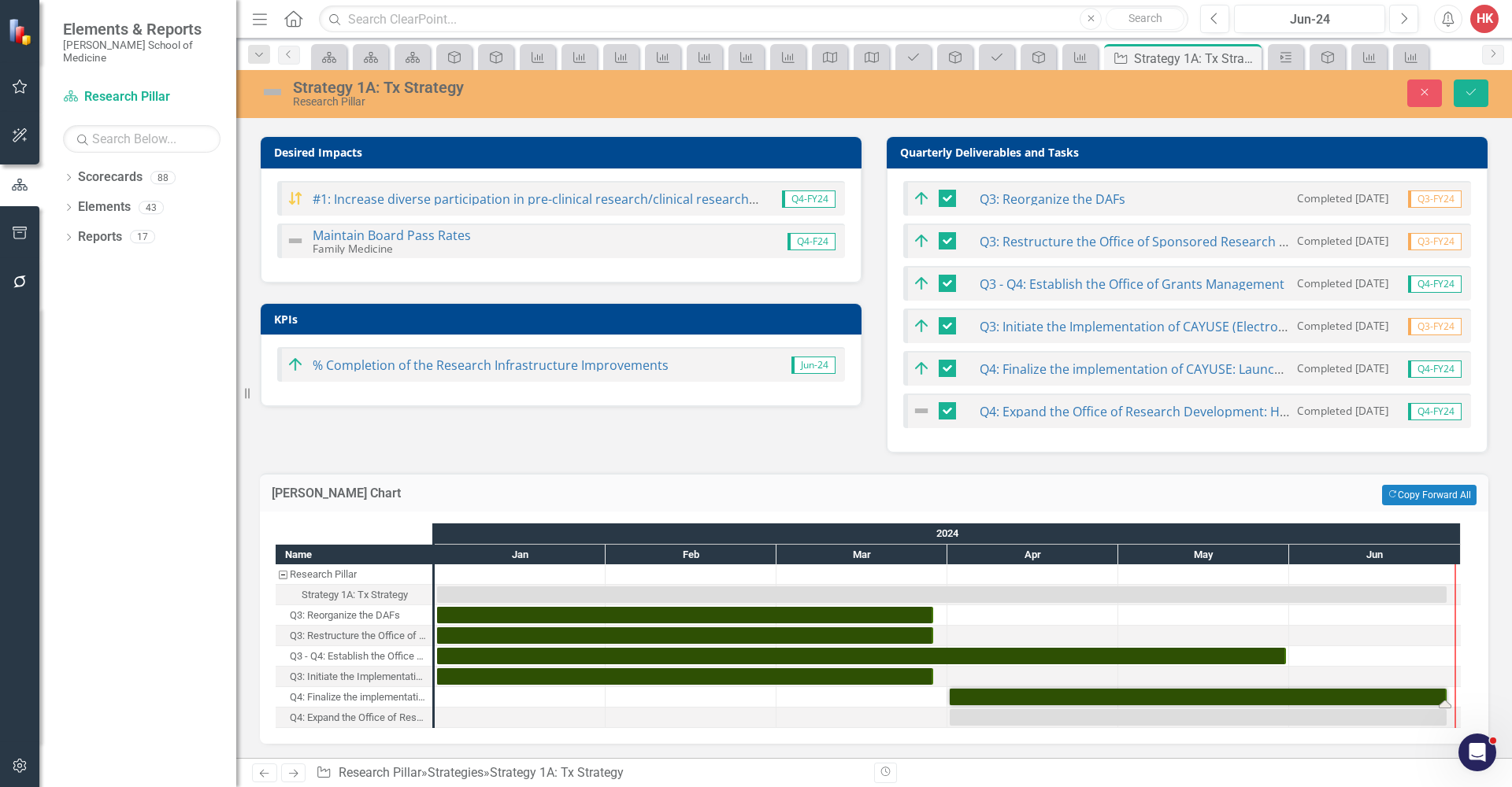
click at [347, 716] on div "Q4: Expand the Office of Research Development: Hire 3 FTE Staff" at bounding box center [359, 718] width 138 height 21
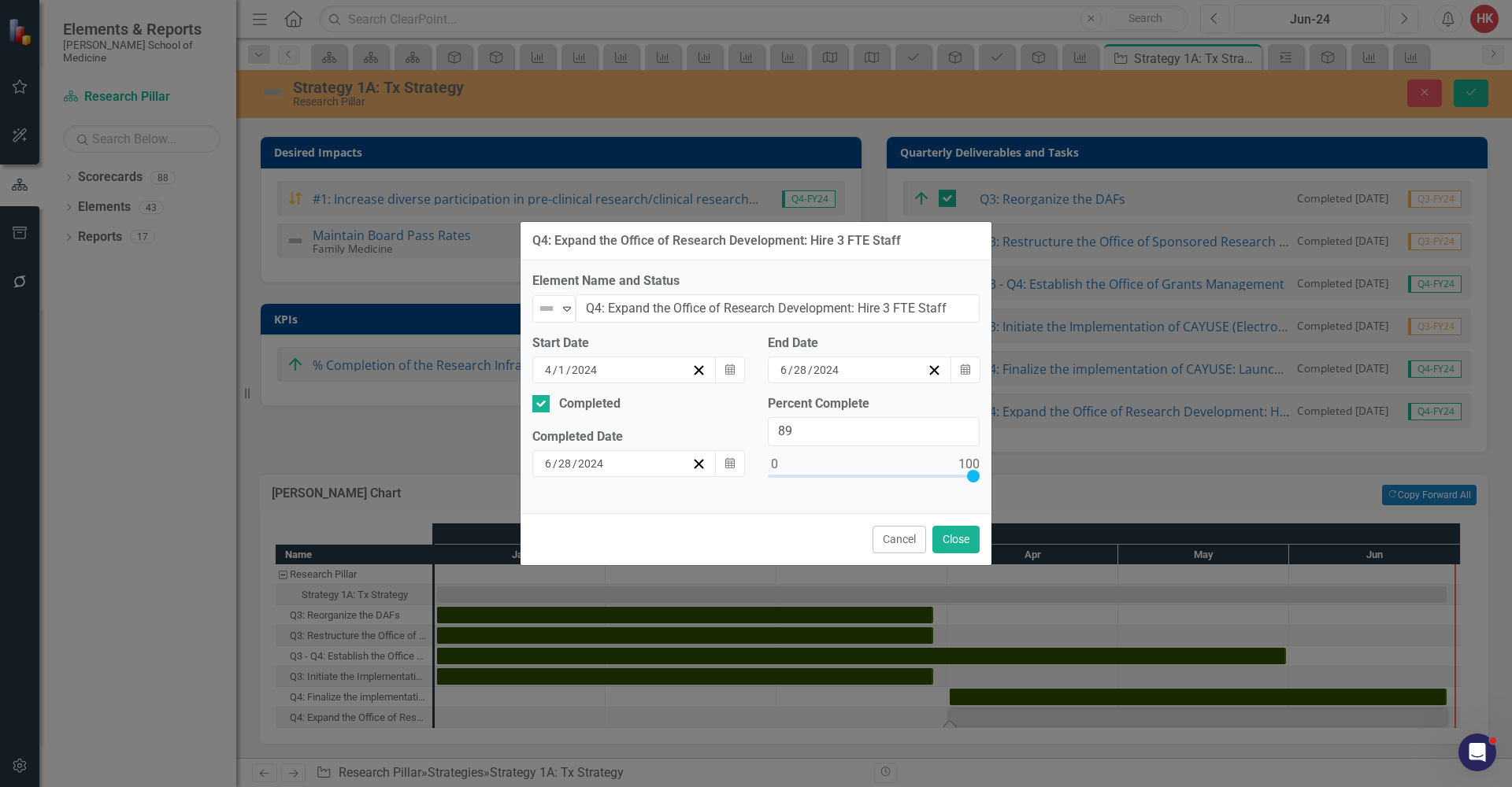
type input "100"
drag, startPoint x: 772, startPoint y: 474, endPoint x: 995, endPoint y: 470, distance: 223.0
click at [995, 470] on div "Q4: Expand the Office of Research Development: Hire 3 FTE Staff Element Name an…" at bounding box center [756, 393] width 1512 height 787
click at [566, 313] on icon "Expand" at bounding box center [567, 308] width 15 height 13
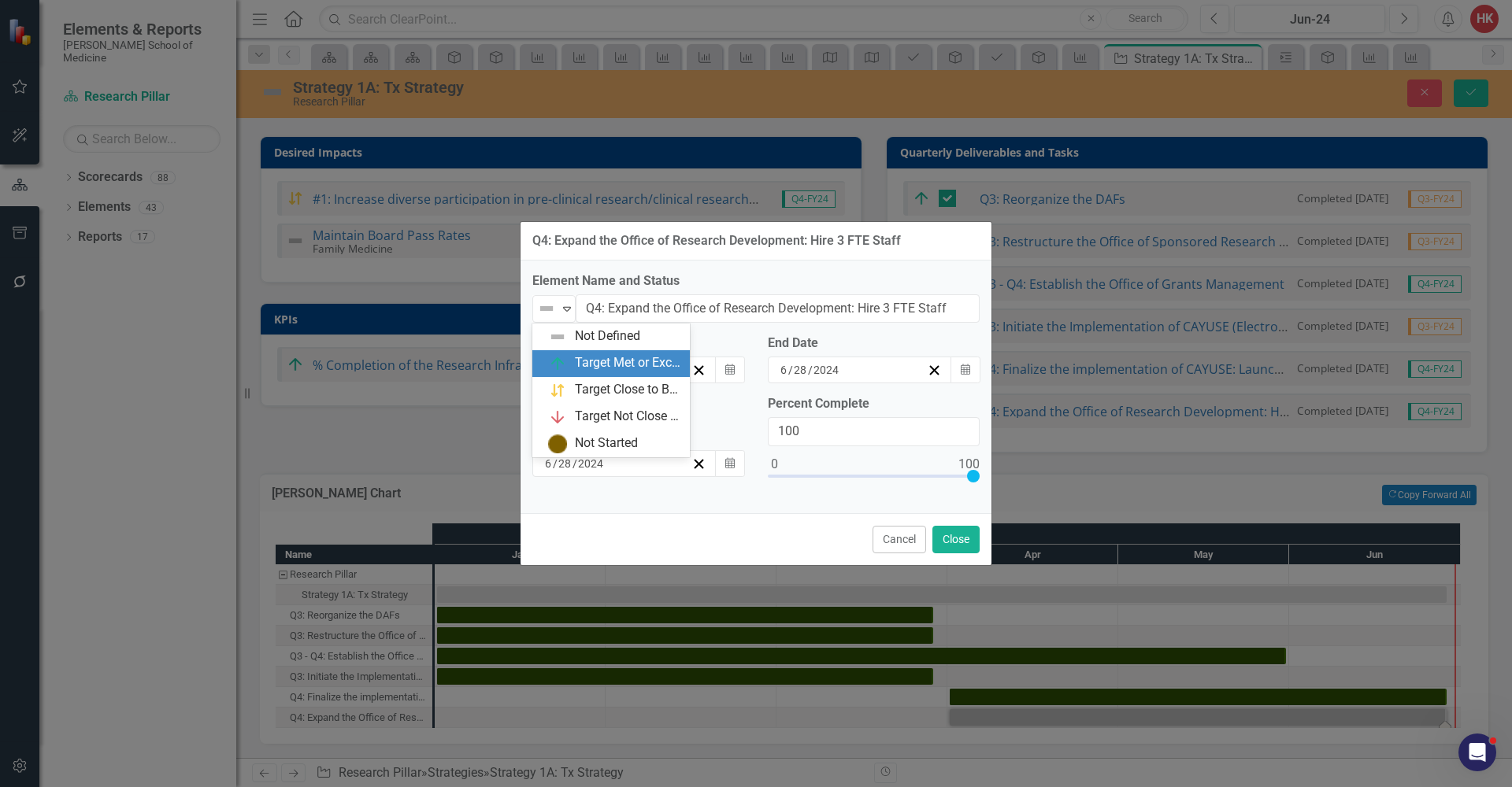
drag, startPoint x: 575, startPoint y: 361, endPoint x: 596, endPoint y: 373, distance: 24.2
click at [575, 361] on div "Target Met or Exceeded" at bounding box center [627, 363] width 106 height 18
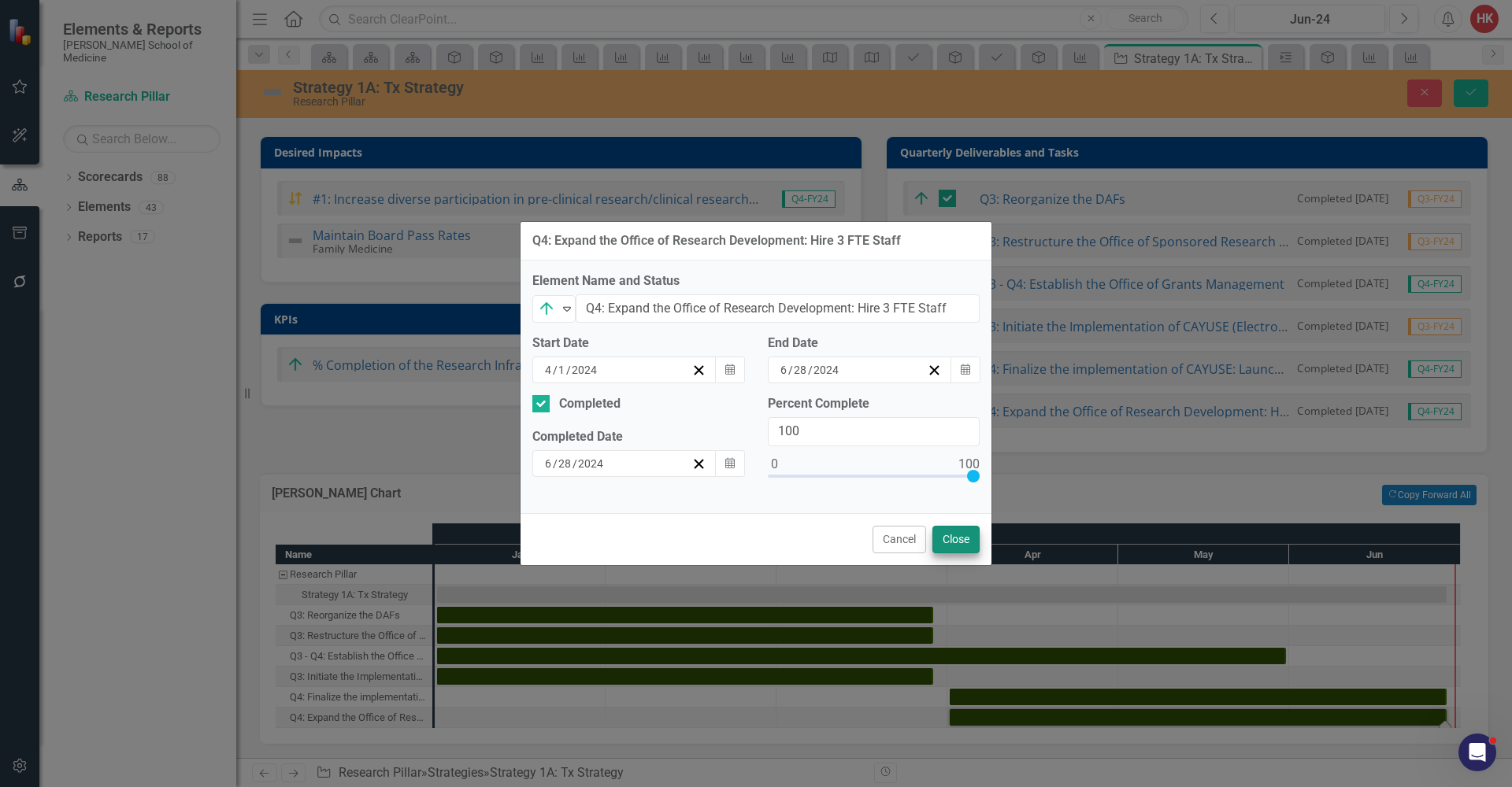
click at [957, 540] on button "Close" at bounding box center [956, 539] width 47 height 28
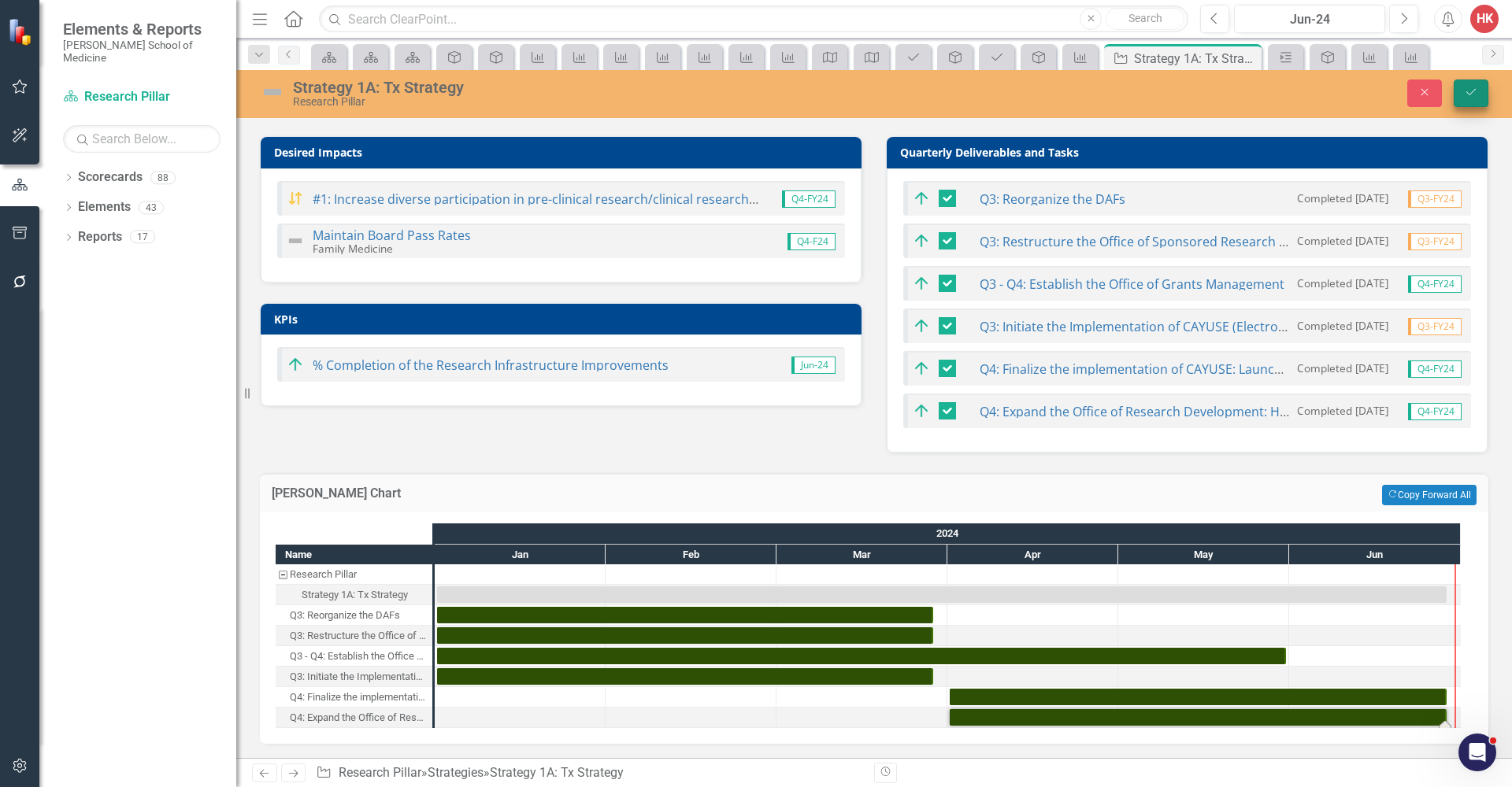
click at [1475, 100] on button "Save" at bounding box center [1471, 93] width 34 height 28
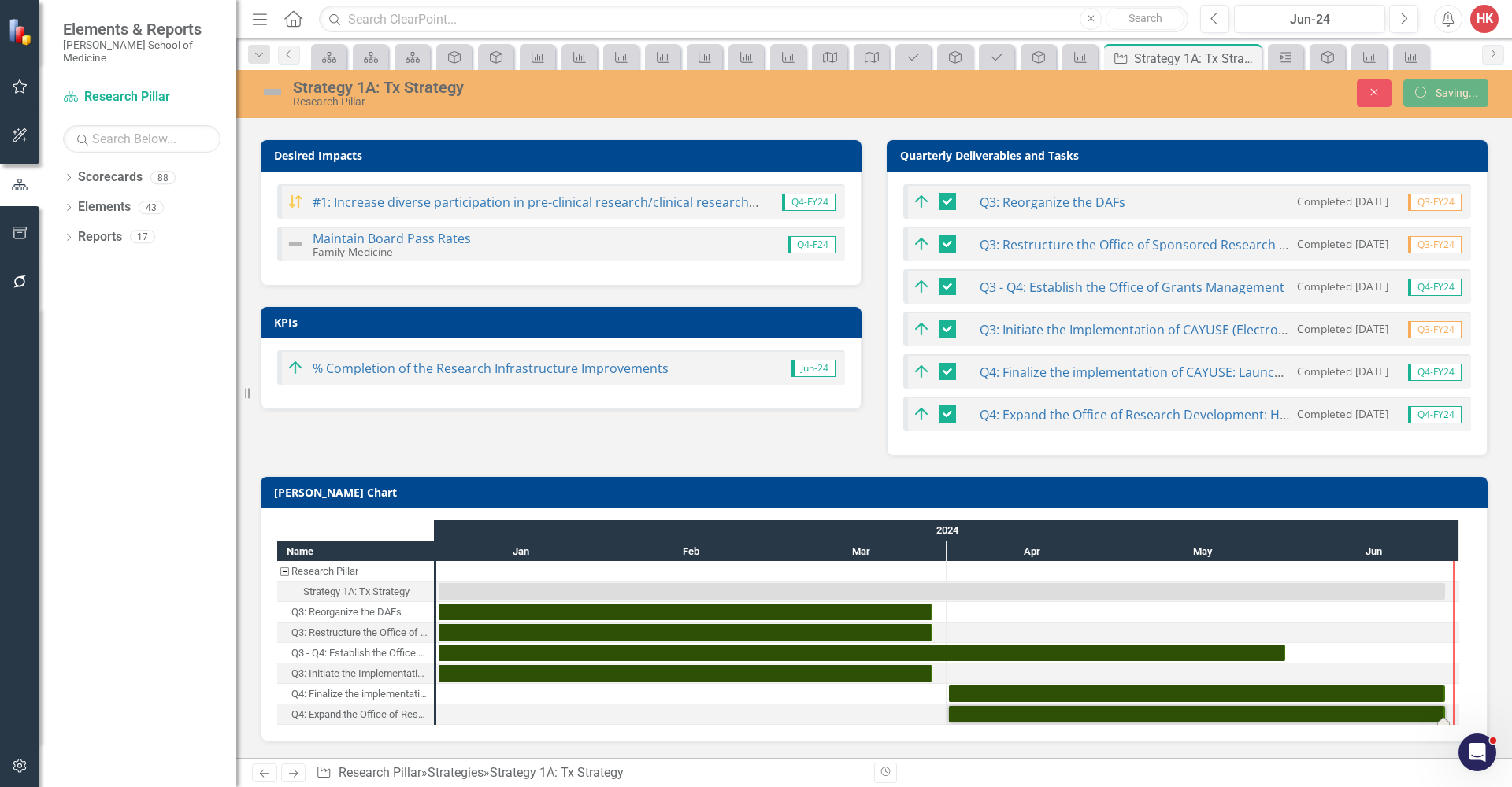
scroll to position [185, 0]
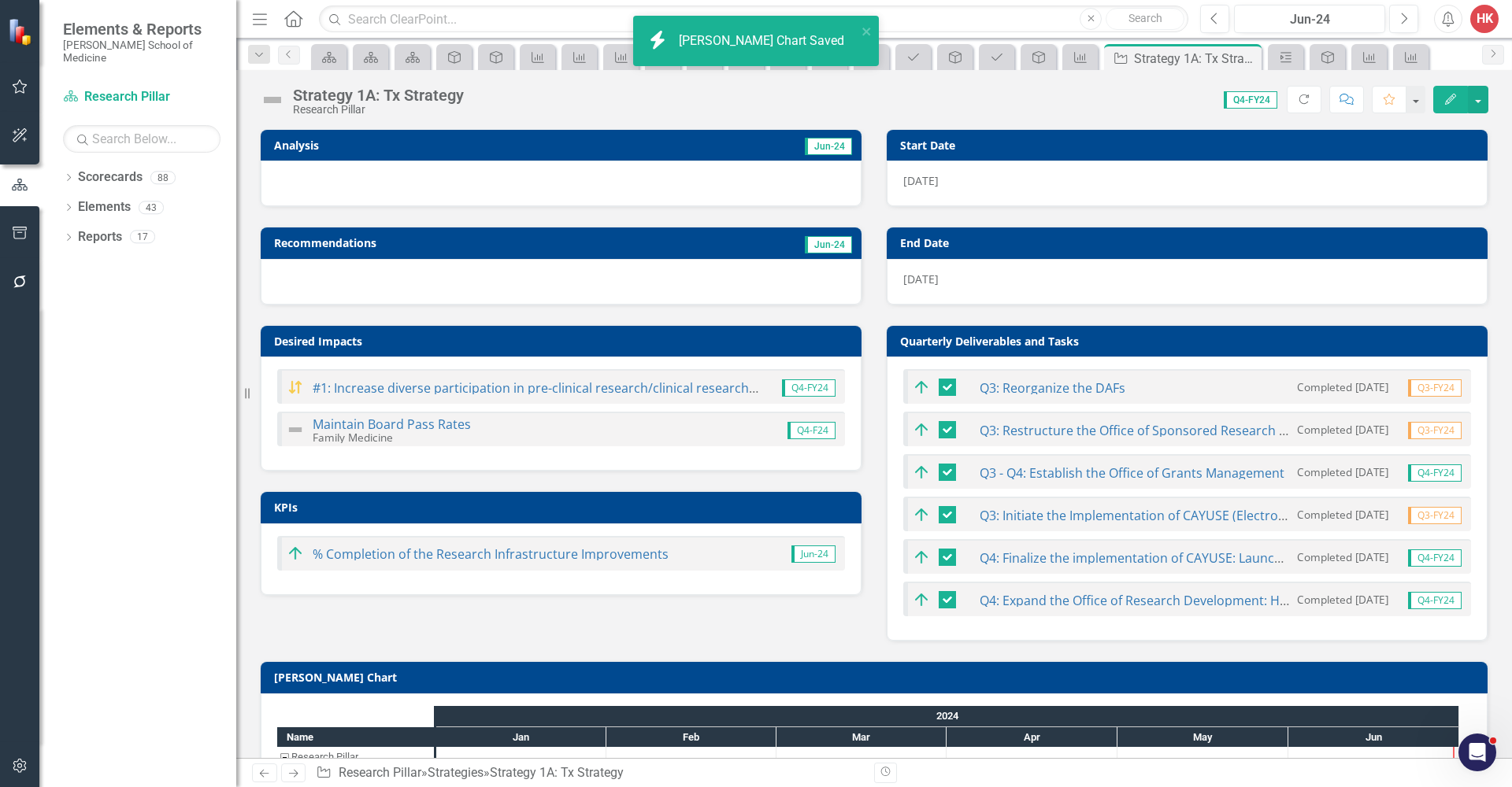
click at [273, 99] on img at bounding box center [272, 100] width 25 height 25
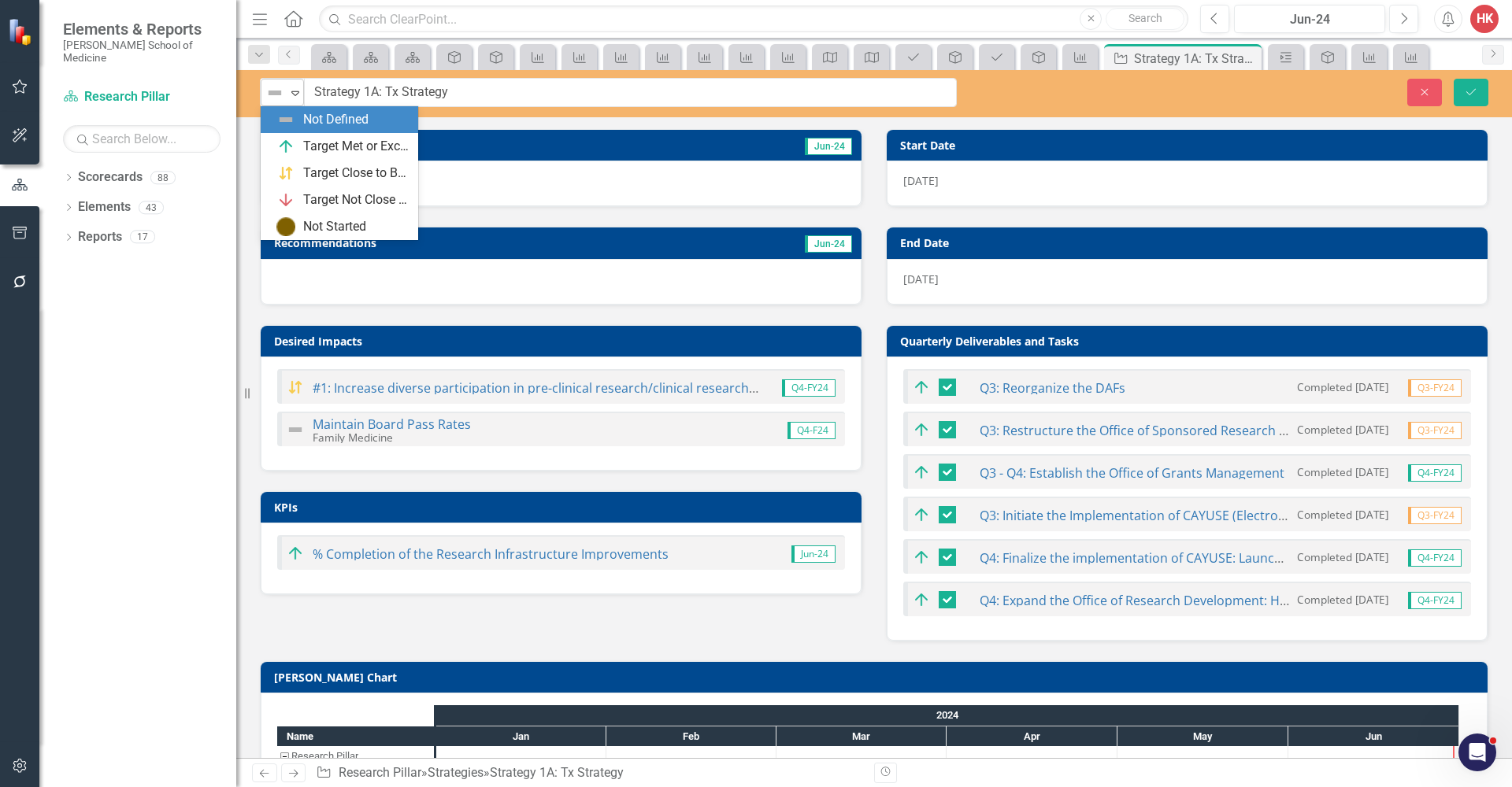
click at [295, 93] on icon "Expand" at bounding box center [295, 93] width 15 height 13
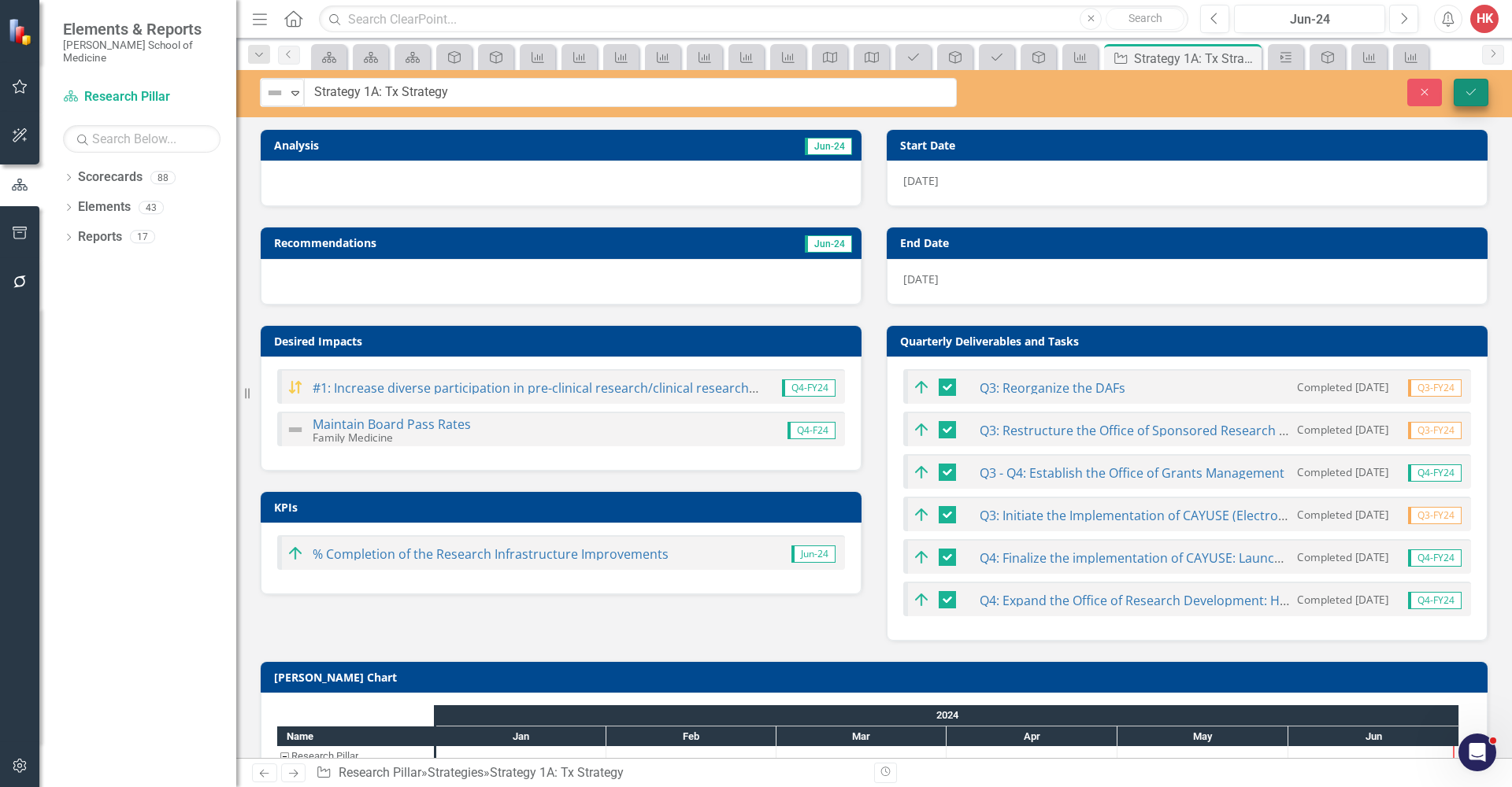
click at [1471, 84] on button "Save" at bounding box center [1471, 93] width 34 height 28
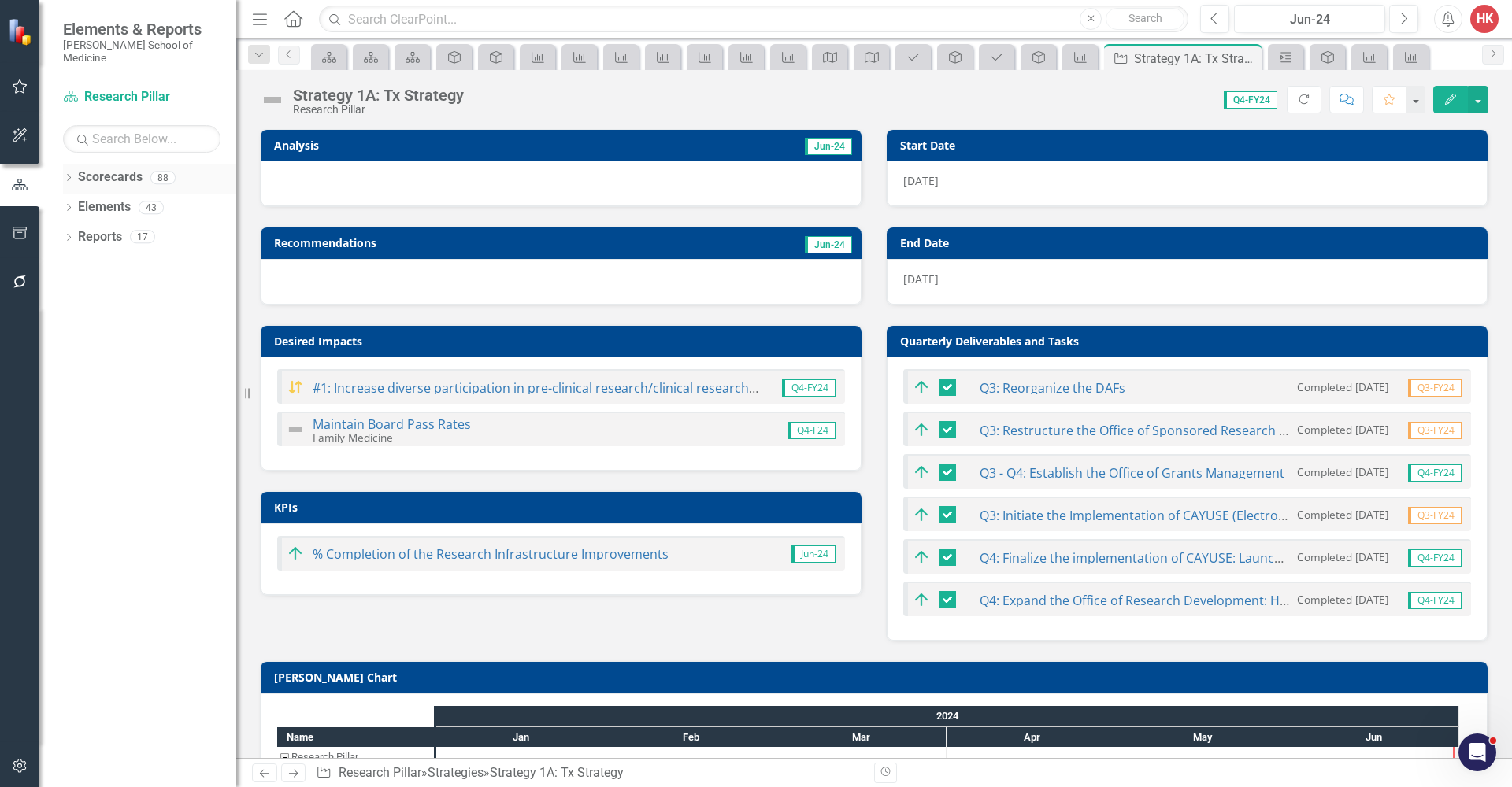
click at [107, 169] on link "Scorecards" at bounding box center [110, 177] width 65 height 18
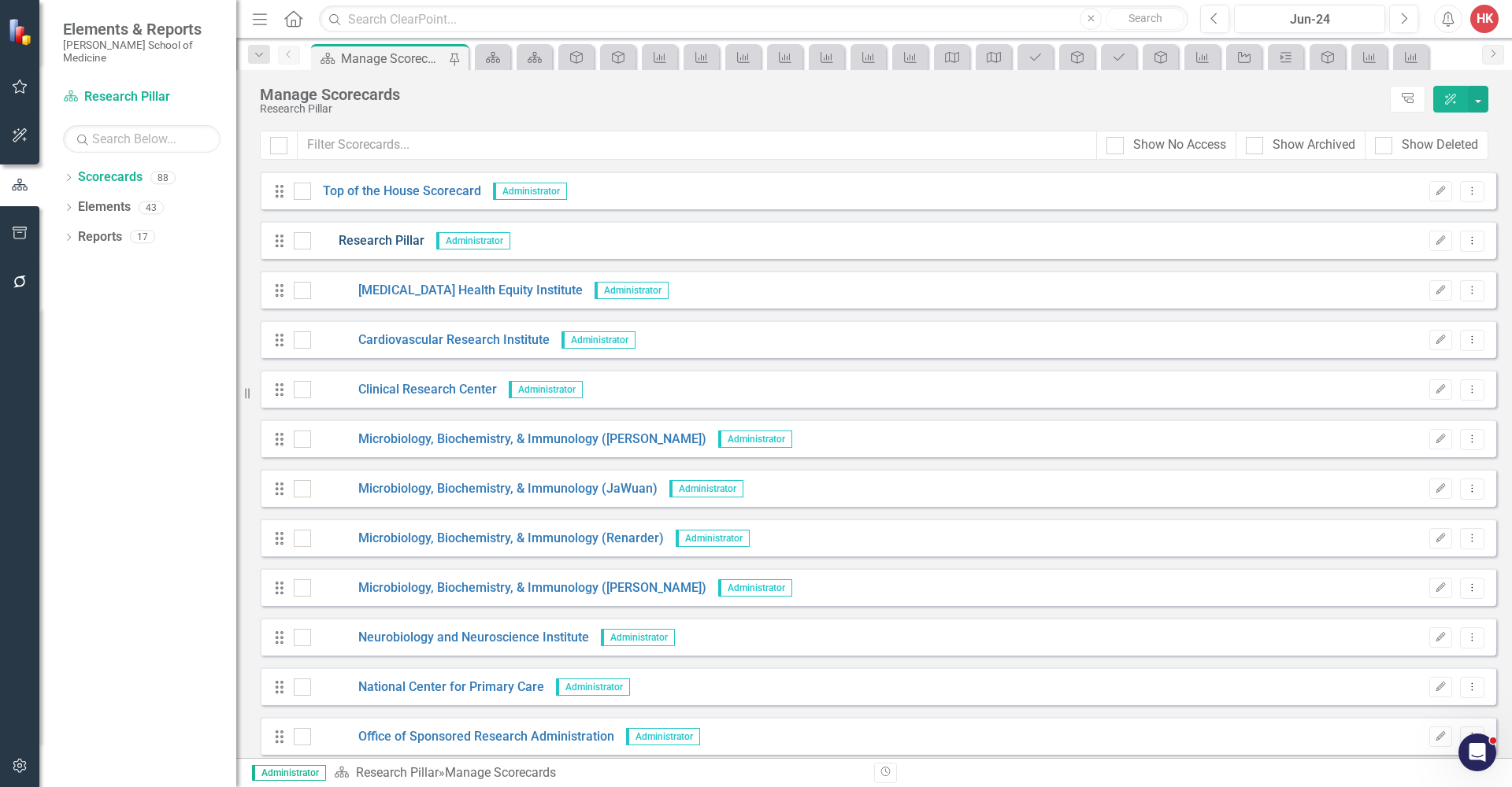
click at [393, 243] on link "Research Pillar" at bounding box center [367, 241] width 114 height 18
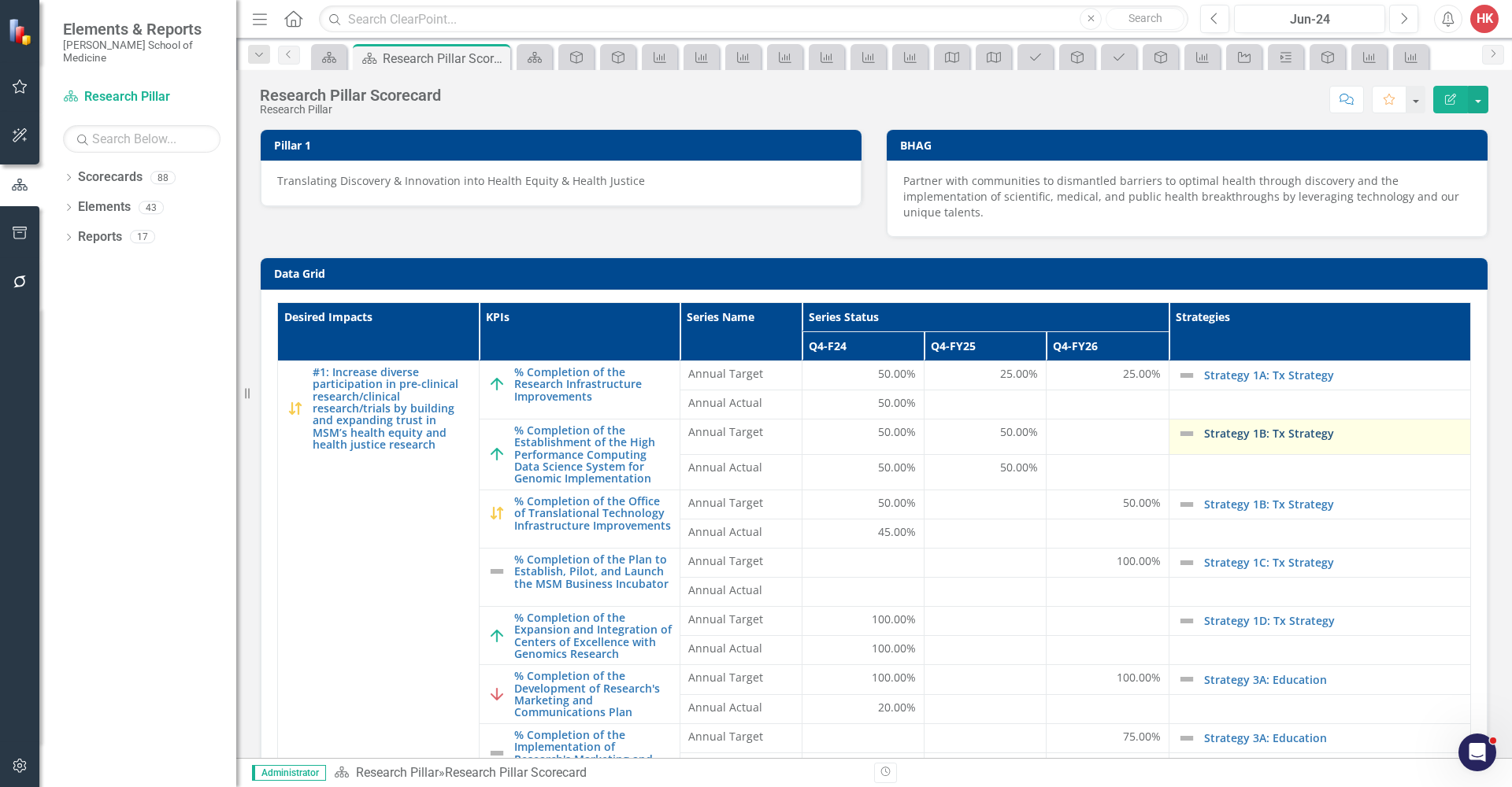
click at [1207, 433] on link "Strategy 1B: Tx Strategy" at bounding box center [1333, 433] width 258 height 12
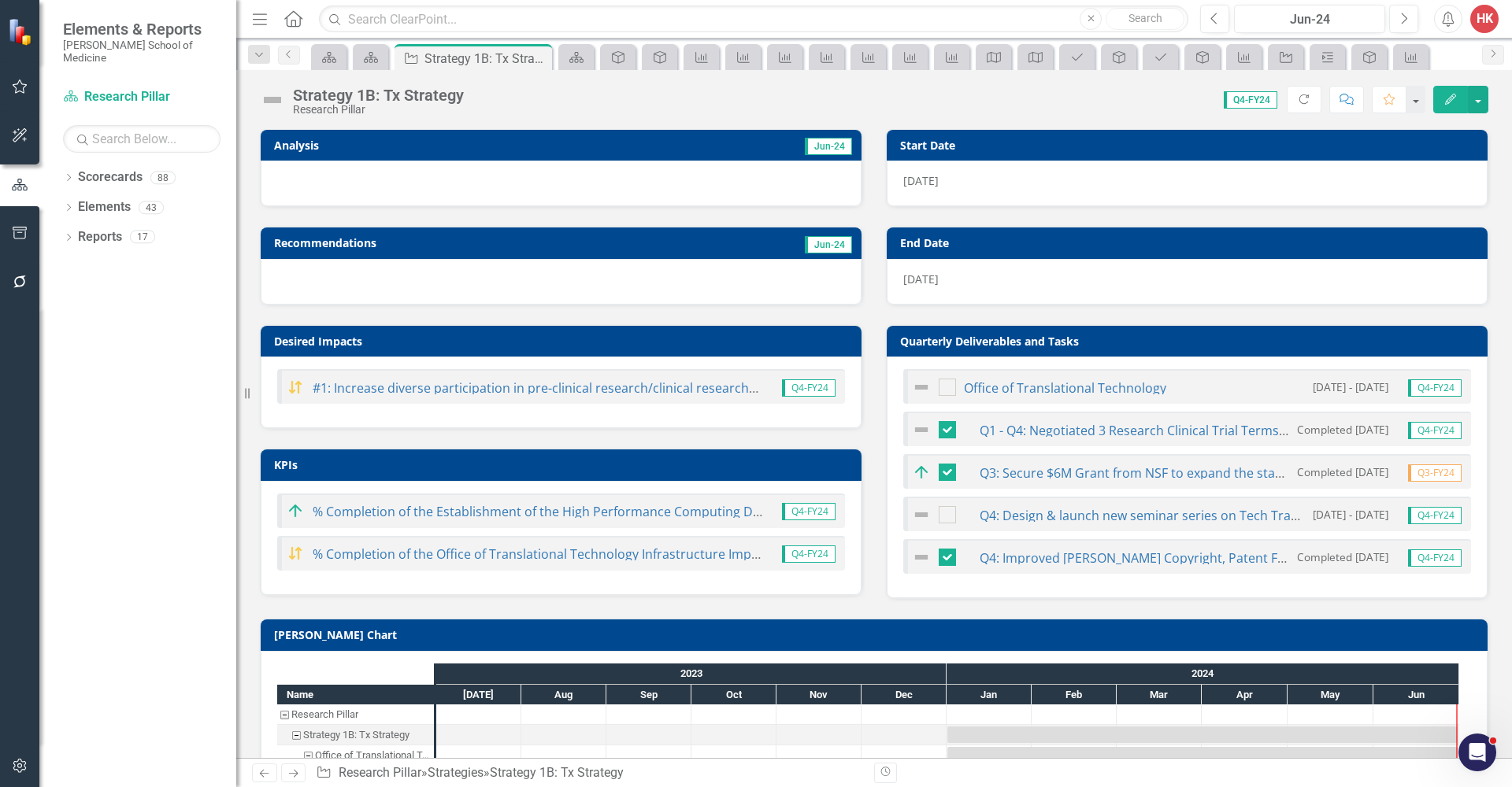
click at [143, 44] on small "[PERSON_NAME] School of Medicine" at bounding box center [141, 52] width 157 height 26
click at [287, 53] on icon "Previous" at bounding box center [289, 54] width 13 height 9
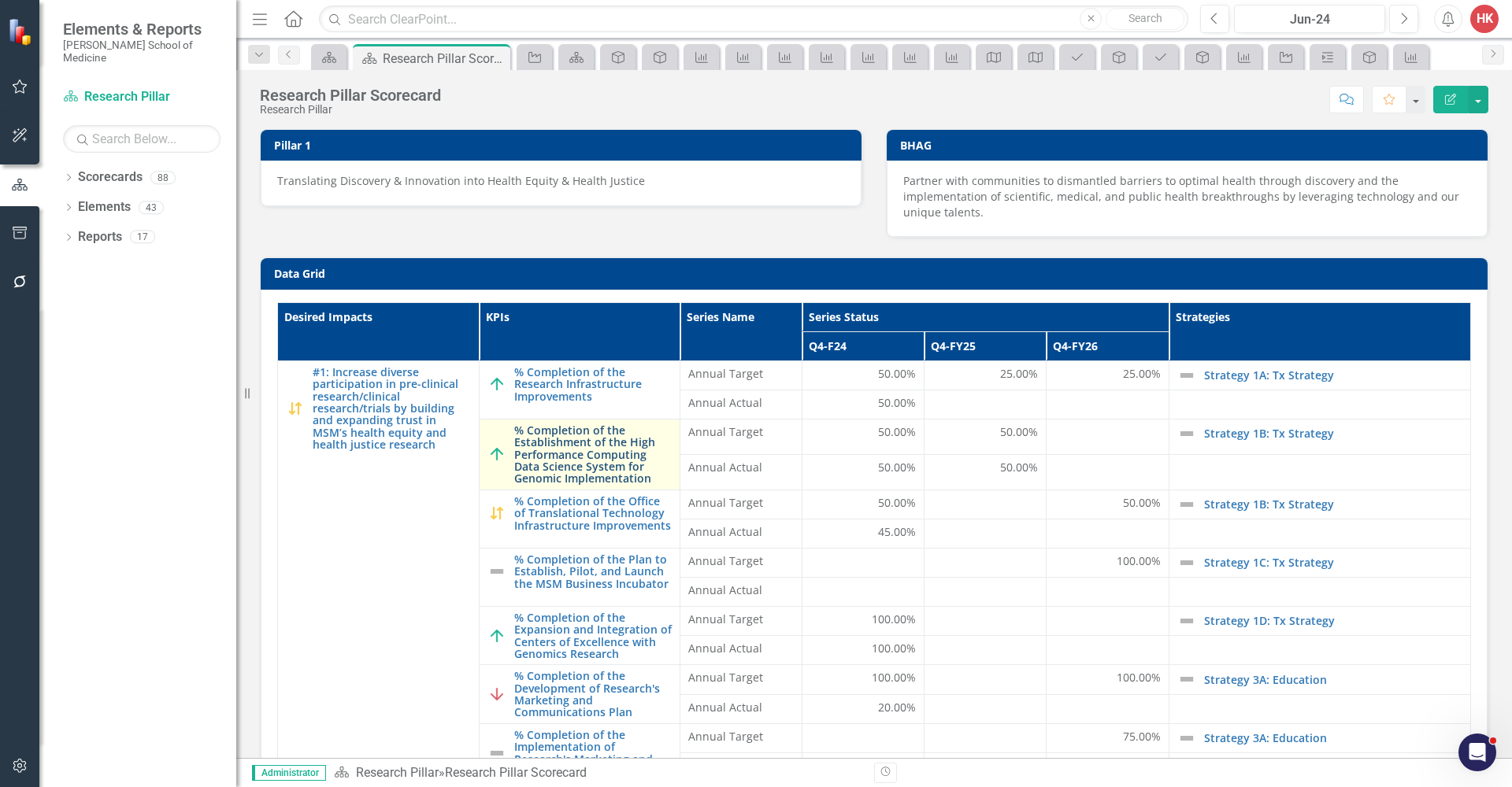
click at [569, 439] on link "% Completion of the Establishment of the High Performance Computing Data Scienc…" at bounding box center [594, 454] width 158 height 60
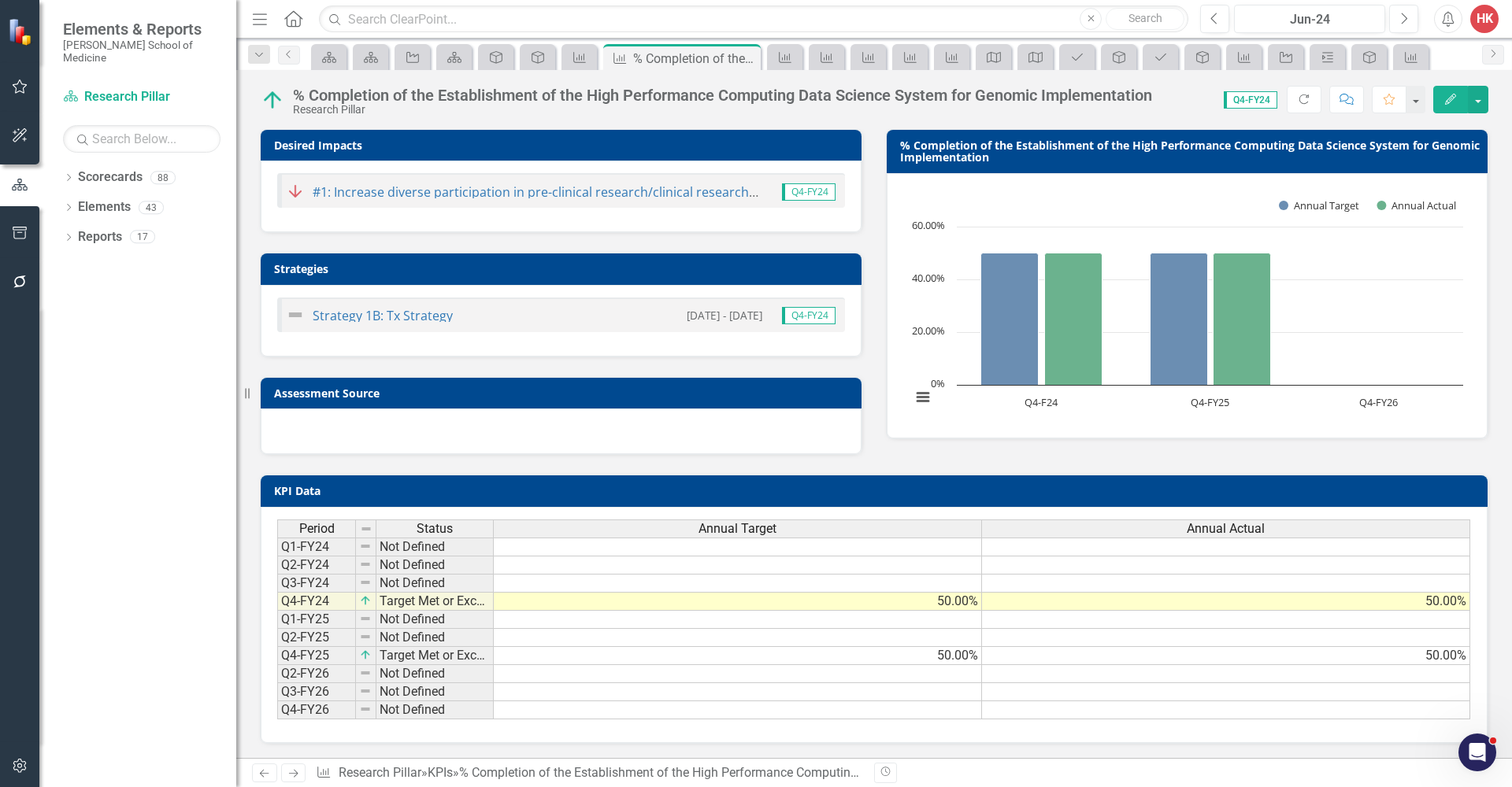
click at [821, 274] on td "Strategies" at bounding box center [564, 270] width 580 height 23
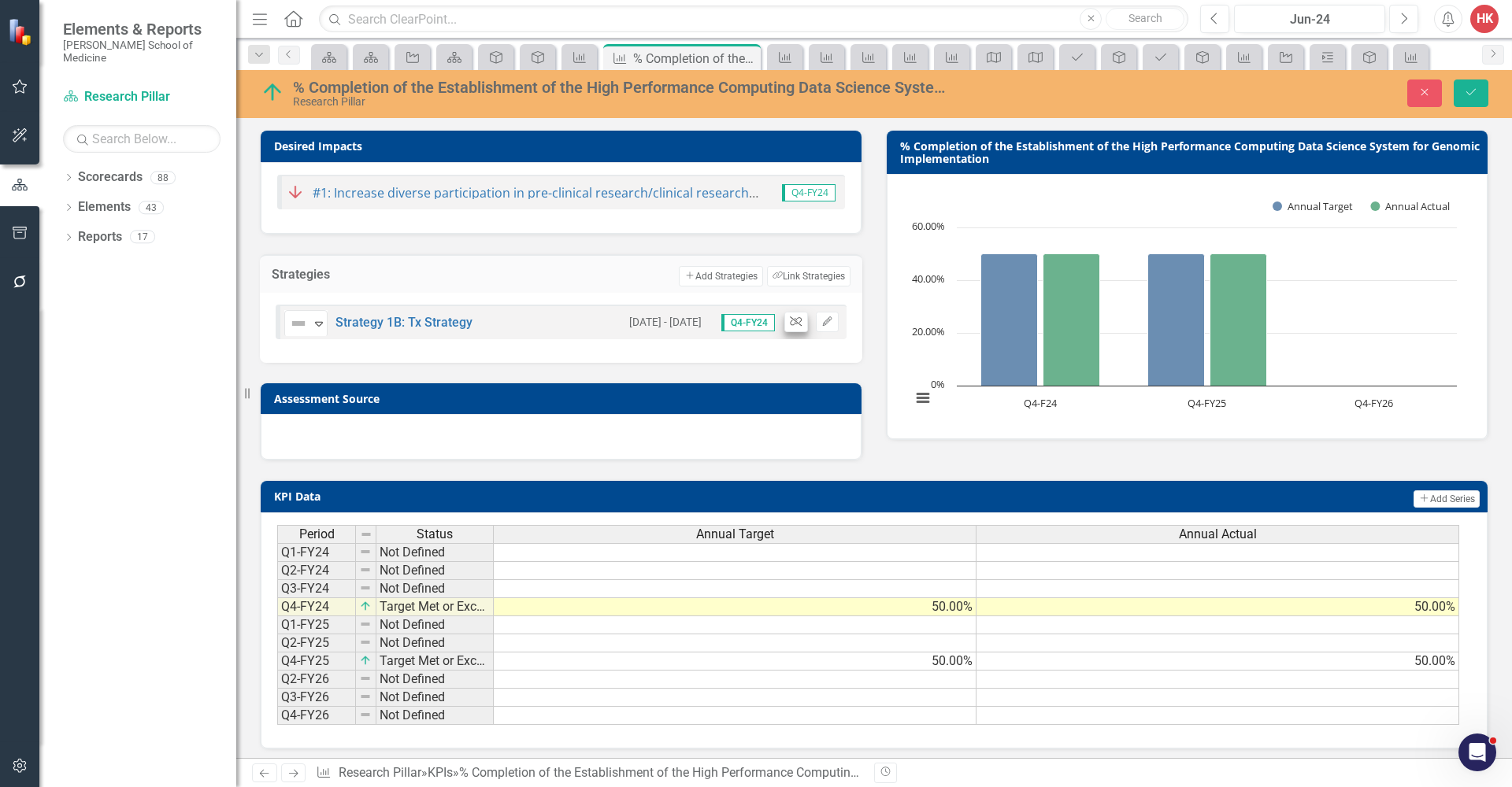
click at [790, 321] on icon "Unlink" at bounding box center [796, 322] width 12 height 9
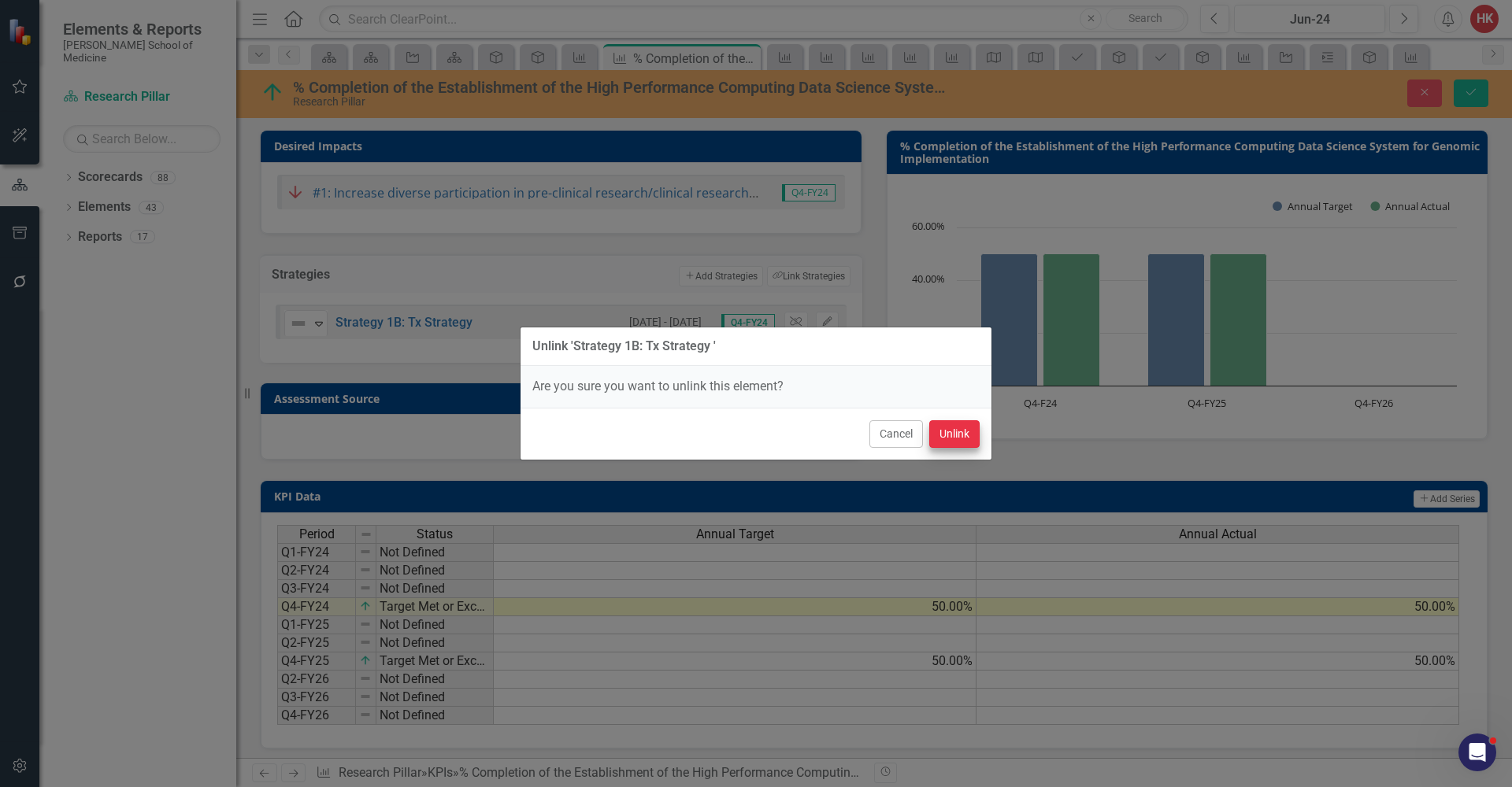
click at [960, 432] on button "Unlink" at bounding box center [954, 434] width 51 height 28
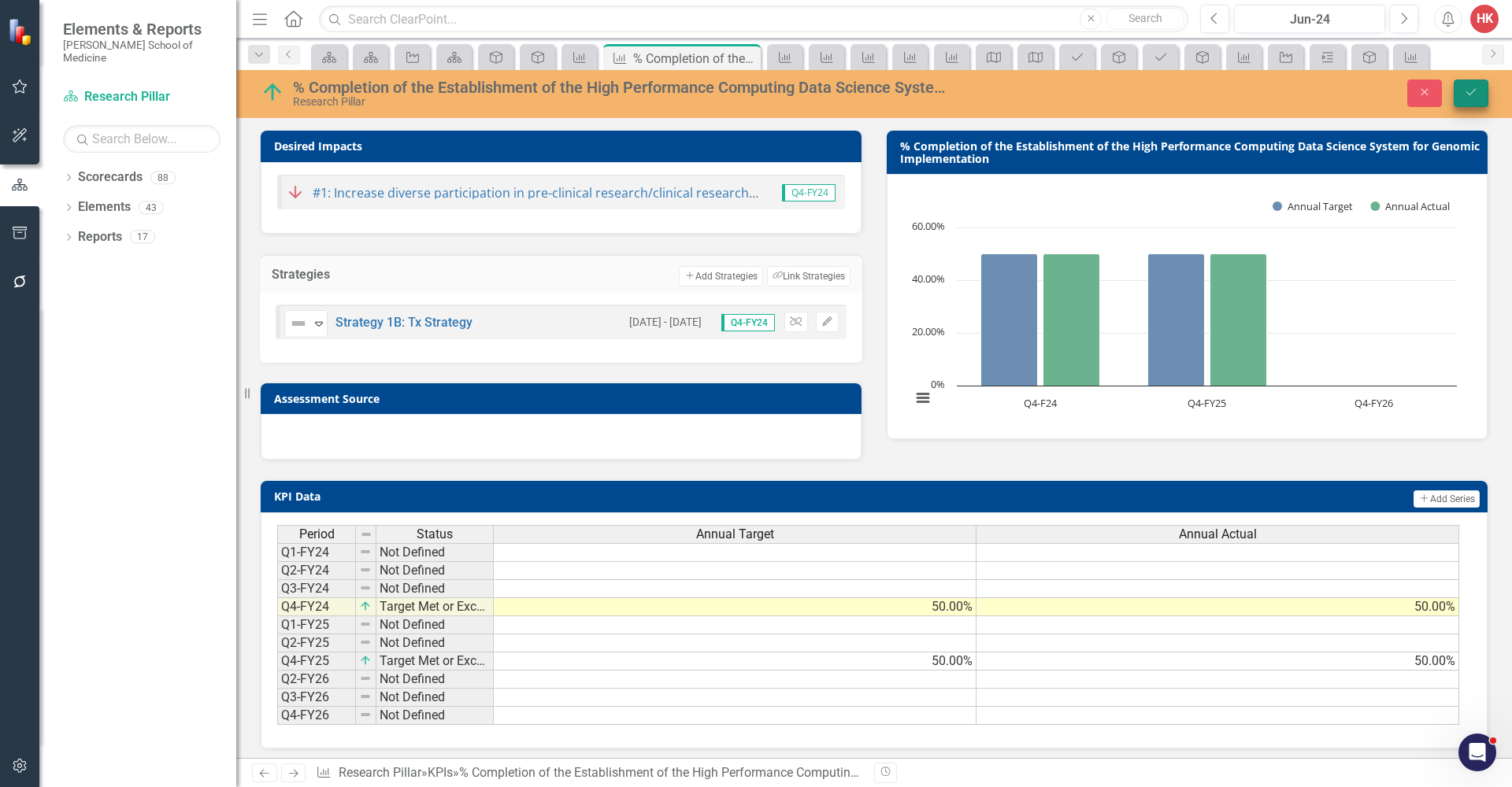
click at [1465, 99] on button "Save" at bounding box center [1471, 93] width 34 height 28
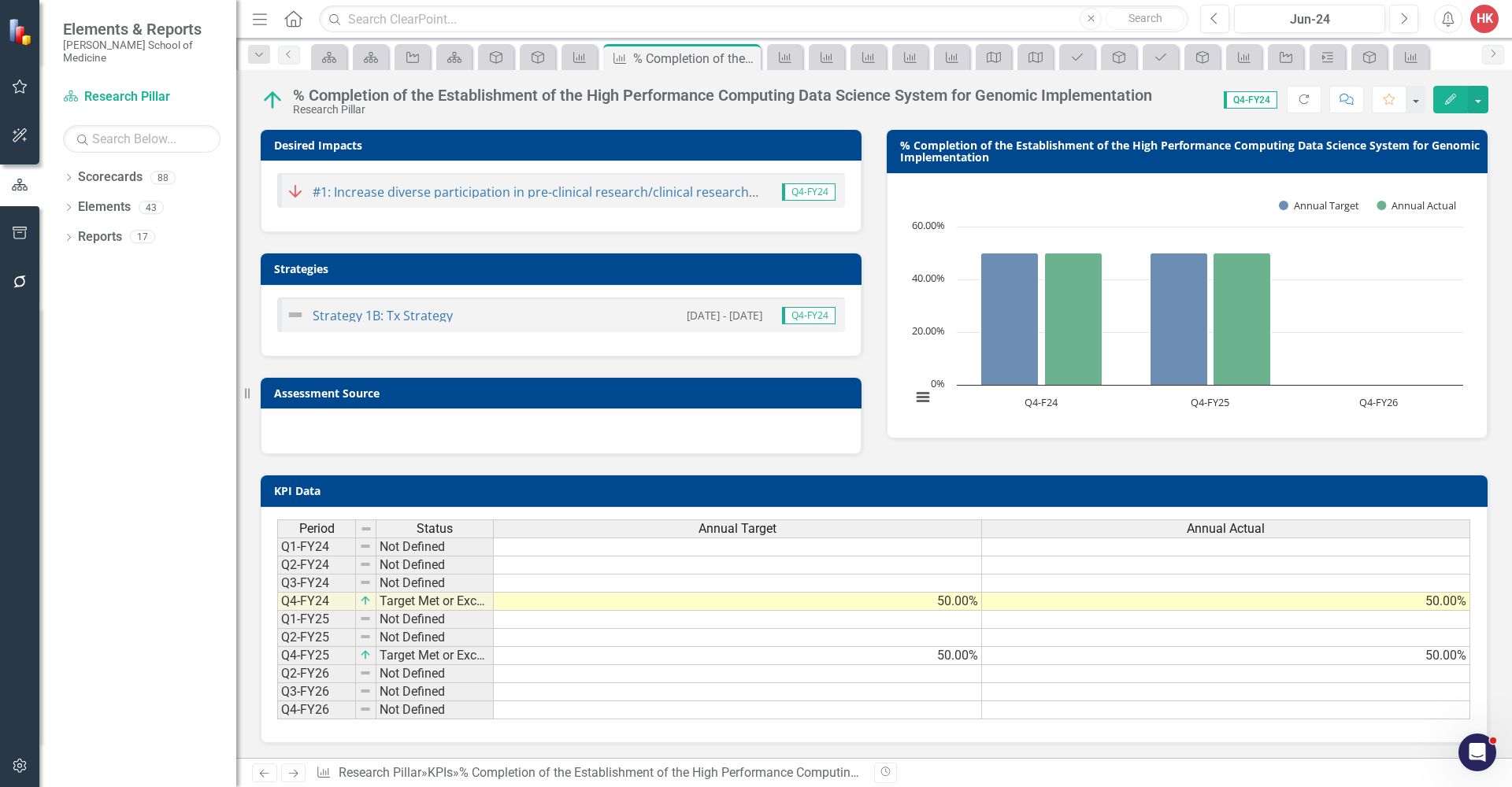
click at [843, 267] on h3 "Strategies" at bounding box center [564, 269] width 580 height 12
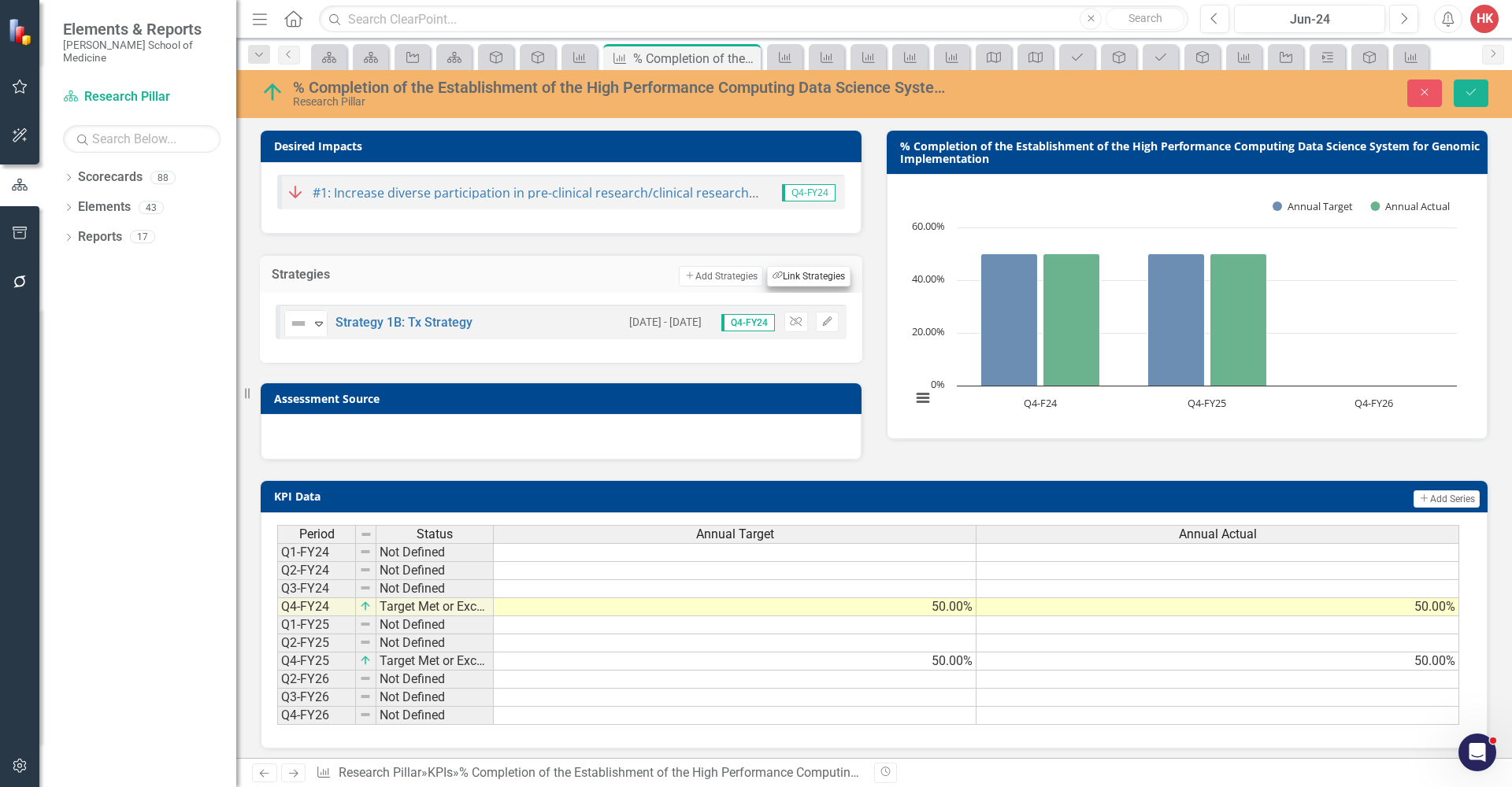
click at [819, 275] on button "Link Tag Link Strategies" at bounding box center [808, 276] width 83 height 21
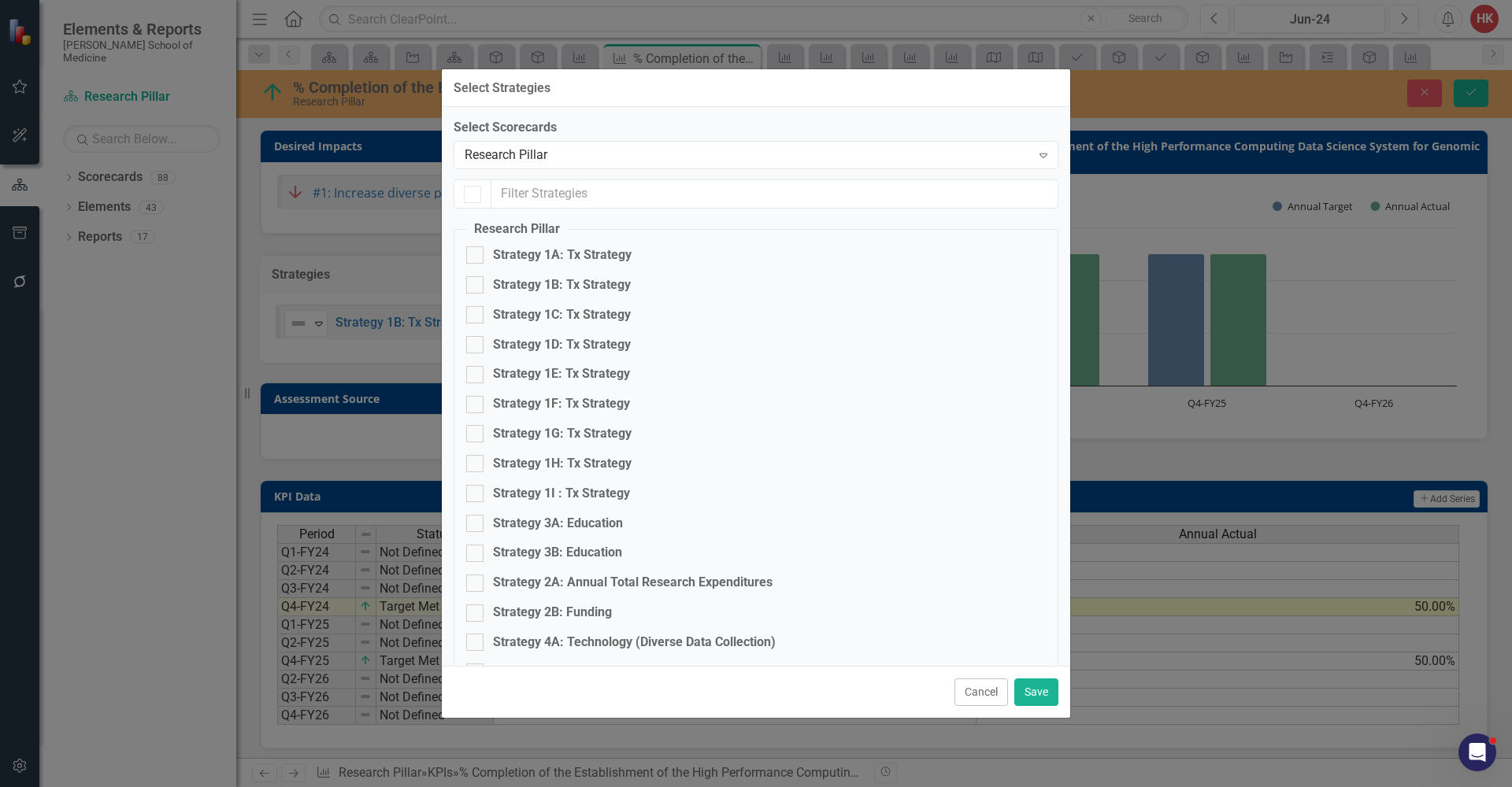
checkbox input "false"
checkbox input "true"
click at [474, 256] on div at bounding box center [475, 253] width 17 height 17
click at [474, 255] on input "Strategy 1A: Tx Strategy" at bounding box center [472, 249] width 10 height 10
checkbox input "true"
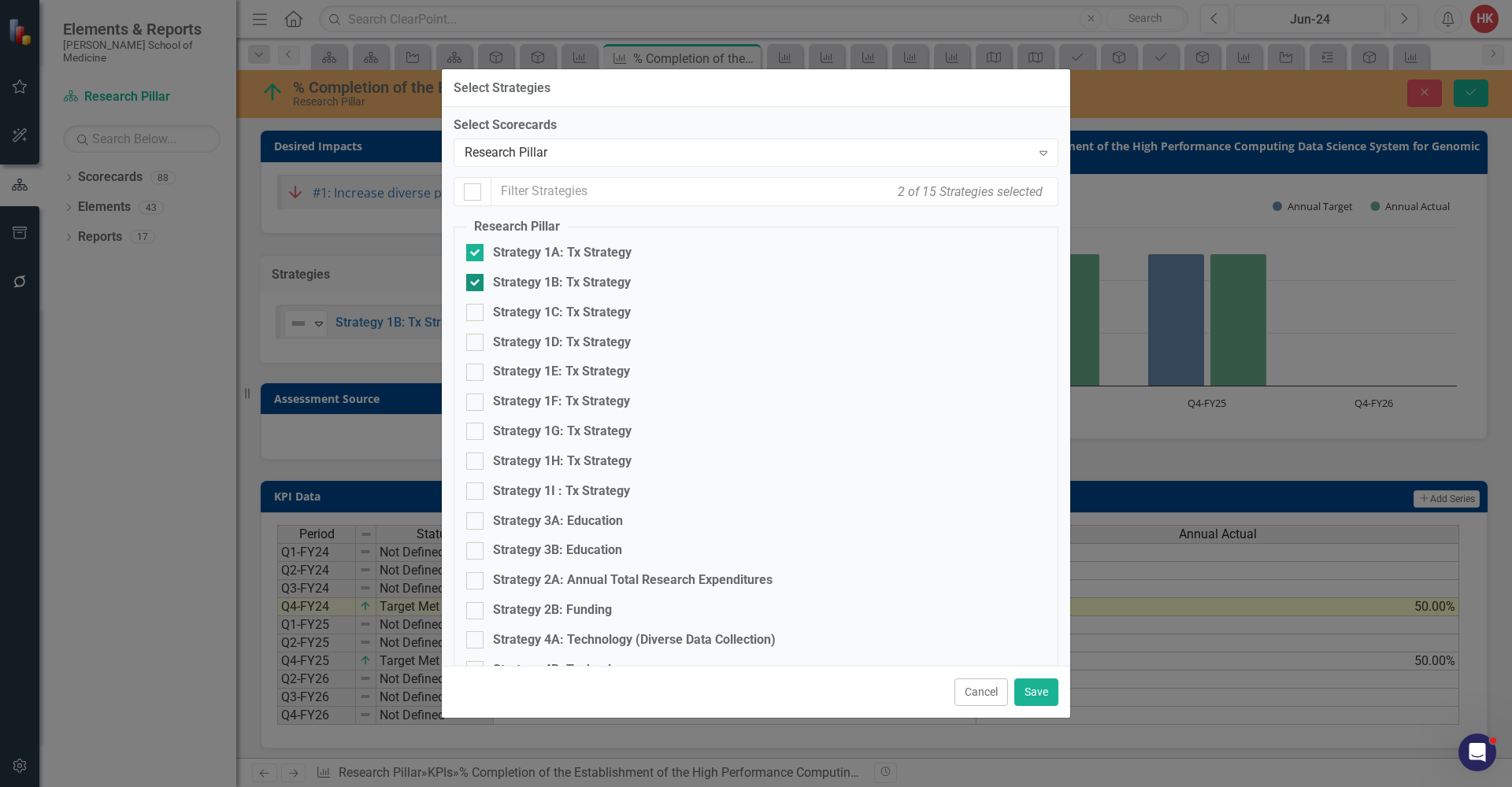
scroll to position [2, 0]
click at [473, 277] on input "Strategy 1B: Tx Strategy" at bounding box center [472, 280] width 10 height 10
checkbox input "false"
click at [1040, 690] on button "Save" at bounding box center [1036, 692] width 44 height 28
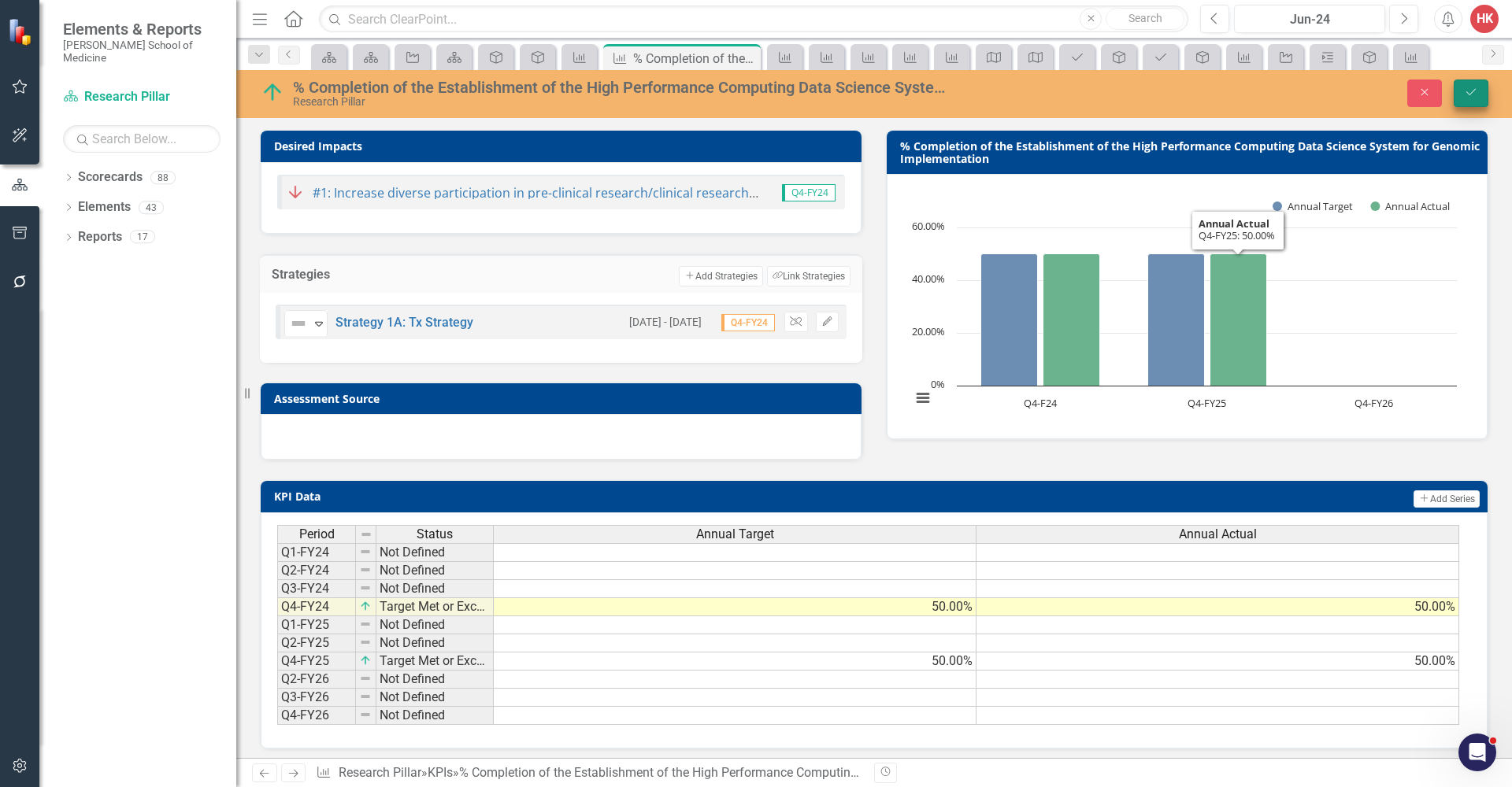
click at [1477, 89] on icon "Save" at bounding box center [1471, 92] width 14 height 11
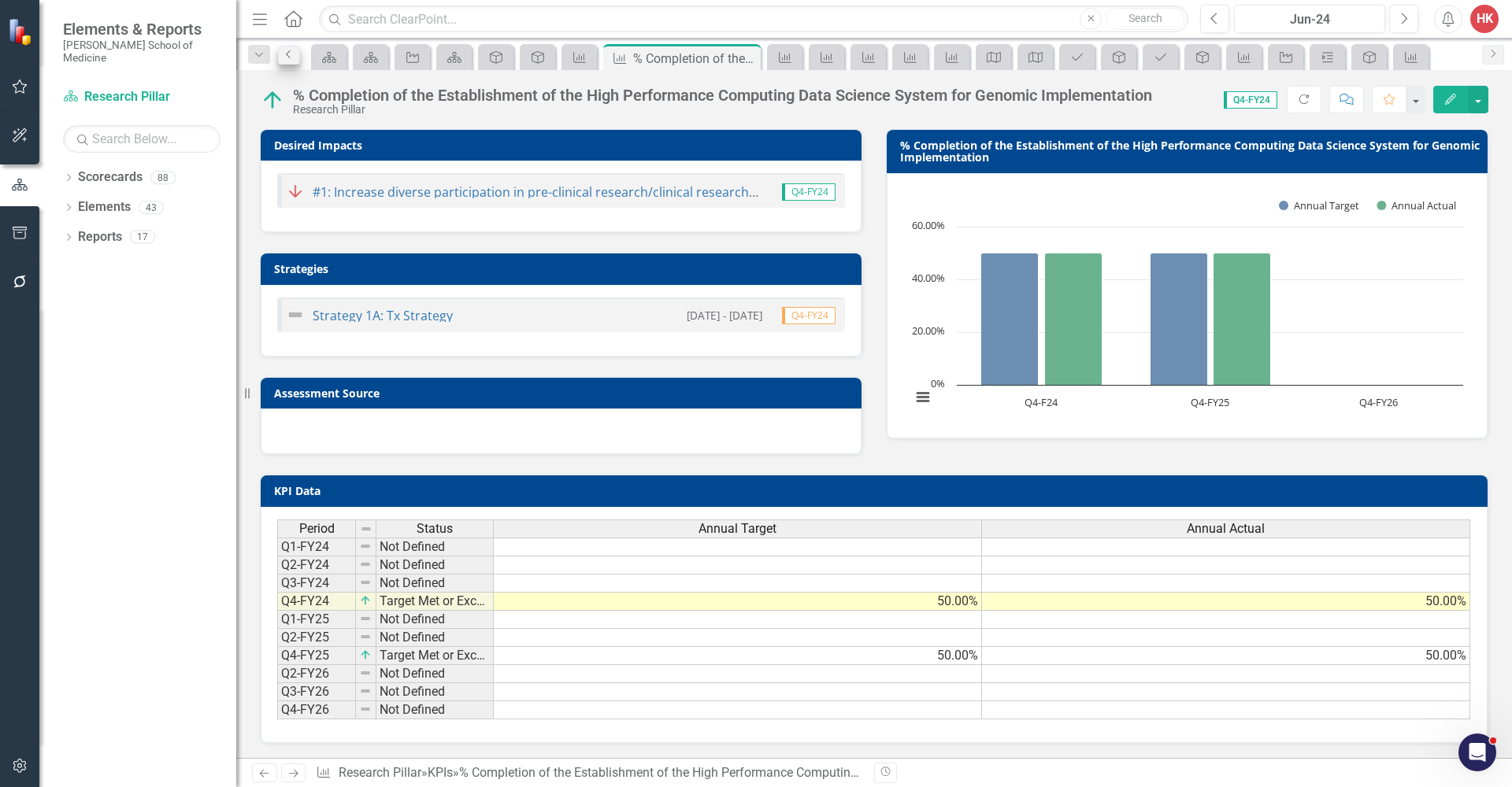
click at [290, 59] on link "Previous" at bounding box center [289, 55] width 22 height 19
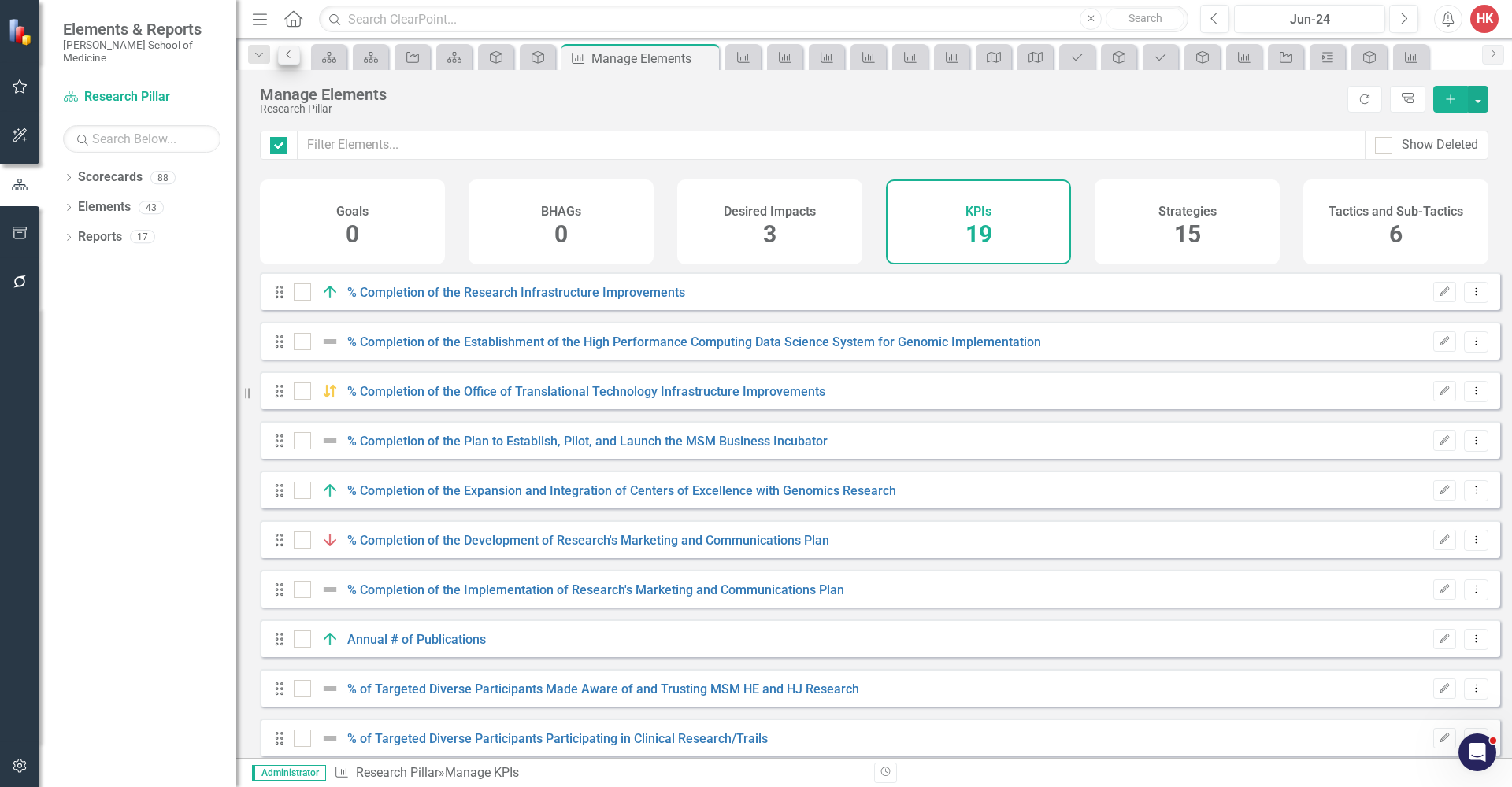
checkbox input "false"
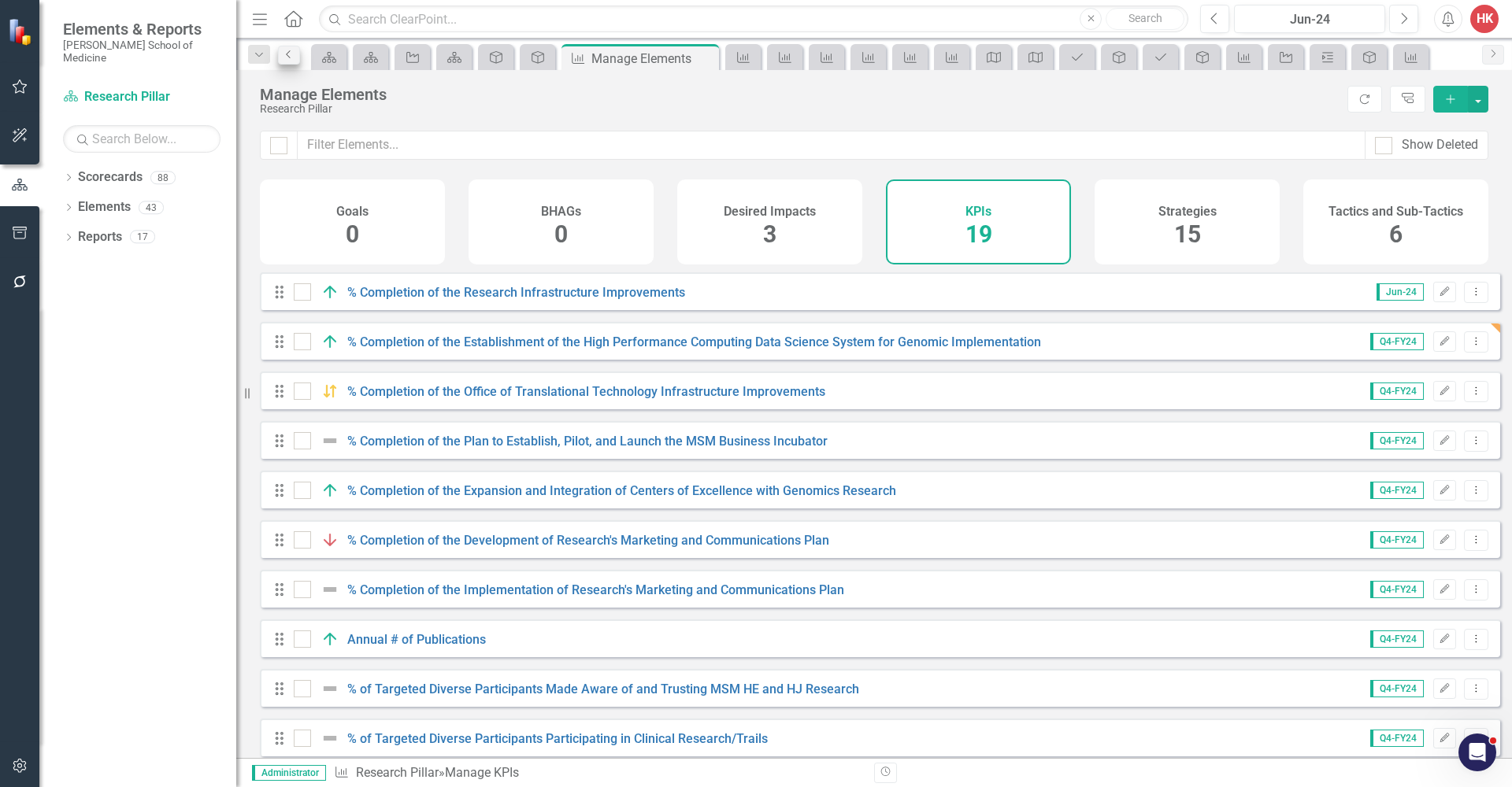
click at [290, 59] on link "Previous" at bounding box center [289, 55] width 22 height 19
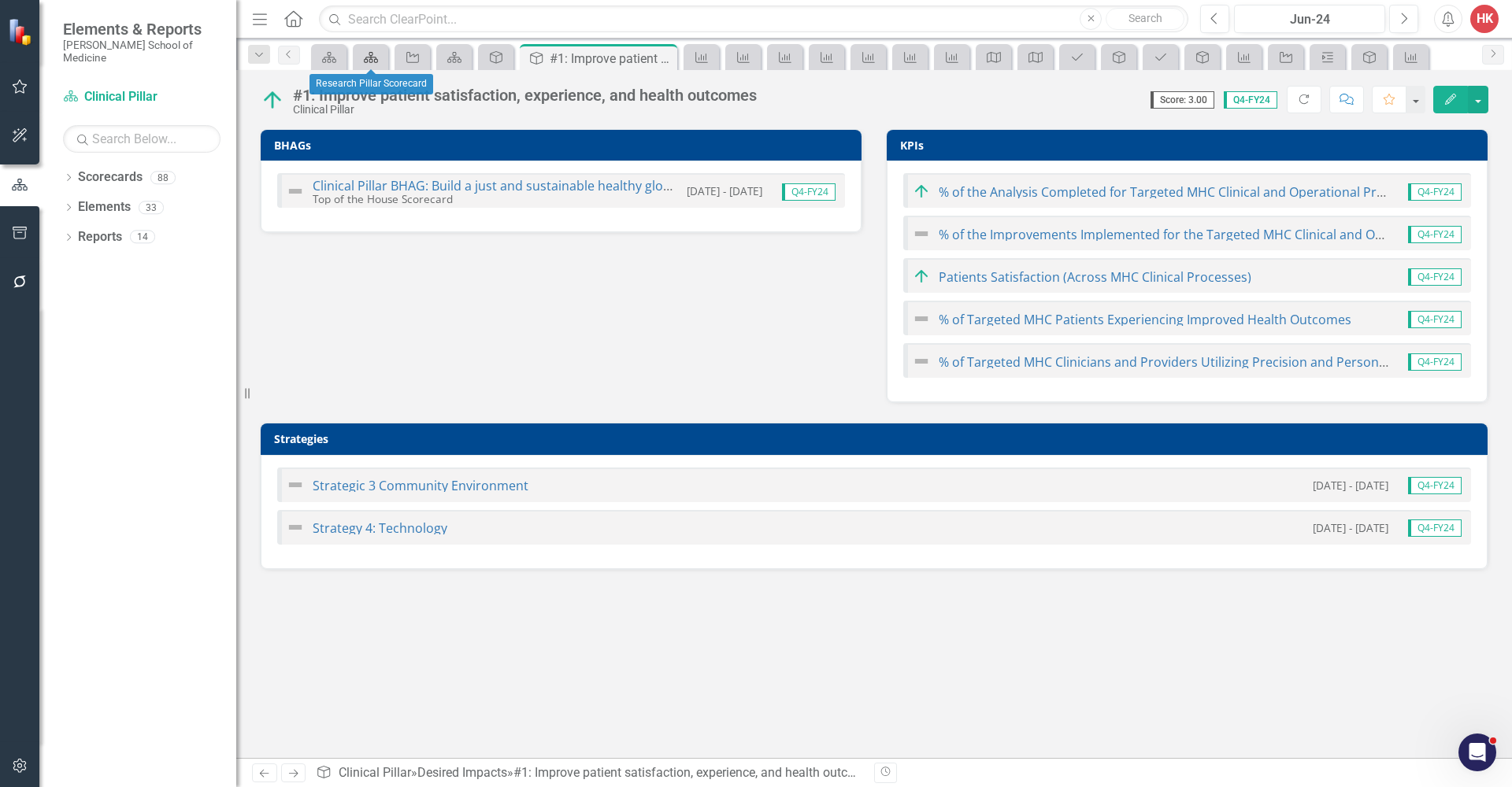
click at [363, 58] on icon "Scorecards" at bounding box center [371, 57] width 15 height 13
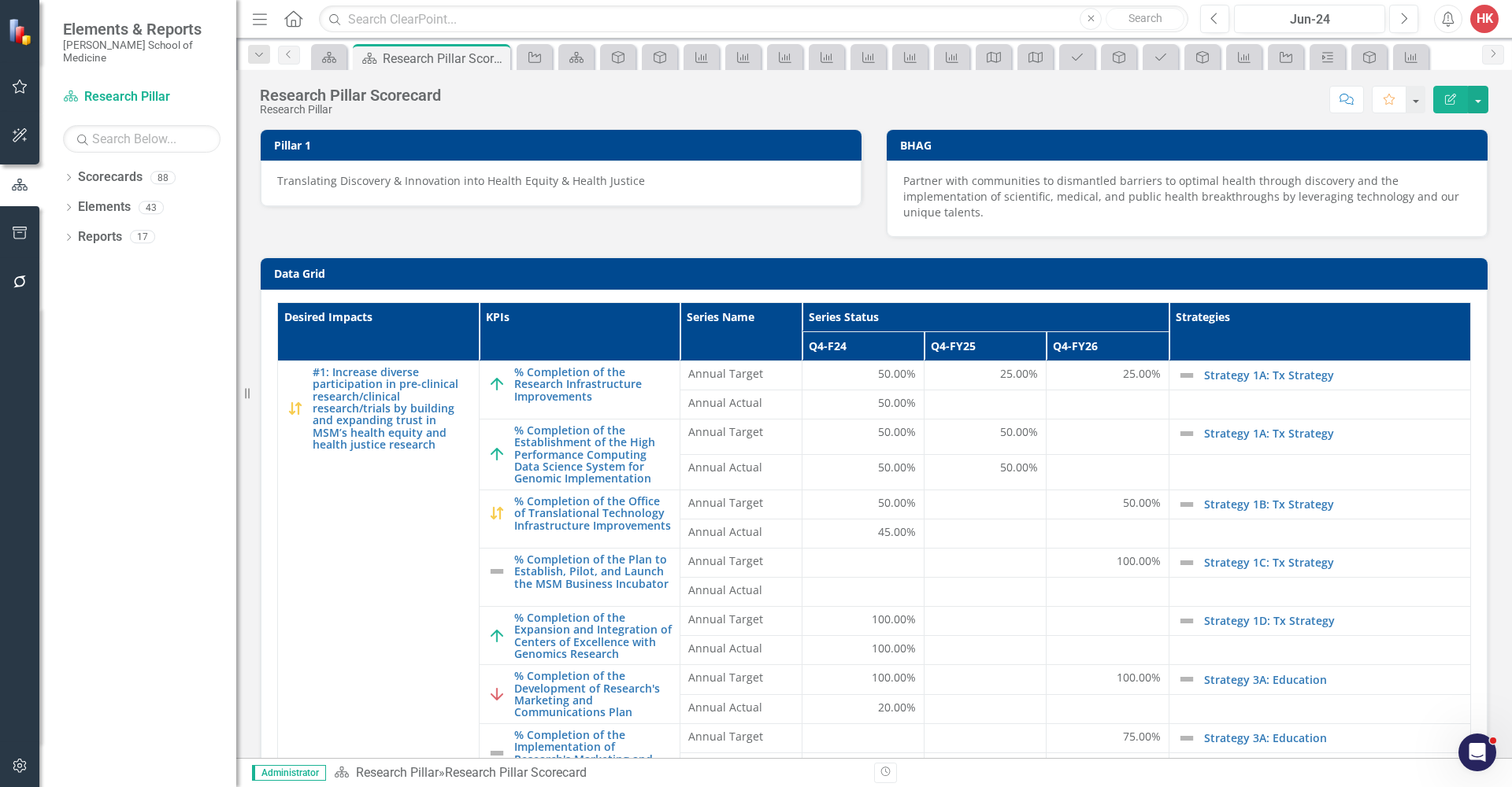
click at [417, 87] on div "Research Pillar Scorecard" at bounding box center [350, 95] width 181 height 17
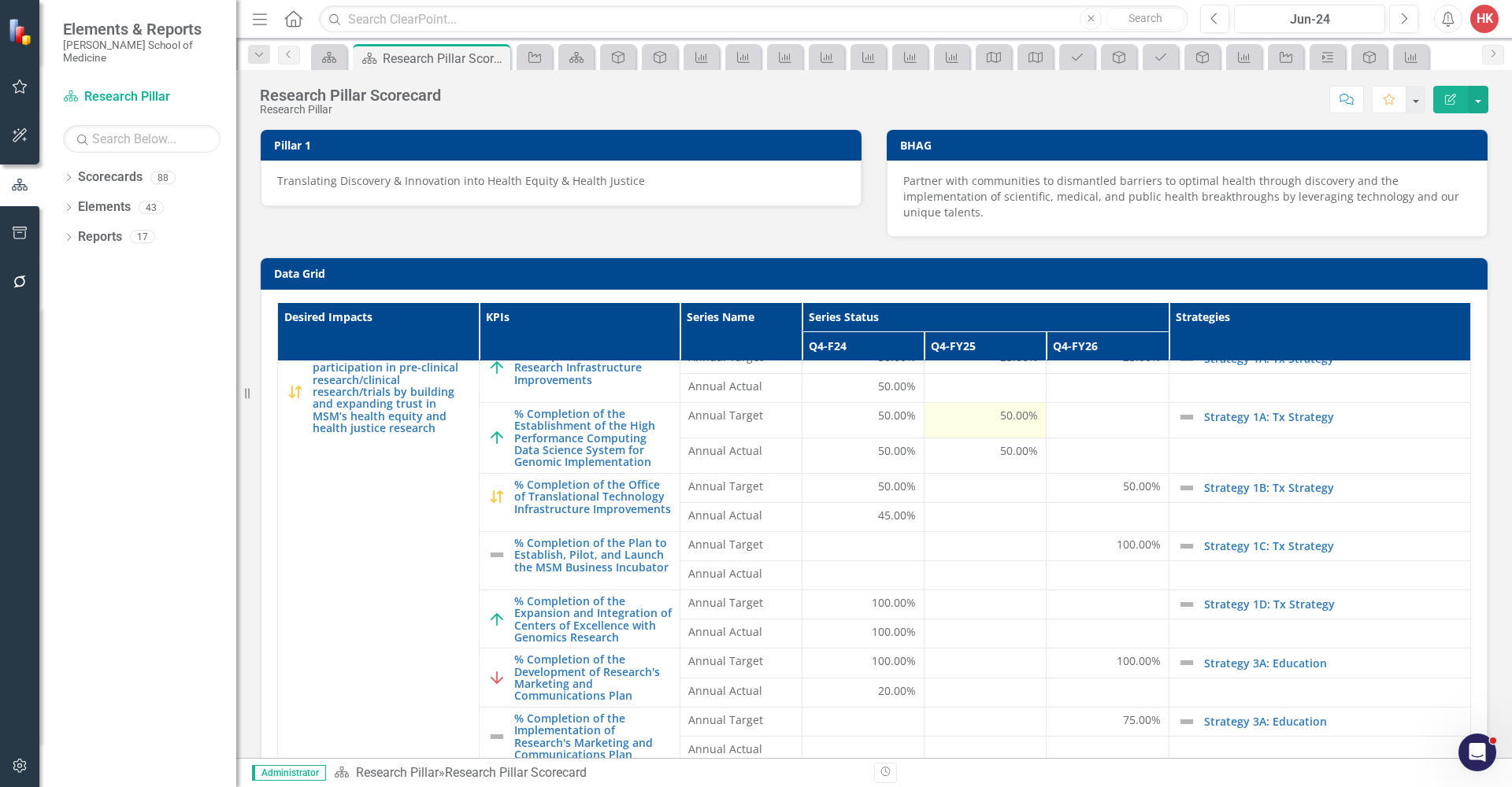
click at [1000, 415] on span "50.00%" at bounding box center [1019, 415] width 38 height 15
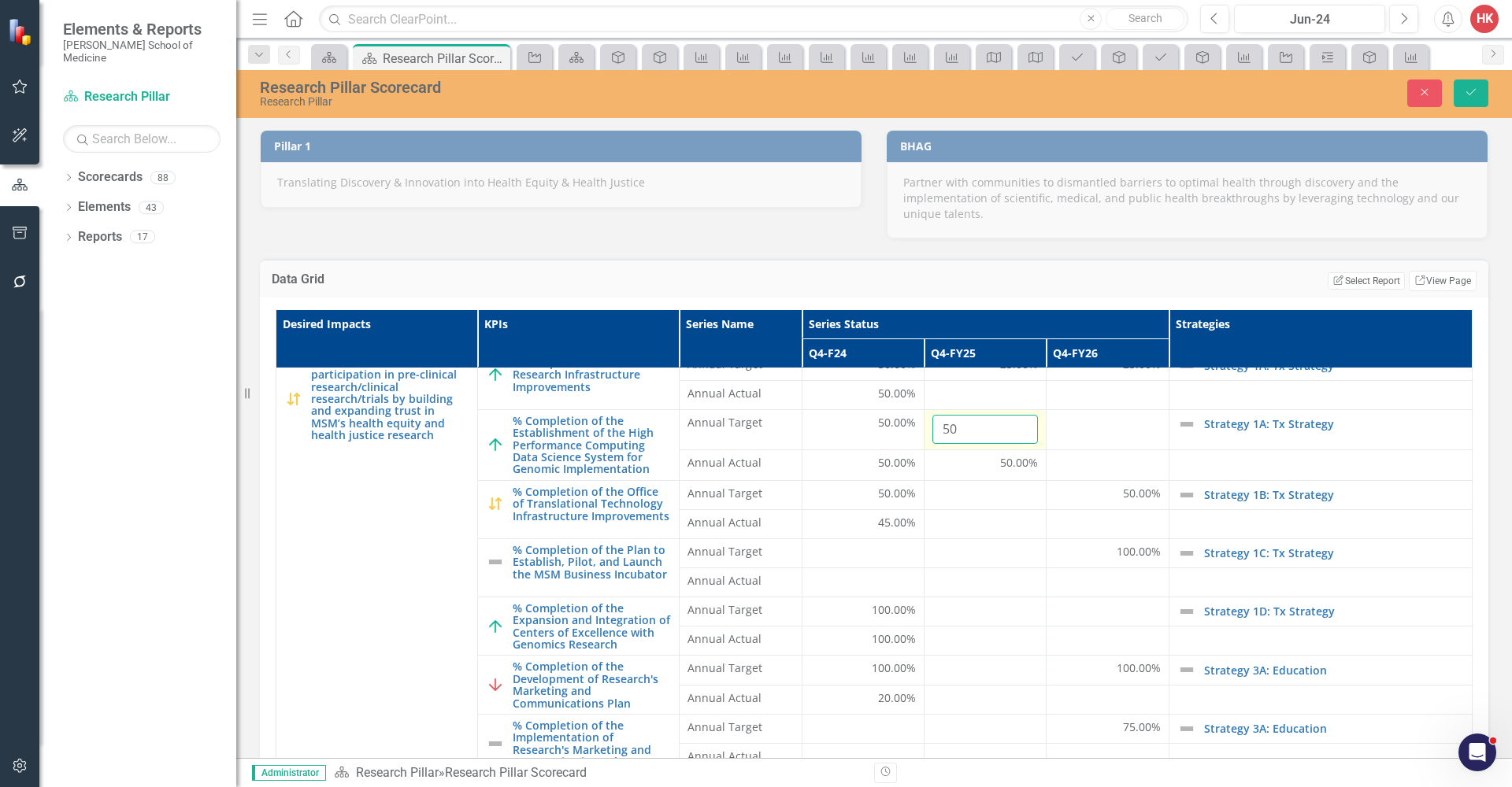
drag, startPoint x: 977, startPoint y: 423, endPoint x: 920, endPoint y: 423, distance: 57.0
click at [933, 423] on input "50" at bounding box center [985, 429] width 106 height 29
type input "100"
click at [1000, 456] on span "50.00%" at bounding box center [1019, 463] width 38 height 15
click at [1000, 457] on span "50.00%" at bounding box center [1019, 463] width 38 height 15
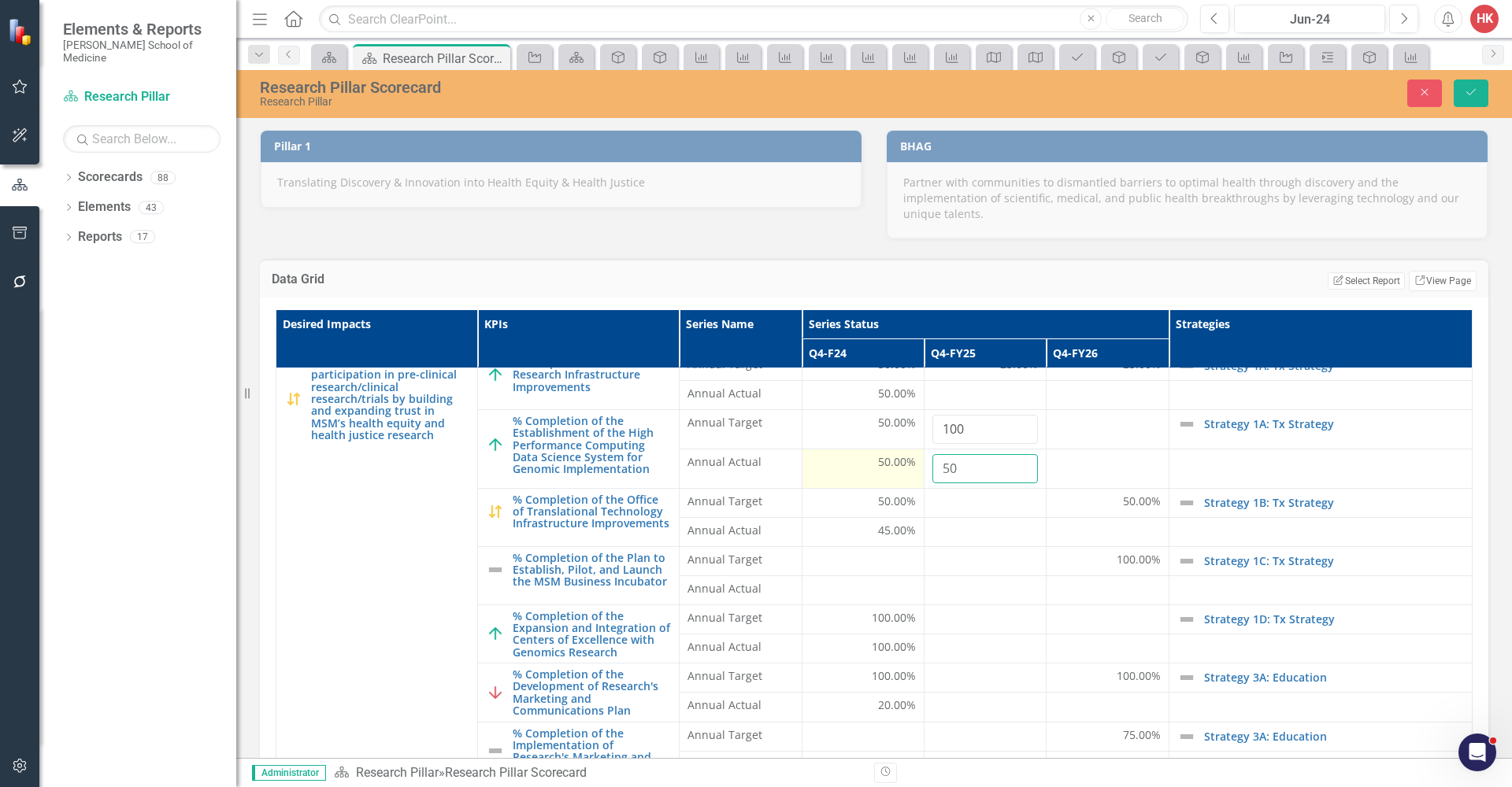
drag, startPoint x: 971, startPoint y: 468, endPoint x: 891, endPoint y: 451, distance: 81.8
click at [891, 455] on tr "Annual Actual 50.00% 50" at bounding box center [874, 469] width 1196 height 40
type input "100"
click at [898, 420] on span "50.00%" at bounding box center [897, 422] width 38 height 15
click at [893, 422] on span "50.00%" at bounding box center [897, 422] width 38 height 15
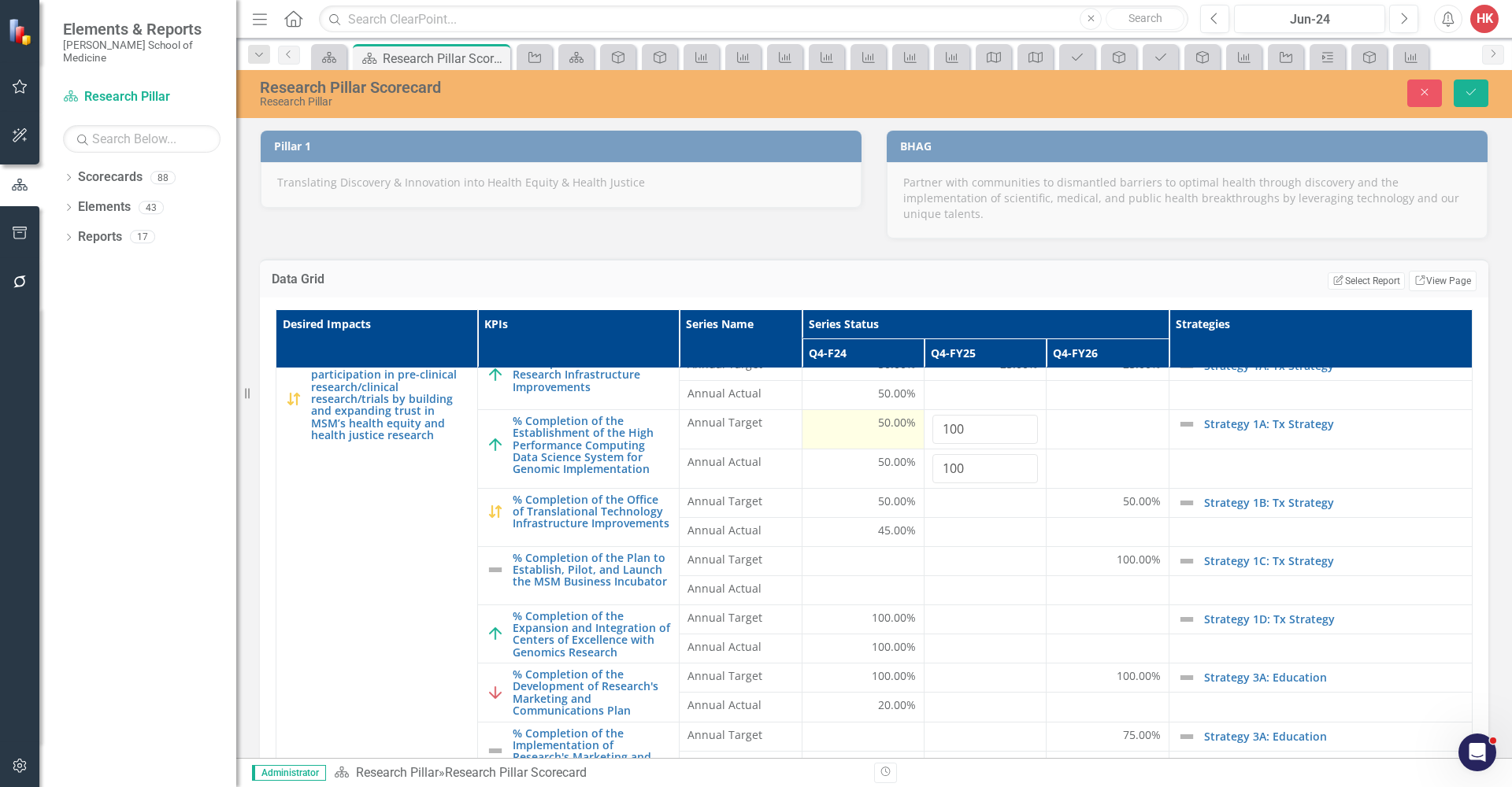
click at [893, 422] on span "50.00%" at bounding box center [897, 422] width 38 height 15
drag, startPoint x: 841, startPoint y: 421, endPoint x: 767, endPoint y: 417, distance: 74.1
click at [767, 417] on tr "% Completion of the Establishment of the High Performance Computing Data Scienc…" at bounding box center [874, 429] width 1196 height 40
click at [879, 471] on div "50.00%" at bounding box center [863, 464] width 106 height 19
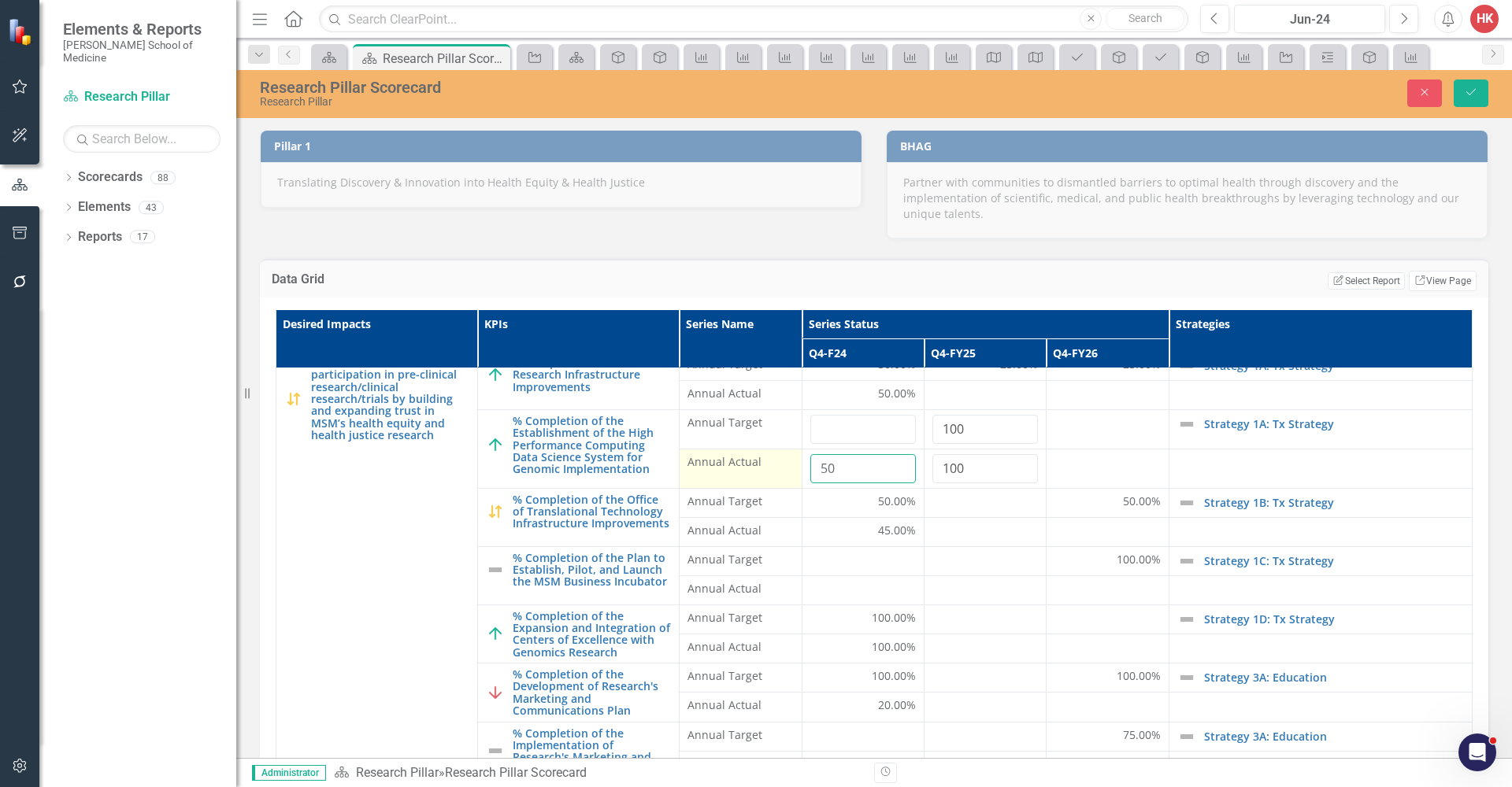
drag, startPoint x: 855, startPoint y: 468, endPoint x: 786, endPoint y: 463, distance: 69.2
click at [786, 463] on tr "Annual Actual 50 100" at bounding box center [874, 469] width 1196 height 40
click at [1473, 97] on icon "Save" at bounding box center [1471, 92] width 14 height 11
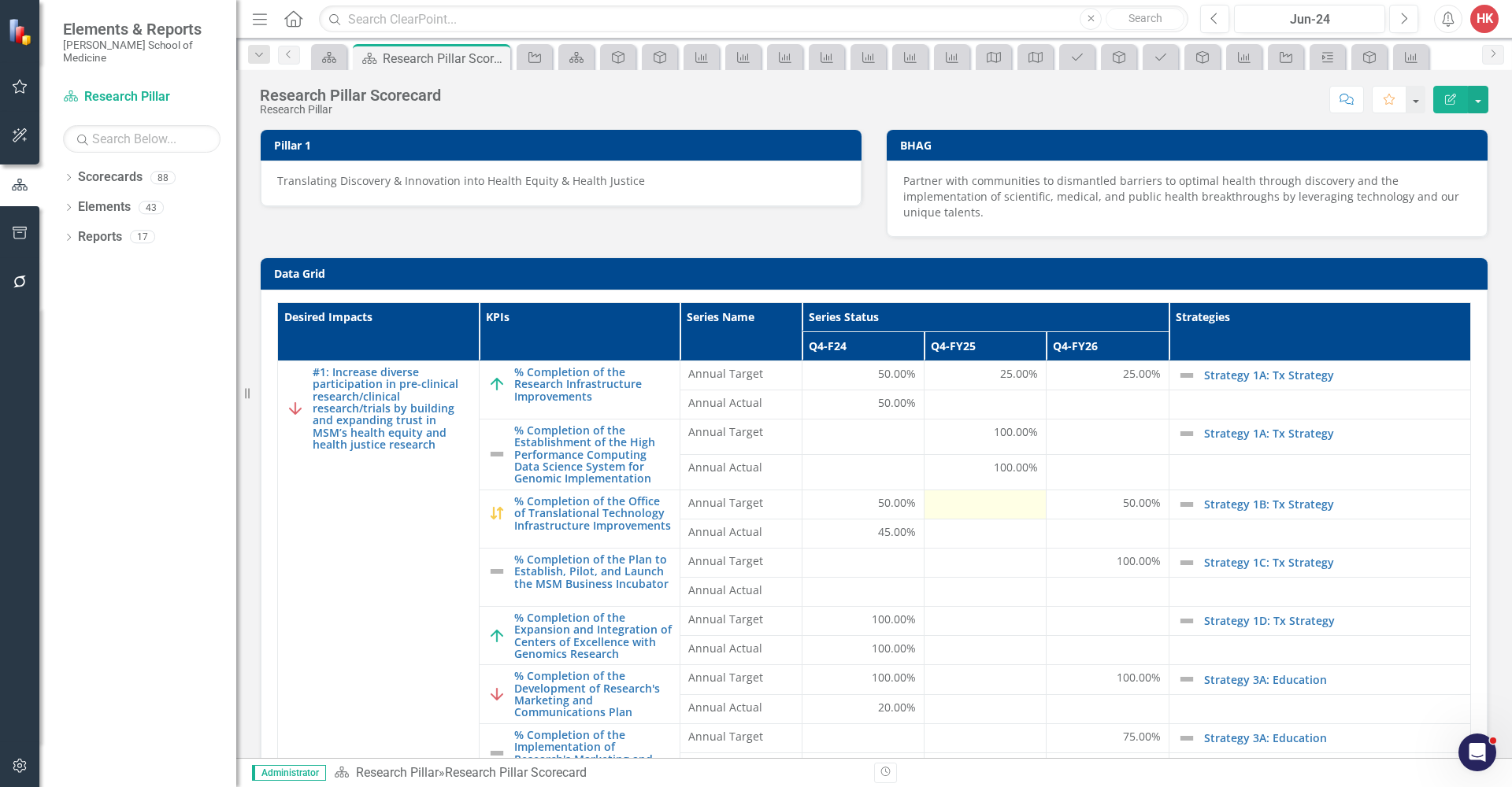
click at [997, 504] on div at bounding box center [985, 505] width 106 height 19
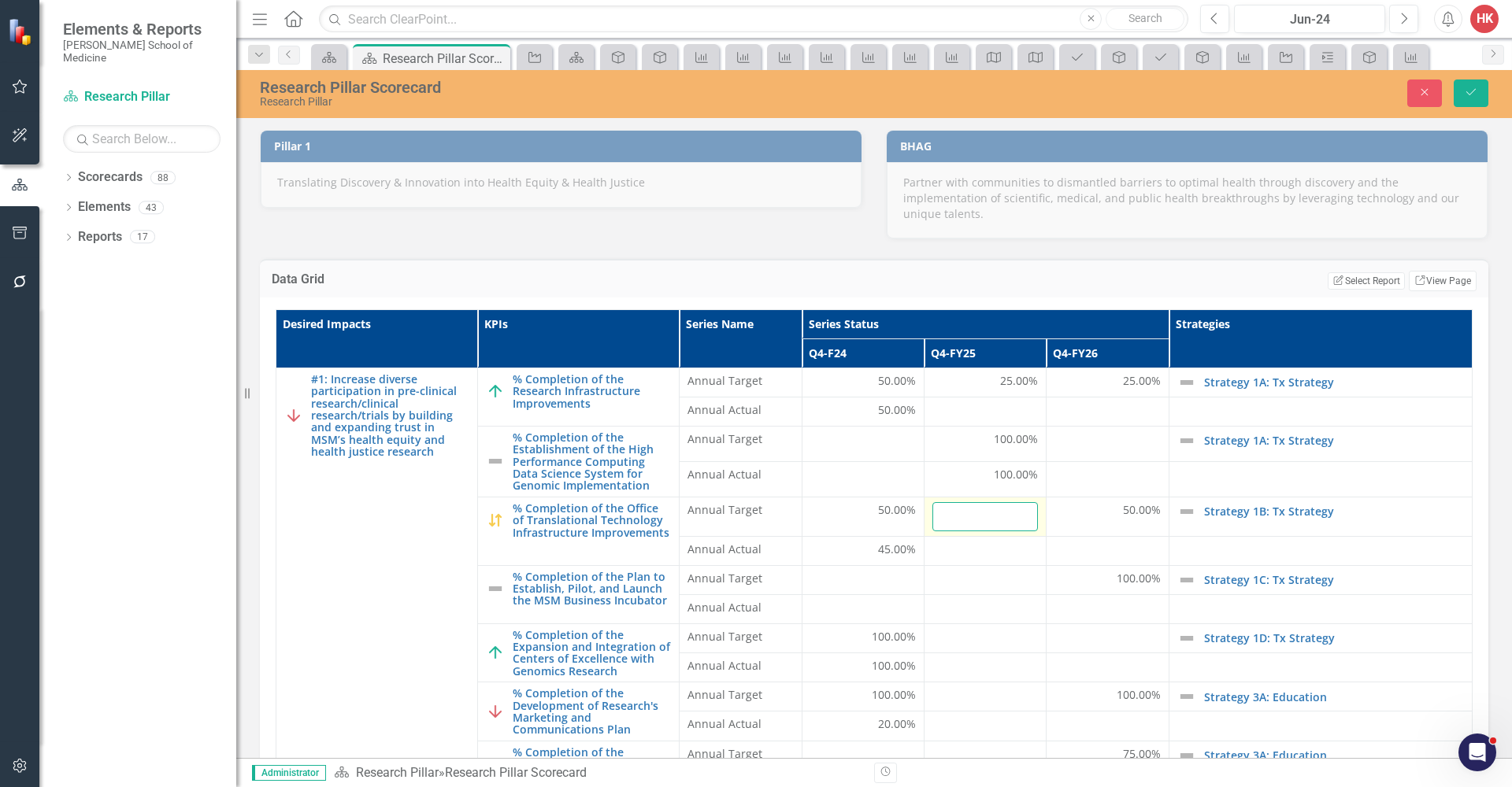
click at [981, 508] on input "number" at bounding box center [985, 517] width 106 height 29
type input "25"
click at [1126, 514] on span "50.00%" at bounding box center [1142, 510] width 38 height 15
drag, startPoint x: 1071, startPoint y: 513, endPoint x: 1040, endPoint y: 513, distance: 31.0
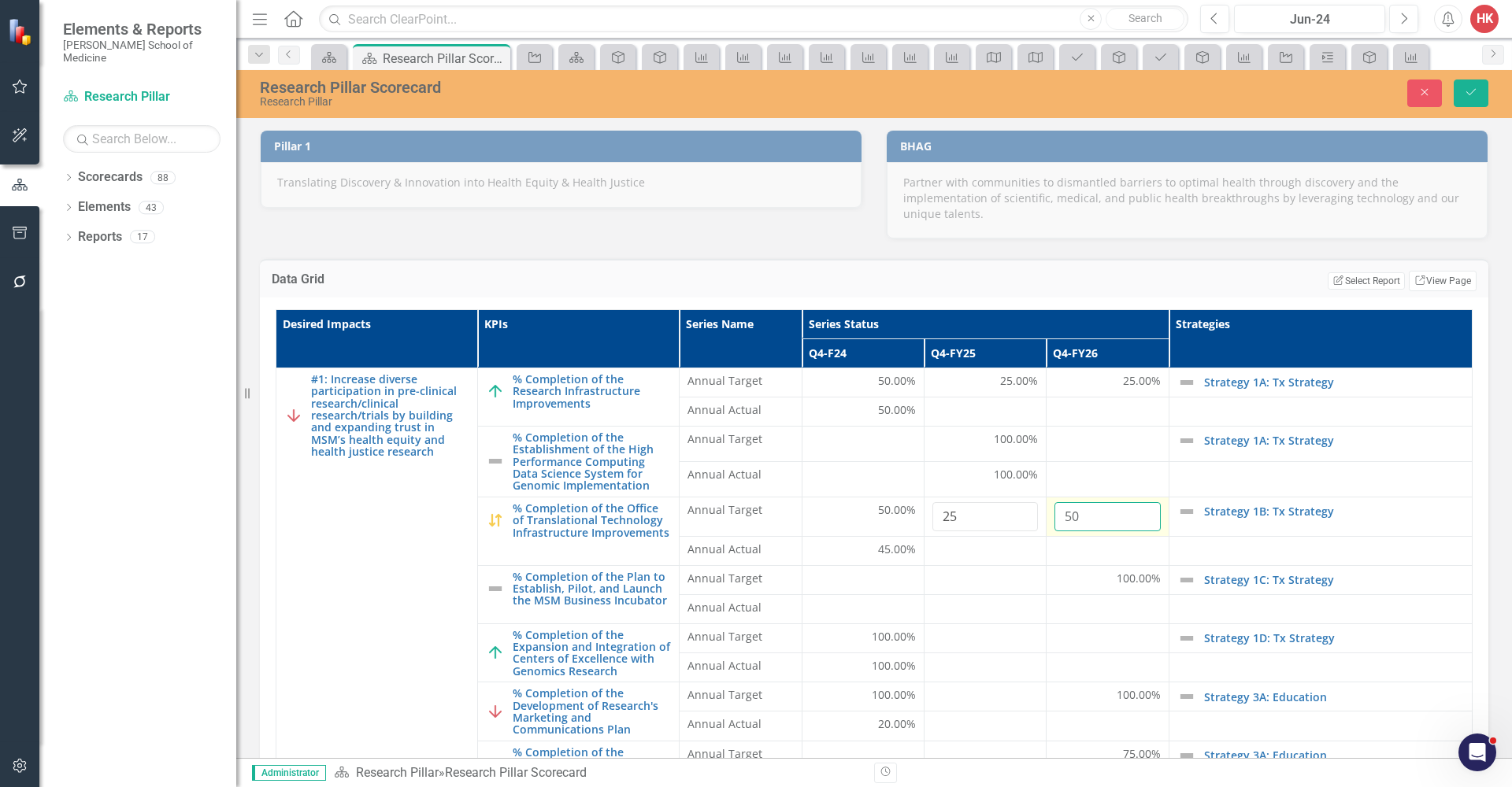
click at [1054, 513] on input "50" at bounding box center [1107, 517] width 106 height 29
type input "25"
click at [1471, 103] on button "Save" at bounding box center [1471, 93] width 34 height 28
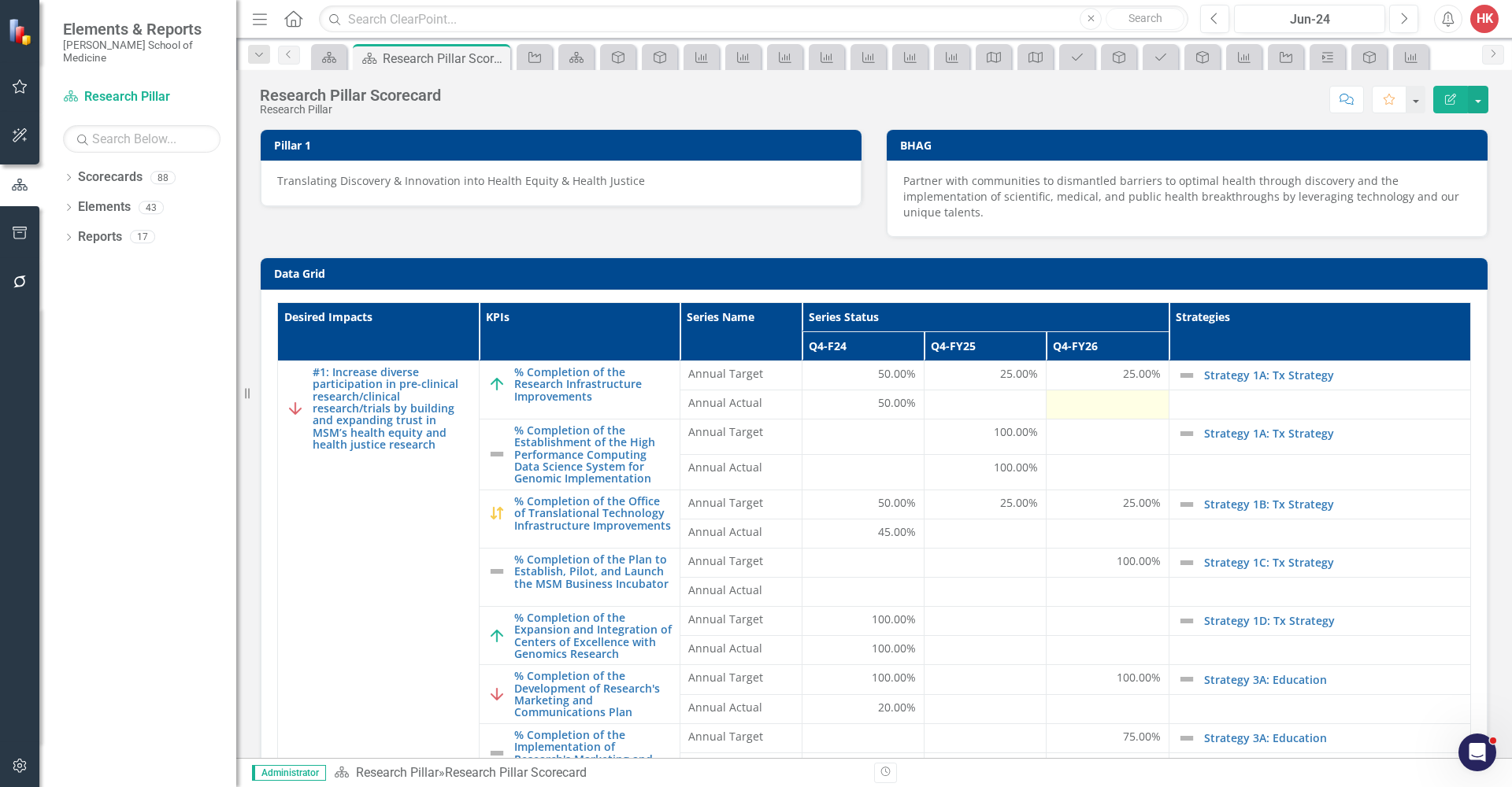
scroll to position [0, 0]
click at [1001, 408] on div at bounding box center [985, 404] width 106 height 19
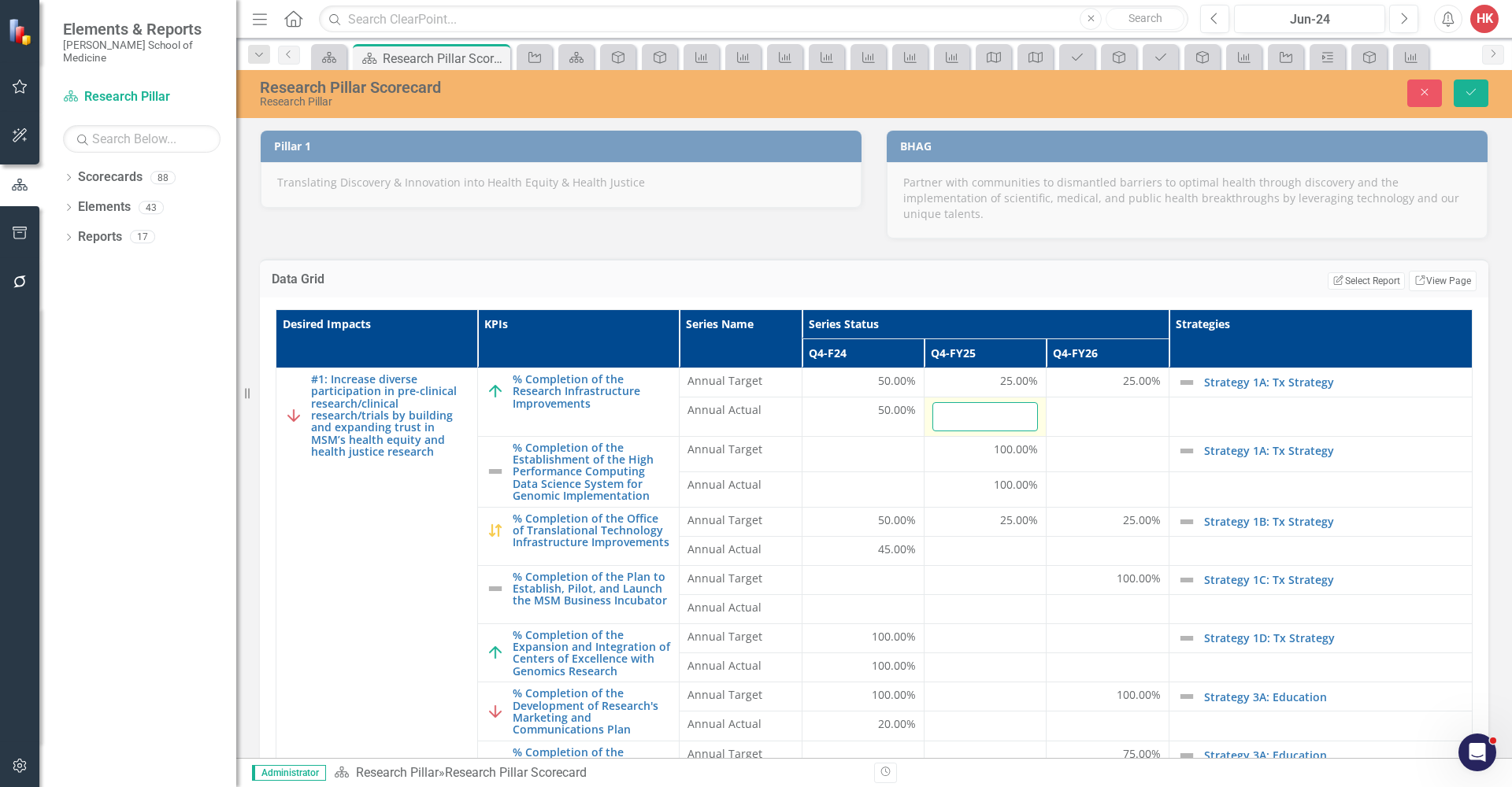
click at [982, 414] on input "number" at bounding box center [985, 417] width 106 height 29
type input "25"
click at [1480, 93] on button "Save" at bounding box center [1471, 93] width 34 height 28
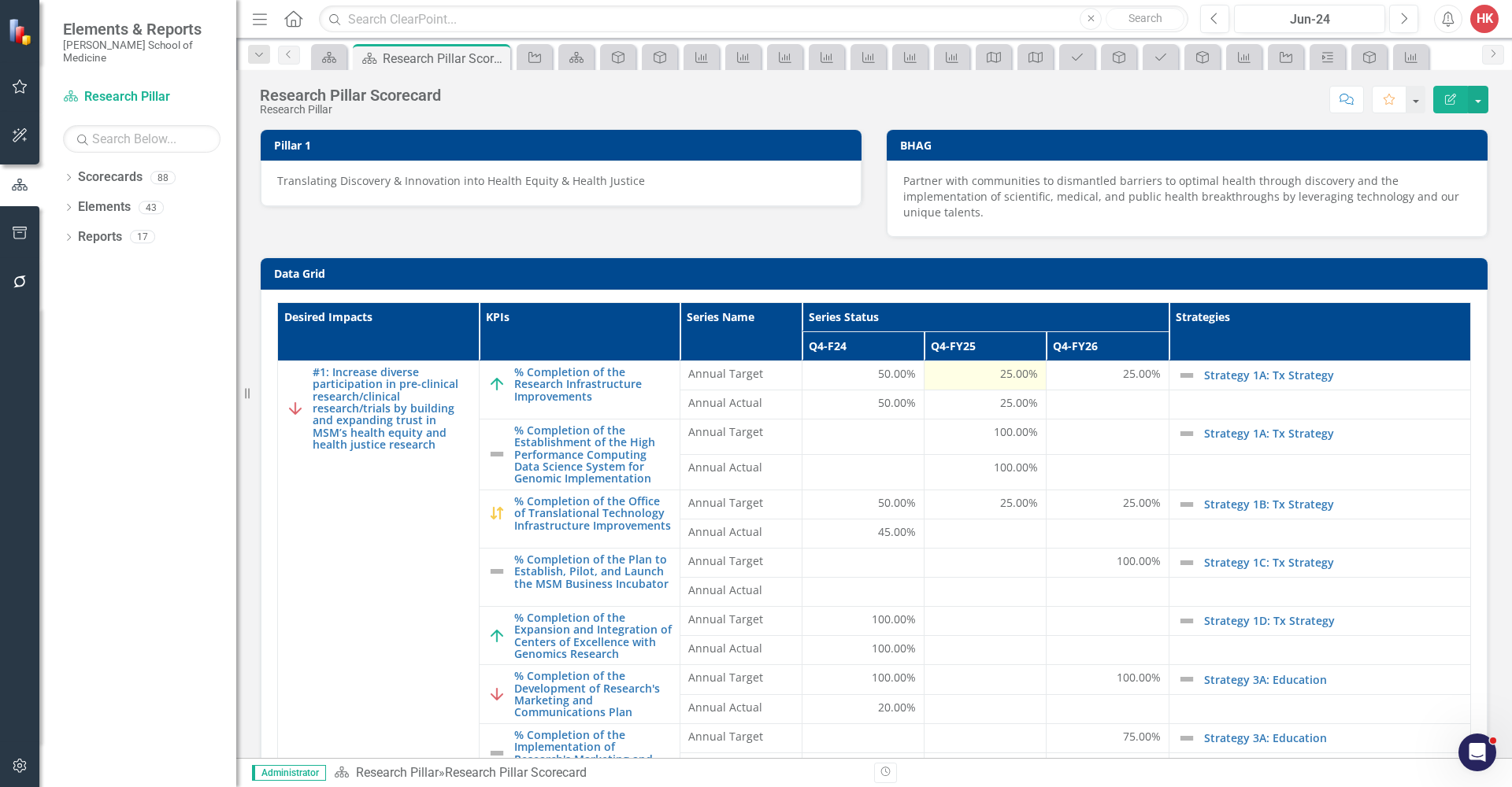
click at [1000, 370] on span "25.00%" at bounding box center [1019, 374] width 38 height 15
drag, startPoint x: 988, startPoint y: 374, endPoint x: 1019, endPoint y: 378, distance: 31.3
click at [1019, 378] on span "25.00%" at bounding box center [1019, 374] width 38 height 15
click at [1017, 376] on span "25.00%" at bounding box center [1019, 374] width 38 height 15
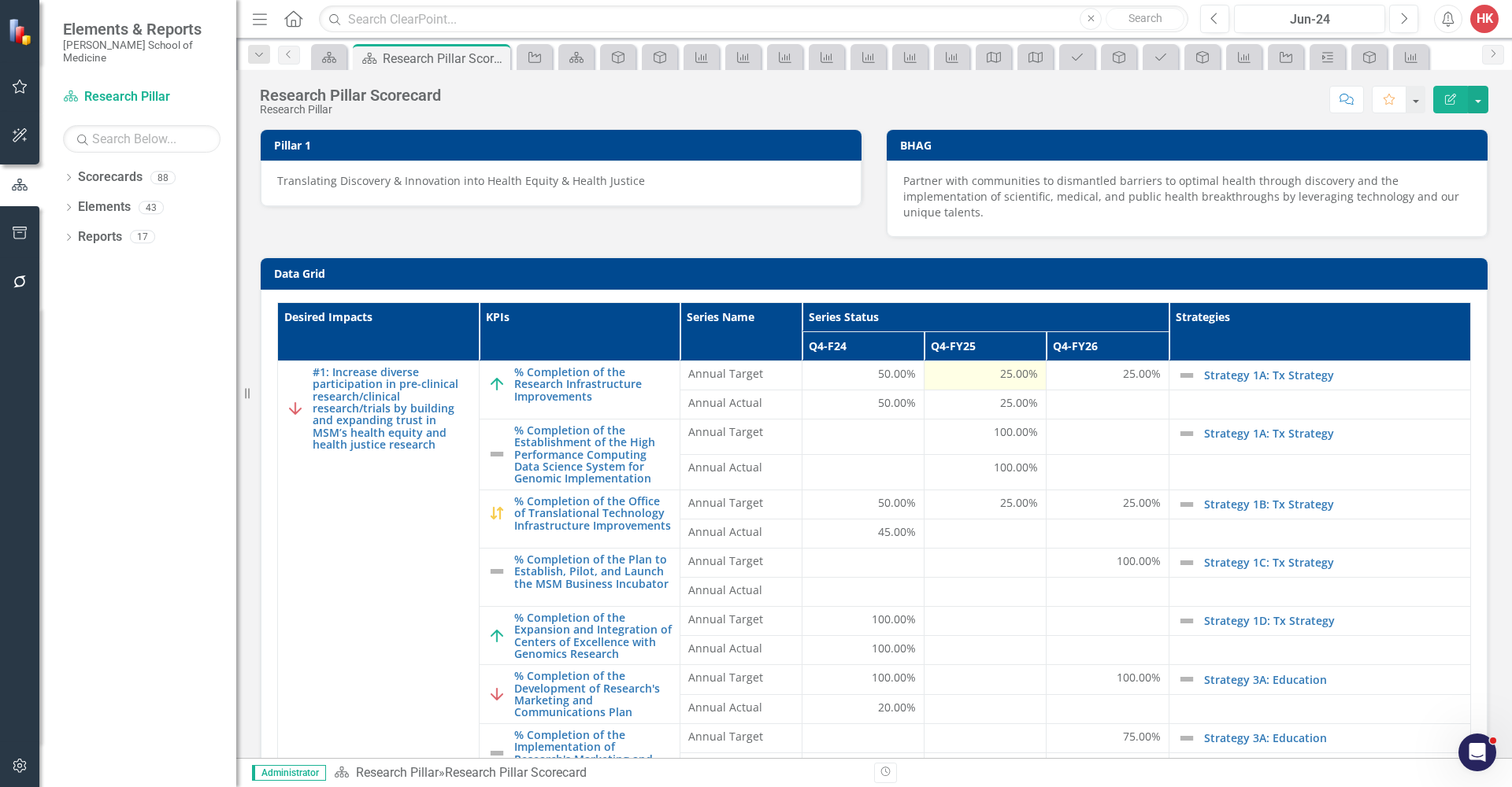
click at [1017, 376] on span "25.00%" at bounding box center [1019, 374] width 38 height 15
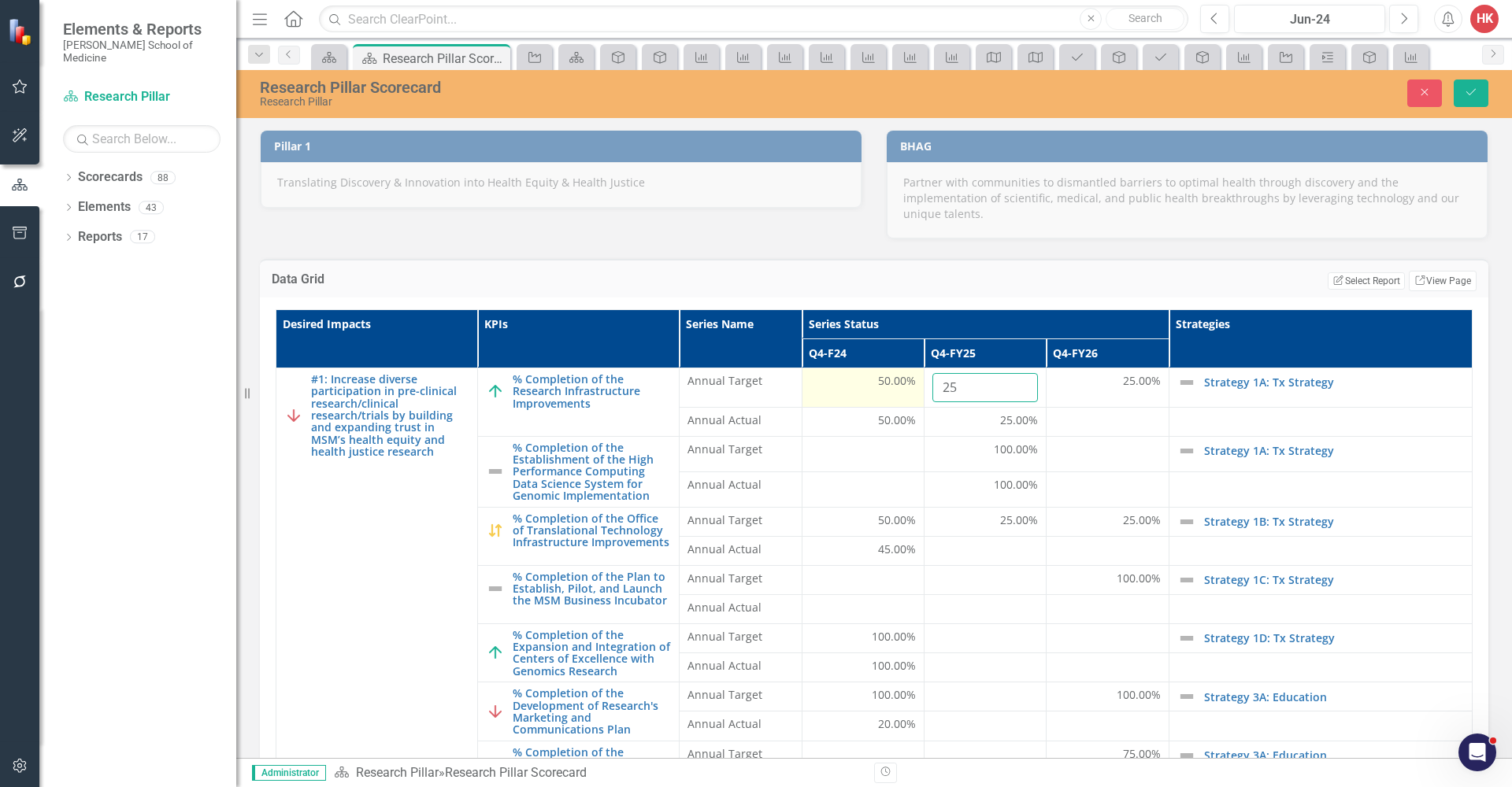
drag, startPoint x: 987, startPoint y: 381, endPoint x: 886, endPoint y: 372, distance: 101.4
click at [885, 373] on tr "#1: Increase diverse participation in pre-clinical research/clinical research/t…" at bounding box center [874, 387] width 1196 height 40
type input "50"
click at [1000, 422] on span "25.00%" at bounding box center [1019, 421] width 38 height 15
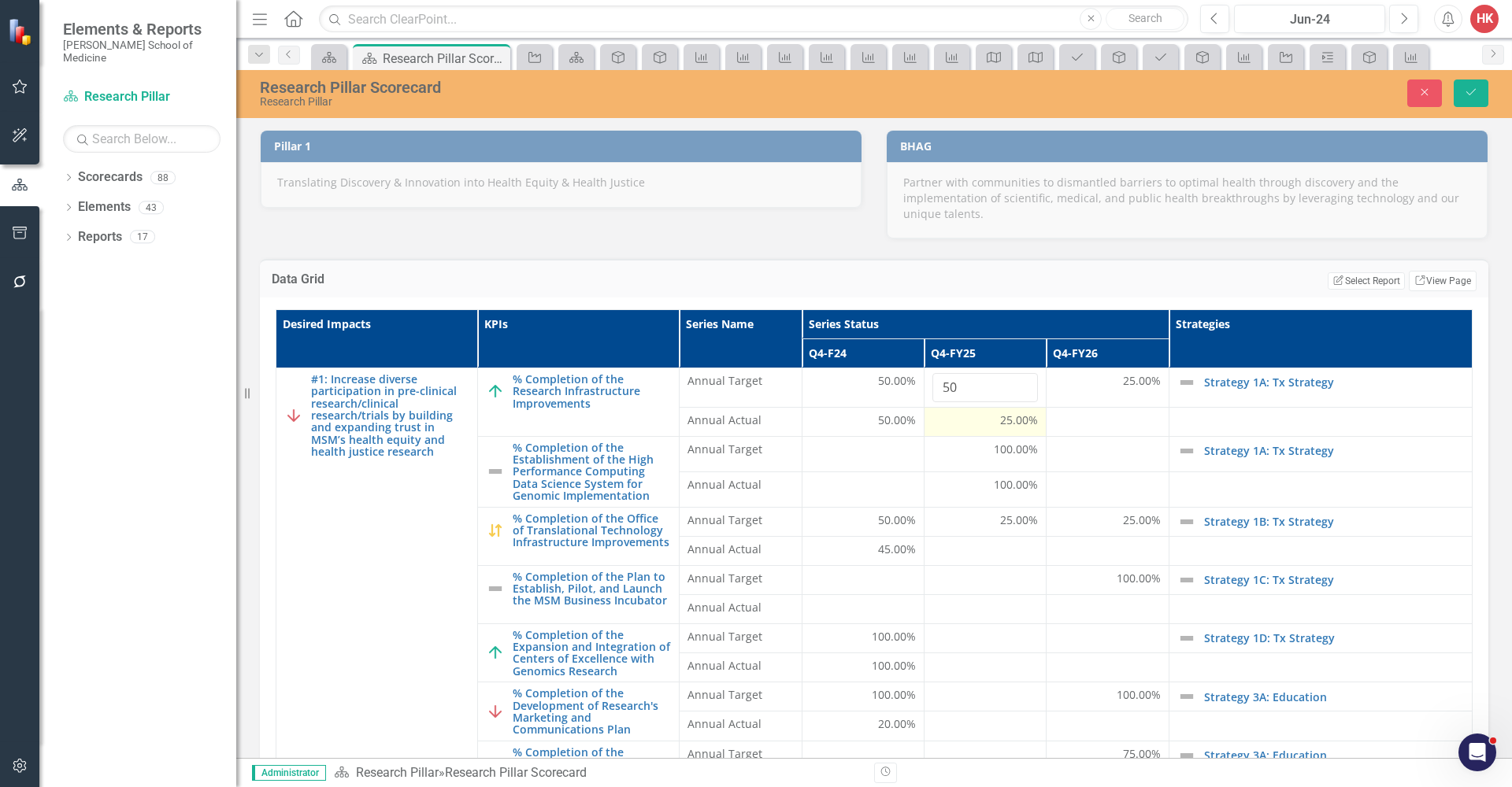
click at [1000, 422] on span "25.00%" at bounding box center [1019, 421] width 38 height 15
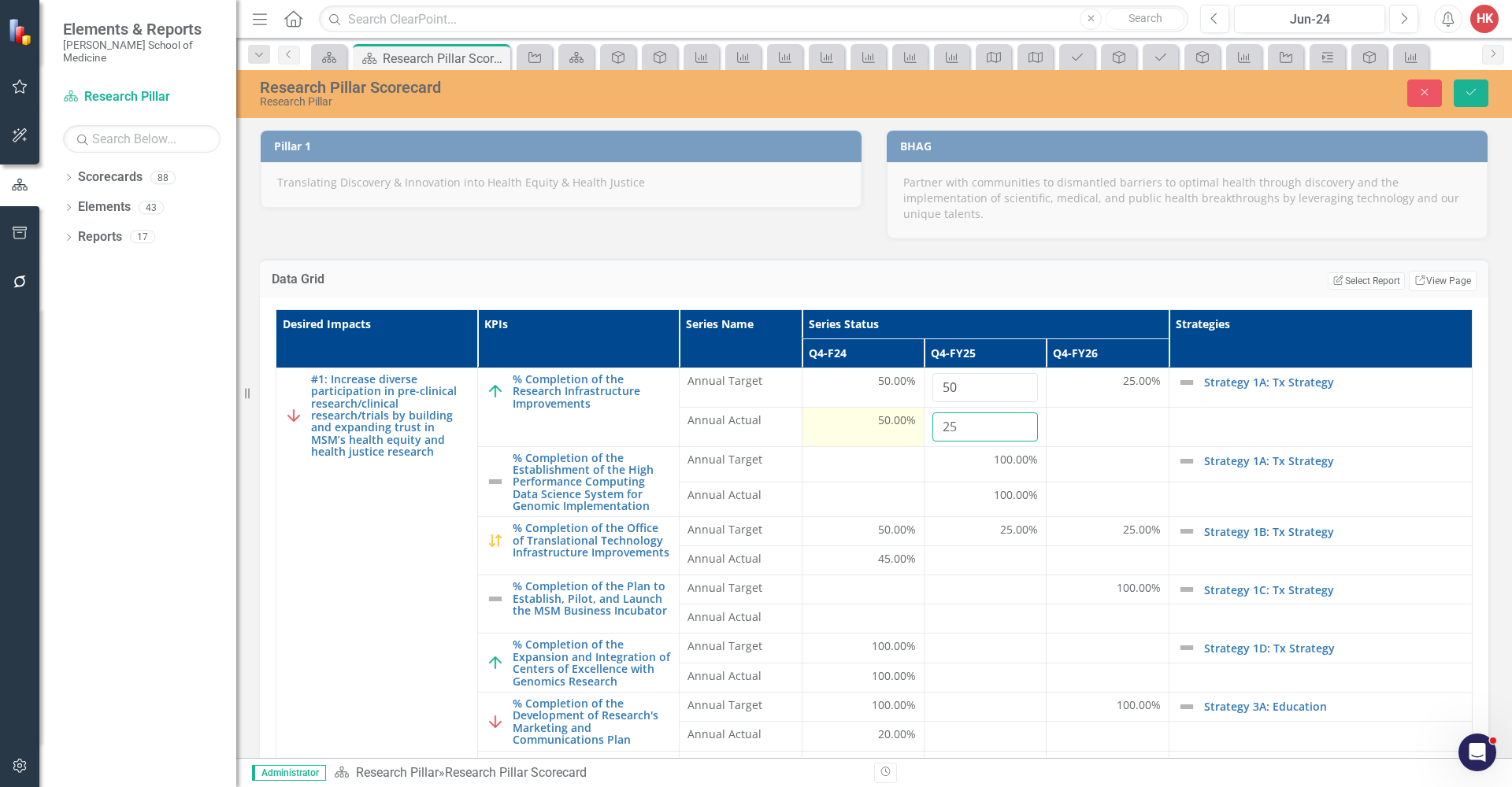
drag, startPoint x: 977, startPoint y: 430, endPoint x: 910, endPoint y: 426, distance: 67.1
click at [910, 426] on tr "Annual Actual 50.00% 25" at bounding box center [874, 427] width 1196 height 40
type input "50"
click at [1137, 381] on span "25.00%" at bounding box center [1142, 381] width 38 height 15
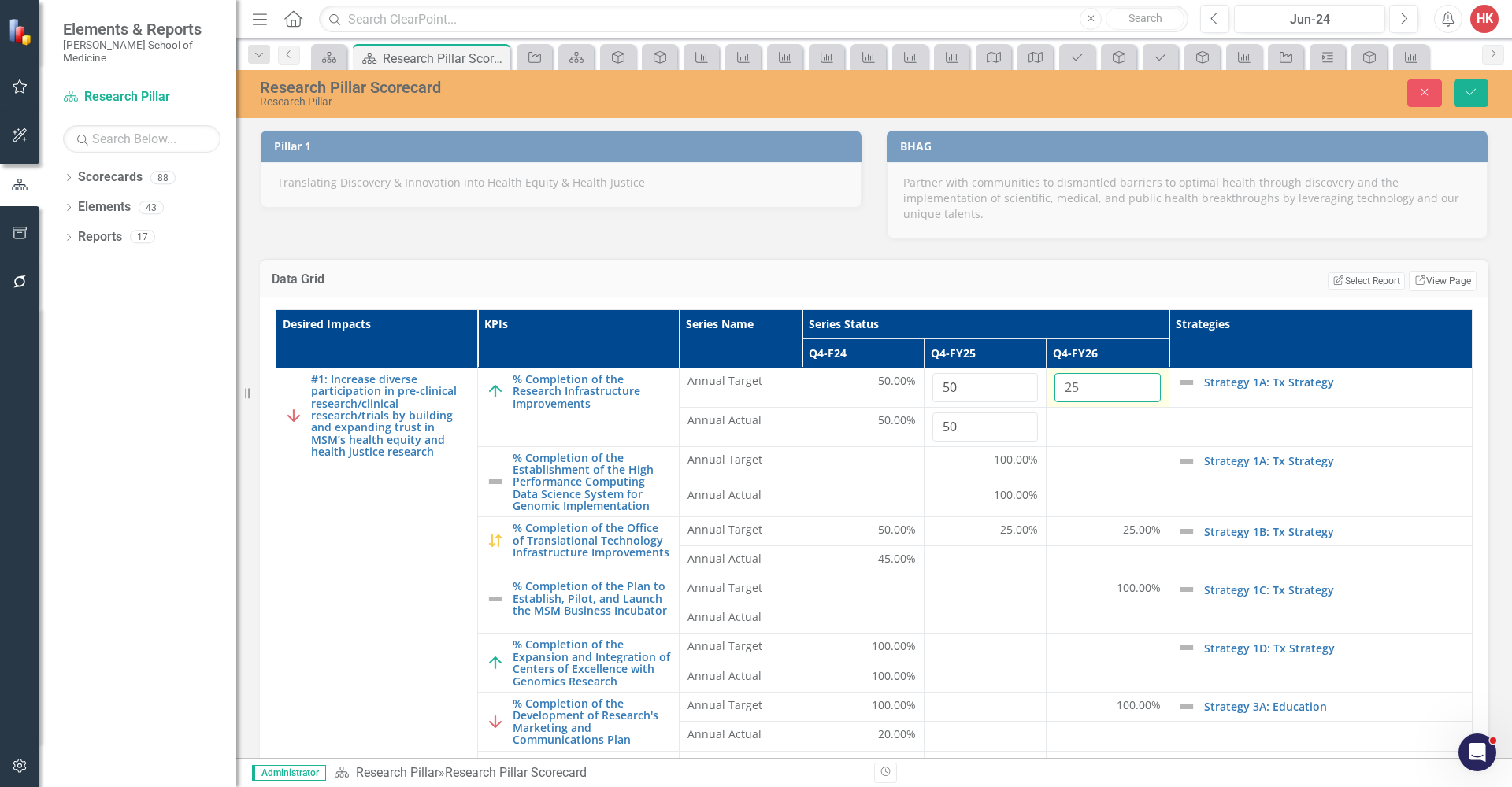
drag, startPoint x: 1085, startPoint y: 386, endPoint x: 1033, endPoint y: 384, distance: 52.0
click at [1046, 384] on td "25" at bounding box center [1108, 387] width 122 height 40
click at [1472, 93] on icon "submit" at bounding box center [1471, 91] width 9 height 6
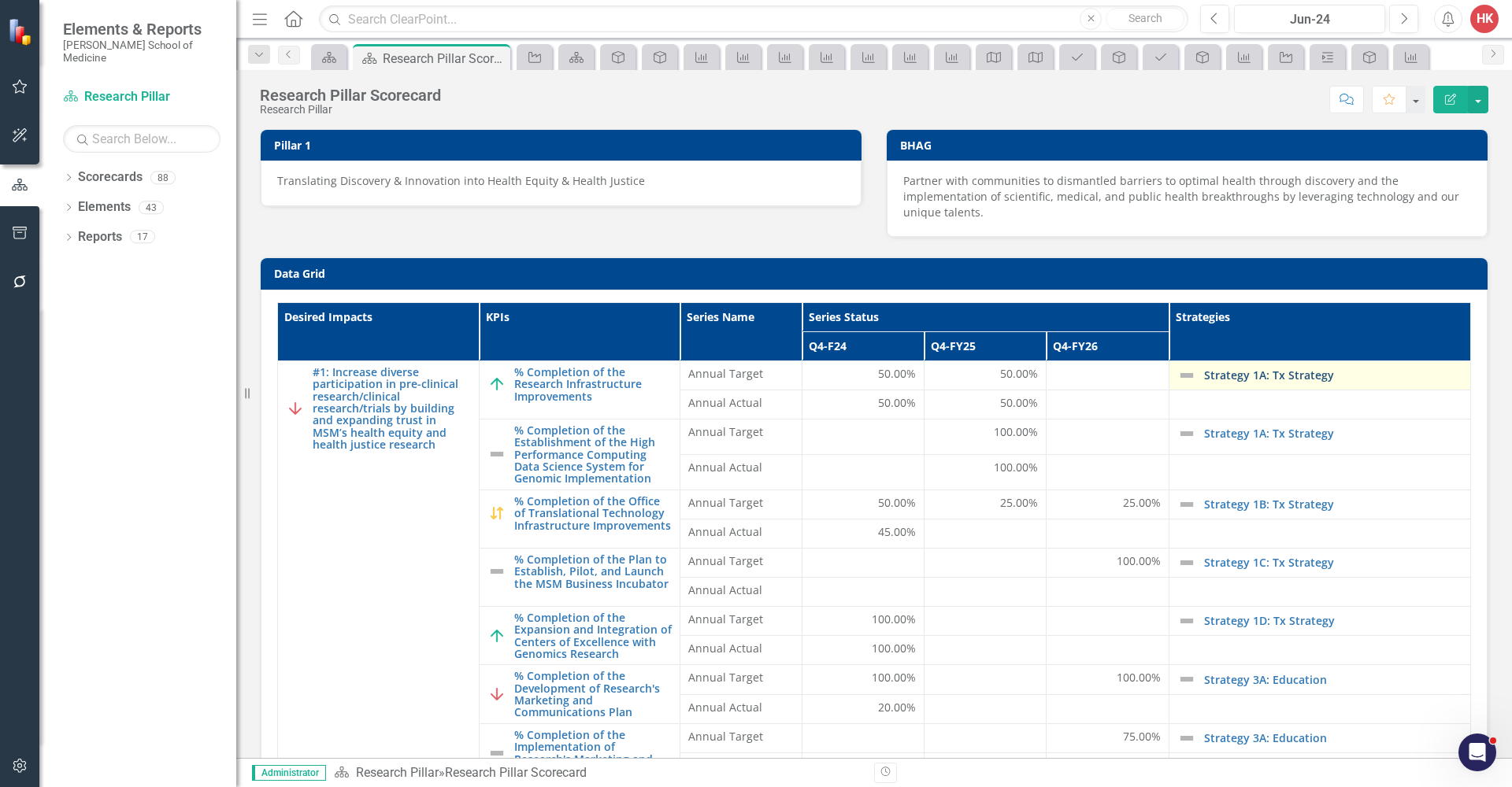
click at [1277, 374] on link "Strategy 1A: Tx Strategy" at bounding box center [1333, 375] width 258 height 12
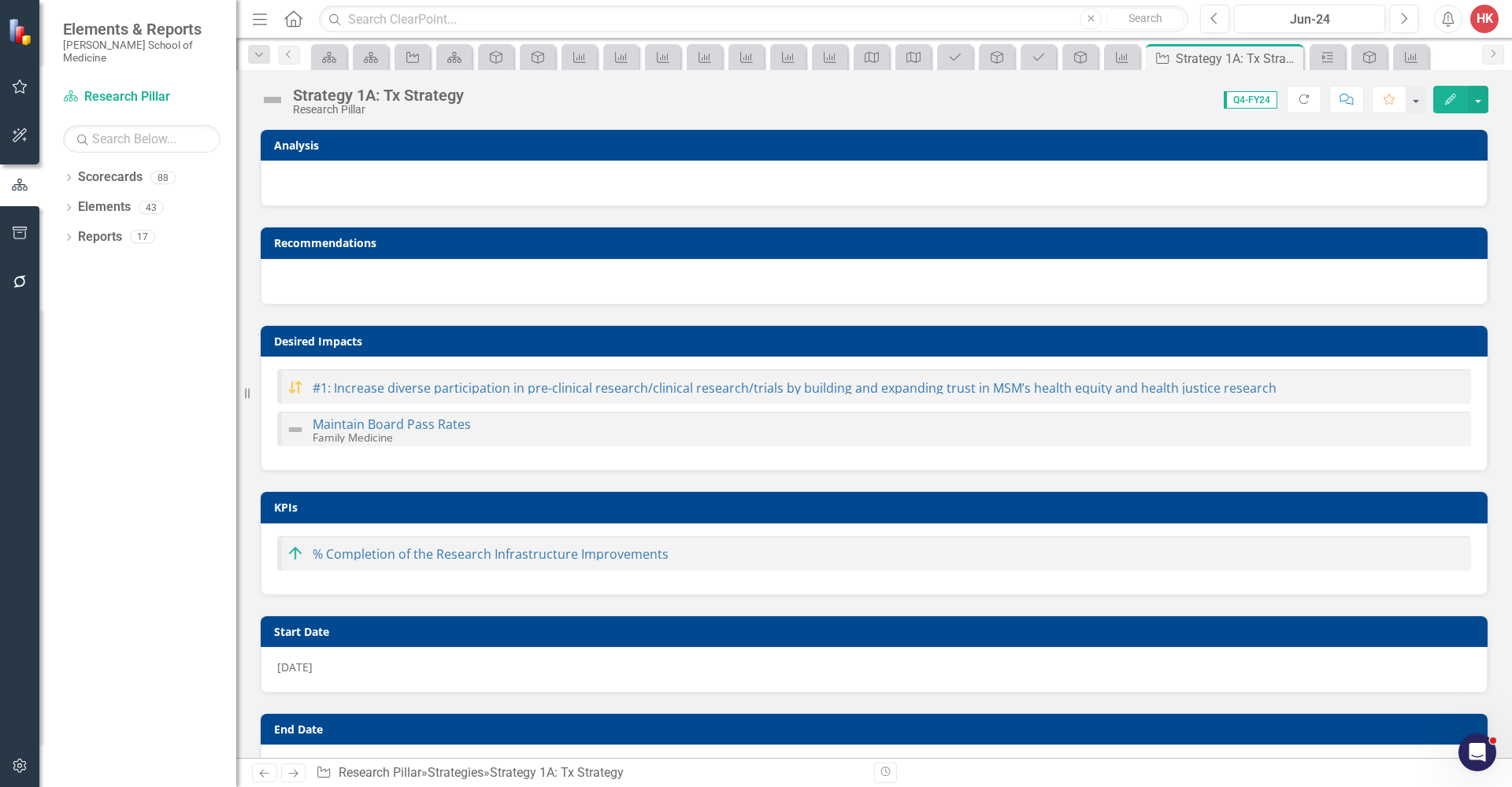
checkbox input "true"
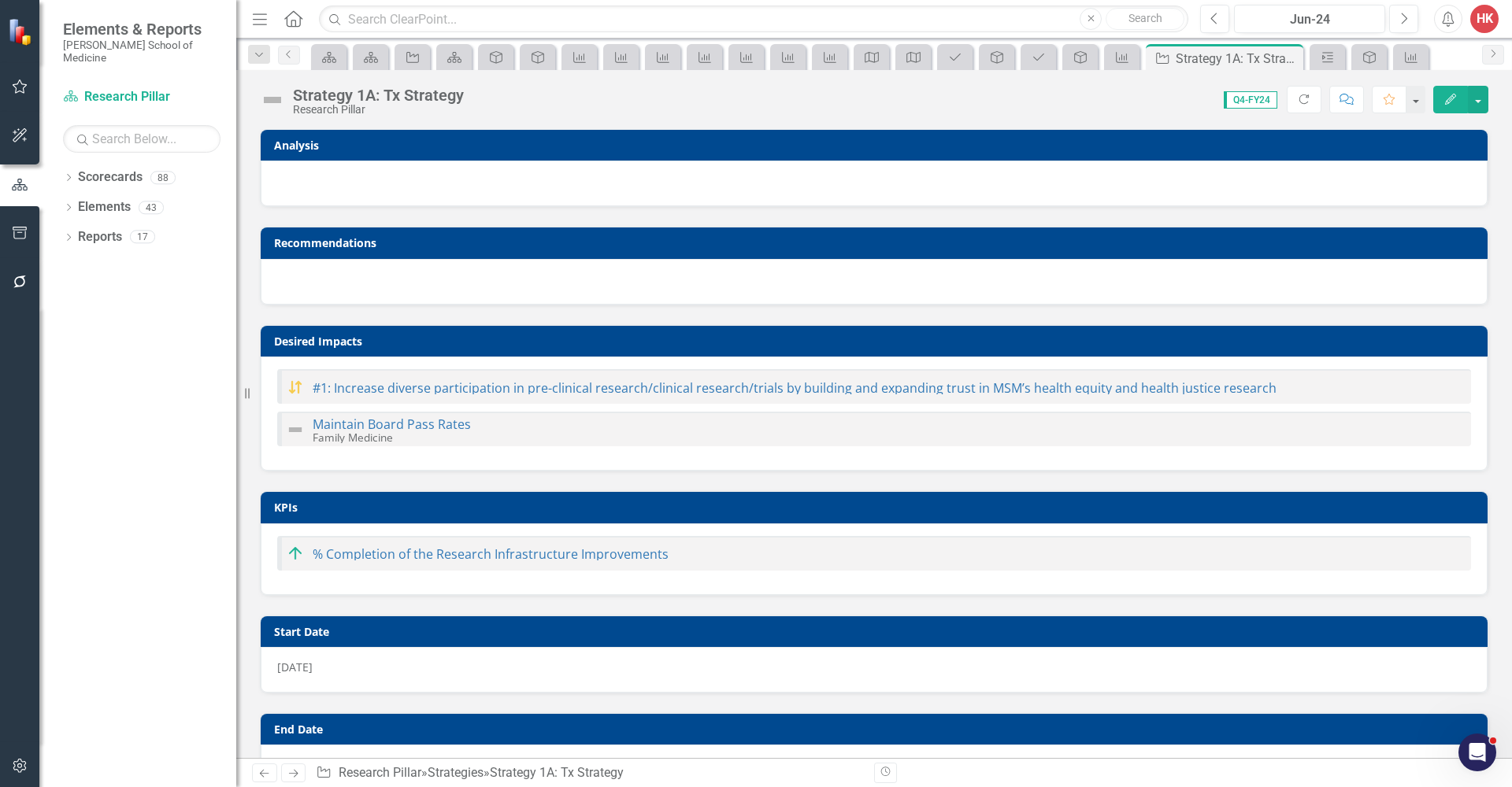
checkbox input "true"
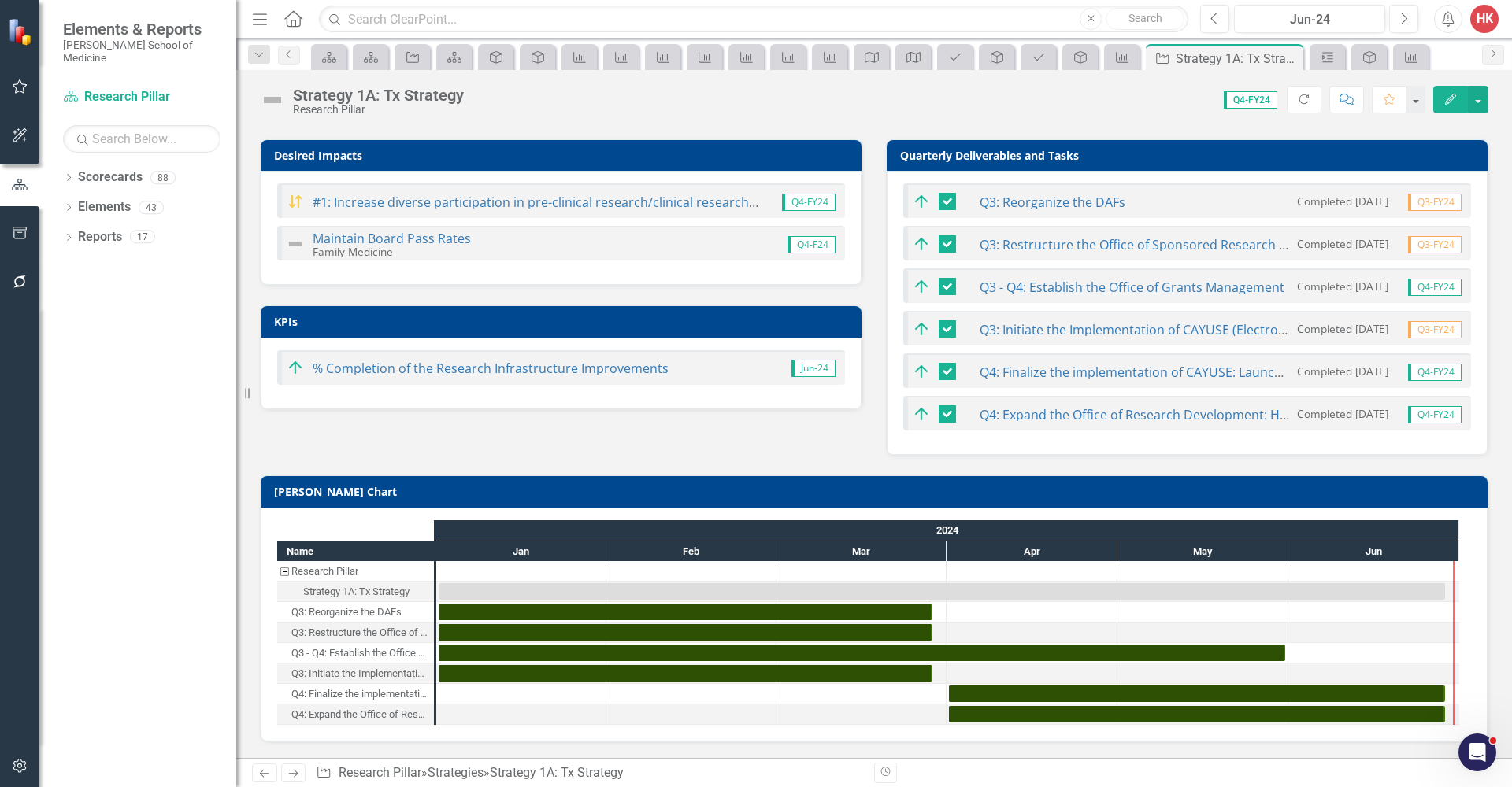
scroll to position [184, 0]
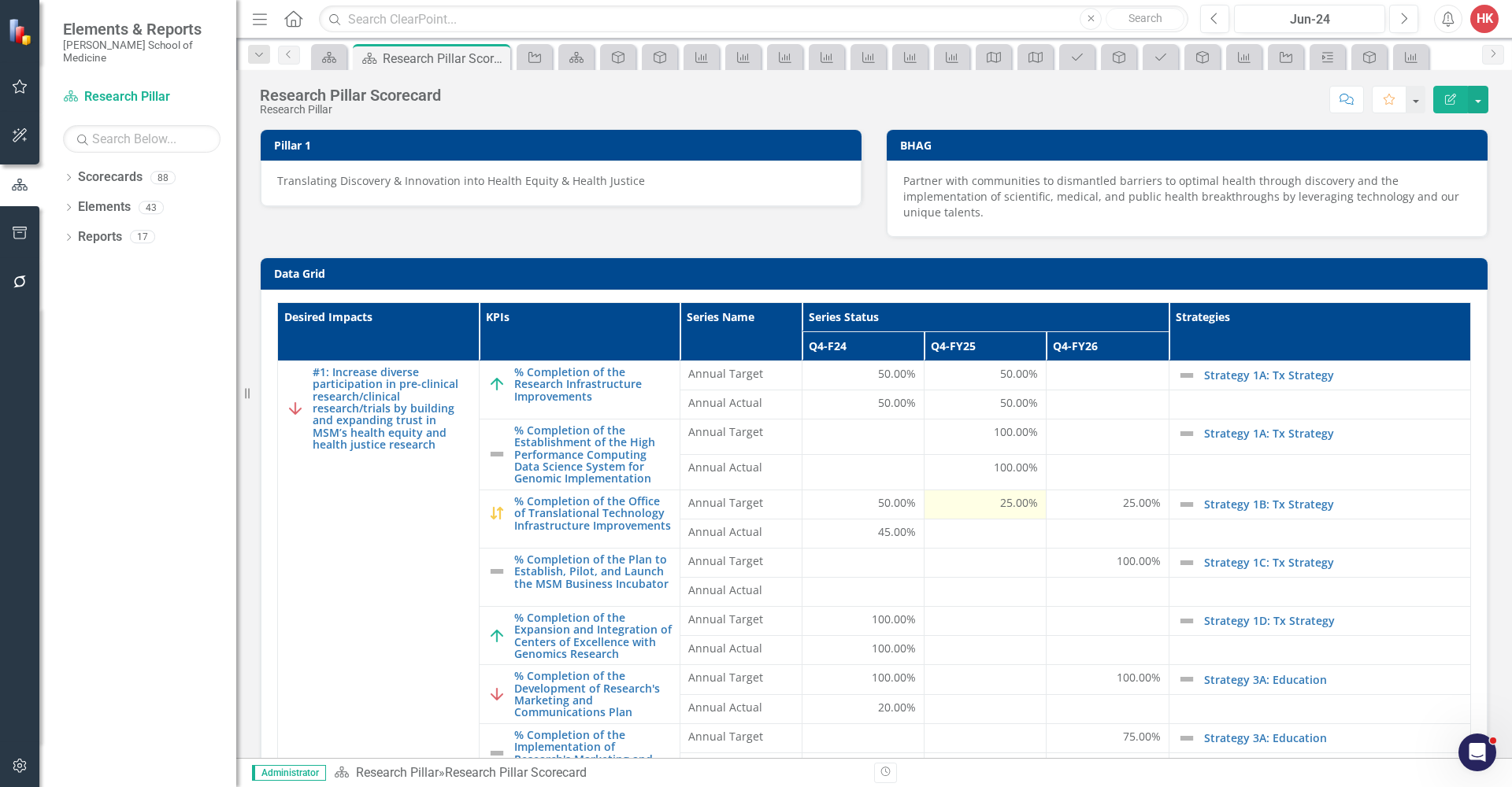
click at [1015, 502] on span "25.00%" at bounding box center [1019, 503] width 38 height 15
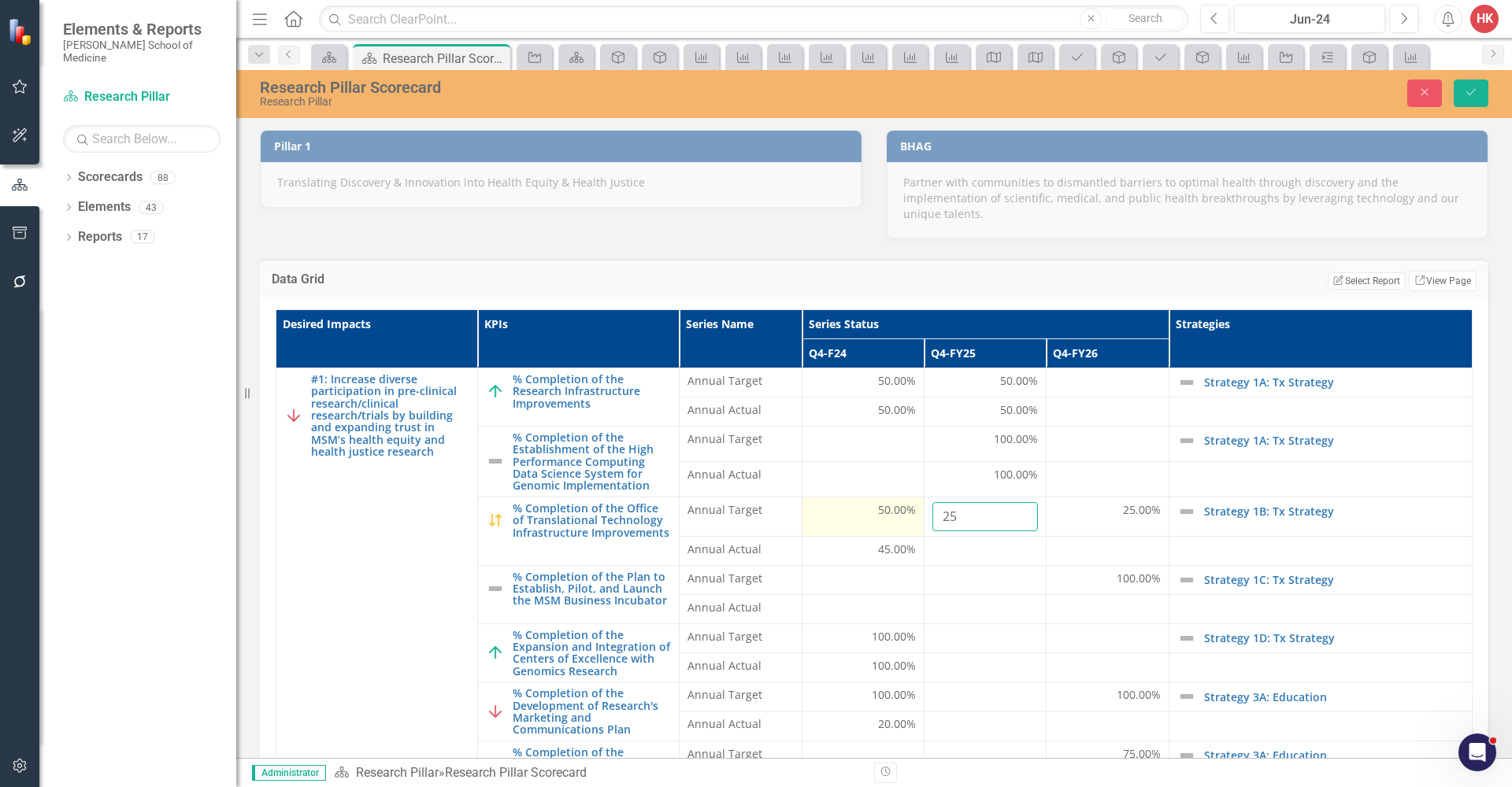
drag, startPoint x: 983, startPoint y: 513, endPoint x: 904, endPoint y: 515, distance: 79.0
click at [904, 517] on tr "% Completion of the Office of Translational Technology Infrastructure Improveme…" at bounding box center [874, 516] width 1196 height 40
click at [1146, 513] on td "25.00%" at bounding box center [1108, 516] width 122 height 40
click at [1139, 511] on span "25.00%" at bounding box center [1142, 510] width 38 height 15
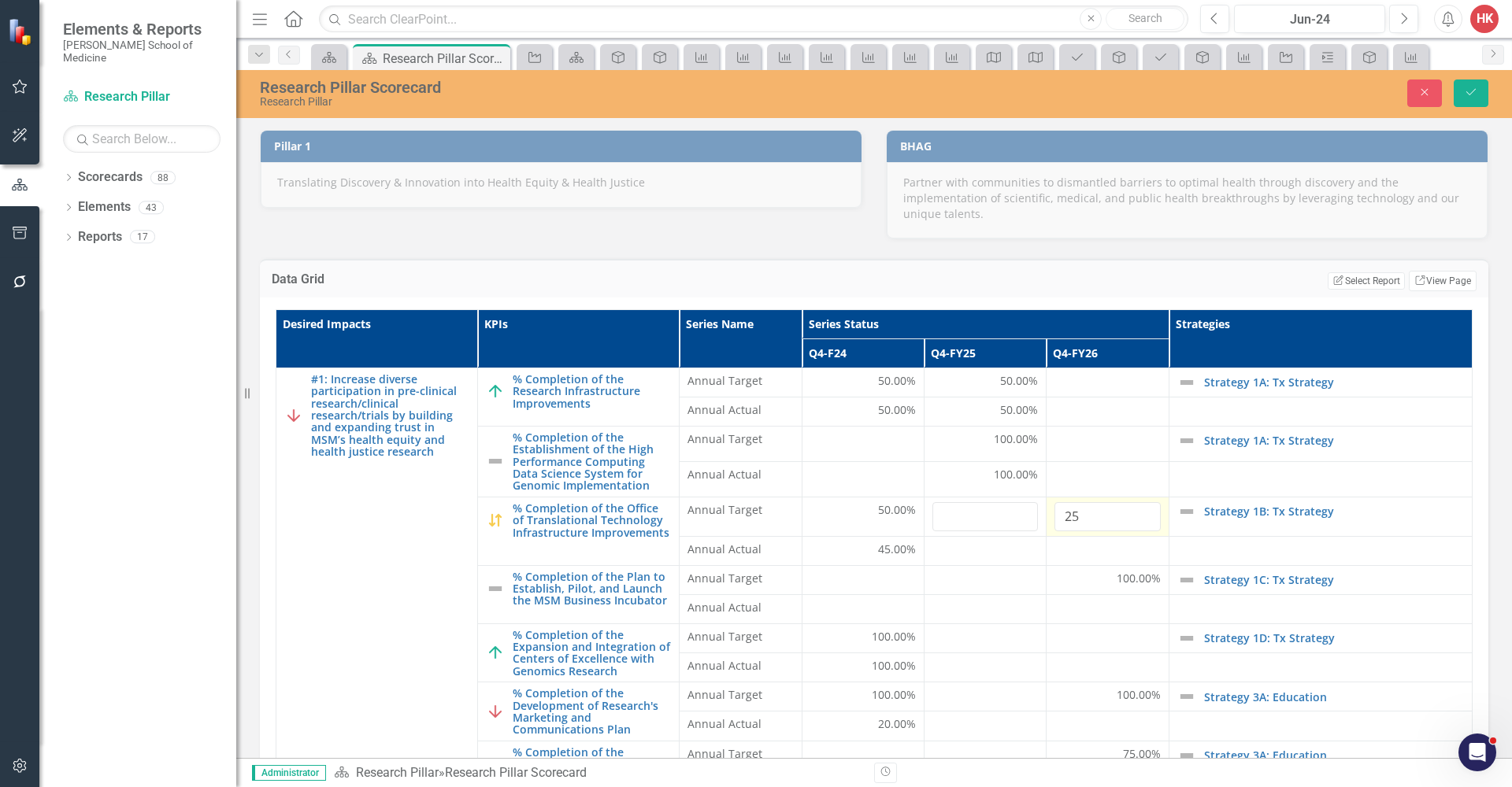
click at [1139, 511] on input "25" at bounding box center [1107, 517] width 106 height 29
type input "50"
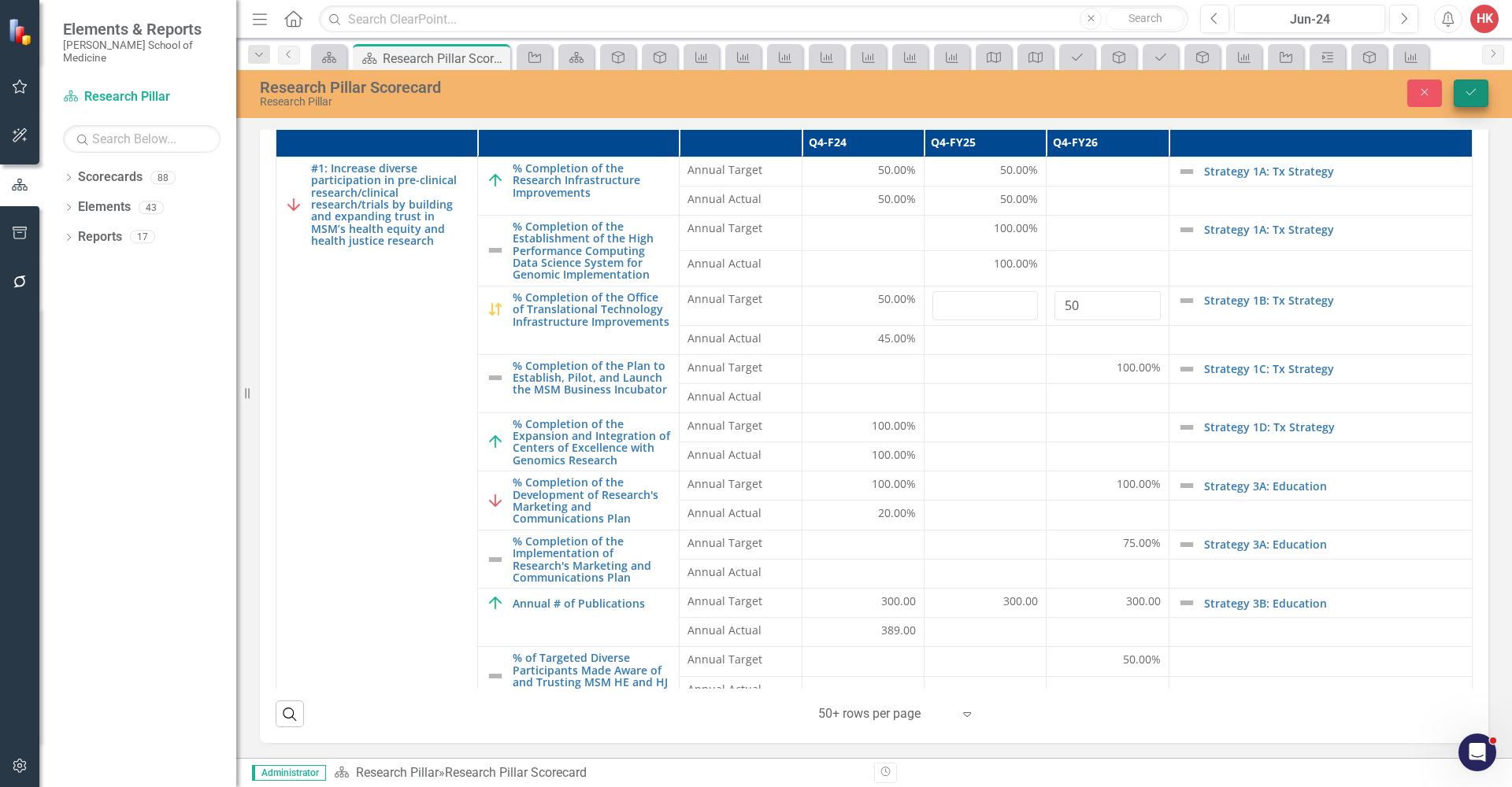
click at [1472, 99] on button "Save" at bounding box center [1471, 93] width 34 height 28
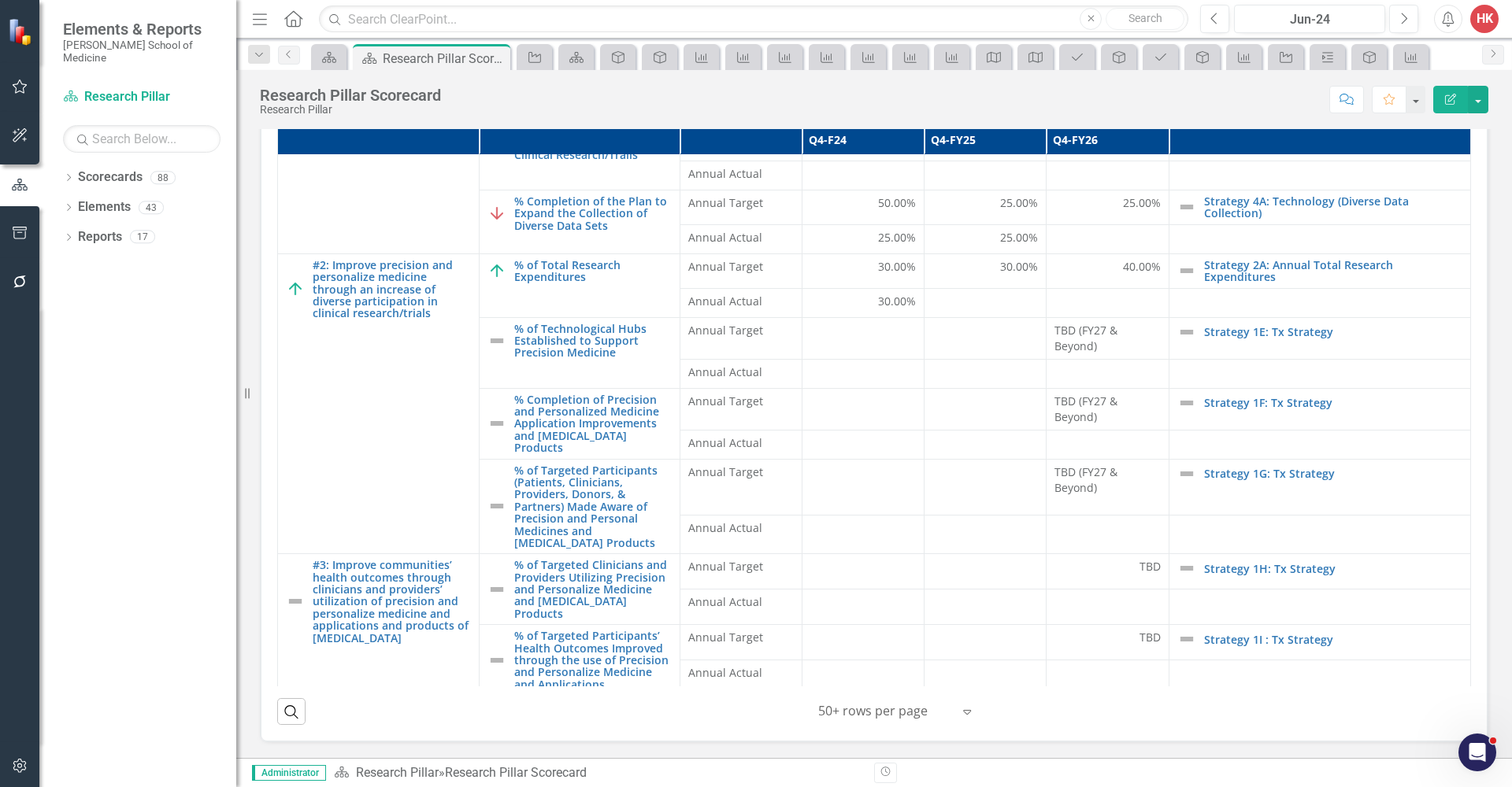
scroll to position [206, 0]
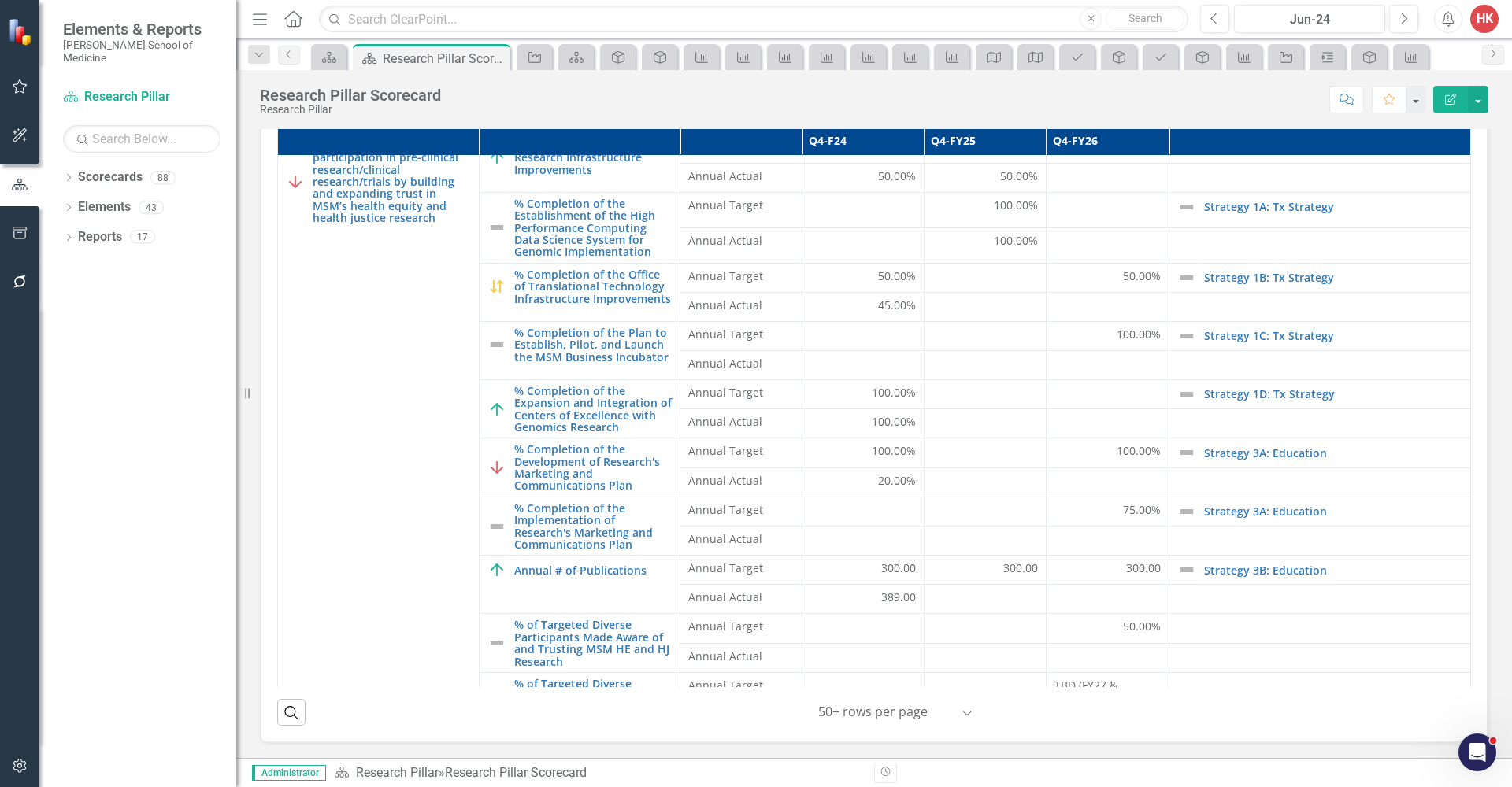
click at [1016, 515] on tbody "#1: Increase diverse participation in pre-clinical research/clinical research/t…" at bounding box center [874, 692] width 1193 height 1115
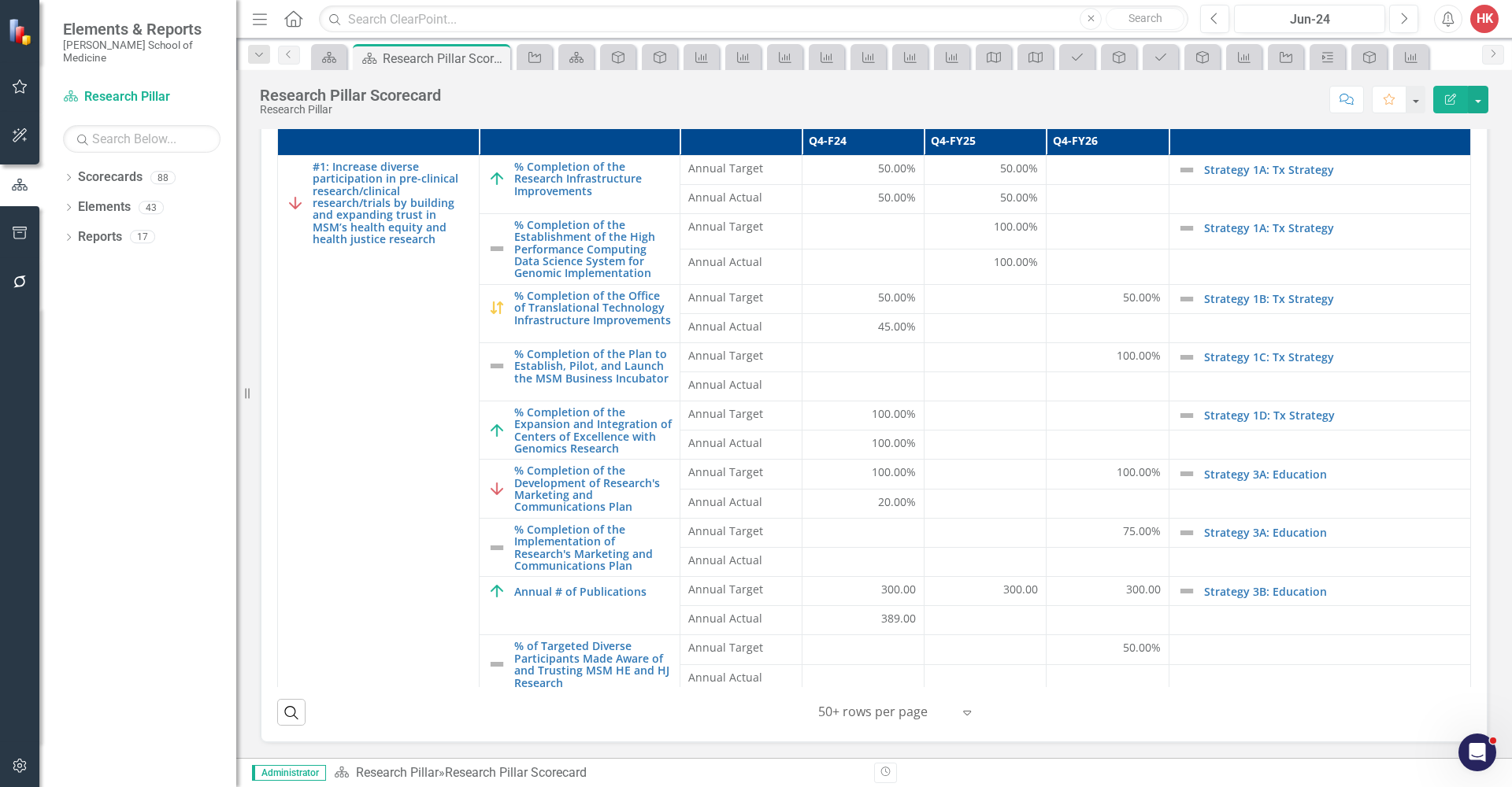
scroll to position [0, 0]
click at [1317, 15] on div "Jun-24" at bounding box center [1309, 20] width 140 height 19
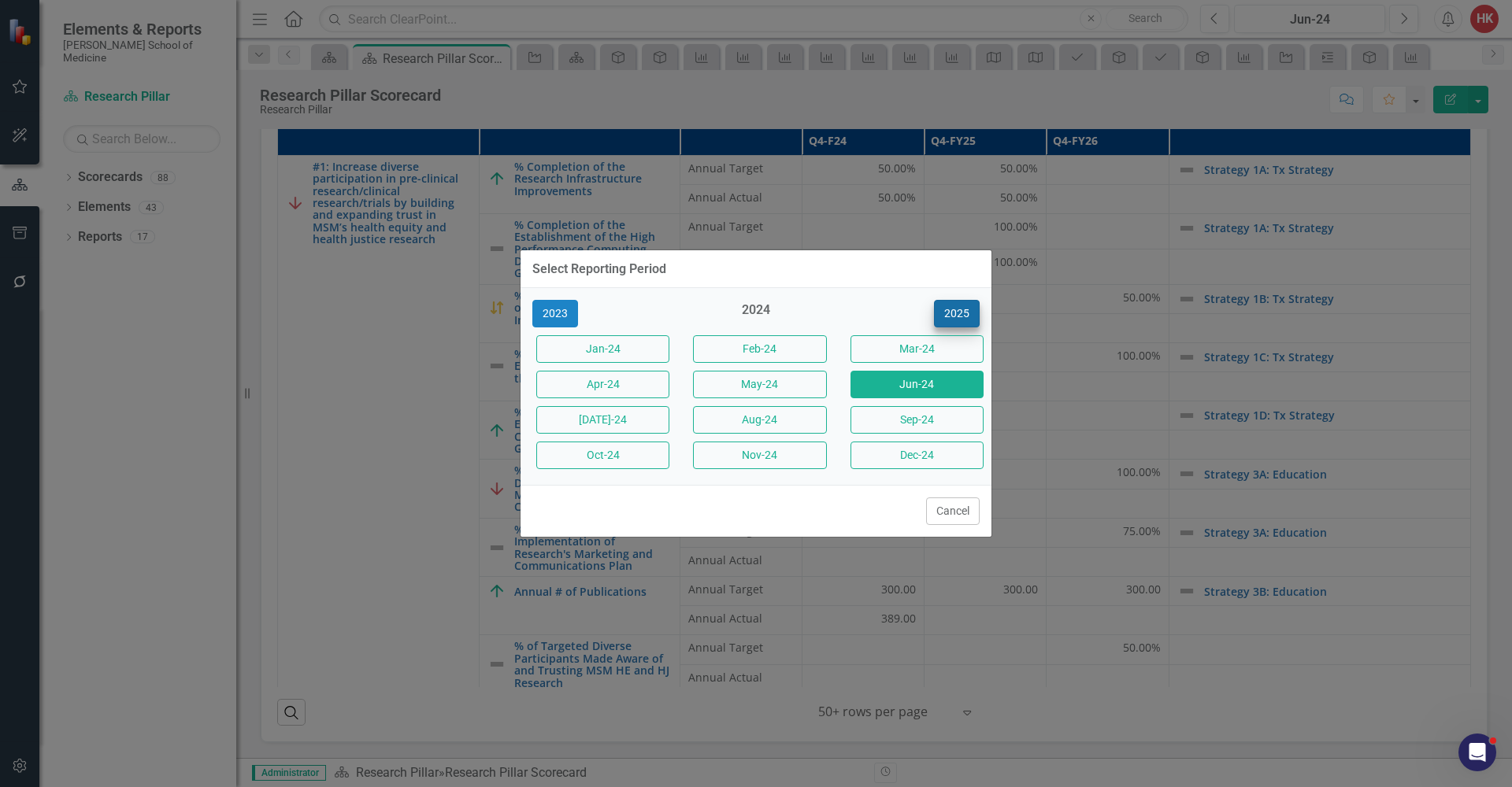
click at [960, 311] on button "2025" at bounding box center [956, 314] width 46 height 28
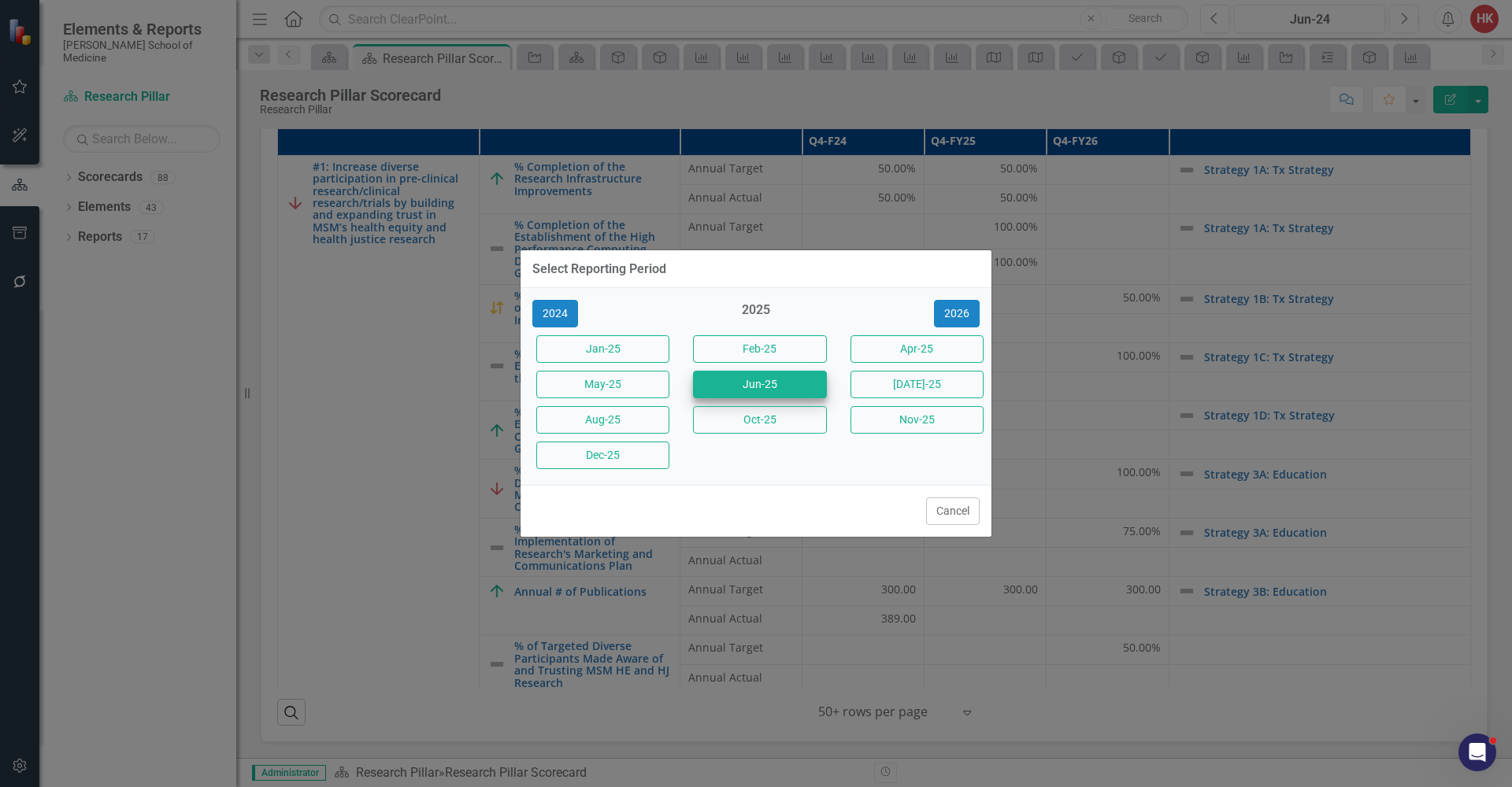
click at [802, 382] on button "Jun-25" at bounding box center [759, 384] width 133 height 28
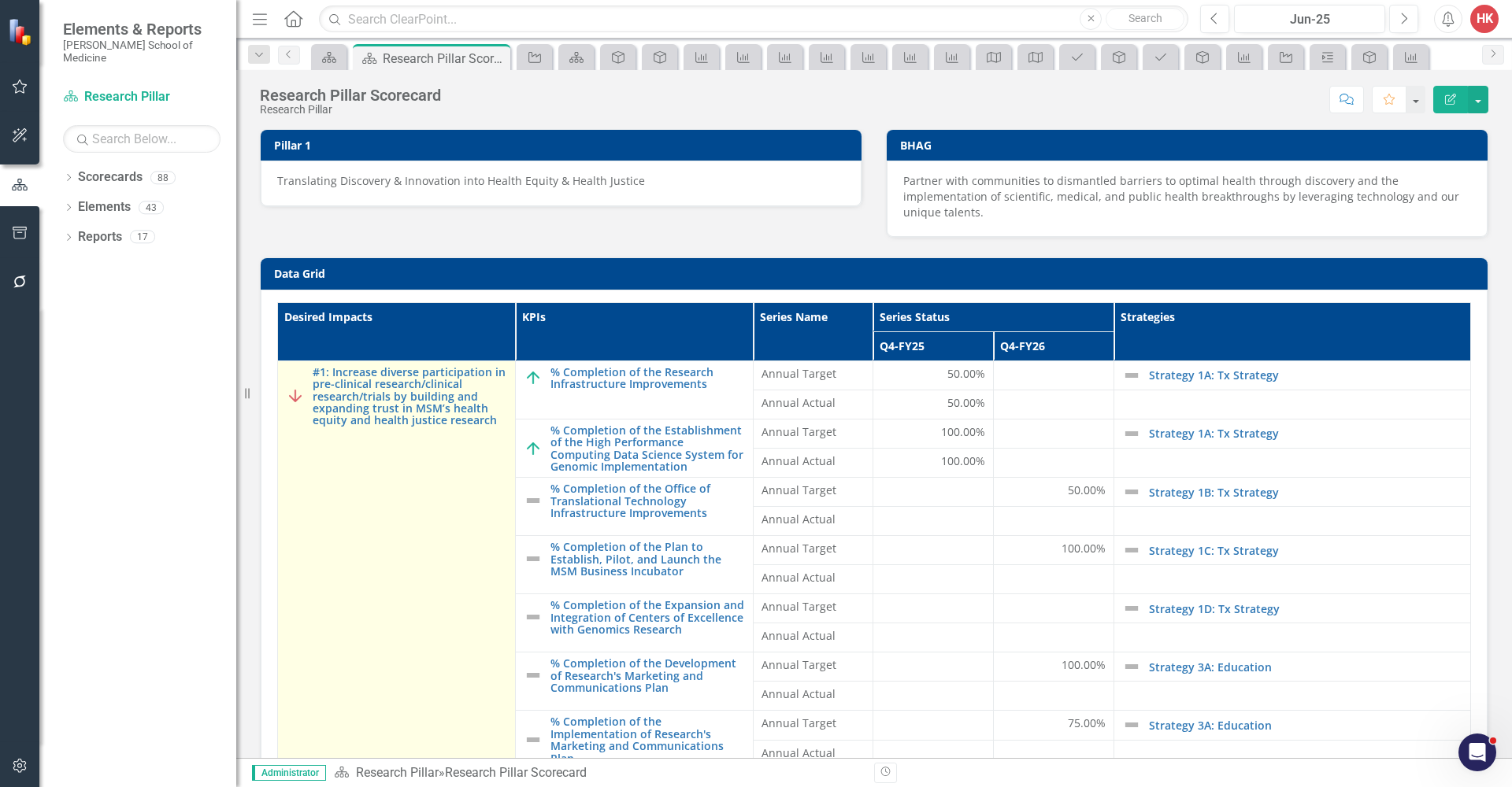
click at [301, 388] on img at bounding box center [295, 396] width 19 height 19
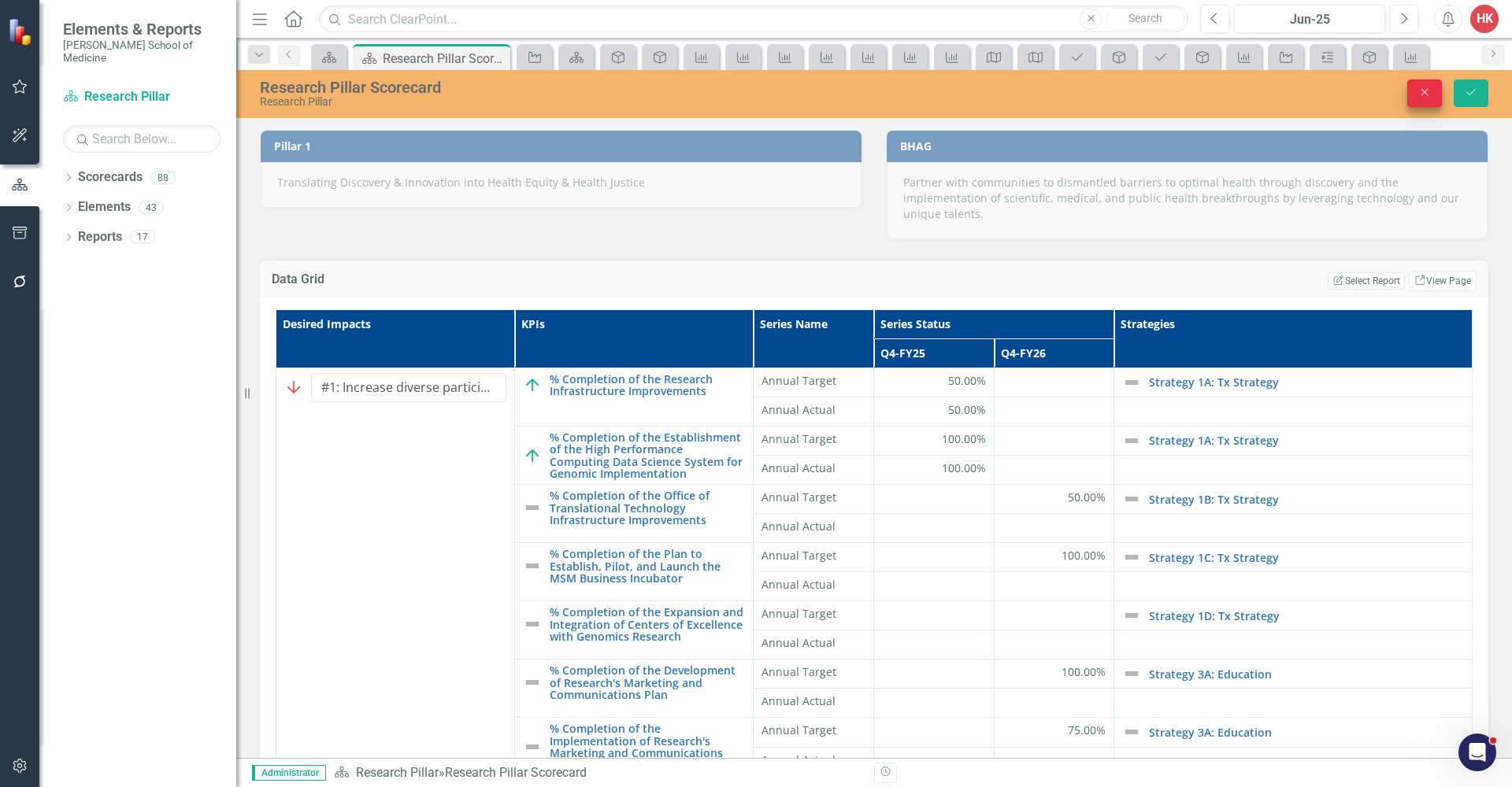
click at [1427, 97] on icon "Close" at bounding box center [1424, 92] width 14 height 11
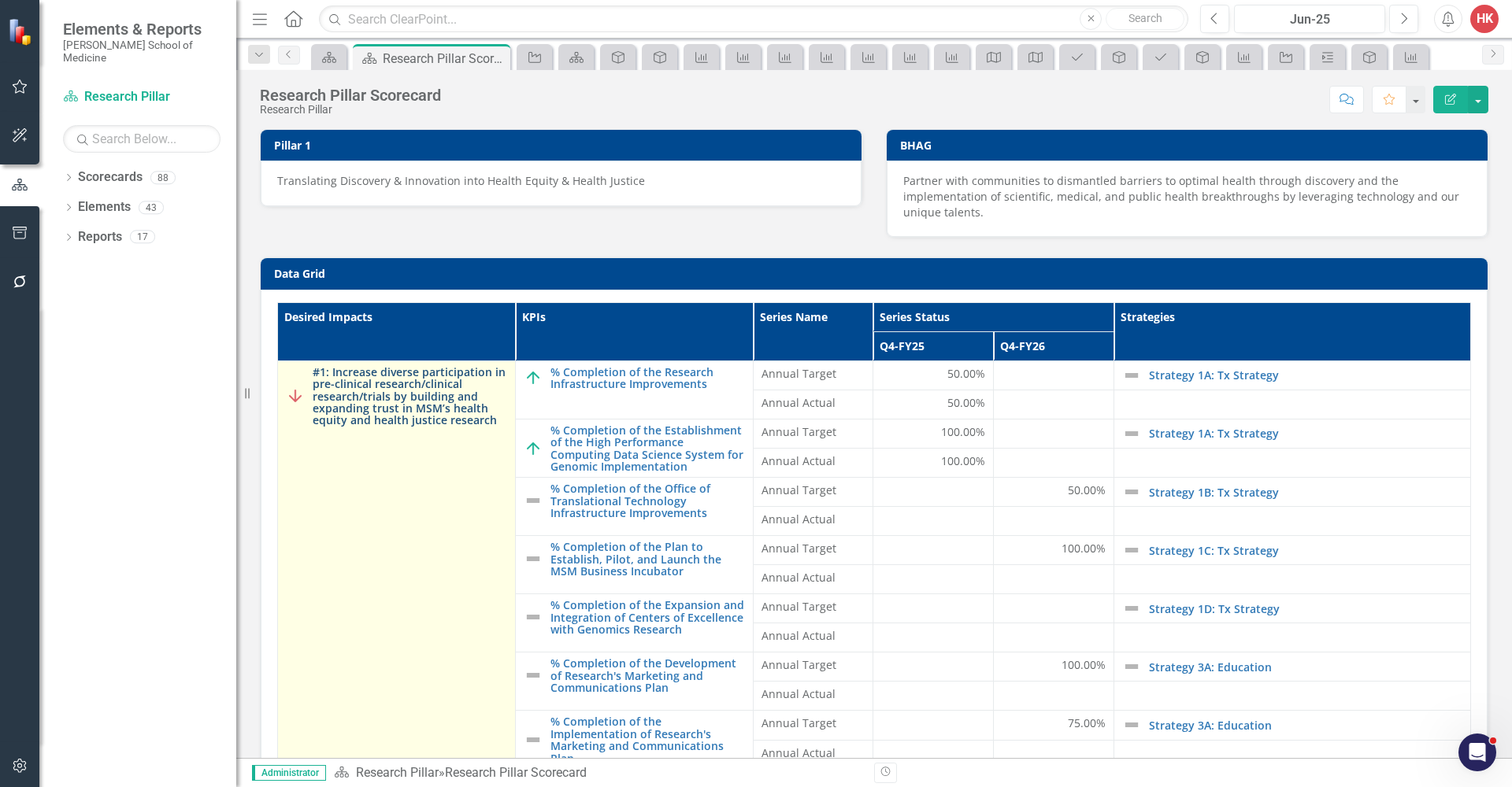
click at [367, 396] on link "#1: Increase diverse participation in pre-clinical research/clinical research/t…" at bounding box center [410, 397] width 194 height 60
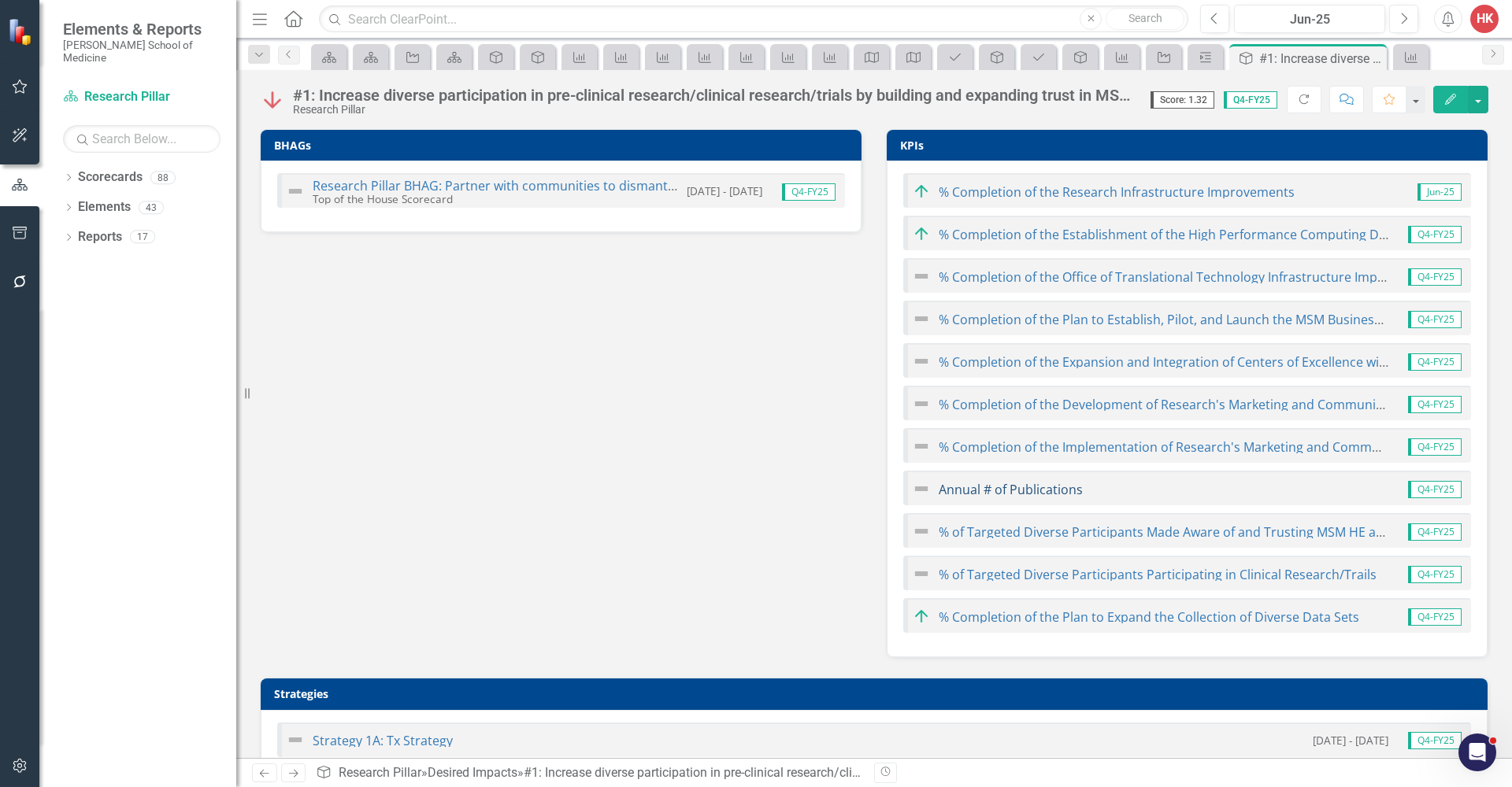
click at [977, 495] on link "Annual # of Publications" at bounding box center [1010, 489] width 144 height 17
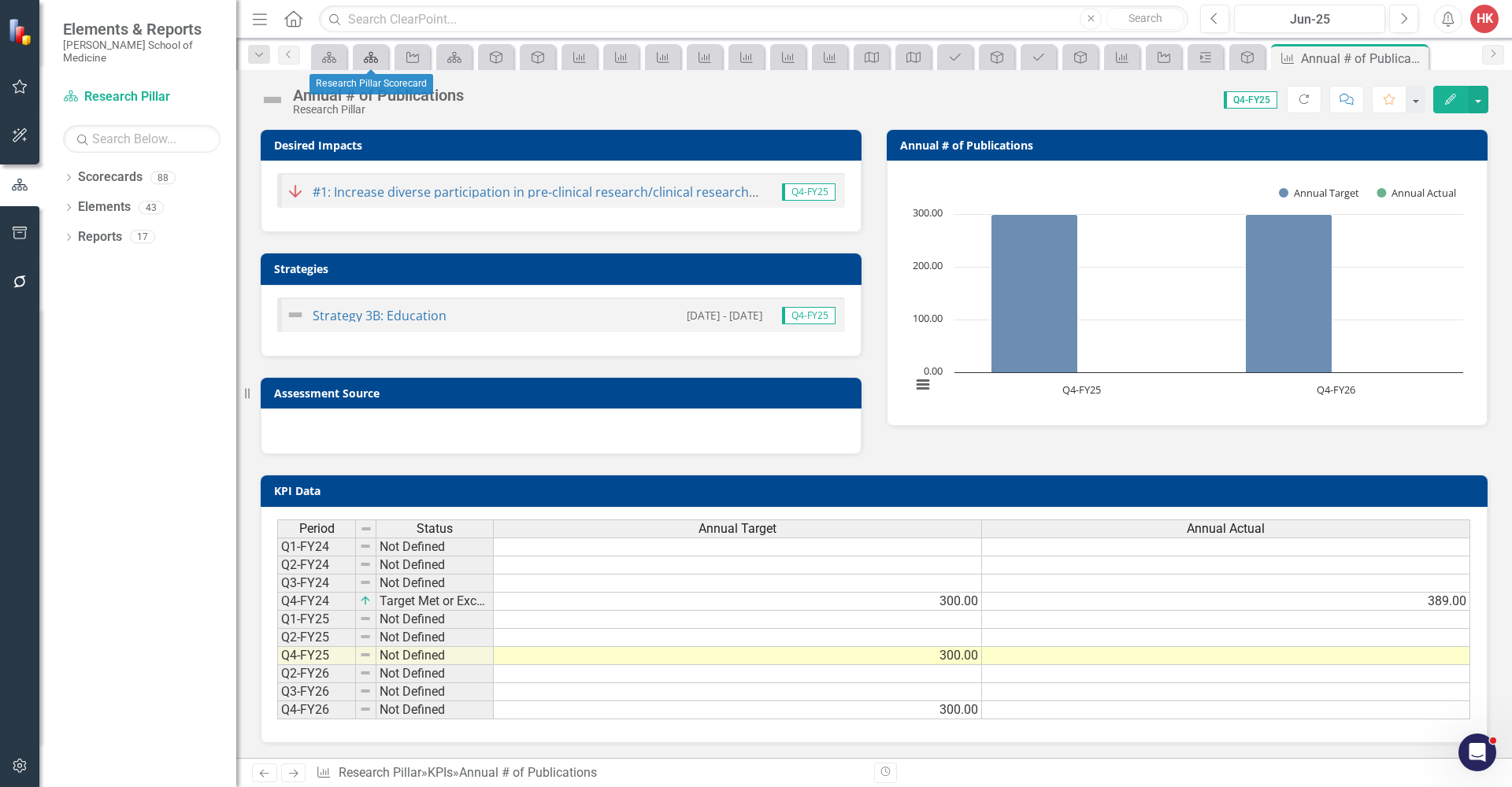
click at [376, 58] on icon "Scorecards" at bounding box center [371, 57] width 15 height 13
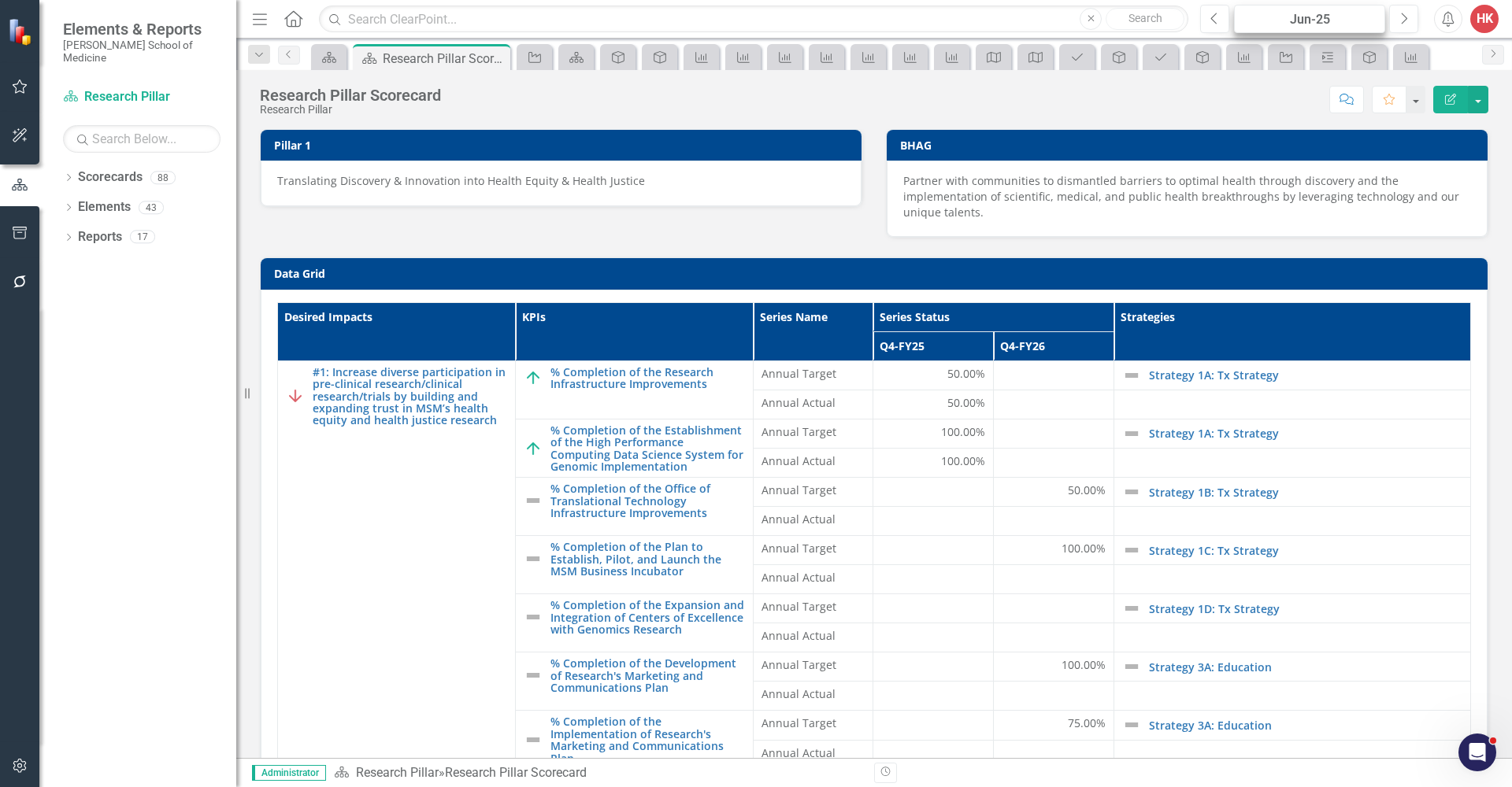
click at [1356, 24] on div "Jun-25" at bounding box center [1309, 20] width 140 height 19
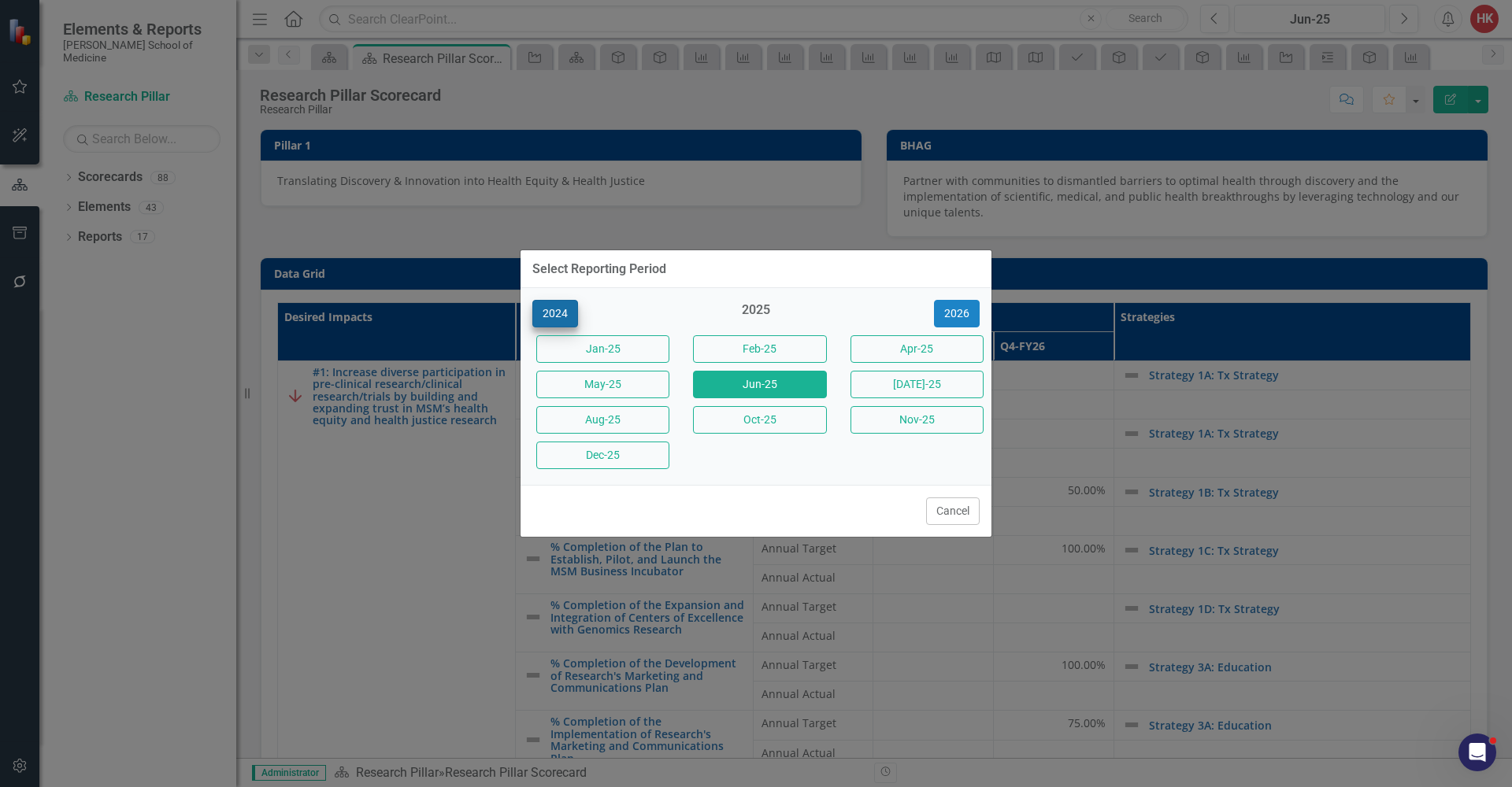
click at [561, 310] on button "2024" at bounding box center [555, 314] width 46 height 28
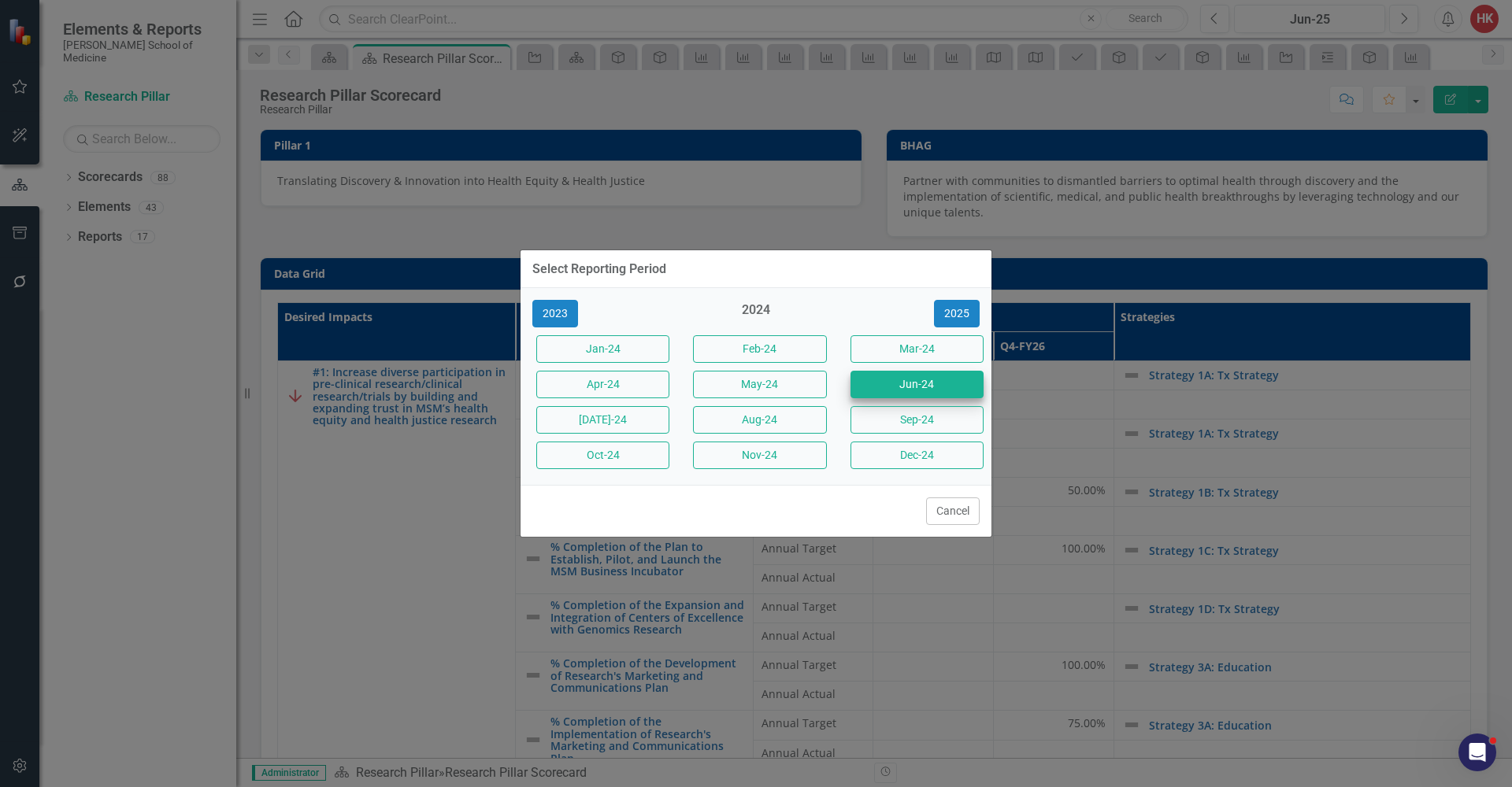
click at [906, 386] on button "Jun-24" at bounding box center [916, 384] width 133 height 28
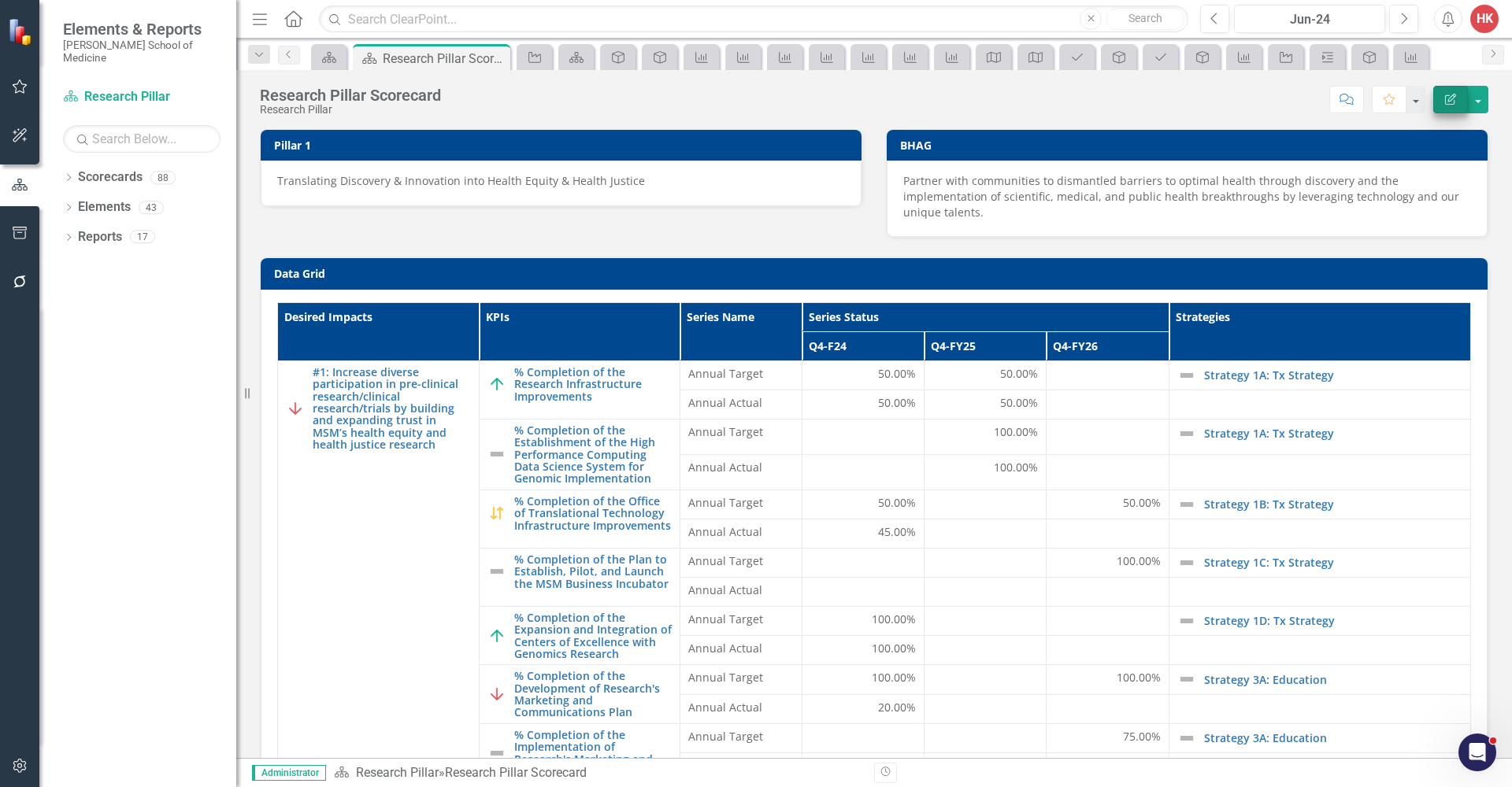
click at [1450, 104] on icon "Edit Report" at bounding box center [1450, 99] width 14 height 11
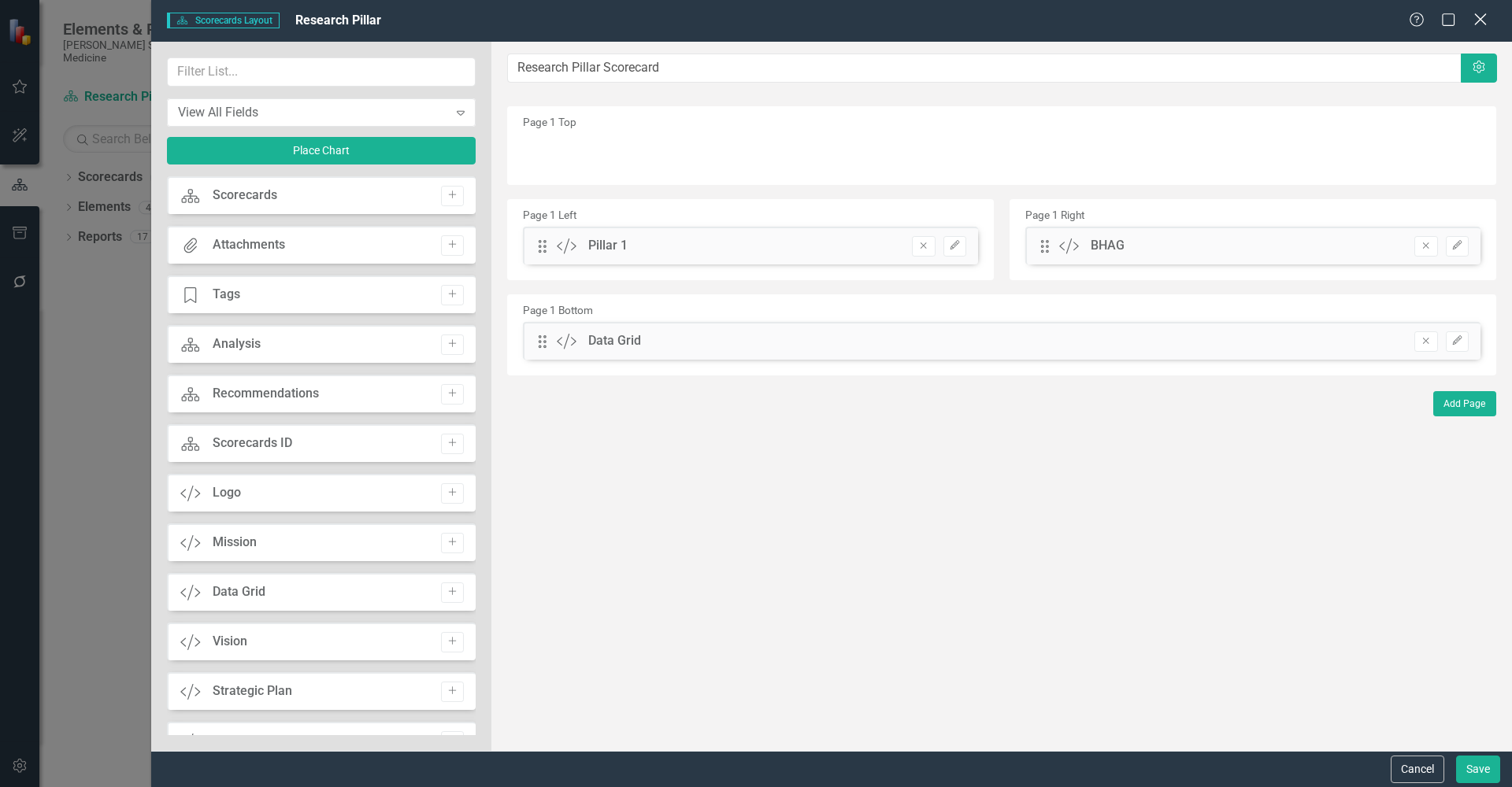
click at [1480, 24] on icon "Close" at bounding box center [1480, 19] width 20 height 15
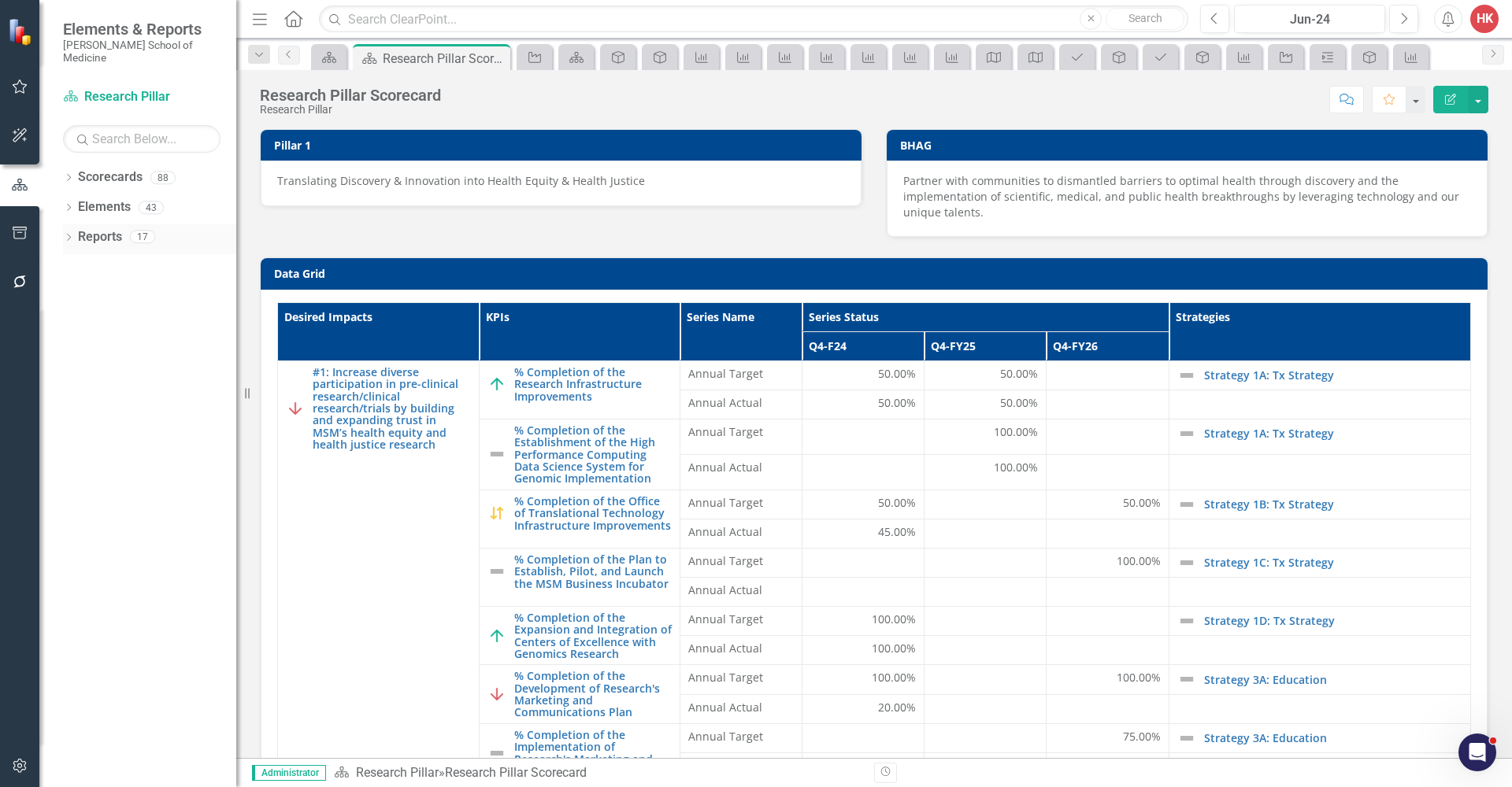
click at [84, 228] on link "Reports" at bounding box center [100, 237] width 44 height 18
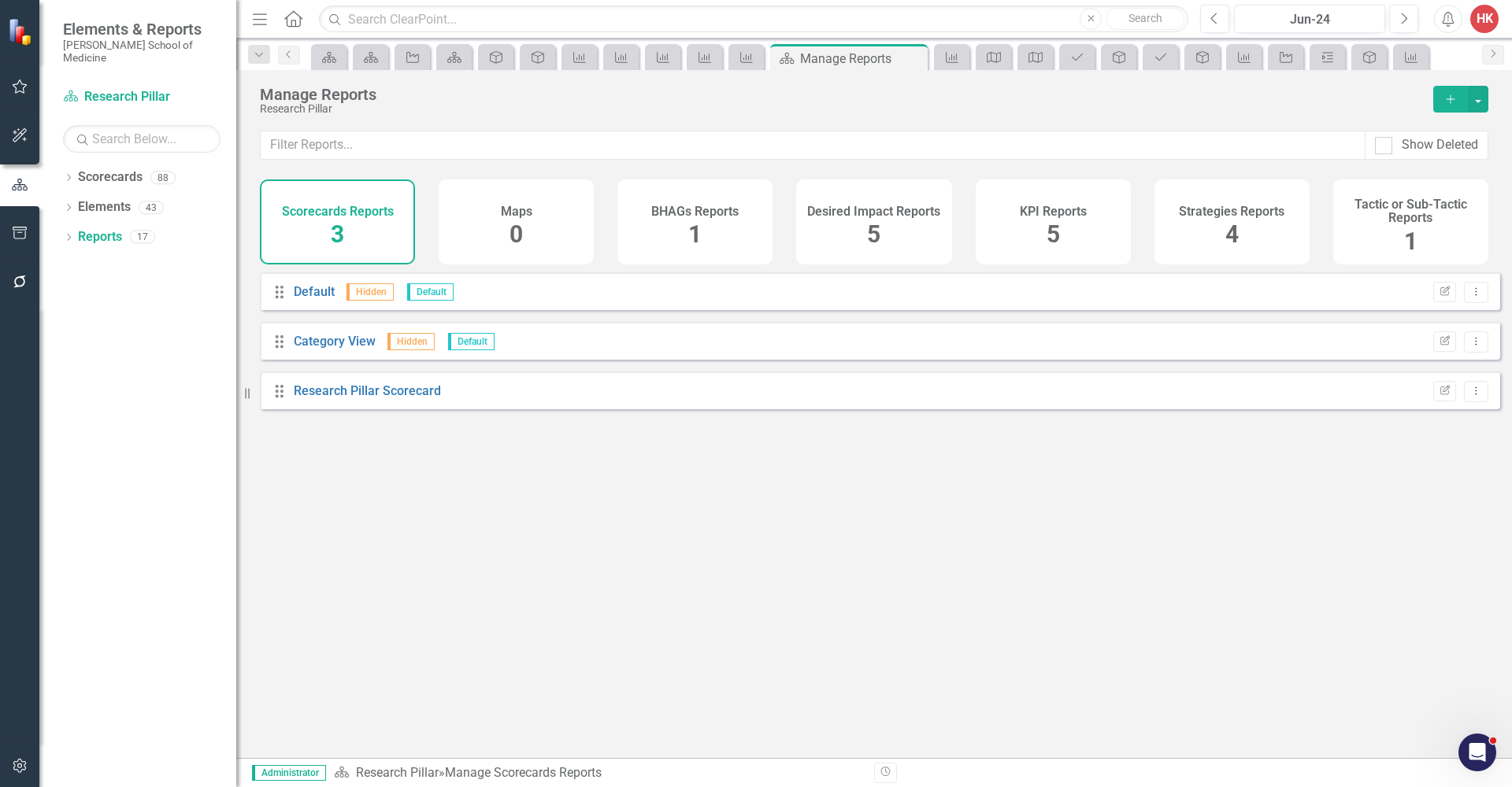
click at [1014, 230] on div "KPI Reports 5" at bounding box center [1053, 222] width 155 height 85
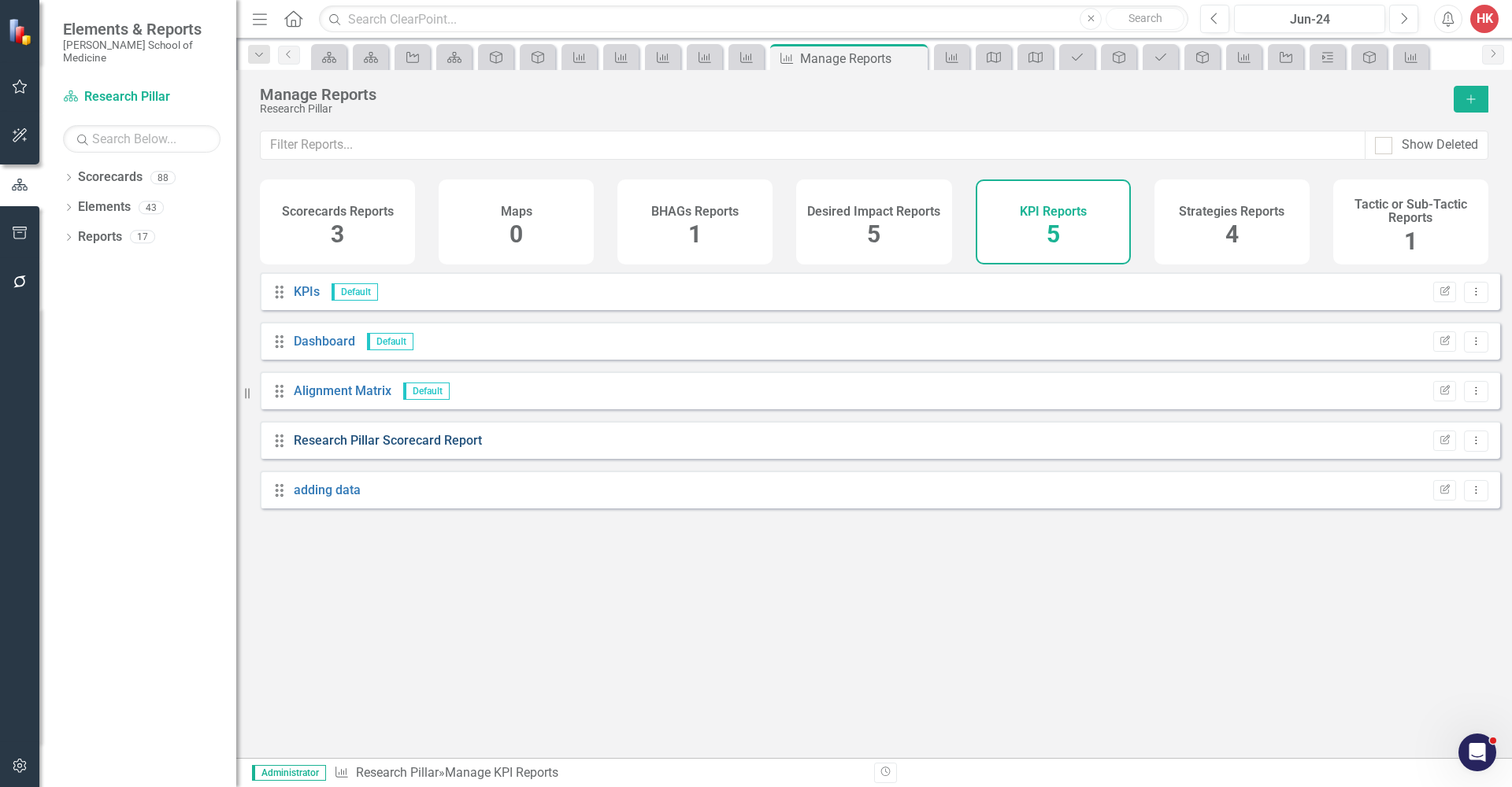
click at [432, 448] on link "Research Pillar Scorecard Report" at bounding box center [387, 440] width 188 height 15
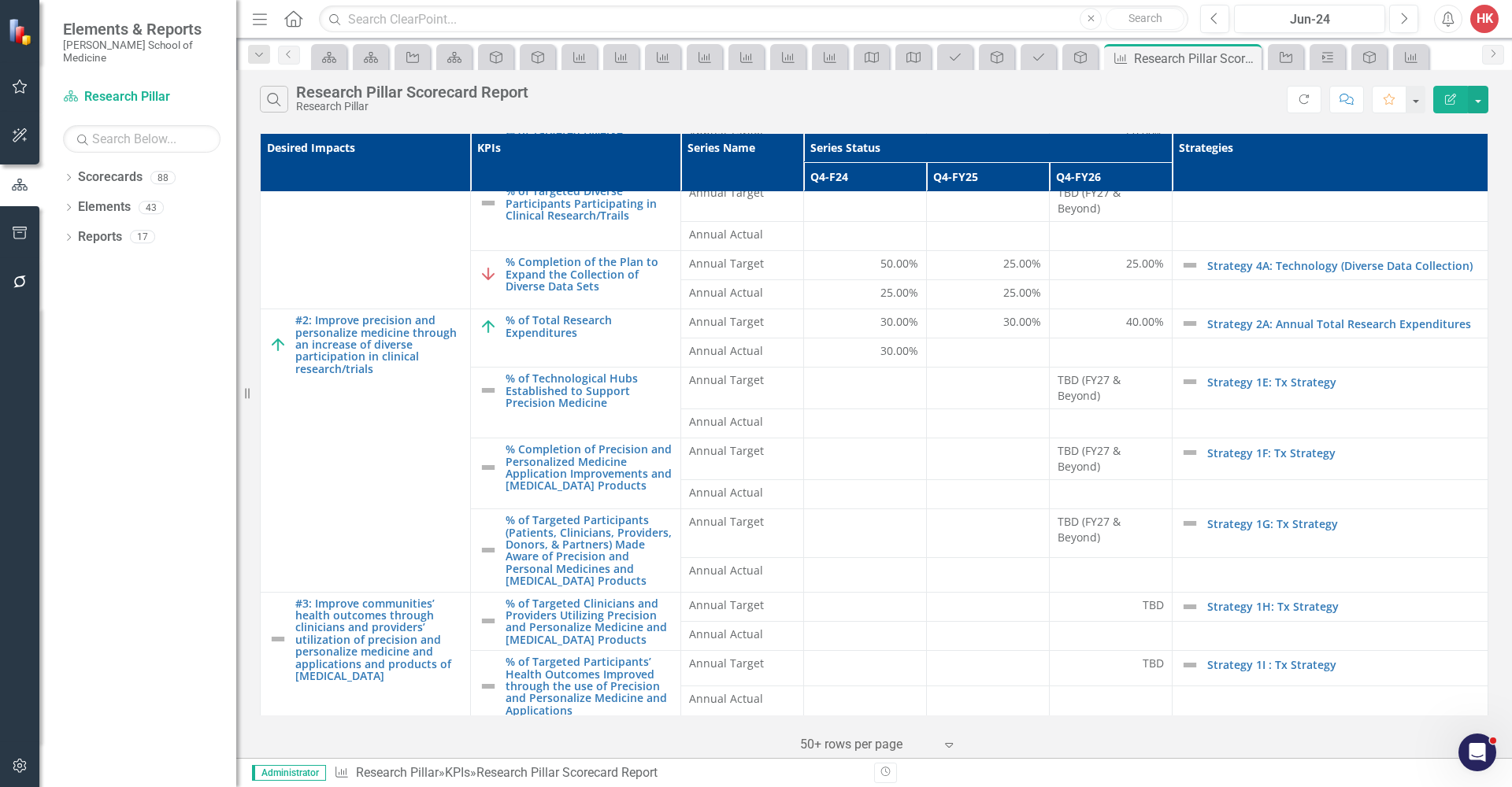
scroll to position [550, 0]
click at [1480, 101] on button "button" at bounding box center [1478, 100] width 21 height 28
click at [1440, 190] on link "Excel Export to Excel" at bounding box center [1425, 189] width 125 height 29
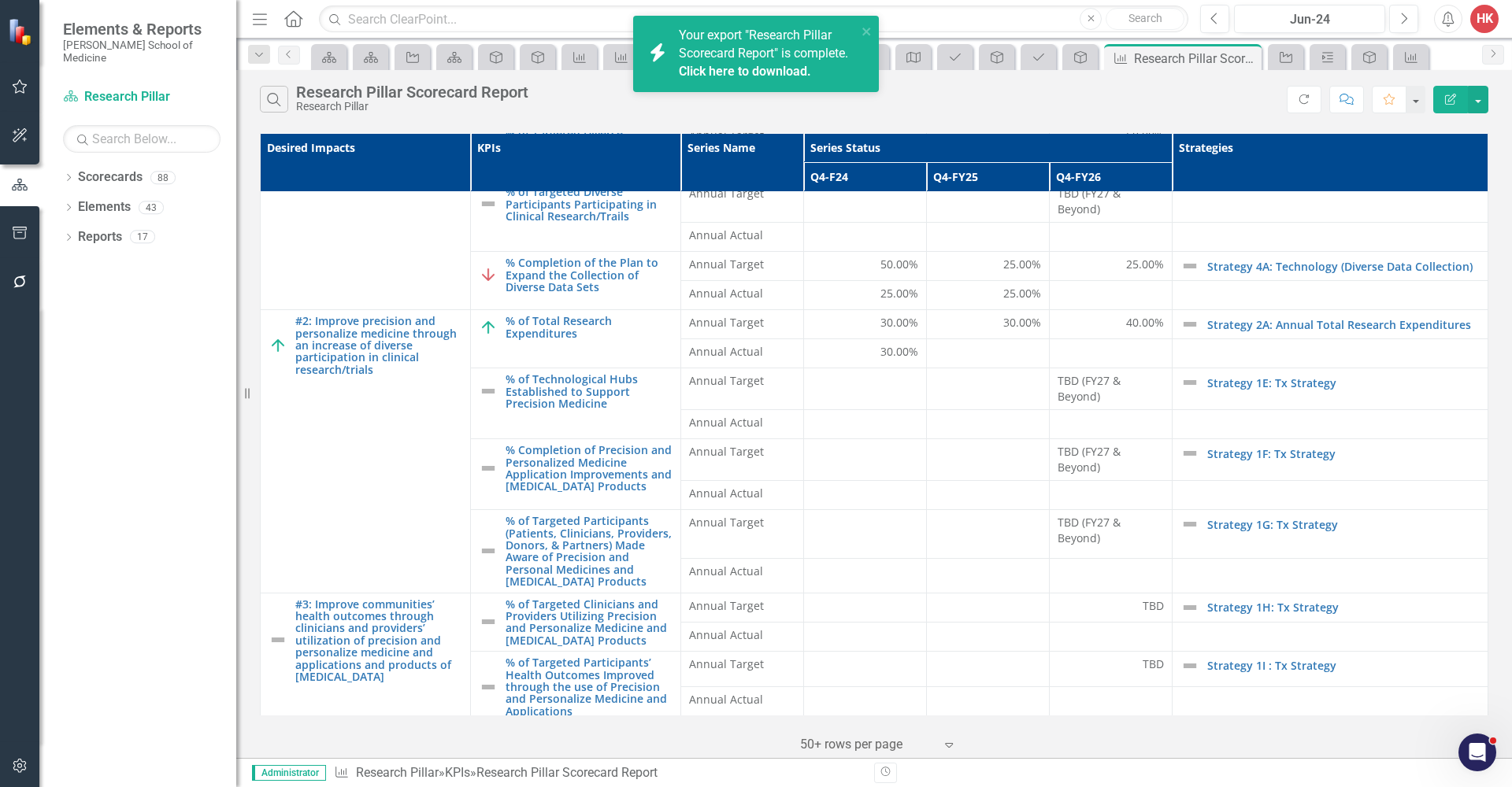
click at [772, 71] on link "Click here to download." at bounding box center [745, 71] width 133 height 15
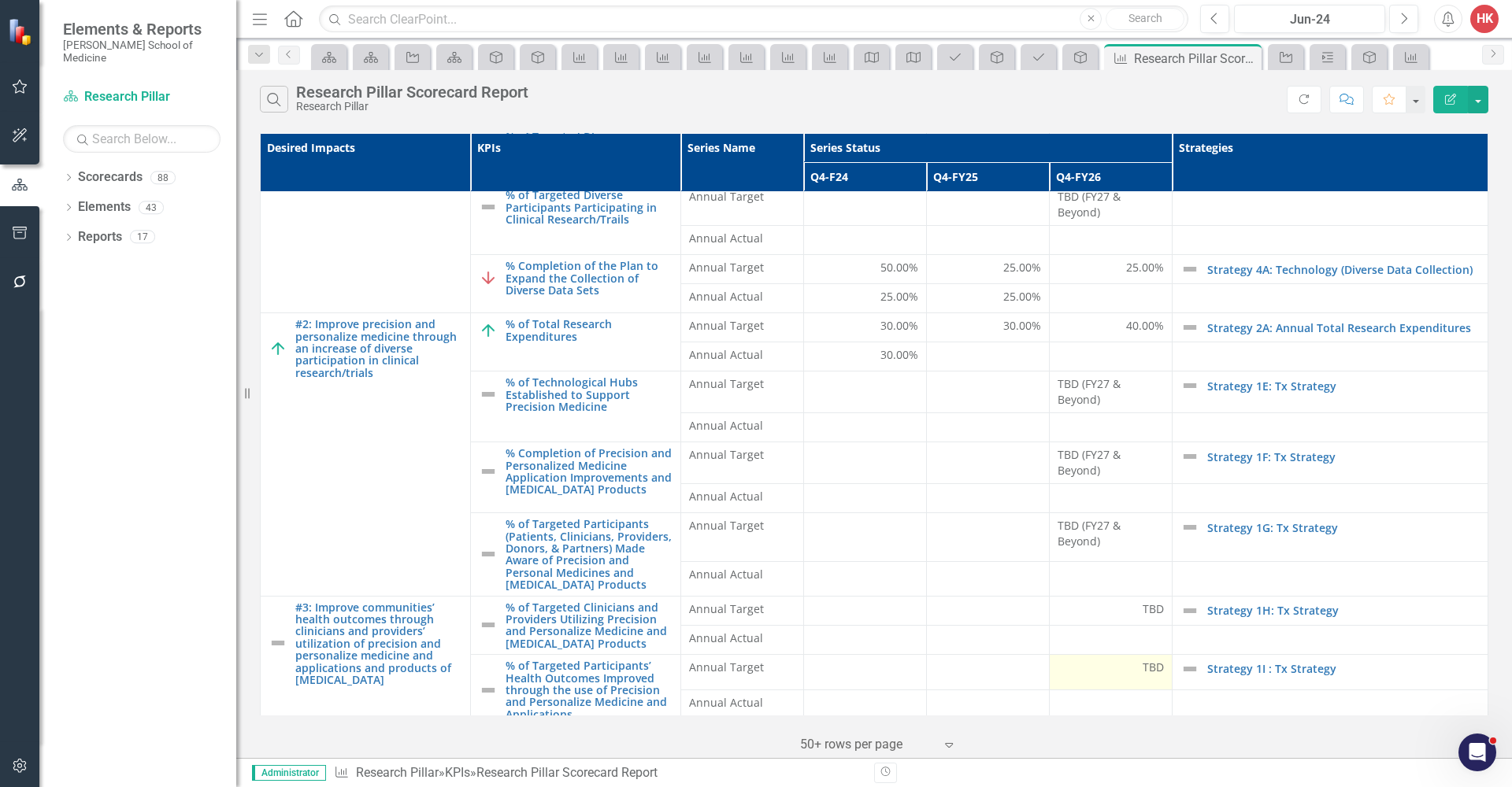
scroll to position [547, 0]
